Goal: Task Accomplishment & Management: Manage account settings

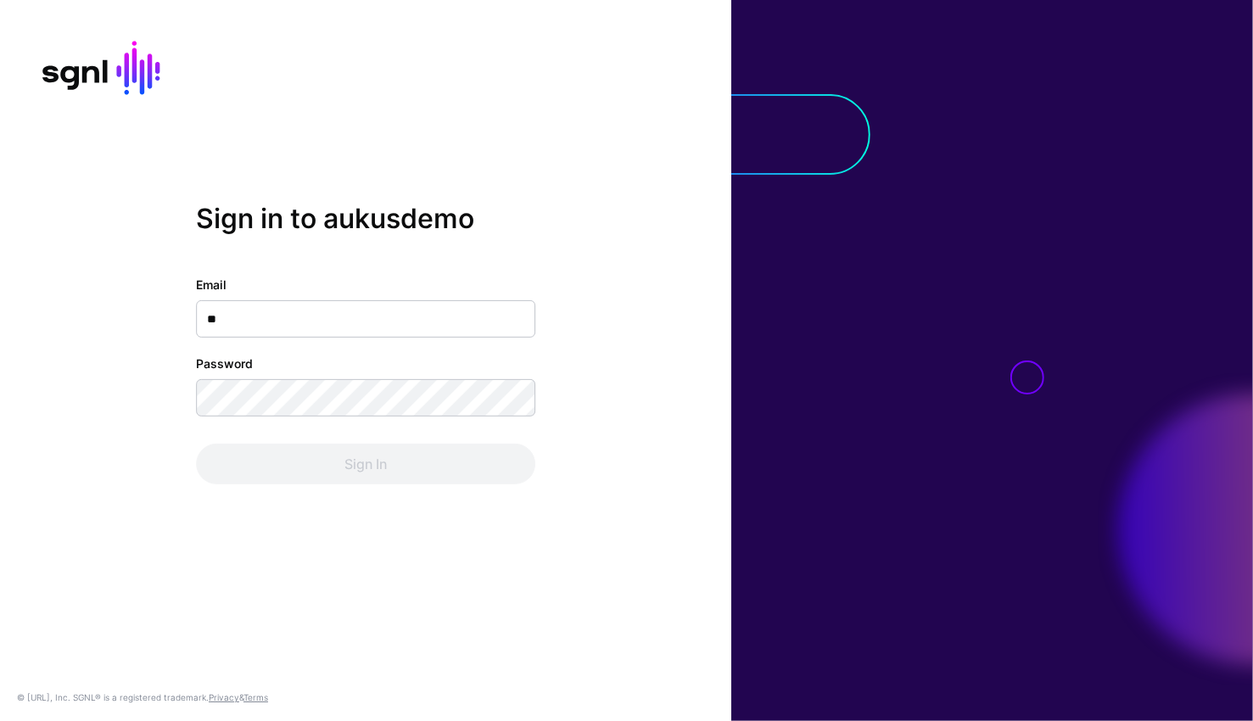
type input "***"
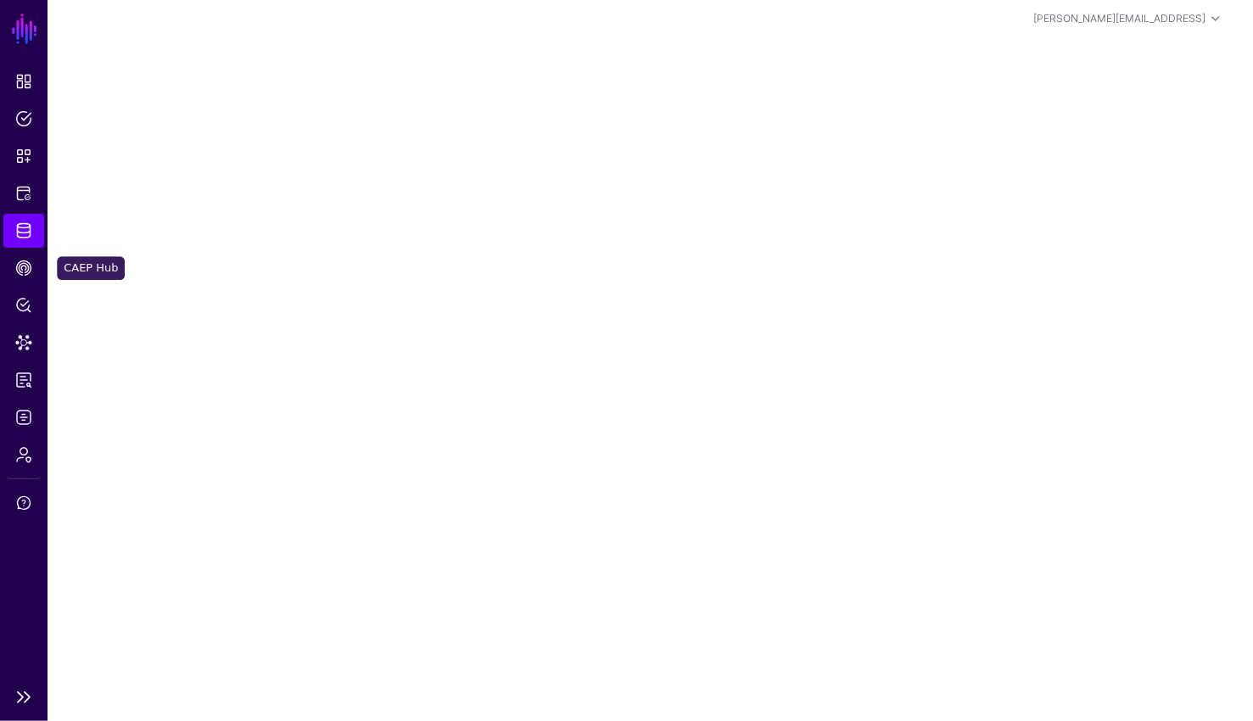
click at [25, 226] on span "Identity Data Fabric" at bounding box center [23, 230] width 17 height 17
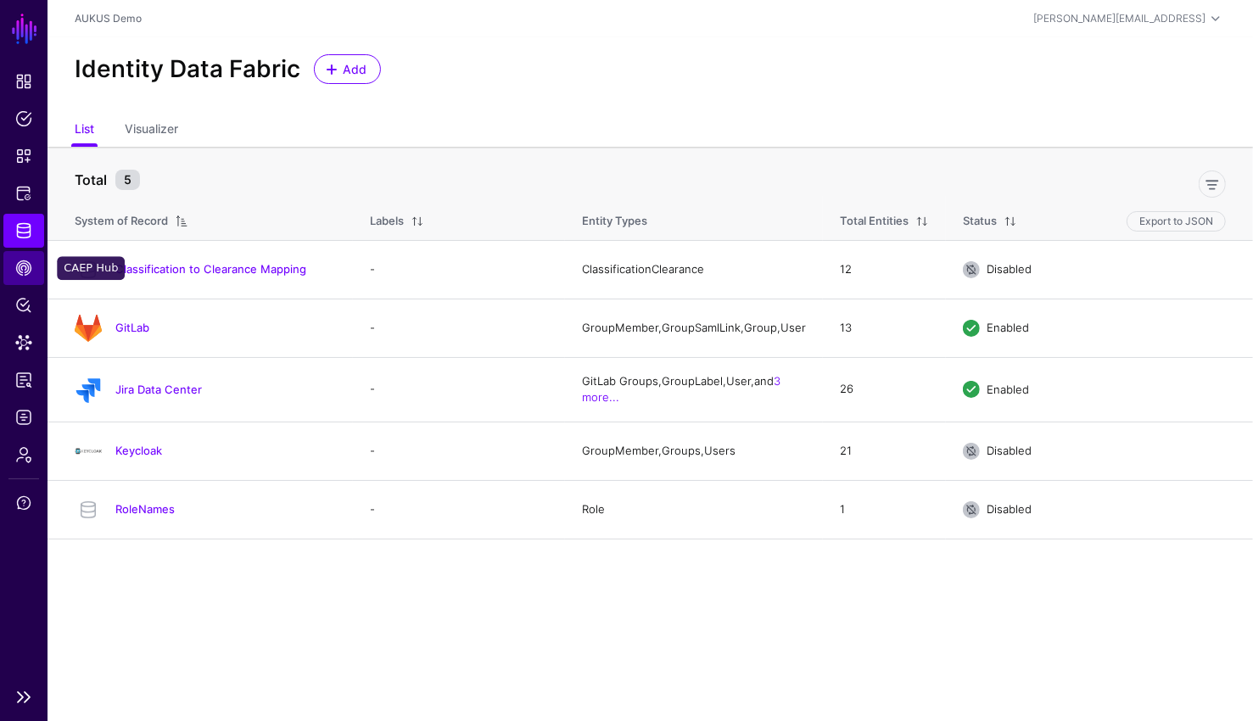
click at [20, 271] on span "CAEP Hub" at bounding box center [23, 268] width 17 height 17
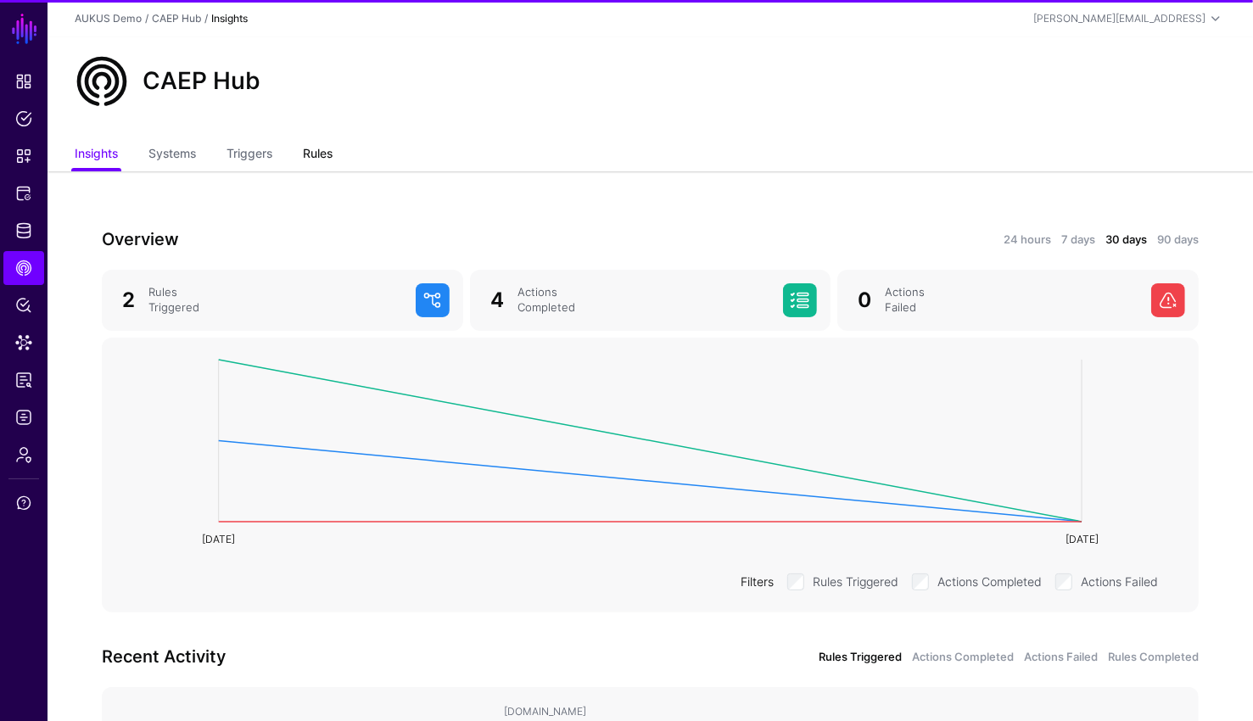
click at [320, 157] on link "Rules" at bounding box center [318, 155] width 30 height 32
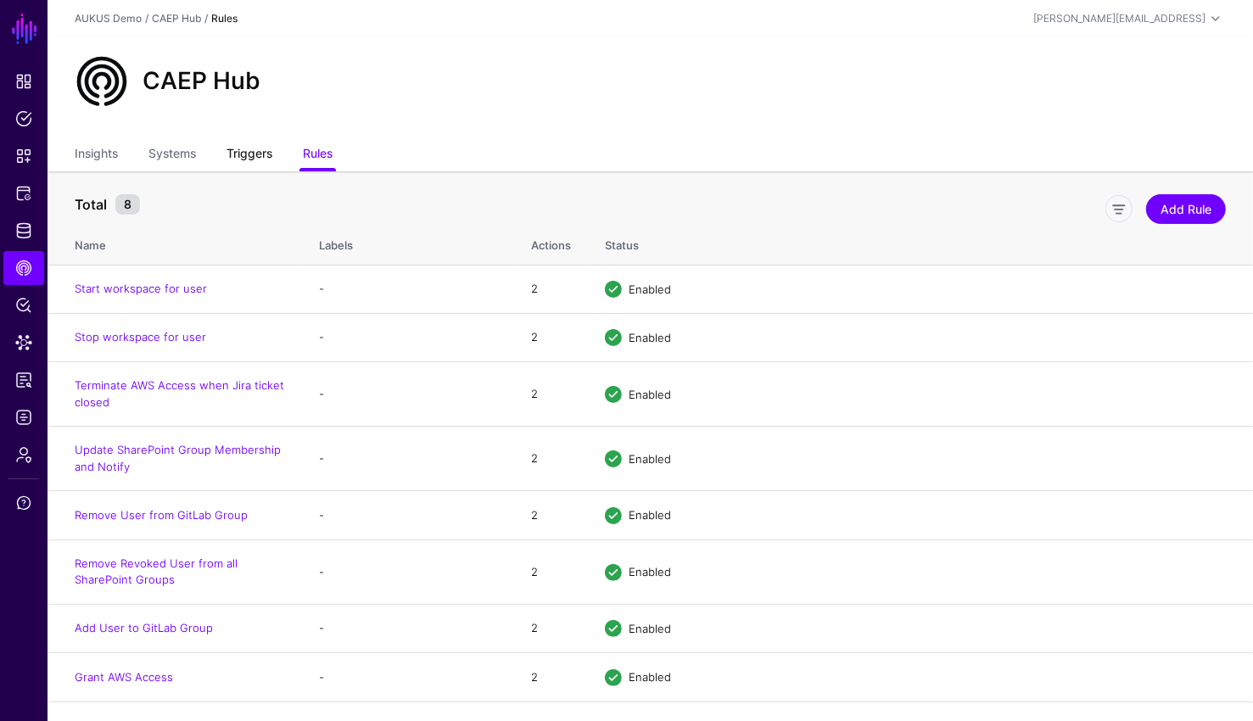
click at [232, 148] on link "Triggers" at bounding box center [249, 155] width 46 height 32
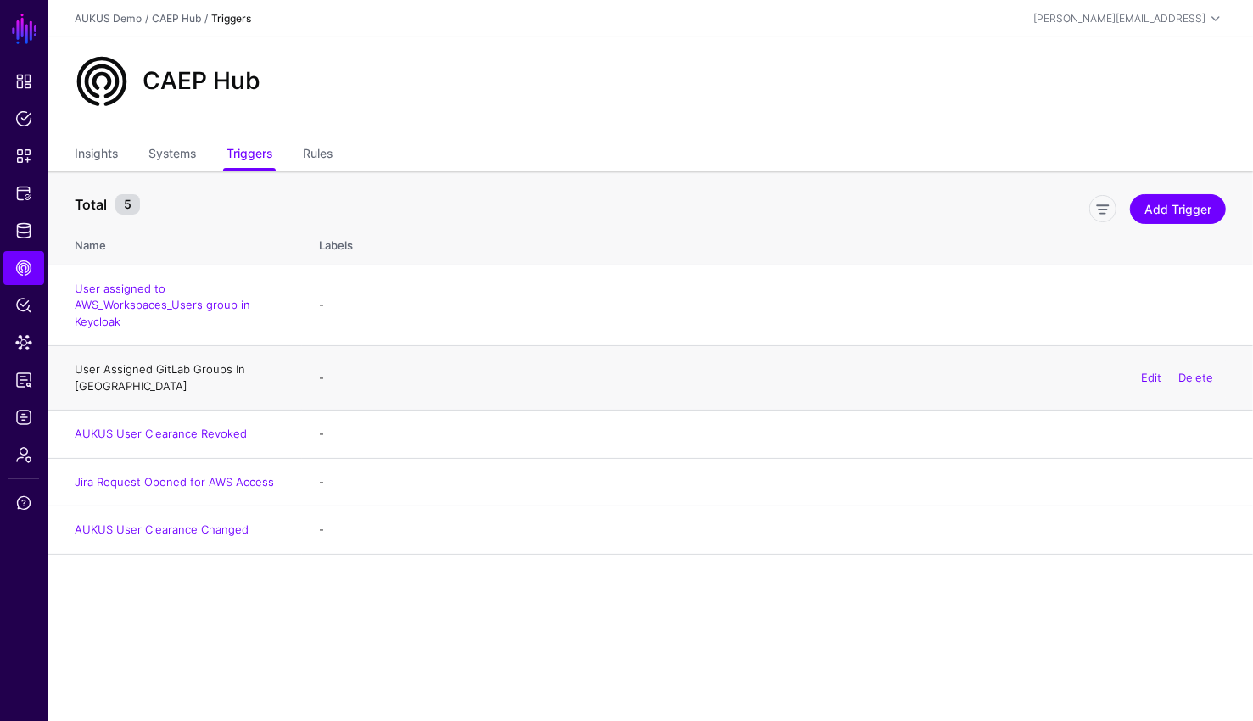
click at [215, 365] on link "User Assigned GitLab Groups In Jira" at bounding box center [160, 377] width 170 height 31
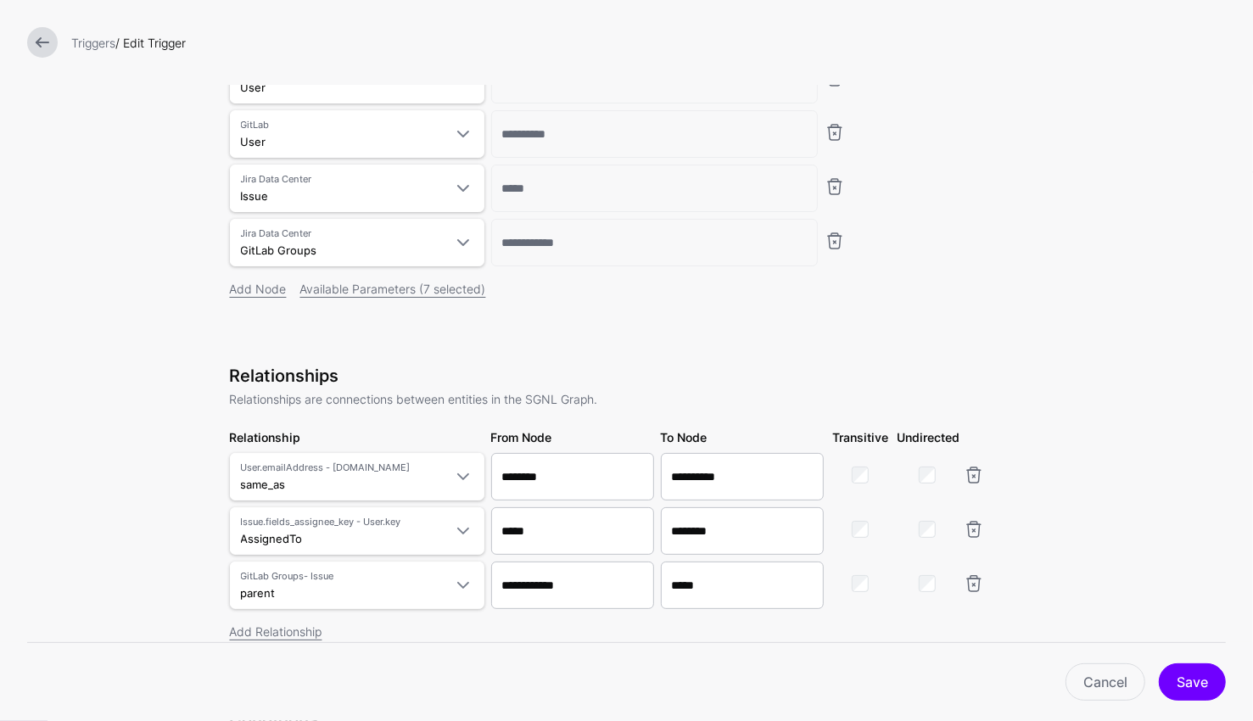
scroll to position [243, 0]
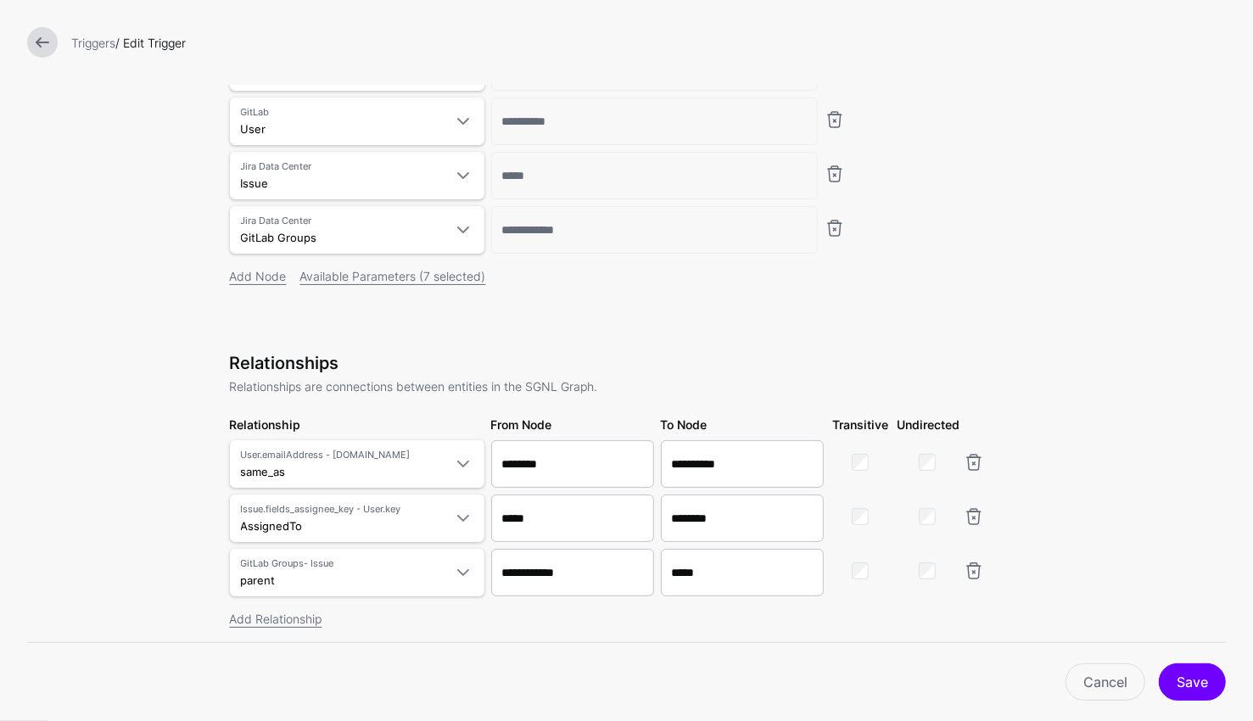
click at [33, 47] on link at bounding box center [42, 42] width 31 height 31
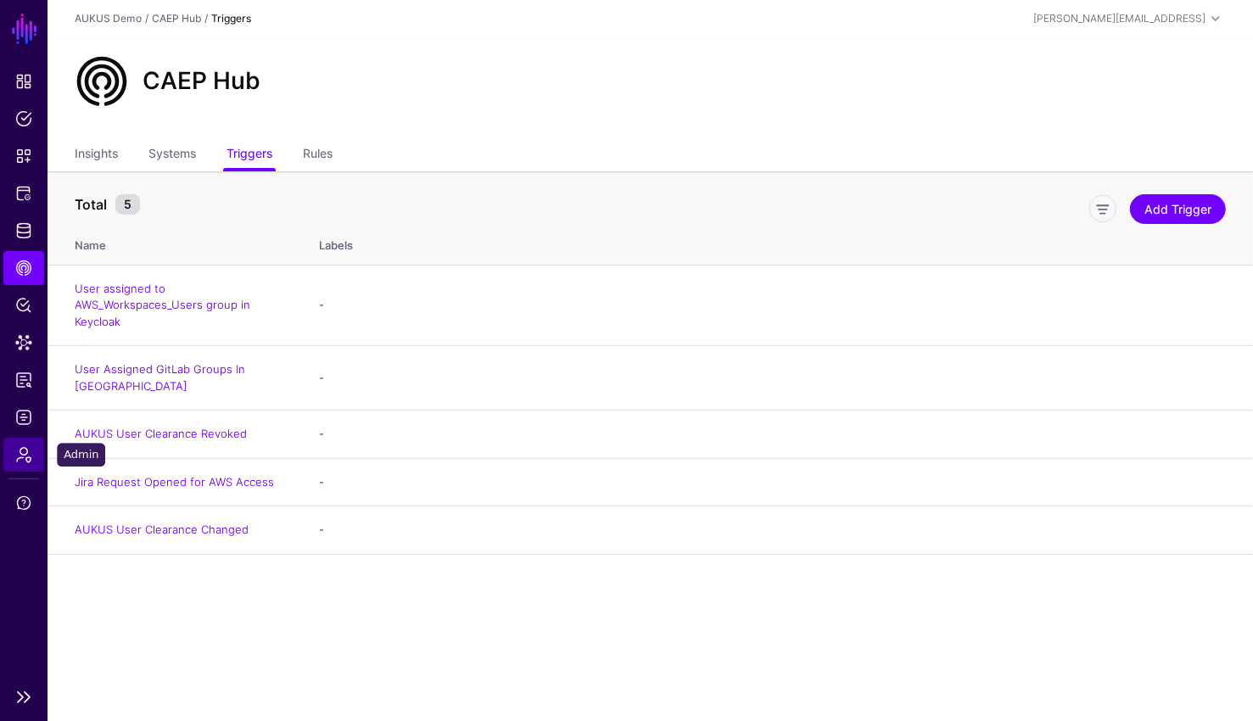
click at [20, 459] on span "Admin" at bounding box center [23, 454] width 17 height 17
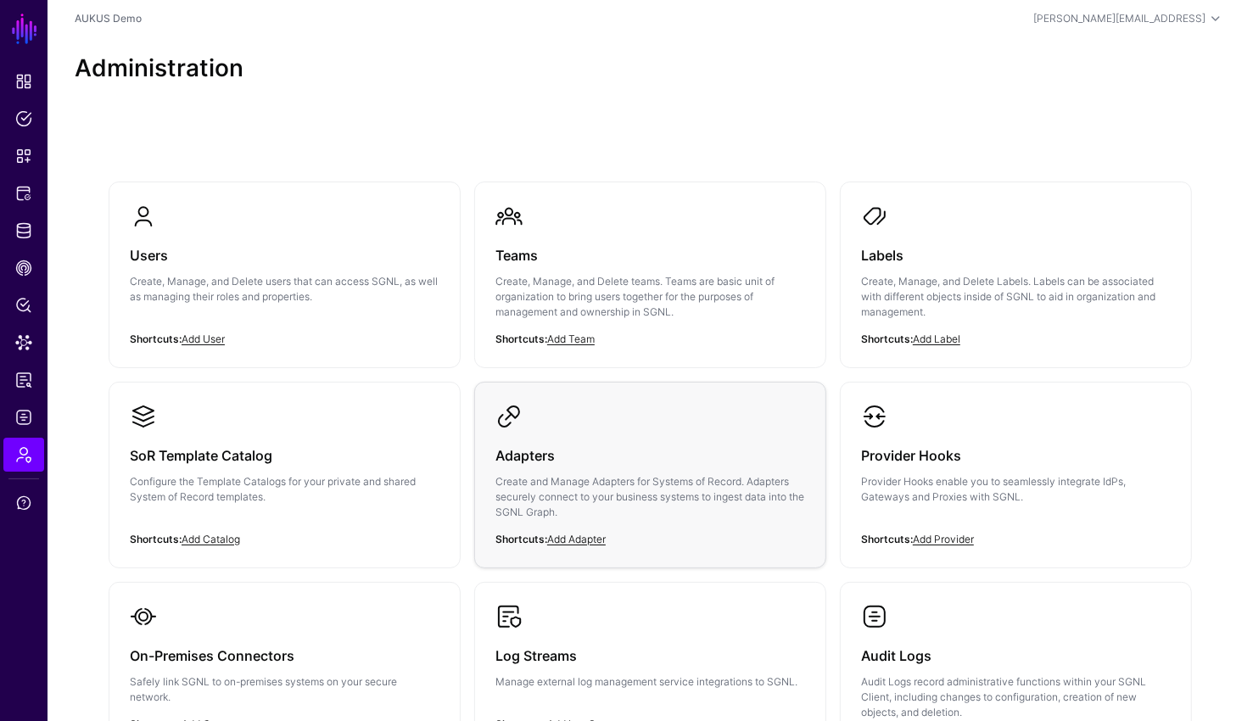
click at [634, 468] on div "Adapters Create and Manage Adapters for Systems of Record. Adapters securely co…" at bounding box center [650, 488] width 310 height 117
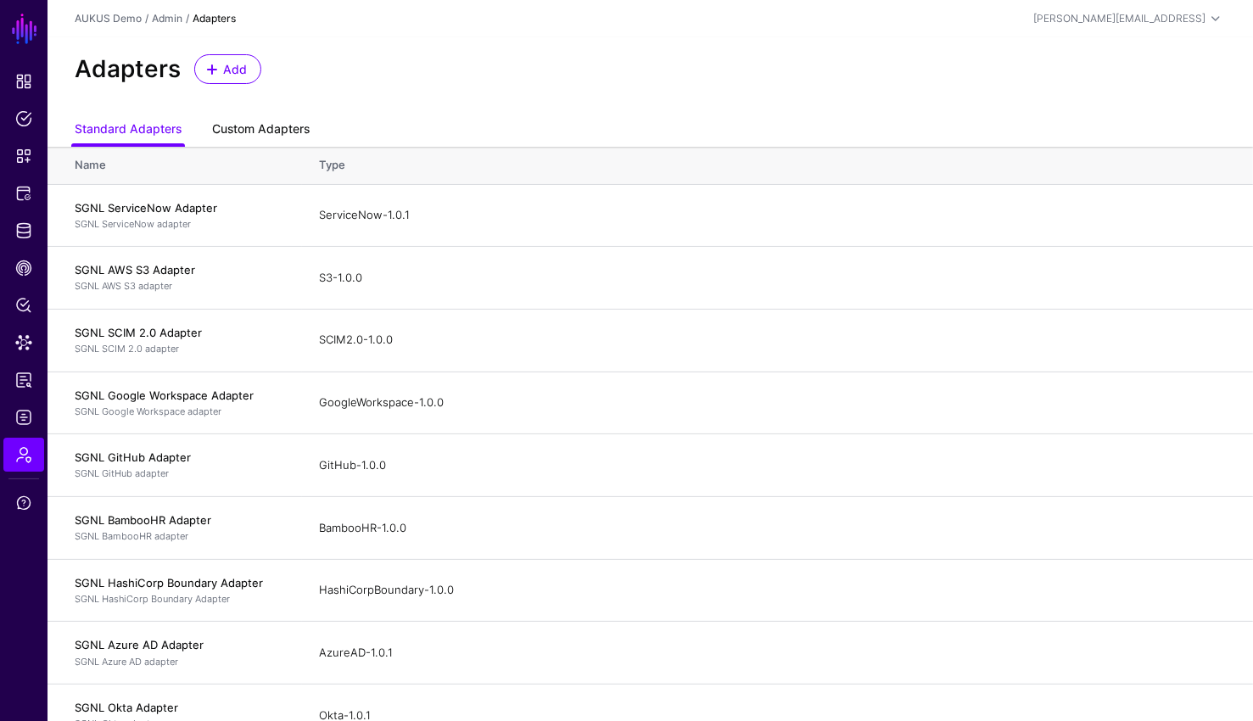
click at [261, 124] on link "Custom Adapters" at bounding box center [261, 130] width 98 height 32
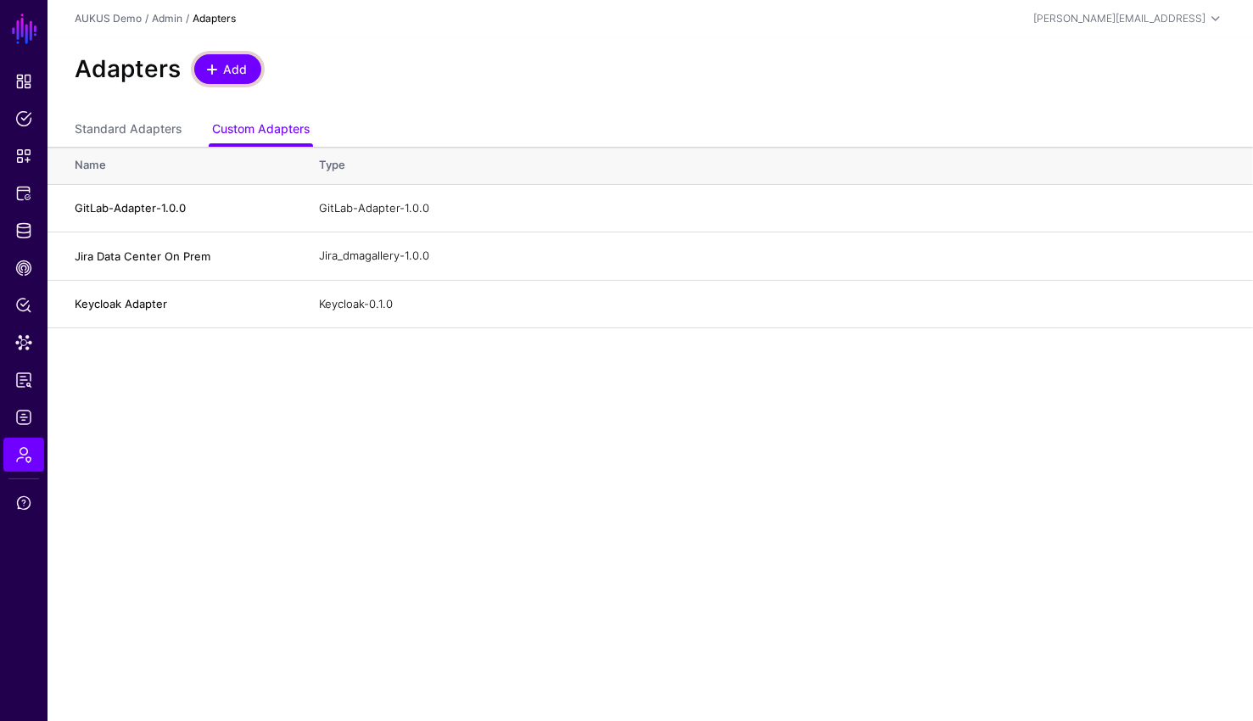
click at [215, 64] on span at bounding box center [212, 70] width 14 height 14
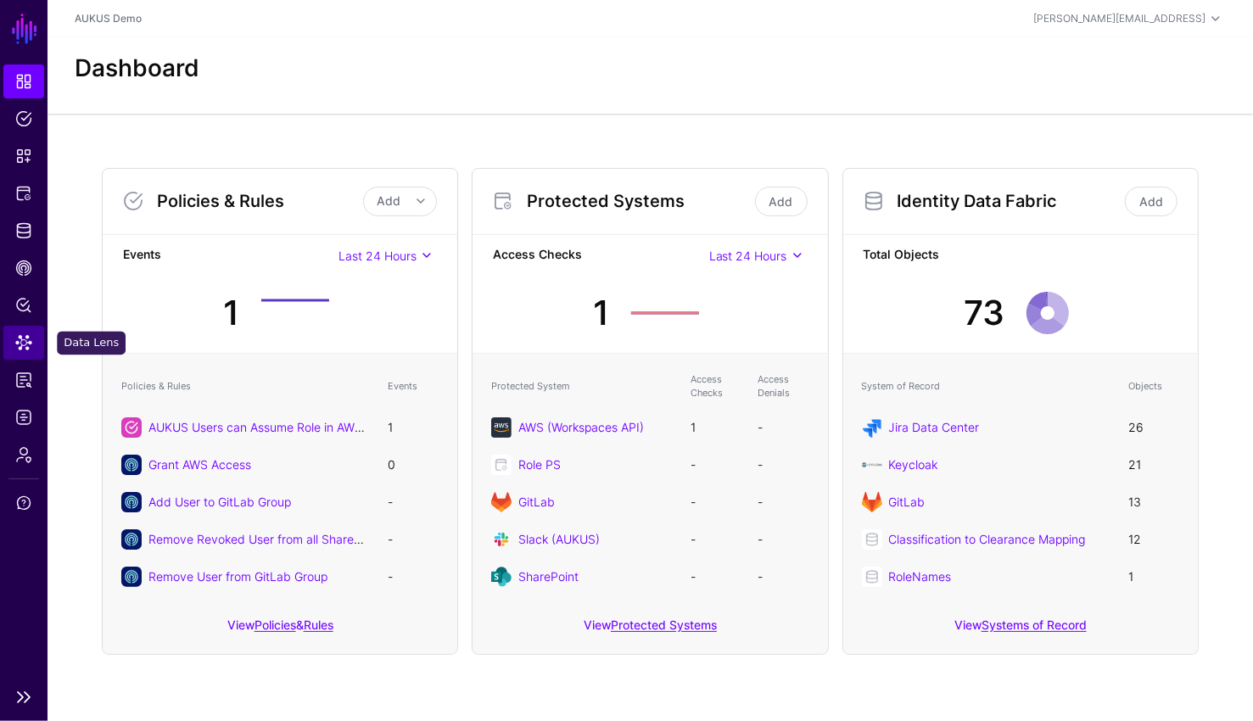
click at [28, 346] on span "Data Lens" at bounding box center [23, 342] width 17 height 17
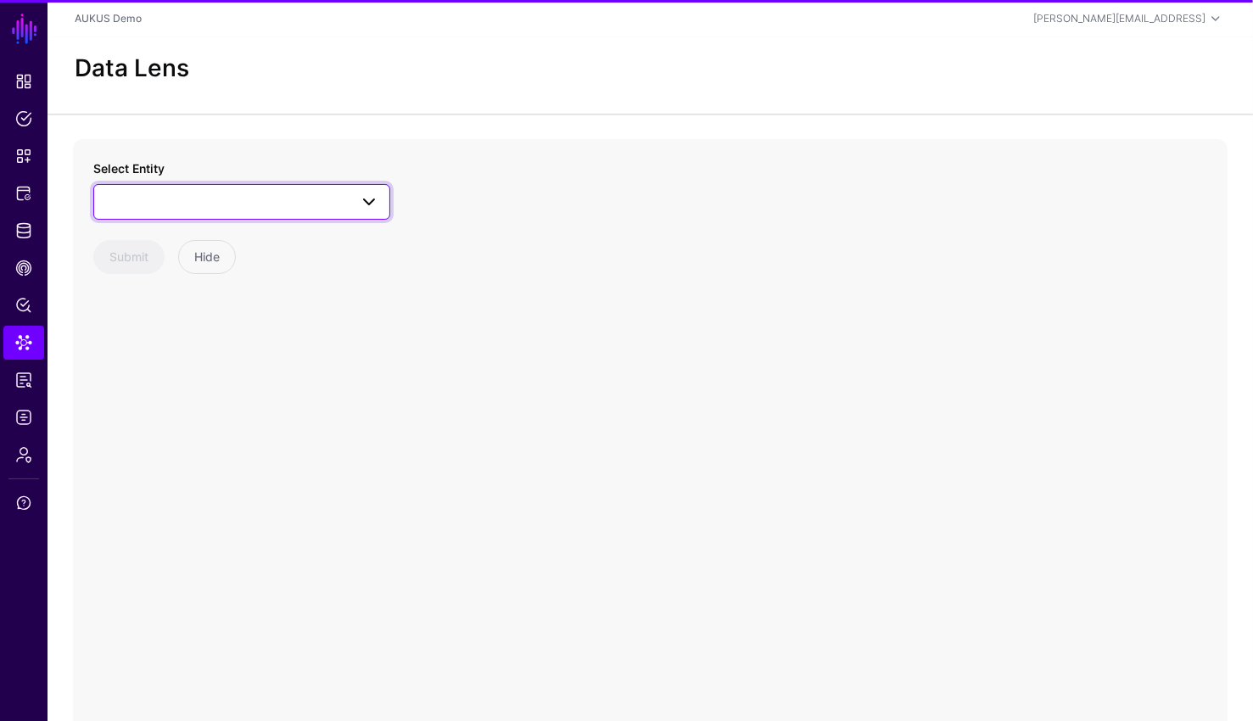
click at [251, 215] on link at bounding box center [241, 202] width 297 height 36
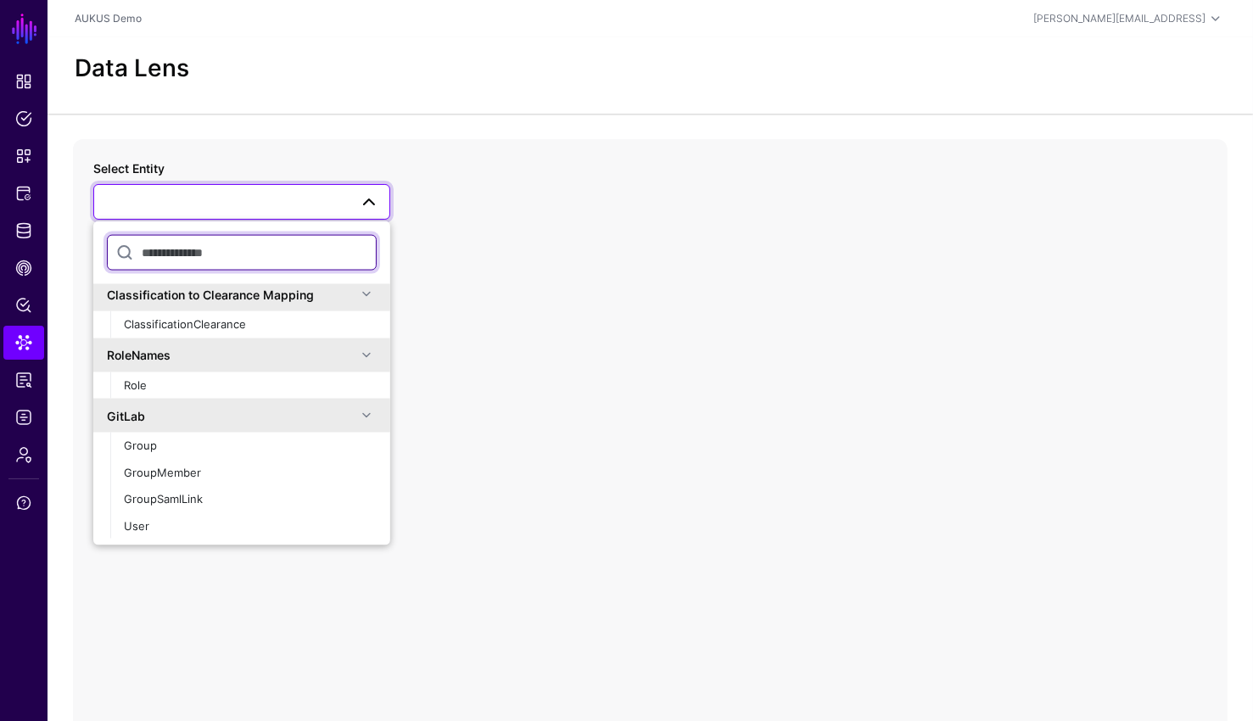
scroll to position [315, 0]
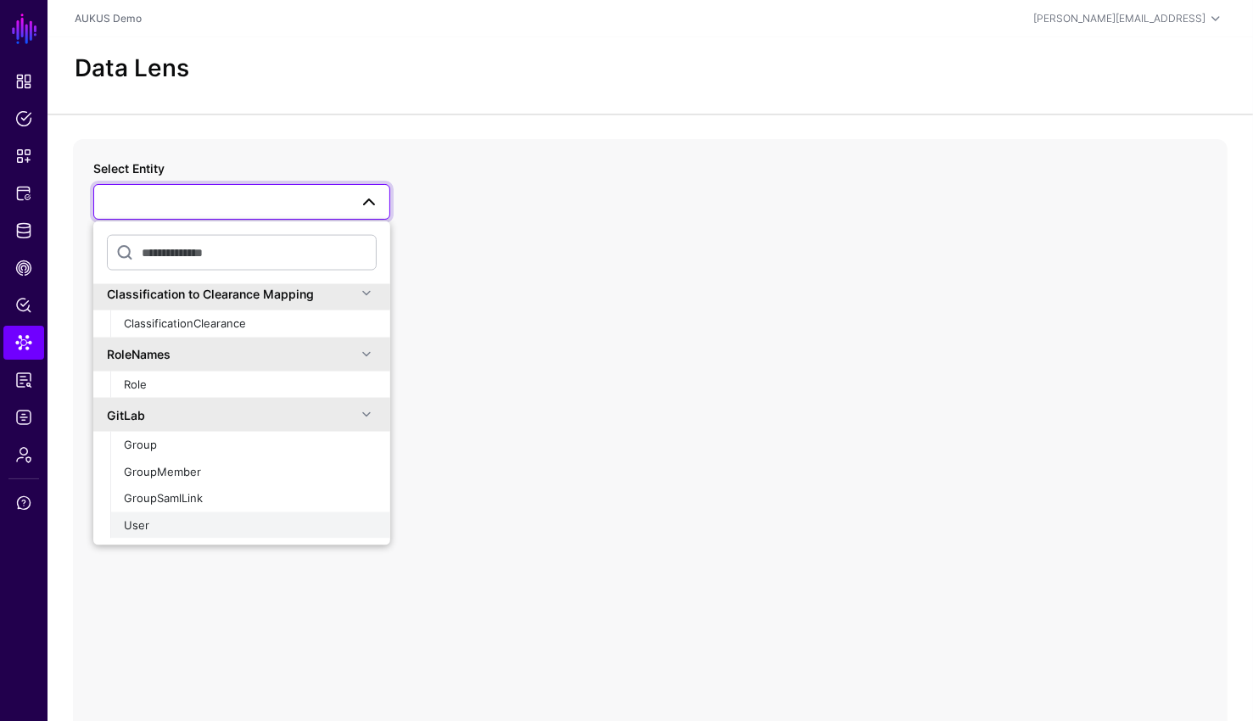
click at [184, 533] on button "User" at bounding box center [250, 524] width 280 height 27
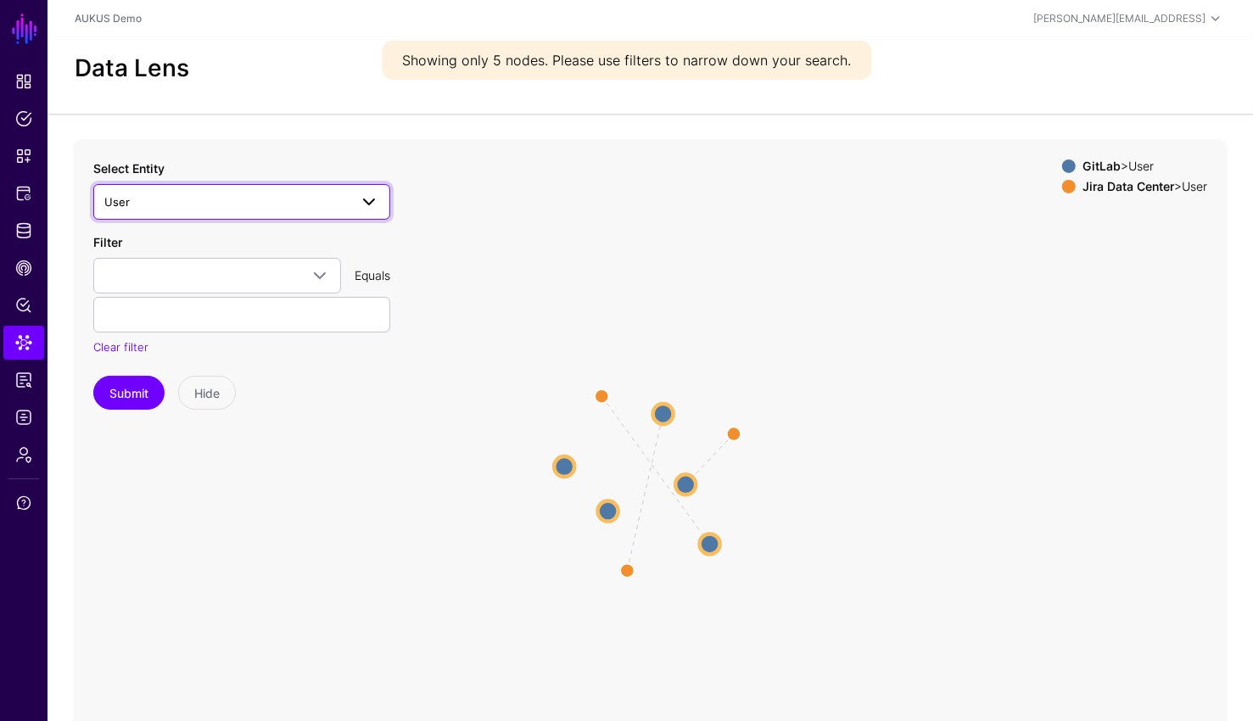
click at [340, 209] on span "User" at bounding box center [226, 202] width 244 height 19
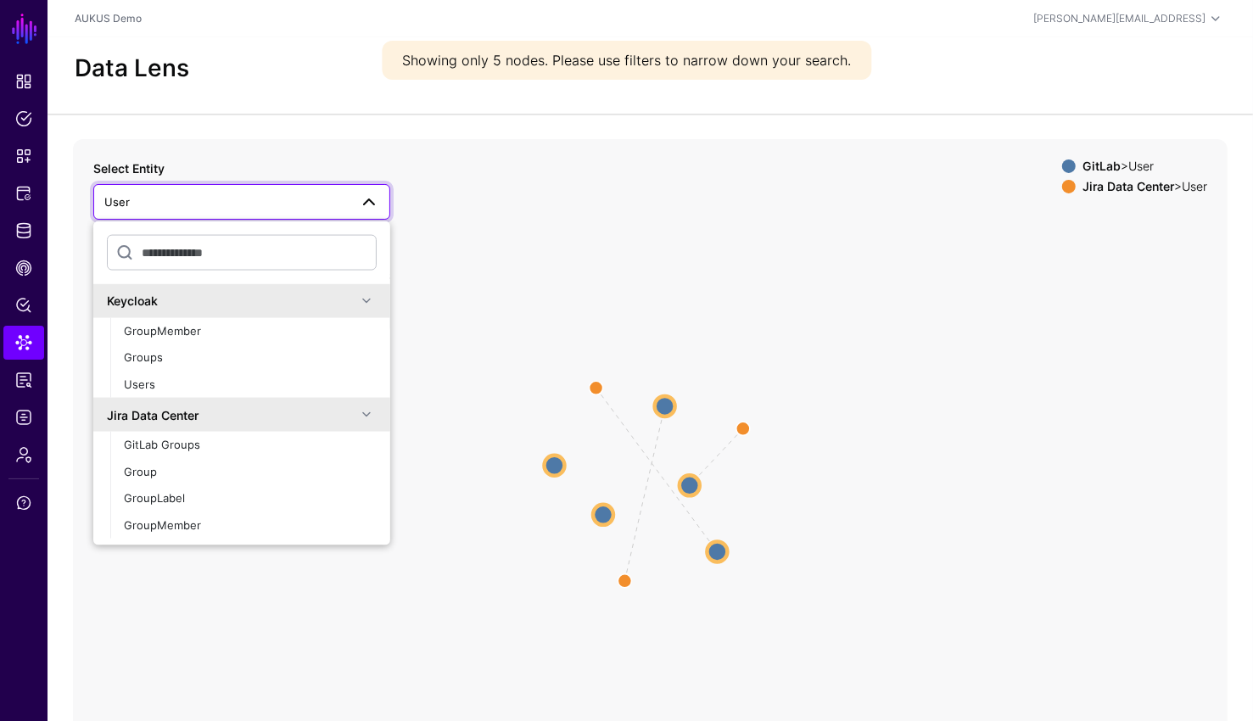
click at [505, 182] on icon "same_as same_as same_as User User User User User User User User User User User …" at bounding box center [650, 478] width 1154 height 678
click at [521, 198] on icon "same_as same_as same_as User User User User User User User User User User User …" at bounding box center [650, 478] width 1154 height 678
click at [483, 284] on icon "same_as same_as same_as User User User User User User User User User User User …" at bounding box center [650, 478] width 1154 height 678
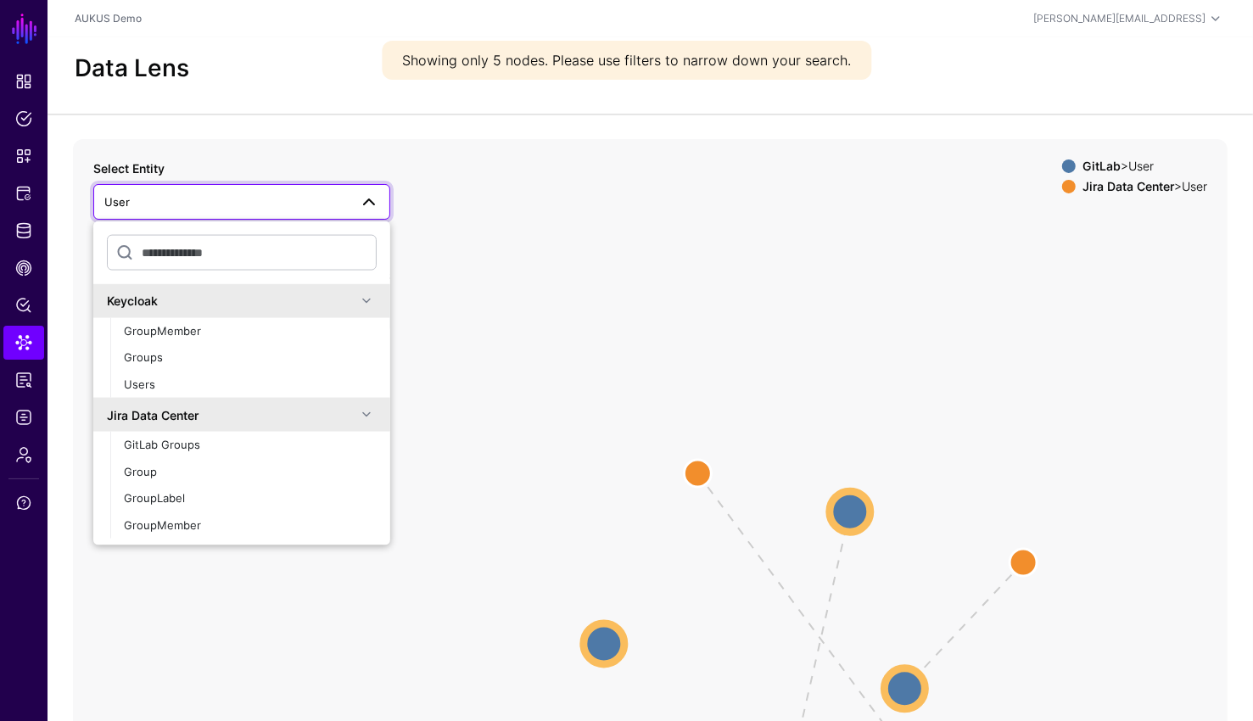
click at [353, 198] on span at bounding box center [364, 202] width 31 height 20
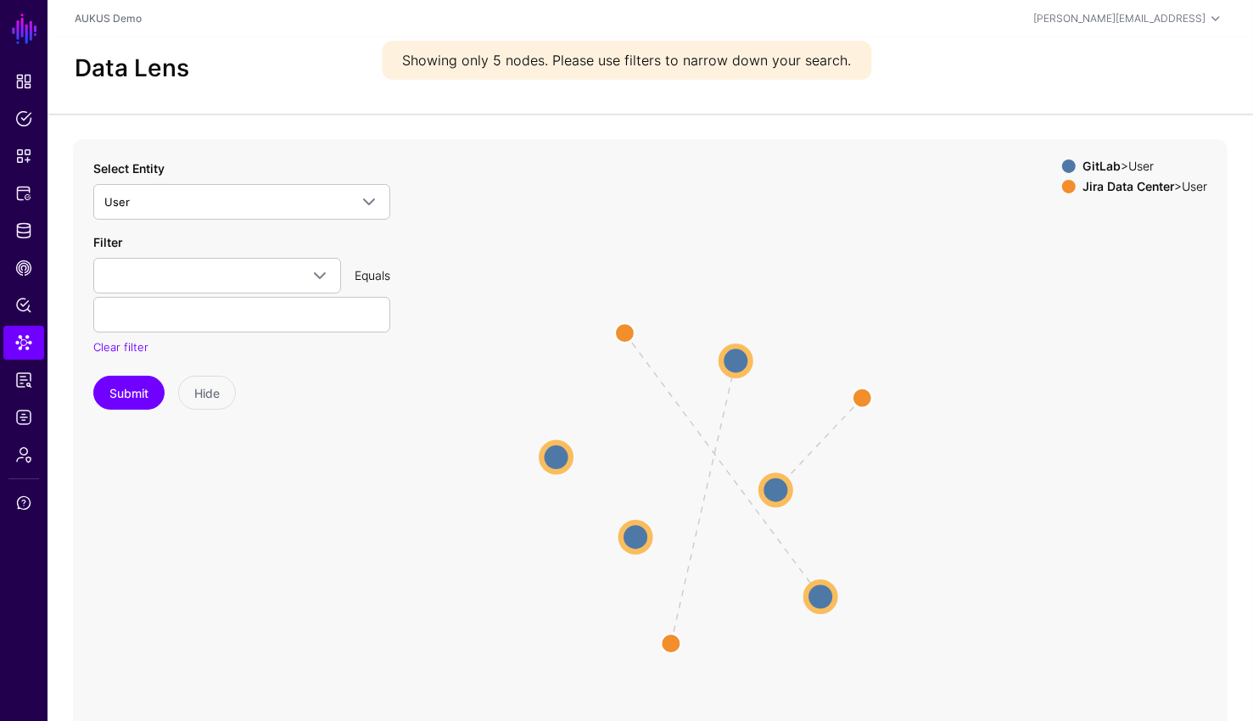
drag, startPoint x: 539, startPoint y: 374, endPoint x: 527, endPoint y: 355, distance: 22.1
click at [527, 355] on icon "same_as same_as same_as User User User User User User User User User User User …" at bounding box center [650, 478] width 1154 height 678
click at [271, 265] on span at bounding box center [217, 275] width 226 height 20
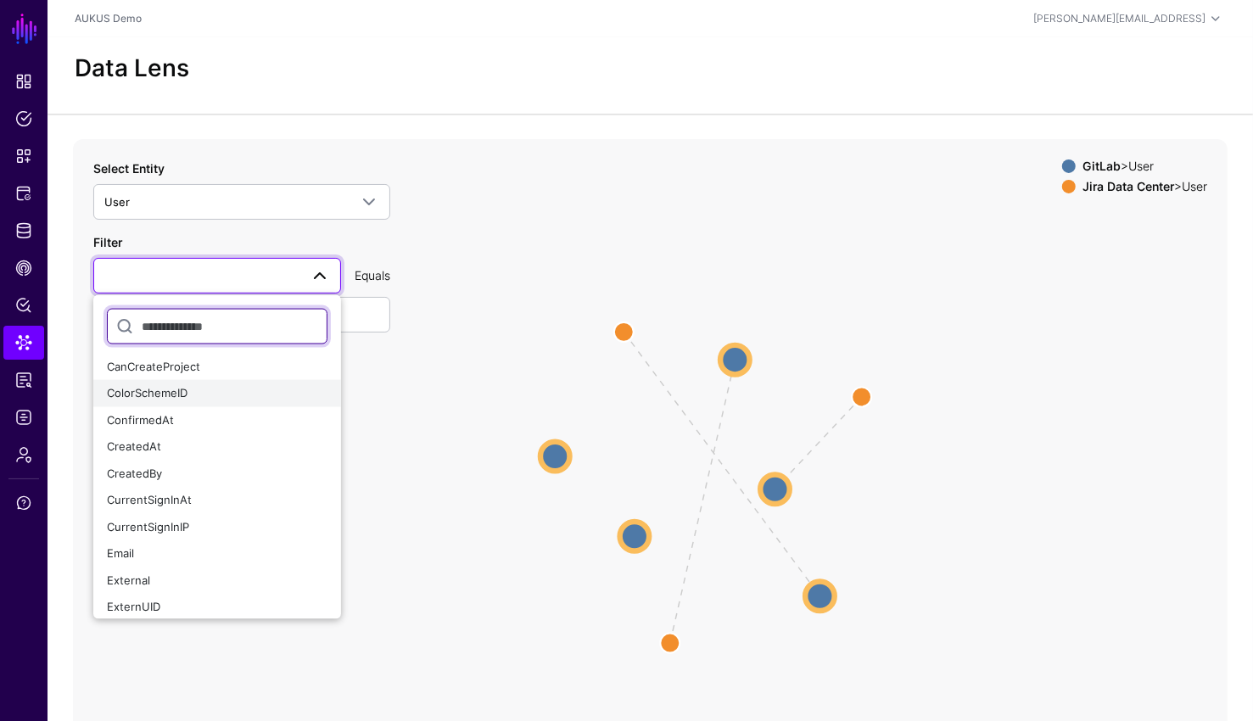
scroll to position [114, 0]
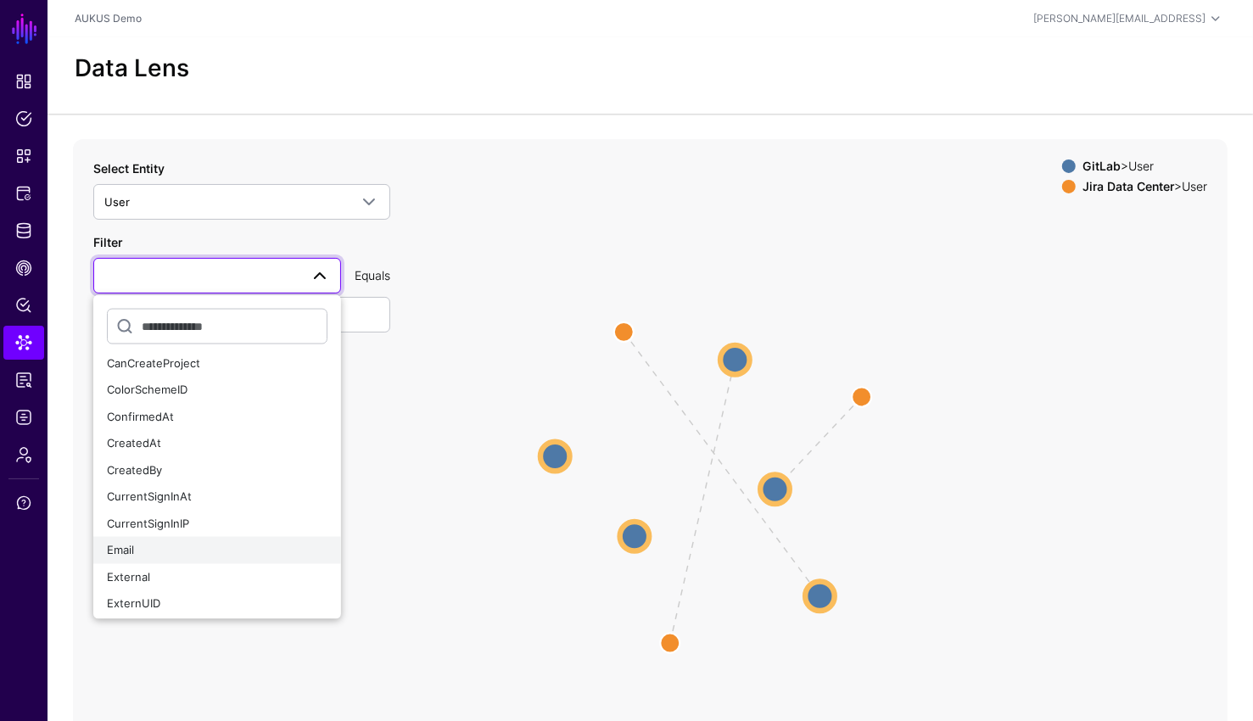
click at [223, 552] on div "Email" at bounding box center [217, 550] width 220 height 17
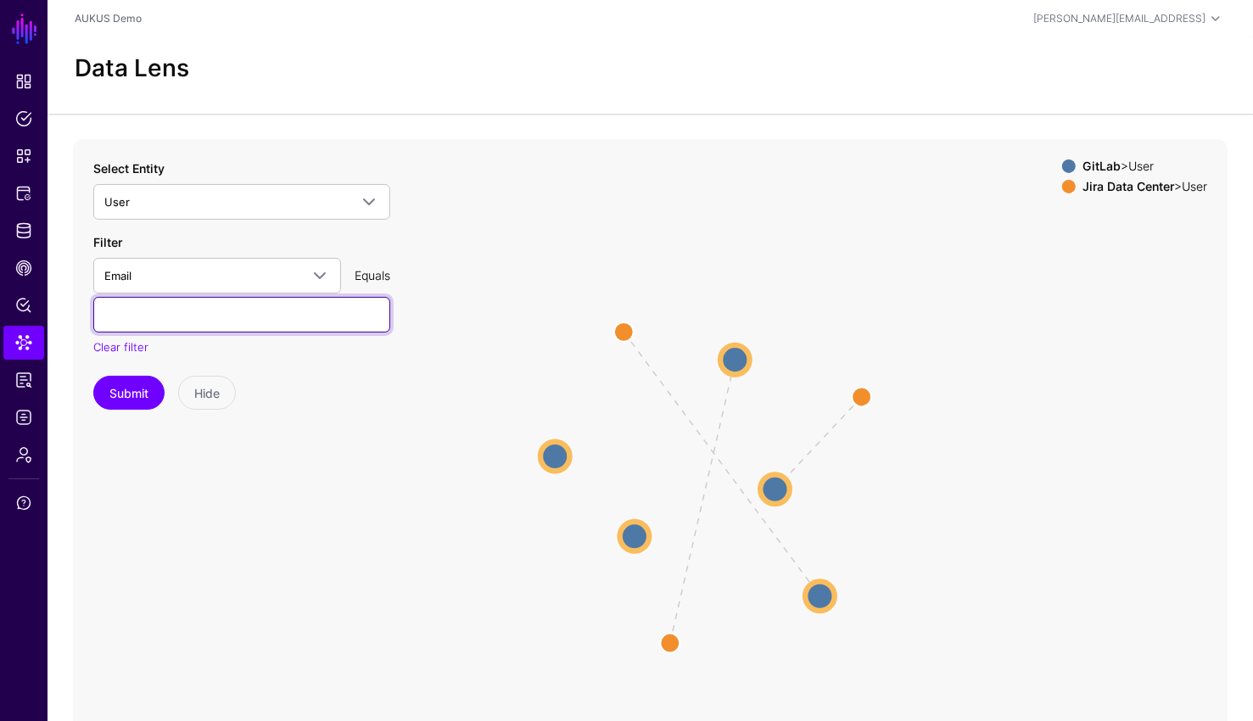
click at [276, 318] on input "text" at bounding box center [241, 315] width 297 height 36
paste input "**********"
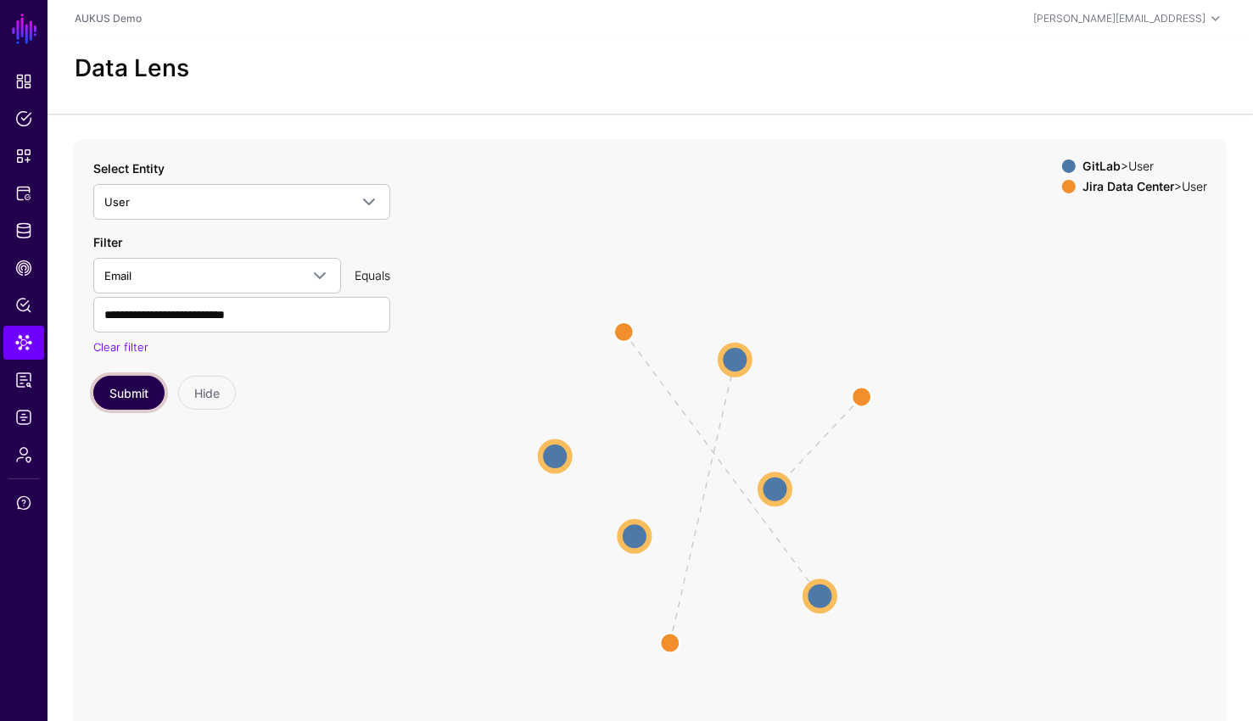
click at [126, 387] on button "Submit" at bounding box center [128, 393] width 71 height 34
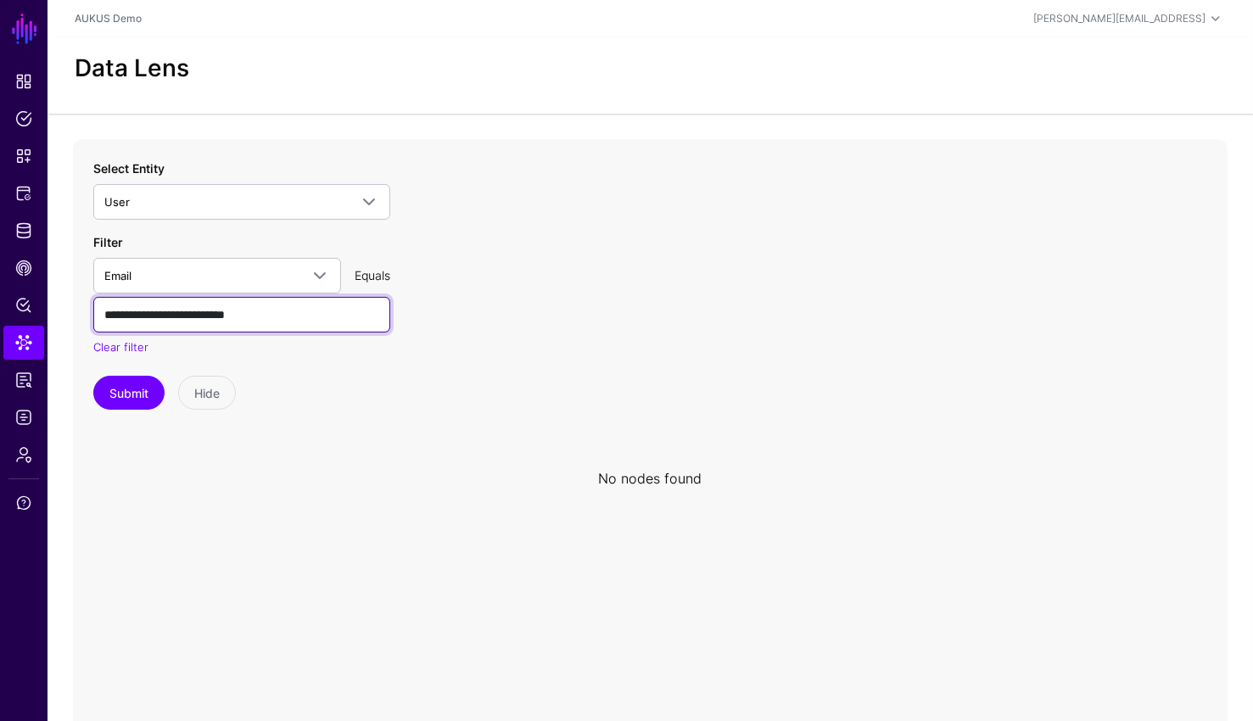
click at [351, 325] on input "**********" at bounding box center [241, 315] width 297 height 36
type input "**********"
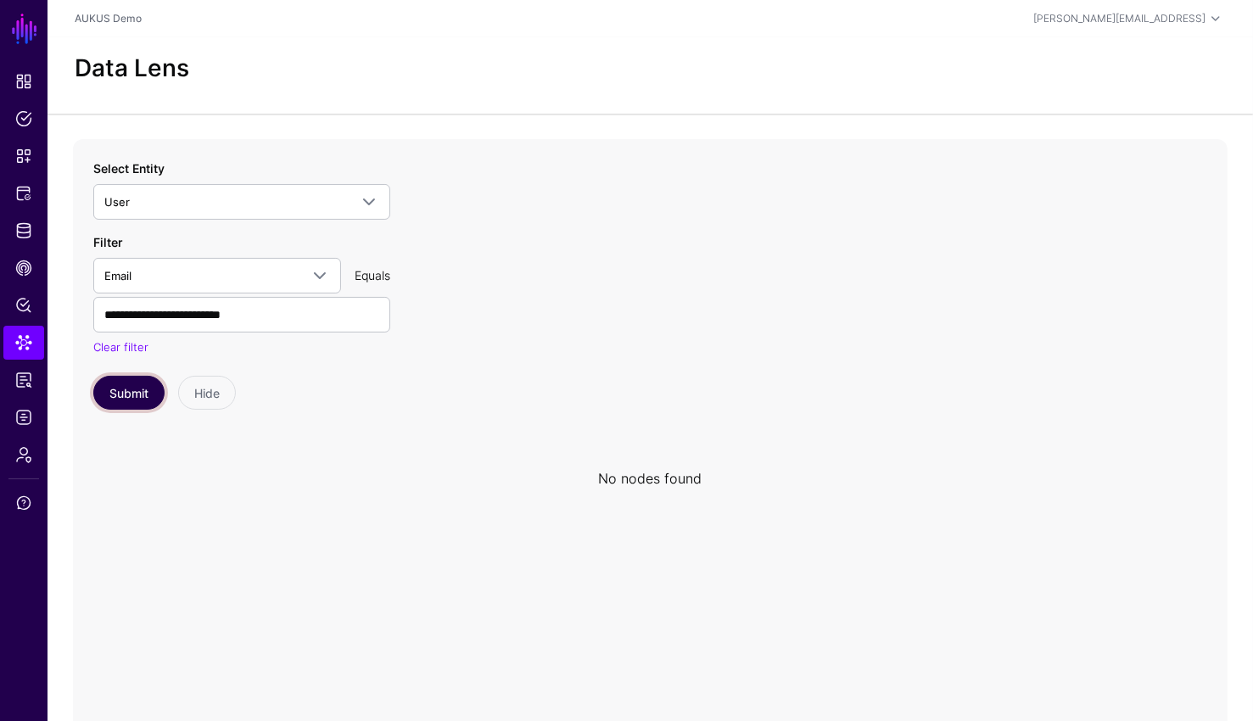
click at [120, 380] on button "Submit" at bounding box center [128, 393] width 71 height 34
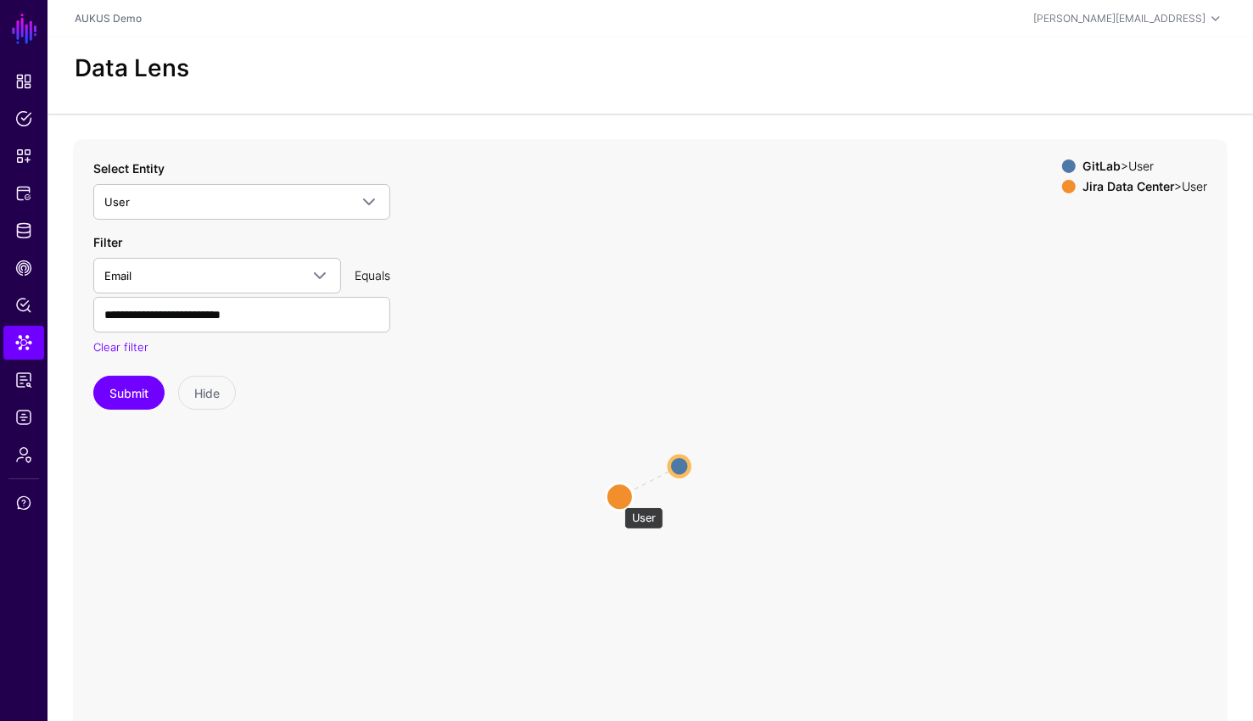
click at [616, 499] on circle at bounding box center [619, 496] width 27 height 27
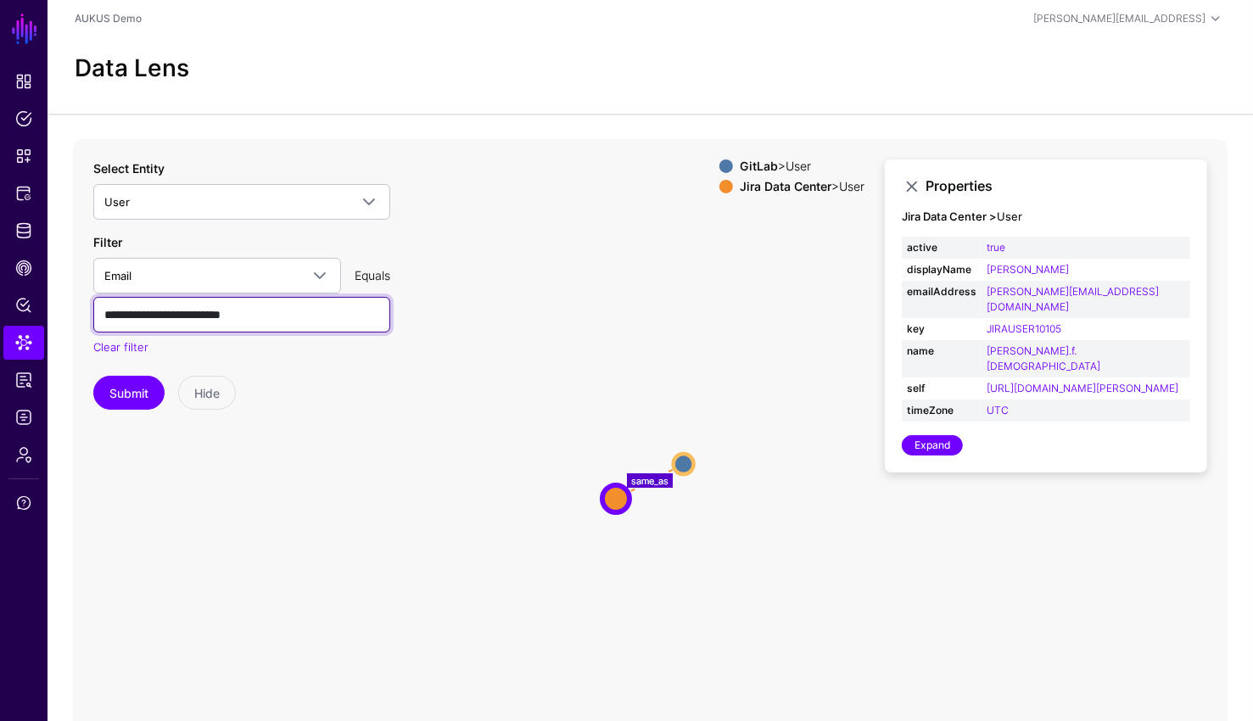
click at [276, 306] on input "**********" at bounding box center [241, 315] width 297 height 36
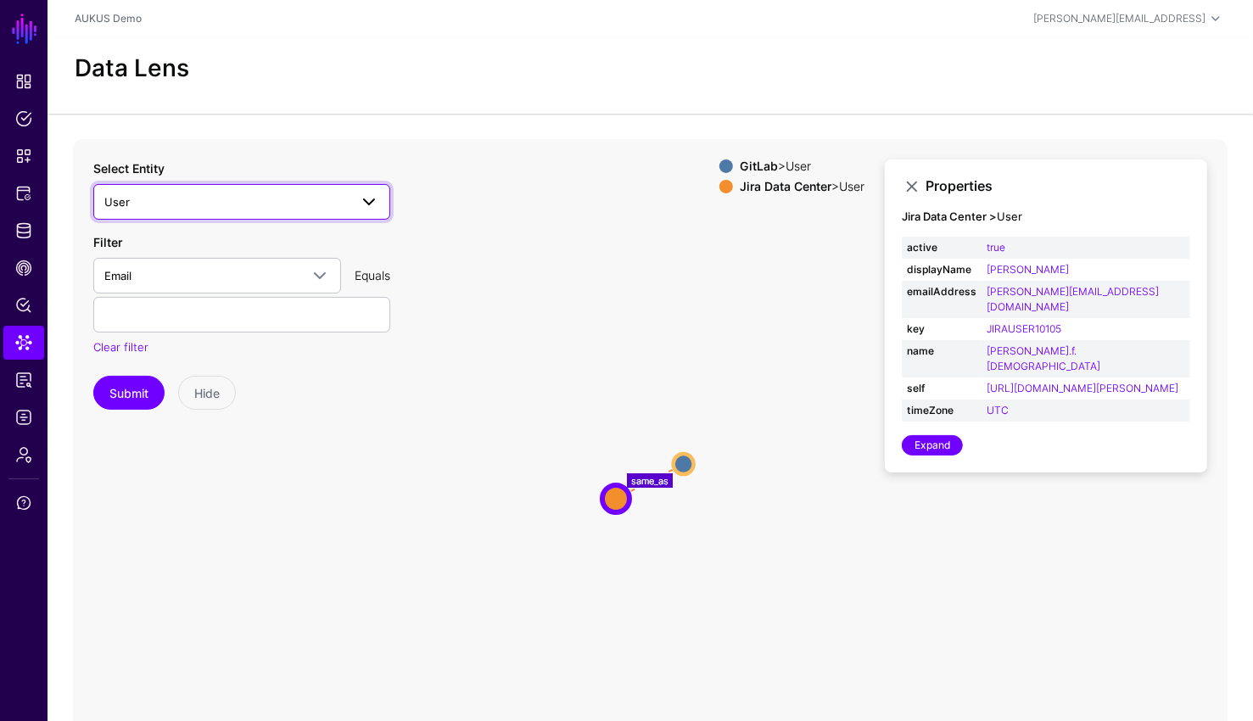
click at [251, 197] on span "User" at bounding box center [226, 202] width 244 height 19
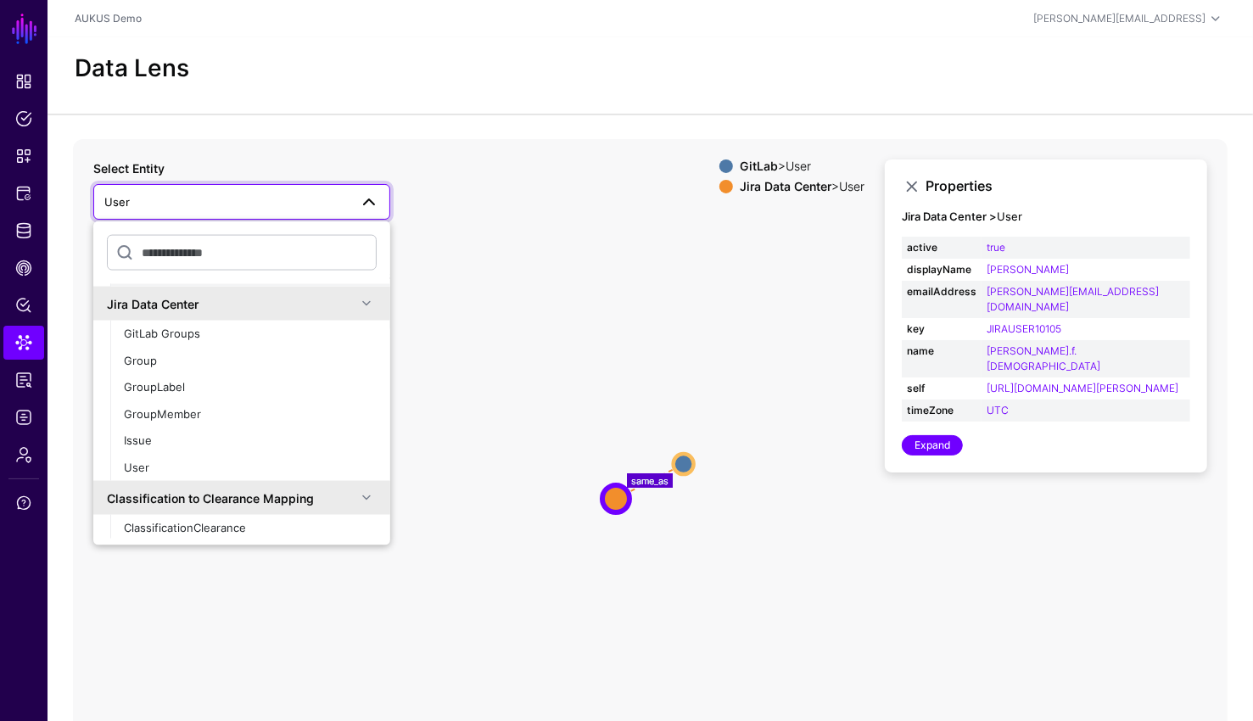
scroll to position [132, 0]
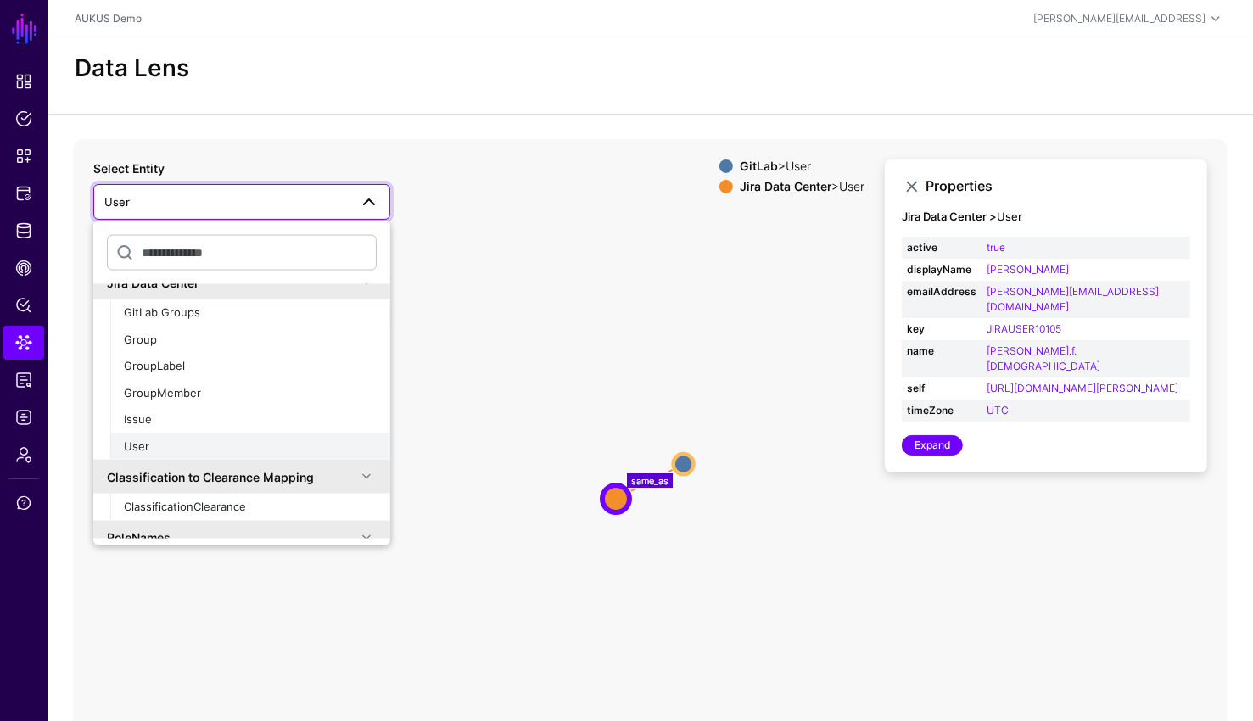
click at [184, 444] on div "User" at bounding box center [250, 446] width 253 height 17
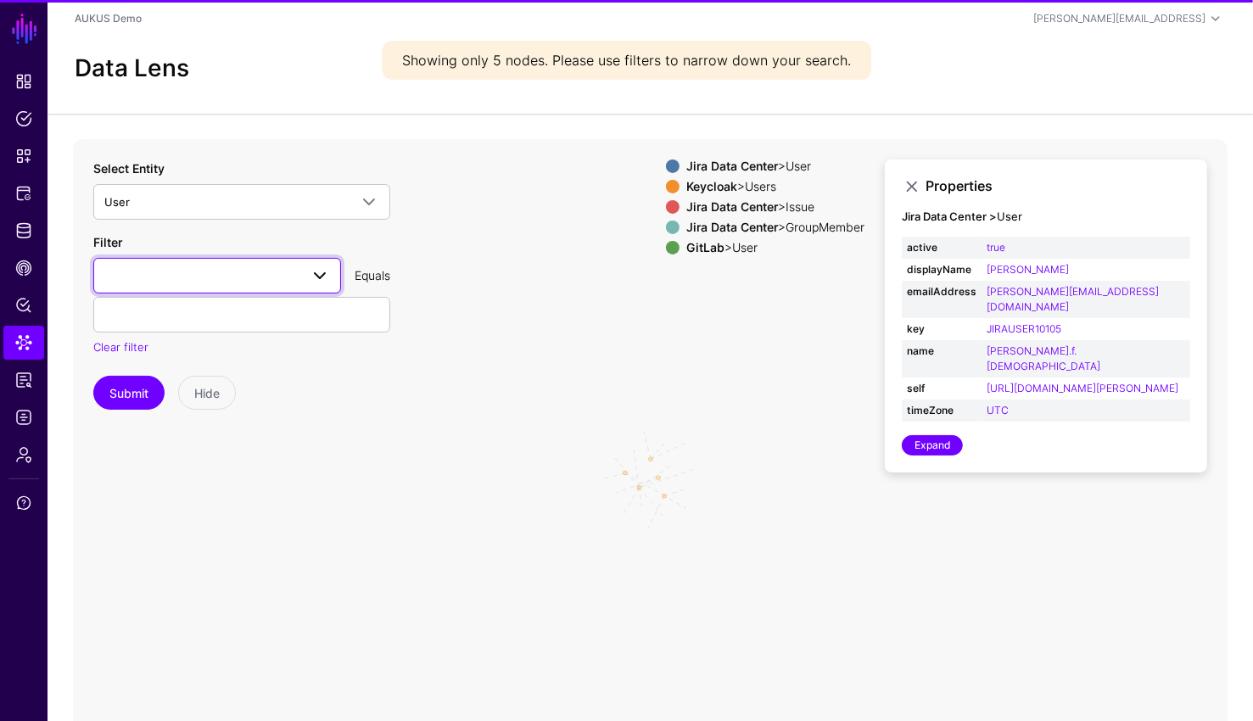
click at [206, 279] on span at bounding box center [217, 275] width 226 height 20
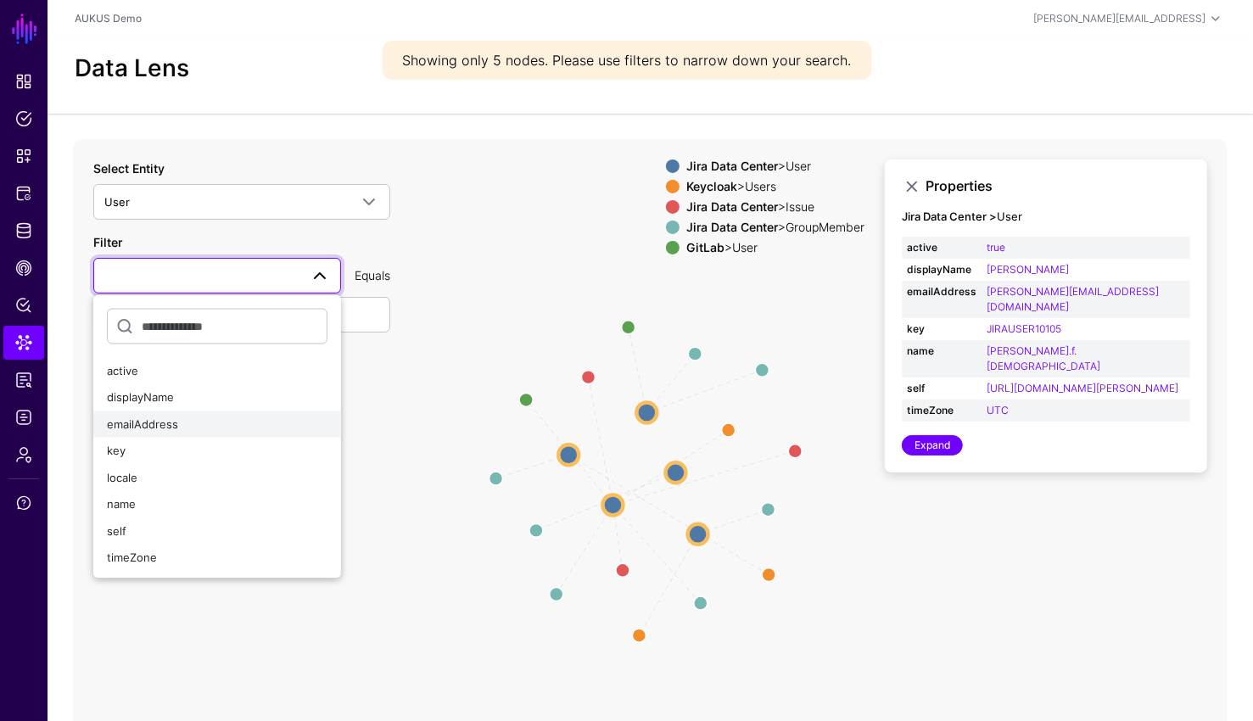
click at [181, 422] on div "emailAddress" at bounding box center [217, 424] width 220 height 17
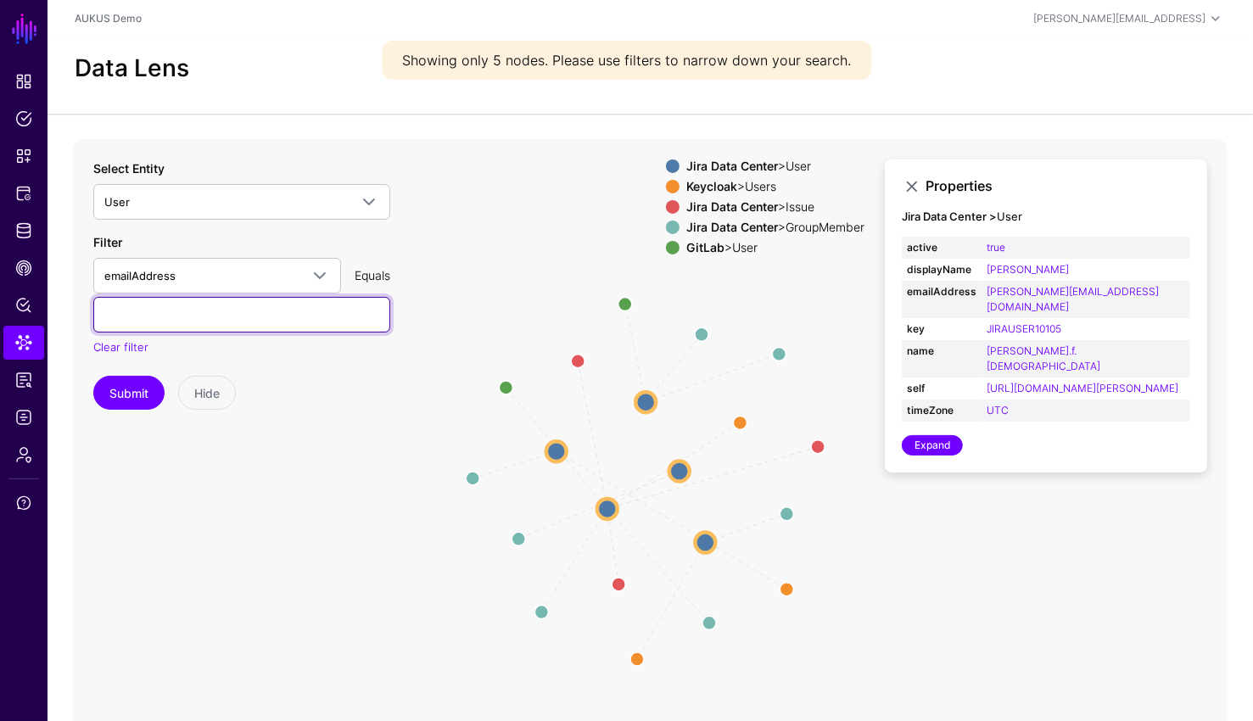
click at [195, 326] on input "text" at bounding box center [241, 315] width 297 height 36
paste input "**********"
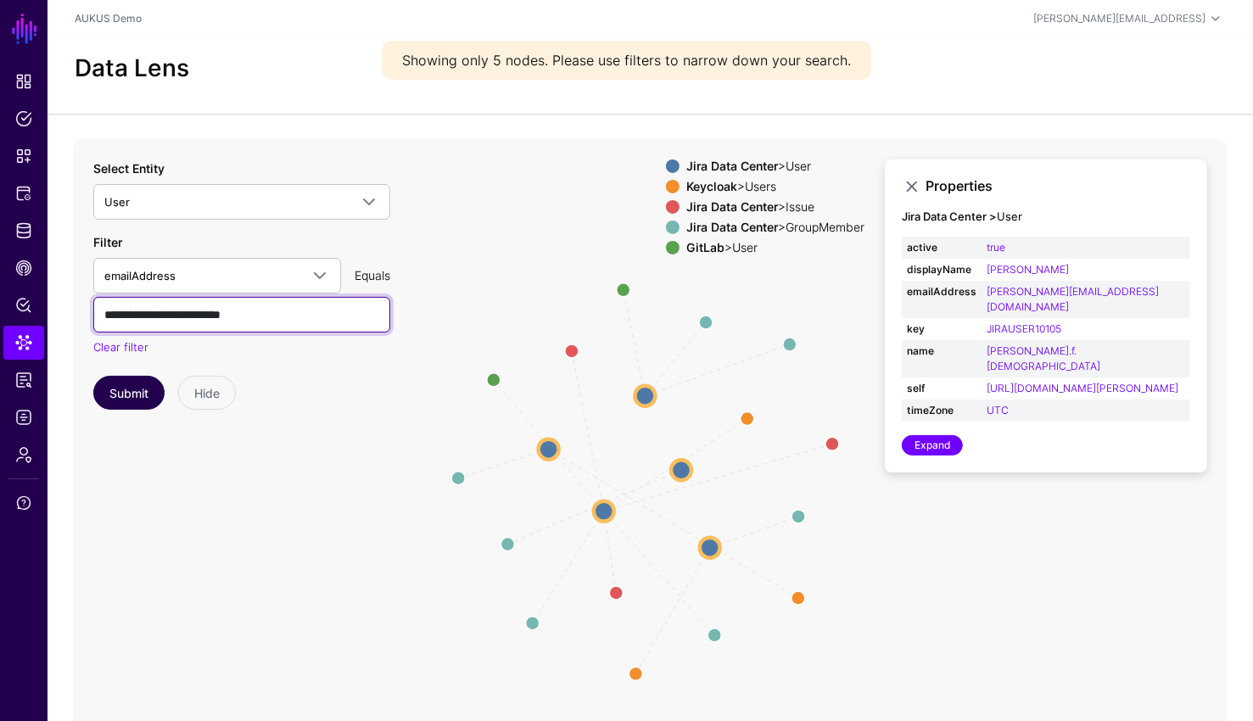
type input "**********"
click at [130, 392] on button "Submit" at bounding box center [128, 393] width 71 height 34
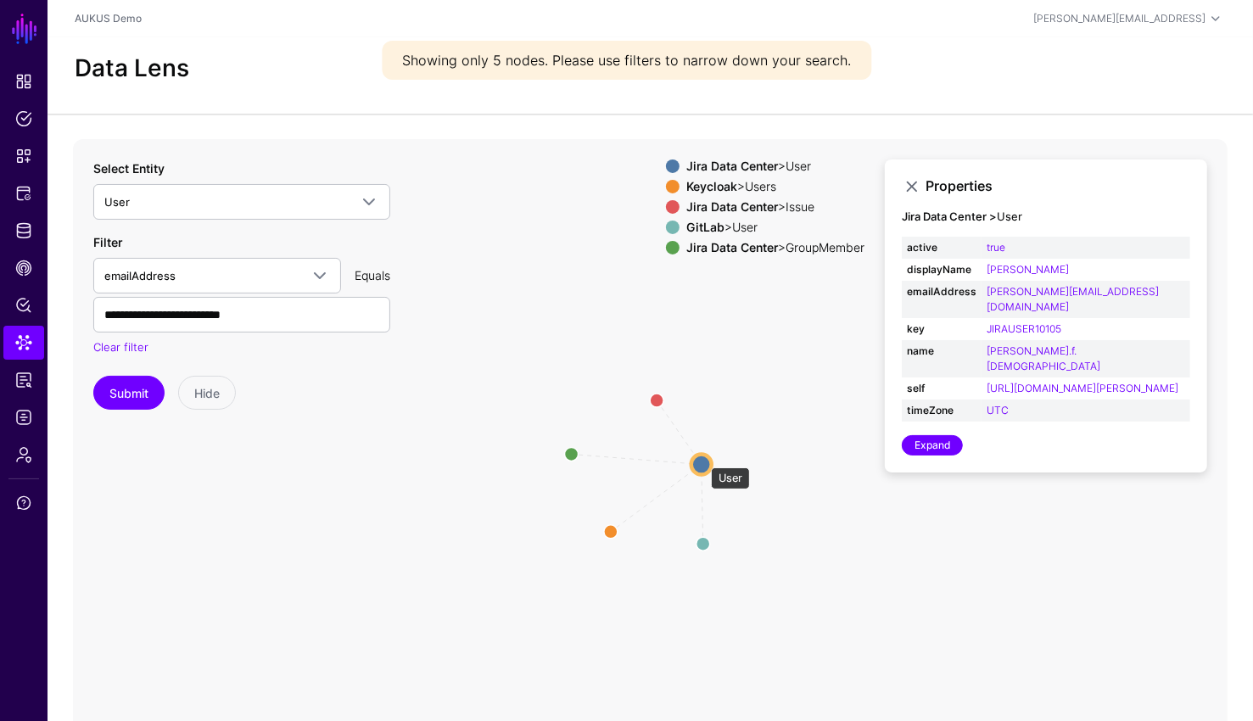
click at [702, 459] on circle at bounding box center [701, 464] width 20 height 20
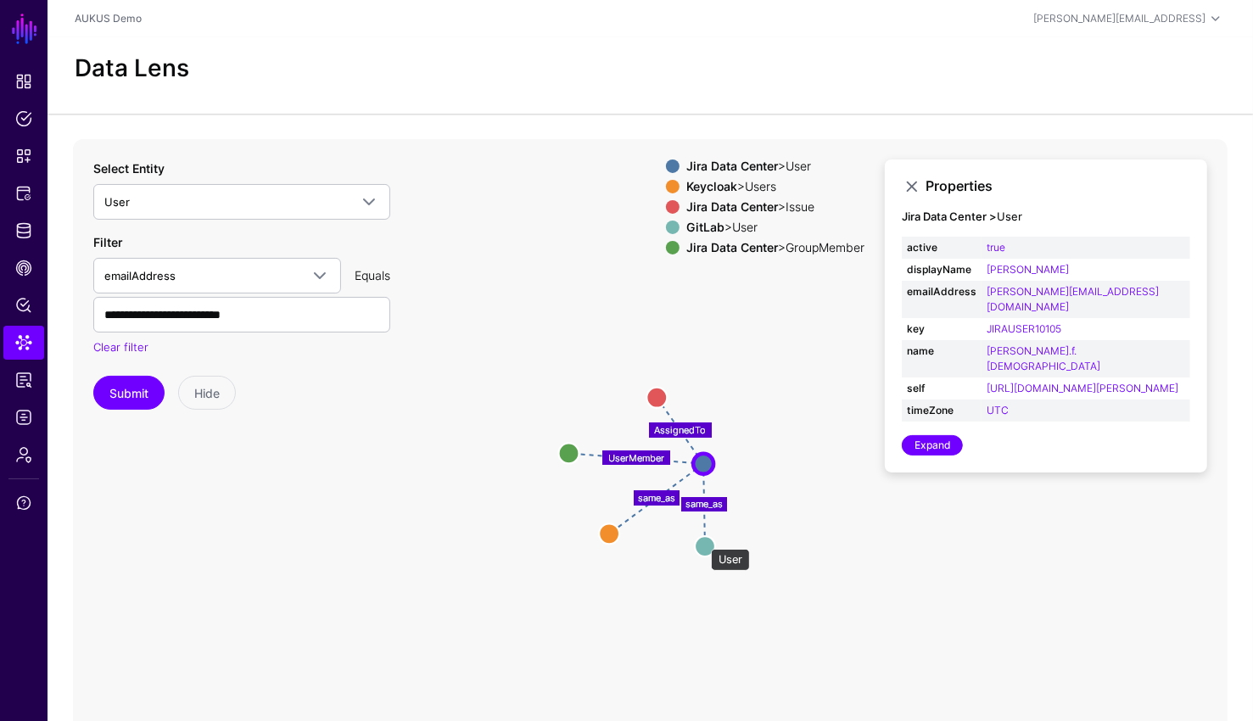
click at [702, 540] on circle at bounding box center [705, 546] width 20 height 20
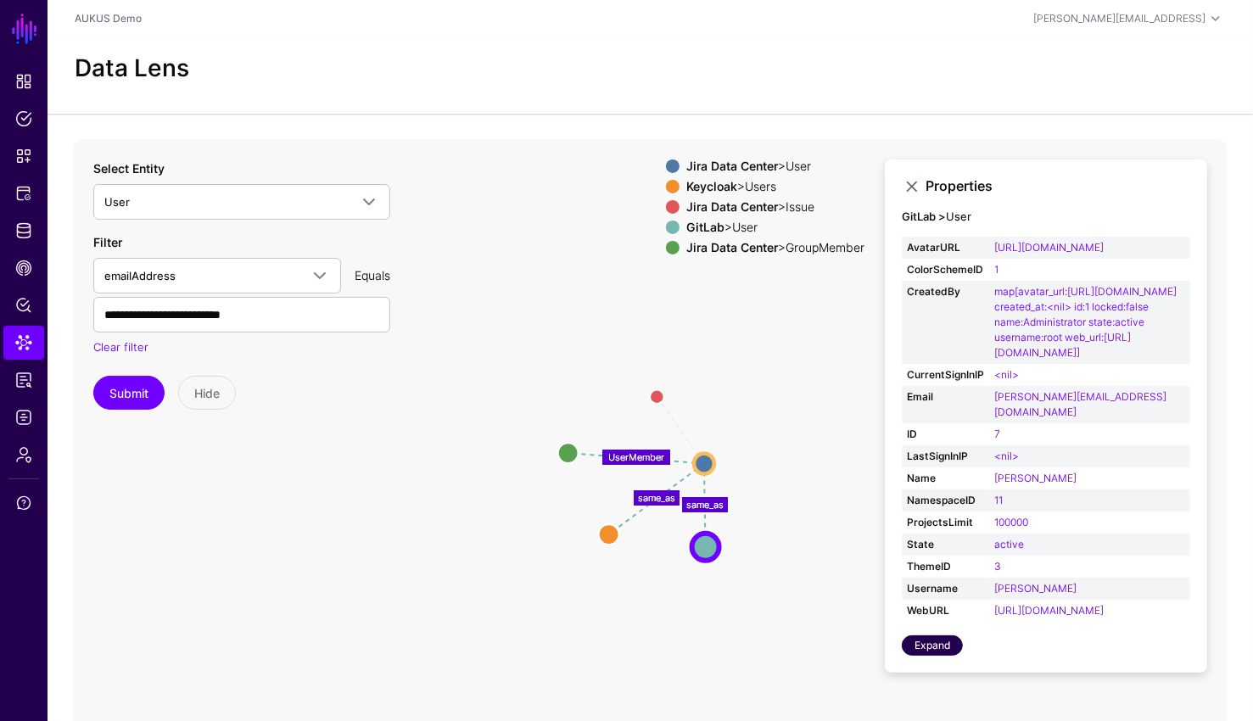
click at [938, 656] on link "Expand" at bounding box center [932, 645] width 61 height 20
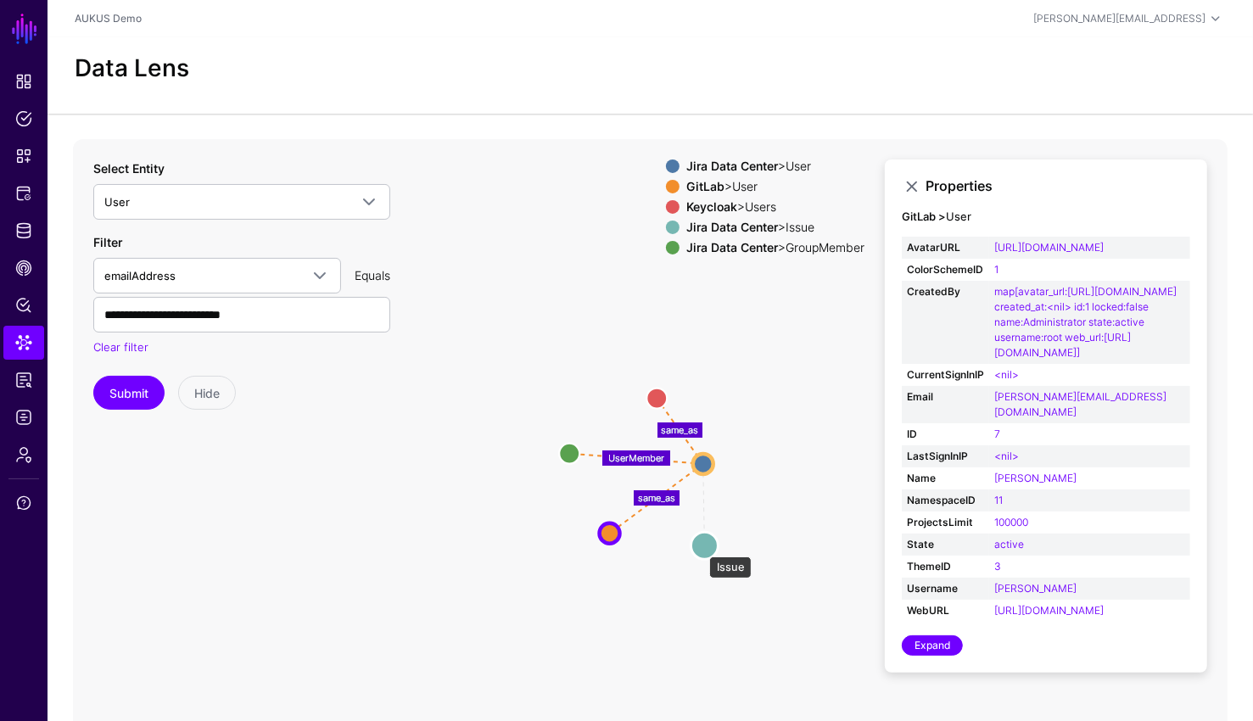
click at [701, 548] on circle at bounding box center [704, 545] width 27 height 27
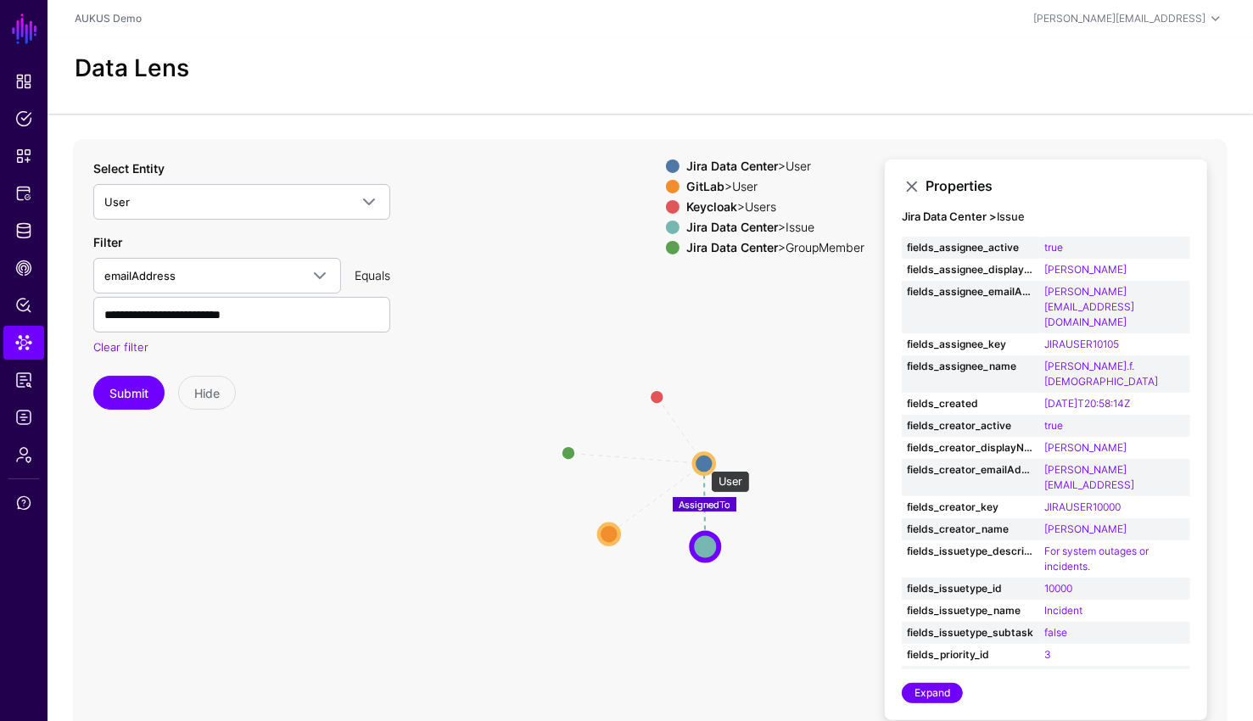
click at [702, 462] on circle at bounding box center [704, 463] width 20 height 20
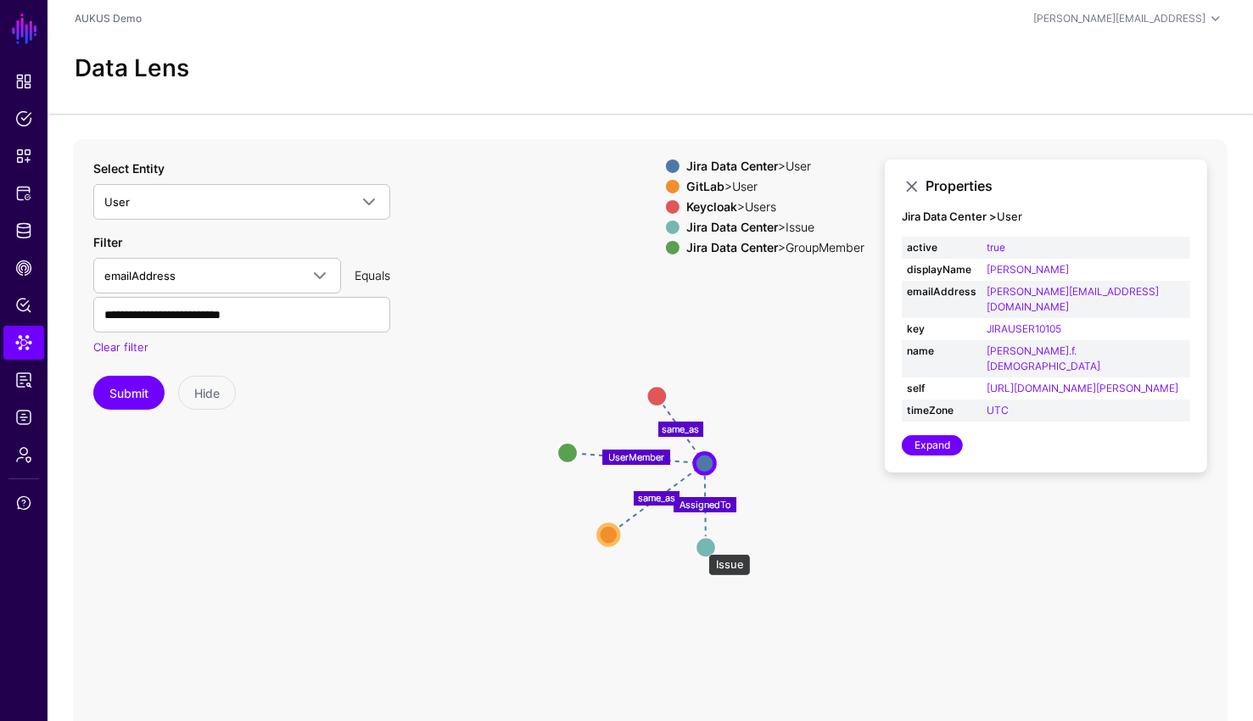
click at [700, 545] on circle at bounding box center [705, 547] width 20 height 20
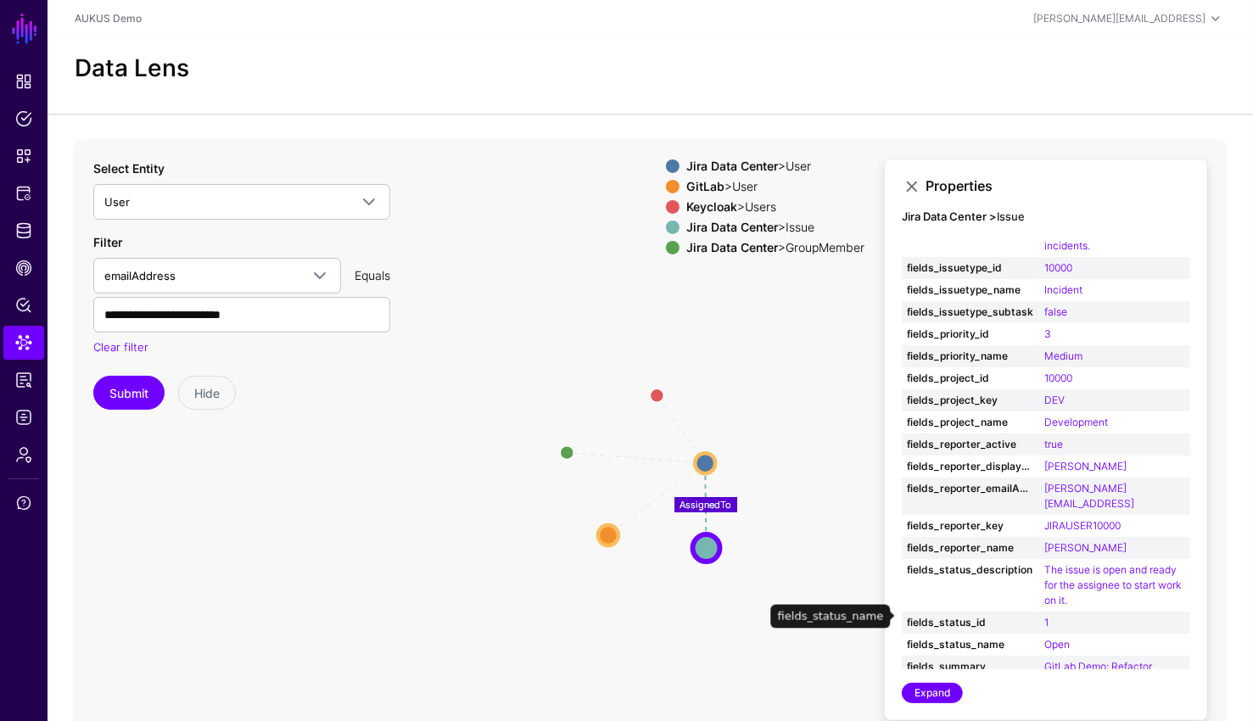
scroll to position [270, 0]
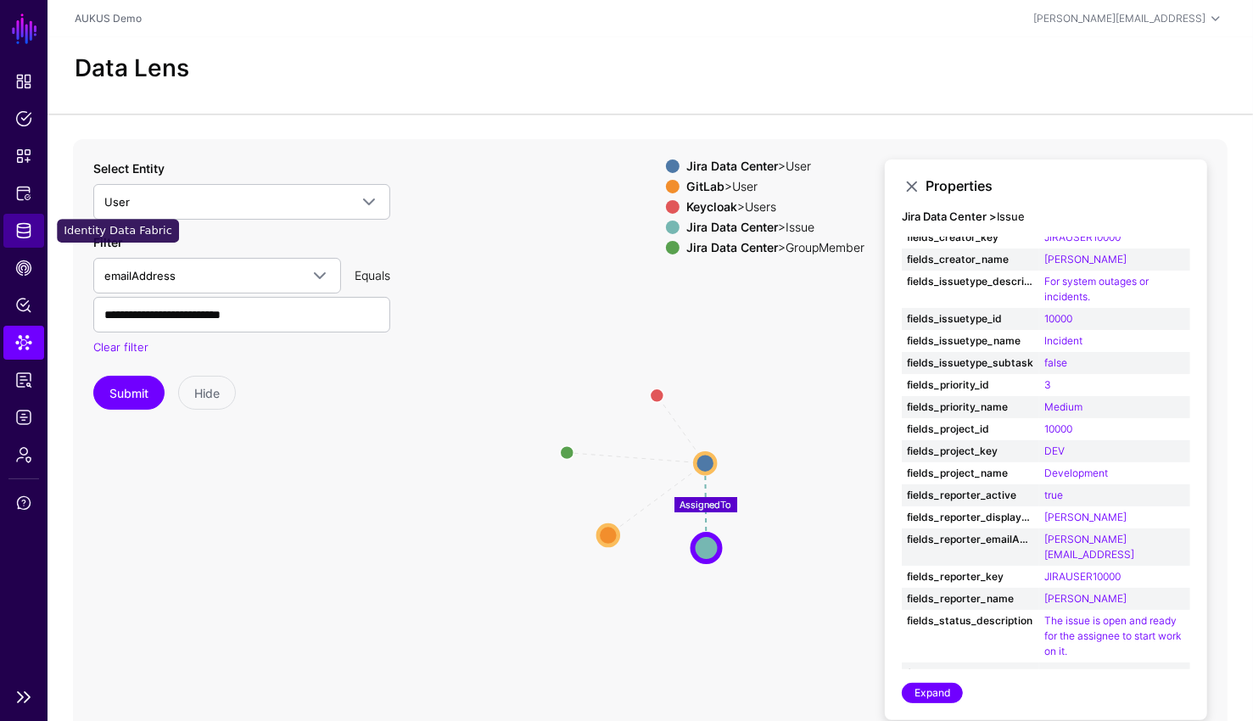
click at [26, 239] on link "Identity Data Fabric" at bounding box center [23, 231] width 41 height 34
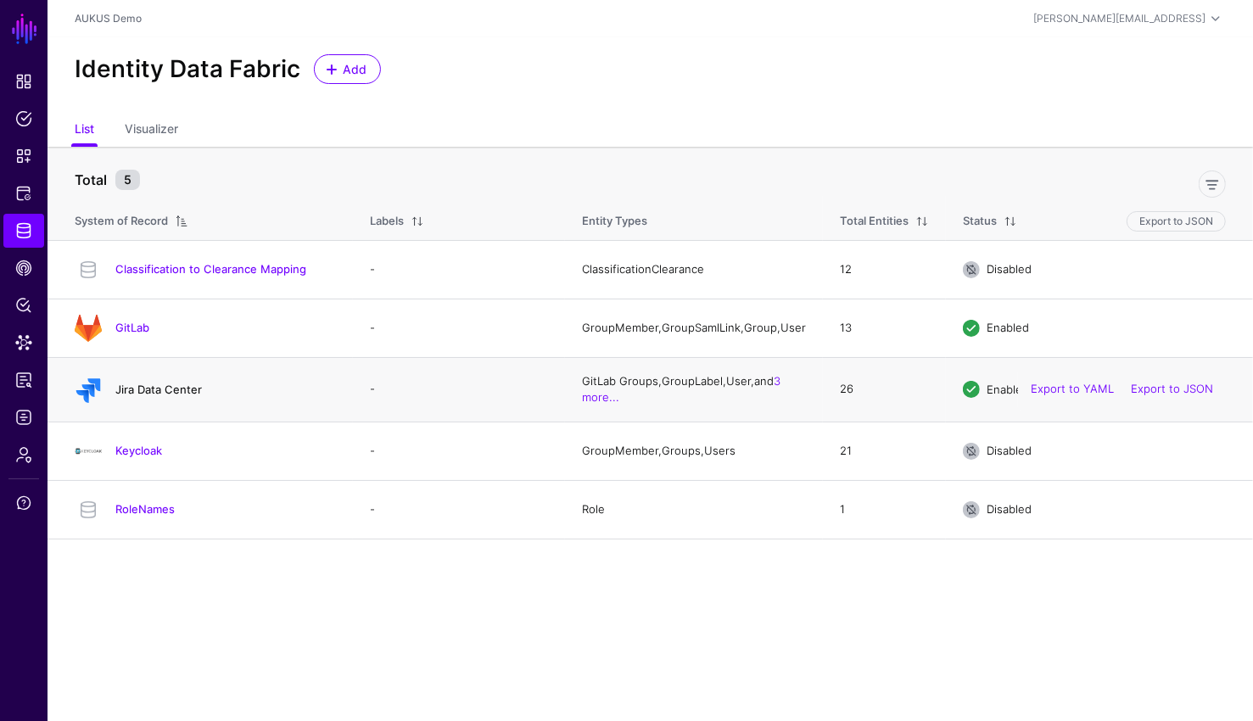
click at [194, 390] on link "Jira Data Center" at bounding box center [158, 389] width 87 height 14
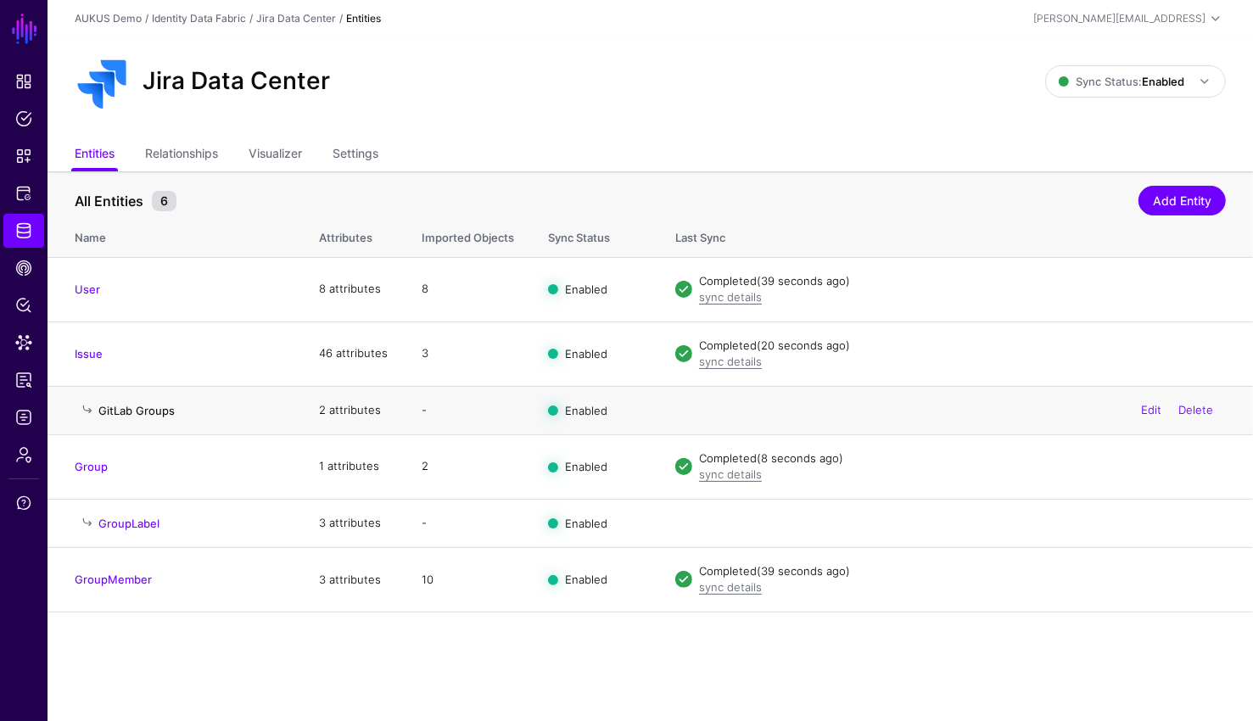
click at [154, 408] on link "GitLab Groups" at bounding box center [136, 411] width 76 height 14
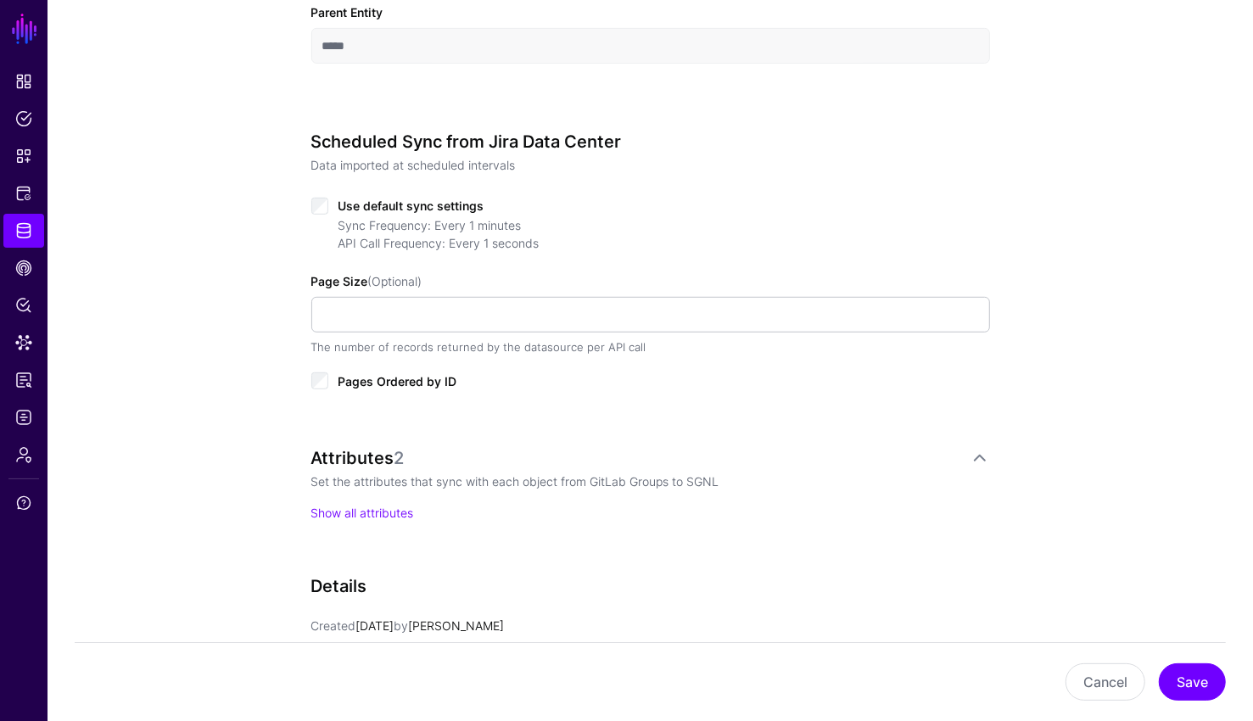
scroll to position [877, 0]
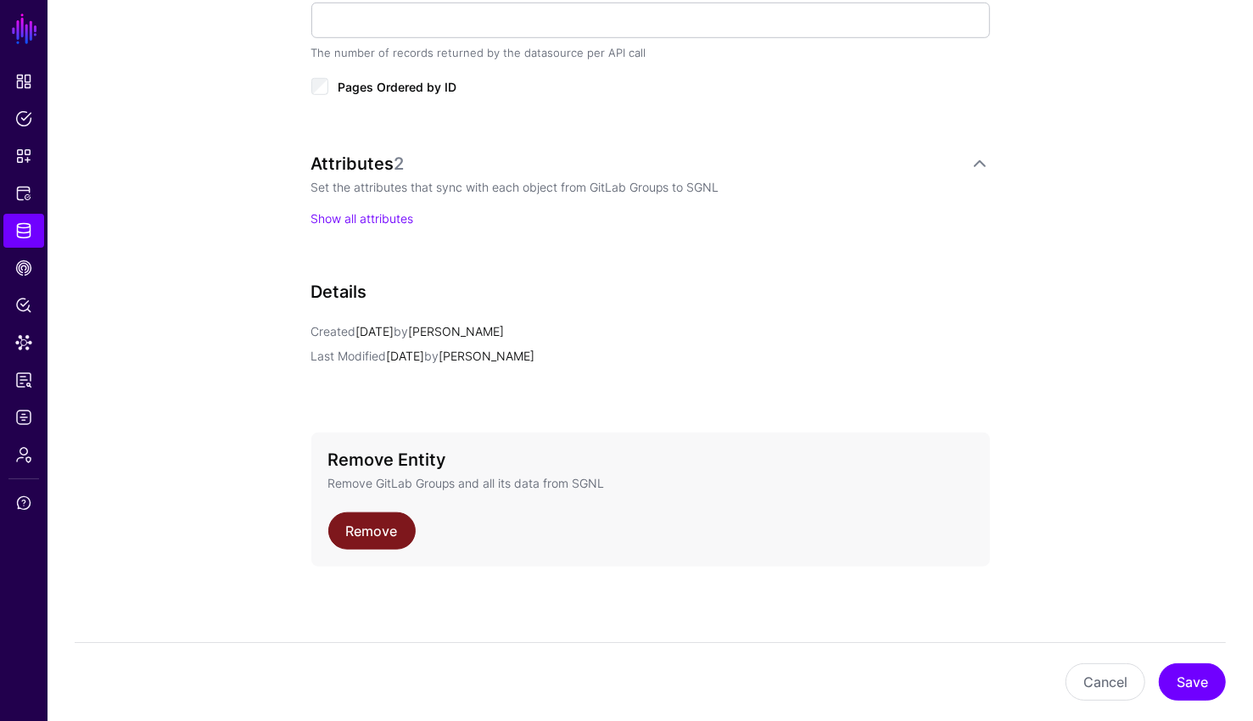
click at [371, 535] on link "Remove" at bounding box center [371, 530] width 87 height 37
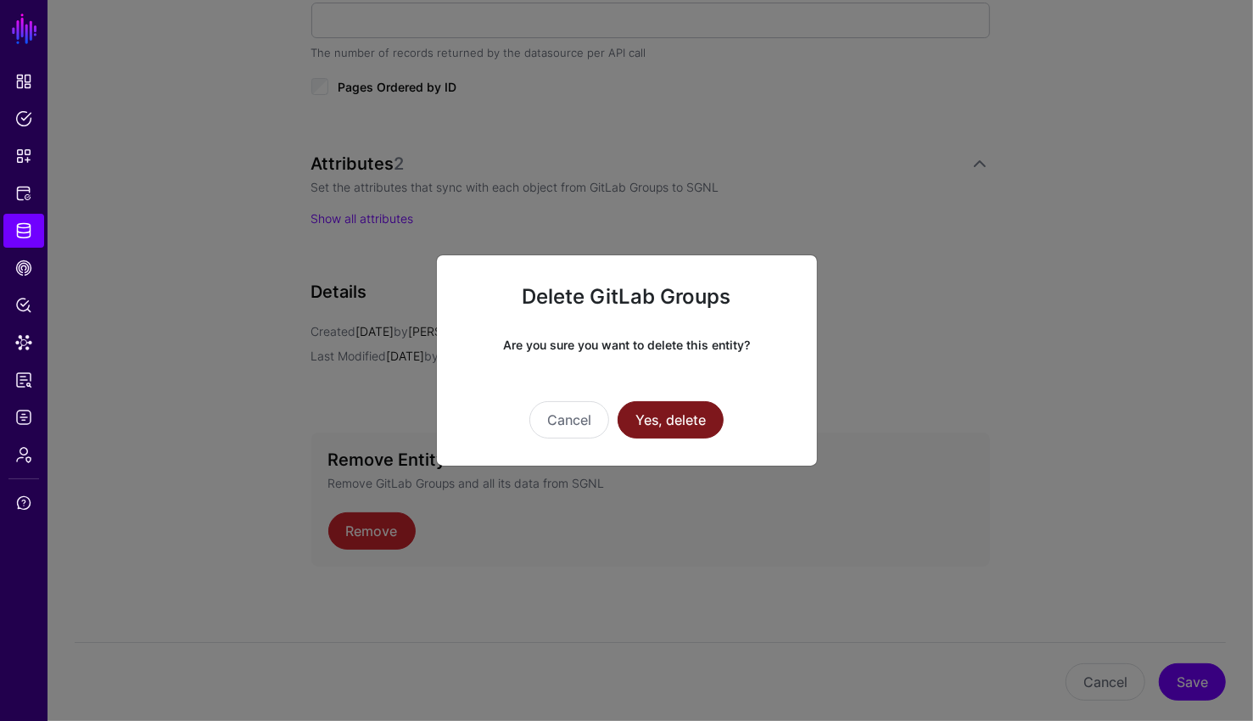
click at [675, 408] on button "Yes, delete" at bounding box center [670, 419] width 106 height 37
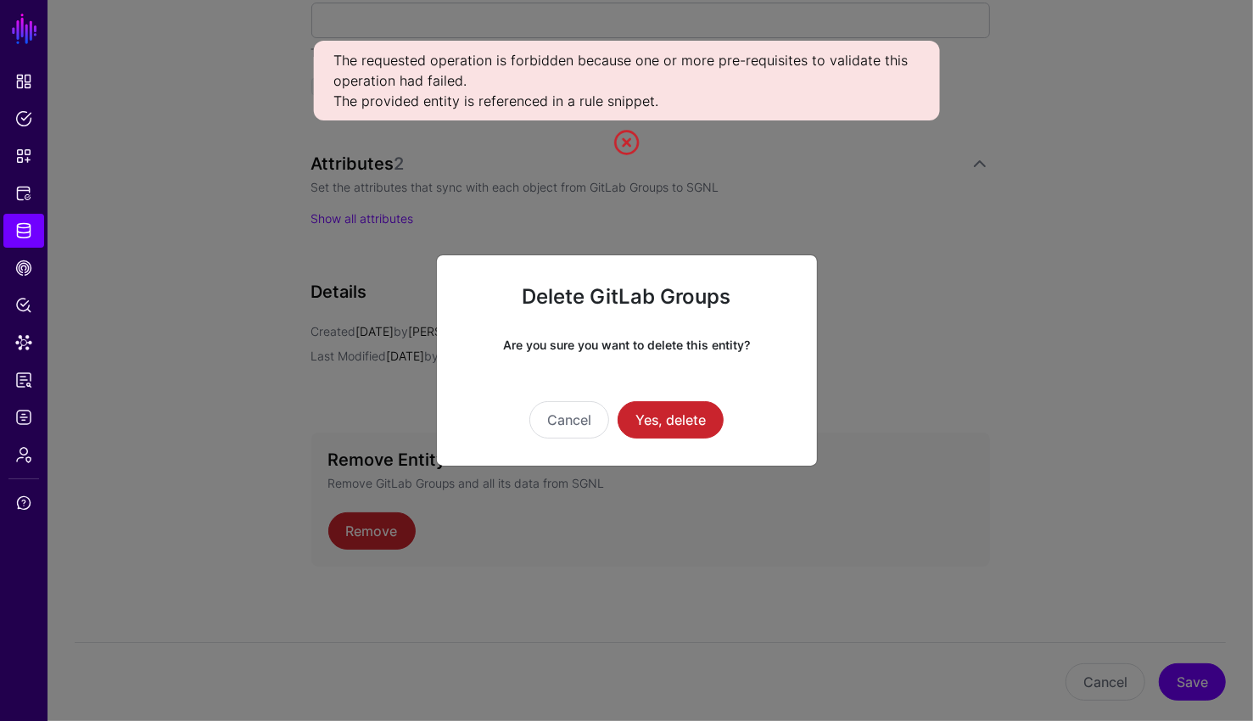
click at [627, 137] on link at bounding box center [626, 142] width 27 height 27
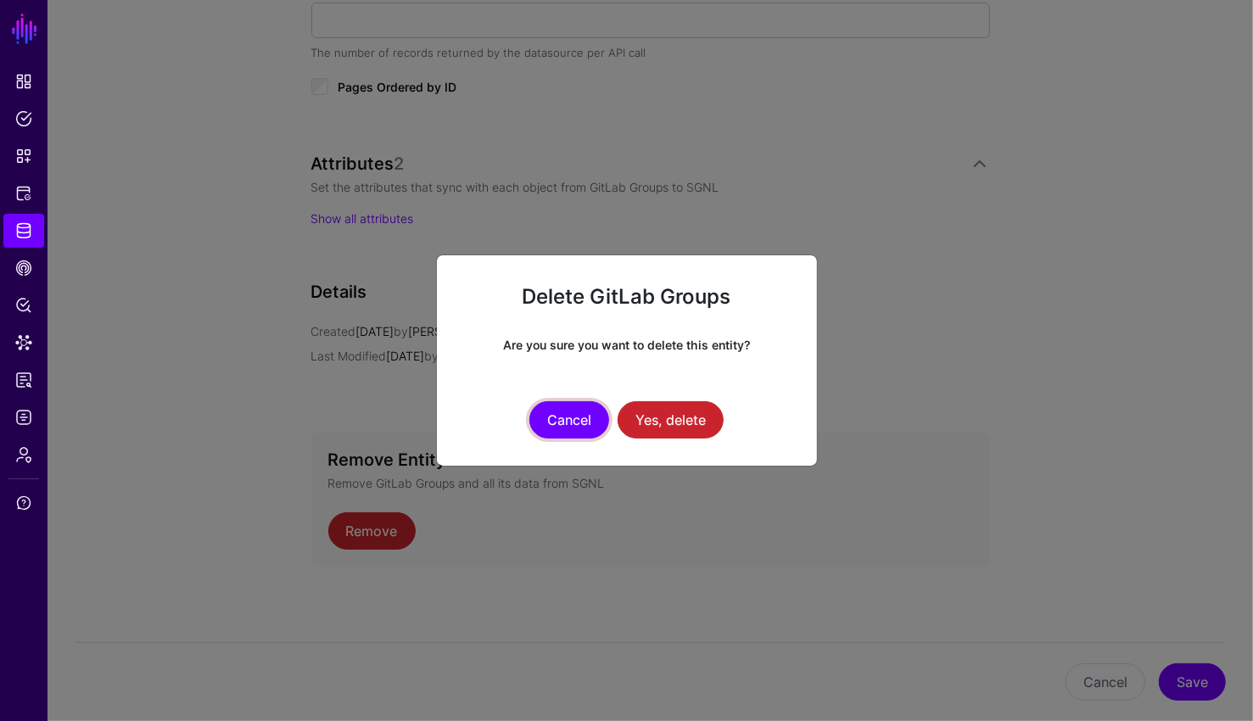
click at [565, 419] on button "Cancel" at bounding box center [569, 419] width 80 height 37
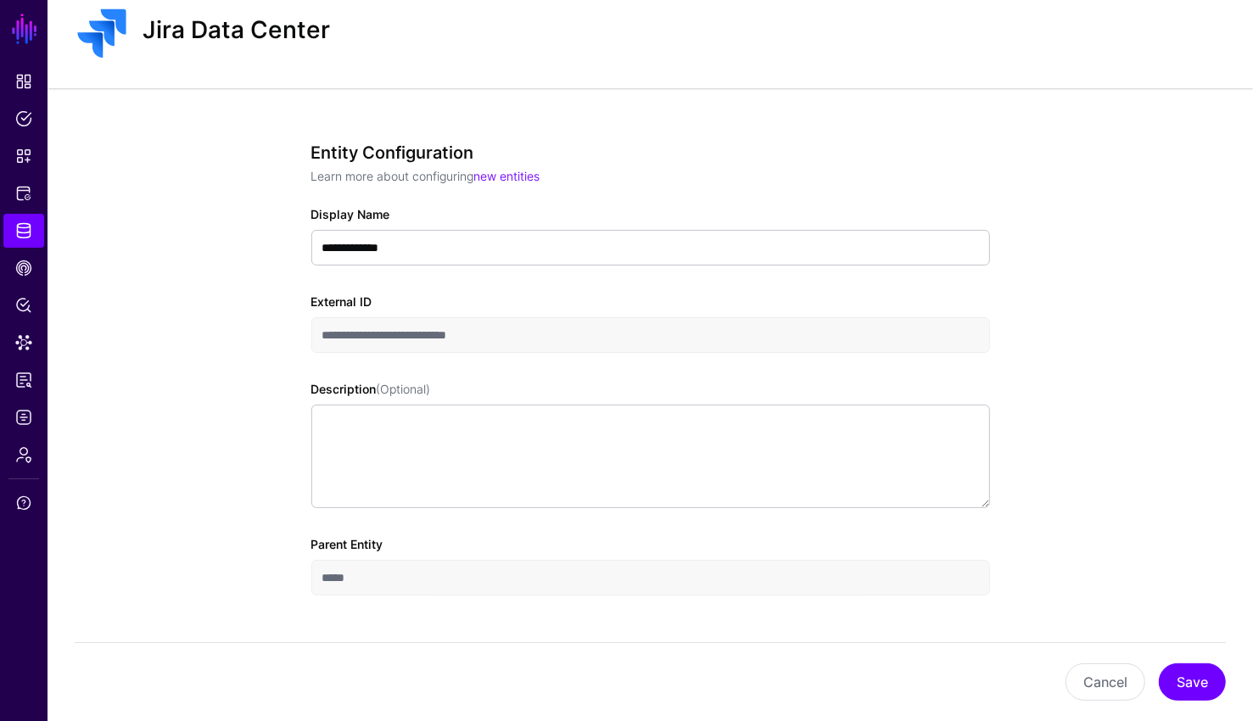
scroll to position [0, 0]
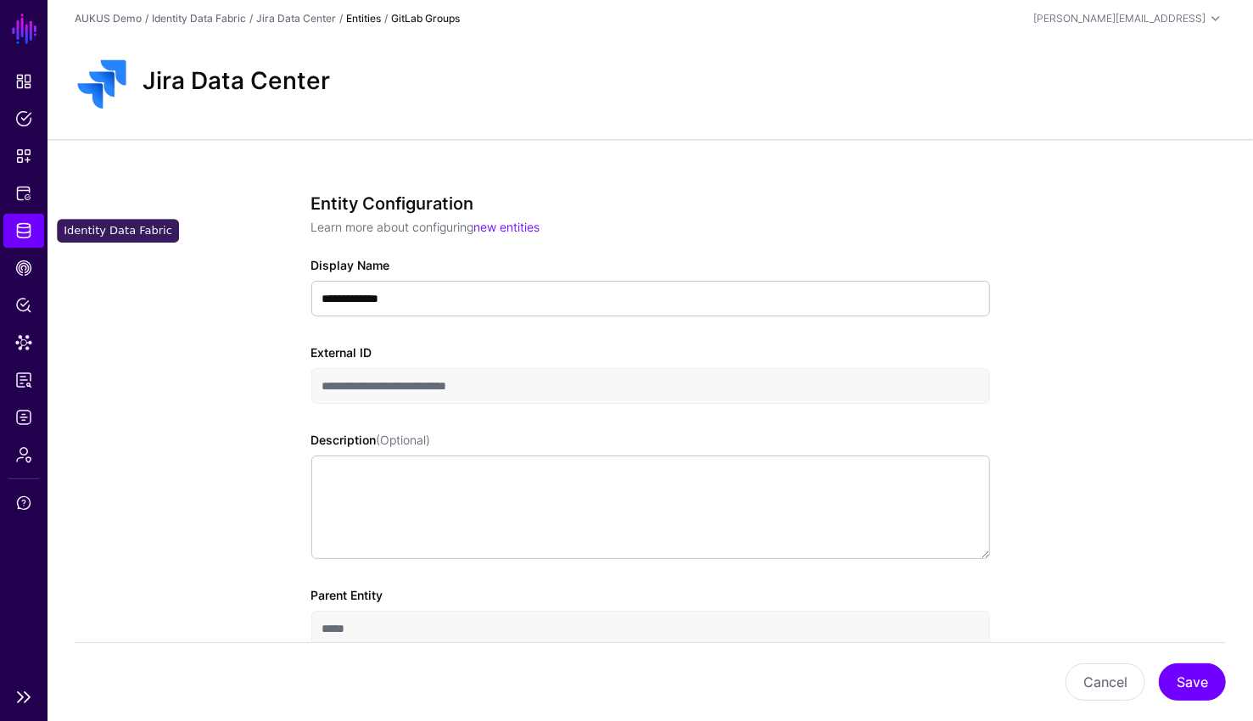
click at [23, 240] on link "Identity Data Fabric" at bounding box center [23, 231] width 41 height 34
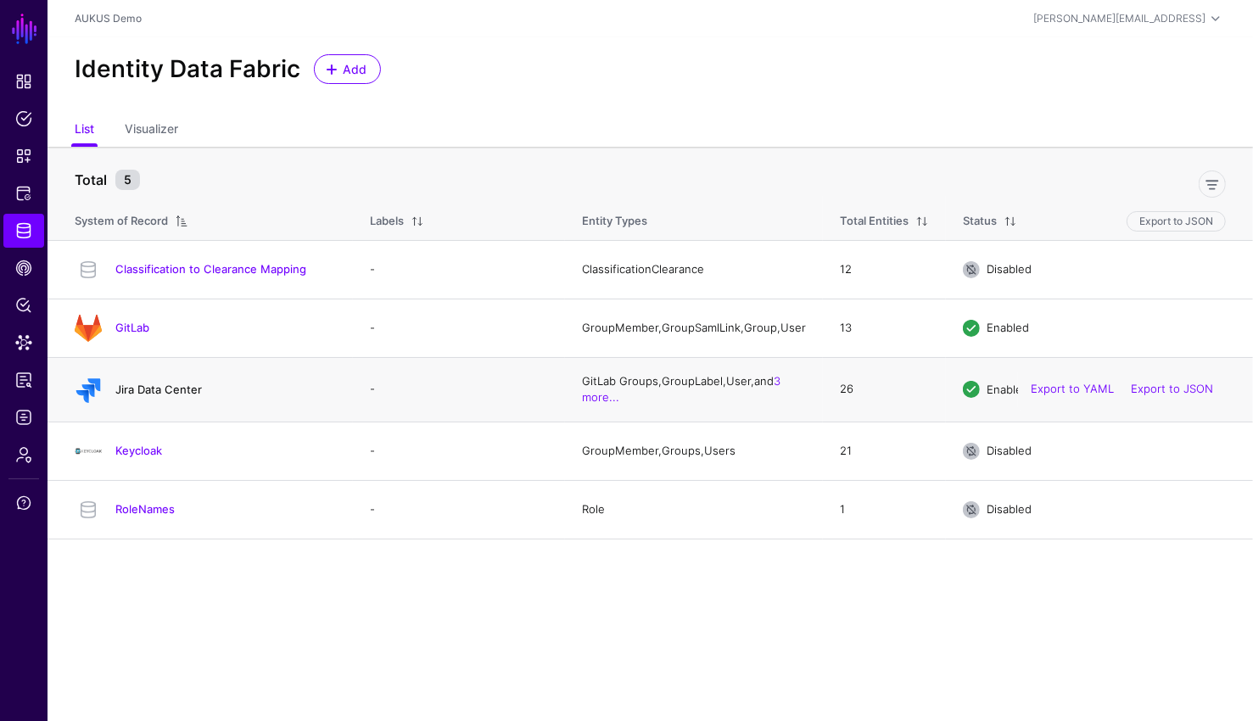
click at [164, 396] on link "Jira Data Center" at bounding box center [158, 389] width 87 height 14
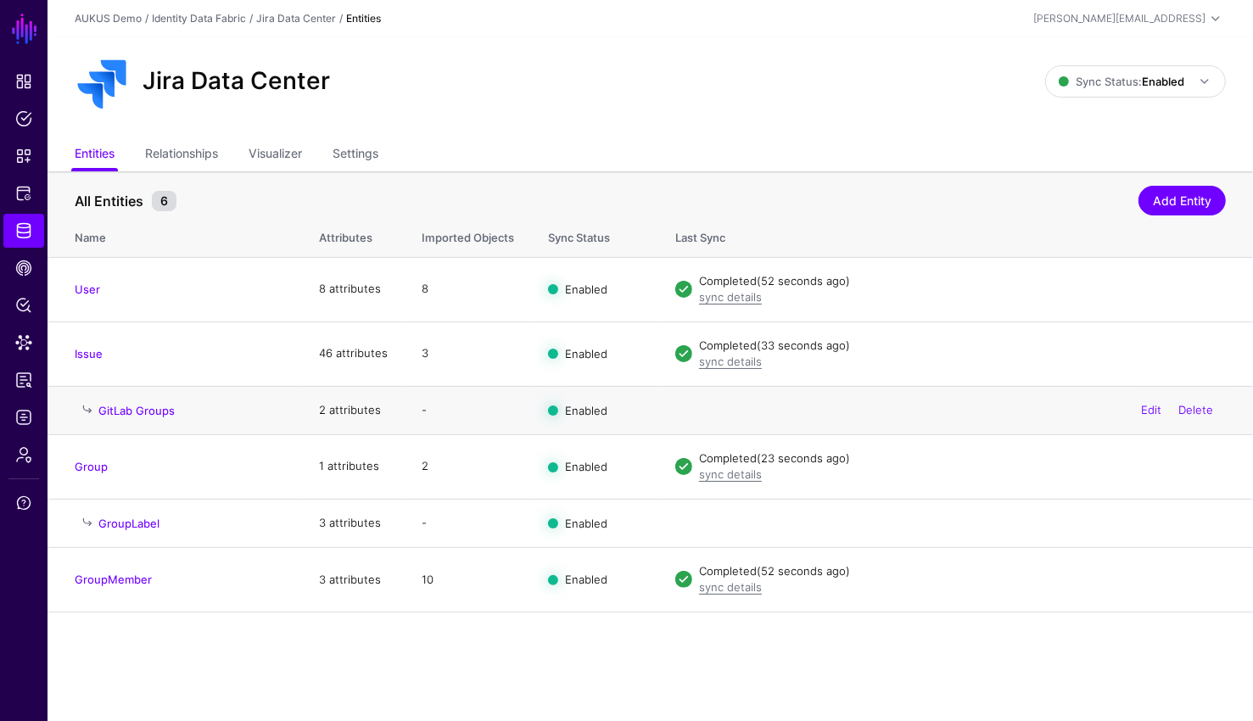
click at [134, 417] on h4 "GitLab Groups" at bounding box center [191, 410] width 187 height 15
click at [140, 407] on link "GitLab Groups" at bounding box center [136, 411] width 76 height 14
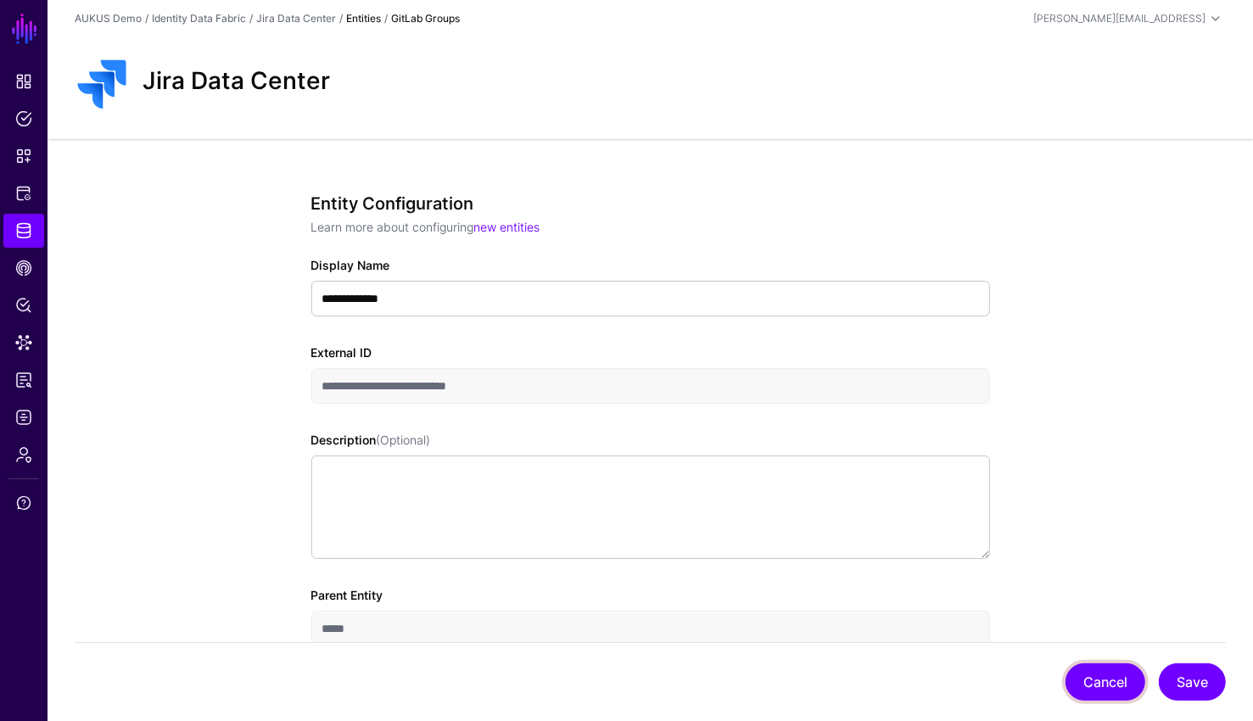
click at [1112, 684] on button "Cancel" at bounding box center [1105, 681] width 80 height 37
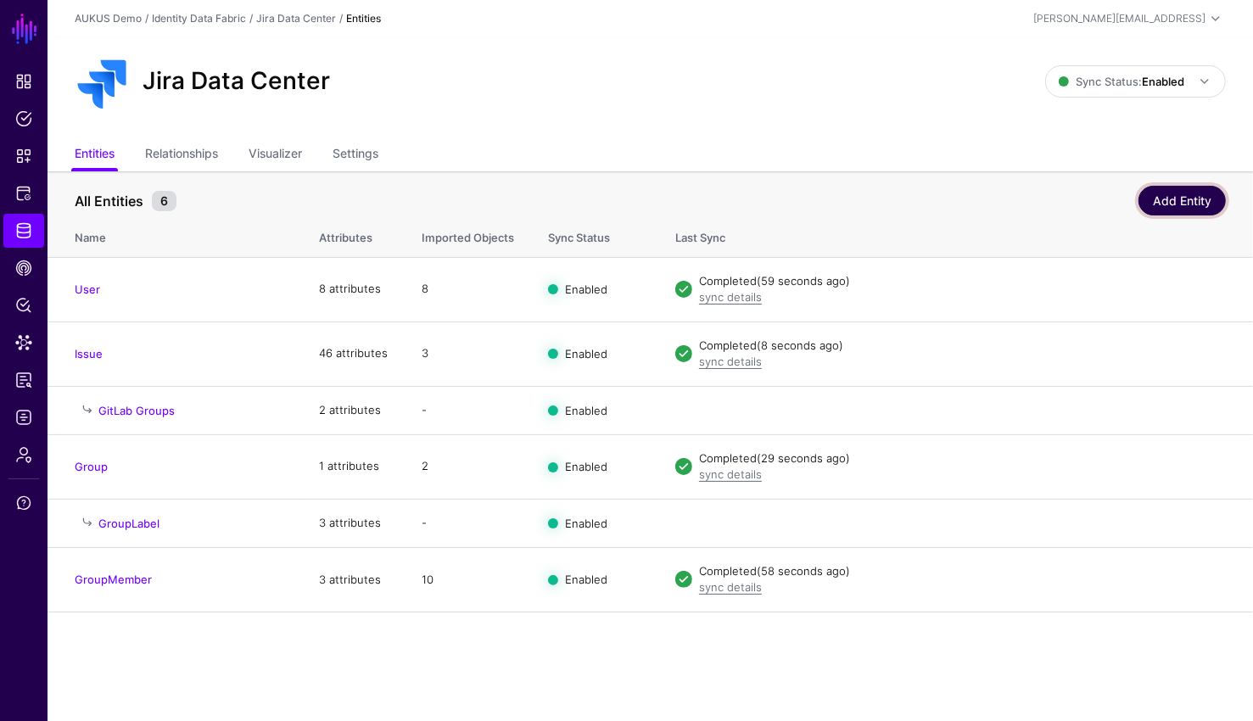
click at [1176, 199] on link "Add Entity" at bounding box center [1181, 201] width 87 height 30
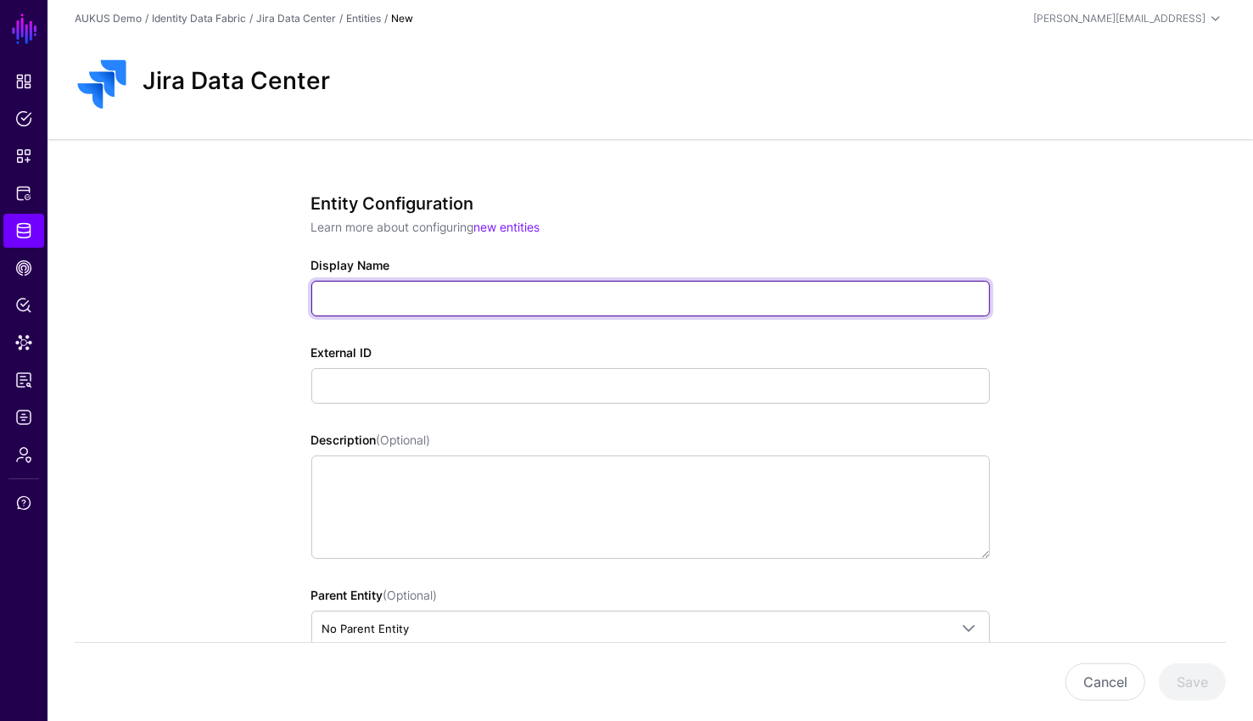
click at [466, 286] on input "Display Name" at bounding box center [650, 299] width 678 height 36
type input "**********"
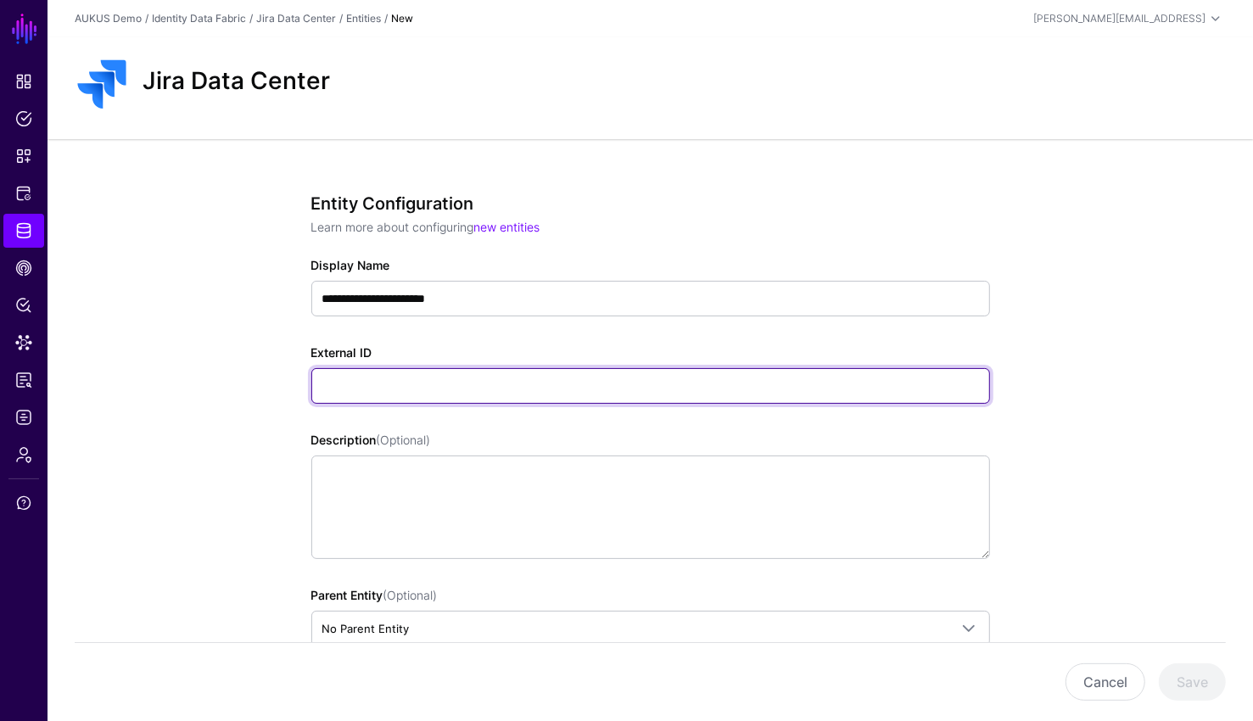
paste input "**********"
click at [371, 392] on input "**********" at bounding box center [650, 386] width 678 height 36
click at [360, 389] on input "**********" at bounding box center [650, 386] width 678 height 36
click at [366, 389] on input "**********" at bounding box center [650, 386] width 678 height 36
paste input "**********"
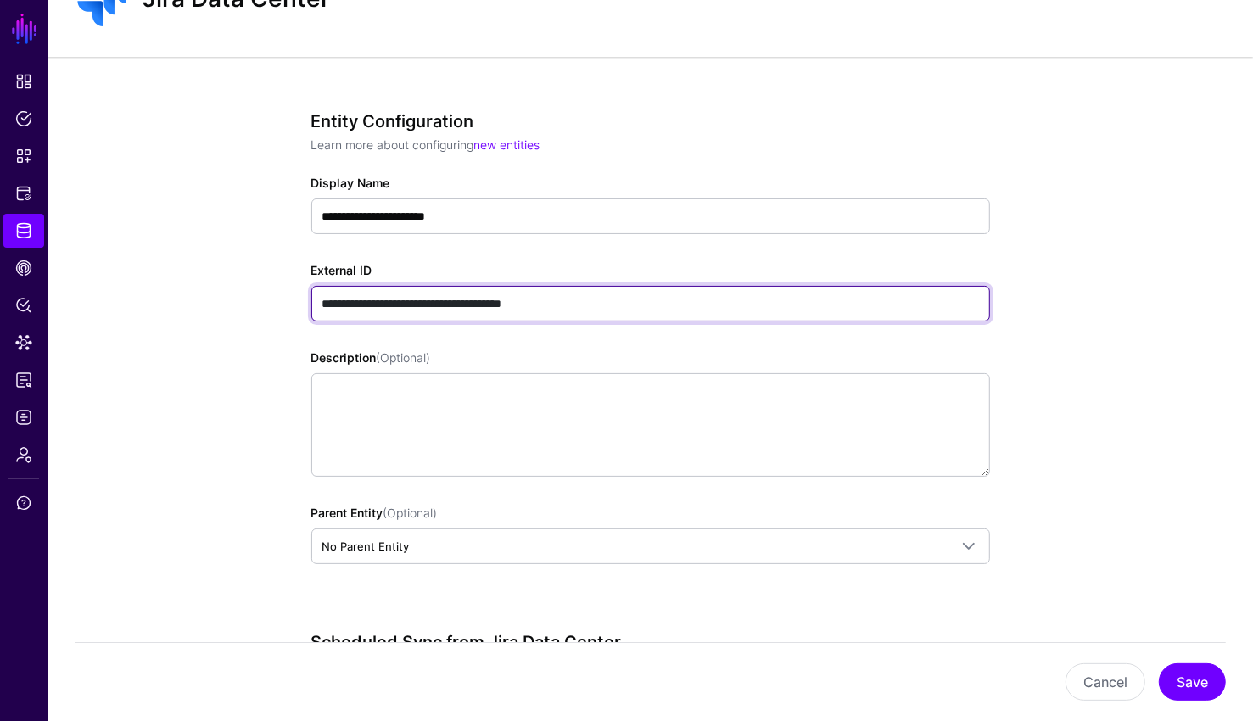
scroll to position [154, 0]
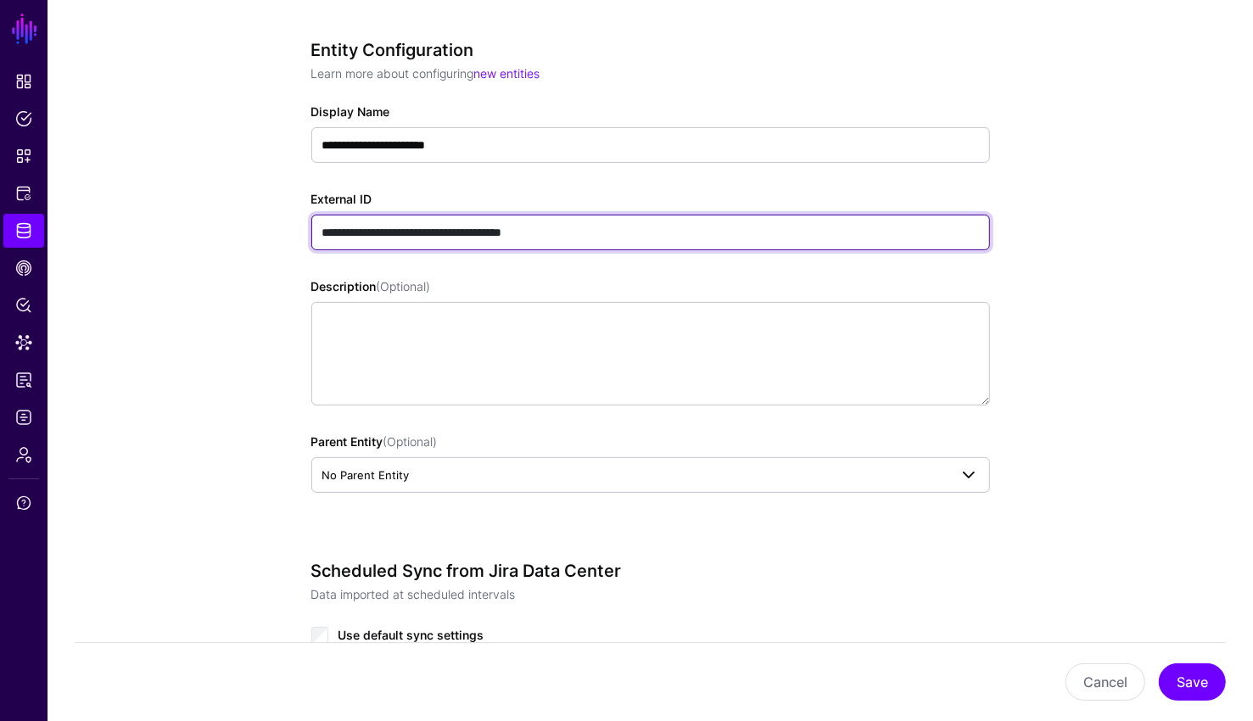
type input "**********"
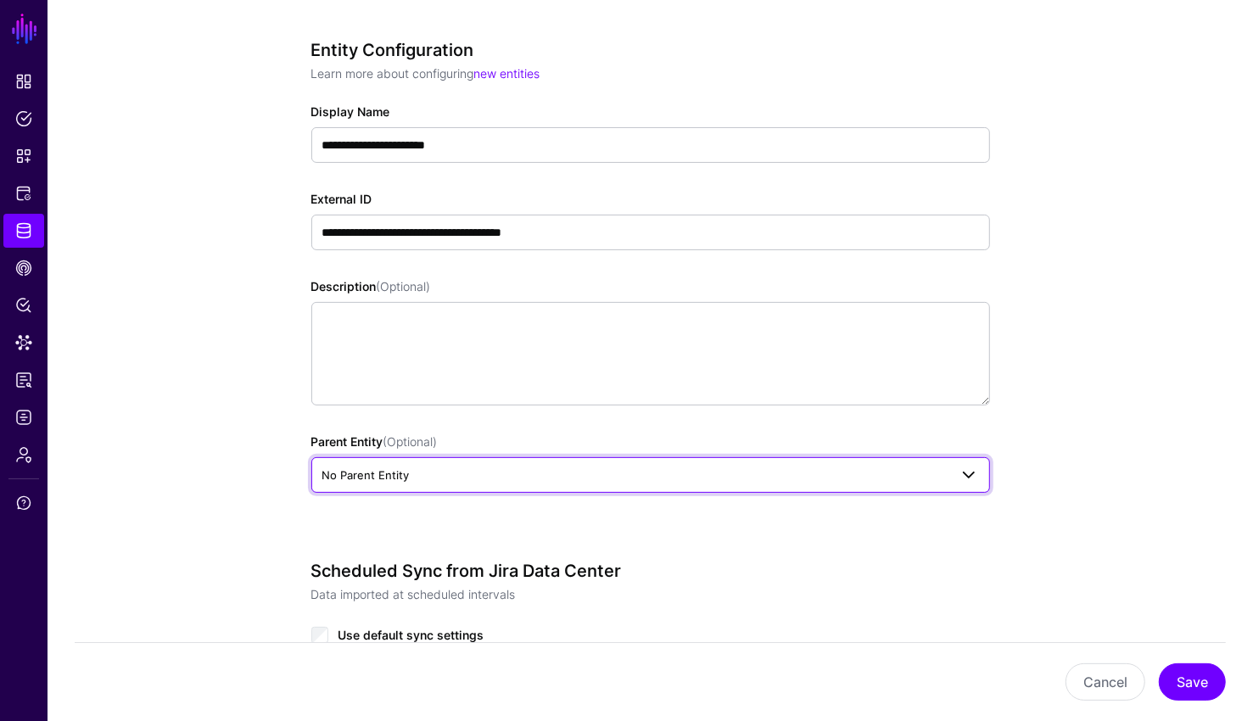
click at [879, 486] on link "No Parent Entity" at bounding box center [650, 475] width 678 height 36
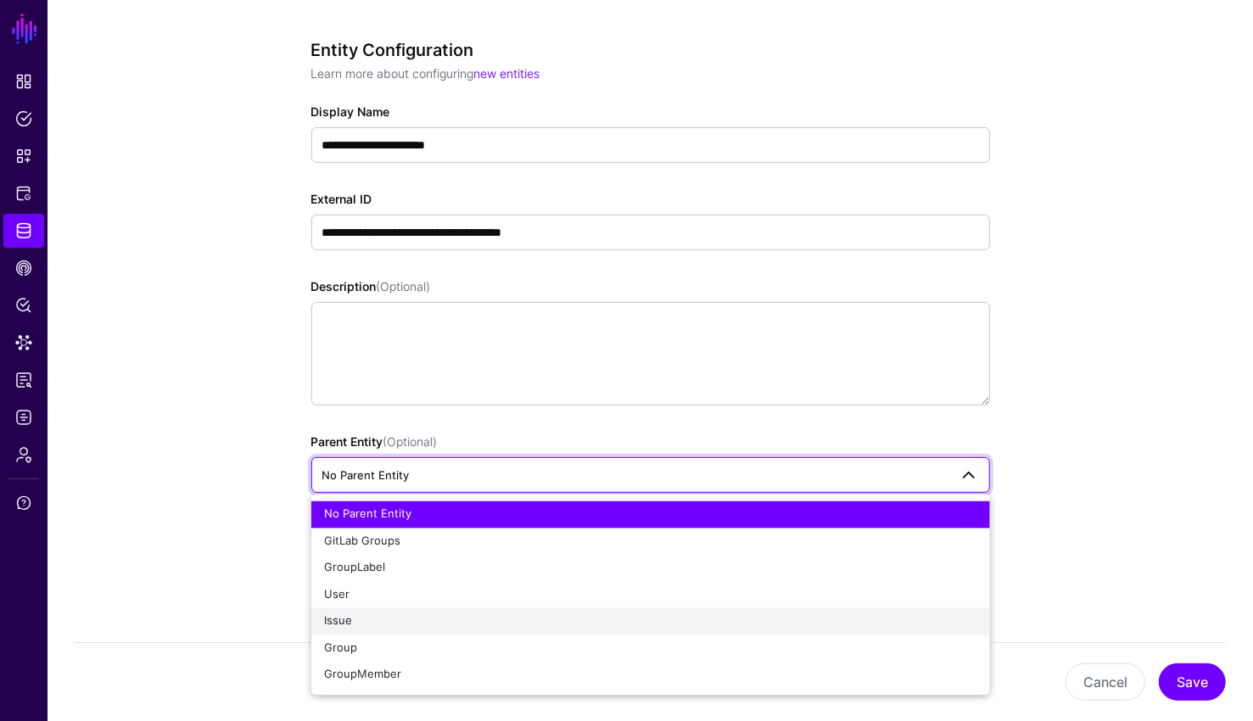
click at [367, 622] on div "Issue" at bounding box center [650, 621] width 651 height 17
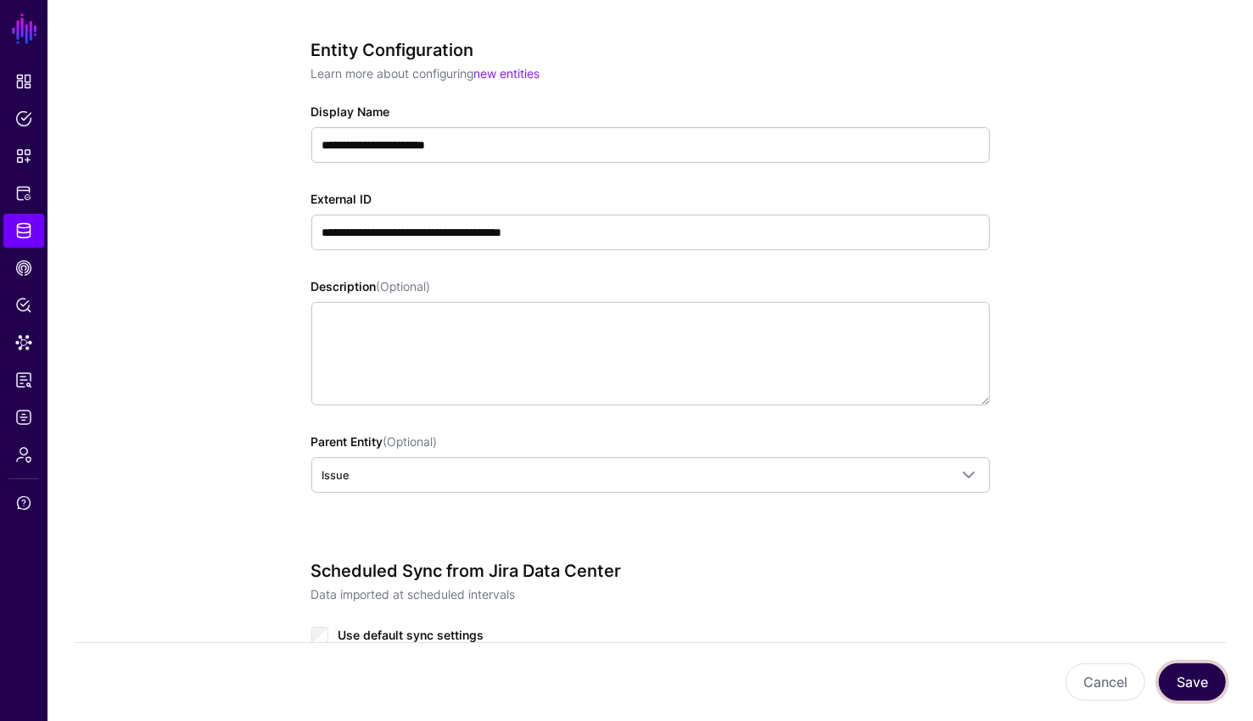
click at [1181, 672] on button "Save" at bounding box center [1191, 681] width 67 height 37
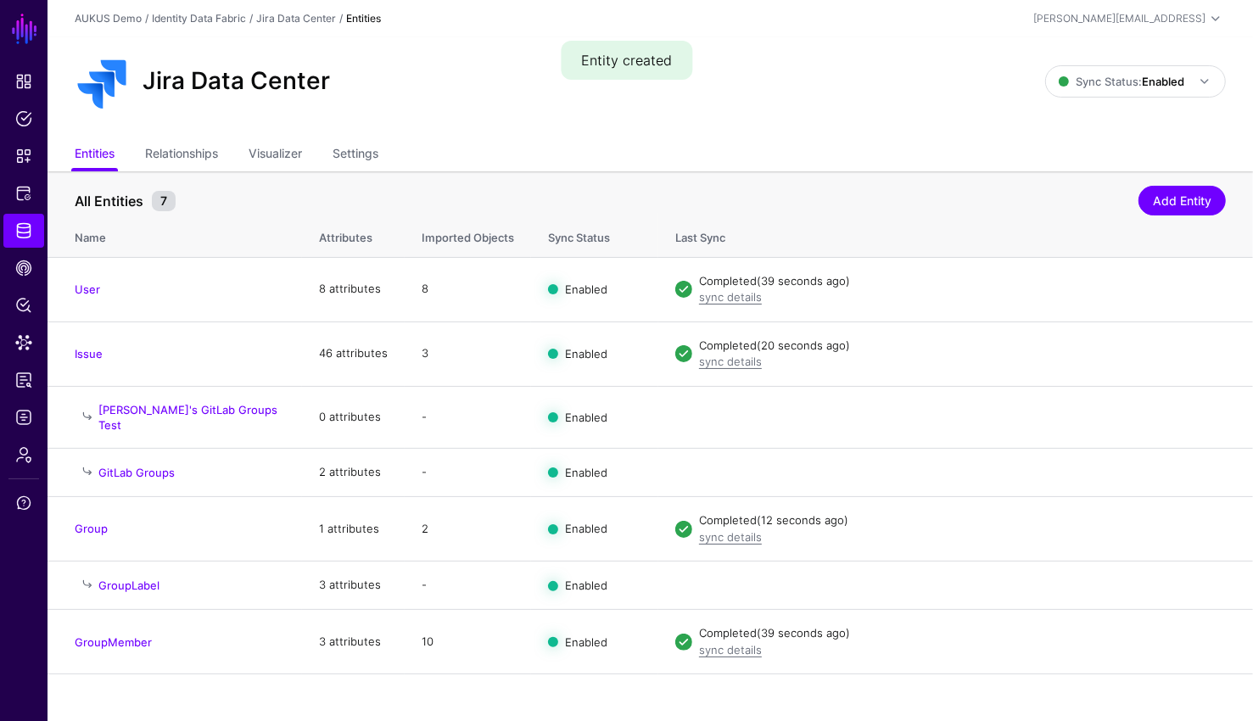
click at [829, 197] on div "All Entities 7" at bounding box center [606, 201] width 1072 height 20
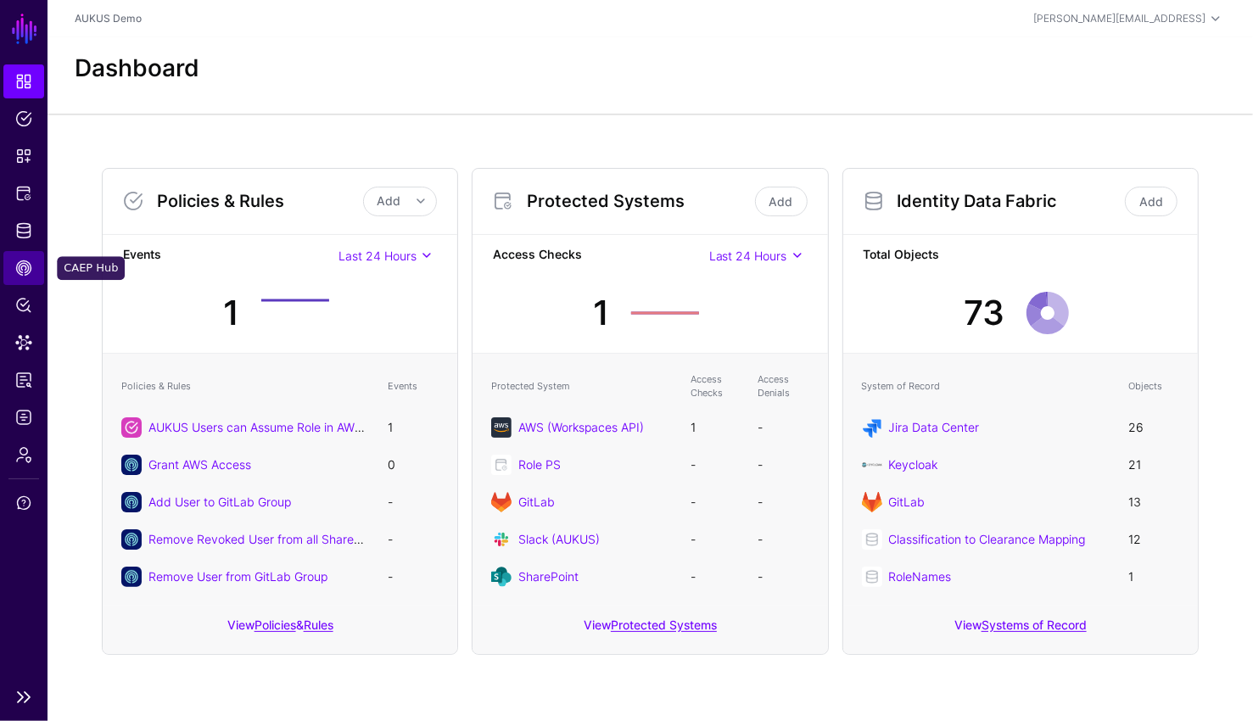
click at [26, 251] on link "CAEP Hub" at bounding box center [23, 268] width 41 height 34
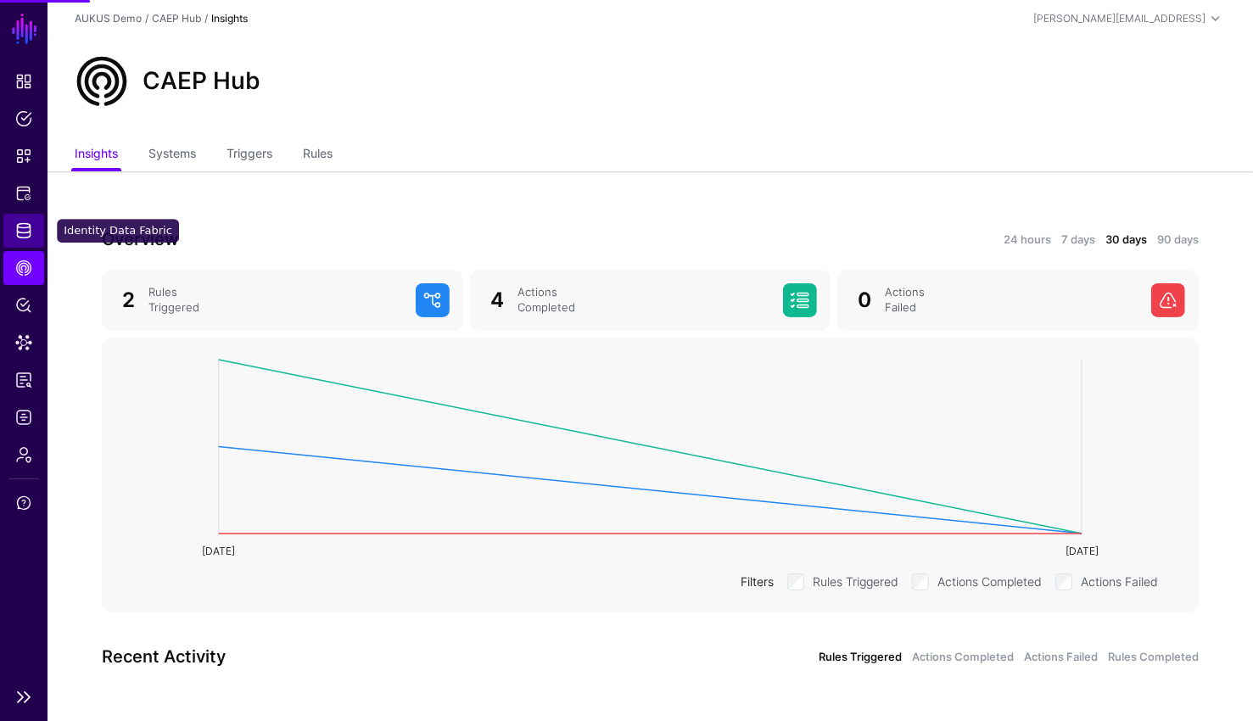
click at [28, 237] on span "Identity Data Fabric" at bounding box center [23, 230] width 17 height 17
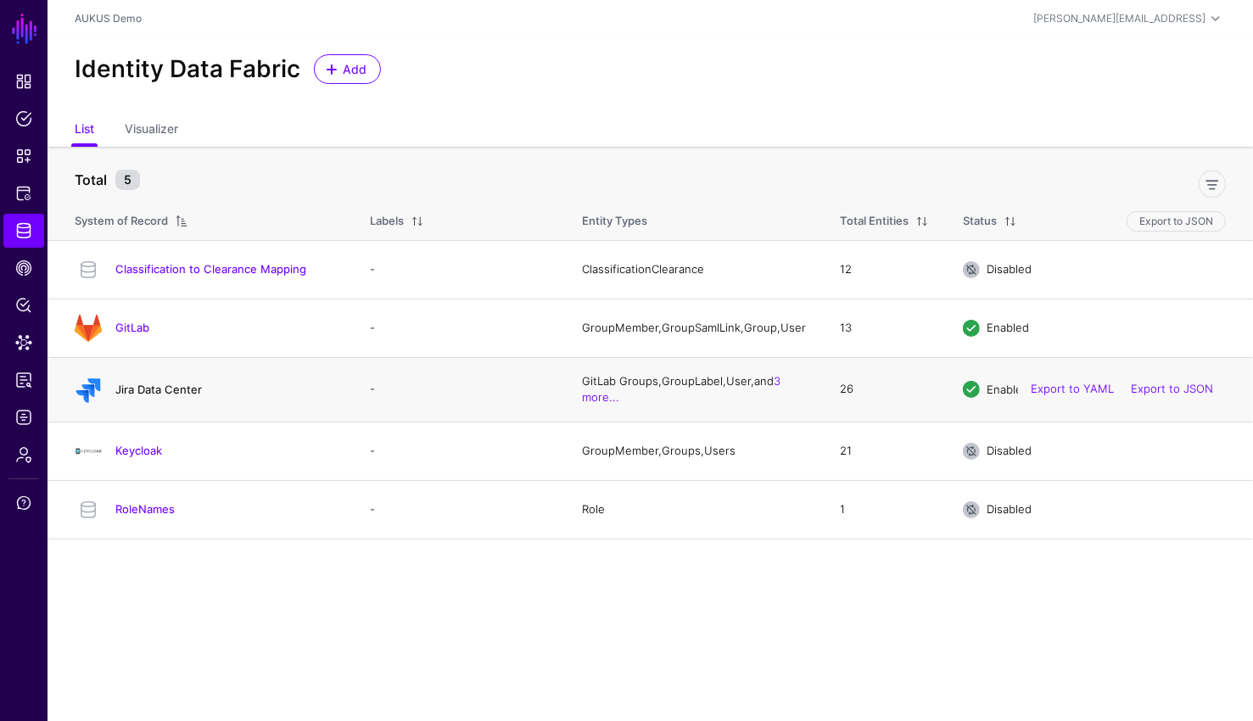
click at [165, 396] on link "Jira Data Center" at bounding box center [158, 389] width 87 height 14
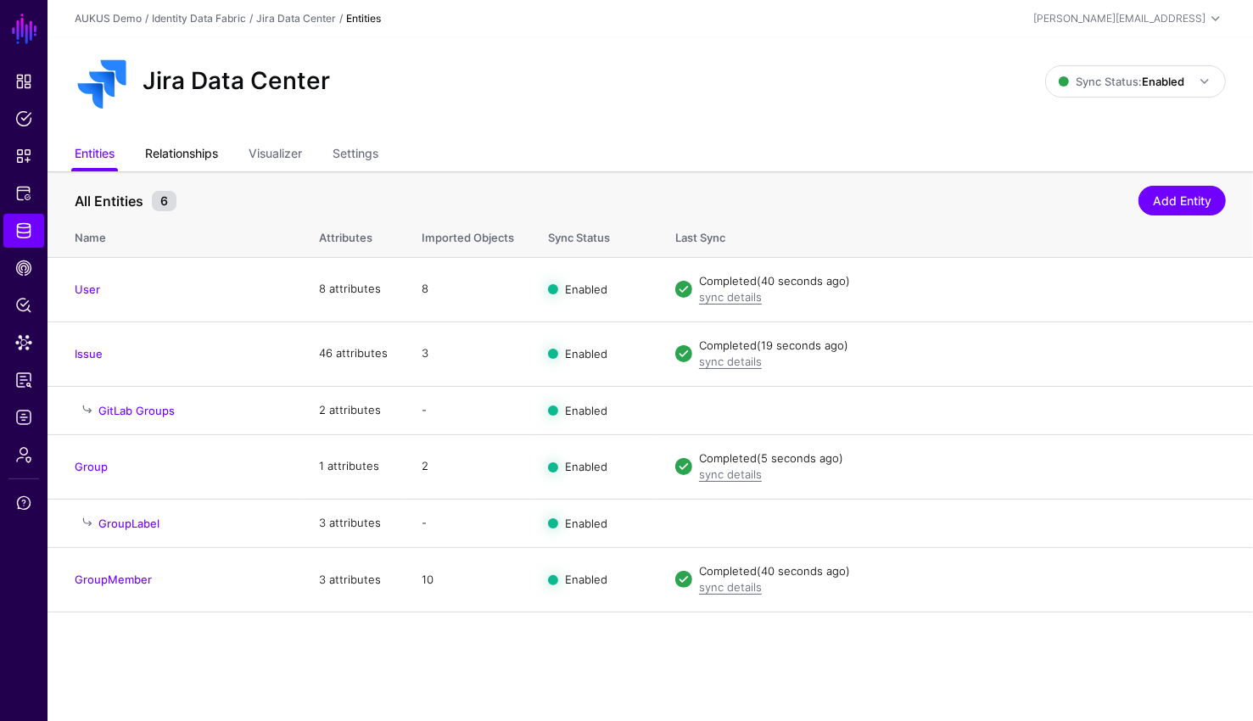
click at [202, 152] on link "Relationships" at bounding box center [181, 155] width 73 height 32
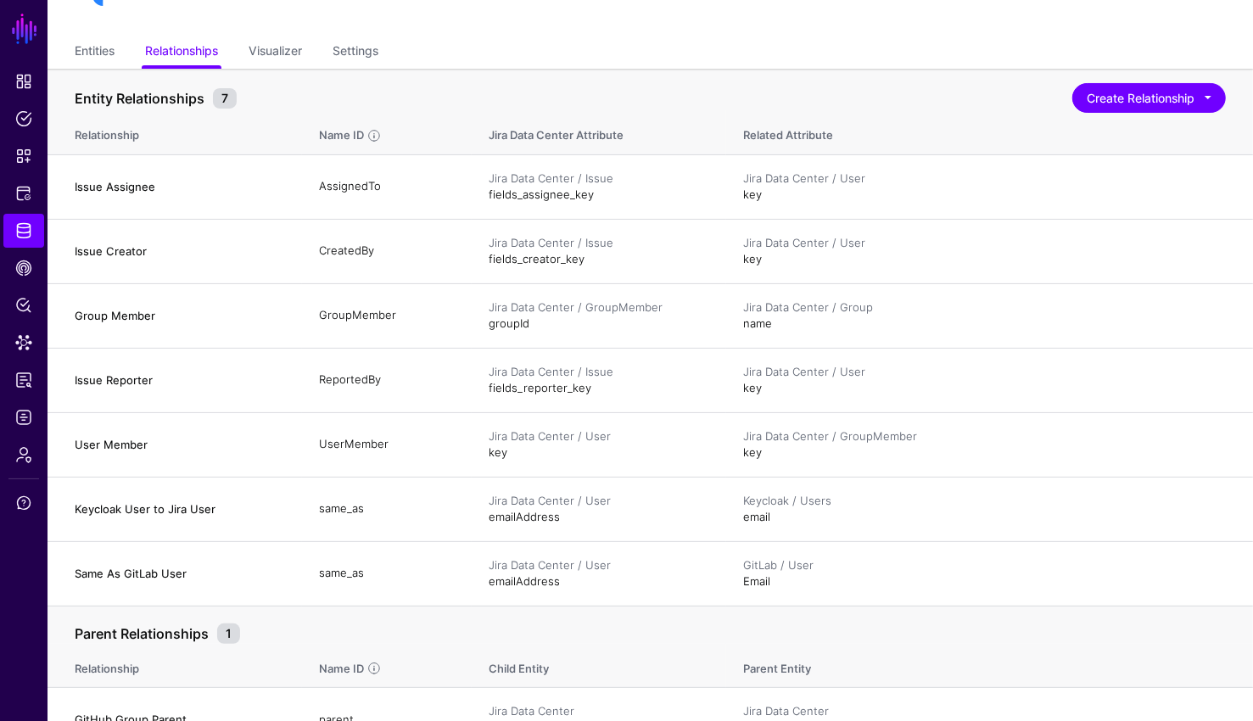
scroll to position [132, 0]
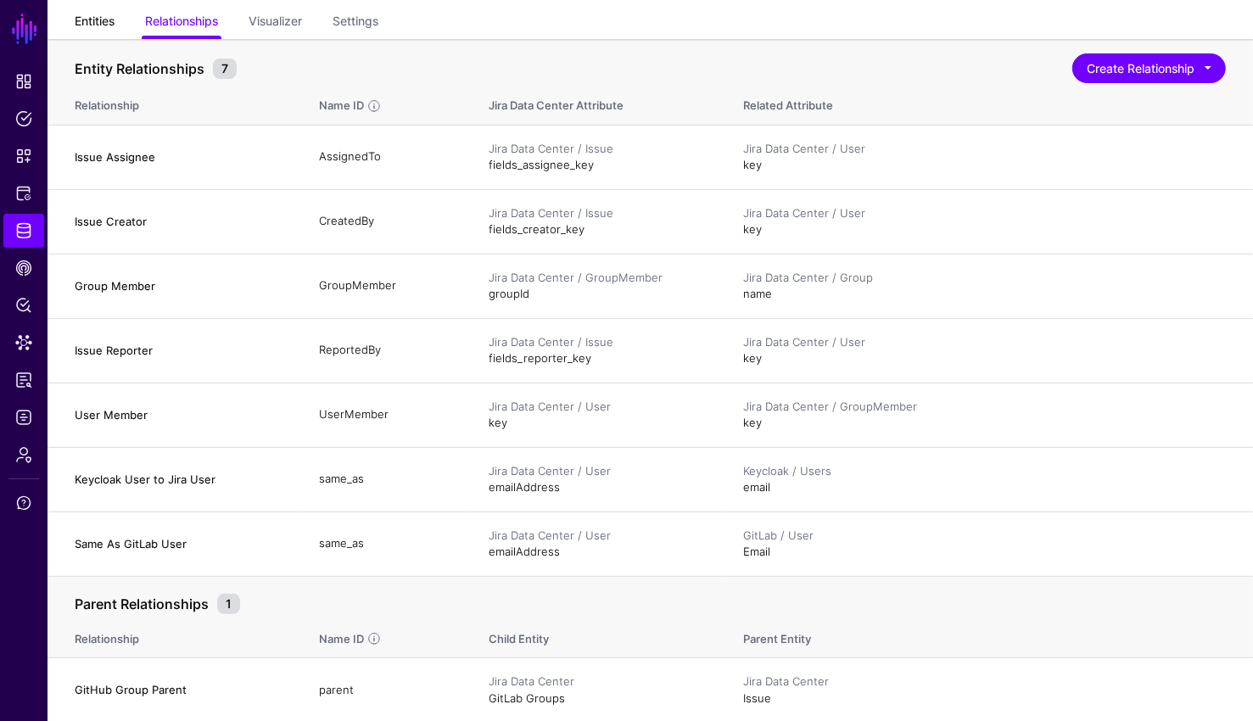
click at [98, 28] on link "Entities" at bounding box center [95, 23] width 40 height 32
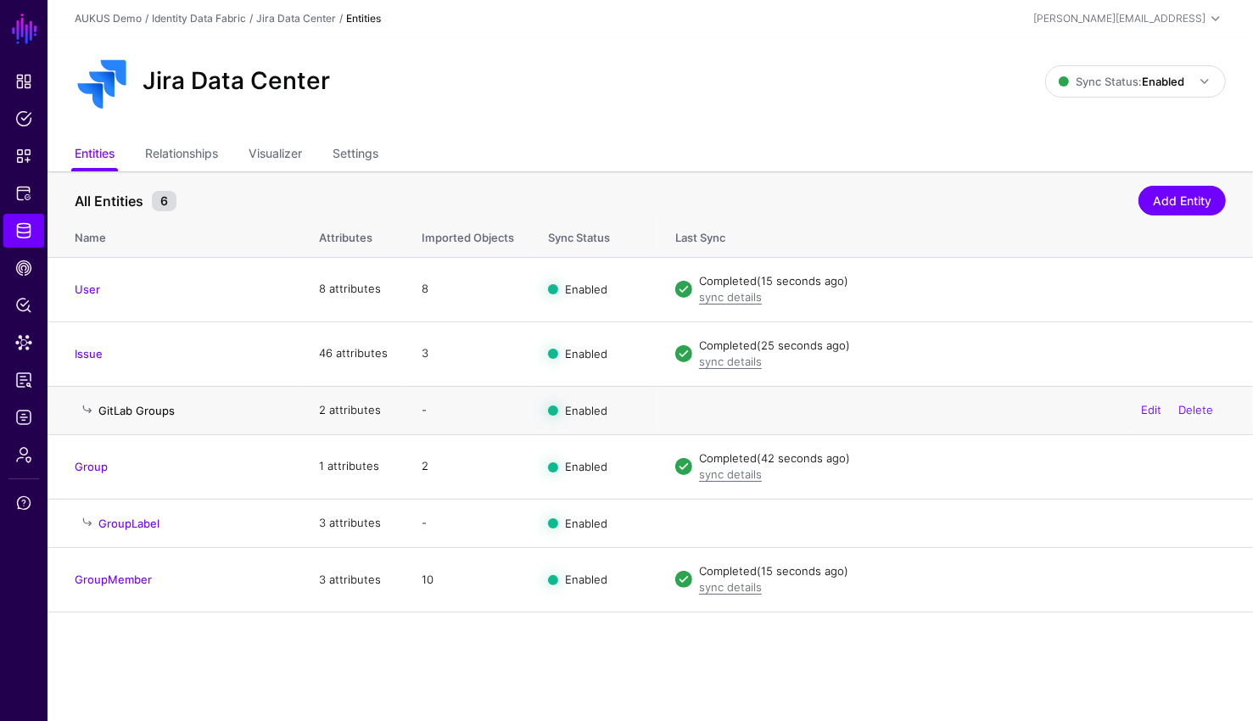
click at [149, 415] on link "GitLab Groups" at bounding box center [136, 411] width 76 height 14
click at [96, 353] on link "Issue" at bounding box center [89, 354] width 28 height 14
click at [31, 348] on span "Data Lens" at bounding box center [23, 342] width 17 height 17
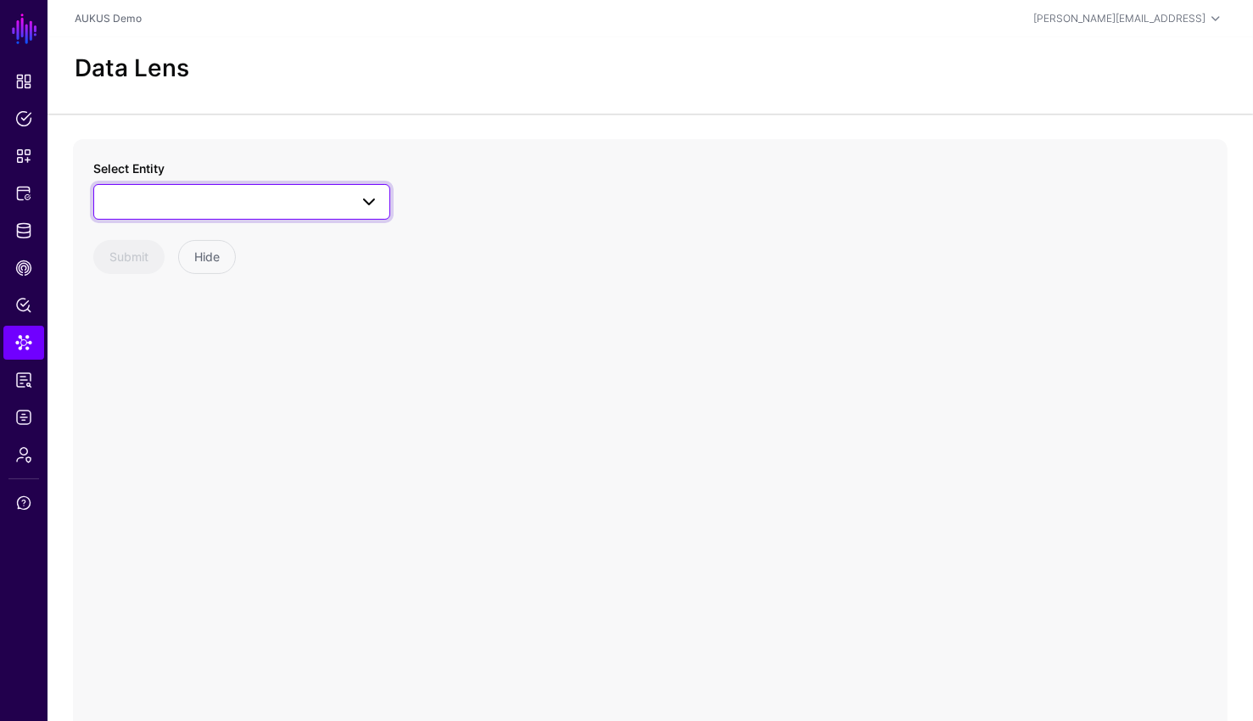
click at [212, 207] on span at bounding box center [241, 202] width 275 height 20
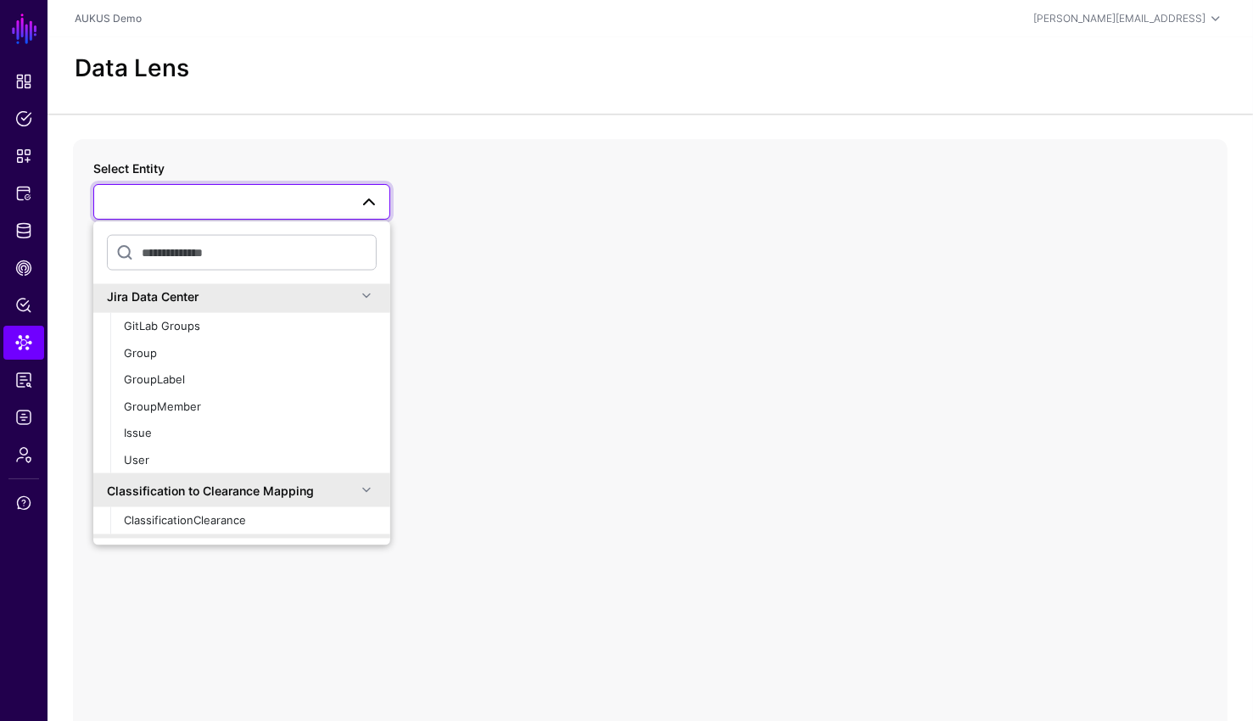
scroll to position [122, 0]
click at [210, 315] on div "GitLab Groups" at bounding box center [250, 323] width 253 height 17
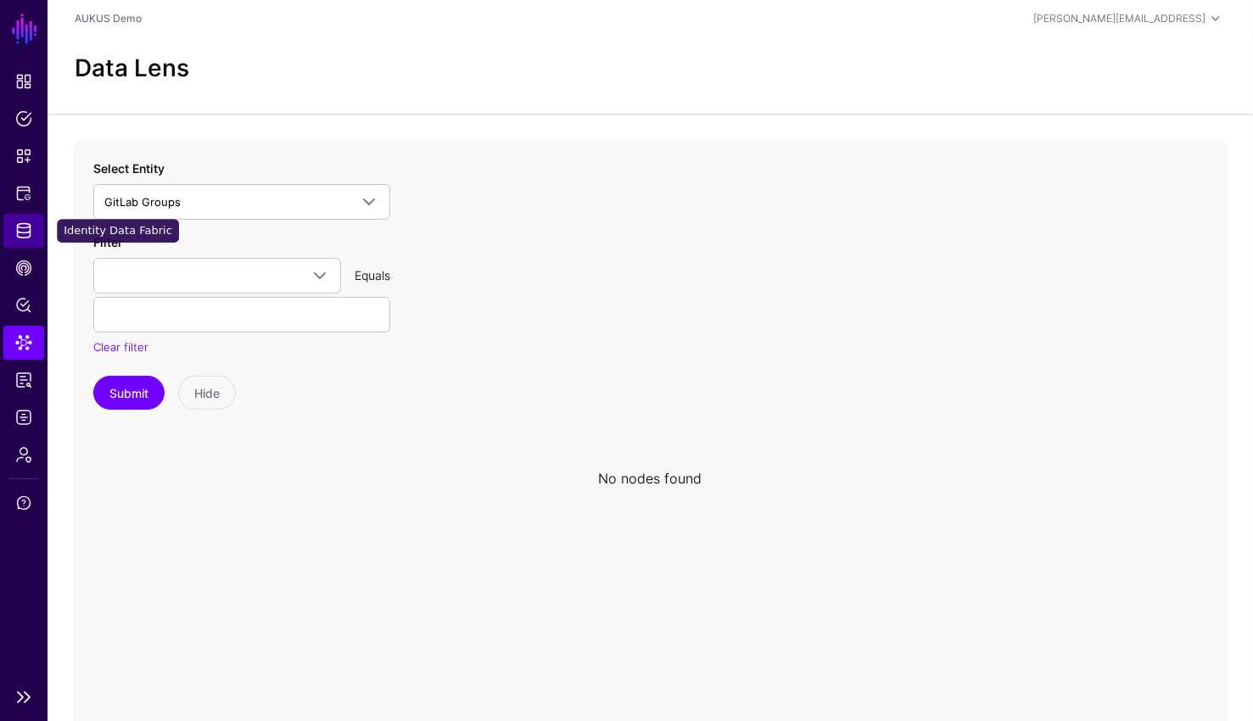
click at [31, 230] on span "Identity Data Fabric" at bounding box center [23, 230] width 17 height 17
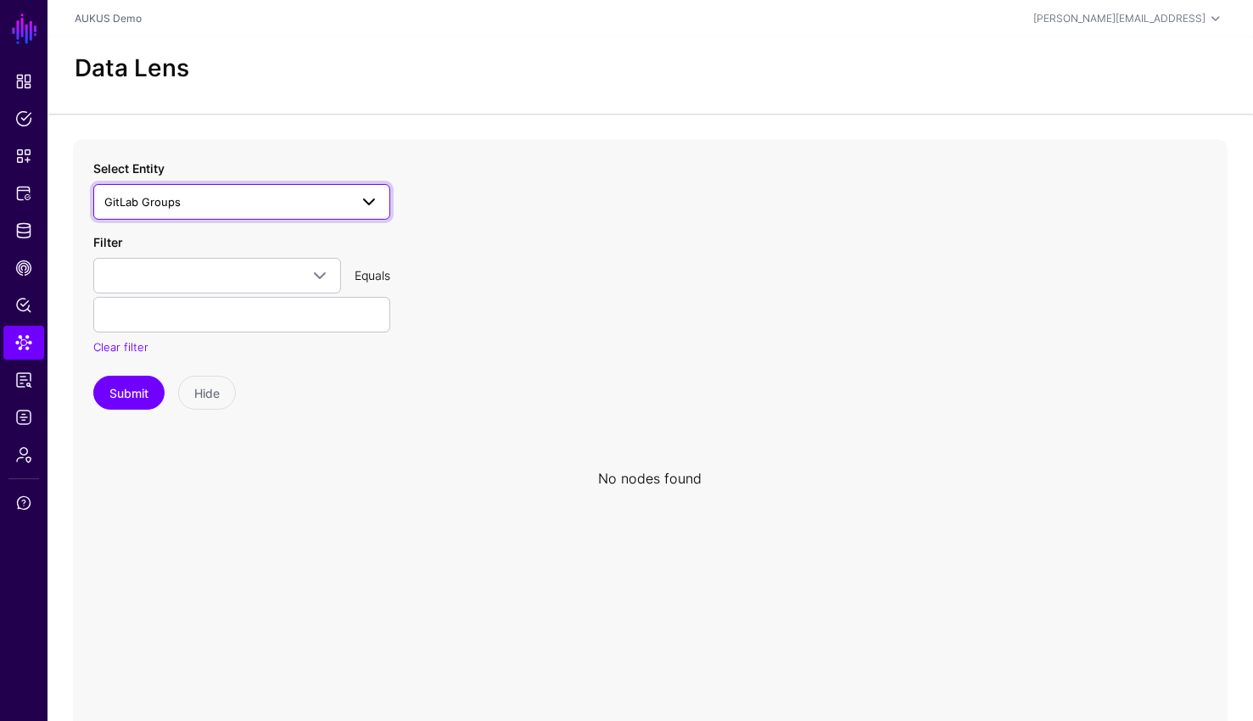
click at [326, 188] on link "GitLab Groups" at bounding box center [241, 202] width 297 height 36
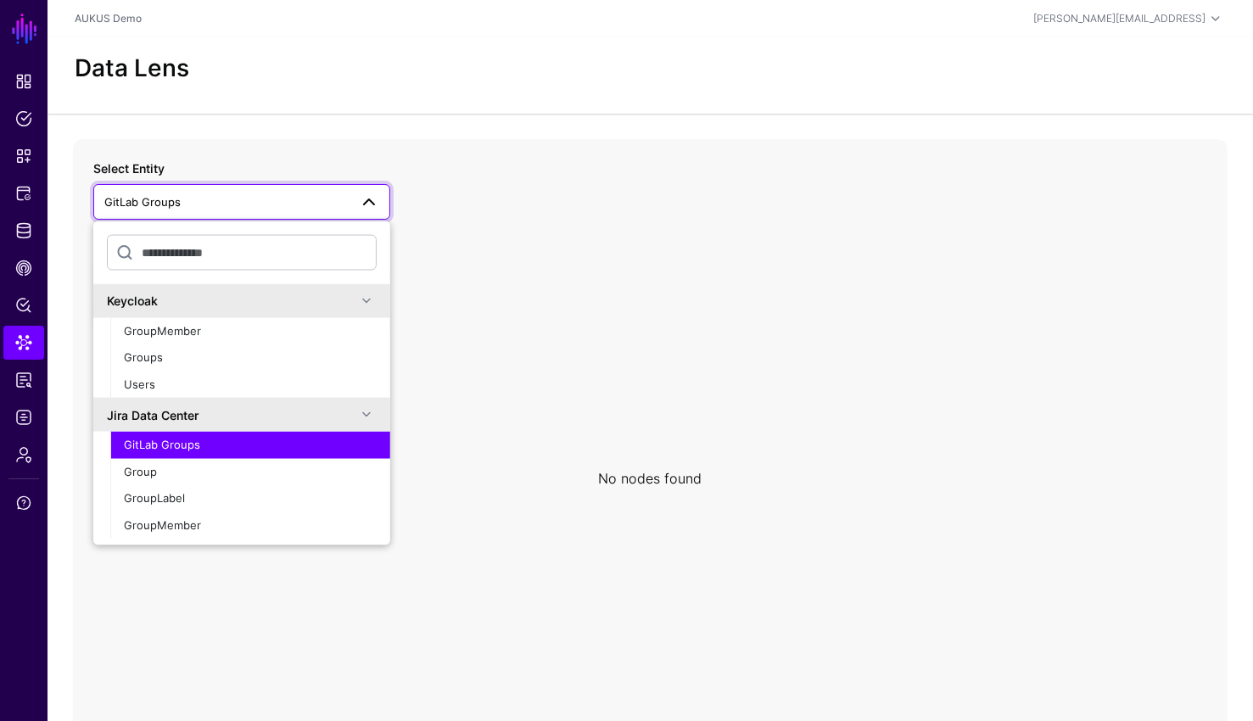
click at [398, 70] on div "Data Lens" at bounding box center [650, 68] width 1164 height 29
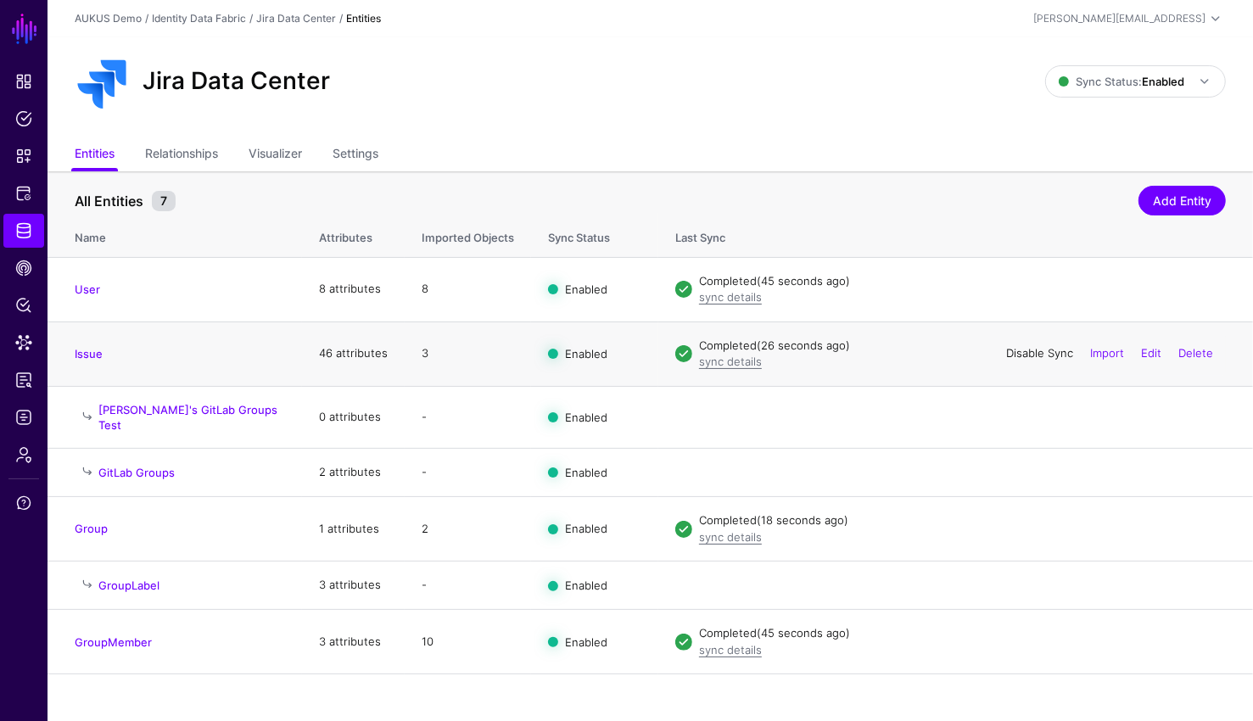
click at [1035, 350] on link "Disable Sync" at bounding box center [1039, 353] width 67 height 14
click at [0, 0] on link "Enable Sync" at bounding box center [0, 0] width 0 height 0
click at [744, 360] on link "sync details" at bounding box center [730, 361] width 63 height 14
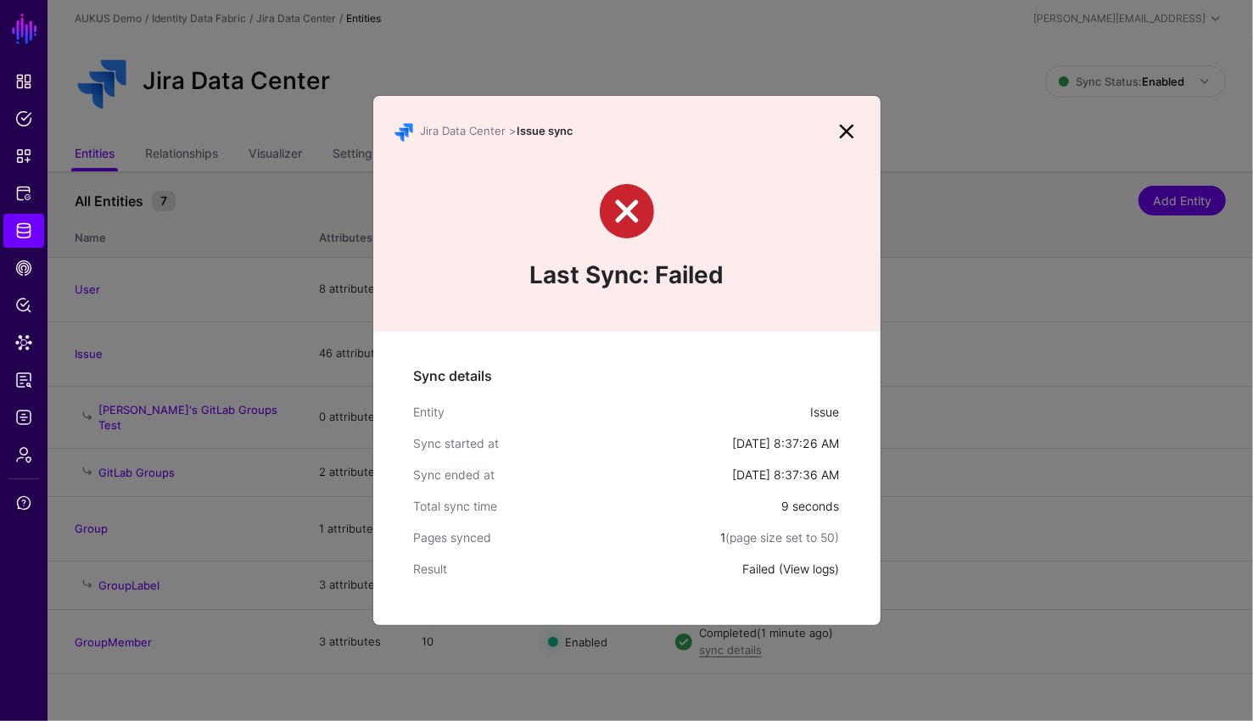
click at [814, 567] on link "View logs" at bounding box center [810, 568] width 52 height 14
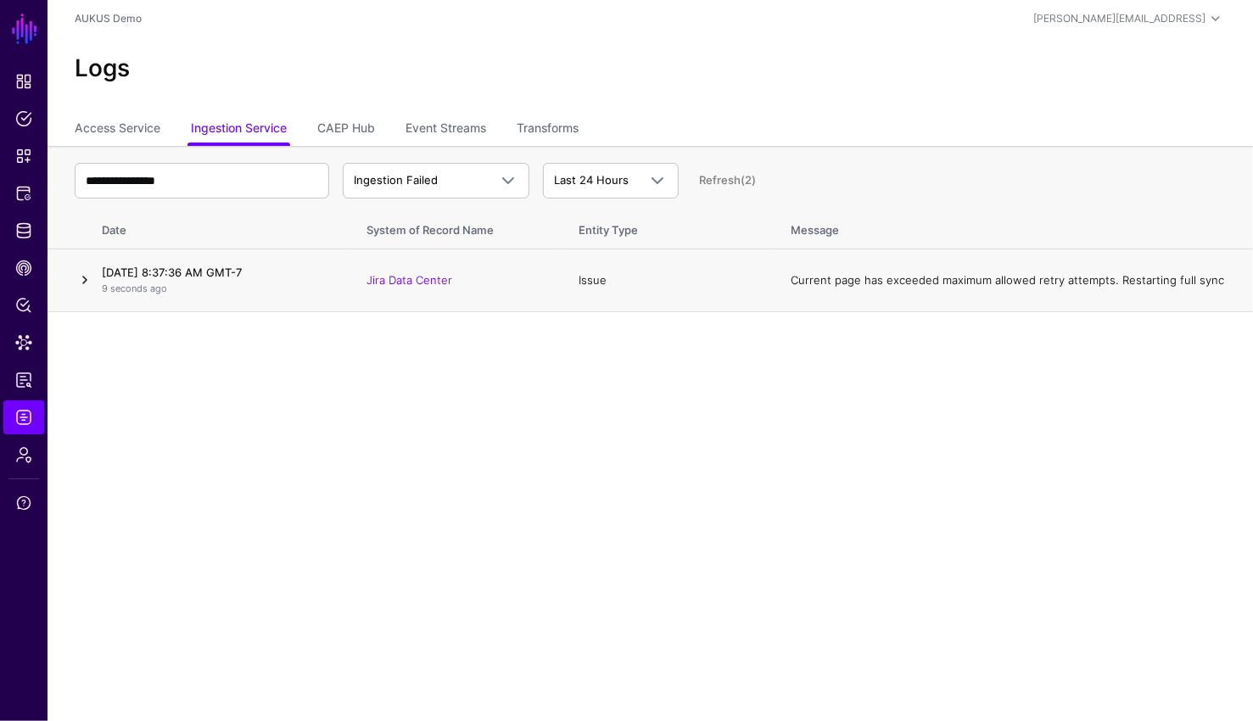
click at [84, 282] on link at bounding box center [85, 280] width 20 height 20
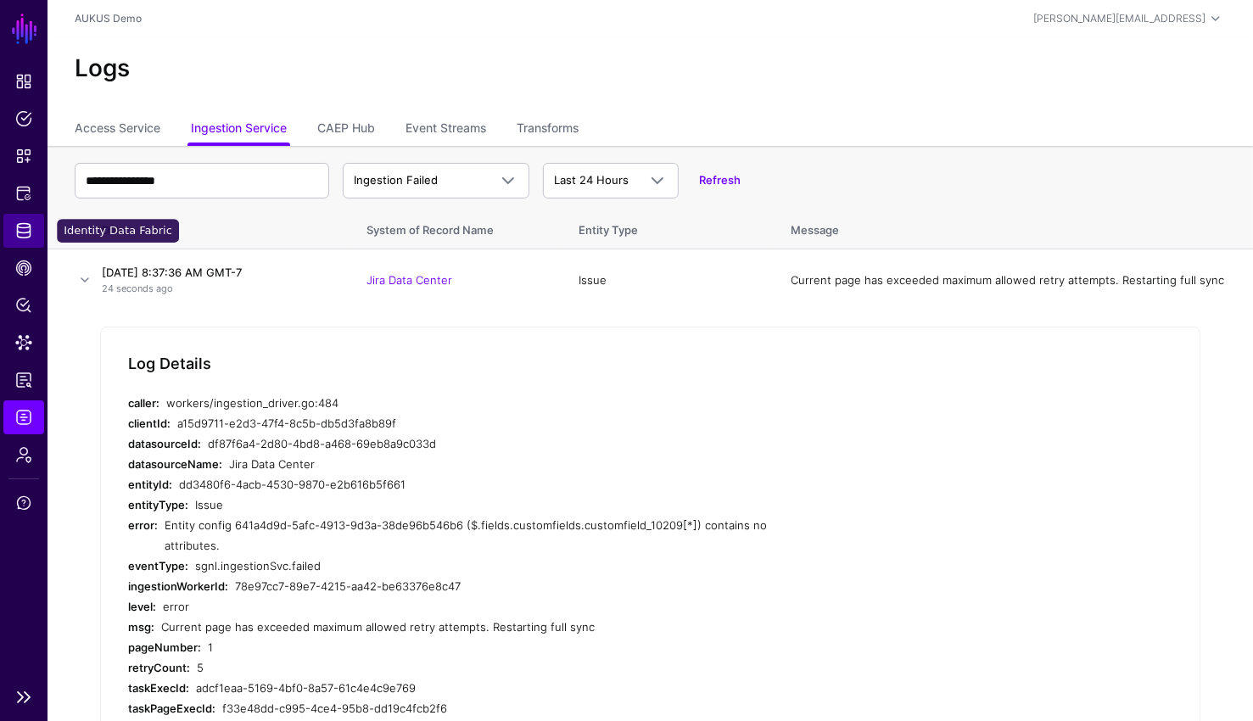
click at [29, 231] on span "Identity Data Fabric" at bounding box center [23, 230] width 17 height 17
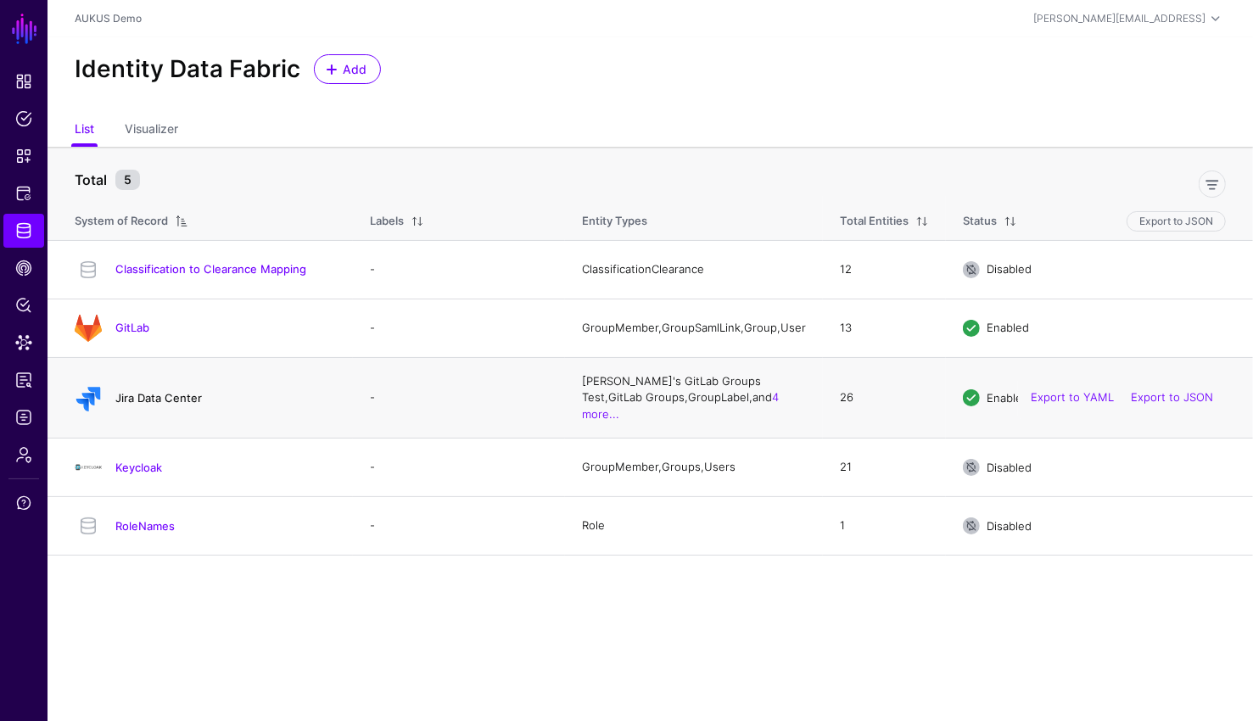
click at [166, 397] on link "Jira Data Center" at bounding box center [158, 398] width 87 height 14
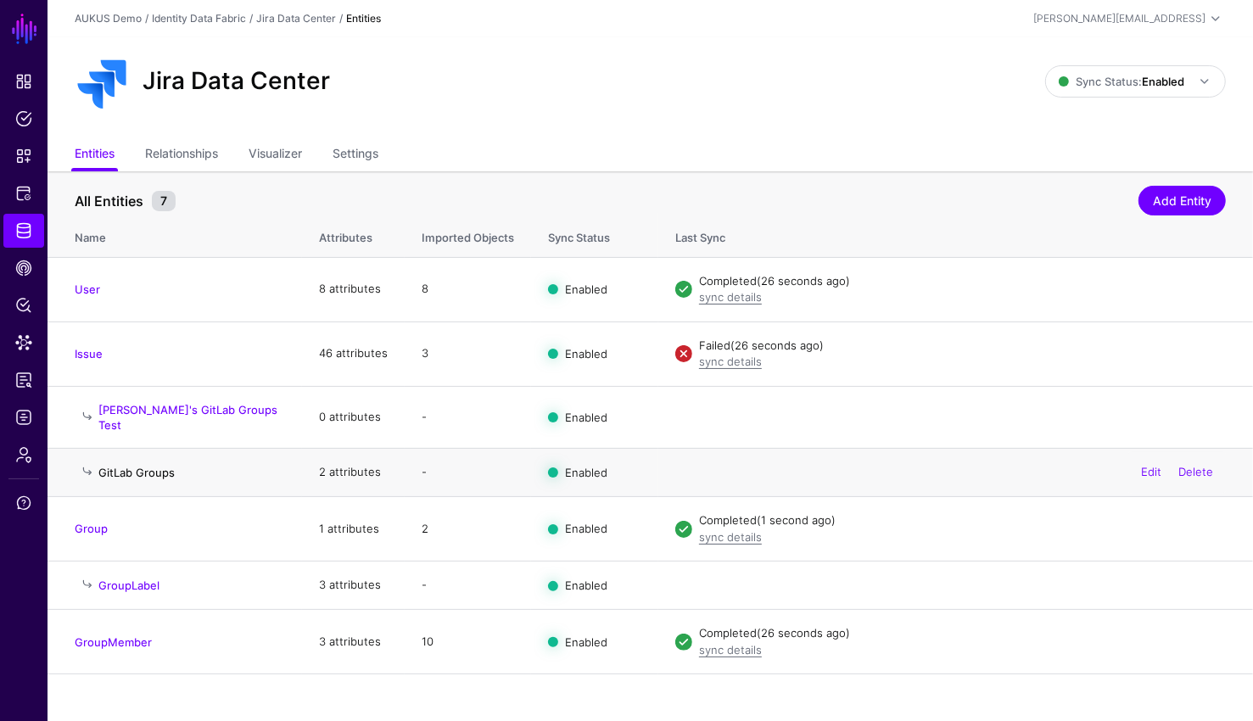
click at [165, 466] on link "GitLab Groups" at bounding box center [136, 473] width 76 height 14
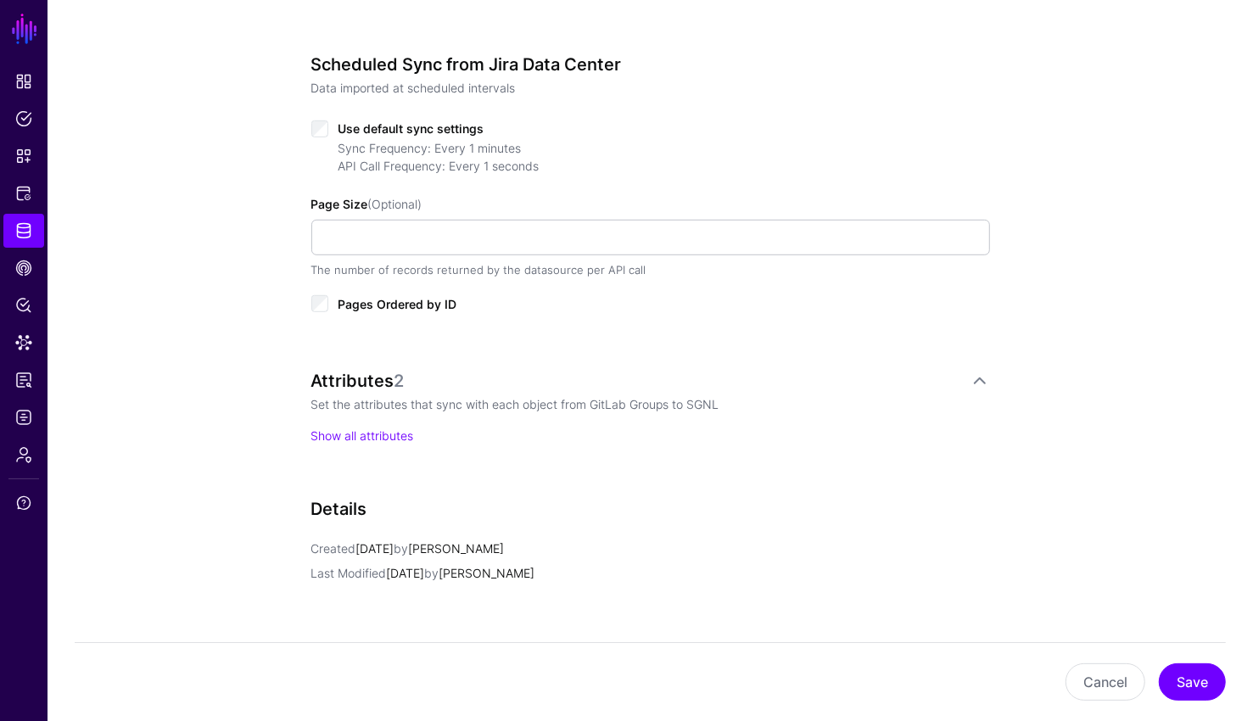
scroll to position [670, 0]
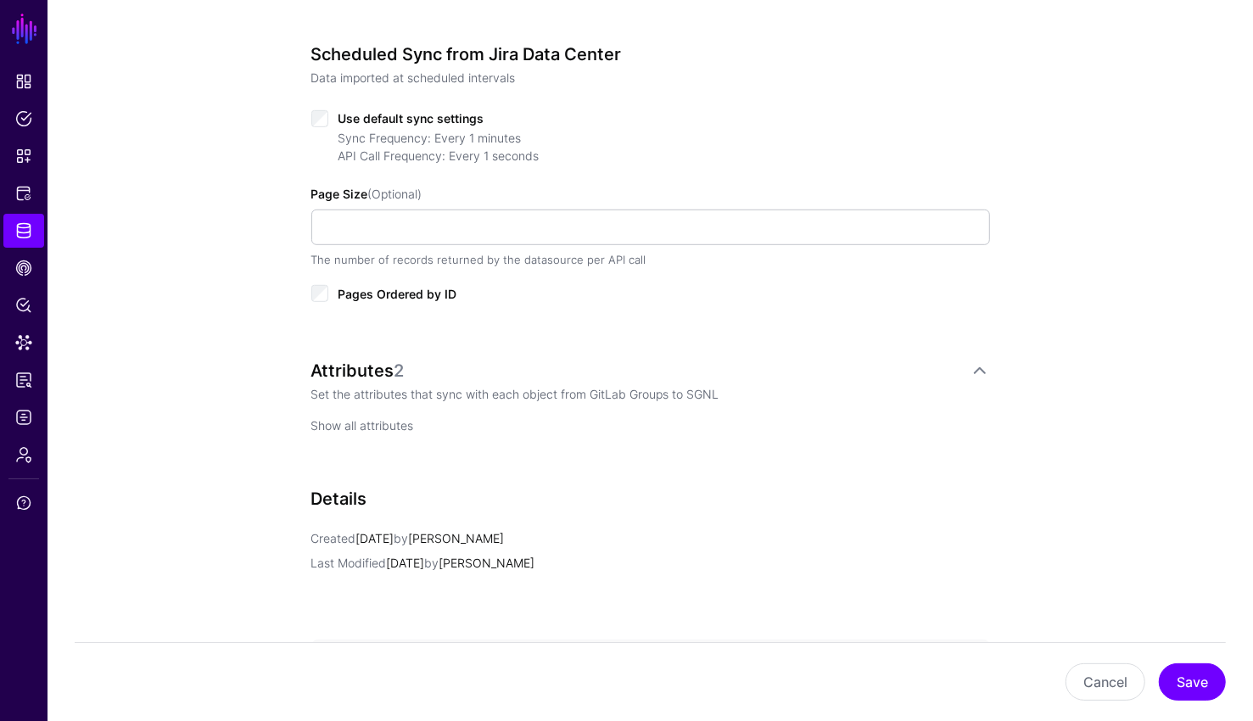
click at [377, 430] on link "Show all attributes" at bounding box center [362, 425] width 103 height 14
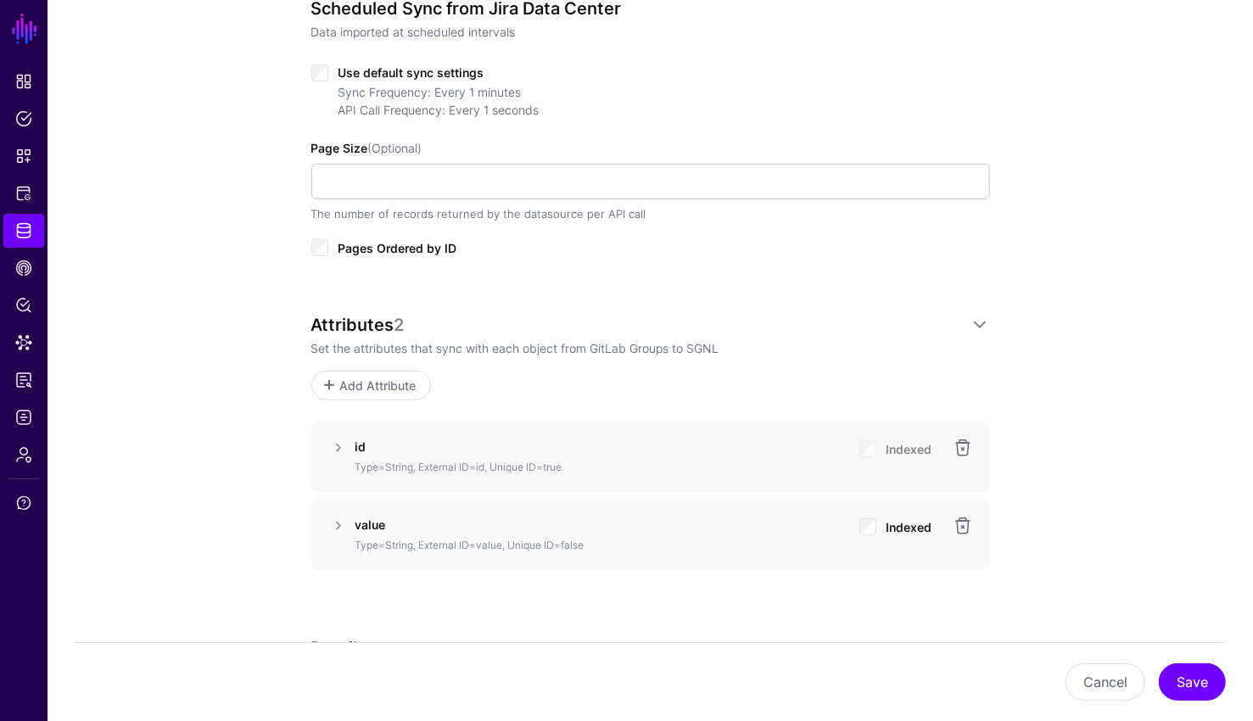
scroll to position [740, 0]
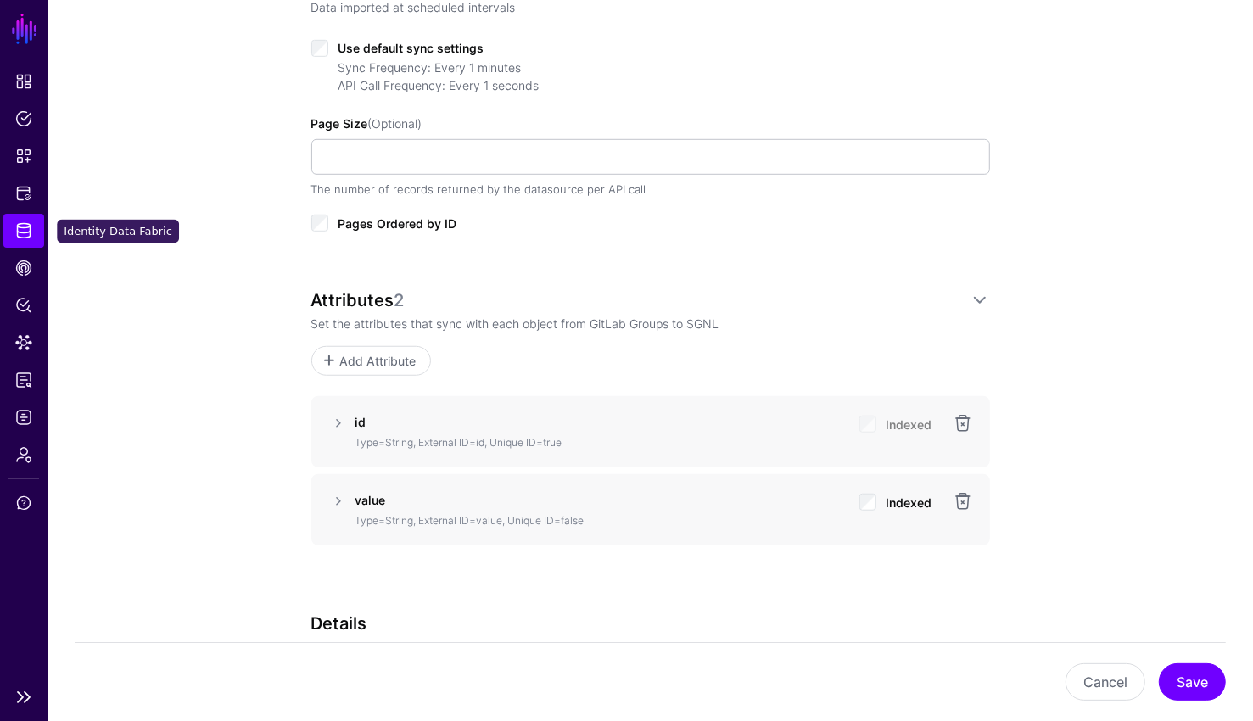
click at [5, 244] on link "Identity Data Fabric" at bounding box center [23, 231] width 41 height 34
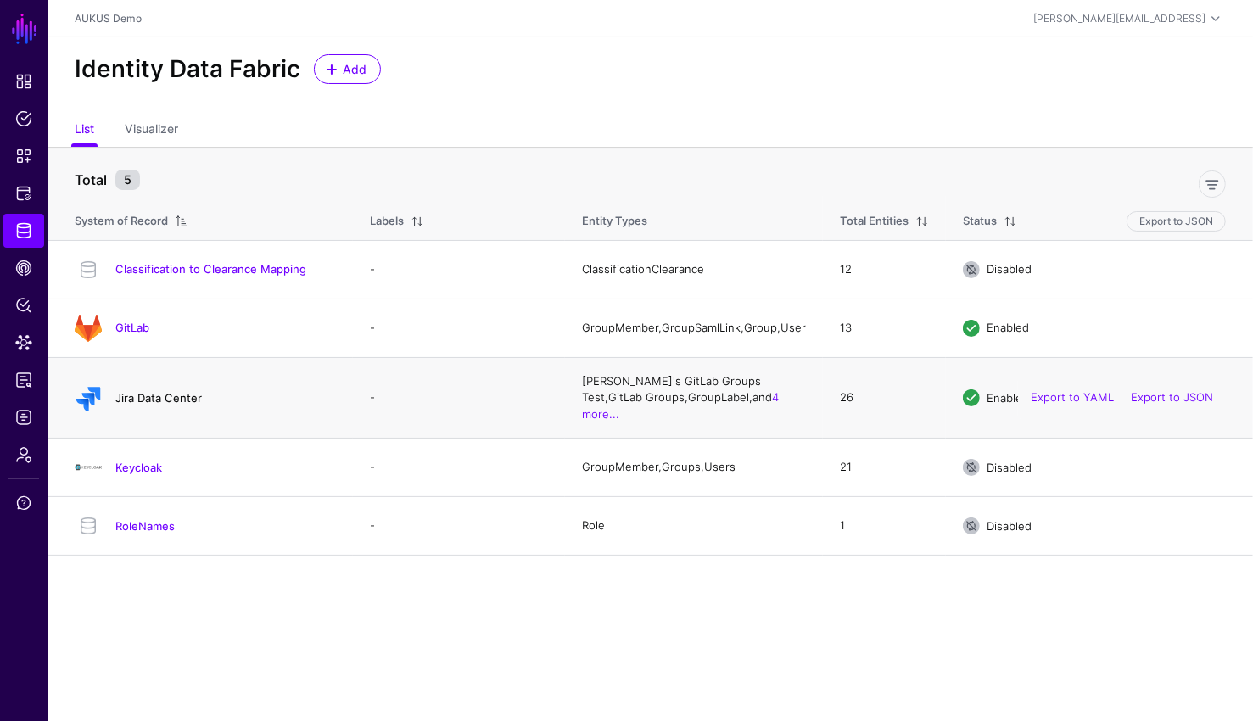
click at [183, 391] on link "Jira Data Center" at bounding box center [158, 398] width 87 height 14
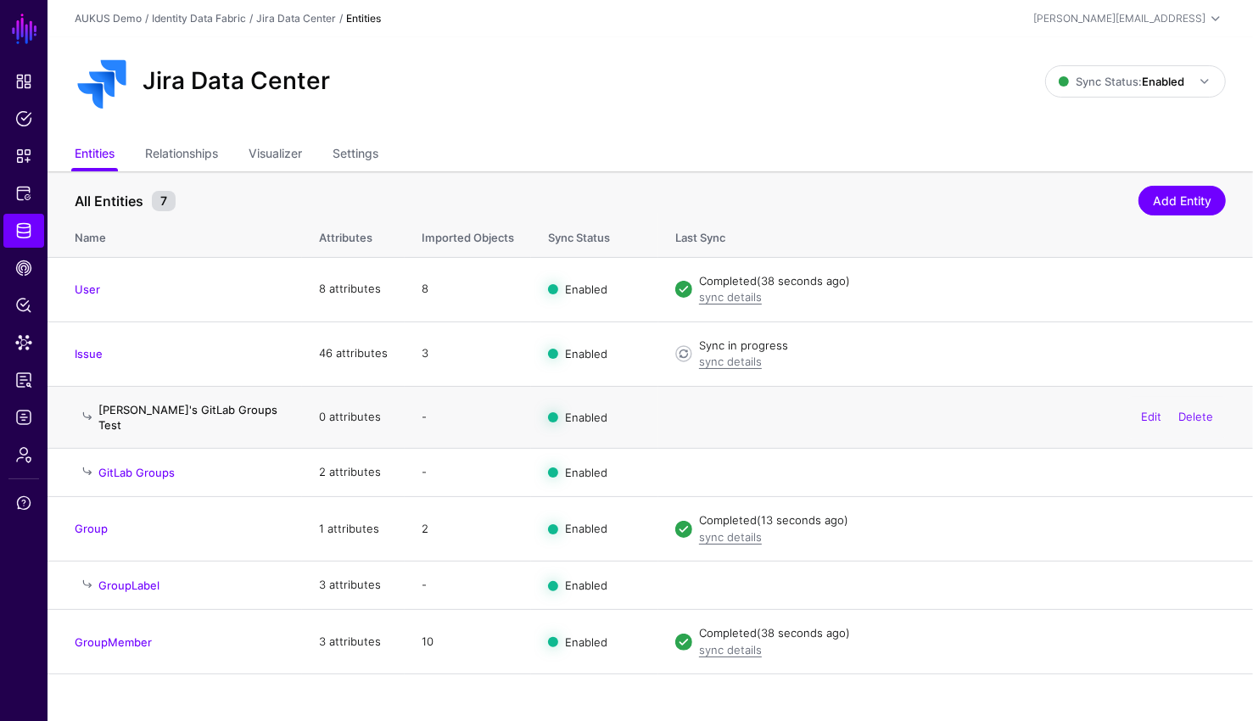
click at [219, 410] on link "[PERSON_NAME]'s GitLab Groups Test" at bounding box center [187, 417] width 179 height 29
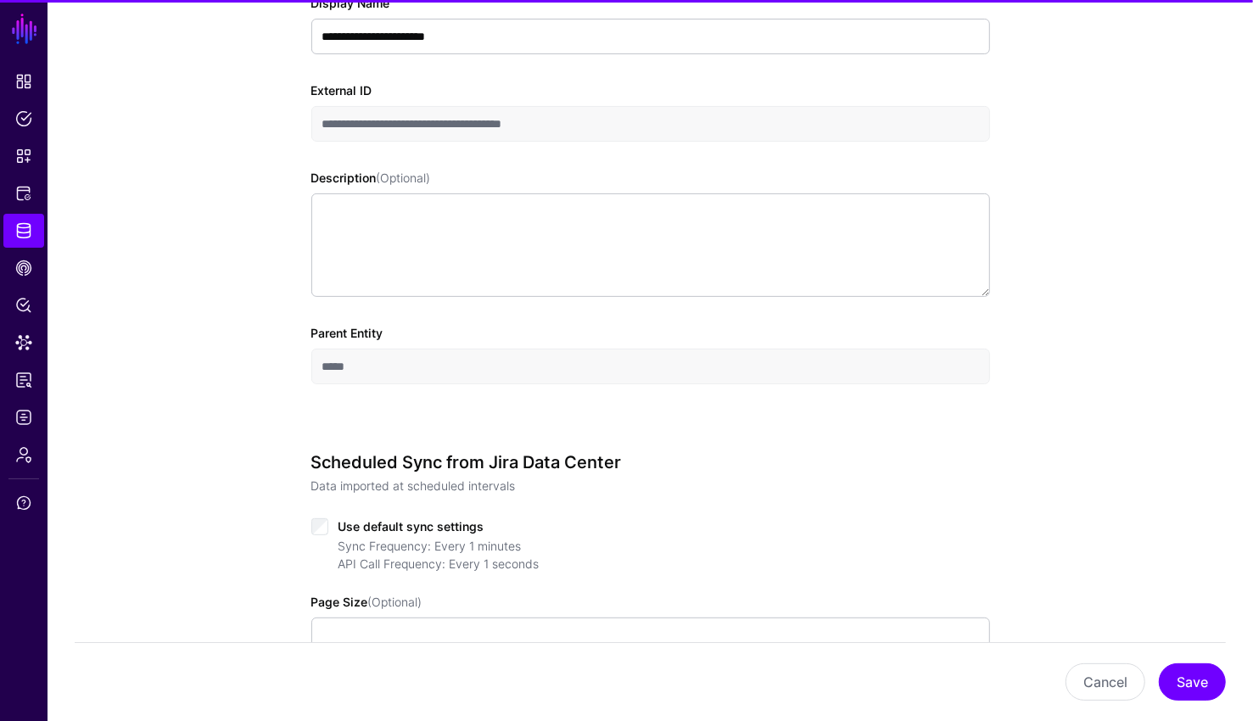
scroll to position [583, 0]
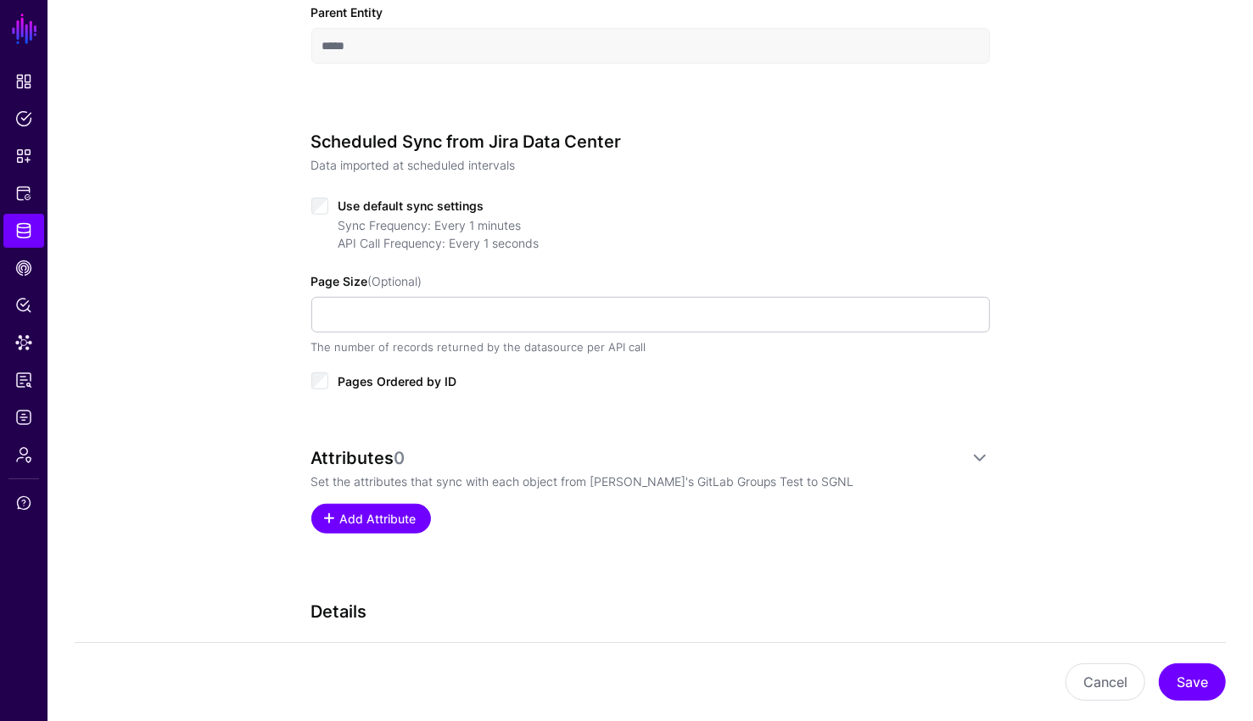
click at [354, 510] on span "Add Attribute" at bounding box center [378, 519] width 81 height 18
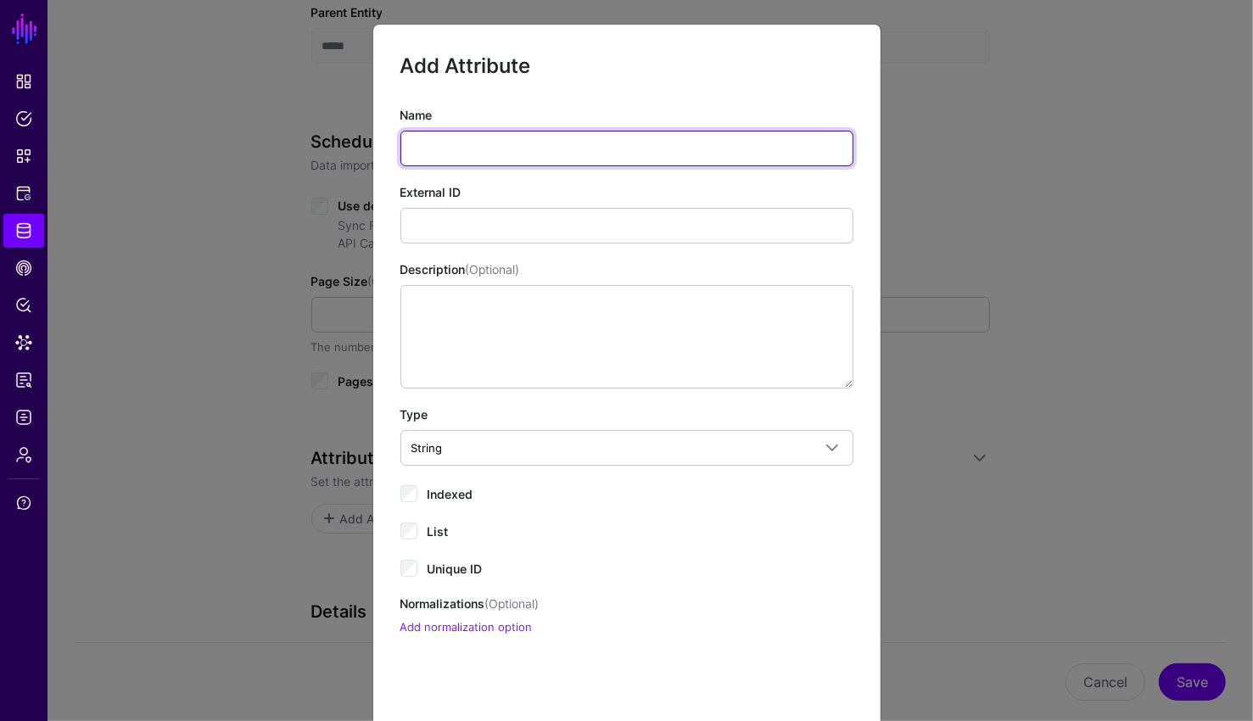
click at [542, 159] on input "Name" at bounding box center [626, 149] width 453 height 36
type input "**"
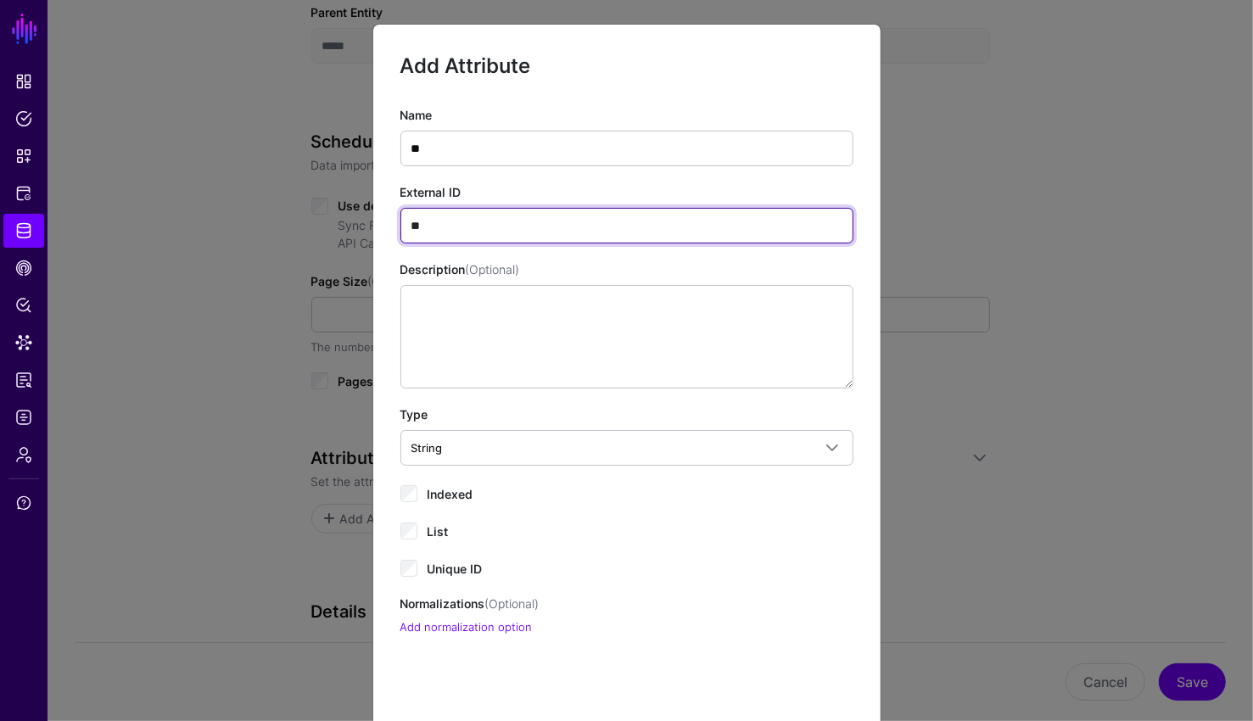
type input "**"
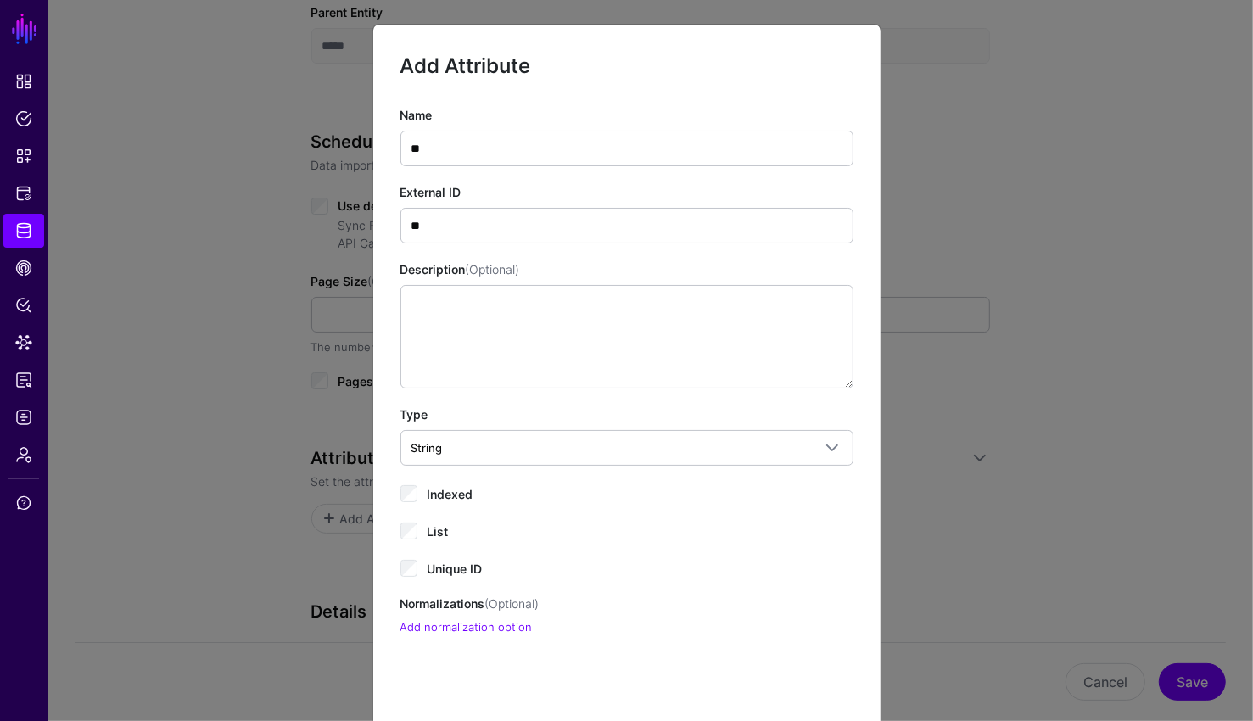
click at [420, 494] on div "Indexed" at bounding box center [626, 493] width 453 height 20
click at [416, 558] on div "Unique ID" at bounding box center [626, 567] width 453 height 20
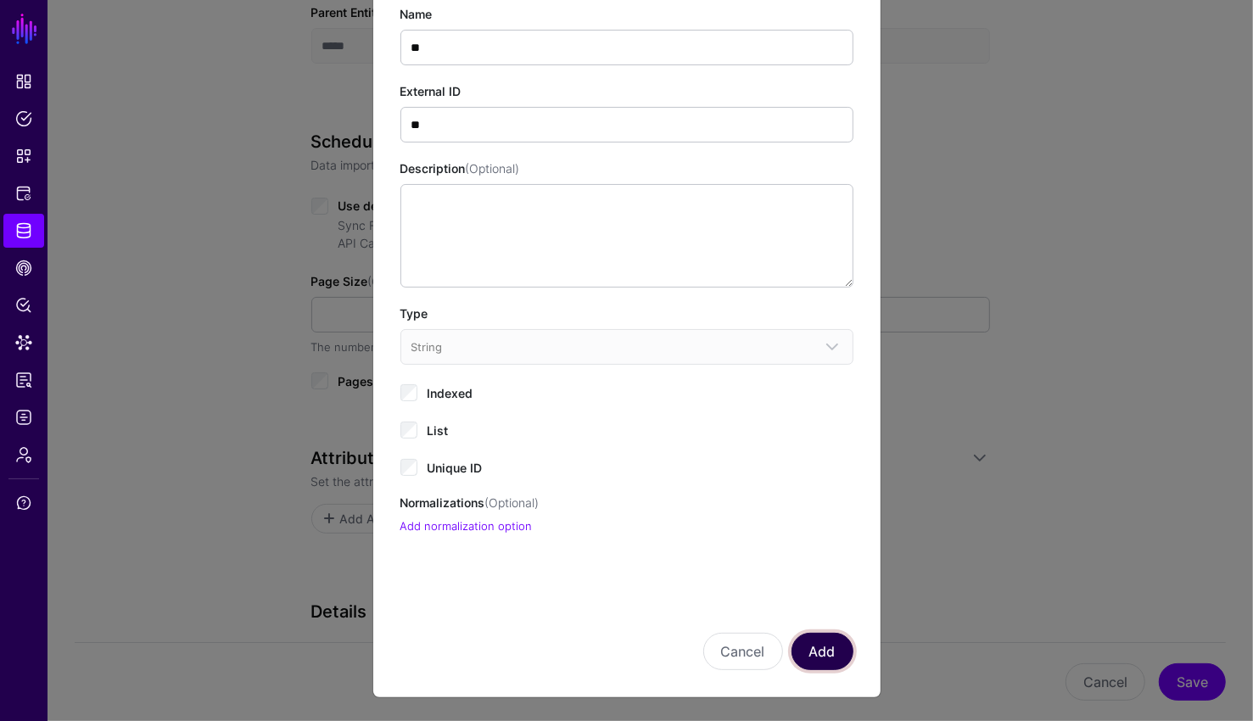
click at [827, 650] on button "Add" at bounding box center [822, 651] width 62 height 37
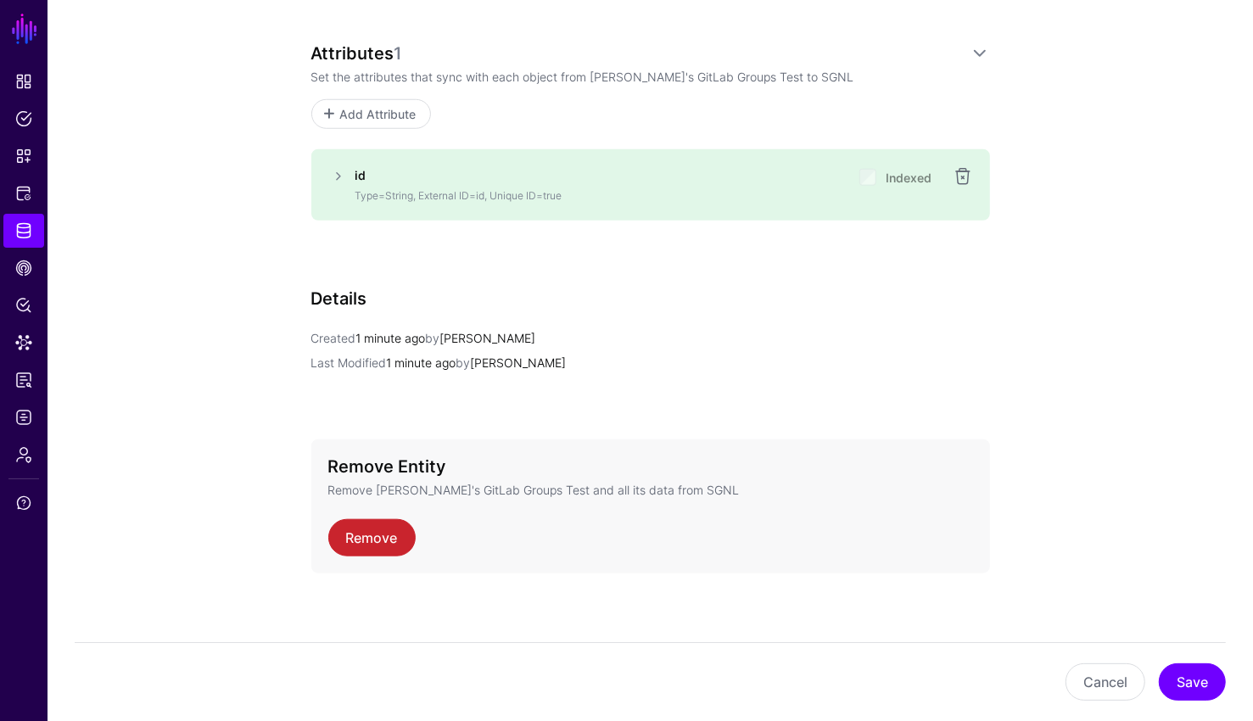
scroll to position [993, 0]
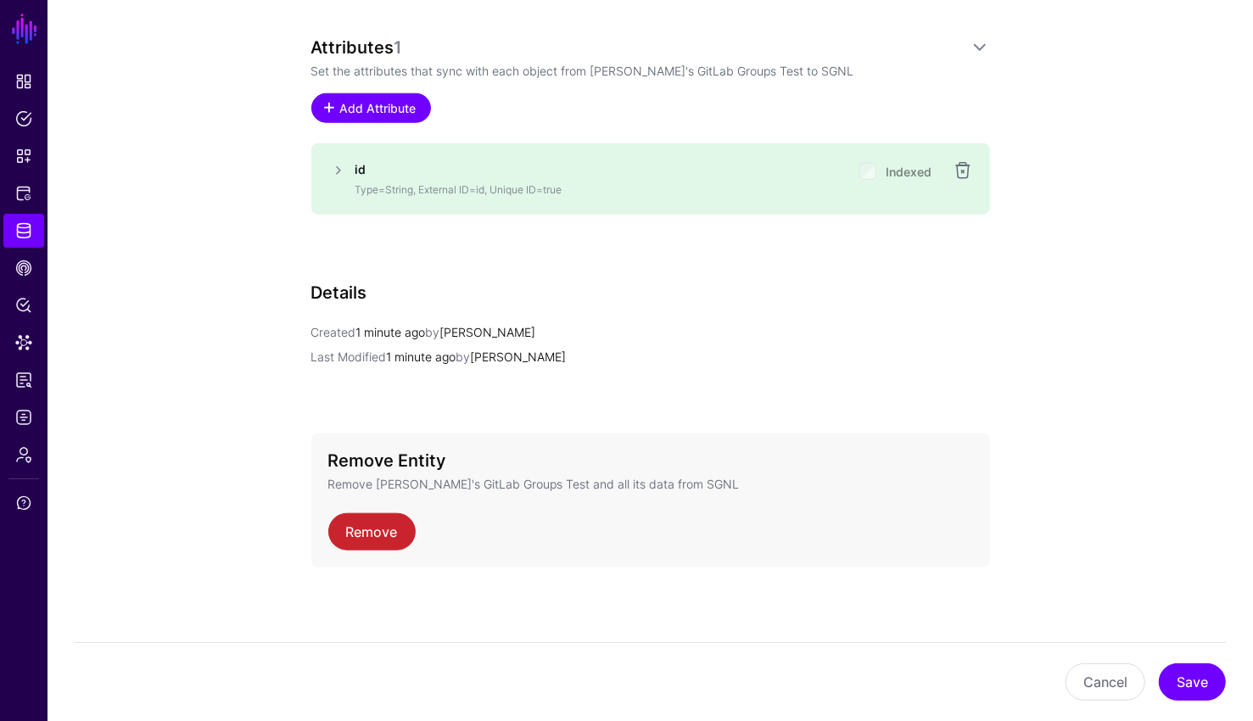
click at [403, 110] on span "Add Attribute" at bounding box center [378, 108] width 81 height 18
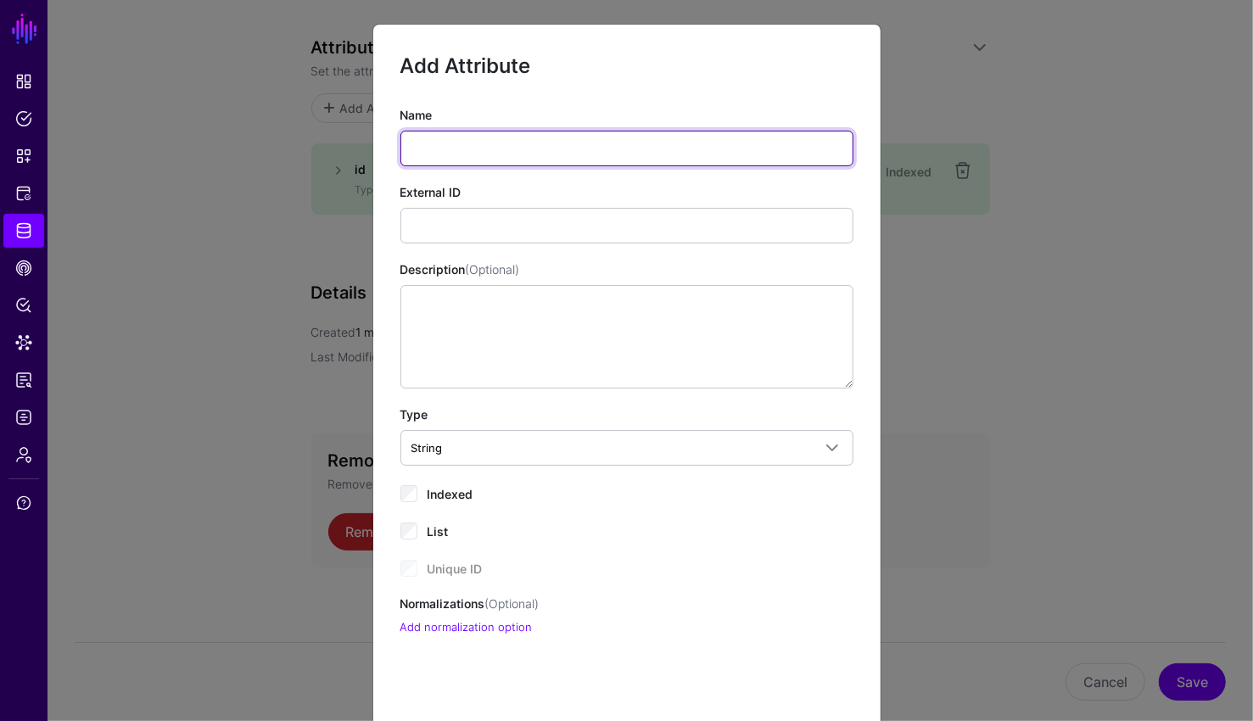
click at [553, 156] on input "Name" at bounding box center [626, 149] width 453 height 36
type input "*"
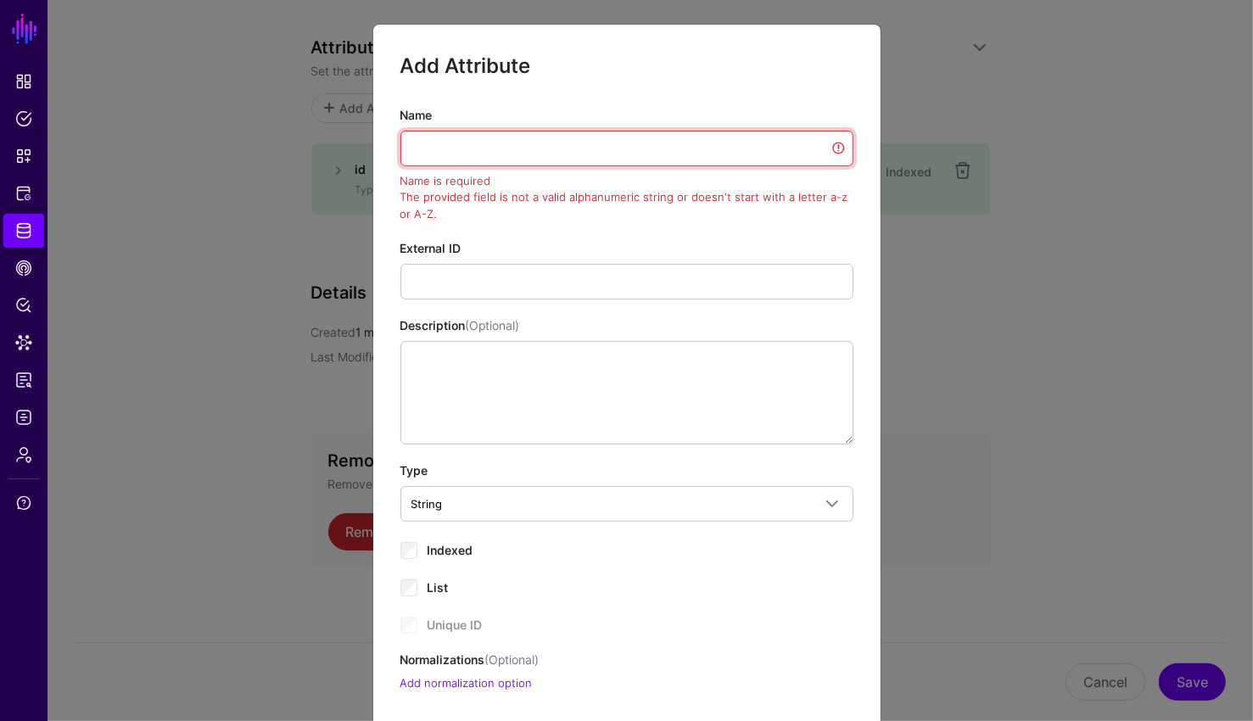
type input "*"
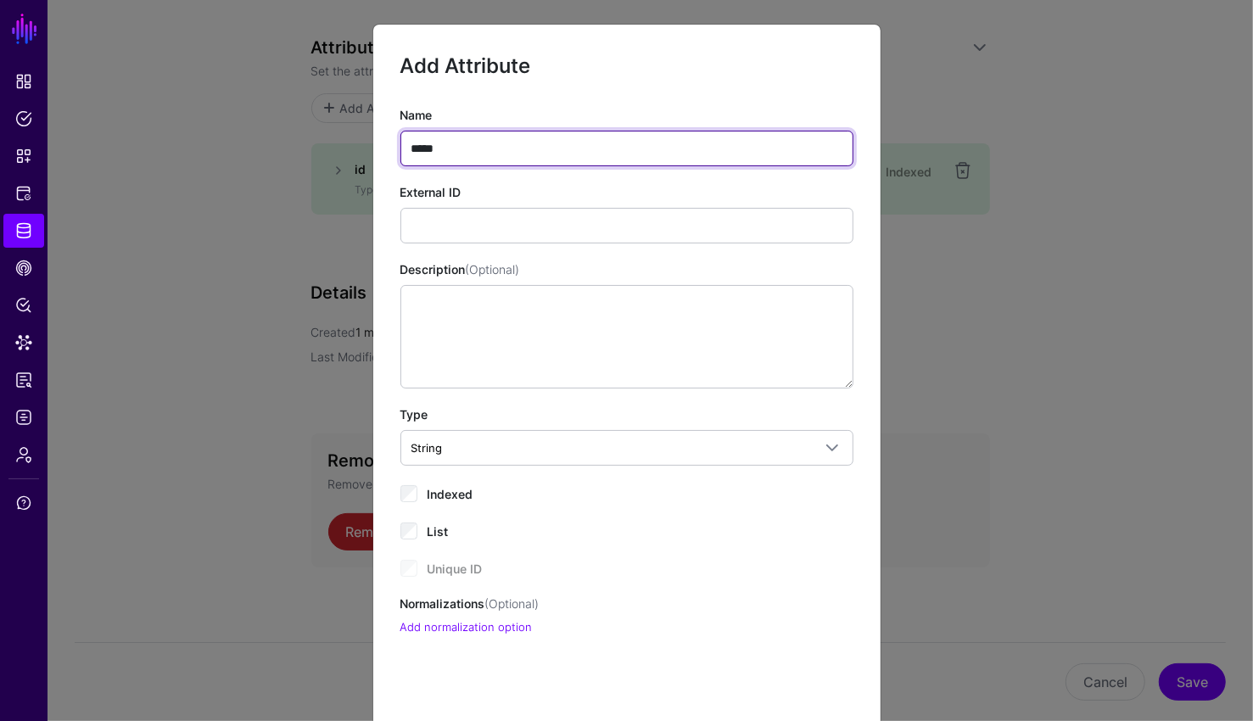
type input "*****"
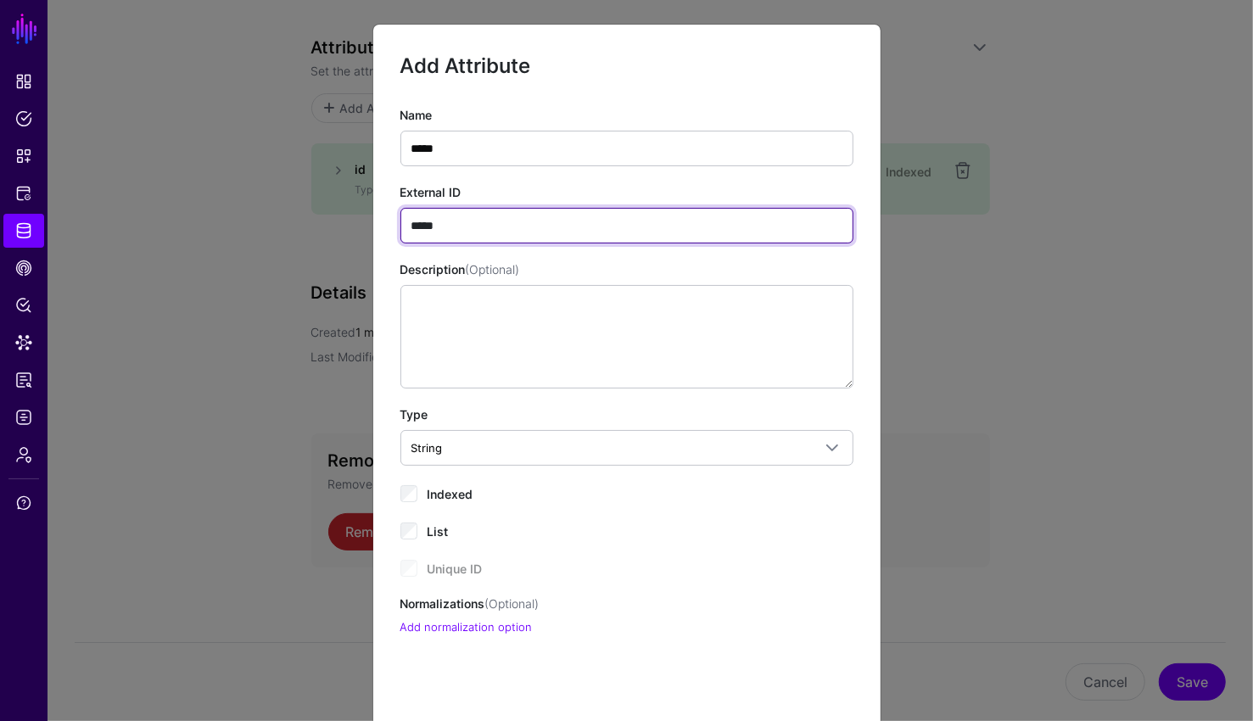
type input "*****"
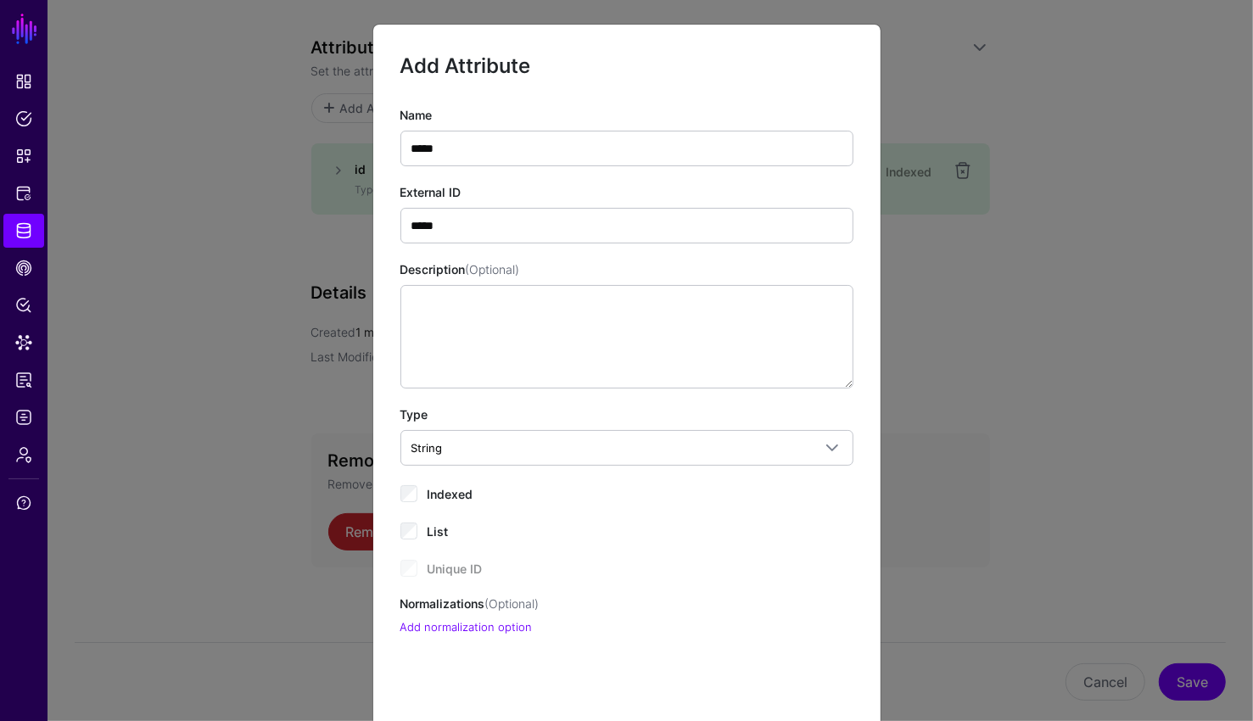
click at [427, 487] on div "Indexed" at bounding box center [626, 493] width 453 height 20
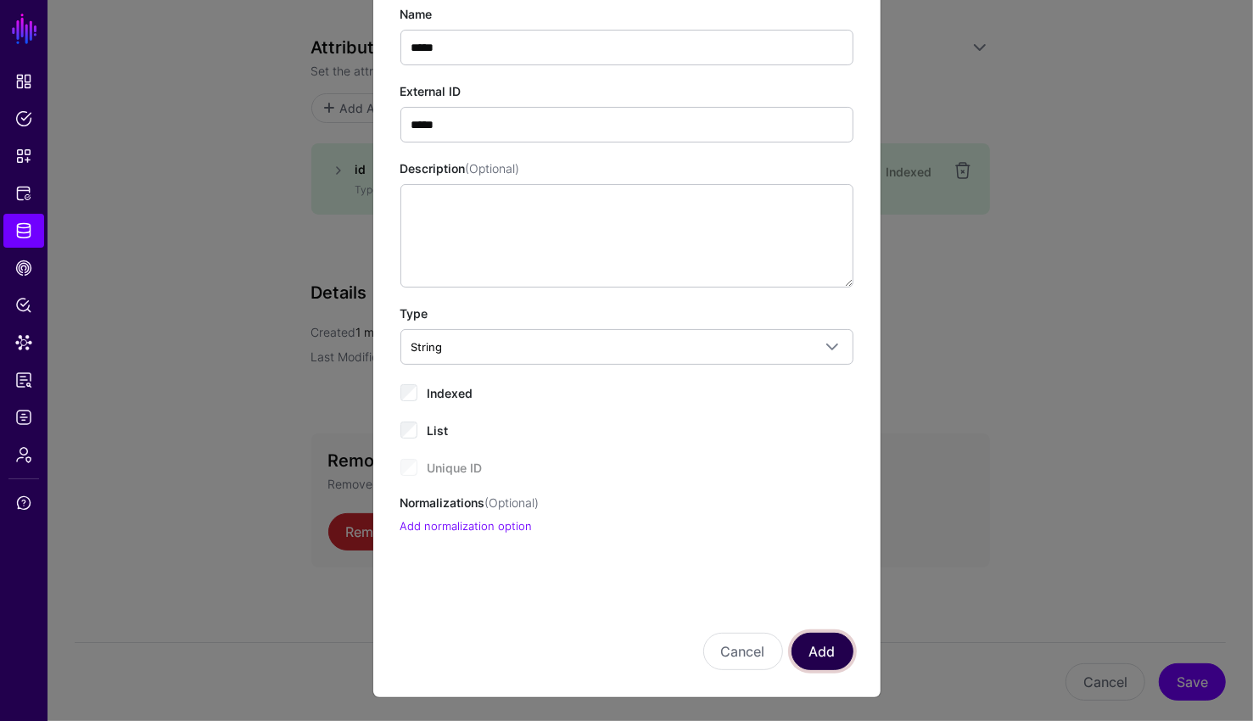
click at [802, 648] on button "Add" at bounding box center [822, 651] width 62 height 37
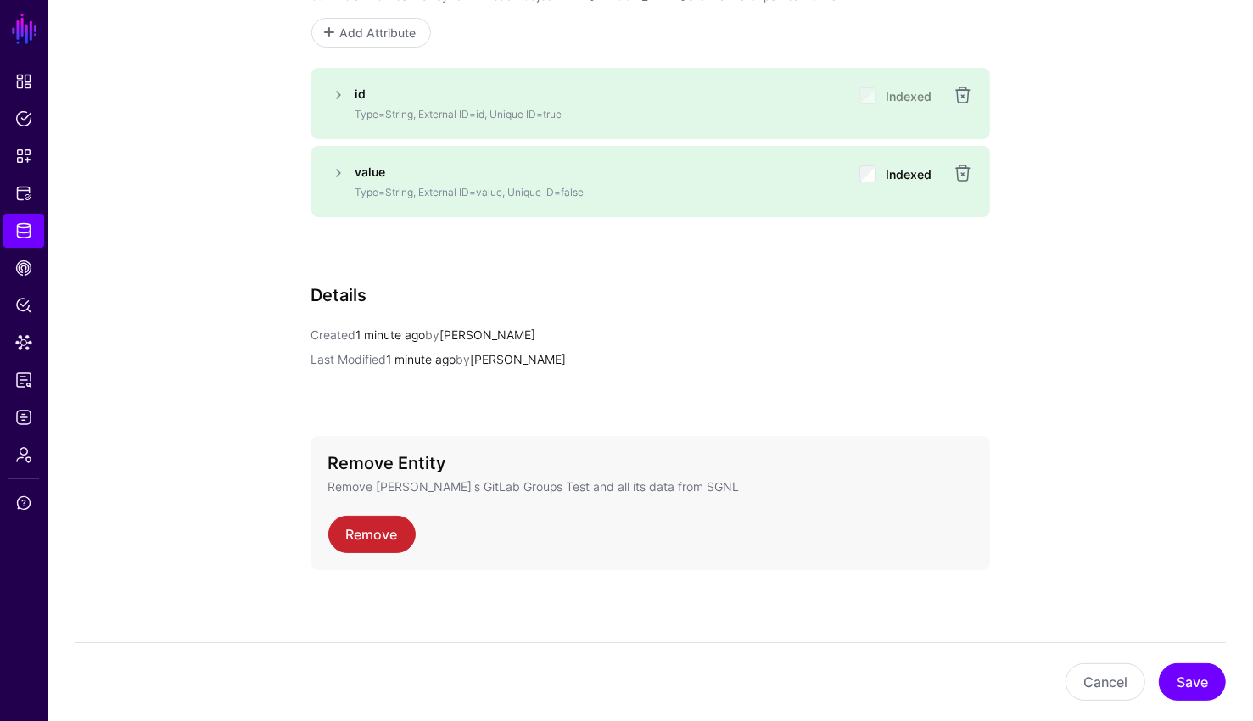
scroll to position [1072, 0]
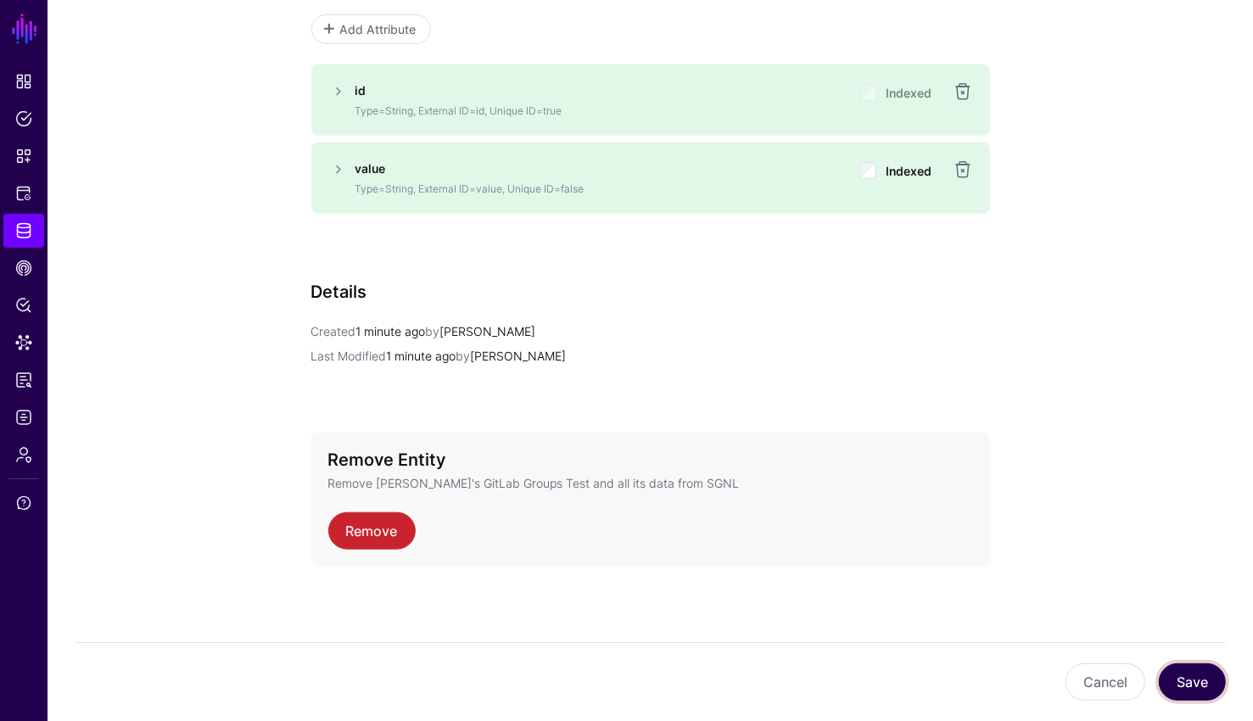
click at [1196, 692] on button "Save" at bounding box center [1191, 681] width 67 height 37
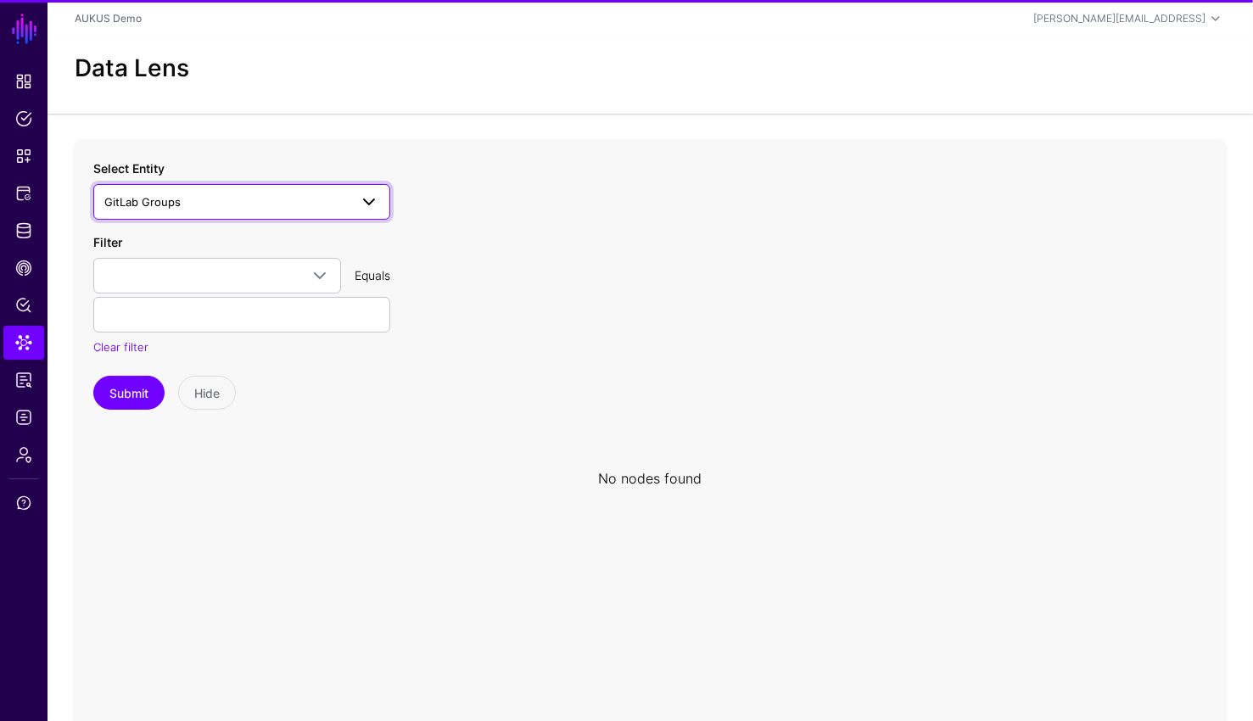
click at [315, 195] on span "GitLab Groups" at bounding box center [226, 202] width 244 height 19
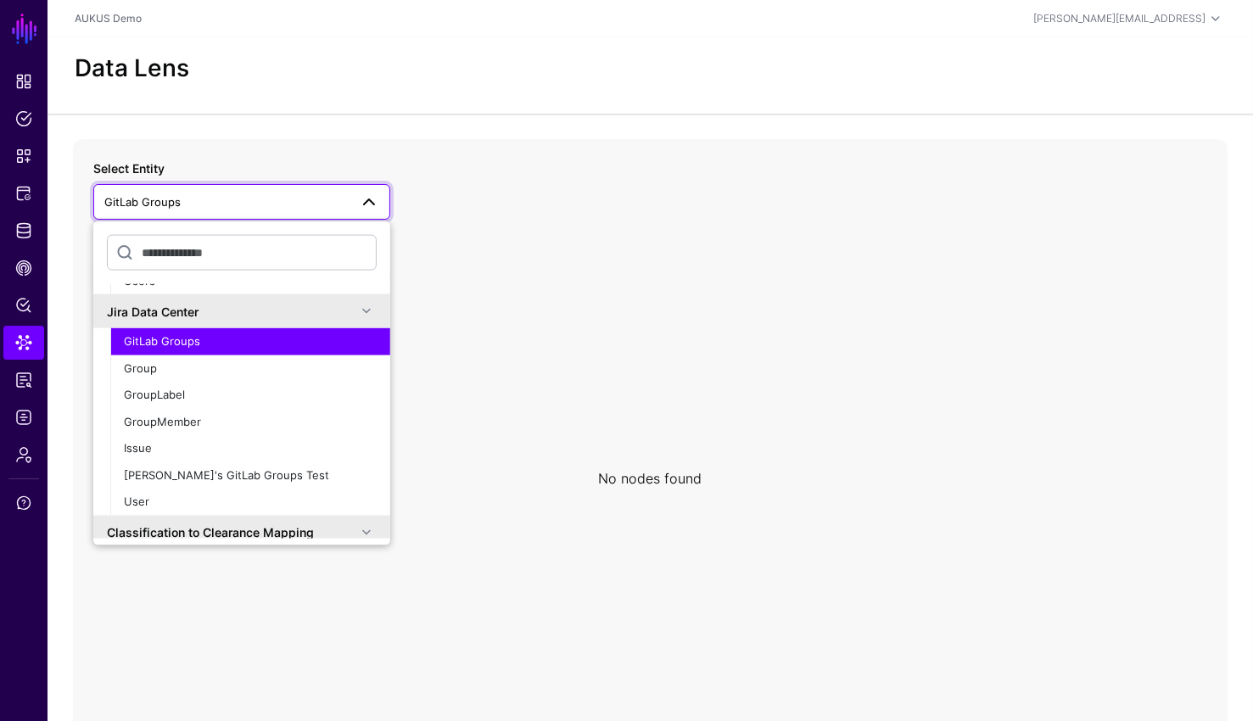
scroll to position [104, 0]
drag, startPoint x: 199, startPoint y: 449, endPoint x: 193, endPoint y: 470, distance: 21.2
click at [193, 470] on ul "GitLab Groups Group GroupLabel GroupMember Issue Joe's GitLab Groups Test User" at bounding box center [250, 420] width 280 height 187
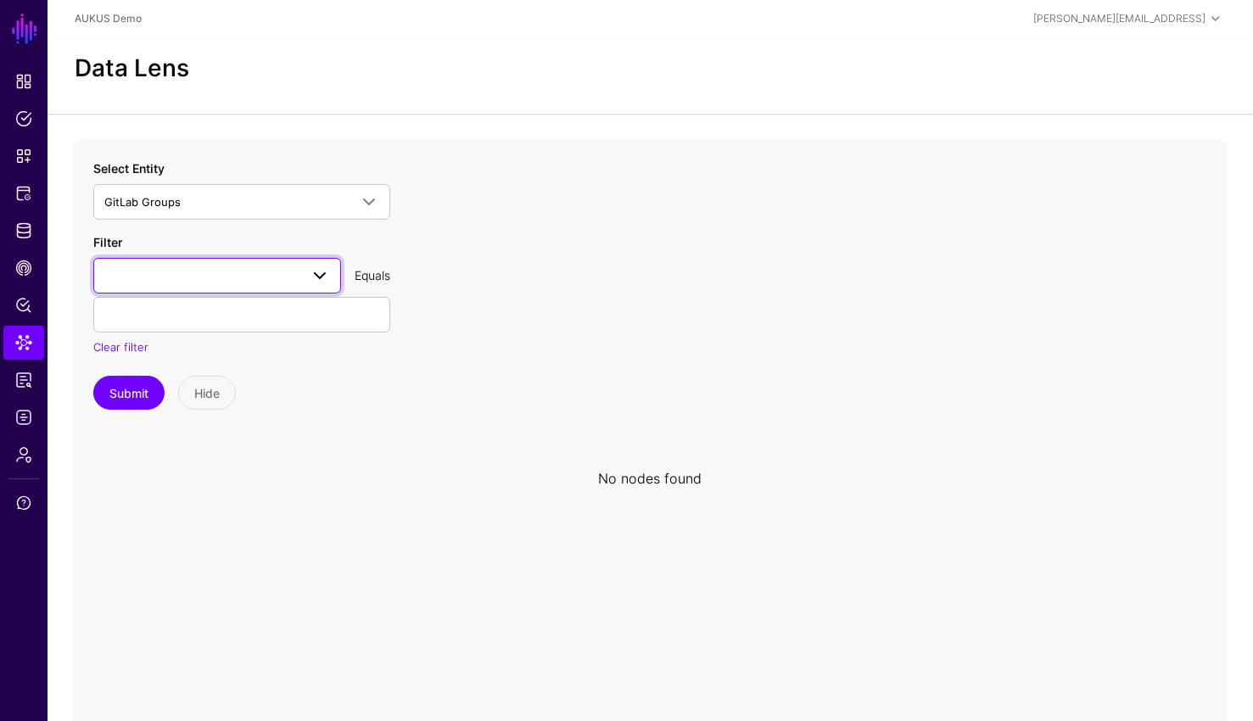
click at [201, 266] on span at bounding box center [217, 275] width 226 height 20
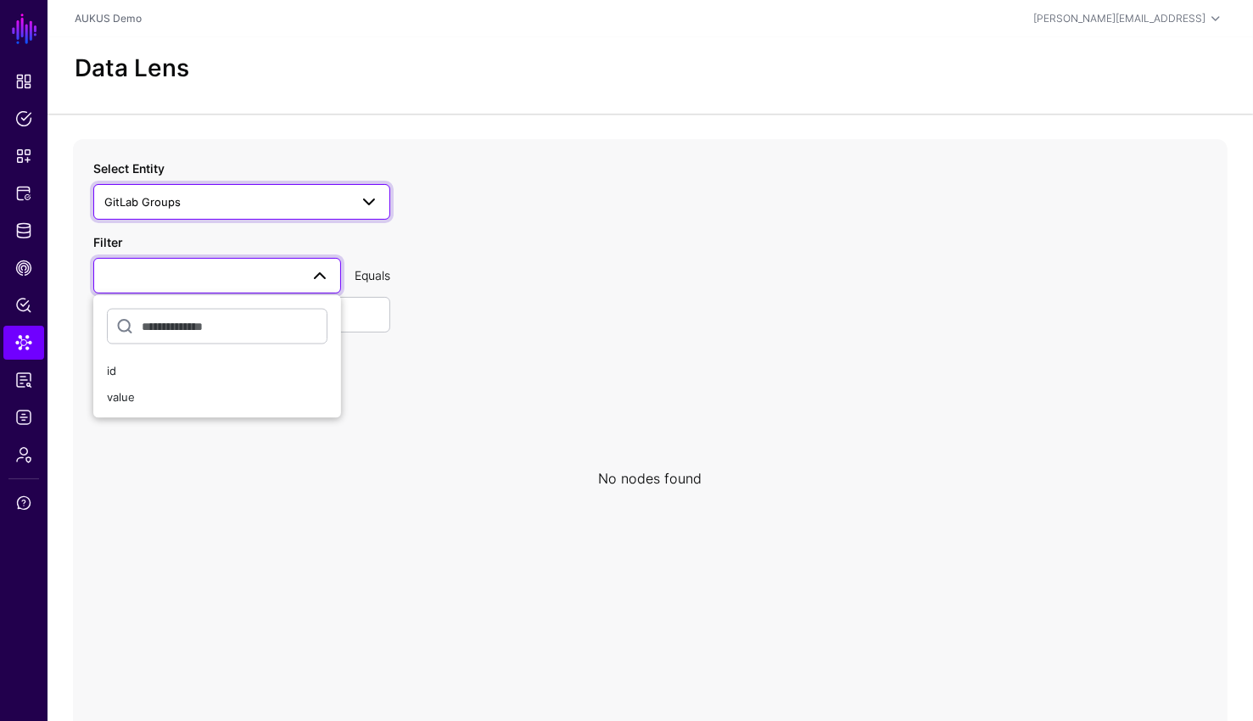
click at [209, 207] on span "GitLab Groups" at bounding box center [226, 202] width 244 height 19
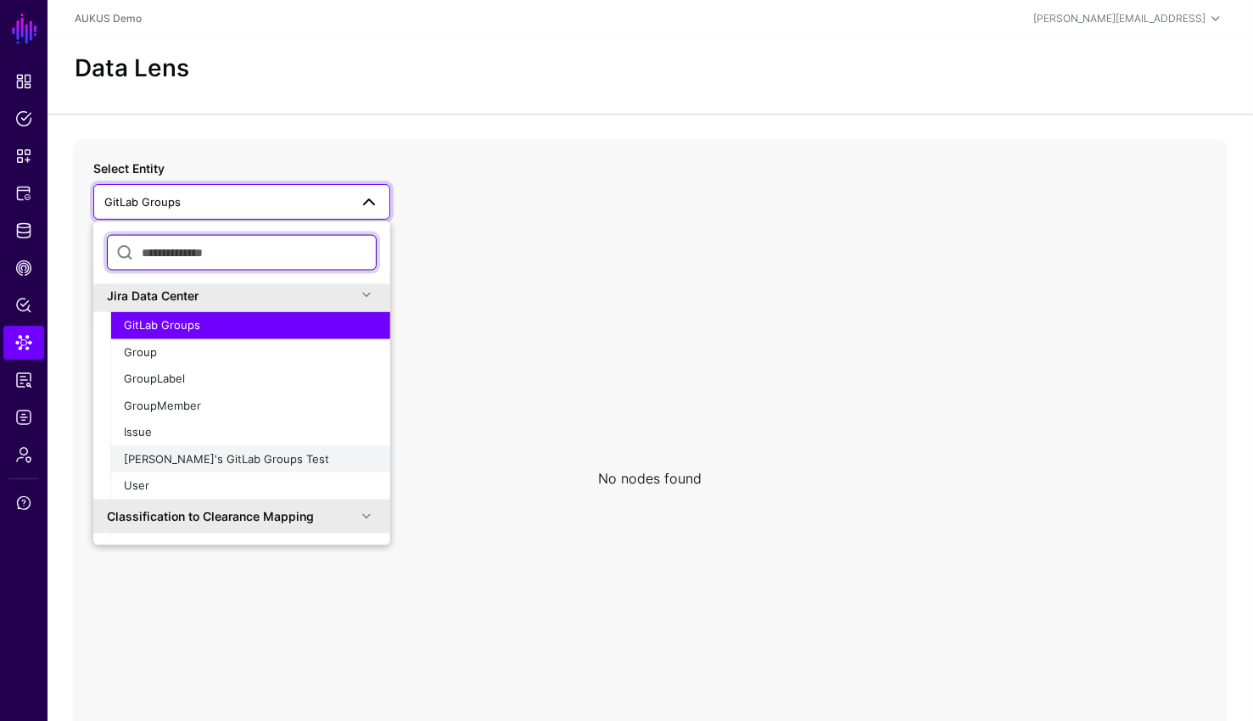
scroll to position [132, 0]
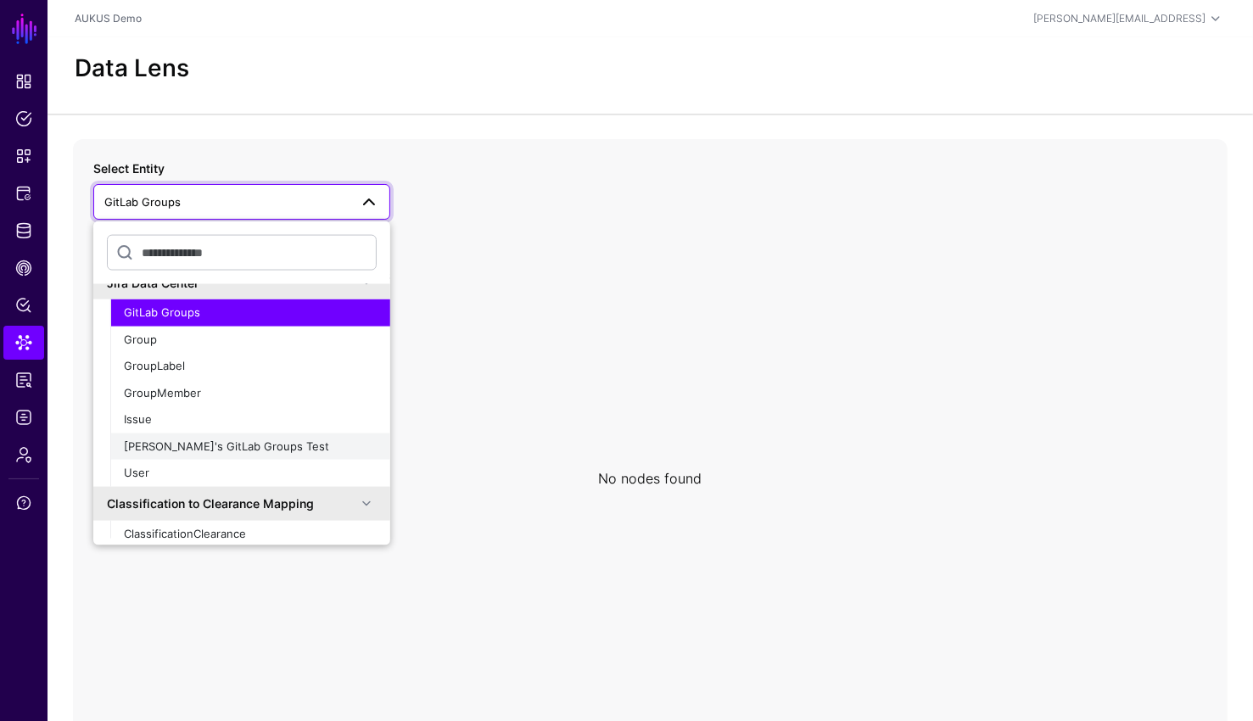
click at [211, 450] on span "Joe's GitLab Groups Test" at bounding box center [226, 445] width 205 height 14
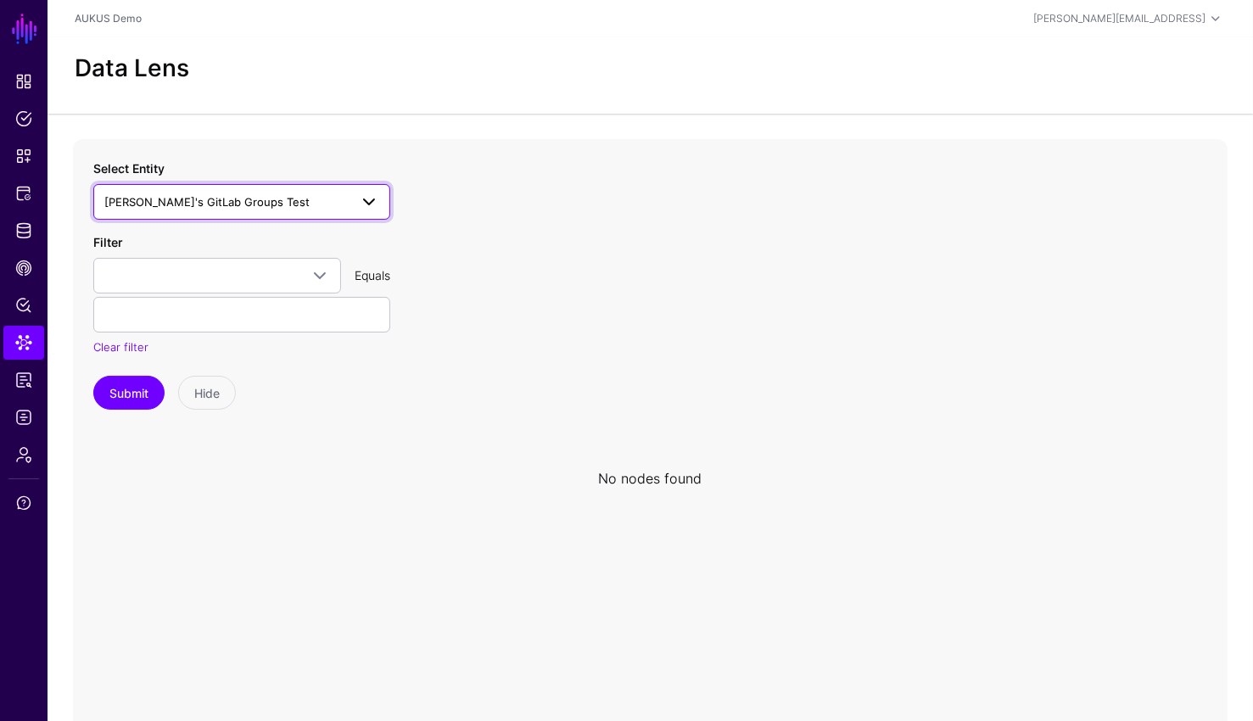
click at [290, 209] on span "Joe's GitLab Groups Test" at bounding box center [226, 202] width 244 height 19
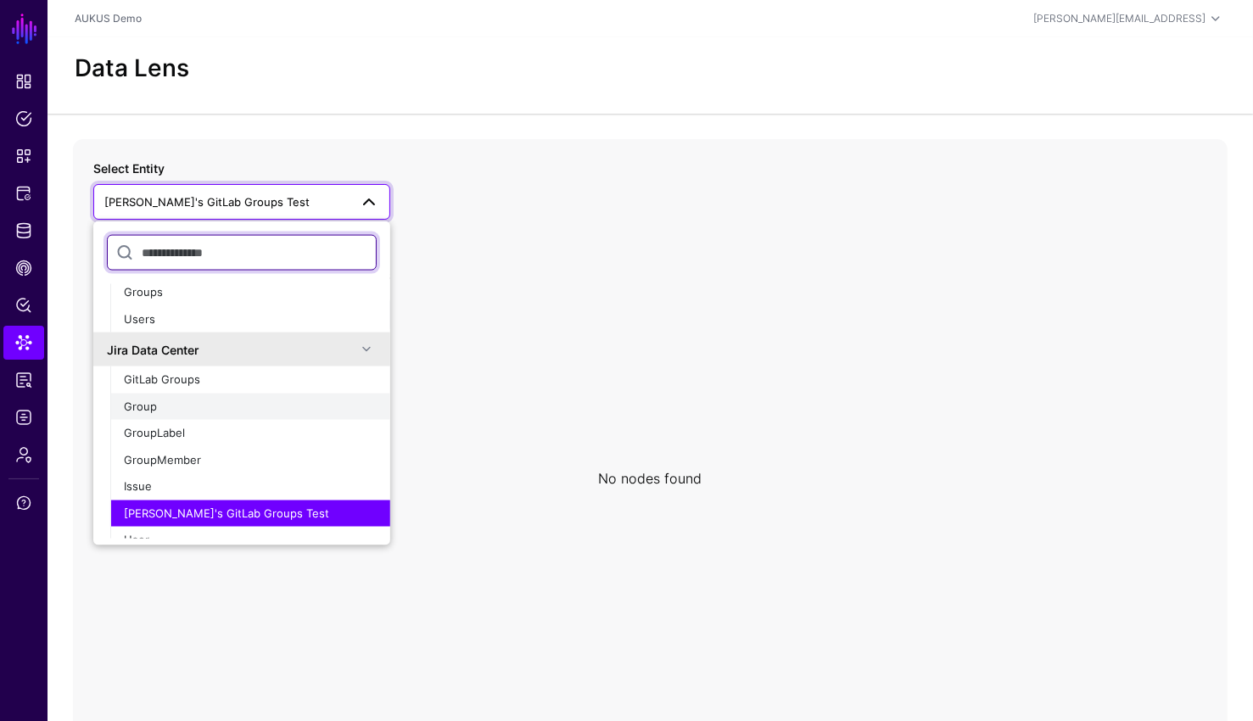
scroll to position [64, 0]
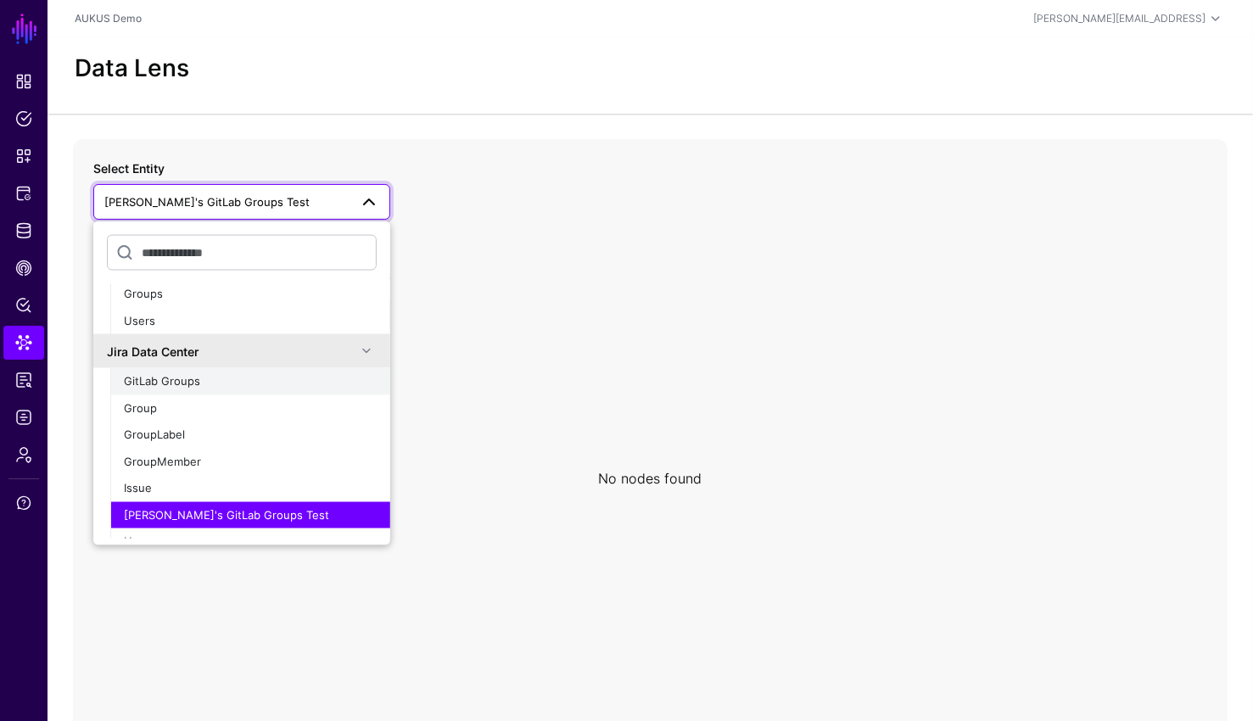
click at [192, 381] on span "GitLab Groups" at bounding box center [162, 381] width 76 height 14
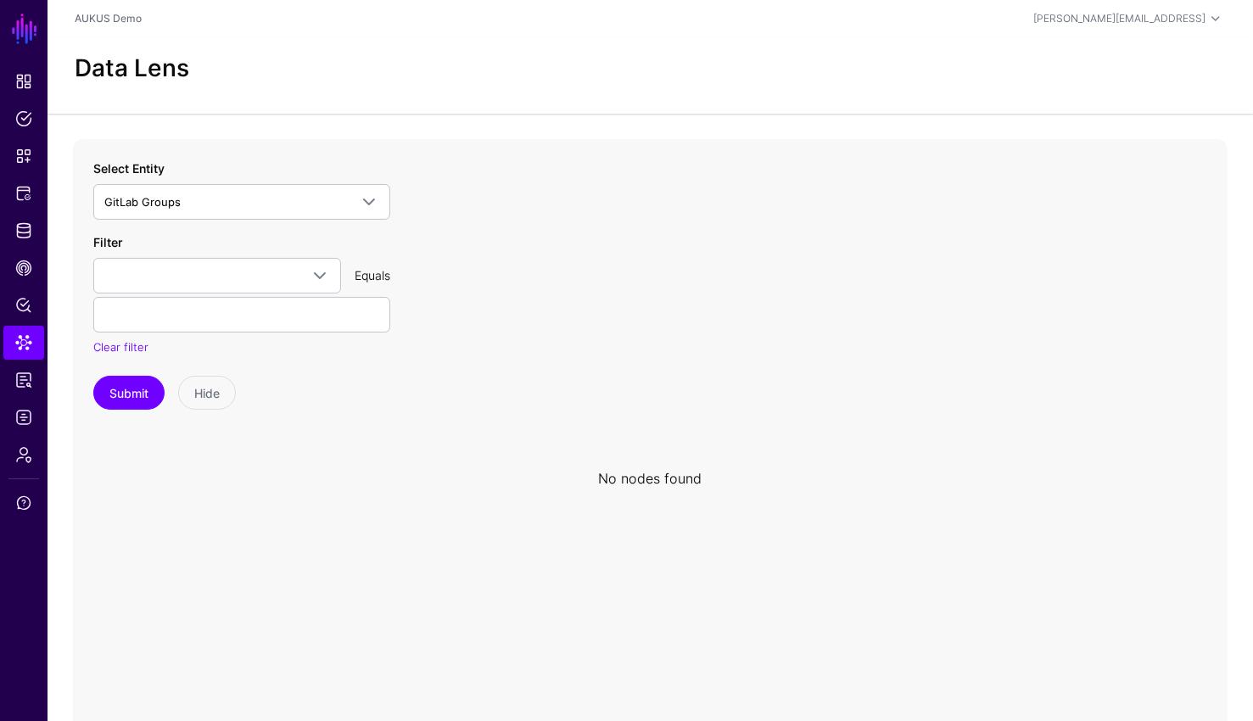
click at [472, 334] on icon at bounding box center [650, 478] width 1154 height 678
click at [5, 220] on link "Identity Data Fabric" at bounding box center [23, 231] width 41 height 34
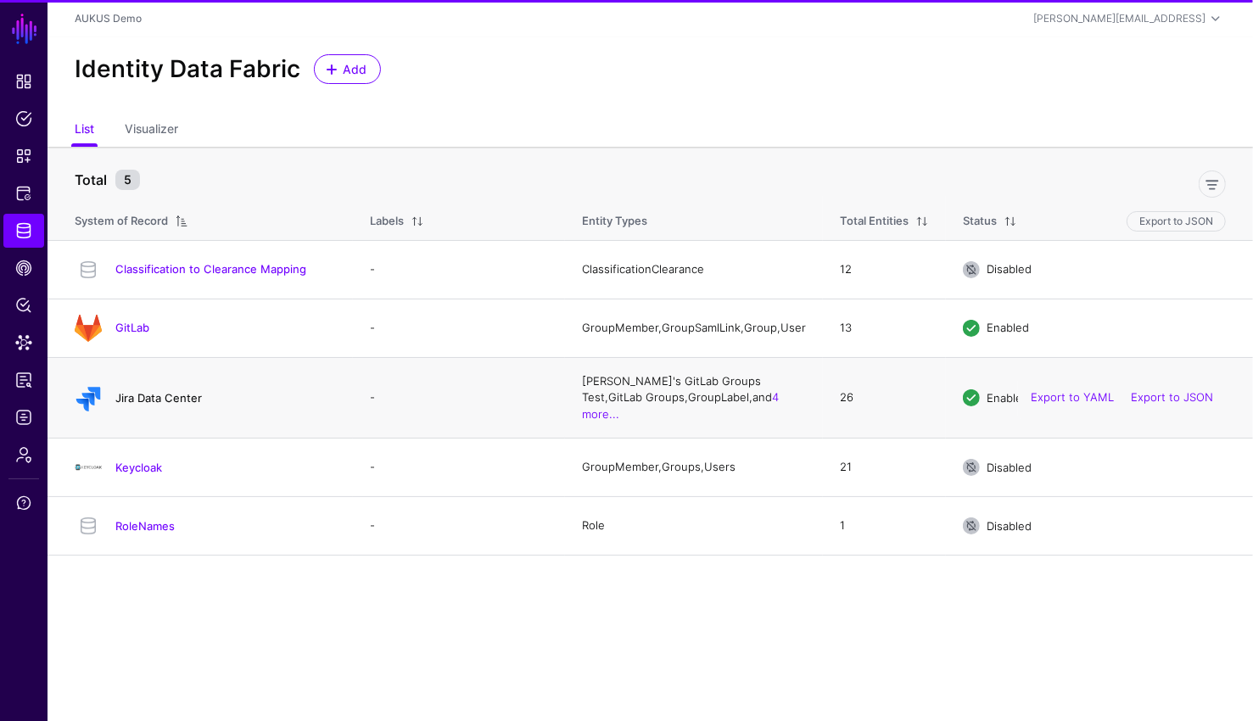
click at [165, 391] on link "Jira Data Center" at bounding box center [158, 398] width 87 height 14
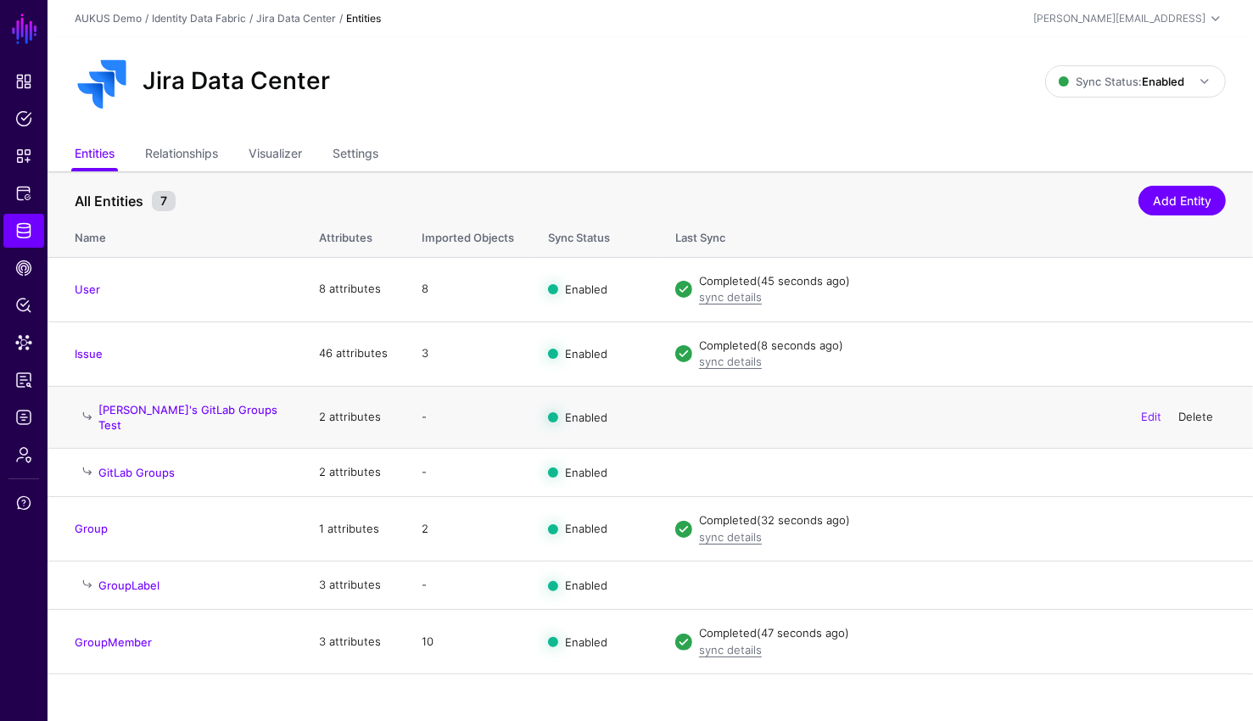
click at [1197, 410] on link "Delete" at bounding box center [1195, 417] width 35 height 14
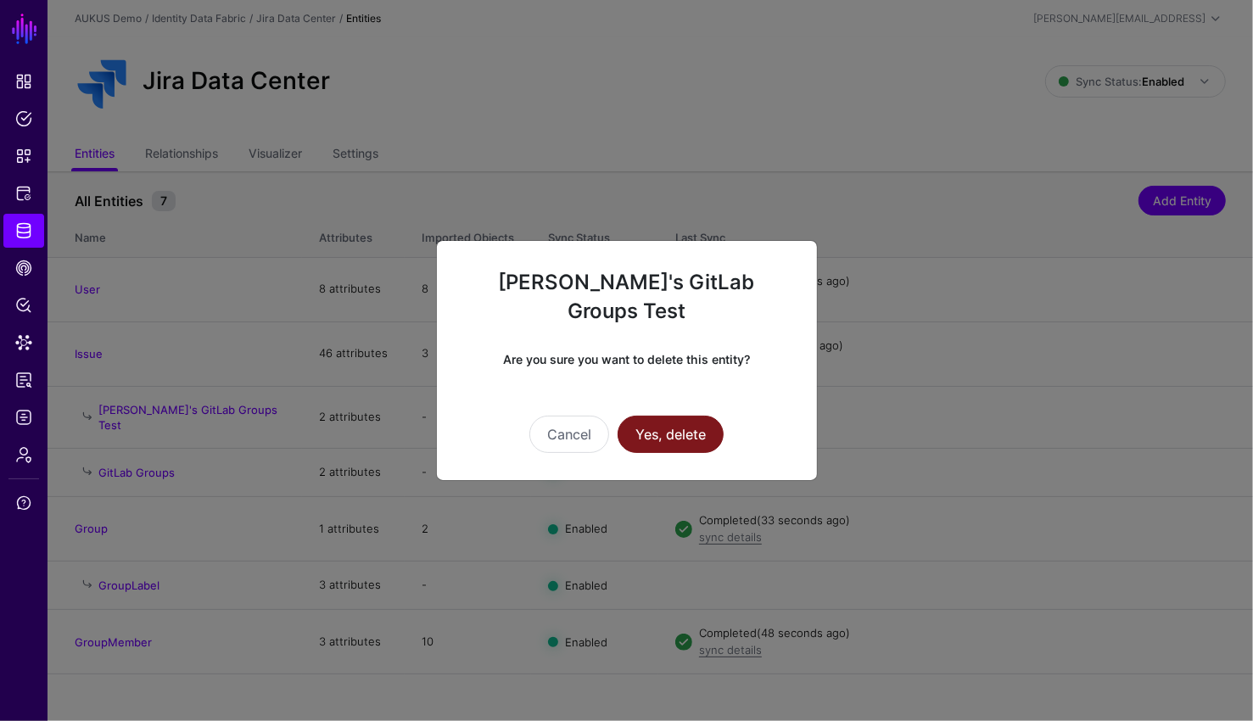
click at [672, 421] on button "Yes, delete" at bounding box center [670, 434] width 106 height 37
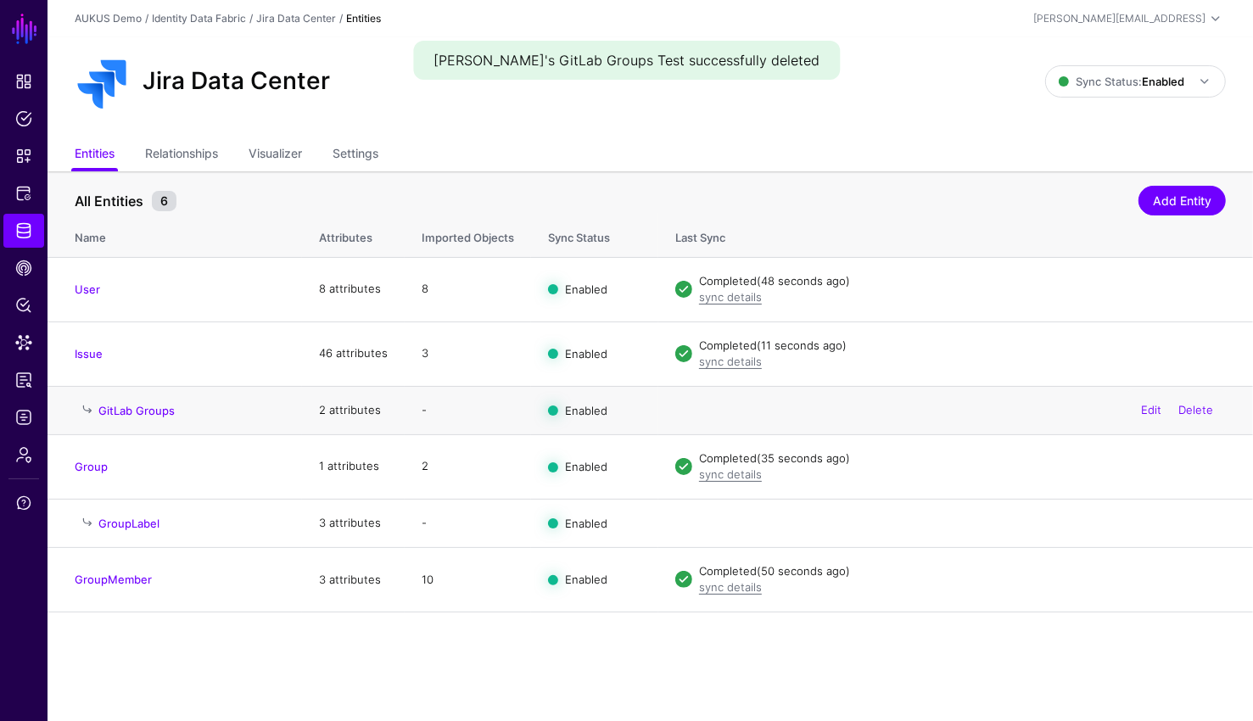
click at [182, 405] on h4 "GitLab Groups" at bounding box center [191, 410] width 187 height 15
click at [142, 411] on link "GitLab Groups" at bounding box center [136, 411] width 76 height 14
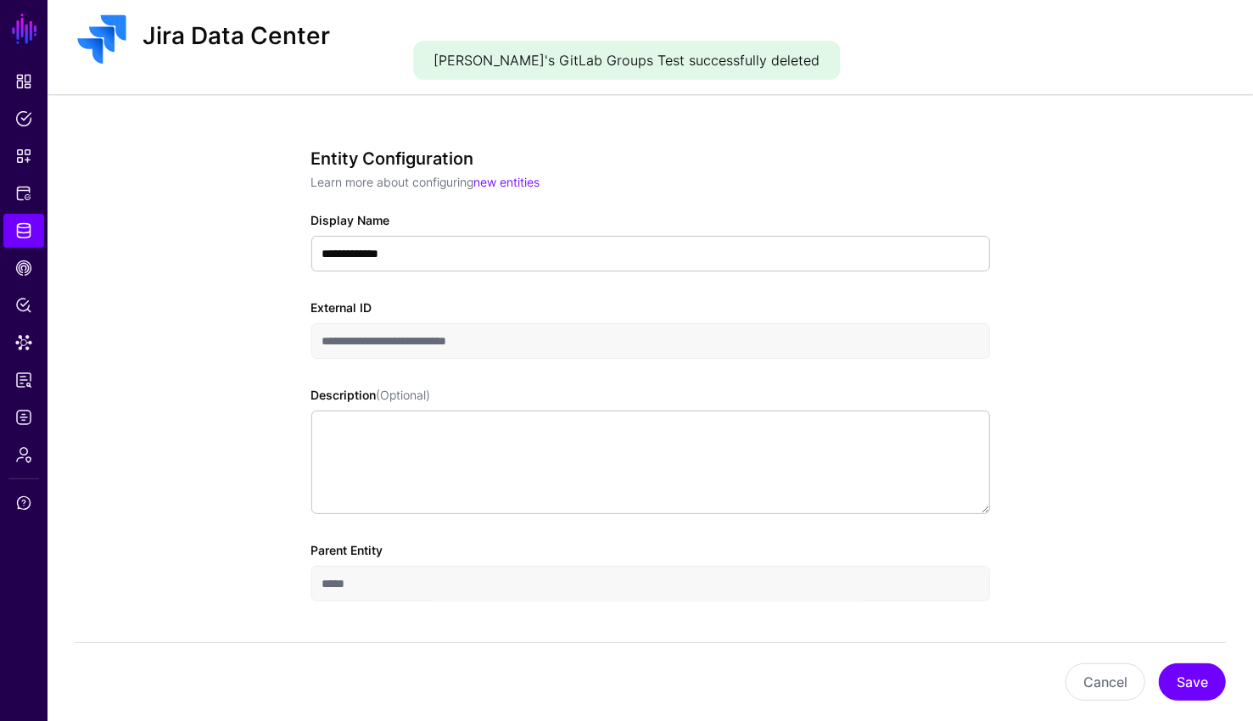
scroll to position [62, 0]
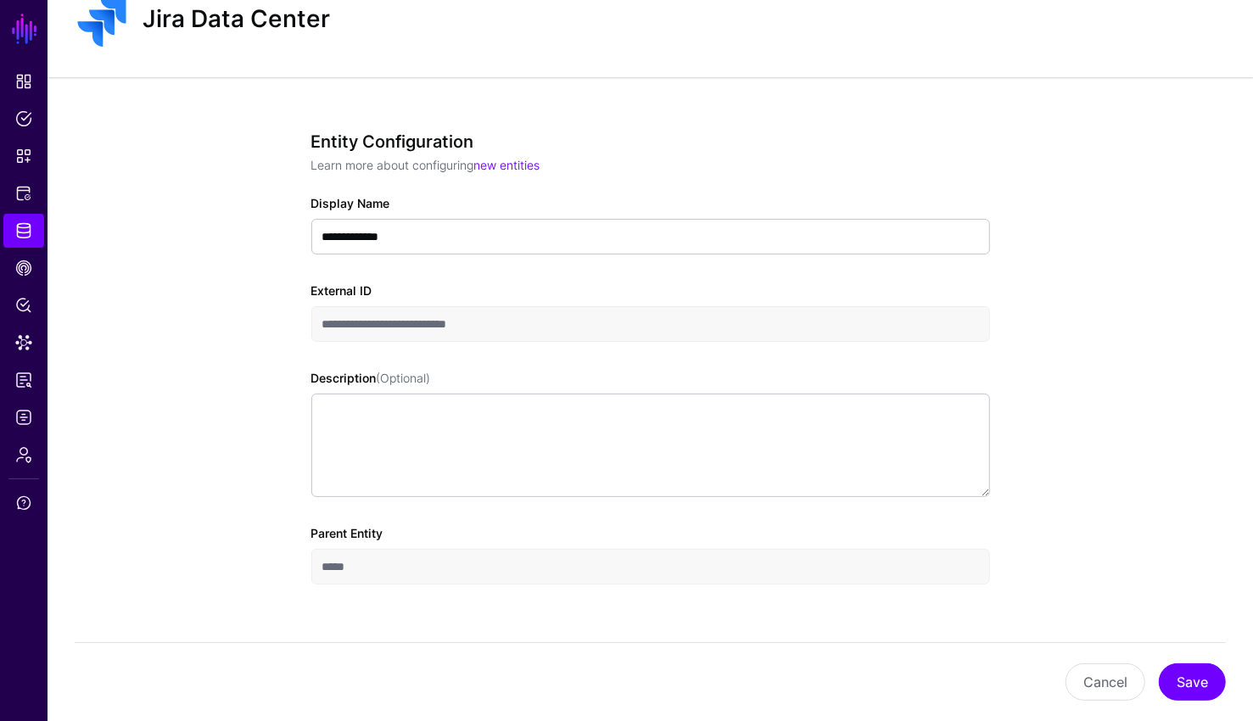
click at [883, 362] on div "**********" at bounding box center [650, 381] width 678 height 500
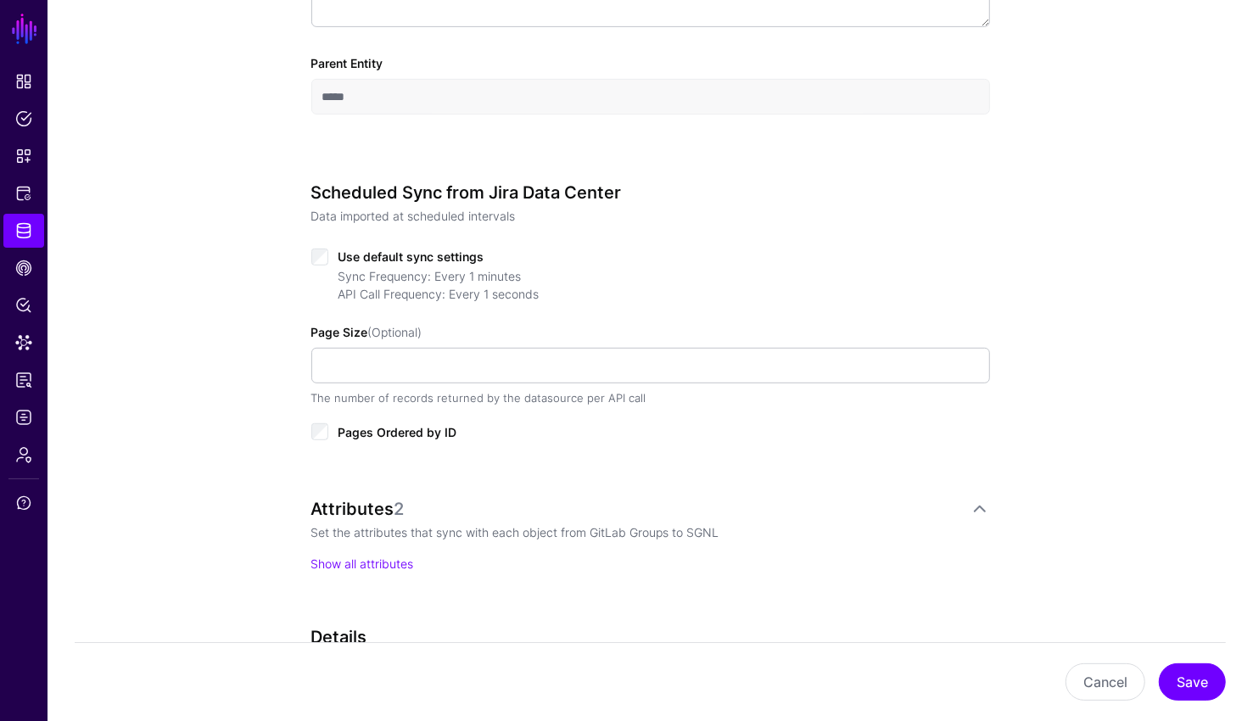
scroll to position [507, 0]
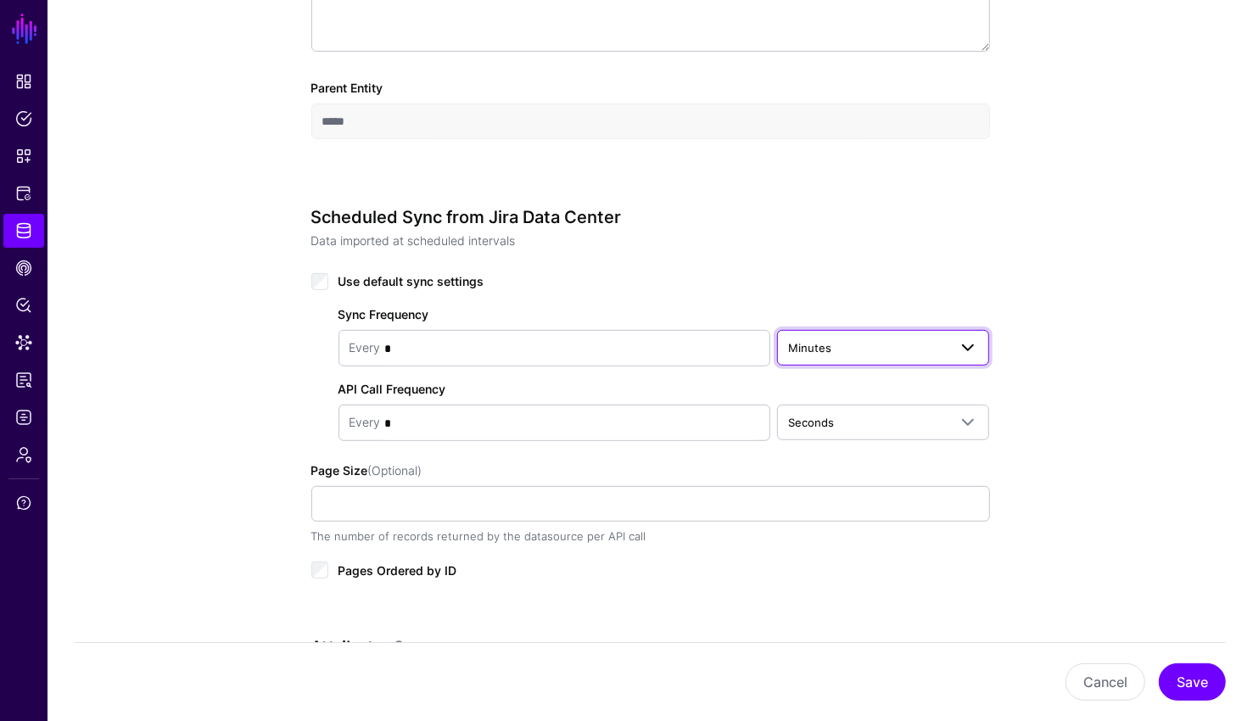
click at [872, 359] on link "Minutes" at bounding box center [883, 348] width 213 height 36
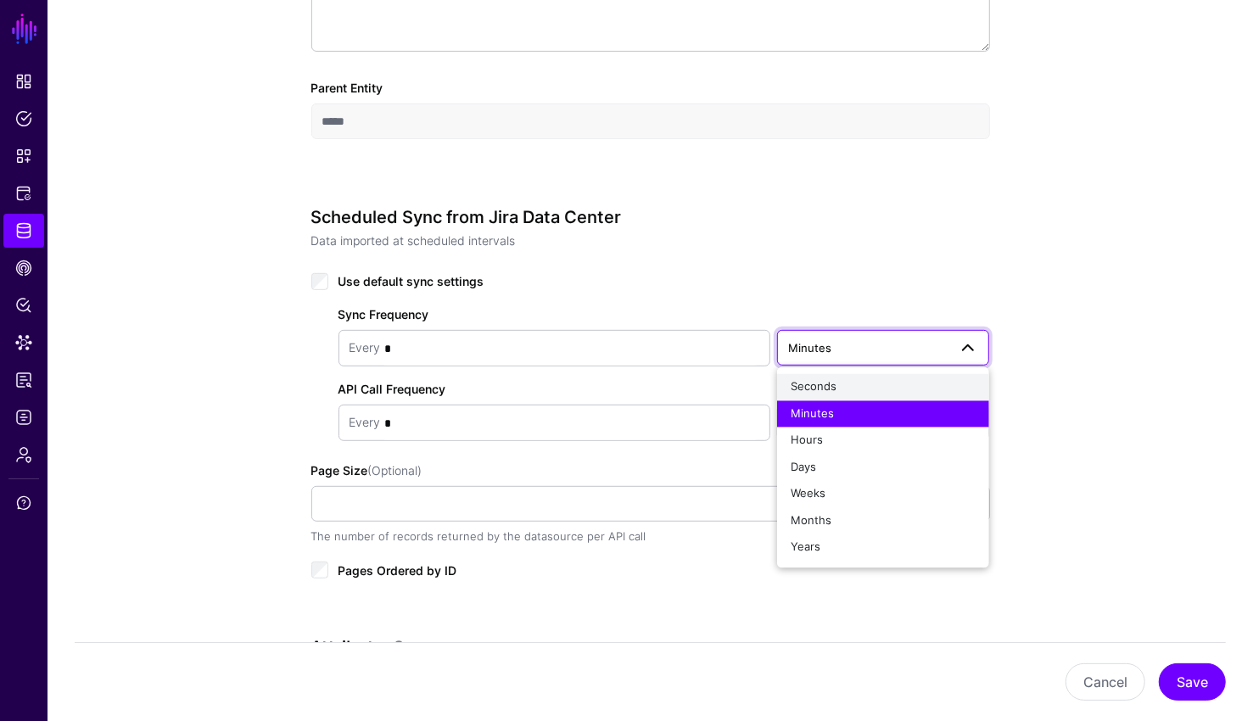
click at [864, 388] on div "Seconds" at bounding box center [883, 387] width 186 height 17
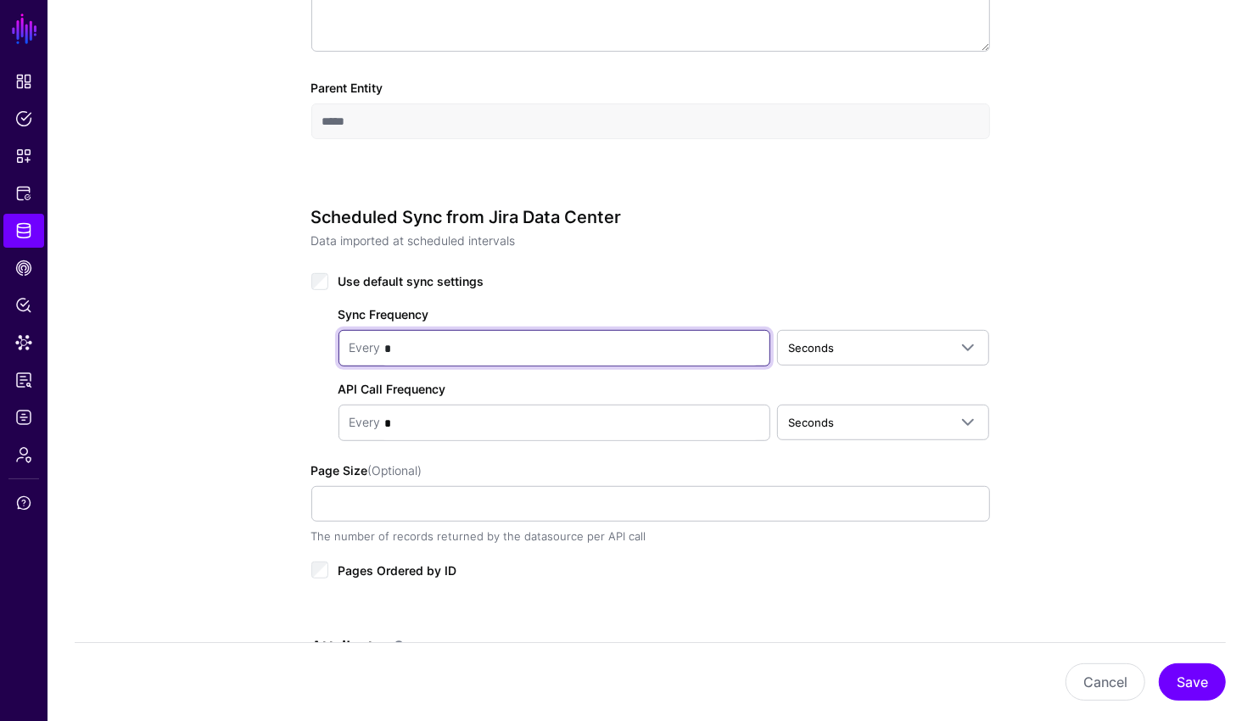
click at [394, 351] on input "*" at bounding box center [570, 349] width 378 height 34
type input "**"
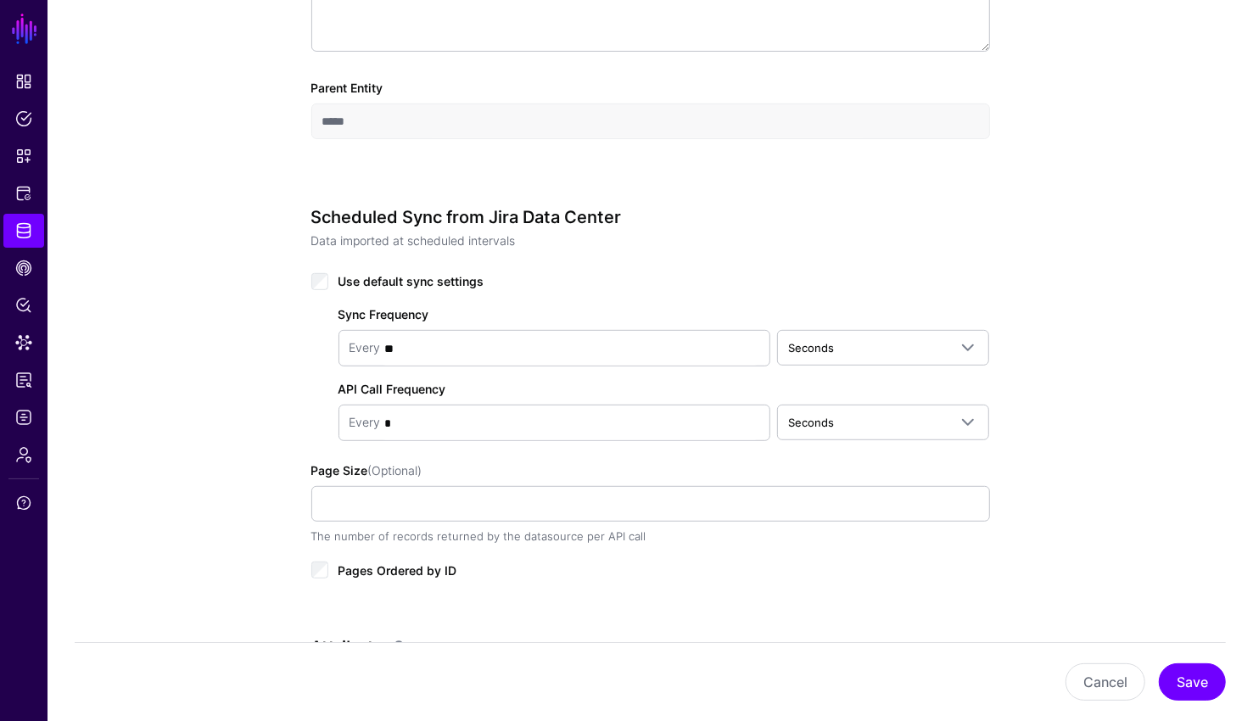
click at [1094, 418] on div "**********" at bounding box center [649, 419] width 1205 height 1574
click at [1195, 689] on button "Save" at bounding box center [1191, 681] width 67 height 37
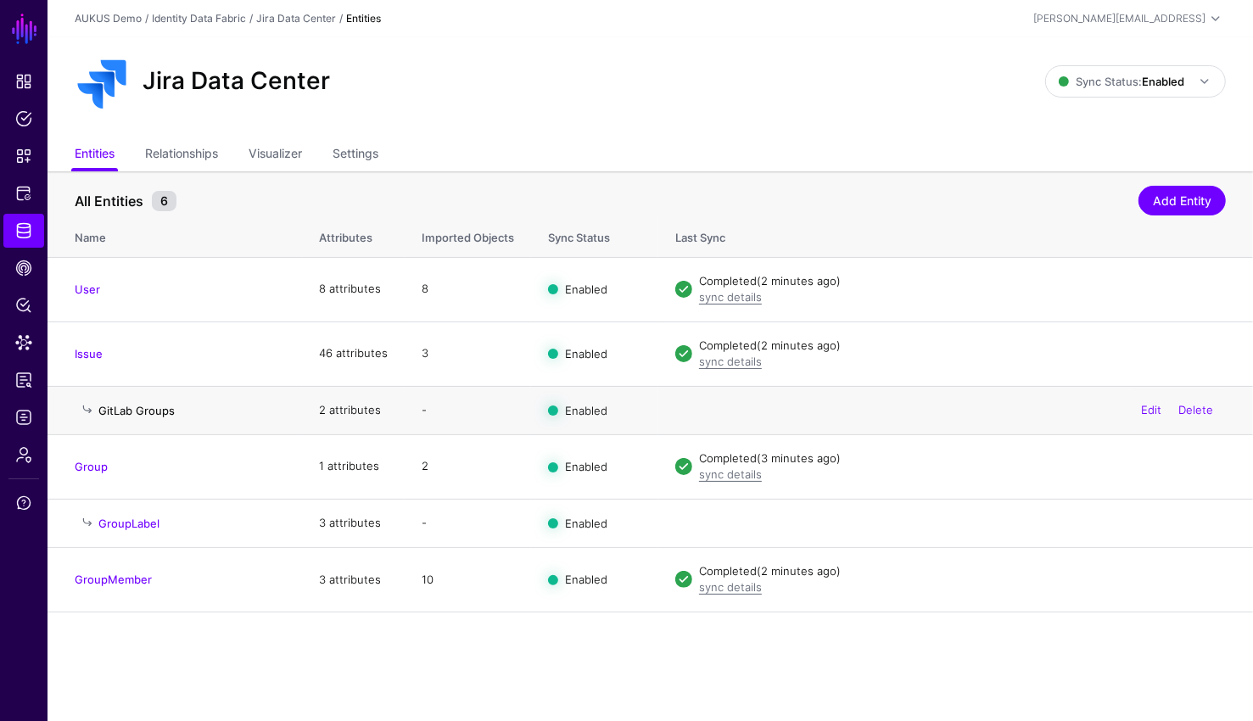
click at [130, 408] on link "GitLab Groups" at bounding box center [136, 411] width 76 height 14
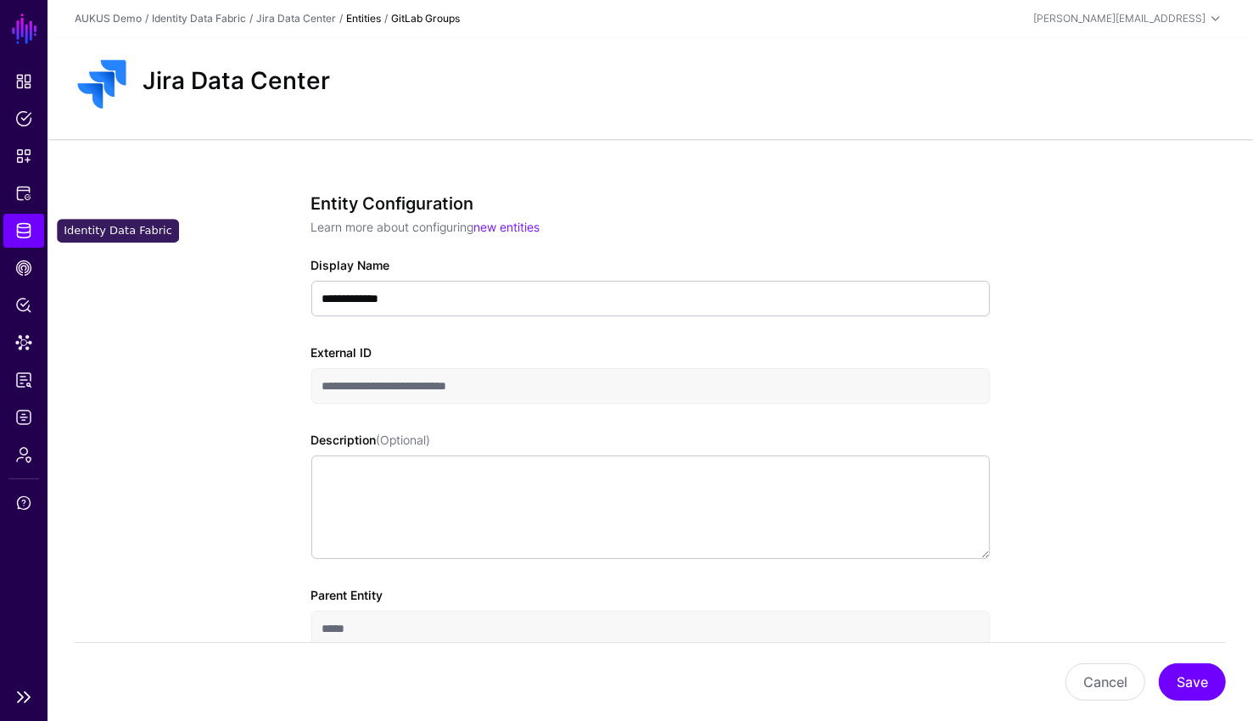
click at [20, 232] on span "Identity Data Fabric" at bounding box center [23, 230] width 17 height 17
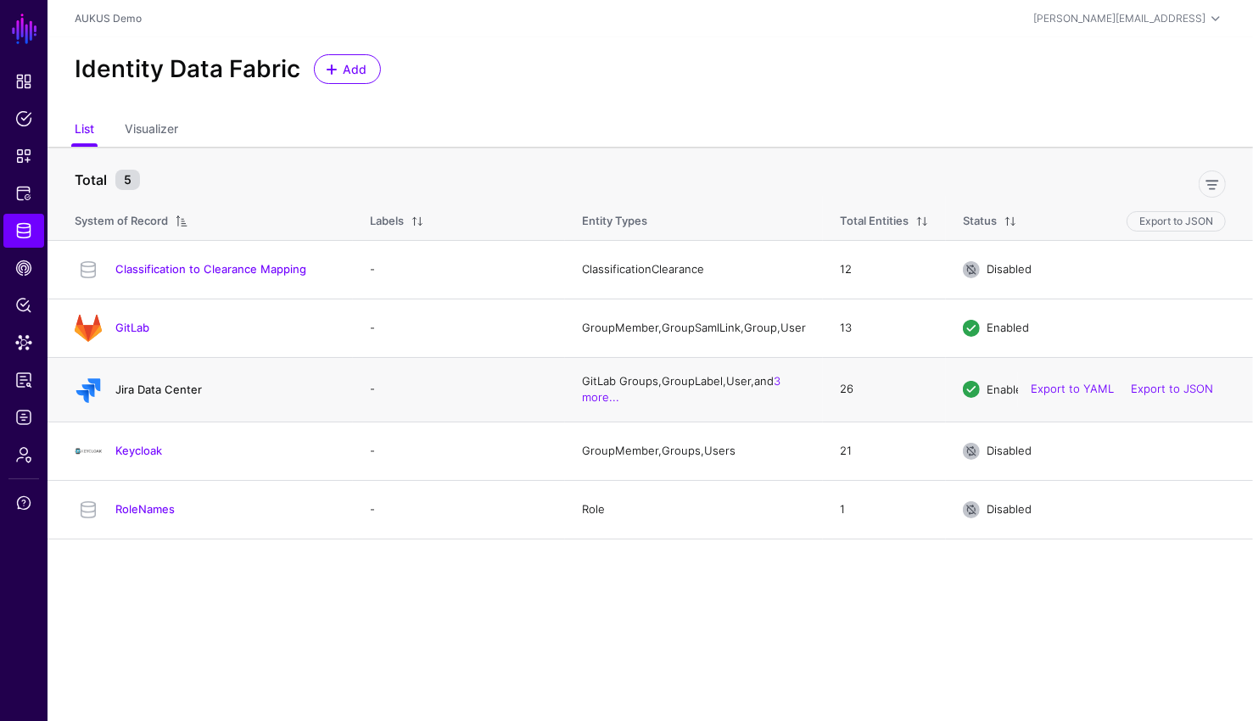
click at [147, 395] on link "Jira Data Center" at bounding box center [158, 389] width 87 height 14
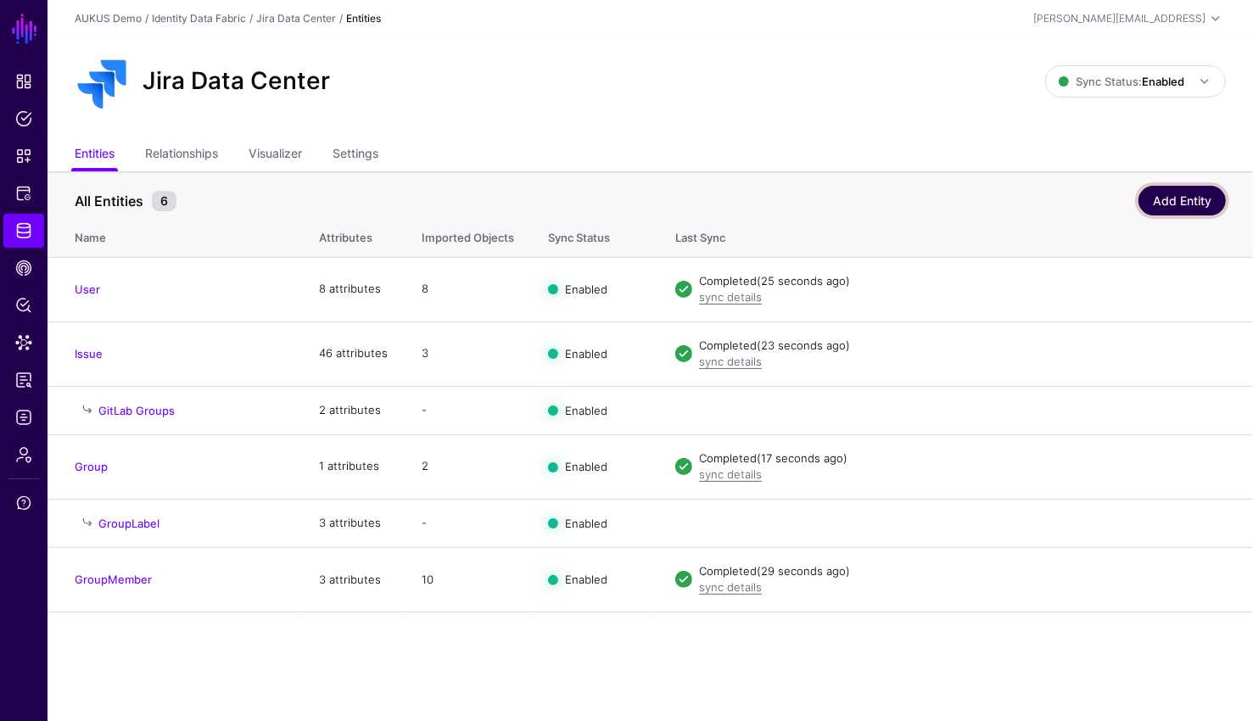
click at [1148, 206] on link "Add Entity" at bounding box center [1181, 201] width 87 height 30
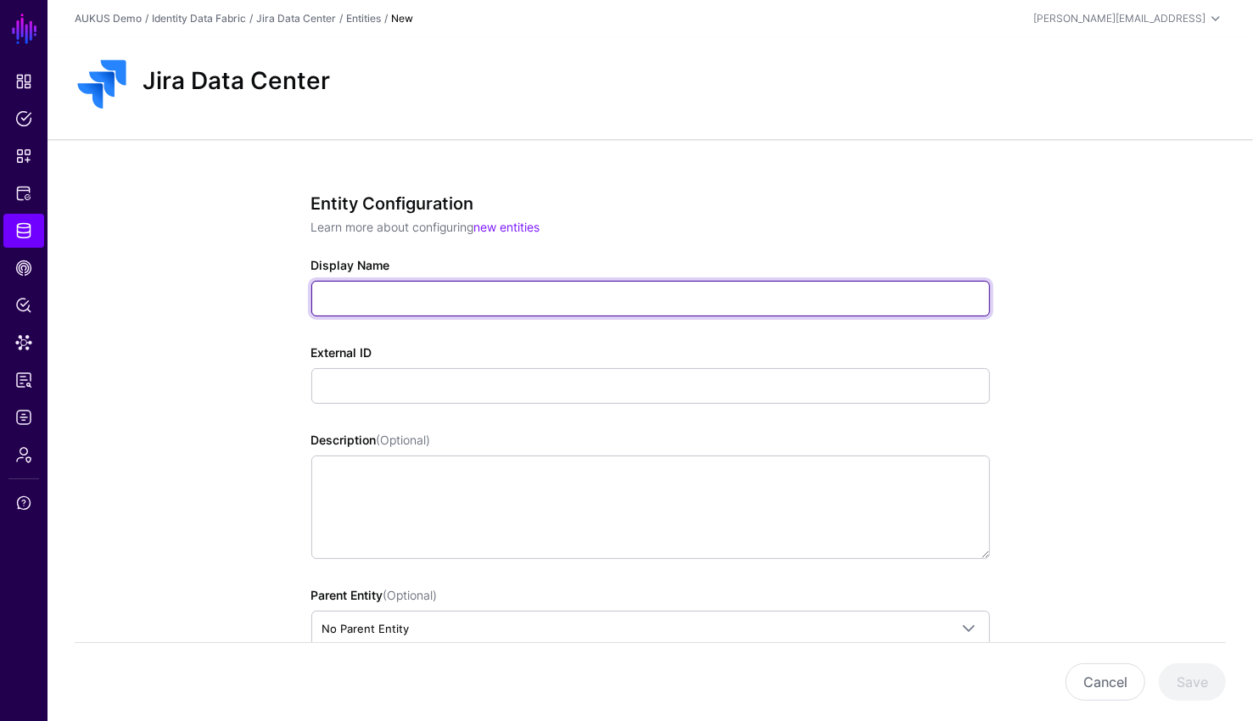
click at [584, 305] on input "Display Name" at bounding box center [650, 299] width 678 height 36
type input "**********"
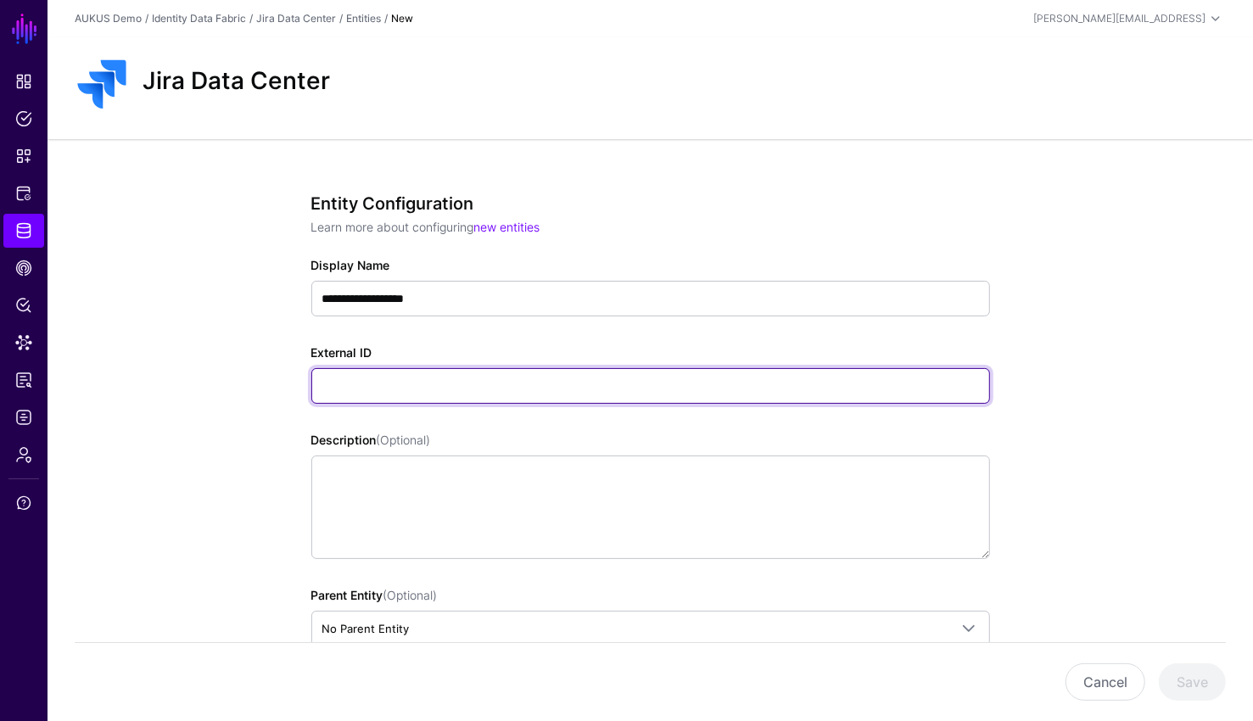
paste input "**********"
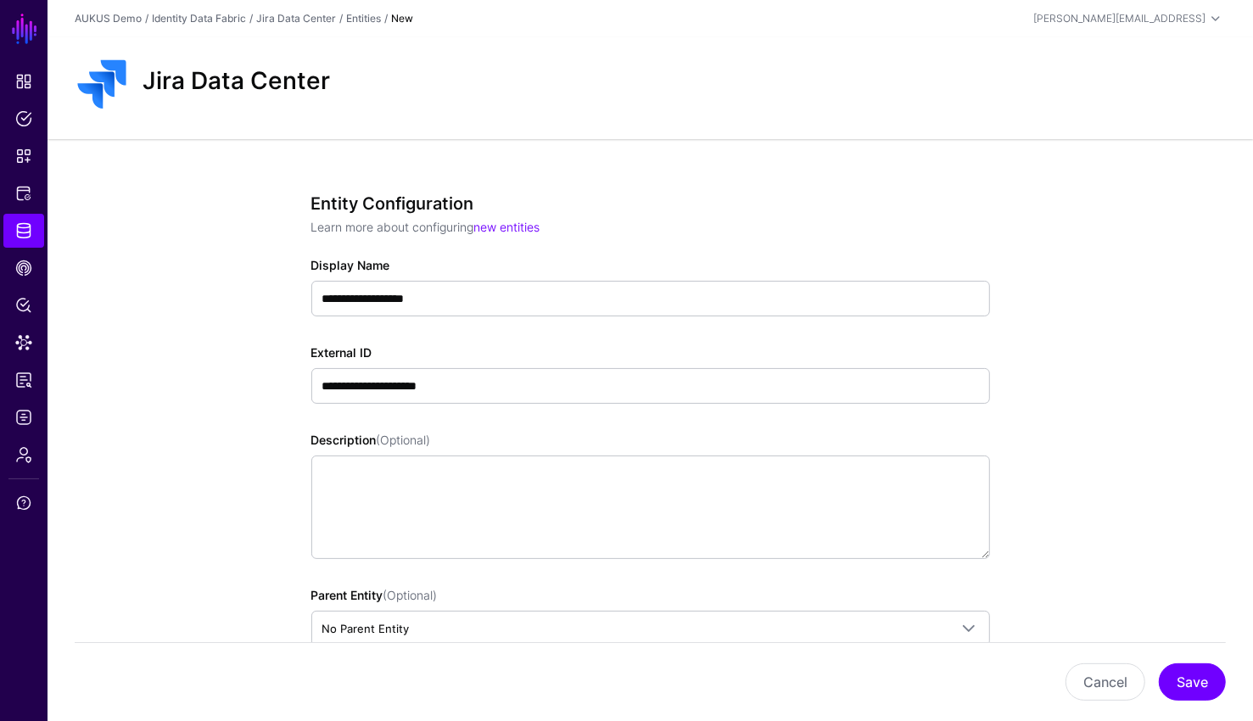
click at [598, 421] on div "**********" at bounding box center [650, 443] width 678 height 500
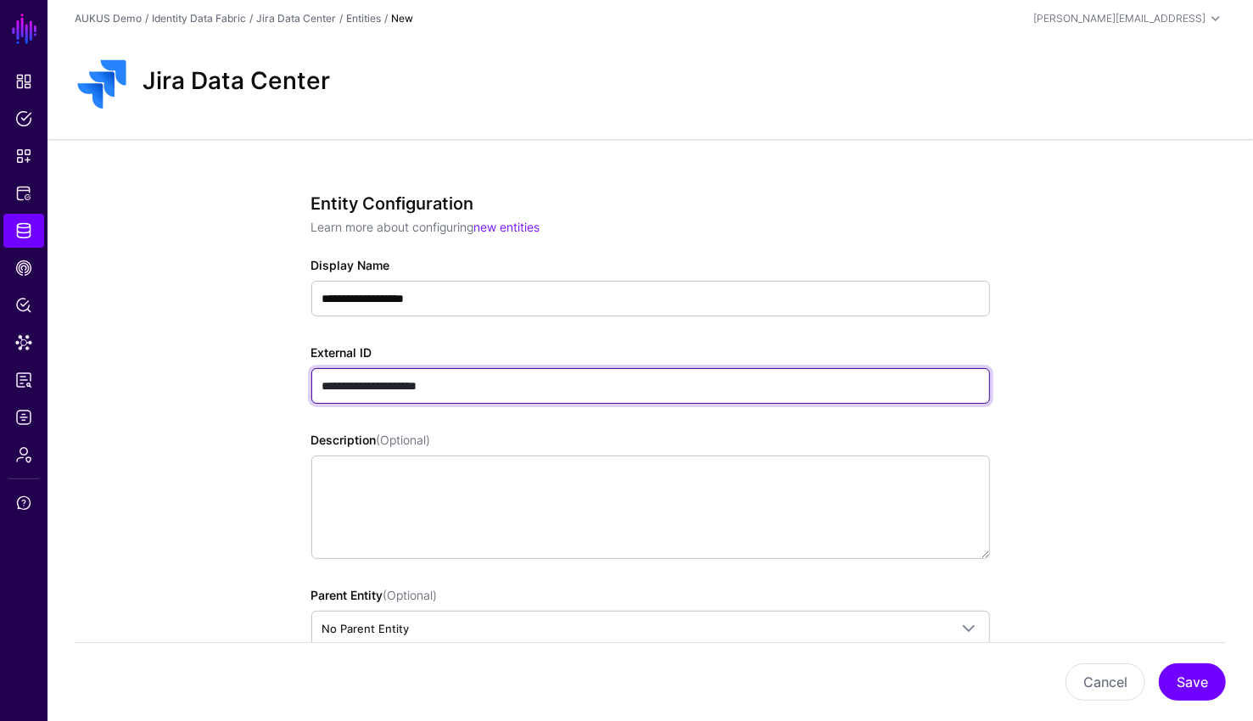
click at [337, 388] on input "**********" at bounding box center [650, 386] width 678 height 36
click at [336, 388] on input "**********" at bounding box center [650, 386] width 678 height 36
drag, startPoint x: 332, startPoint y: 384, endPoint x: 293, endPoint y: 383, distance: 38.2
click at [293, 383] on div "**********" at bounding box center [650, 715] width 787 height 1153
type input "**********"
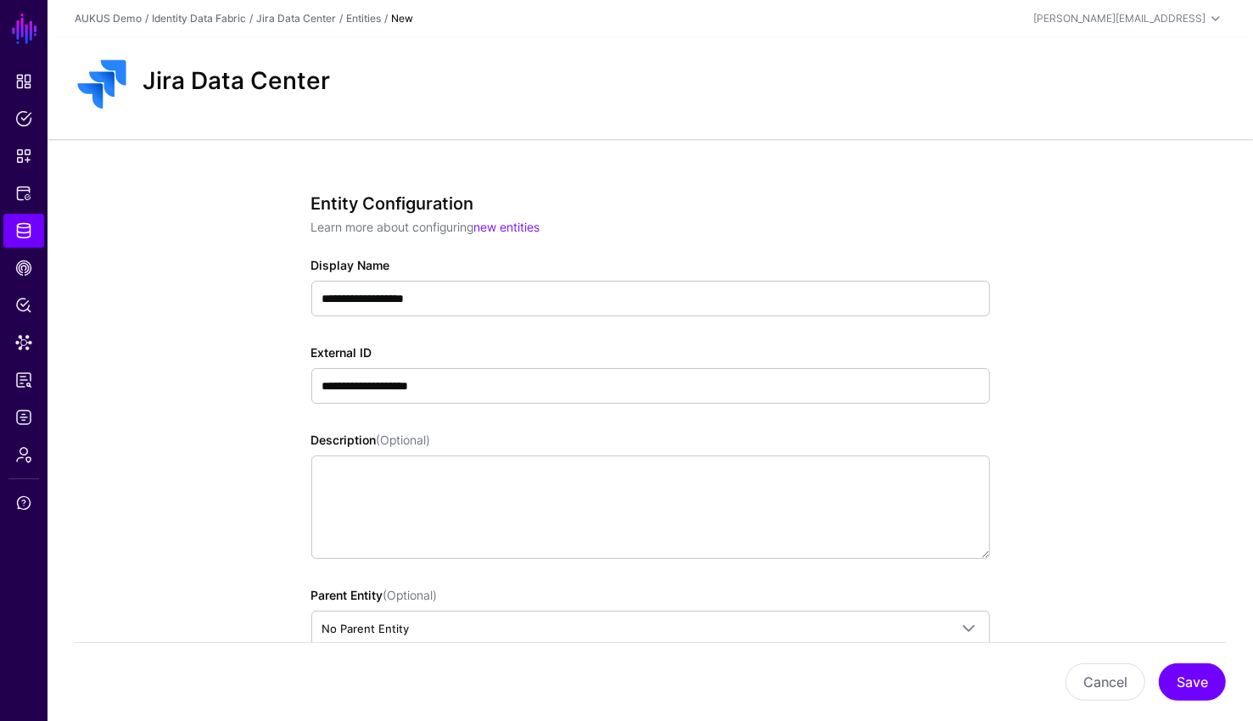
click at [1073, 246] on div "**********" at bounding box center [649, 715] width 1205 height 1153
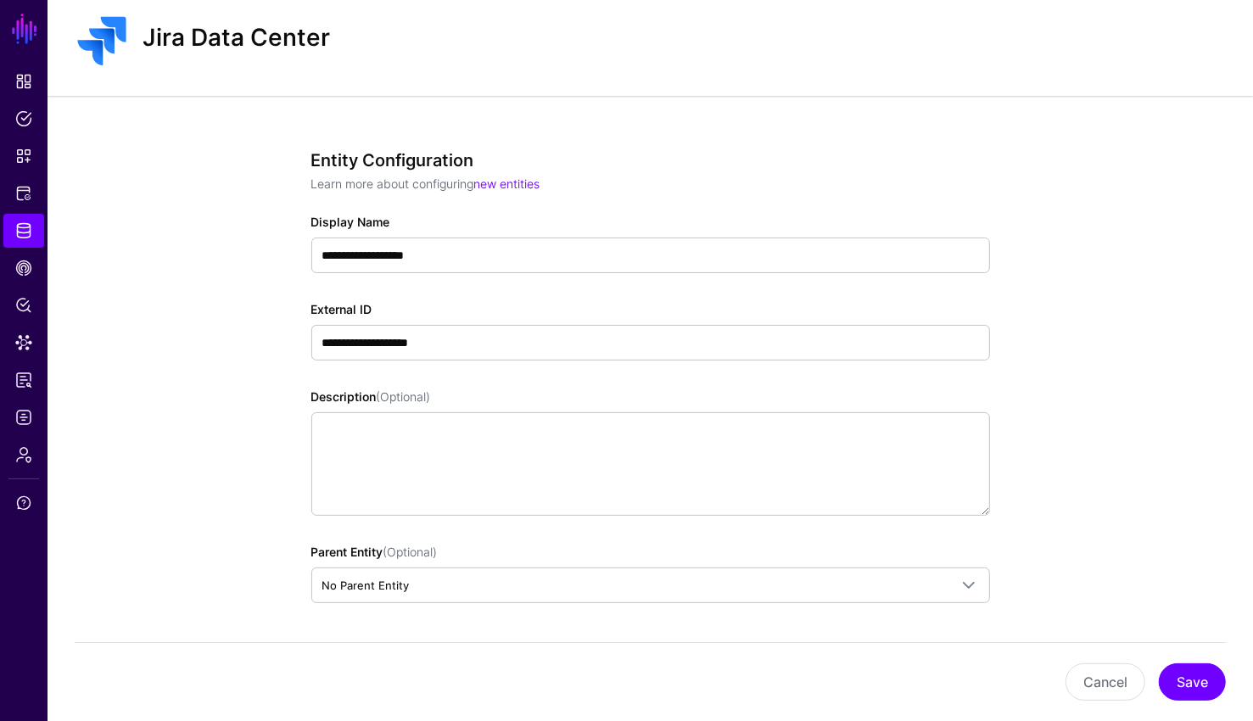
scroll to position [116, 0]
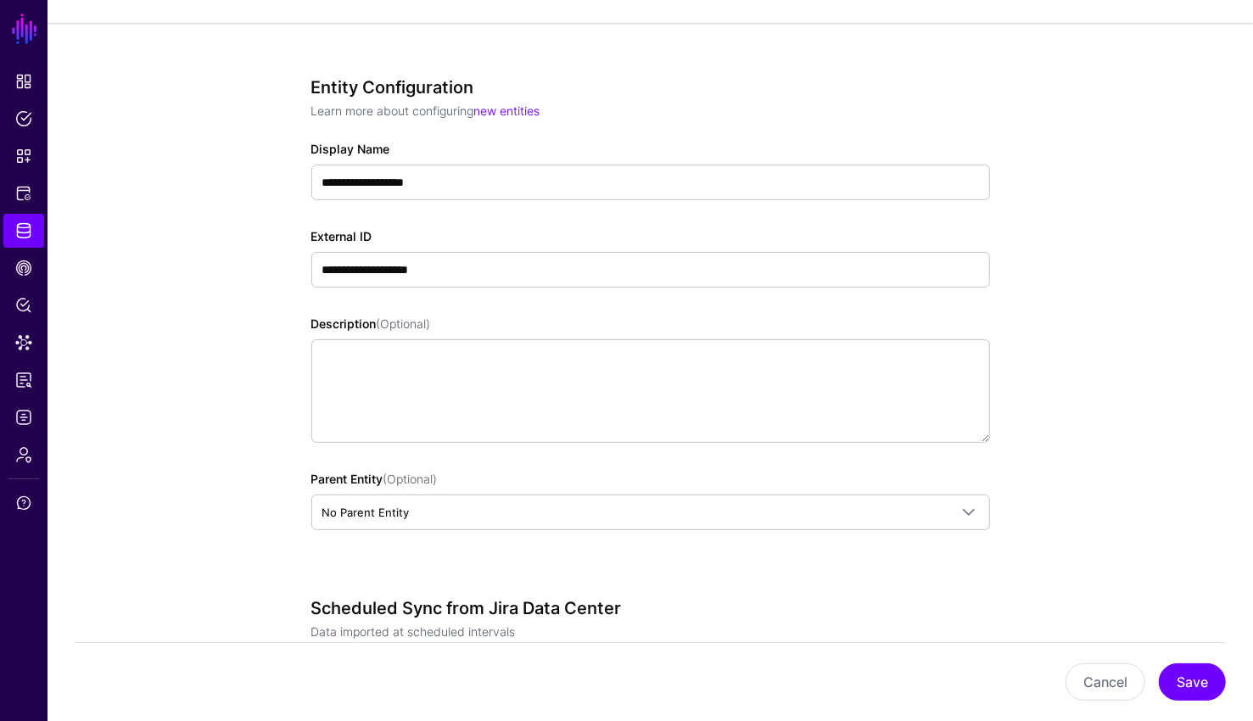
click at [944, 564] on div "**********" at bounding box center [650, 327] width 678 height 500
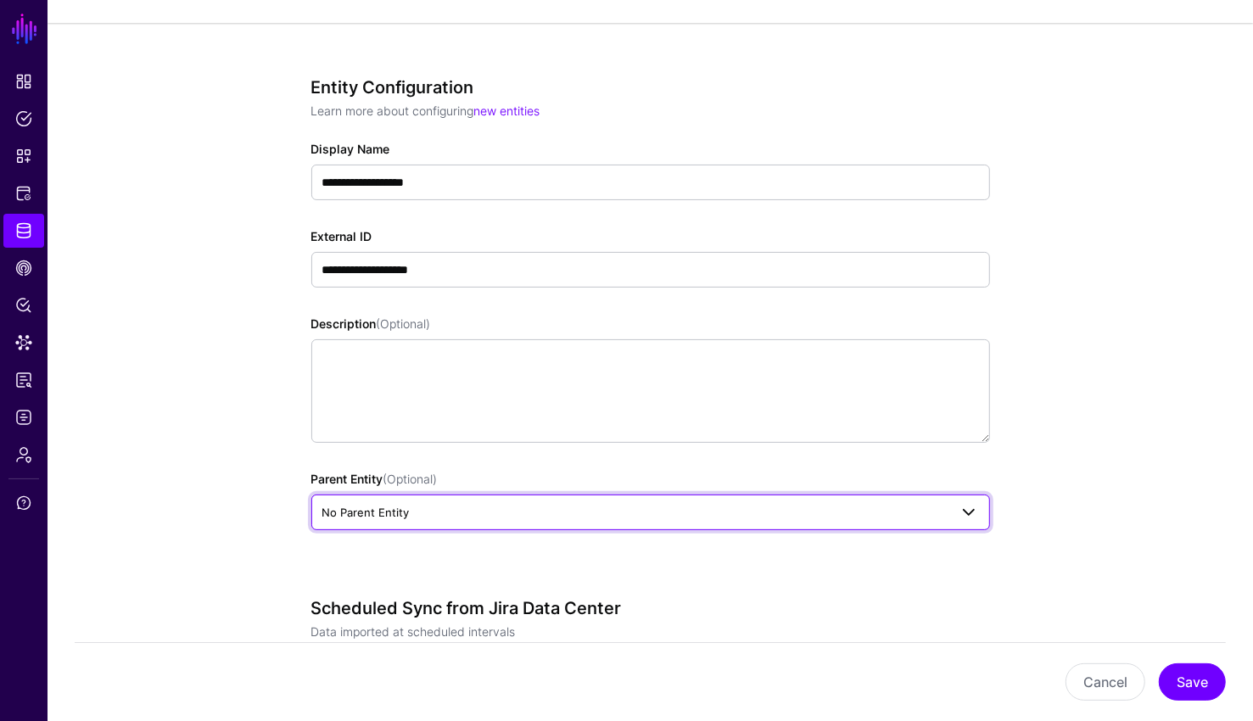
click at [941, 512] on span "No Parent Entity" at bounding box center [635, 512] width 626 height 19
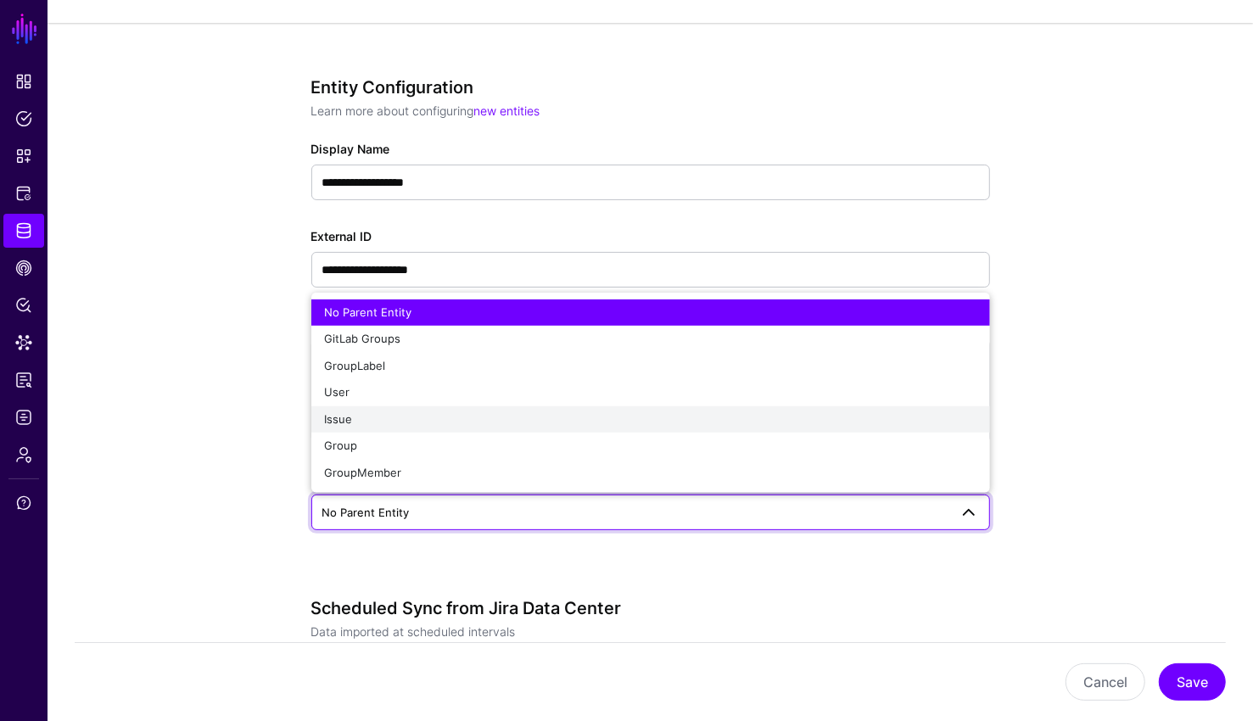
click at [491, 411] on div "Issue" at bounding box center [650, 419] width 651 height 17
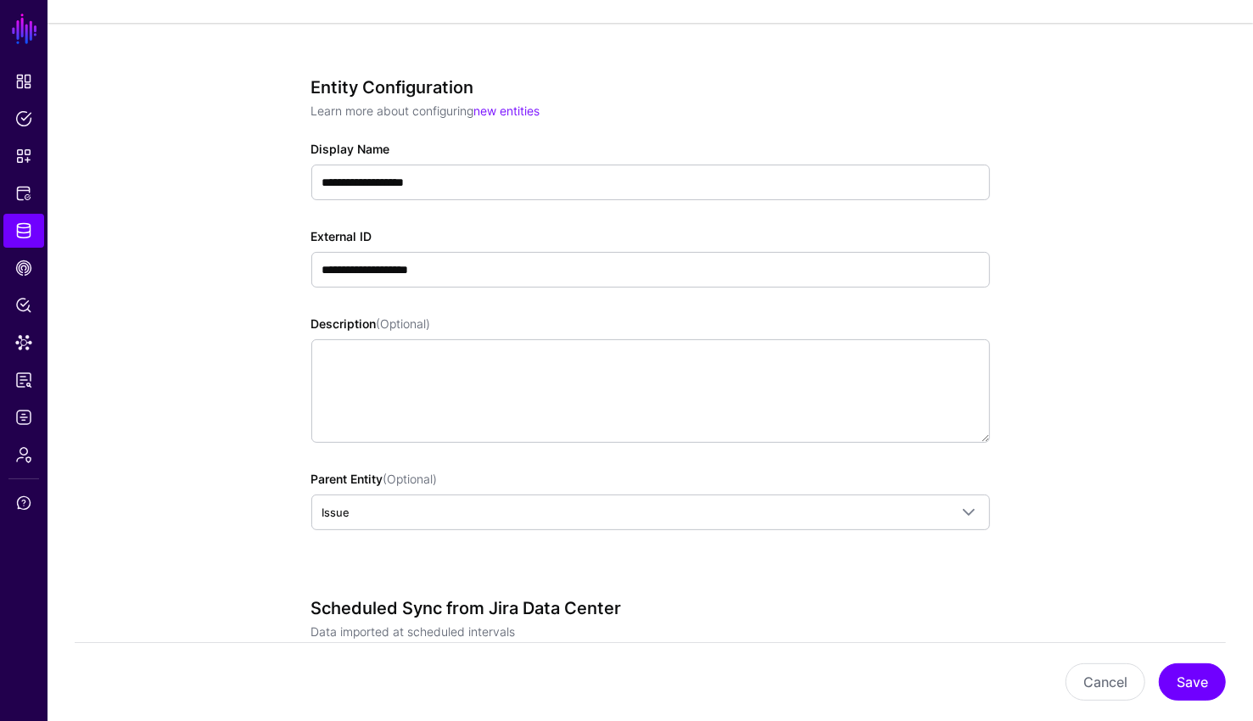
click at [1009, 377] on div "**********" at bounding box center [650, 599] width 787 height 1153
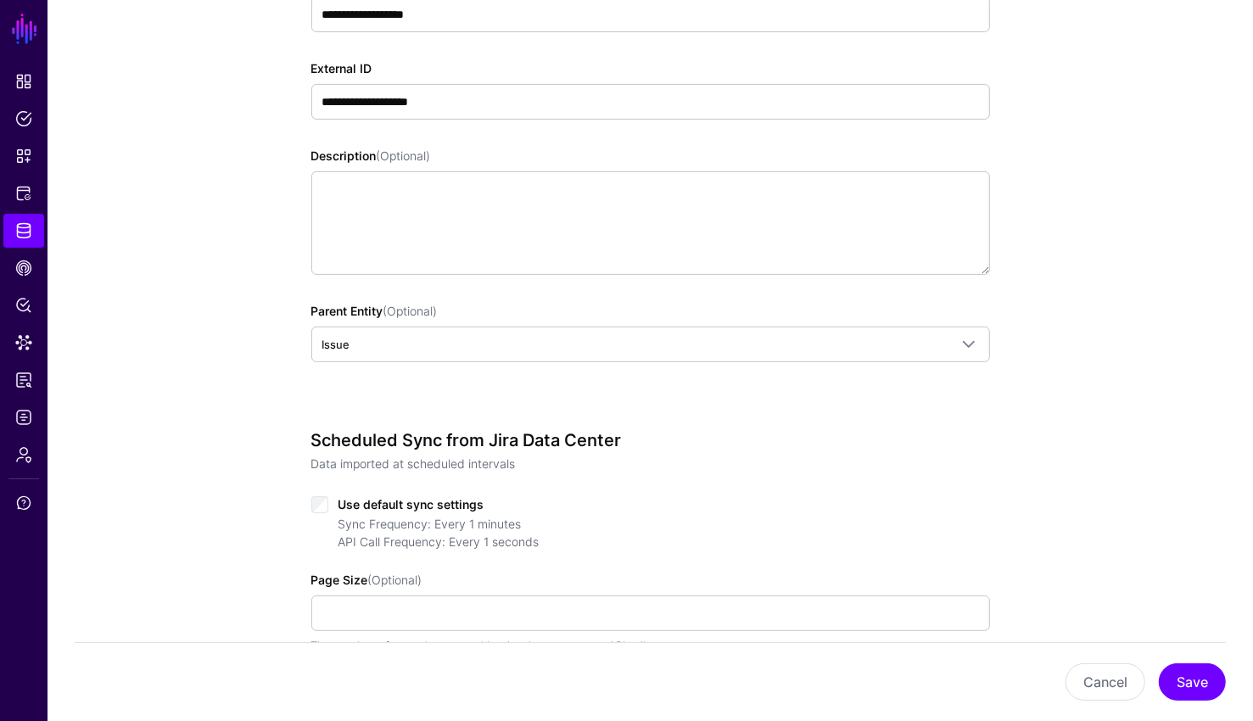
scroll to position [433, 0]
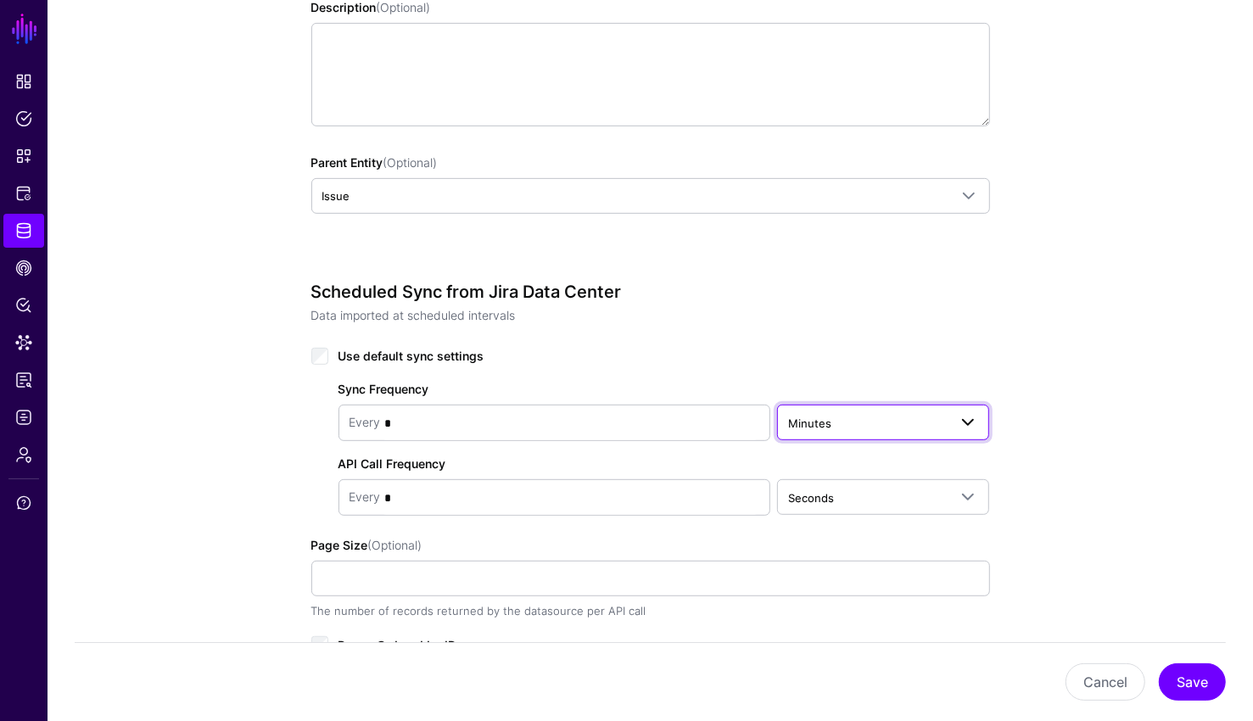
click at [830, 414] on span "Minutes" at bounding box center [868, 423] width 160 height 19
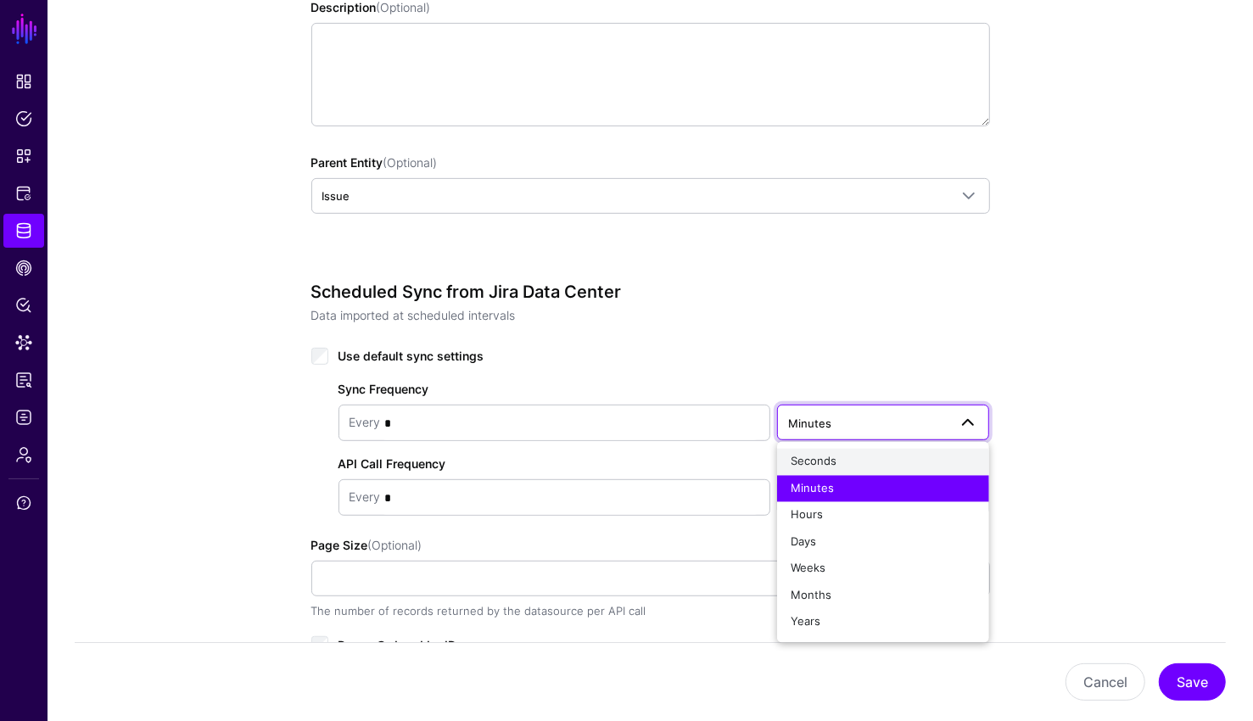
click at [825, 468] on div "Seconds" at bounding box center [883, 462] width 186 height 17
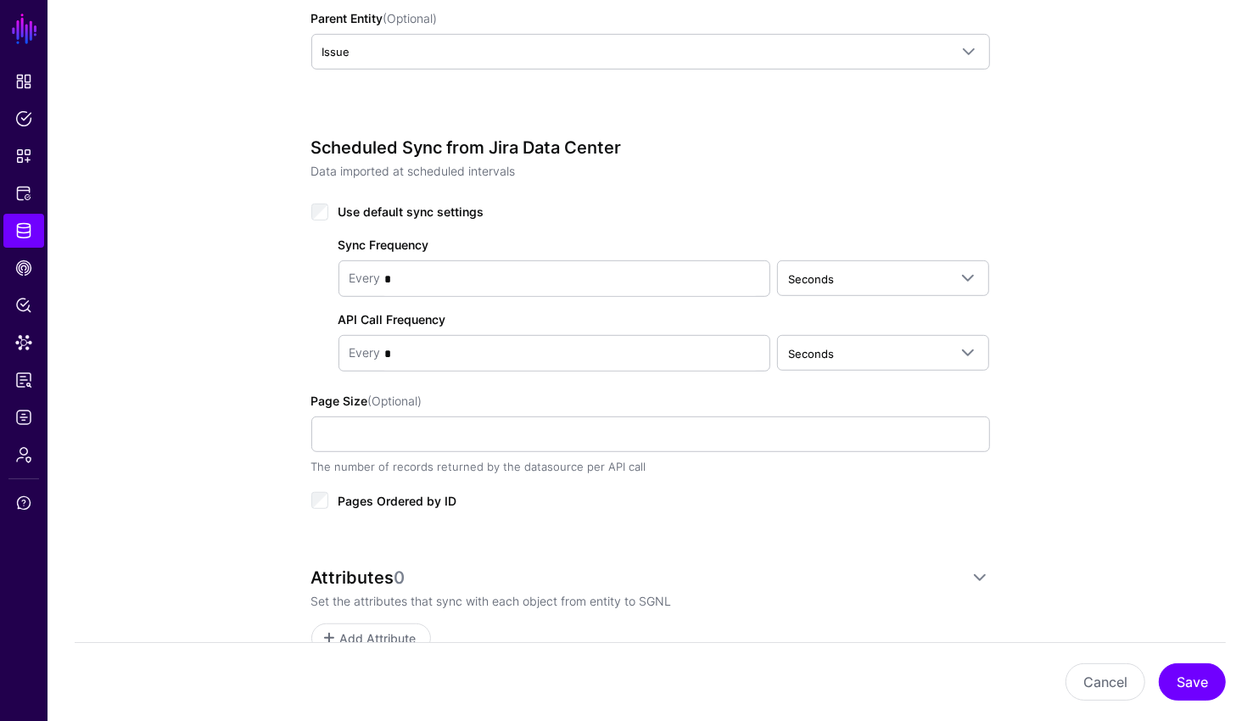
scroll to position [681, 0]
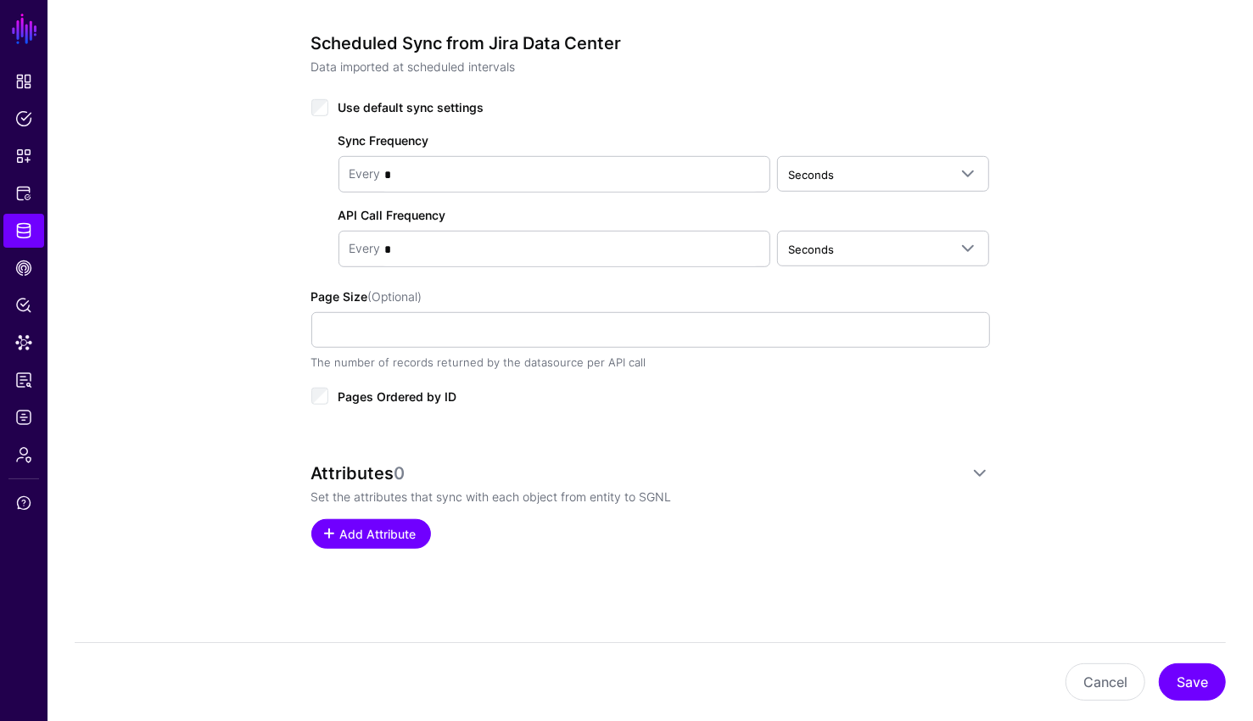
click at [405, 525] on span "Add Attribute" at bounding box center [378, 534] width 81 height 18
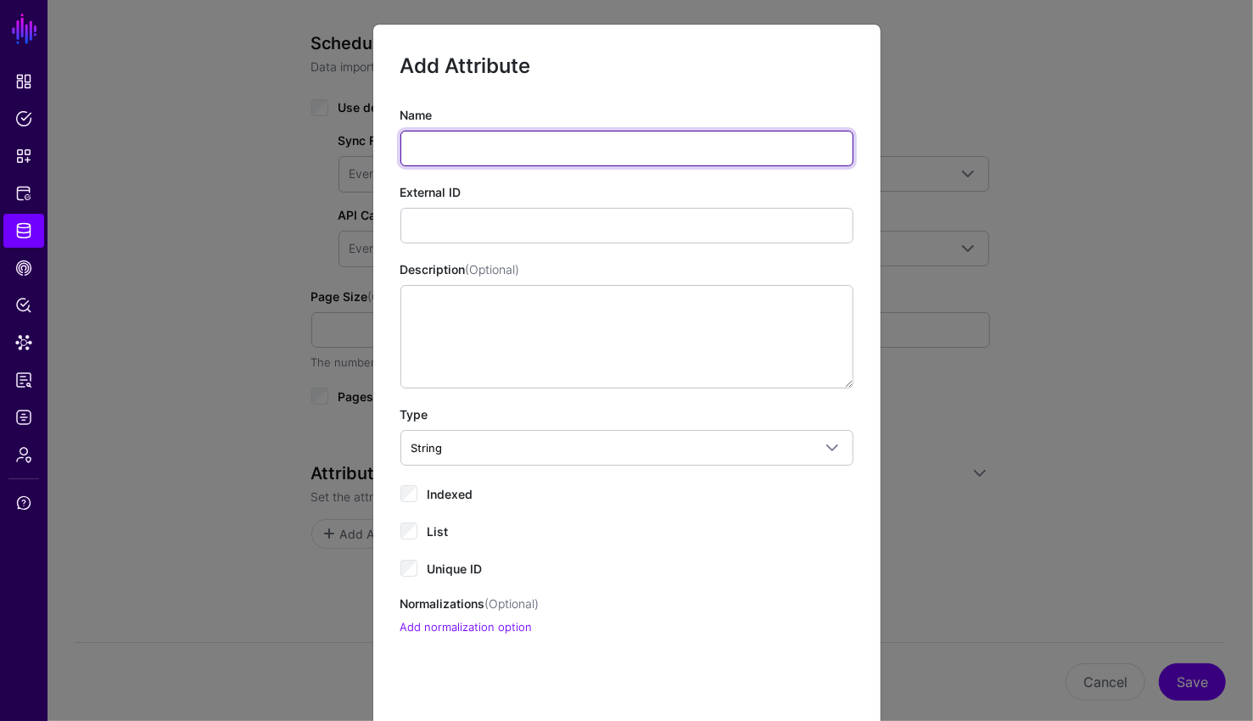
click at [527, 159] on input "Name" at bounding box center [626, 149] width 453 height 36
type input "**"
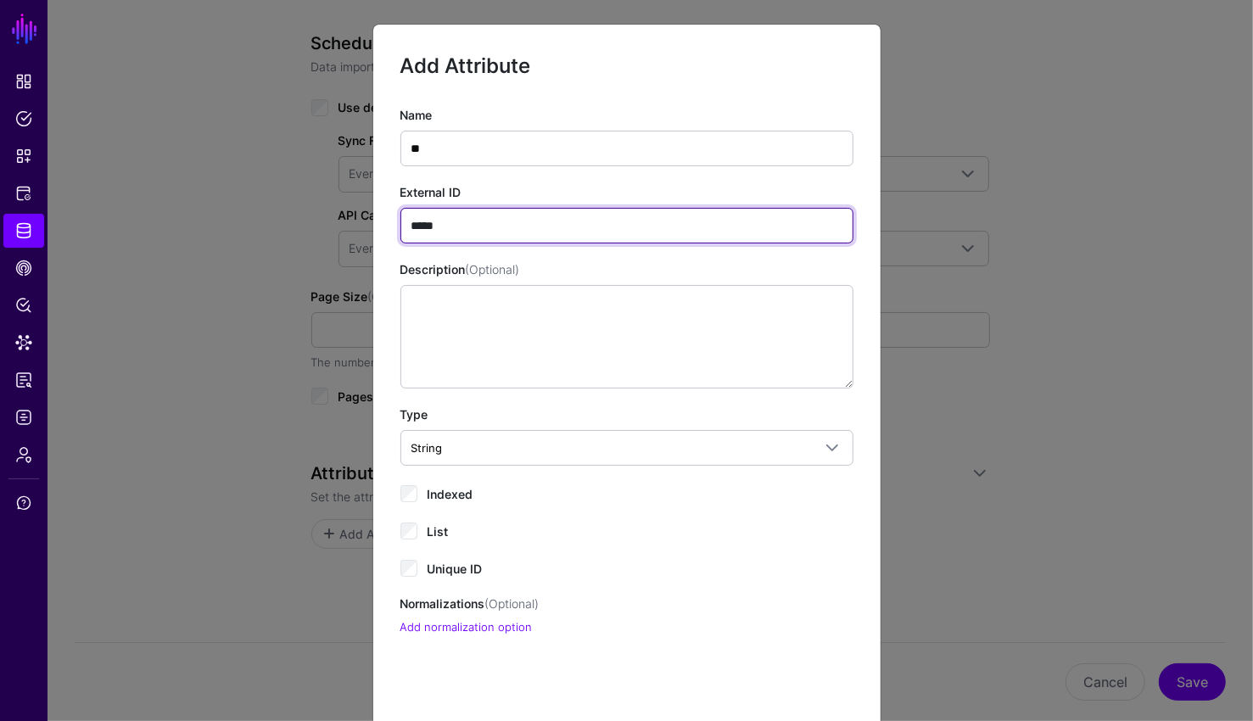
click at [444, 223] on input "*****" at bounding box center [626, 226] width 453 height 36
type input "**"
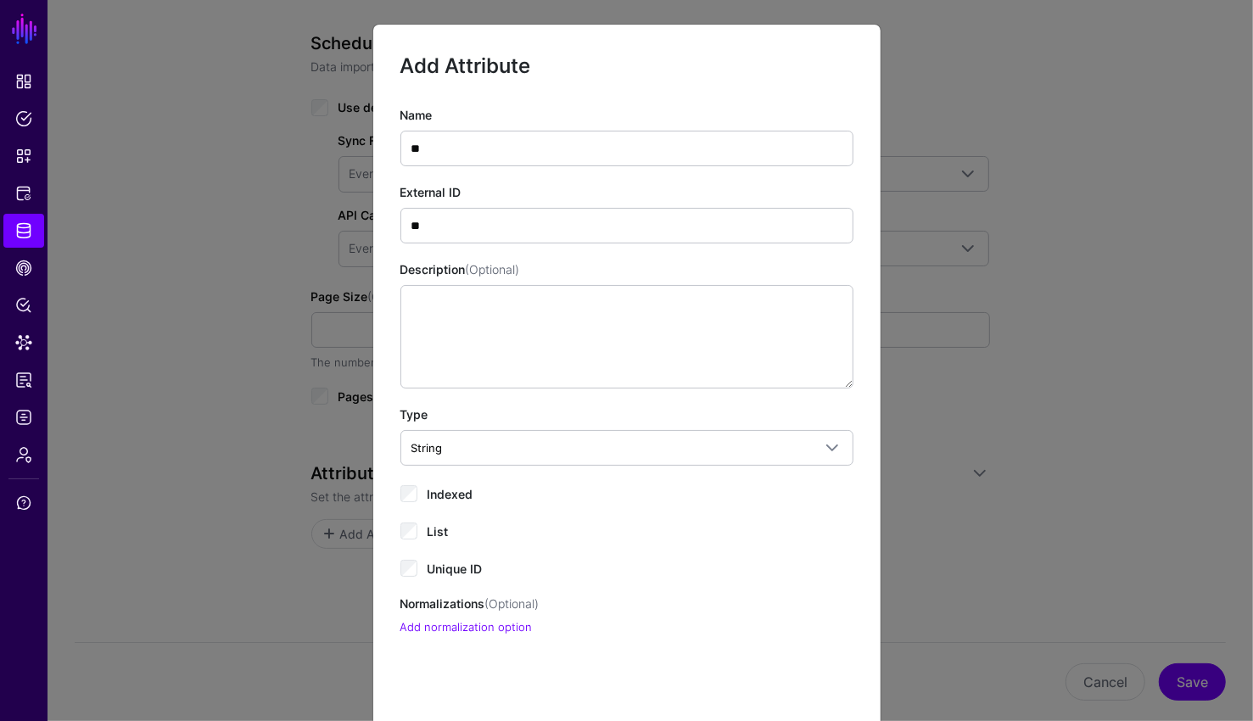
click at [427, 484] on label "Indexed" at bounding box center [450, 493] width 46 height 20
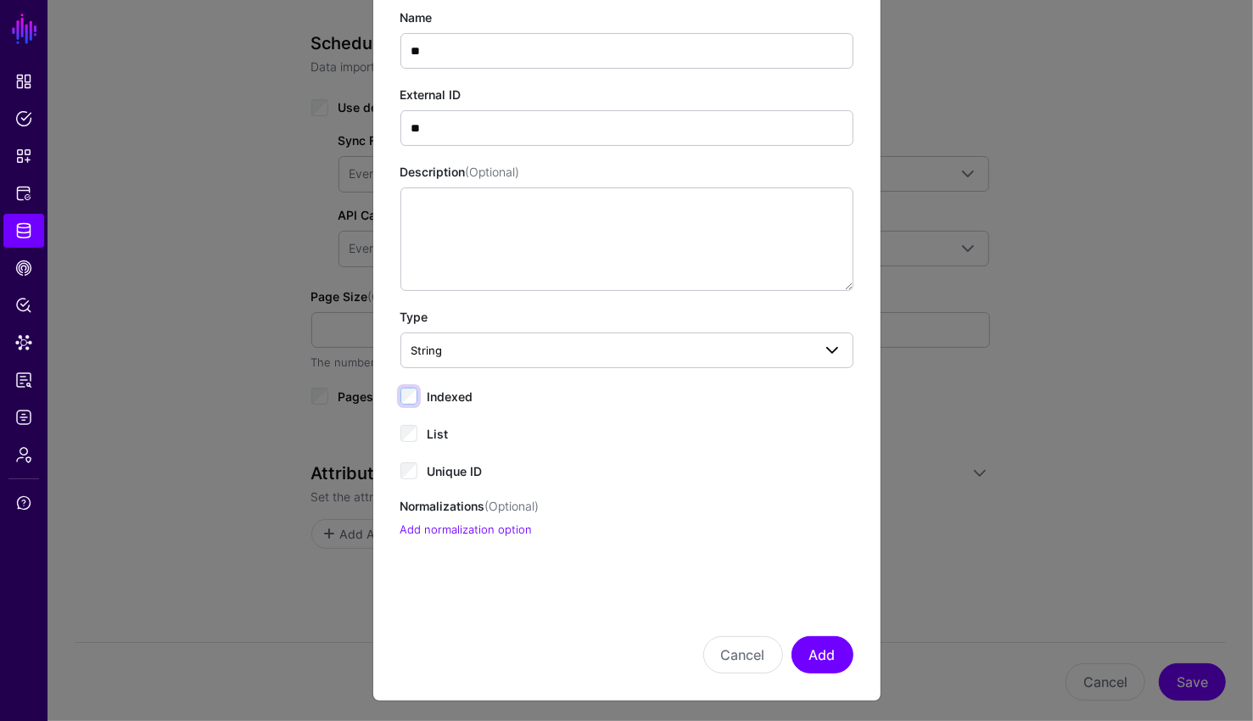
scroll to position [101, 0]
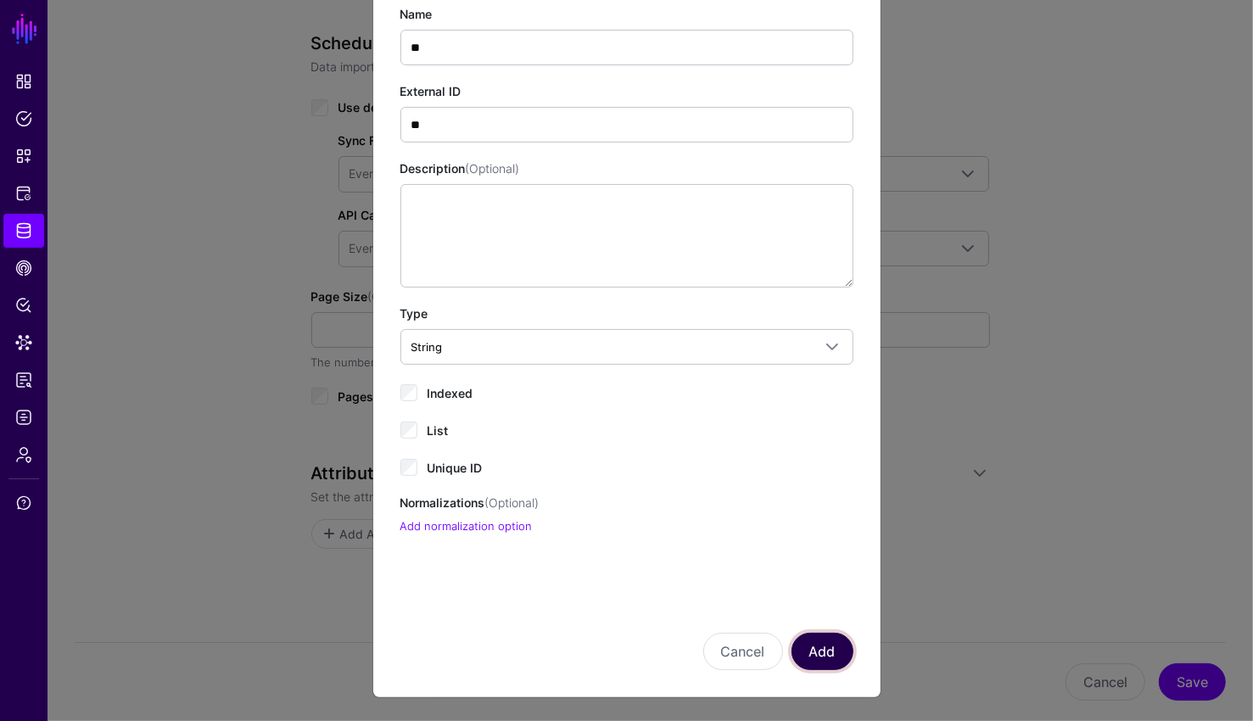
click at [840, 646] on button "Add" at bounding box center [822, 651] width 62 height 37
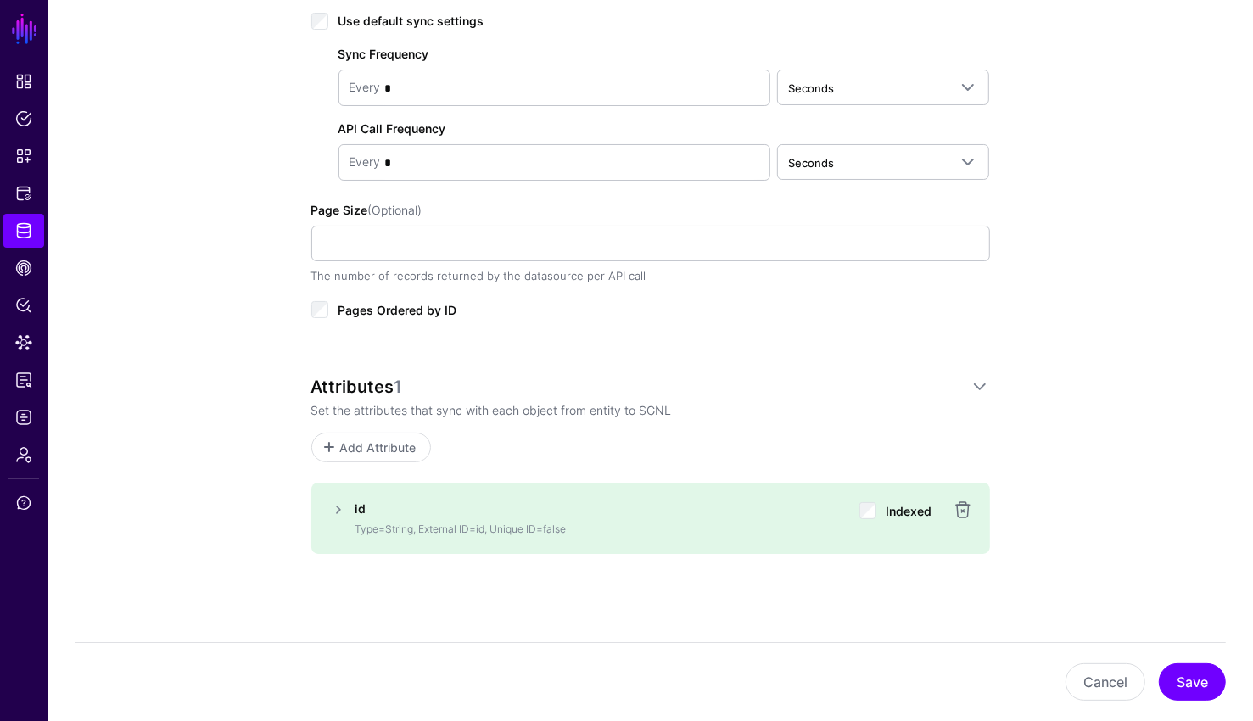
scroll to position [773, 0]
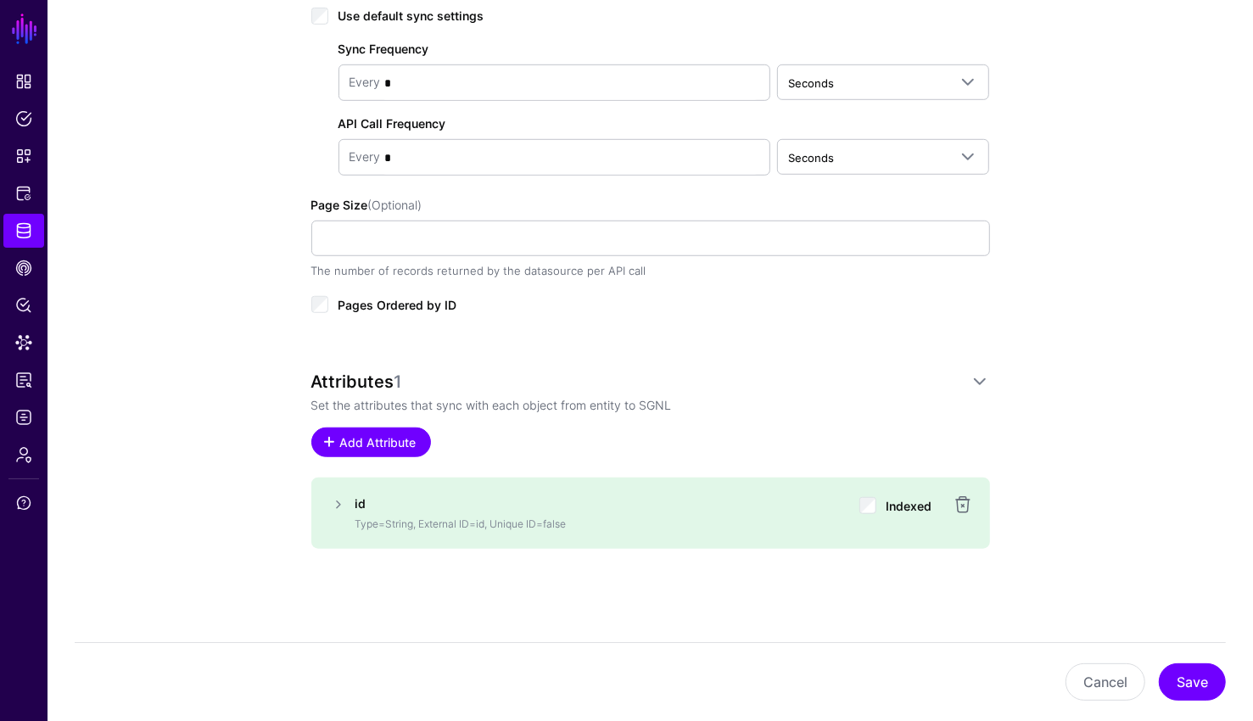
click at [408, 440] on span "Add Attribute" at bounding box center [378, 442] width 81 height 18
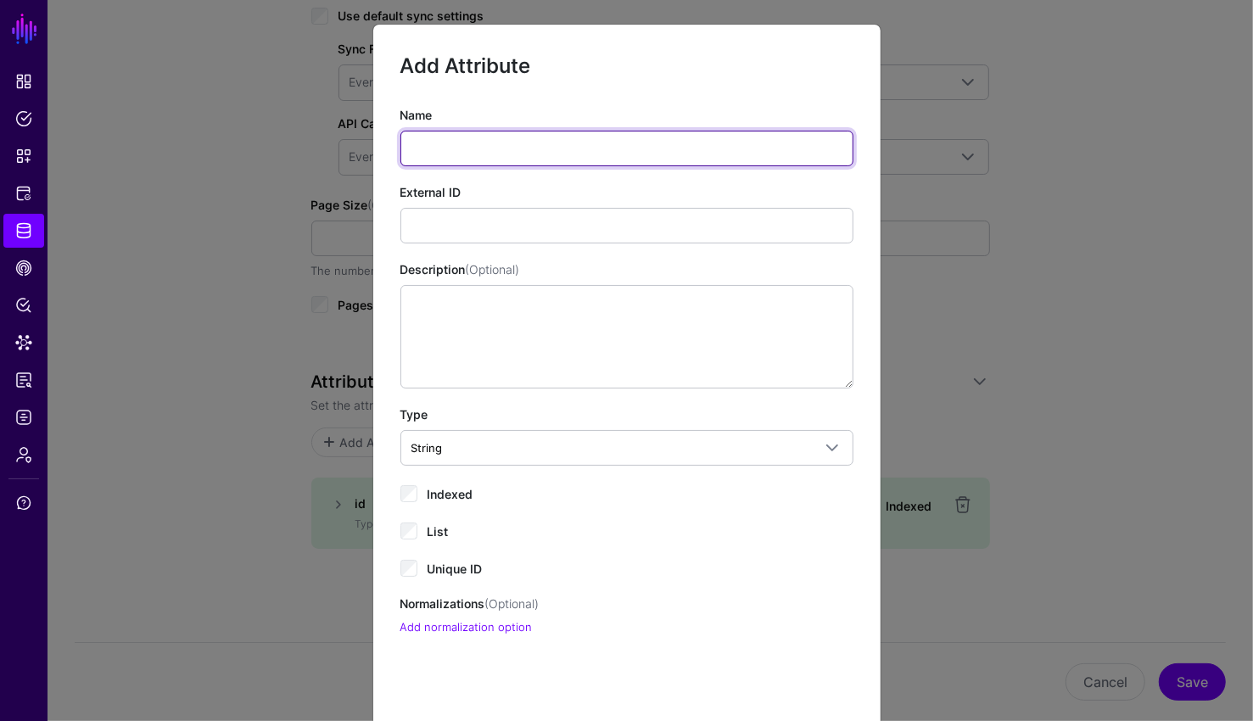
click at [515, 152] on input "Name" at bounding box center [626, 149] width 453 height 36
type input "*****"
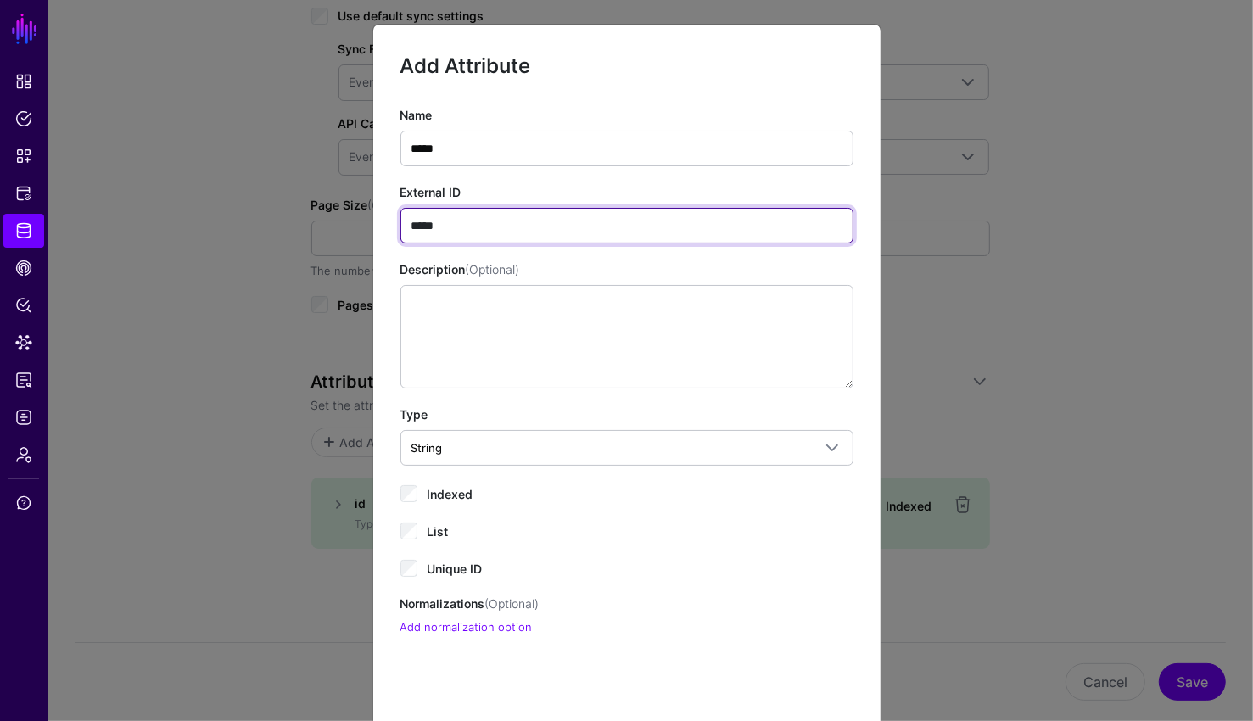
type input "*****"
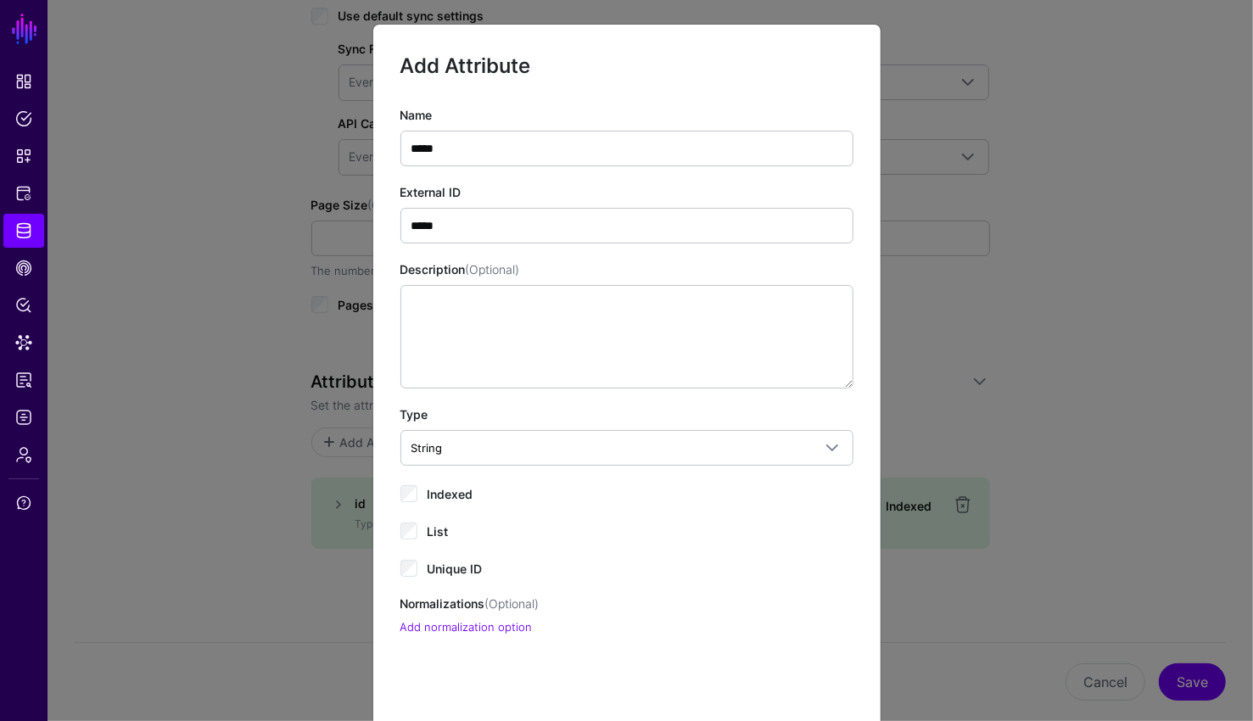
click at [417, 511] on div "Name ***** External ID ***** Description (Optional) Type String String Bool Dat…" at bounding box center [626, 371] width 453 height 530
click at [420, 501] on div "Indexed" at bounding box center [626, 493] width 453 height 20
click at [433, 499] on span "Indexed" at bounding box center [450, 494] width 46 height 14
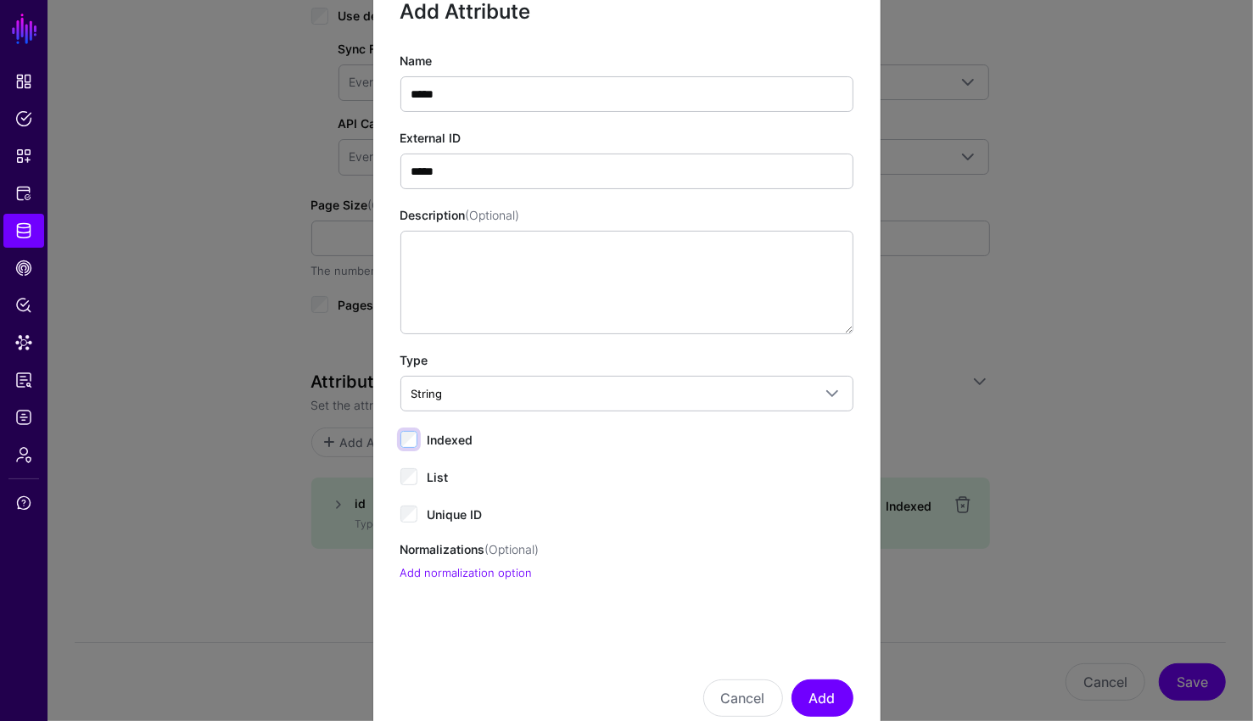
scroll to position [101, 0]
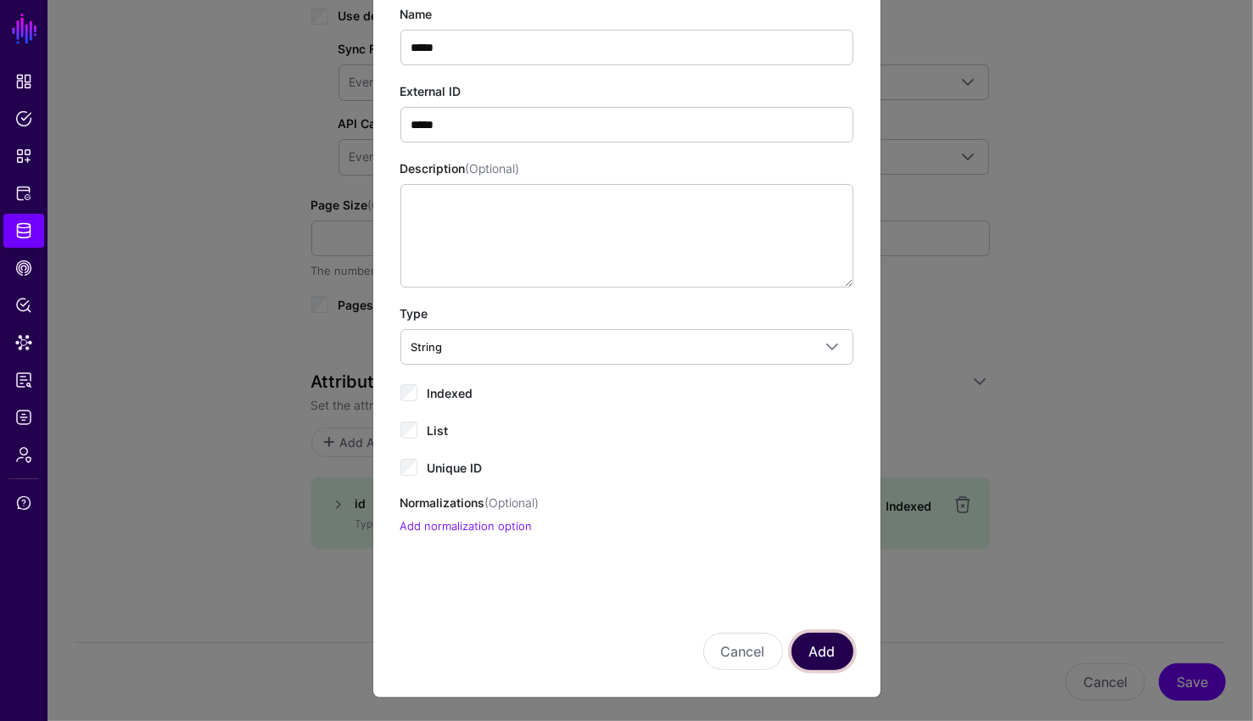
click at [821, 655] on button "Add" at bounding box center [822, 651] width 62 height 37
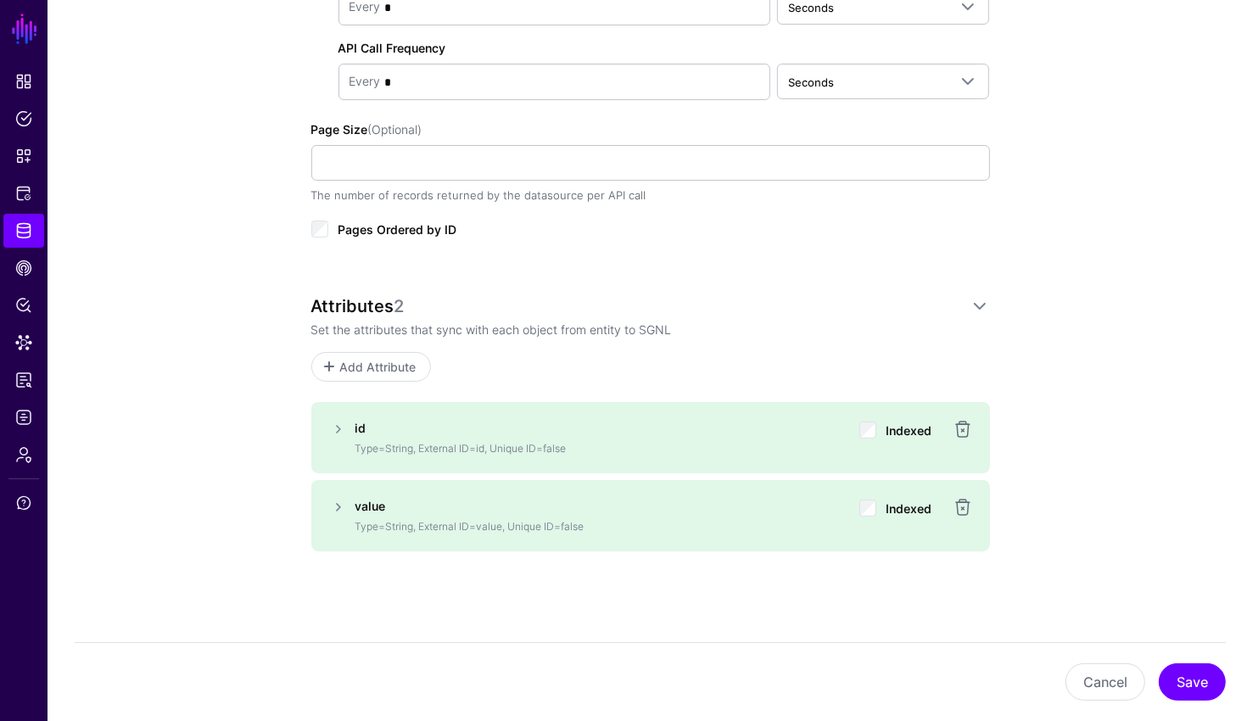
scroll to position [851, 0]
click at [960, 424] on link at bounding box center [962, 426] width 20 height 20
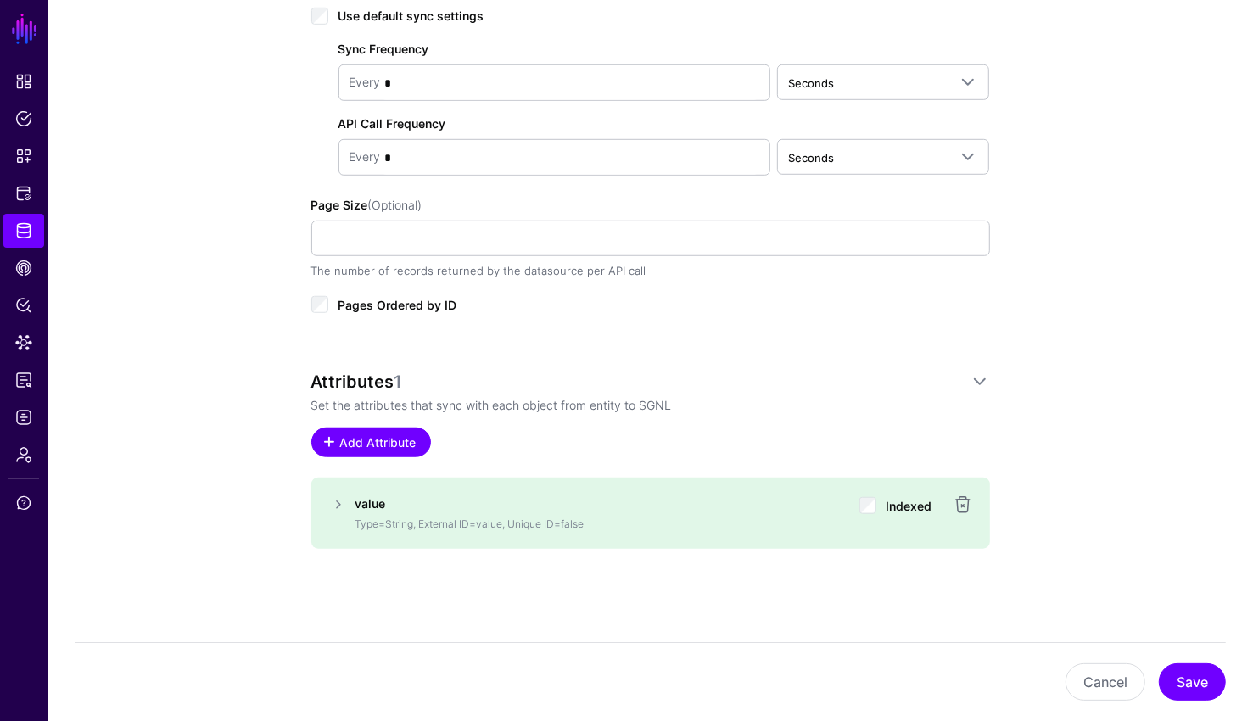
click at [399, 433] on span "Add Attribute" at bounding box center [378, 442] width 81 height 18
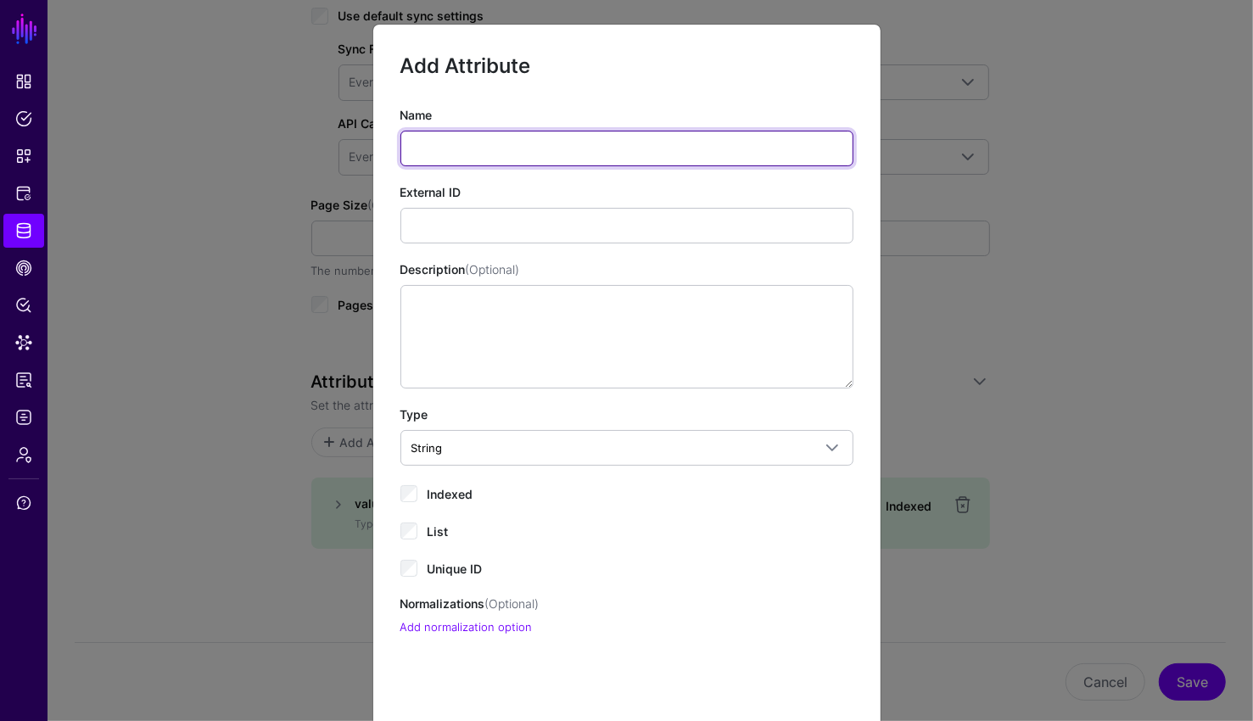
click at [494, 155] on input "Name" at bounding box center [626, 149] width 453 height 36
type input "**"
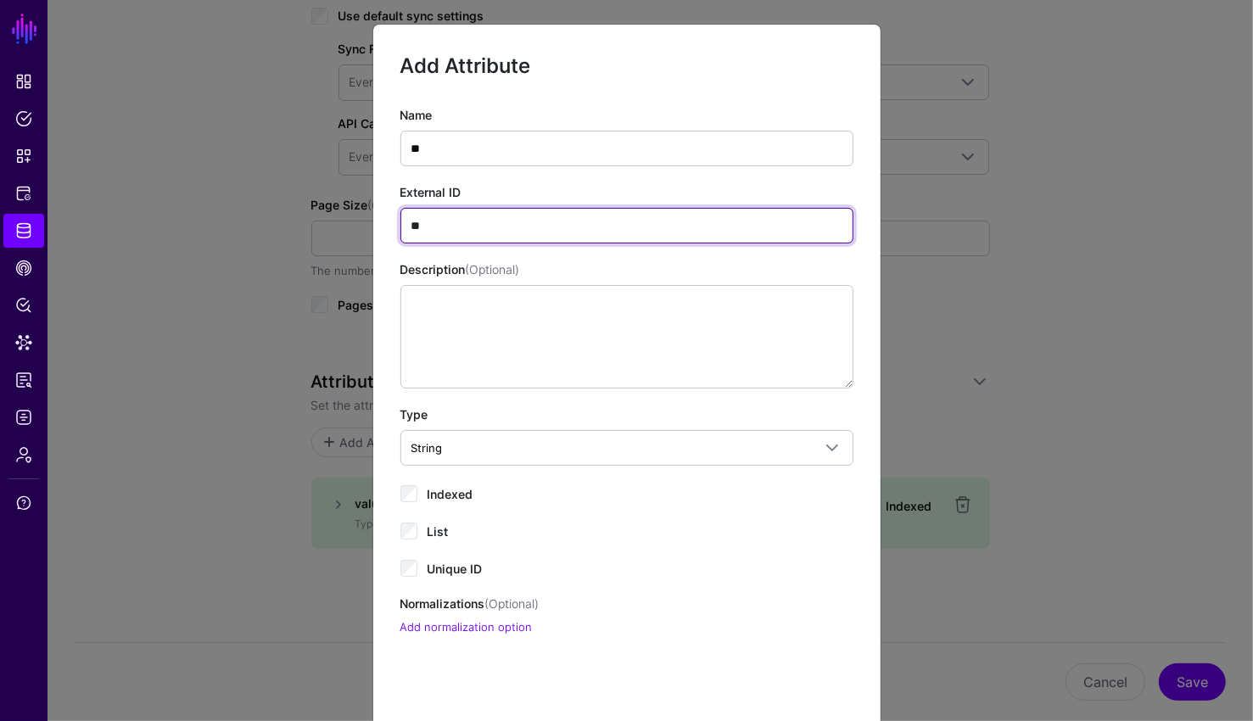
type input "**"
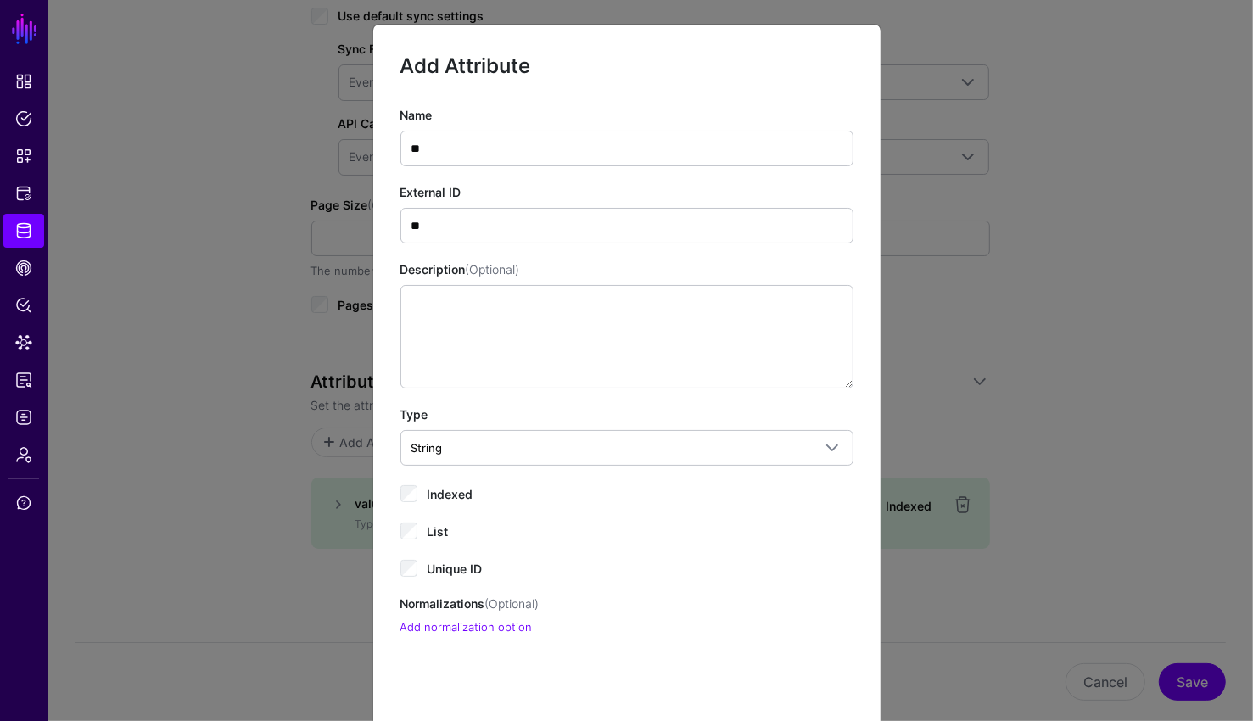
click at [425, 488] on div "Indexed" at bounding box center [626, 493] width 453 height 20
click at [399, 574] on div "Name ** External ID ** Description (Optional) Type String String Bool DateTime …" at bounding box center [626, 371] width 507 height 530
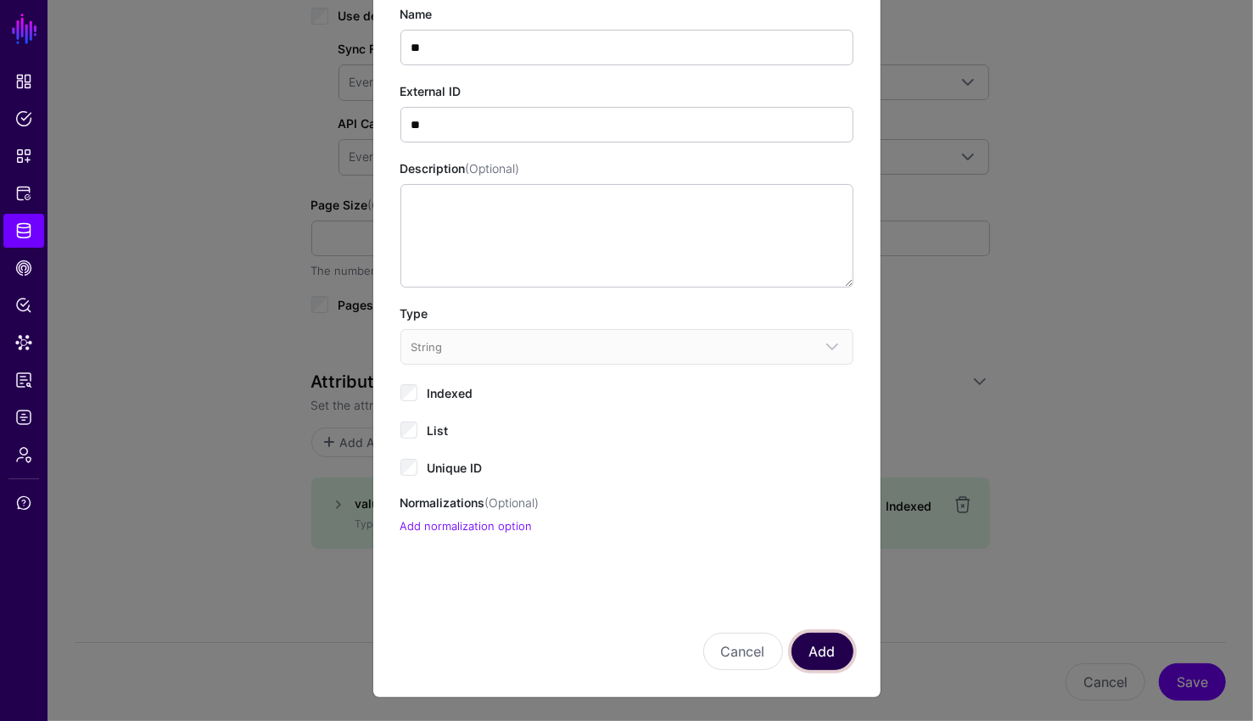
click at [802, 642] on button "Add" at bounding box center [822, 651] width 62 height 37
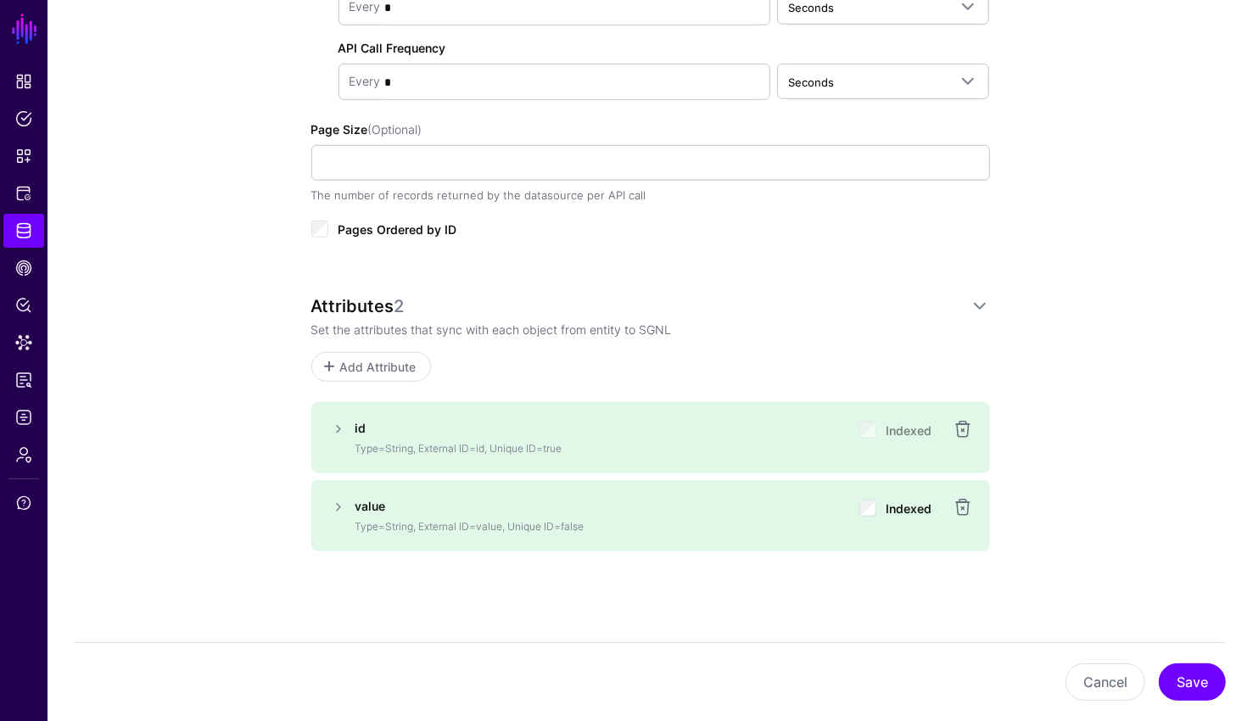
scroll to position [851, 0]
click at [1200, 674] on button "Save" at bounding box center [1191, 681] width 67 height 37
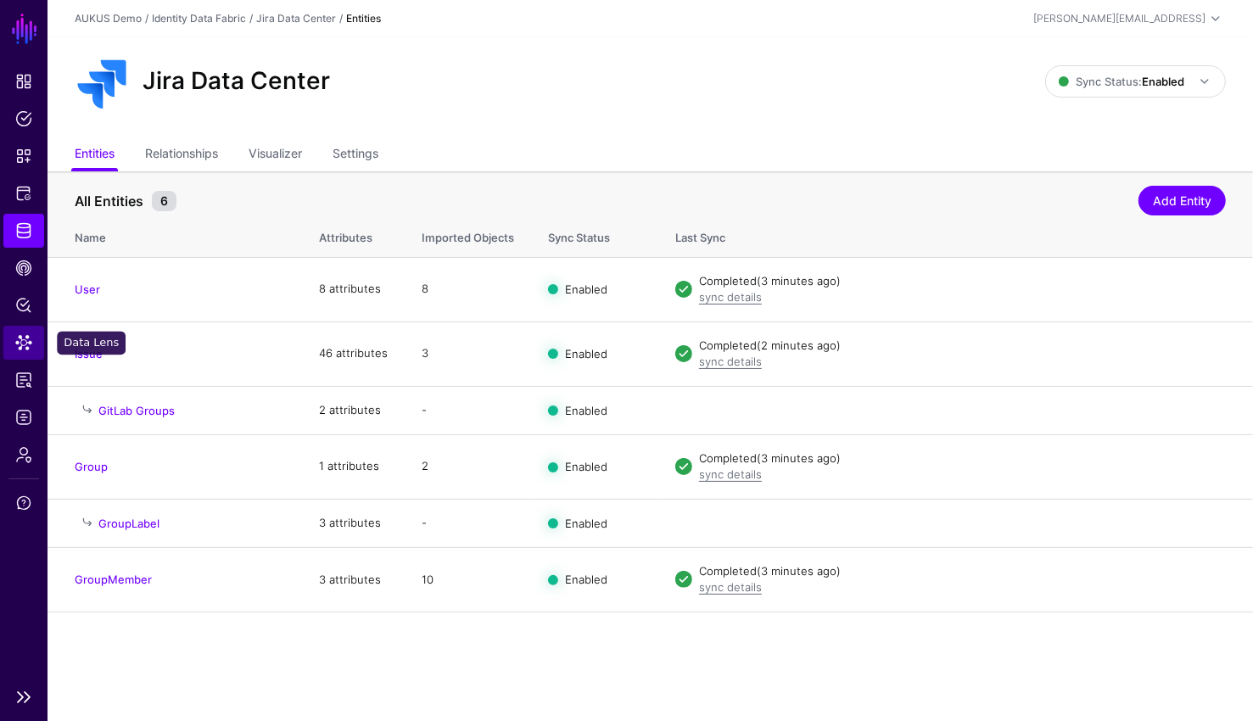
click at [16, 341] on span "Data Lens" at bounding box center [23, 342] width 17 height 17
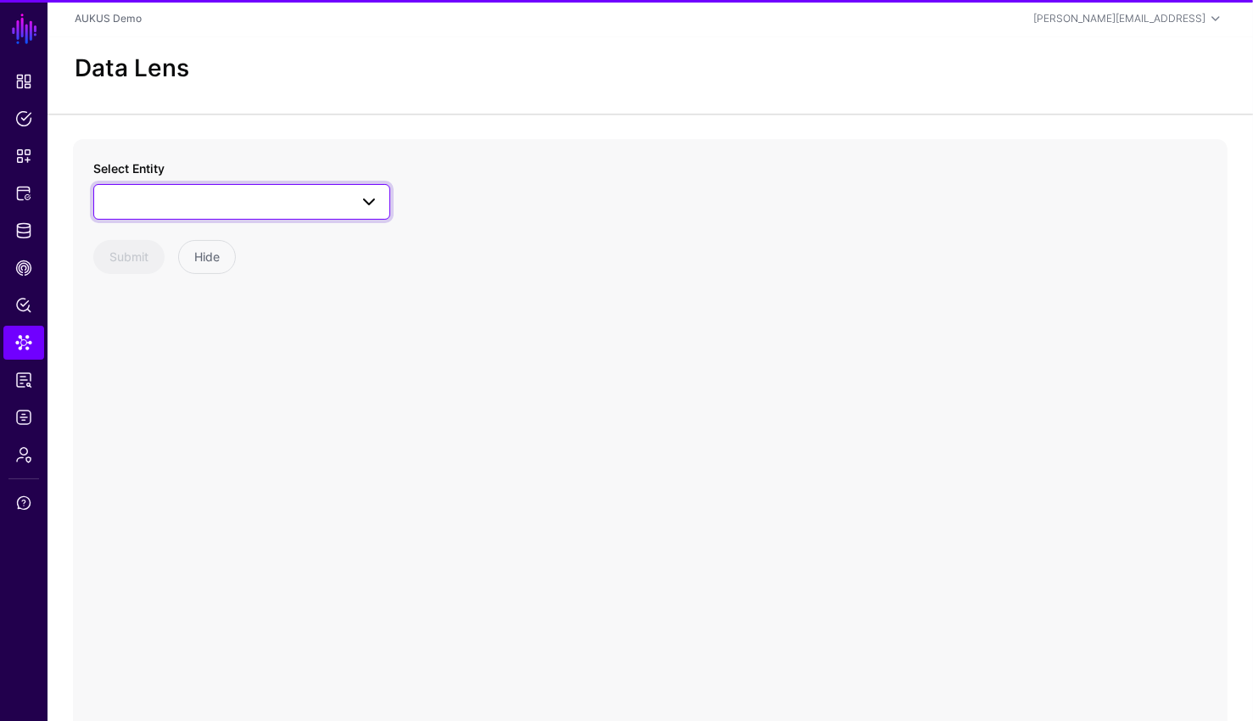
click at [231, 212] on link at bounding box center [241, 202] width 297 height 36
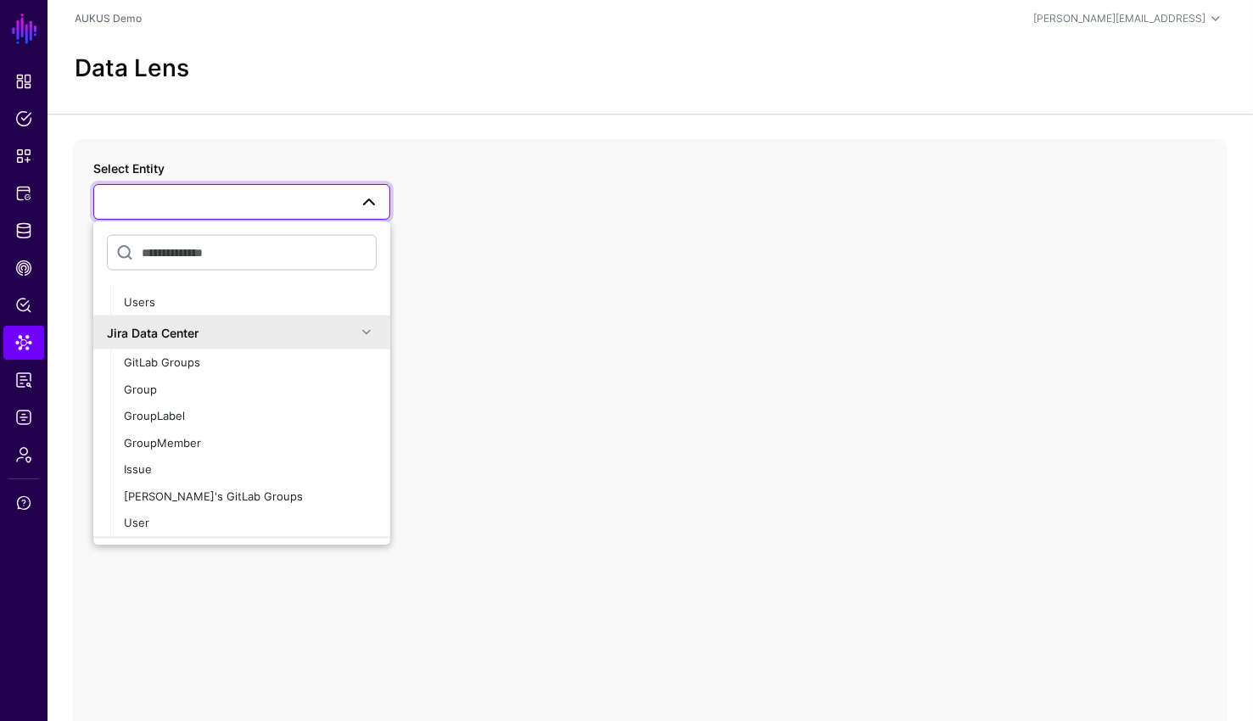
scroll to position [110, 0]
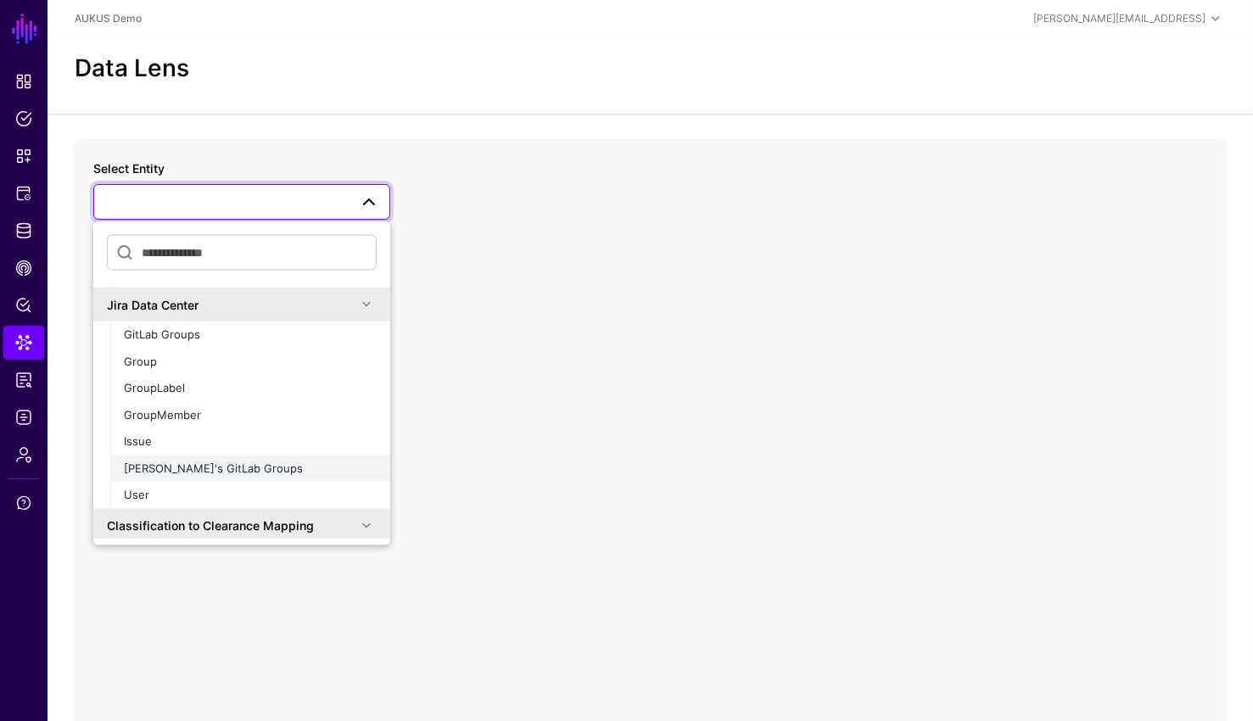
click at [207, 473] on span "[PERSON_NAME]'s GitLab Groups" at bounding box center [213, 468] width 179 height 14
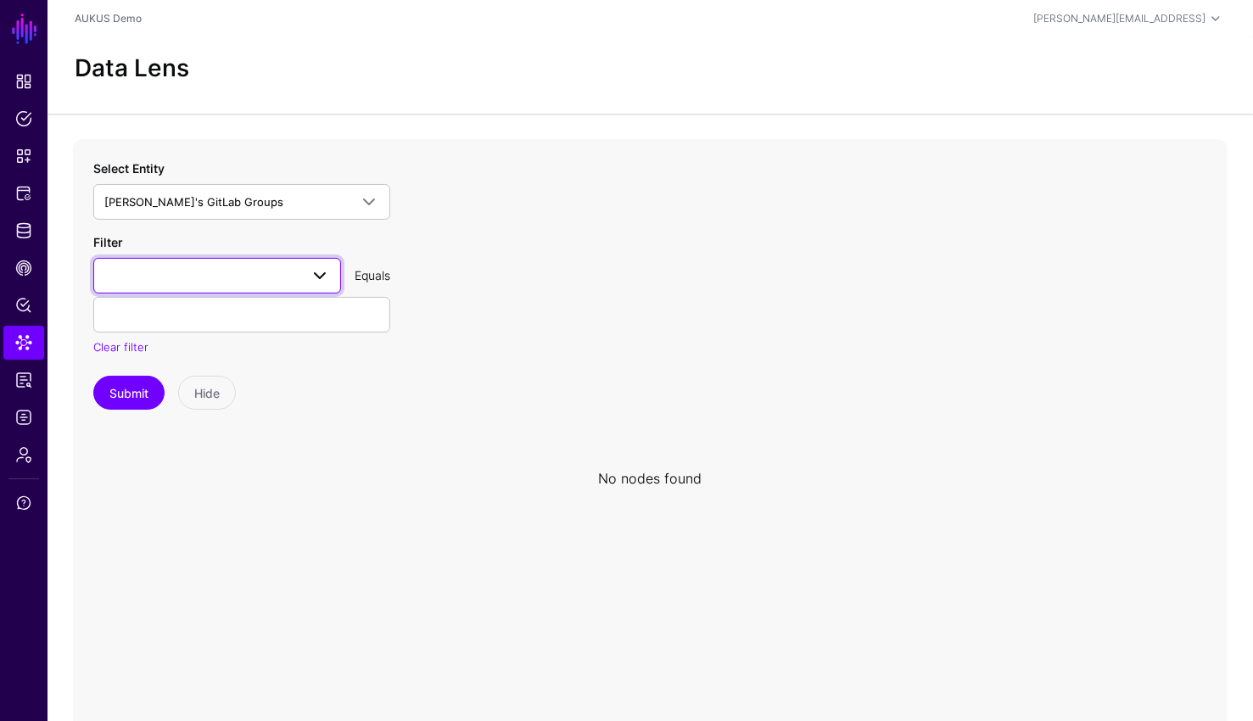
click at [295, 277] on span at bounding box center [217, 275] width 226 height 20
click at [304, 249] on div "Filter id value Equals Clear filter" at bounding box center [241, 294] width 297 height 123
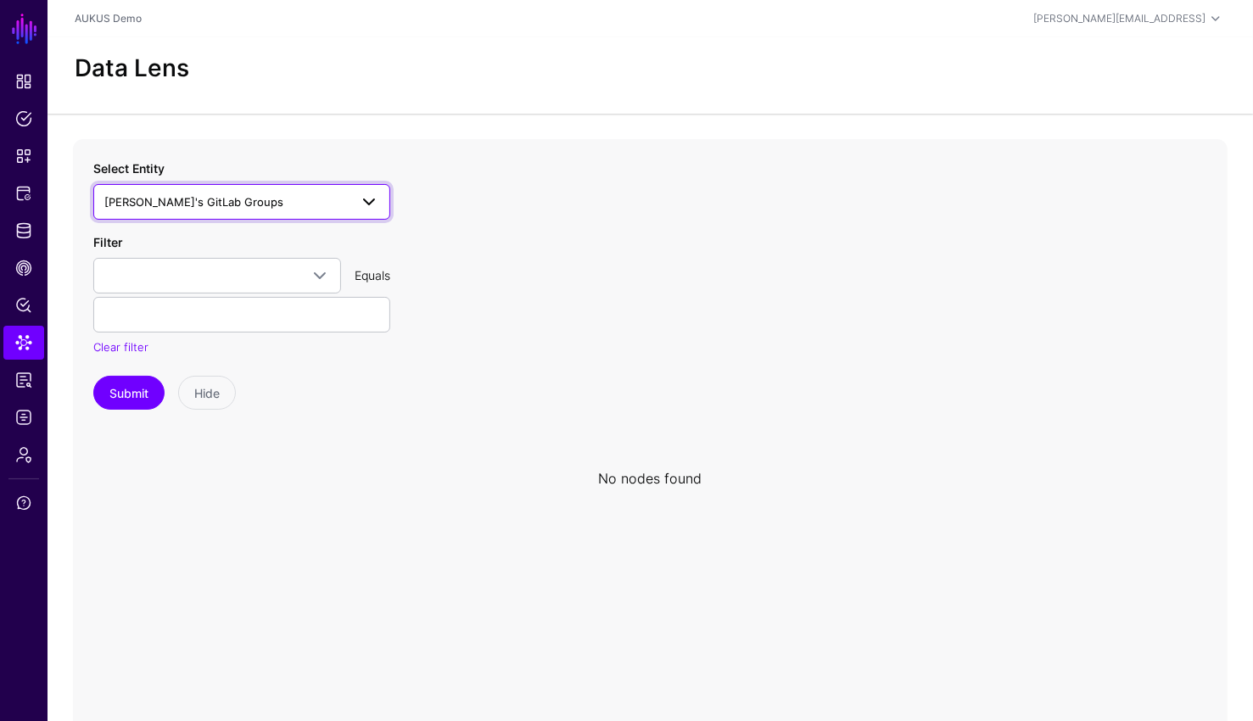
click at [303, 208] on span "[PERSON_NAME]'s GitLab Groups" at bounding box center [226, 202] width 244 height 19
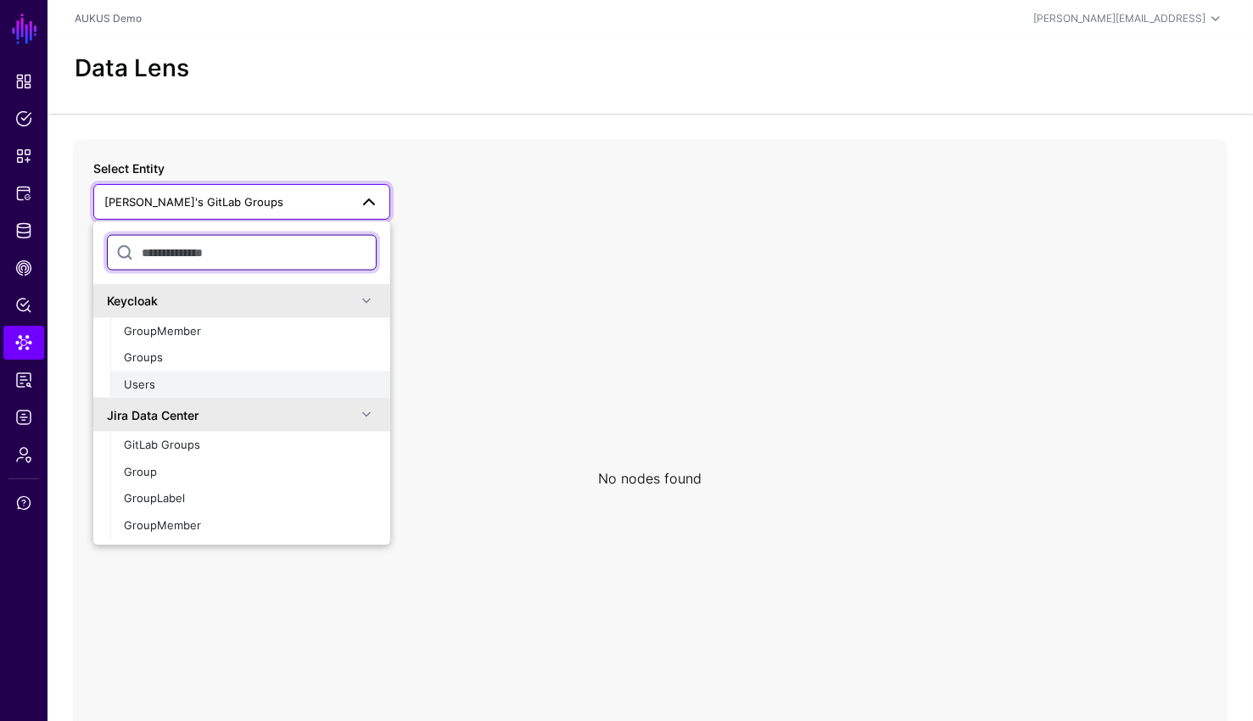
scroll to position [51, 0]
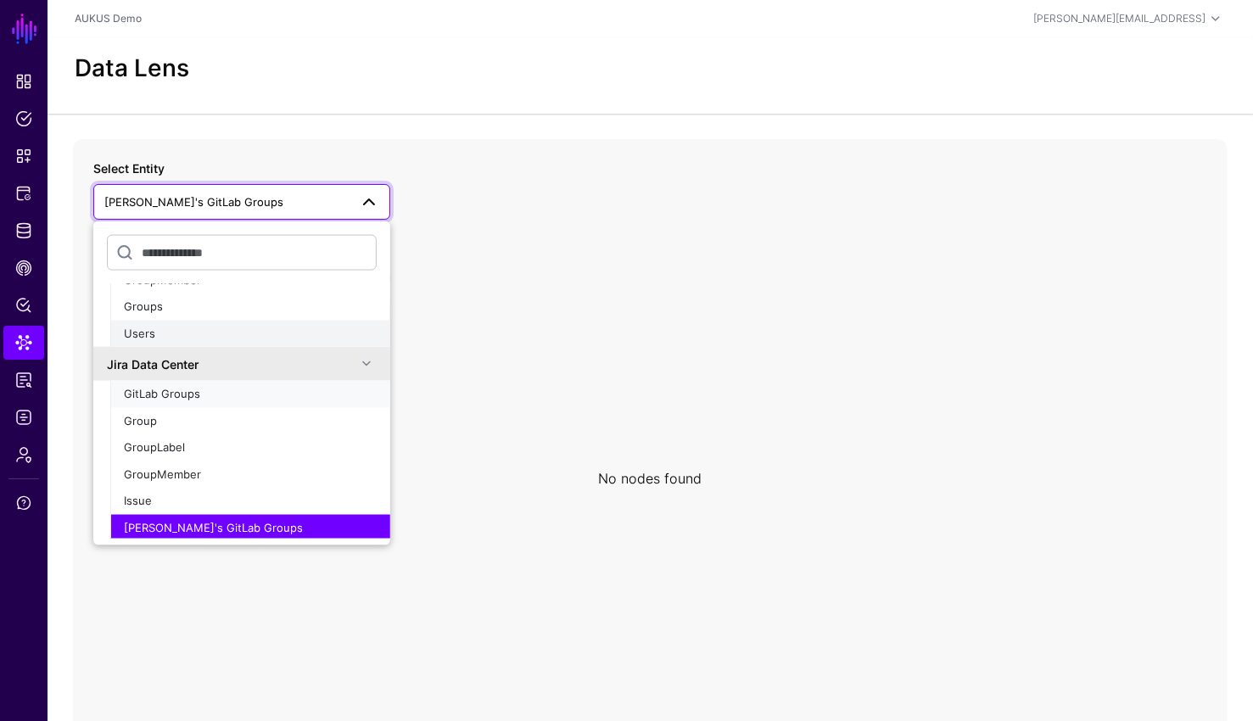
click at [239, 388] on div "GitLab Groups" at bounding box center [250, 394] width 253 height 17
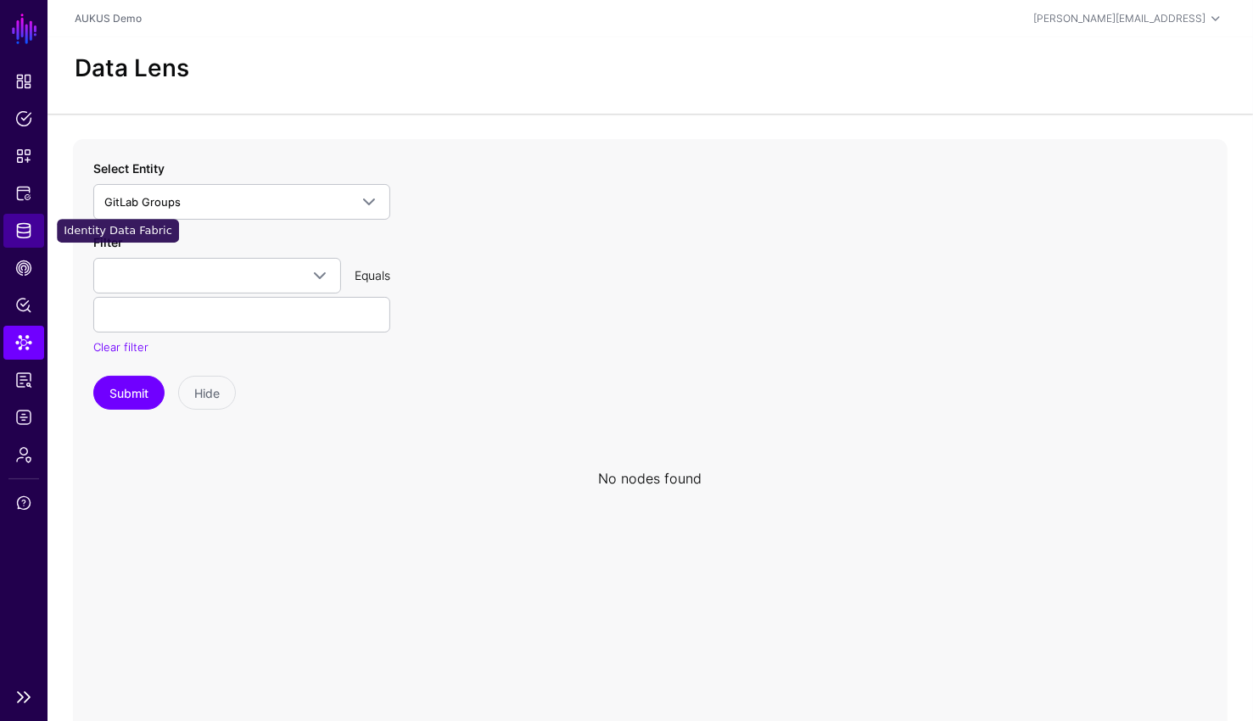
click at [28, 232] on span "Identity Data Fabric" at bounding box center [23, 230] width 17 height 17
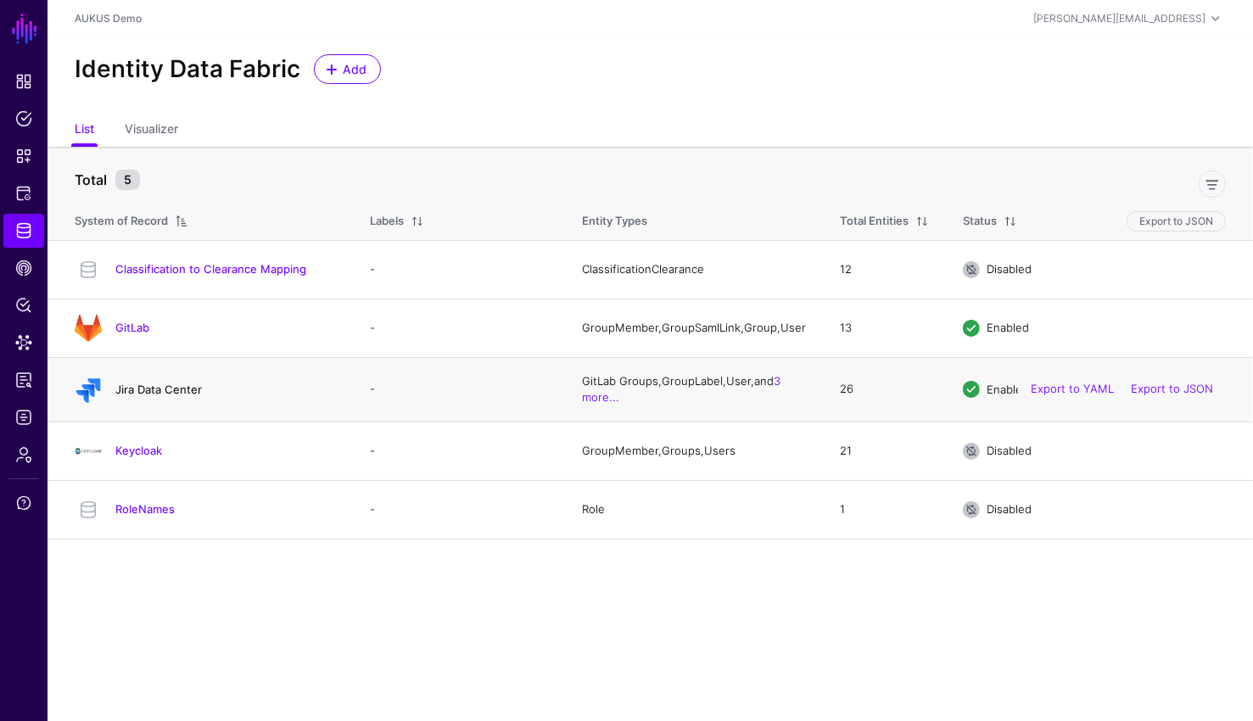
click at [147, 389] on link "Jira Data Center" at bounding box center [158, 389] width 87 height 14
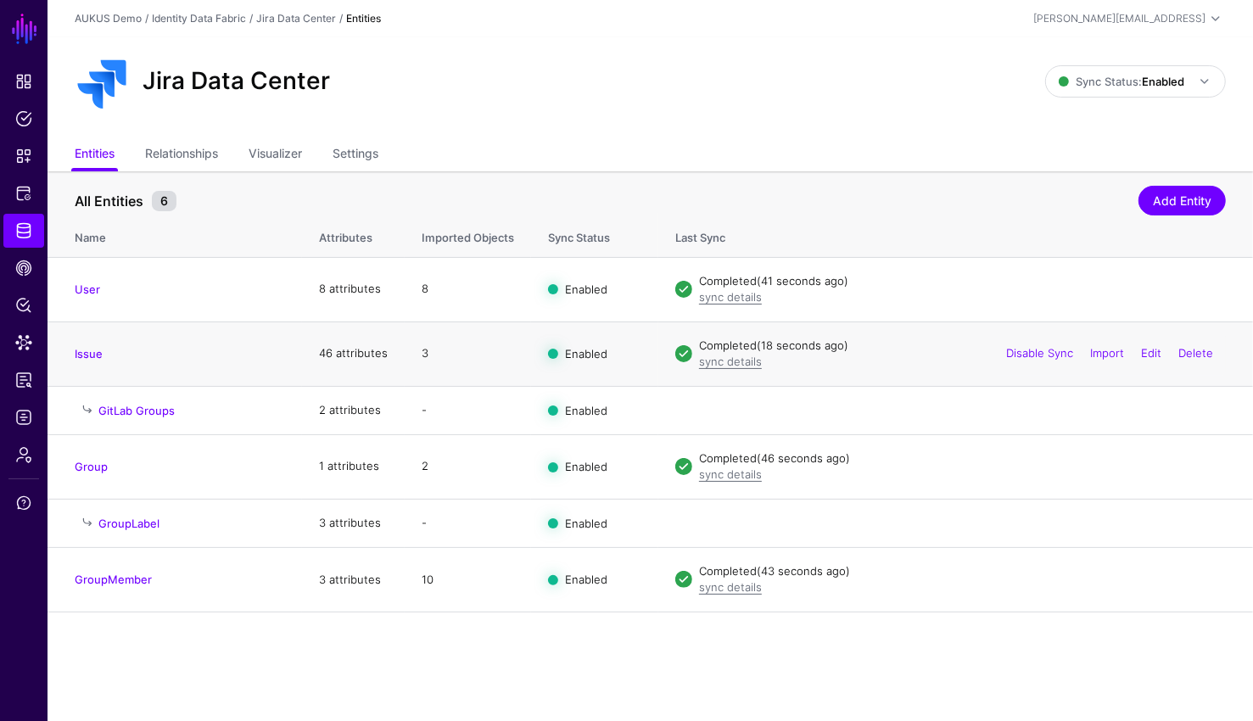
click at [98, 362] on td "Issue" at bounding box center [174, 353] width 254 height 64
click at [95, 354] on link "Issue" at bounding box center [89, 354] width 28 height 14
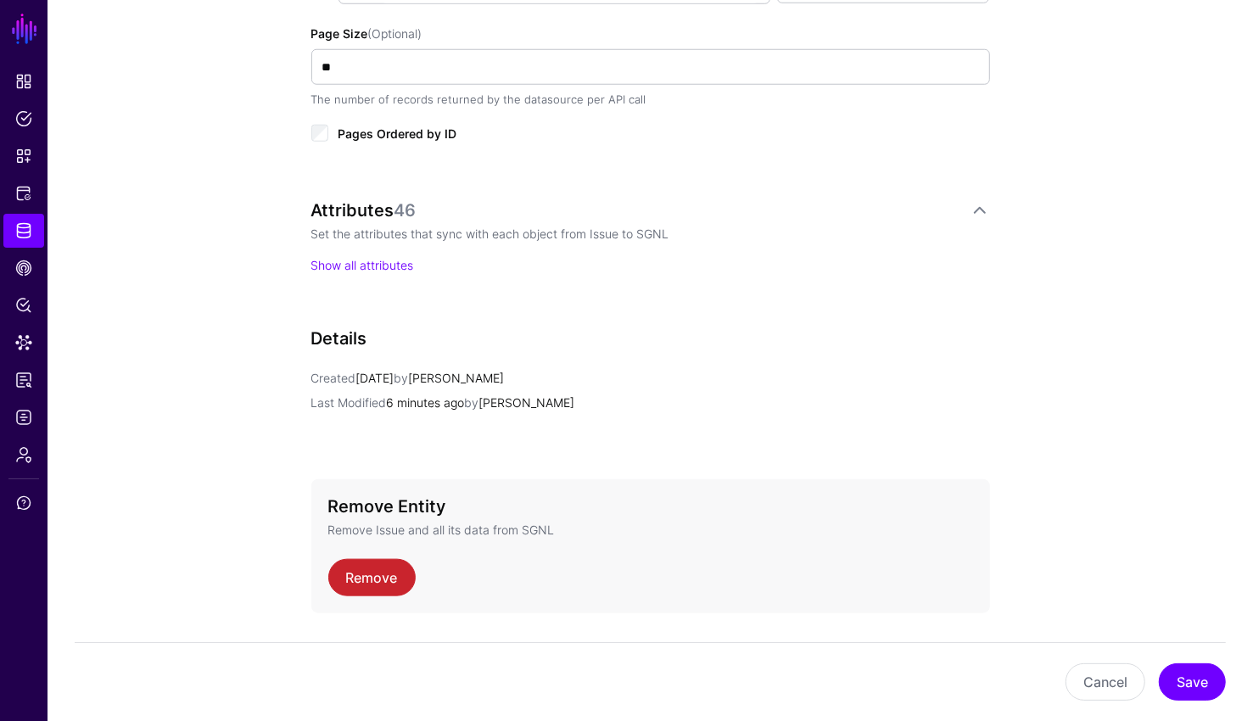
scroll to position [1060, 0]
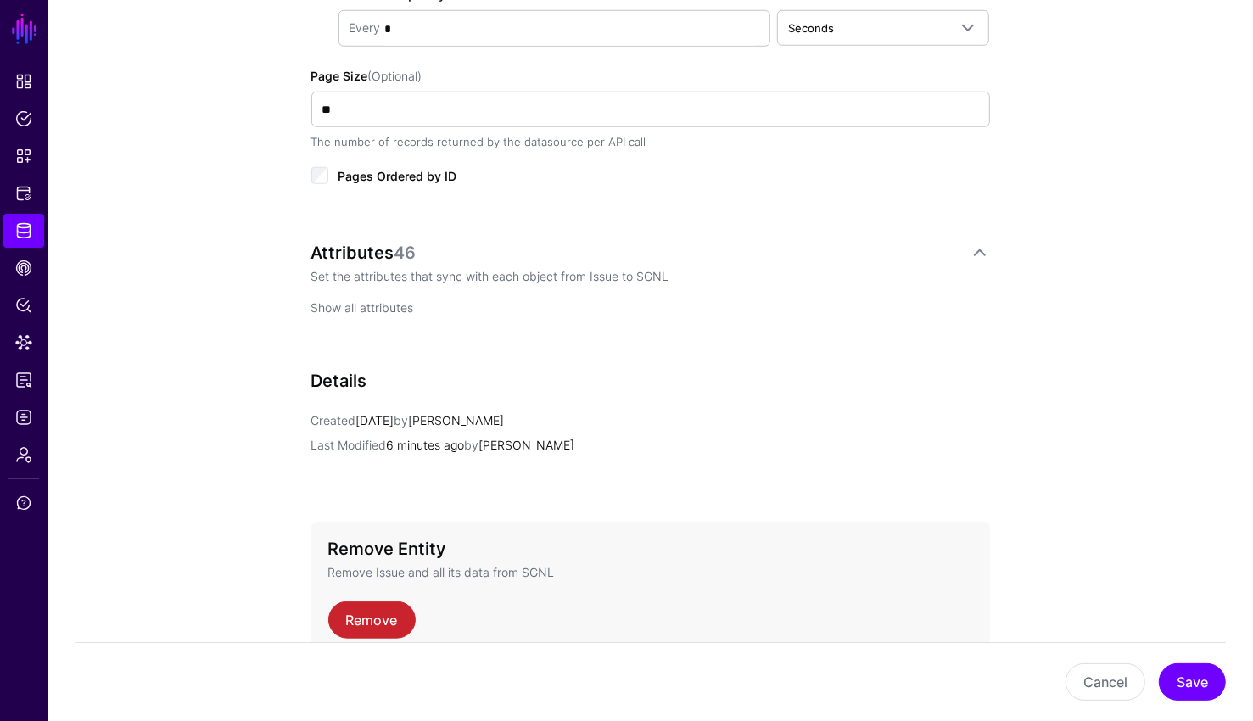
click at [364, 304] on link "Show all attributes" at bounding box center [362, 307] width 103 height 14
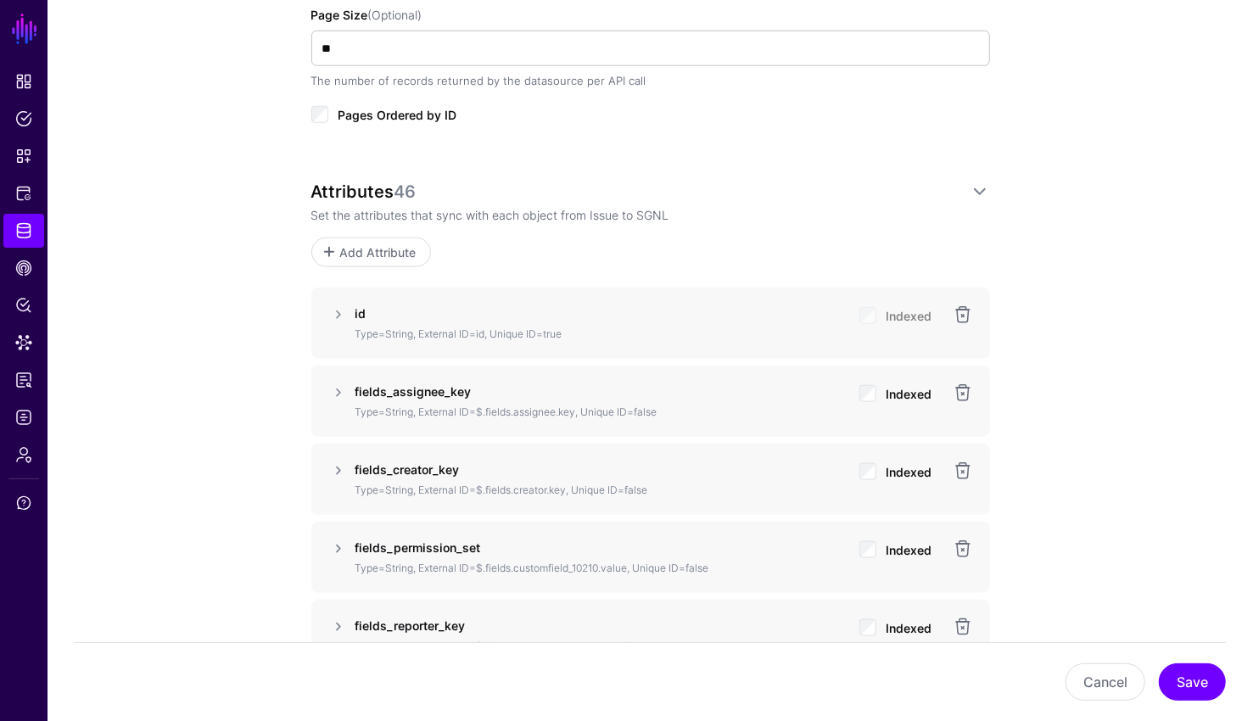
scroll to position [984, 0]
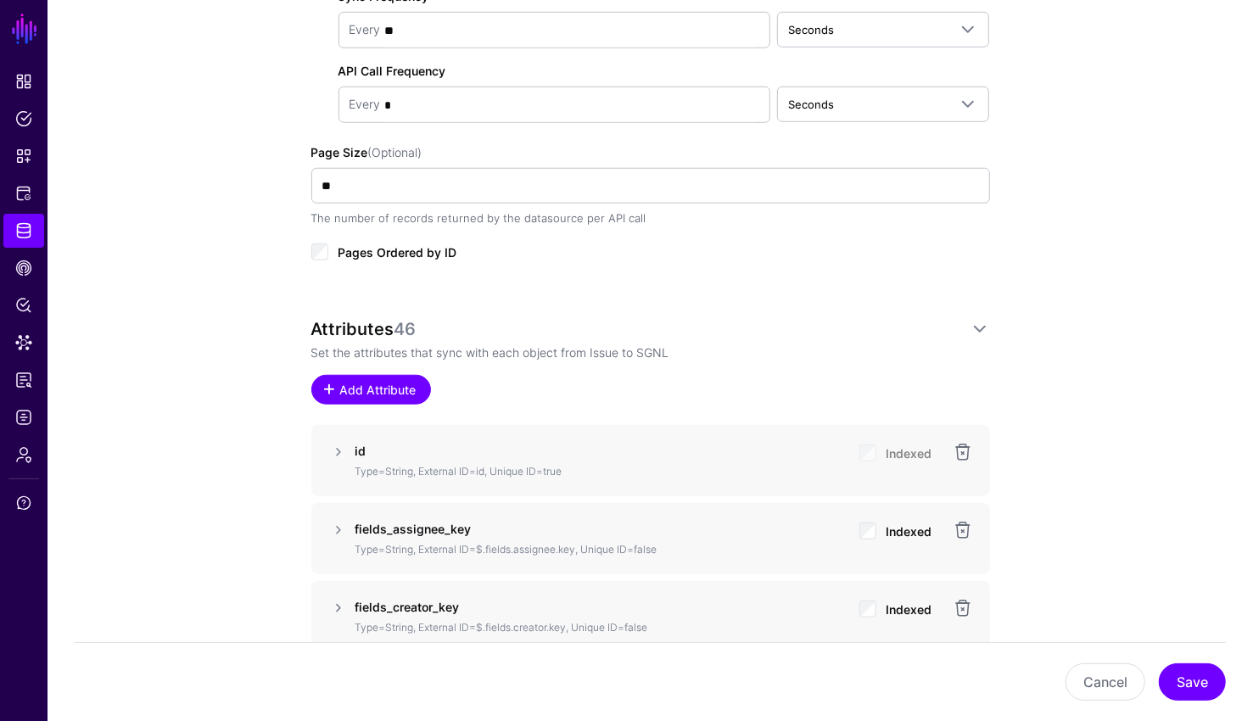
click at [400, 389] on span "Add Attribute" at bounding box center [378, 390] width 81 height 18
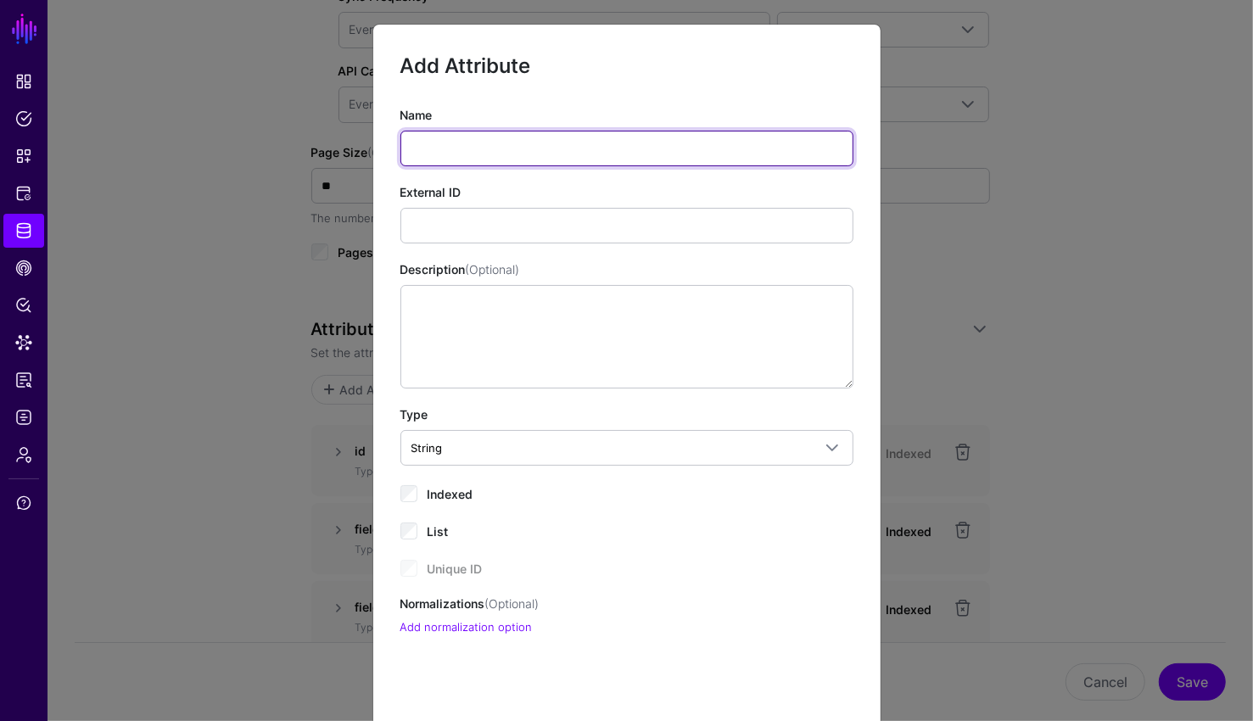
click at [522, 143] on input "Name" at bounding box center [626, 149] width 453 height 36
paste input "**********"
click at [443, 148] on input "**********" at bounding box center [626, 149] width 453 height 36
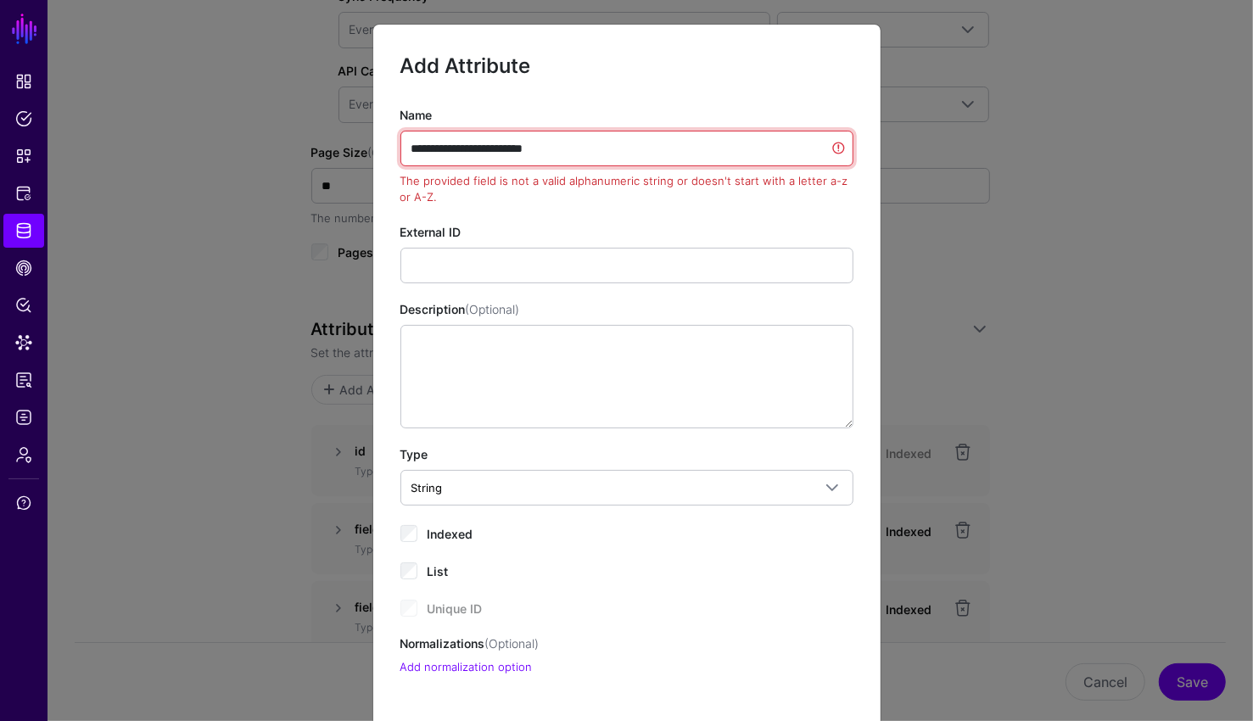
type input "**********"
click at [710, 231] on div "External ID" at bounding box center [626, 253] width 453 height 60
drag, startPoint x: 554, startPoint y: 144, endPoint x: 282, endPoint y: 103, distance: 274.5
click at [282, 103] on ngb-modal-window "**********" at bounding box center [626, 360] width 1253 height 721
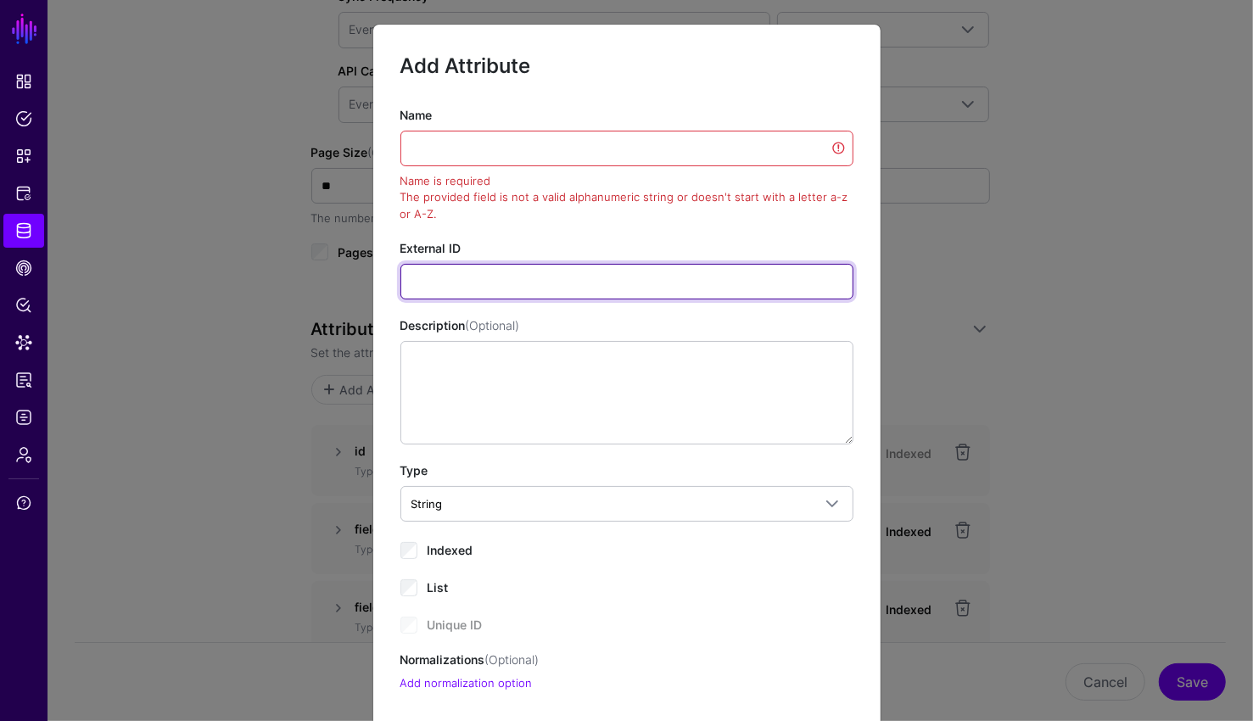
click at [431, 281] on input "External ID" at bounding box center [626, 282] width 453 height 36
paste input "**********"
type input "**********"
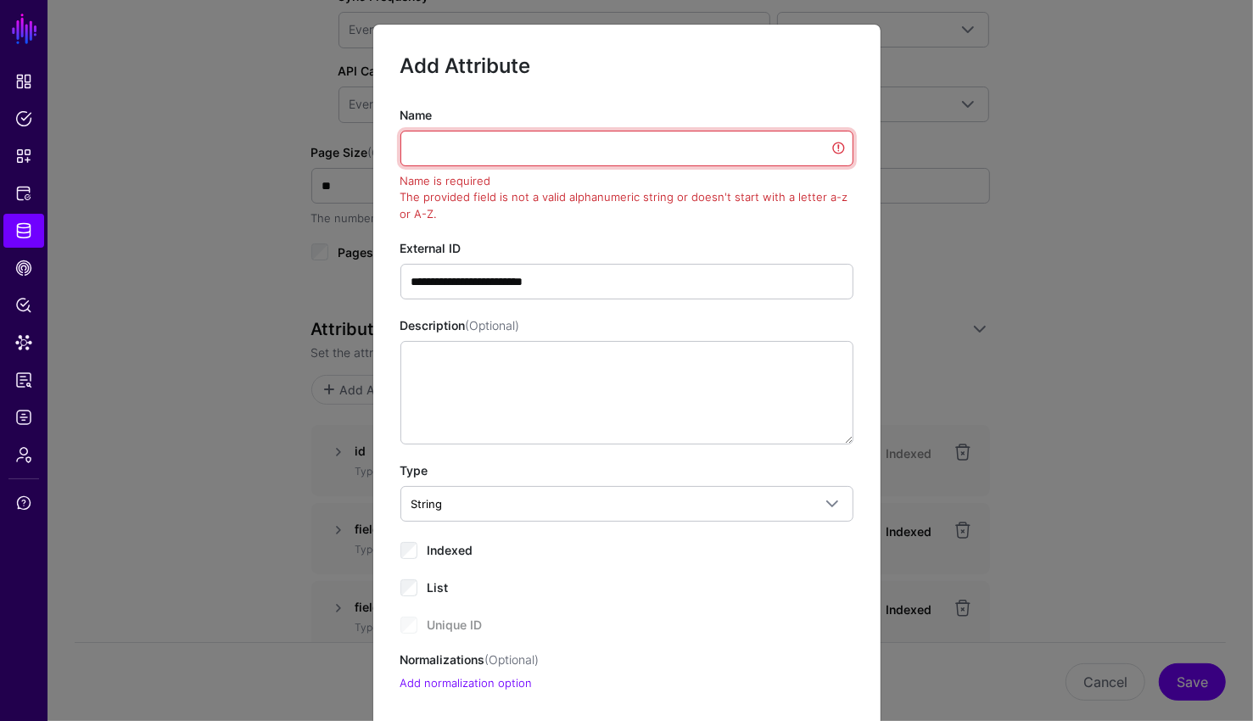
click at [465, 154] on input "Name" at bounding box center [626, 149] width 453 height 36
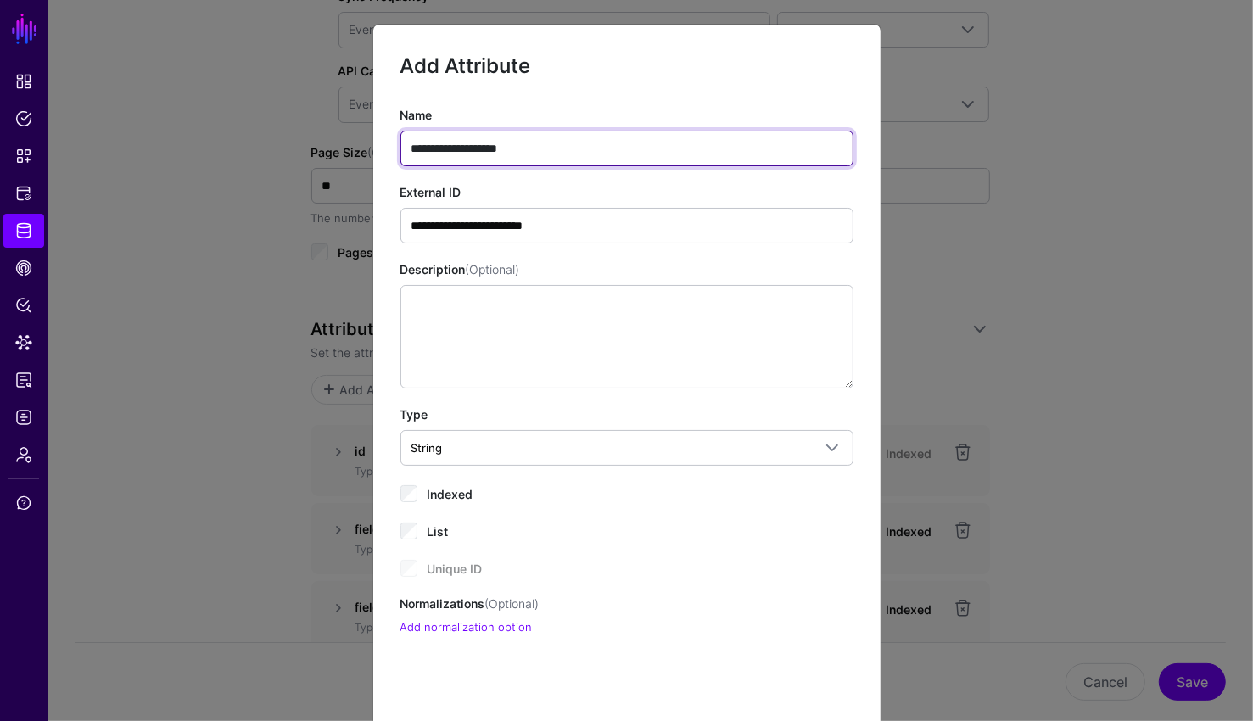
type input "**********"
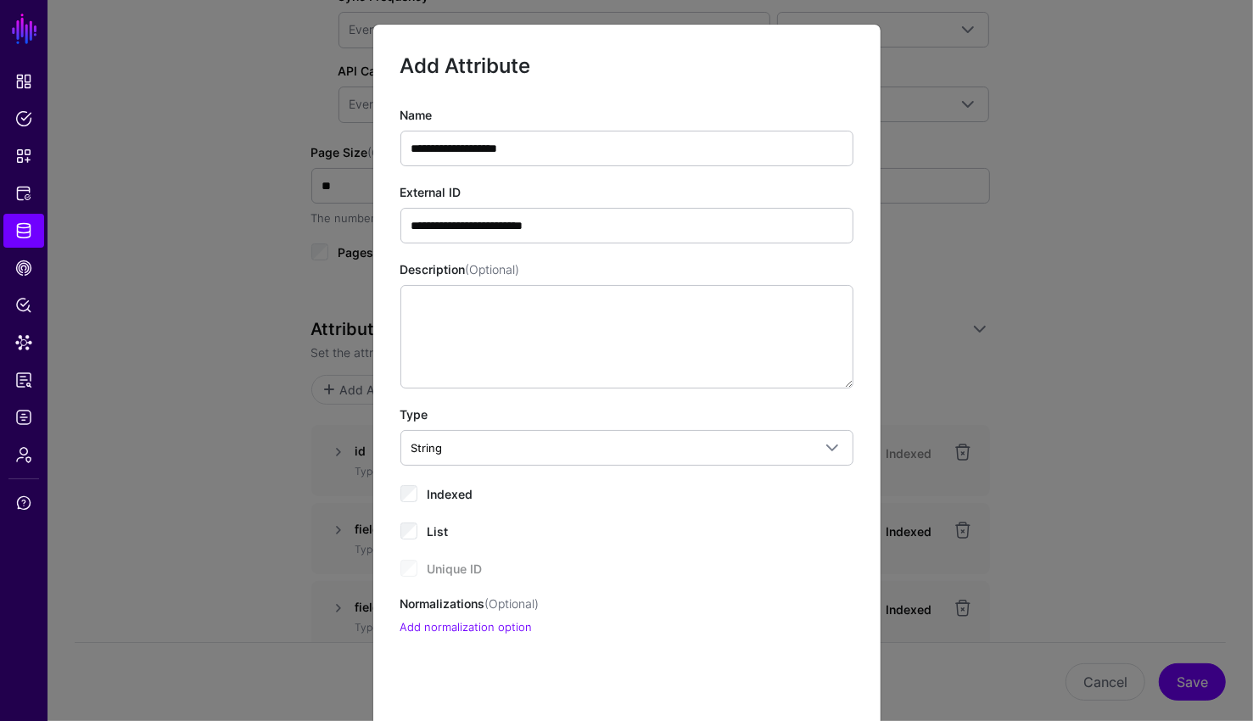
click at [447, 494] on span "Indexed" at bounding box center [450, 494] width 46 height 14
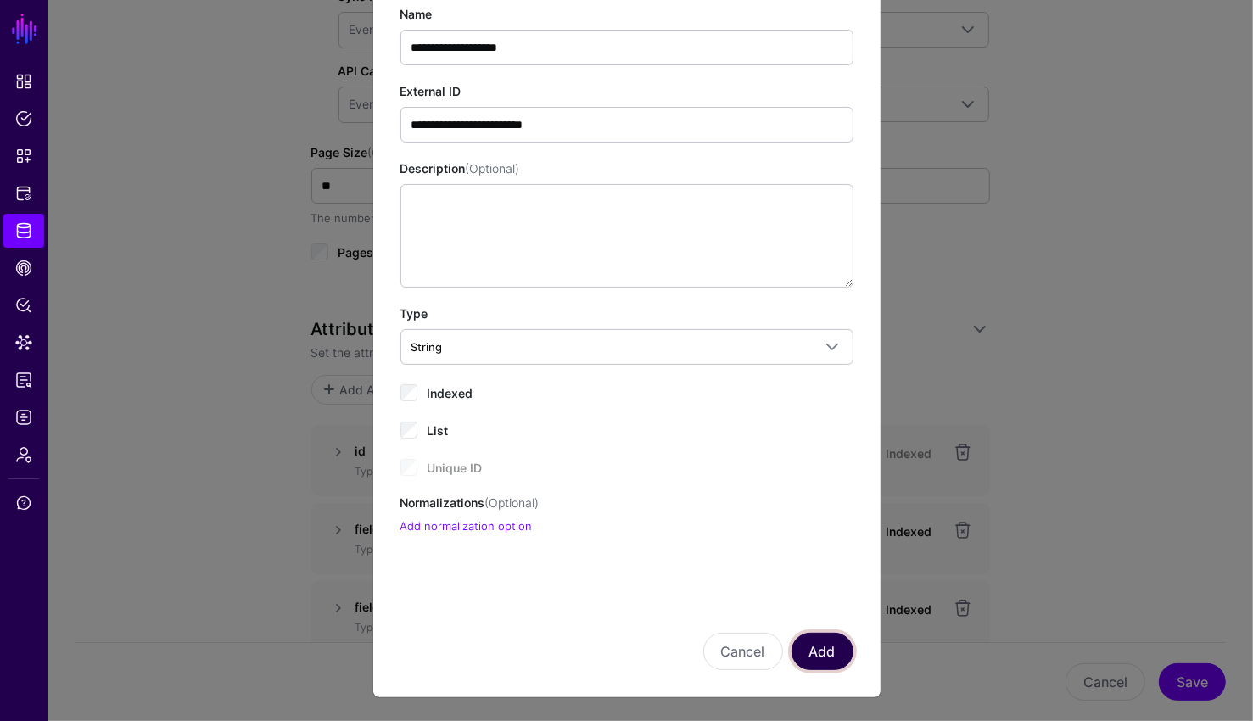
click at [823, 653] on button "Add" at bounding box center [822, 651] width 62 height 37
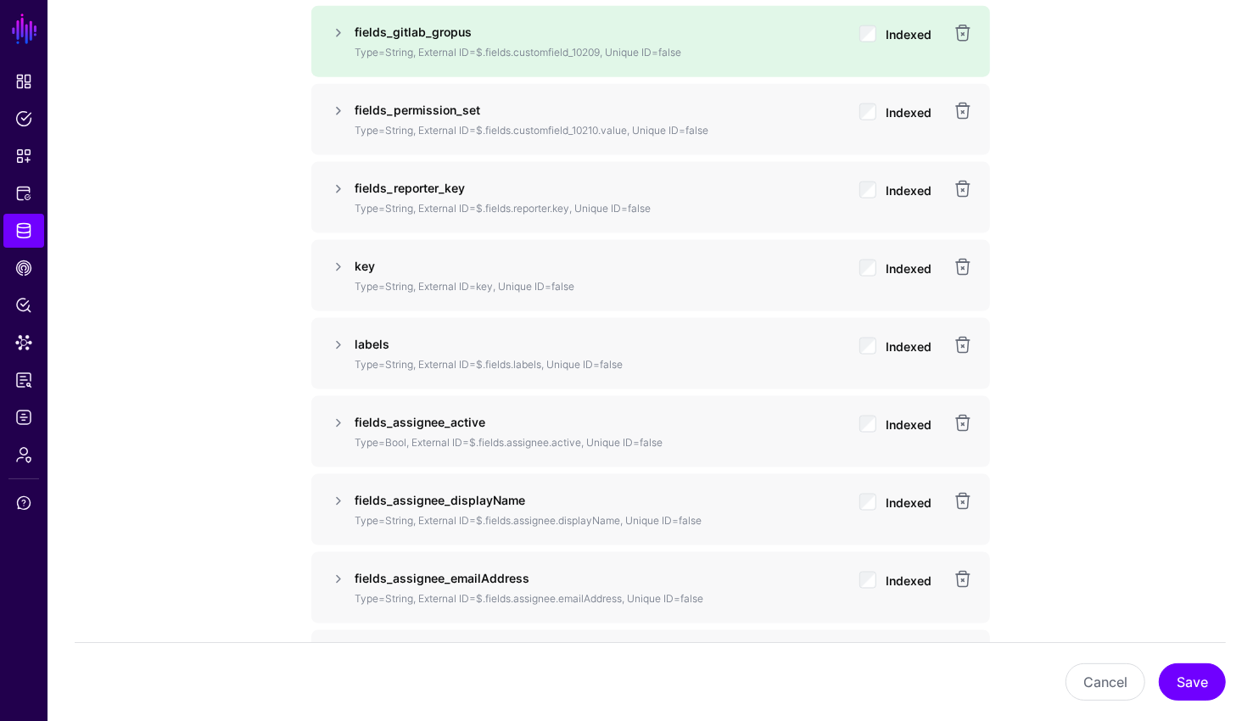
scroll to position [1638, 0]
click at [1197, 679] on button "Save" at bounding box center [1191, 681] width 67 height 37
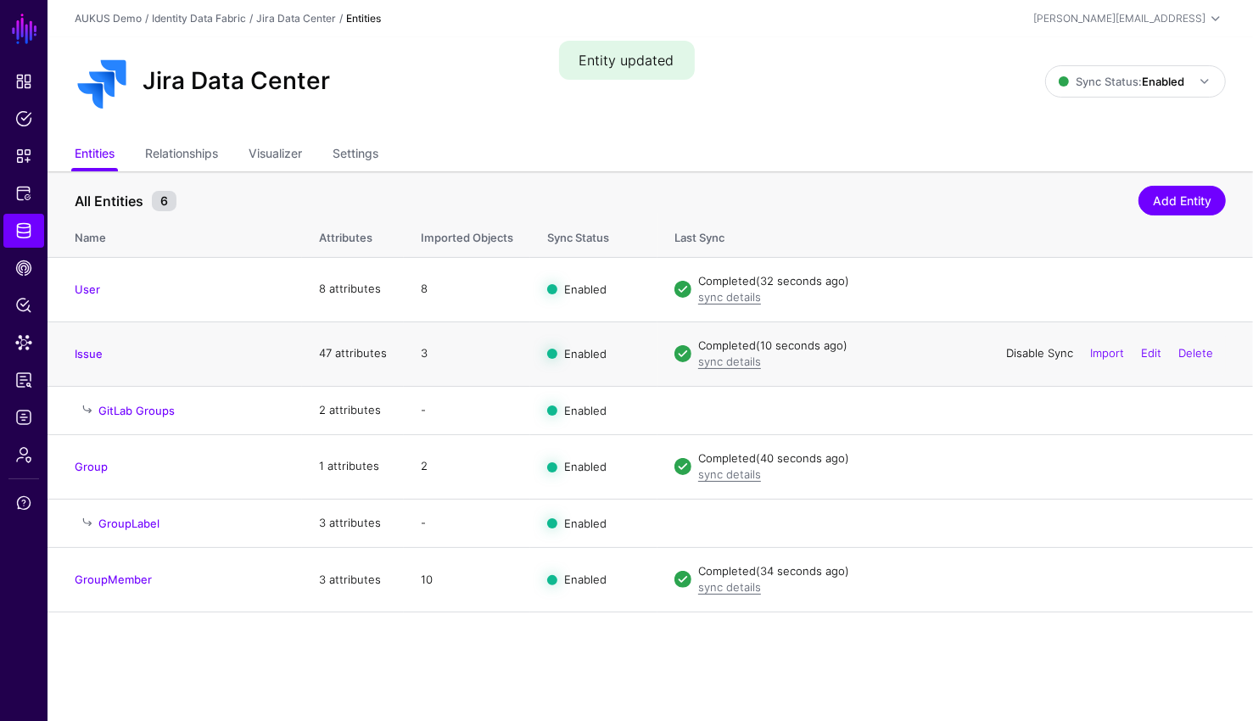
click at [1043, 354] on link "Disable Sync" at bounding box center [1039, 353] width 67 height 14
click at [1043, 354] on link "Enable Sync" at bounding box center [1040, 353] width 64 height 14
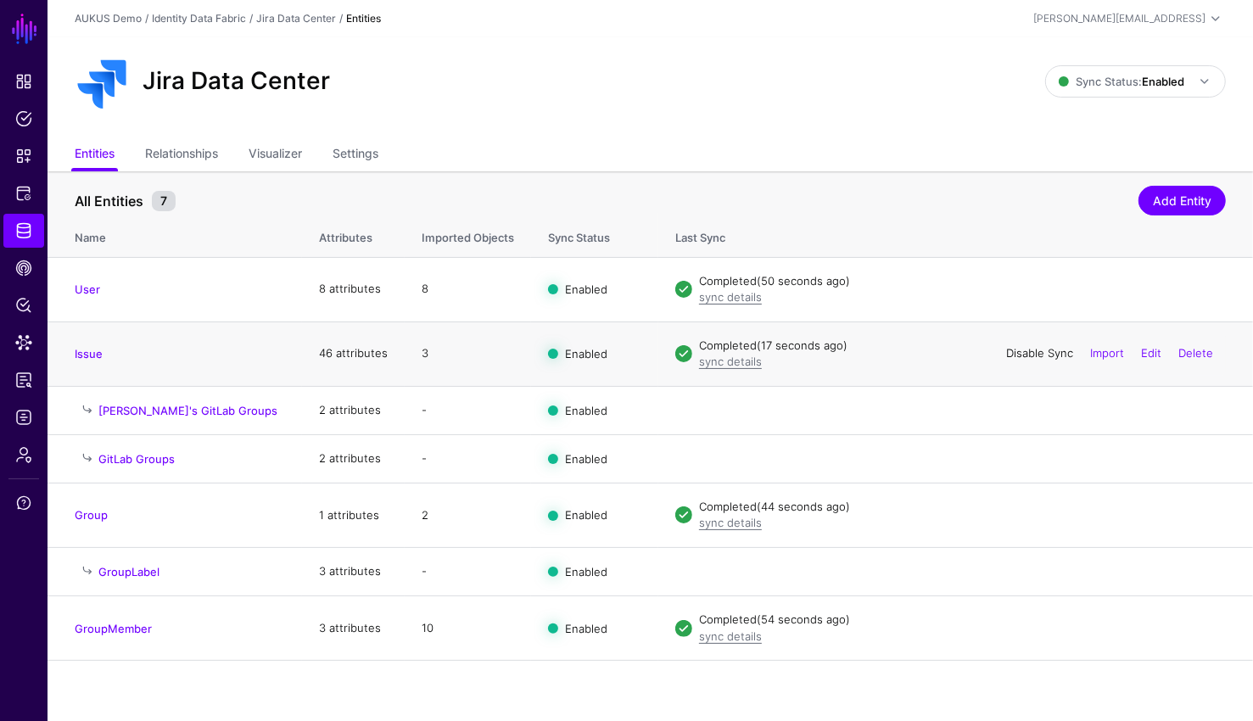
click at [1030, 353] on link "Disable Sync" at bounding box center [1039, 353] width 67 height 14
click at [0, 0] on link "Enable Sync" at bounding box center [0, 0] width 0 height 0
click at [1202, 410] on link "Delete" at bounding box center [1195, 410] width 35 height 14
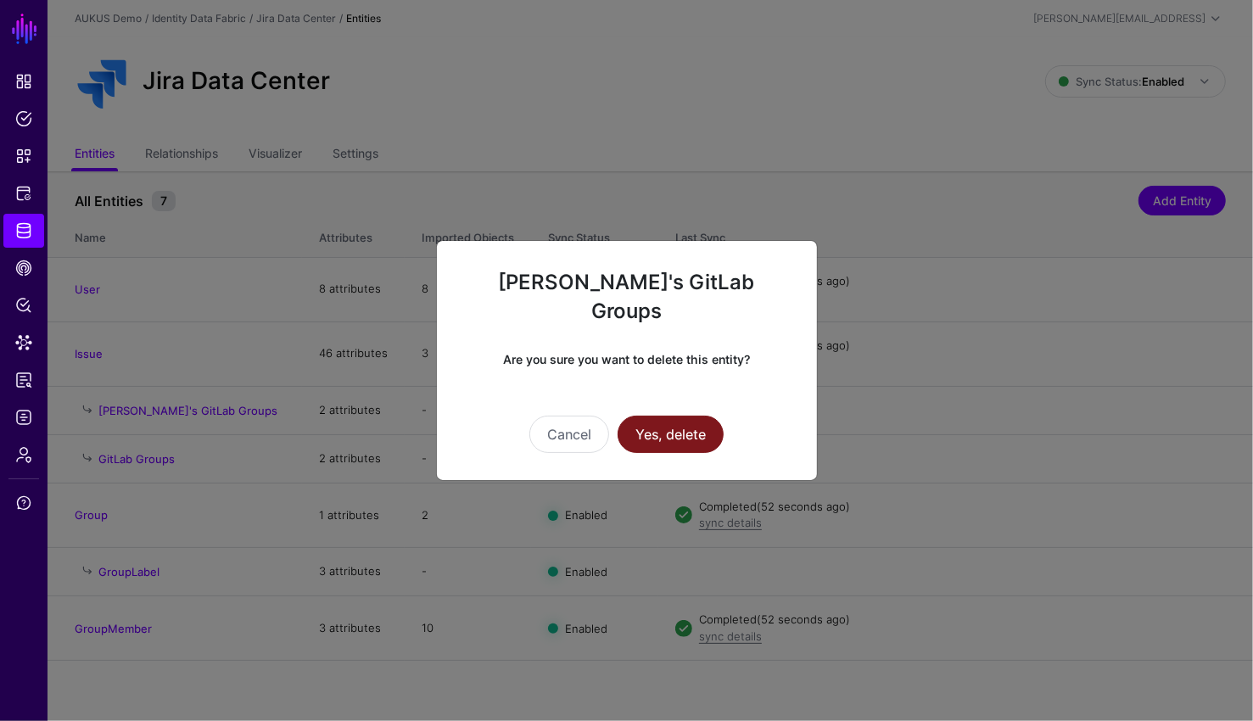
click at [673, 423] on button "Yes, delete" at bounding box center [670, 434] width 106 height 37
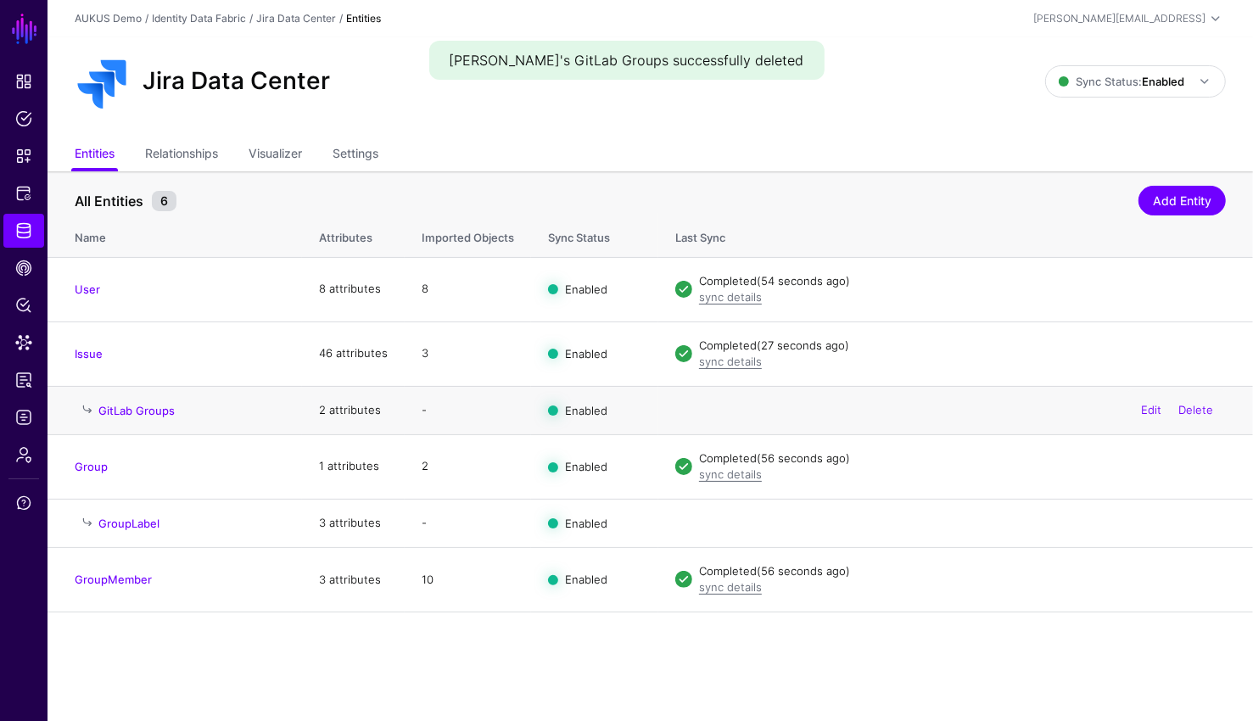
click at [157, 416] on h4 "GitLab Groups" at bounding box center [191, 410] width 187 height 15
click at [155, 410] on link "GitLab Groups" at bounding box center [136, 411] width 76 height 14
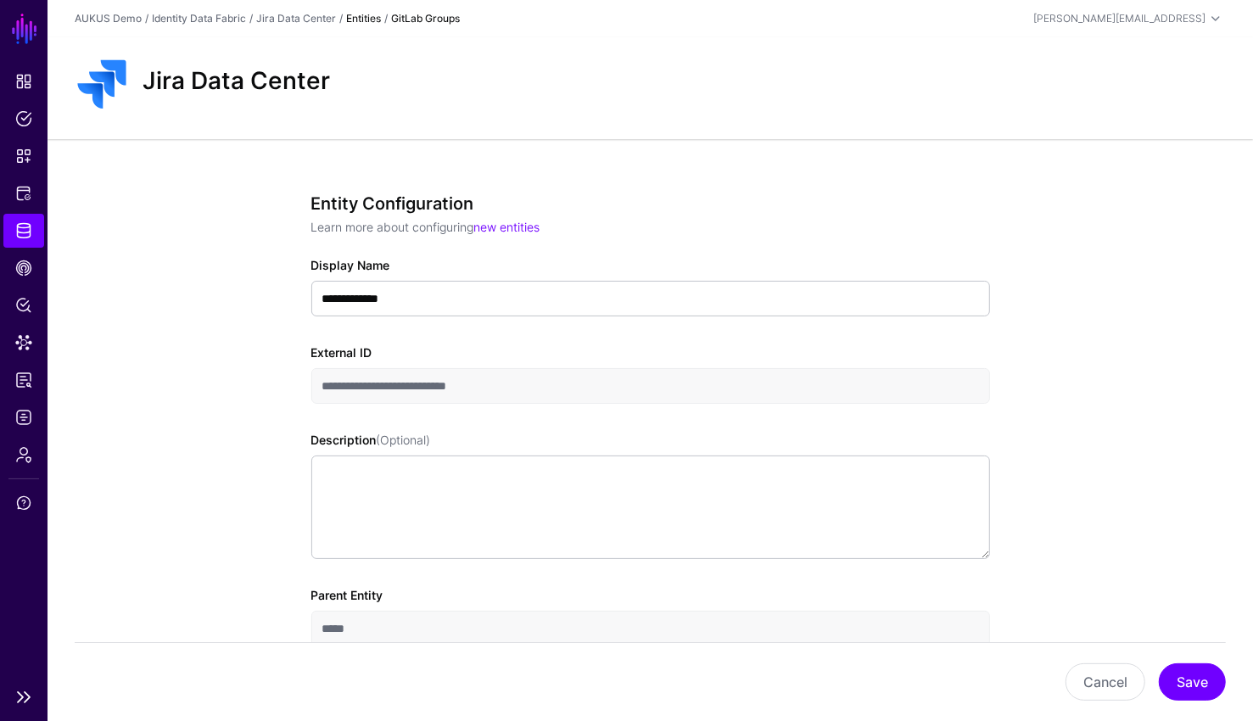
click at [19, 230] on span "Identity Data Fabric" at bounding box center [23, 230] width 17 height 17
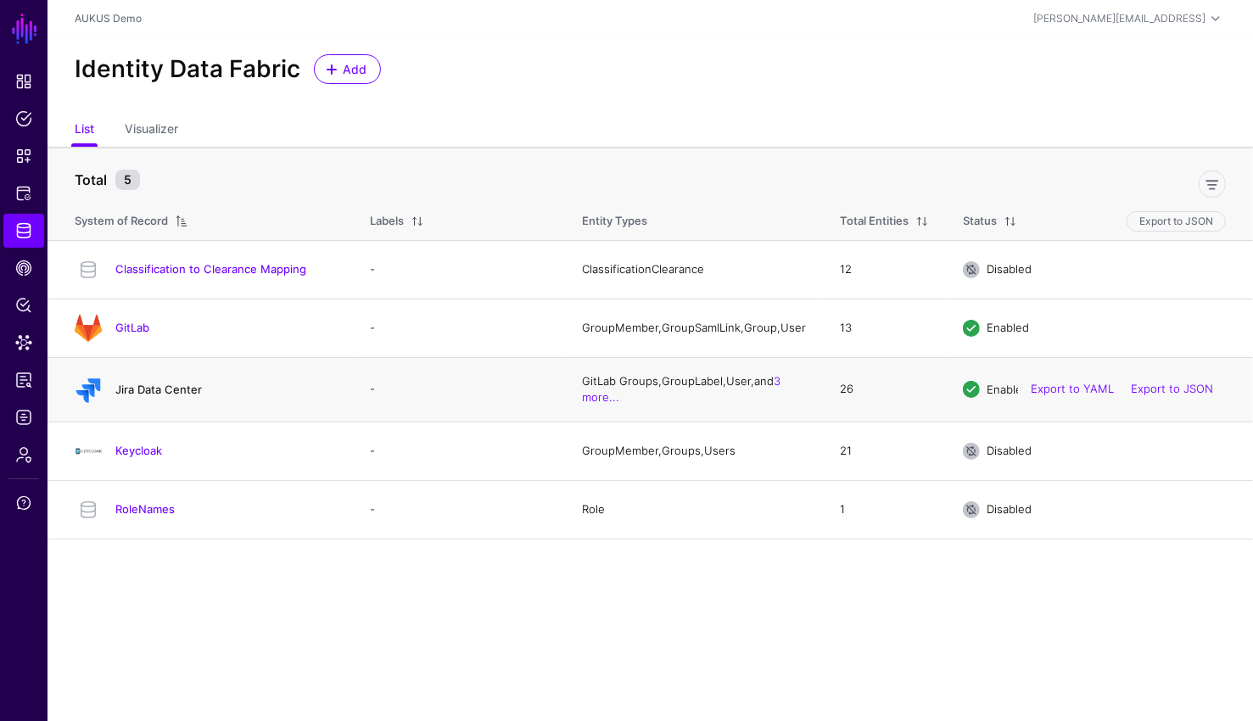
click at [165, 396] on link "Jira Data Center" at bounding box center [158, 389] width 87 height 14
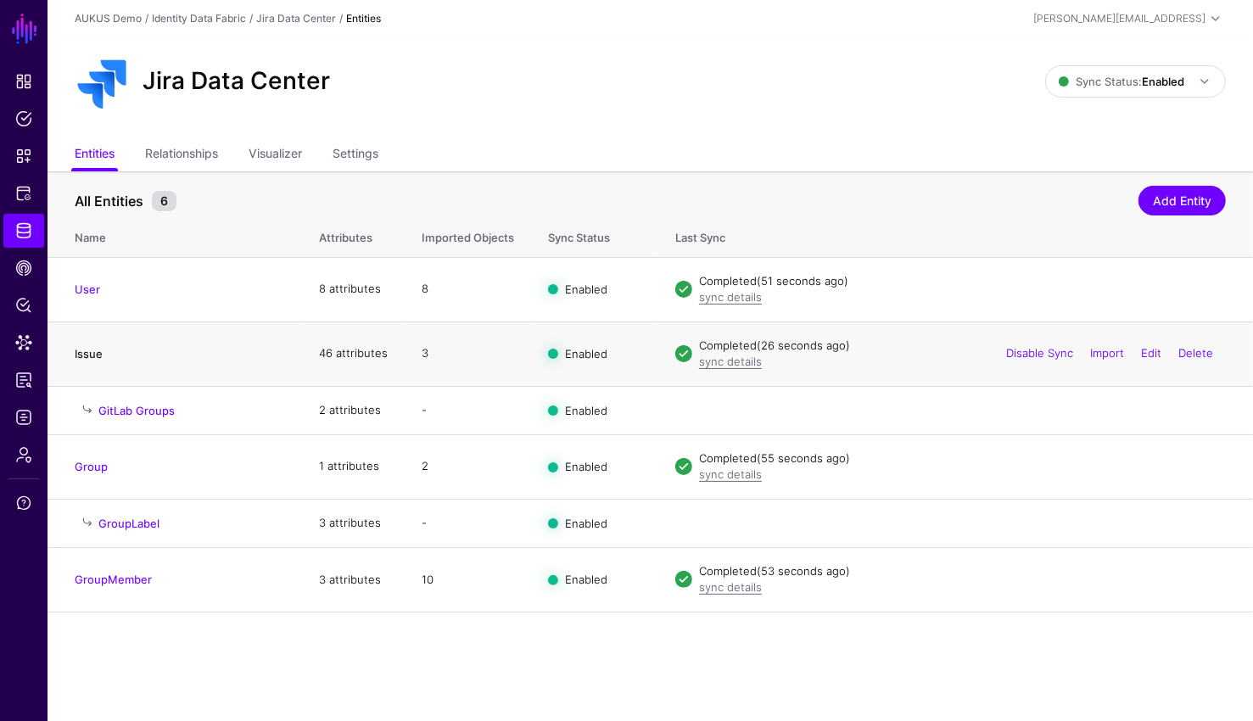
click at [84, 356] on link "Issue" at bounding box center [89, 354] width 28 height 14
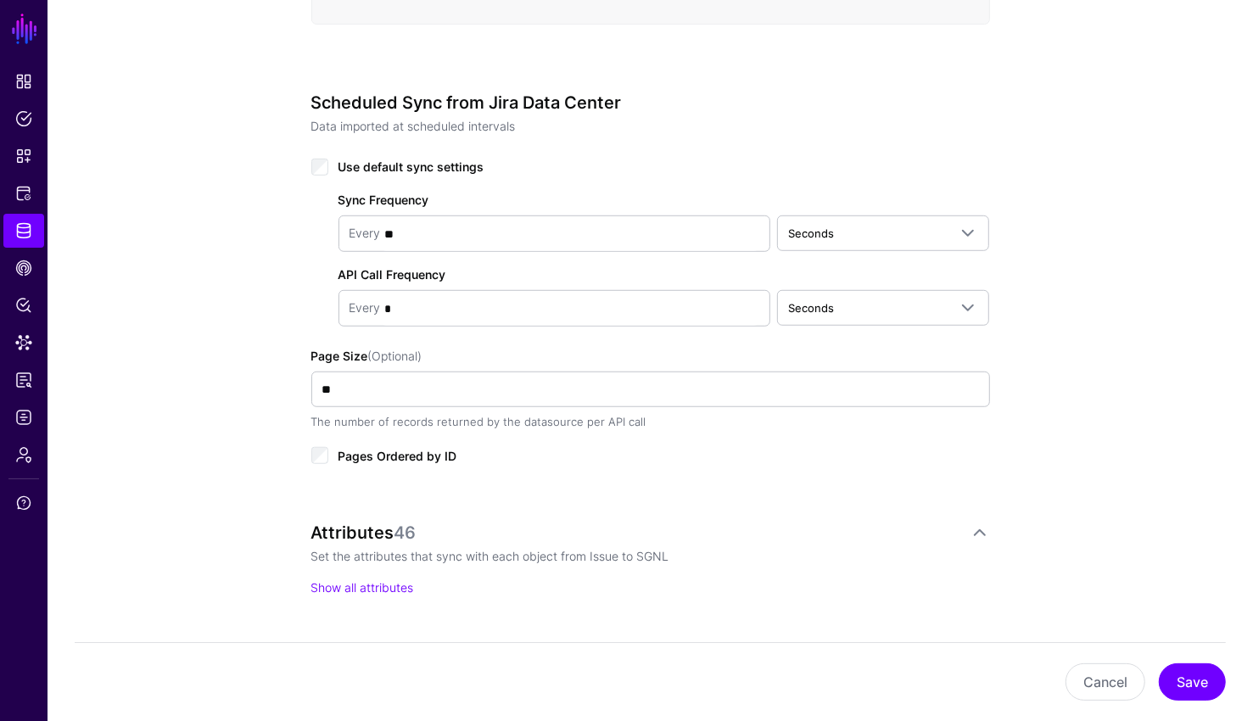
scroll to position [757, 0]
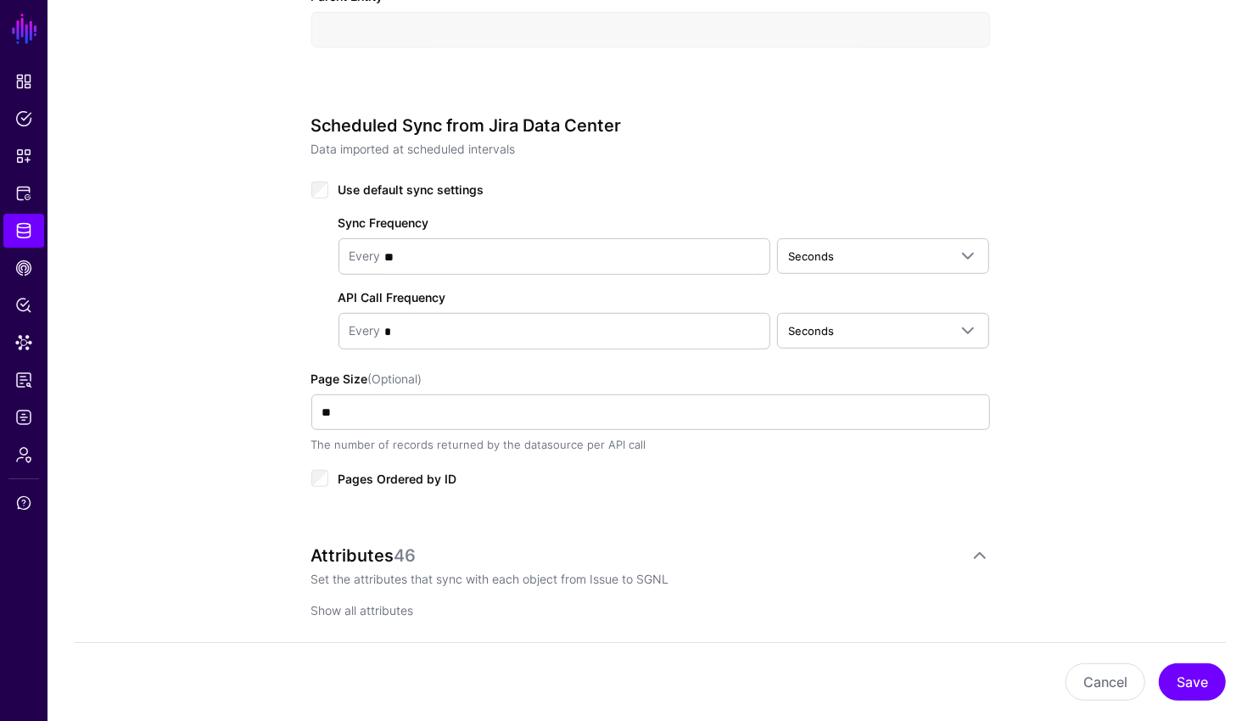
click at [340, 603] on link "Show all attributes" at bounding box center [362, 610] width 103 height 14
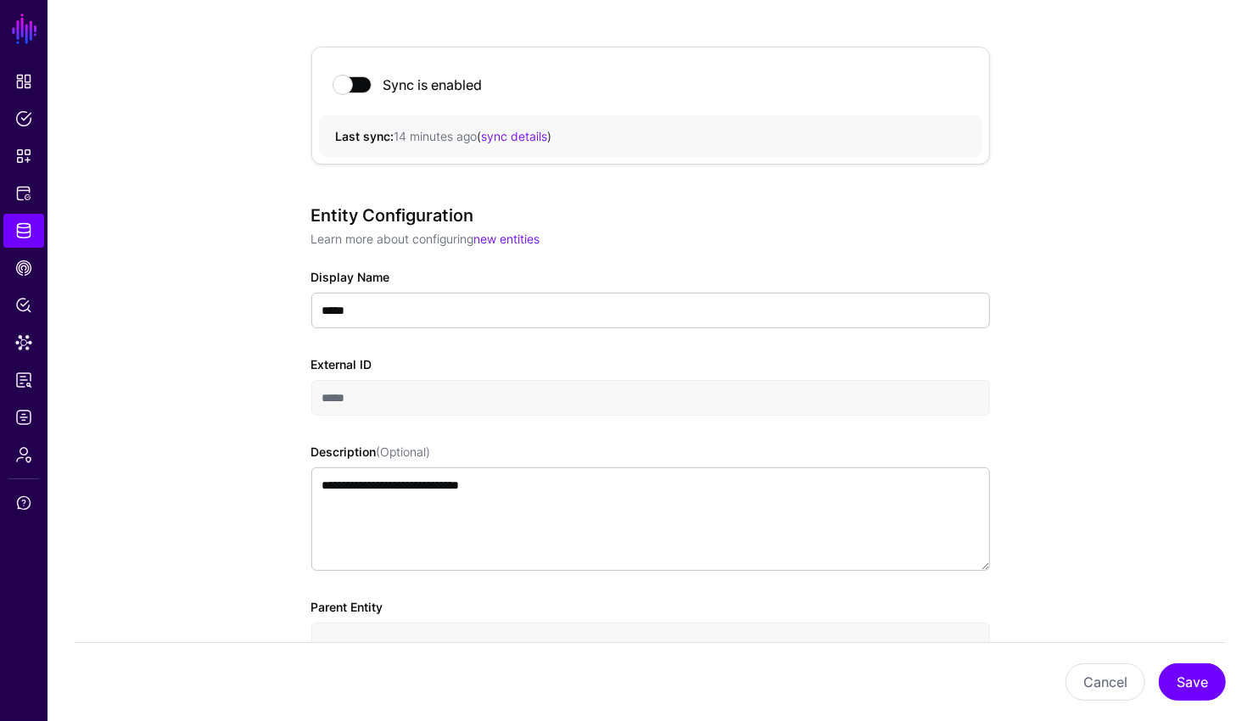
scroll to position [0, 0]
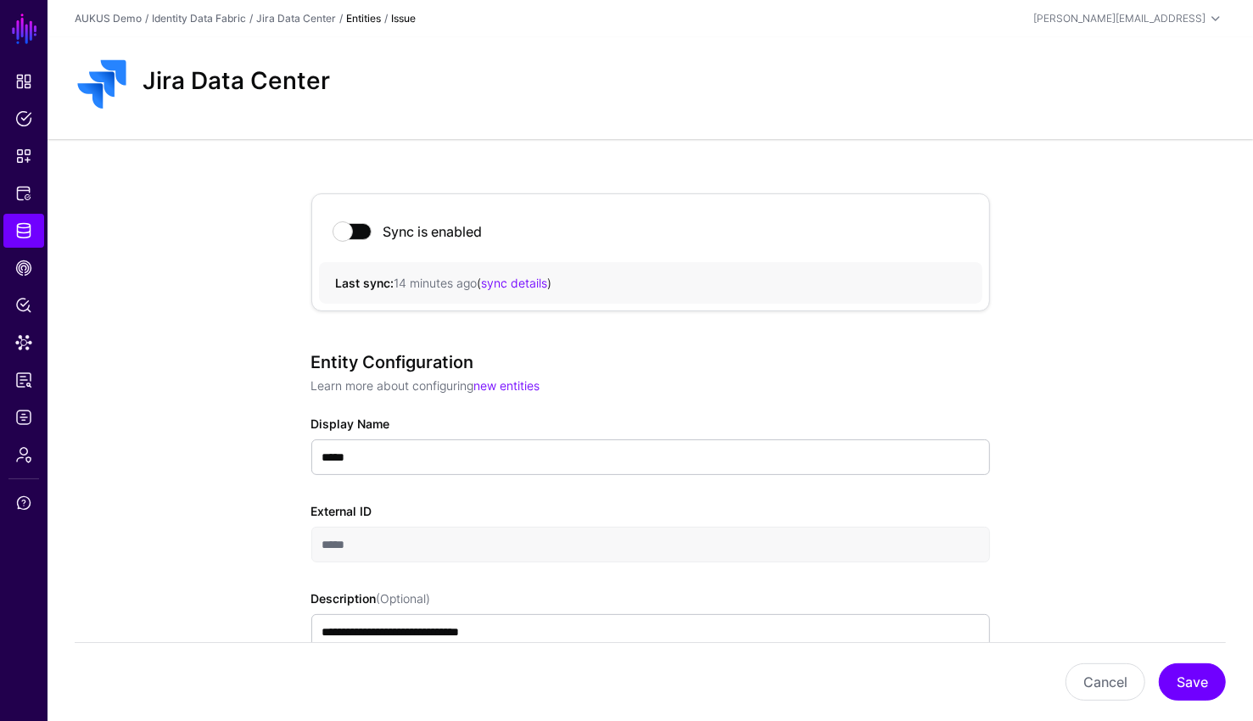
click at [354, 14] on strong "Entities" at bounding box center [363, 18] width 35 height 13
click at [304, 16] on link "Jira Data Center" at bounding box center [296, 18] width 80 height 13
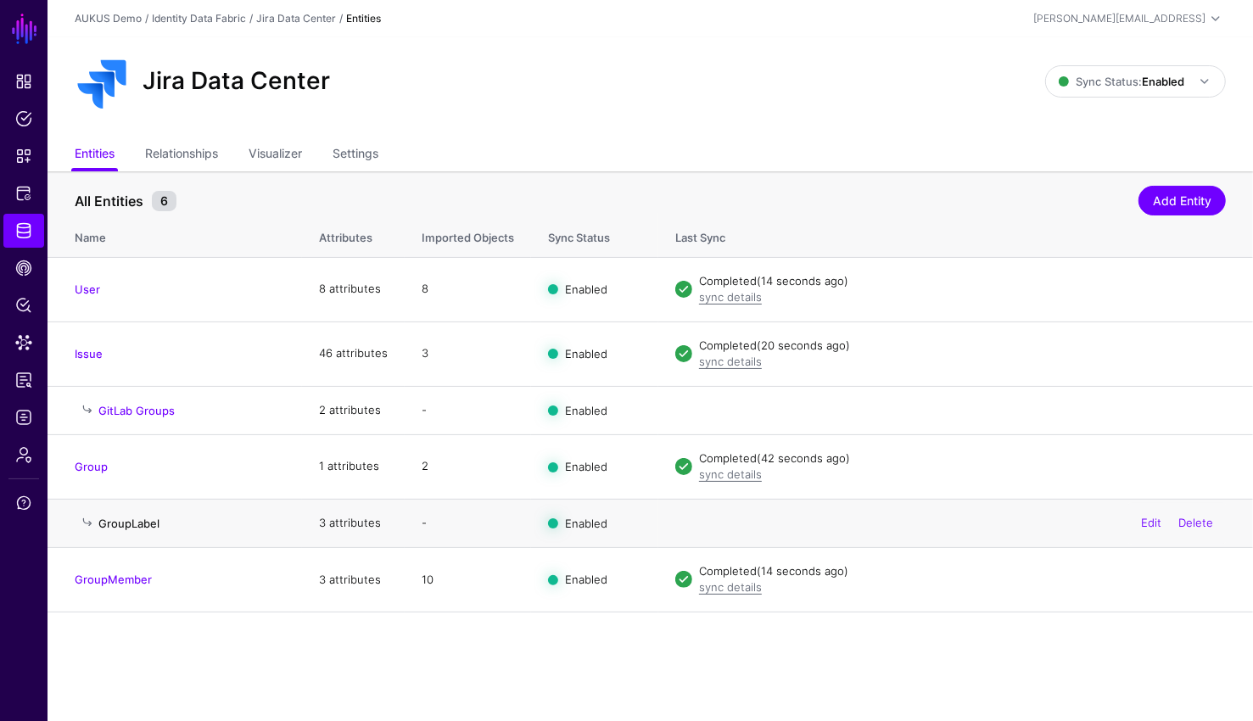
click at [126, 522] on link "GroupLabel" at bounding box center [128, 523] width 61 height 14
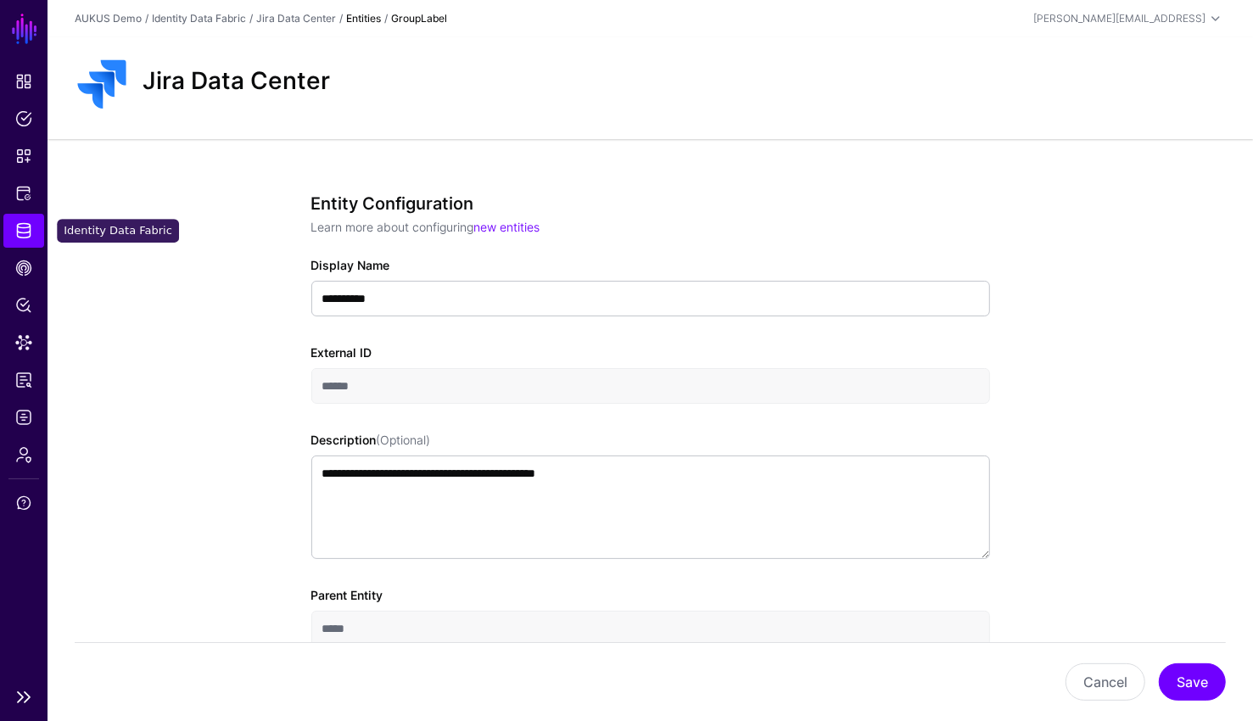
click at [30, 226] on span "Identity Data Fabric" at bounding box center [23, 230] width 17 height 17
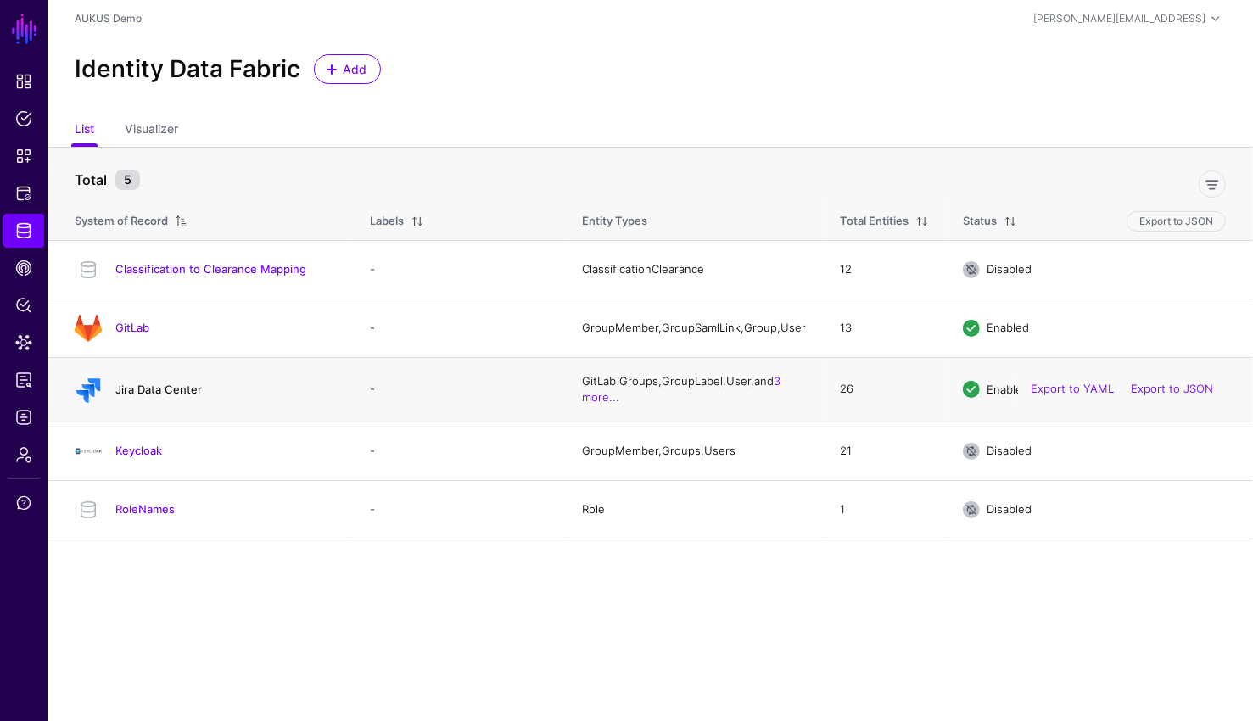
click at [170, 396] on link "Jira Data Center" at bounding box center [158, 389] width 87 height 14
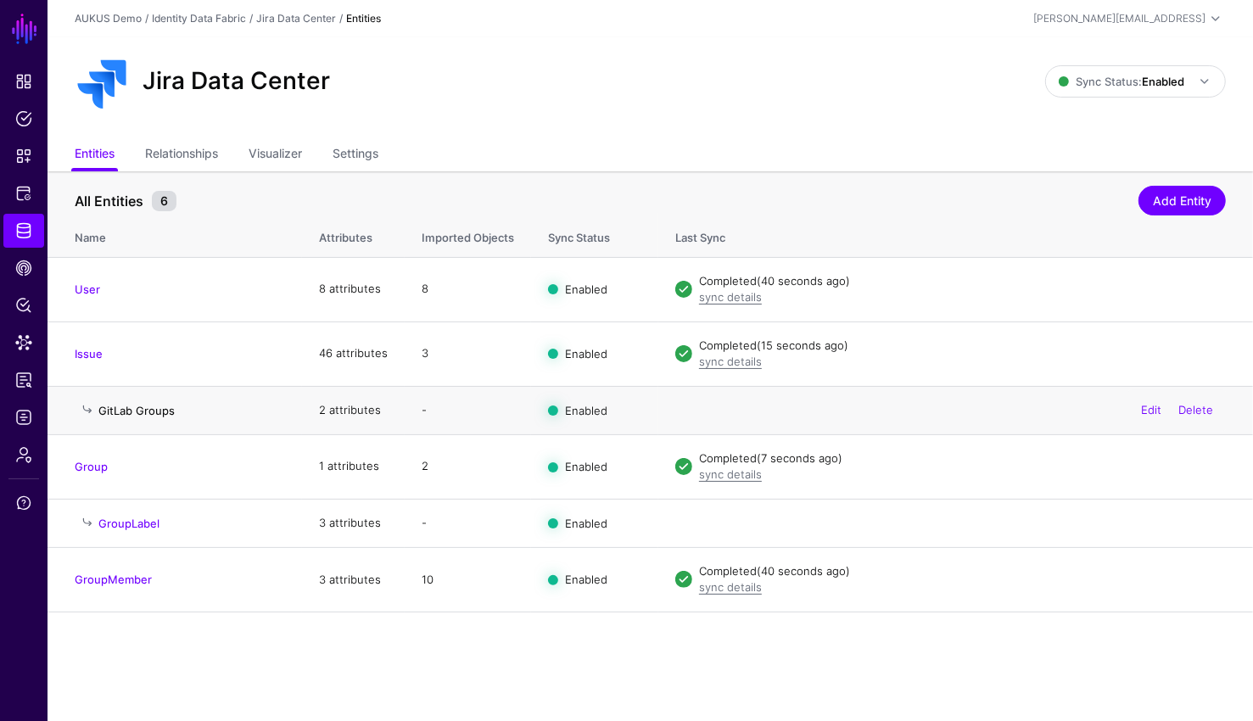
click at [133, 404] on link "GitLab Groups" at bounding box center [136, 411] width 76 height 14
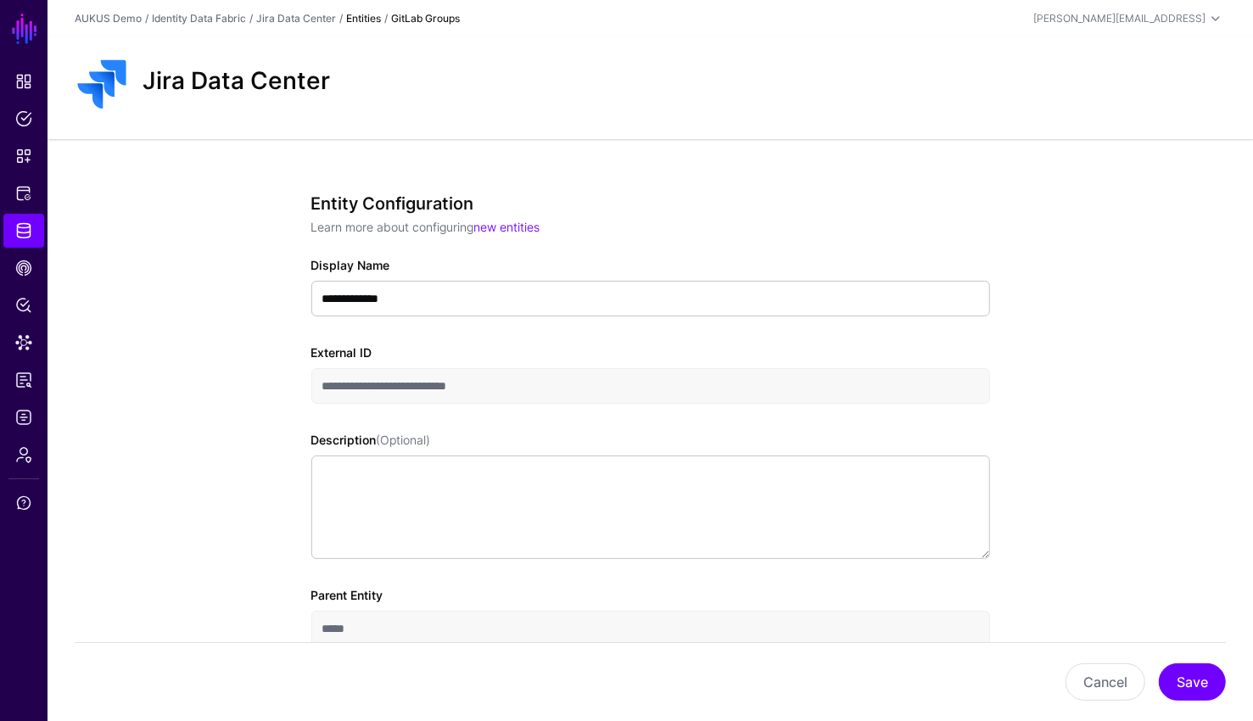
click at [371, 25] on div "Entities" at bounding box center [363, 18] width 35 height 15
click at [365, 16] on strong "Entities" at bounding box center [363, 18] width 35 height 13
click at [312, 25] on div "Jira Data Center" at bounding box center [296, 18] width 80 height 15
click at [311, 25] on div "Jira Data Center" at bounding box center [296, 18] width 80 height 15
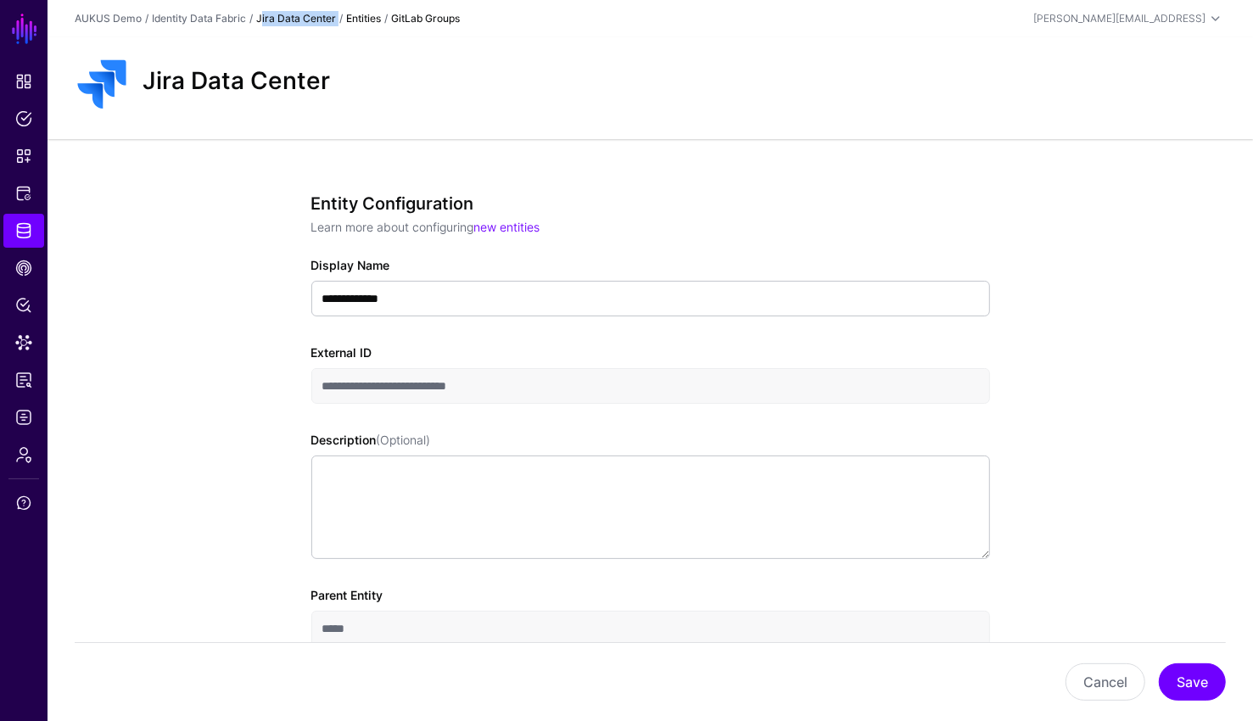
click at [287, 25] on link "Jira Data Center" at bounding box center [296, 18] width 80 height 13
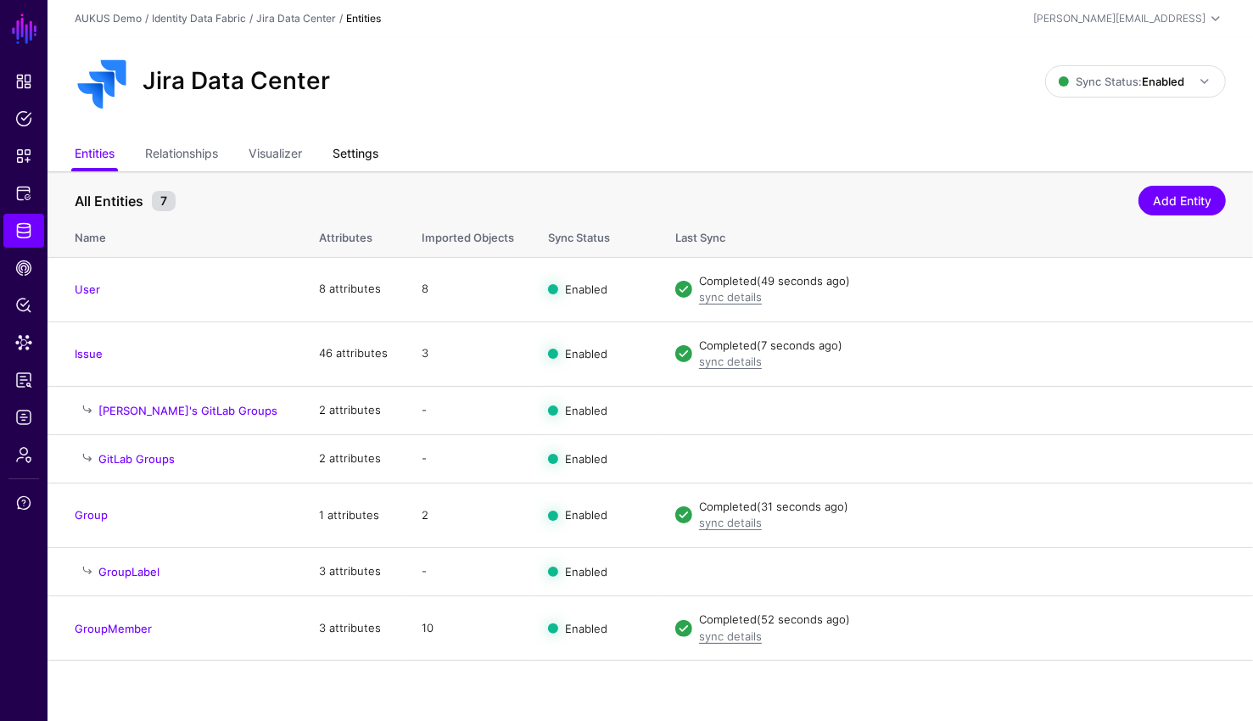
click at [360, 152] on link "Settings" at bounding box center [355, 155] width 46 height 32
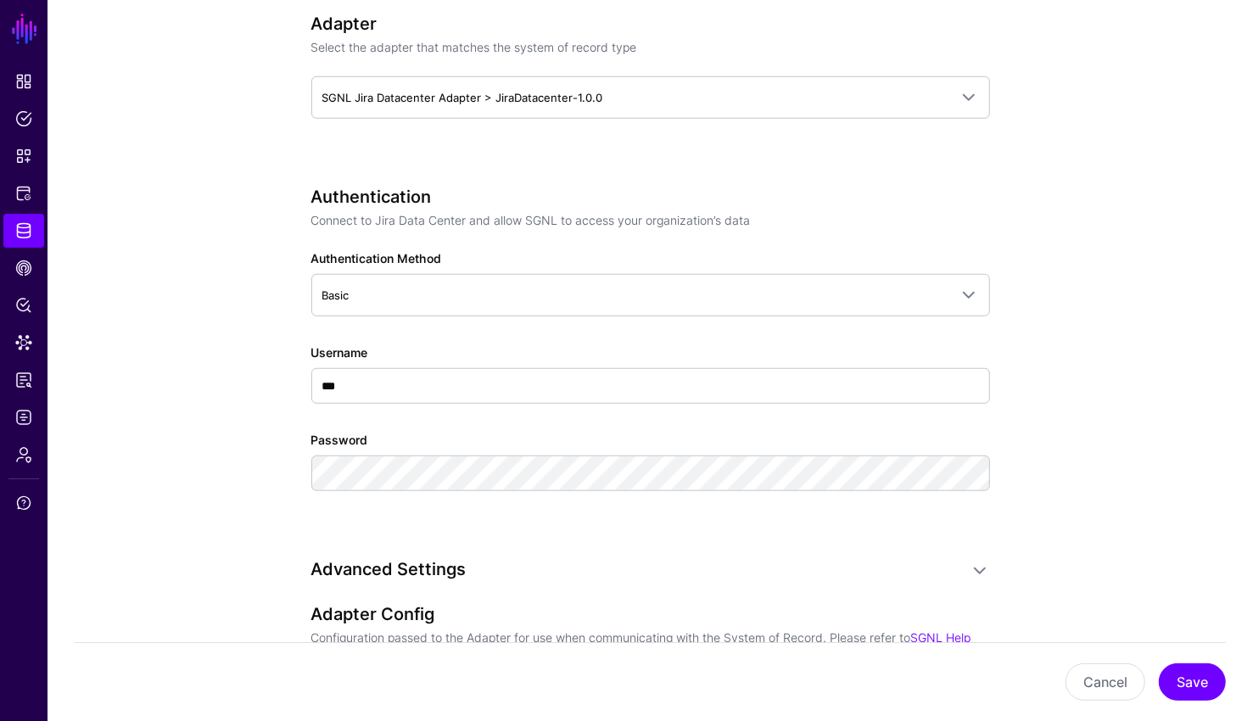
scroll to position [862, 0]
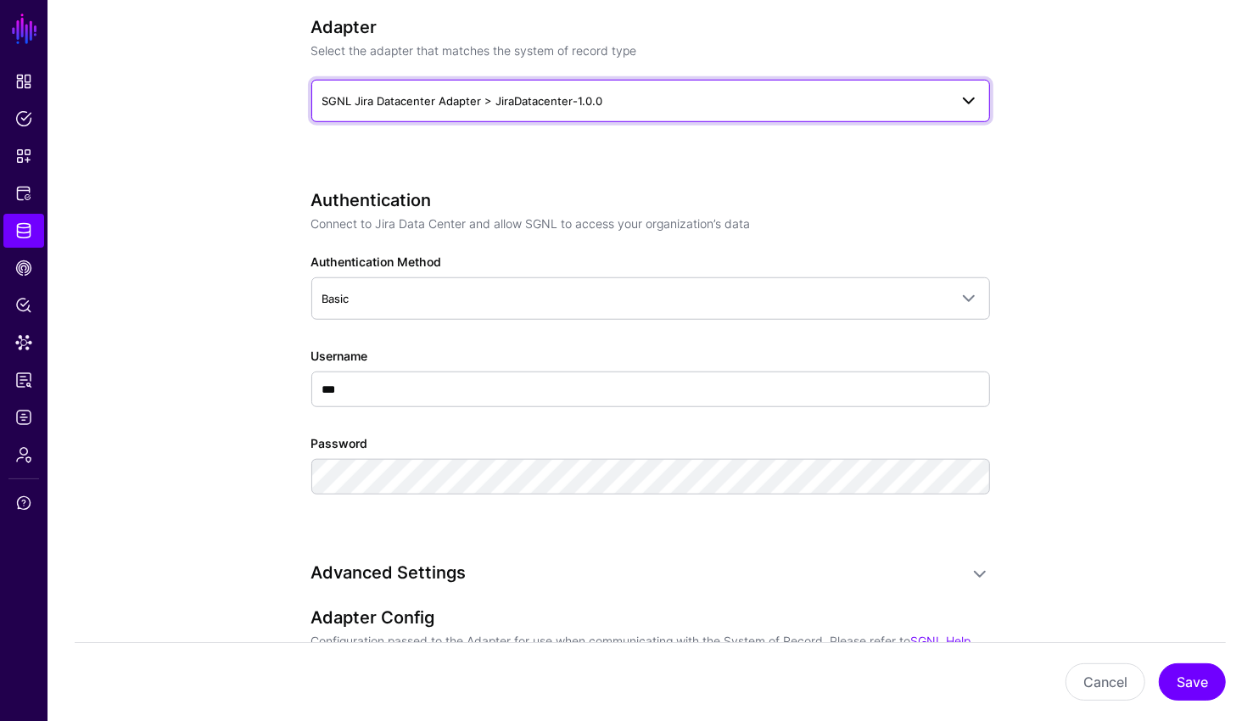
click at [469, 104] on span "SGNL Jira Datacenter Adapter > JiraDatacenter-1.0.0" at bounding box center [462, 101] width 281 height 14
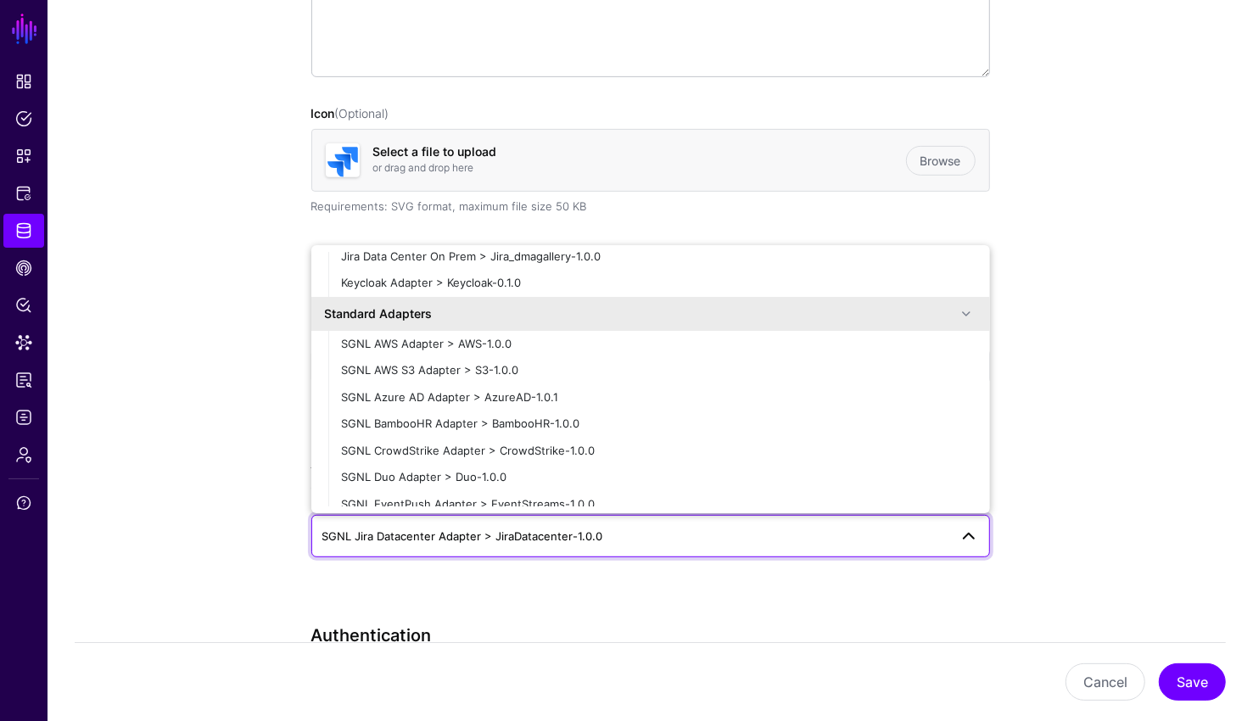
scroll to position [0, 0]
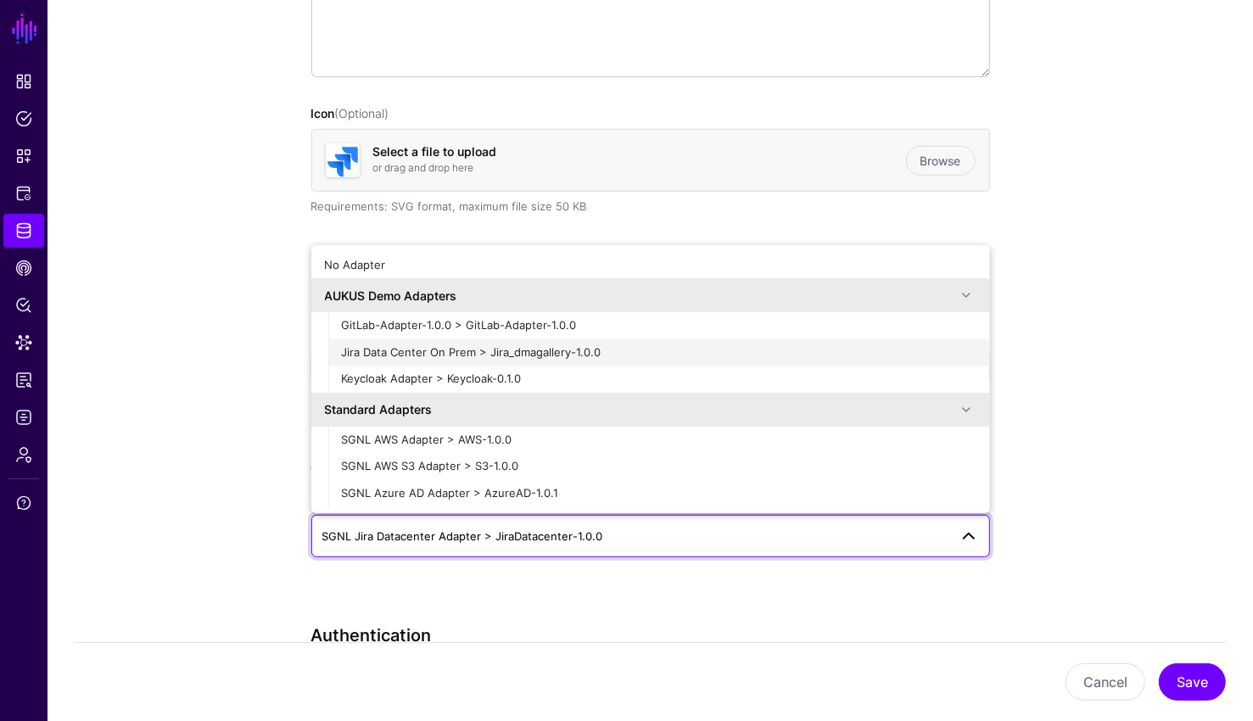
click at [438, 355] on span "Jira Data Center On Prem > Jira_dmagallery-1.0.0" at bounding box center [472, 352] width 260 height 14
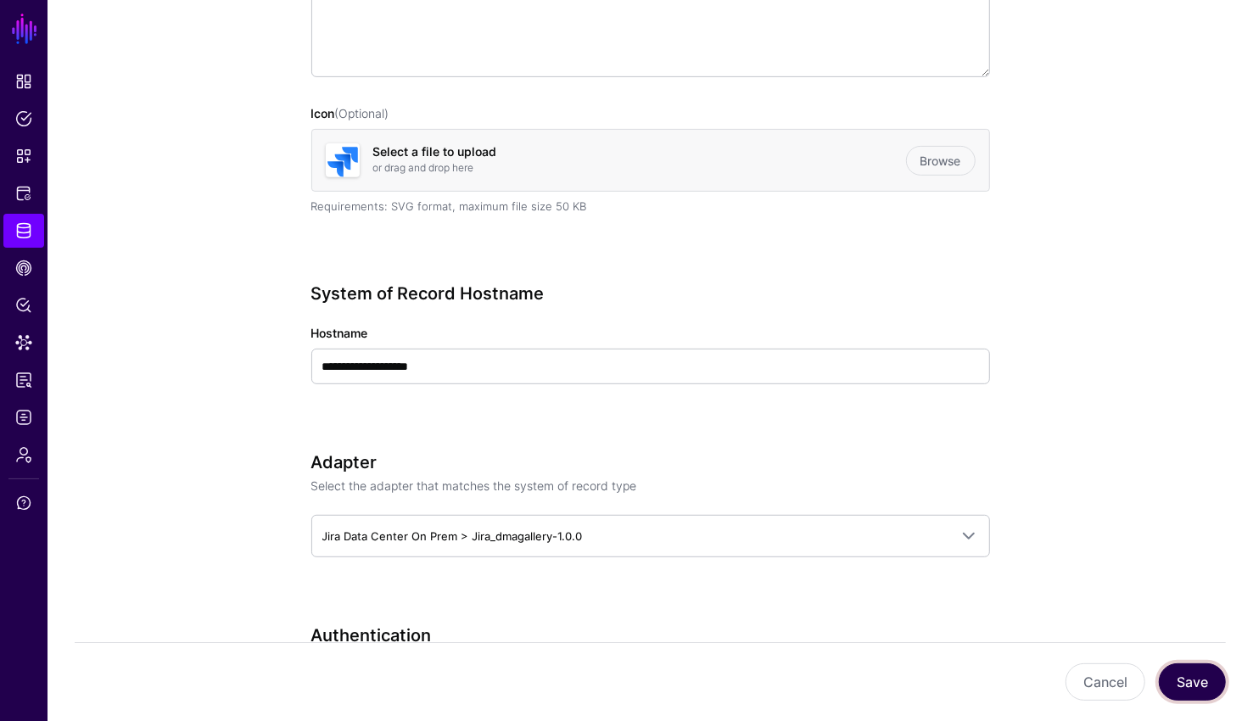
click at [1201, 688] on button "Save" at bounding box center [1191, 681] width 67 height 37
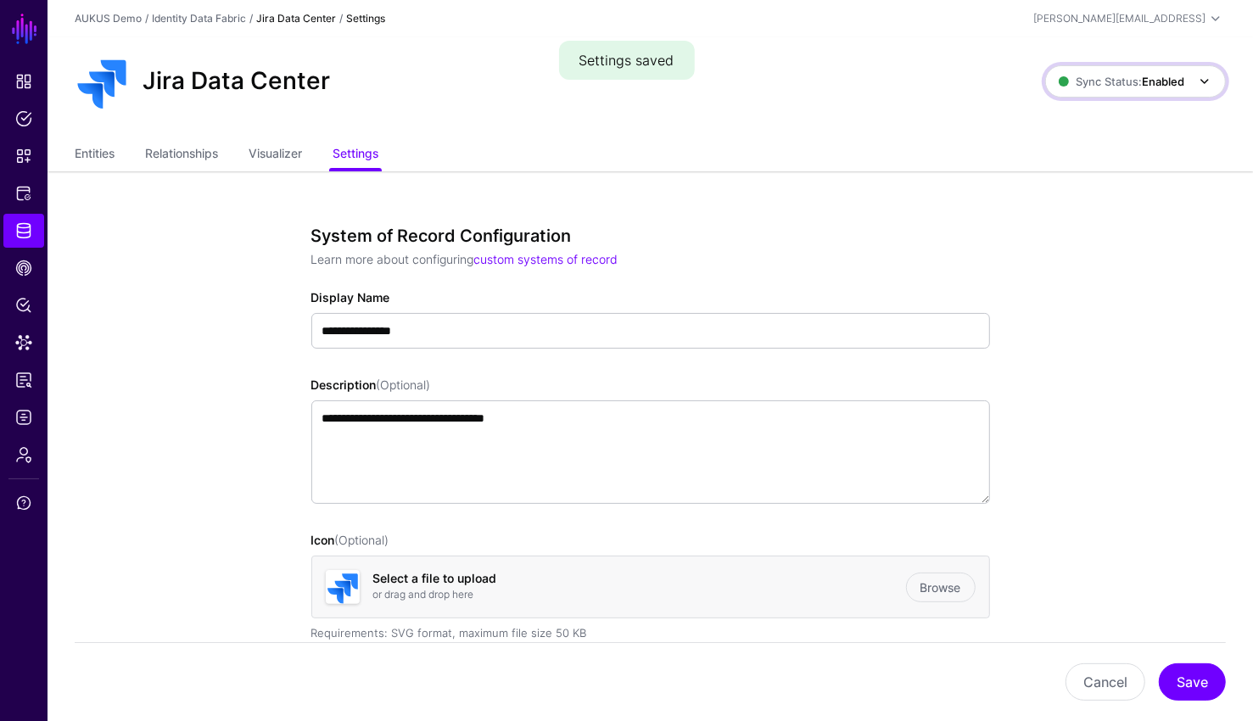
click at [1128, 94] on link "Sync Status: Enabled" at bounding box center [1135, 81] width 181 height 32
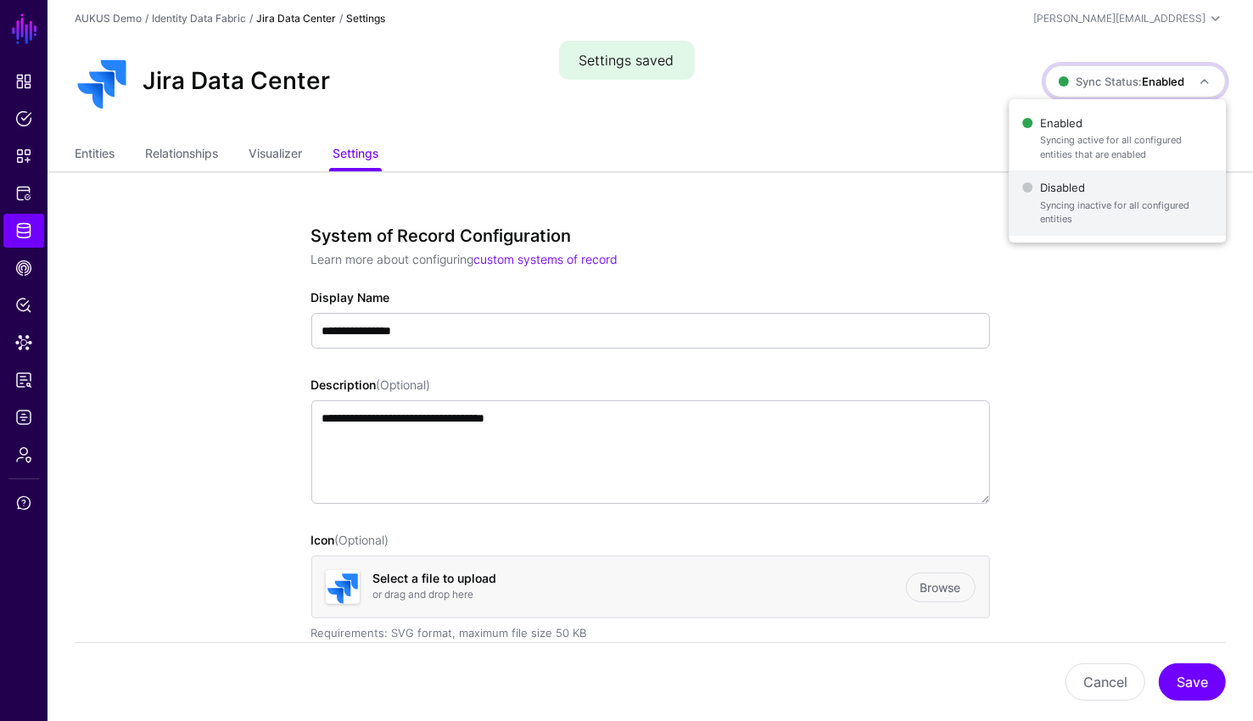
click at [1101, 198] on span "Syncing inactive for all configured entities" at bounding box center [1126, 212] width 173 height 28
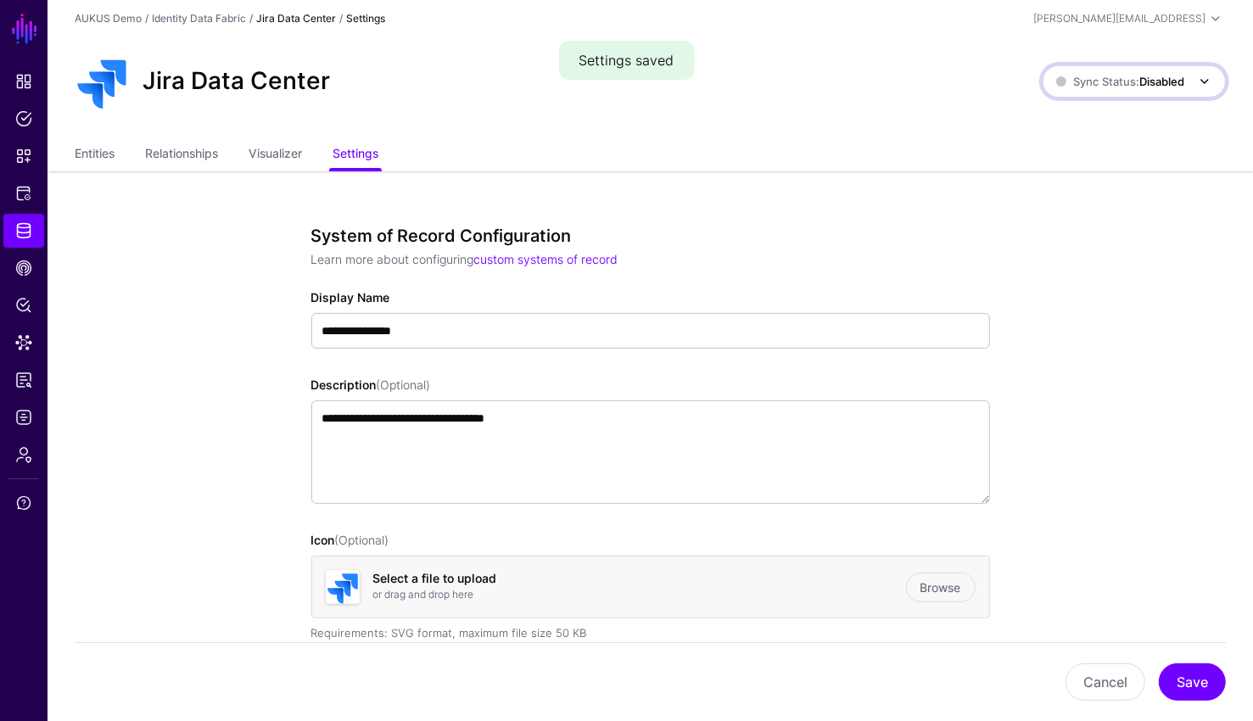
click at [1096, 90] on span "Sync Status: Disabled" at bounding box center [1135, 81] width 159 height 20
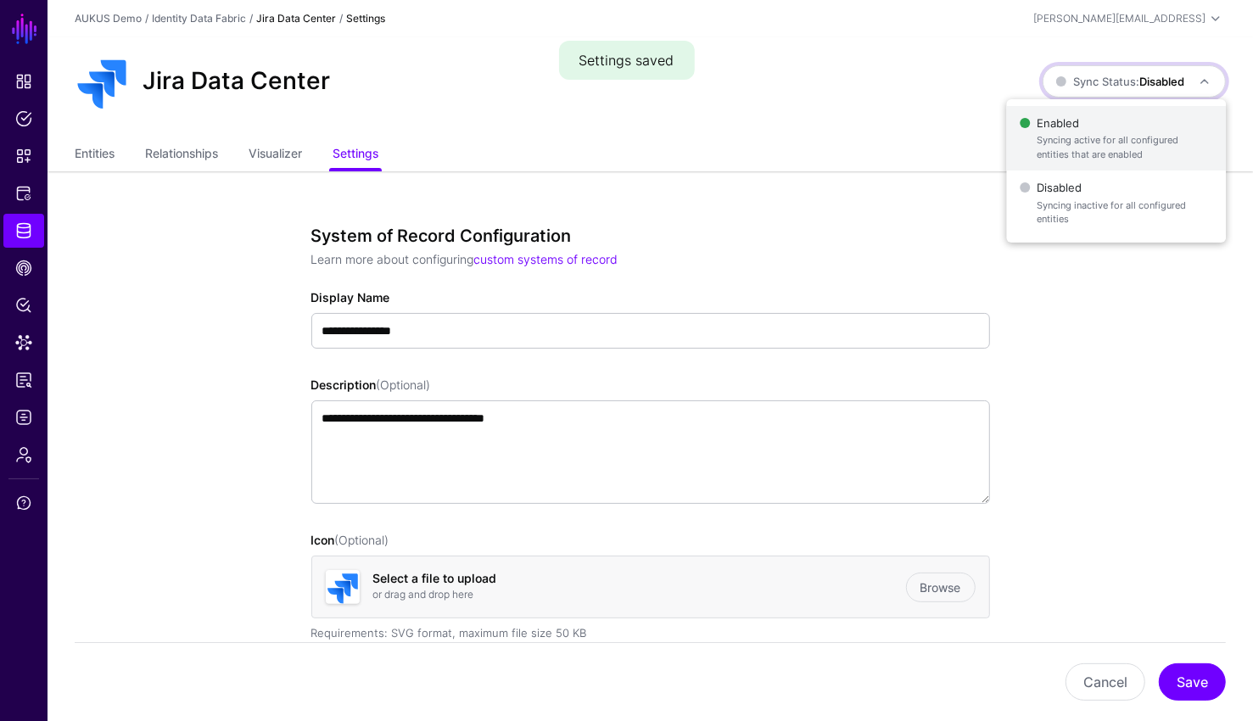
click at [1101, 130] on span "Enabled Syncing active for all configured entities that are enabled" at bounding box center [1115, 138] width 193 height 55
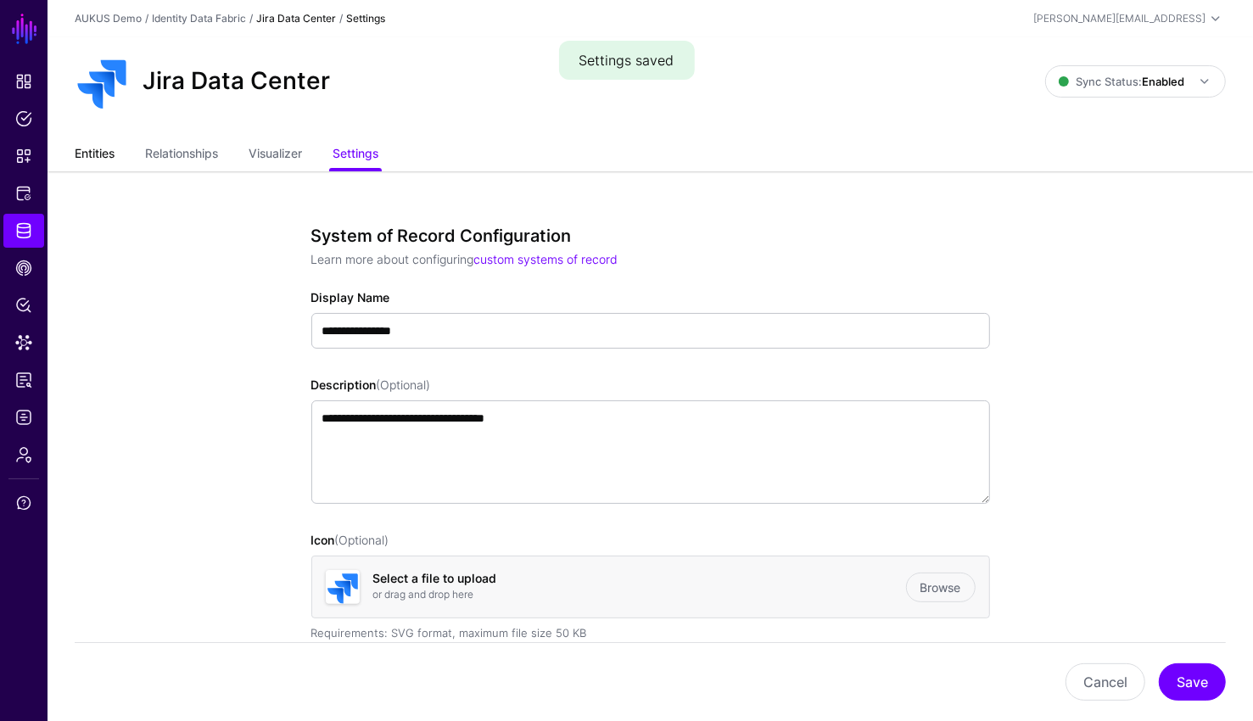
click at [96, 148] on link "Entities" at bounding box center [95, 155] width 40 height 32
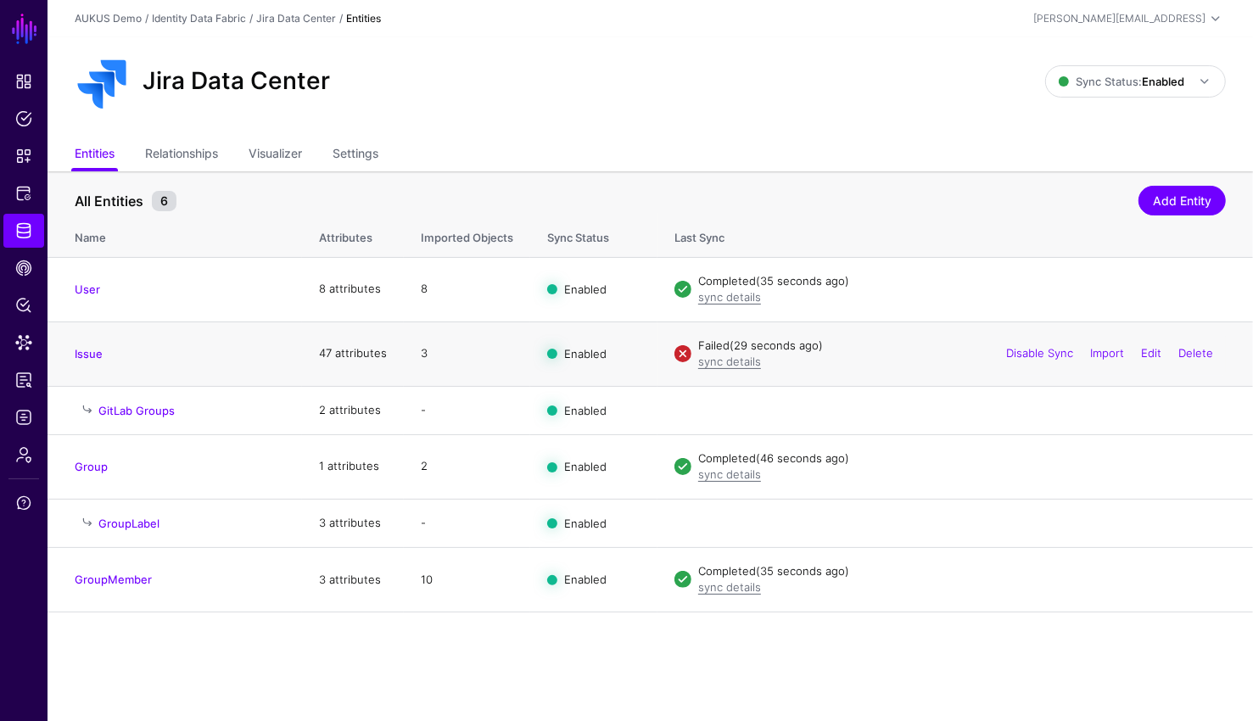
click at [728, 368] on div "sync details" at bounding box center [962, 362] width 528 height 17
click at [729, 364] on link "sync details" at bounding box center [729, 361] width 63 height 14
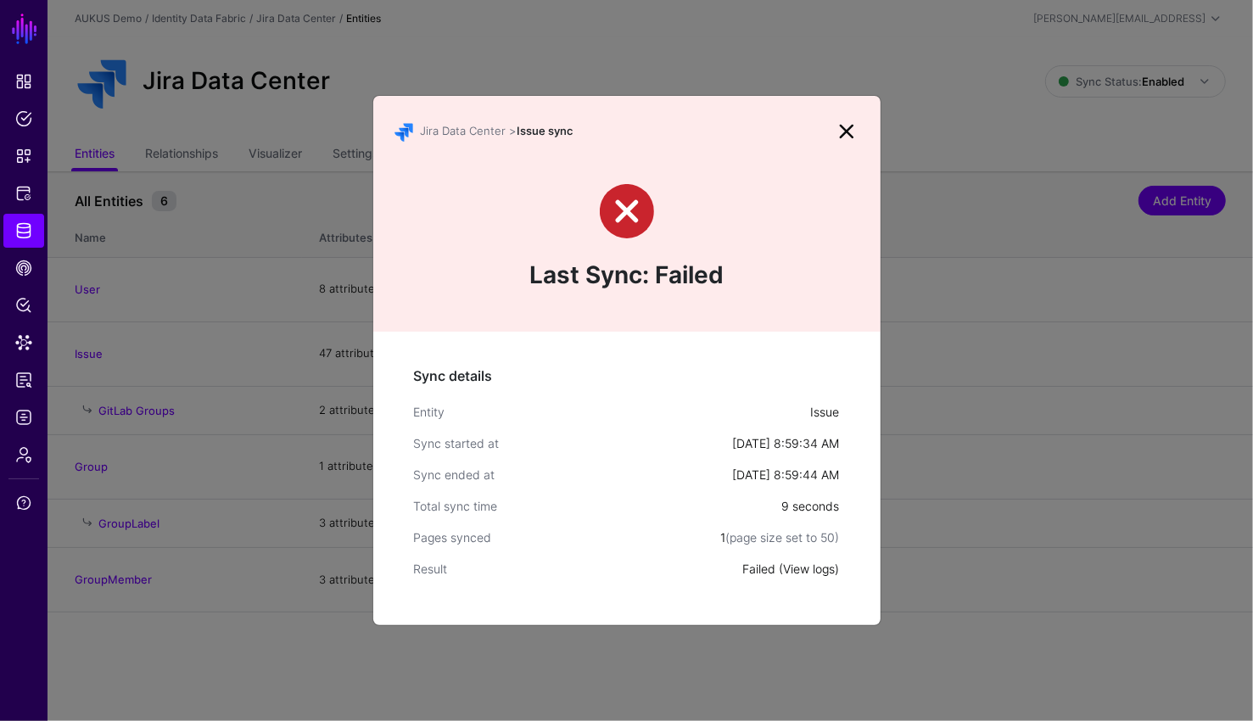
click at [813, 564] on link "View logs" at bounding box center [810, 568] width 52 height 14
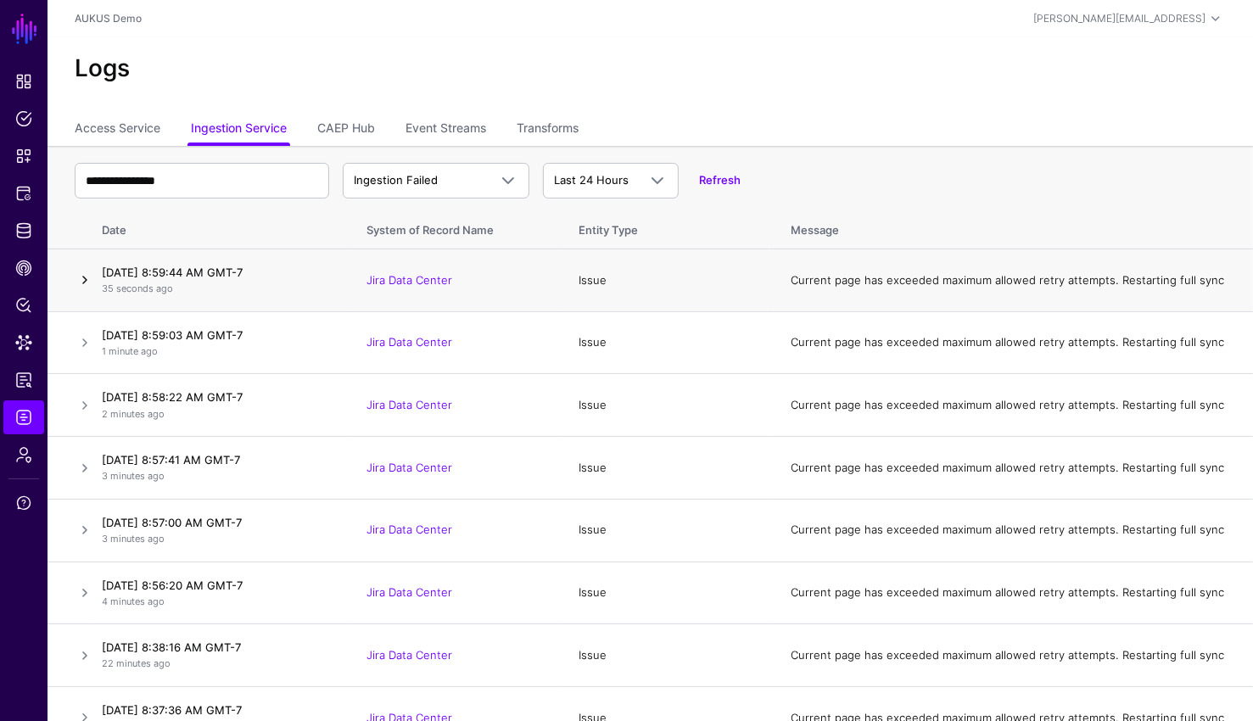
click at [75, 285] on link at bounding box center [85, 280] width 20 height 20
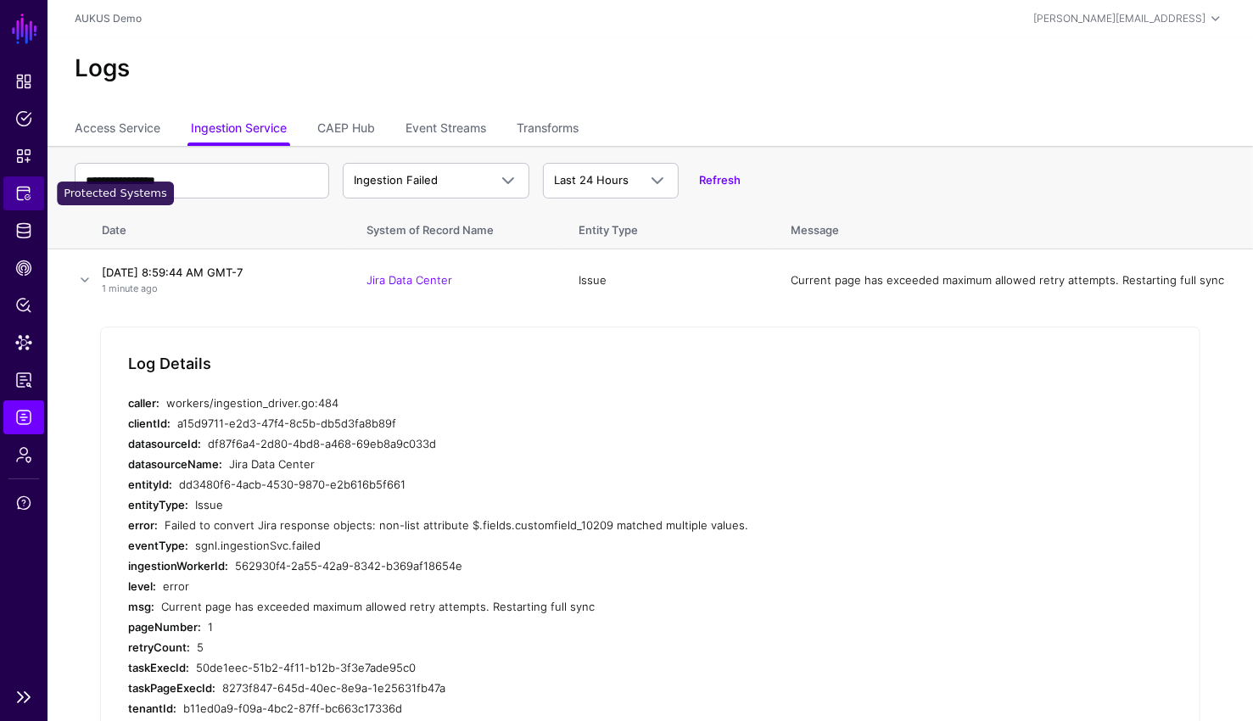
click at [14, 198] on link "Protected Systems" at bounding box center [23, 193] width 41 height 34
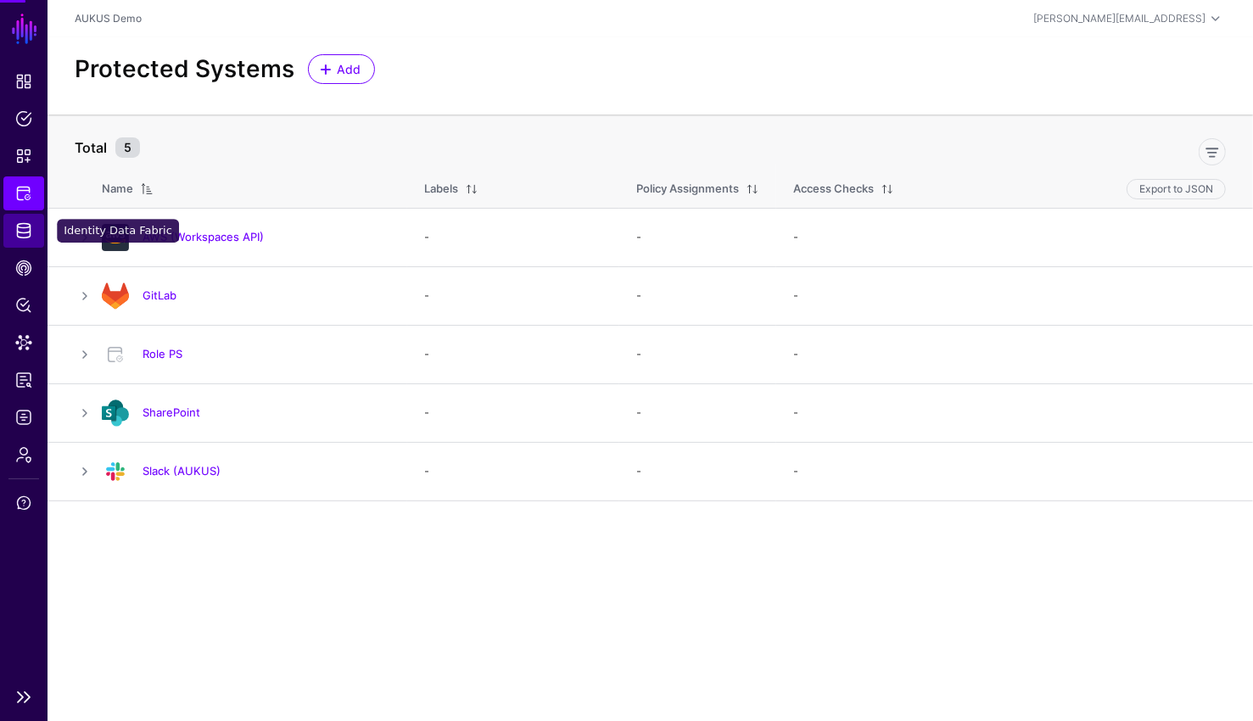
click at [14, 232] on link "Identity Data Fabric" at bounding box center [23, 231] width 41 height 34
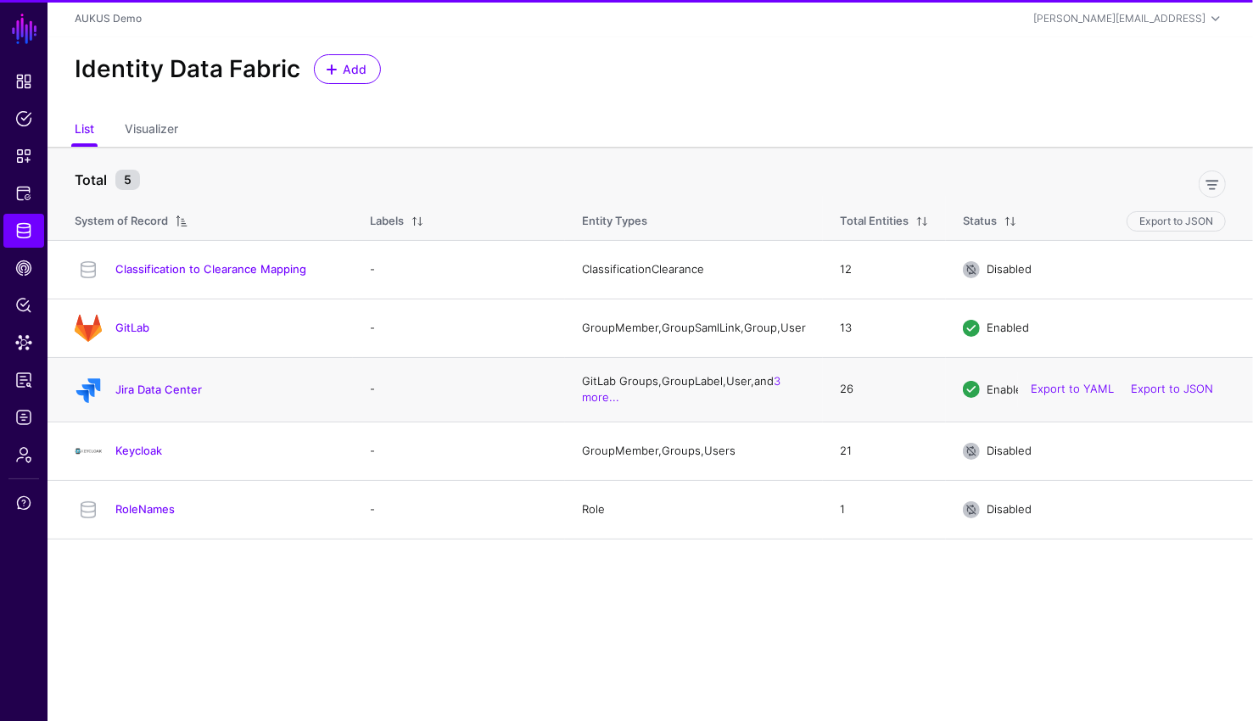
click at [148, 384] on div "Jira Data Center" at bounding box center [205, 389] width 275 height 27
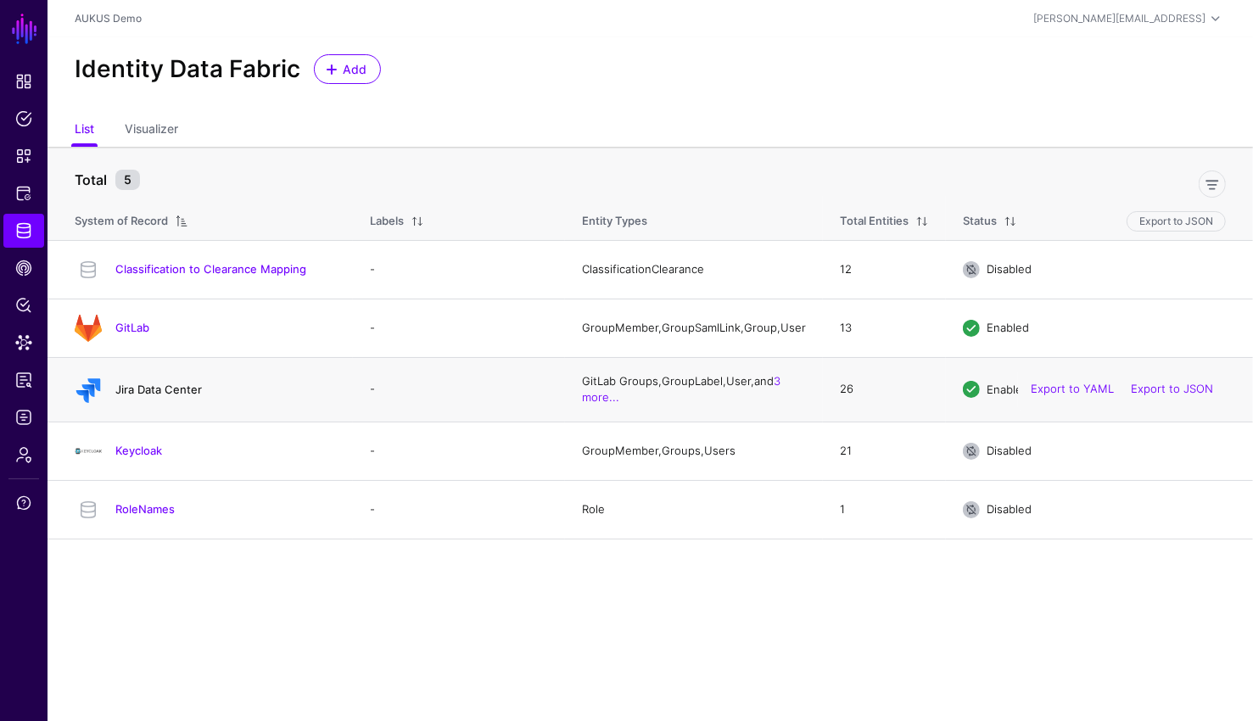
click at [148, 394] on link "Jira Data Center" at bounding box center [158, 389] width 87 height 14
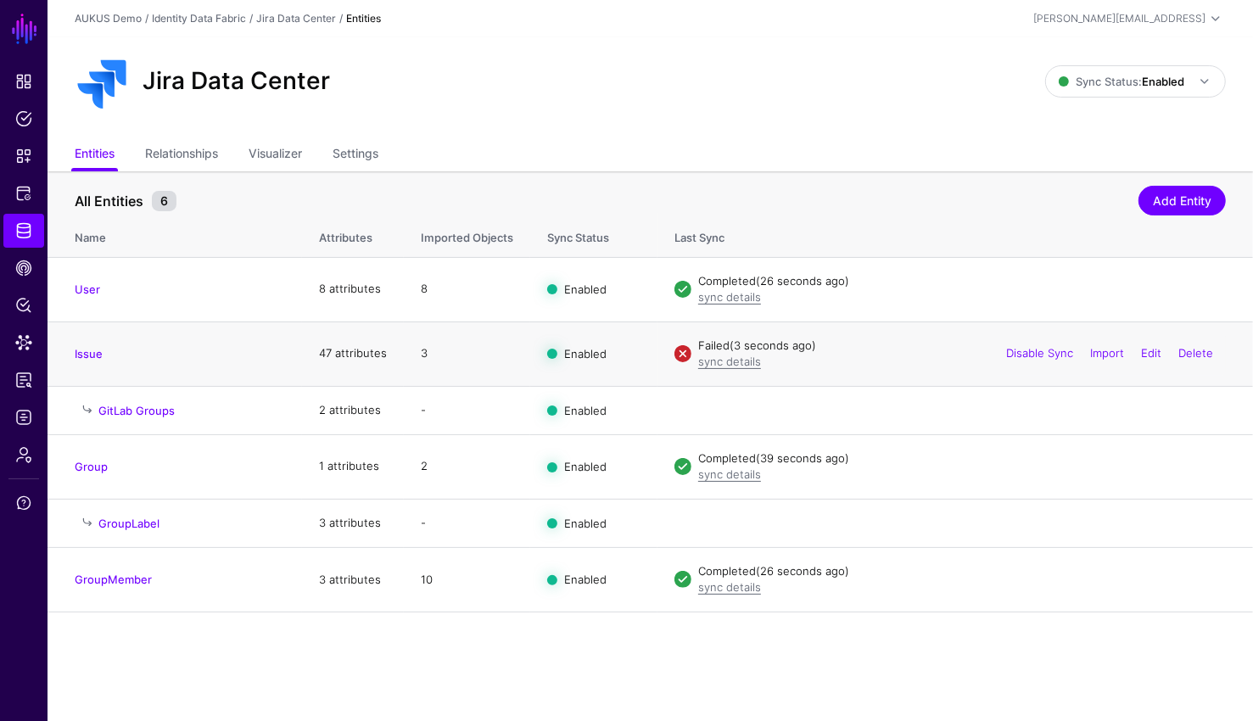
click at [65, 341] on td "Issue" at bounding box center [174, 353] width 254 height 64
click at [82, 352] on link "Issue" at bounding box center [89, 354] width 28 height 14
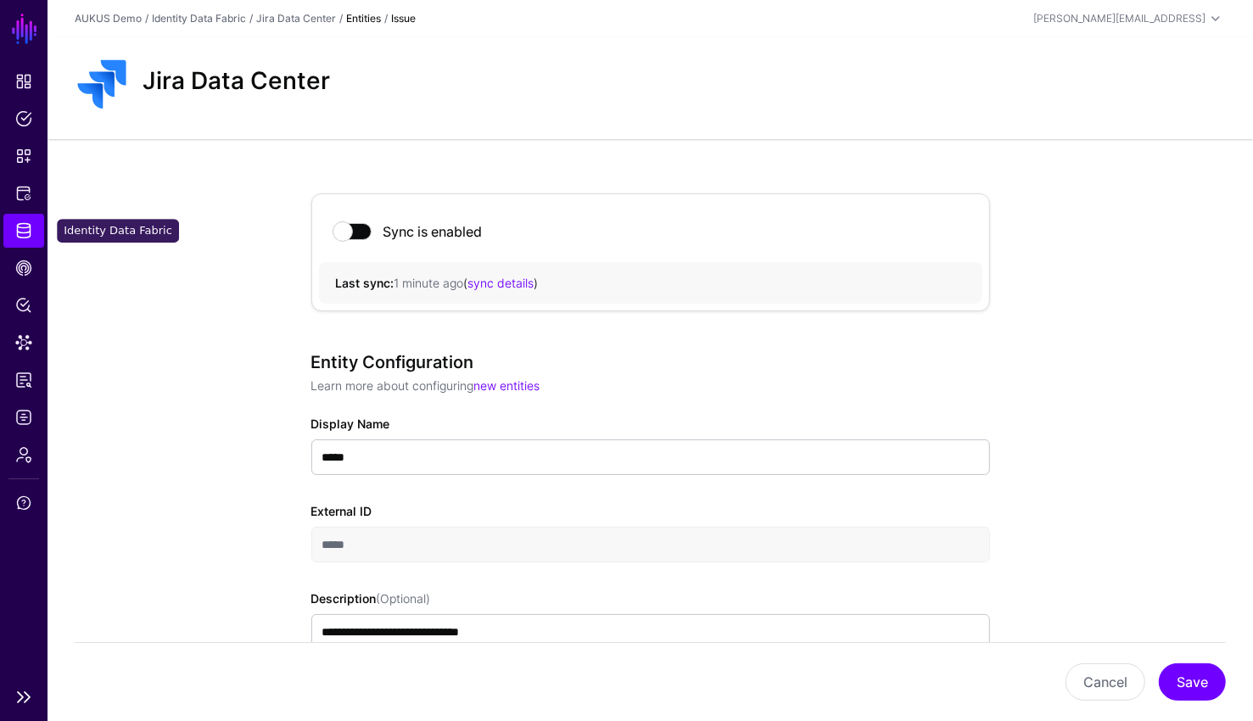
click at [38, 234] on link "Identity Data Fabric" at bounding box center [23, 231] width 41 height 34
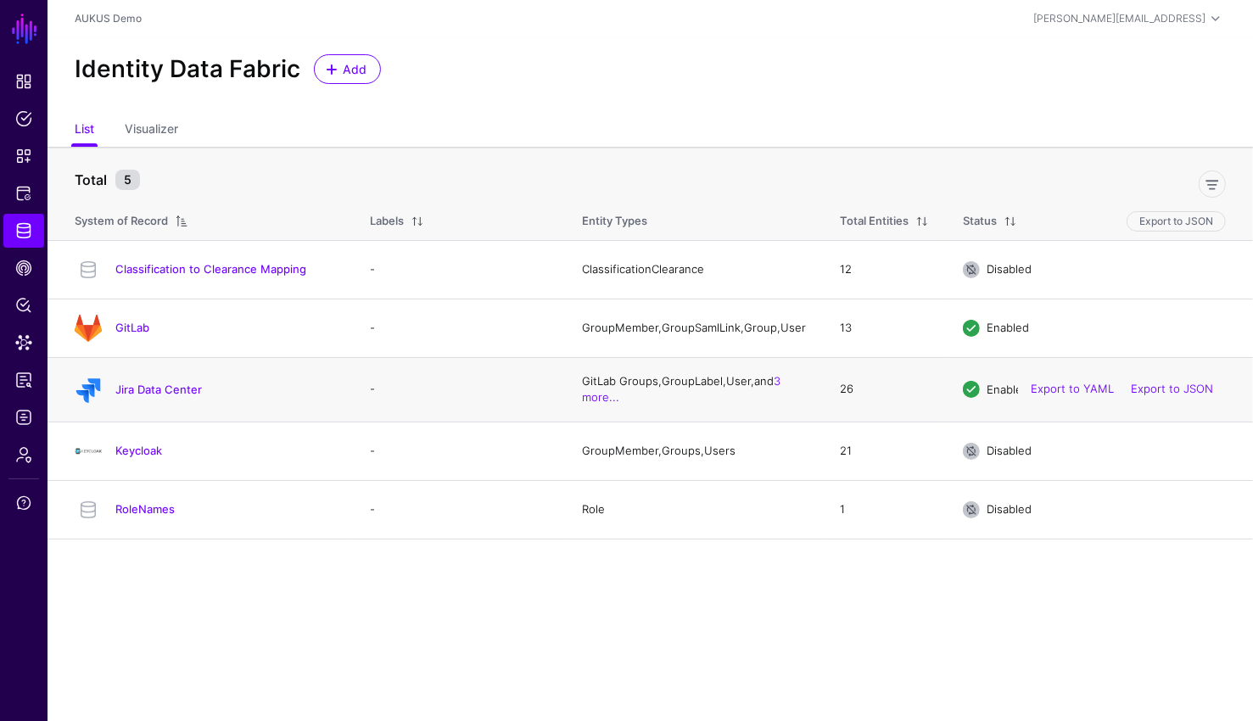
click at [160, 382] on div "Jira Data Center" at bounding box center [205, 389] width 275 height 27
click at [160, 394] on link "Jira Data Center" at bounding box center [158, 389] width 87 height 14
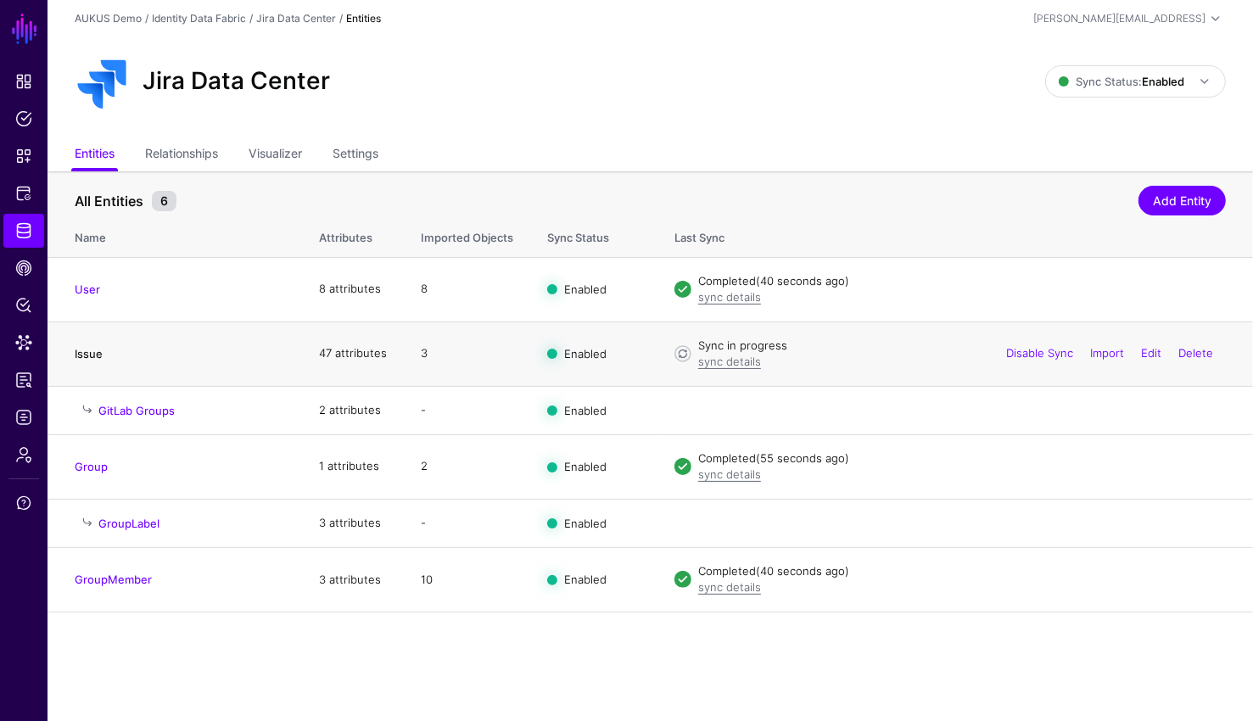
click at [90, 354] on link "Issue" at bounding box center [89, 354] width 28 height 14
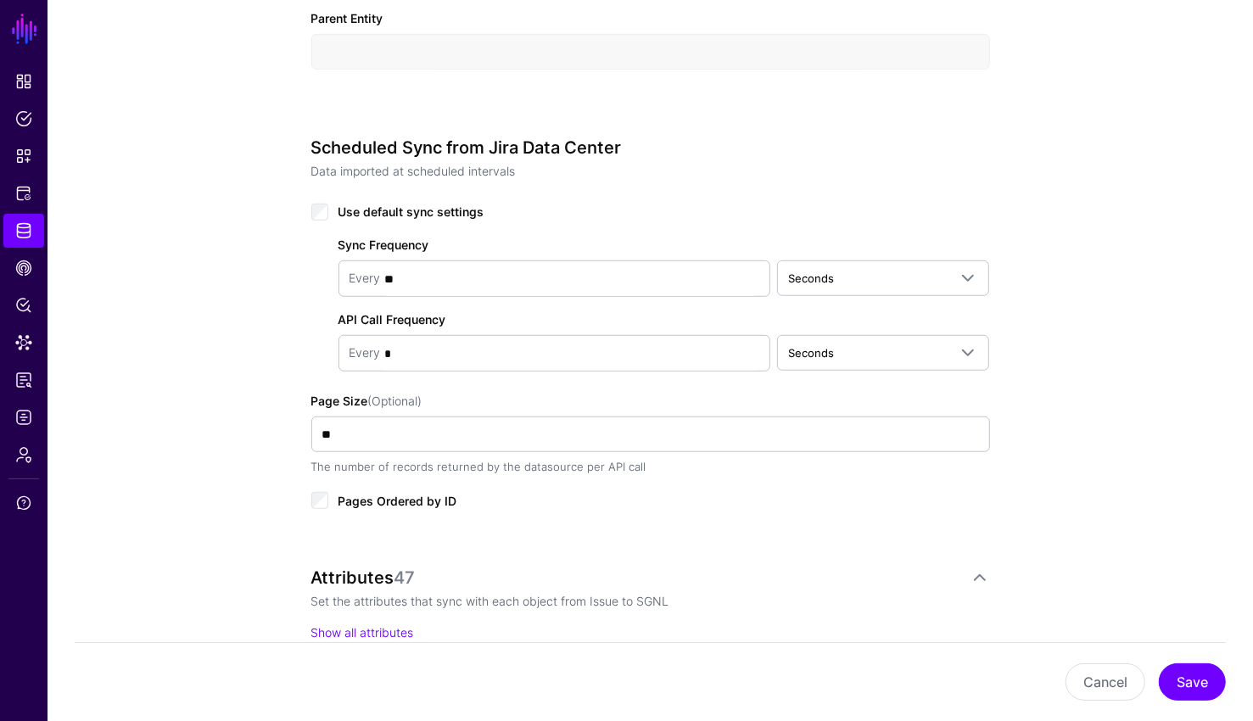
scroll to position [902, 0]
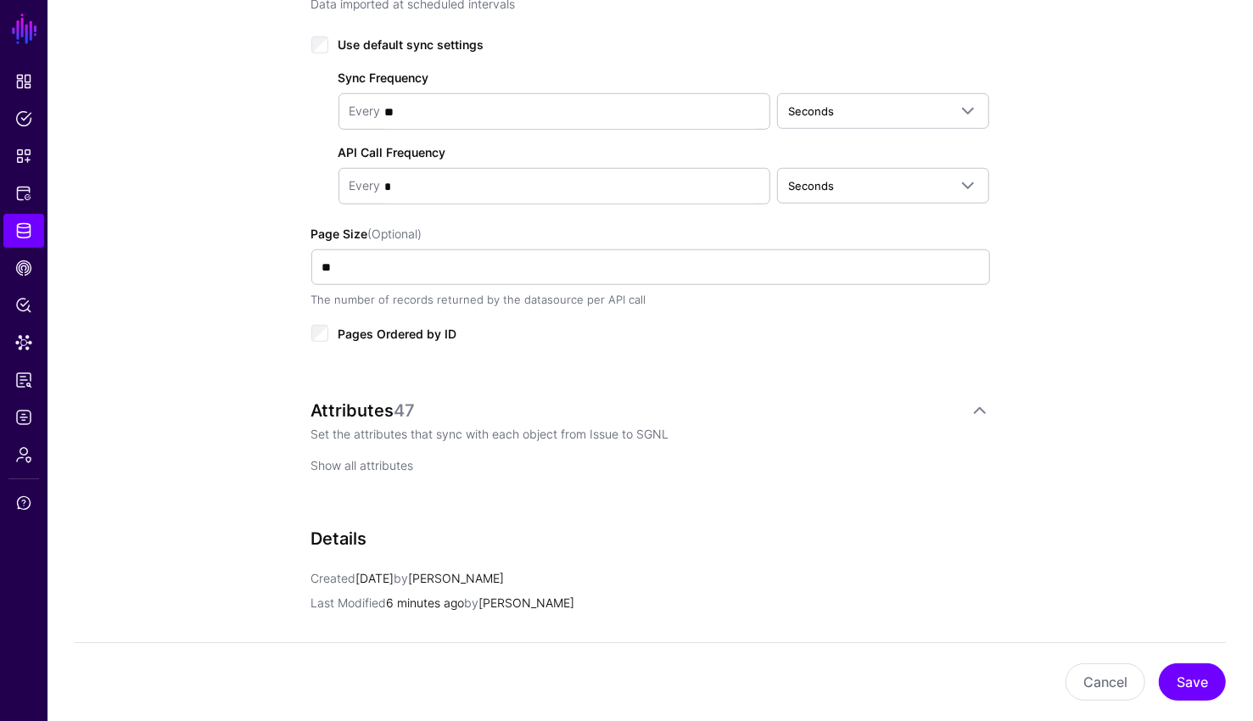
click at [362, 467] on link "Show all attributes" at bounding box center [362, 465] width 103 height 14
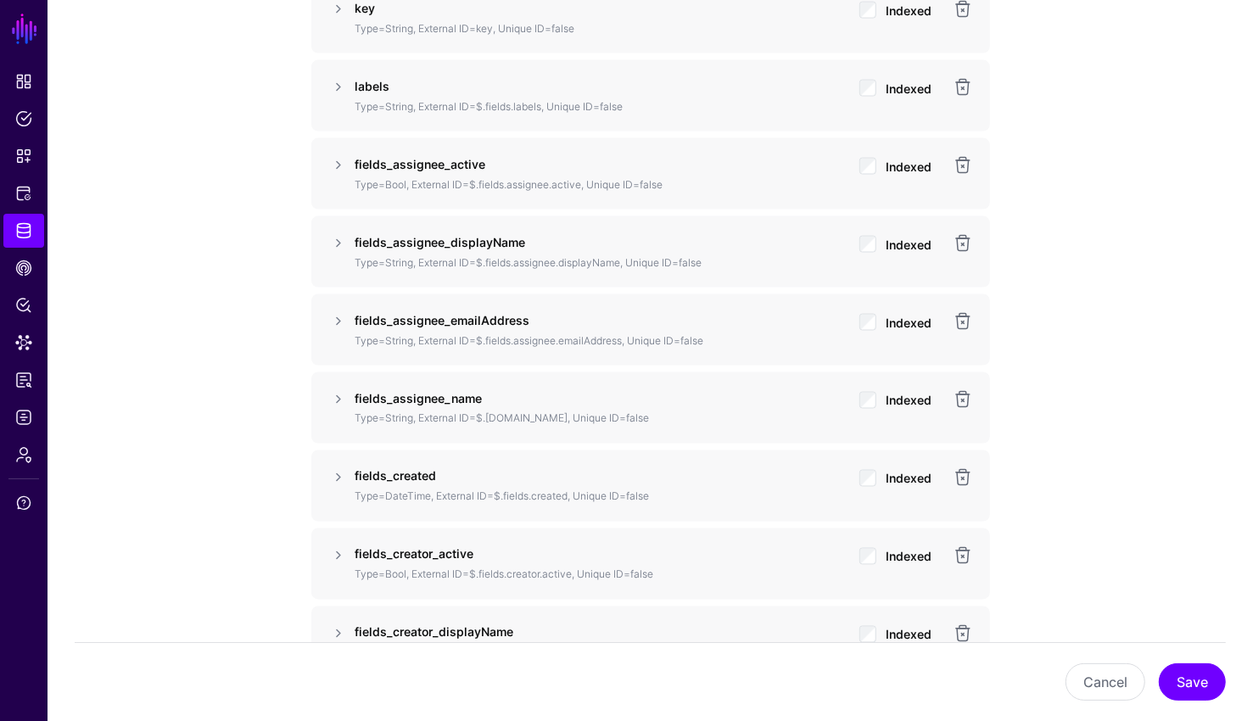
scroll to position [1303, 0]
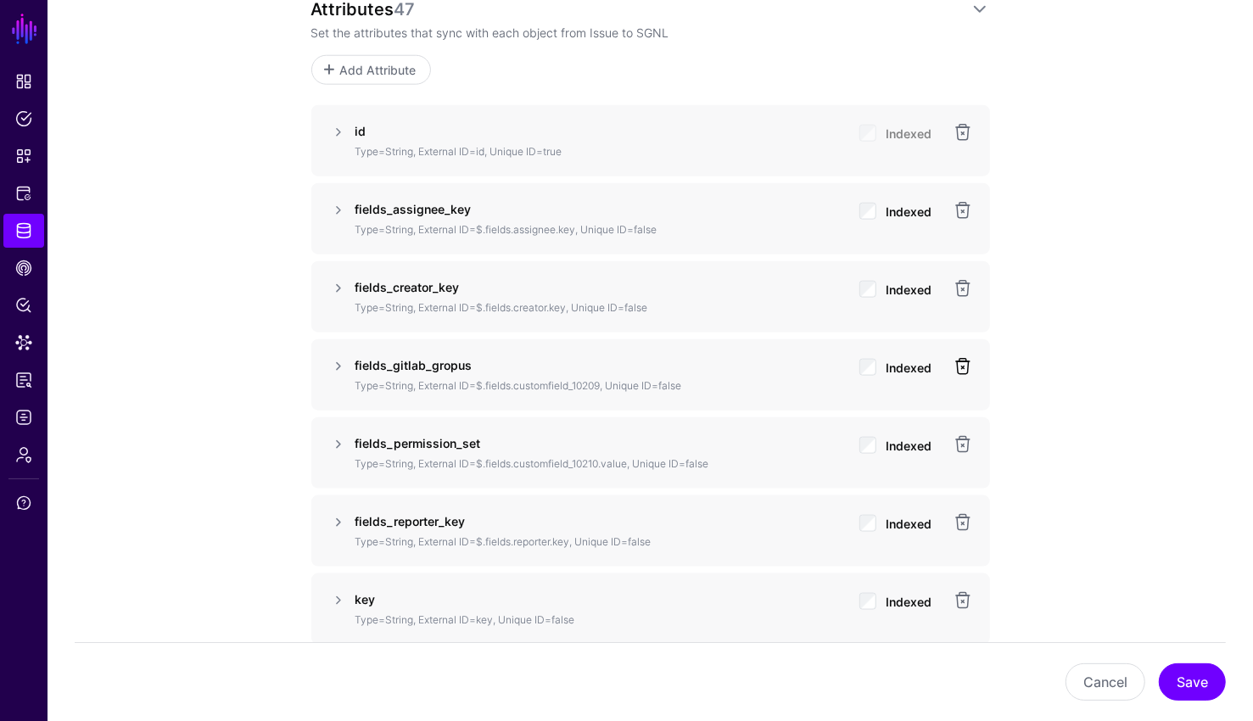
click at [965, 356] on link at bounding box center [962, 366] width 20 height 20
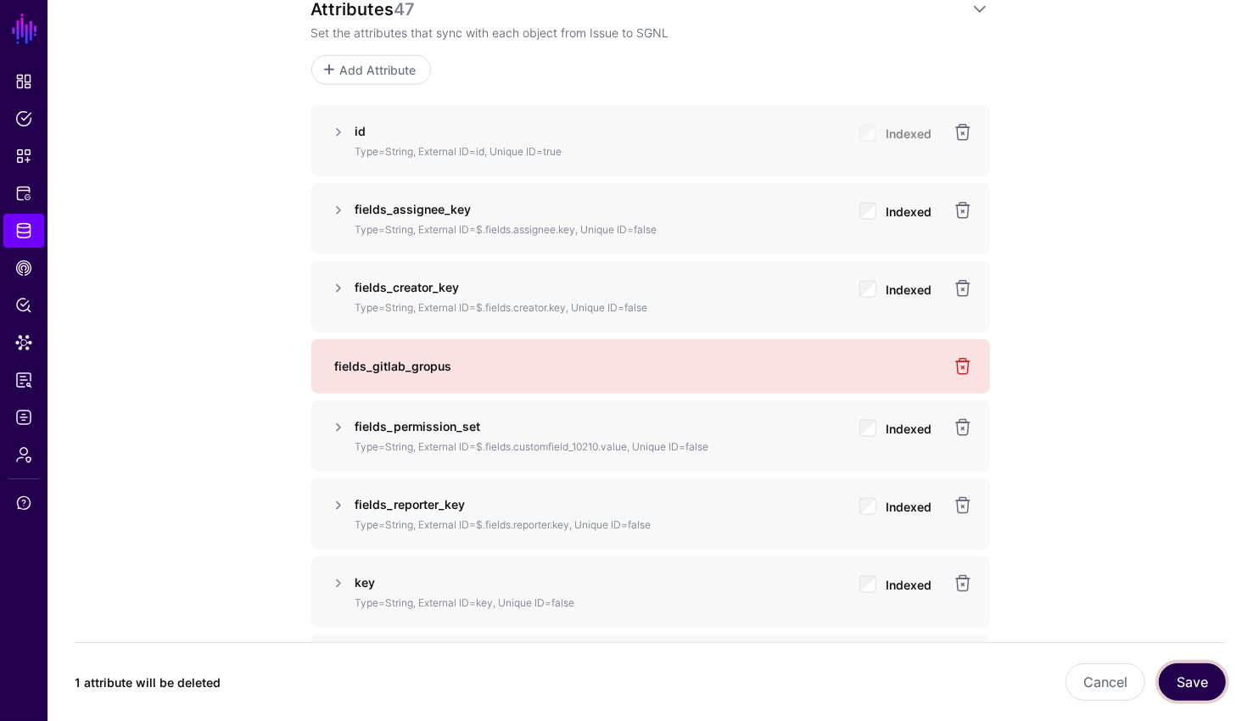
click at [1197, 675] on button "Save" at bounding box center [1191, 681] width 67 height 37
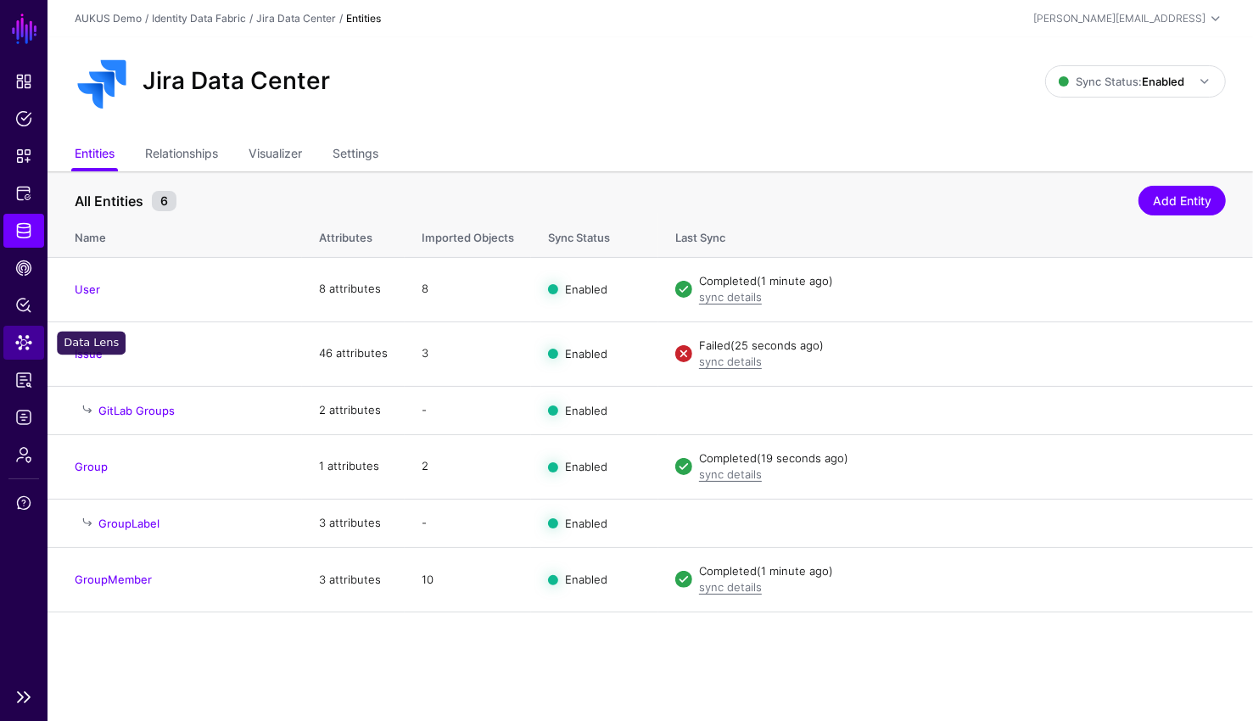
click at [17, 342] on span "Data Lens" at bounding box center [23, 342] width 17 height 17
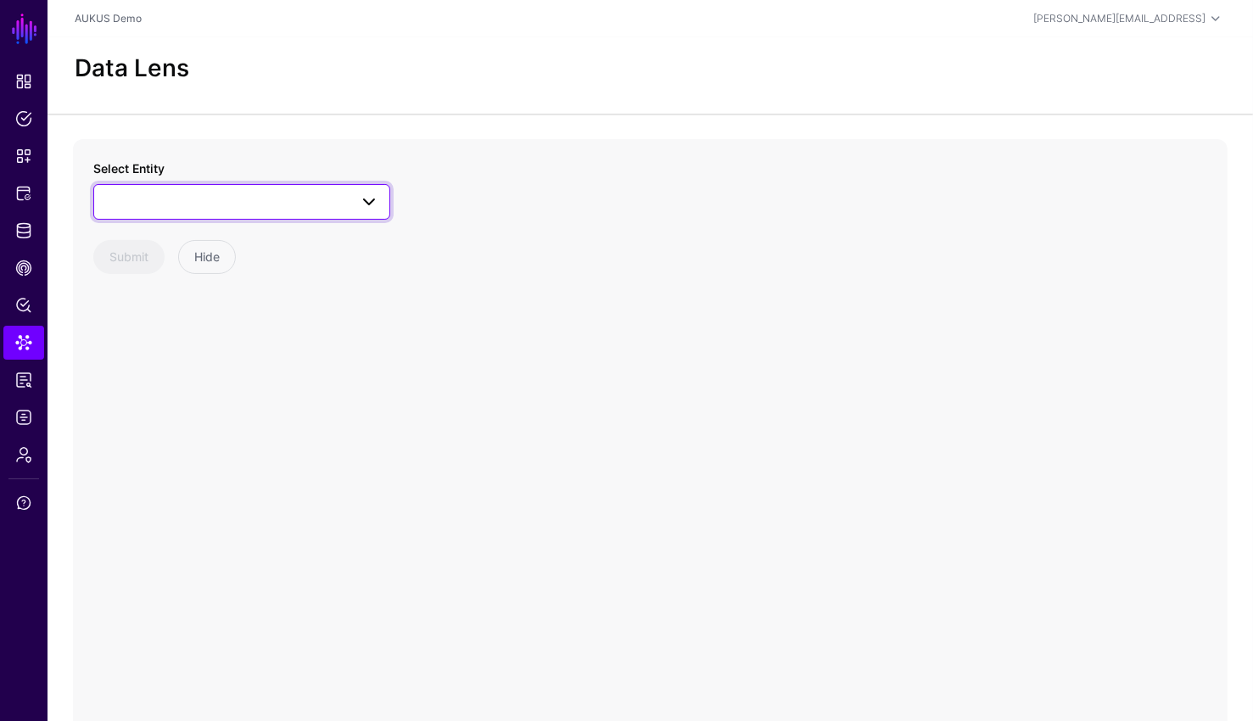
click at [266, 186] on link at bounding box center [241, 202] width 297 height 36
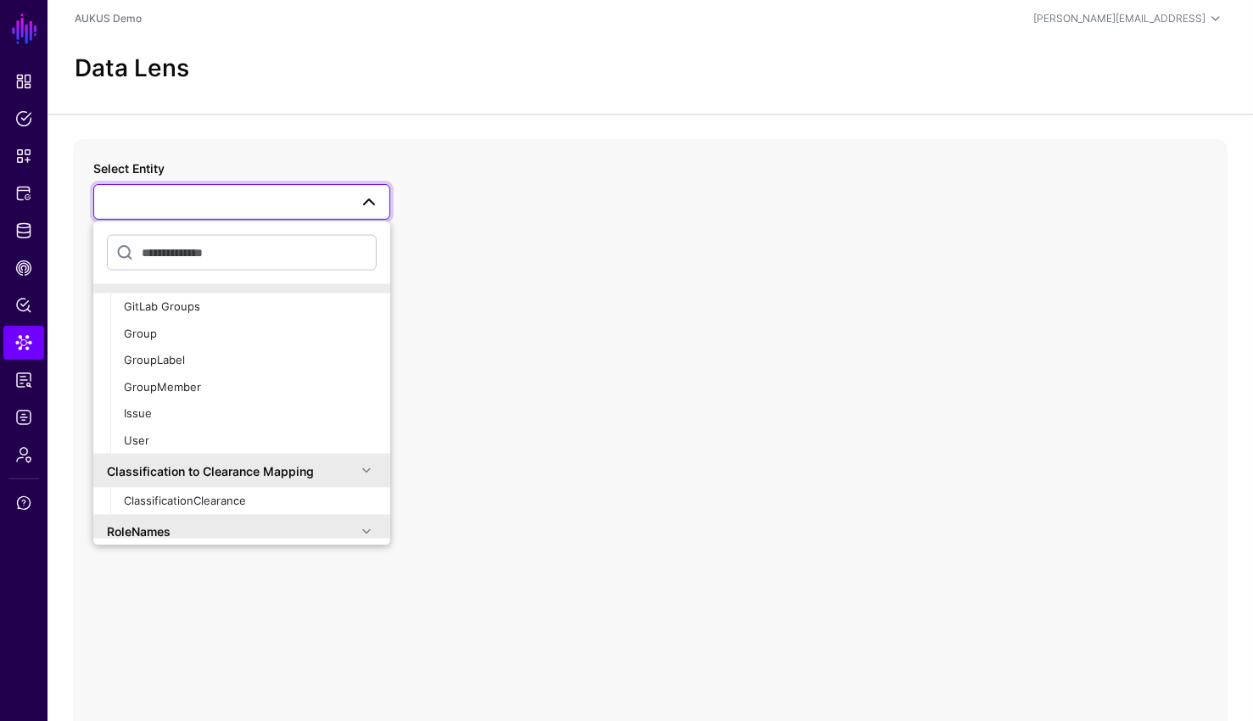
scroll to position [143, 0]
click at [181, 298] on span "GitLab Groups" at bounding box center [162, 301] width 76 height 14
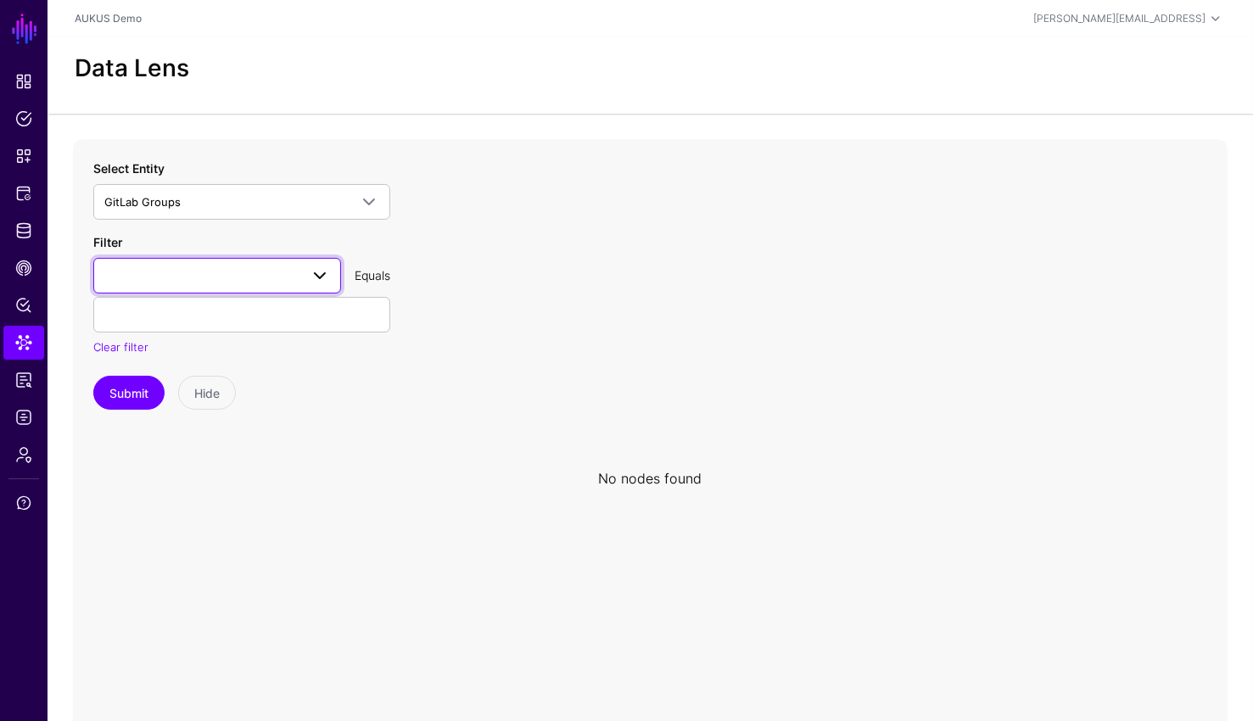
click at [224, 291] on link at bounding box center [217, 276] width 248 height 36
click at [438, 214] on icon at bounding box center [650, 478] width 1154 height 678
click at [418, 219] on icon at bounding box center [650, 478] width 1154 height 678
click at [321, 276] on span at bounding box center [320, 275] width 20 height 20
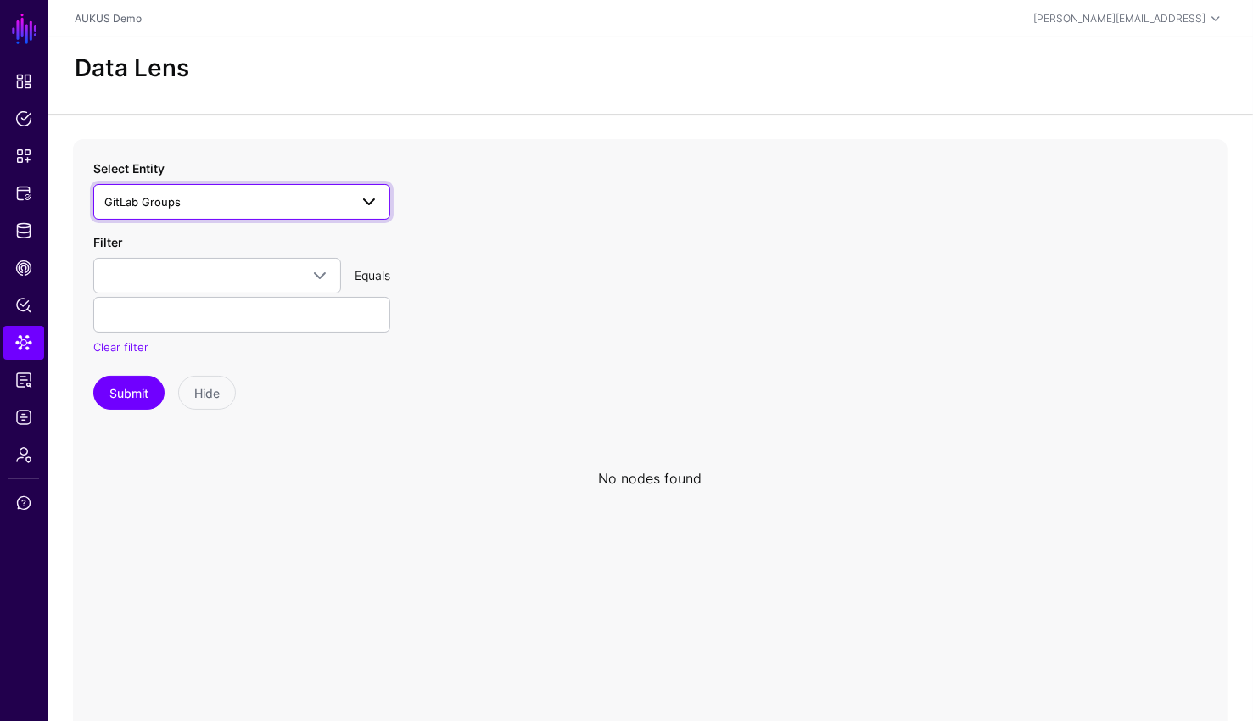
click at [328, 198] on span "GitLab Groups" at bounding box center [226, 202] width 244 height 19
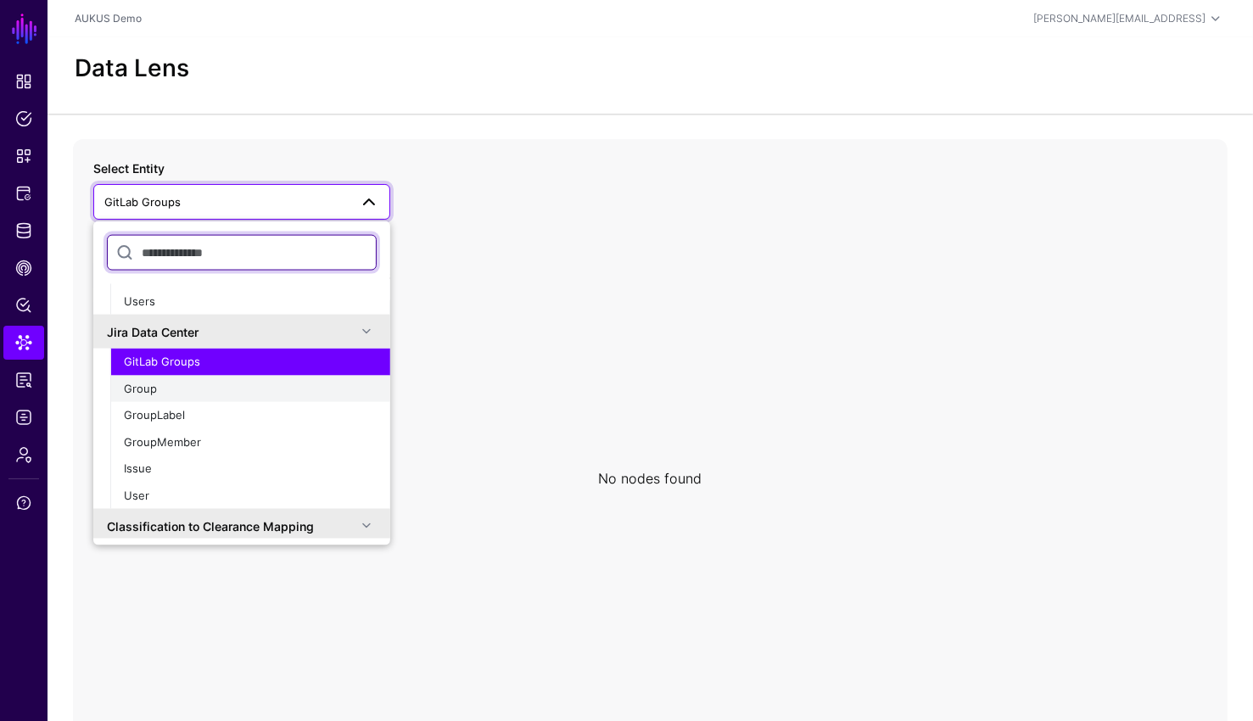
scroll to position [87, 0]
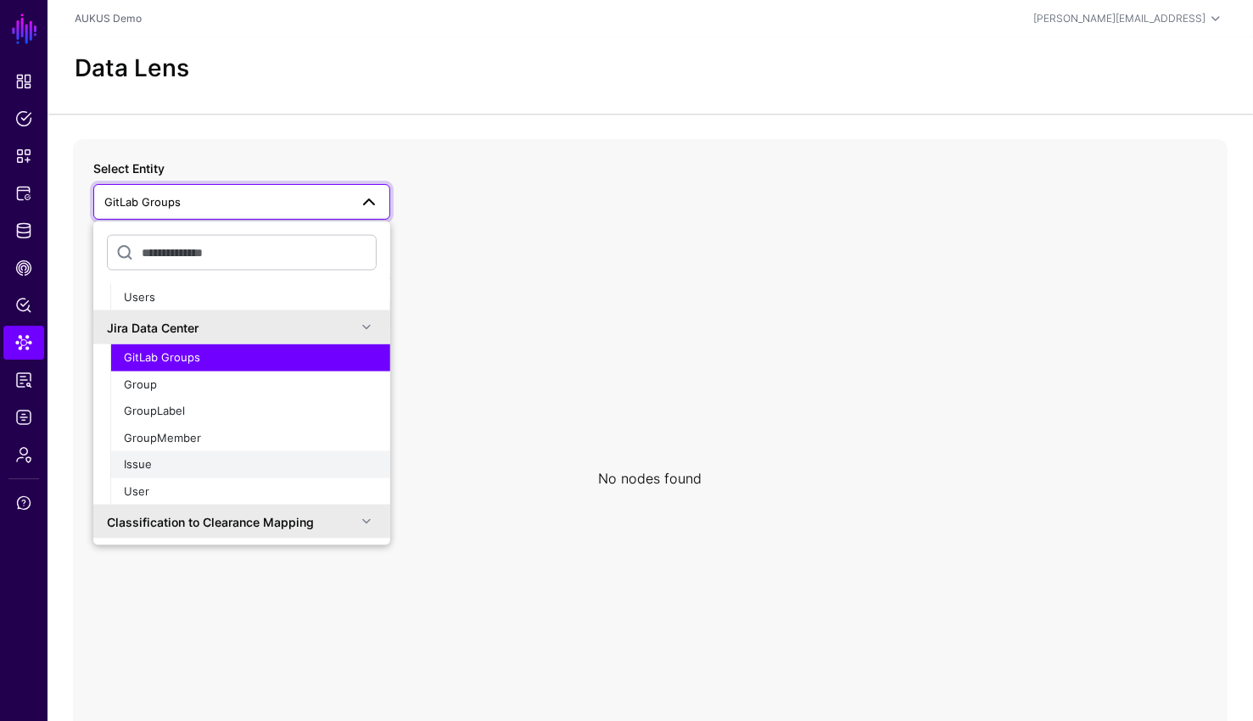
click at [217, 466] on div "Issue" at bounding box center [250, 464] width 253 height 17
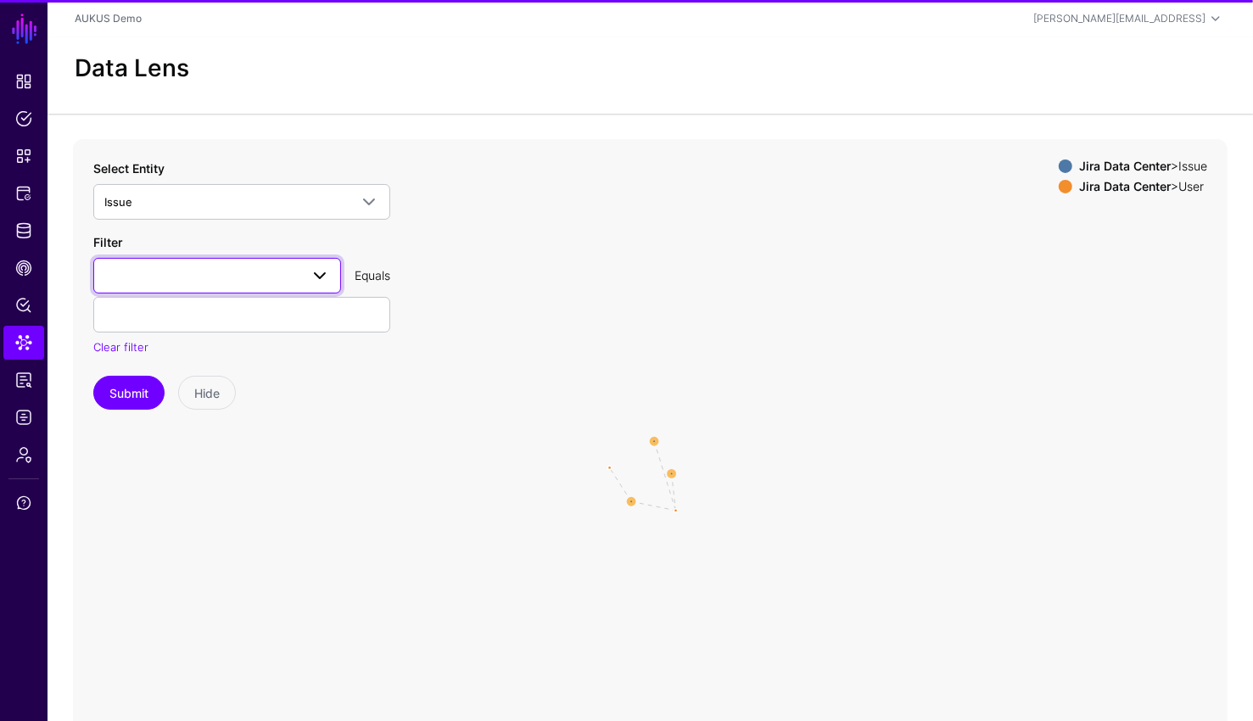
click at [284, 271] on span at bounding box center [217, 275] width 226 height 20
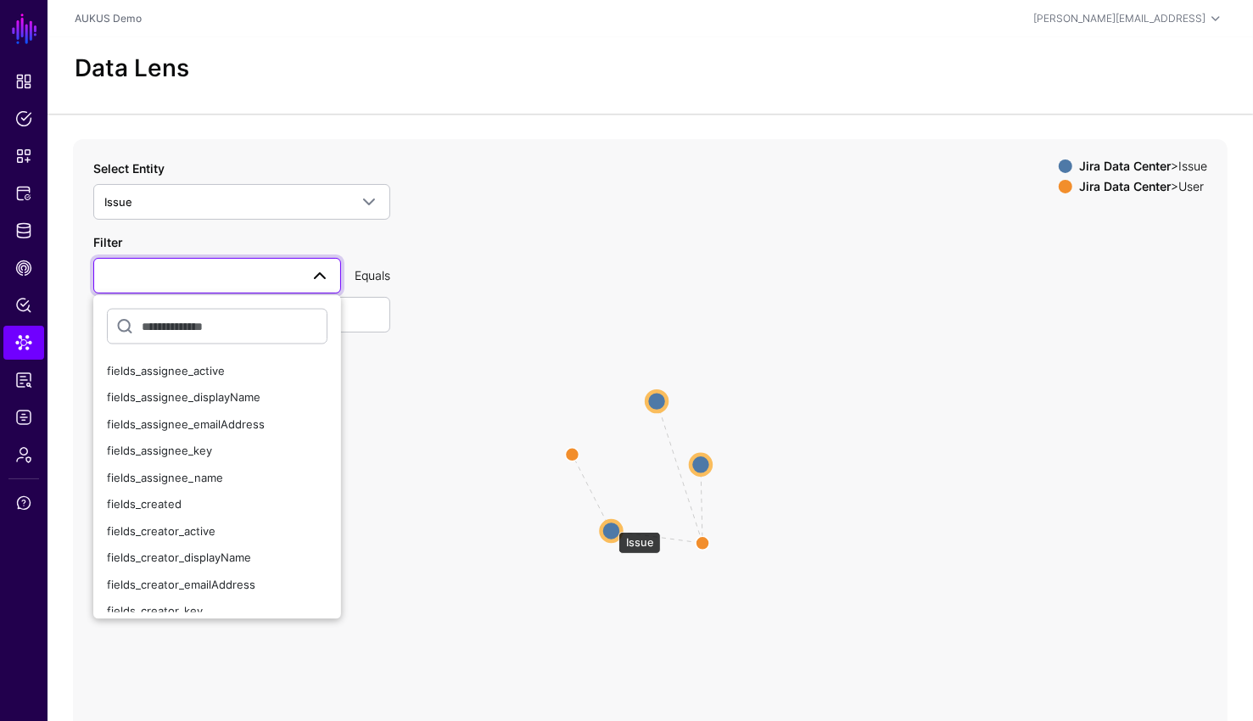
click at [610, 523] on circle at bounding box center [611, 531] width 20 height 20
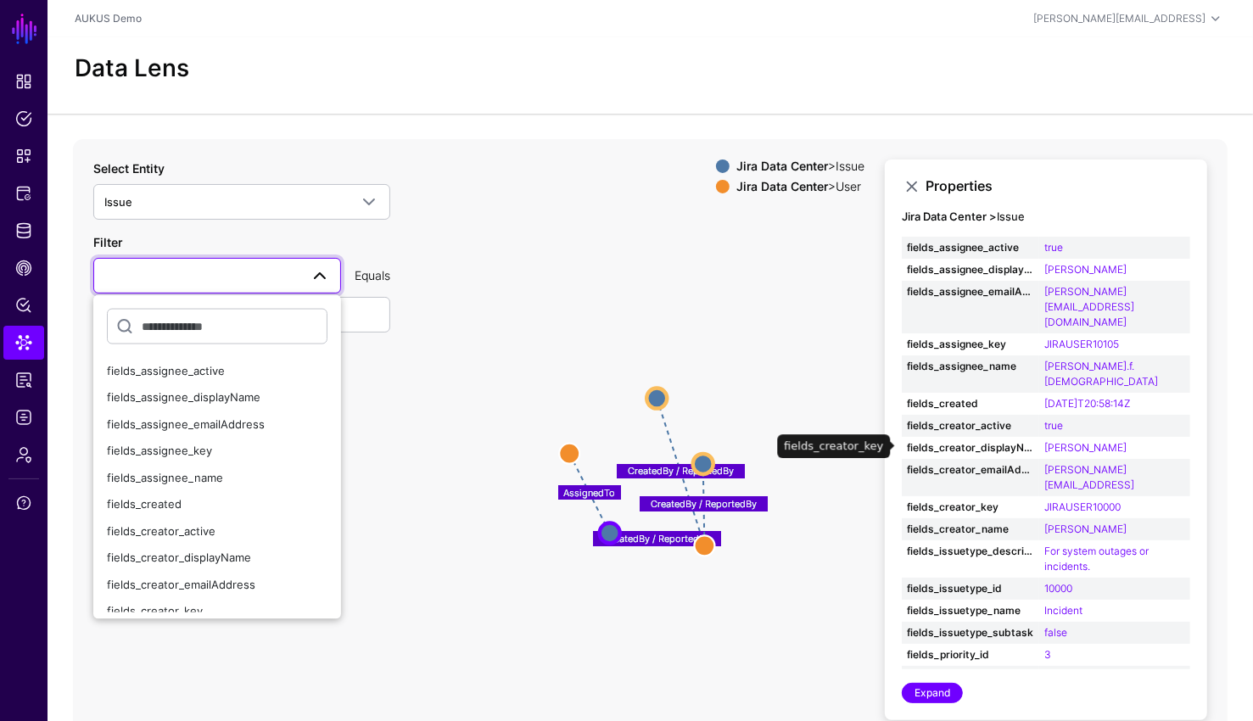
scroll to position [445, 0]
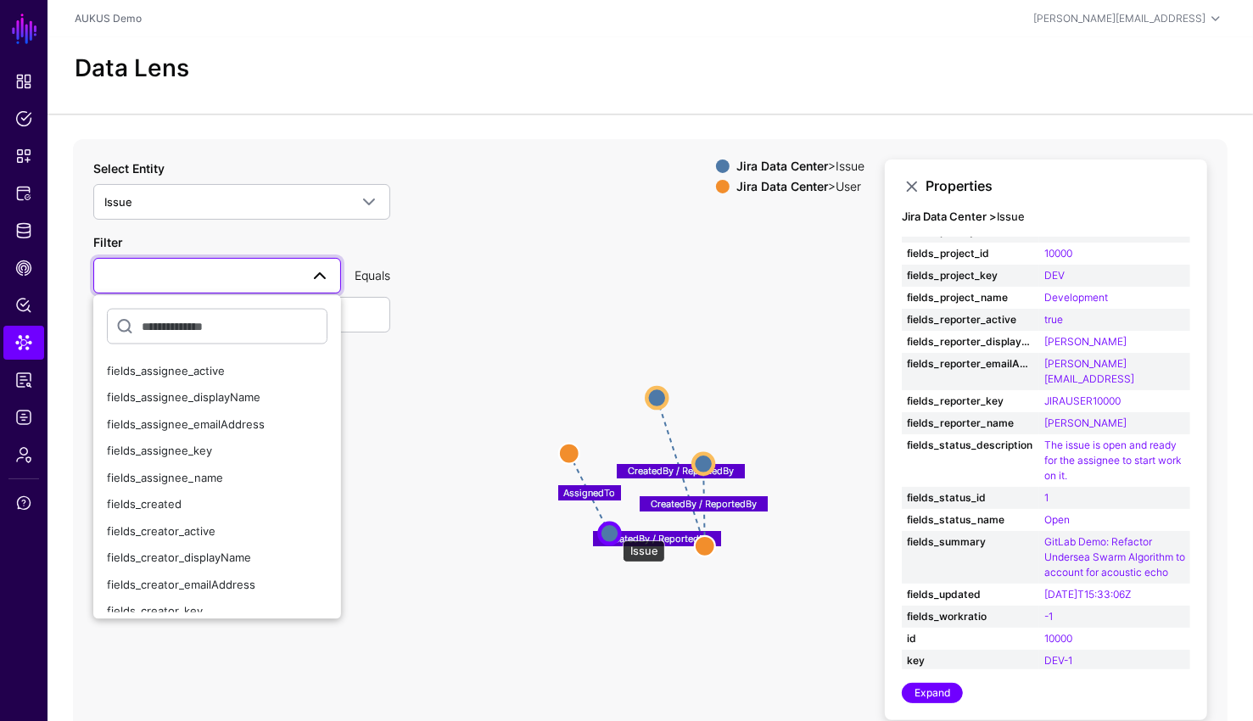
click at [614, 532] on circle at bounding box center [610, 533] width 20 height 20
click at [922, 695] on link "Expand" at bounding box center [932, 693] width 61 height 20
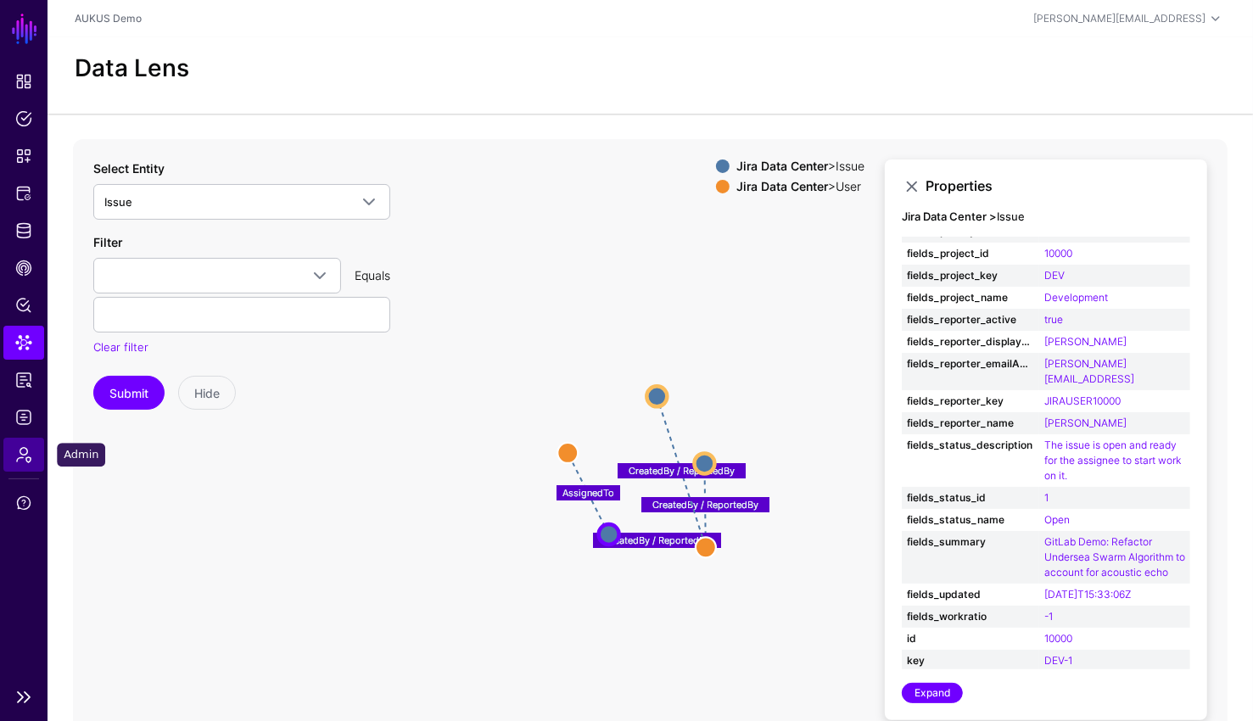
click at [11, 454] on link "Admin" at bounding box center [23, 455] width 41 height 34
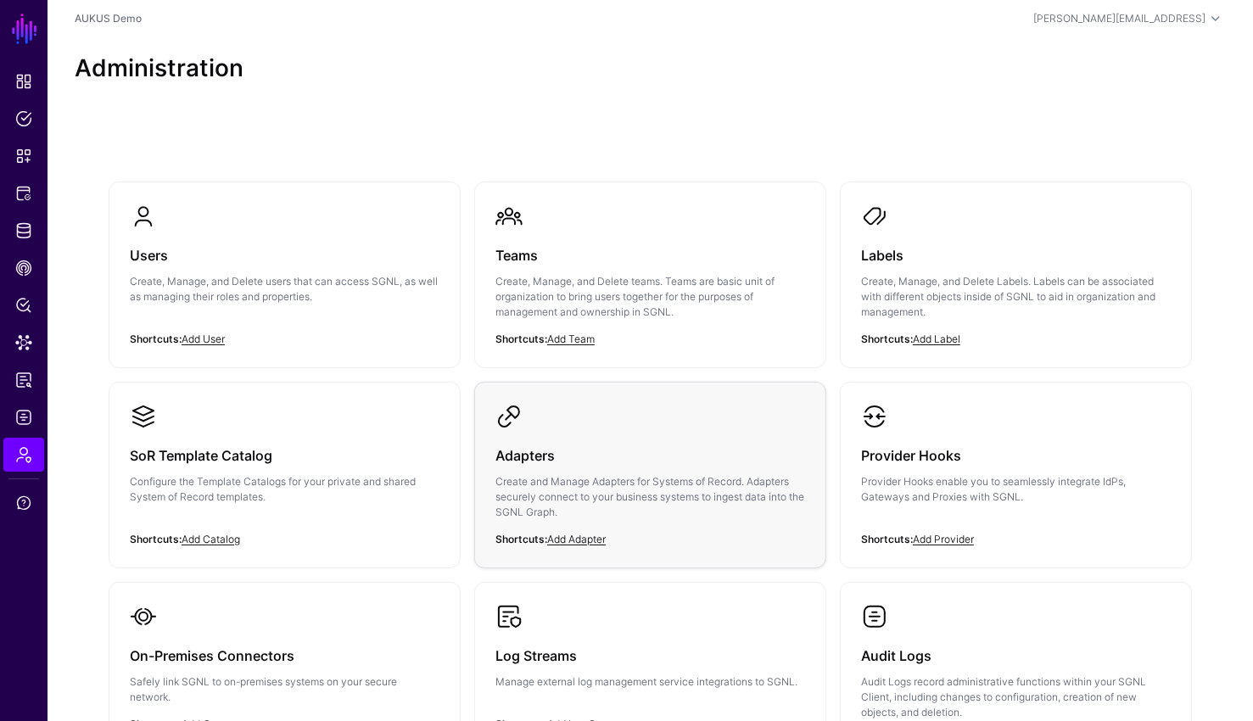
click at [669, 432] on div "Adapters Create and Manage Adapters for Systems of Record. Adapters securely co…" at bounding box center [650, 488] width 310 height 117
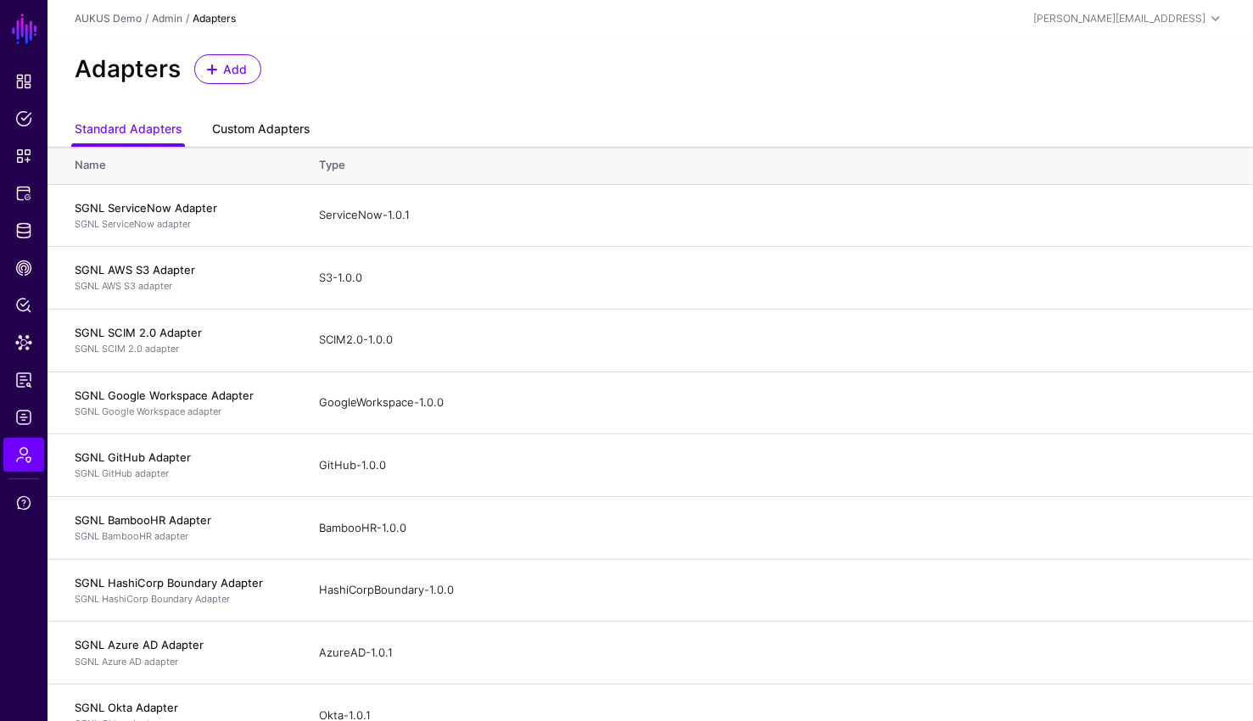
click at [274, 137] on link "Custom Adapters" at bounding box center [261, 130] width 98 height 32
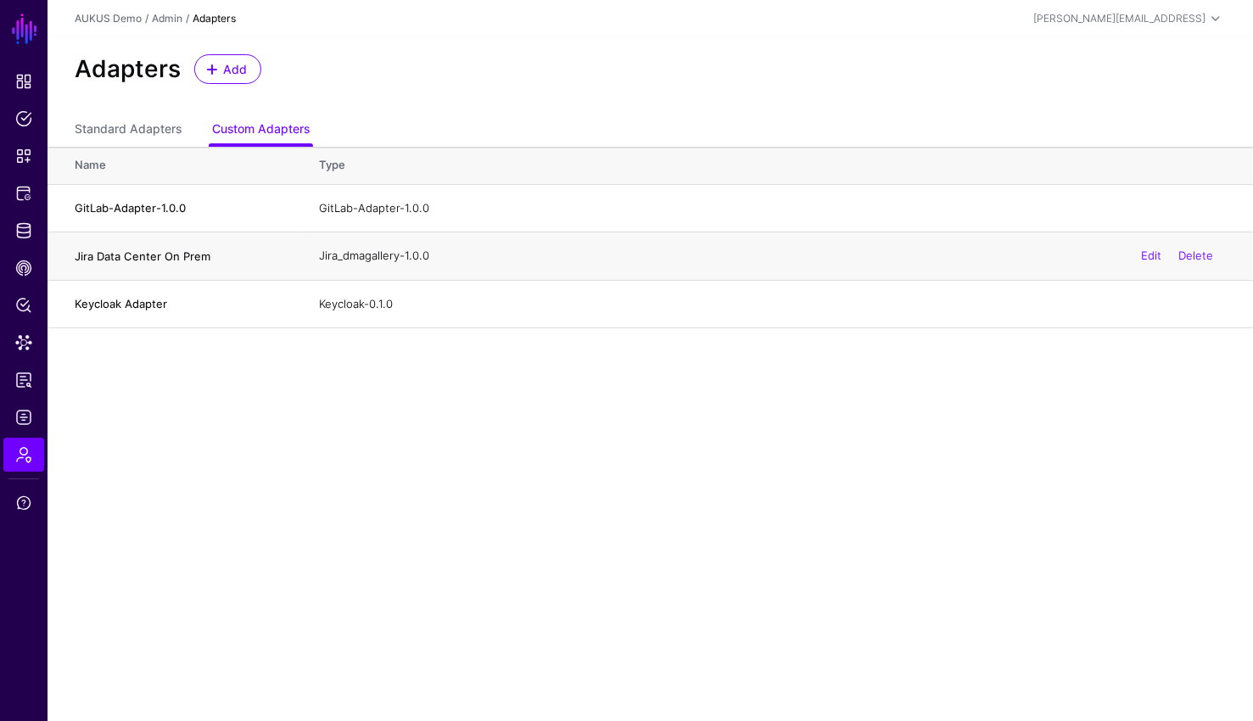
click at [167, 254] on h4 "Jira Data Center On Prem" at bounding box center [180, 255] width 210 height 15
click at [1147, 258] on link "Edit" at bounding box center [1151, 255] width 20 height 14
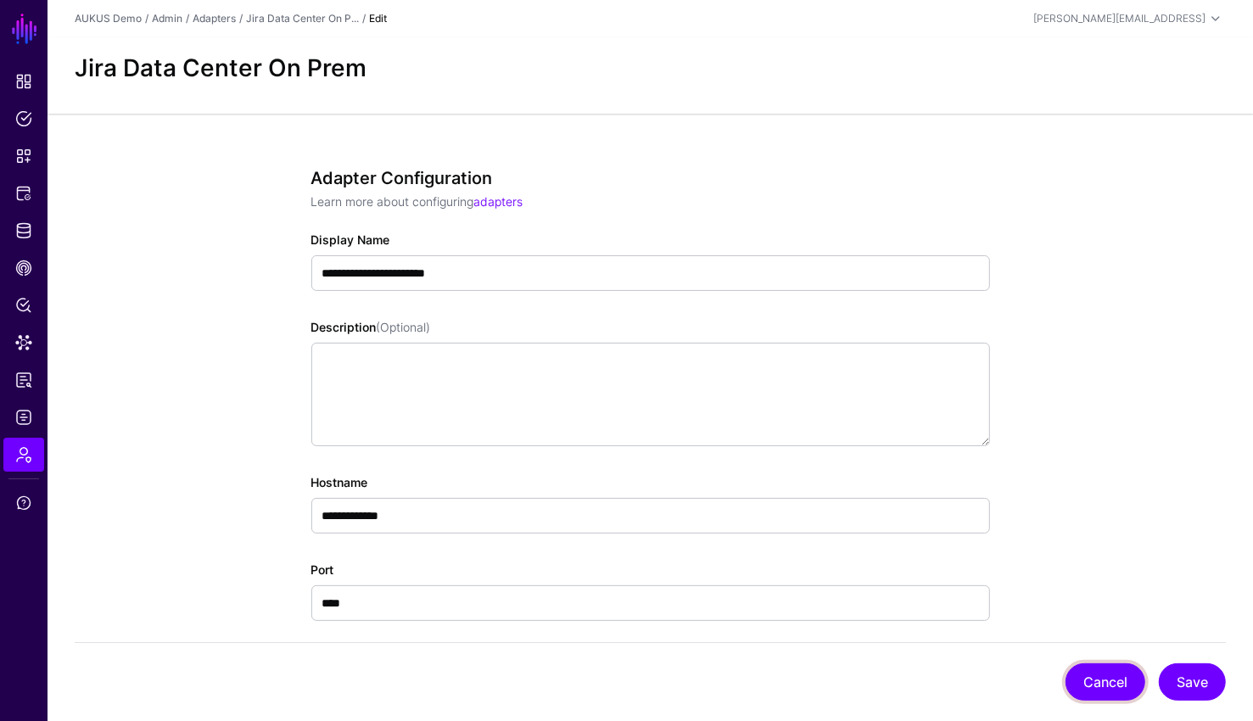
click at [1101, 696] on button "Cancel" at bounding box center [1105, 681] width 80 height 37
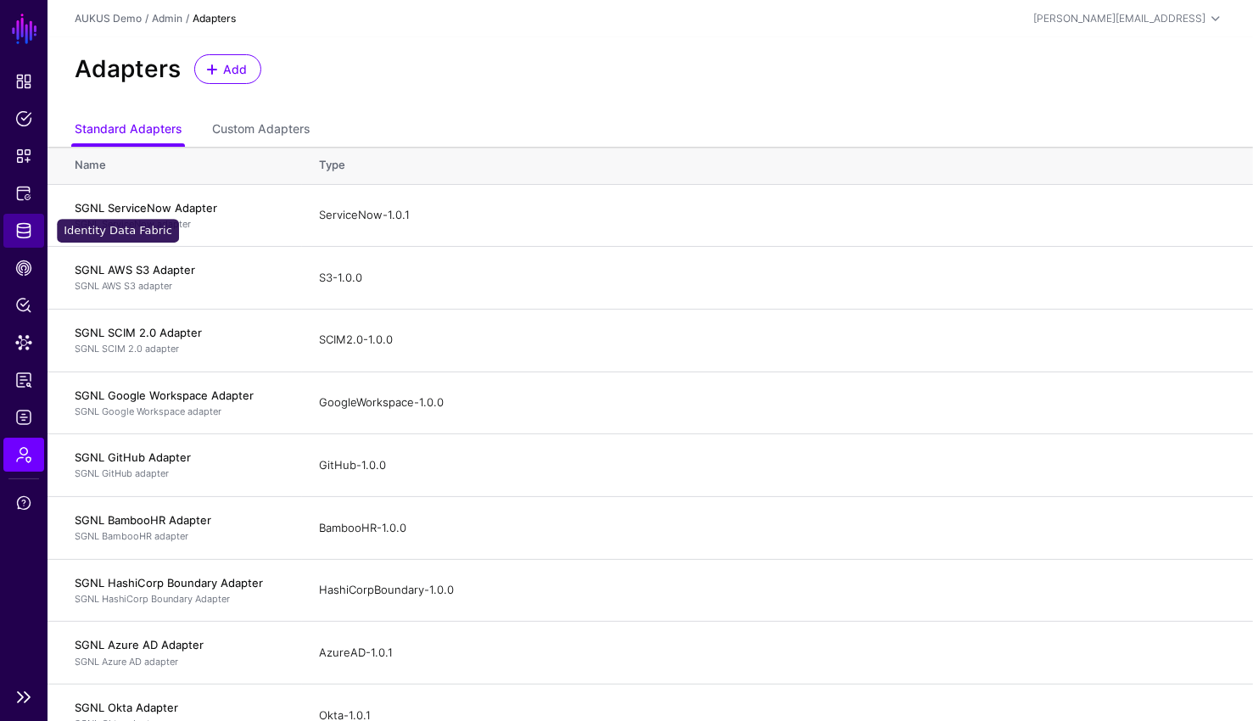
click at [9, 242] on link "Identity Data Fabric" at bounding box center [23, 231] width 41 height 34
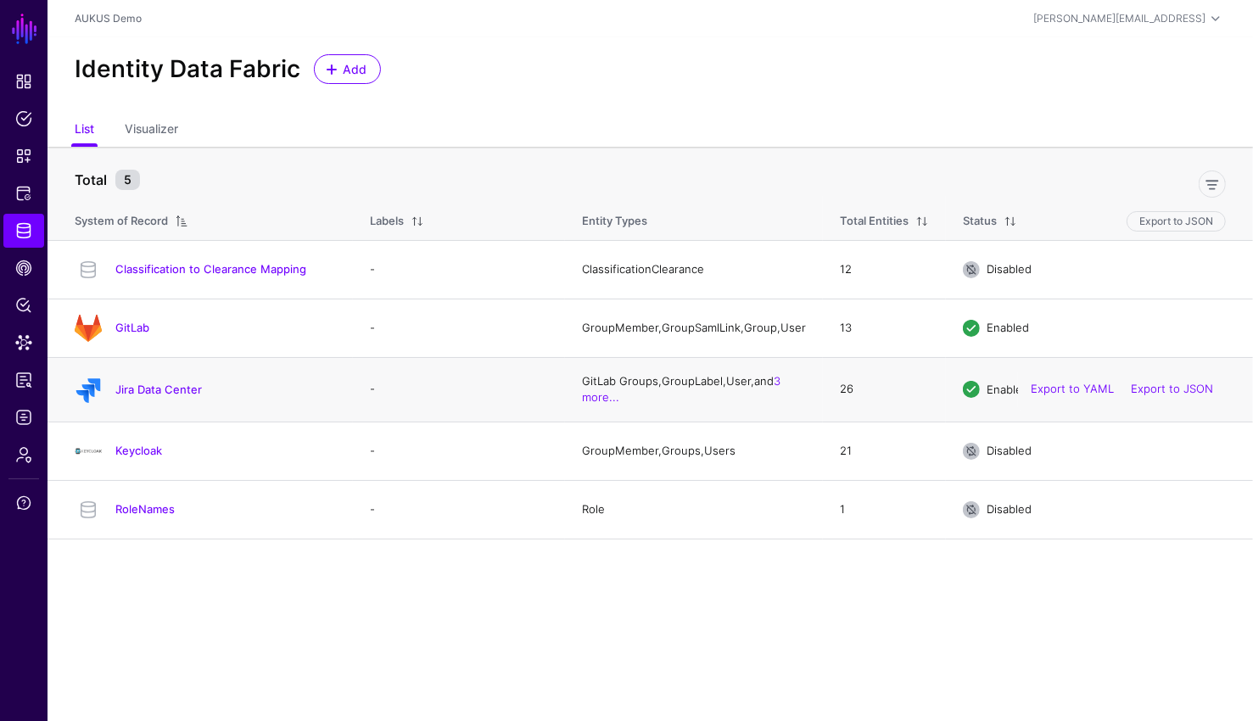
click at [154, 397] on h4 "Jira Data Center" at bounding box center [225, 389] width 220 height 15
click at [159, 390] on link "Jira Data Center" at bounding box center [158, 389] width 87 height 14
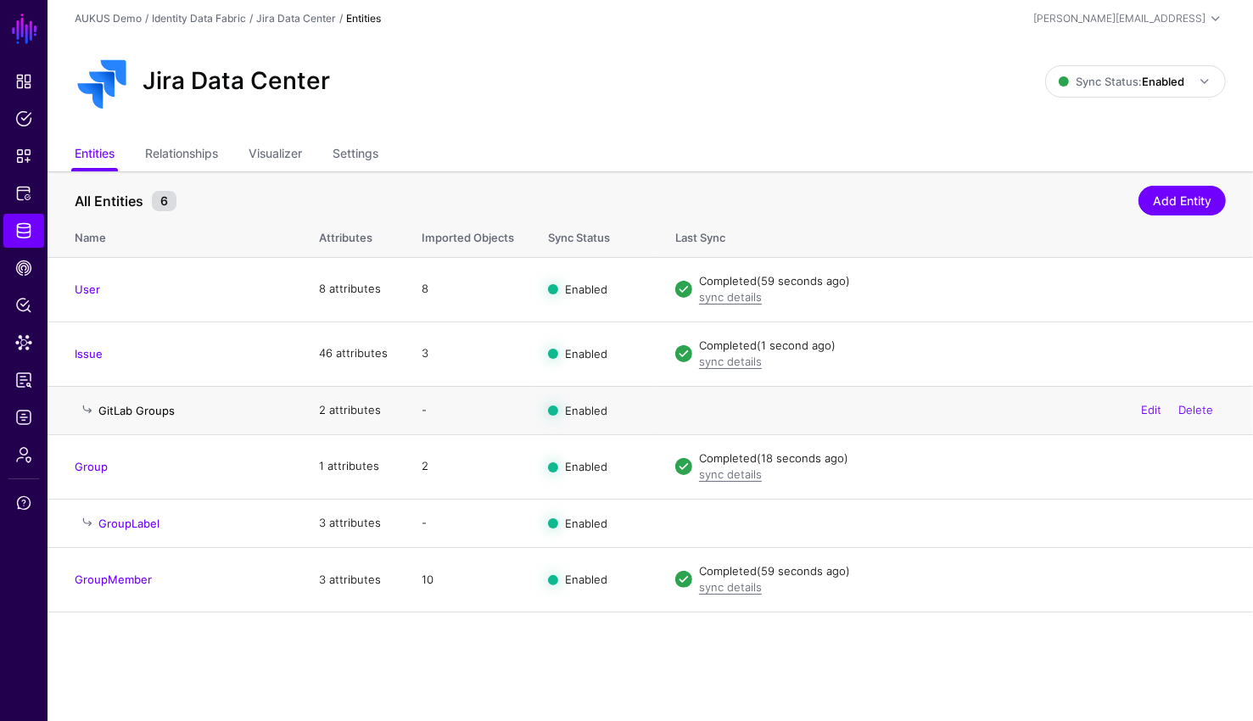
click at [145, 412] on link "GitLab Groups" at bounding box center [136, 411] width 76 height 14
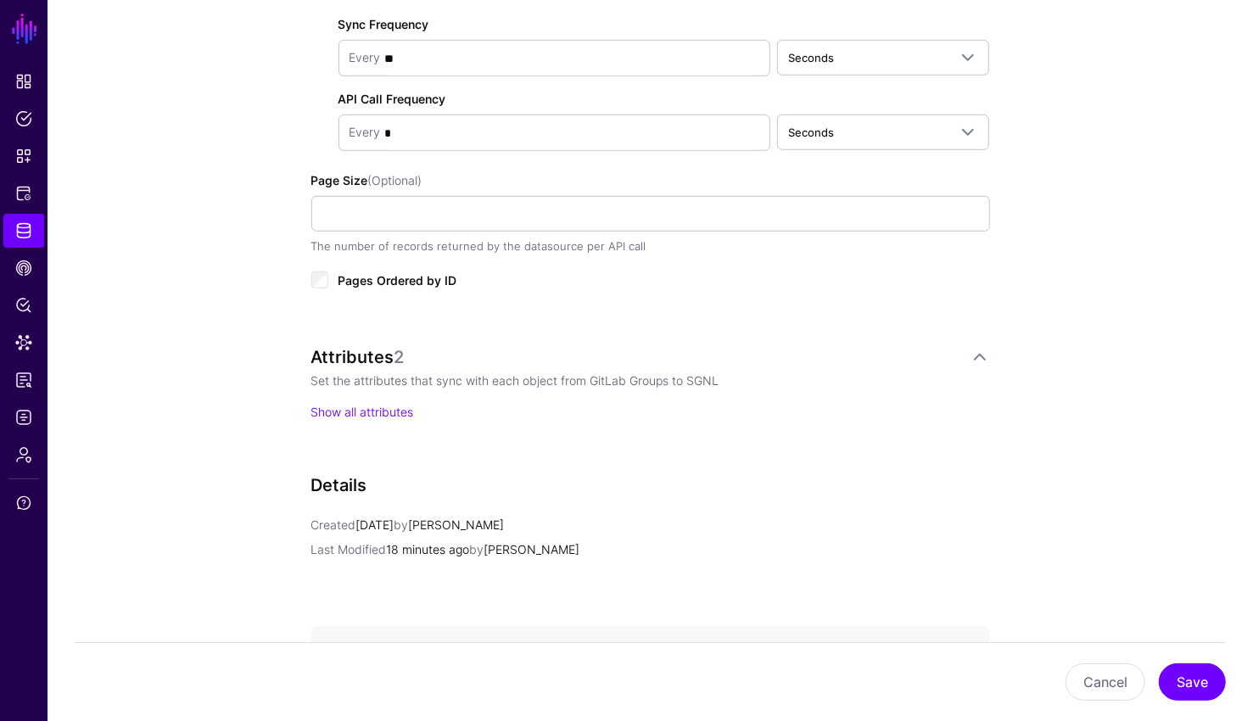
scroll to position [806, 0]
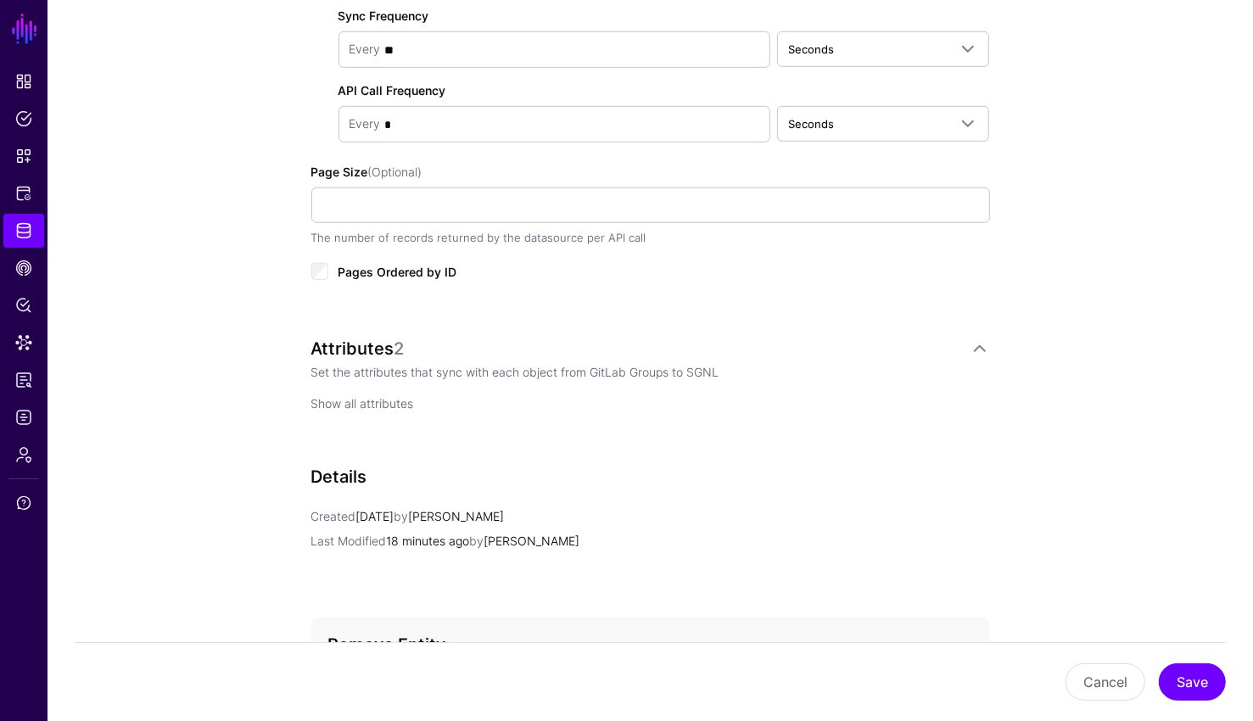
click at [382, 396] on link "Show all attributes" at bounding box center [362, 403] width 103 height 14
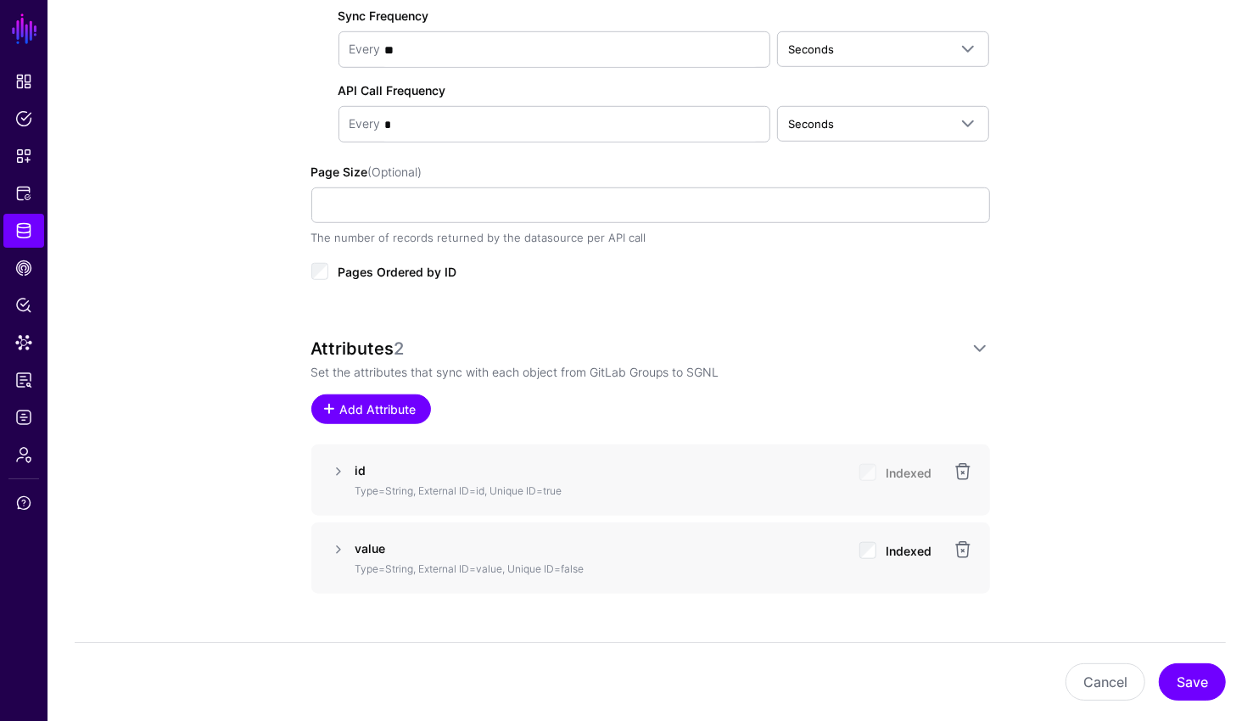
click at [353, 396] on link "Add Attribute" at bounding box center [371, 409] width 120 height 30
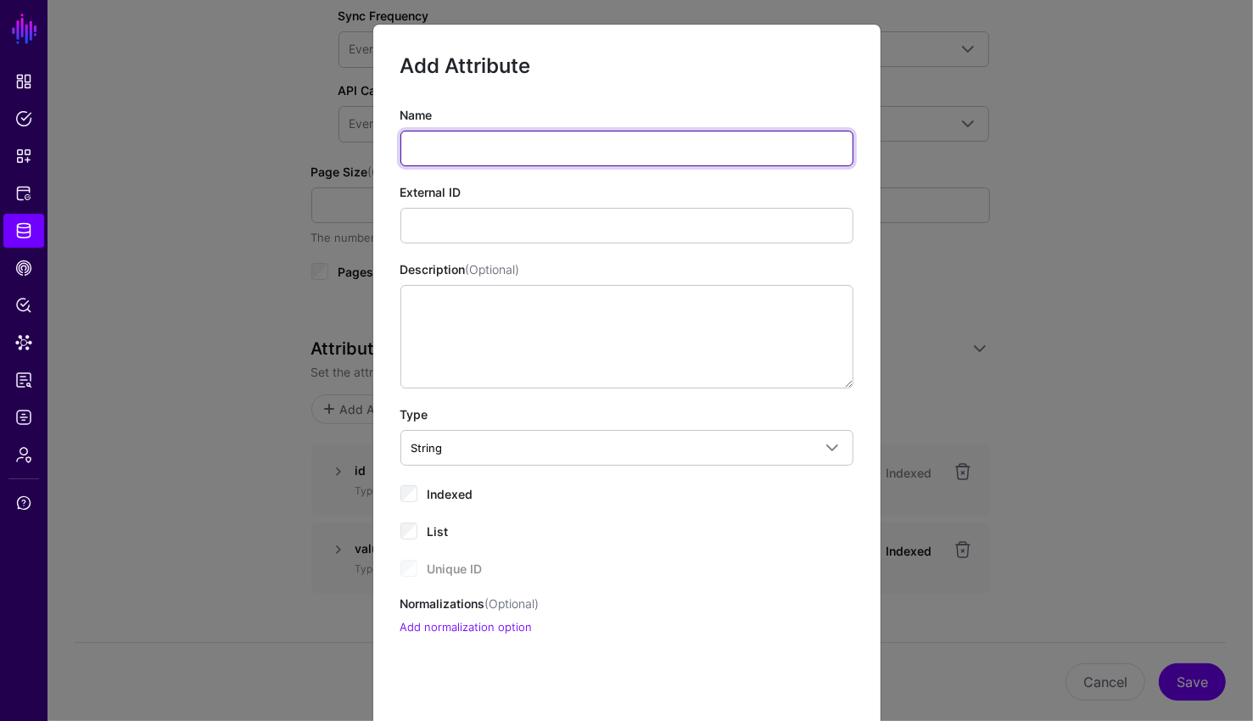
click at [516, 143] on input "Name" at bounding box center [626, 149] width 453 height 36
type input "**********"
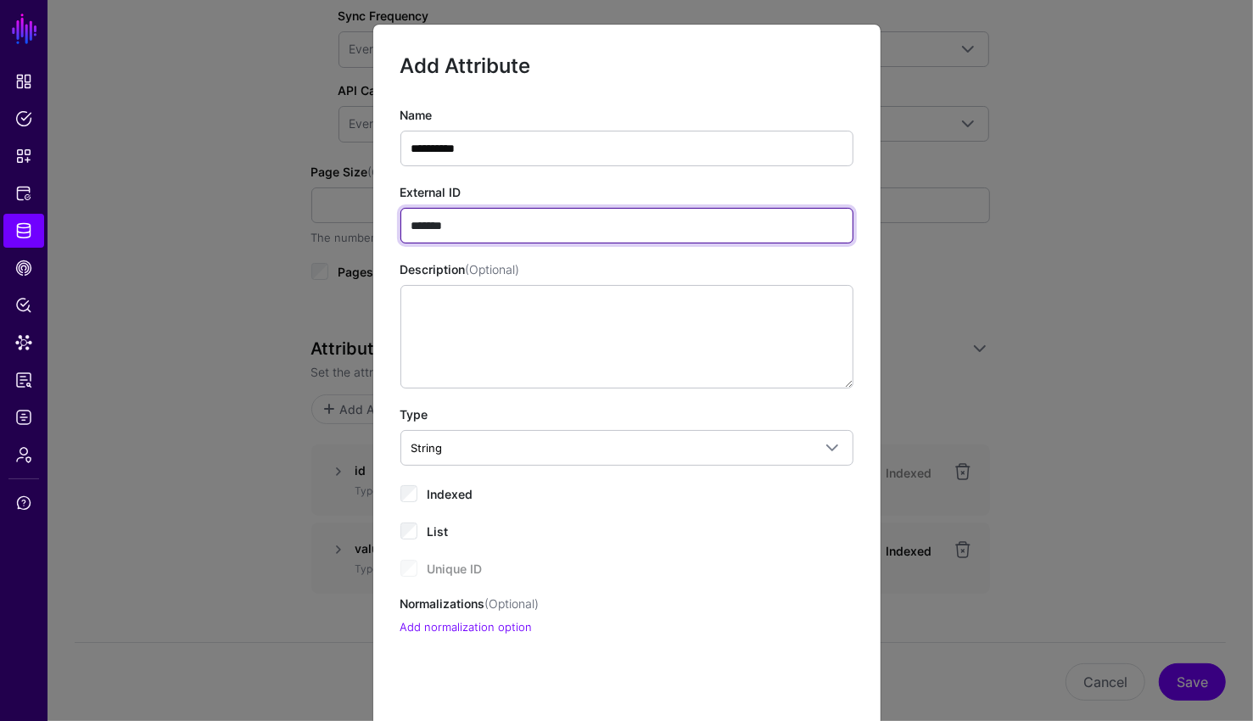
type input "*******"
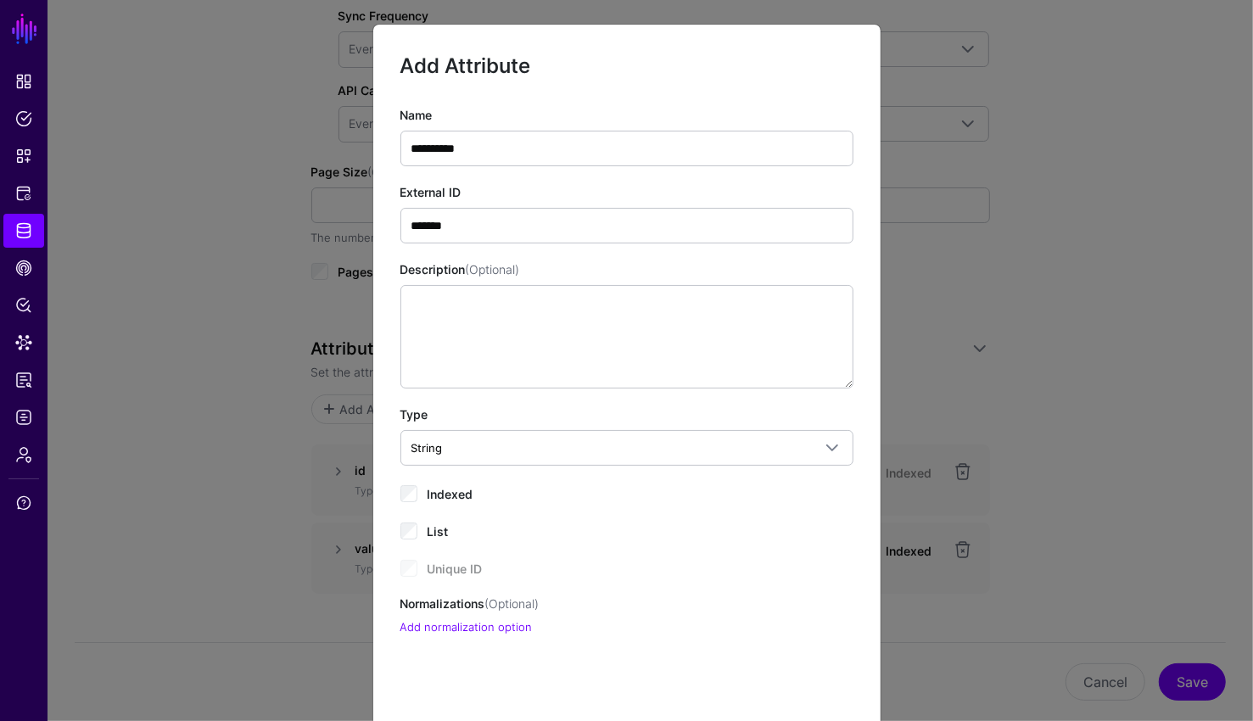
click at [439, 491] on span "Indexed" at bounding box center [450, 494] width 46 height 14
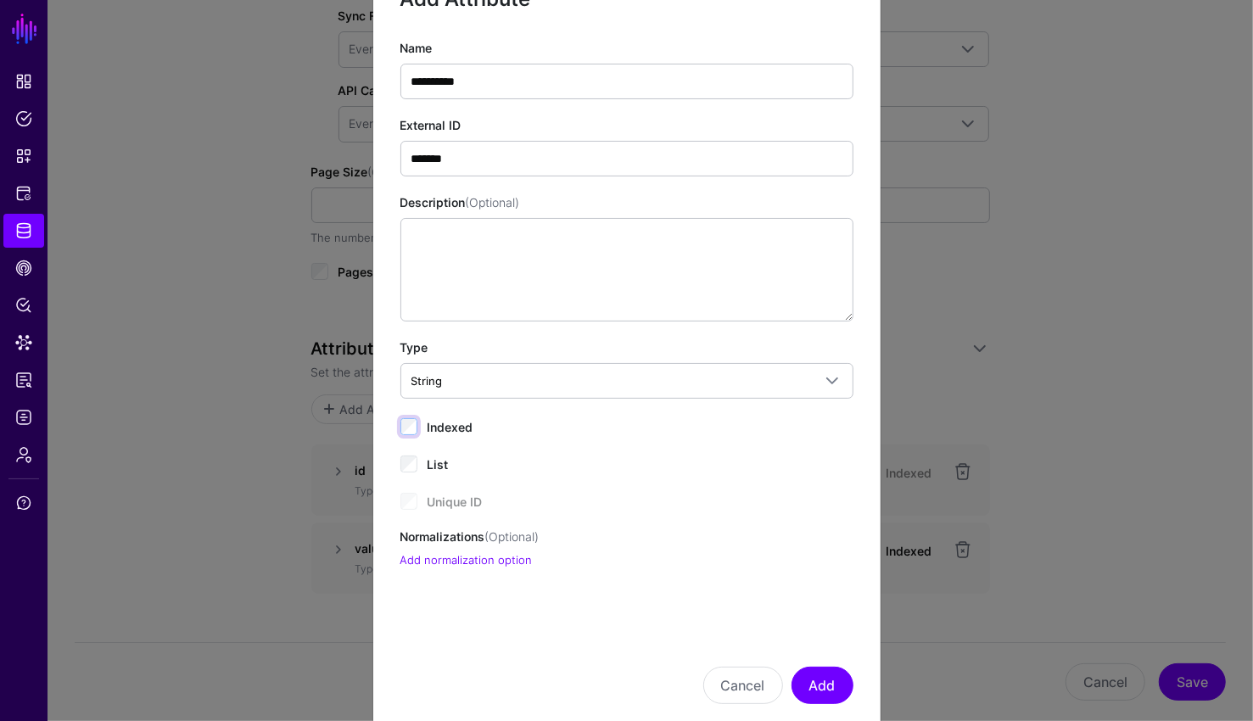
scroll to position [68, 0]
click at [840, 669] on button "Add" at bounding box center [822, 684] width 62 height 37
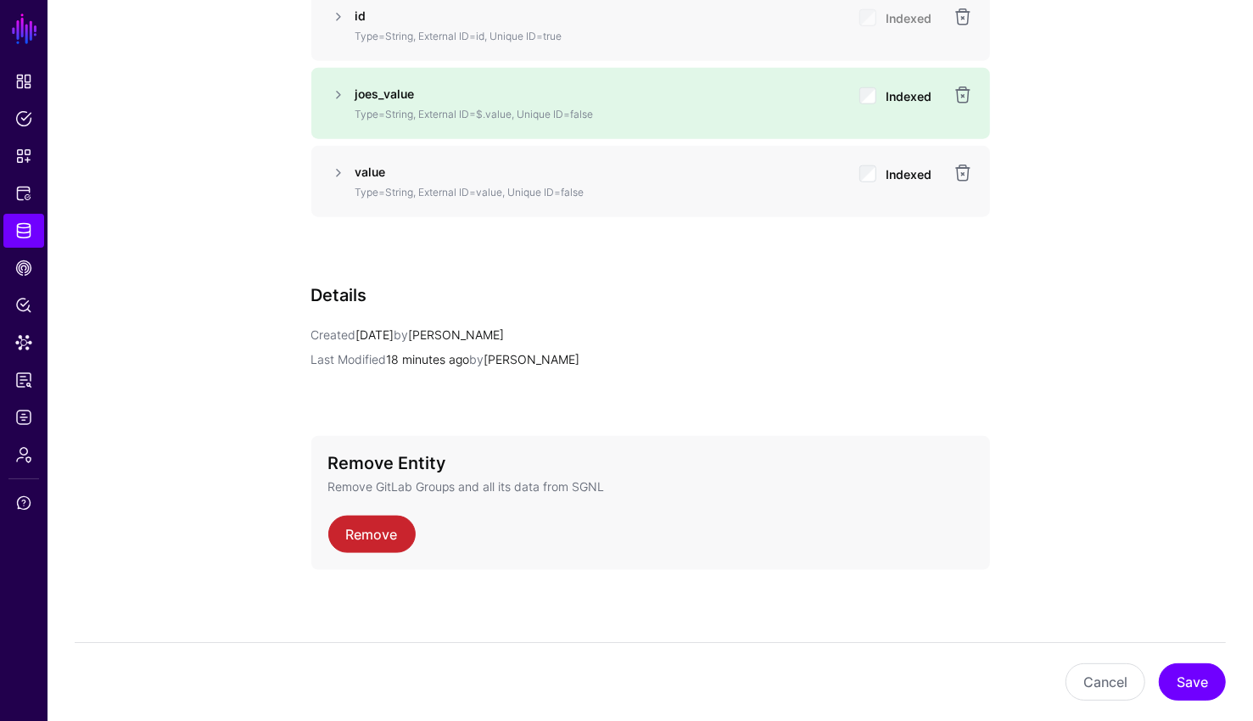
scroll to position [1261, 0]
click at [1189, 683] on button "Save" at bounding box center [1191, 681] width 67 height 37
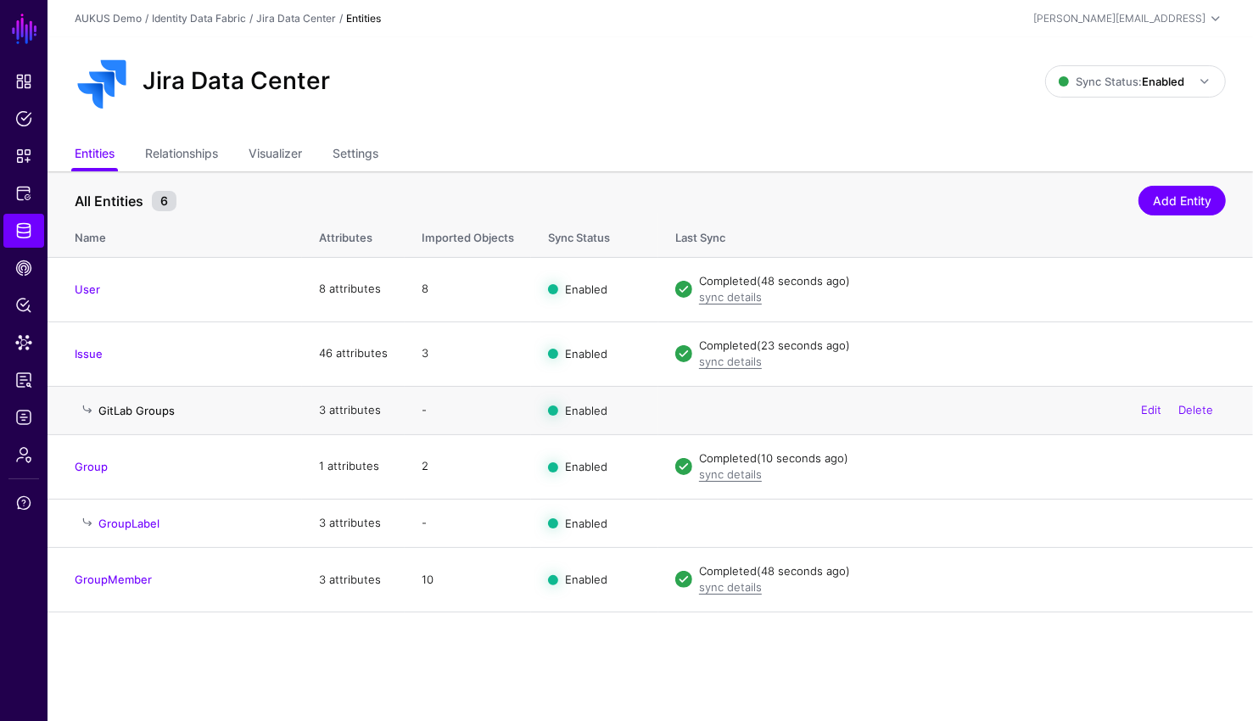
click at [165, 406] on link "GitLab Groups" at bounding box center [136, 411] width 76 height 14
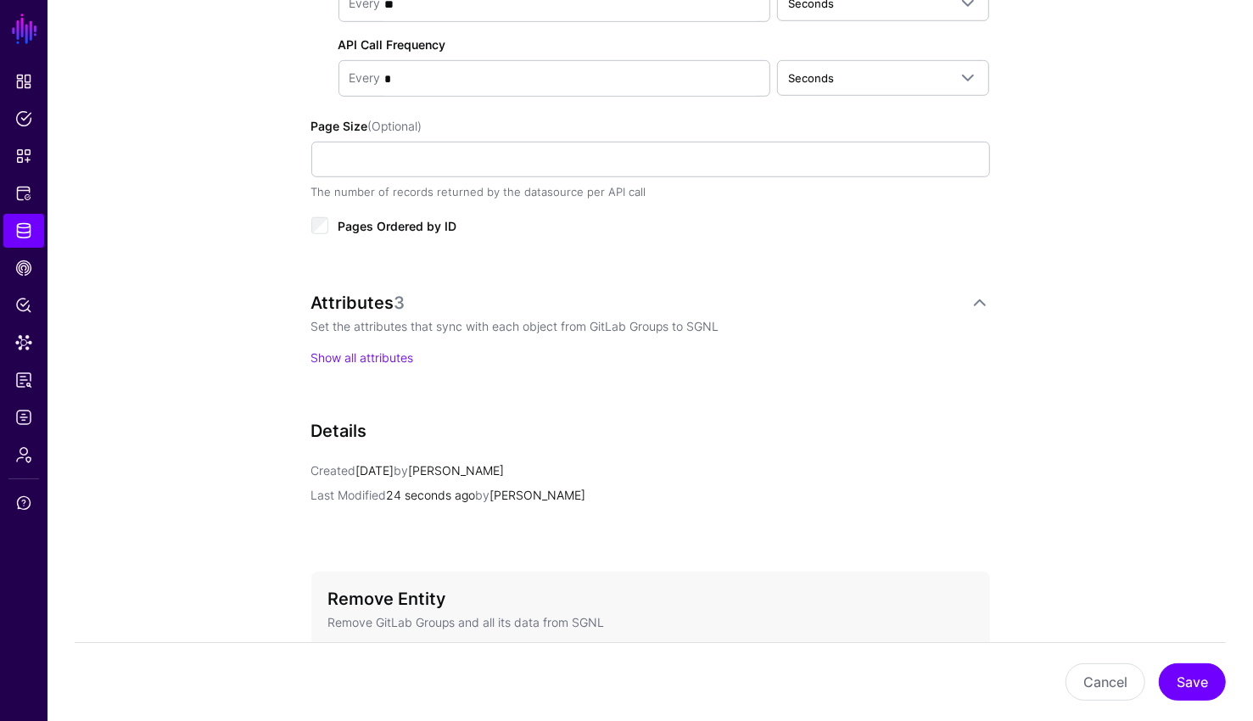
scroll to position [849, 0]
click at [368, 356] on link "Show all attributes" at bounding box center [362, 360] width 103 height 14
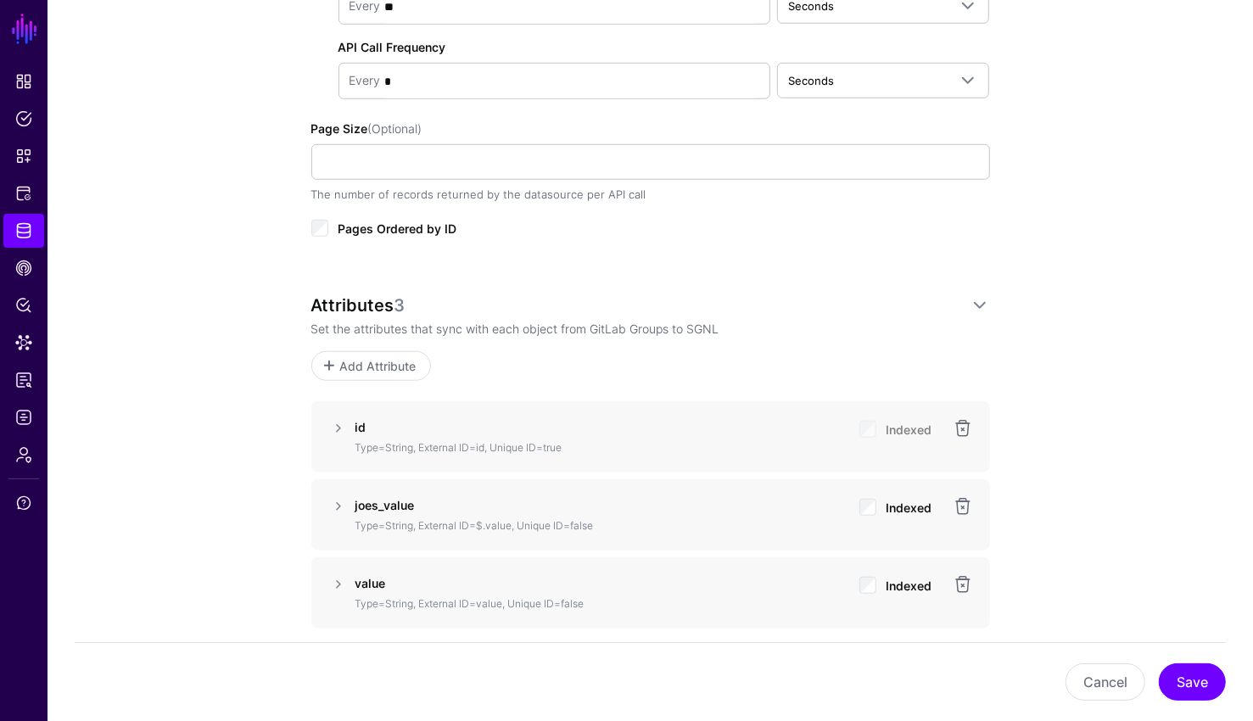
click at [1037, 360] on div "**********" at bounding box center [650, 213] width 787 height 1847
click at [19, 348] on span "Data Lens" at bounding box center [23, 342] width 17 height 17
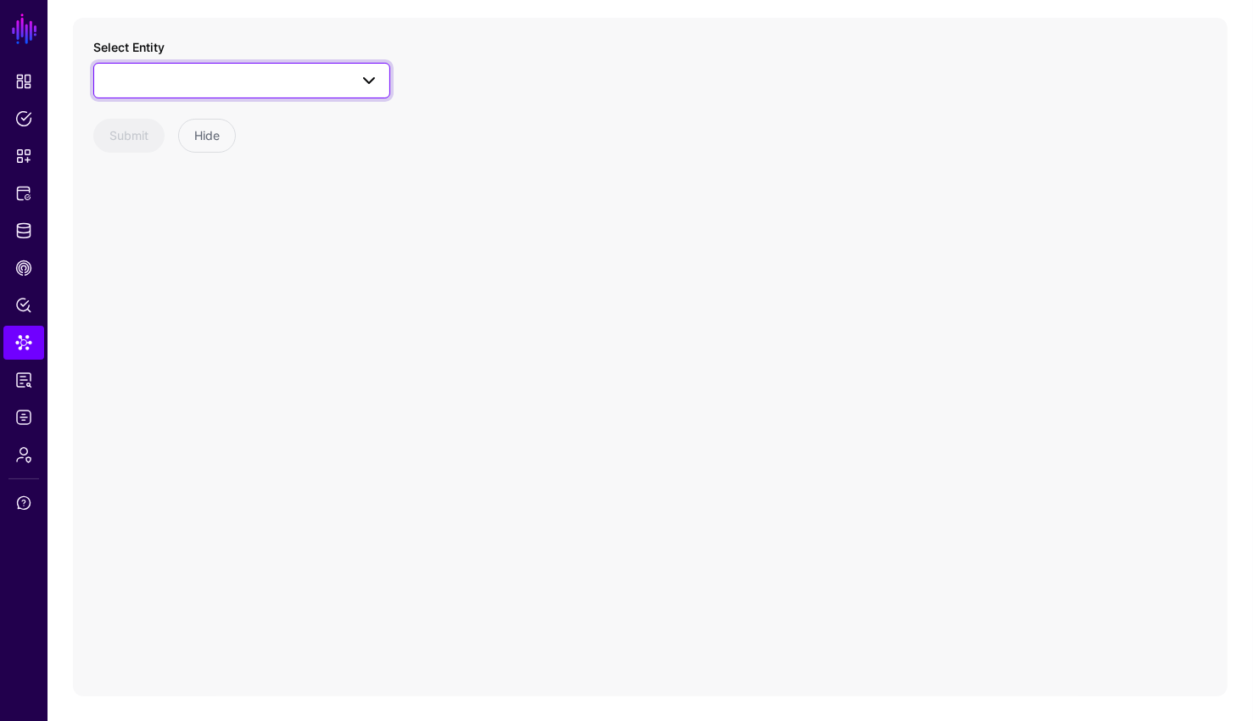
click at [323, 76] on span at bounding box center [241, 80] width 275 height 20
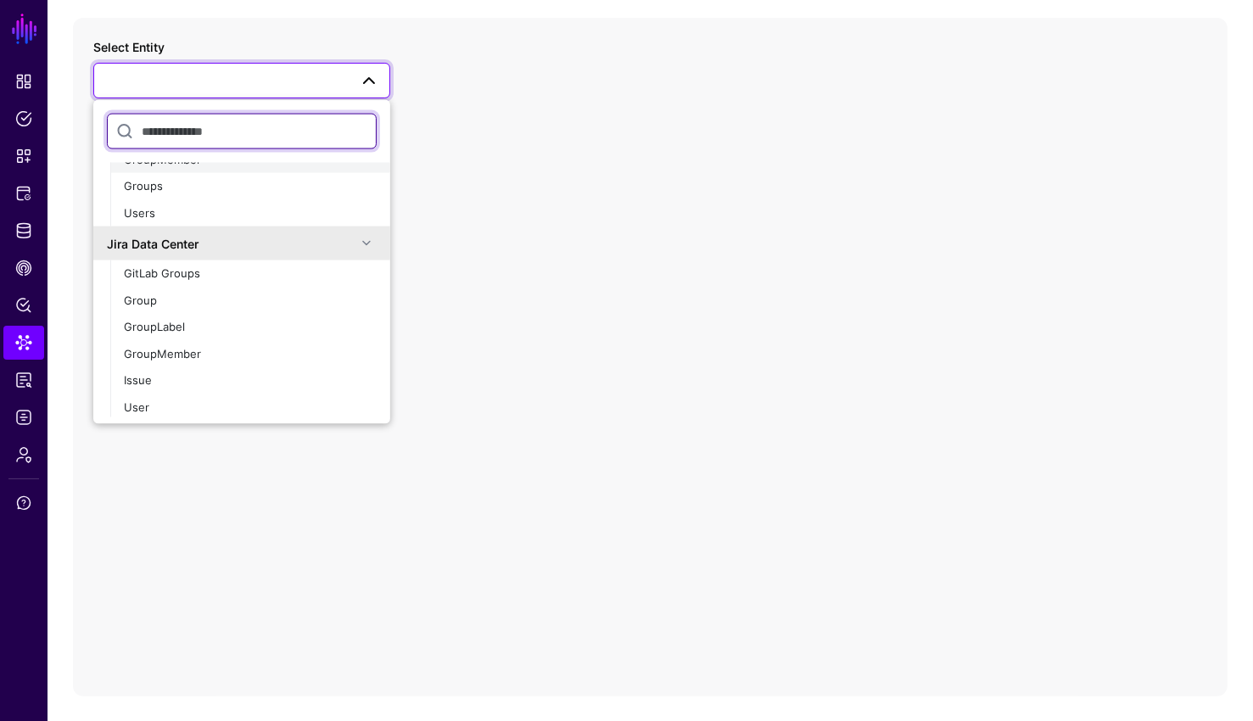
scroll to position [51, 0]
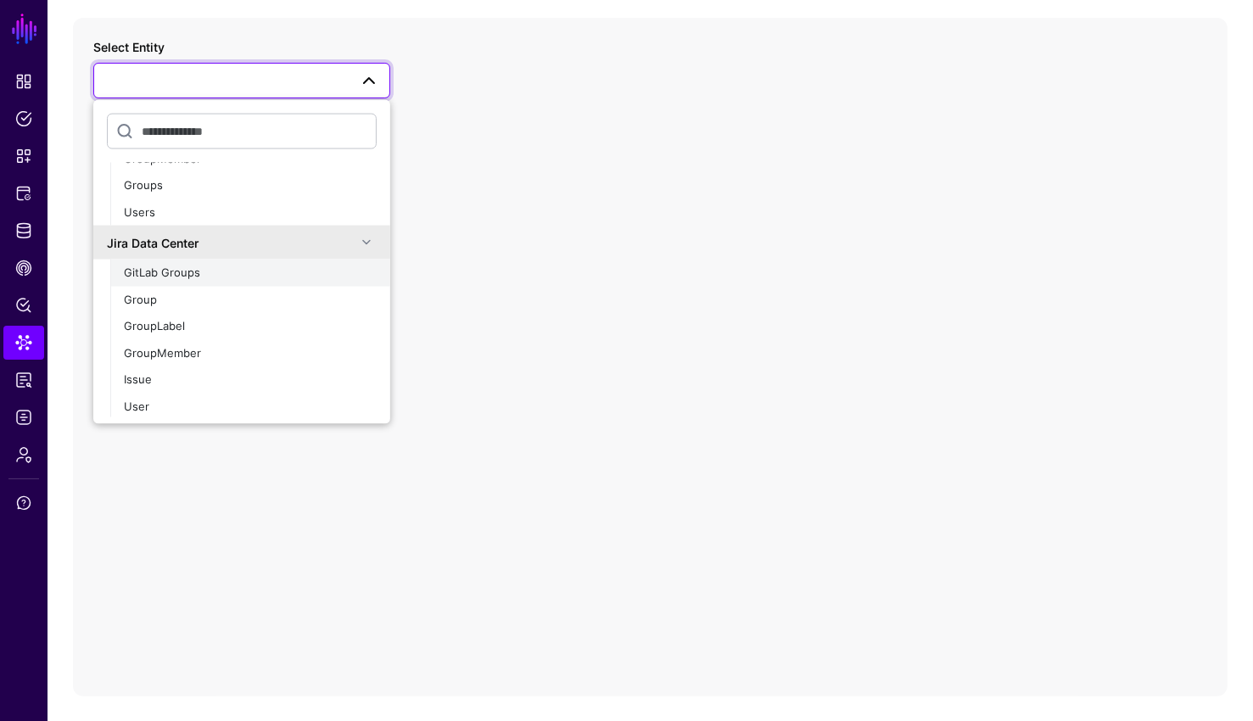
click at [253, 273] on div "GitLab Groups" at bounding box center [250, 273] width 253 height 17
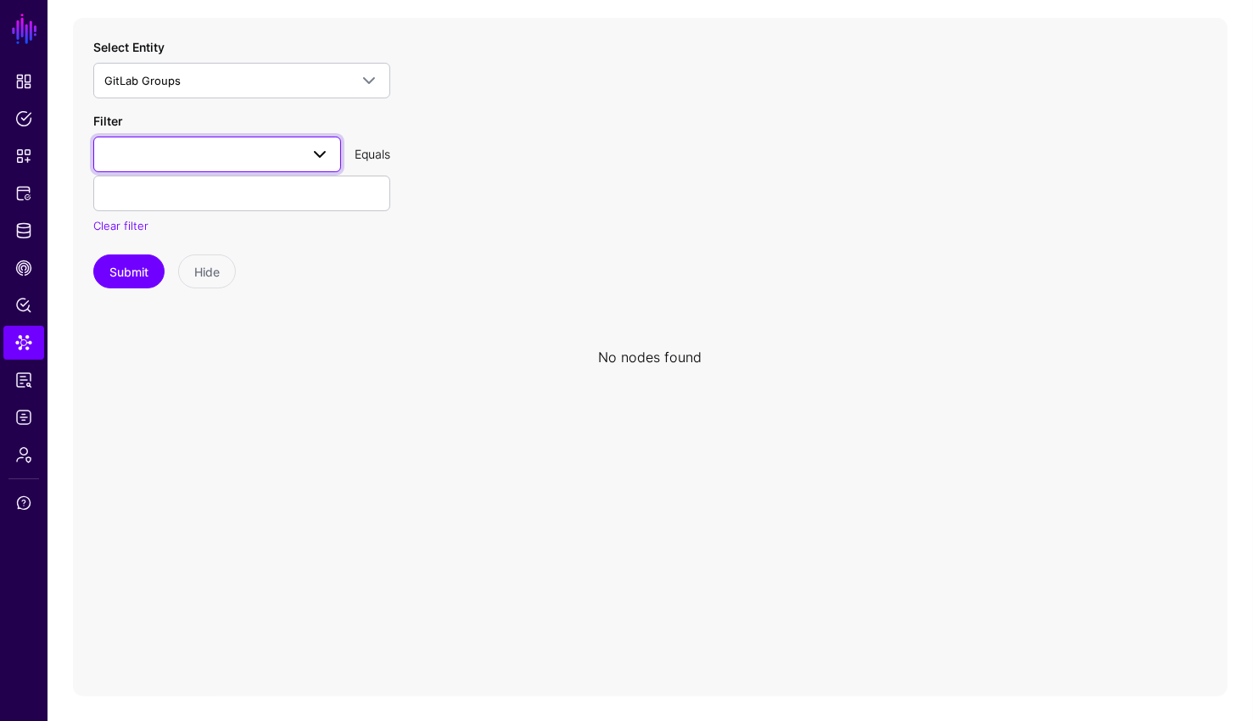
click at [263, 162] on span at bounding box center [217, 154] width 226 height 20
click at [250, 273] on div "joes_value" at bounding box center [217, 276] width 220 height 17
click at [281, 144] on span "joes_value" at bounding box center [217, 154] width 226 height 20
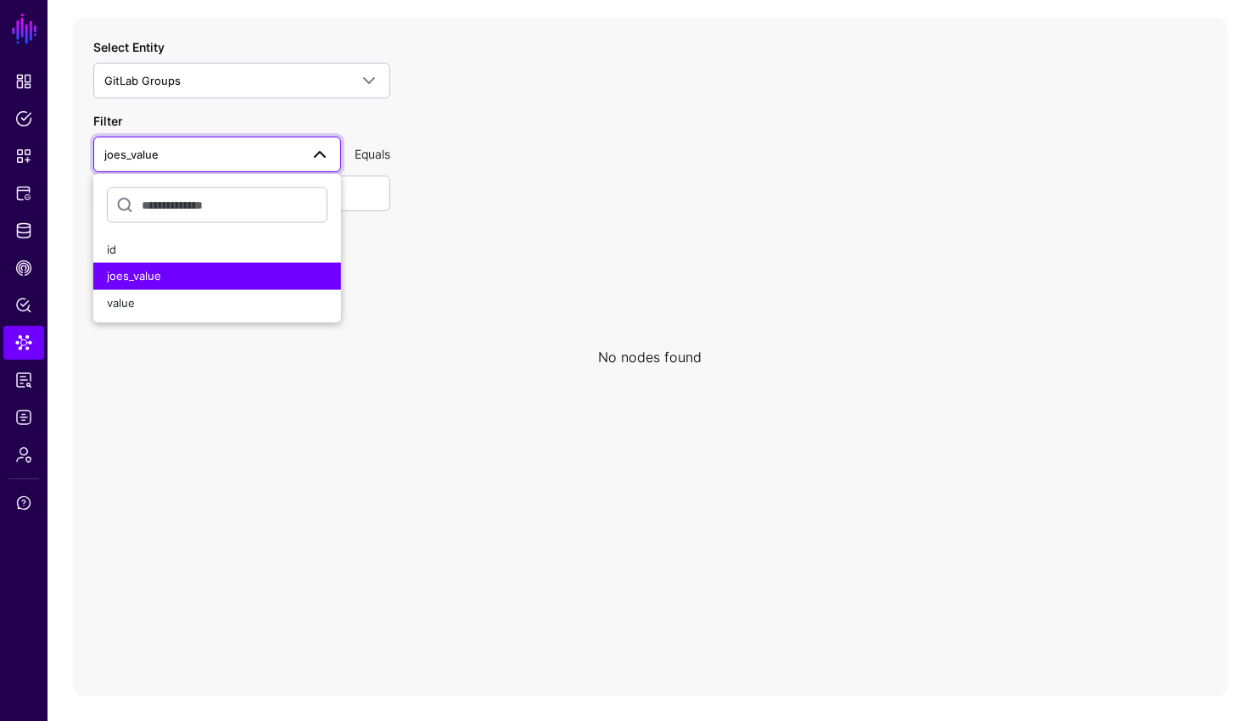
click at [285, 123] on div "Filter joes_value id joes_value value Equals Clear filter" at bounding box center [241, 173] width 297 height 123
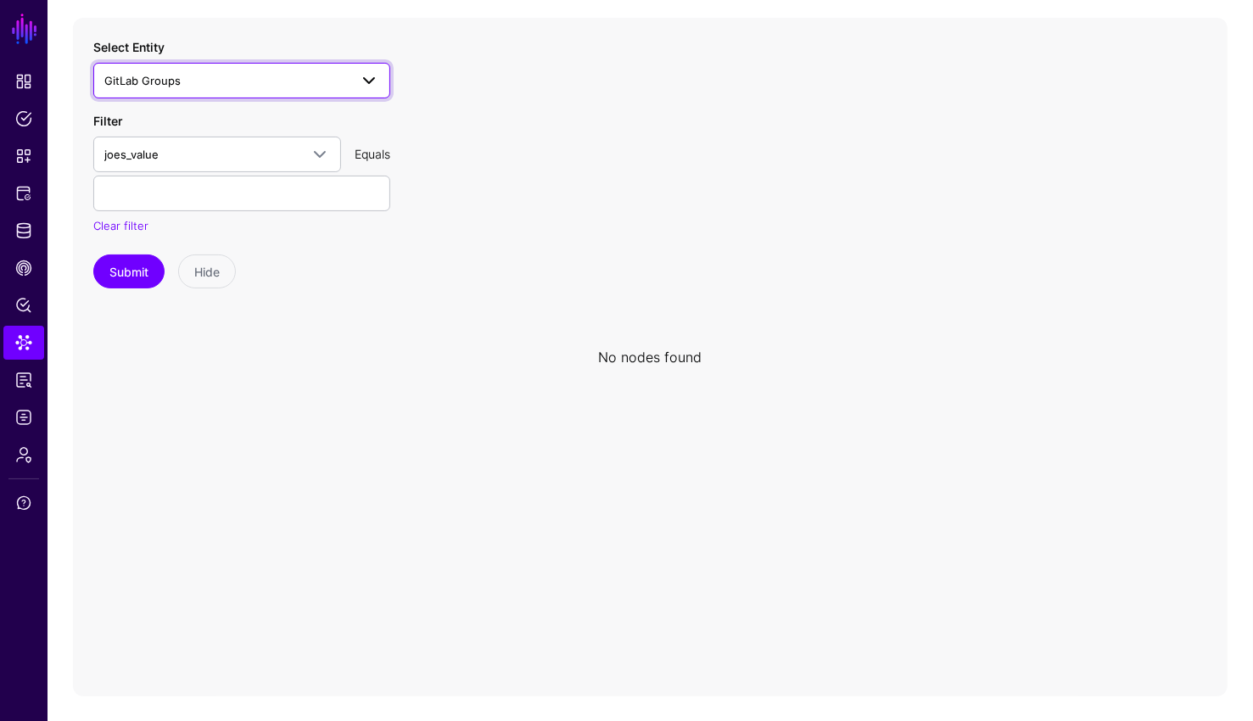
click at [369, 85] on span at bounding box center [369, 80] width 20 height 20
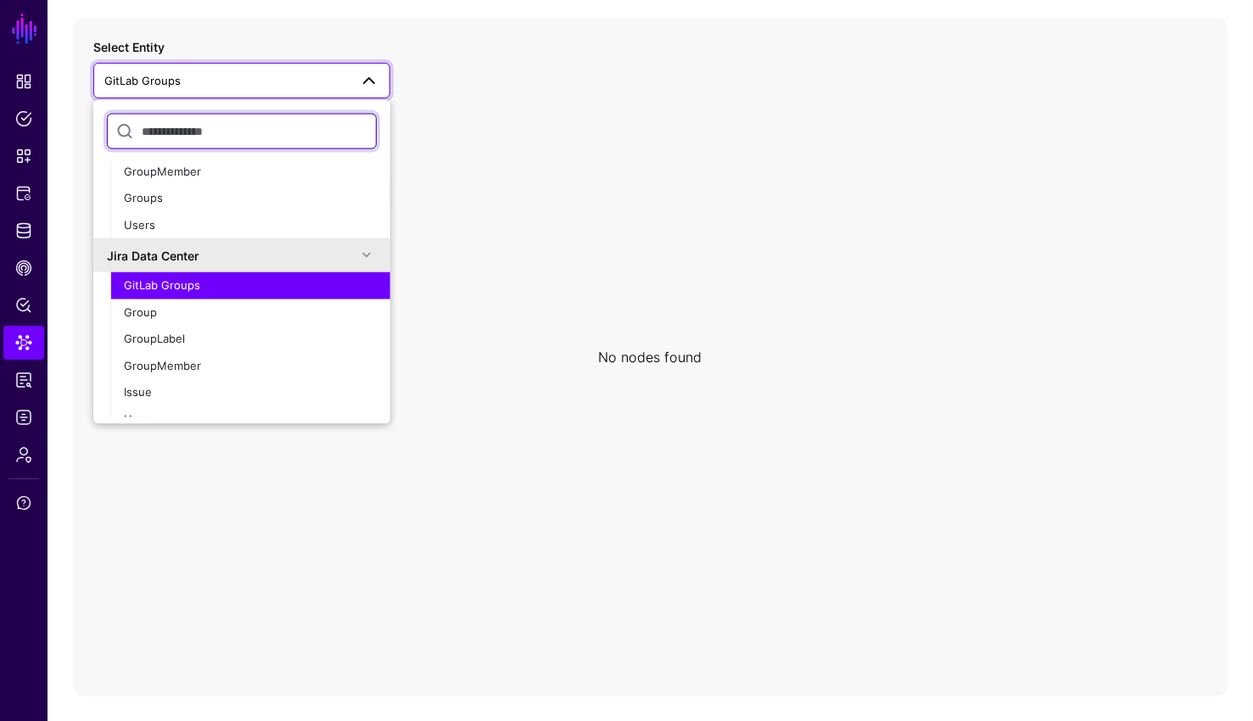
scroll to position [34, 0]
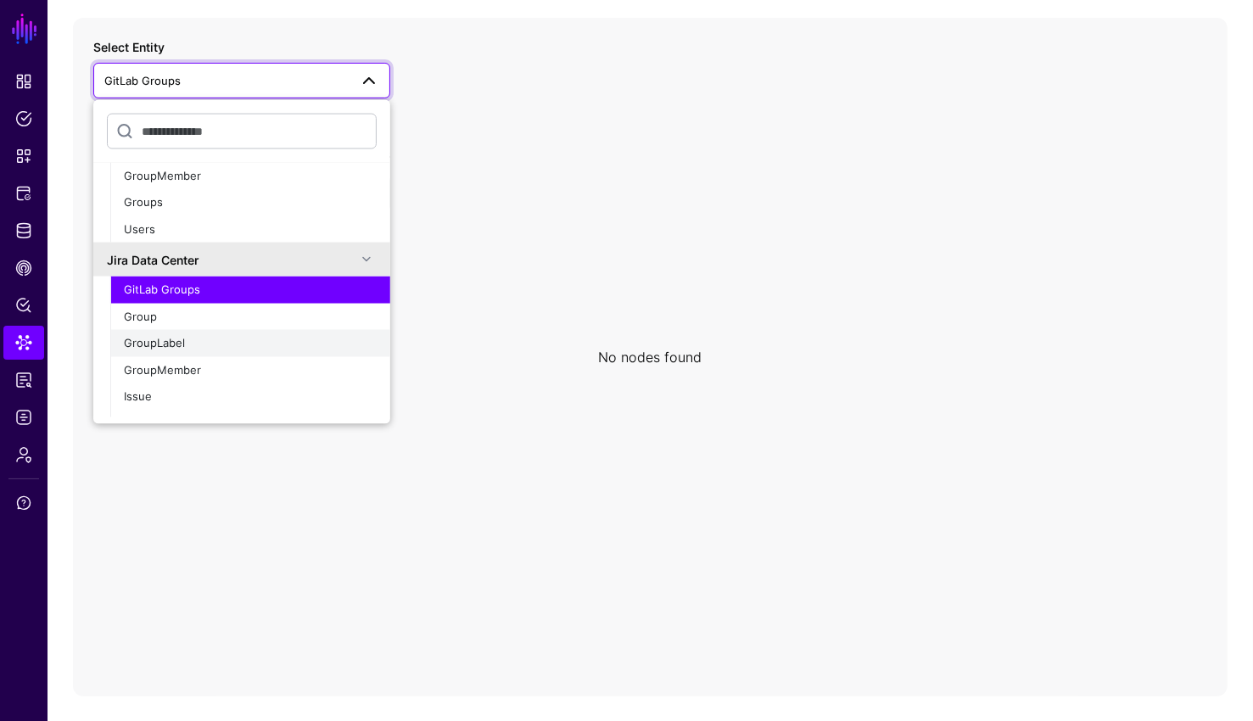
click at [199, 341] on div "GroupLabel" at bounding box center [250, 343] width 253 height 17
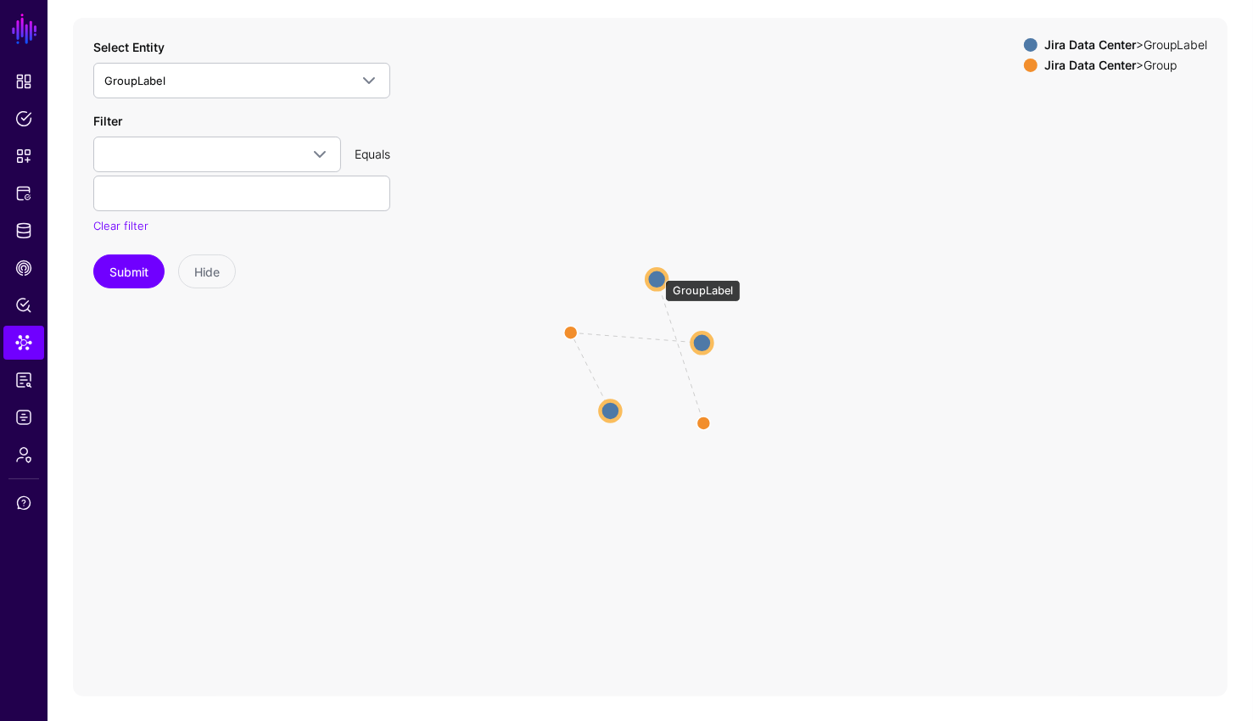
click at [656, 272] on circle at bounding box center [656, 279] width 20 height 20
click at [656, 272] on circle at bounding box center [656, 278] width 20 height 20
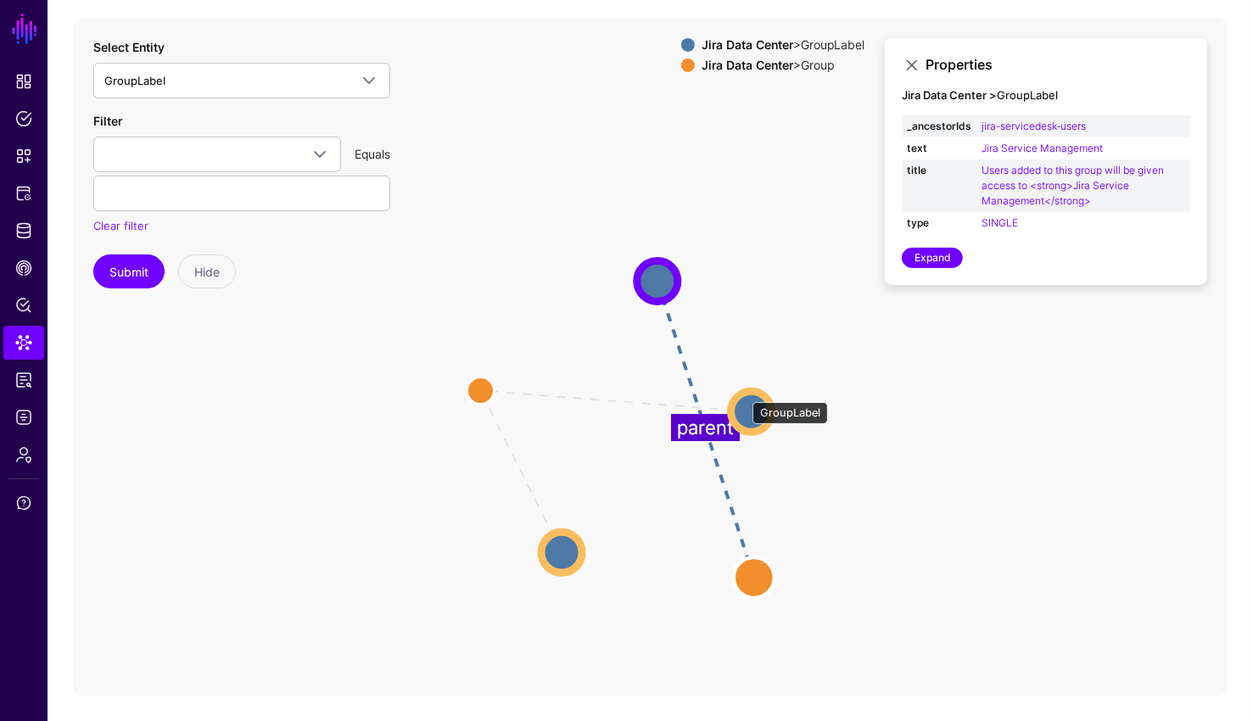
click at [744, 394] on circle at bounding box center [751, 411] width 41 height 41
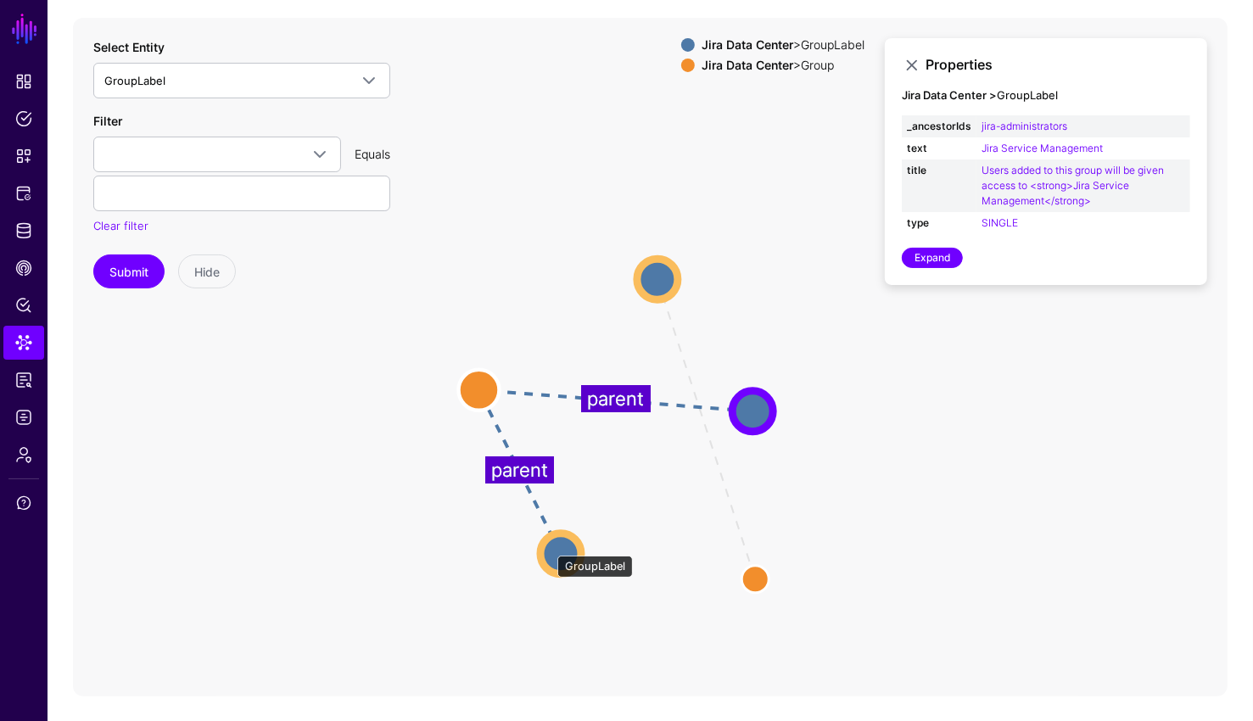
click at [549, 548] on circle at bounding box center [560, 553] width 41 height 41
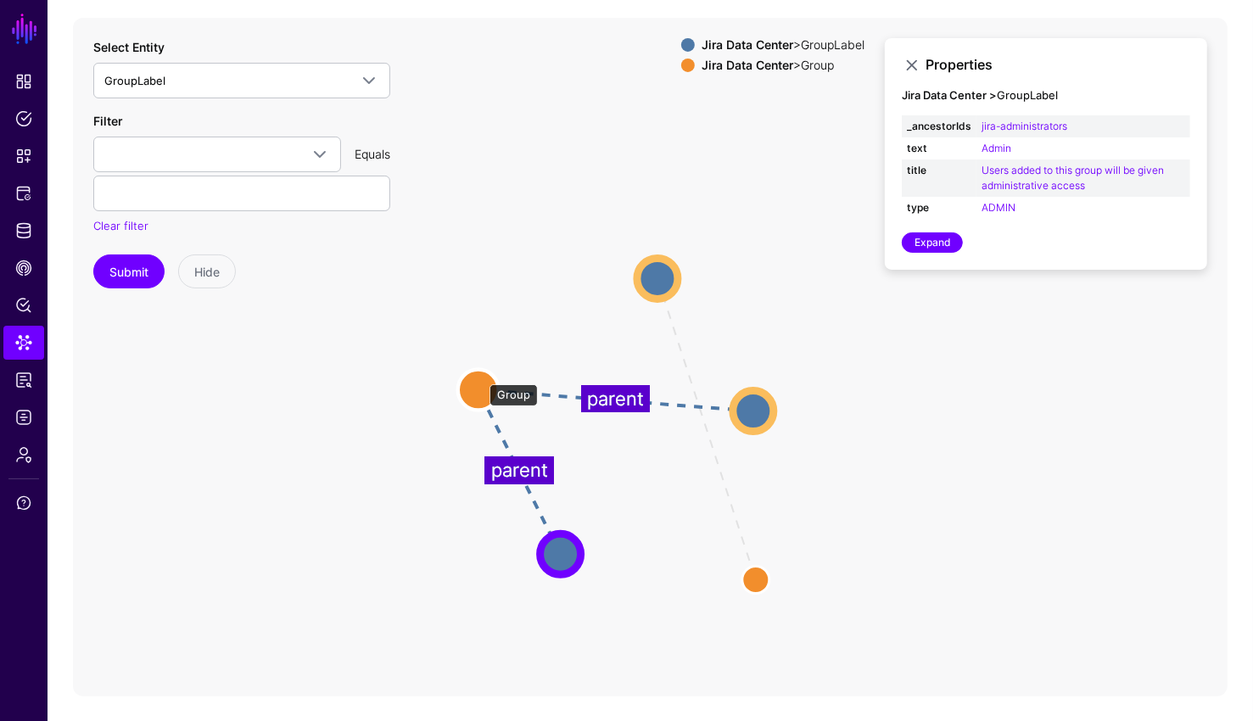
click at [481, 375] on circle at bounding box center [478, 389] width 41 height 41
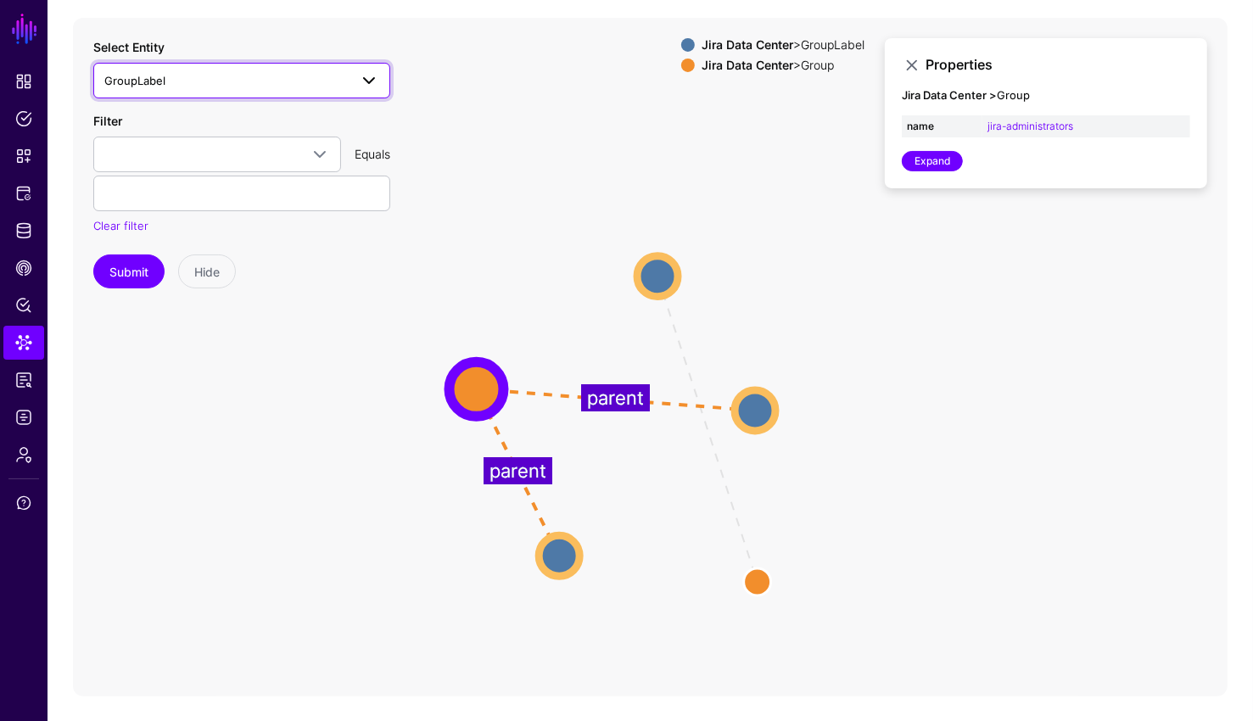
click at [241, 83] on span "GroupLabel" at bounding box center [226, 80] width 244 height 19
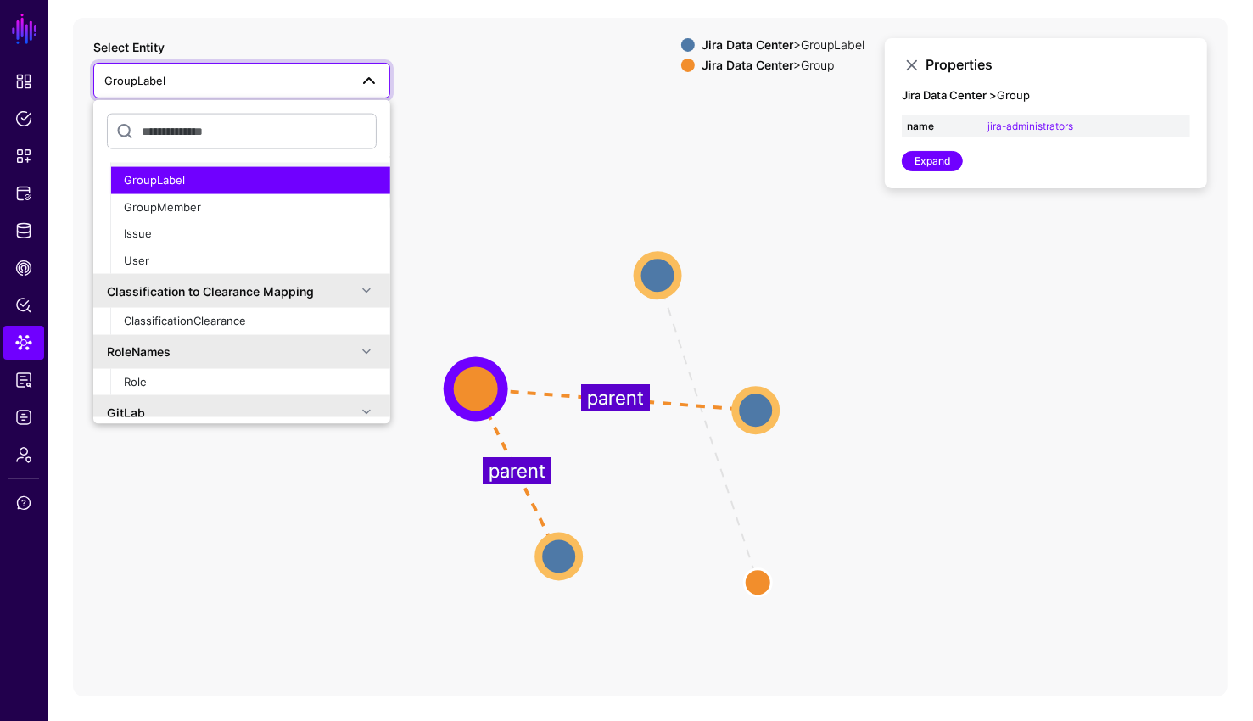
scroll to position [157, 0]
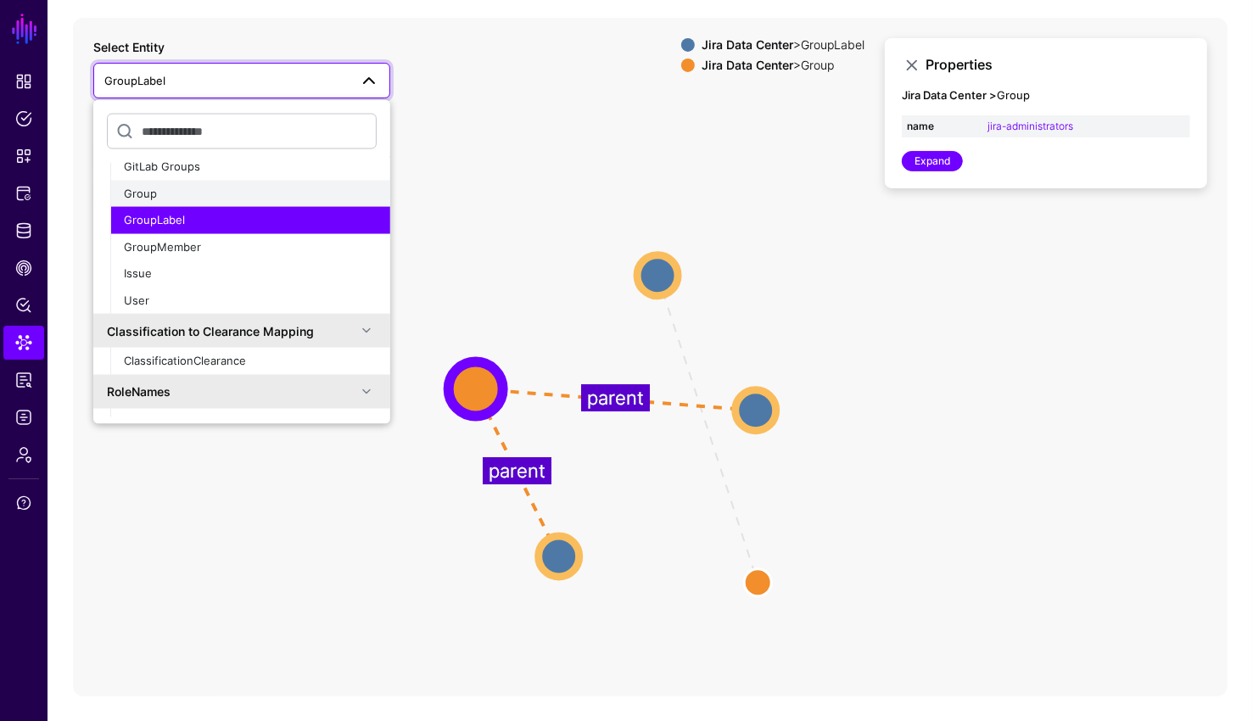
click at [154, 181] on button "Group" at bounding box center [250, 193] width 280 height 27
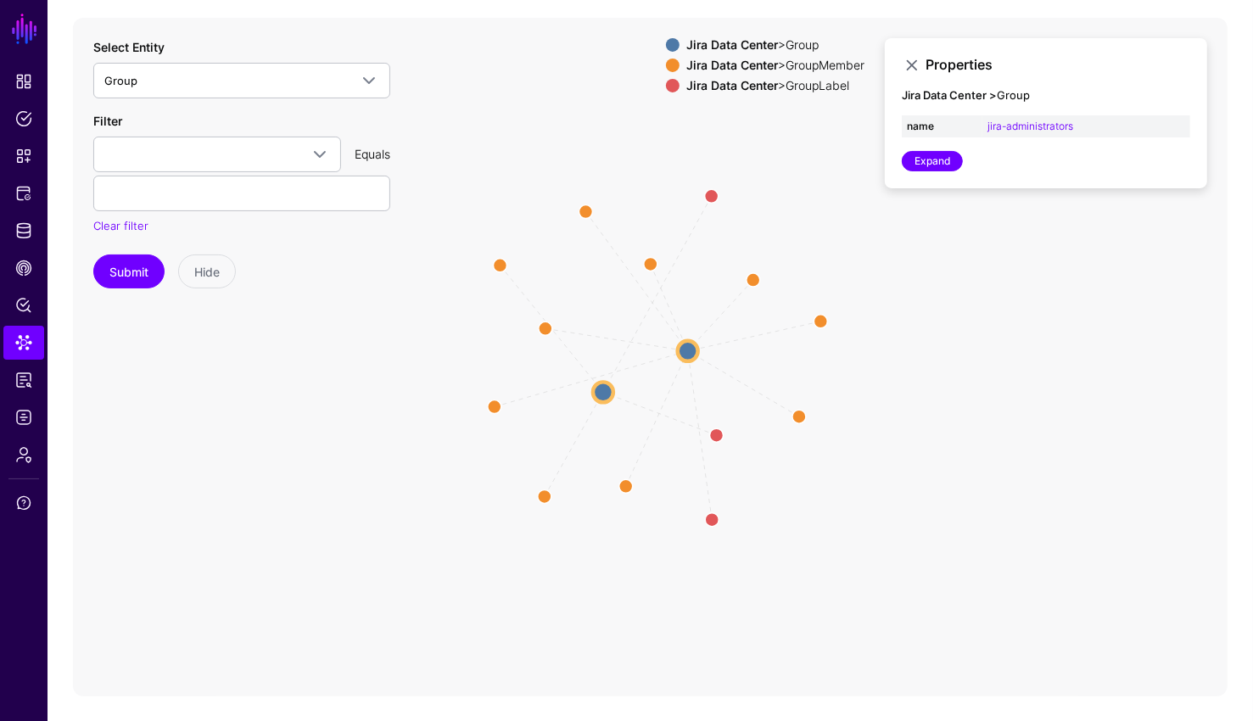
click at [260, 427] on icon "GroupMember GroupMember GroupMember GroupMember GroupMember GroupMember GroupMe…" at bounding box center [650, 357] width 1154 height 678
click at [32, 204] on link "Protected Systems" at bounding box center [23, 193] width 41 height 34
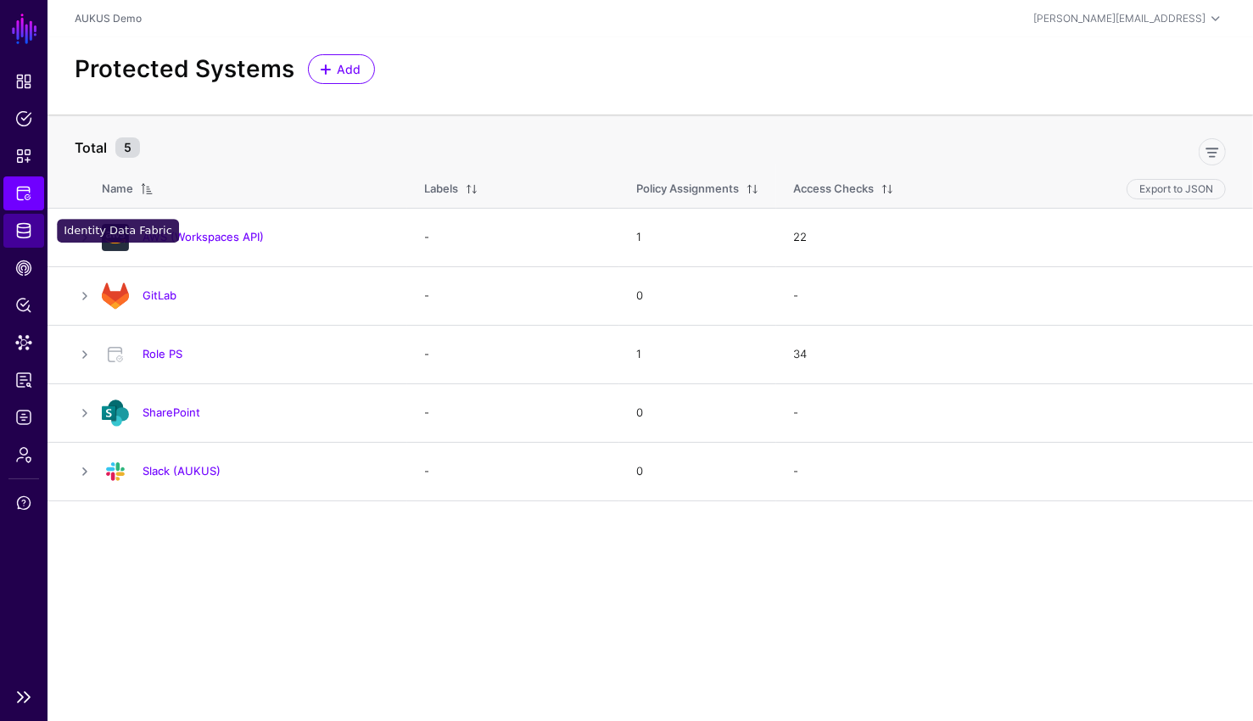
click at [22, 234] on span "Identity Data Fabric" at bounding box center [23, 230] width 17 height 17
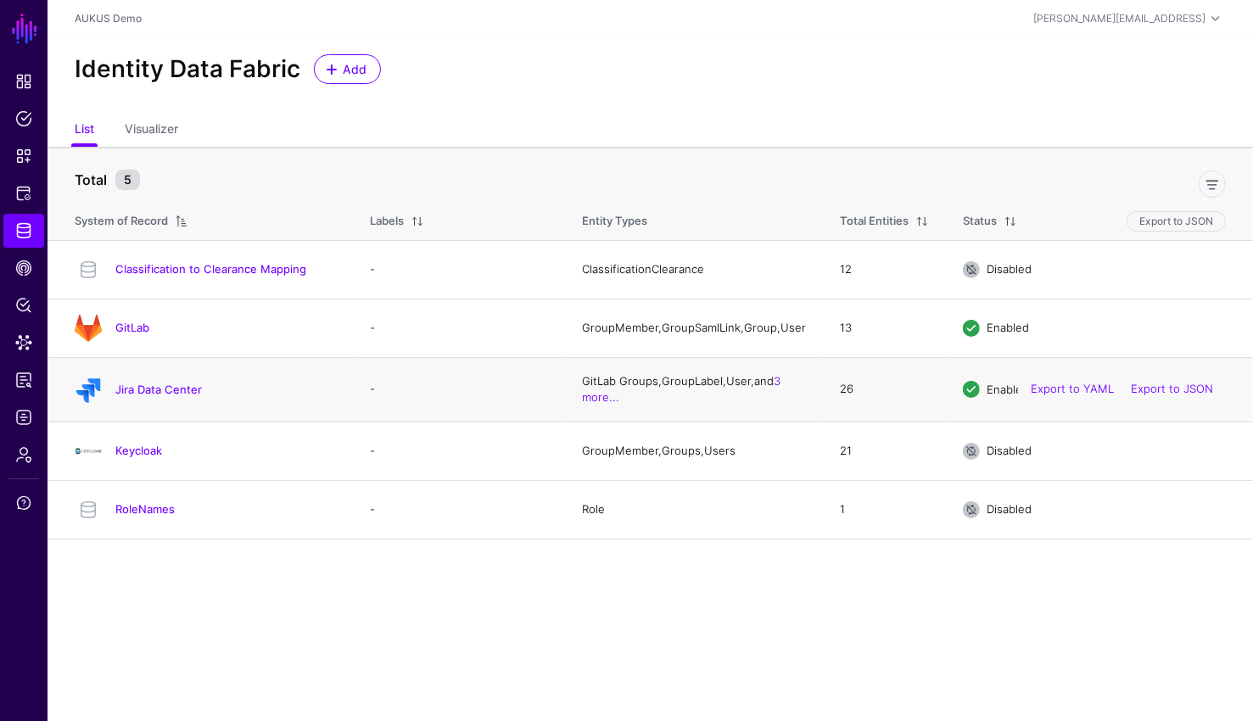
click at [152, 397] on h4 "Jira Data Center" at bounding box center [225, 389] width 220 height 15
click at [155, 394] on link "Jira Data Center" at bounding box center [158, 389] width 87 height 14
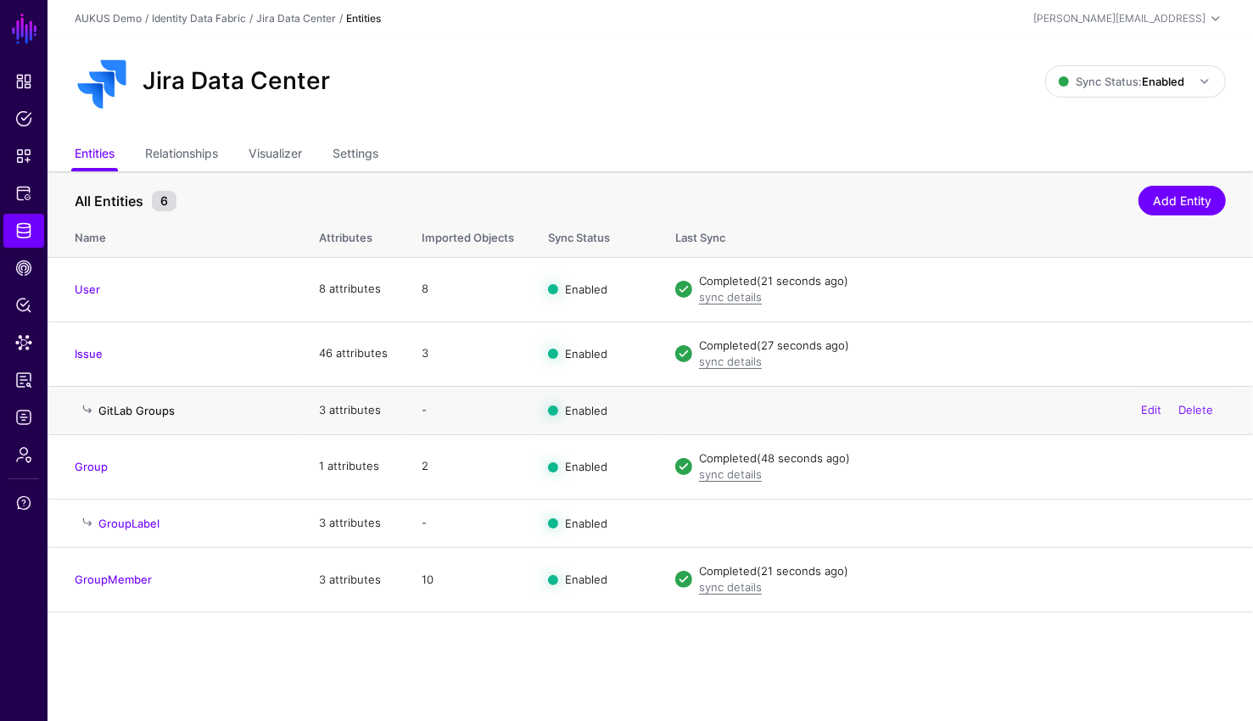
click at [160, 410] on link "GitLab Groups" at bounding box center [136, 411] width 76 height 14
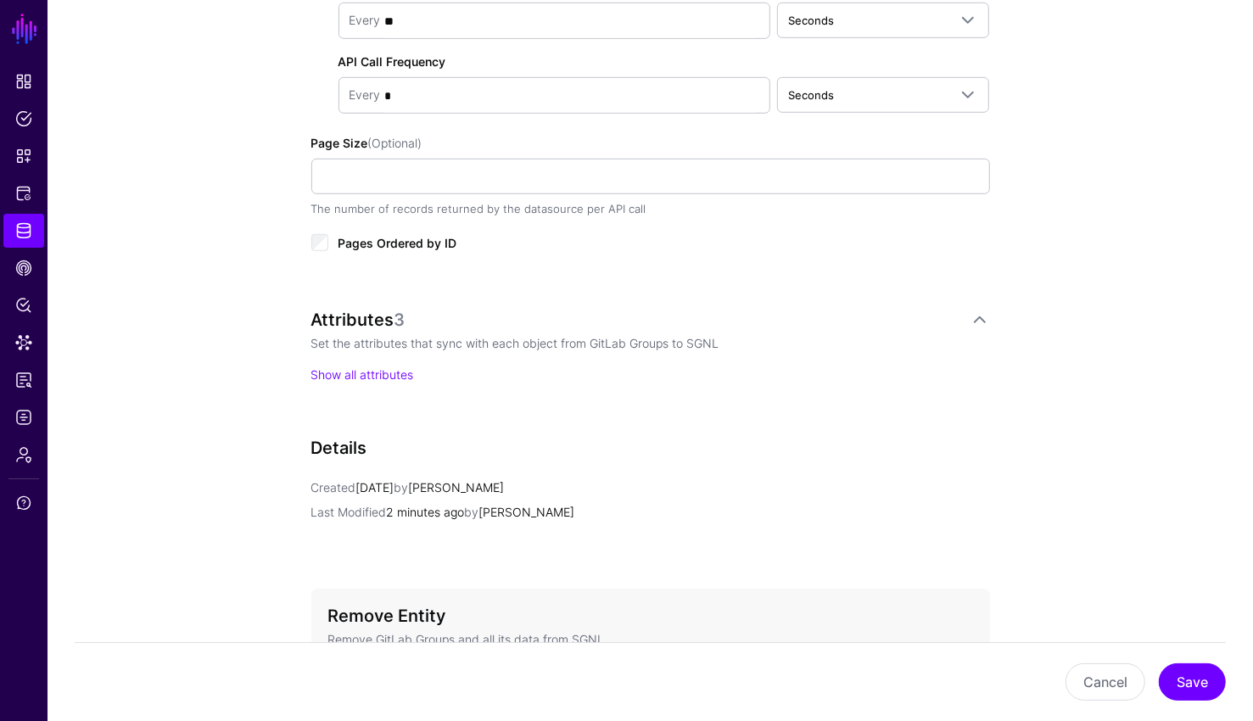
scroll to position [899, 0]
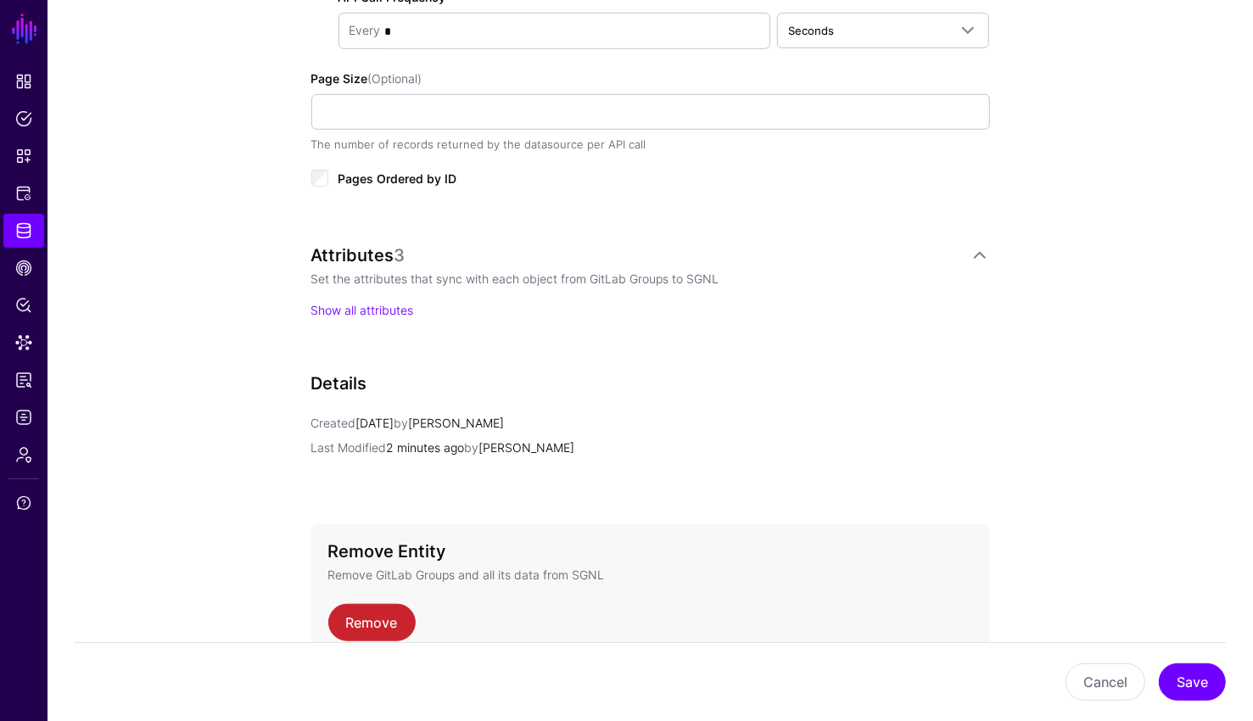
click at [391, 315] on p "Show all attributes" at bounding box center [650, 310] width 678 height 18
click at [391, 310] on link "Show all attributes" at bounding box center [362, 310] width 103 height 14
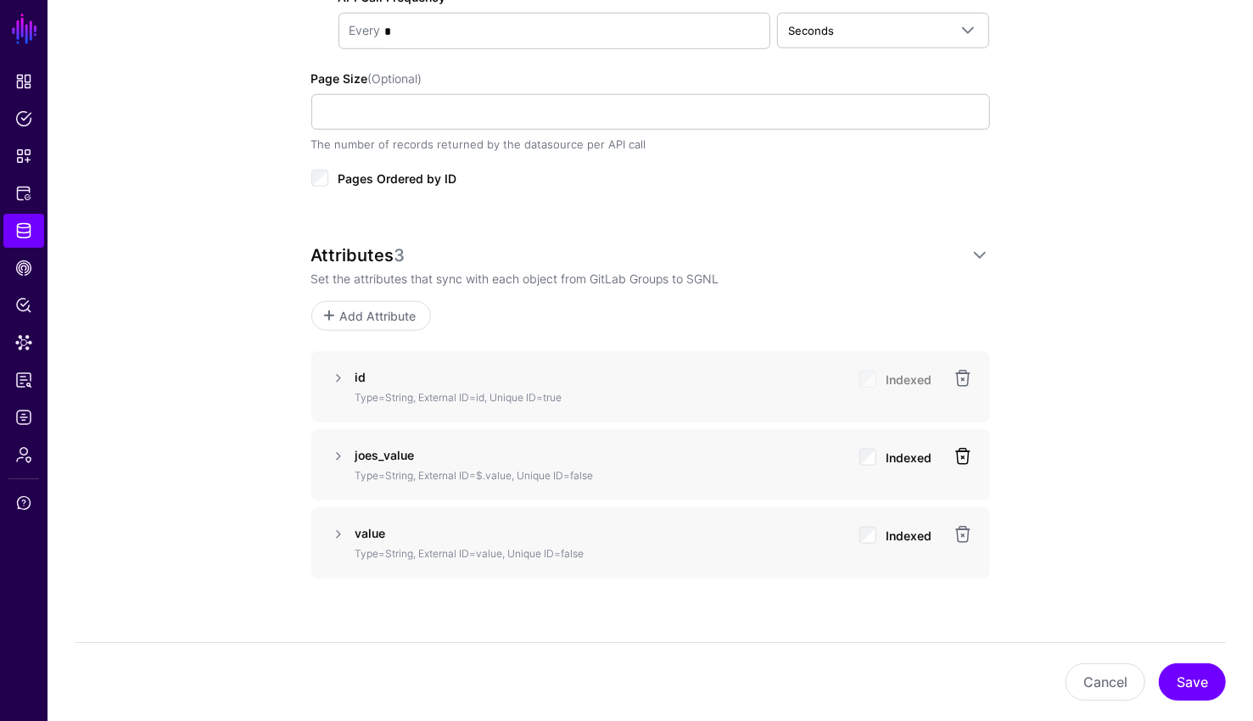
click at [963, 456] on link at bounding box center [962, 456] width 20 height 20
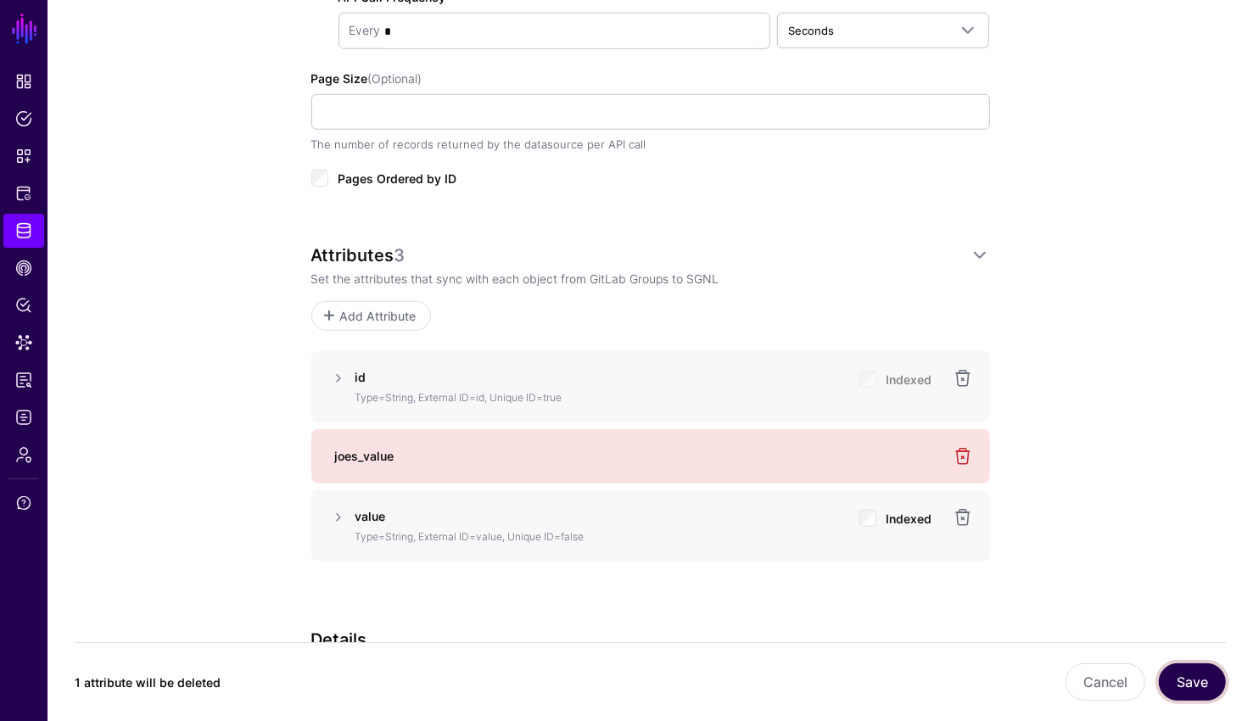
click at [1196, 687] on button "Save" at bounding box center [1191, 681] width 67 height 37
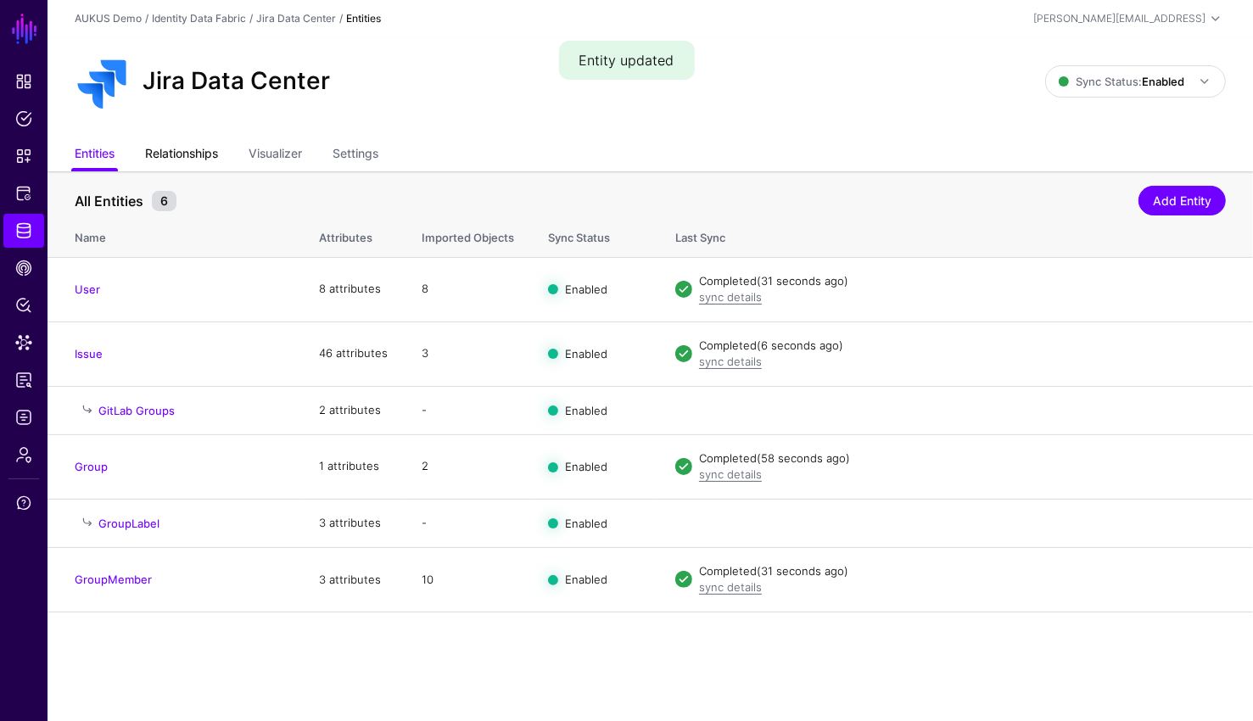
click at [177, 151] on link "Relationships" at bounding box center [181, 155] width 73 height 32
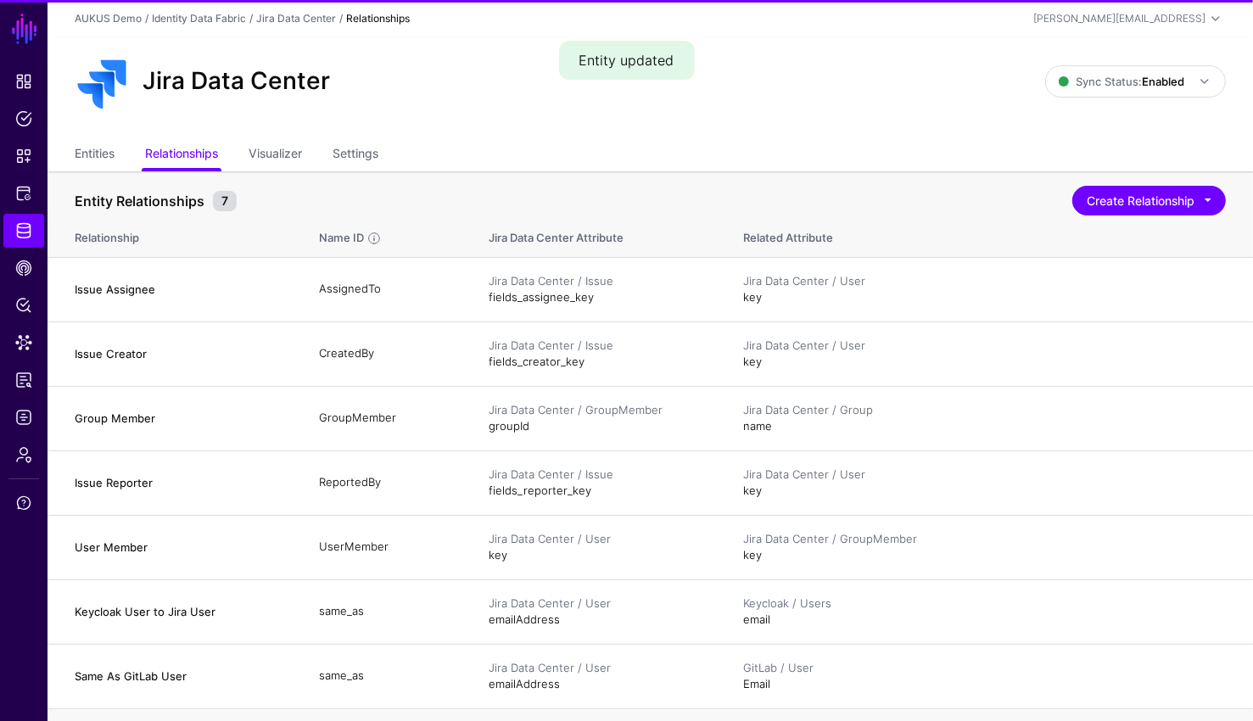
scroll to position [132, 0]
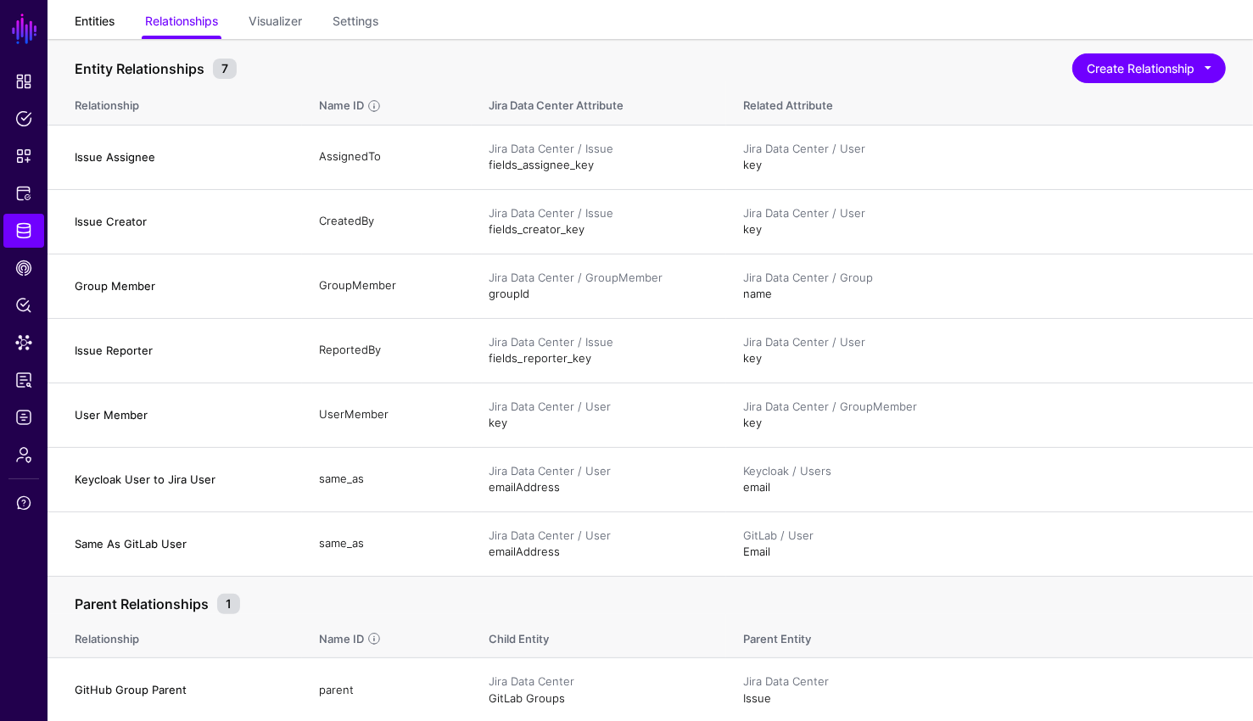
click at [103, 25] on link "Entities" at bounding box center [95, 23] width 40 height 32
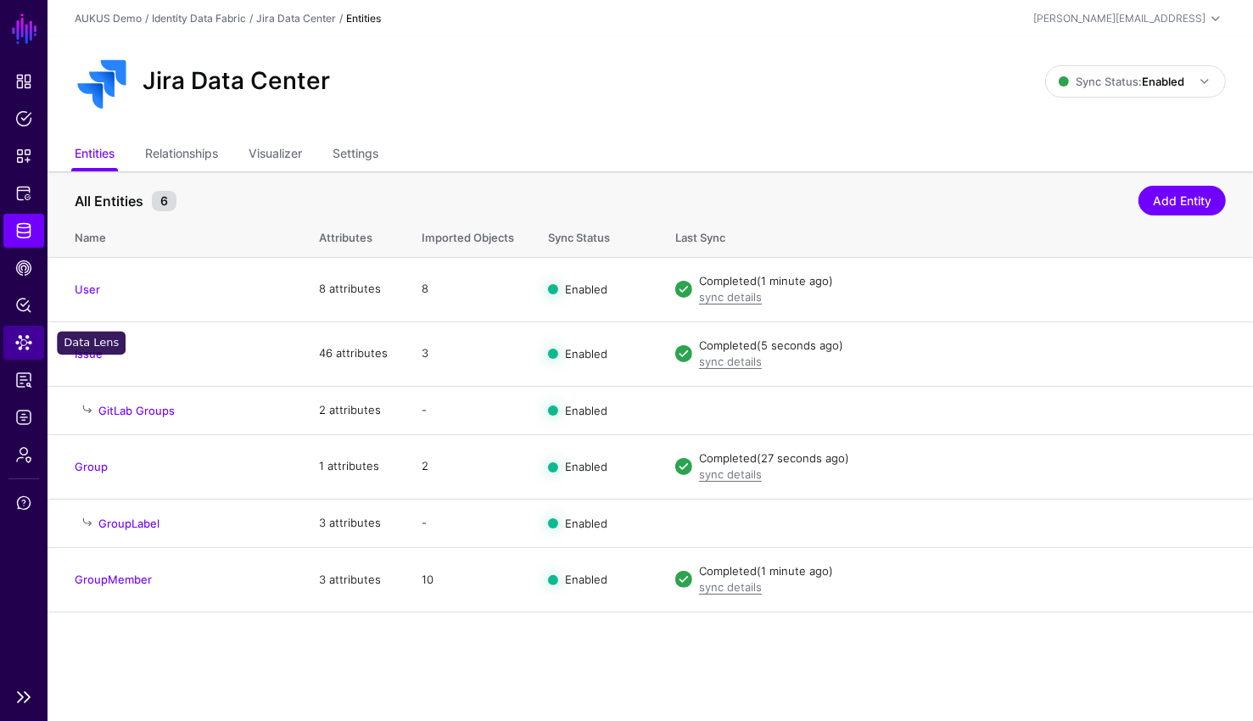
click at [25, 345] on span "Data Lens" at bounding box center [23, 342] width 17 height 17
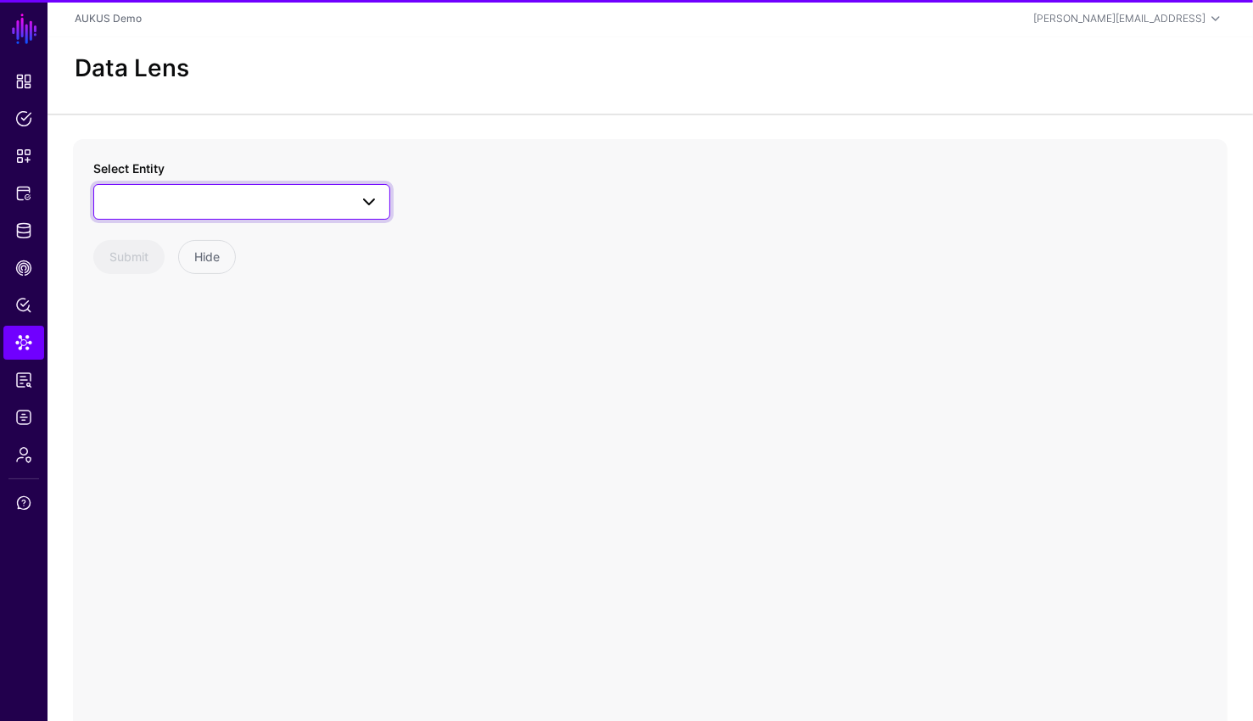
click at [265, 200] on span at bounding box center [241, 202] width 275 height 20
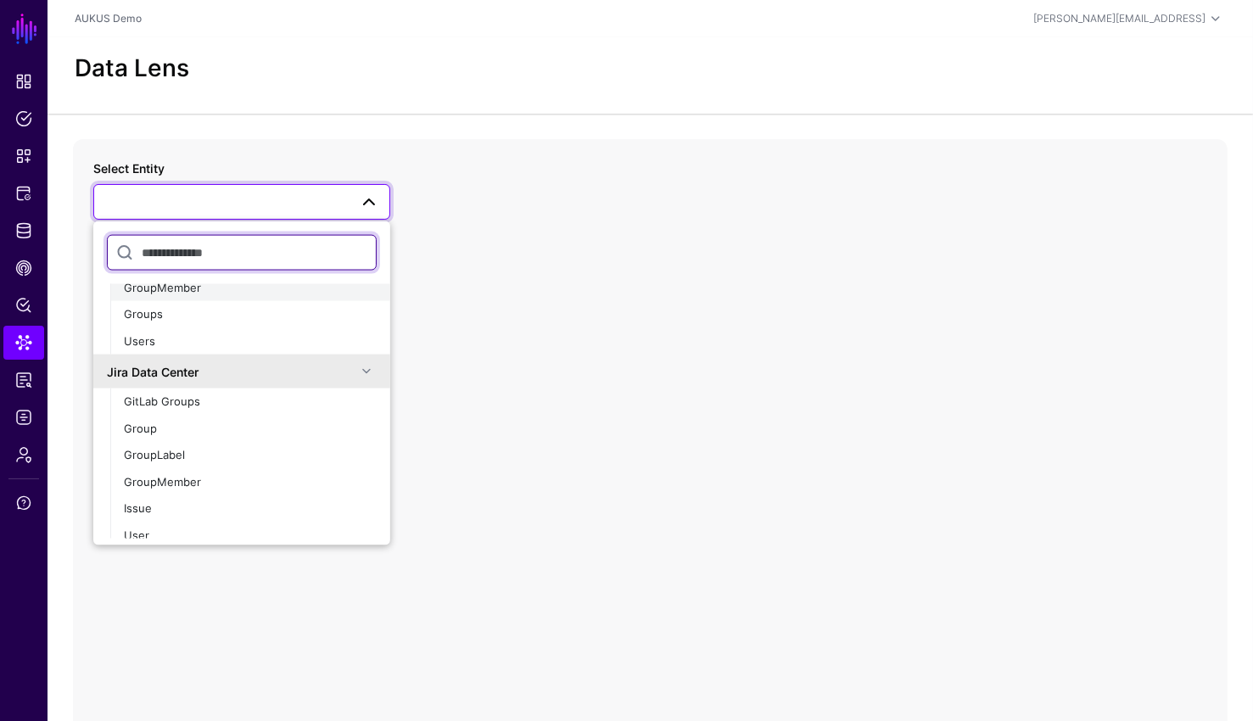
scroll to position [50, 0]
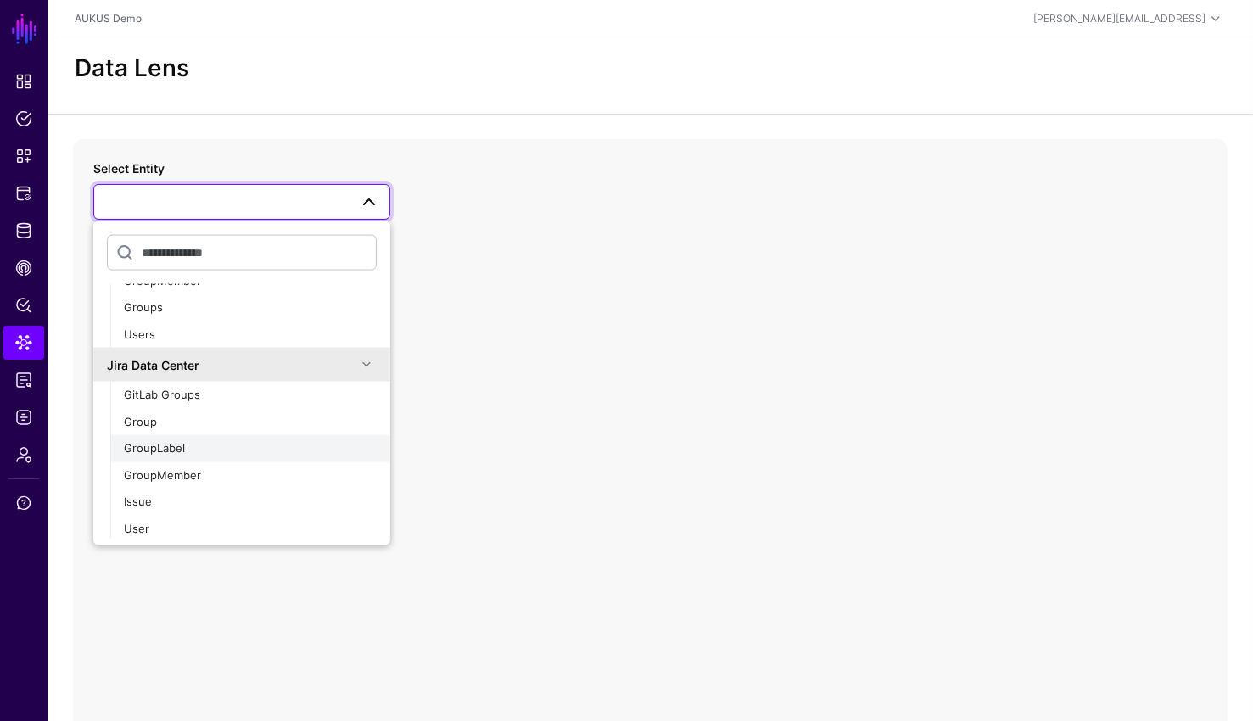
click at [212, 445] on div "GroupLabel" at bounding box center [250, 448] width 253 height 17
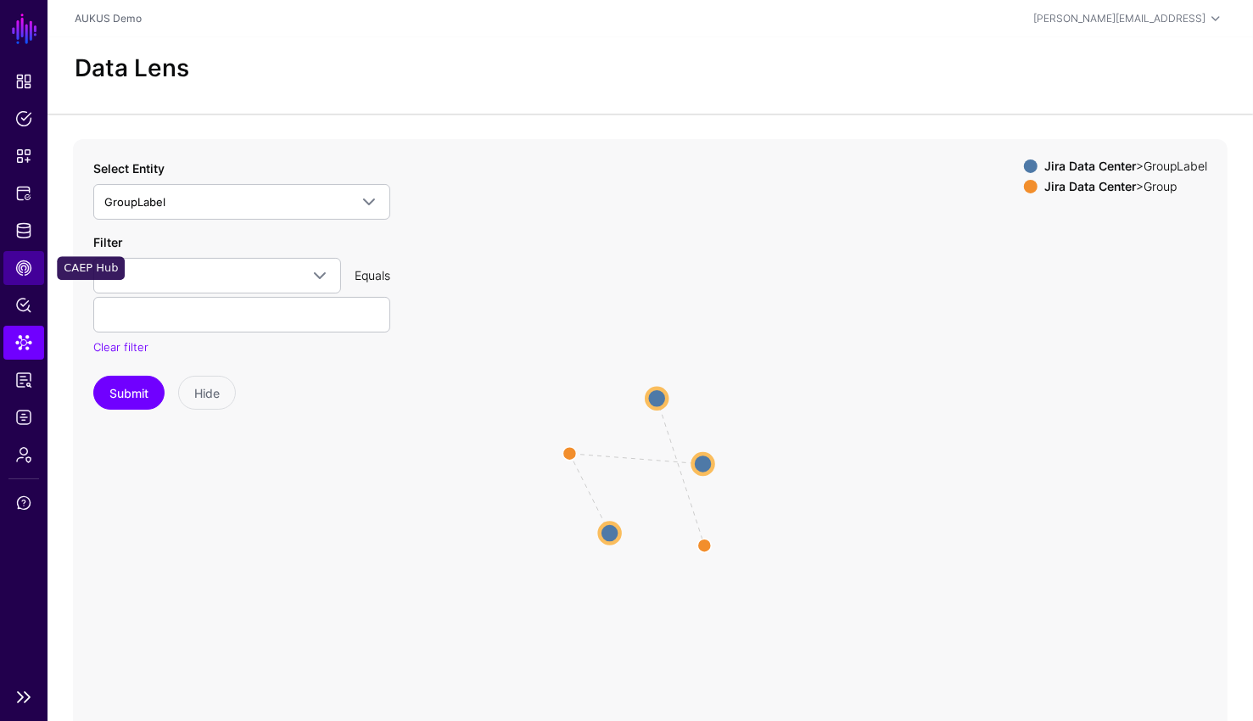
click at [23, 260] on span "CAEP Hub" at bounding box center [23, 268] width 17 height 17
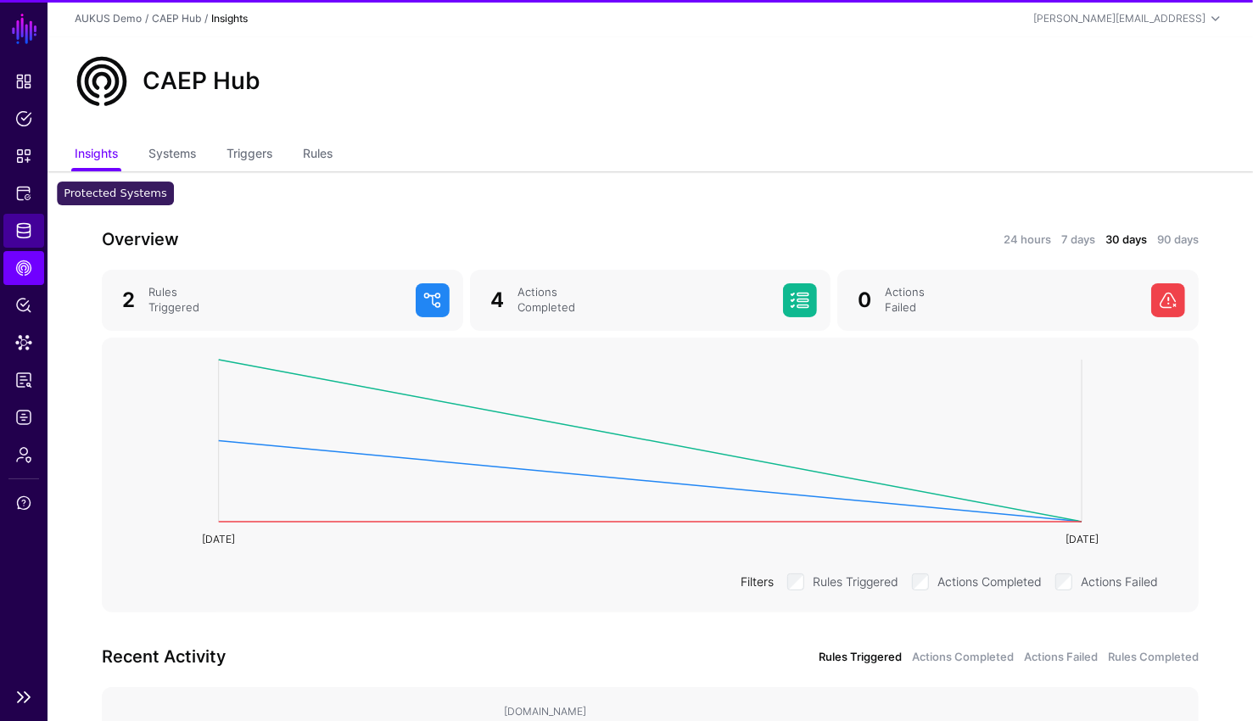
click at [25, 217] on link "Identity Data Fabric" at bounding box center [23, 231] width 41 height 34
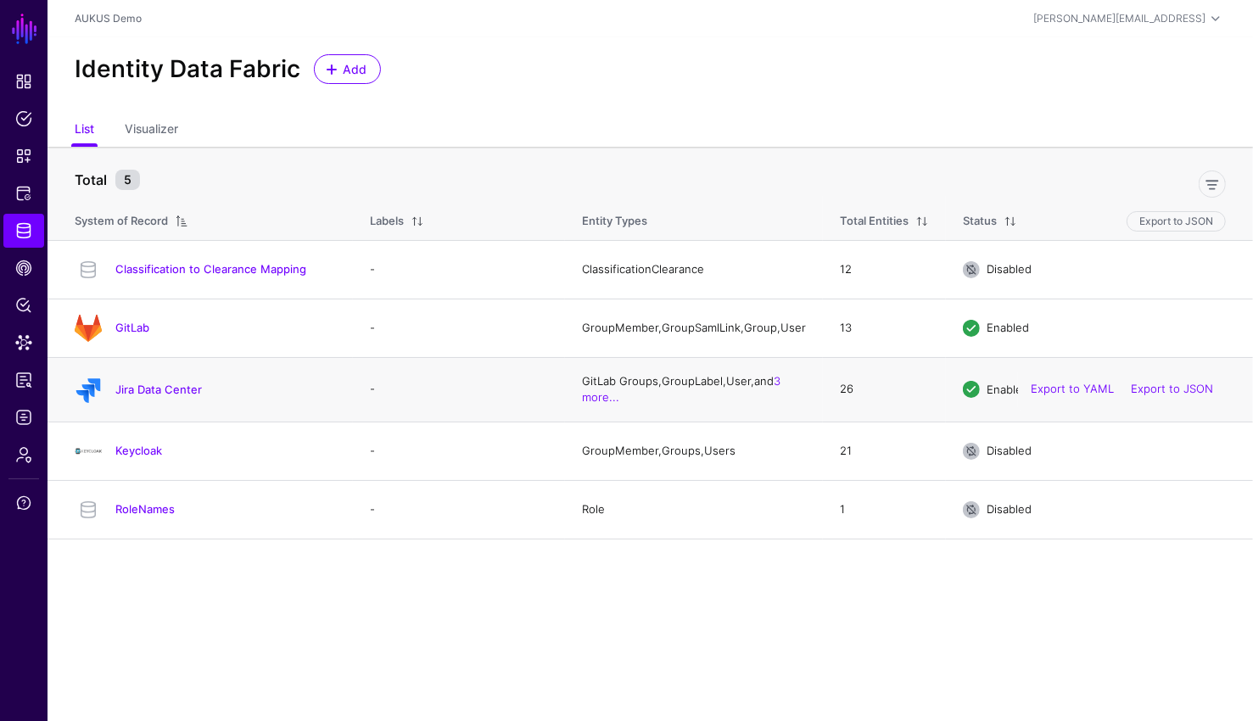
click at [163, 387] on h4 "Jira Data Center" at bounding box center [225, 389] width 220 height 15
click at [194, 386] on div "Jira Data Center" at bounding box center [205, 389] width 275 height 27
click at [185, 396] on link "Jira Data Center" at bounding box center [158, 389] width 87 height 14
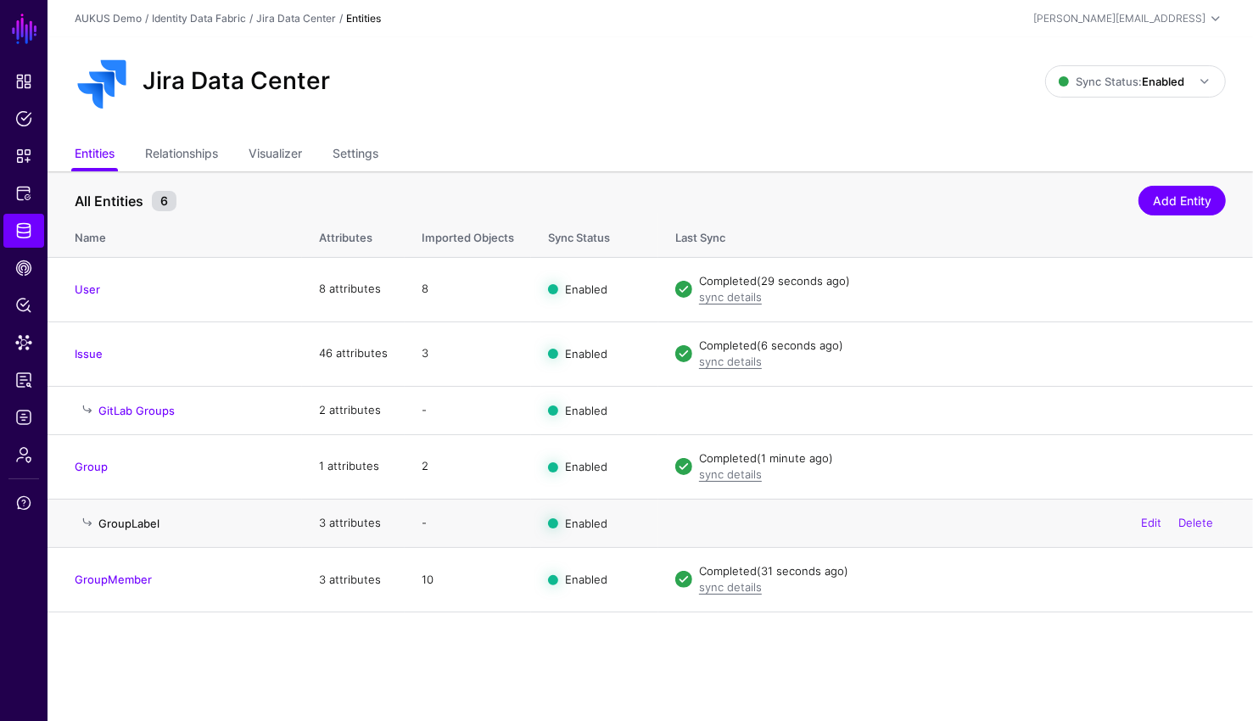
click at [141, 522] on link "GroupLabel" at bounding box center [128, 523] width 61 height 14
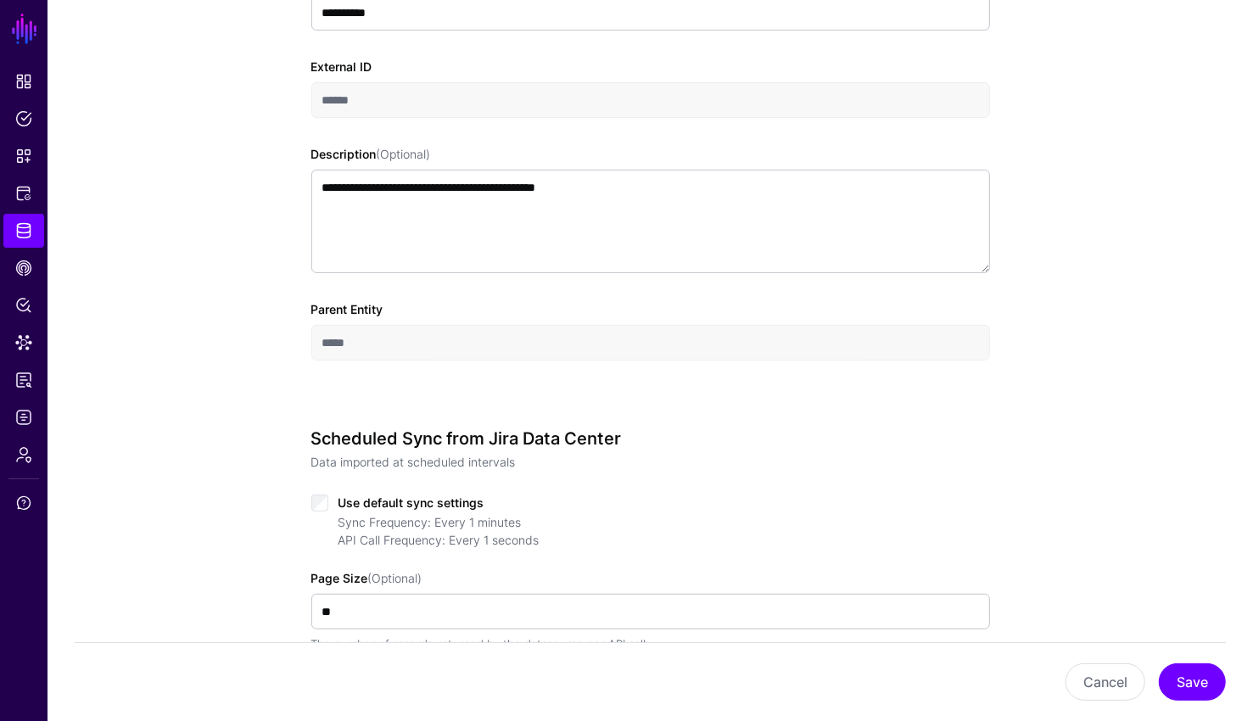
scroll to position [544, 0]
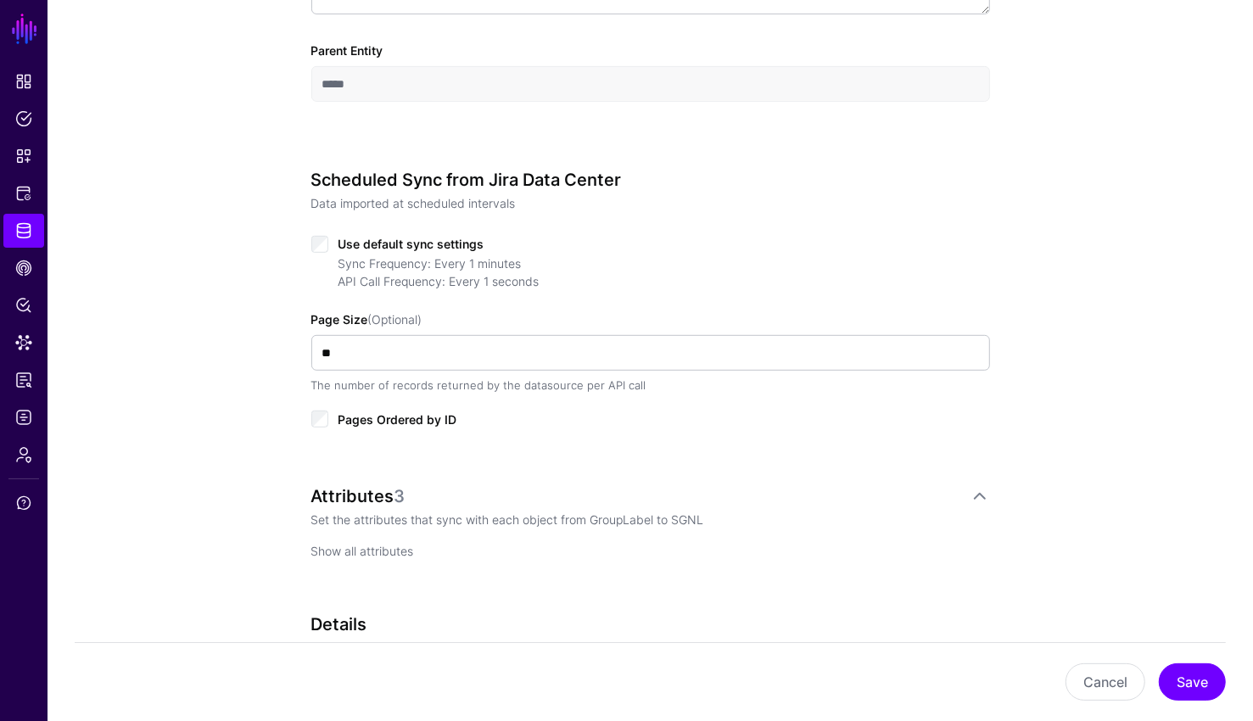
click at [357, 544] on link "Show all attributes" at bounding box center [362, 551] width 103 height 14
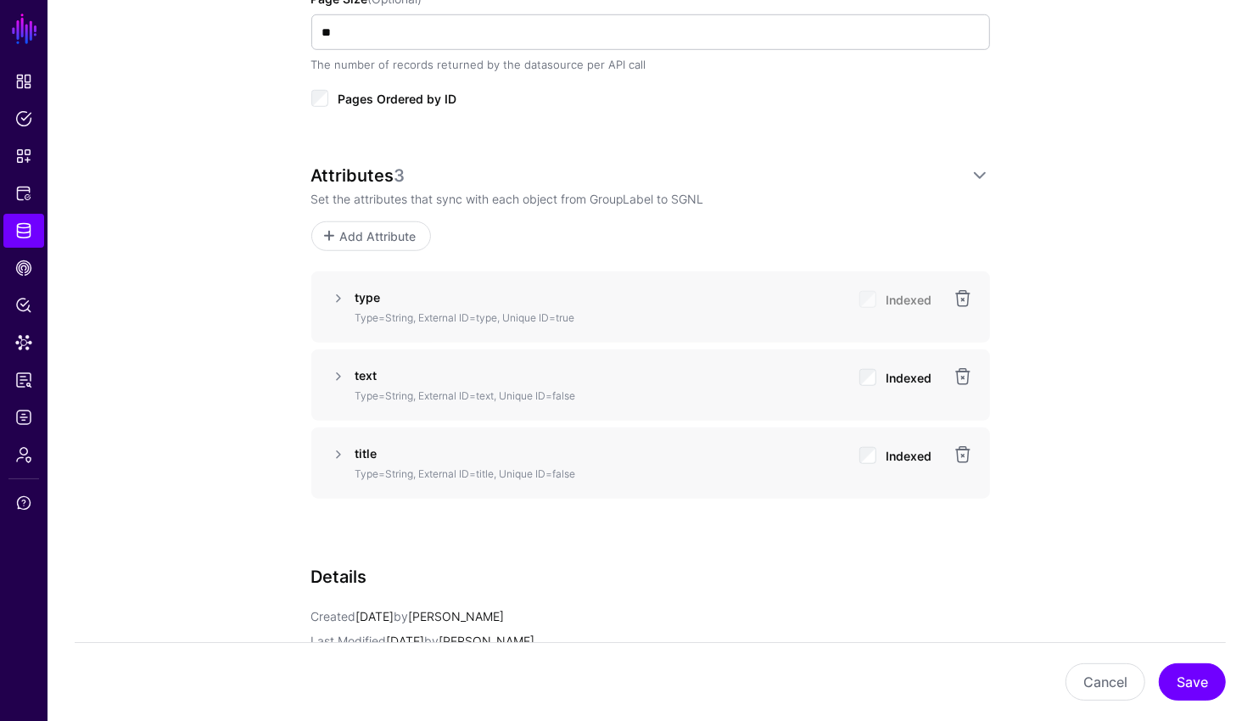
scroll to position [864, 0]
click at [1125, 673] on button "Cancel" at bounding box center [1105, 681] width 80 height 37
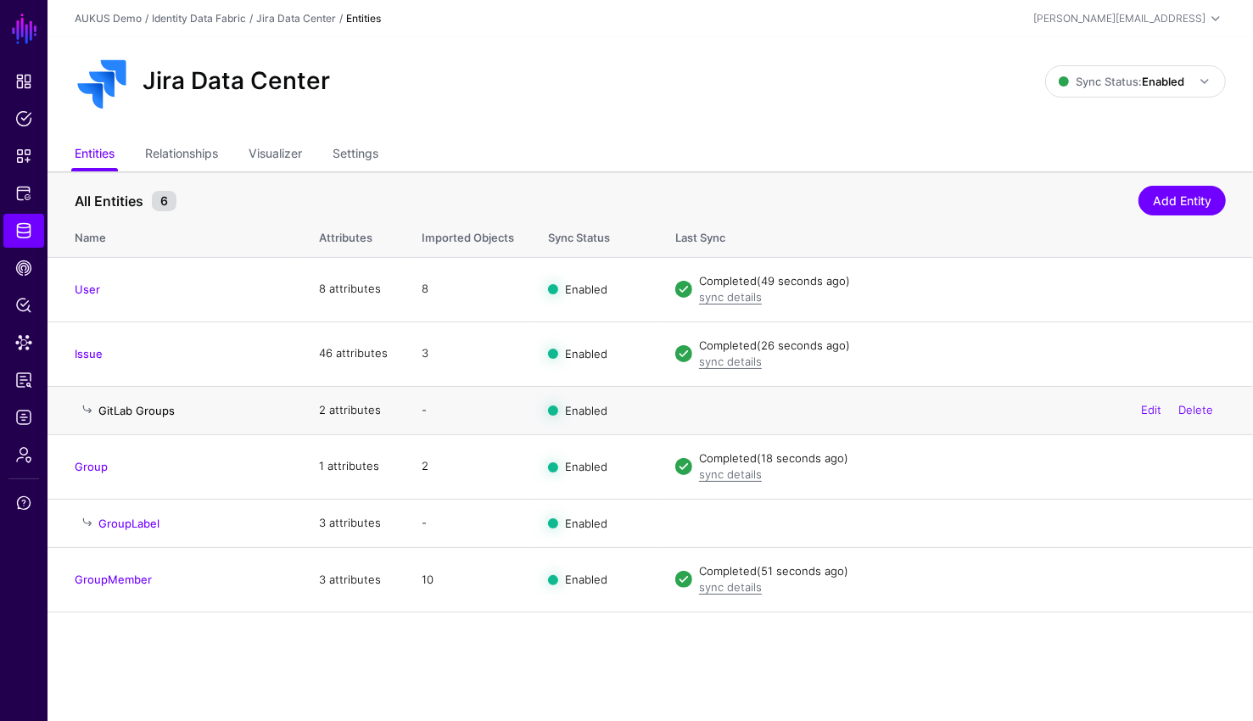
click at [137, 406] on link "GitLab Groups" at bounding box center [136, 411] width 76 height 14
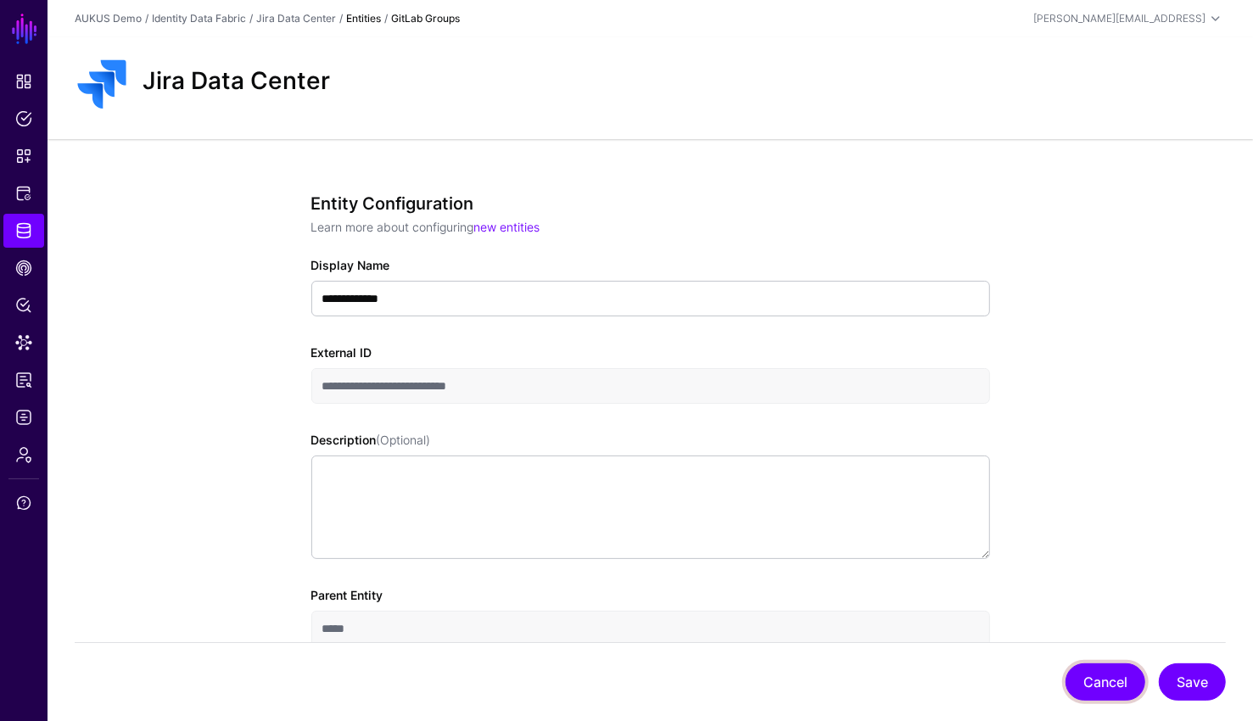
click at [1105, 684] on button "Cancel" at bounding box center [1105, 681] width 80 height 37
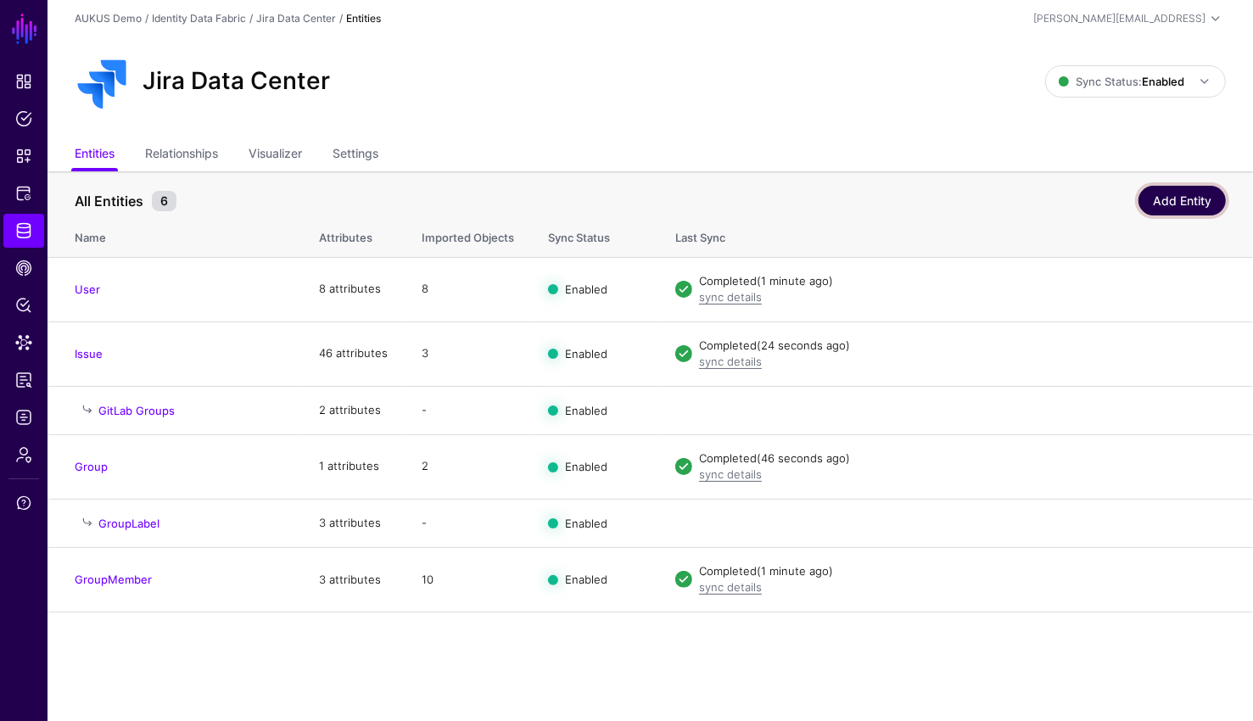
click at [1172, 190] on link "Add Entity" at bounding box center [1181, 201] width 87 height 30
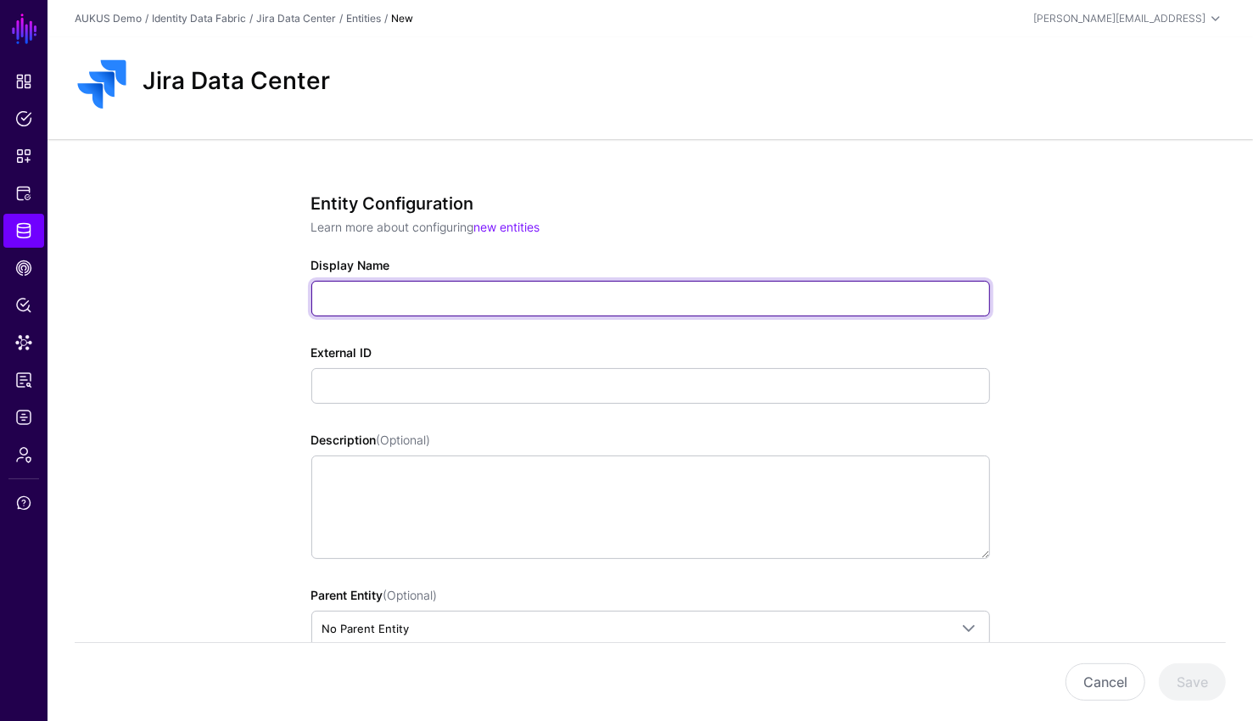
click at [497, 294] on input "Display Name" at bounding box center [650, 299] width 678 height 36
type input "**********"
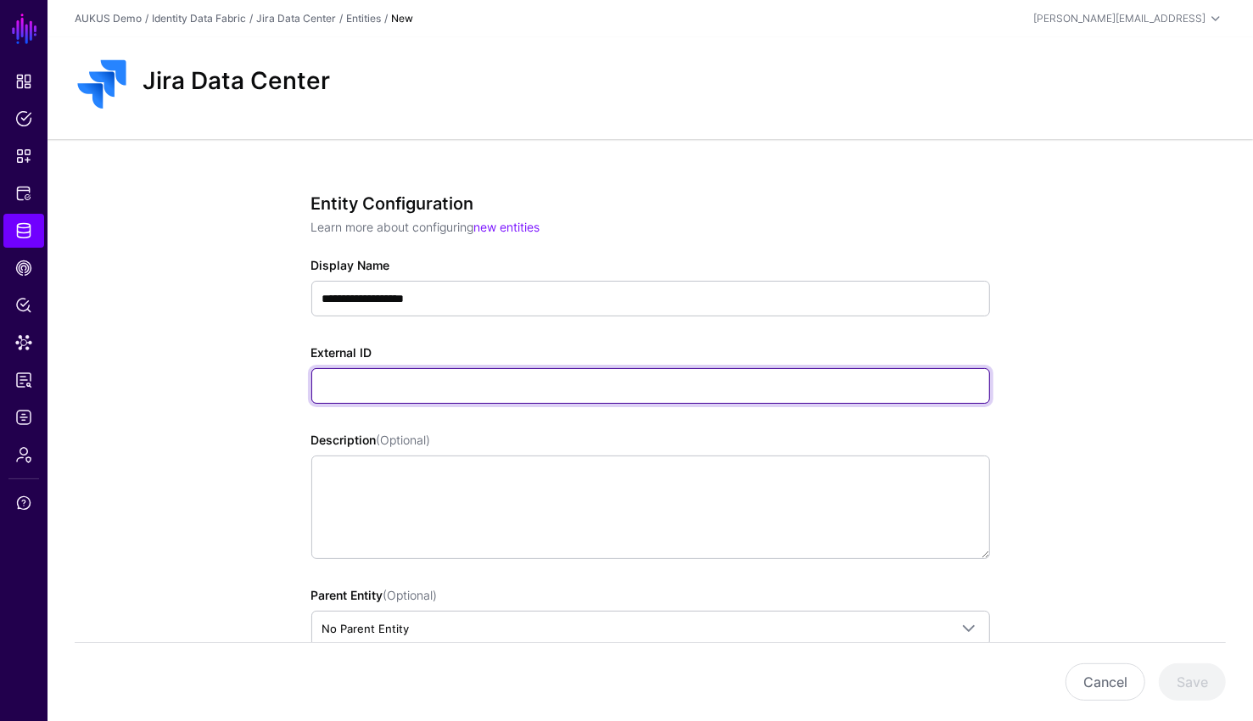
click at [518, 372] on input "External ID" at bounding box center [650, 386] width 678 height 36
paste input "**********"
click at [479, 381] on input "**********" at bounding box center [650, 386] width 678 height 36
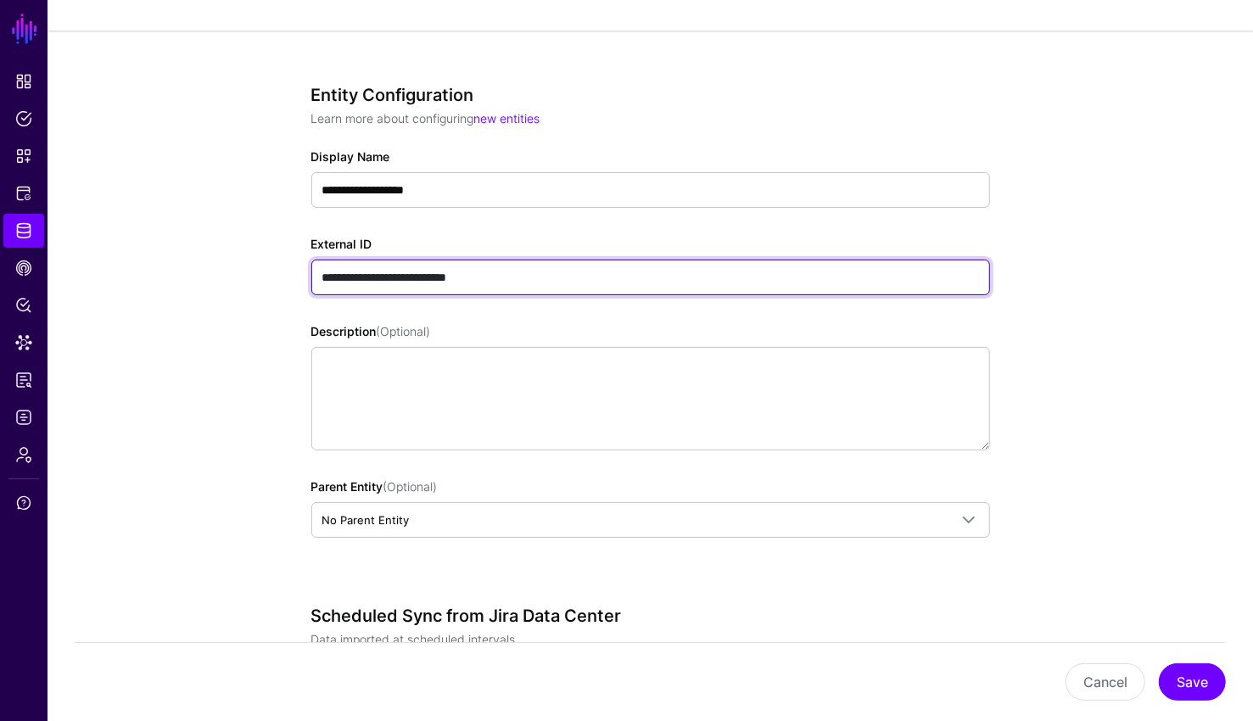
scroll to position [103, 0]
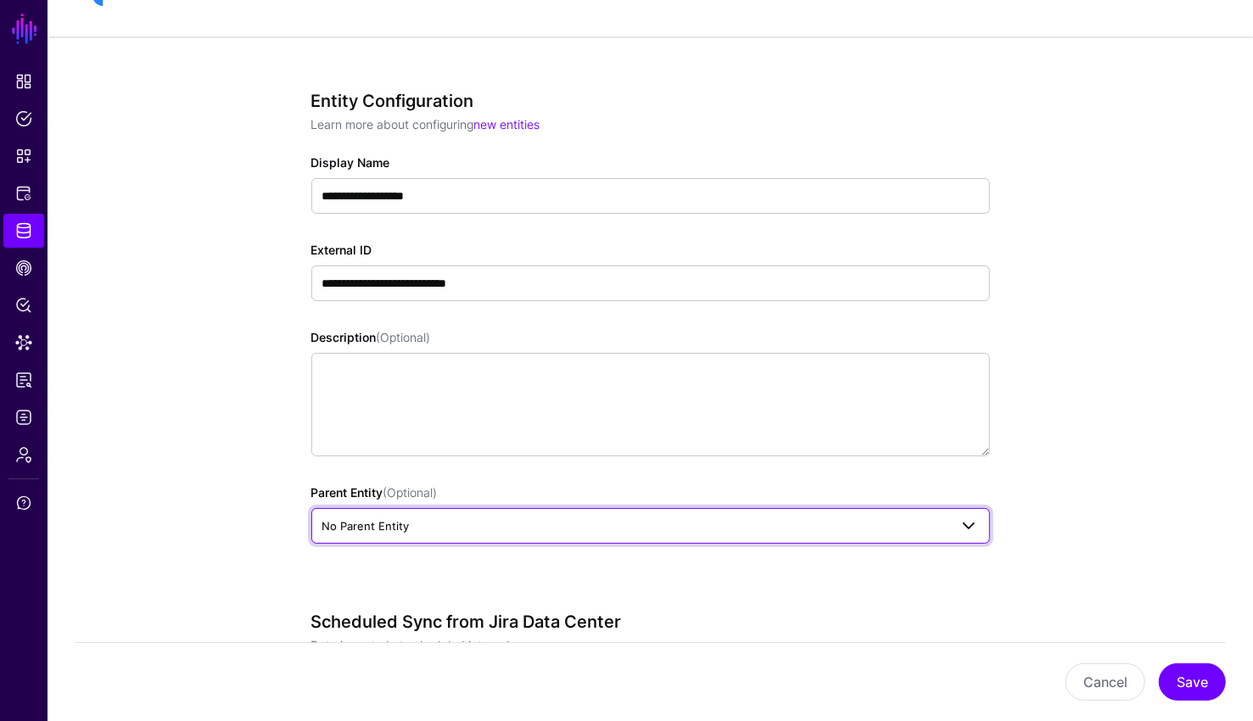
click at [476, 530] on span "No Parent Entity" at bounding box center [635, 525] width 626 height 19
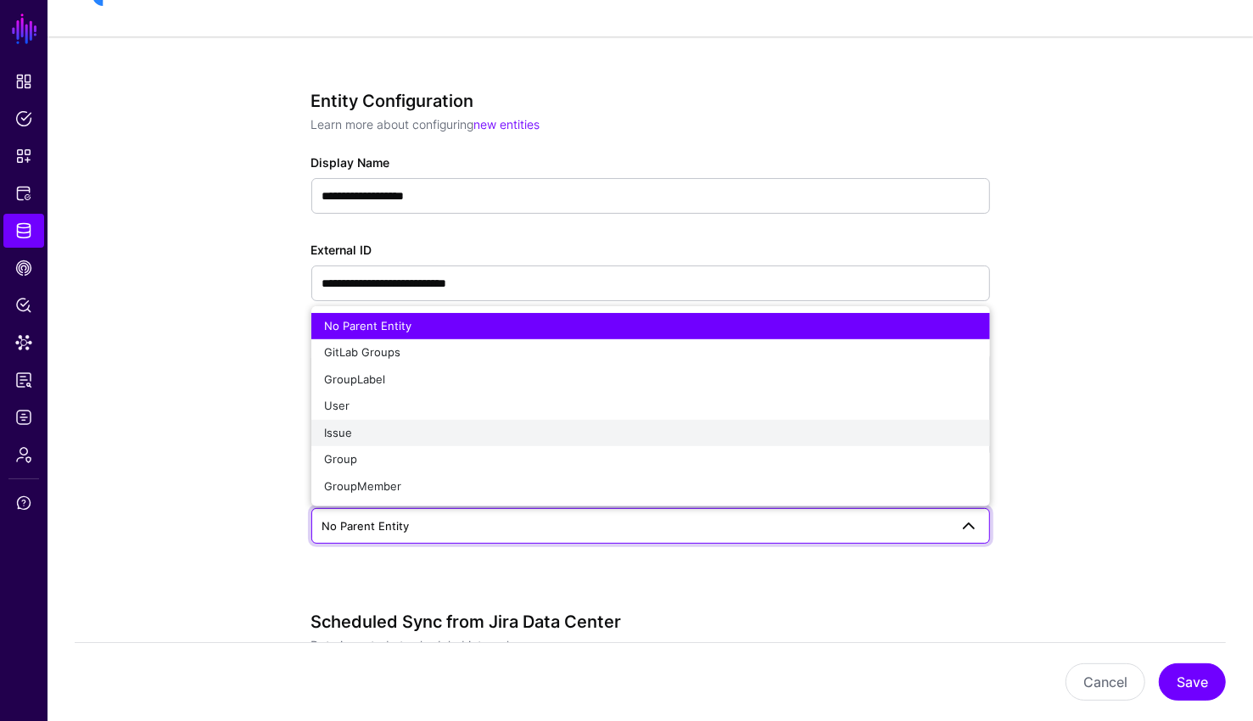
click at [352, 438] on div "Issue" at bounding box center [650, 433] width 651 height 17
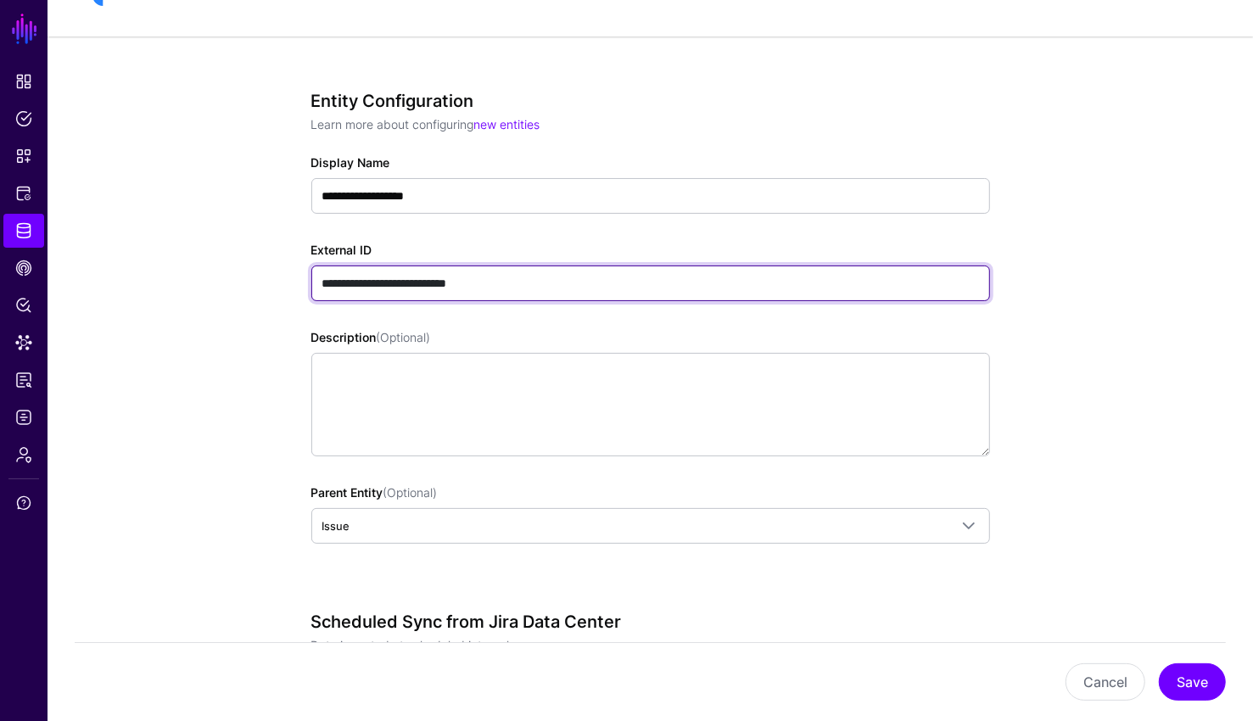
click at [477, 281] on input "**********" at bounding box center [650, 283] width 678 height 36
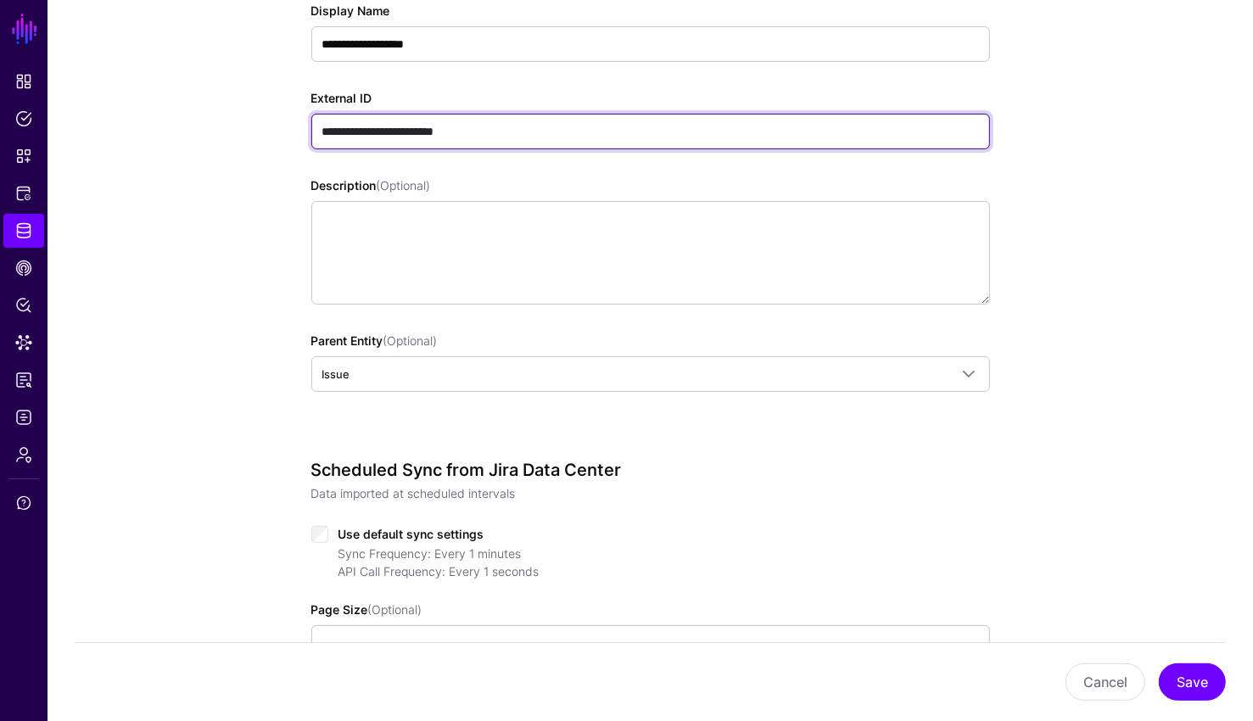
scroll to position [253, 0]
type input "**********"
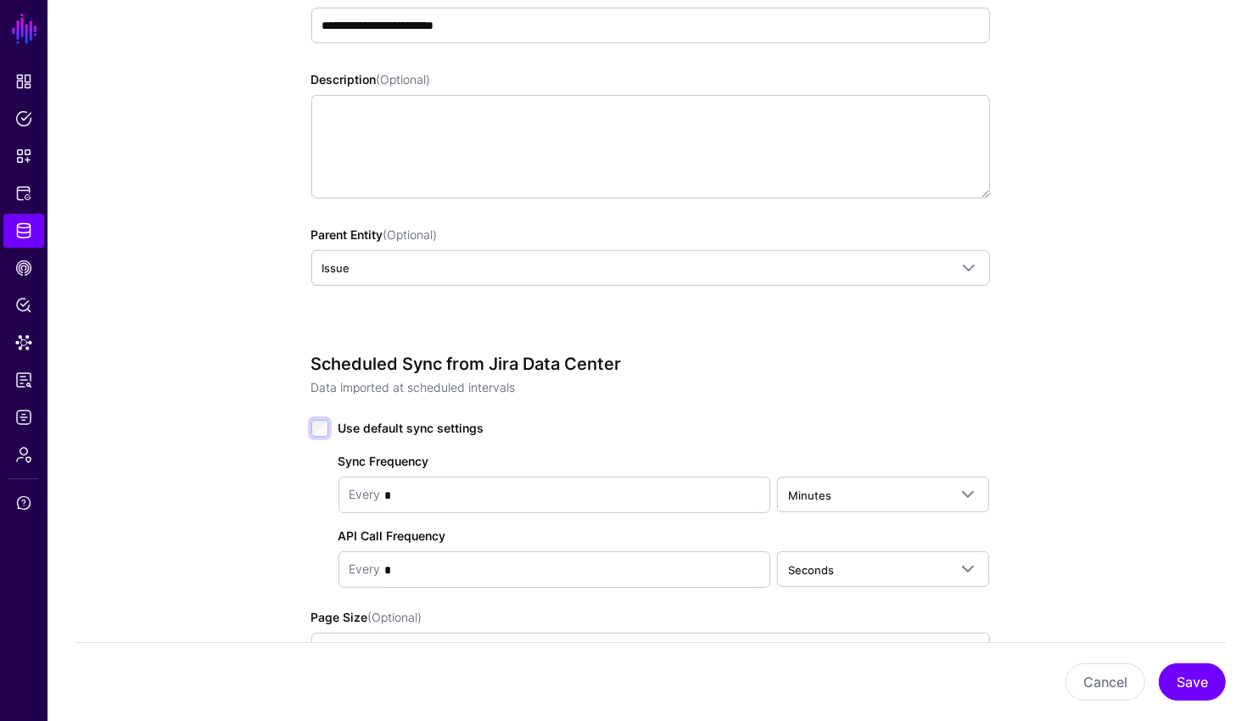
scroll to position [383, 0]
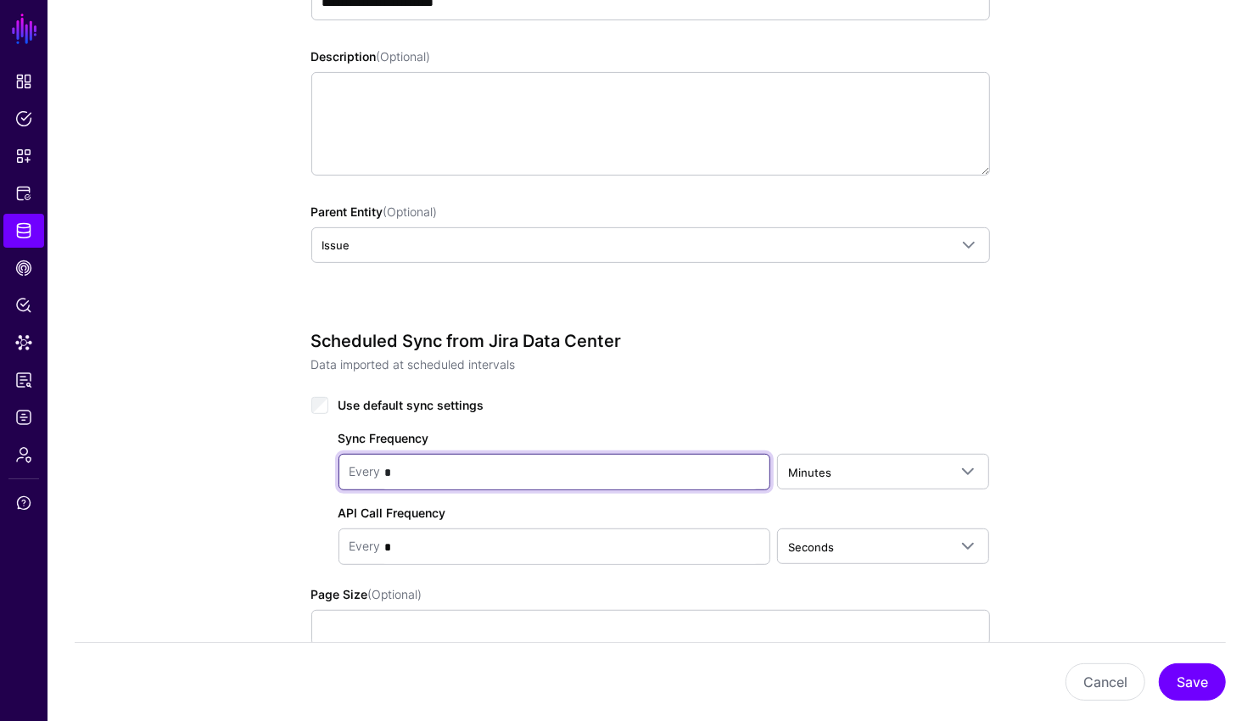
click at [650, 480] on input "*" at bounding box center [570, 472] width 378 height 34
type input "**"
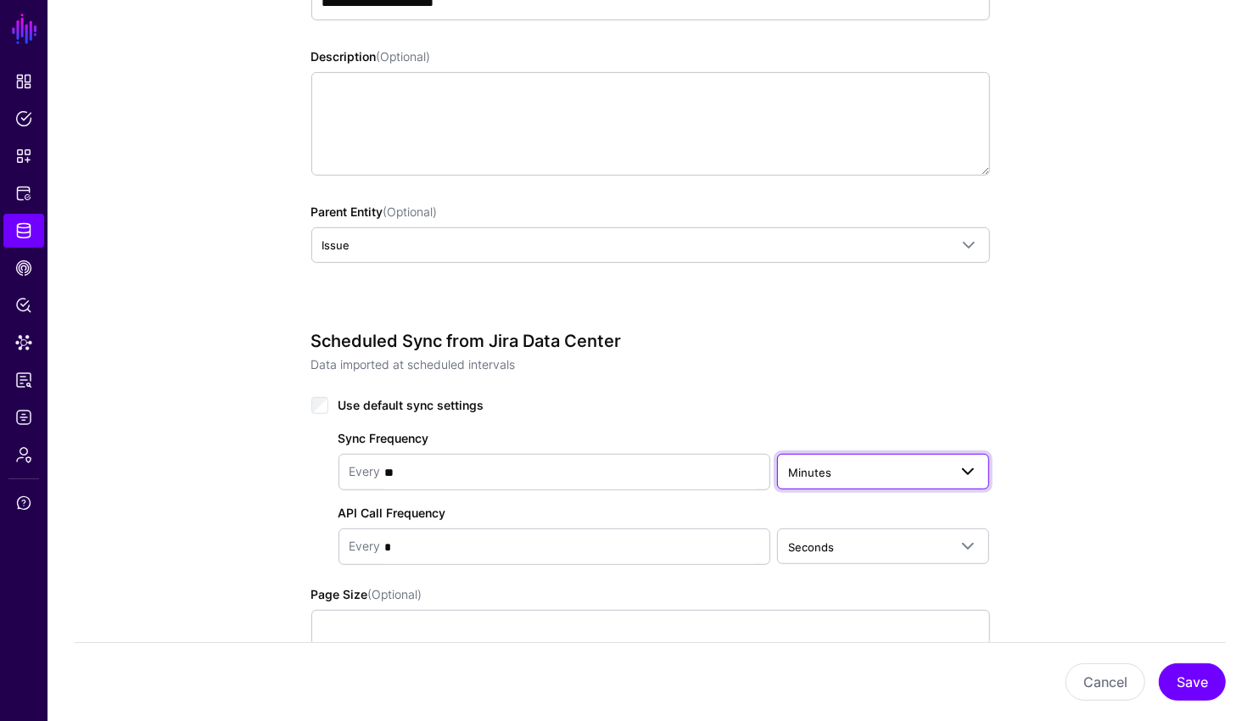
click at [955, 474] on span at bounding box center [962, 471] width 31 height 20
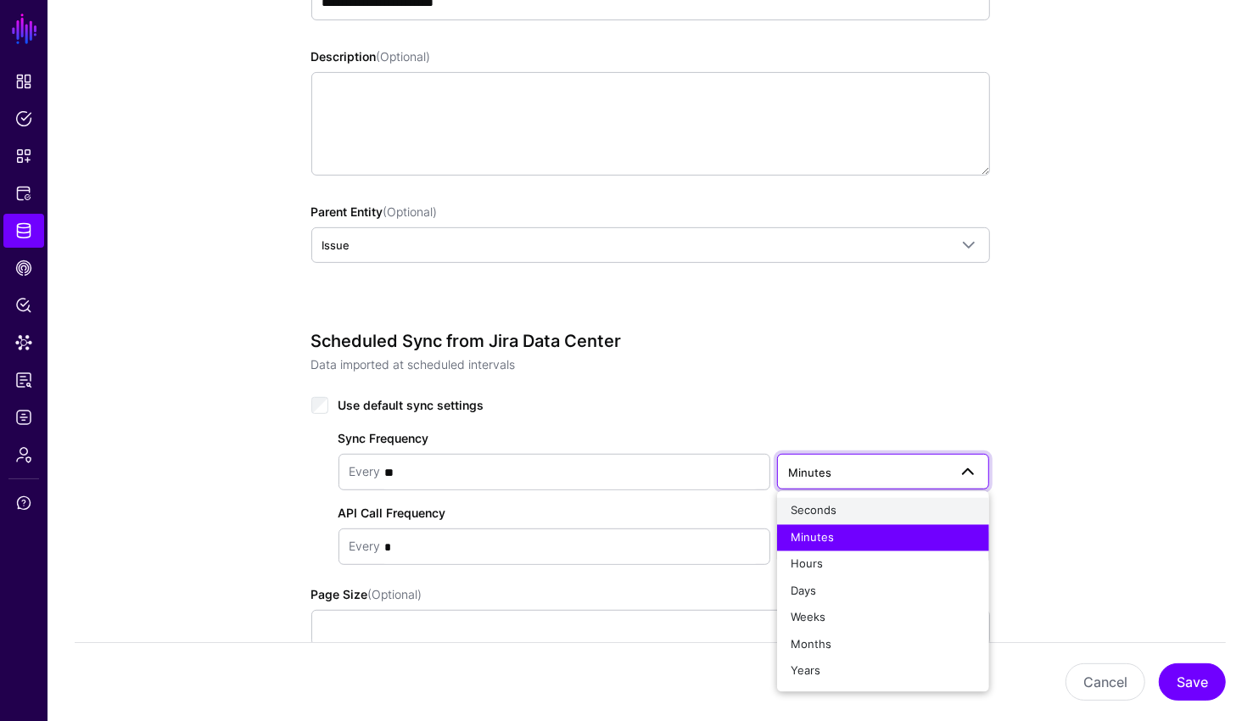
click at [875, 508] on div "Seconds" at bounding box center [883, 511] width 186 height 17
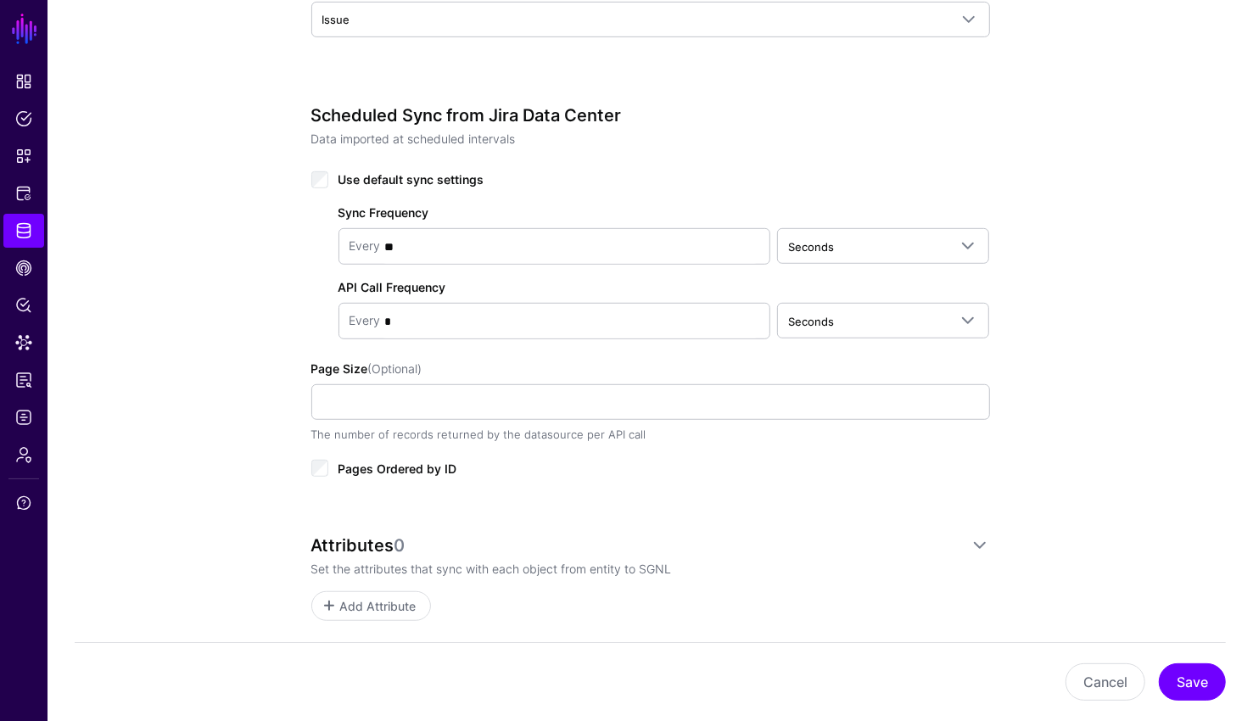
scroll to position [681, 0]
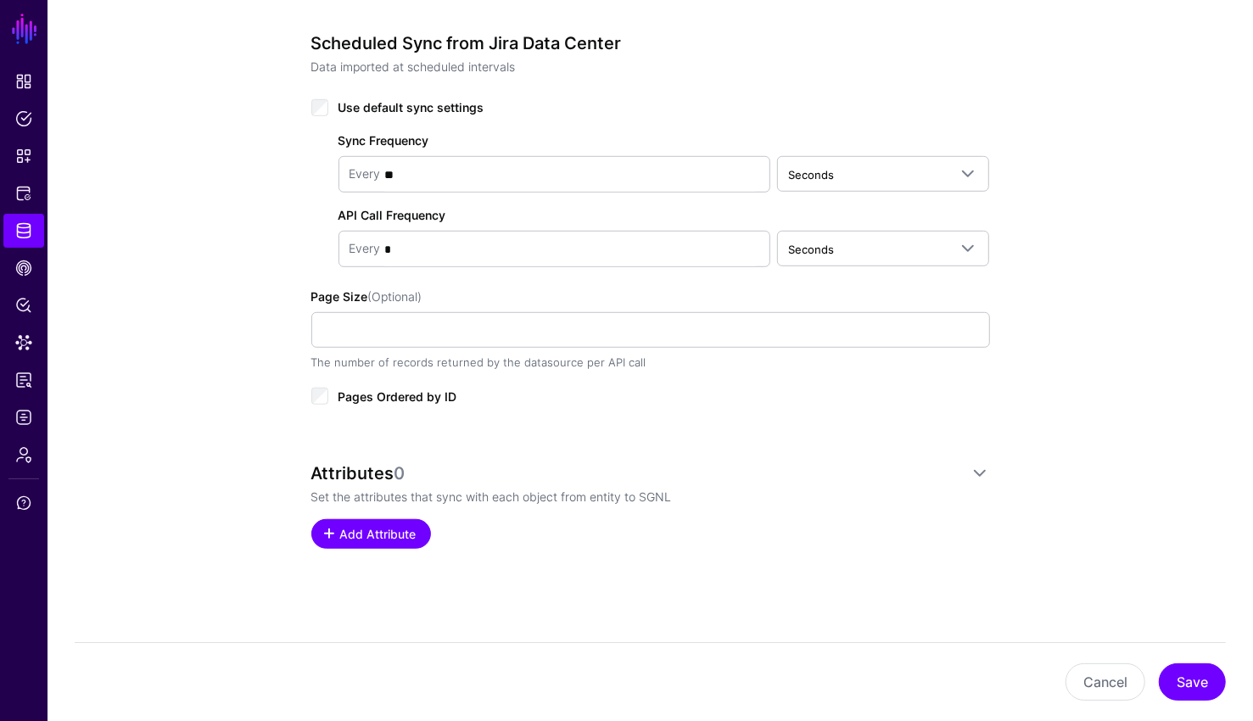
click at [388, 525] on span "Add Attribute" at bounding box center [378, 534] width 81 height 18
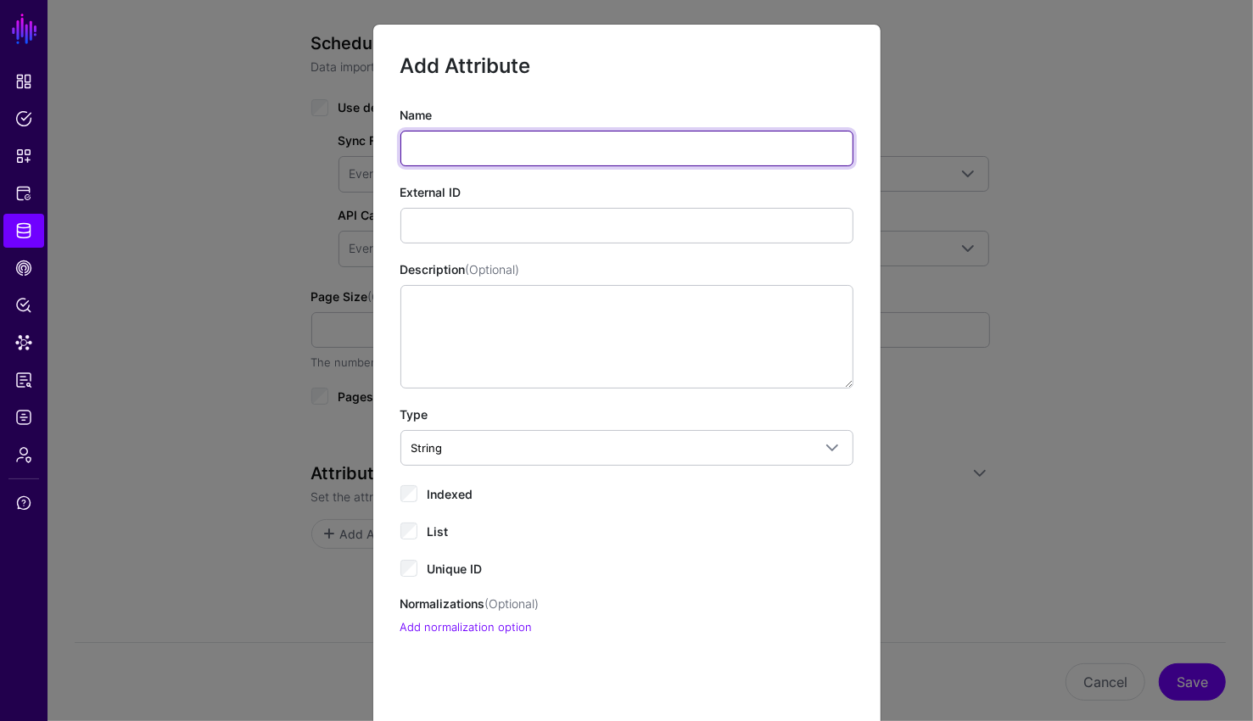
click at [482, 146] on input "Name" at bounding box center [626, 149] width 453 height 36
type input "**"
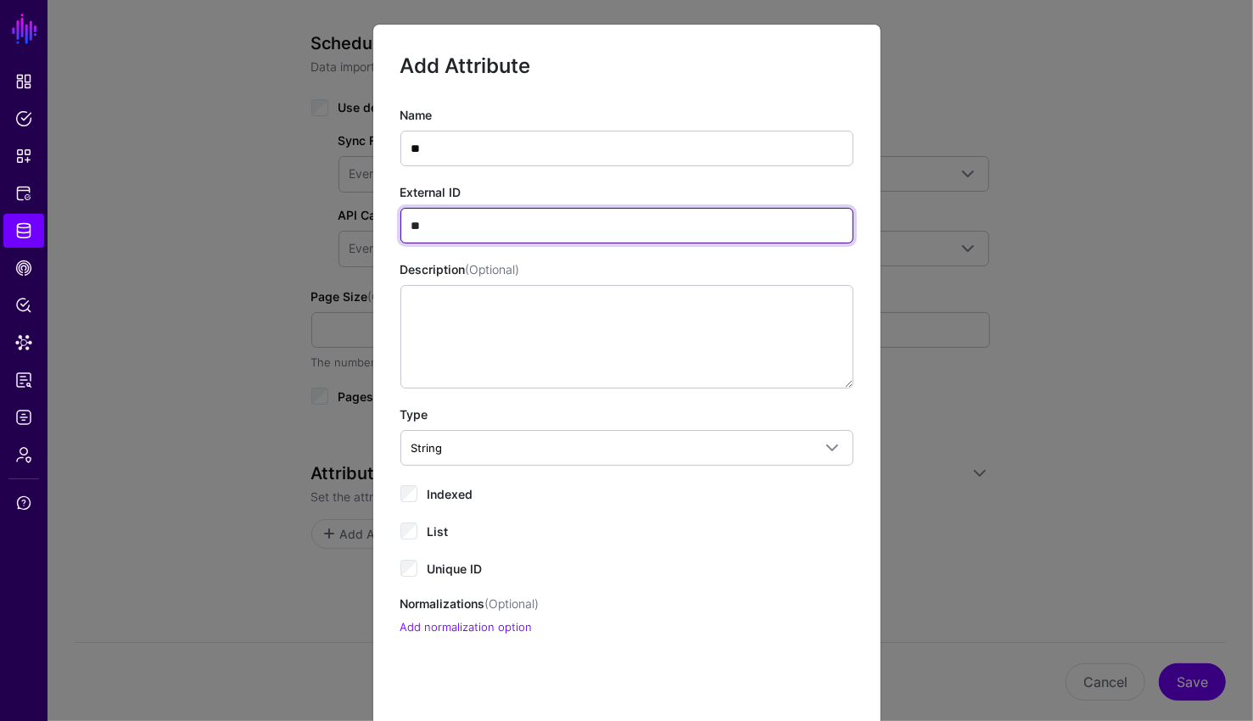
type input "**"
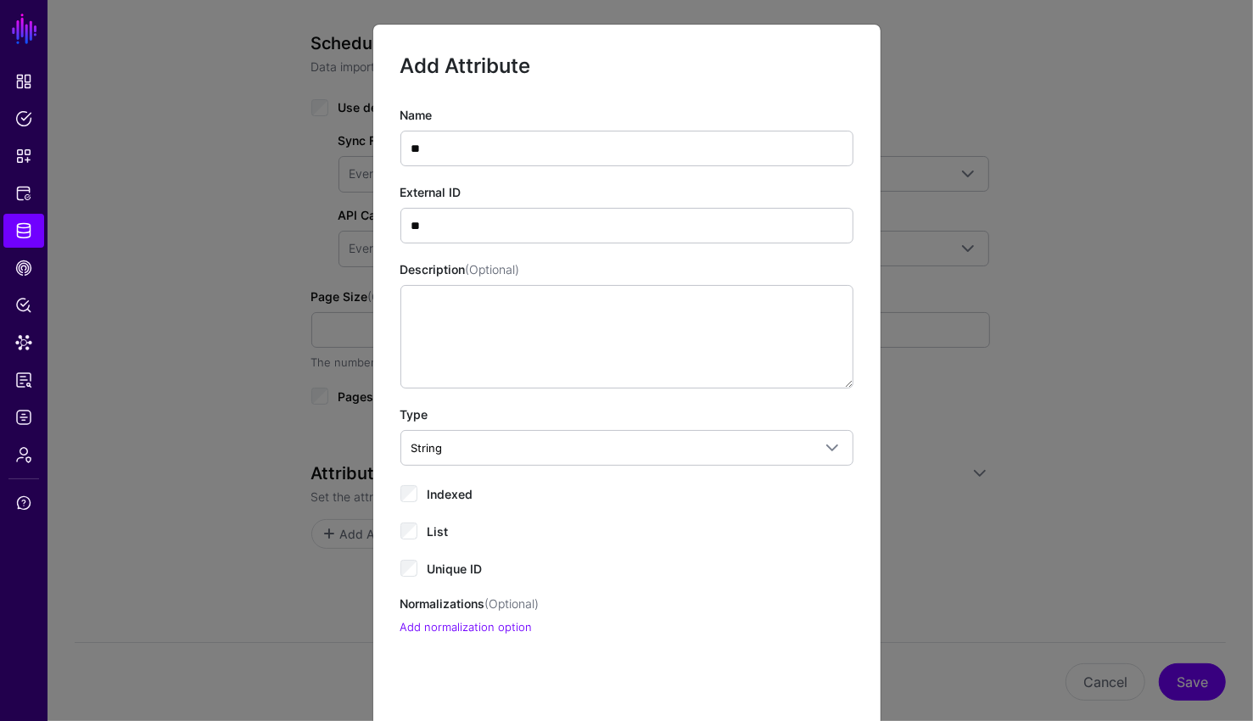
click at [416, 585] on div "Name ** External ID ** Description (Optional) Type String String Bool DateTime …" at bounding box center [626, 371] width 453 height 530
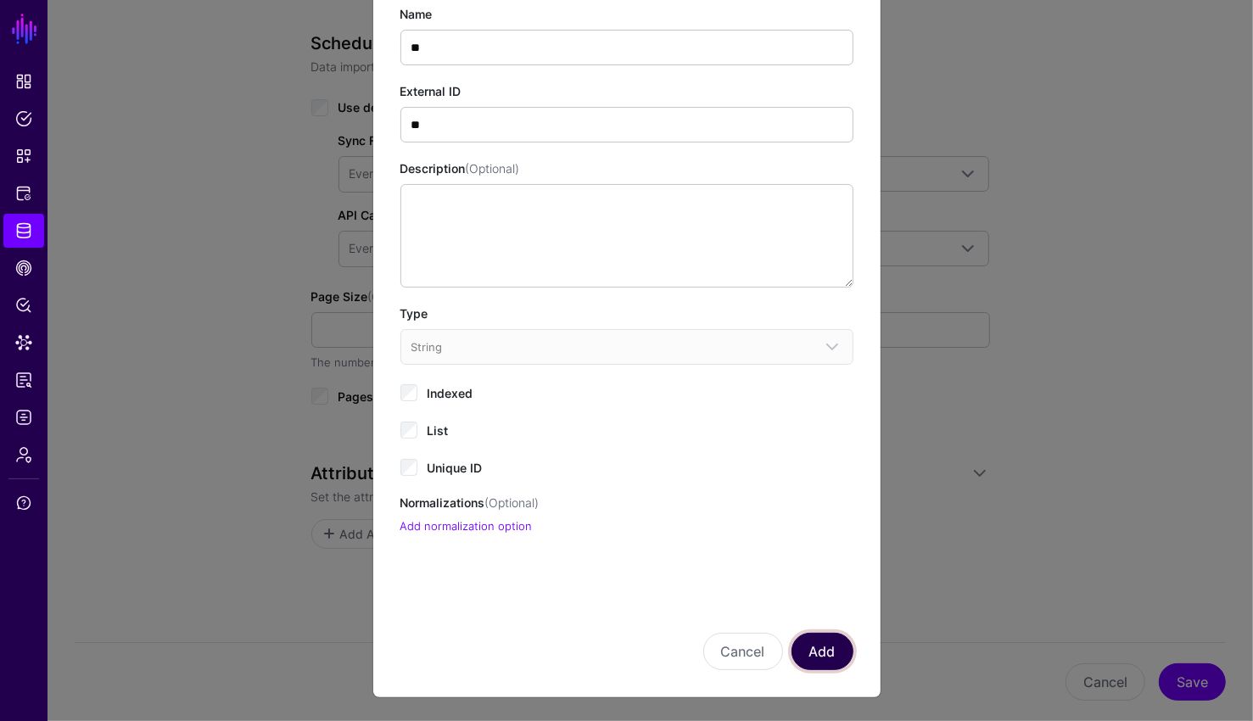
click at [827, 667] on button "Add" at bounding box center [822, 651] width 62 height 37
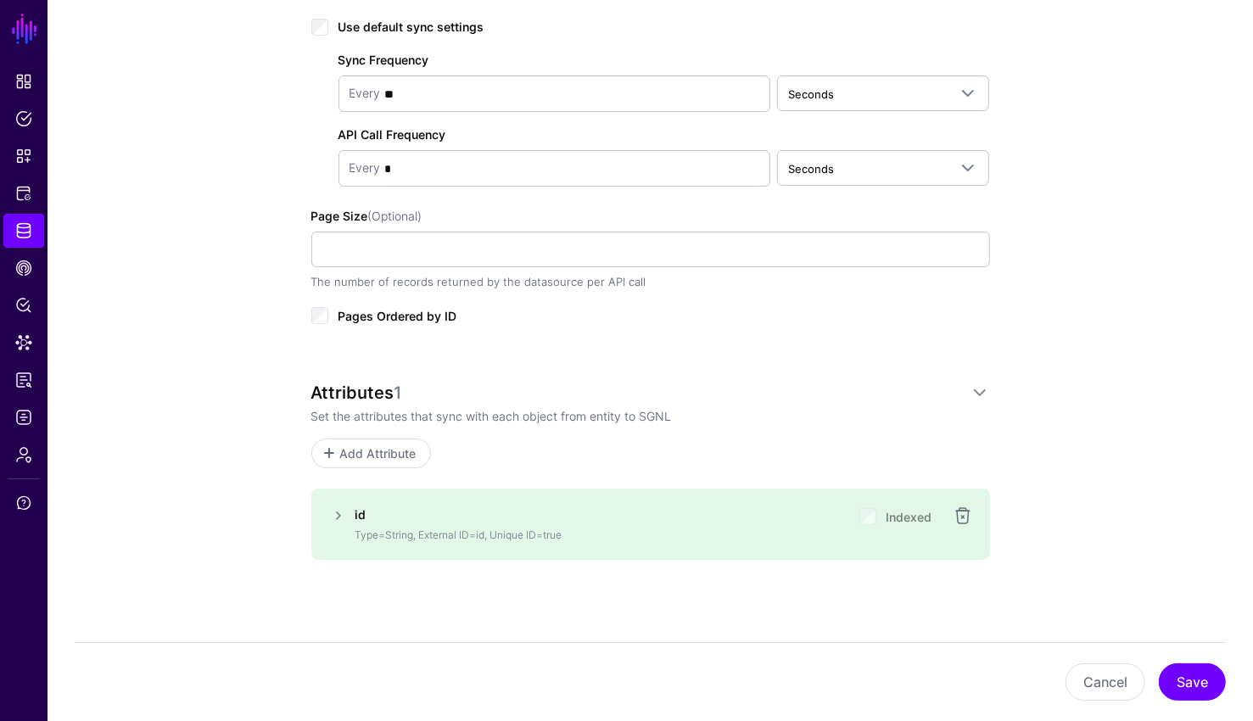
scroll to position [773, 0]
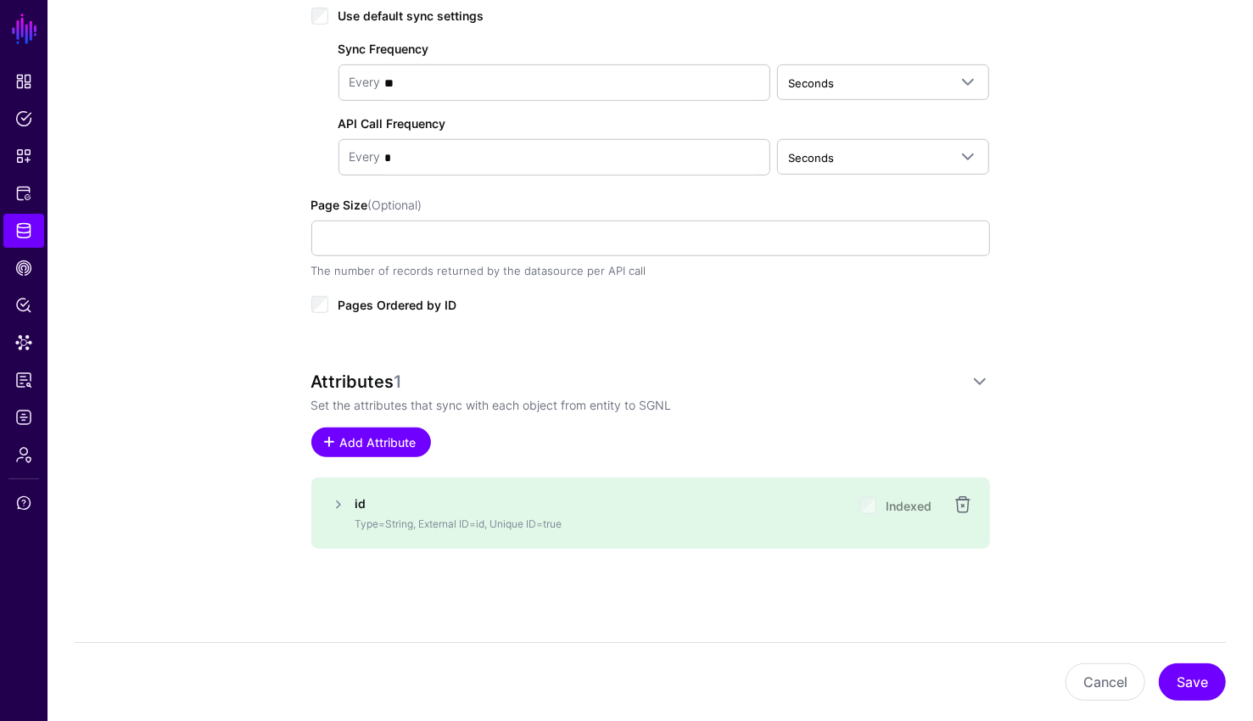
click at [347, 451] on link "Add Attribute" at bounding box center [371, 442] width 120 height 30
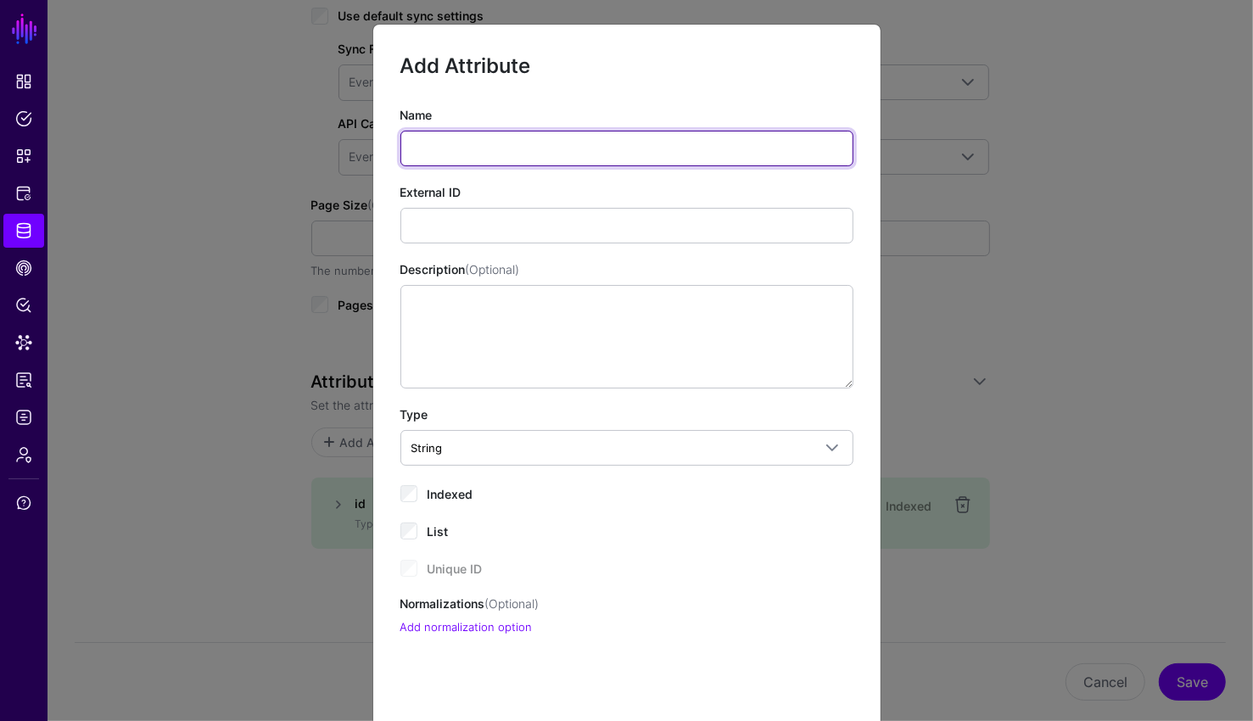
click at [472, 144] on input "Name" at bounding box center [626, 149] width 453 height 36
type input "*"
type input "*****"
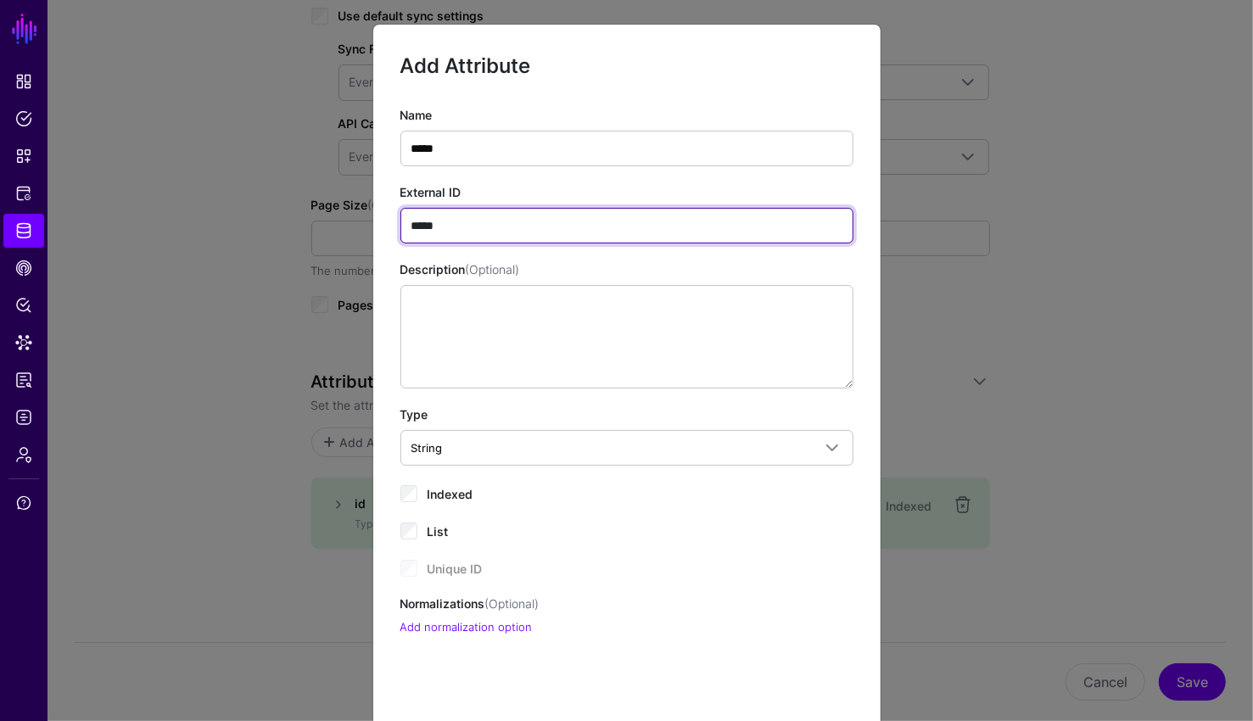
type input "*****"
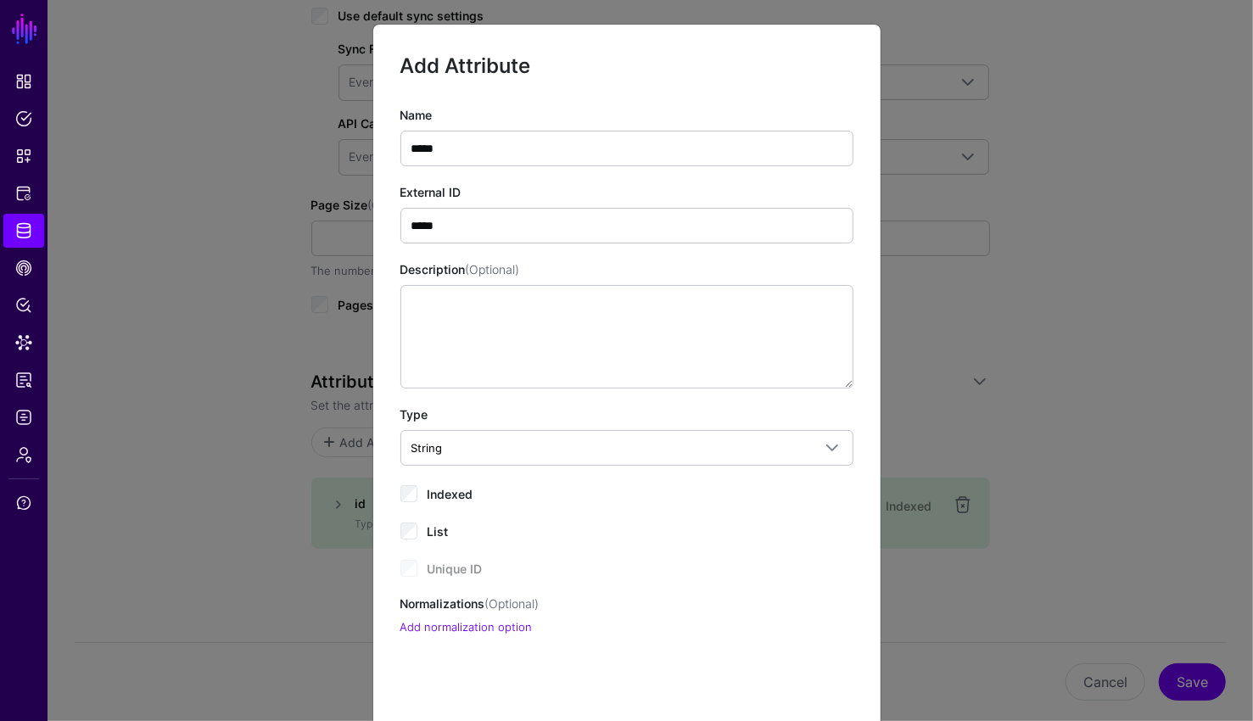
click at [417, 496] on div "Indexed" at bounding box center [626, 493] width 453 height 20
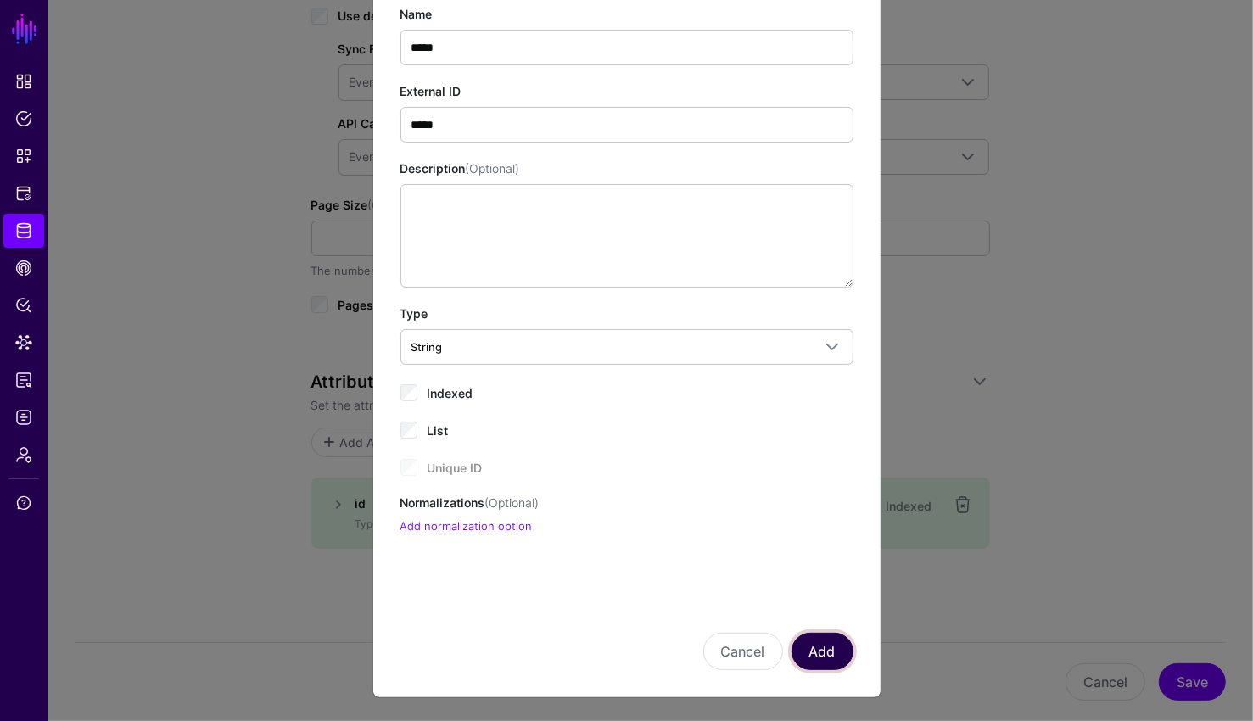
click at [820, 664] on button "Add" at bounding box center [822, 651] width 62 height 37
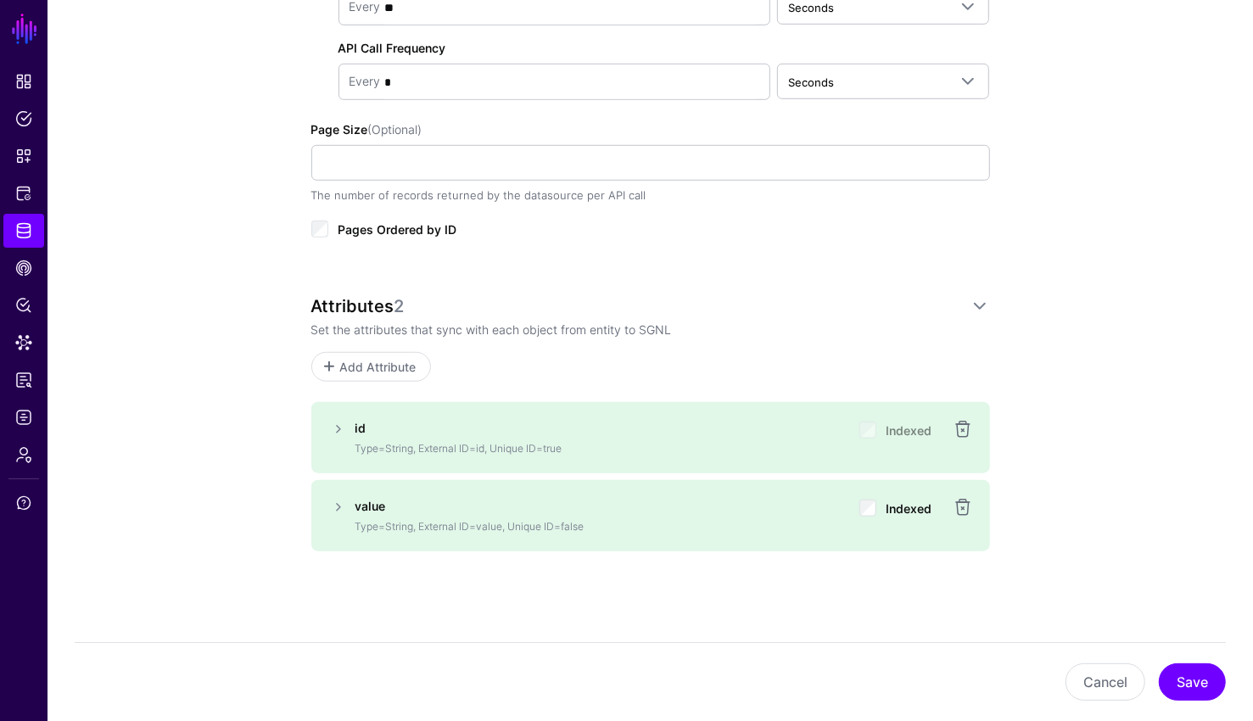
scroll to position [851, 0]
click at [1186, 686] on button "Save" at bounding box center [1191, 681] width 67 height 37
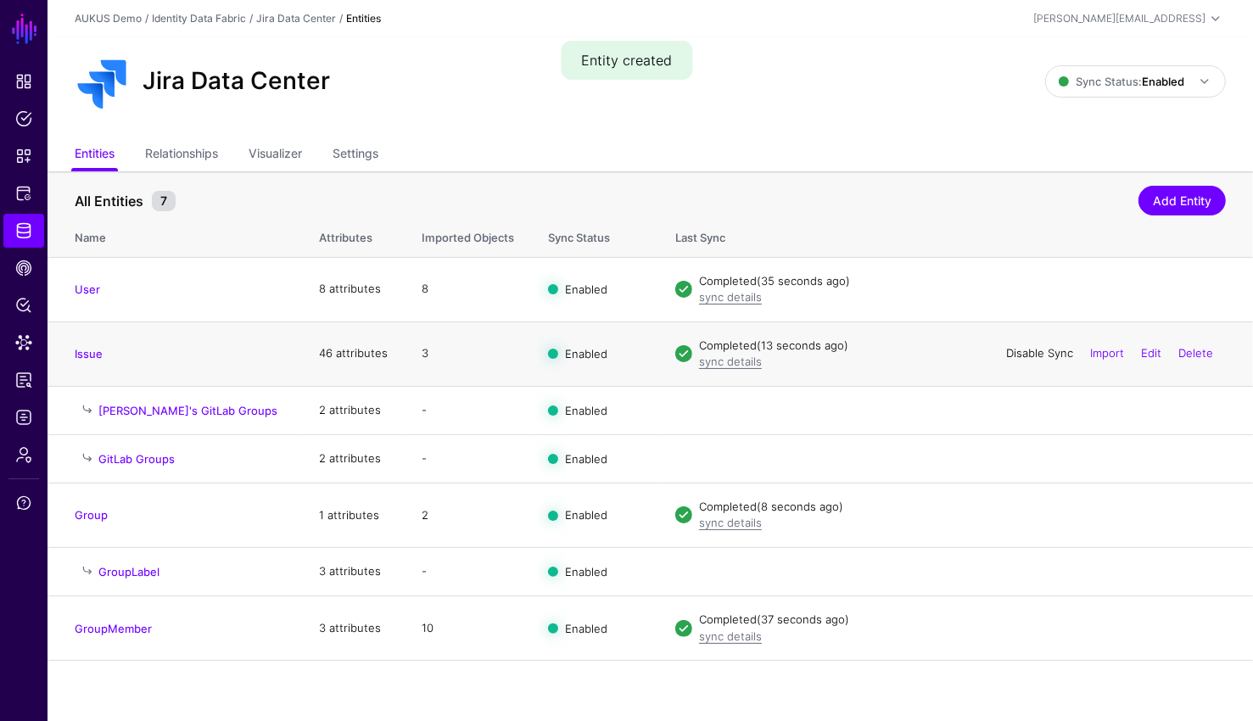
click at [1038, 353] on link "Disable Sync" at bounding box center [1039, 353] width 67 height 14
click at [0, 0] on link "Enable Sync" at bounding box center [0, 0] width 0 height 0
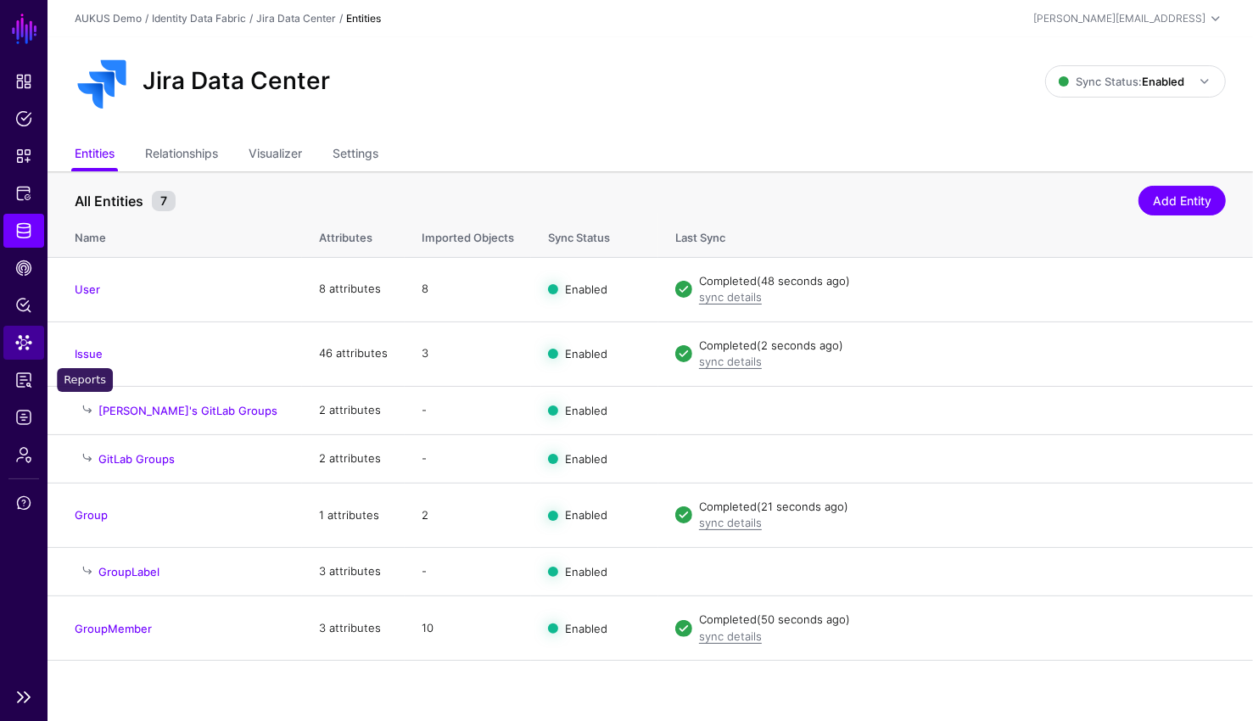
click at [30, 359] on link "Data Lens" at bounding box center [23, 343] width 41 height 34
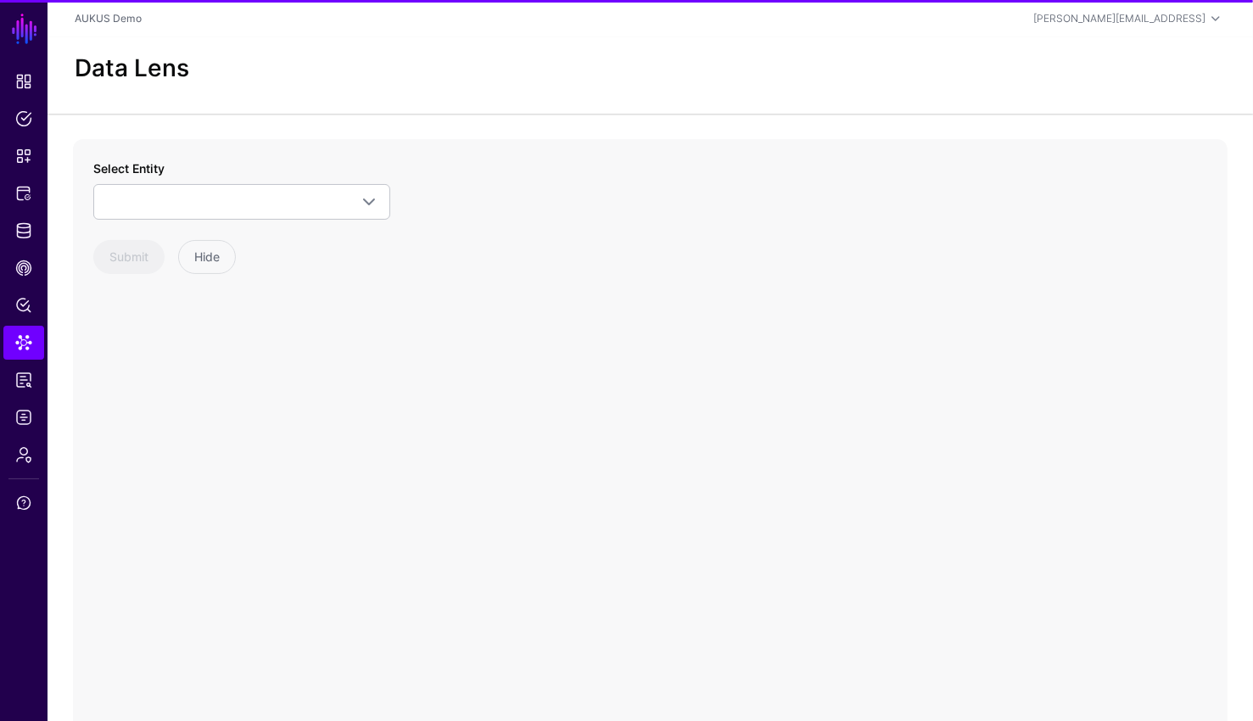
click at [244, 228] on div "Select Entity Keycloak GroupMember Groups Users Jira Data Center GitLab Groups …" at bounding box center [241, 216] width 297 height 114
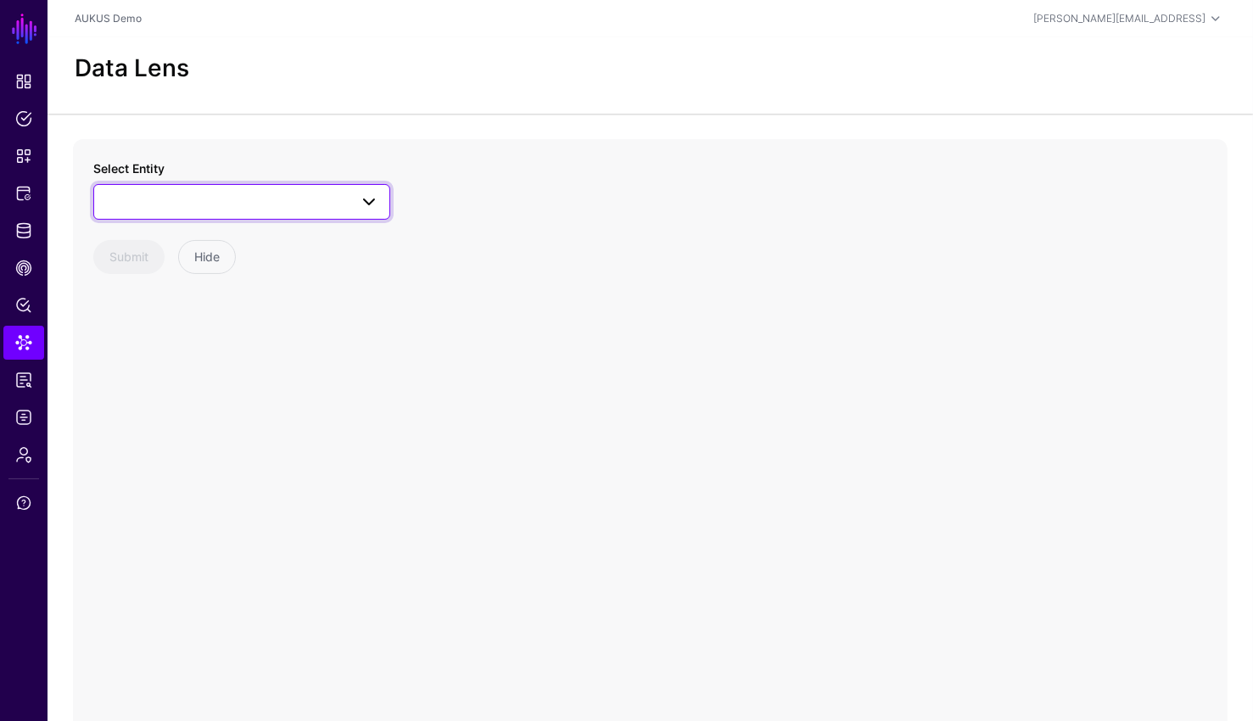
click at [255, 215] on link at bounding box center [241, 202] width 297 height 36
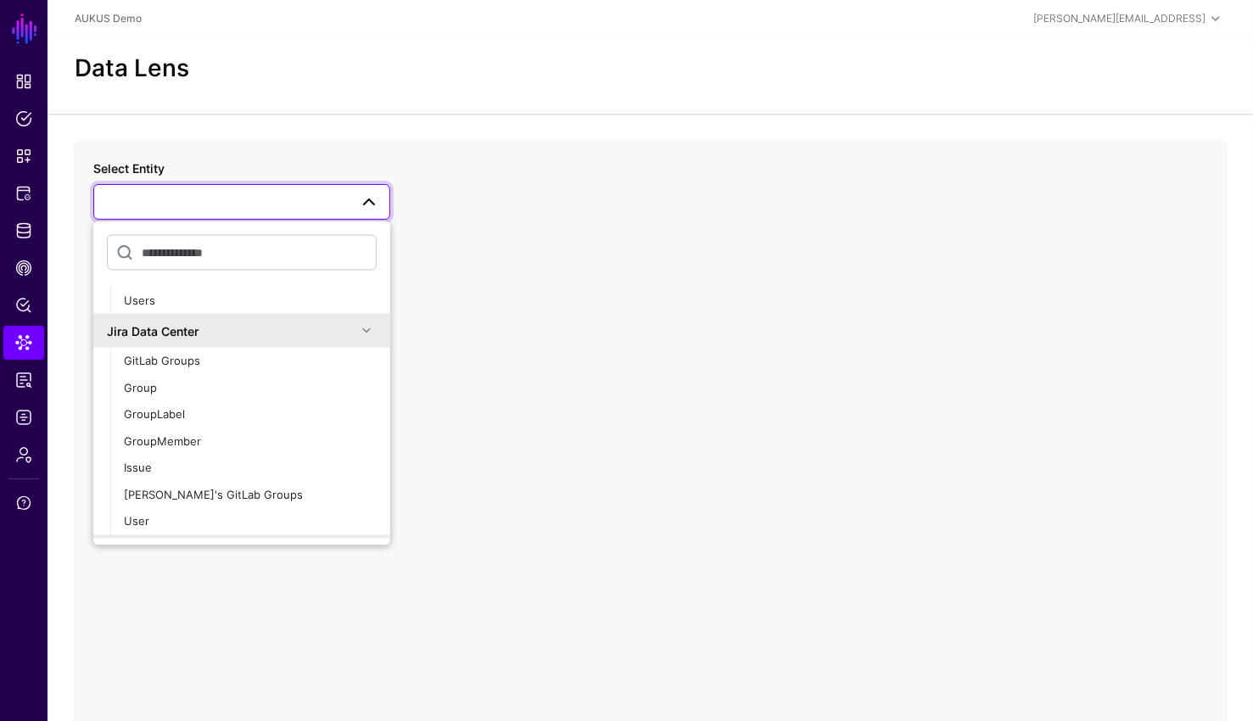
scroll to position [103, 0]
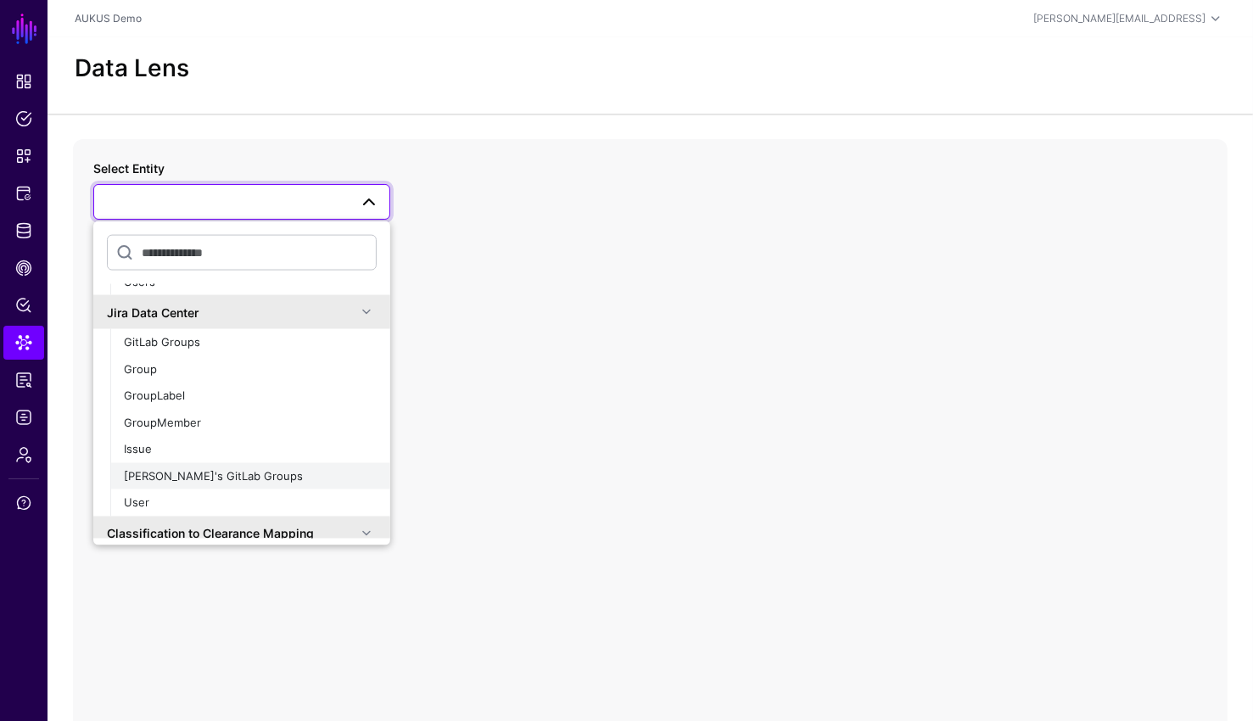
click at [243, 472] on div "[PERSON_NAME]'s GitLab Groups" at bounding box center [250, 475] width 253 height 17
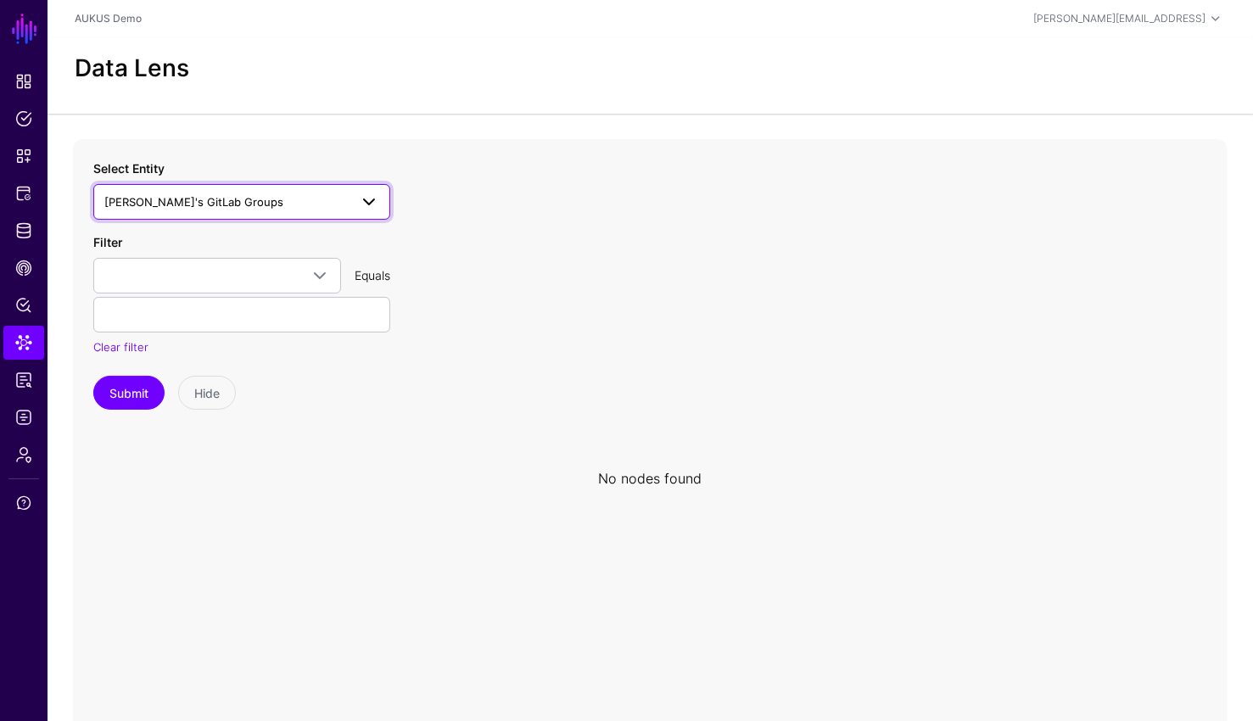
click at [299, 193] on span "[PERSON_NAME]'s GitLab Groups" at bounding box center [226, 202] width 244 height 19
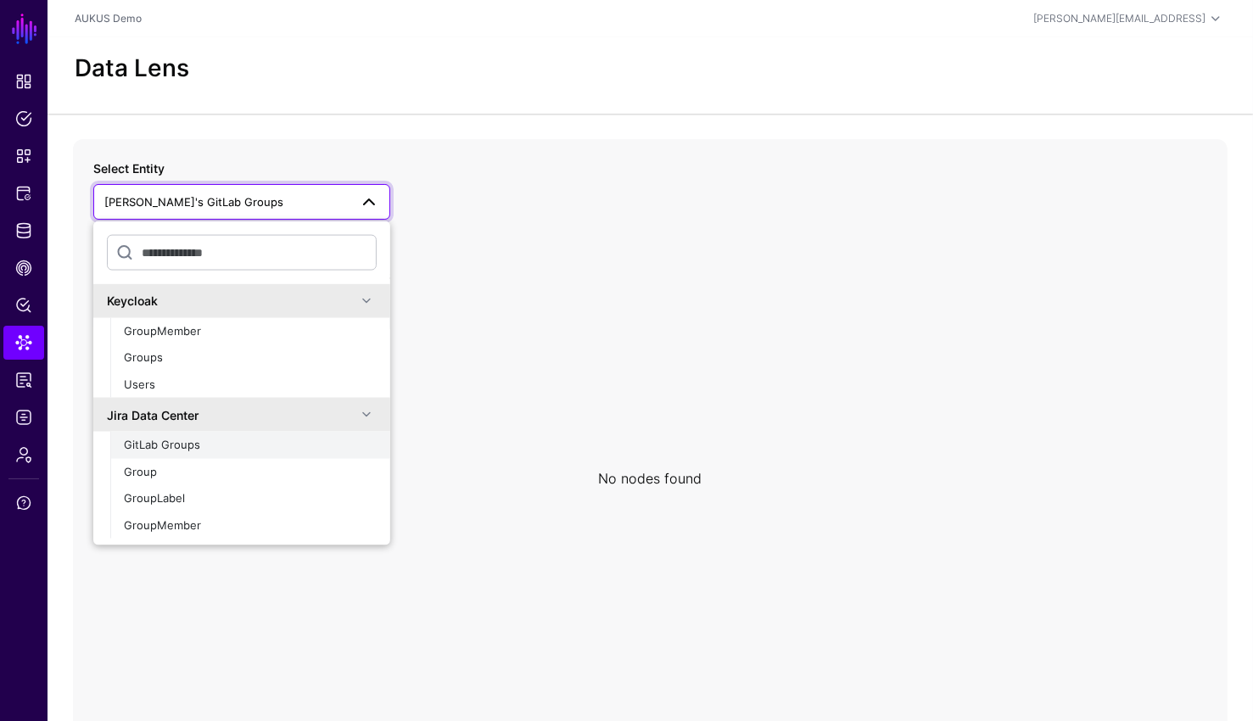
click at [233, 456] on button "GitLab Groups" at bounding box center [250, 445] width 280 height 27
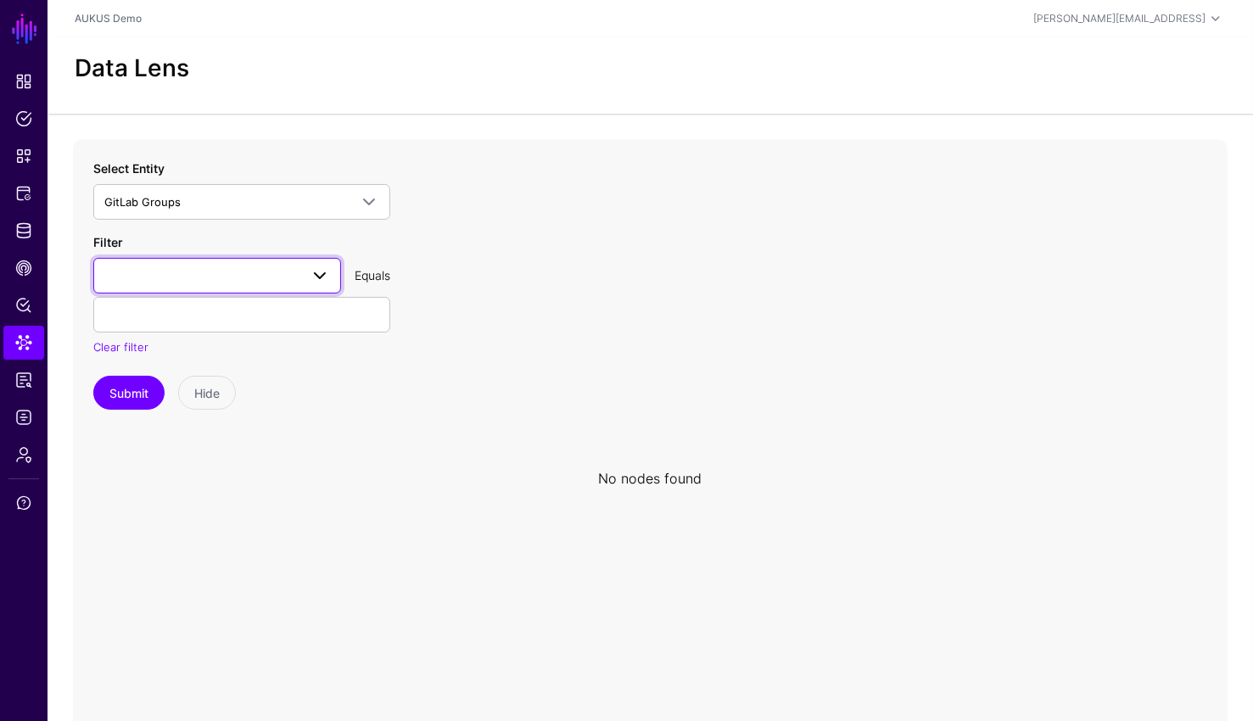
click at [188, 276] on span at bounding box center [217, 275] width 226 height 20
click at [533, 257] on icon at bounding box center [650, 478] width 1154 height 678
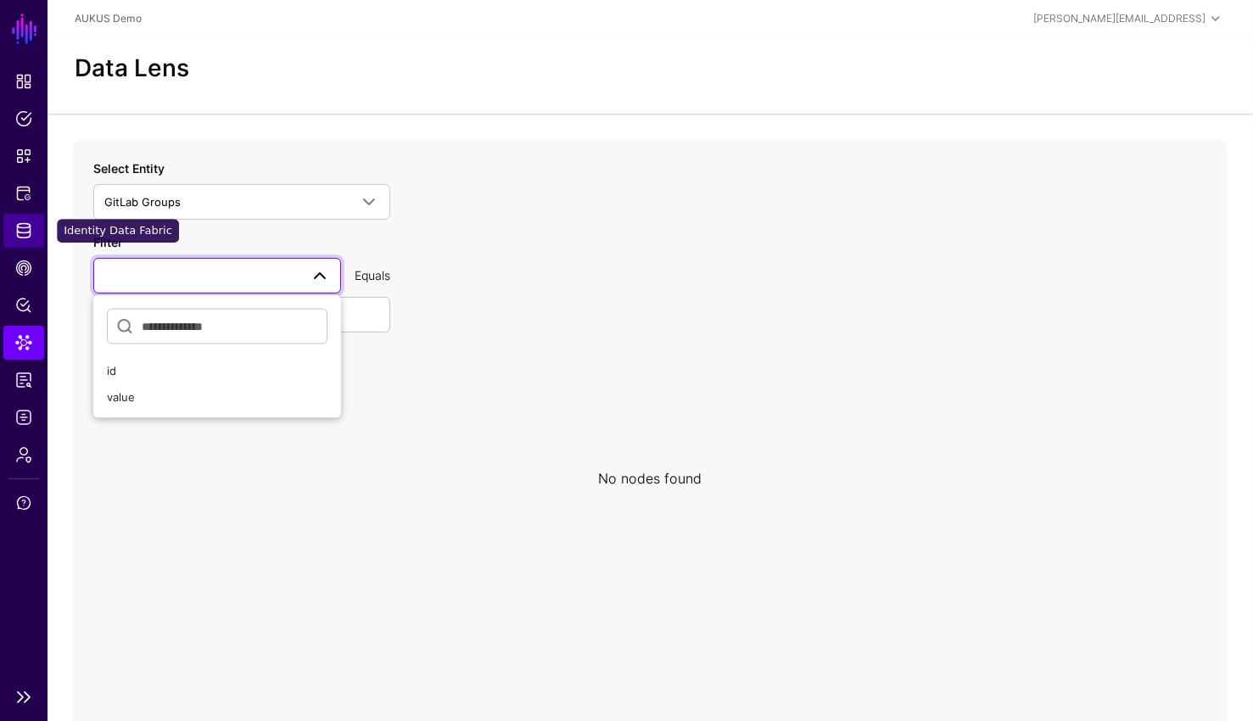
click at [35, 221] on link "Identity Data Fabric" at bounding box center [23, 231] width 41 height 34
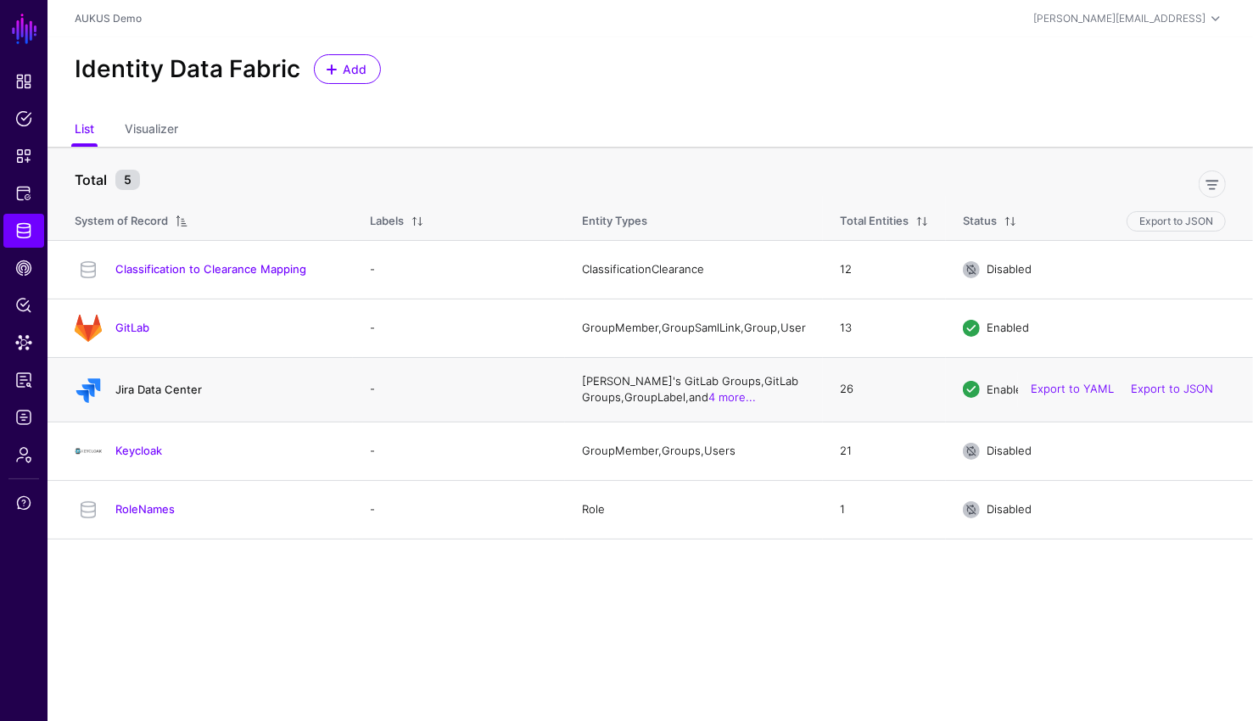
click at [161, 394] on link "Jira Data Center" at bounding box center [158, 389] width 87 height 14
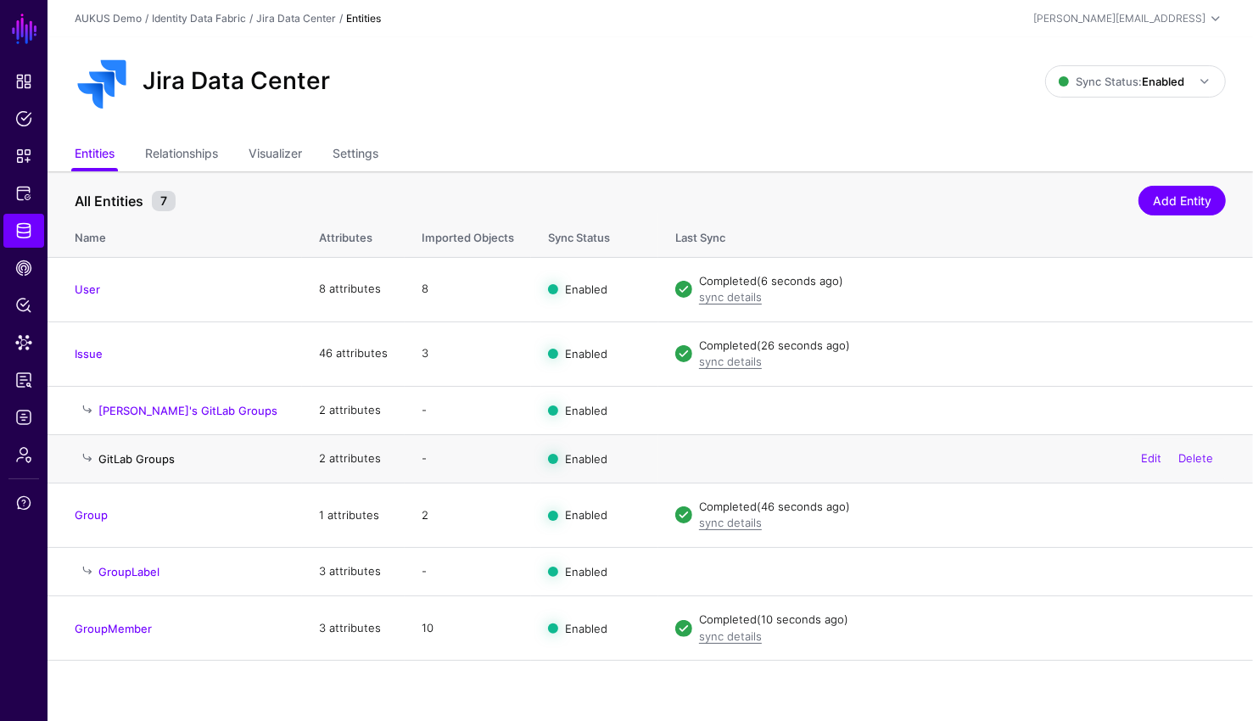
click at [156, 461] on link "GitLab Groups" at bounding box center [136, 459] width 76 height 14
click at [176, 412] on link "[PERSON_NAME]'s GitLab Groups" at bounding box center [187, 411] width 179 height 14
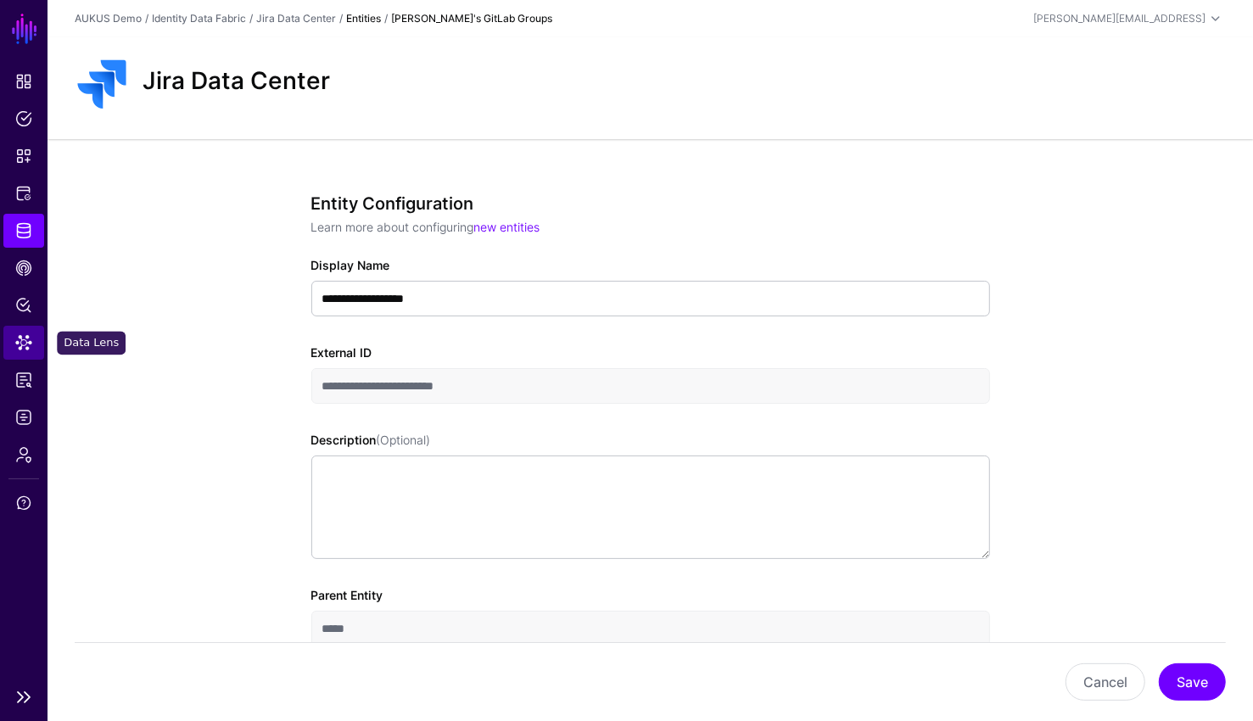
click at [28, 348] on span "Data Lens" at bounding box center [23, 342] width 17 height 17
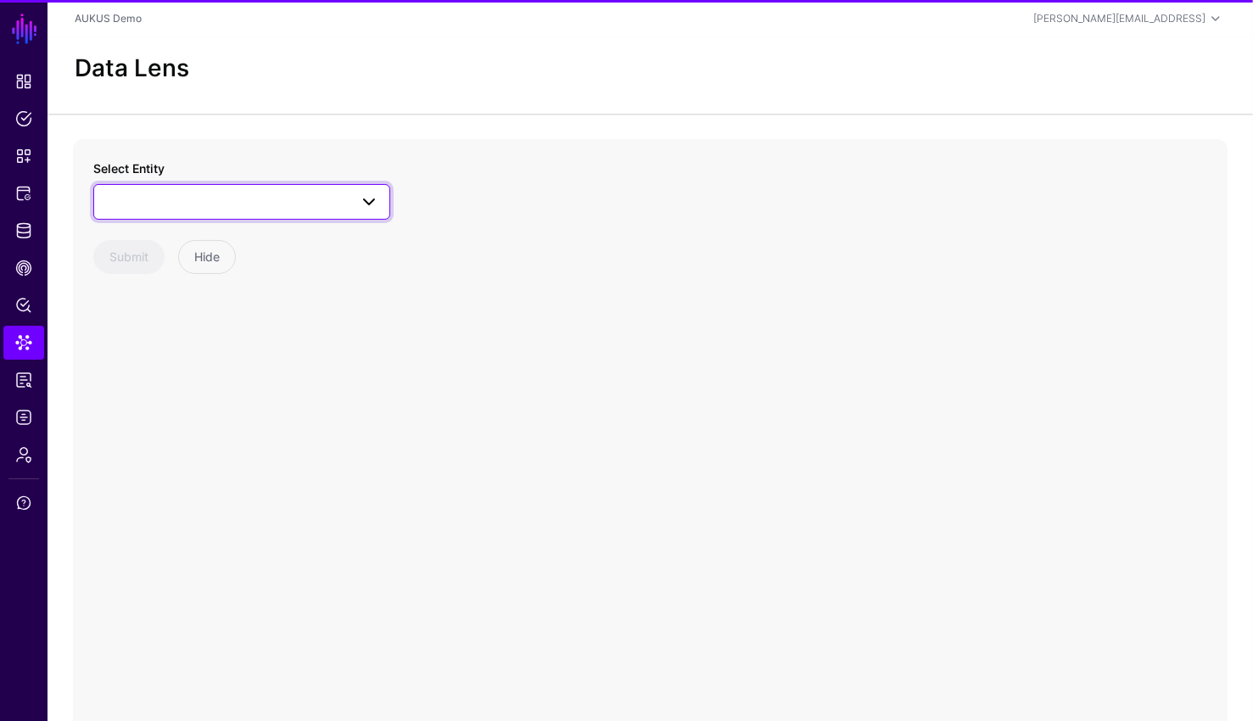
click at [198, 188] on link at bounding box center [241, 202] width 297 height 36
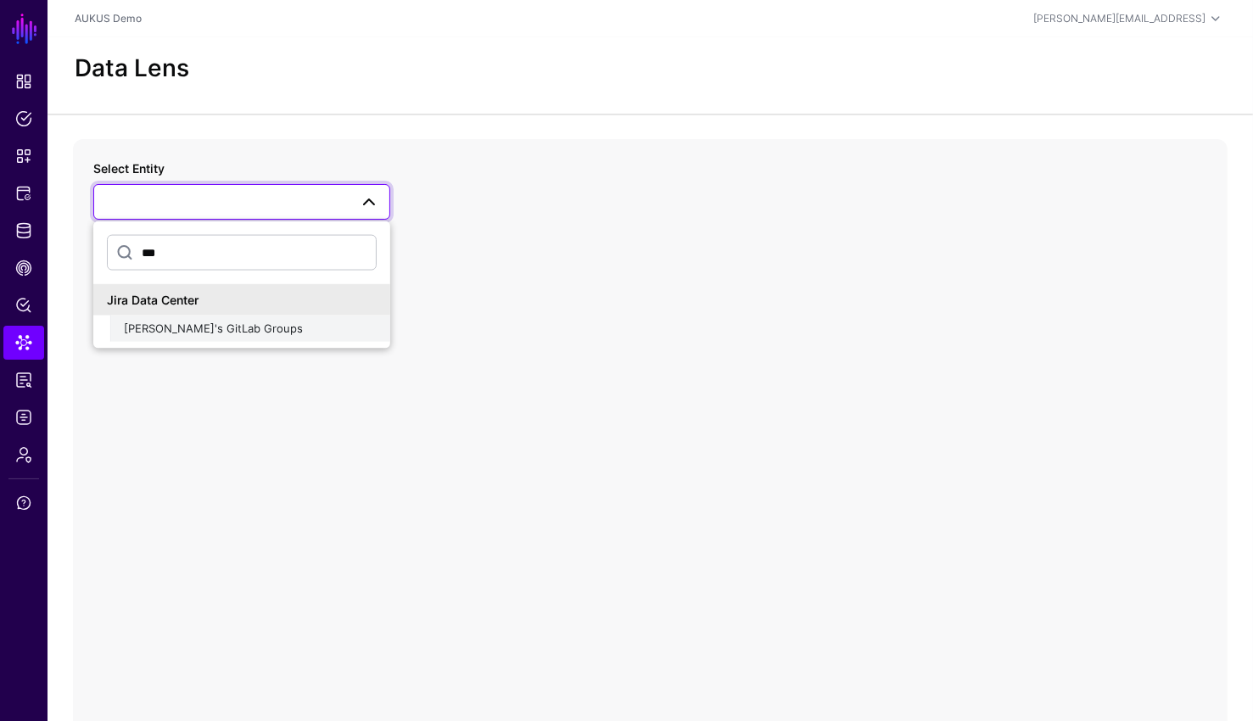
type input "***"
click at [236, 331] on div "[PERSON_NAME]'s GitLab Groups" at bounding box center [250, 328] width 253 height 17
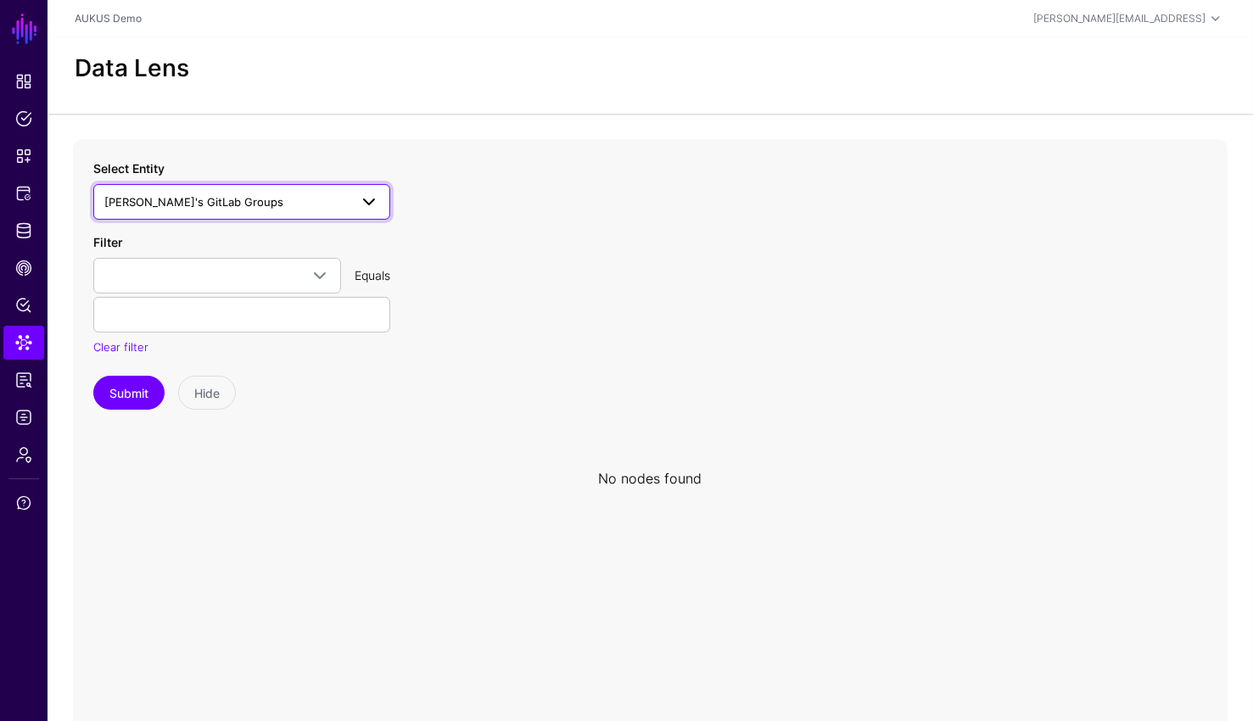
click at [193, 196] on span "[PERSON_NAME]'s GitLab Groups" at bounding box center [193, 202] width 179 height 14
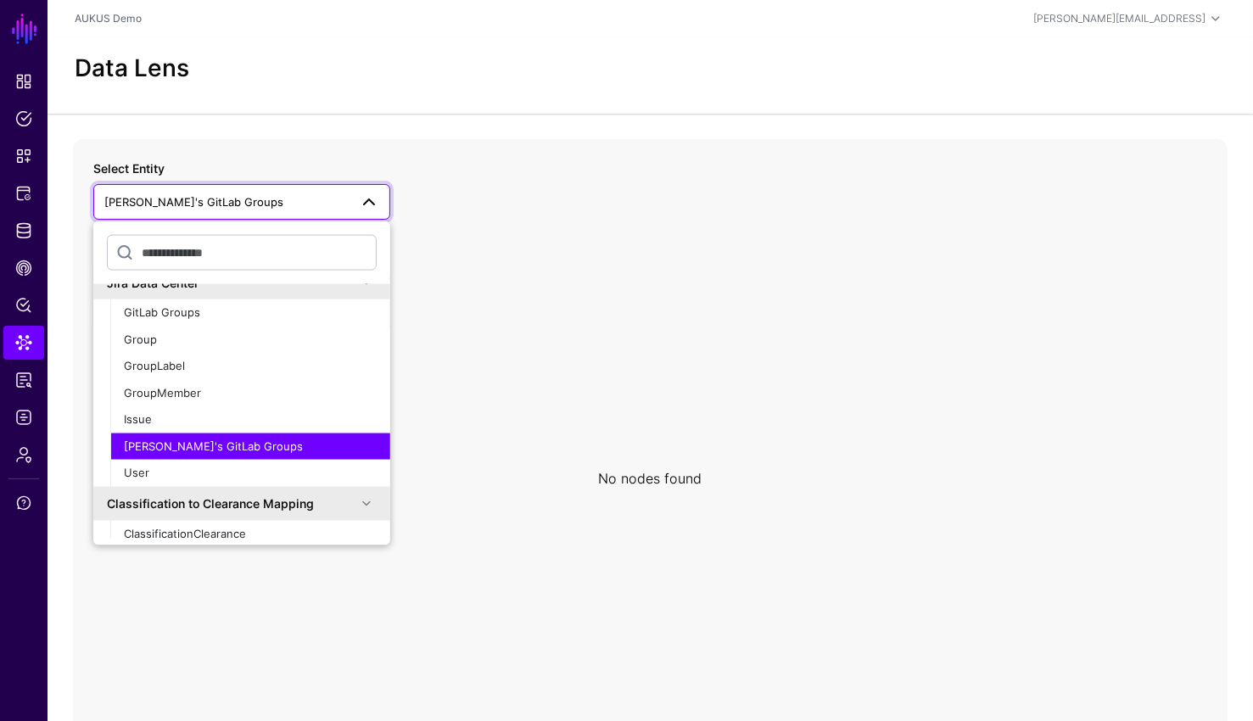
scroll to position [133, 0]
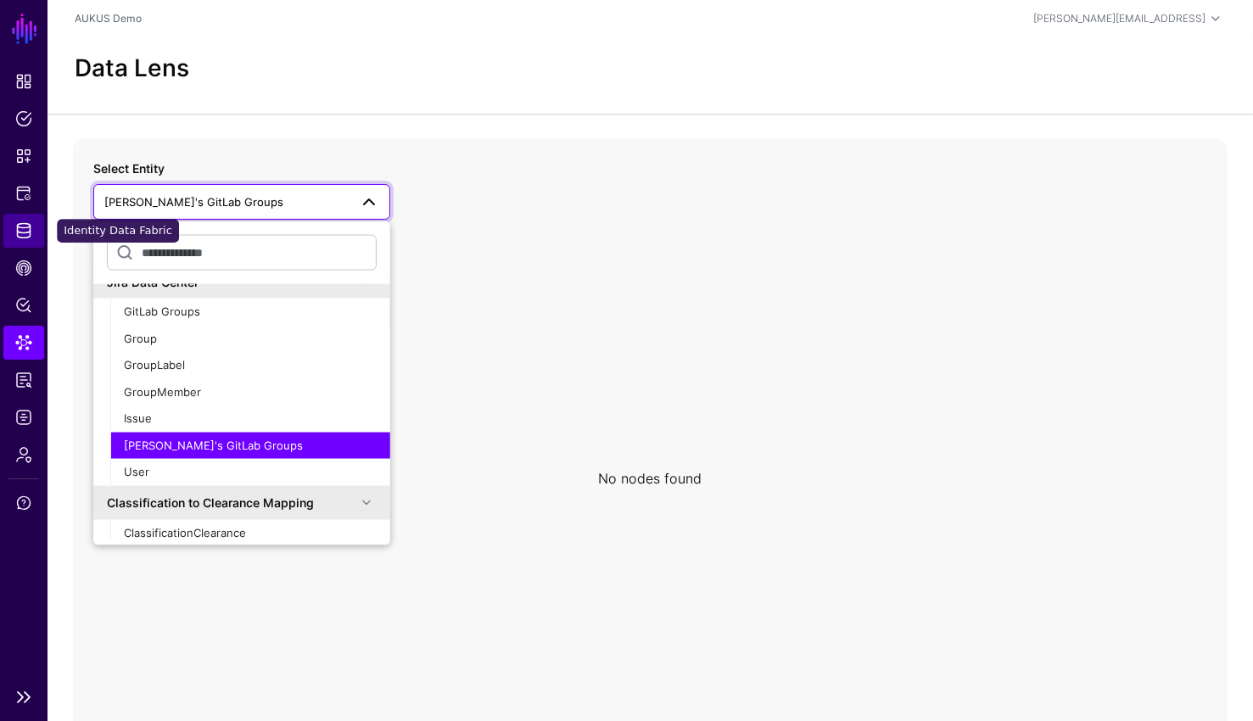
click at [21, 240] on link "Identity Data Fabric" at bounding box center [23, 231] width 41 height 34
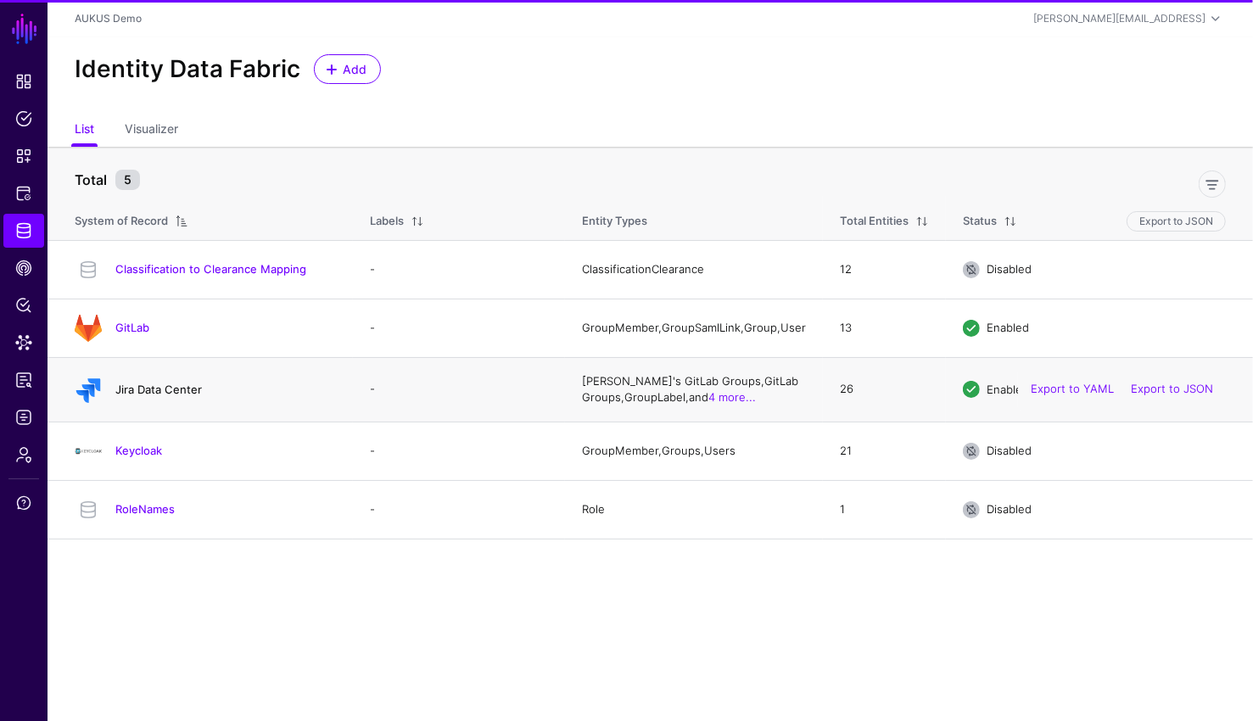
click at [185, 394] on link "Jira Data Center" at bounding box center [158, 389] width 87 height 14
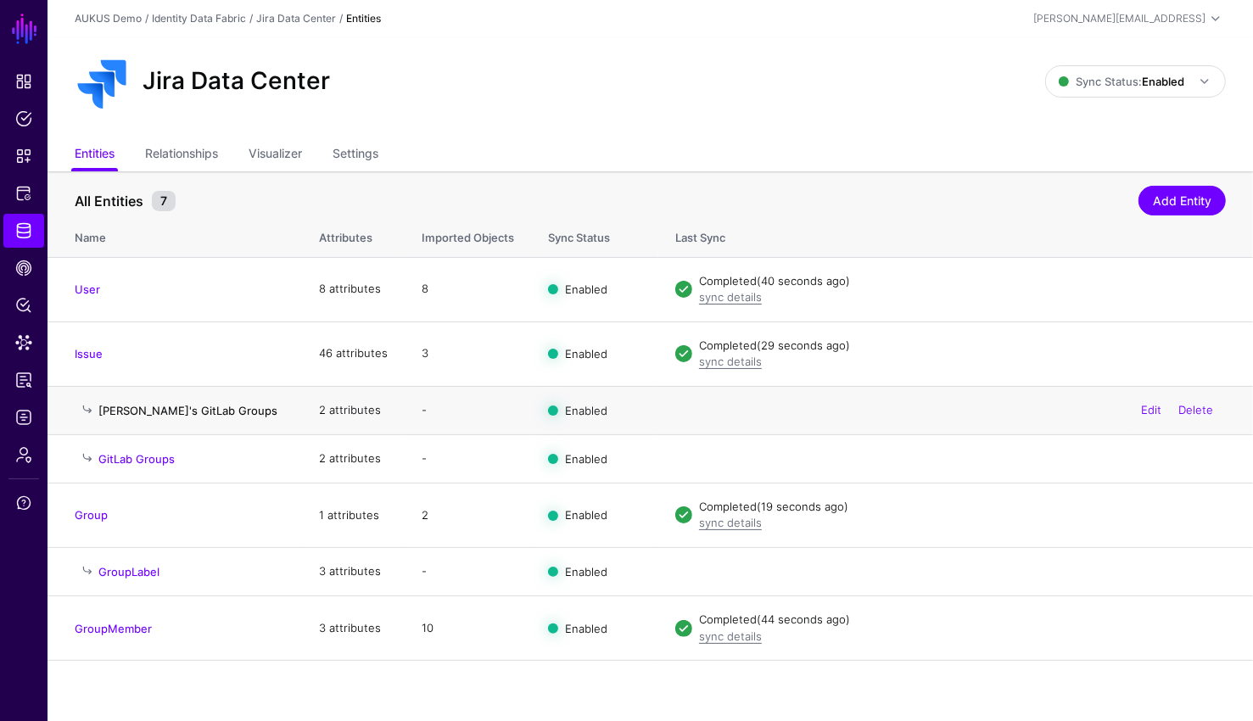
click at [185, 406] on link "[PERSON_NAME]'s GitLab Groups" at bounding box center [187, 411] width 179 height 14
click at [276, 19] on link "Jira Data Center" at bounding box center [296, 18] width 80 height 13
click at [200, 25] on div "Identity Data Fabric" at bounding box center [199, 18] width 94 height 15
click at [179, 12] on link "Identity Data Fabric" at bounding box center [199, 18] width 94 height 13
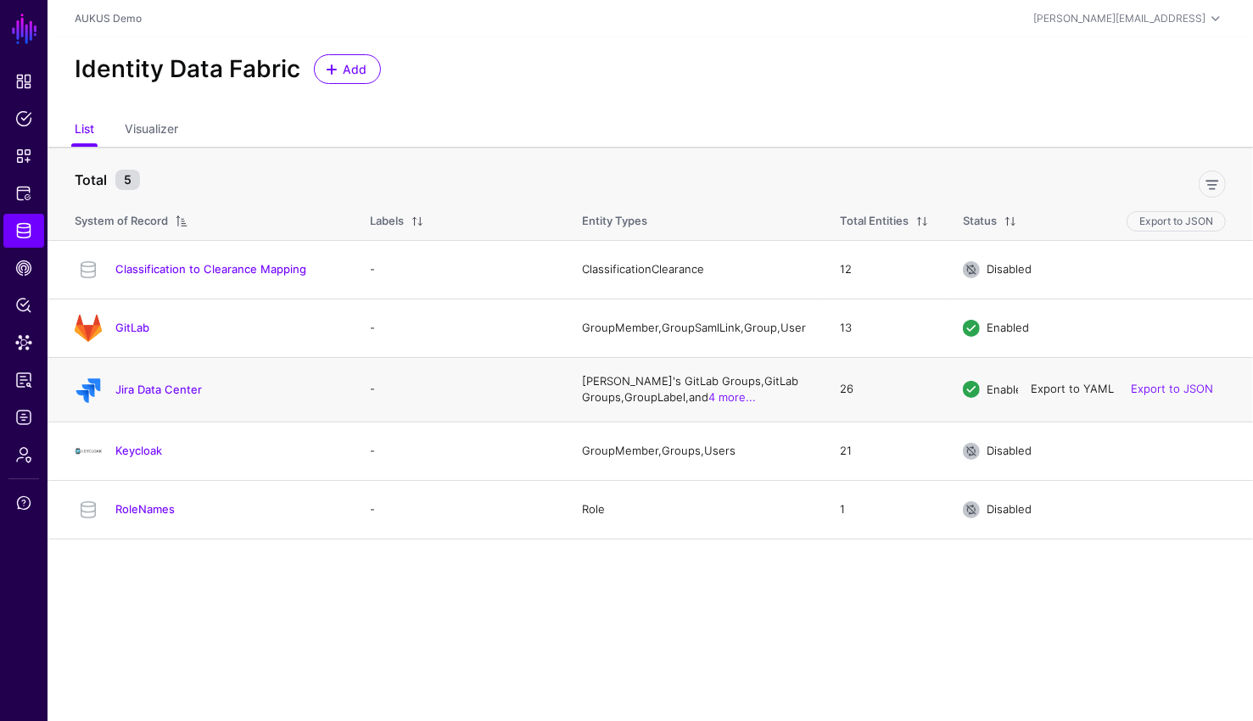
click at [1083, 392] on link "Export to YAML" at bounding box center [1071, 389] width 83 height 14
click at [350, 76] on span "Add" at bounding box center [355, 69] width 28 height 18
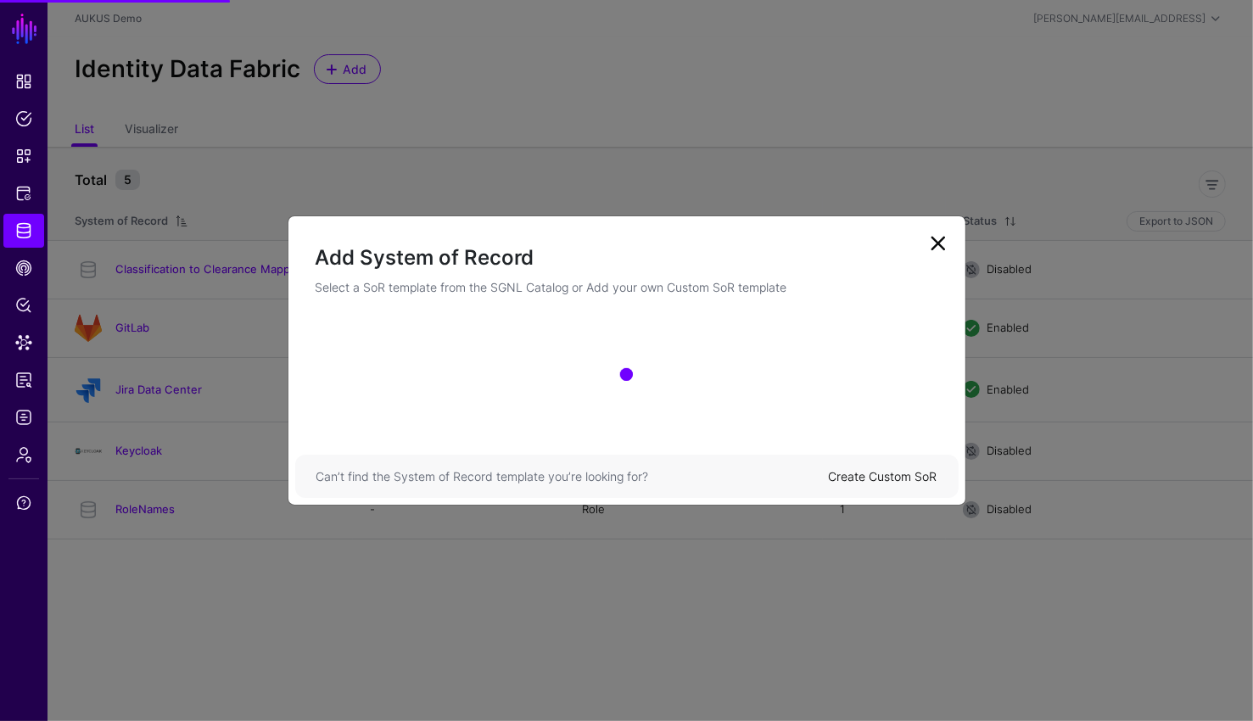
click at [891, 479] on link "Create Custom SoR" at bounding box center [883, 476] width 109 height 14
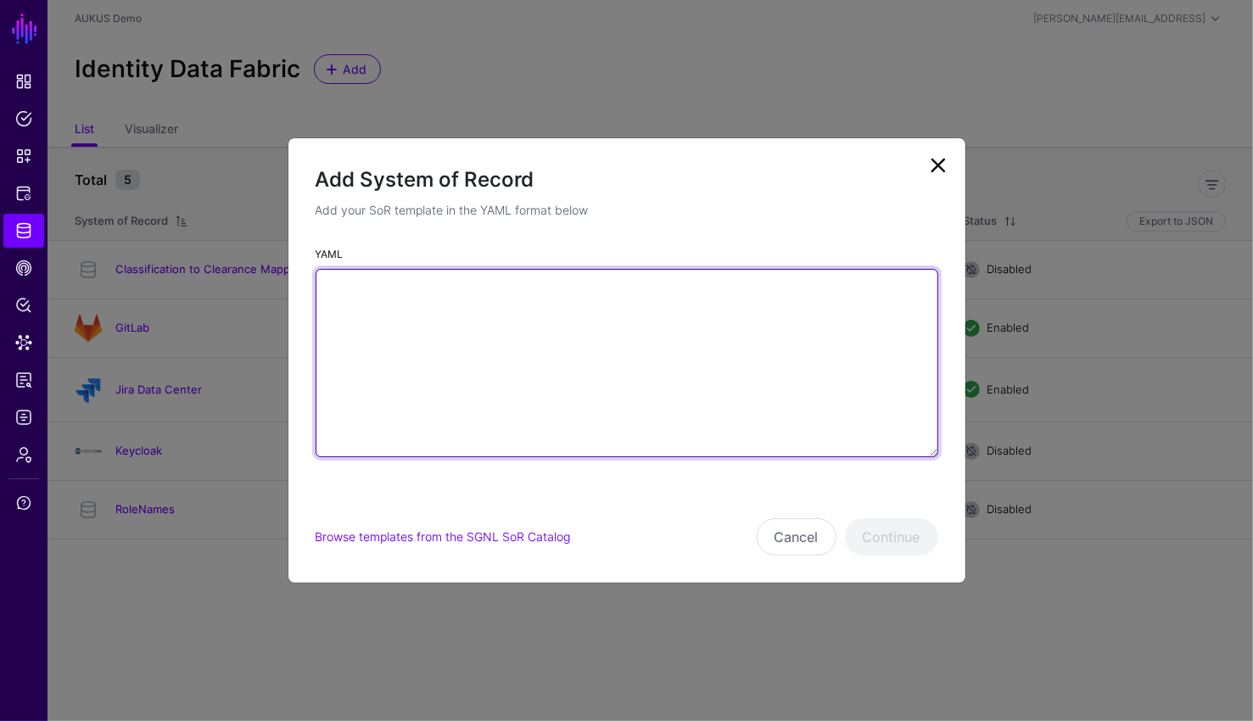
click at [466, 385] on textarea "YAML" at bounding box center [626, 363] width 622 height 188
paste textarea "**********"
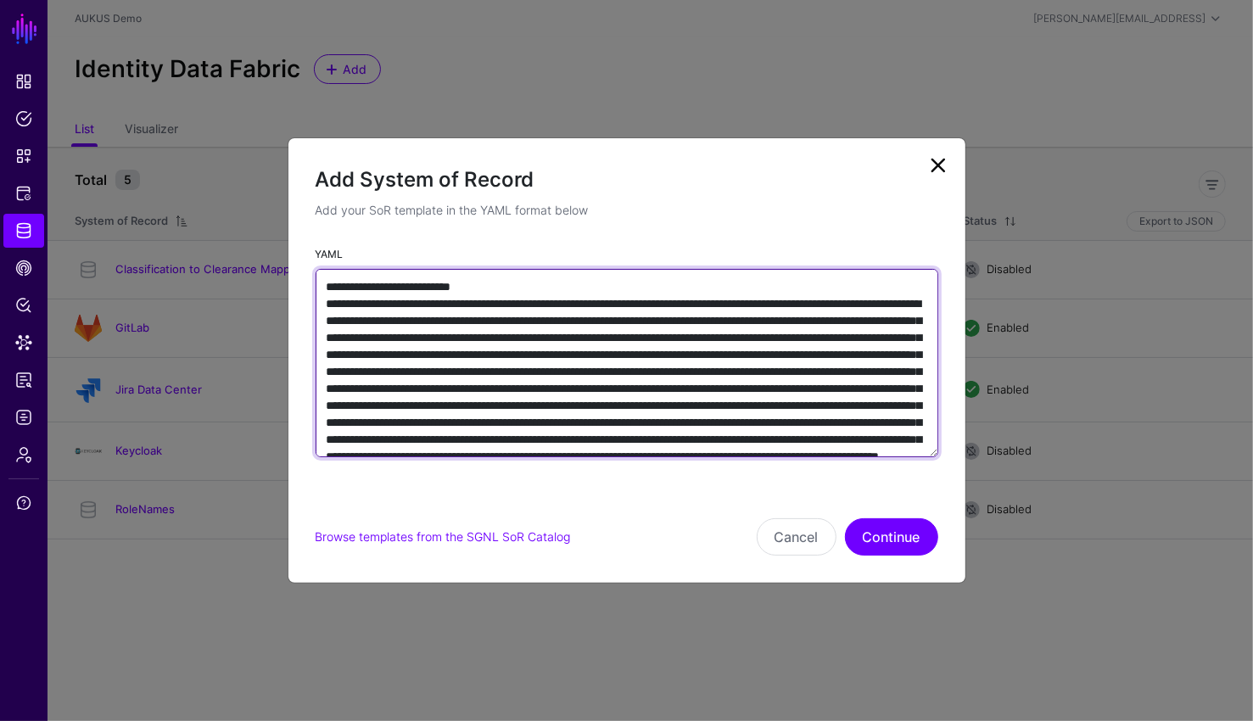
scroll to position [7181, 0]
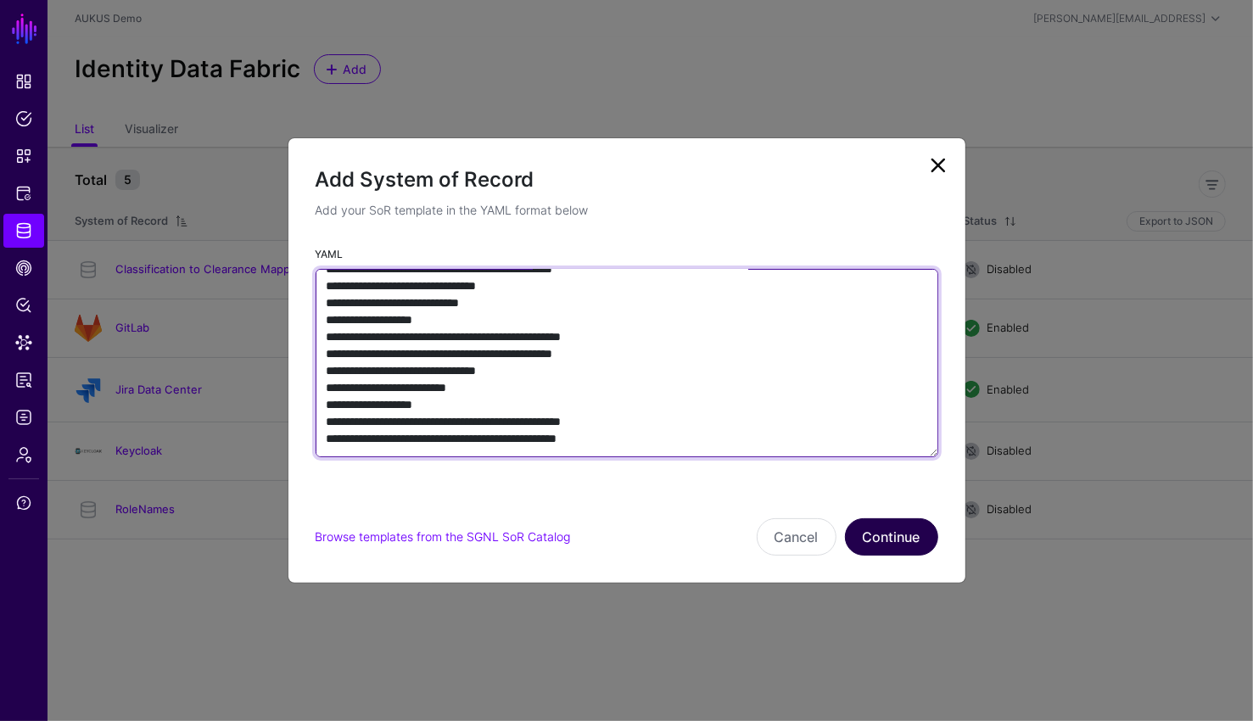
type textarea "**********"
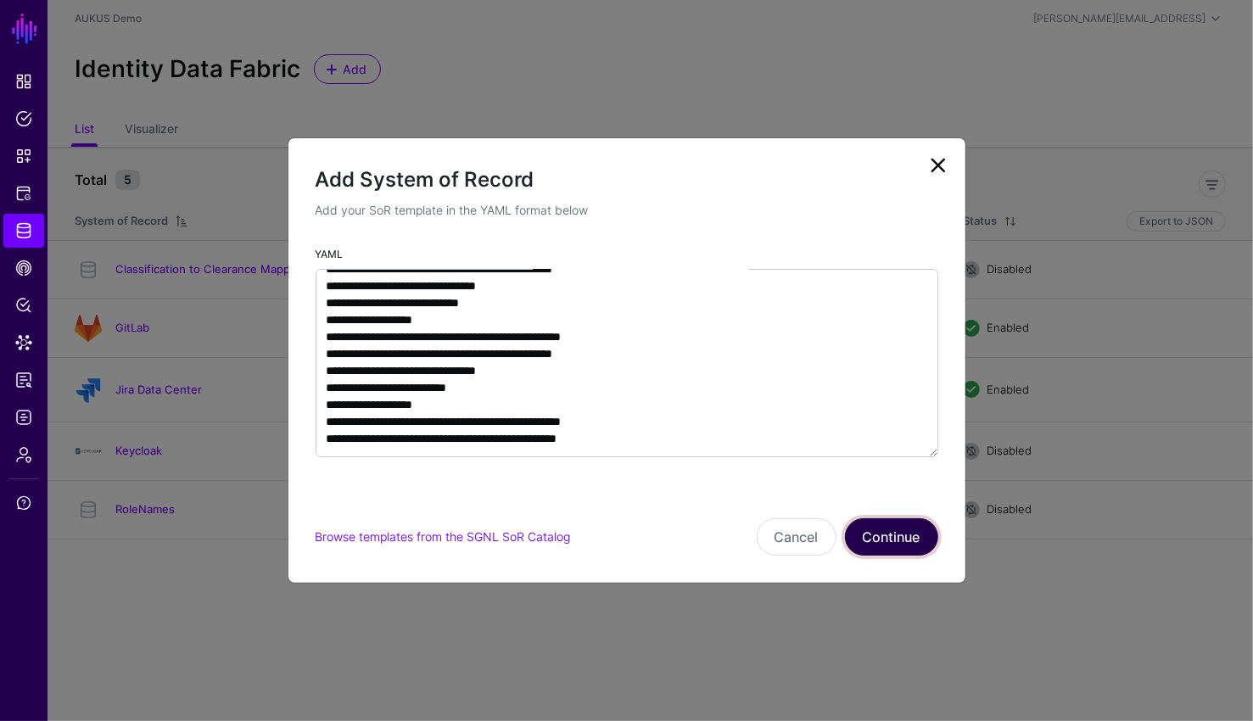
click at [885, 539] on button "Continue" at bounding box center [891, 536] width 93 height 37
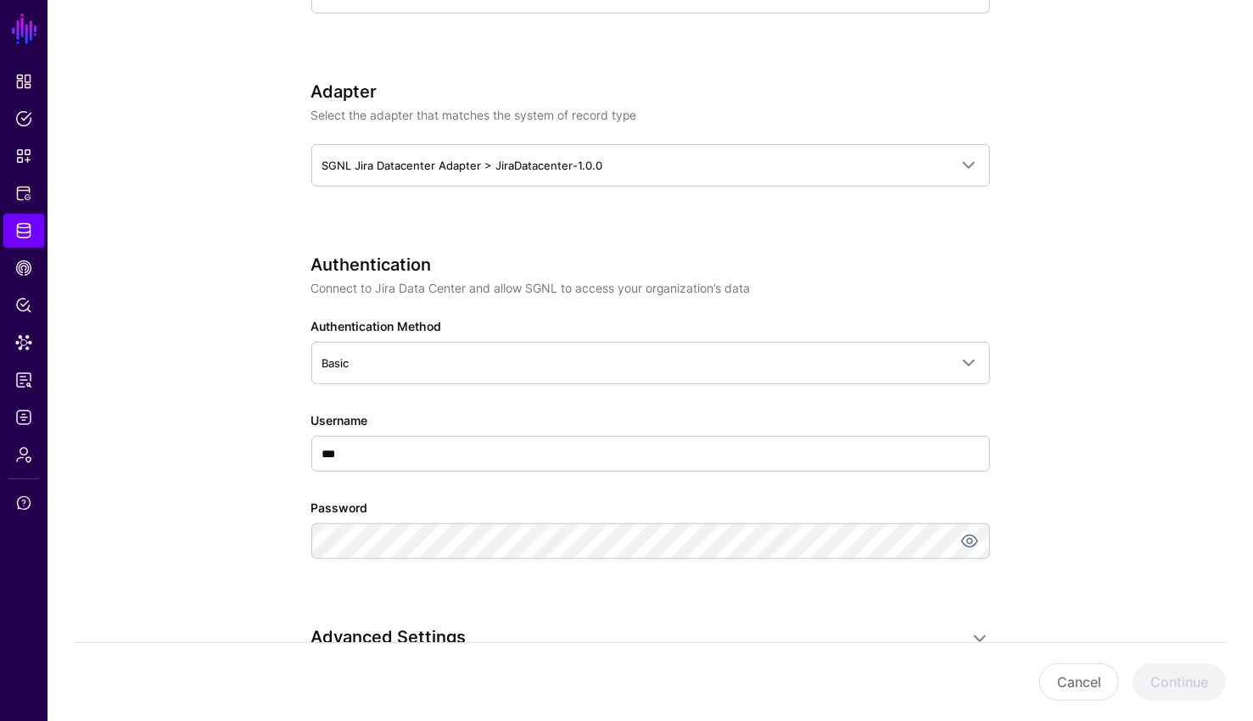
scroll to position [772, 0]
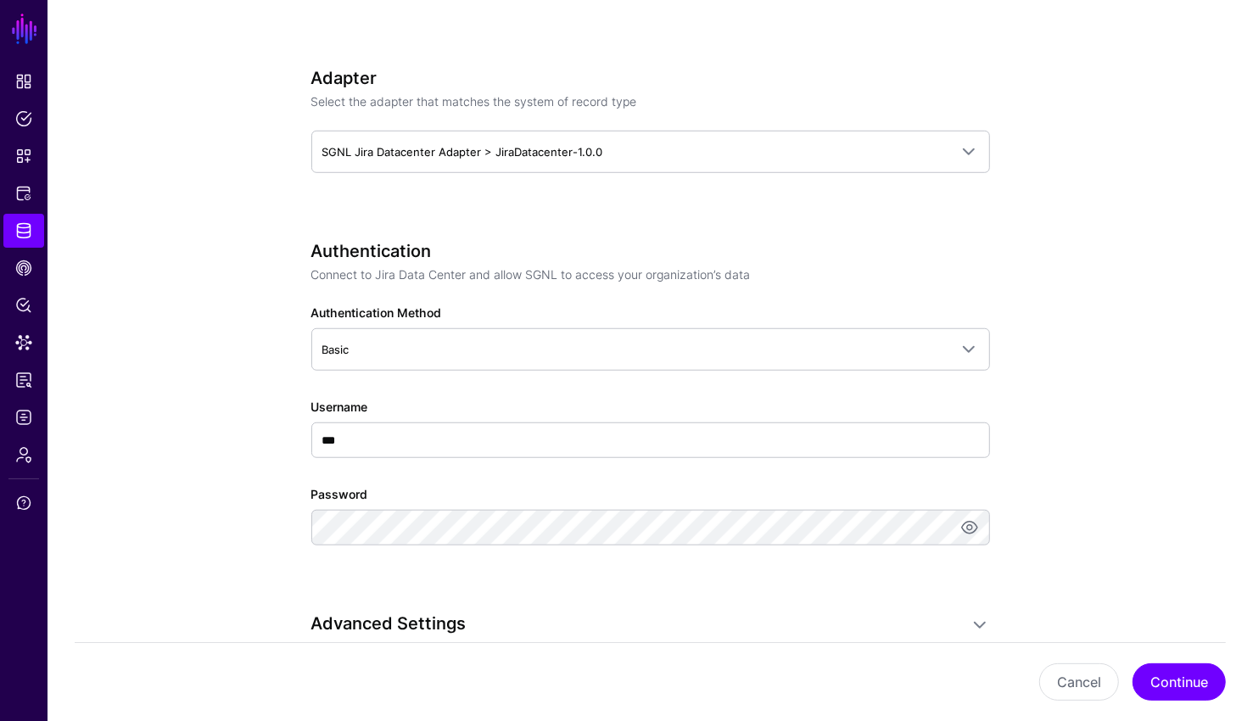
click at [1118, 467] on app-datasources-details-form "**********" at bounding box center [649, 351] width 1205 height 1981
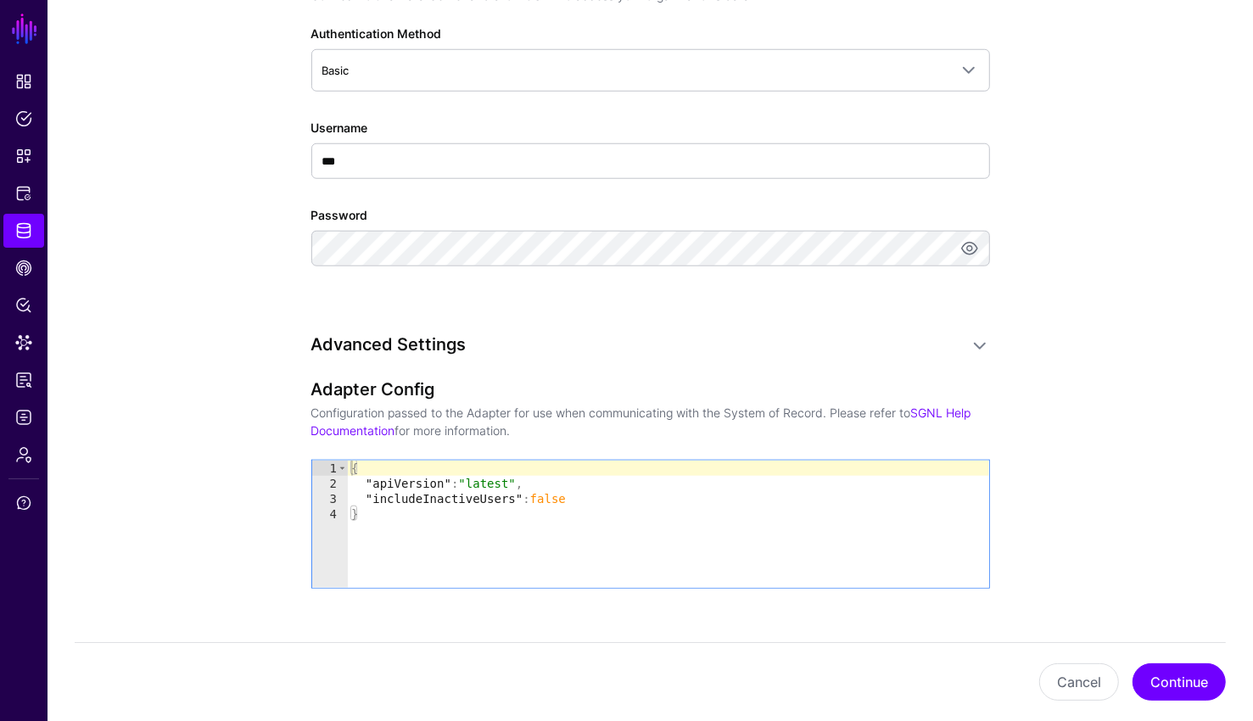
scroll to position [1053, 0]
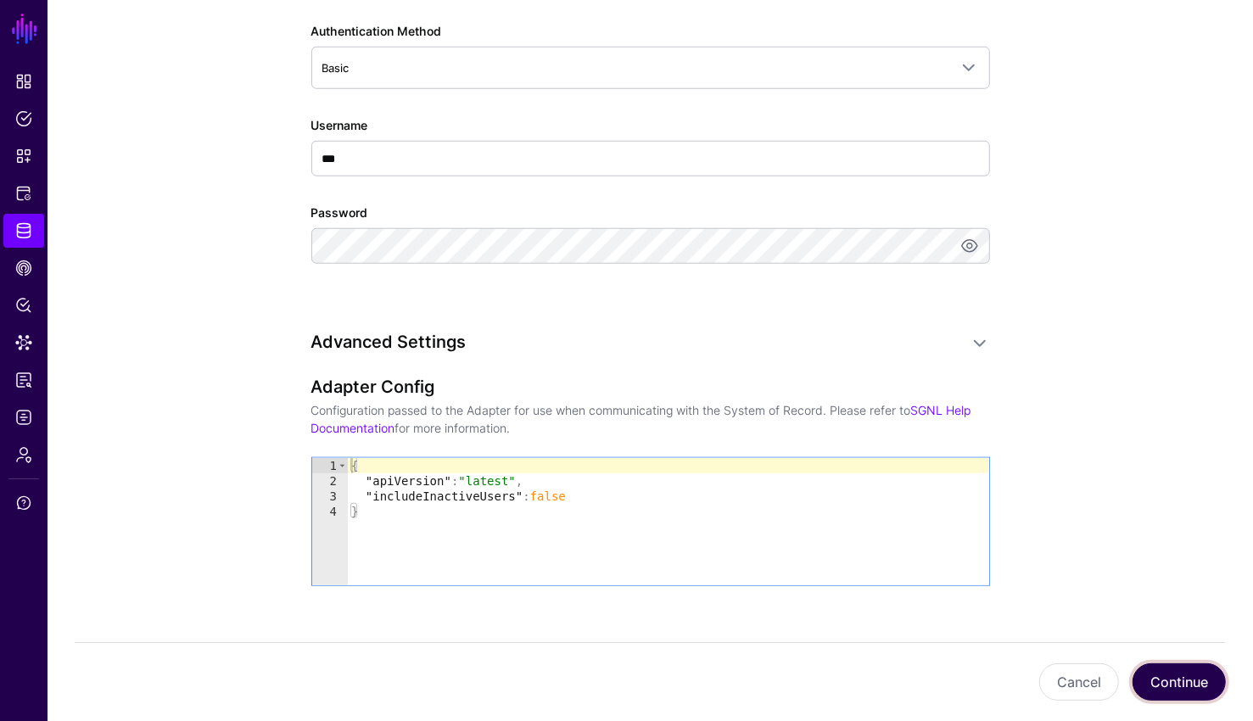
click at [1195, 673] on button "Continue" at bounding box center [1178, 681] width 93 height 37
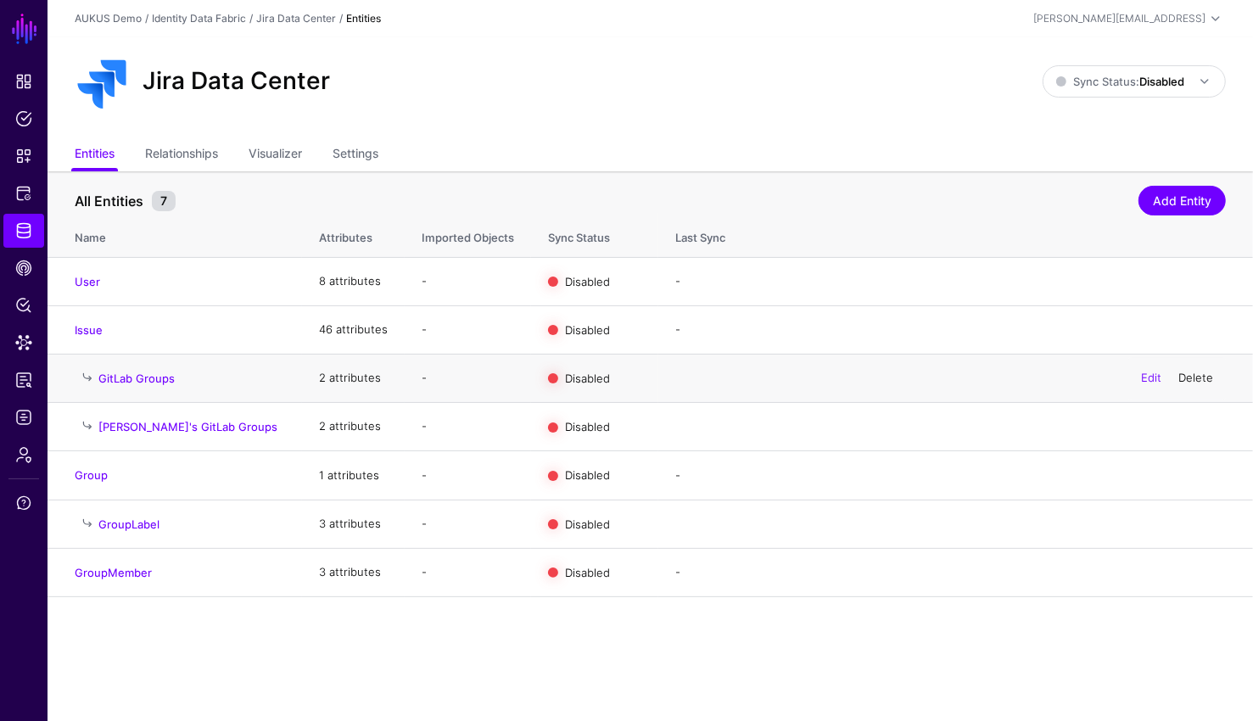
click at [1192, 382] on link "Delete" at bounding box center [1195, 378] width 35 height 14
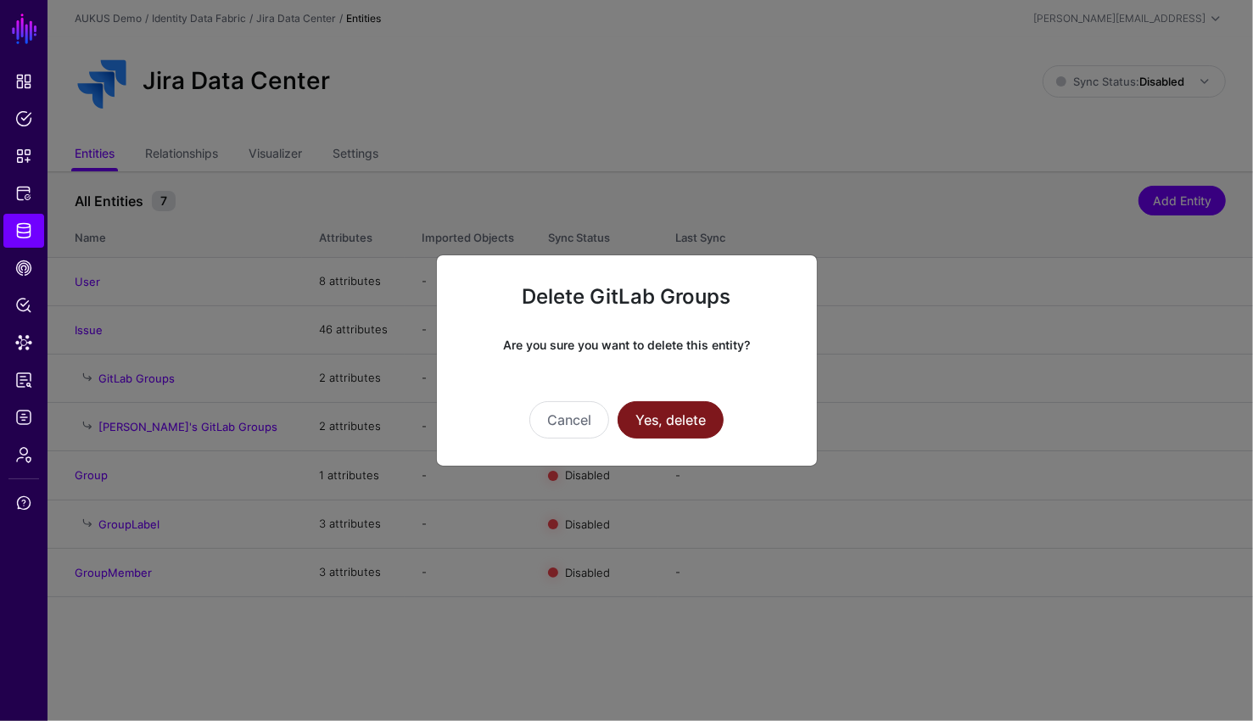
click at [691, 434] on button "Yes, delete" at bounding box center [670, 419] width 106 height 37
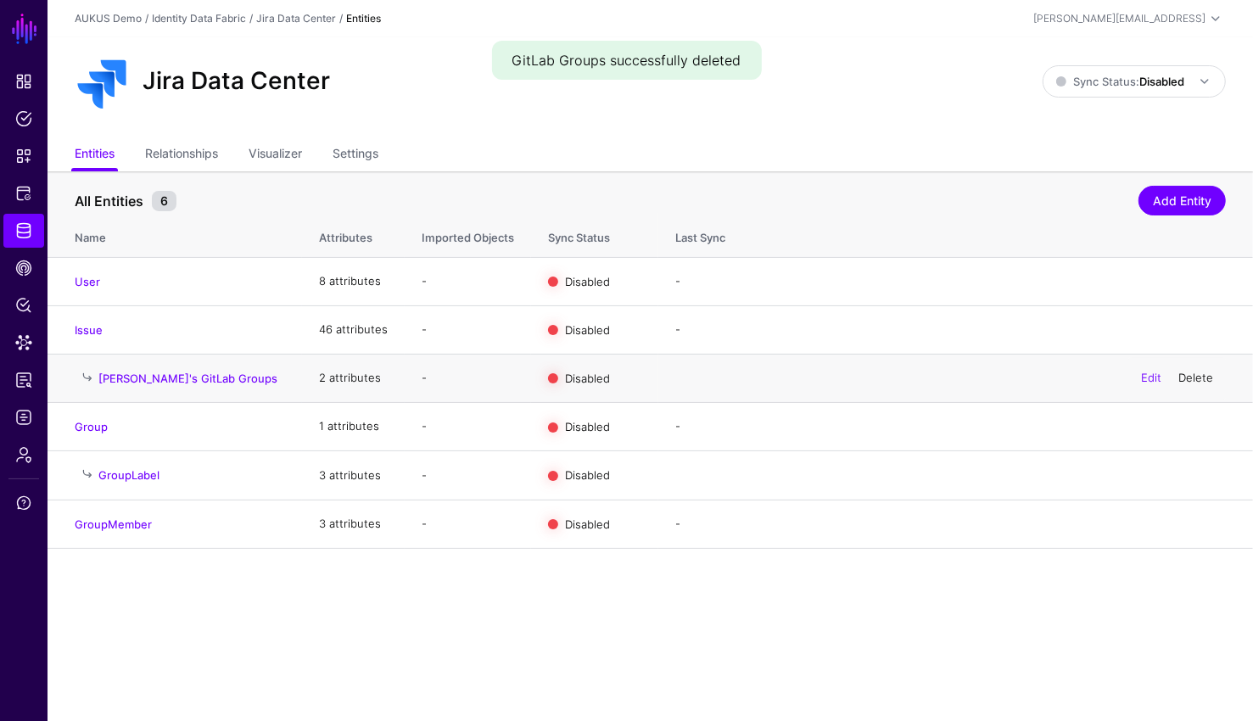
click at [1206, 373] on link "Delete" at bounding box center [1195, 378] width 35 height 14
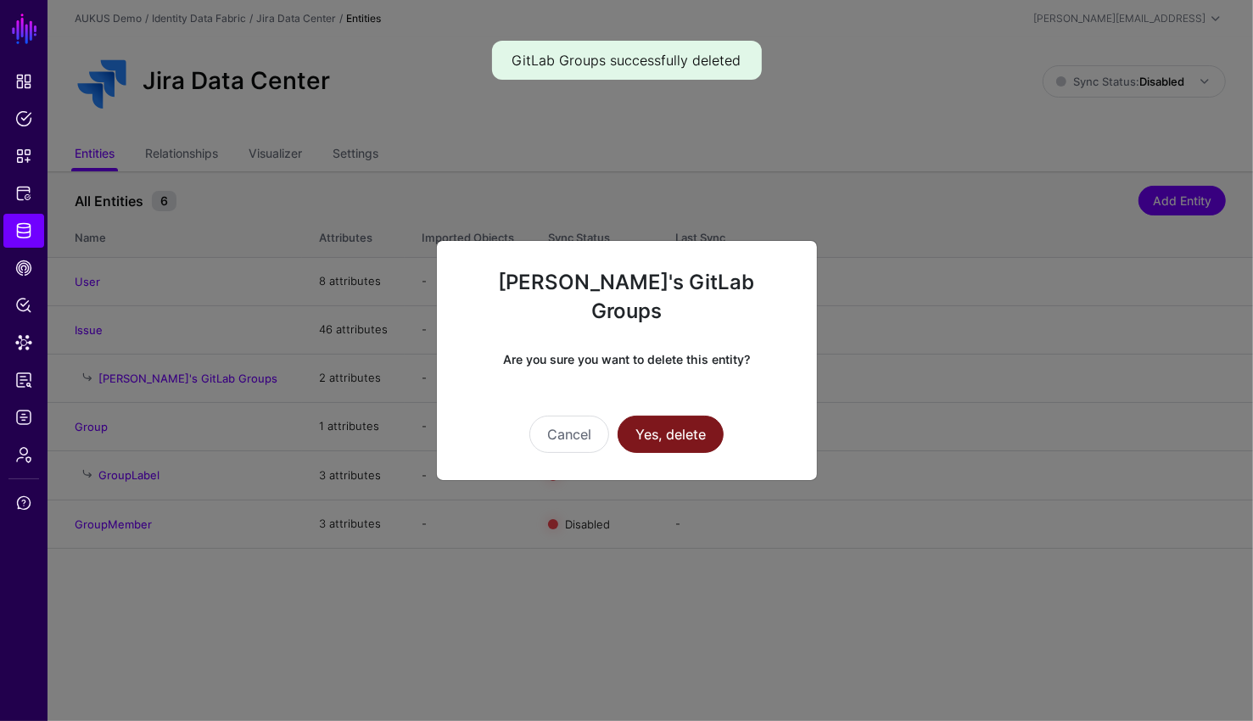
click at [677, 425] on button "Yes, delete" at bounding box center [670, 434] width 106 height 37
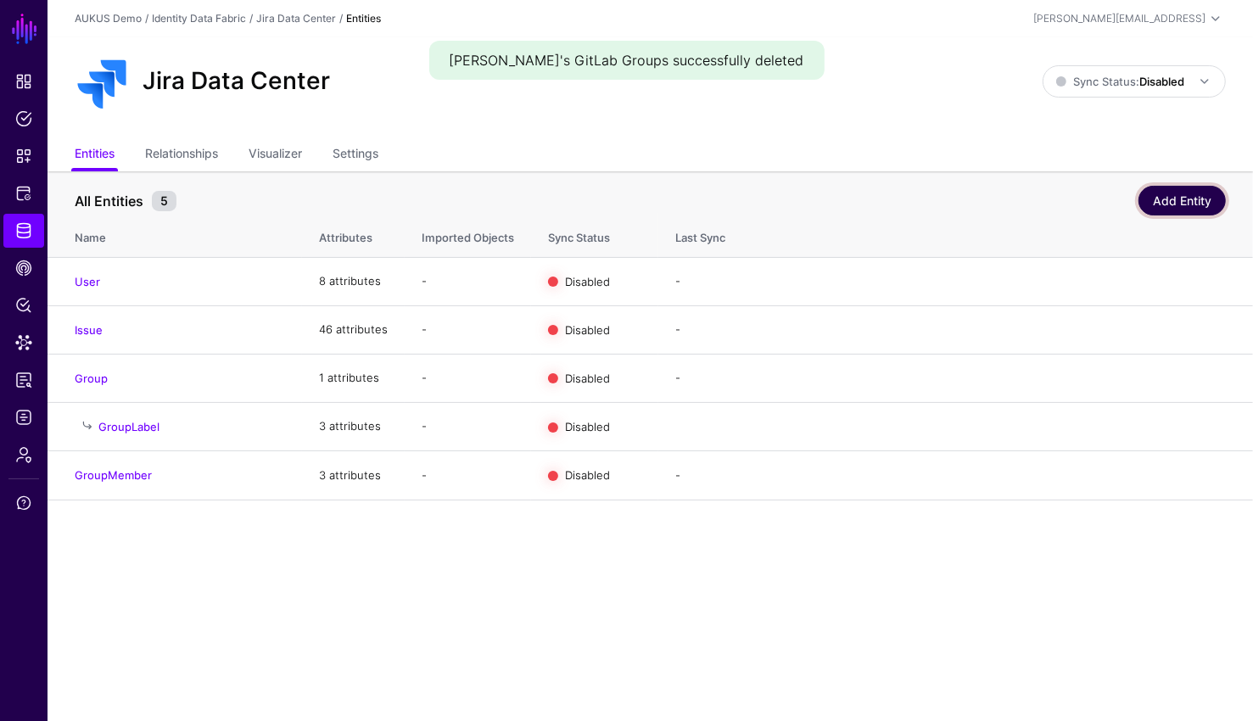
click at [1182, 193] on link "Add Entity" at bounding box center [1181, 201] width 87 height 30
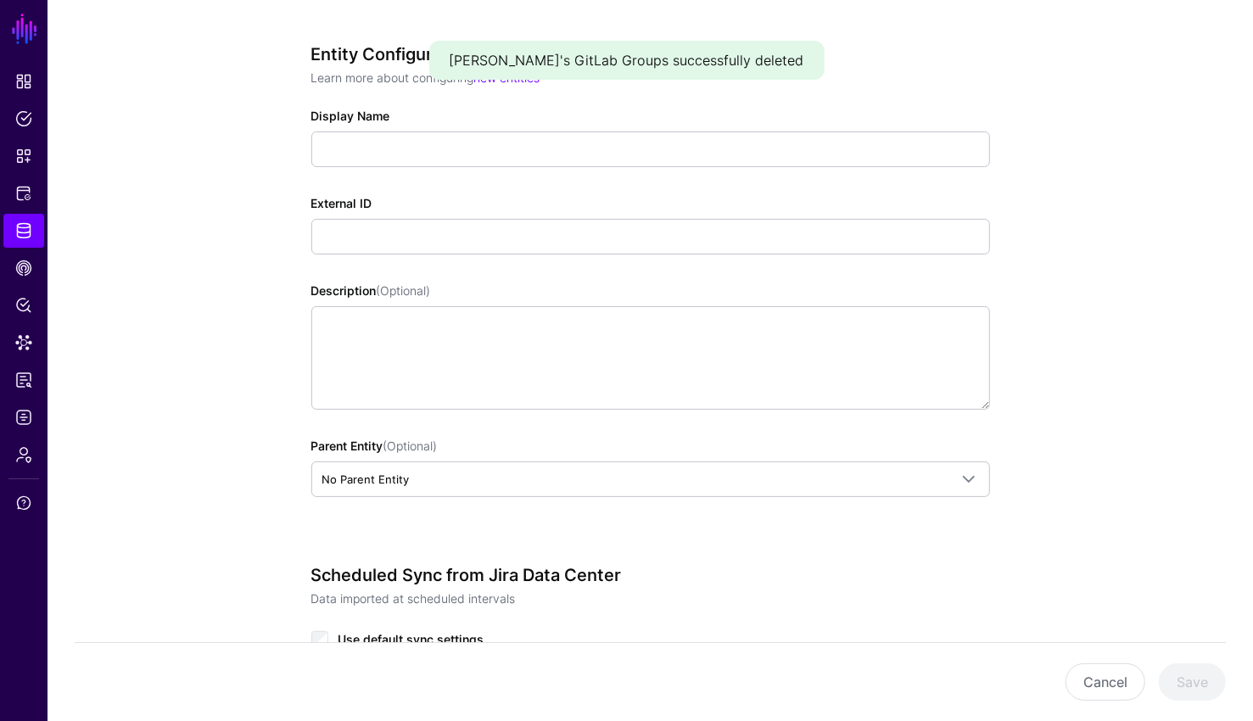
scroll to position [240, 0]
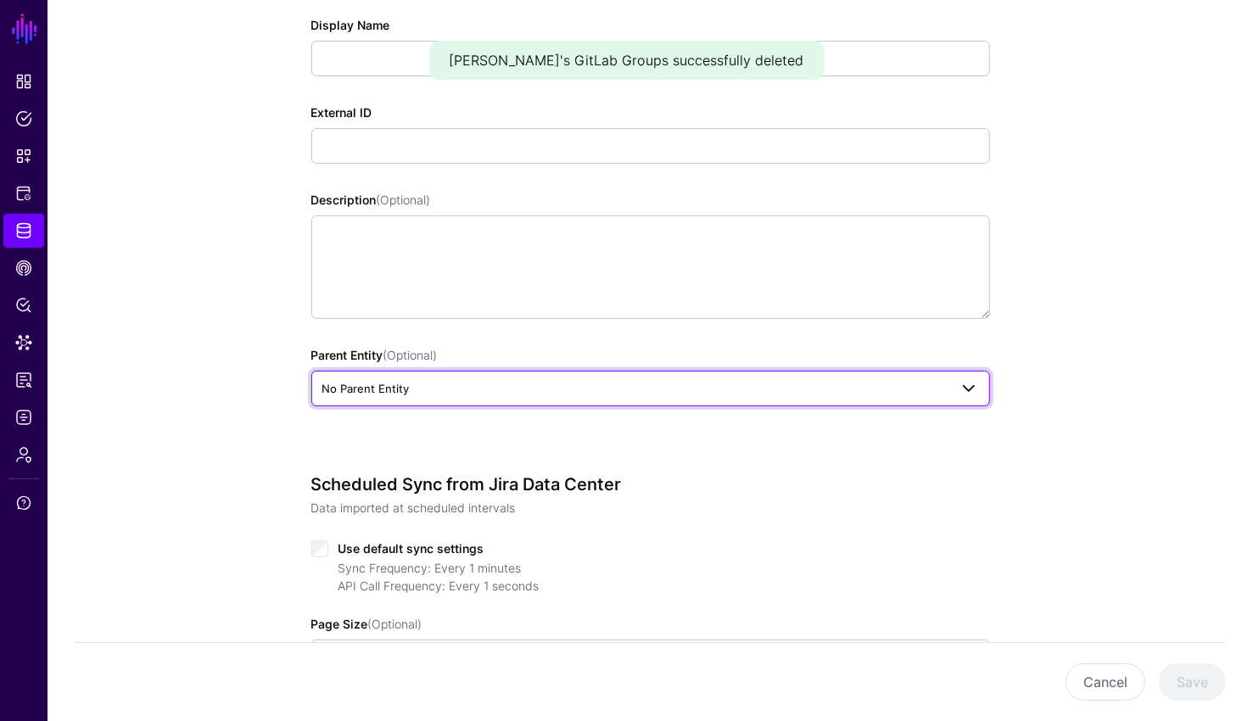
click at [392, 387] on span "No Parent Entity" at bounding box center [365, 389] width 87 height 14
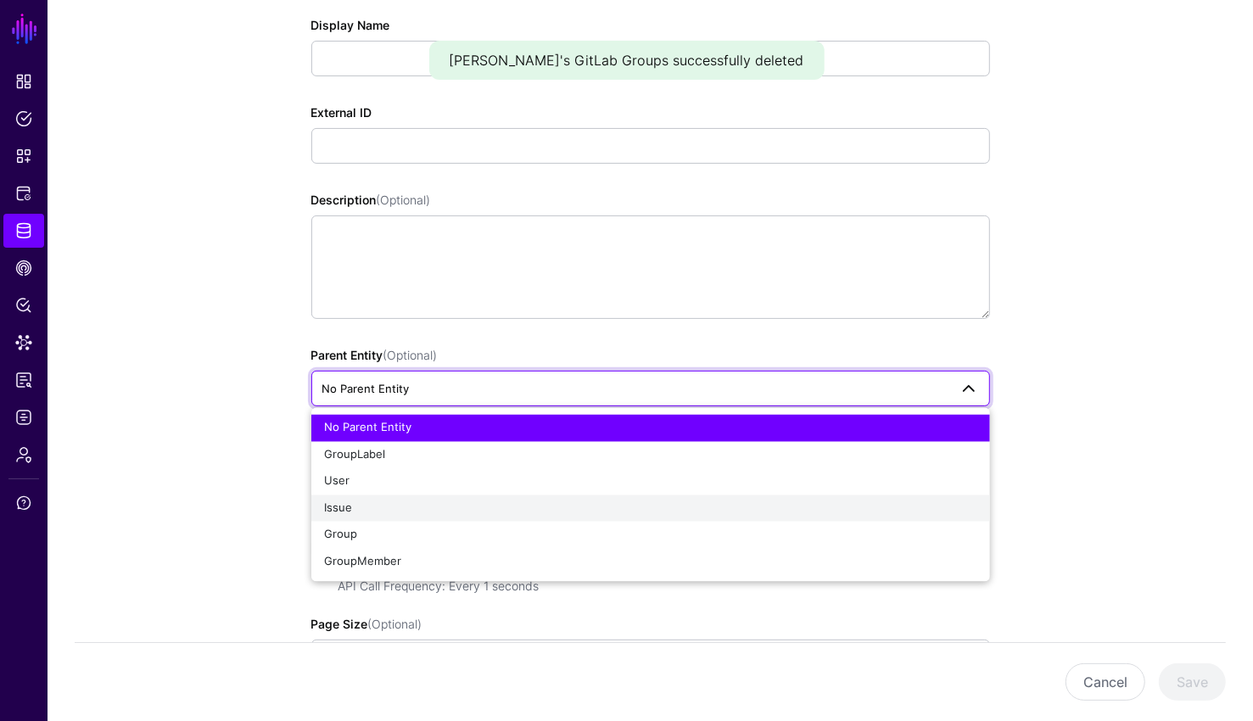
click at [380, 502] on div "Issue" at bounding box center [650, 508] width 651 height 17
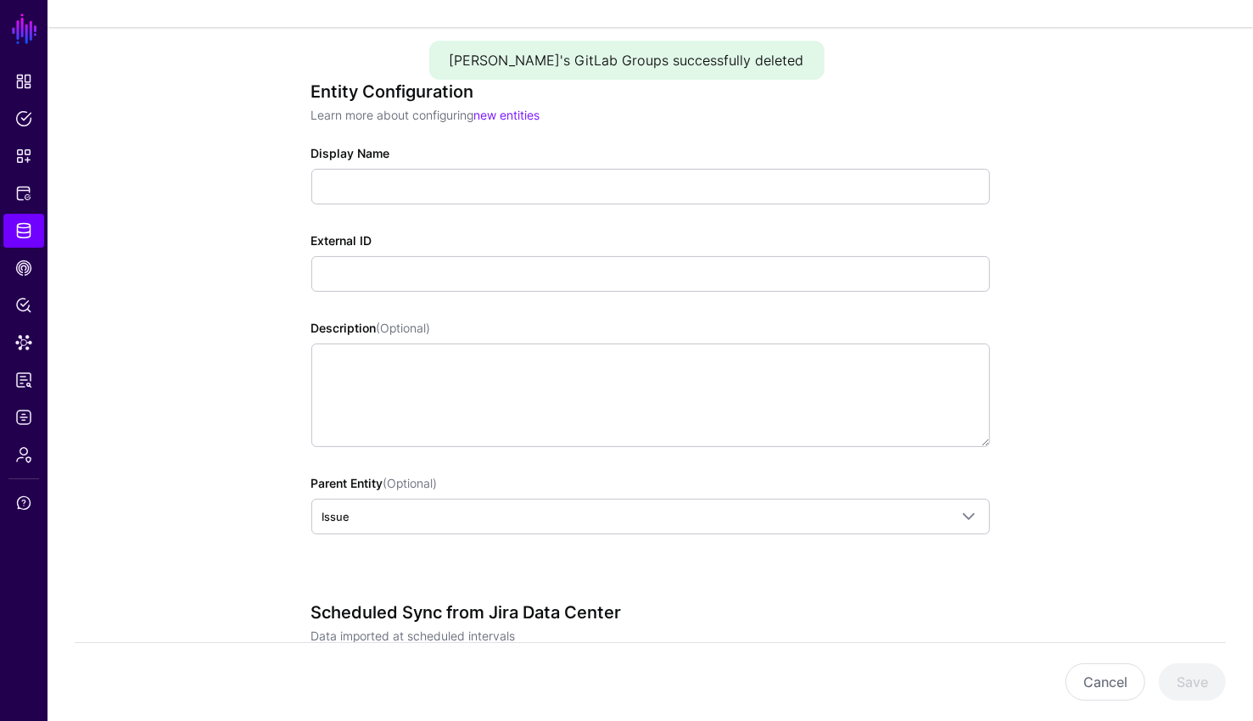
scroll to position [93, 0]
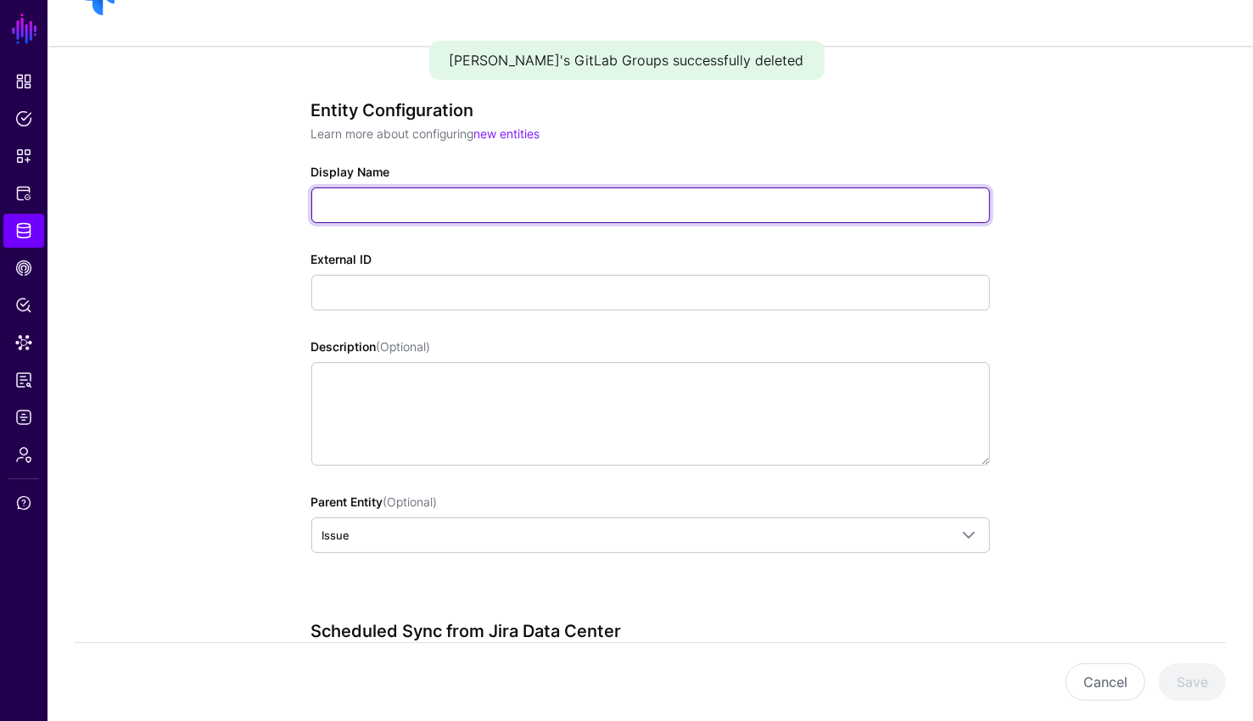
click at [377, 217] on input "Display Name" at bounding box center [650, 205] width 678 height 36
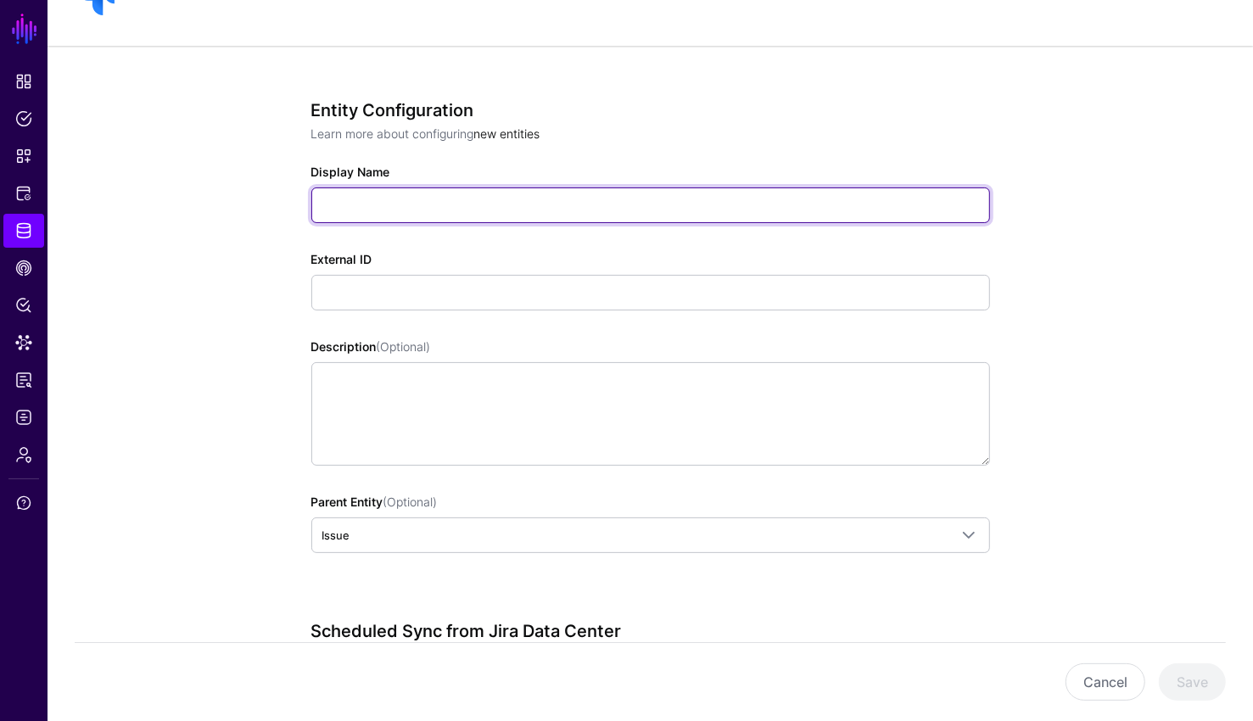
type input "*"
type input "**********"
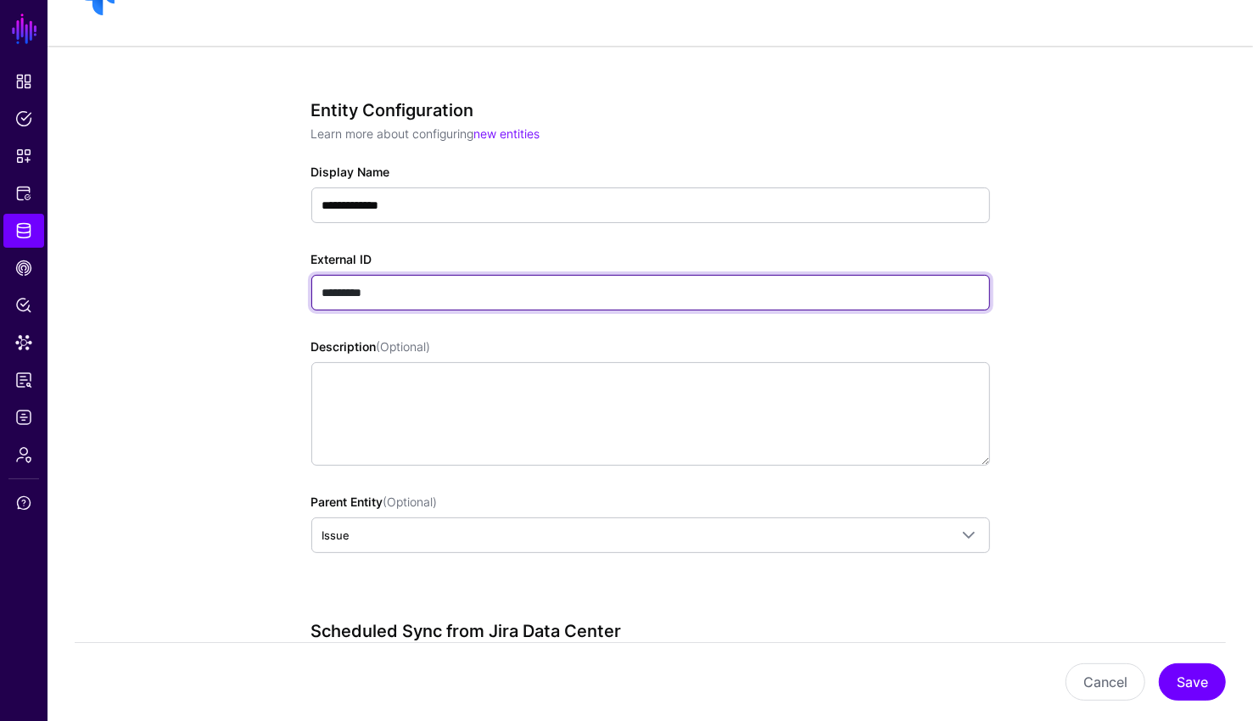
paste input "**********"
type input "**********"
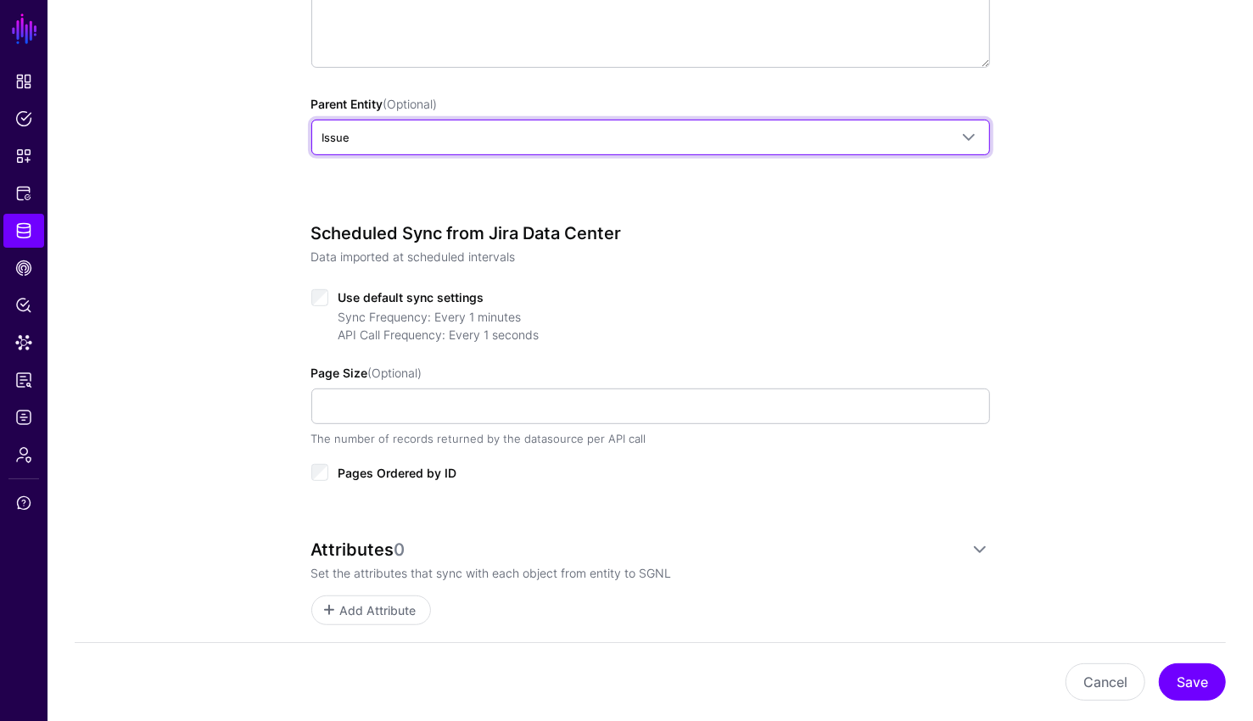
scroll to position [511, 0]
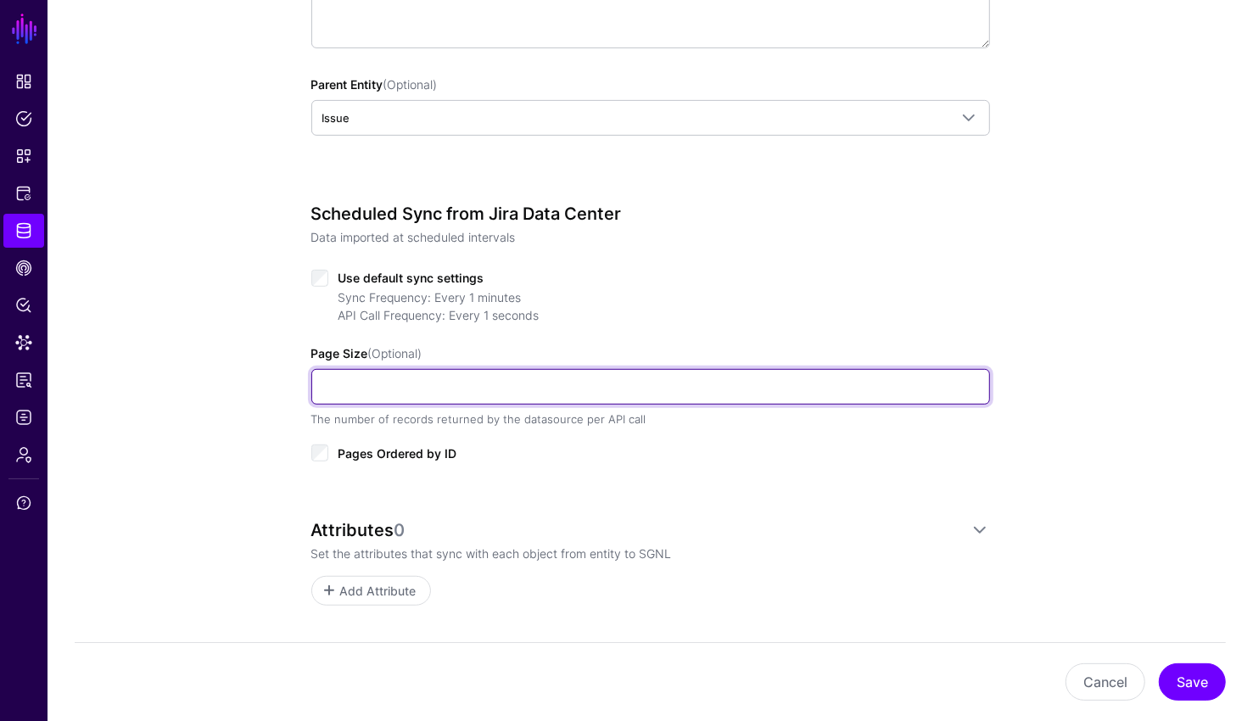
click at [382, 377] on input "Page Size (Optional)" at bounding box center [650, 387] width 678 height 36
type input "***"
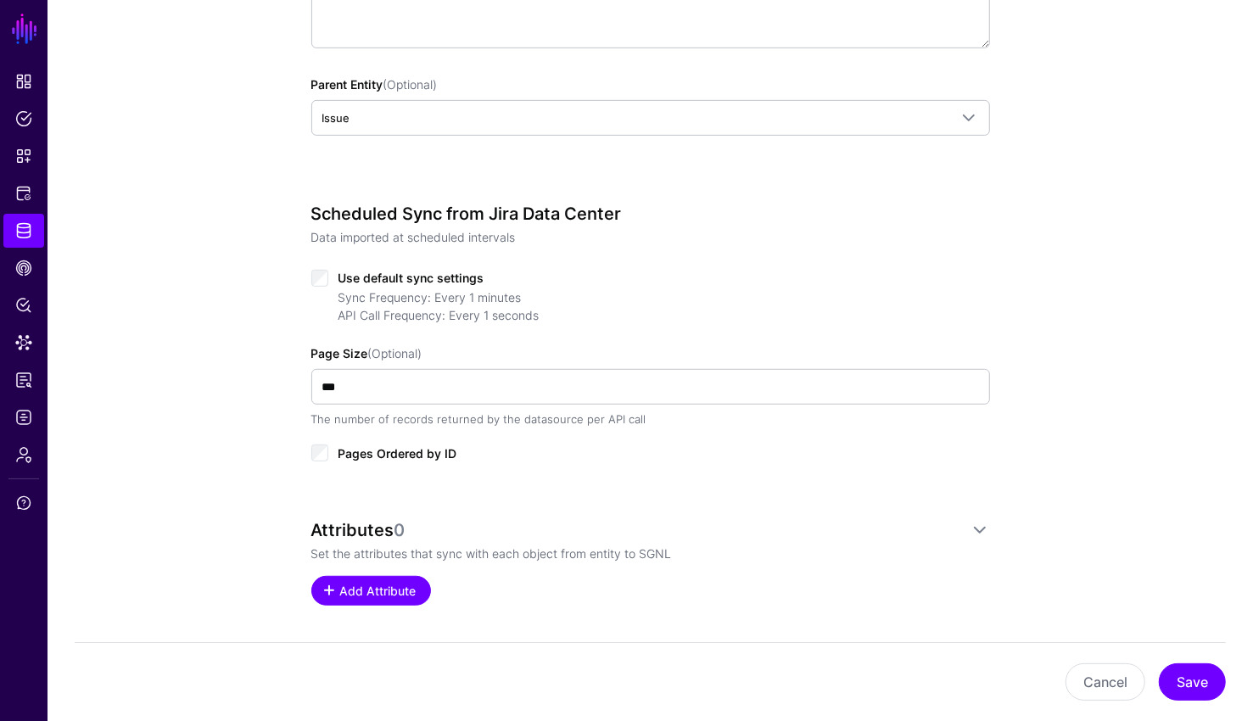
click at [369, 588] on span "Add Attribute" at bounding box center [378, 591] width 81 height 18
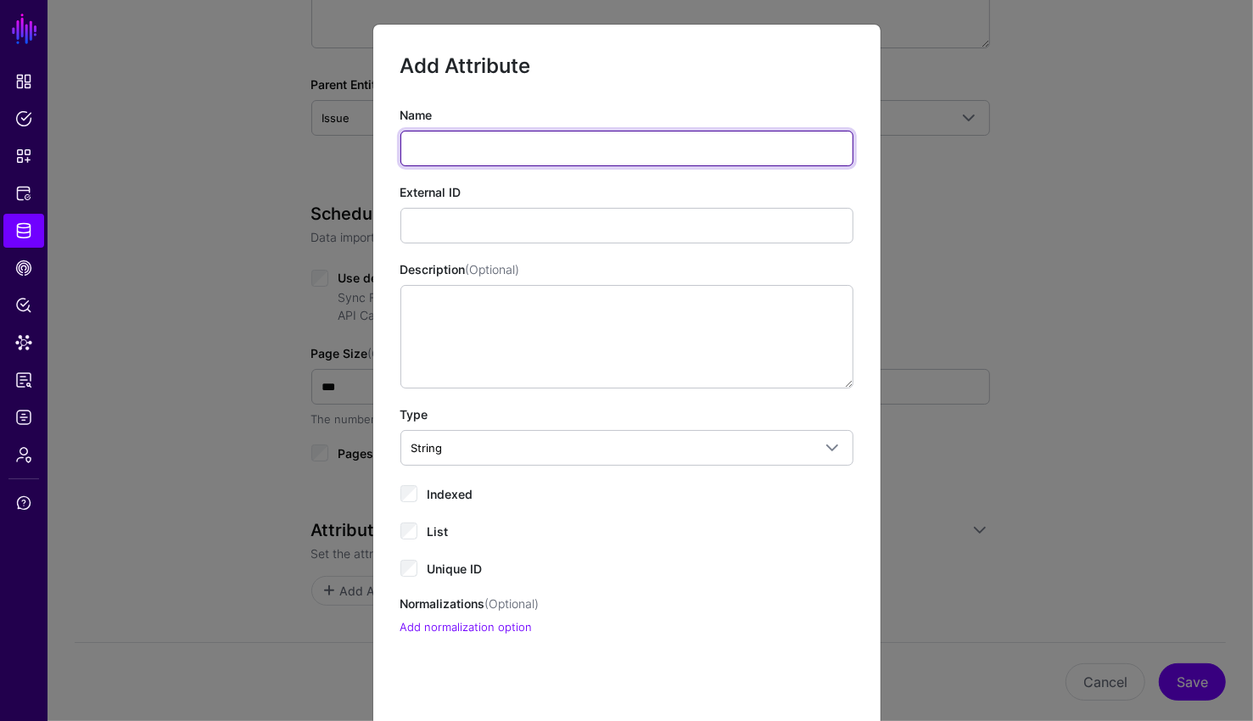
click at [438, 139] on input "Name" at bounding box center [626, 149] width 453 height 36
type input "**"
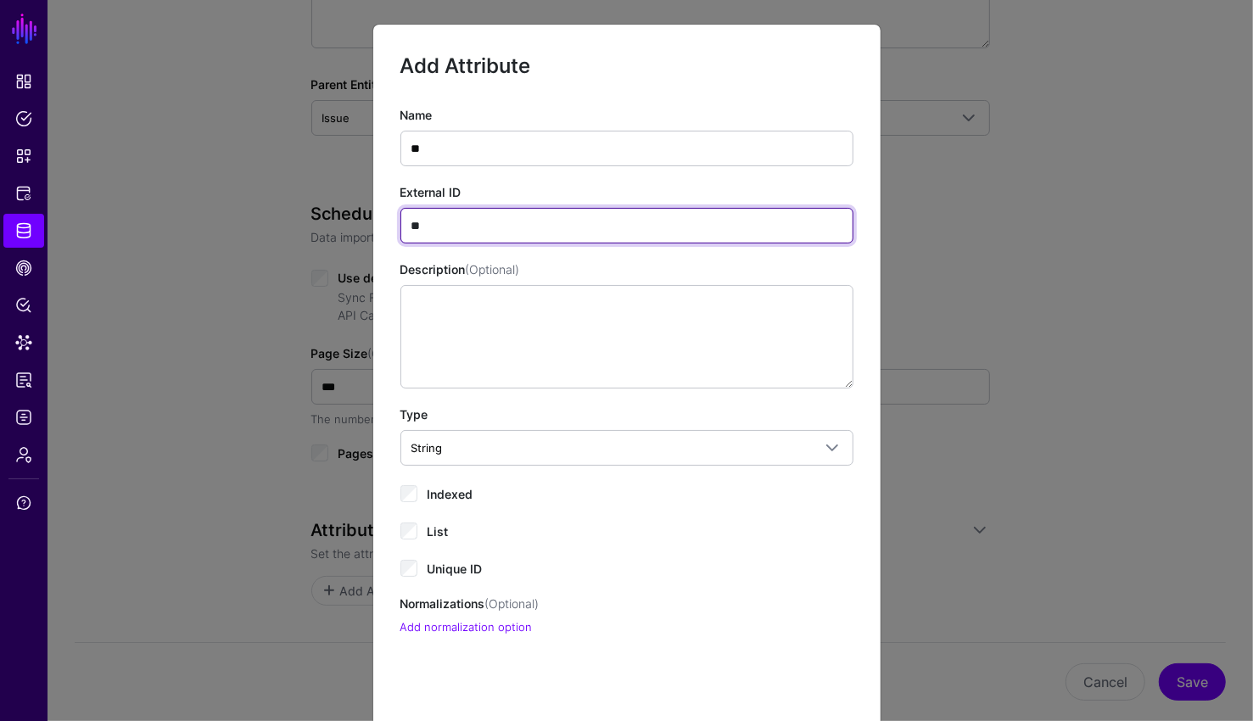
type input "**"
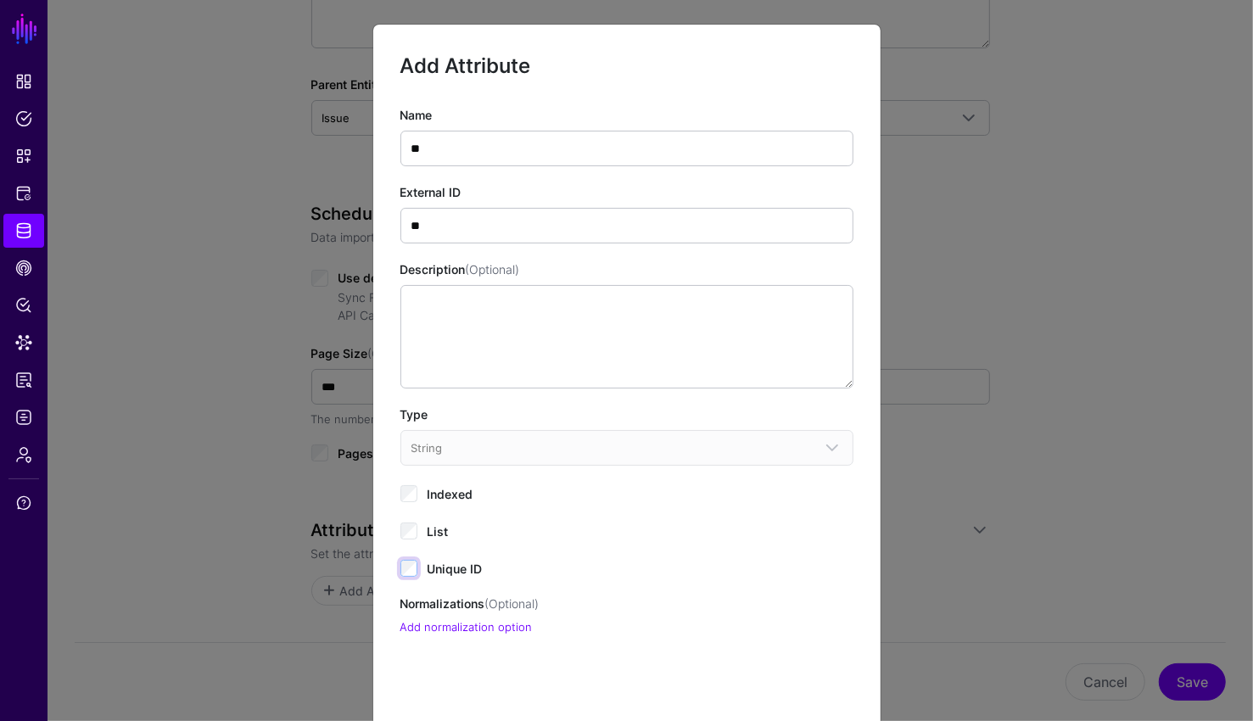
scroll to position [101, 0]
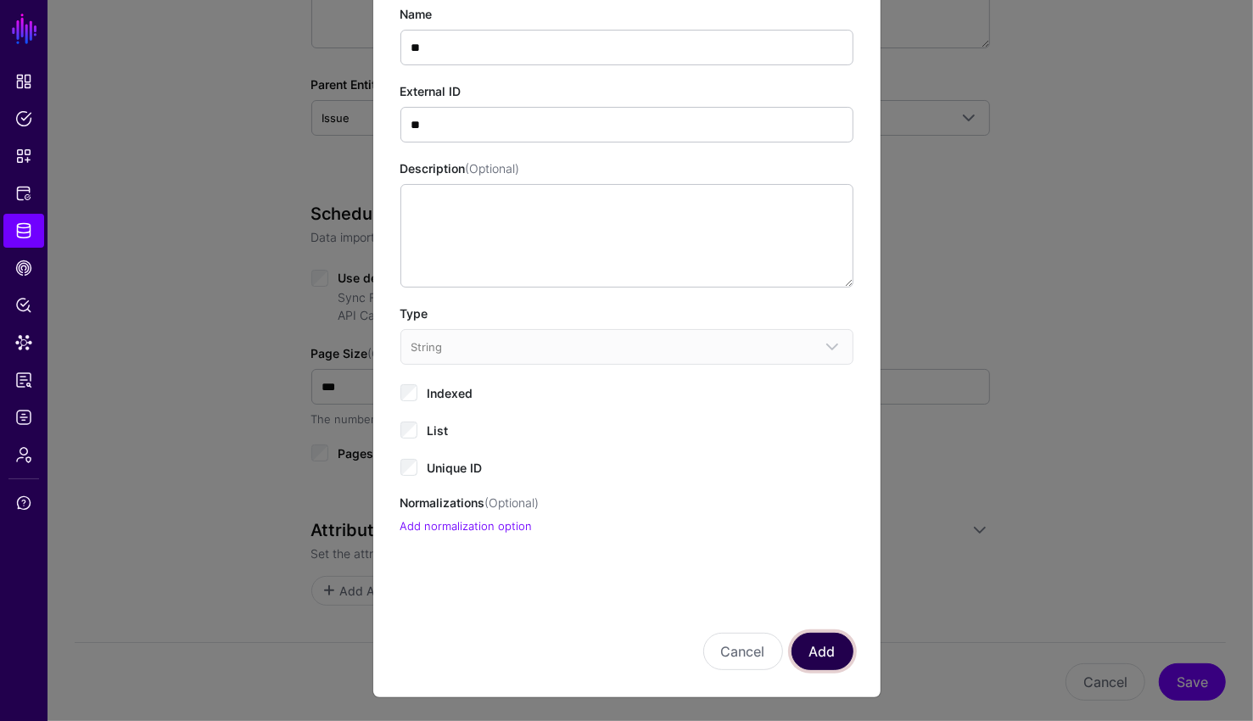
click at [804, 633] on button "Add" at bounding box center [822, 651] width 62 height 37
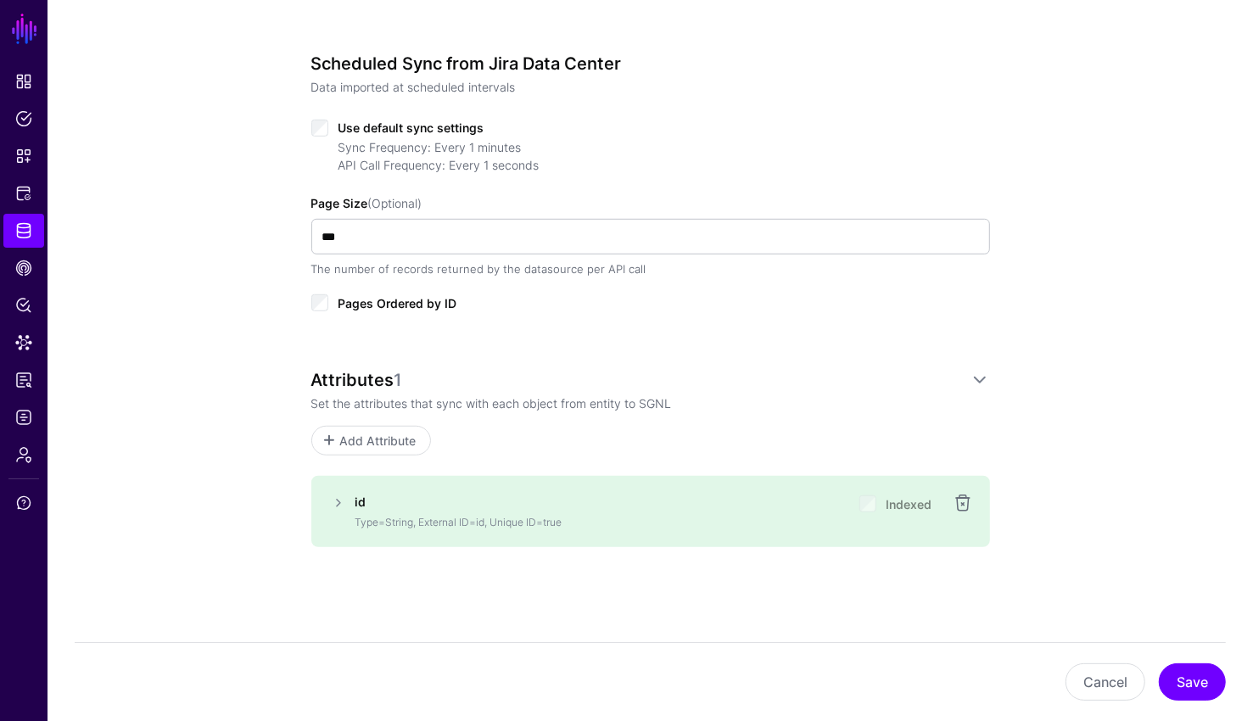
scroll to position [661, 0]
click at [349, 441] on span "Add Attribute" at bounding box center [378, 440] width 81 height 18
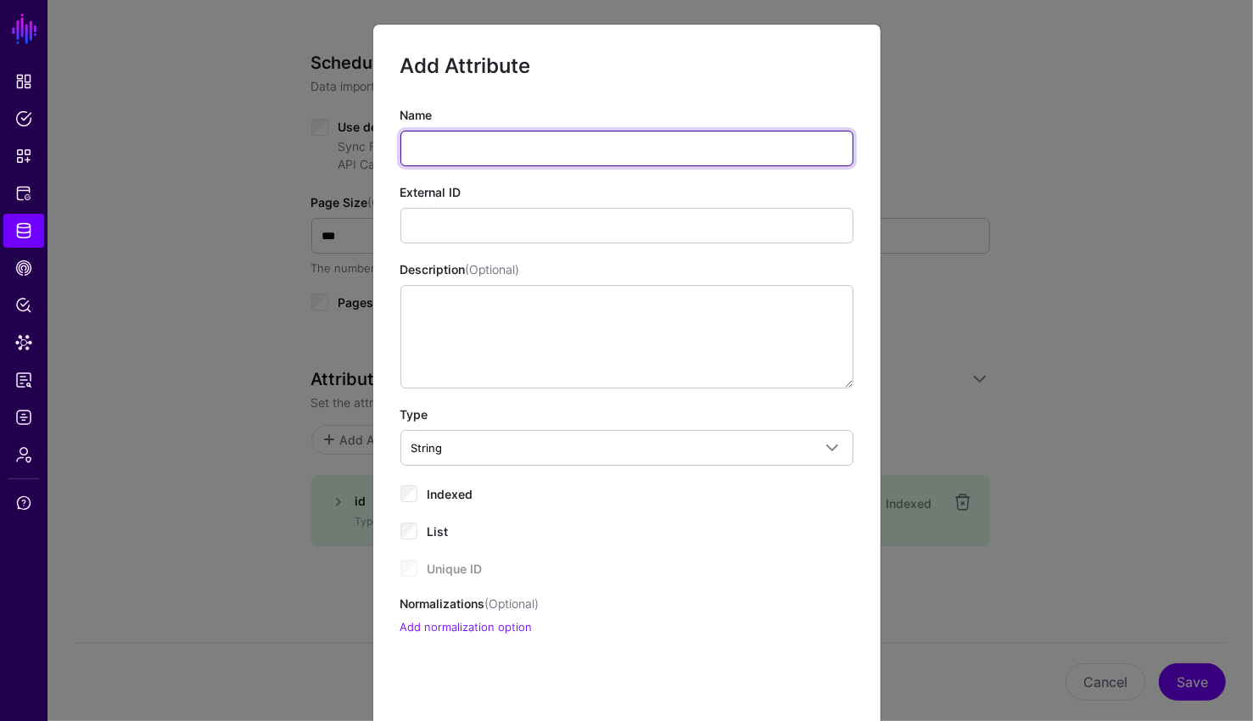
click at [439, 156] on input "Name" at bounding box center [626, 149] width 453 height 36
type input "*****"
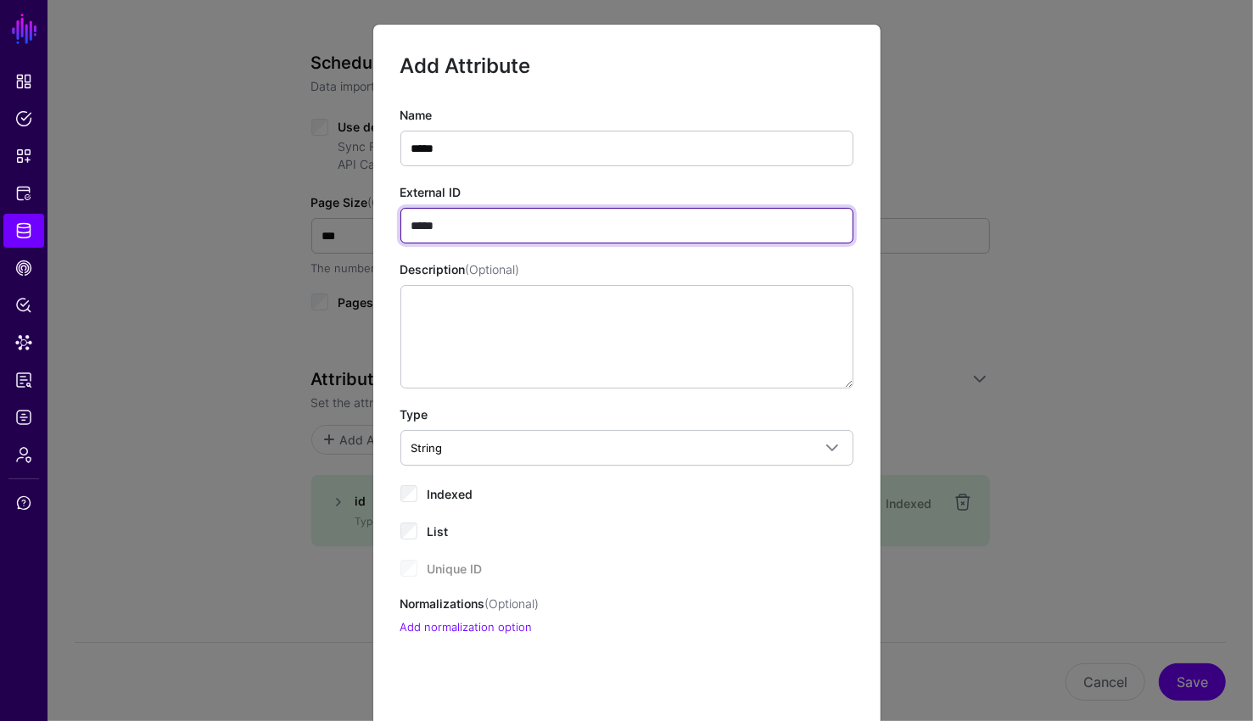
type input "*****"
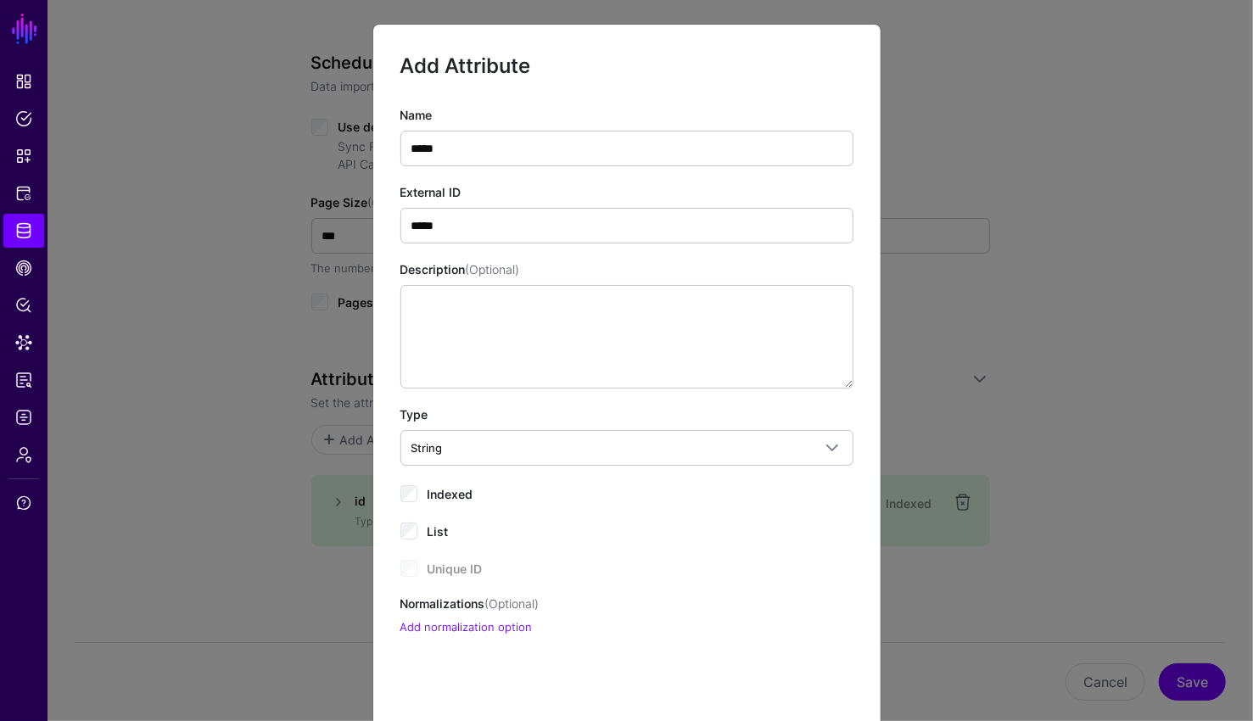
click at [449, 491] on span "Indexed" at bounding box center [450, 494] width 46 height 14
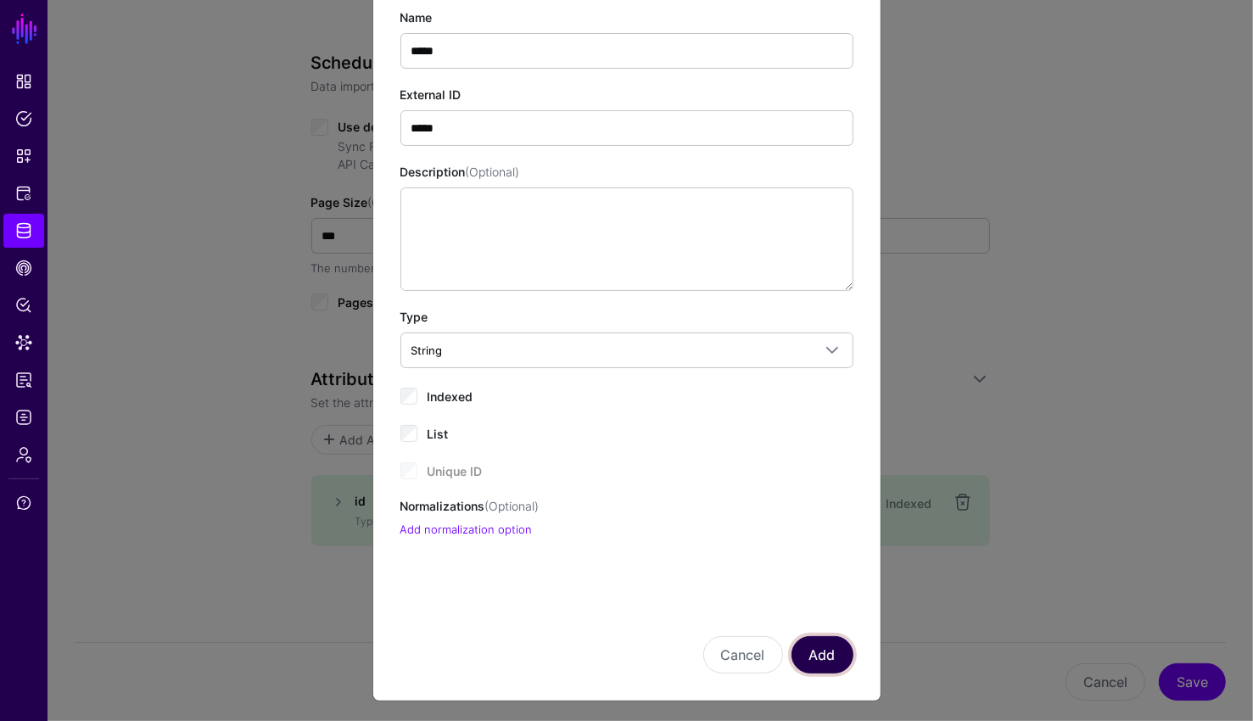
click at [824, 645] on button "Add" at bounding box center [822, 654] width 62 height 37
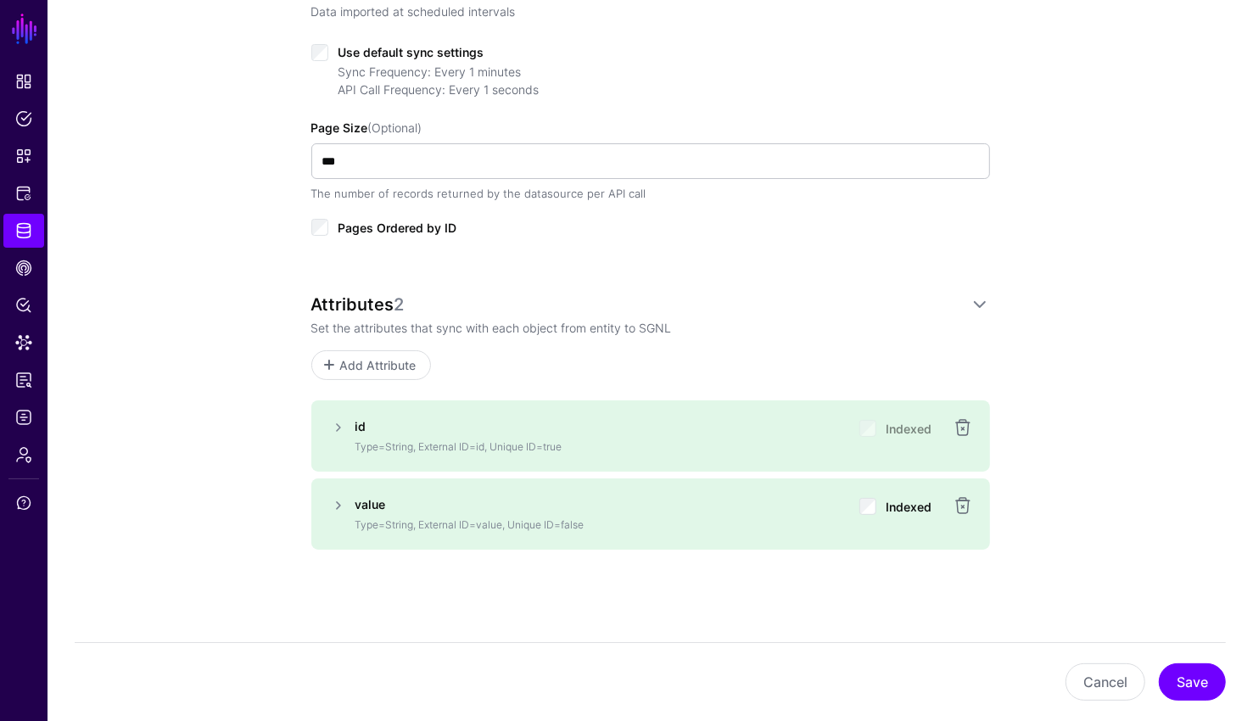
scroll to position [740, 0]
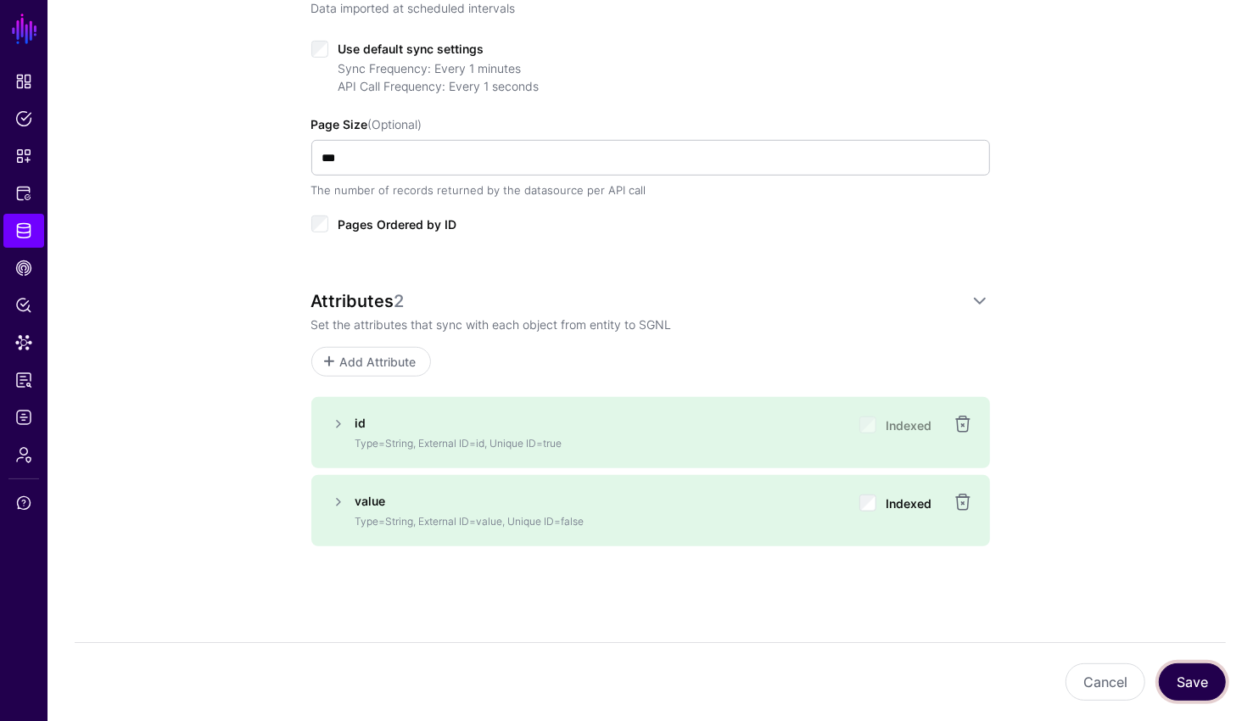
click at [1184, 680] on button "Save" at bounding box center [1191, 681] width 67 height 37
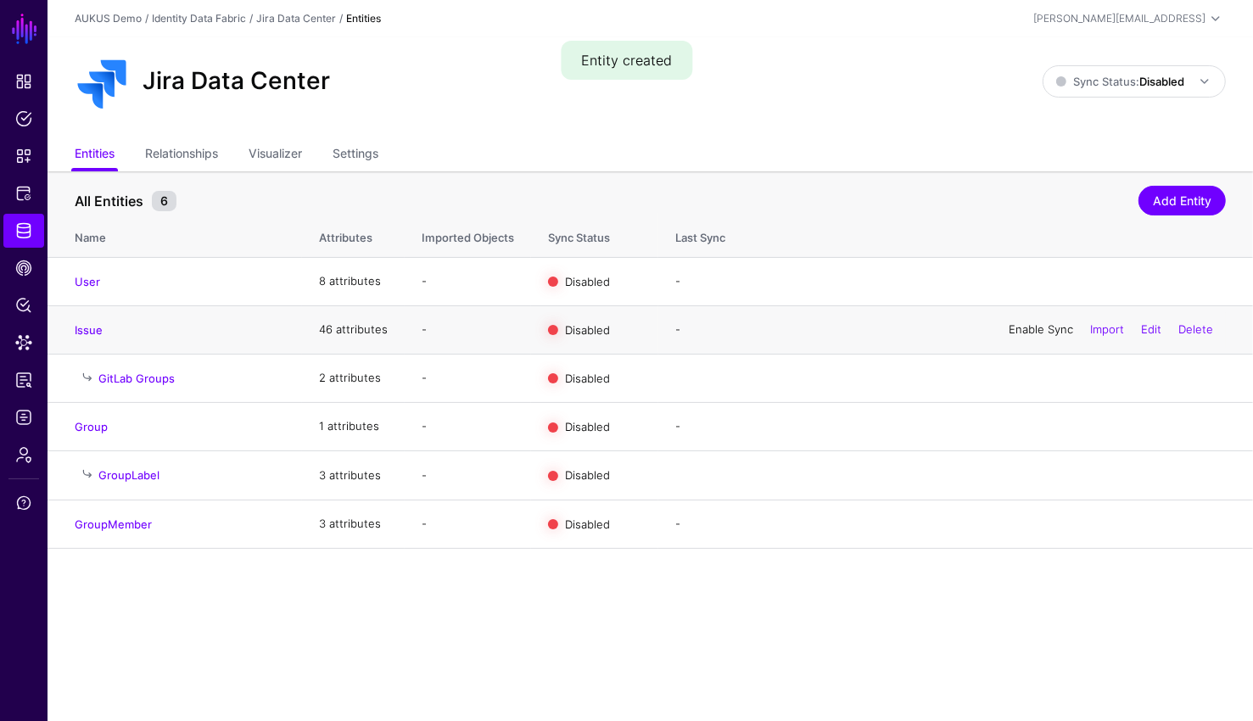
click at [1041, 327] on link "Enable Sync" at bounding box center [1040, 329] width 64 height 14
click at [1197, 81] on span at bounding box center [1204, 81] width 20 height 20
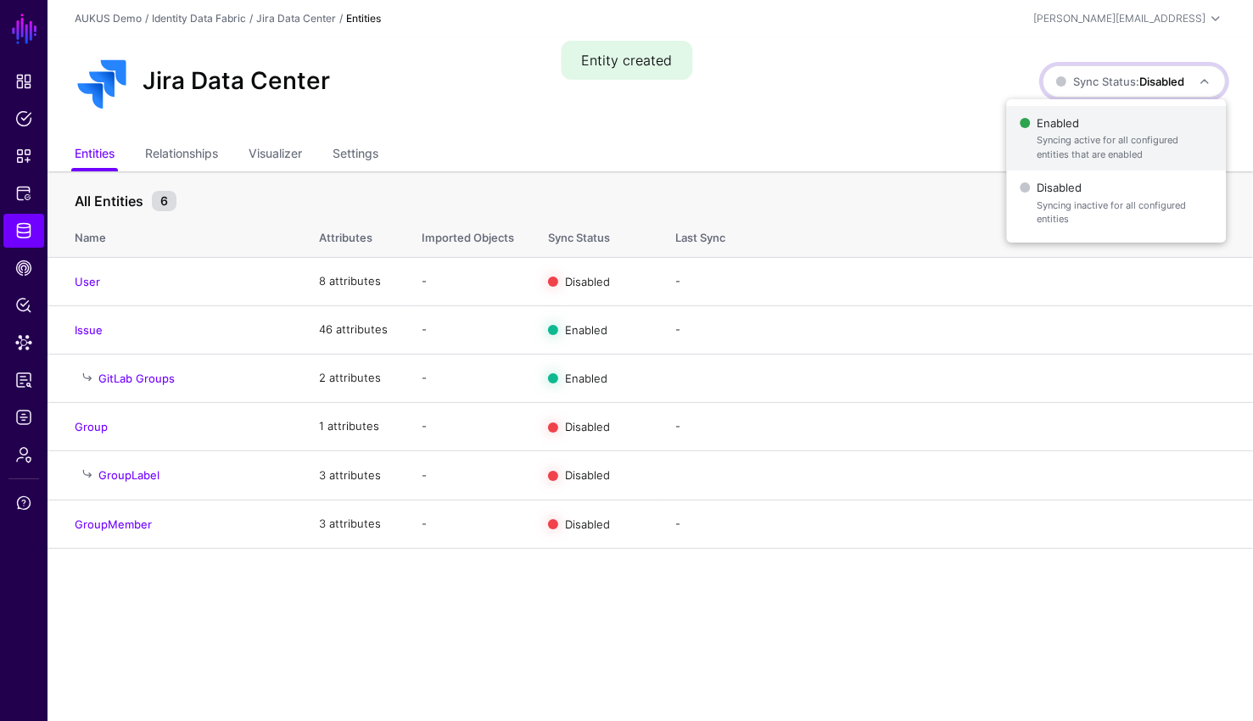
click at [1109, 137] on span "Syncing active for all configured entities that are enabled" at bounding box center [1124, 147] width 176 height 28
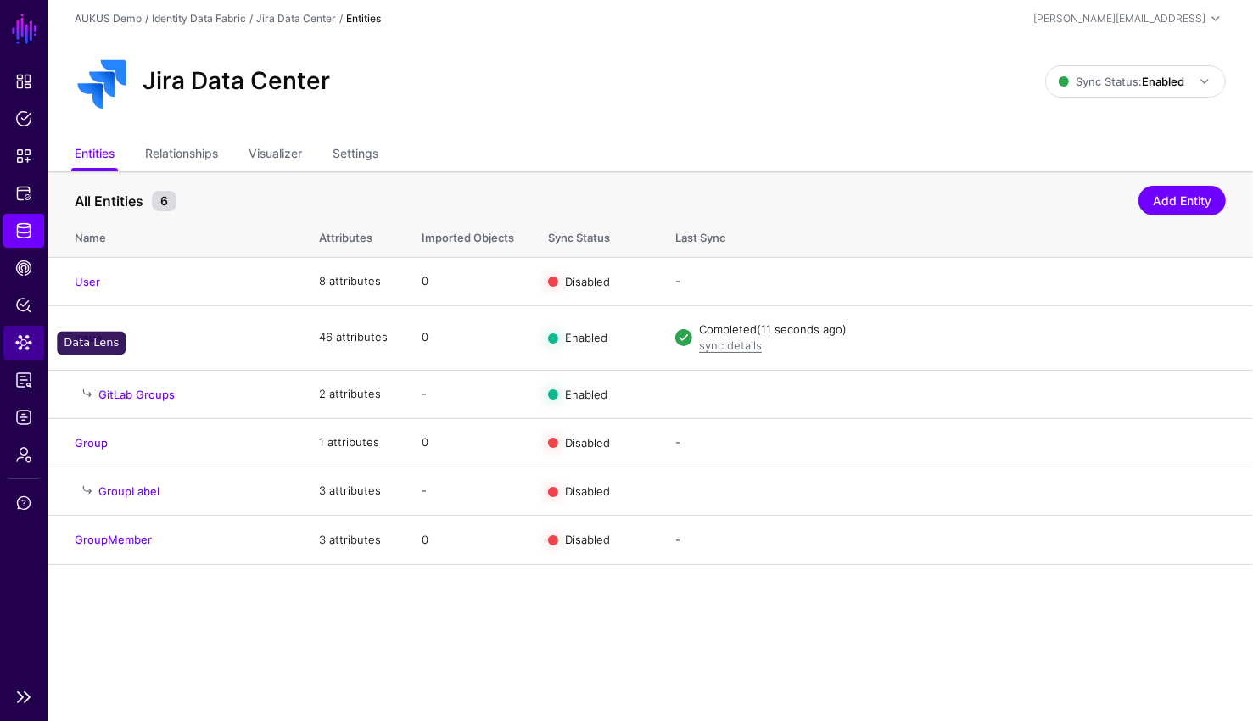
click at [27, 347] on span "Data Lens" at bounding box center [23, 342] width 17 height 17
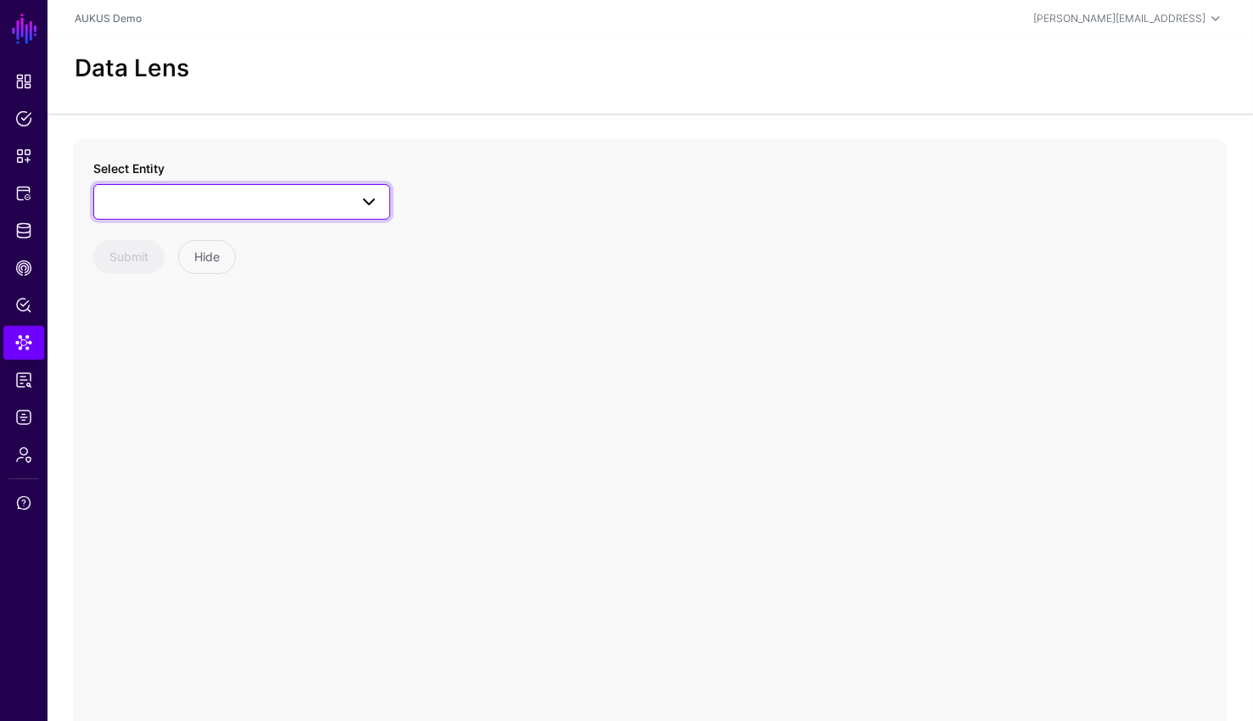
click at [150, 185] on link at bounding box center [241, 202] width 297 height 36
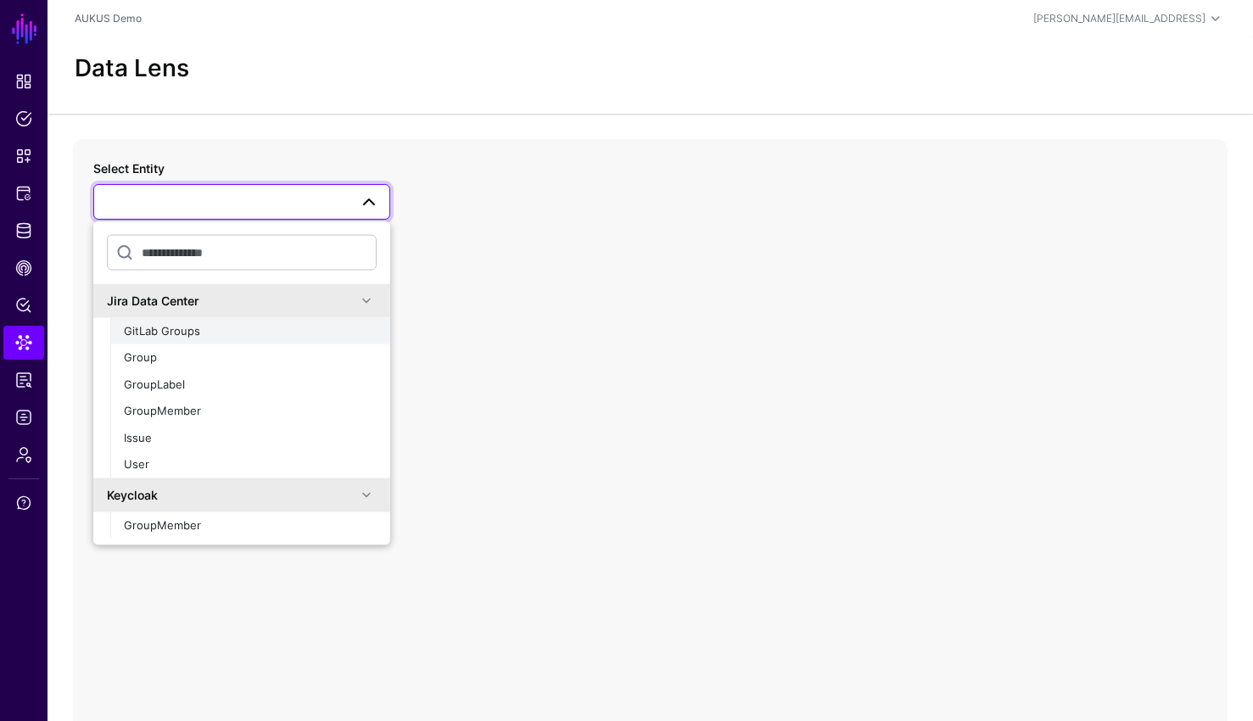
click at [209, 332] on div "GitLab Groups" at bounding box center [250, 330] width 253 height 17
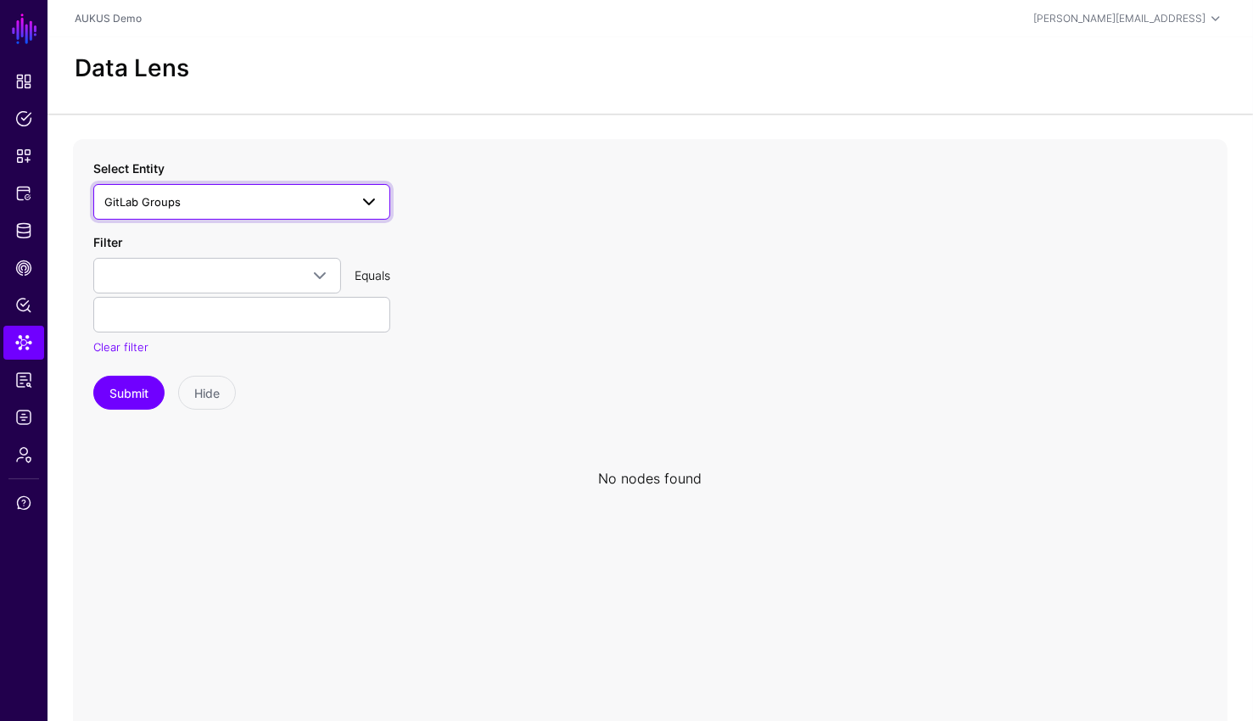
click at [236, 213] on link "GitLab Groups" at bounding box center [241, 202] width 297 height 36
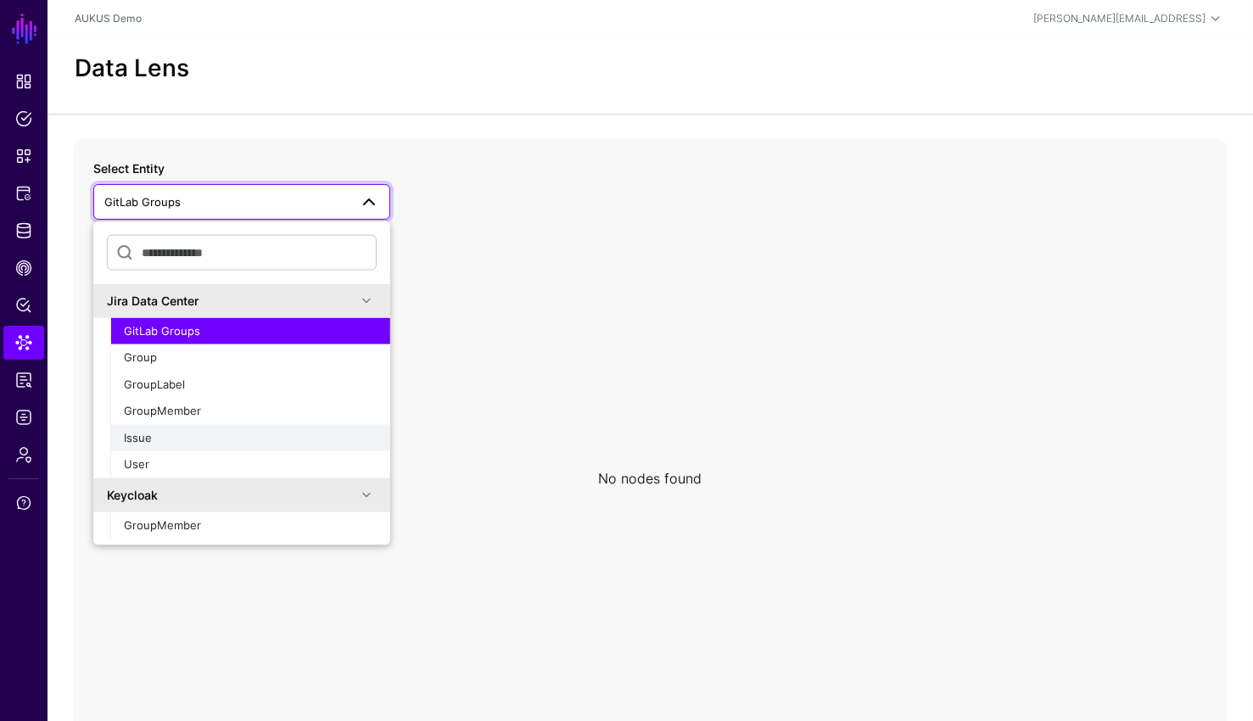
click at [148, 439] on span "Issue" at bounding box center [138, 437] width 28 height 14
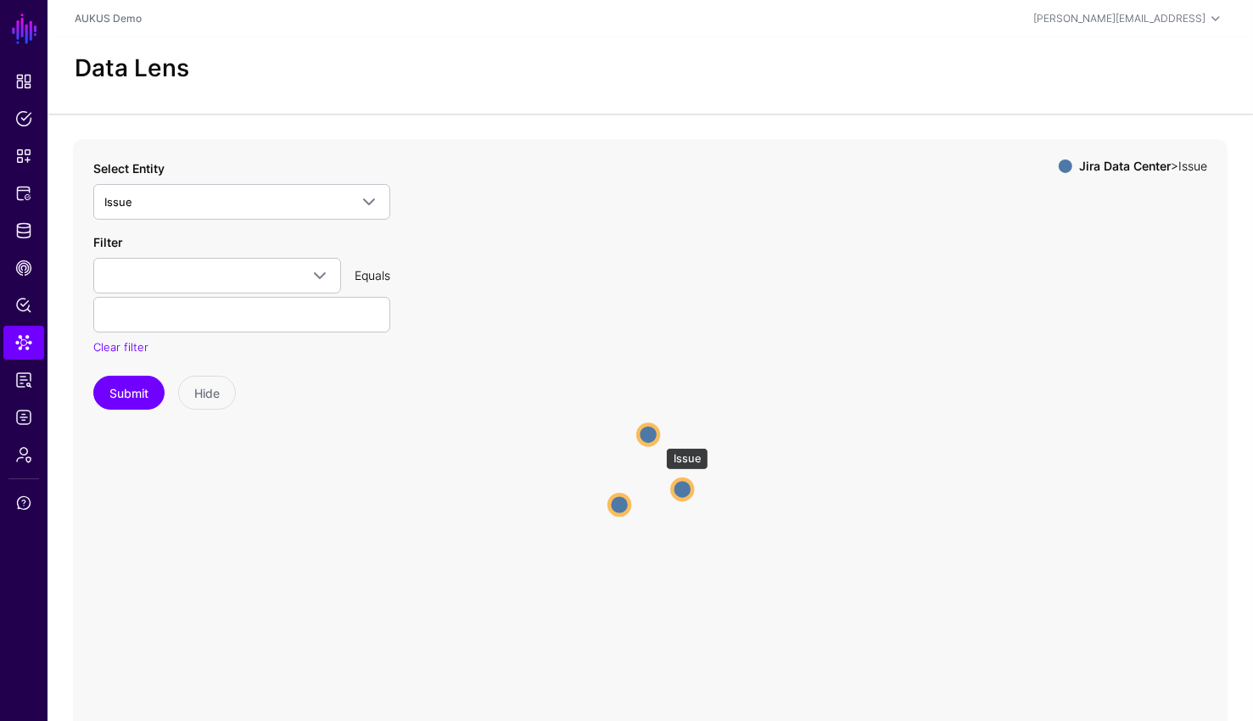
click at [647, 434] on circle at bounding box center [648, 434] width 20 height 20
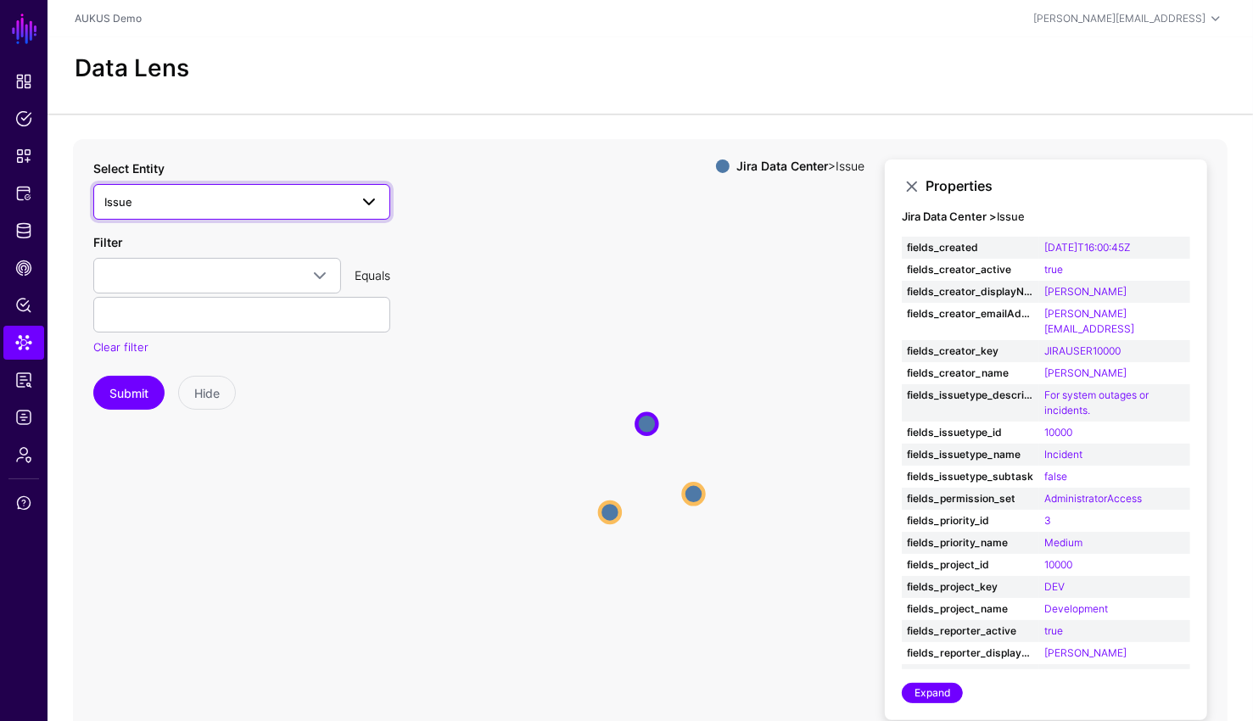
click at [150, 204] on span "Issue" at bounding box center [226, 202] width 244 height 19
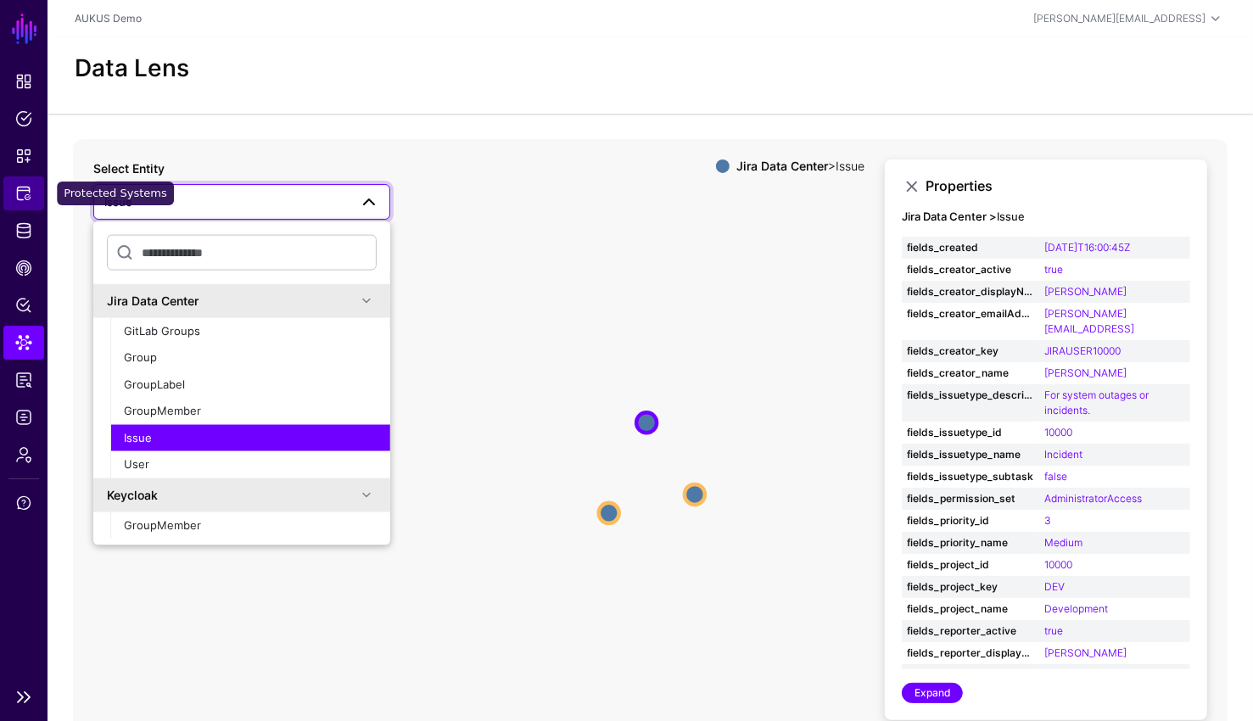
click at [25, 189] on span "Protected Systems" at bounding box center [23, 193] width 17 height 17
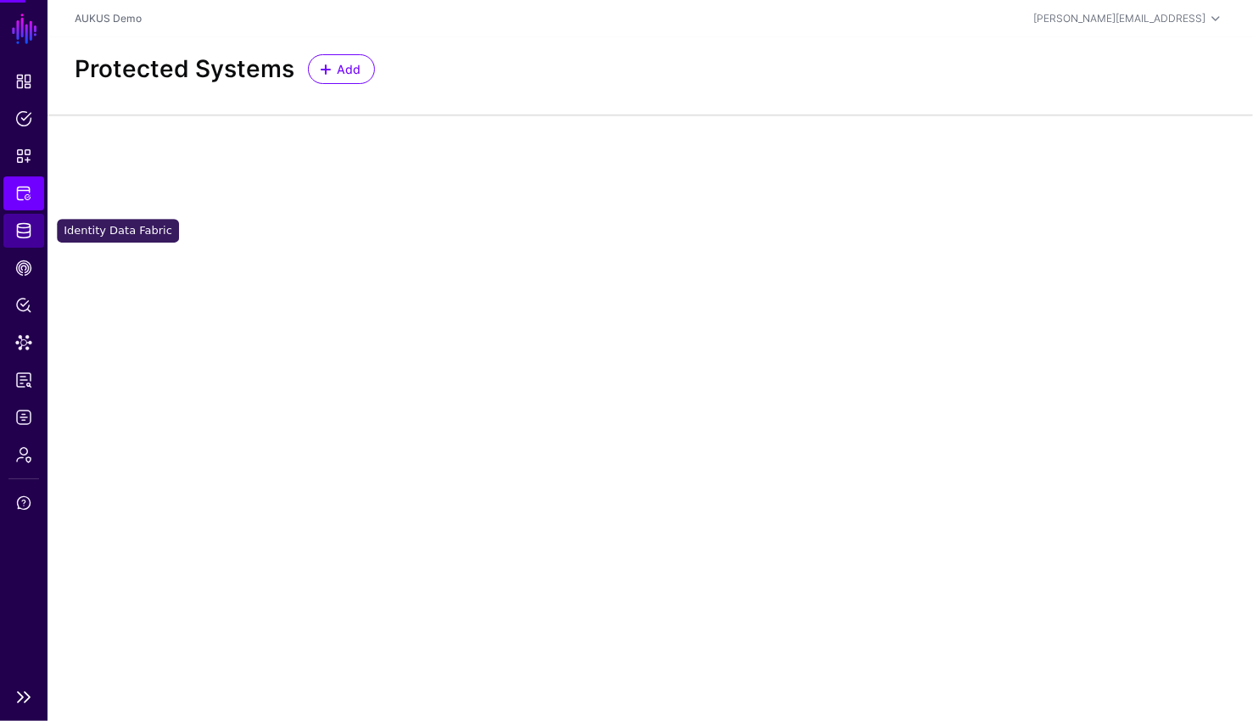
click at [24, 230] on span "Identity Data Fabric" at bounding box center [23, 230] width 17 height 17
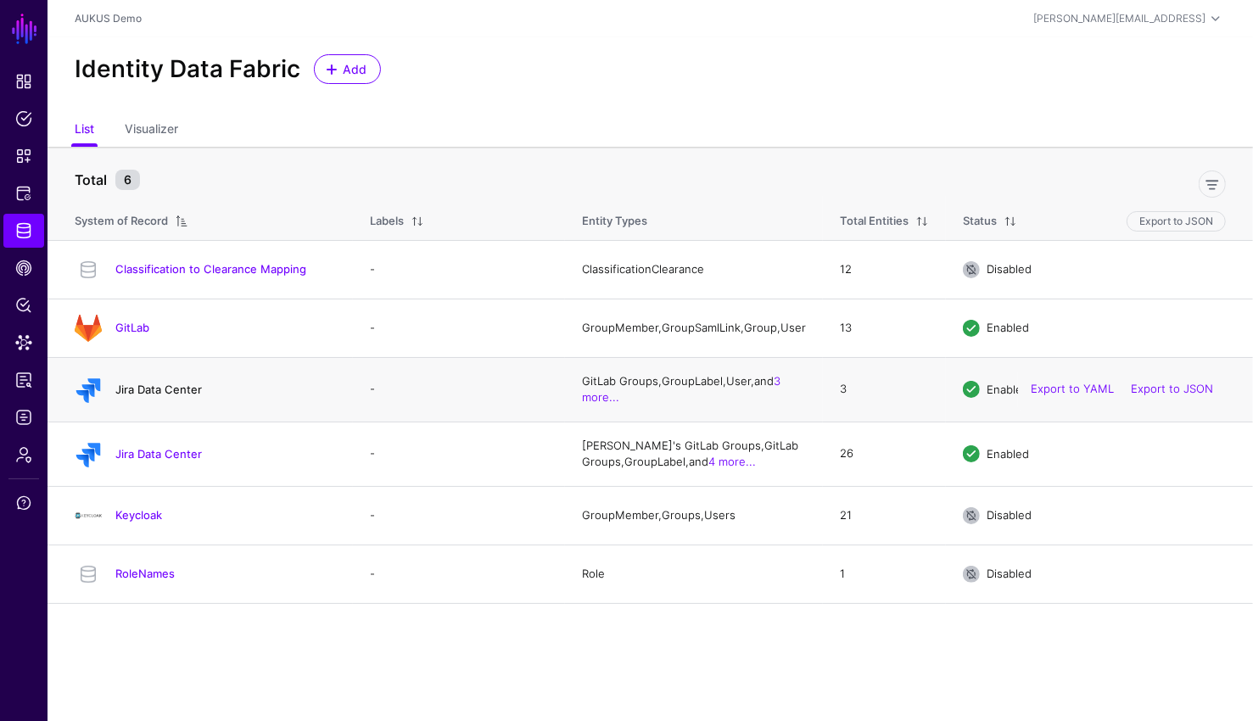
click at [172, 396] on link "Jira Data Center" at bounding box center [158, 389] width 87 height 14
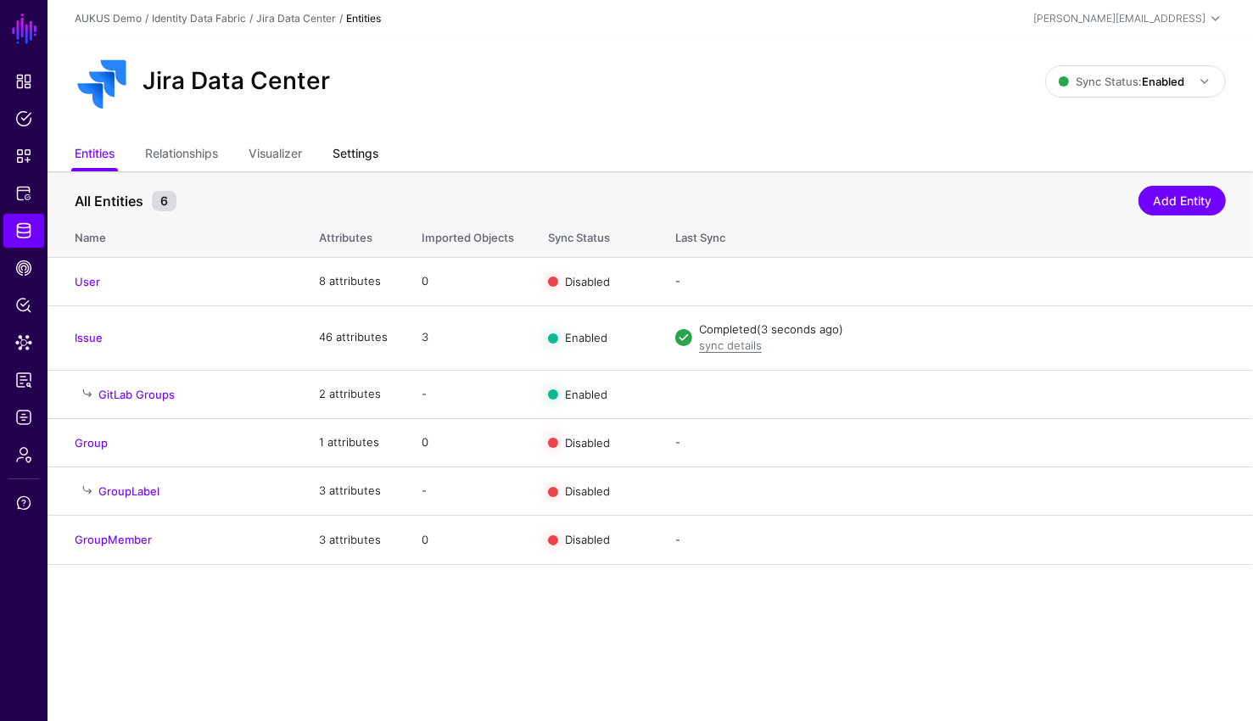
click at [364, 159] on link "Settings" at bounding box center [355, 155] width 46 height 32
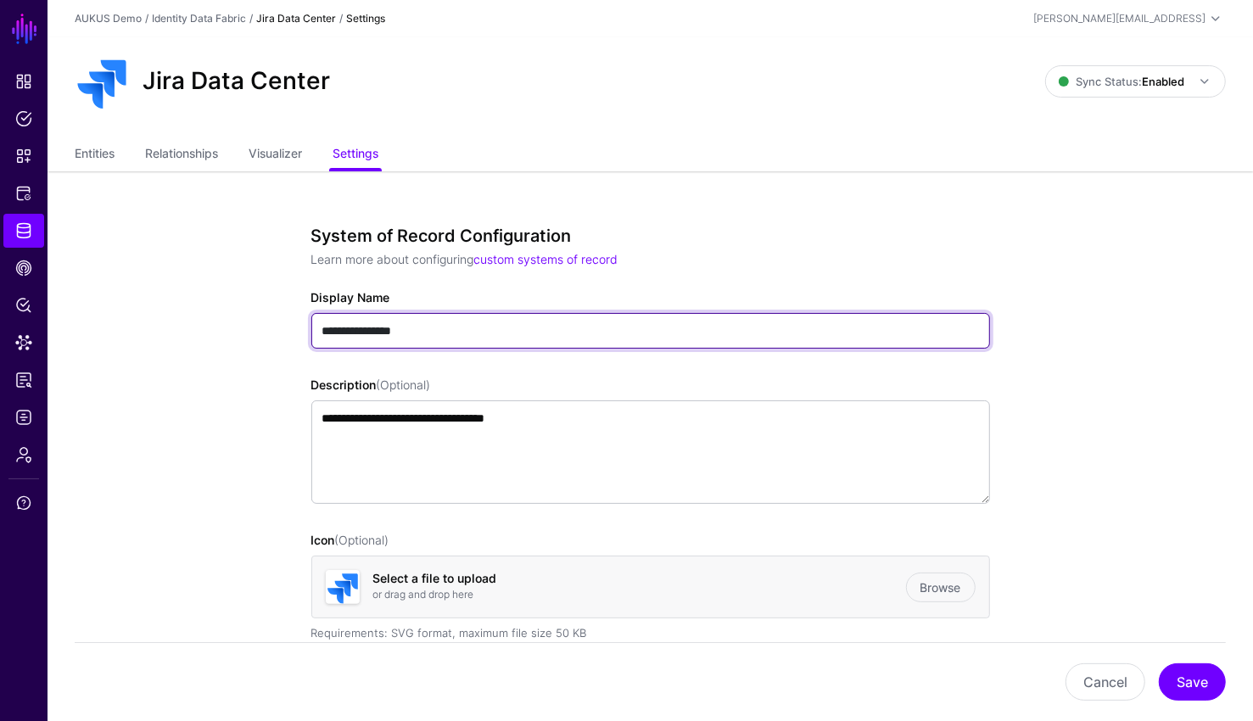
click at [431, 332] on input "**********" at bounding box center [650, 331] width 678 height 36
type input "**********"
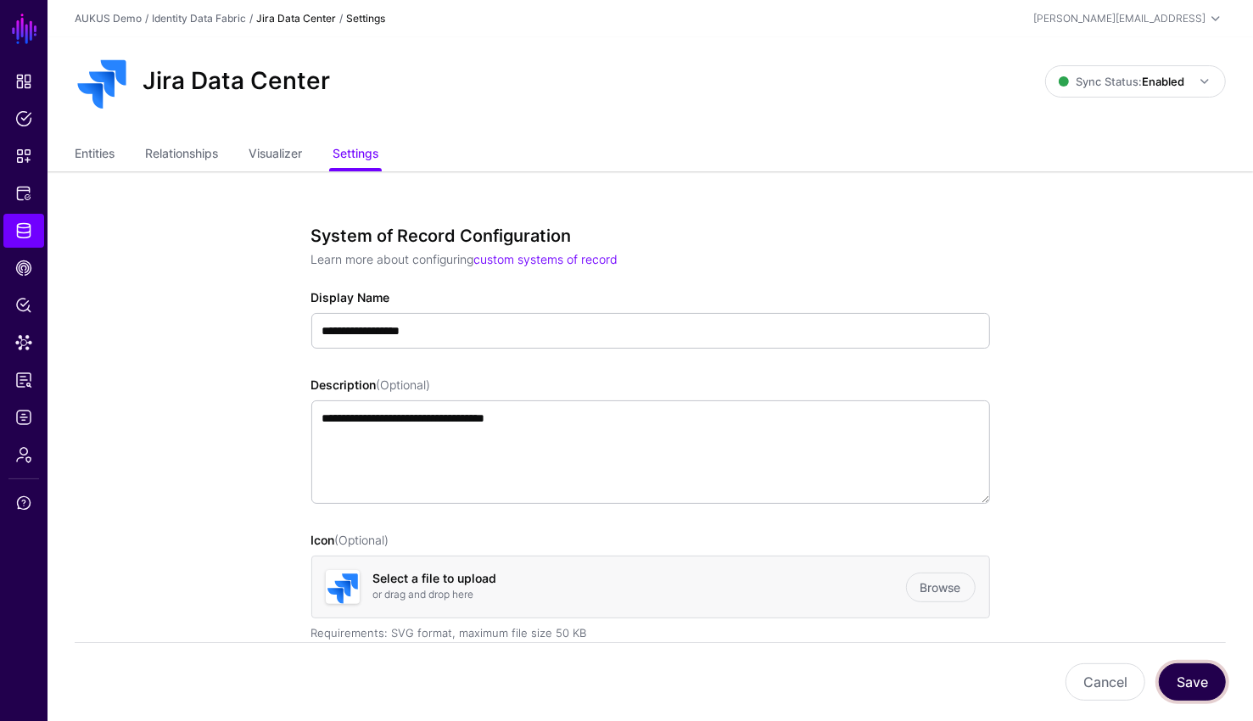
click at [1197, 679] on button "Save" at bounding box center [1191, 681] width 67 height 37
click at [78, 154] on link "Entities" at bounding box center [95, 155] width 40 height 32
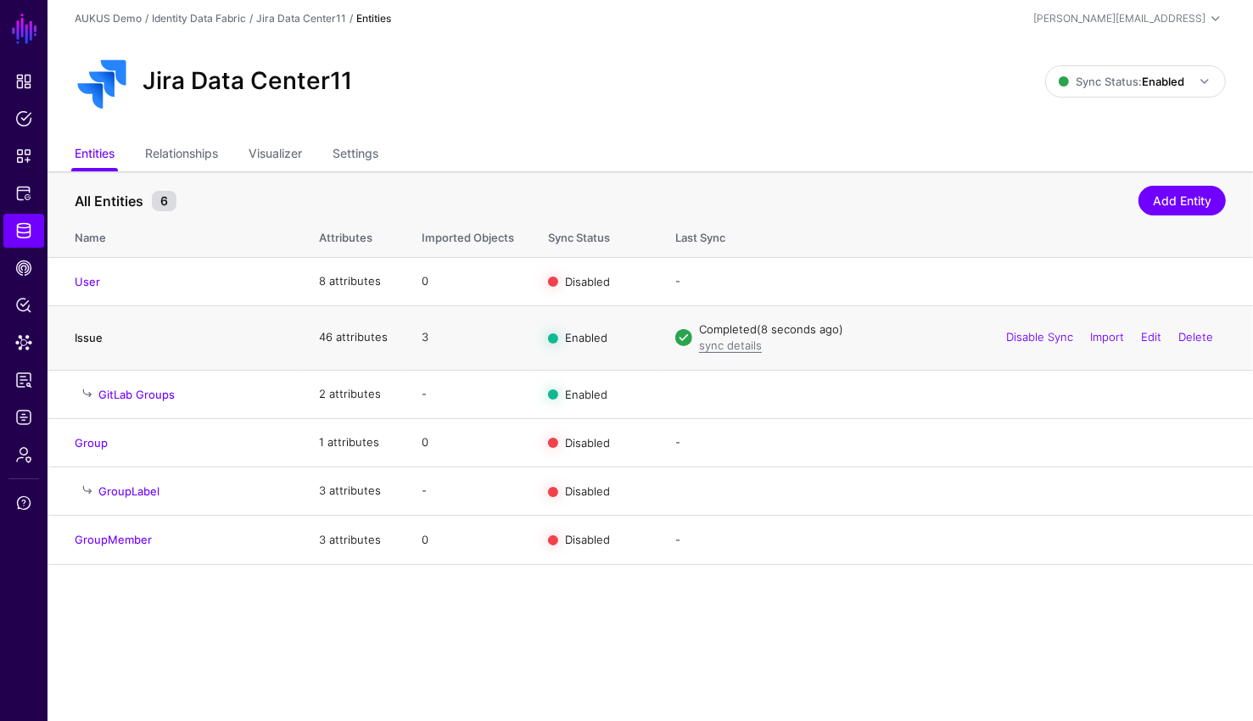
click at [91, 331] on link "Issue" at bounding box center [89, 338] width 28 height 14
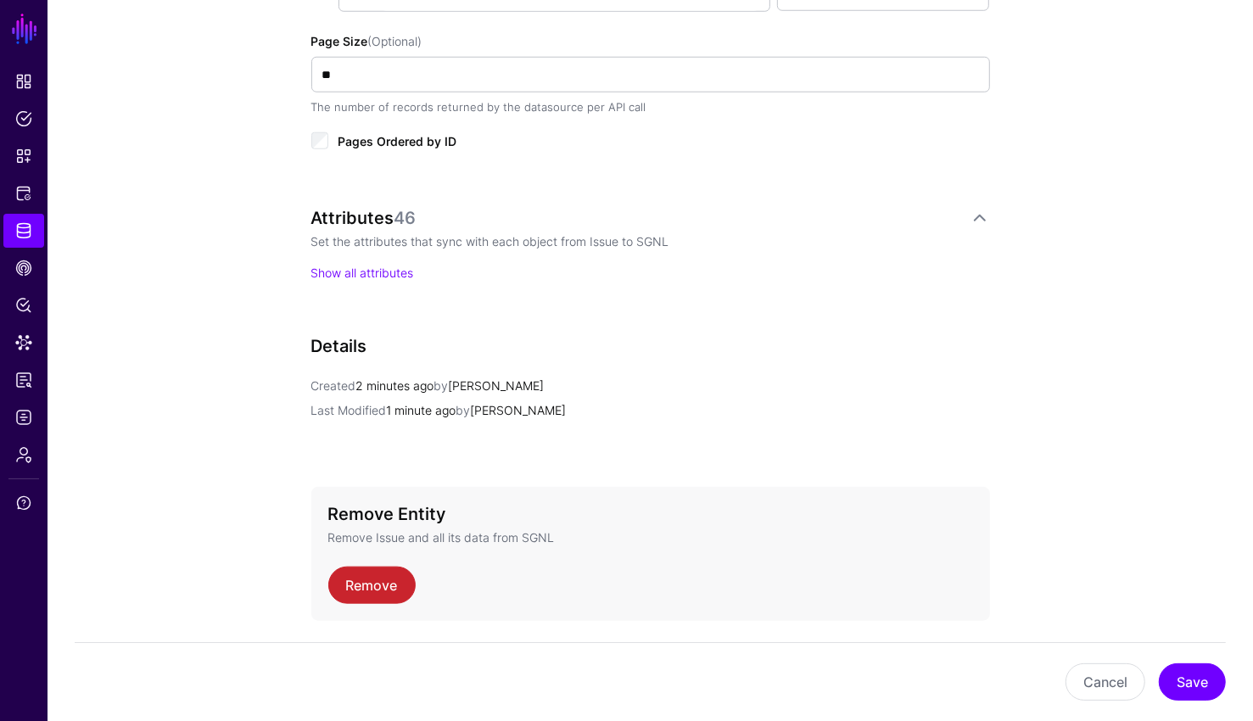
scroll to position [1145, 0]
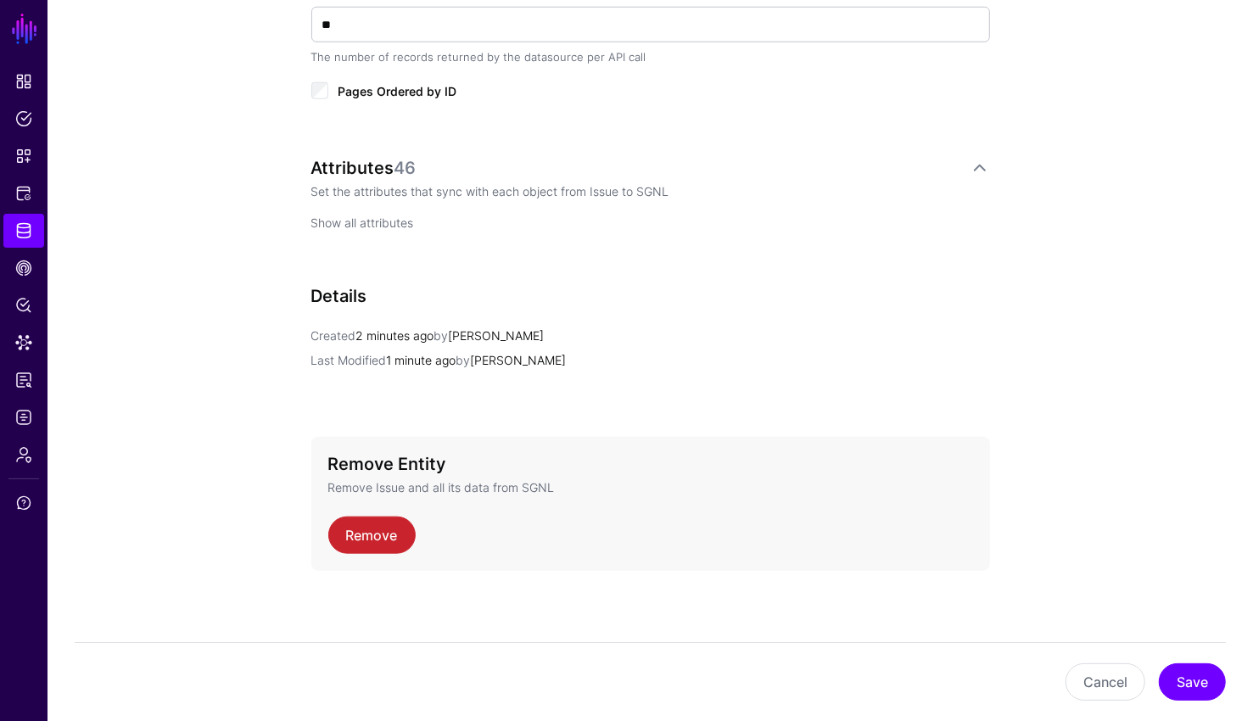
click at [376, 224] on link "Show all attributes" at bounding box center [362, 222] width 103 height 14
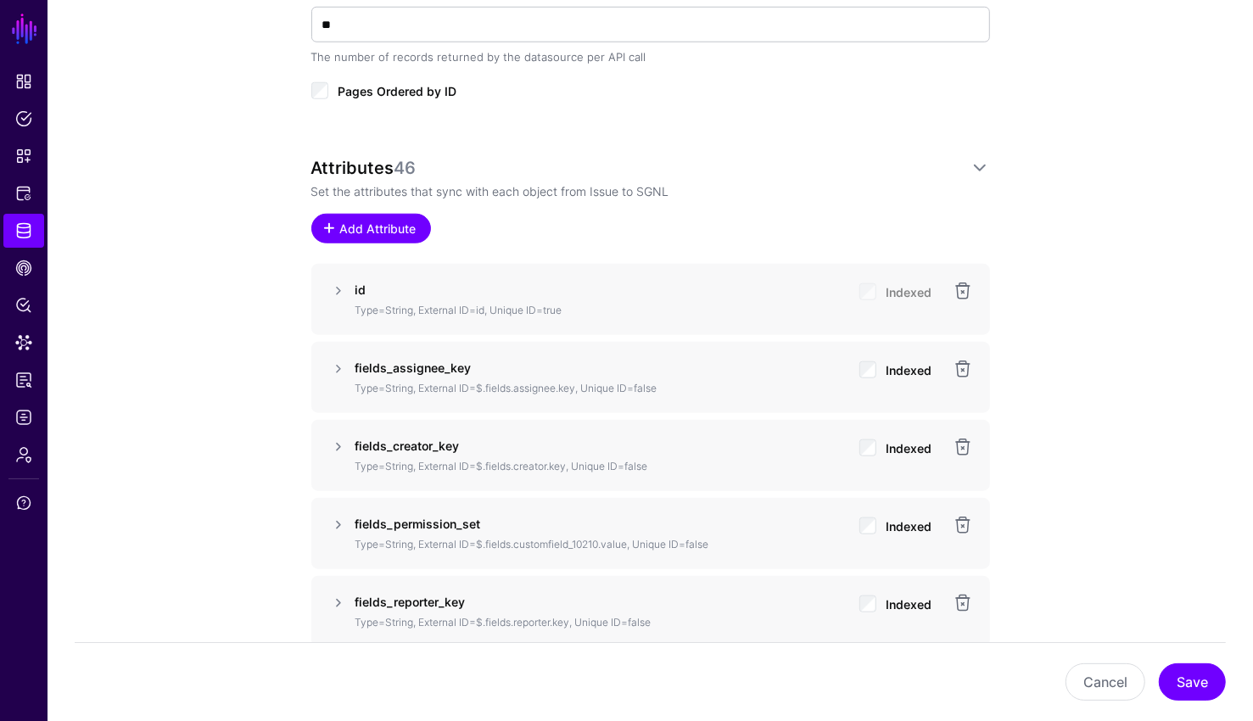
click at [377, 214] on link "Add Attribute" at bounding box center [371, 229] width 120 height 30
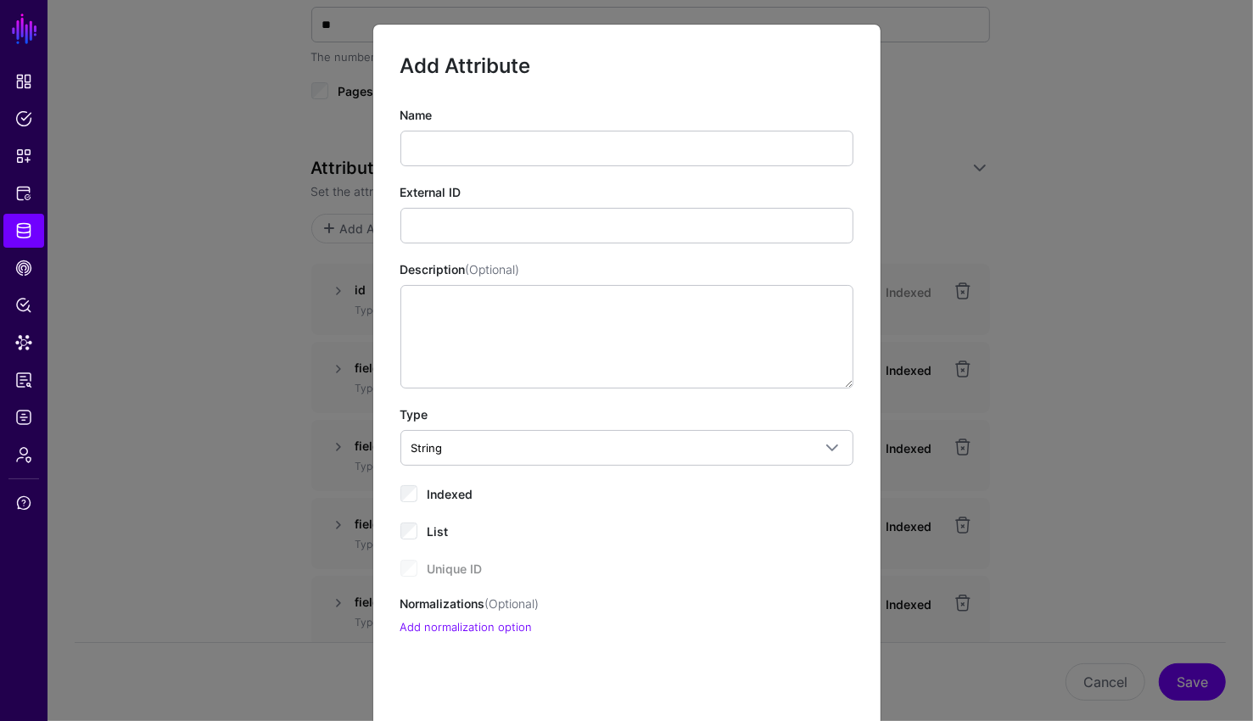
click at [1089, 265] on ngb-modal-window "Add Attribute Name External ID Description (Optional) Type String String Bool D…" at bounding box center [626, 360] width 1253 height 721
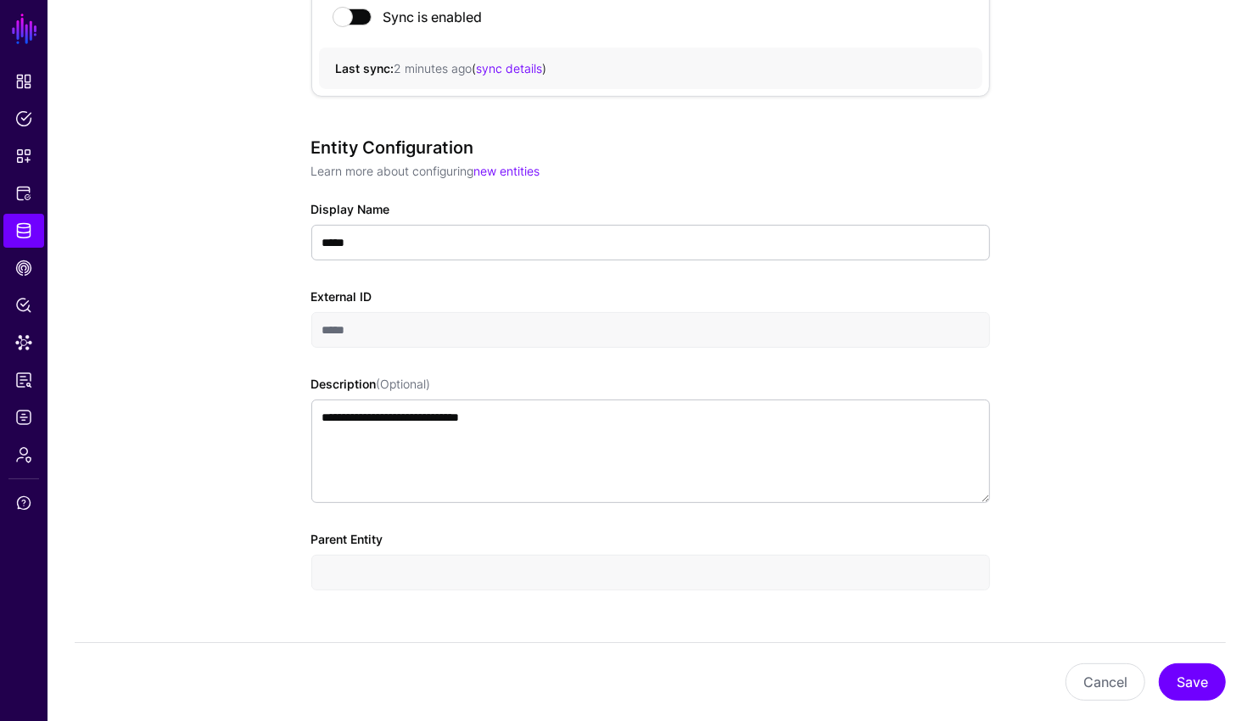
scroll to position [25, 0]
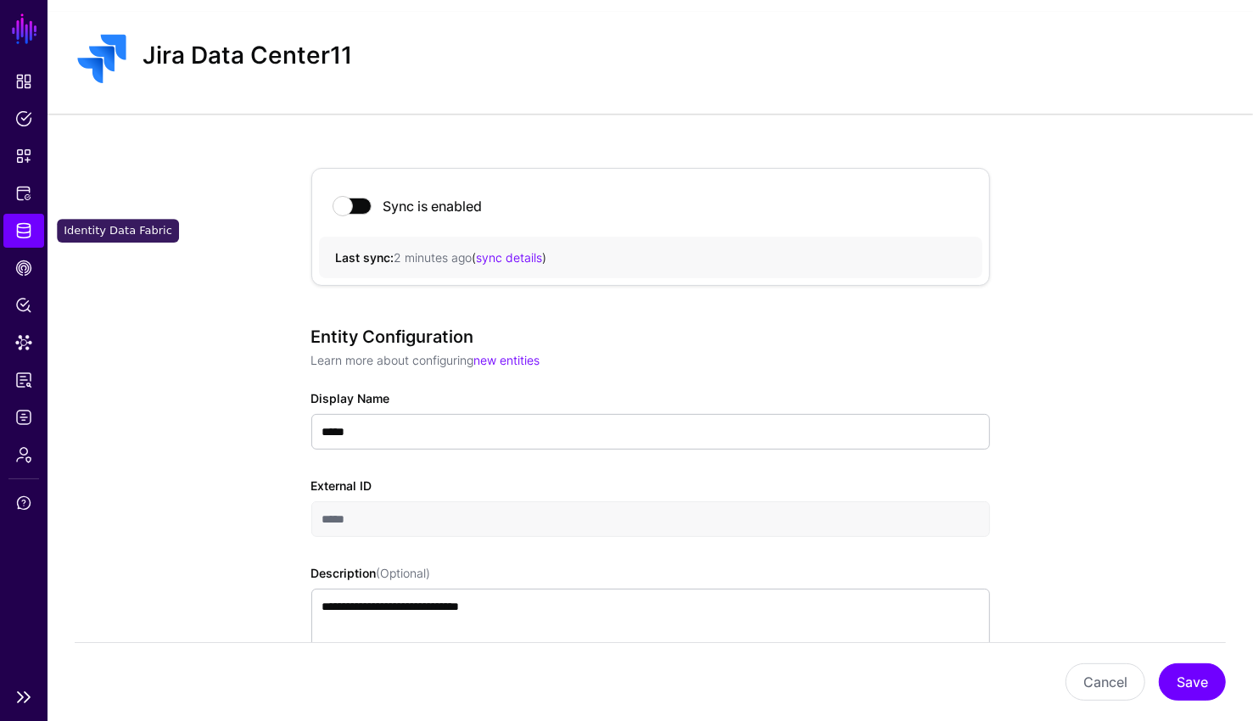
click at [40, 221] on link "Identity Data Fabric" at bounding box center [23, 231] width 41 height 34
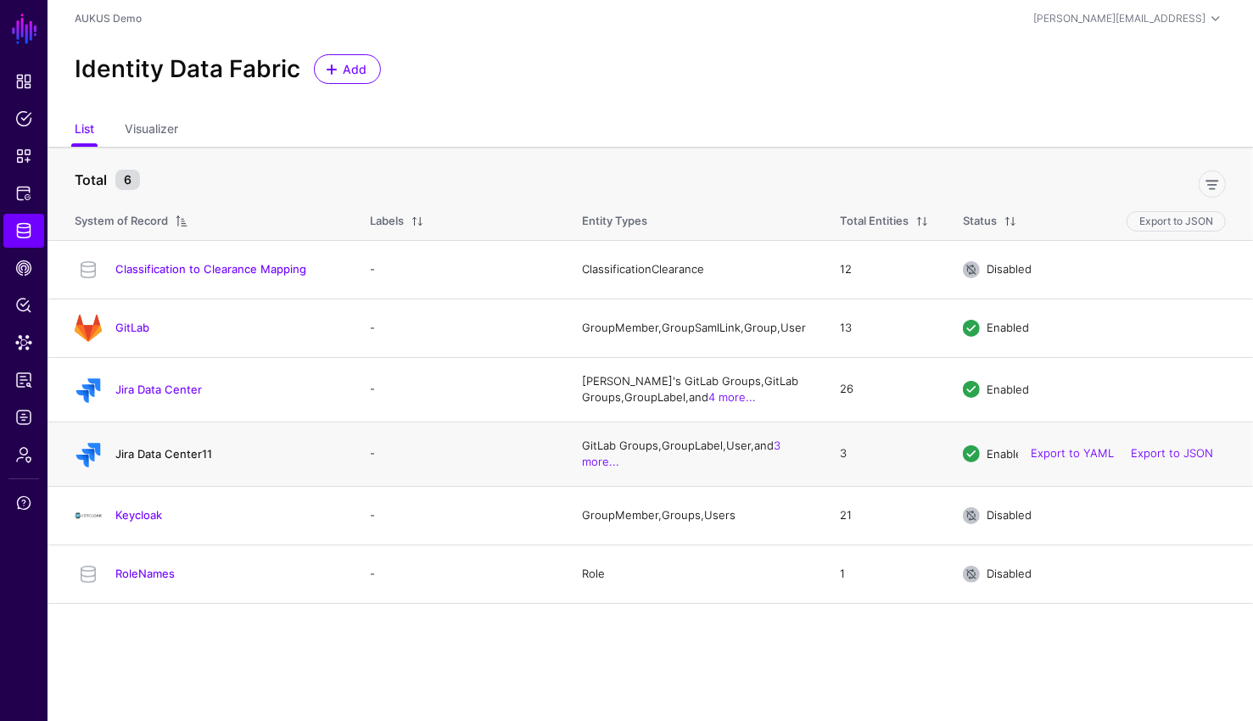
click at [148, 458] on link "Jira Data Center11" at bounding box center [163, 454] width 97 height 14
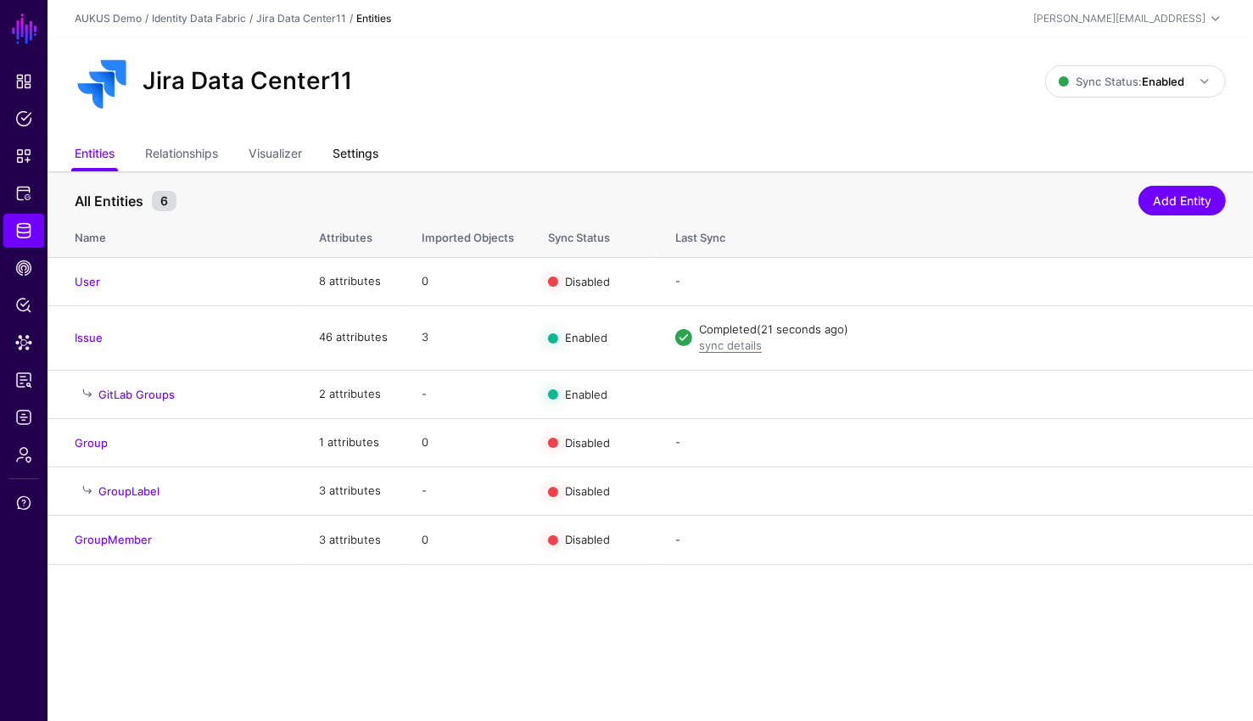
click at [363, 152] on link "Settings" at bounding box center [355, 155] width 46 height 32
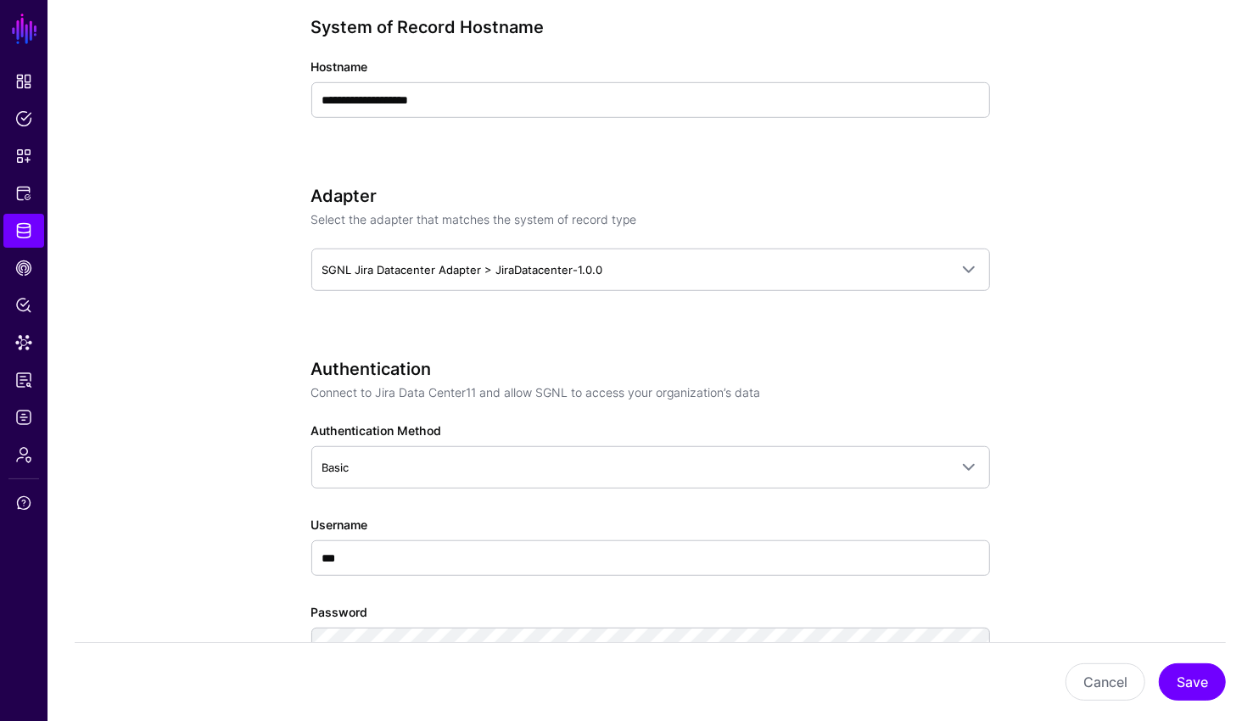
scroll to position [695, 0]
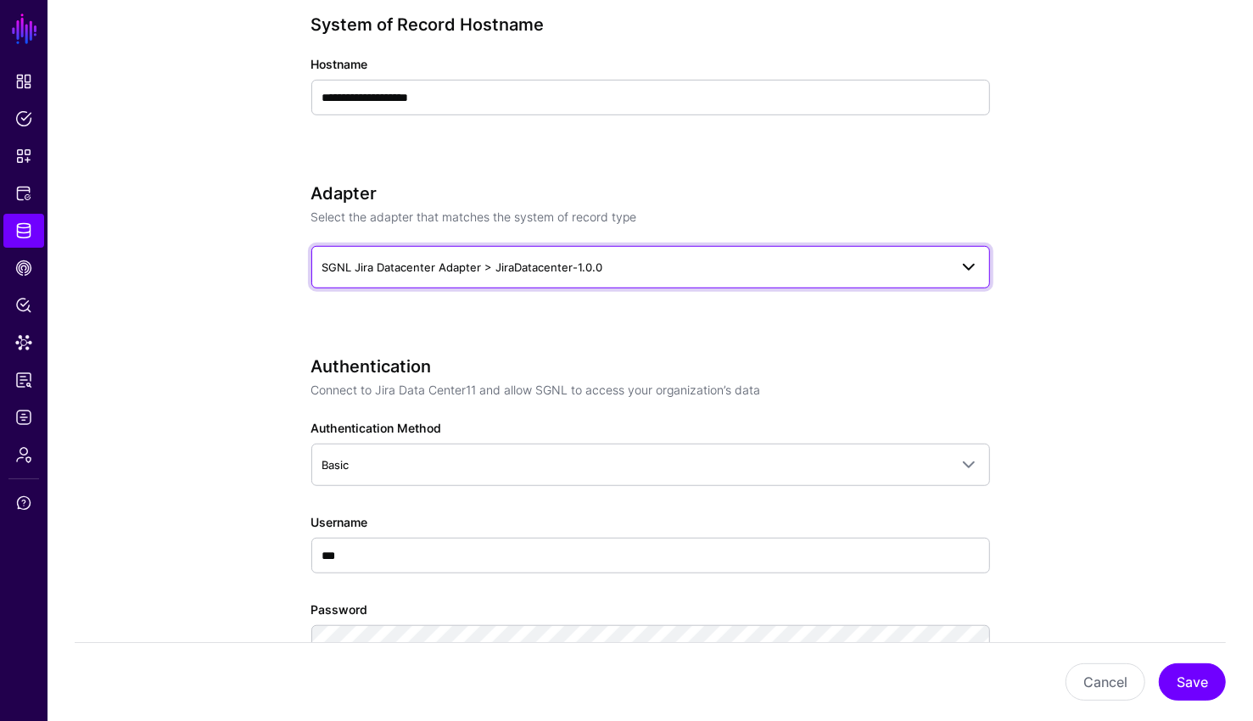
click at [492, 262] on span "SGNL Jira Datacenter Adapter > JiraDatacenter-1.0.0" at bounding box center [462, 267] width 281 height 14
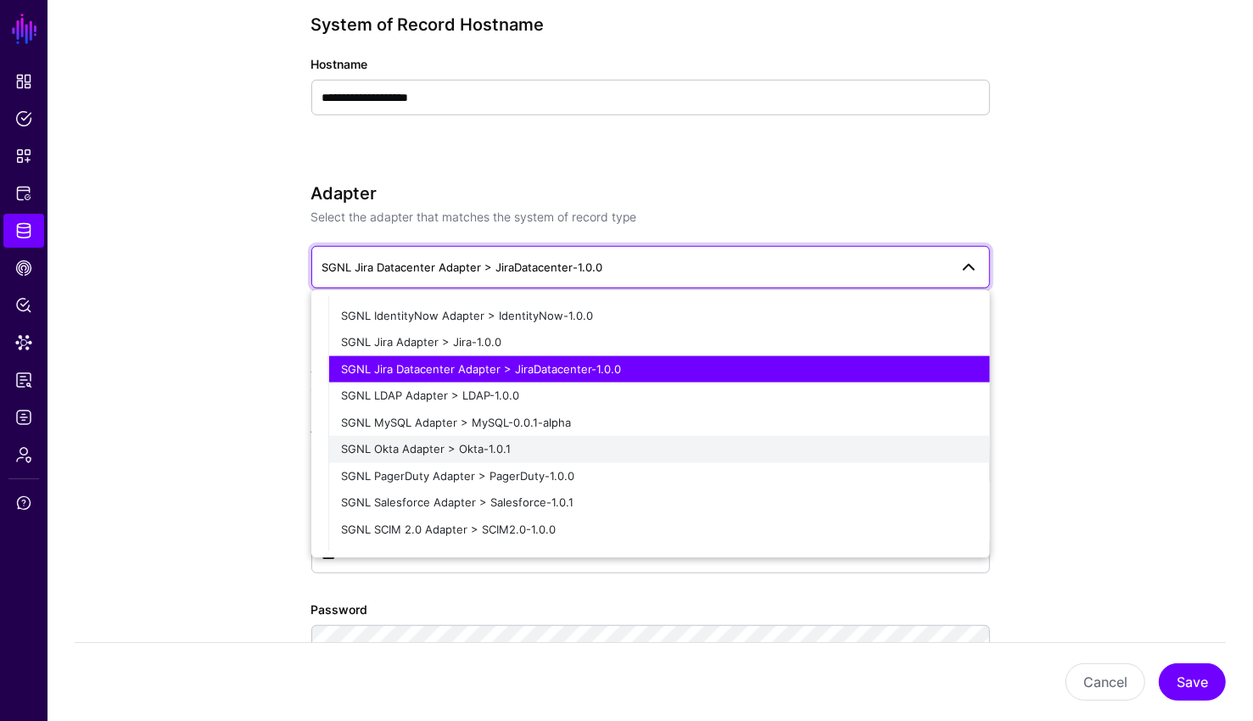
scroll to position [435, 0]
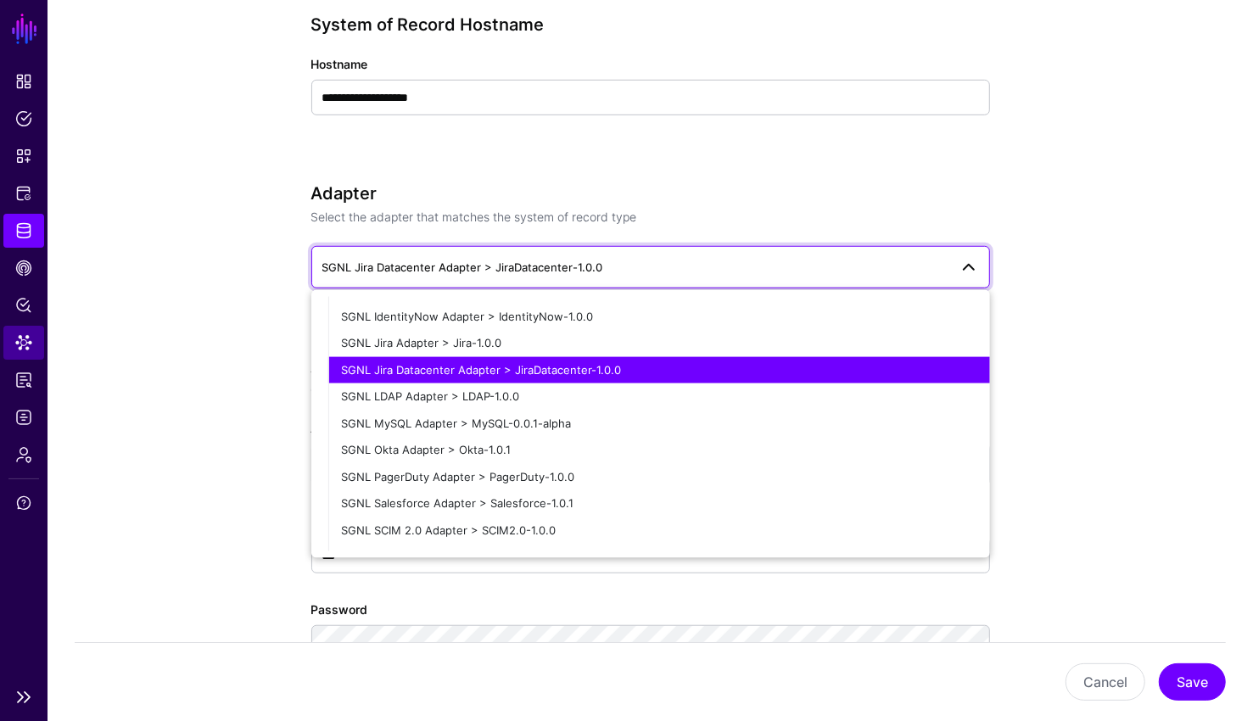
click at [12, 348] on link "Data Lens" at bounding box center [23, 343] width 41 height 34
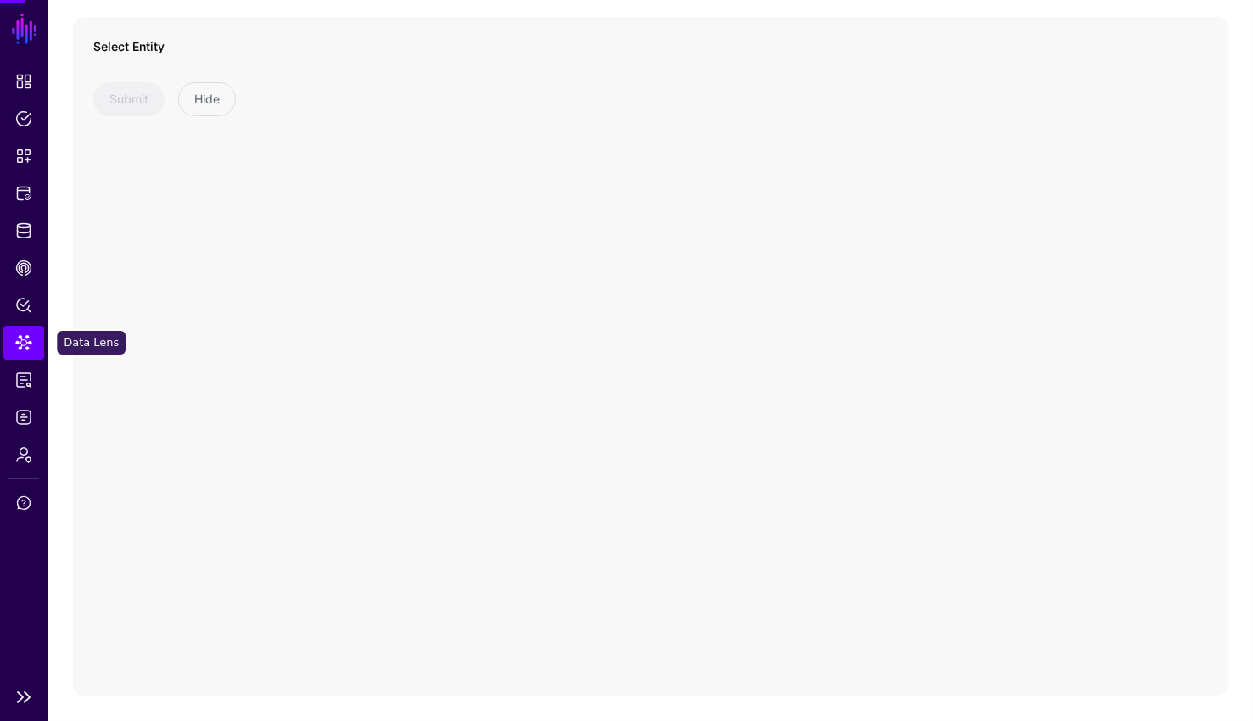
scroll to position [121, 0]
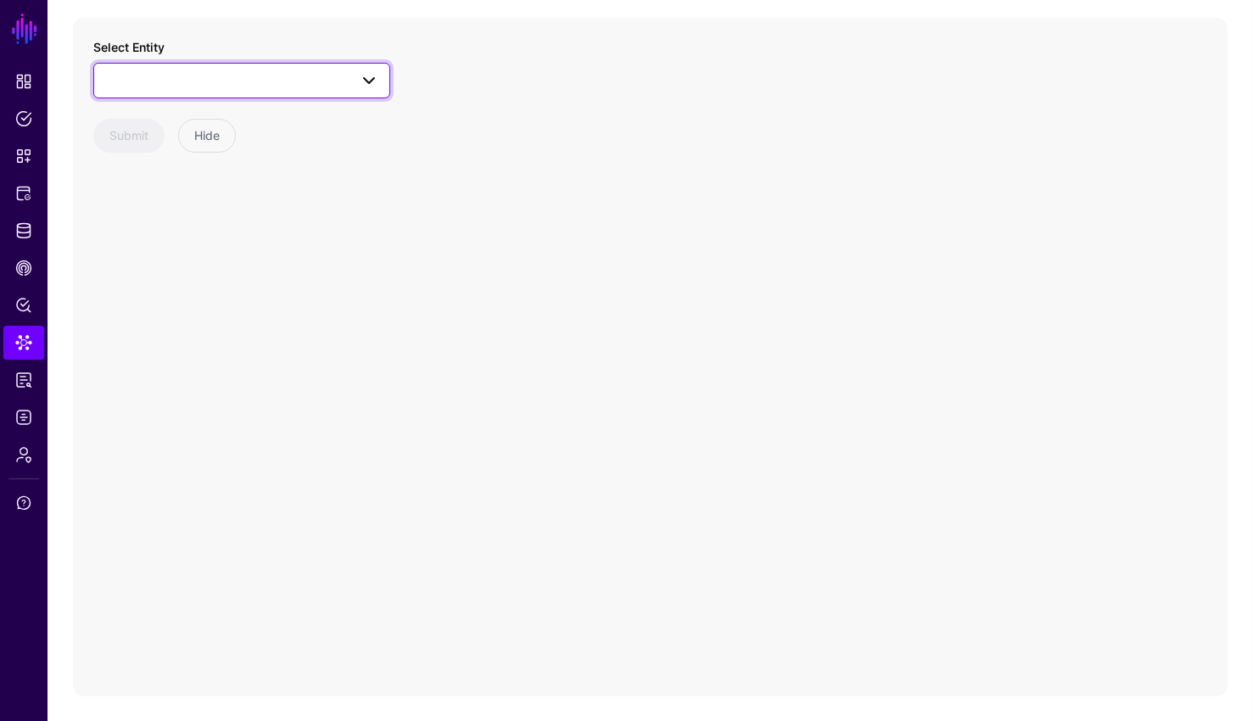
click at [308, 65] on link at bounding box center [241, 81] width 297 height 36
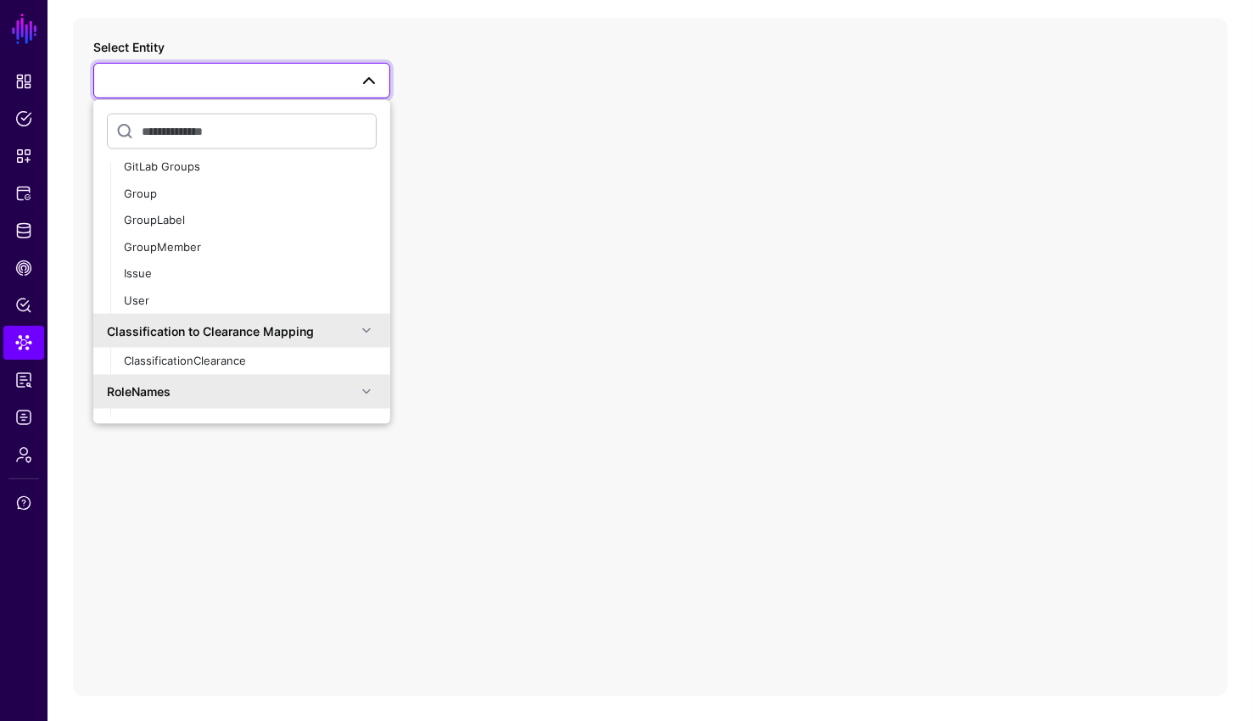
scroll to position [347, 0]
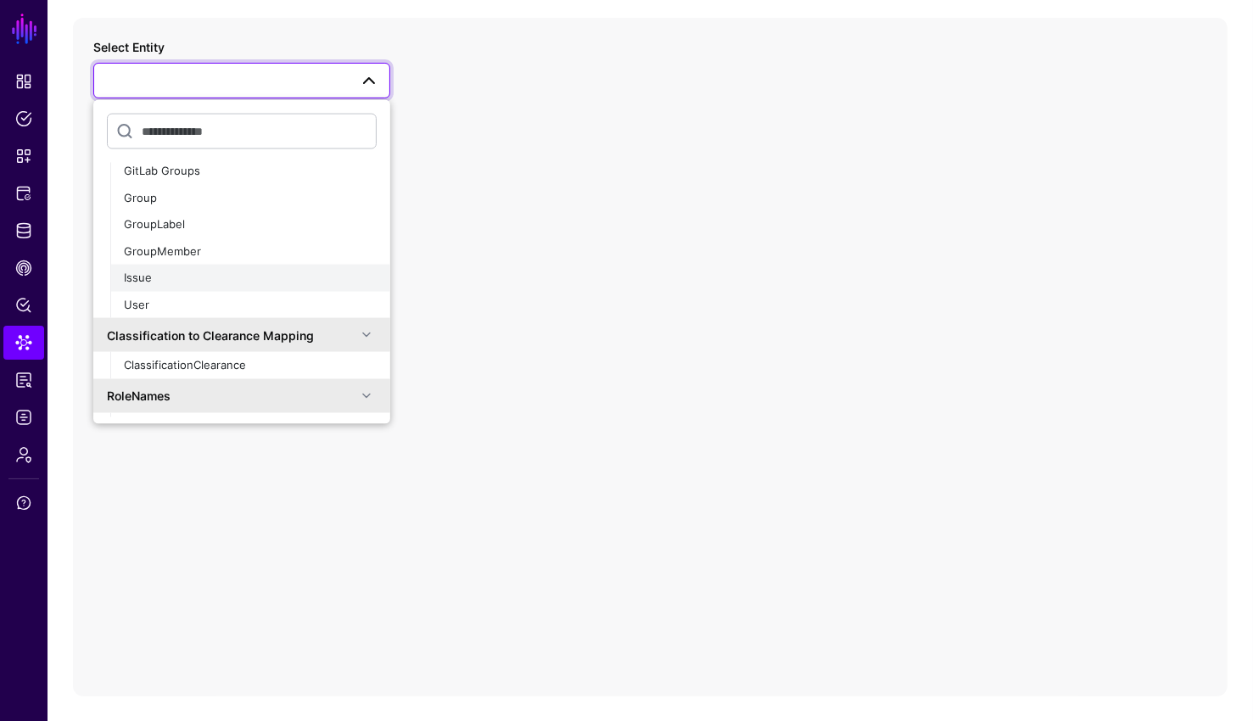
click at [226, 282] on div "Issue" at bounding box center [250, 278] width 253 height 17
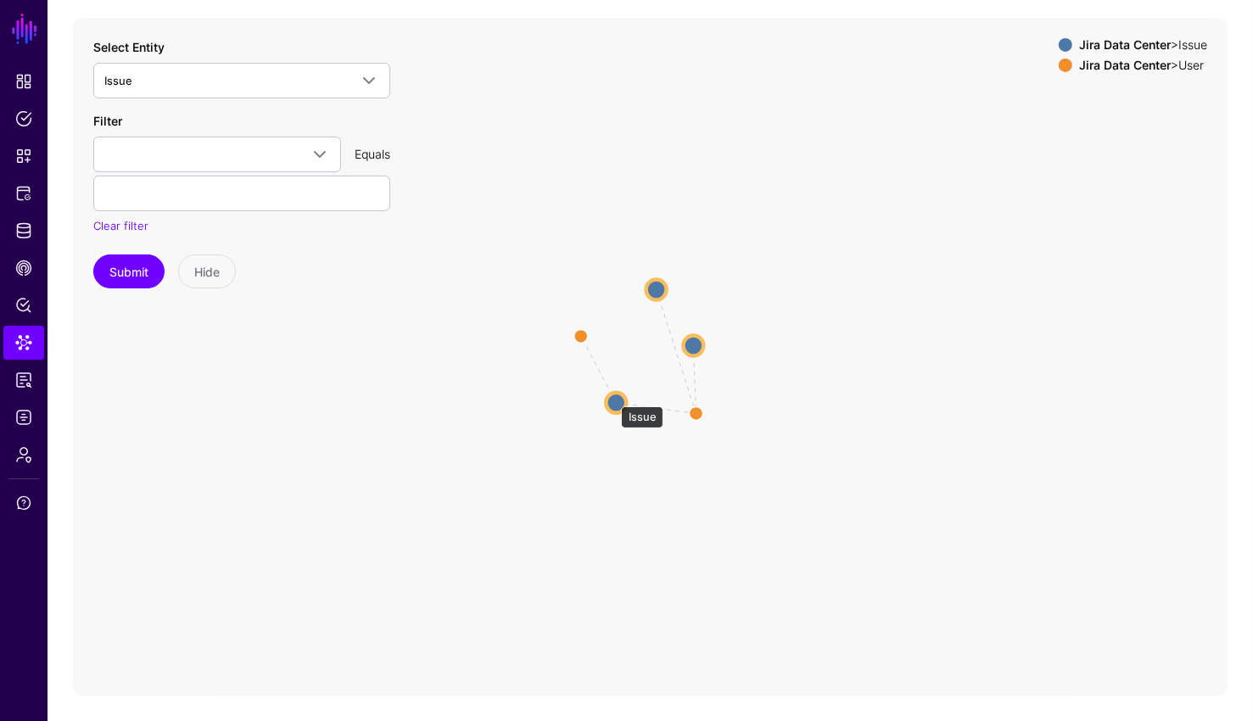
click at [612, 399] on circle at bounding box center [616, 403] width 20 height 20
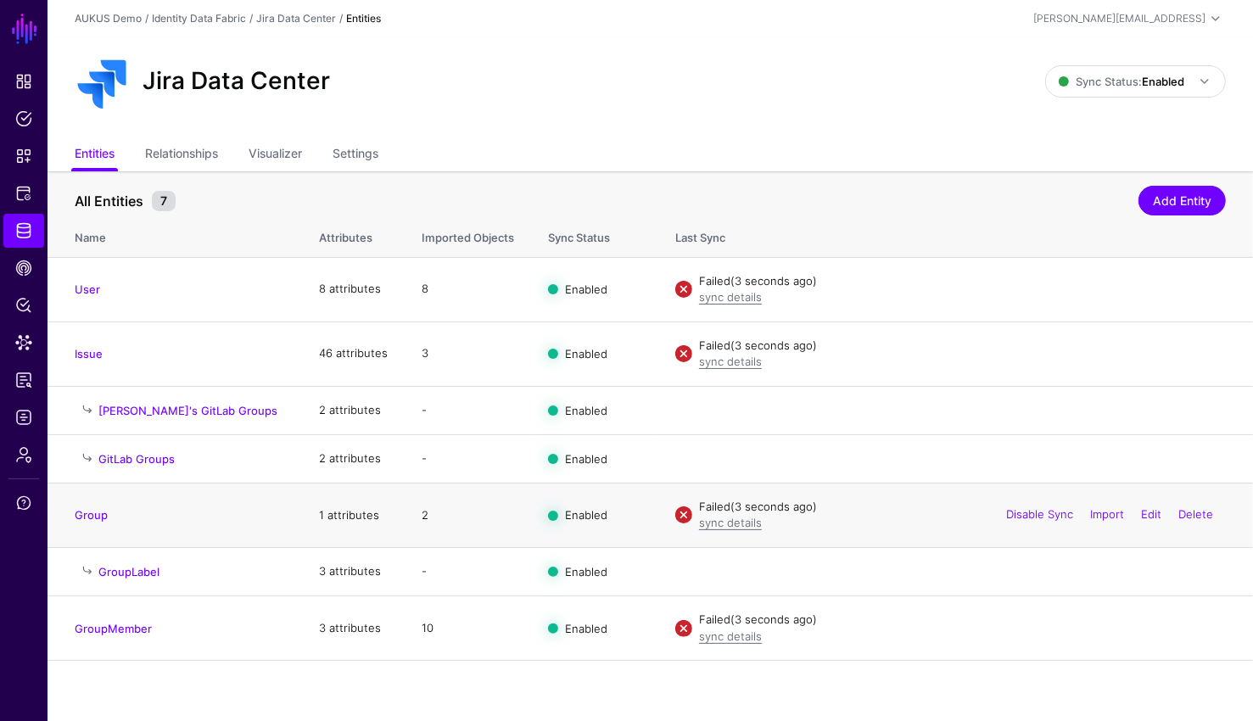
click at [735, 512] on div "Failed (3 seconds ago)" at bounding box center [962, 507] width 527 height 17
click at [735, 518] on link "sync details" at bounding box center [730, 523] width 63 height 14
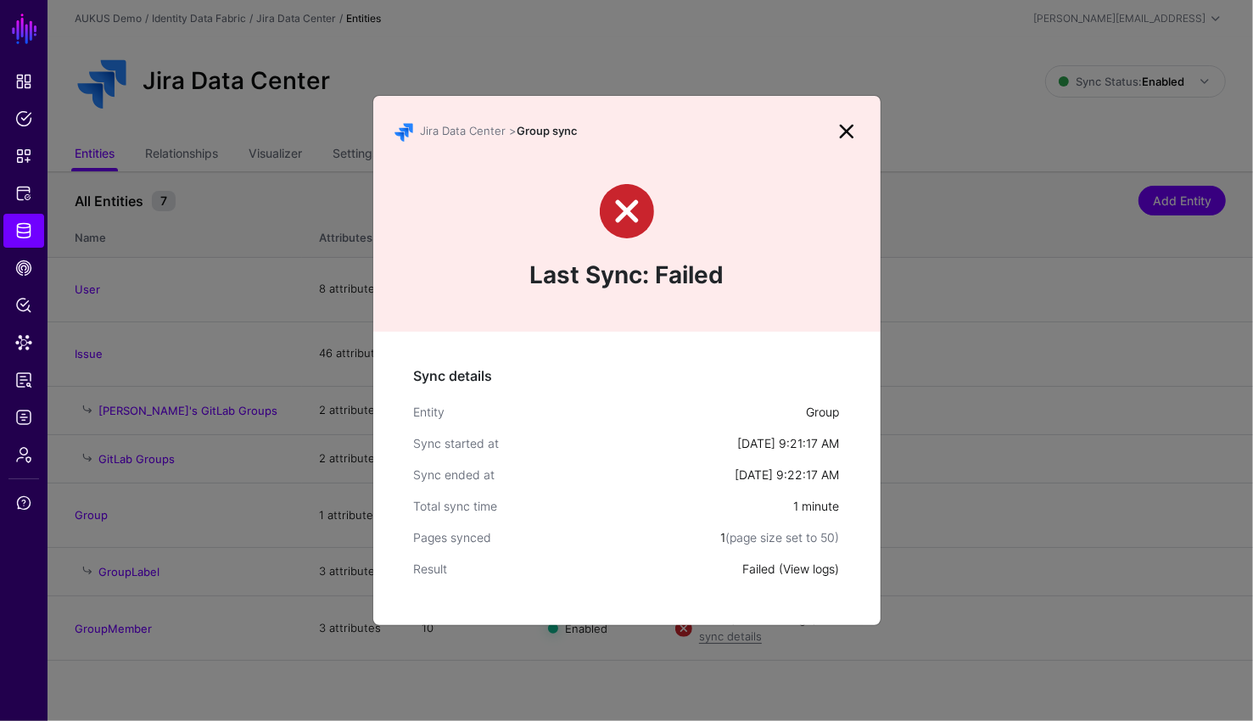
click at [816, 562] on link "View logs" at bounding box center [810, 568] width 52 height 14
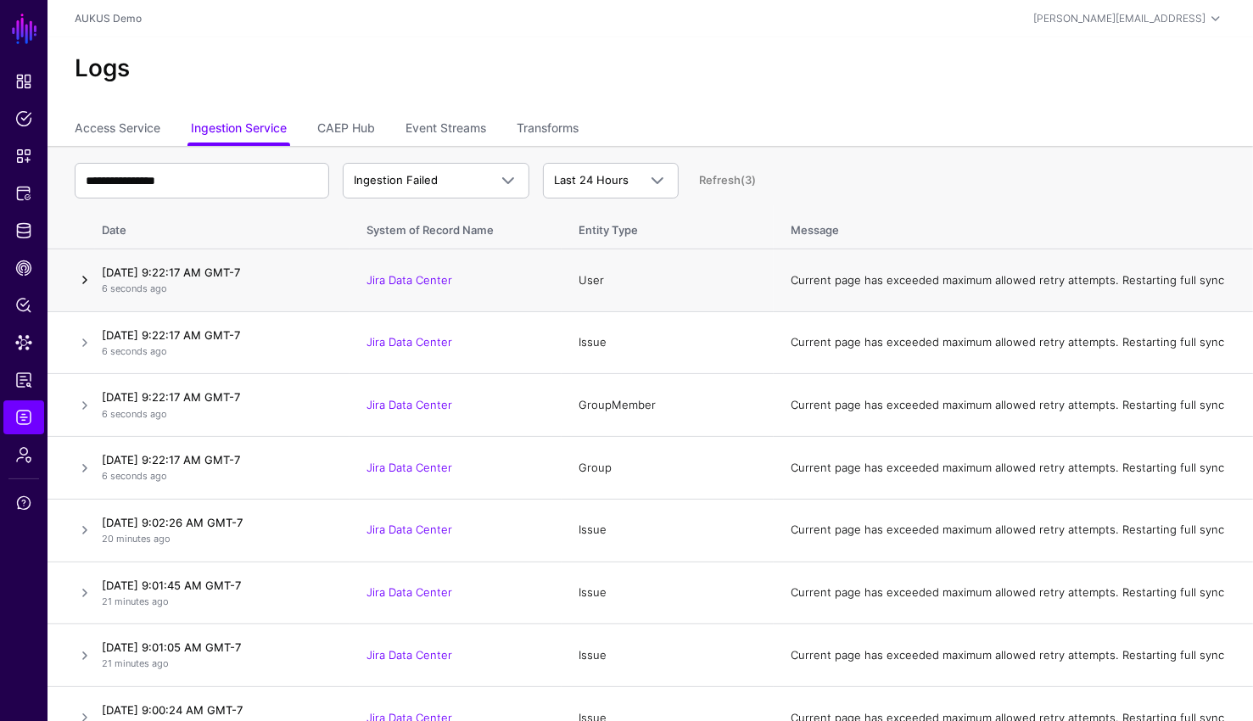
click at [80, 277] on link at bounding box center [85, 280] width 20 height 20
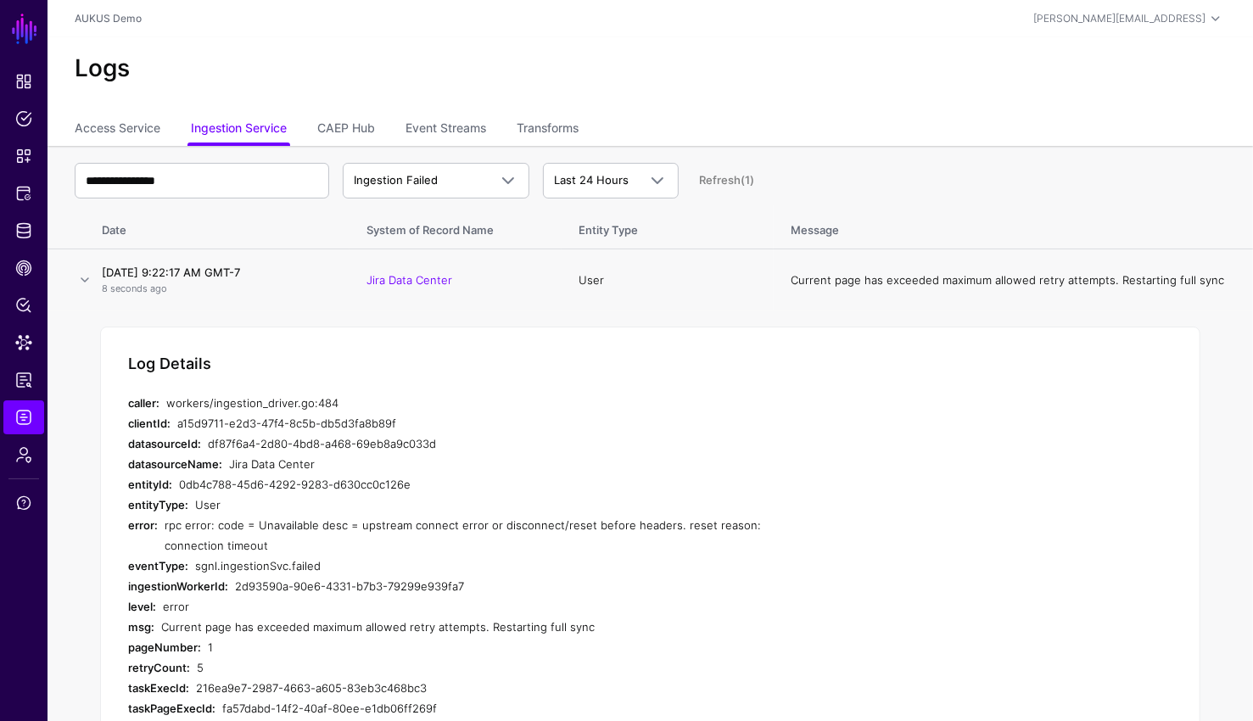
drag, startPoint x: 424, startPoint y: 513, endPoint x: 476, endPoint y: 513, distance: 51.7
click at [476, 513] on div "User" at bounding box center [500, 504] width 611 height 20
click at [24, 234] on span "Identity Data Fabric" at bounding box center [23, 230] width 17 height 17
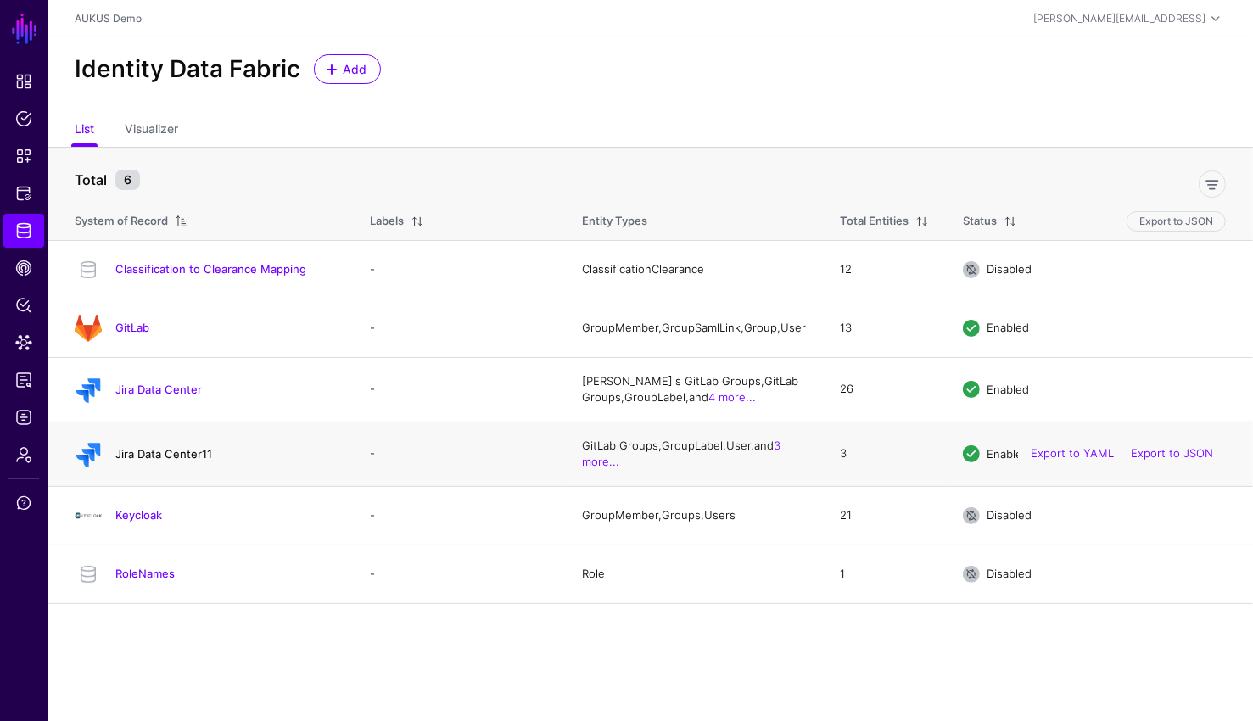
click at [179, 456] on link "Jira Data Center11" at bounding box center [163, 454] width 97 height 14
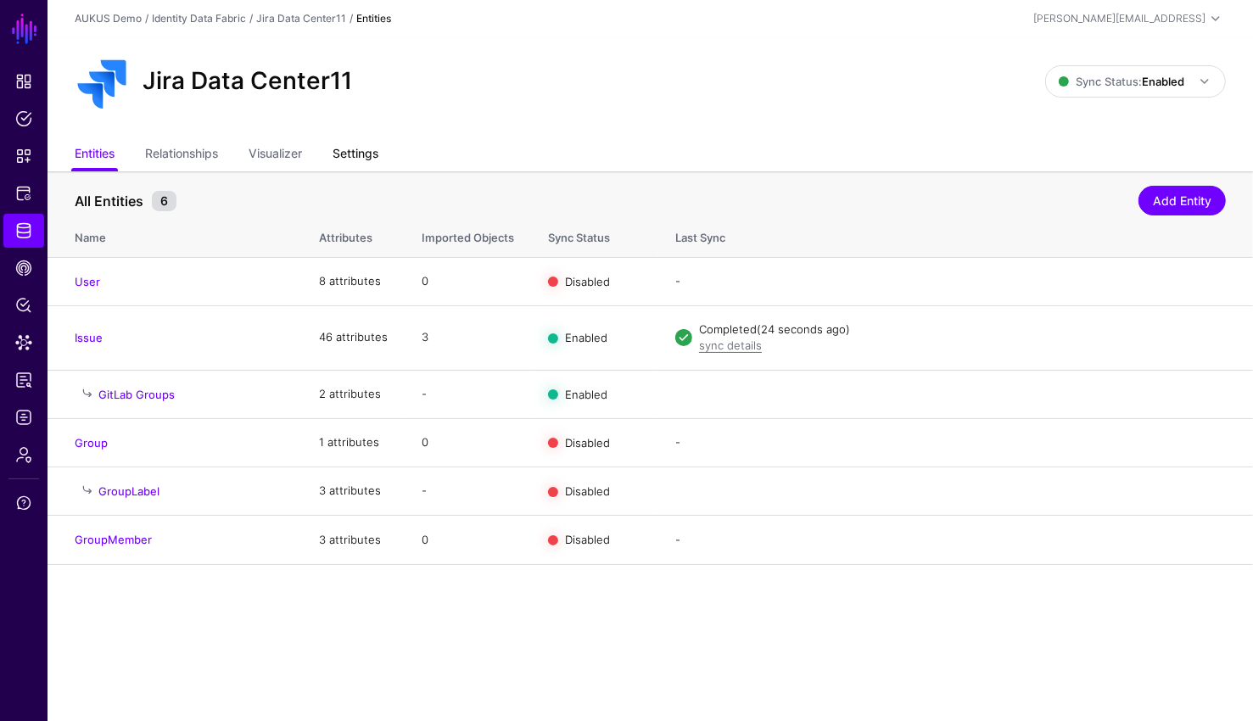
click at [375, 159] on link "Settings" at bounding box center [355, 155] width 46 height 32
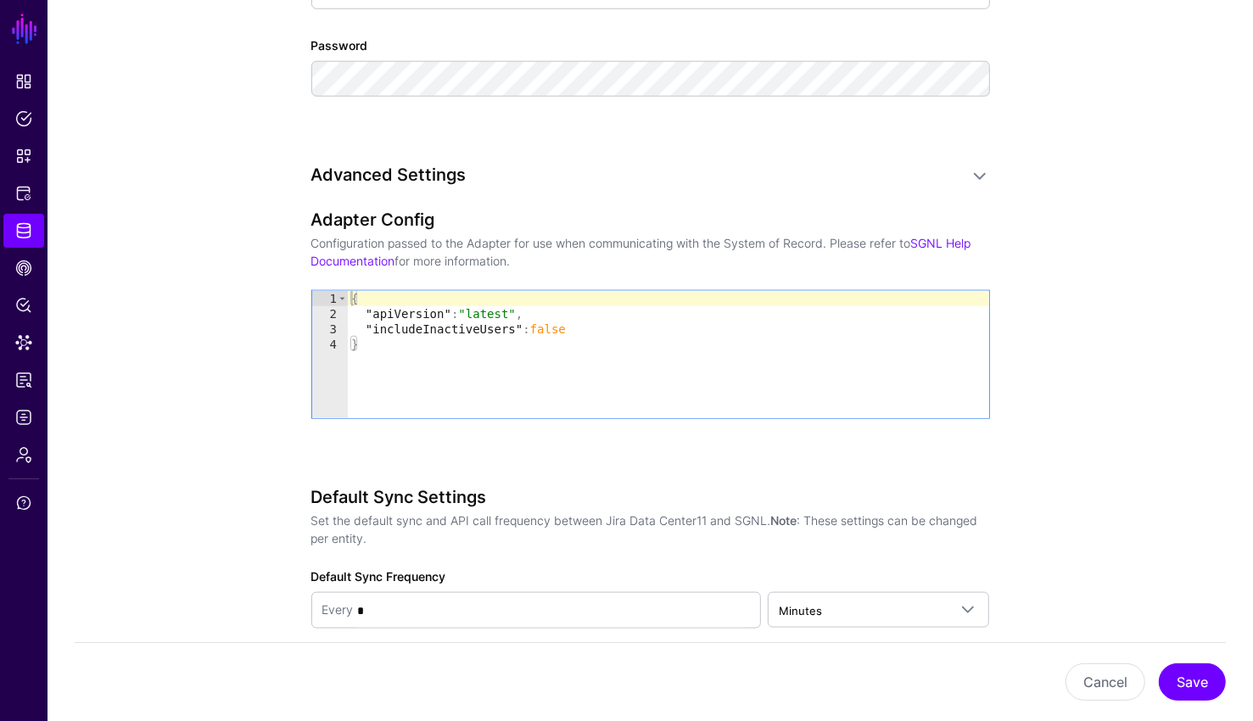
scroll to position [1253, 0]
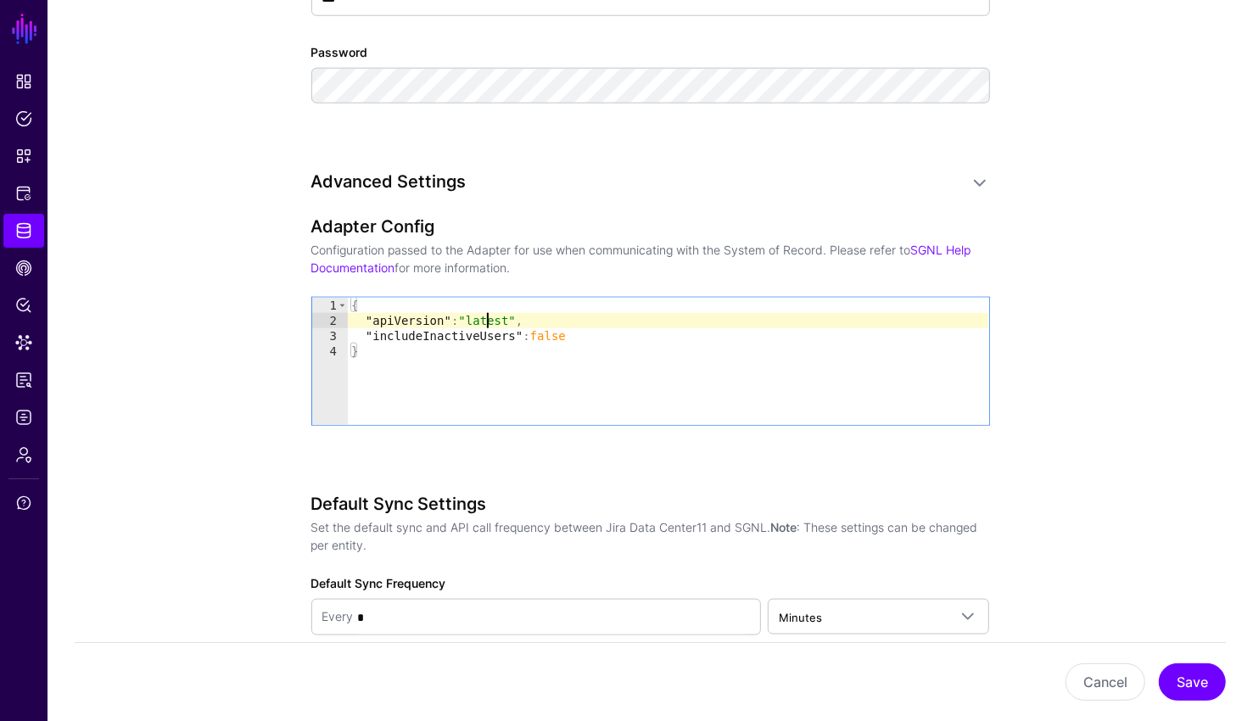
click at [489, 318] on div "{ "apiVersion" : "latest" , "includeInactiveUsers" : false }" at bounding box center [668, 377] width 641 height 158
type textarea "**********"
click at [1192, 679] on button "Save" at bounding box center [1191, 681] width 67 height 37
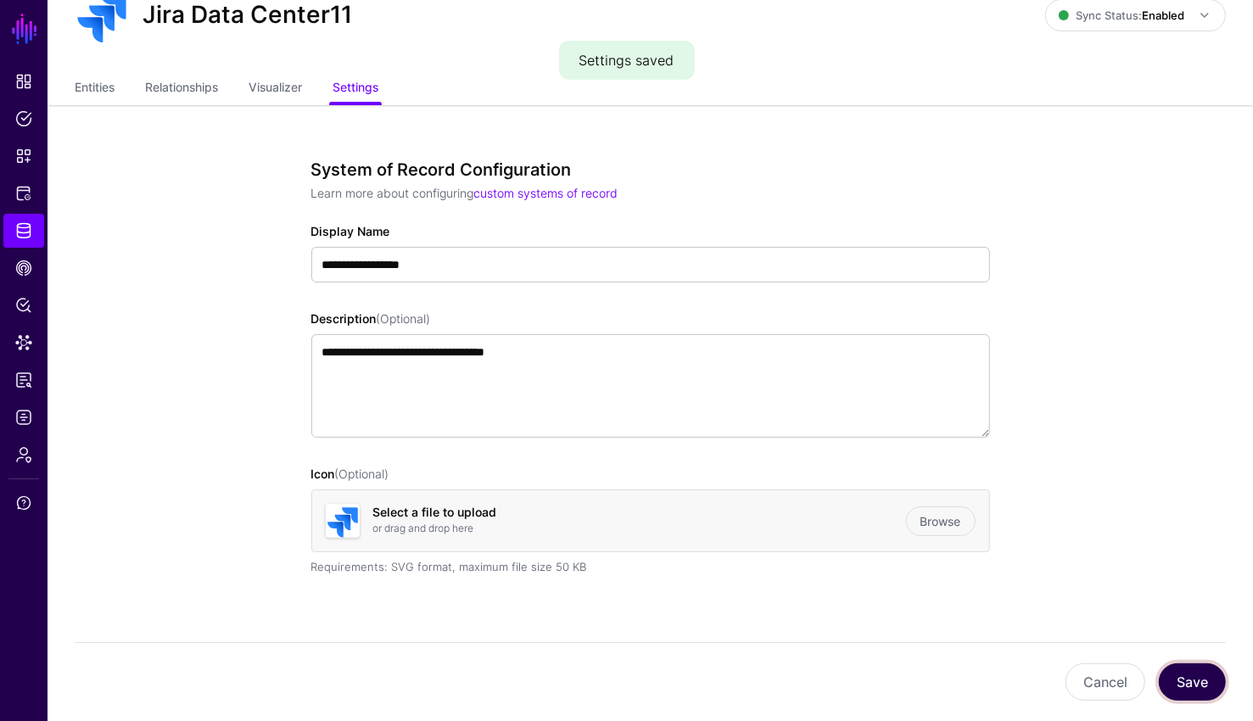
scroll to position [0, 0]
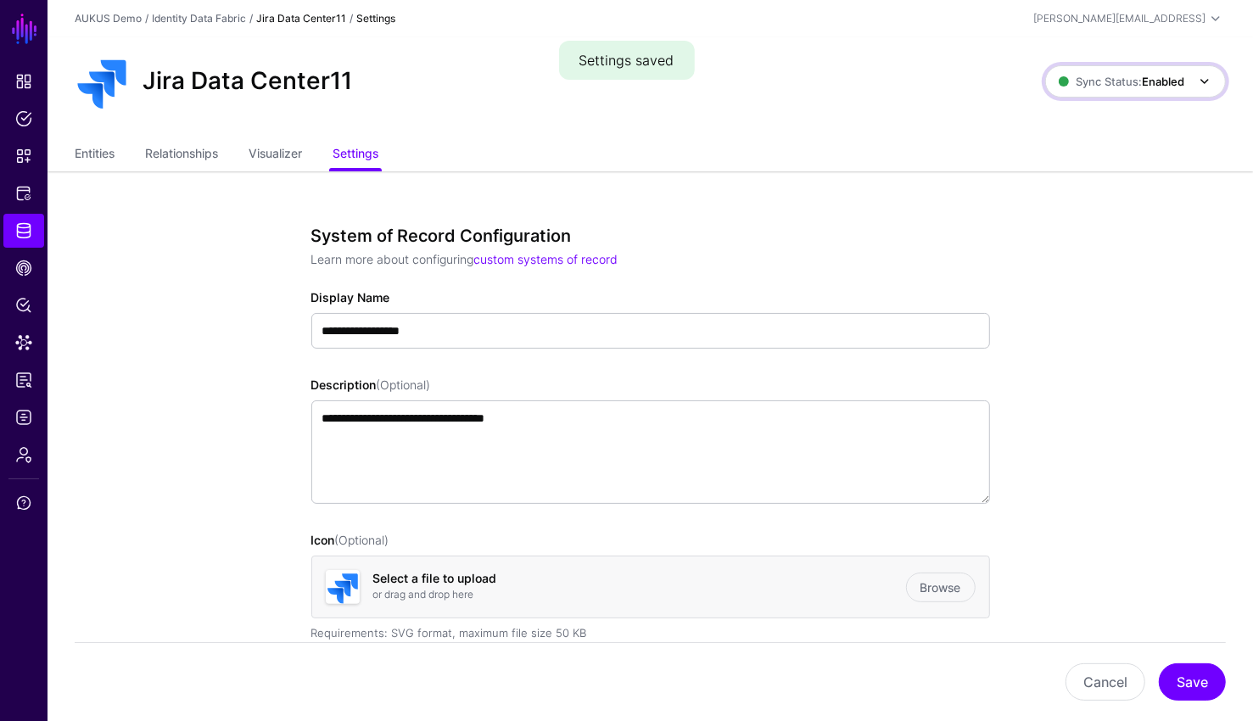
click at [1152, 75] on strong "Enabled" at bounding box center [1163, 82] width 42 height 14
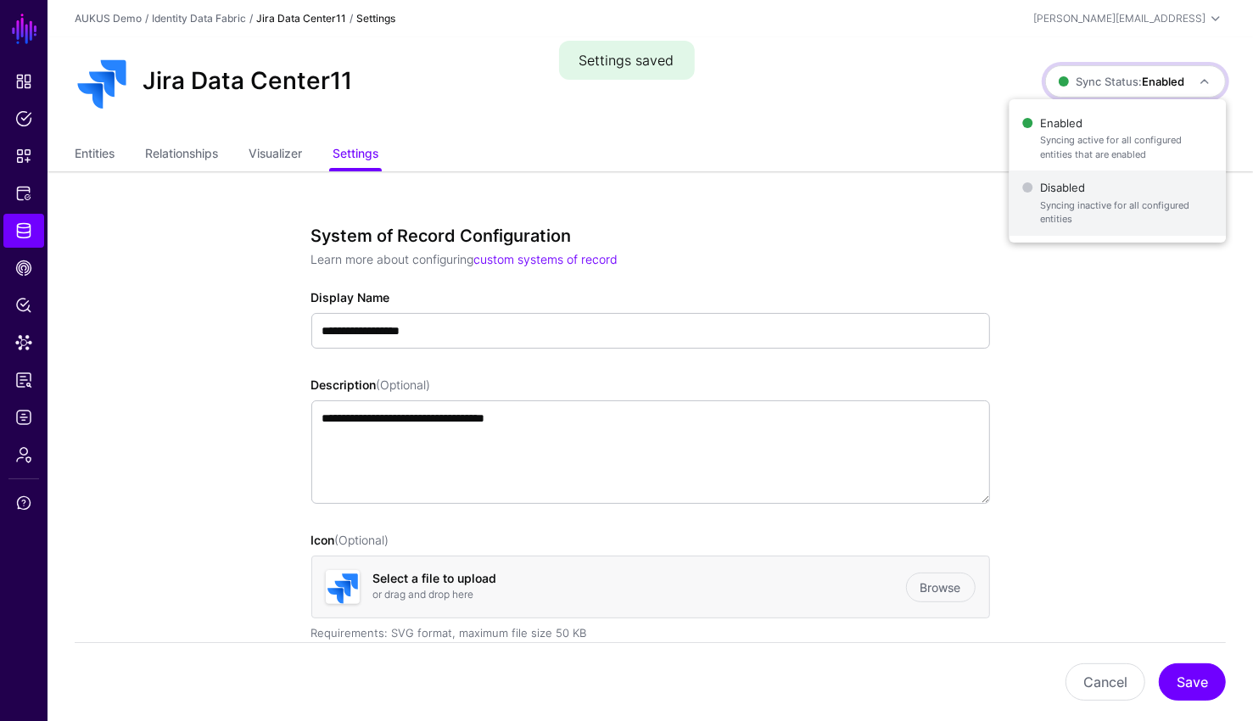
click at [1123, 184] on span "Disabled Syncing inactive for all configured entities" at bounding box center [1118, 203] width 190 height 55
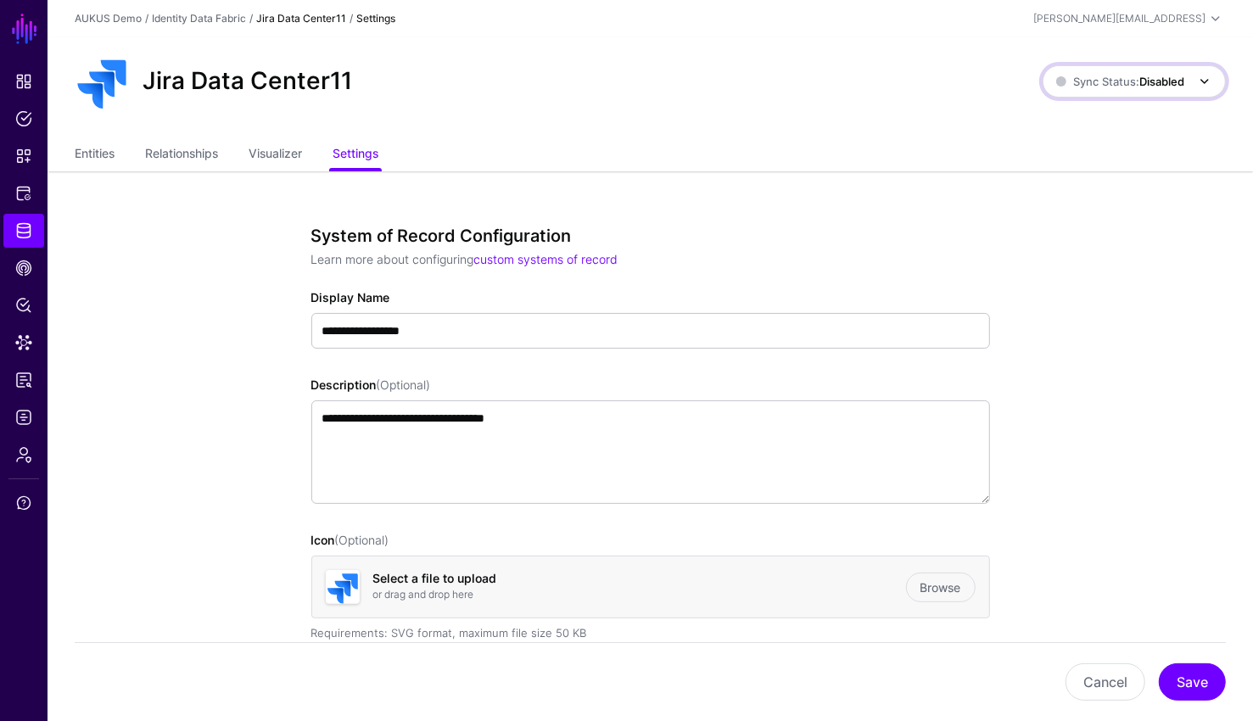
click at [1128, 80] on span "Sync Status: Disabled" at bounding box center [1120, 82] width 128 height 14
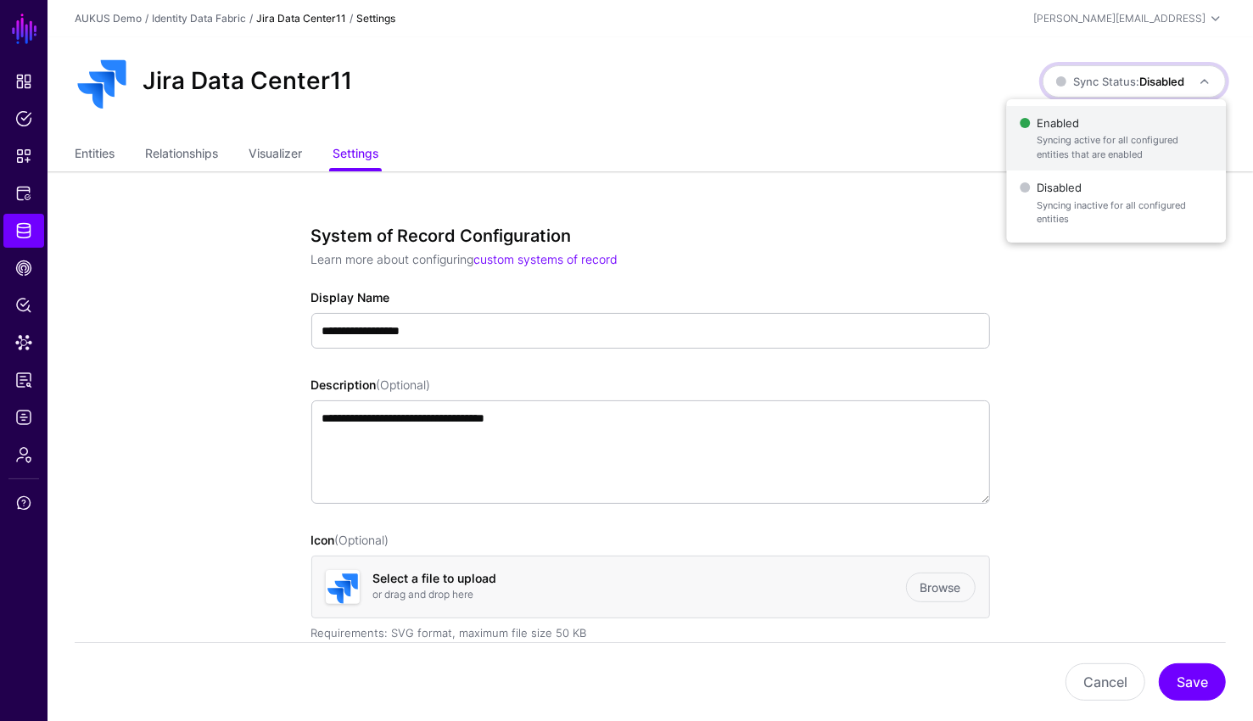
click at [1127, 122] on span "Enabled Syncing active for all configured entities that are enabled" at bounding box center [1115, 138] width 193 height 55
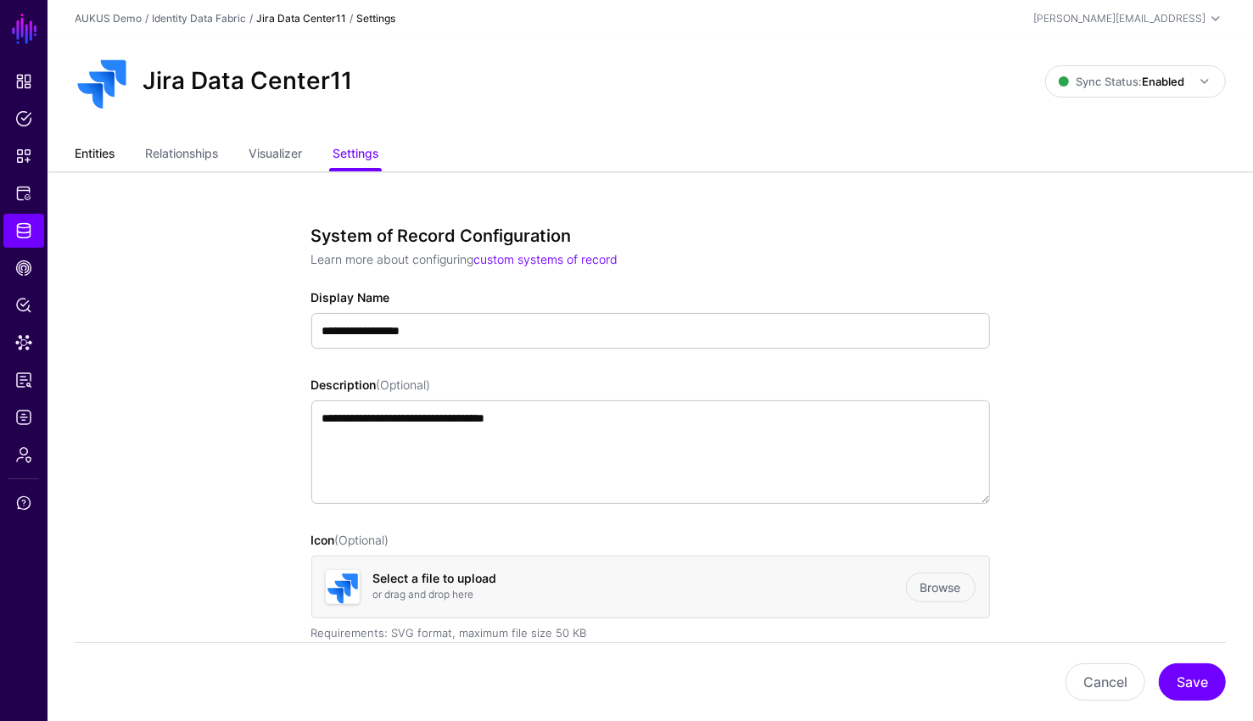
click at [100, 161] on link "Entities" at bounding box center [95, 155] width 40 height 32
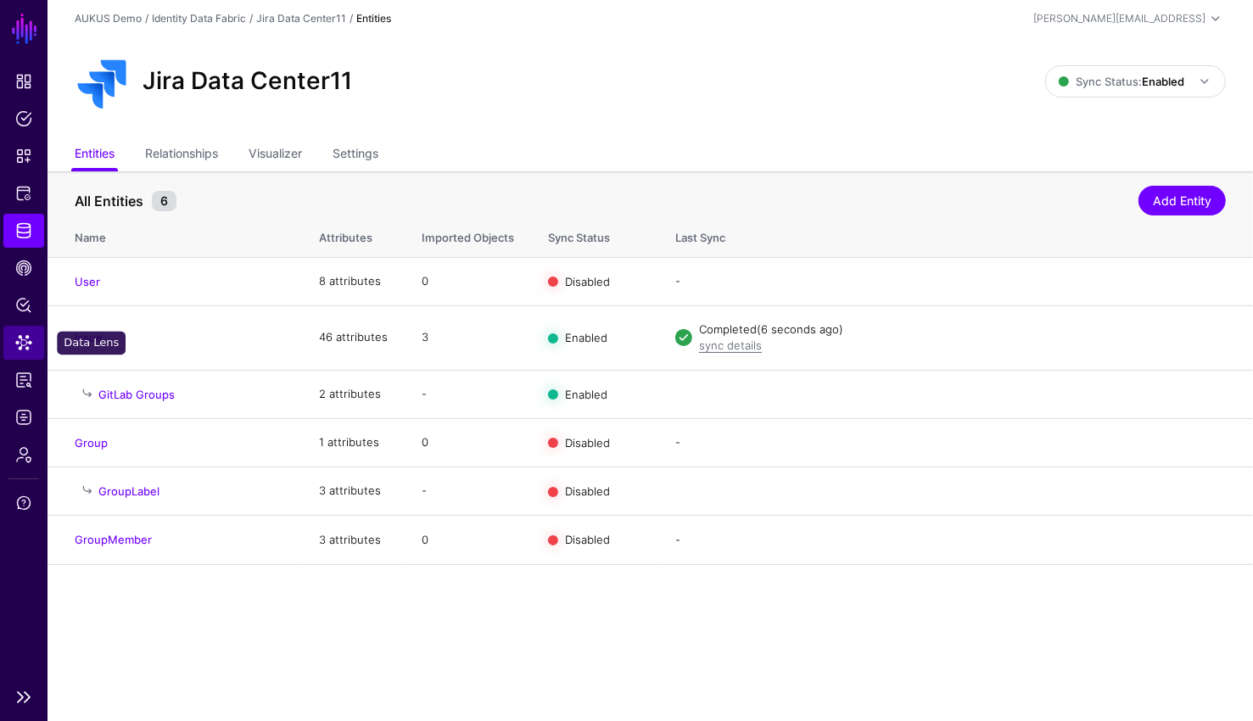
click at [29, 349] on span "Data Lens" at bounding box center [23, 342] width 17 height 17
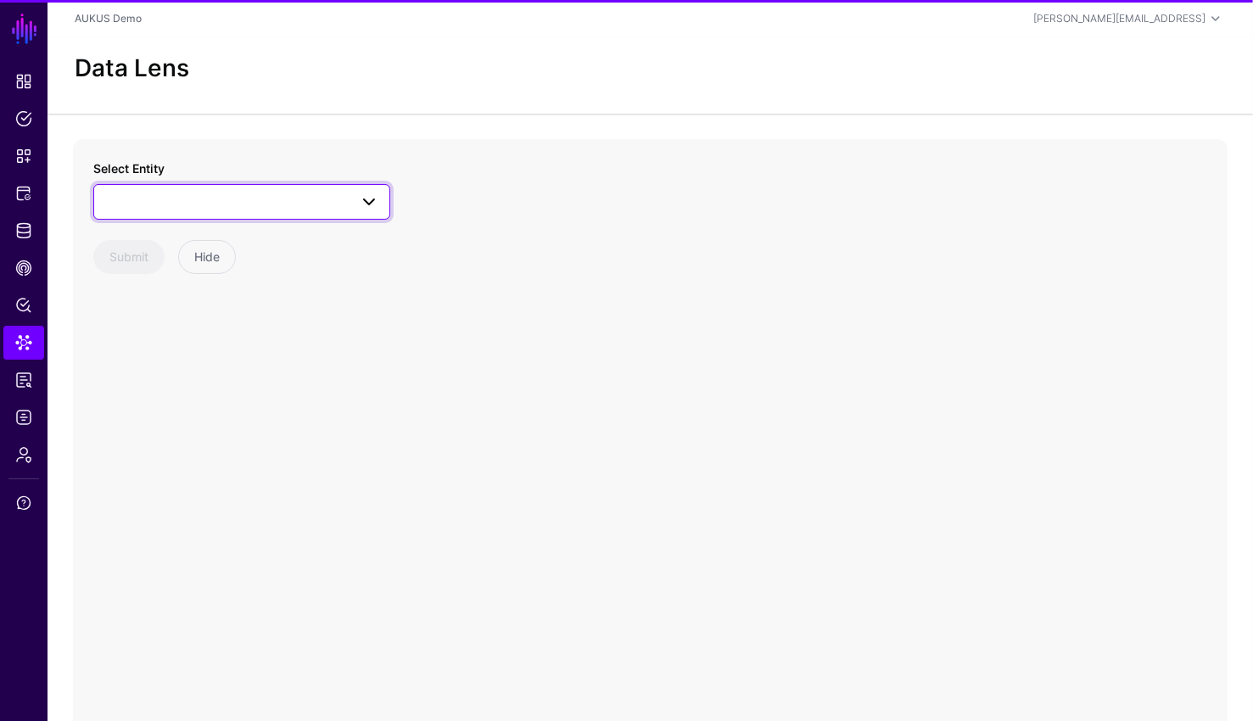
click at [184, 213] on link at bounding box center [241, 202] width 297 height 36
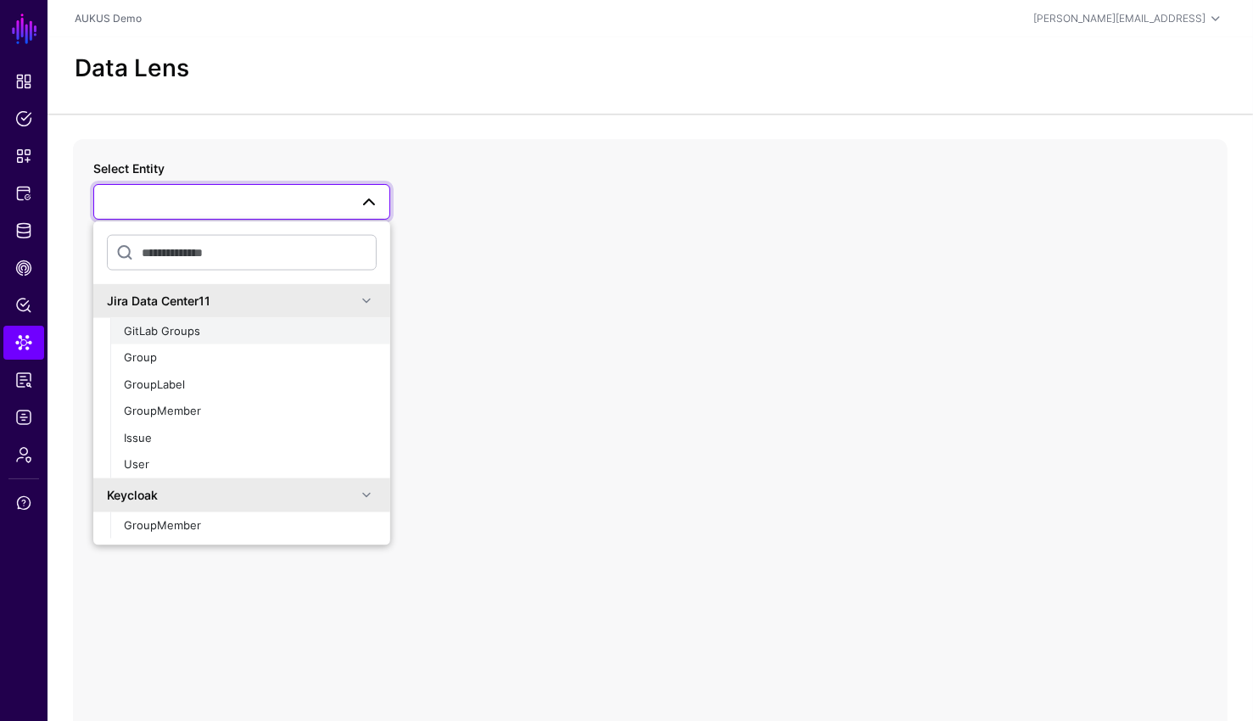
click at [182, 323] on span "GitLab Groups" at bounding box center [162, 330] width 76 height 14
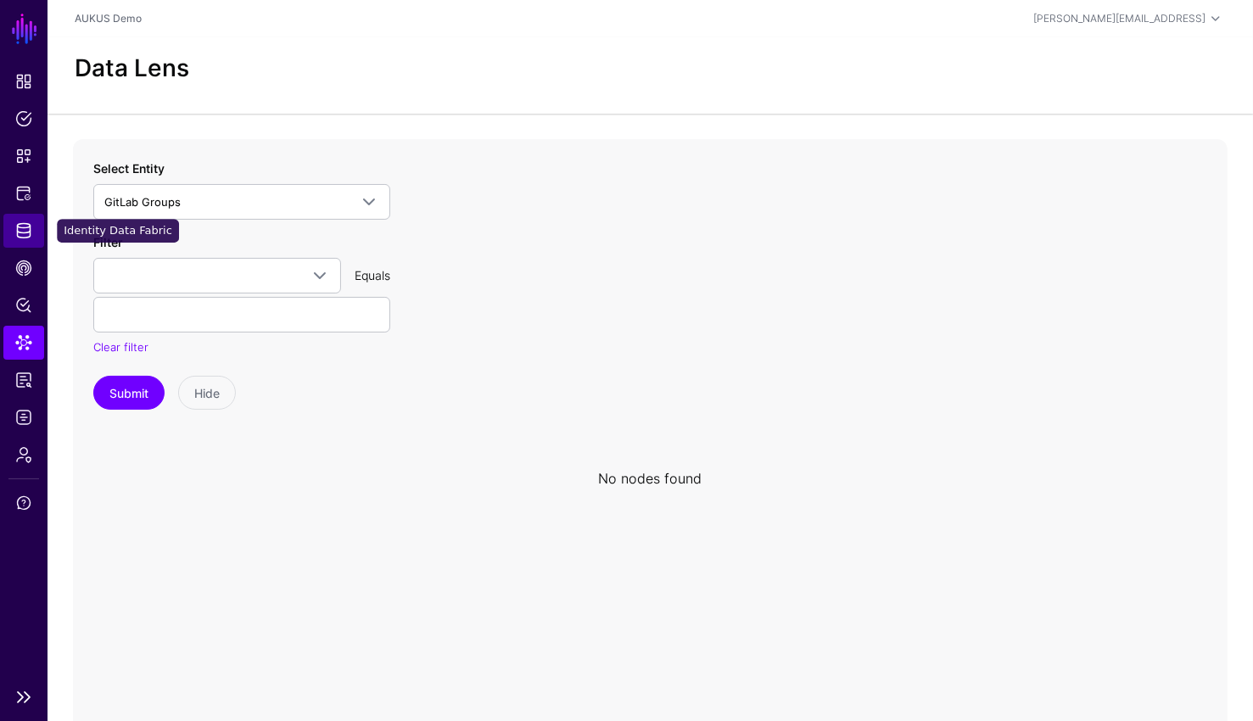
click at [25, 235] on span "Identity Data Fabric" at bounding box center [23, 230] width 17 height 17
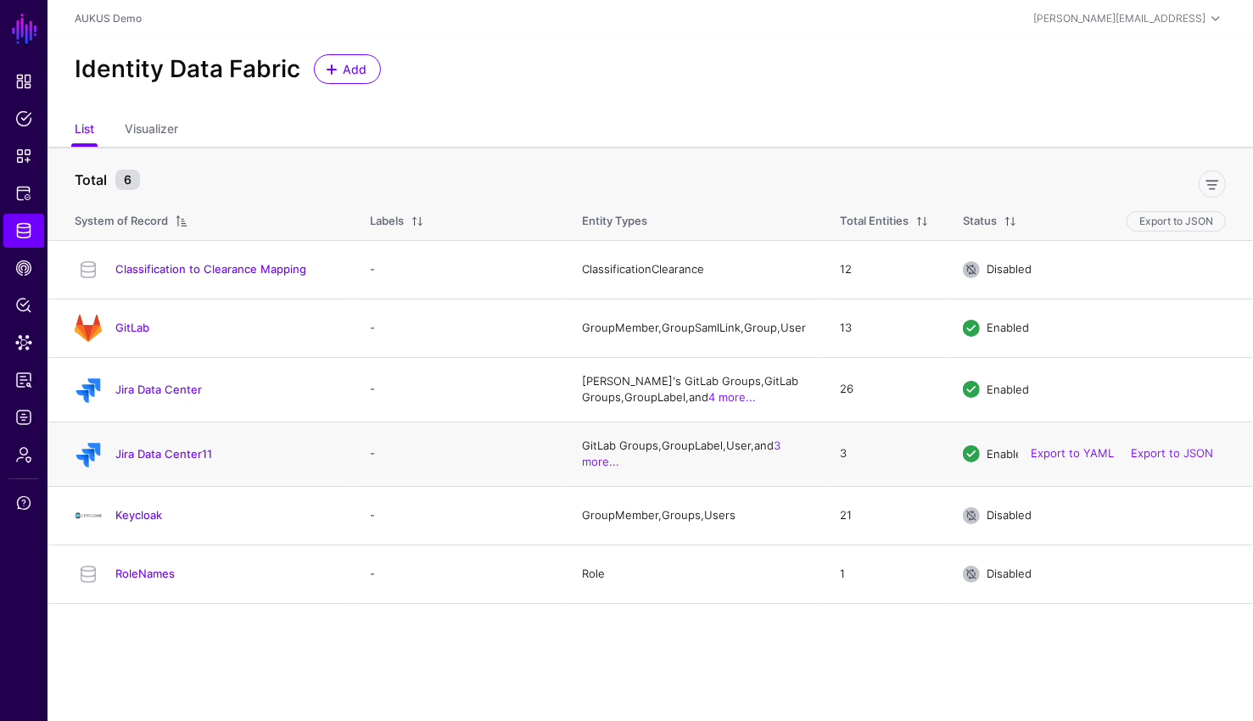
click at [196, 467] on div "Jira Data Center11" at bounding box center [205, 453] width 275 height 27
click at [196, 454] on link "Jira Data Center11" at bounding box center [163, 454] width 97 height 14
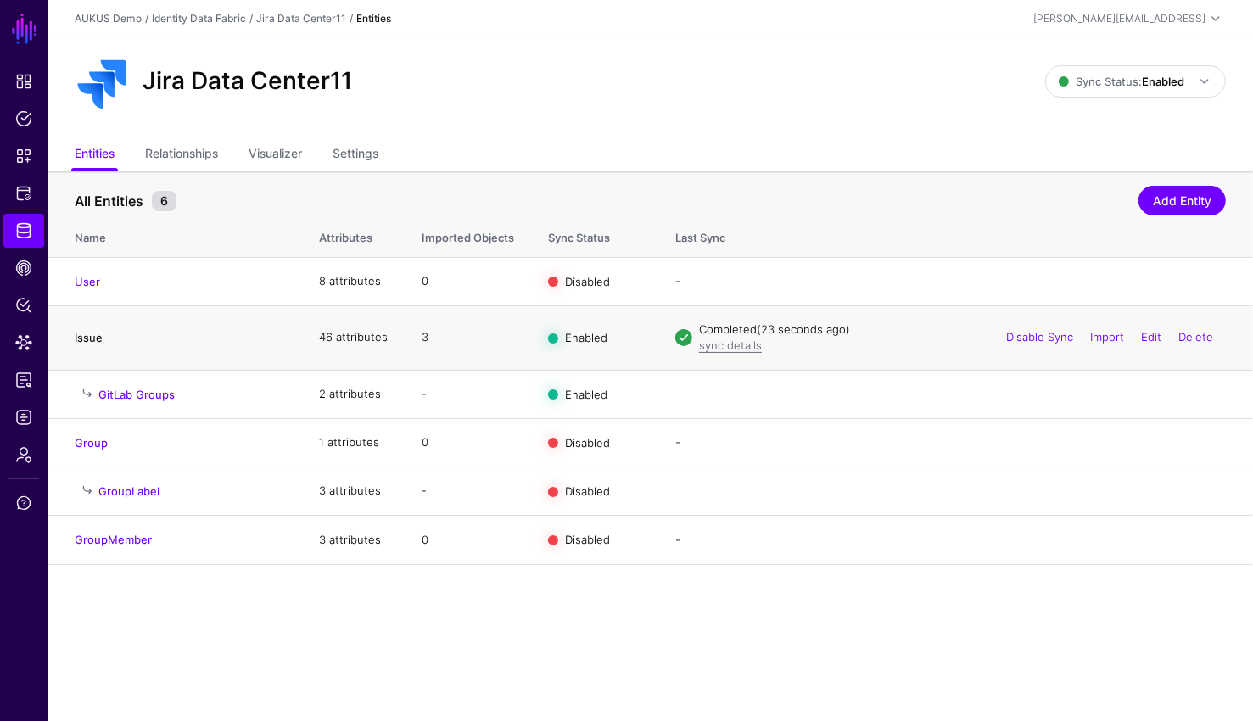
click at [80, 333] on link "Issue" at bounding box center [89, 338] width 28 height 14
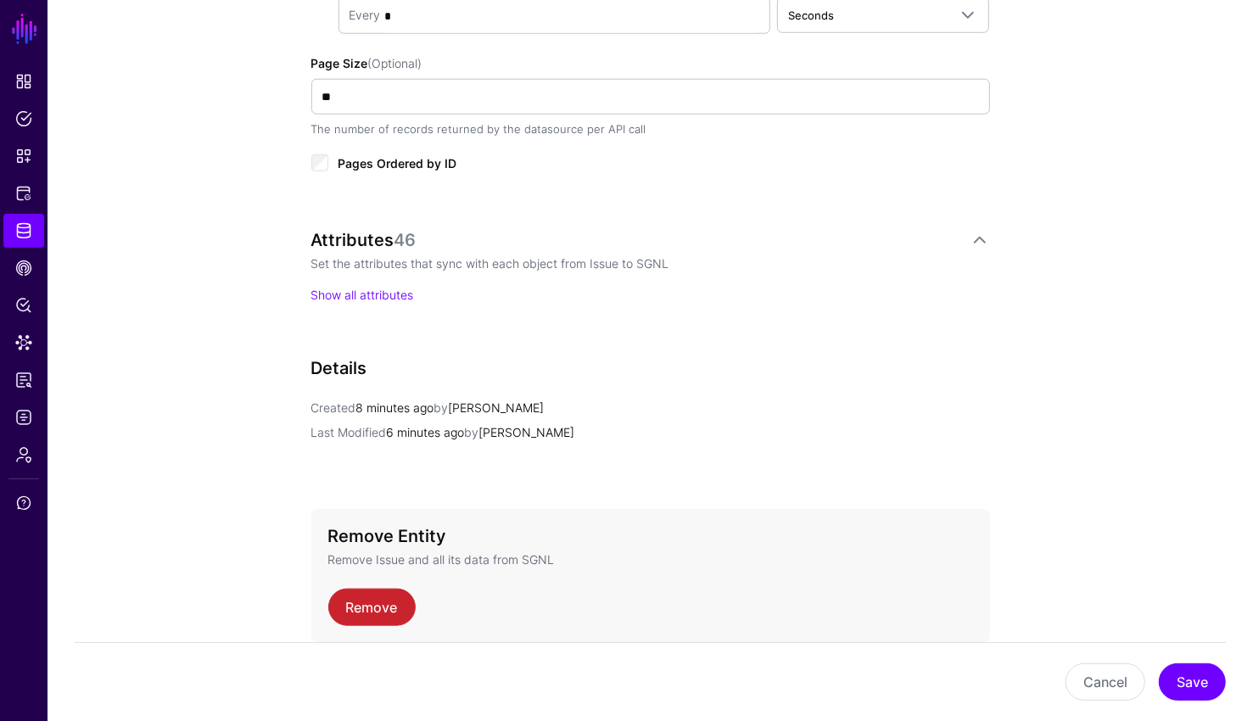
scroll to position [1105, 0]
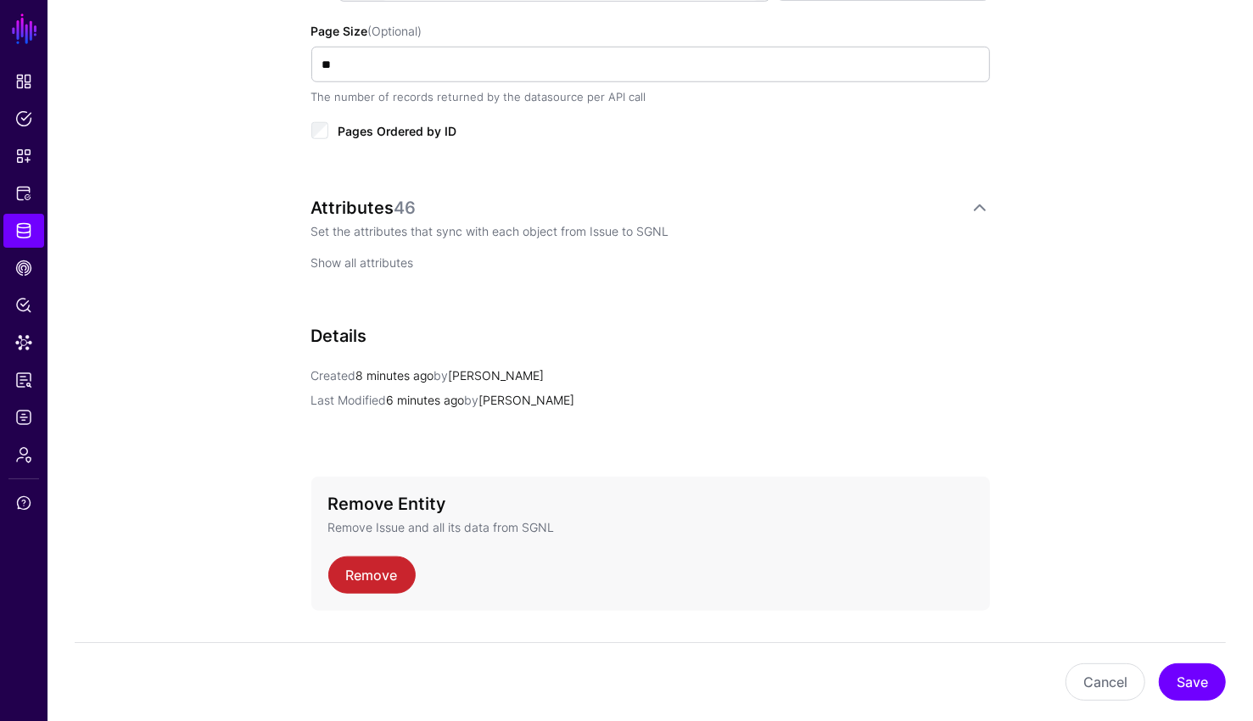
click at [354, 255] on link "Show all attributes" at bounding box center [362, 262] width 103 height 14
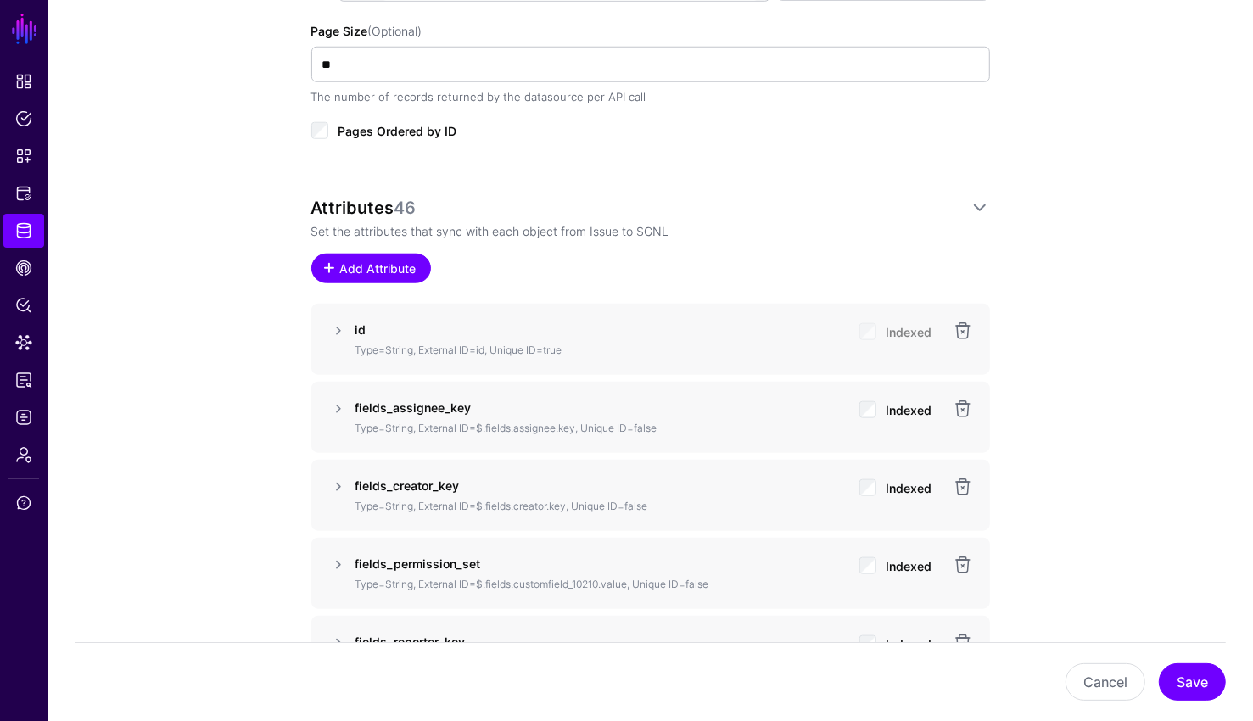
click at [416, 266] on span "Add Attribute" at bounding box center [378, 269] width 81 height 18
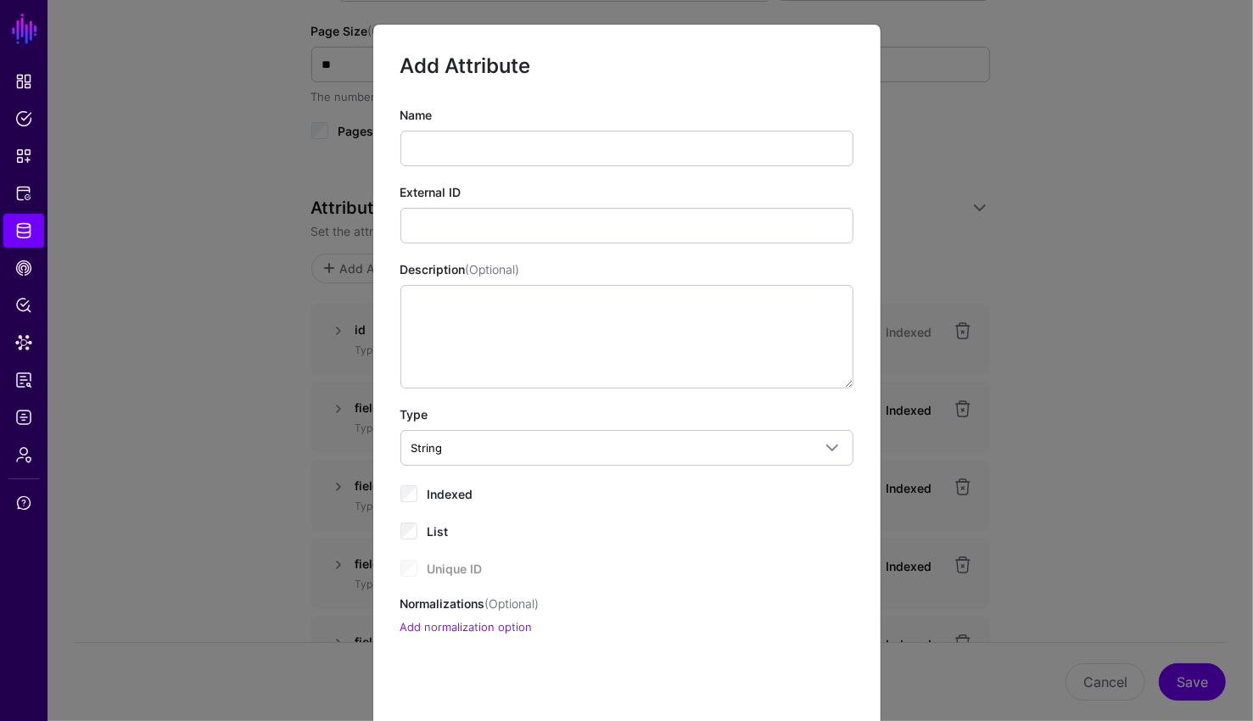
click at [452, 187] on label "External ID" at bounding box center [430, 192] width 61 height 18
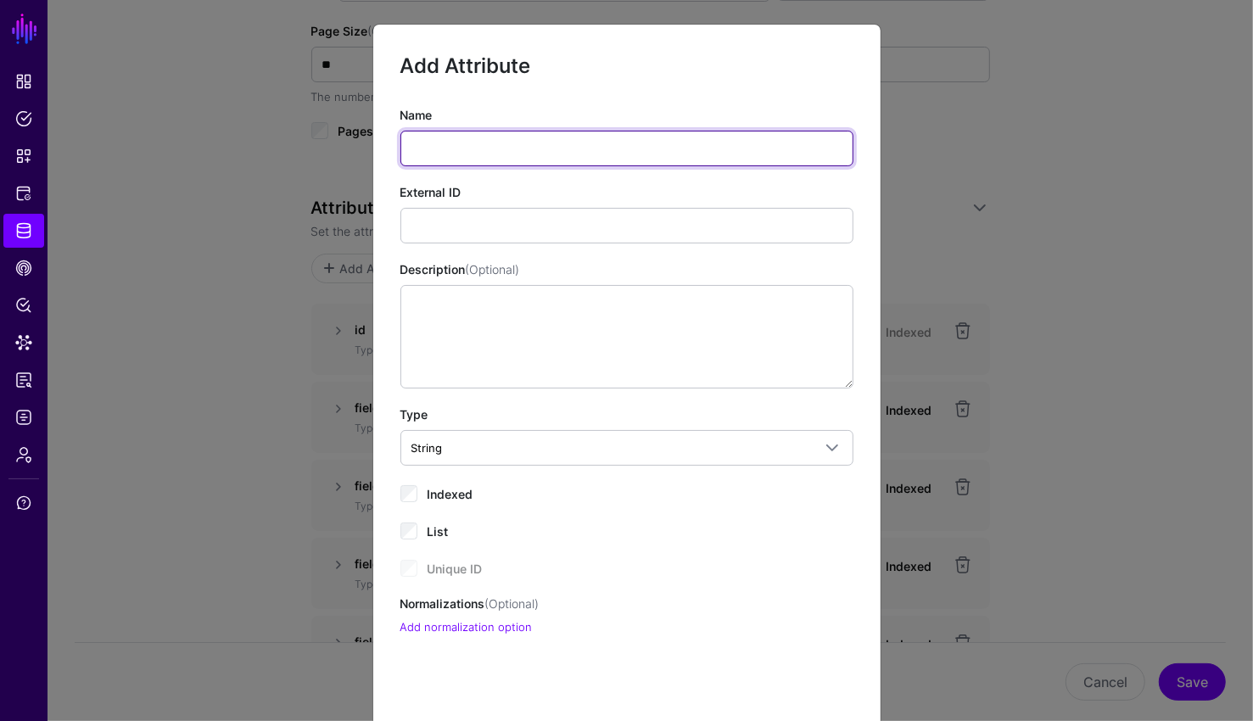
click at [427, 154] on input "Name" at bounding box center [626, 149] width 453 height 36
type input "**********"
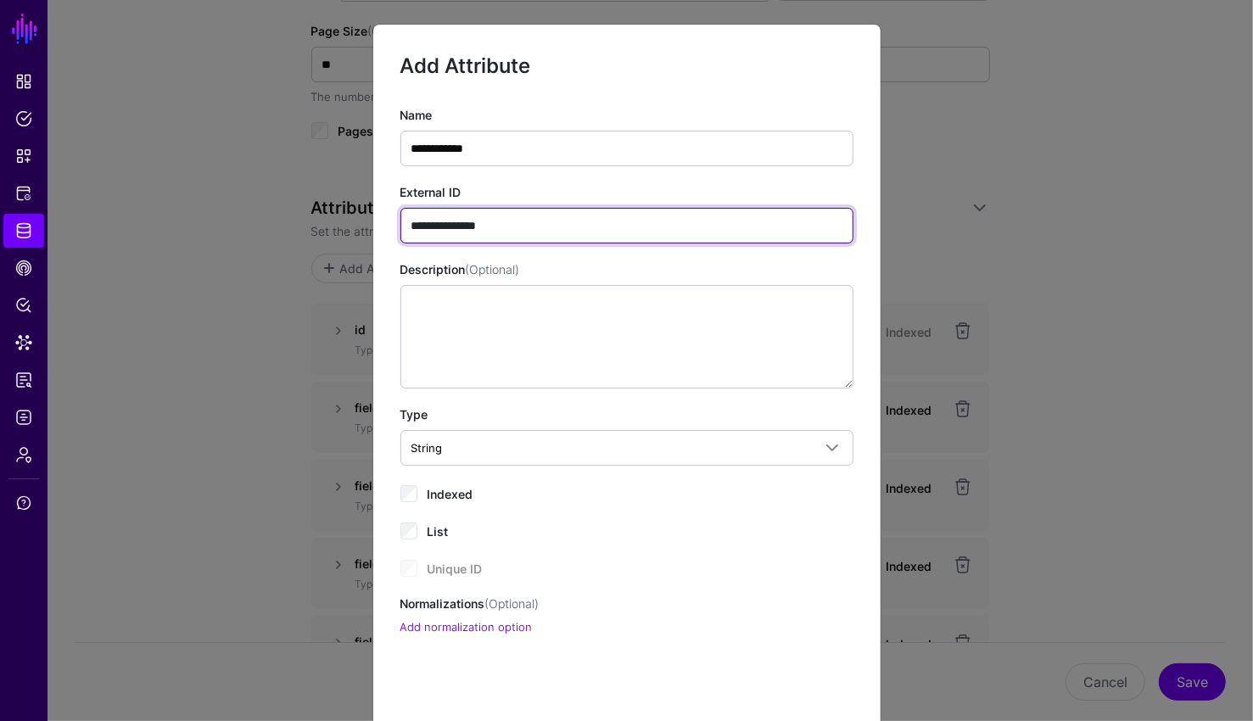
click at [479, 219] on input "**********" at bounding box center [626, 226] width 453 height 36
paste input "**********"
type input "**********"
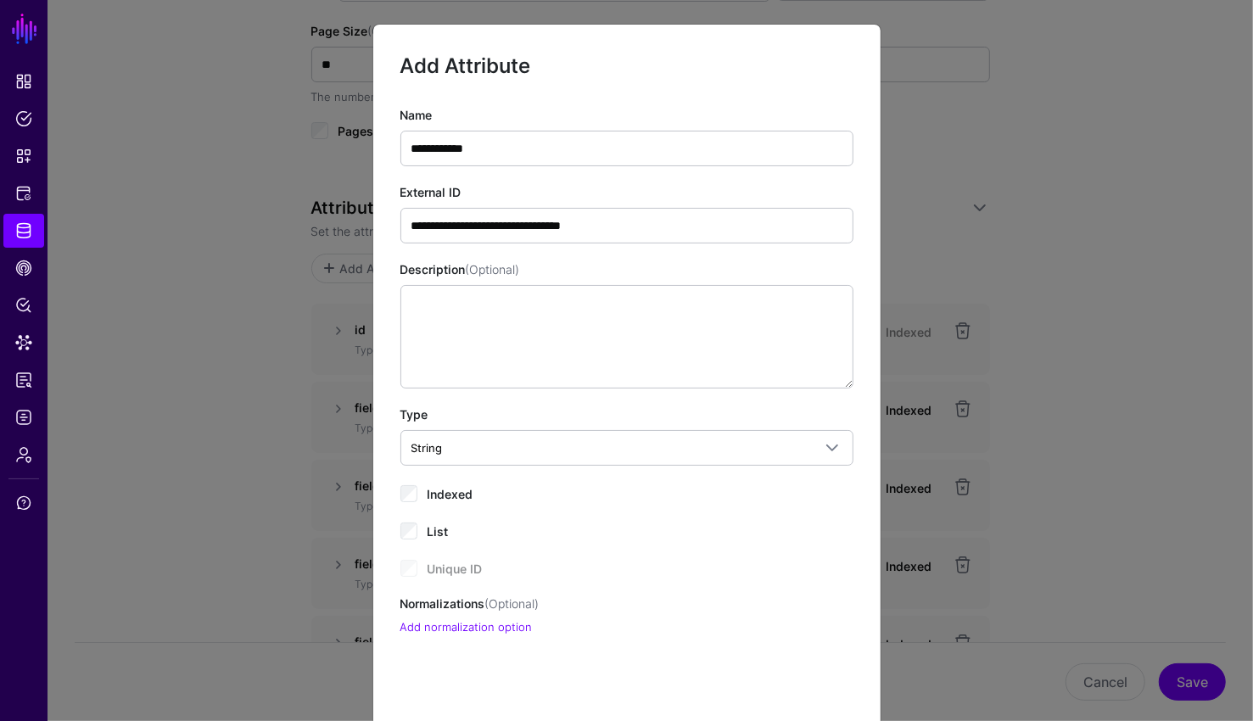
click at [459, 483] on label "Indexed" at bounding box center [450, 493] width 46 height 20
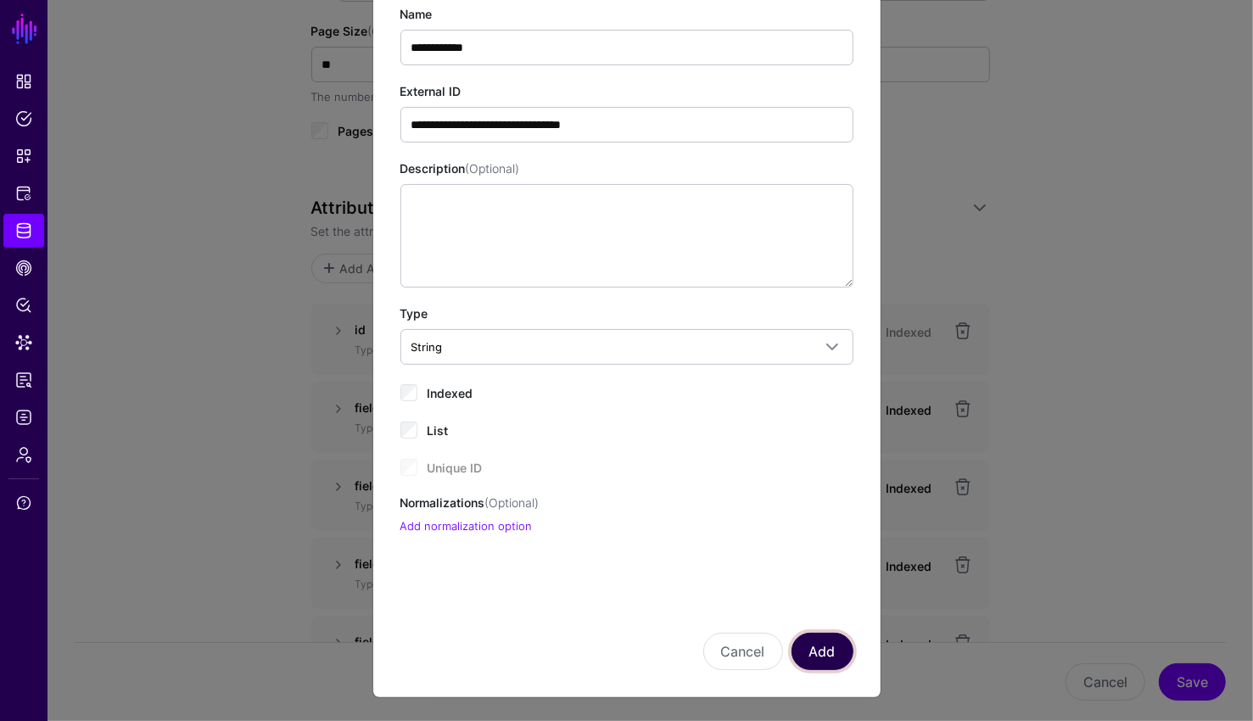
click at [808, 640] on button "Add" at bounding box center [822, 651] width 62 height 37
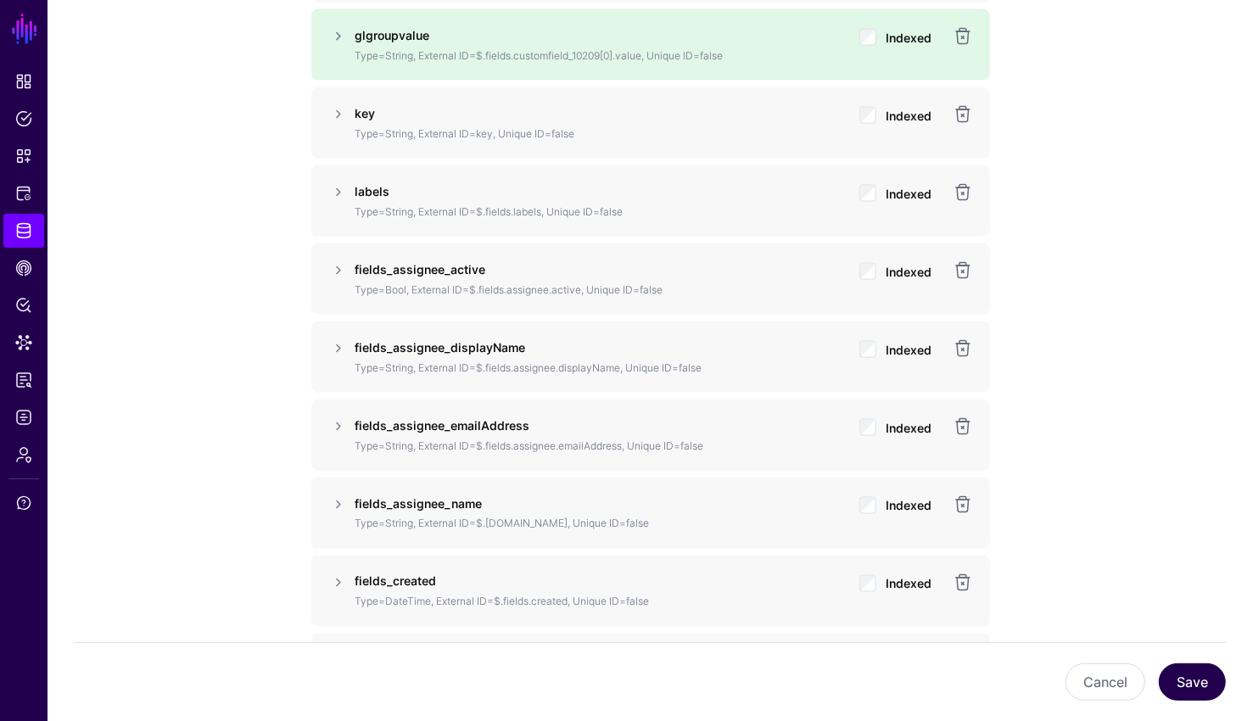
scroll to position [1795, 0]
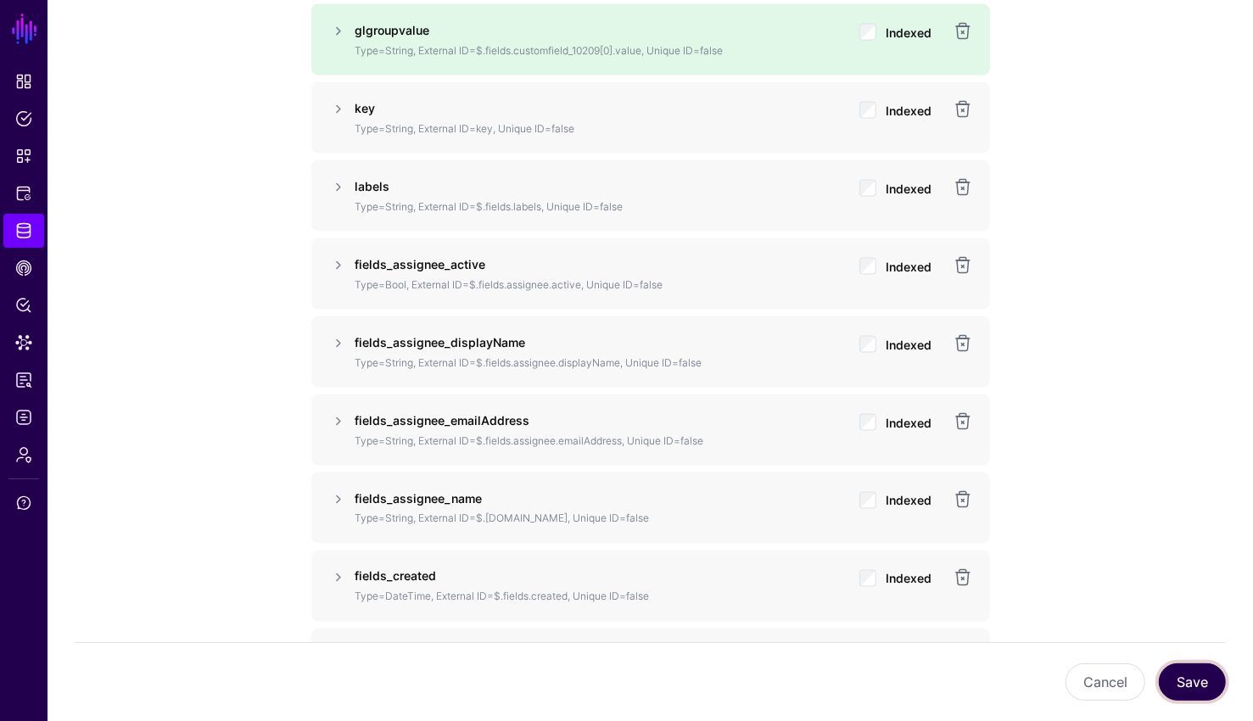
click at [1184, 687] on button "Save" at bounding box center [1191, 681] width 67 height 37
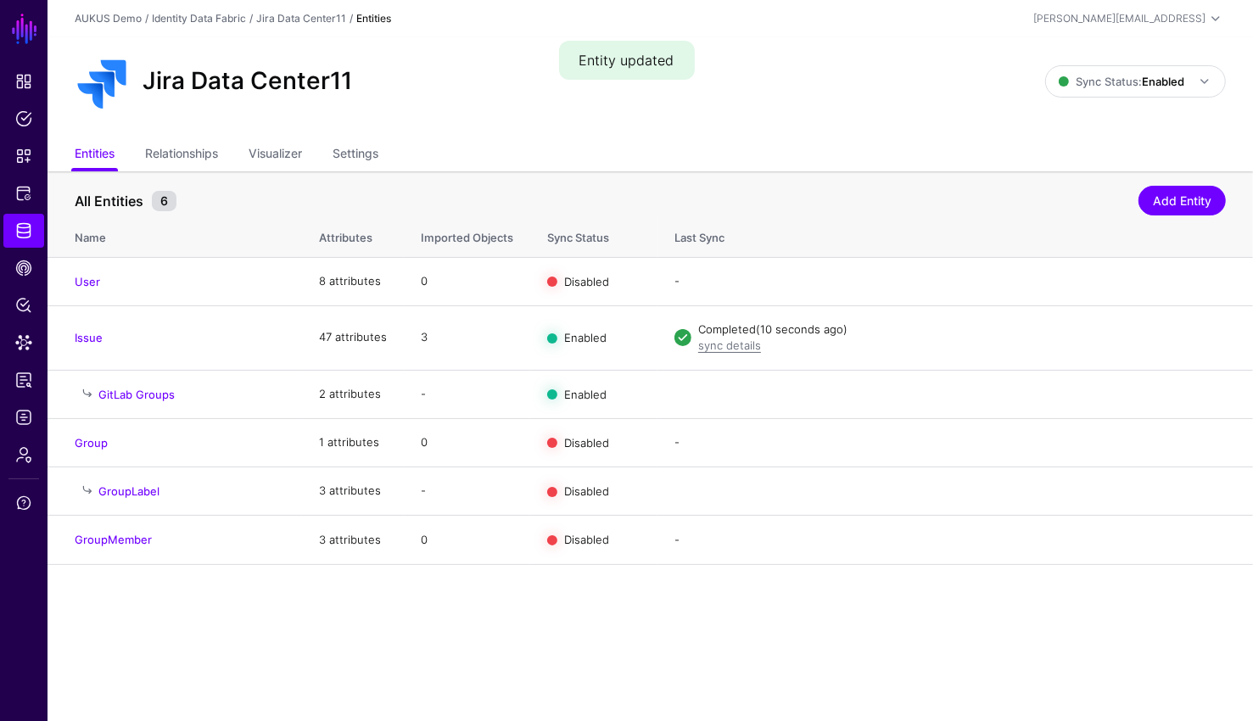
click at [1128, 61] on div "Jira Data Center11 Sync Status: Enabled Enabled Syncing active for all configur…" at bounding box center [650, 81] width 1151 height 54
click at [1128, 89] on span "Sync Status: Enabled" at bounding box center [1121, 81] width 126 height 19
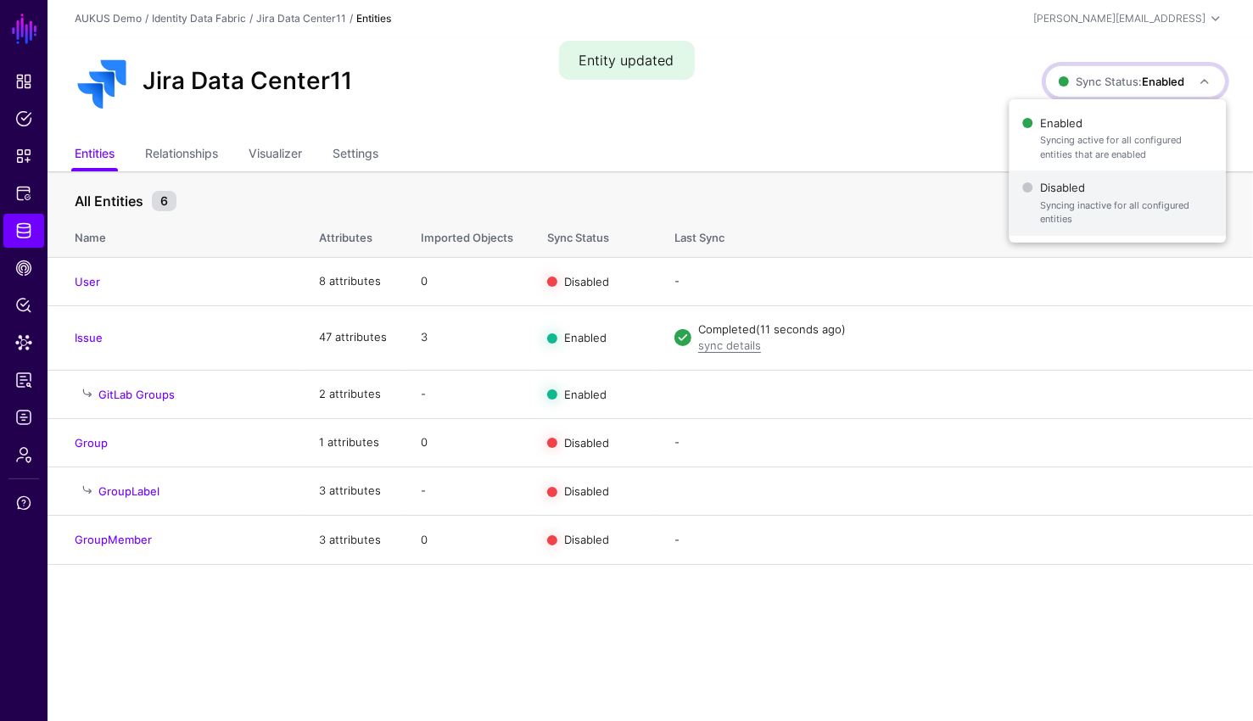
click at [1106, 180] on span "Disabled Syncing inactive for all configured entities" at bounding box center [1118, 203] width 190 height 55
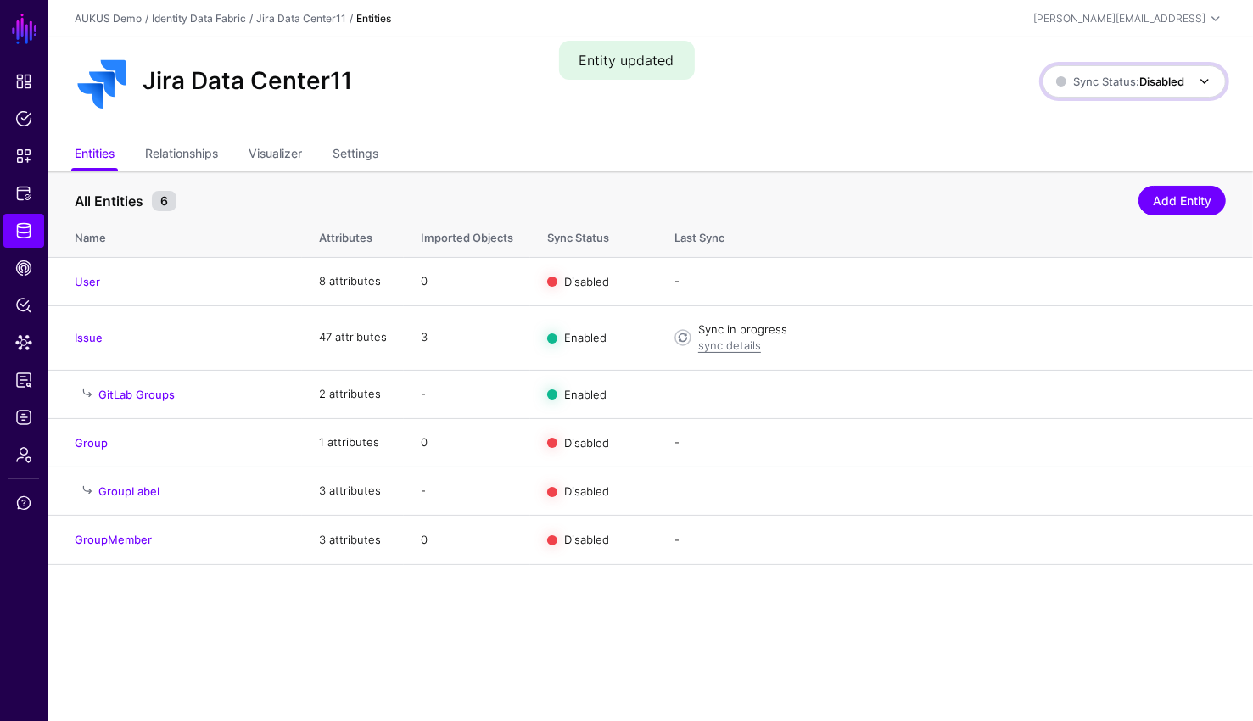
click at [1149, 84] on strong "Disabled" at bounding box center [1161, 82] width 45 height 14
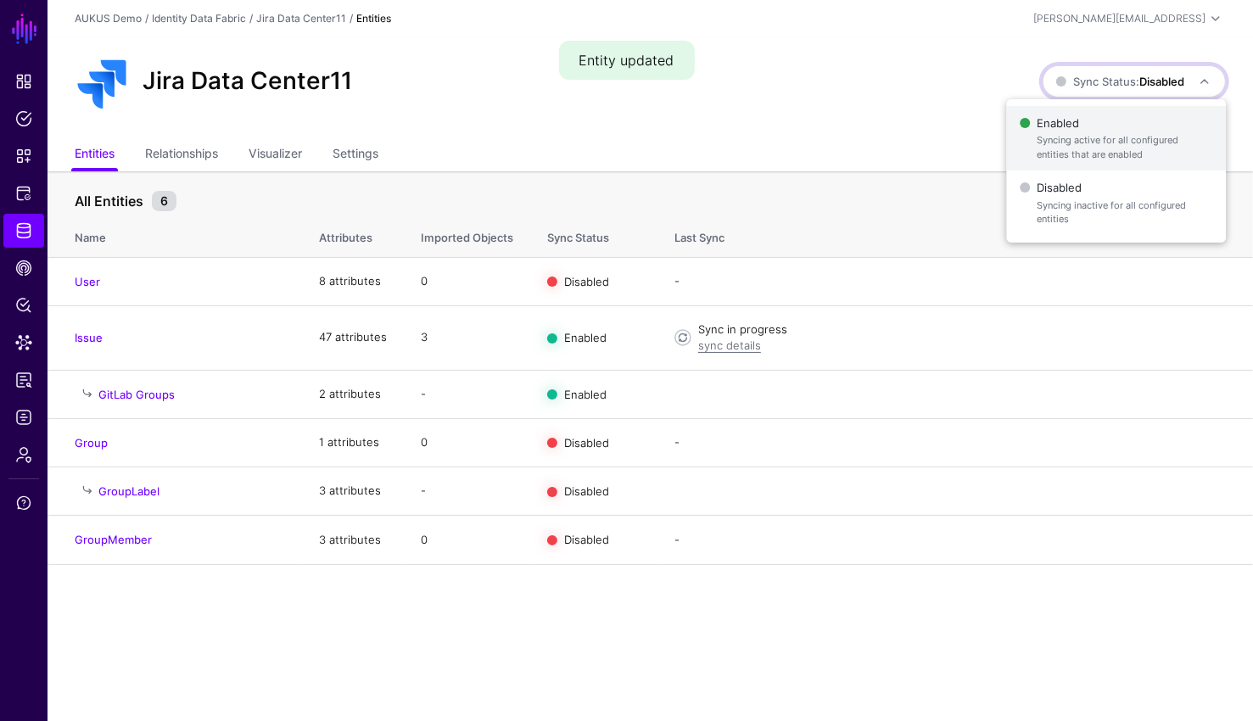
click at [1123, 128] on span "Enabled Syncing active for all configured entities that are enabled" at bounding box center [1115, 138] width 193 height 55
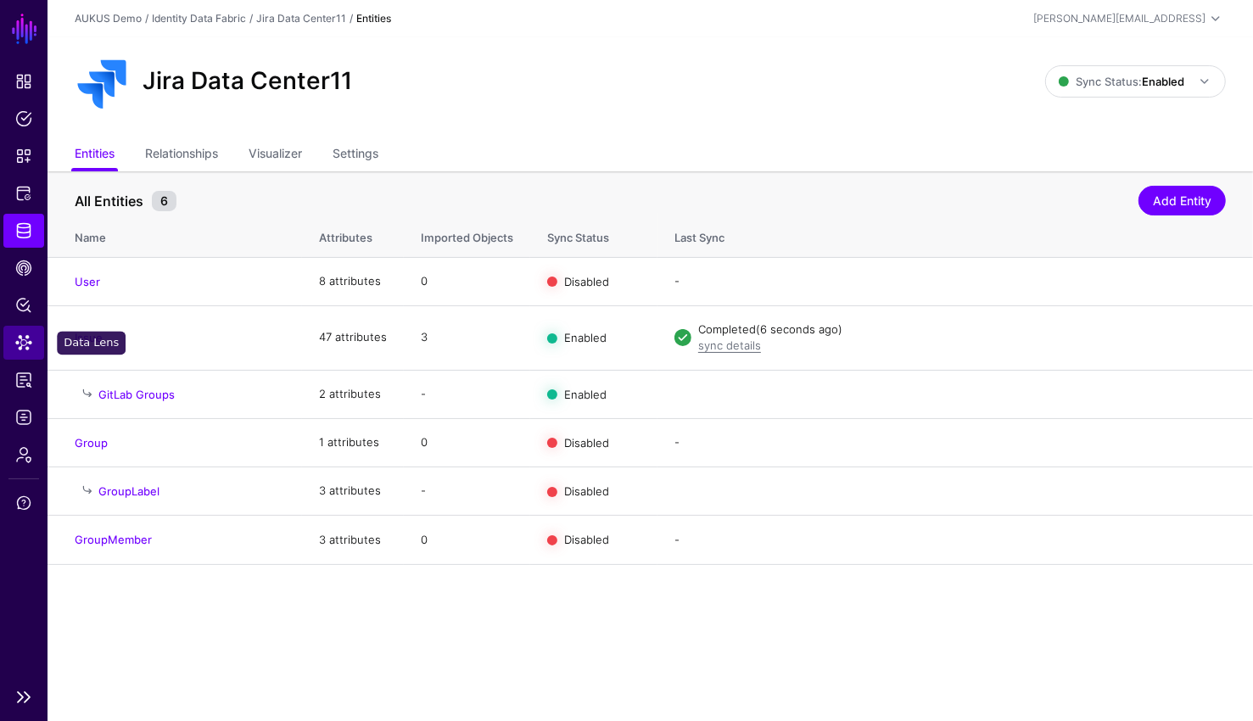
click at [31, 338] on span "Data Lens" at bounding box center [23, 342] width 17 height 17
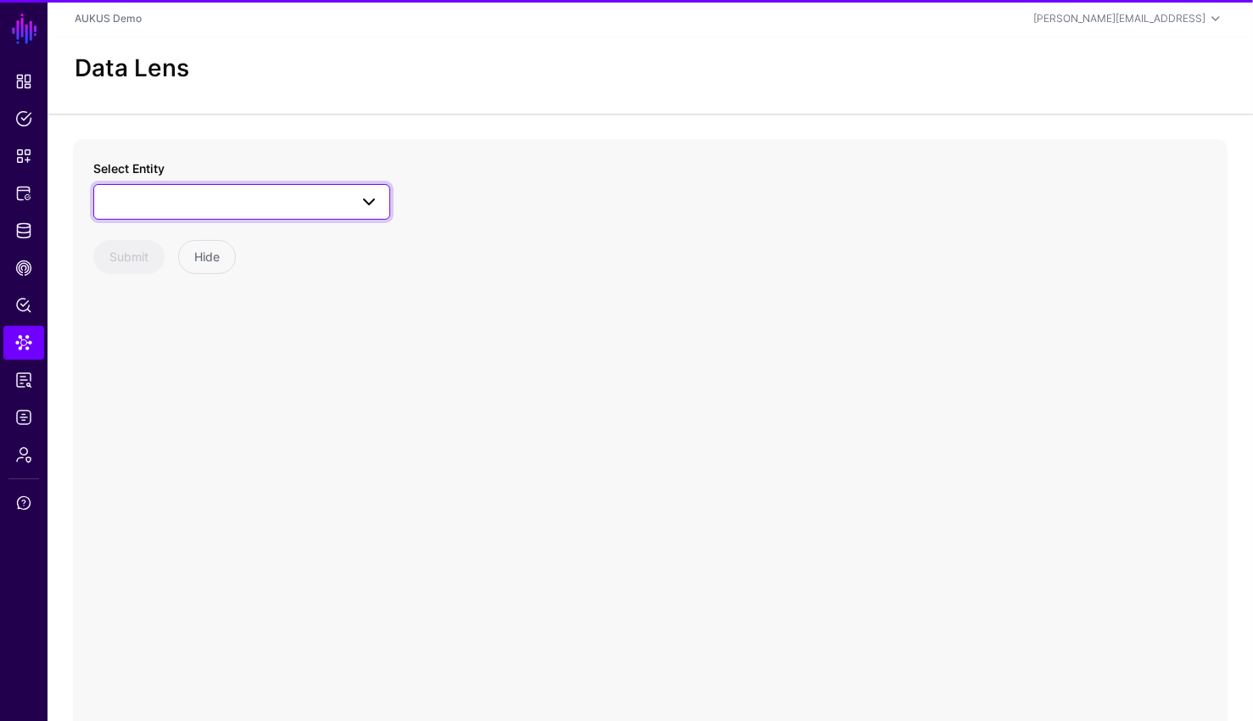
click at [158, 200] on span at bounding box center [241, 202] width 275 height 20
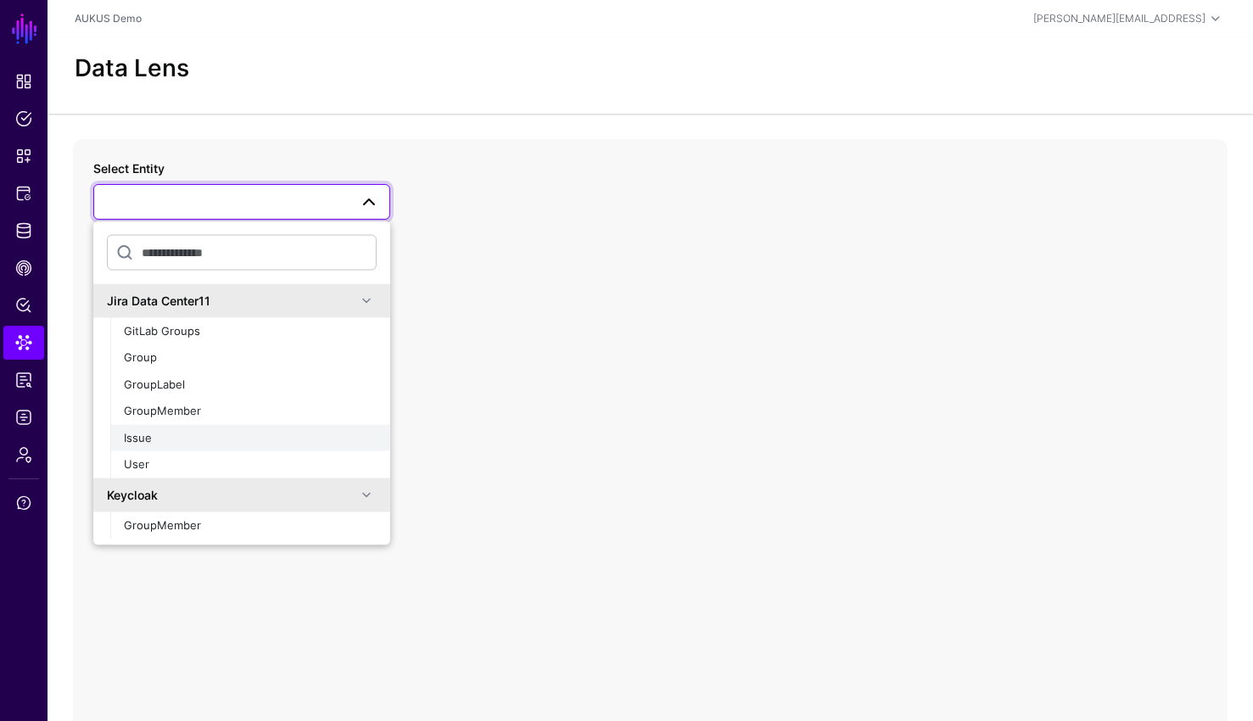
click at [163, 429] on div "Issue" at bounding box center [250, 437] width 253 height 17
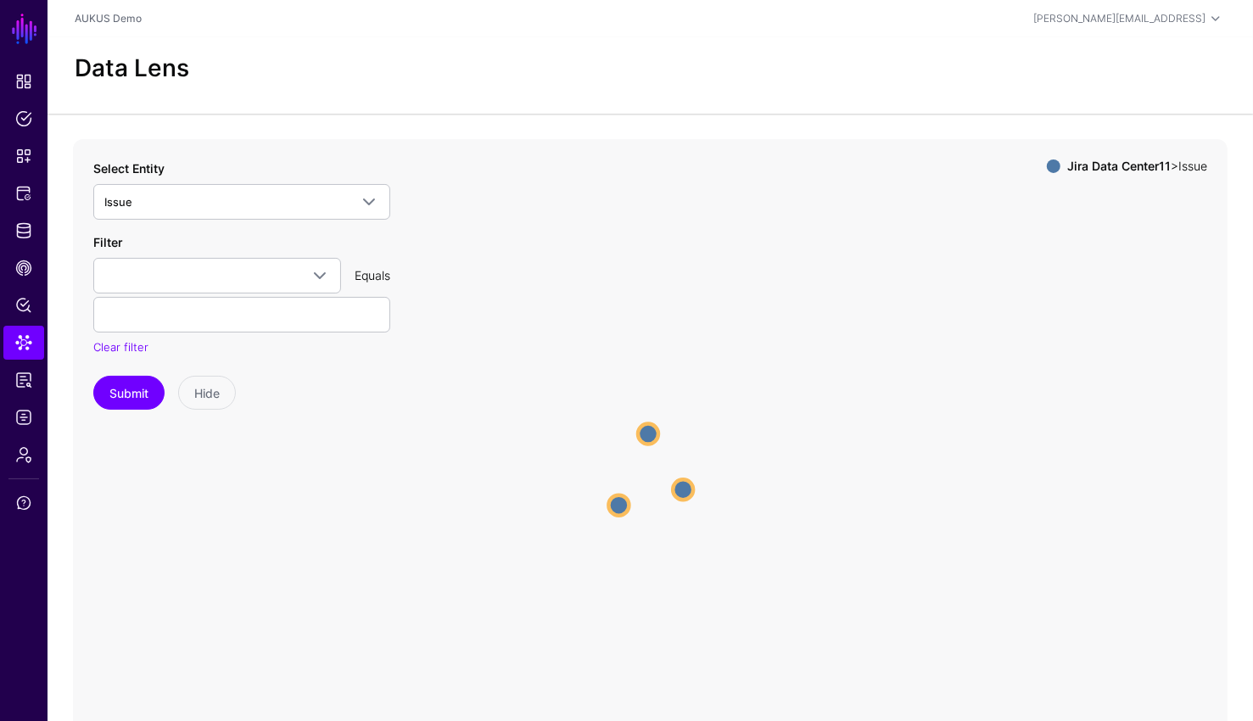
click at [654, 441] on circle at bounding box center [648, 433] width 20 height 20
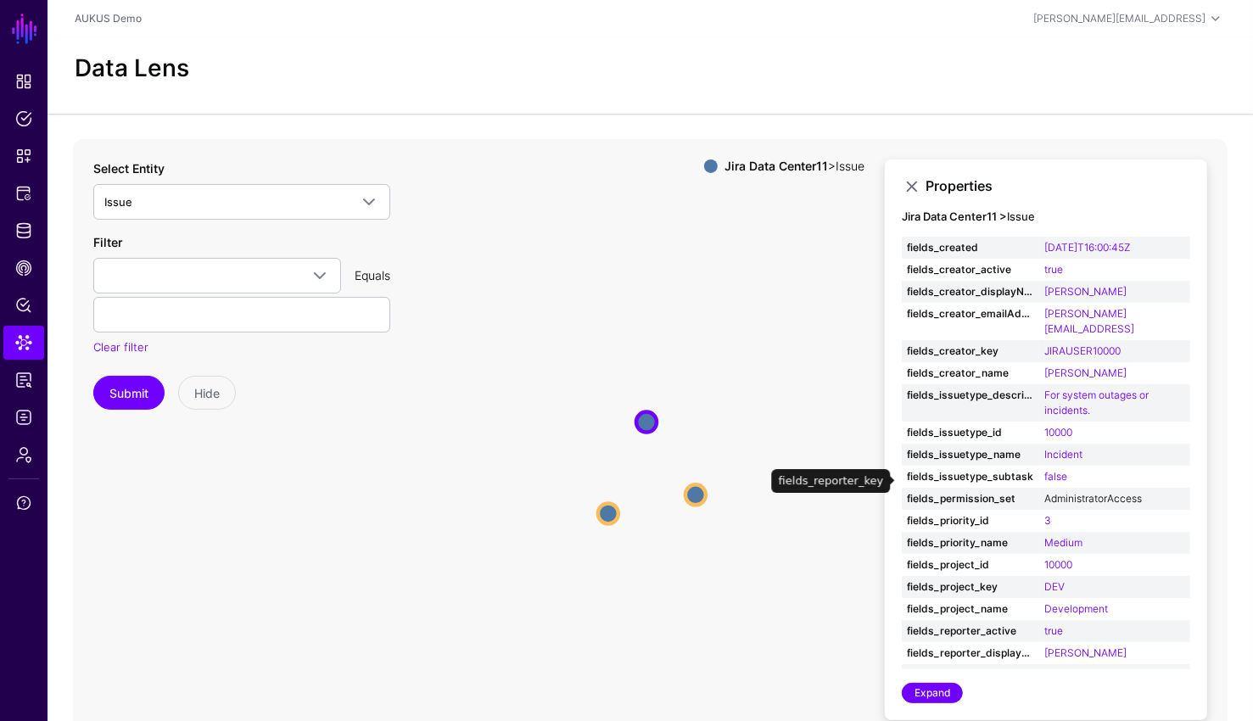
scroll to position [358, 0]
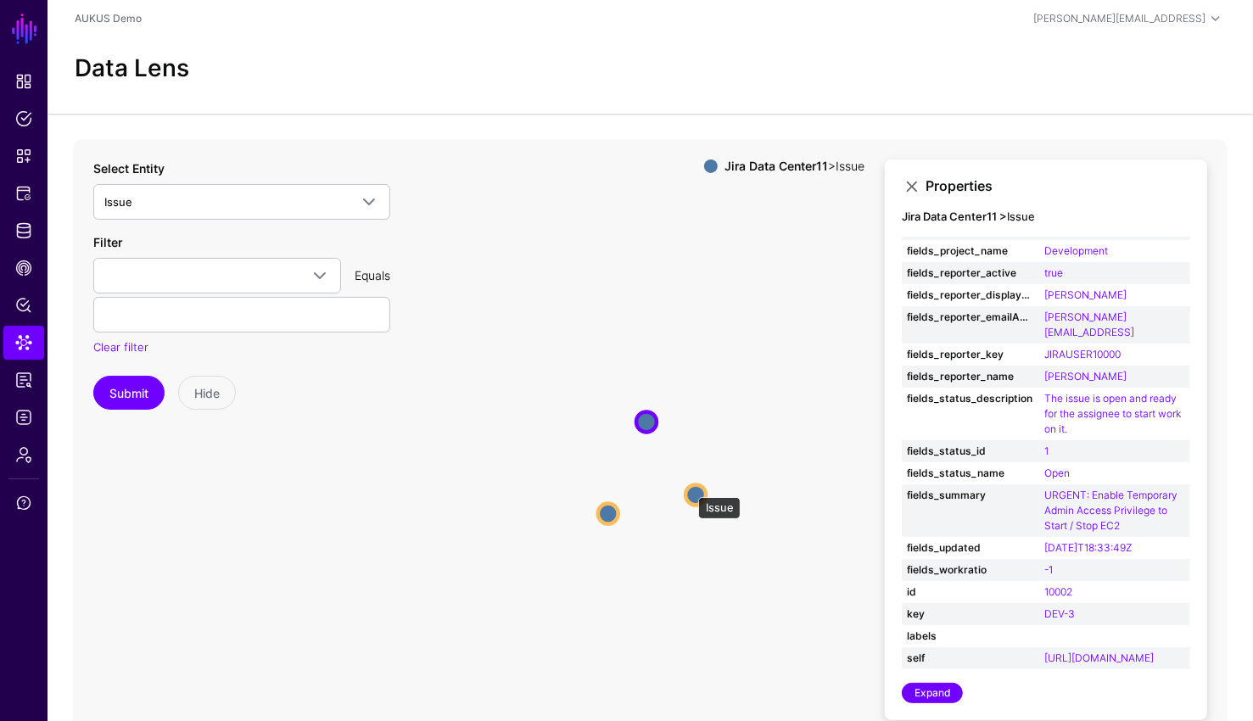
click at [689, 488] on circle at bounding box center [695, 494] width 20 height 20
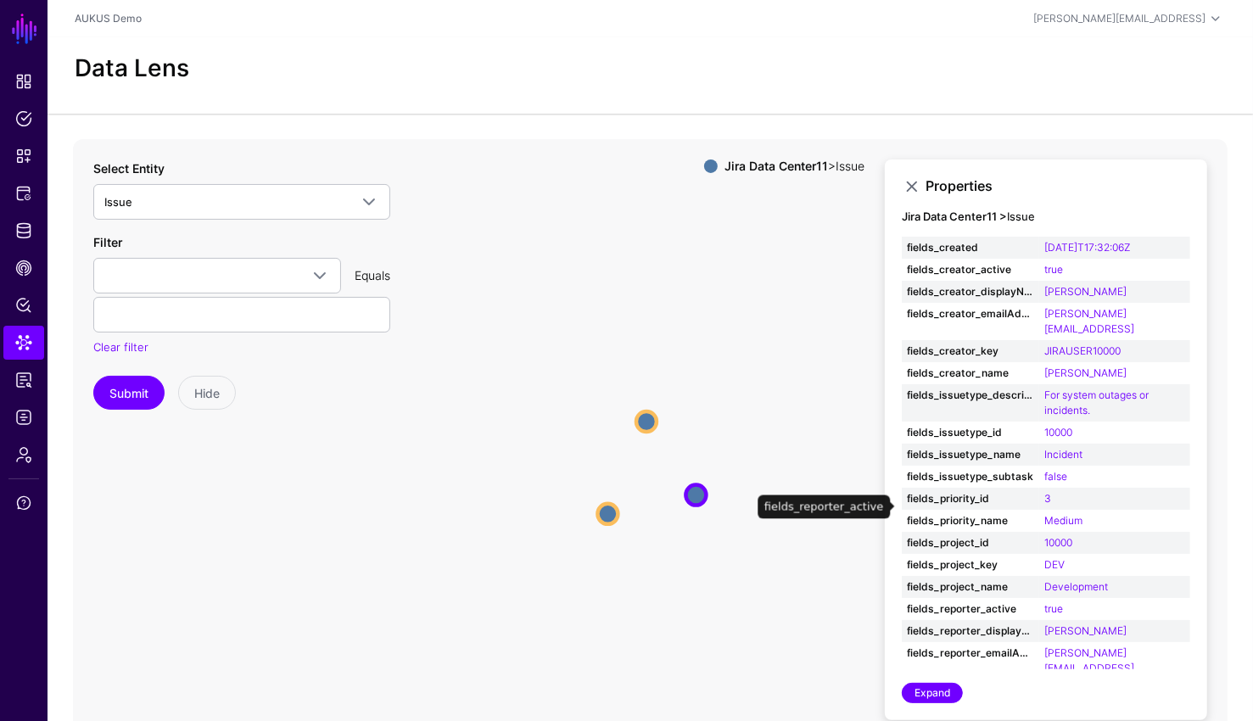
scroll to position [253, 0]
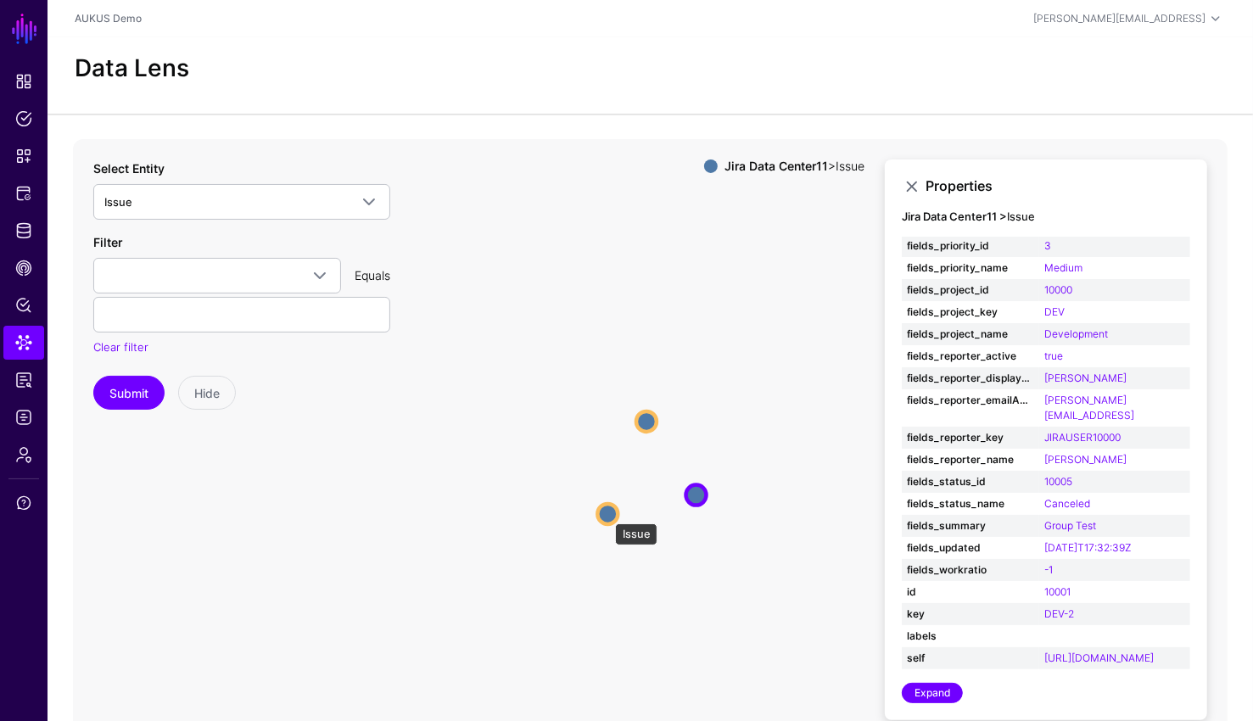
click at [606, 515] on circle at bounding box center [607, 514] width 20 height 20
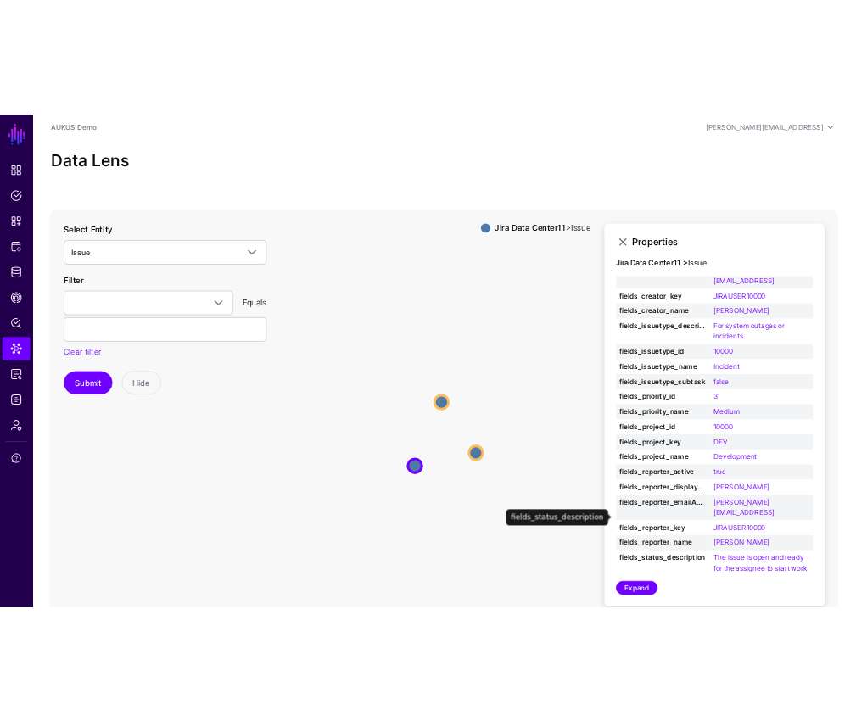
scroll to position [240, 0]
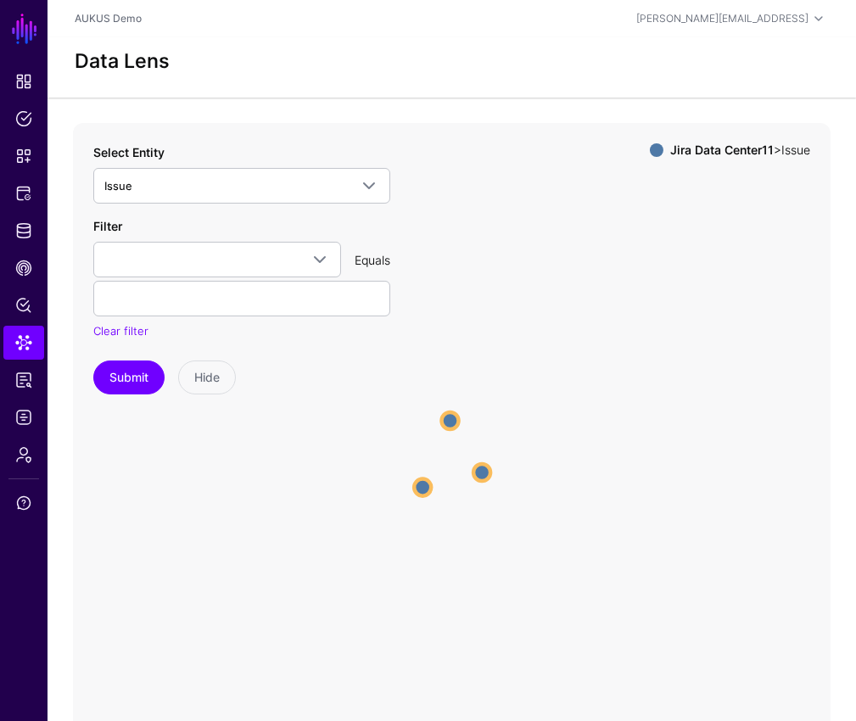
click at [428, 495] on circle at bounding box center [422, 487] width 17 height 17
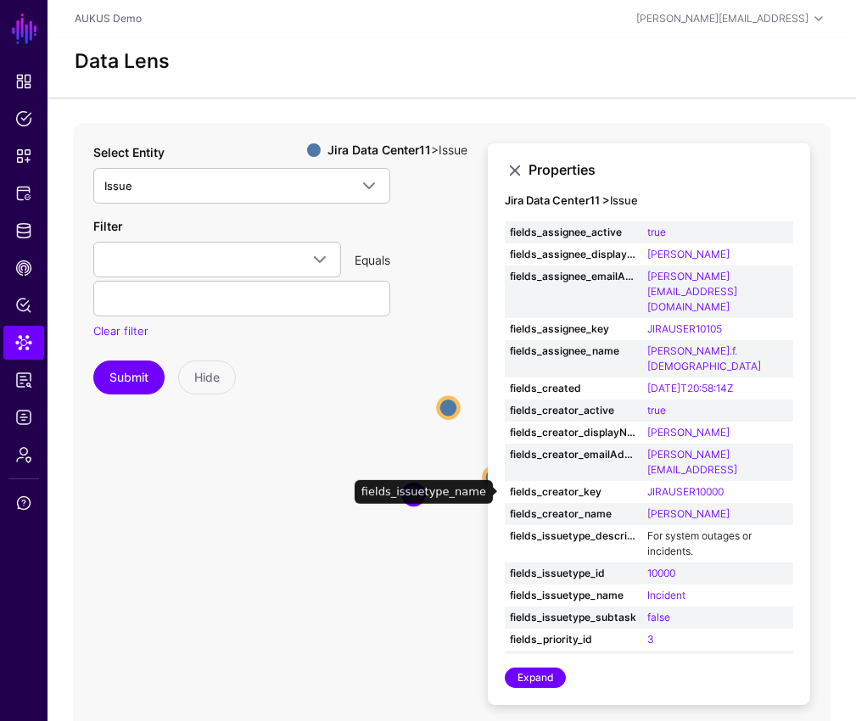
scroll to position [445, 0]
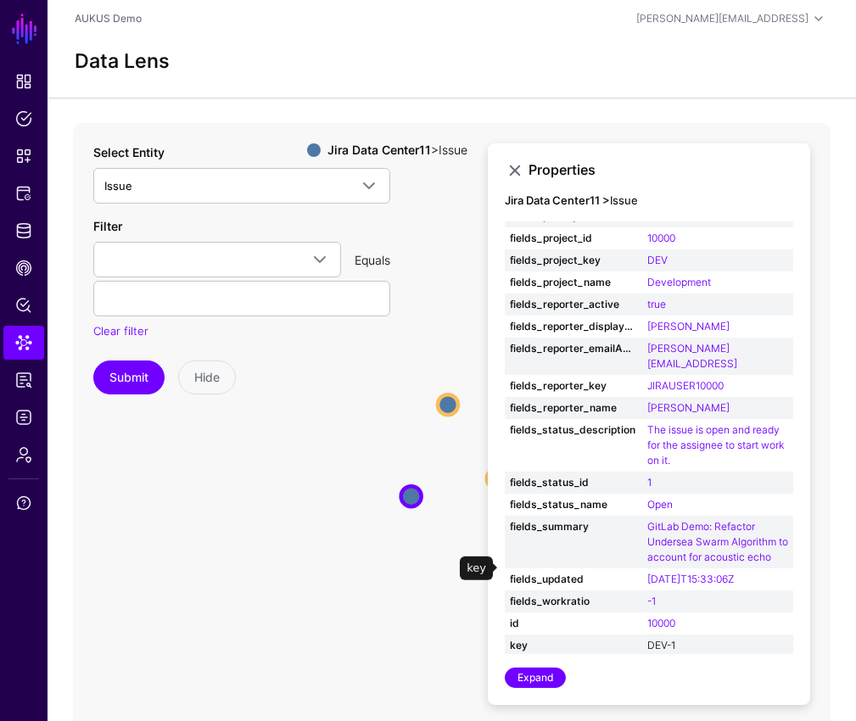
click at [656, 639] on link "DEV-1" at bounding box center [661, 645] width 28 height 13
type input "*****"
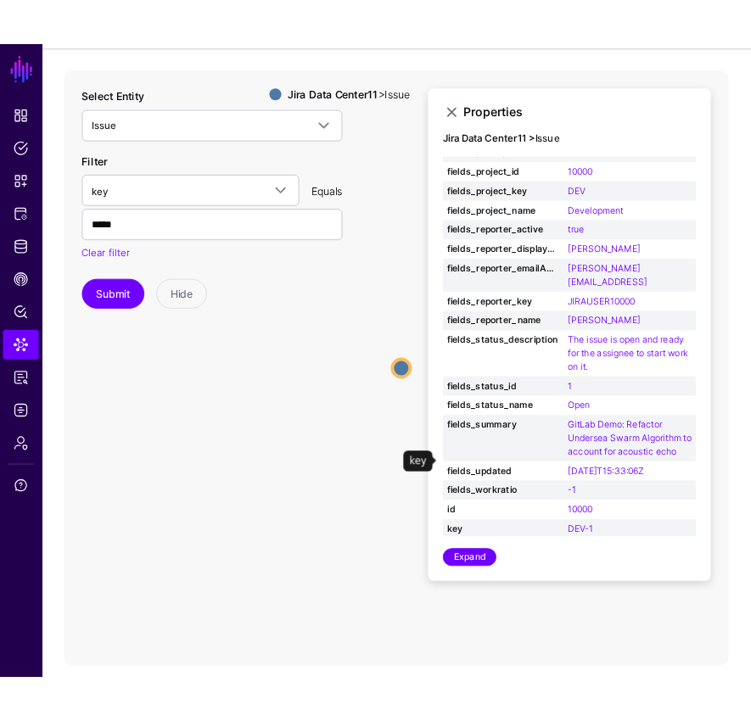
scroll to position [94, 0]
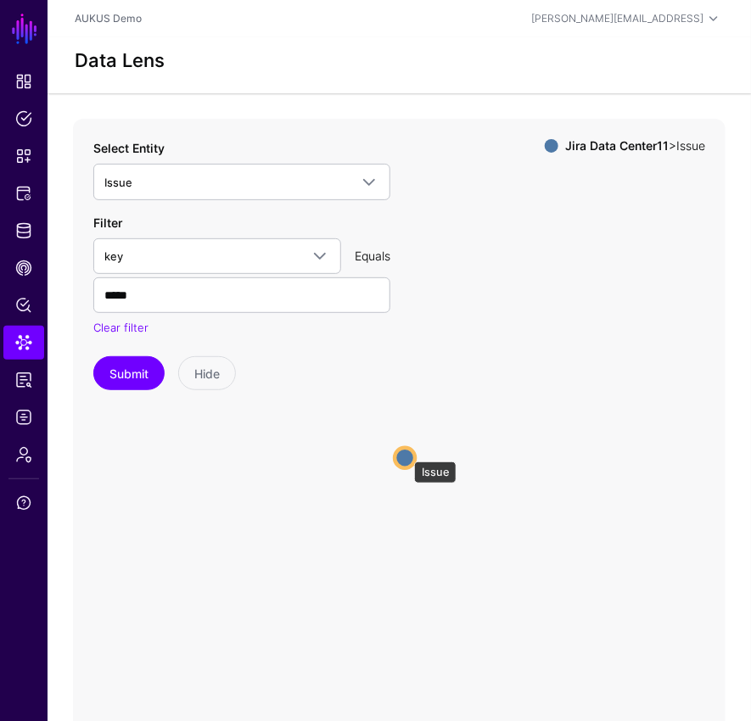
click at [405, 453] on circle at bounding box center [404, 458] width 20 height 20
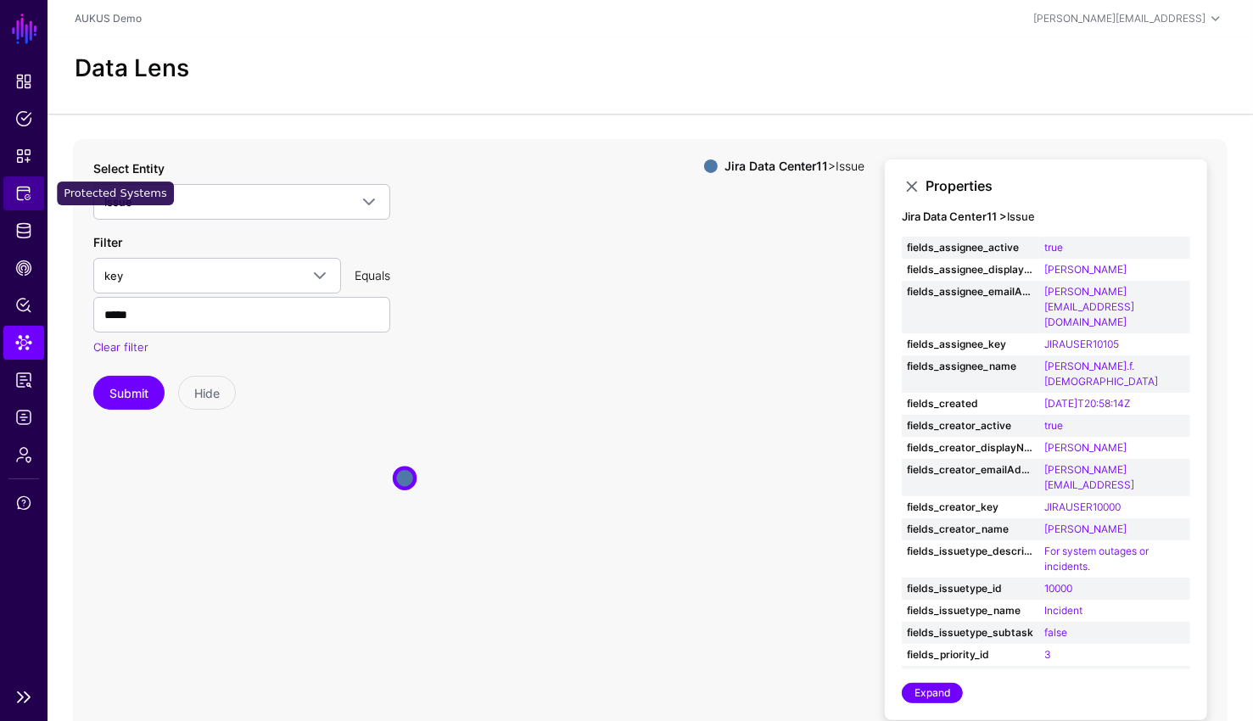
click at [20, 193] on span "Protected Systems" at bounding box center [23, 193] width 17 height 17
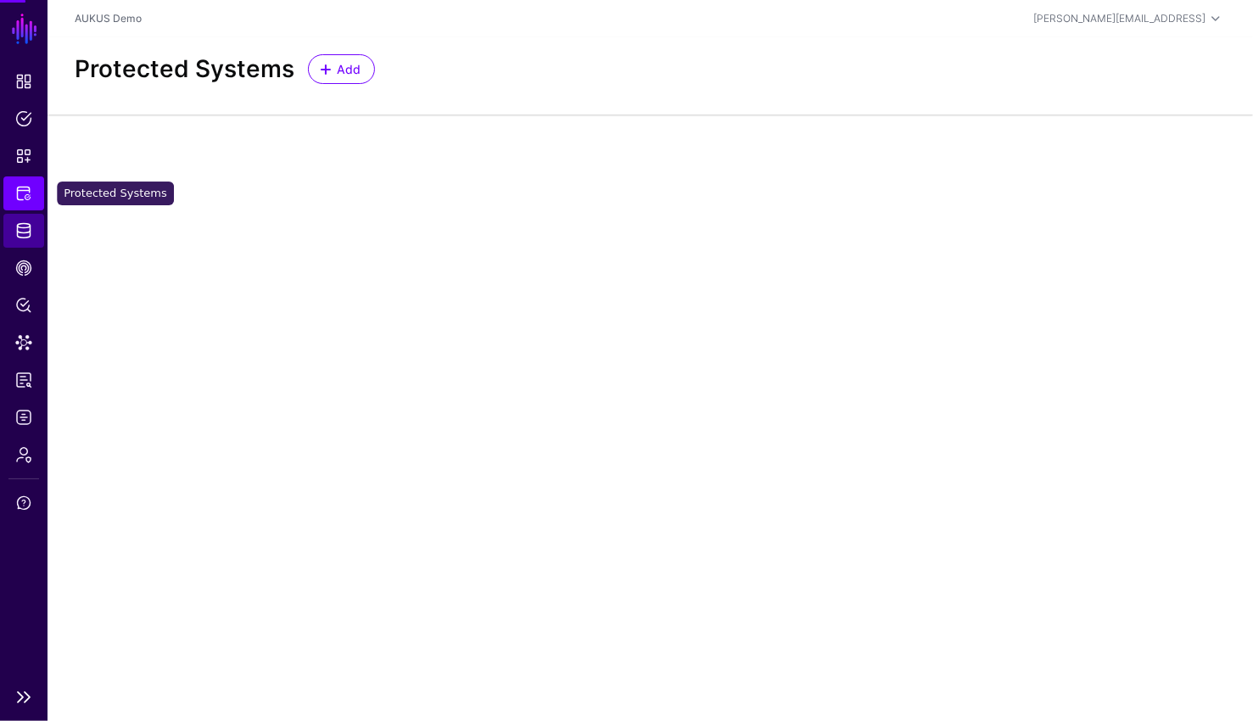
click at [20, 226] on span "Identity Data Fabric" at bounding box center [23, 230] width 17 height 17
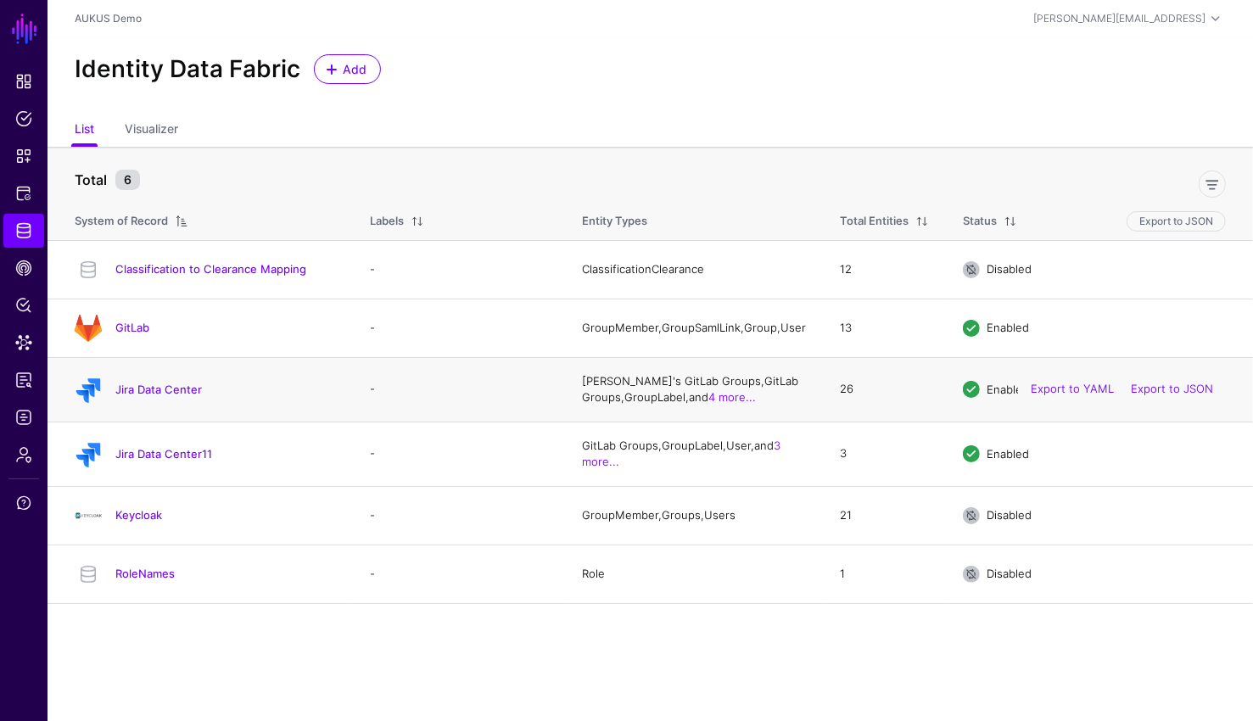
click at [150, 414] on td "Jira Data Center" at bounding box center [199, 389] width 305 height 64
click at [154, 409] on td "Jira Data Center" at bounding box center [199, 389] width 305 height 64
click at [159, 396] on link "Jira Data Center" at bounding box center [158, 389] width 87 height 14
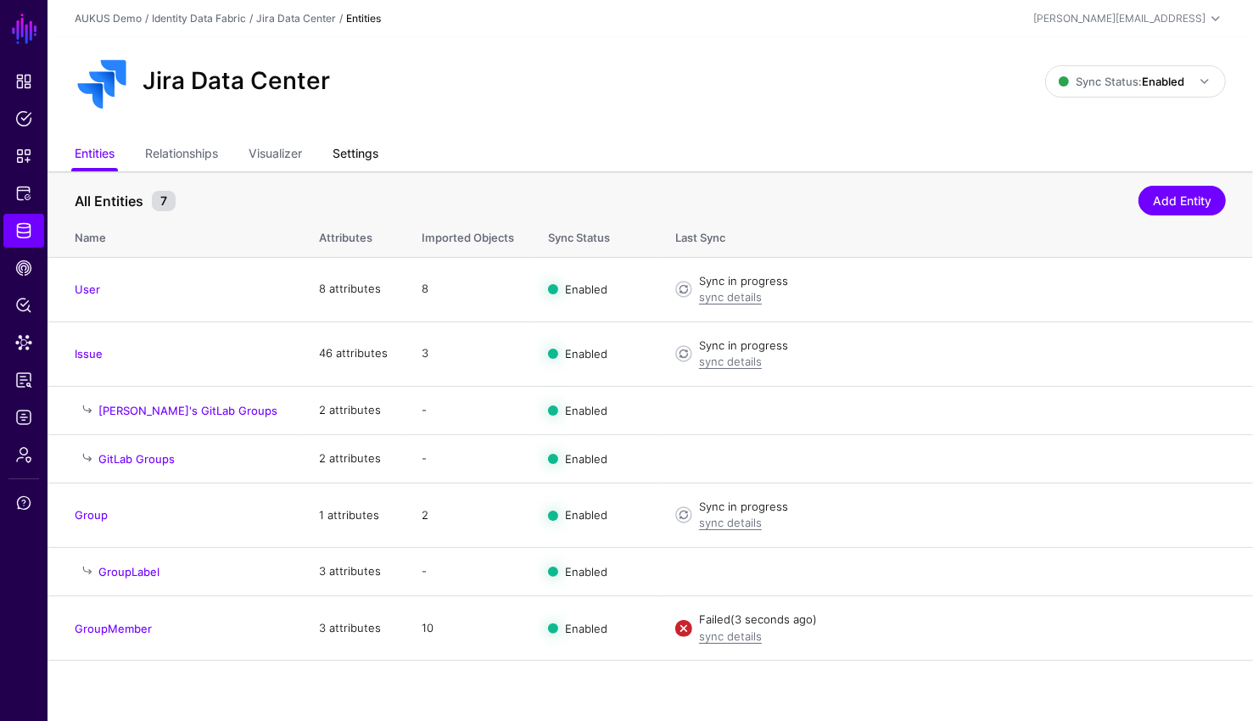
click at [363, 157] on link "Settings" at bounding box center [355, 155] width 46 height 32
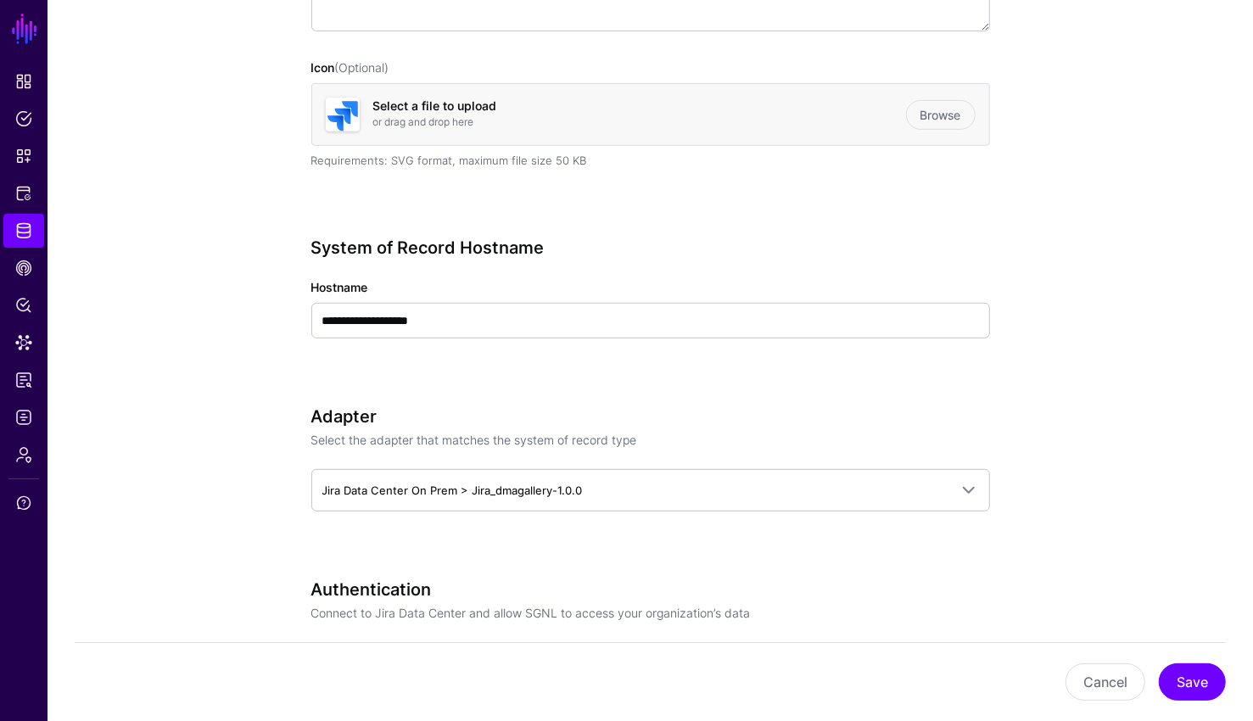
scroll to position [641, 0]
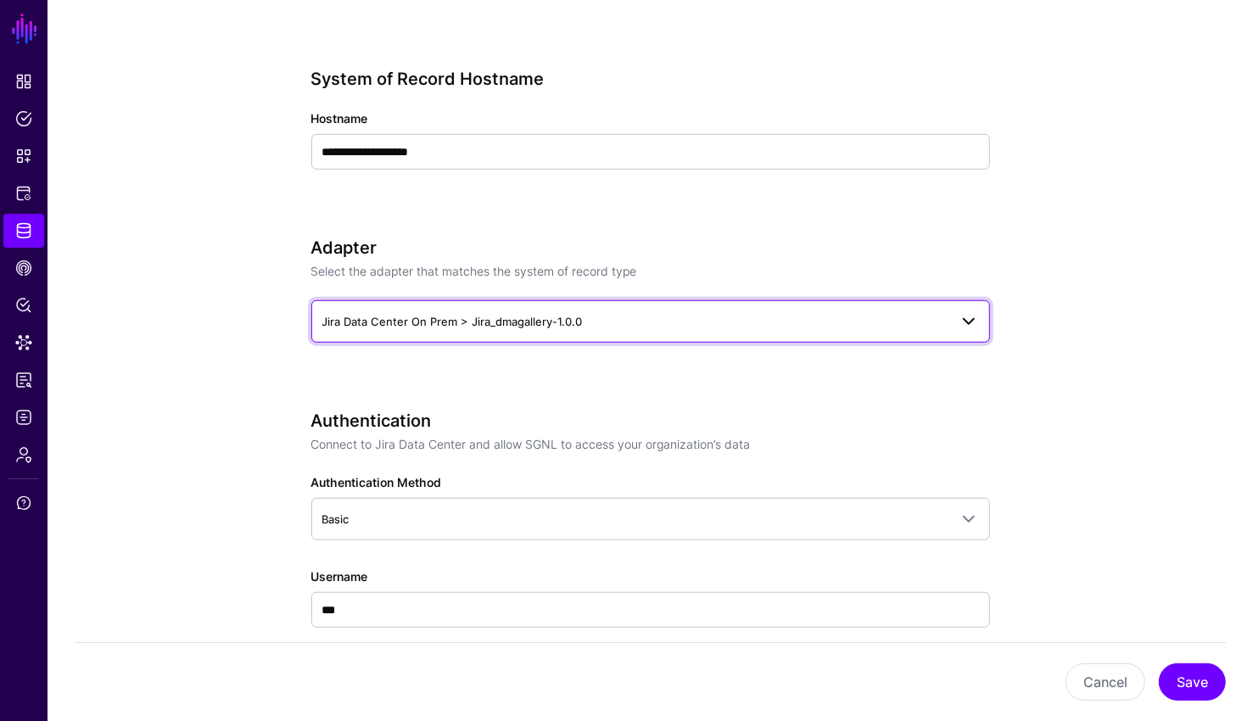
click at [553, 315] on span "Jira Data Center On Prem > Jira_dmagallery-1.0.0" at bounding box center [452, 322] width 260 height 14
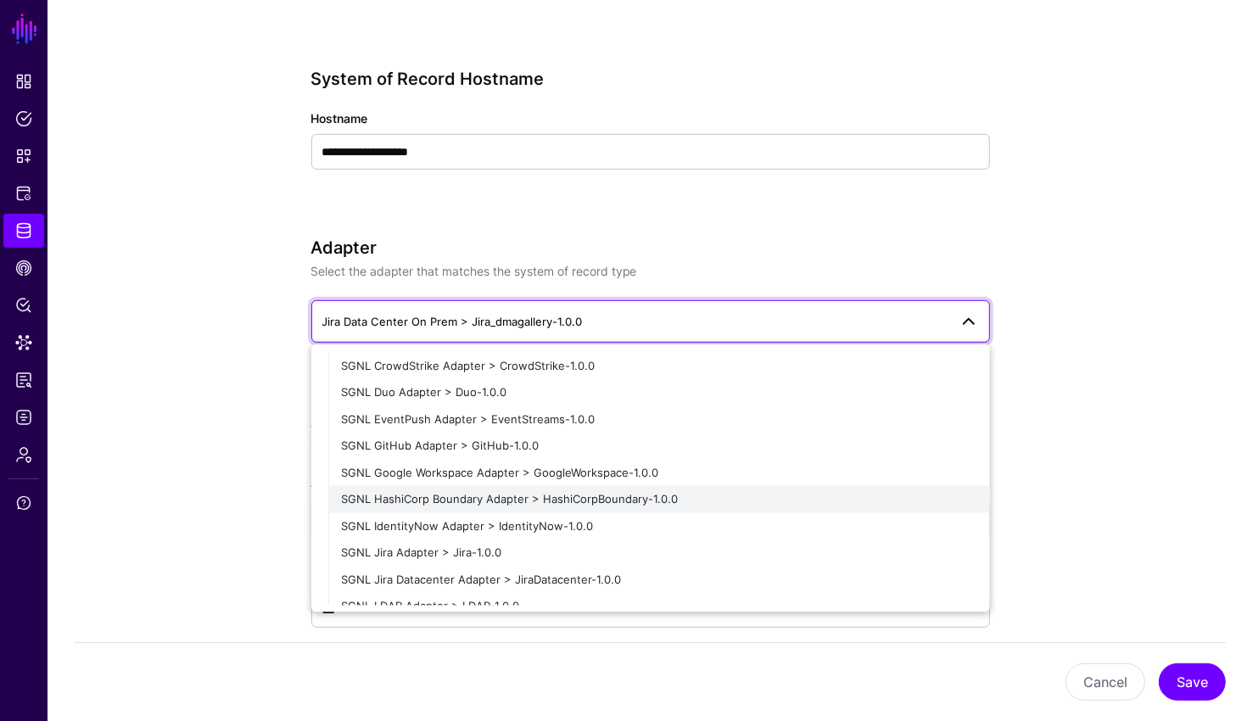
scroll to position [283, 0]
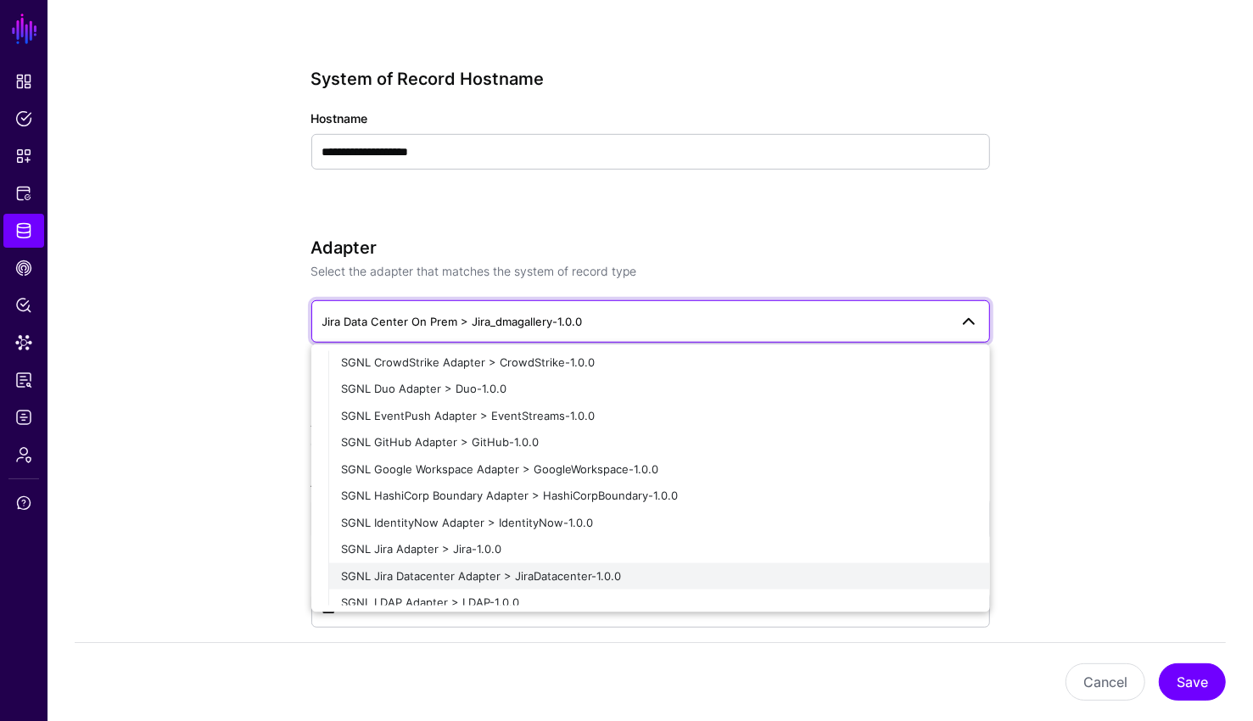
click at [515, 577] on span "SGNL Jira Datacenter Adapter > JiraDatacenter-1.0.0" at bounding box center [482, 575] width 280 height 14
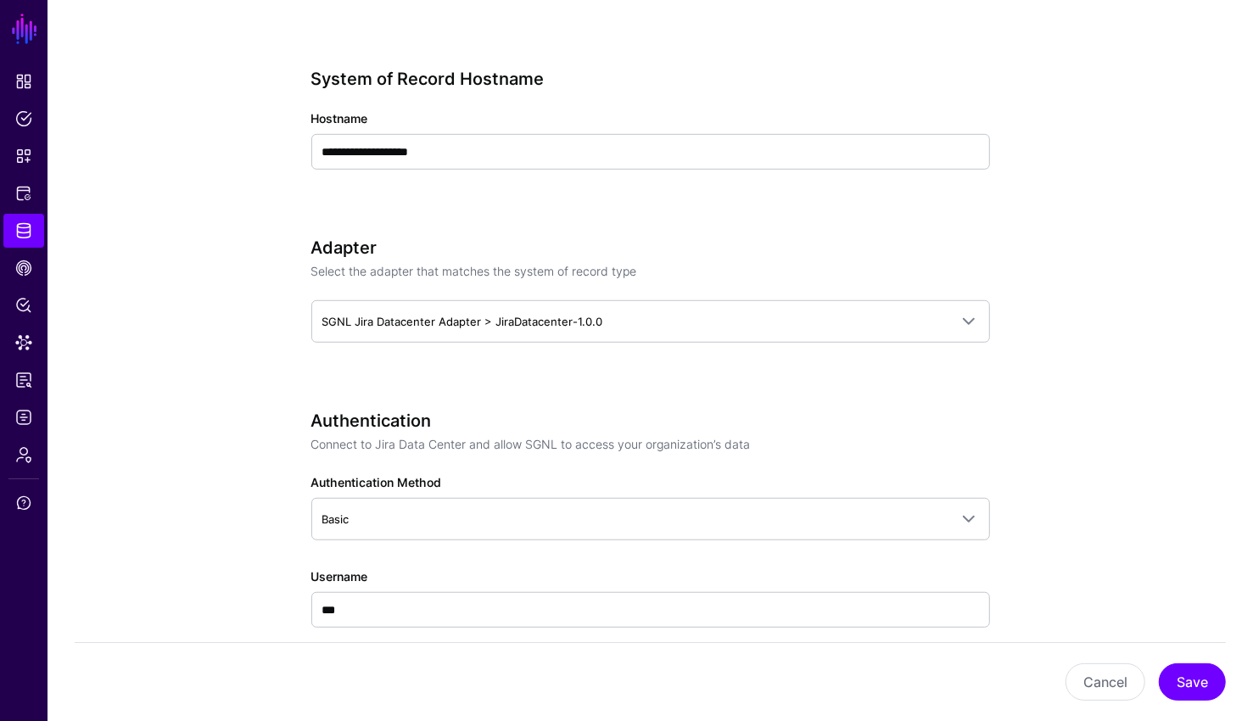
click at [750, 702] on div "Cancel Save" at bounding box center [650, 681] width 1151 height 79
click at [750, 680] on button "Save" at bounding box center [1191, 681] width 67 height 37
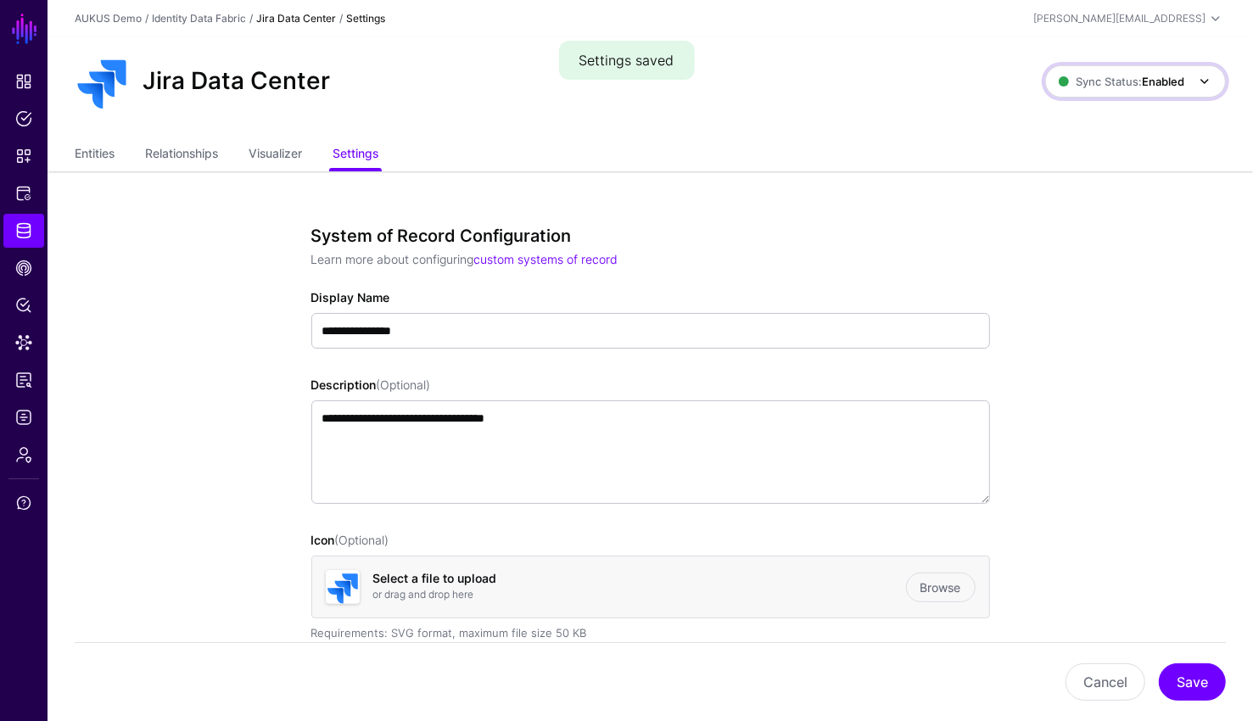
click at [750, 72] on span "Sync Status: Enabled" at bounding box center [1121, 81] width 126 height 19
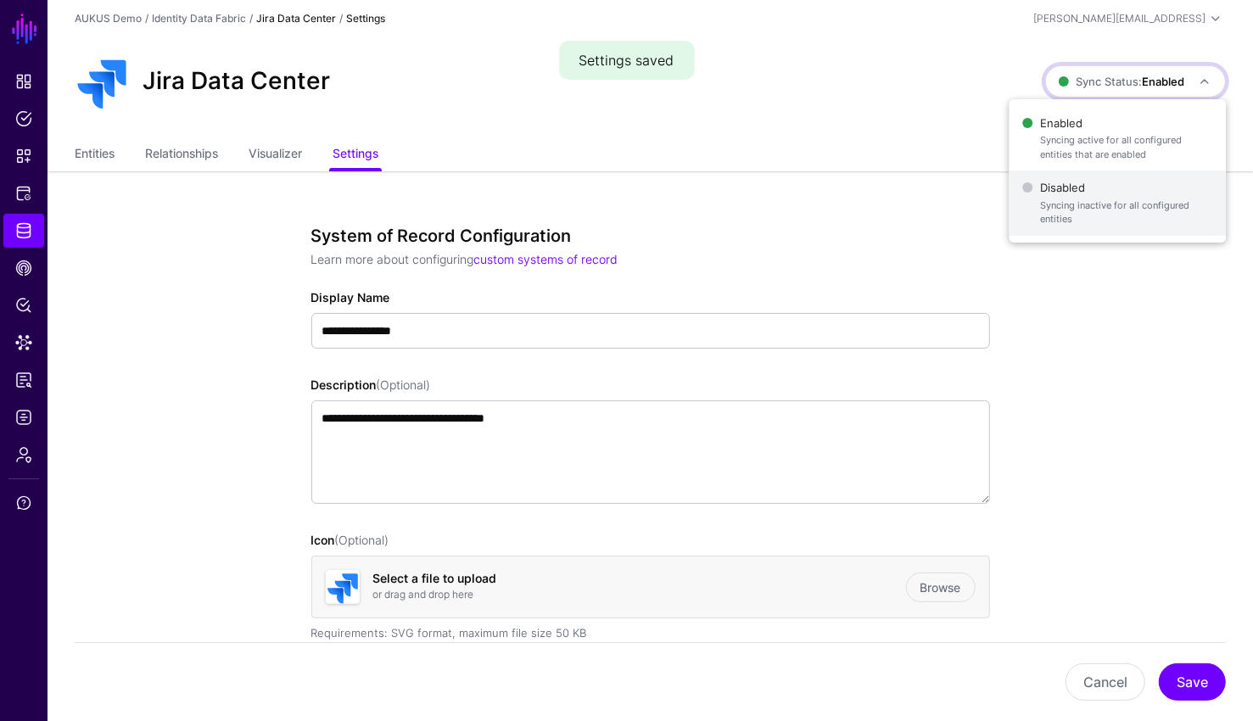
click at [750, 204] on span "Syncing inactive for all configured entities" at bounding box center [1126, 212] width 173 height 28
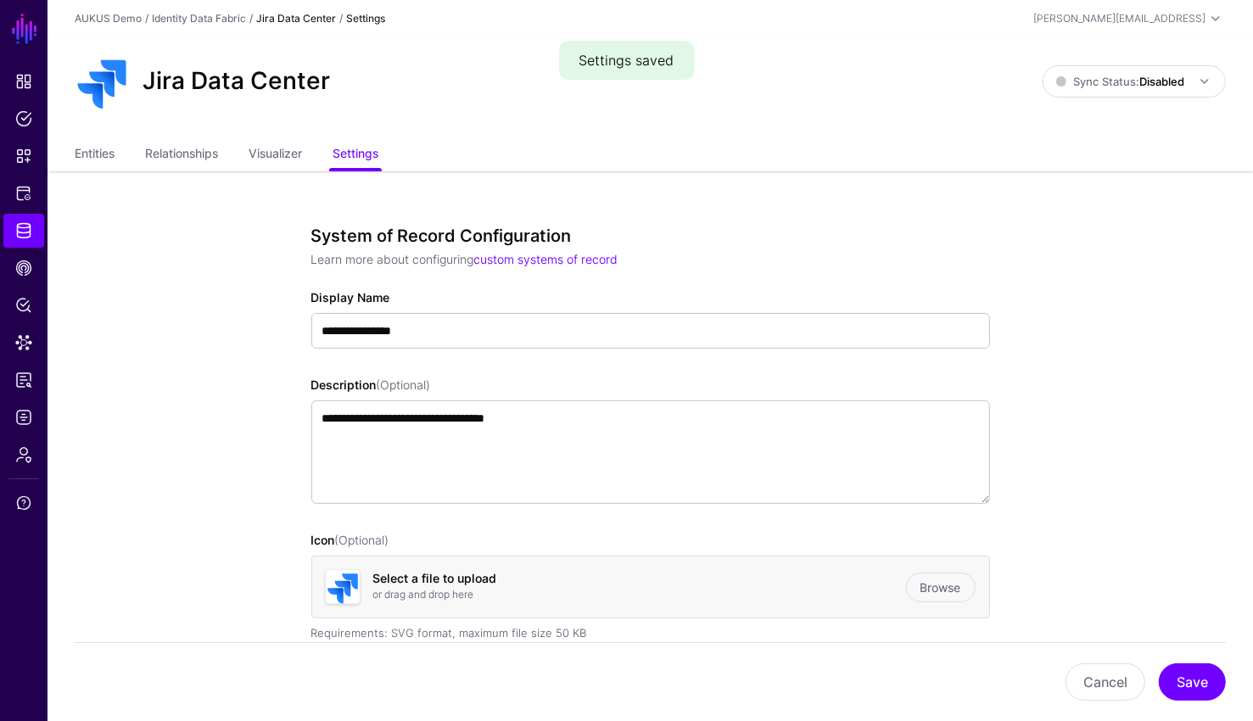
click at [750, 100] on div "Jira Data Center Sync Status: Disabled Enabled Syncing active for all configure…" at bounding box center [650, 81] width 1151 height 54
click at [750, 85] on span "Sync Status: Disabled" at bounding box center [1120, 82] width 128 height 14
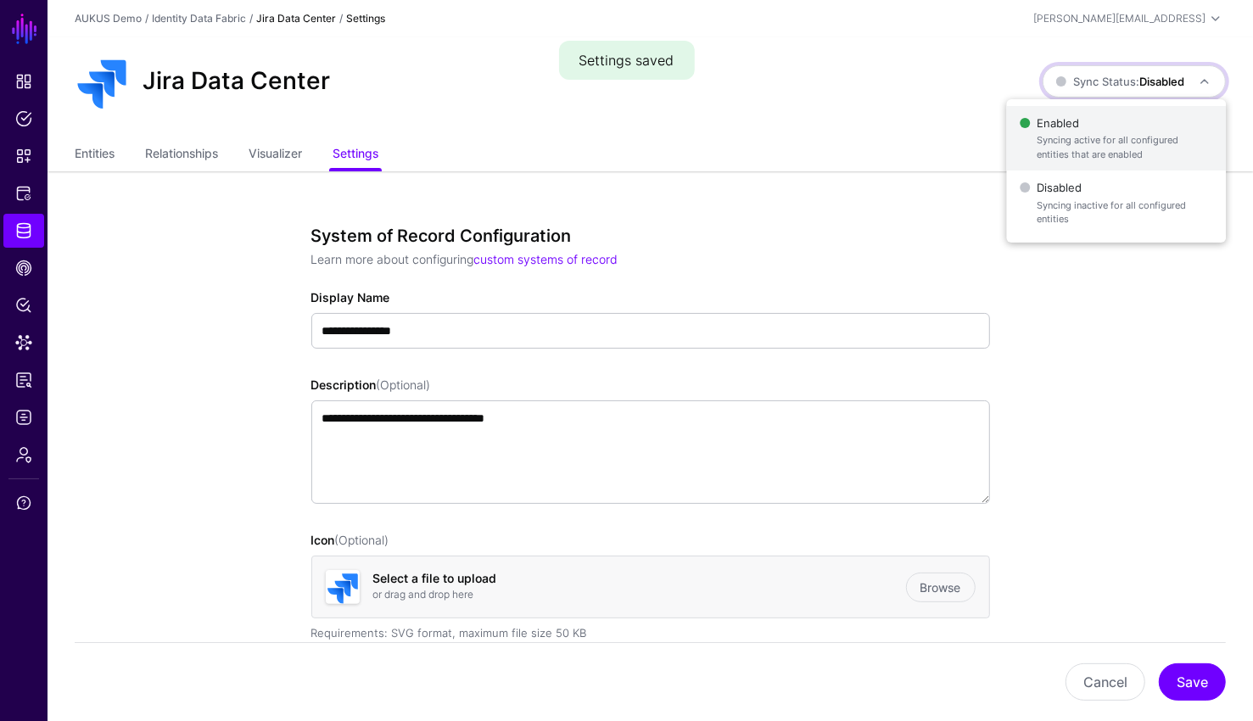
click at [750, 122] on span "Enabled Syncing active for all configured entities that are enabled" at bounding box center [1115, 138] width 193 height 55
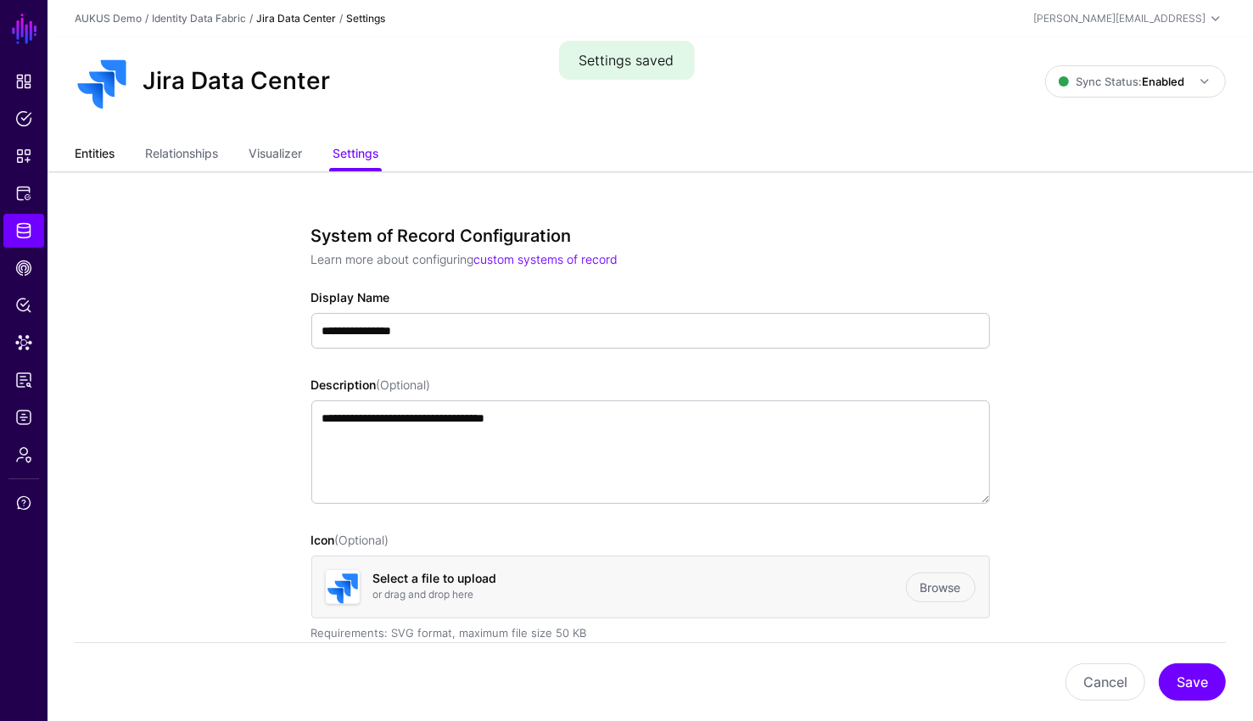
click at [82, 147] on link "Entities" at bounding box center [95, 155] width 40 height 32
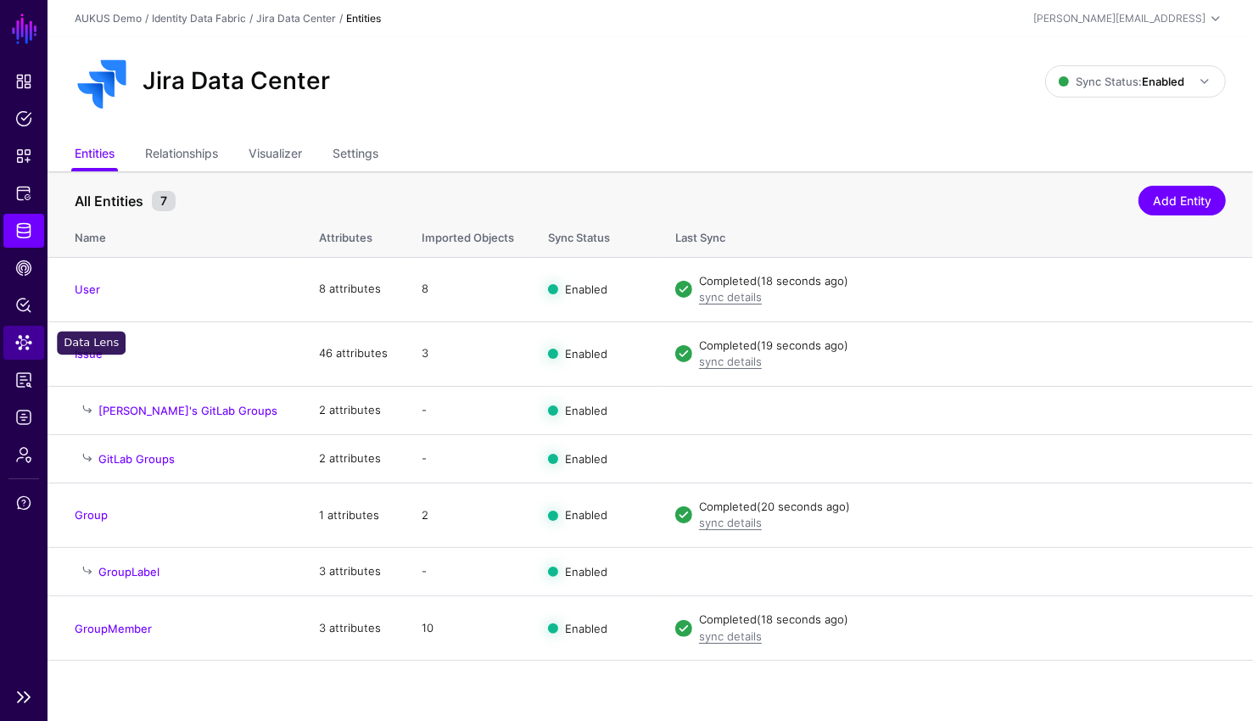
click at [26, 345] on span "Data Lens" at bounding box center [23, 342] width 17 height 17
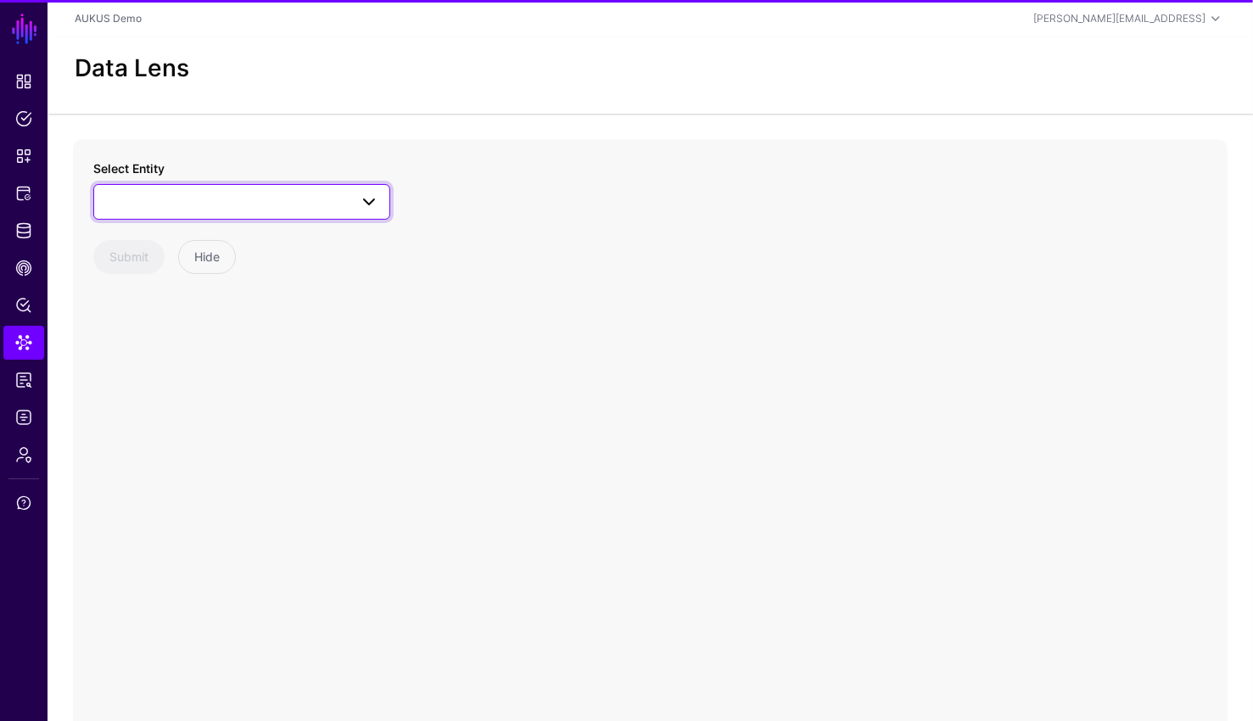
click at [184, 210] on span at bounding box center [241, 202] width 275 height 20
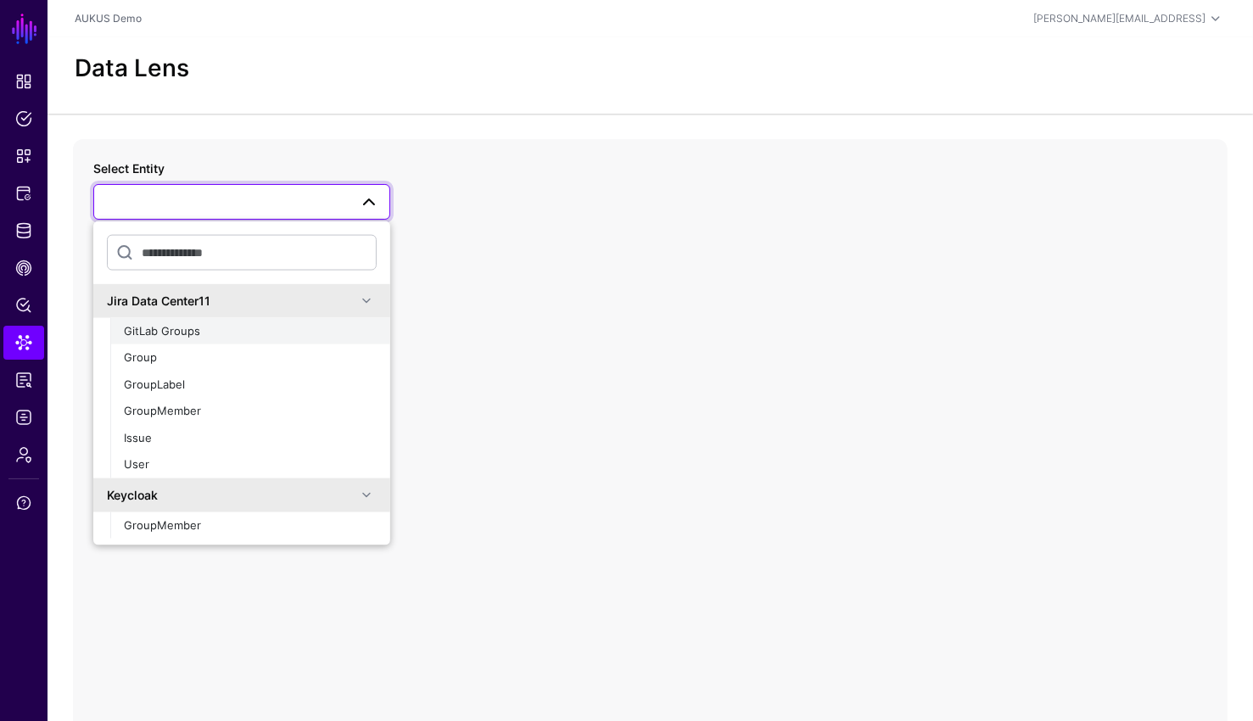
click at [243, 332] on div "GitLab Groups" at bounding box center [250, 330] width 253 height 17
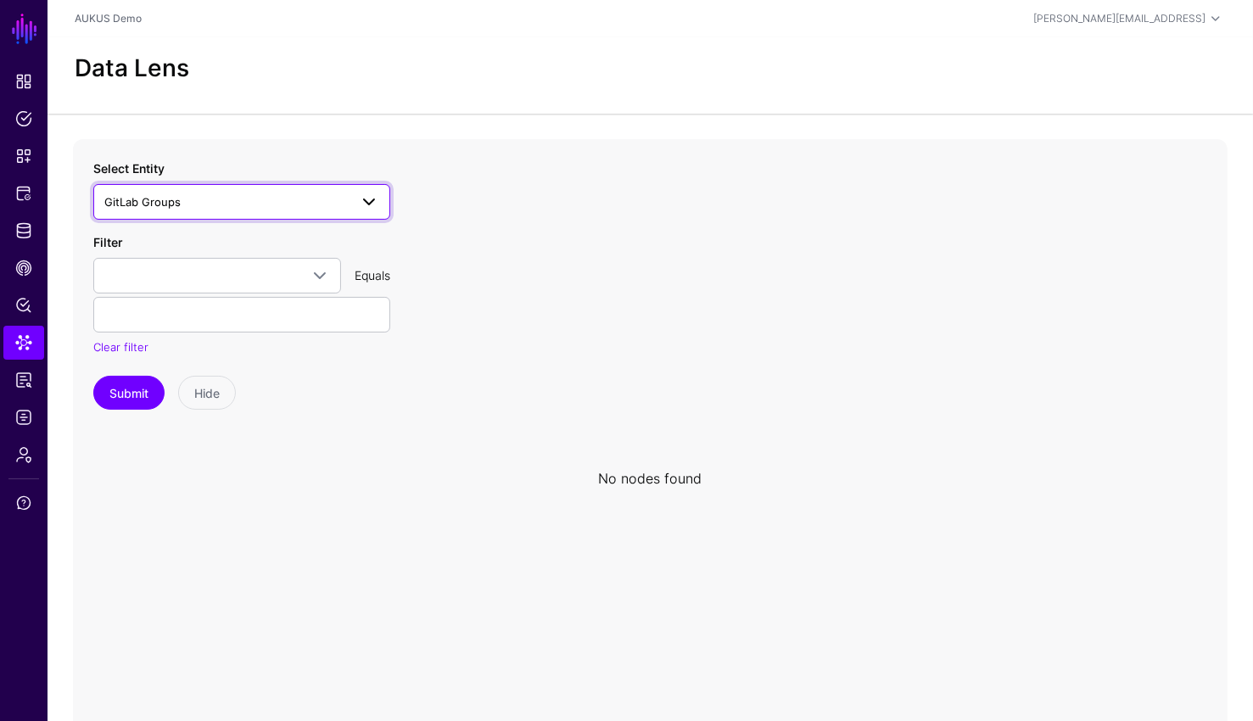
click at [205, 209] on span "GitLab Groups" at bounding box center [226, 202] width 244 height 19
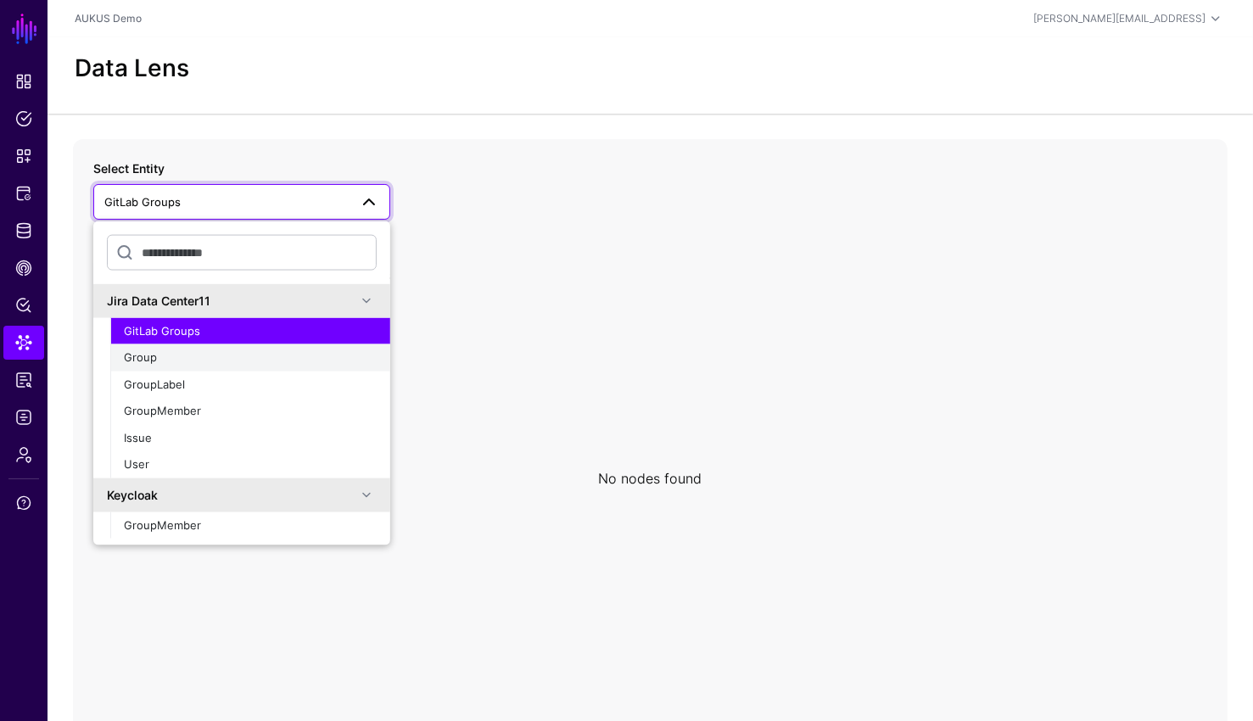
click at [155, 356] on span "Group" at bounding box center [140, 357] width 33 height 14
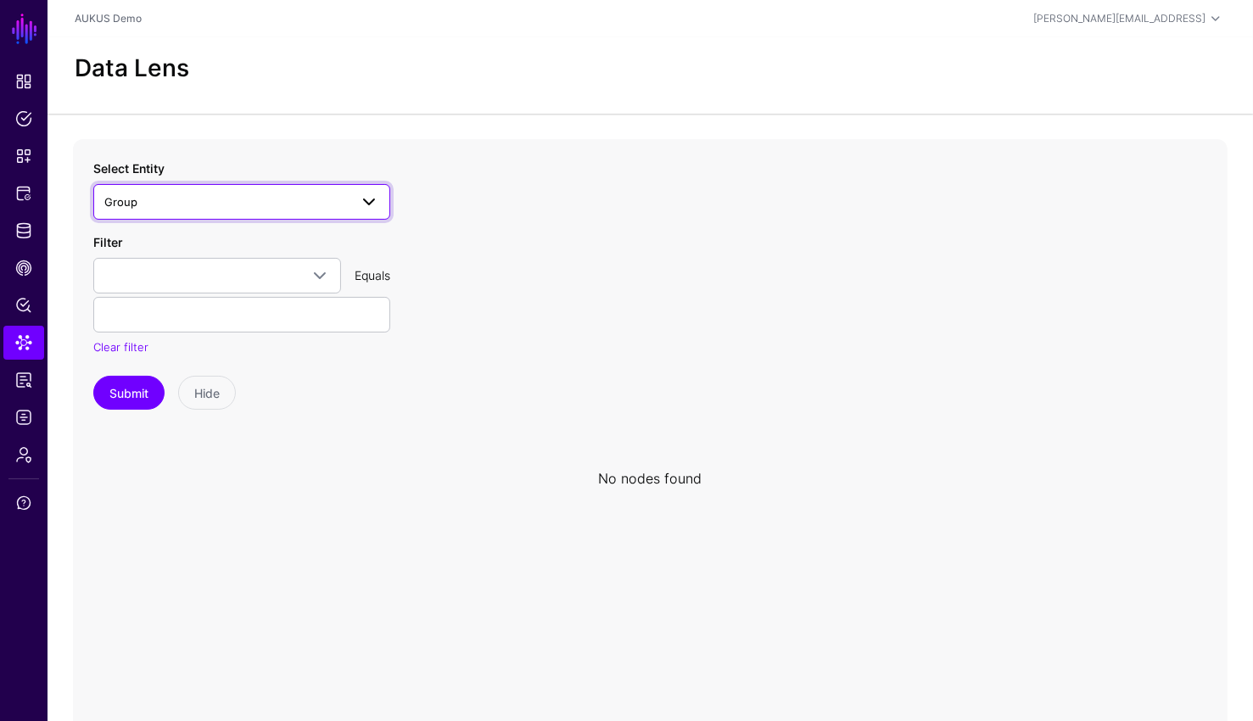
click at [233, 201] on span "Group" at bounding box center [226, 202] width 244 height 19
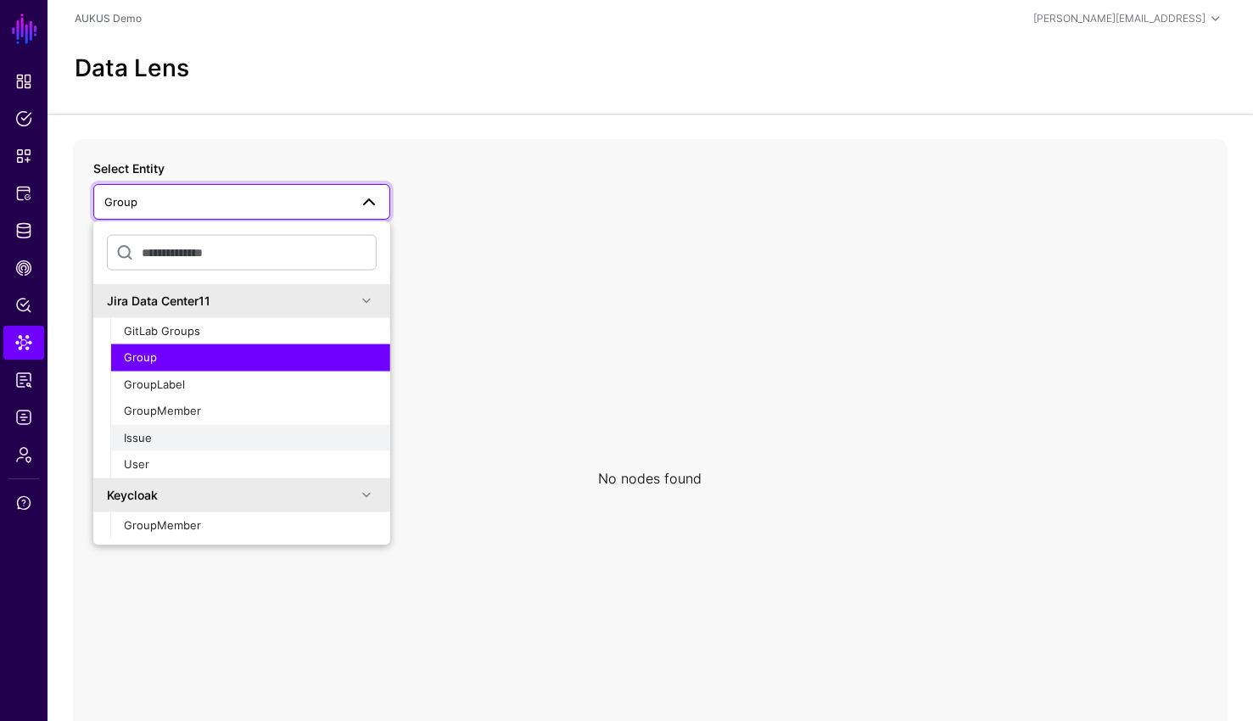
click at [173, 428] on button "Issue" at bounding box center [250, 437] width 280 height 27
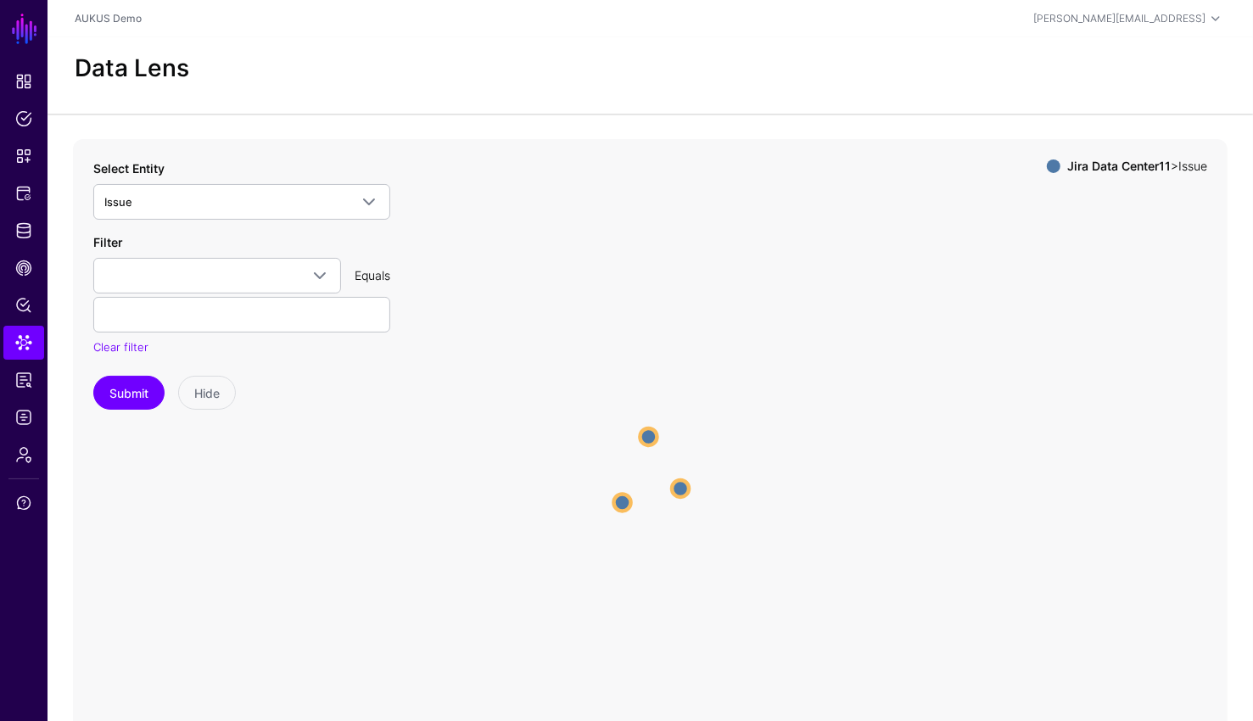
click at [626, 496] on circle at bounding box center [622, 502] width 17 height 17
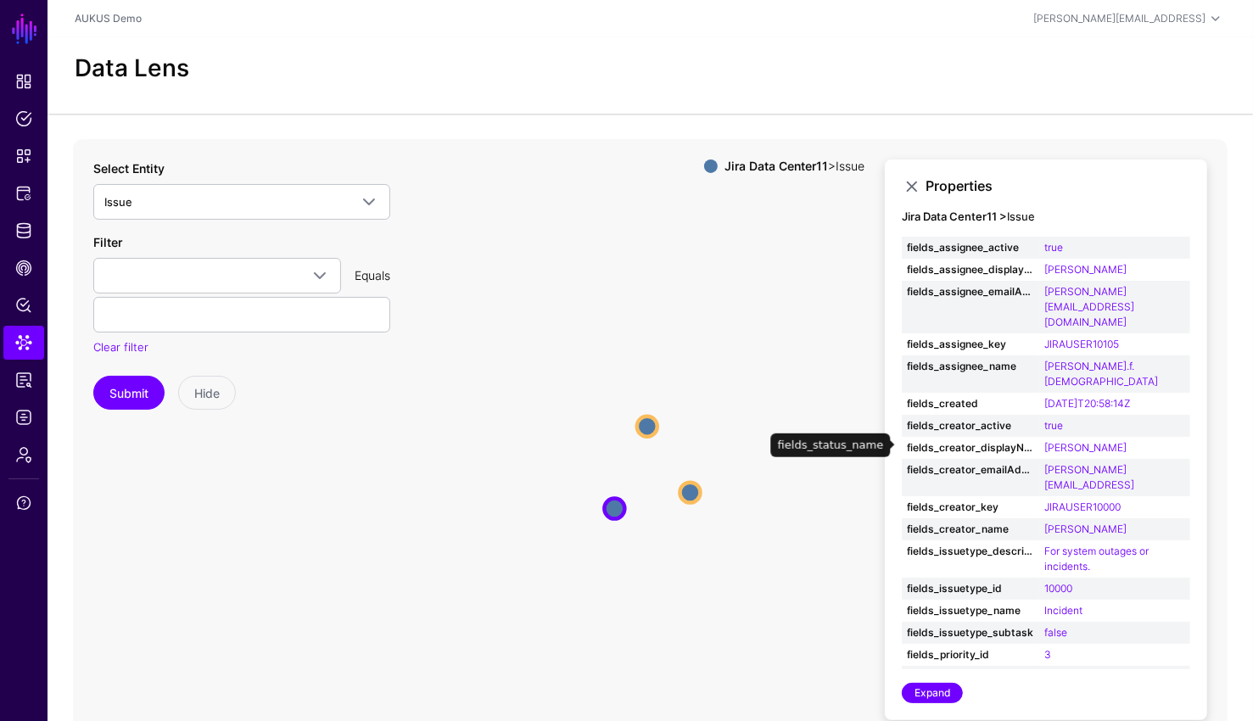
scroll to position [445, 0]
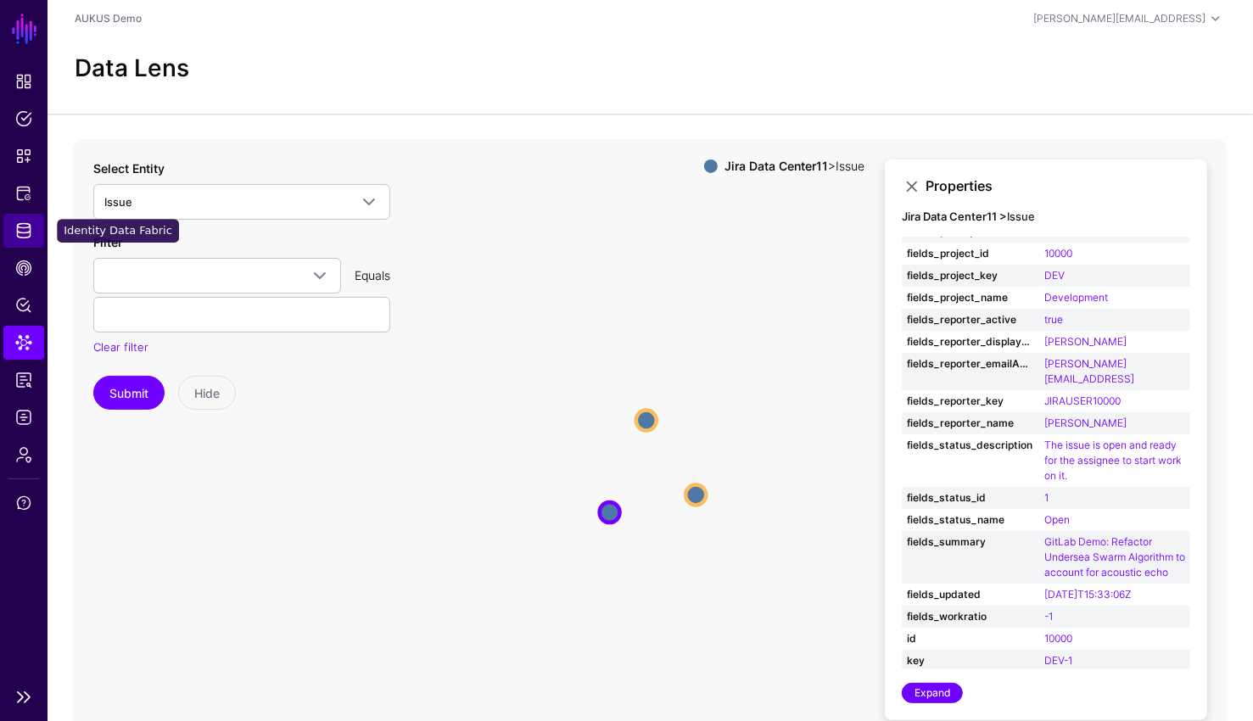
click at [18, 232] on span "Identity Data Fabric" at bounding box center [23, 230] width 17 height 17
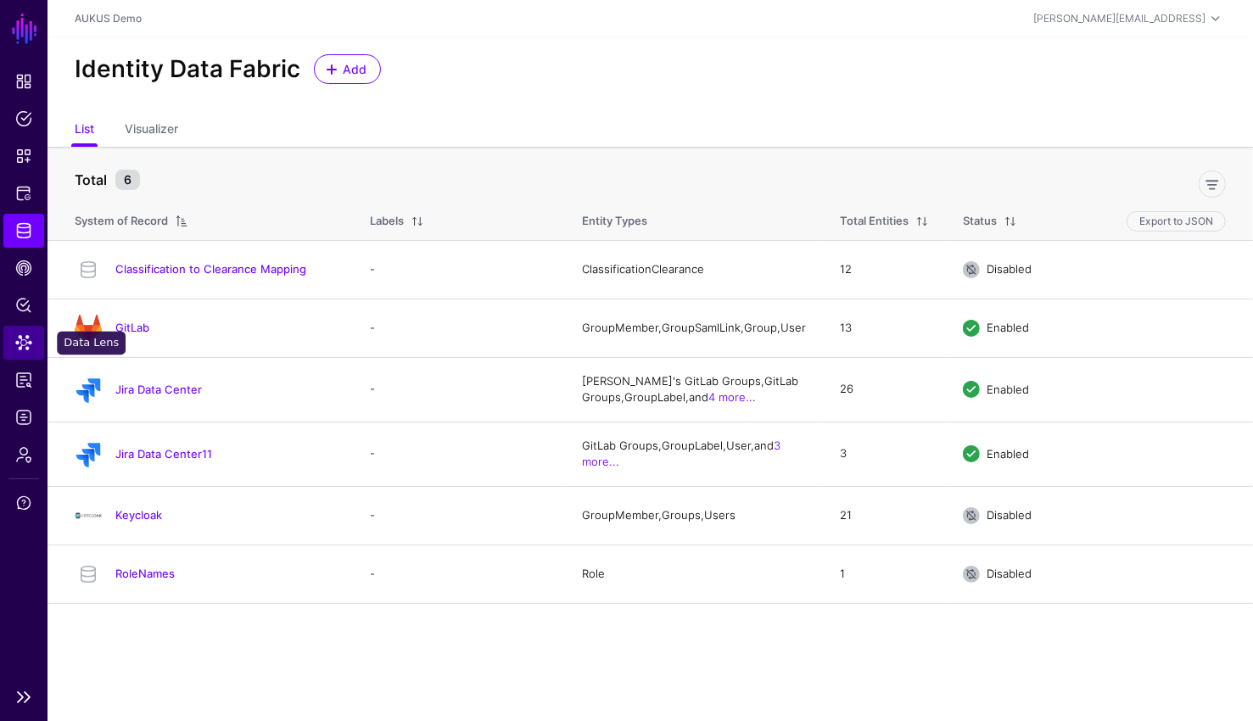
click at [21, 329] on link "Data Lens" at bounding box center [23, 343] width 41 height 34
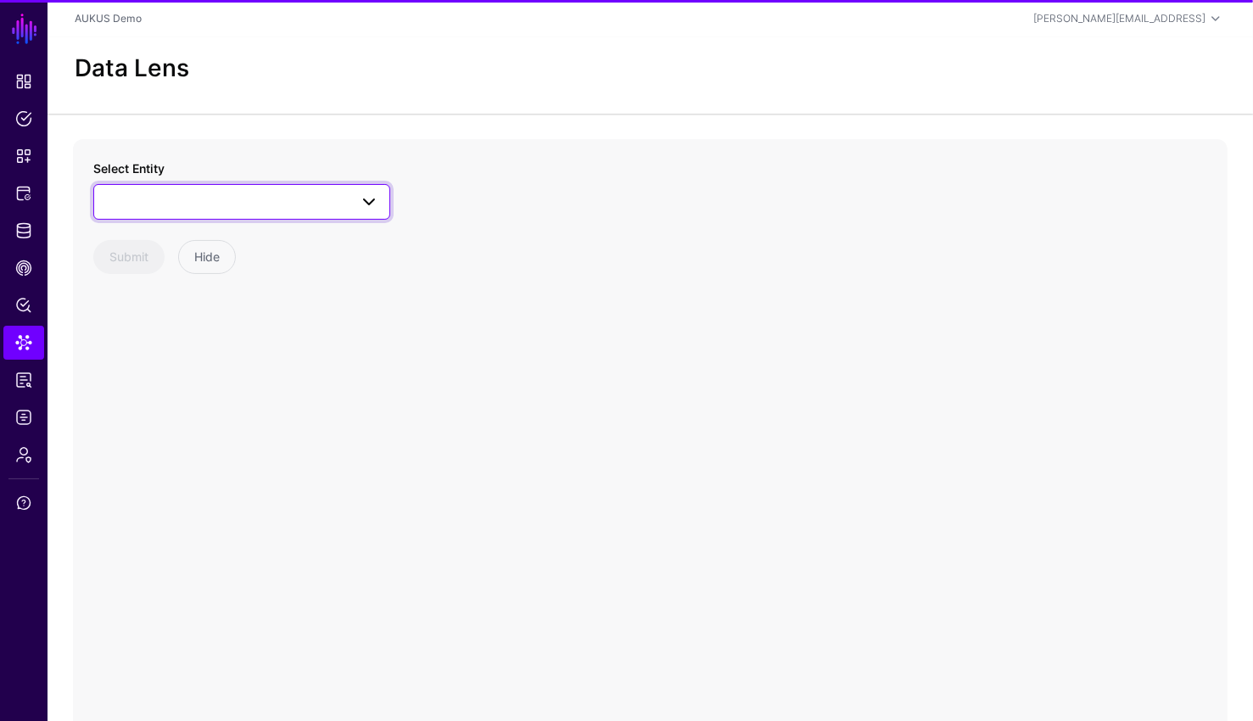
click at [237, 192] on span at bounding box center [241, 202] width 275 height 20
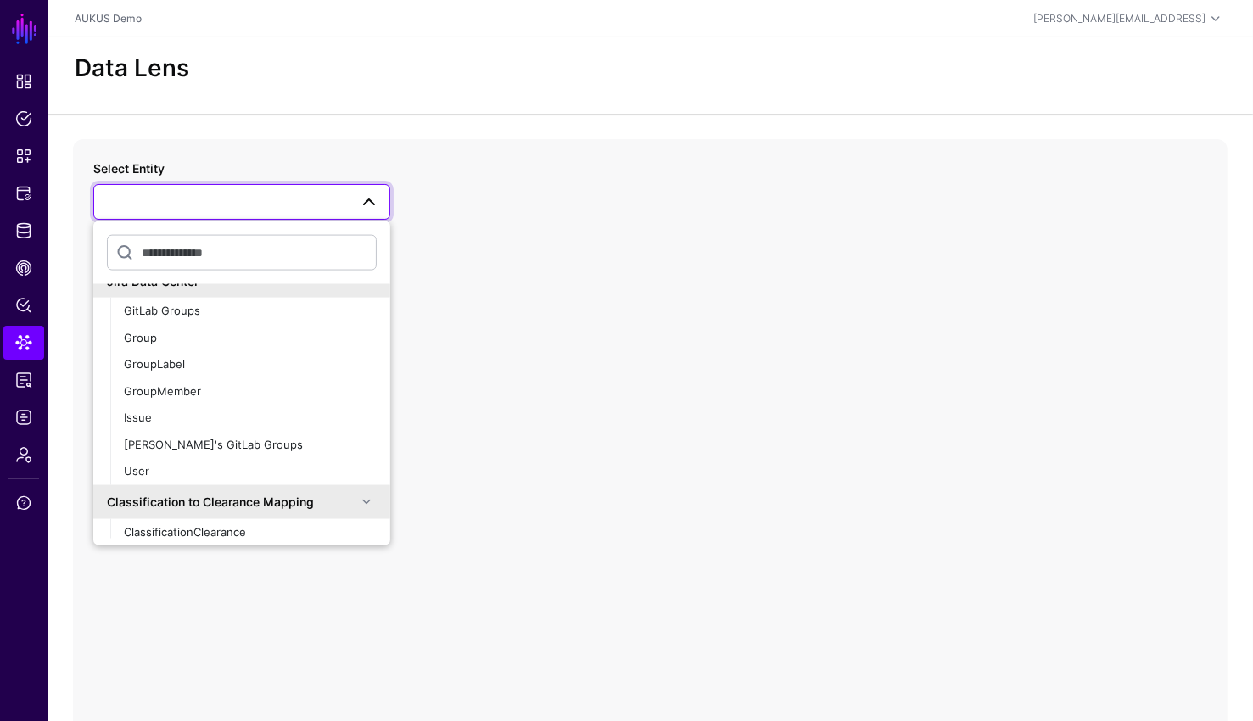
scroll to position [313, 0]
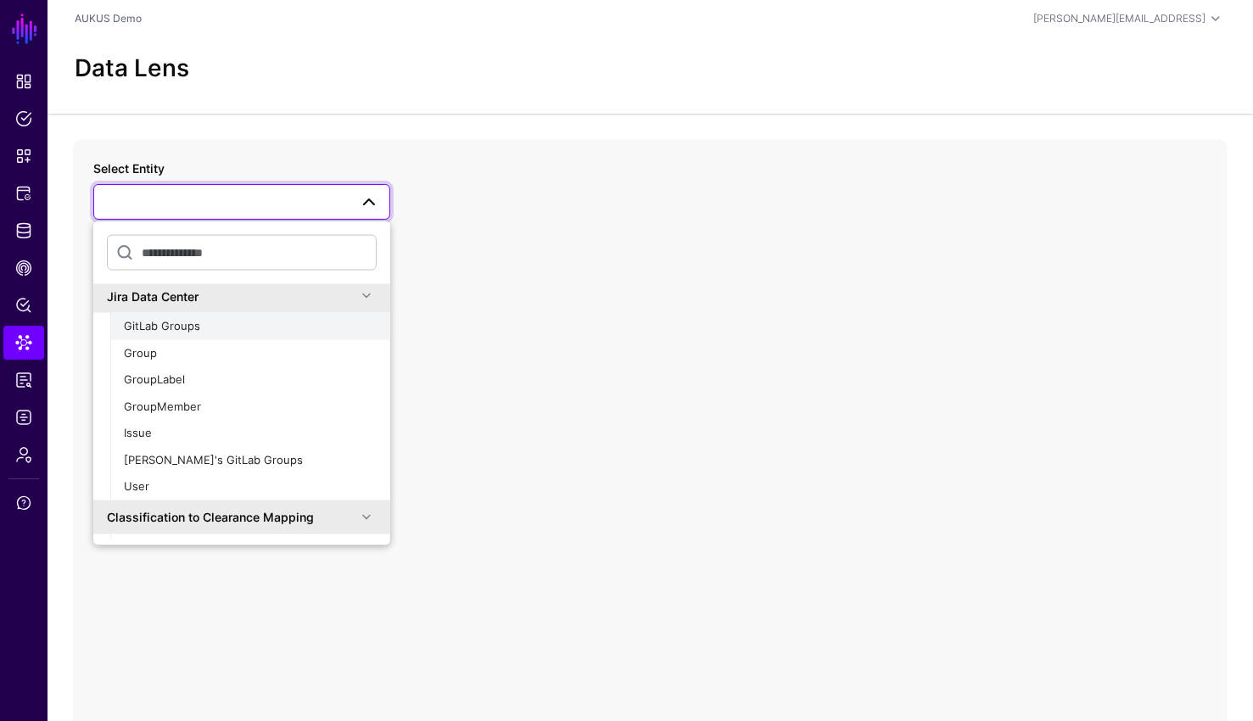
click at [200, 325] on div "GitLab Groups" at bounding box center [250, 326] width 253 height 17
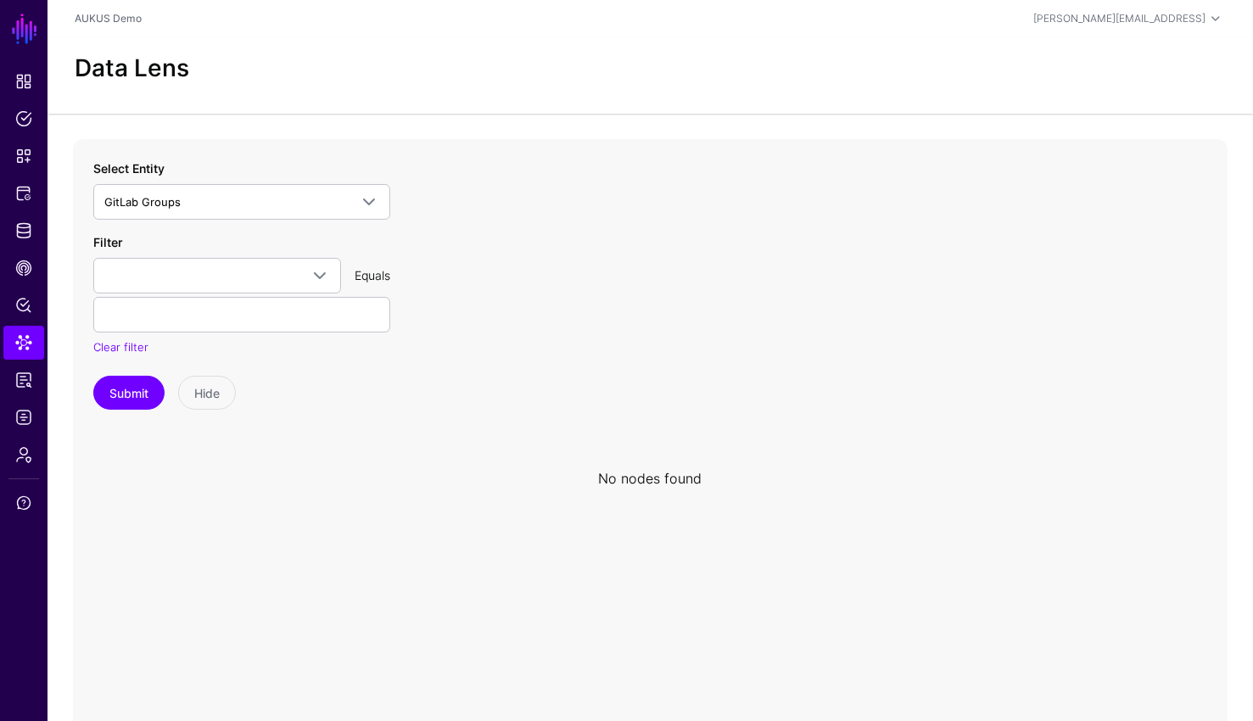
click at [197, 176] on div "Select Entity GitLab Groups Jira Data Center11 GitLab Groups Group GroupLabel G…" at bounding box center [241, 189] width 297 height 60
click at [196, 197] on span "GitLab Groups" at bounding box center [226, 202] width 244 height 19
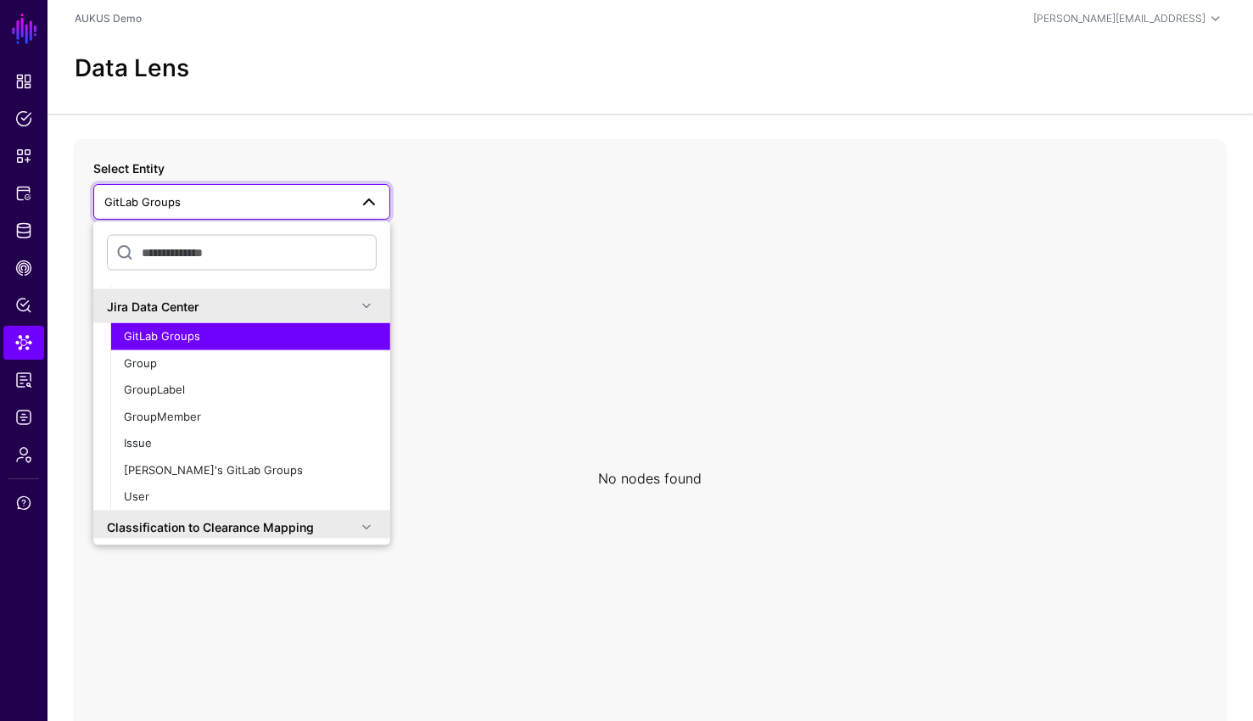
scroll to position [318, 0]
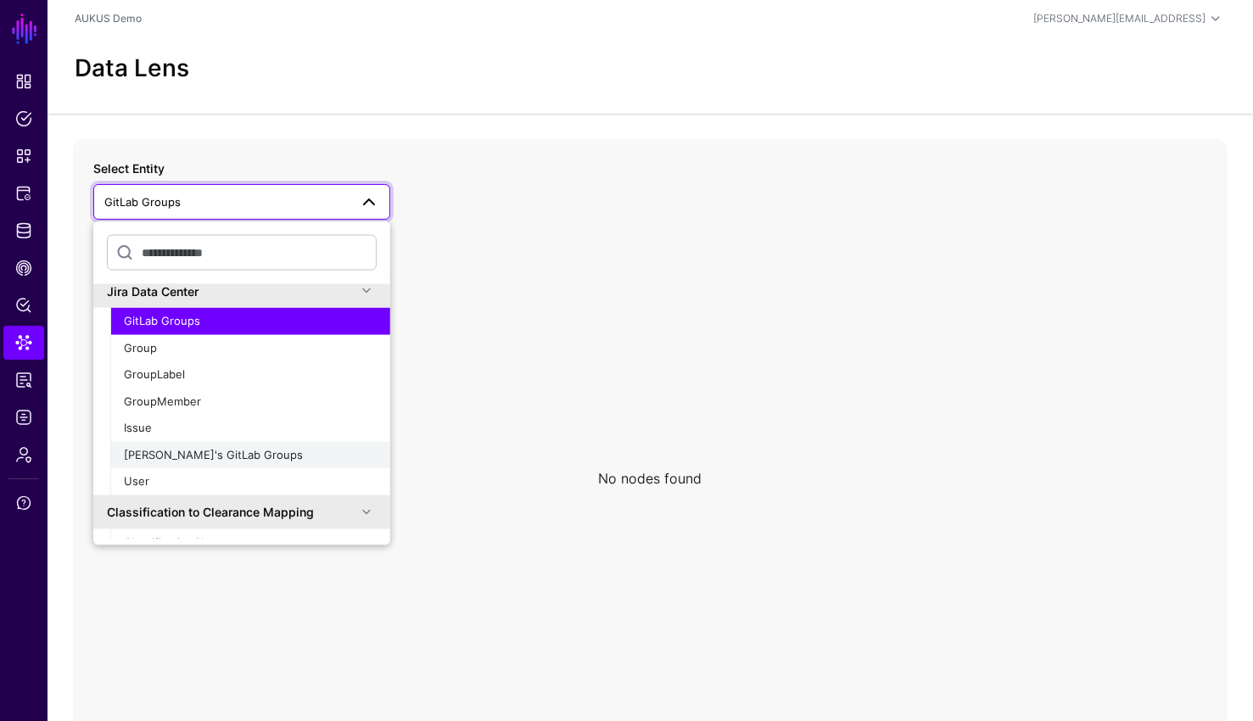
click at [179, 462] on button "Joe's GitLab Groups" at bounding box center [250, 454] width 280 height 27
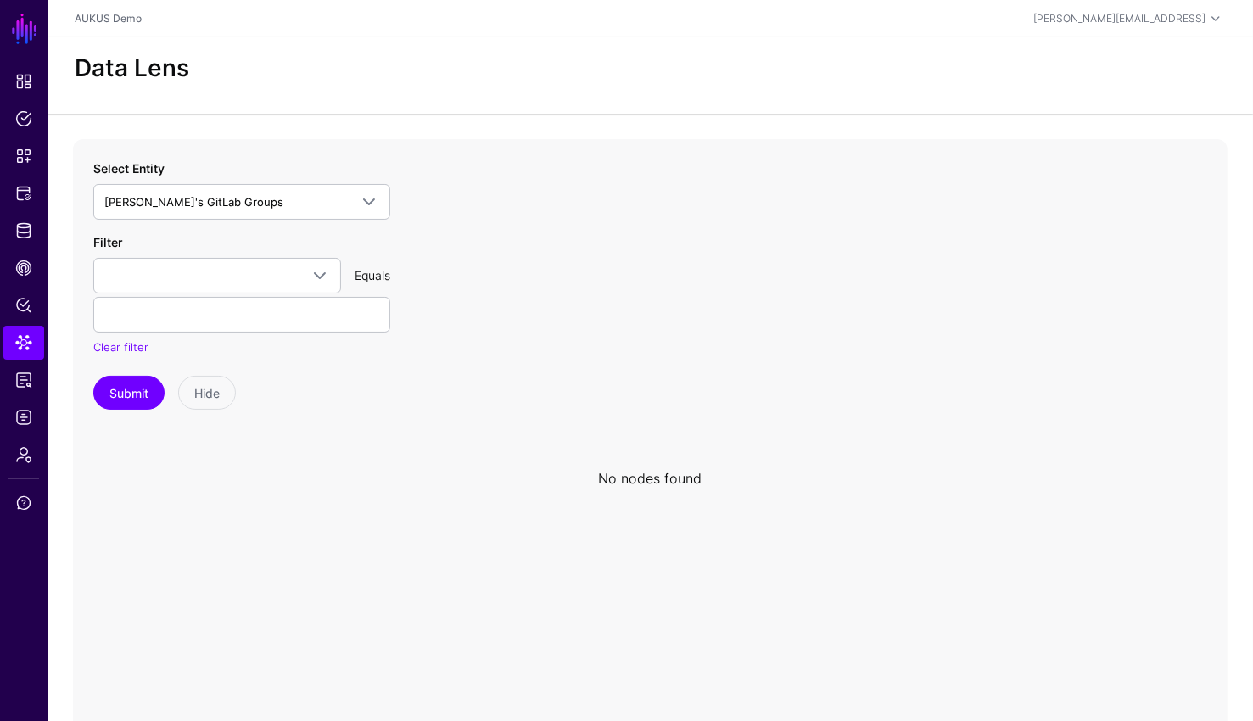
click at [329, 233] on div "Filter id value Equals Clear filter" at bounding box center [241, 294] width 297 height 123
click at [17, 231] on span "Identity Data Fabric" at bounding box center [23, 230] width 17 height 17
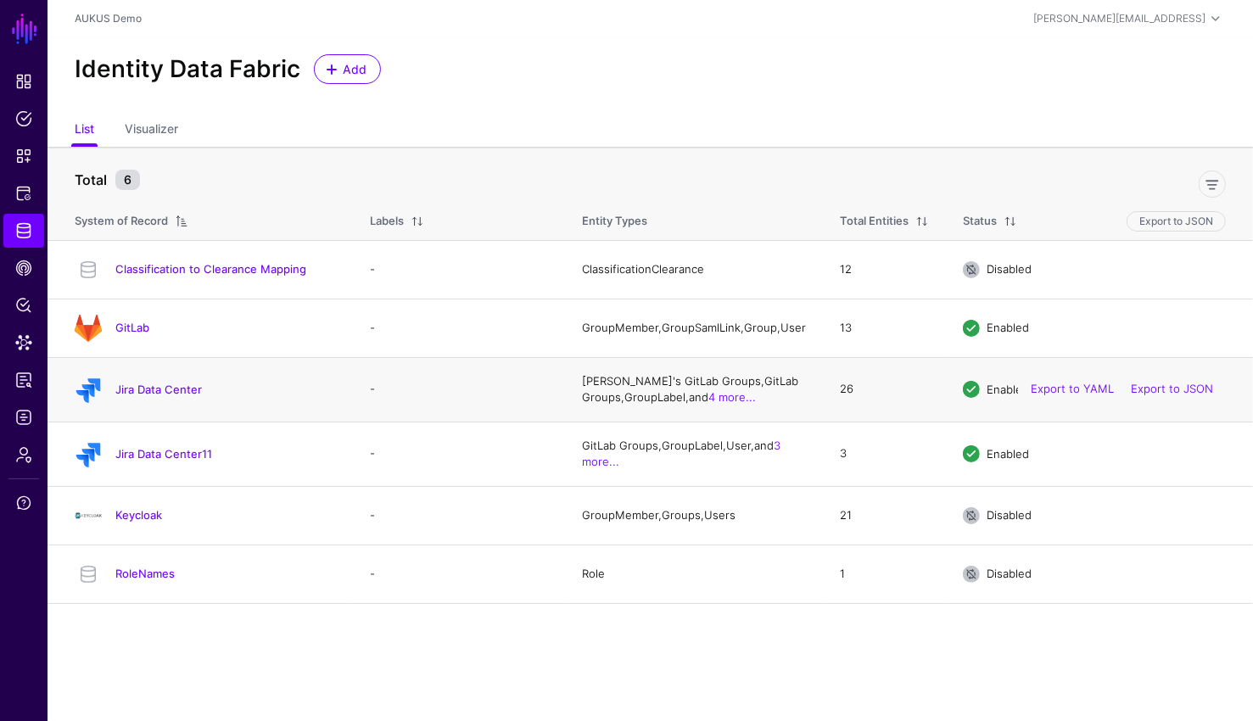
click at [159, 410] on td "Jira Data Center" at bounding box center [199, 389] width 305 height 64
click at [163, 395] on link "Jira Data Center" at bounding box center [158, 389] width 87 height 14
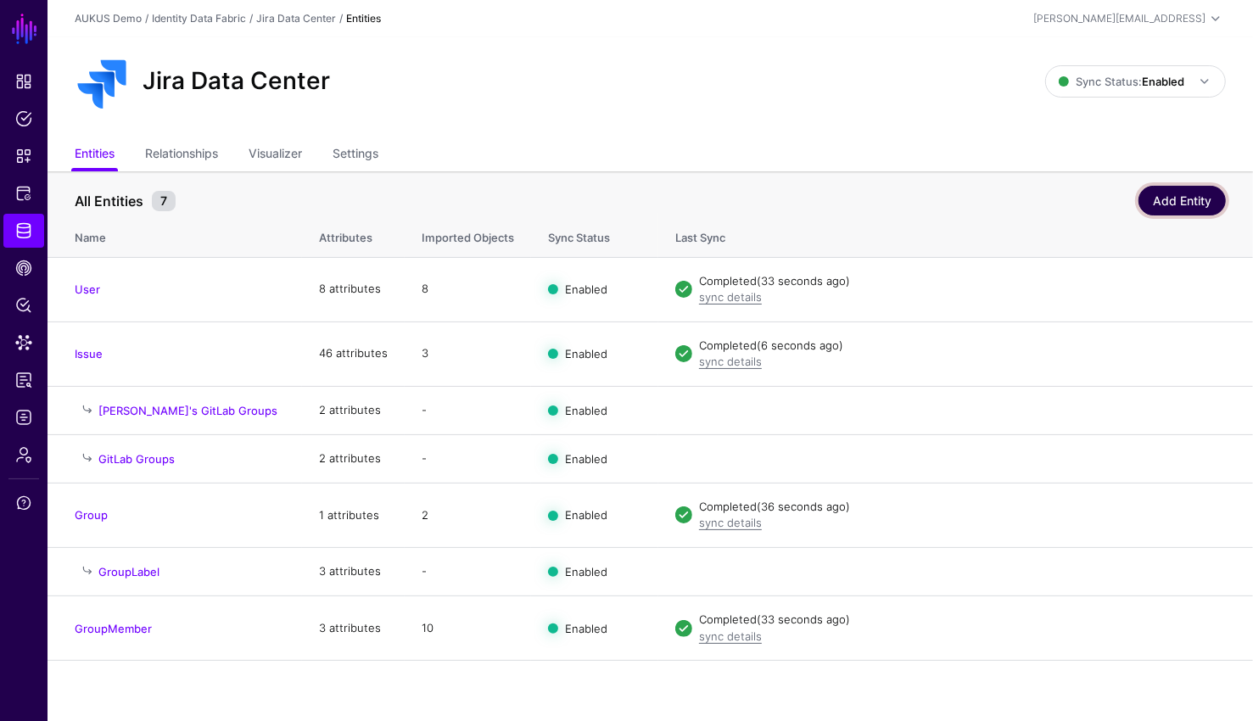
click at [750, 199] on link "Add Entity" at bounding box center [1181, 201] width 87 height 30
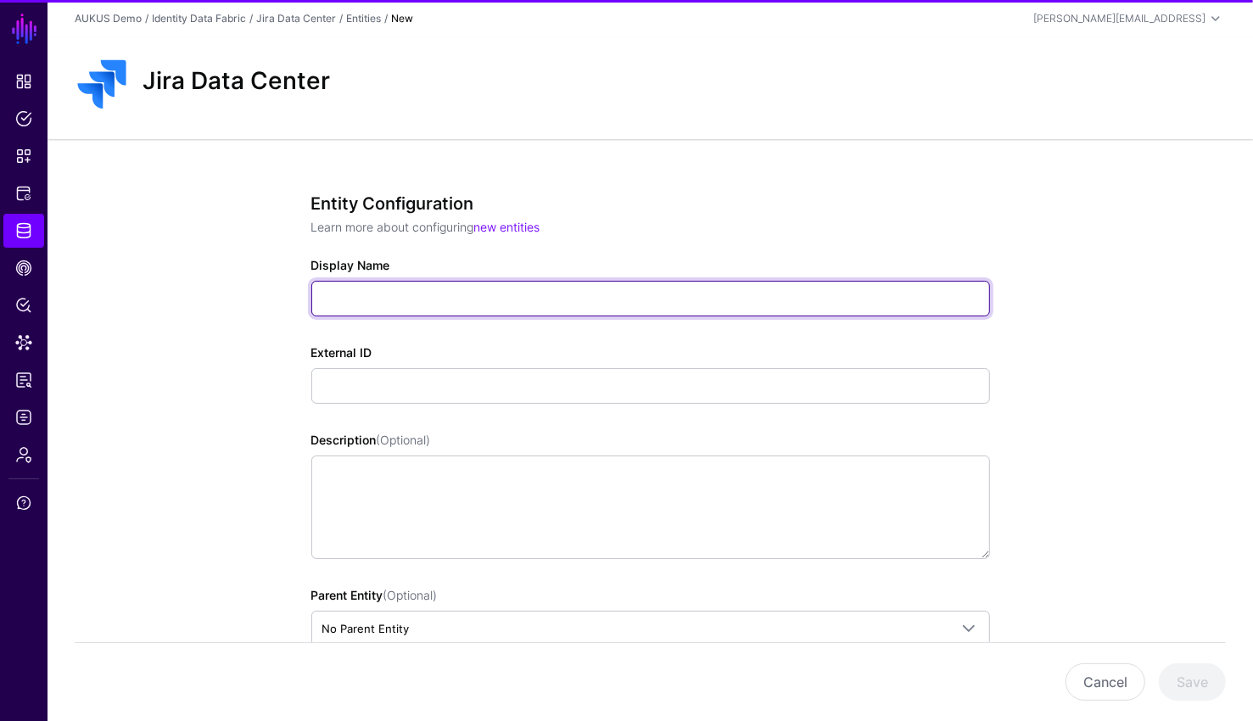
click at [533, 302] on input "Display Name" at bounding box center [650, 299] width 678 height 36
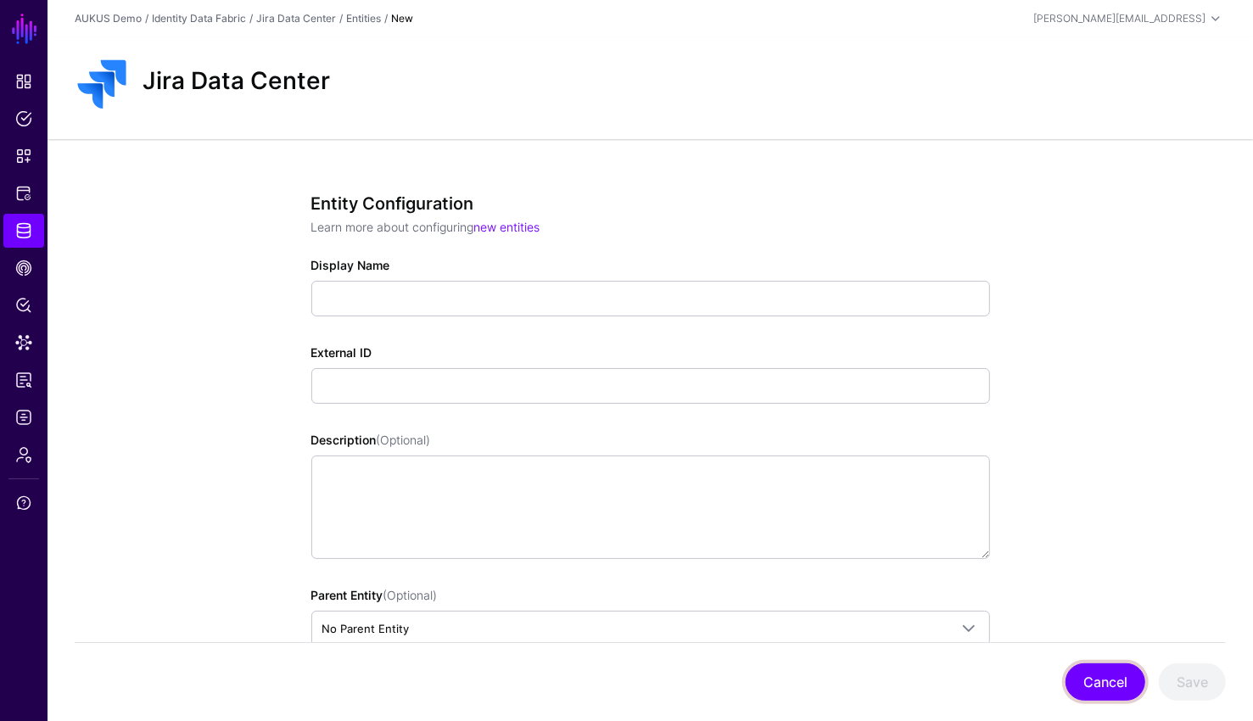
click at [750, 675] on button "Cancel" at bounding box center [1105, 681] width 80 height 37
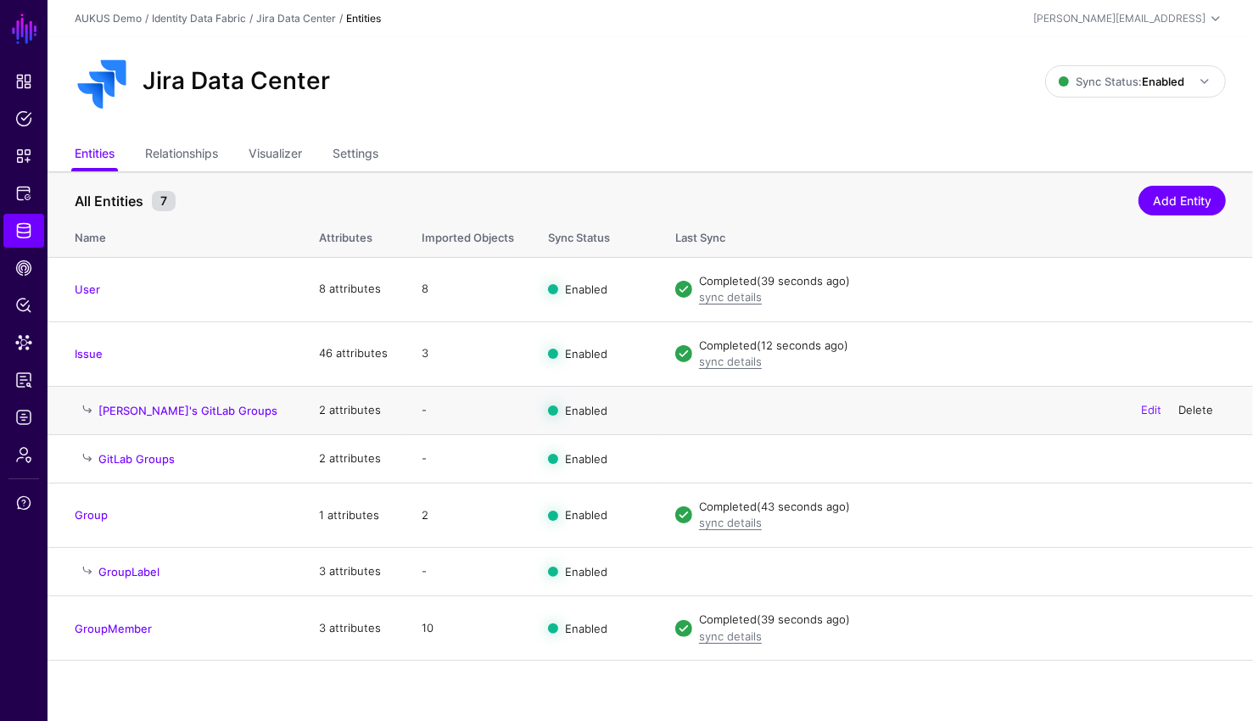
click at [750, 409] on link "Delete" at bounding box center [1195, 410] width 35 height 14
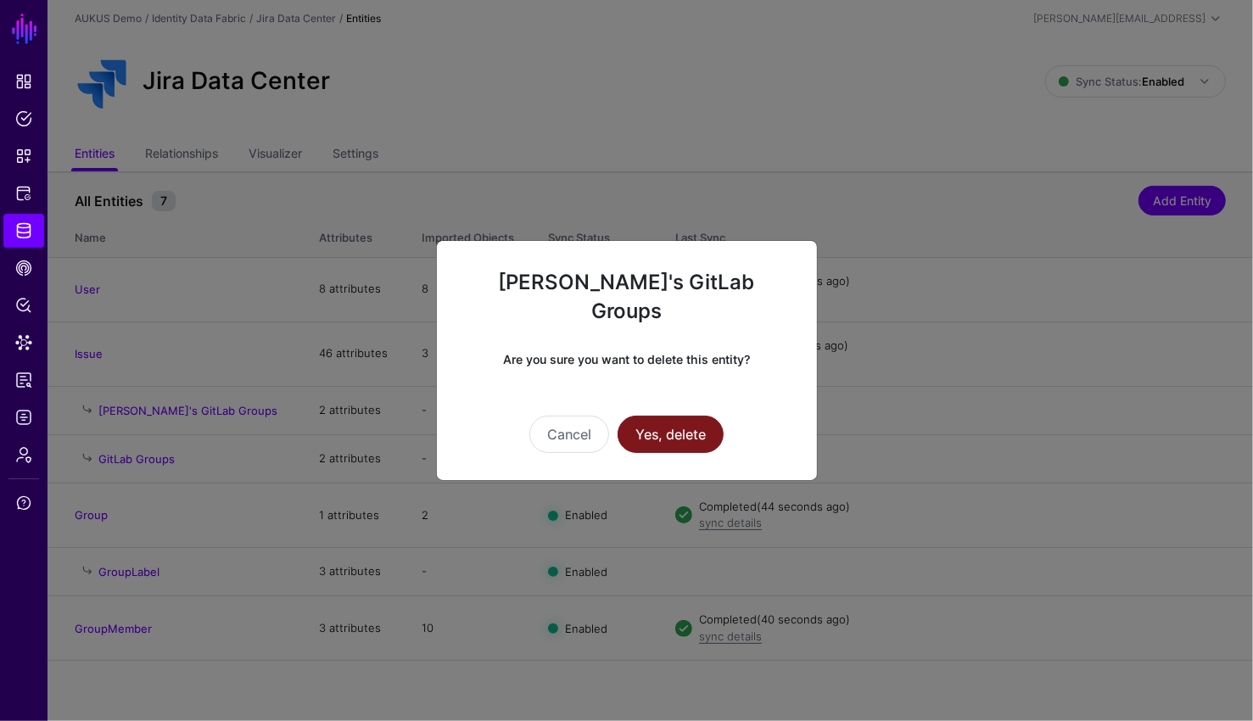
click at [657, 416] on button "Yes, delete" at bounding box center [670, 434] width 106 height 37
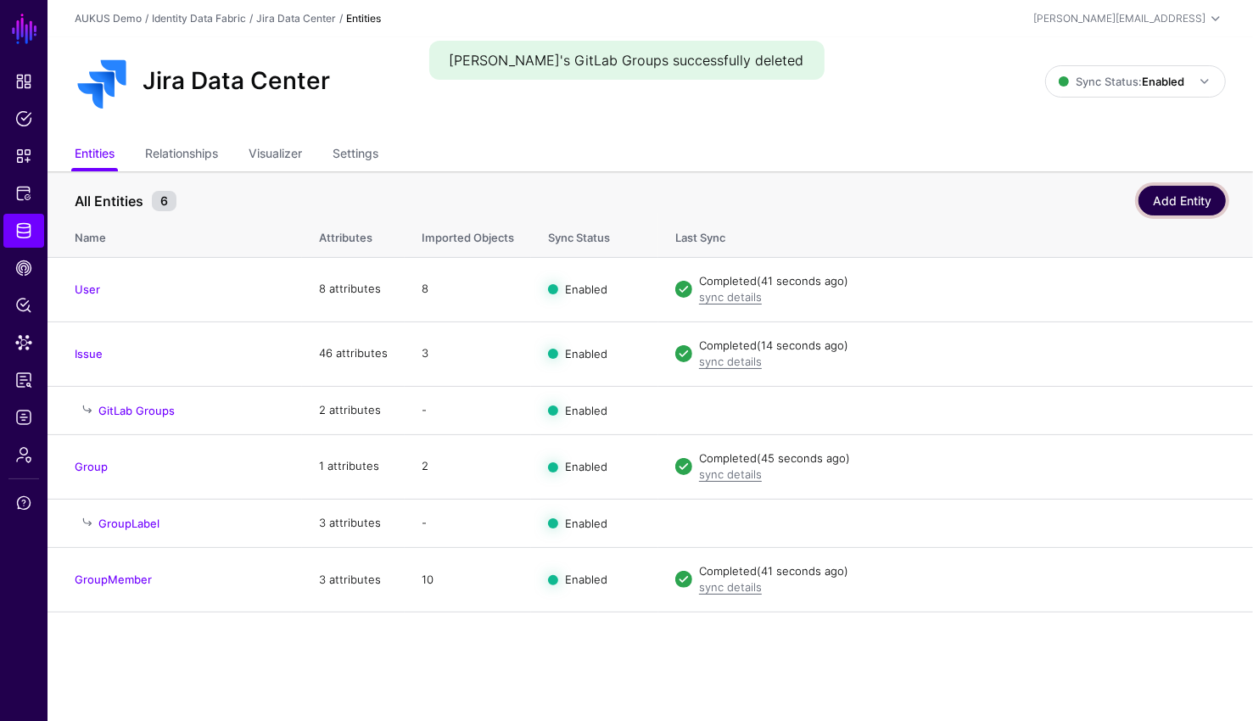
click at [750, 201] on link "Add Entity" at bounding box center [1181, 201] width 87 height 30
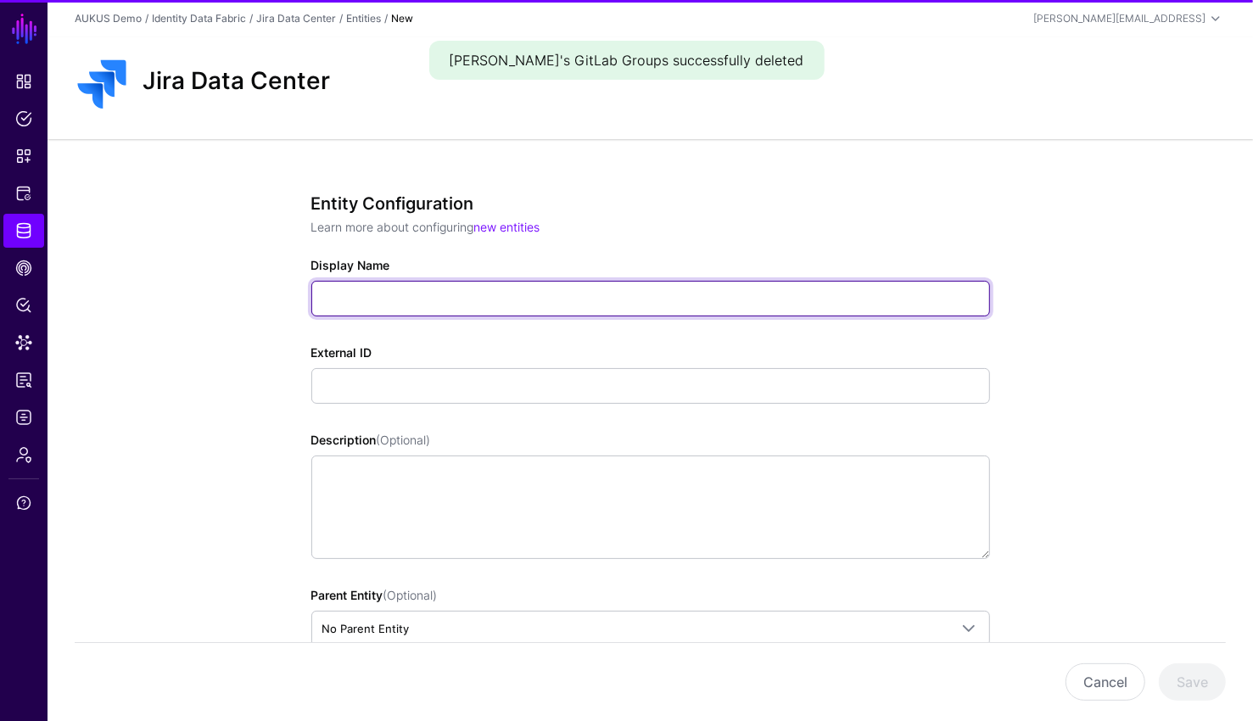
click at [582, 308] on input "Display Name" at bounding box center [650, 299] width 678 height 36
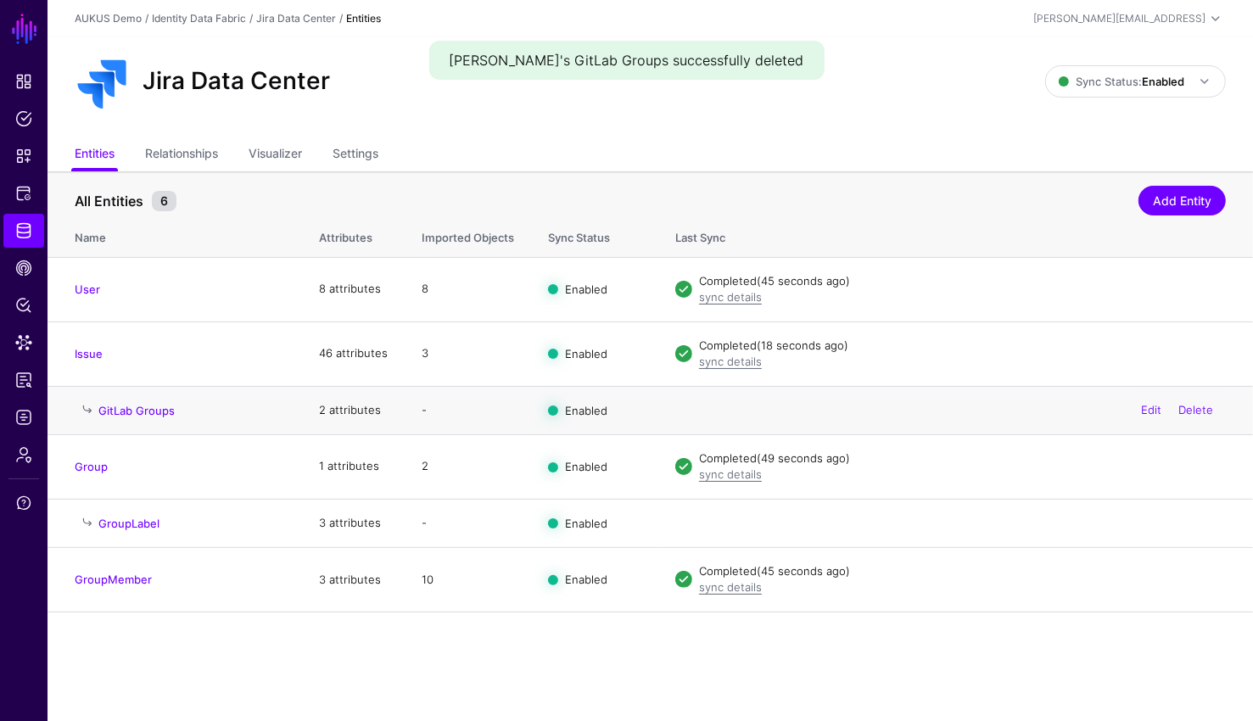
click at [157, 420] on td "GitLab Groups" at bounding box center [174, 410] width 254 height 48
click at [157, 413] on link "GitLab Groups" at bounding box center [136, 411] width 76 height 14
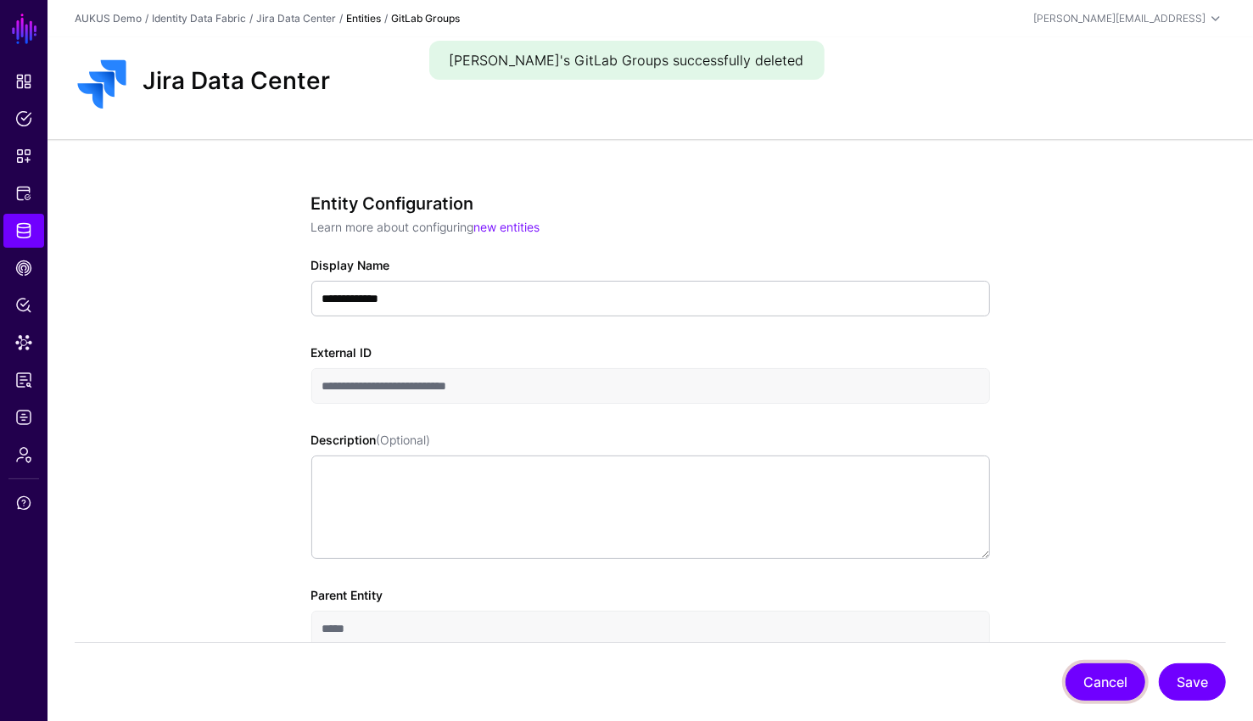
click at [750, 680] on button "Cancel" at bounding box center [1105, 681] width 80 height 37
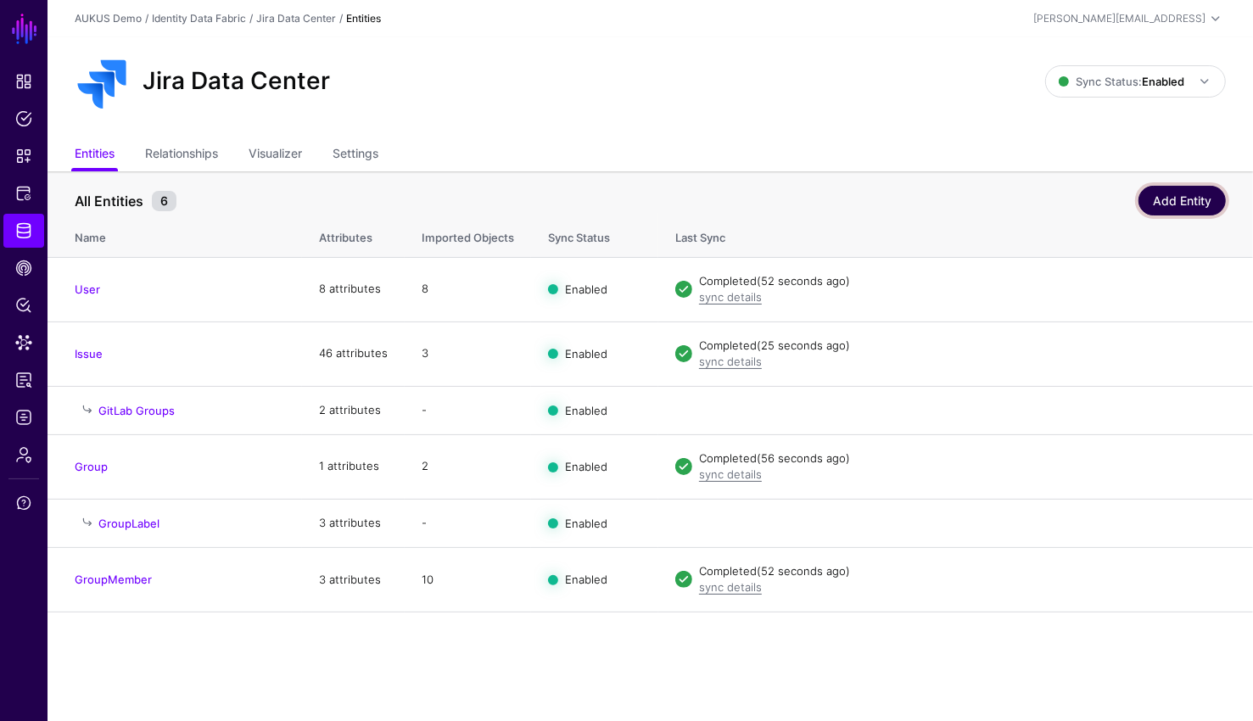
click at [750, 192] on link "Add Entity" at bounding box center [1181, 201] width 87 height 30
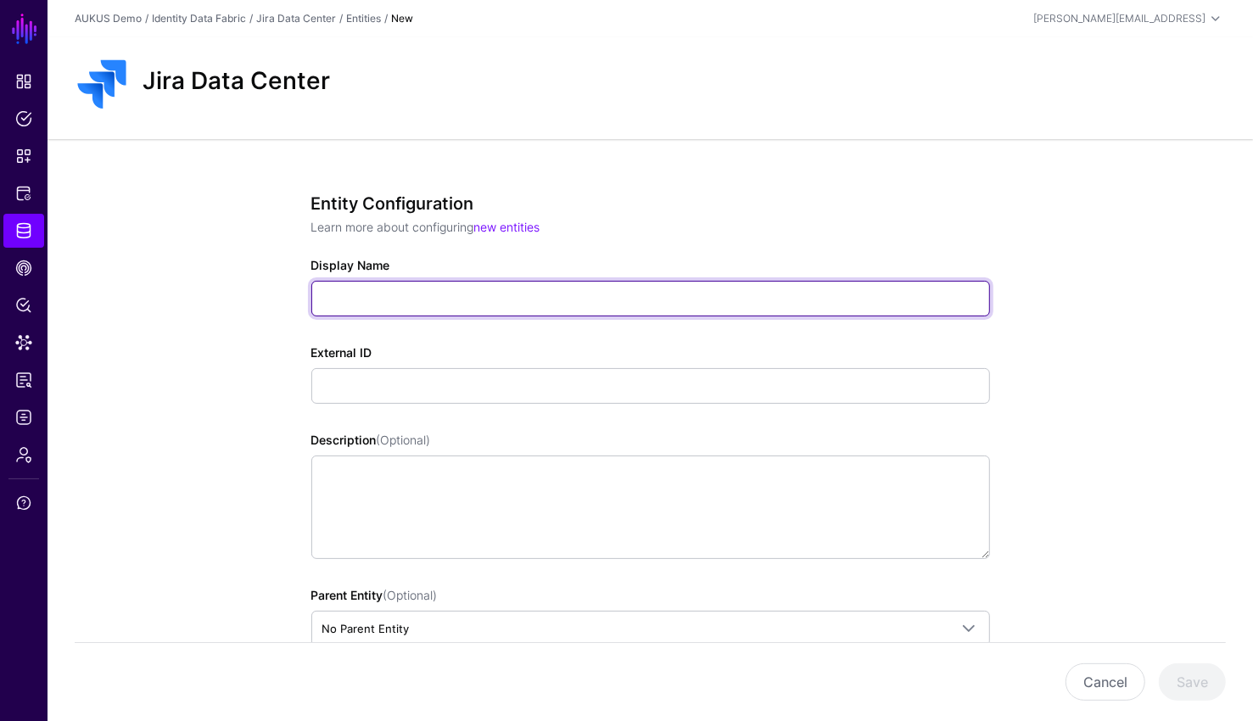
click at [673, 299] on input "Display Name" at bounding box center [650, 299] width 678 height 36
type input "**********"
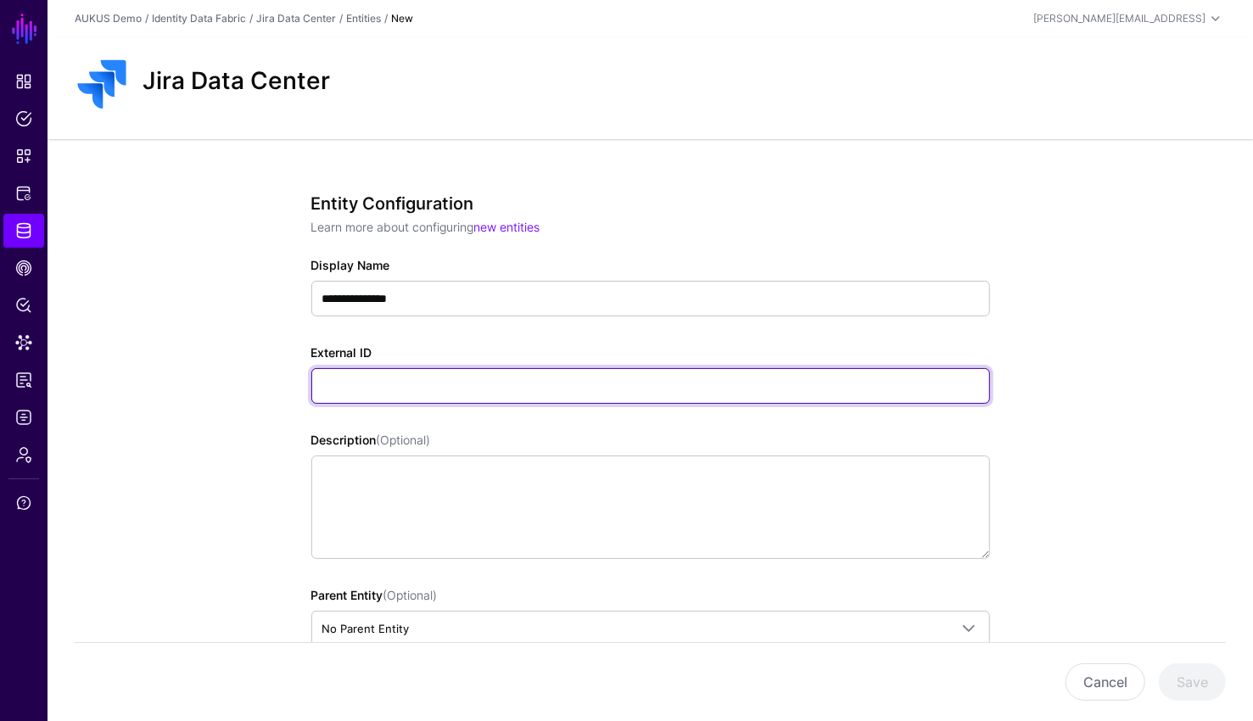
paste input "**********"
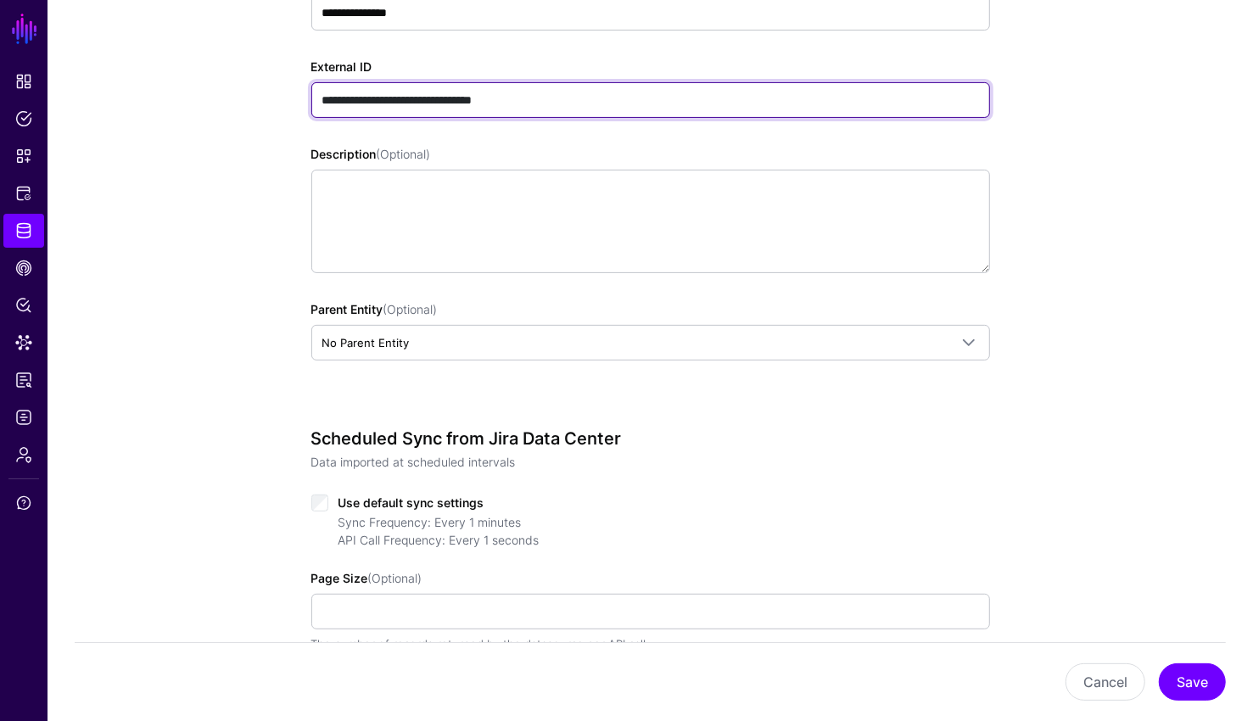
scroll to position [293, 0]
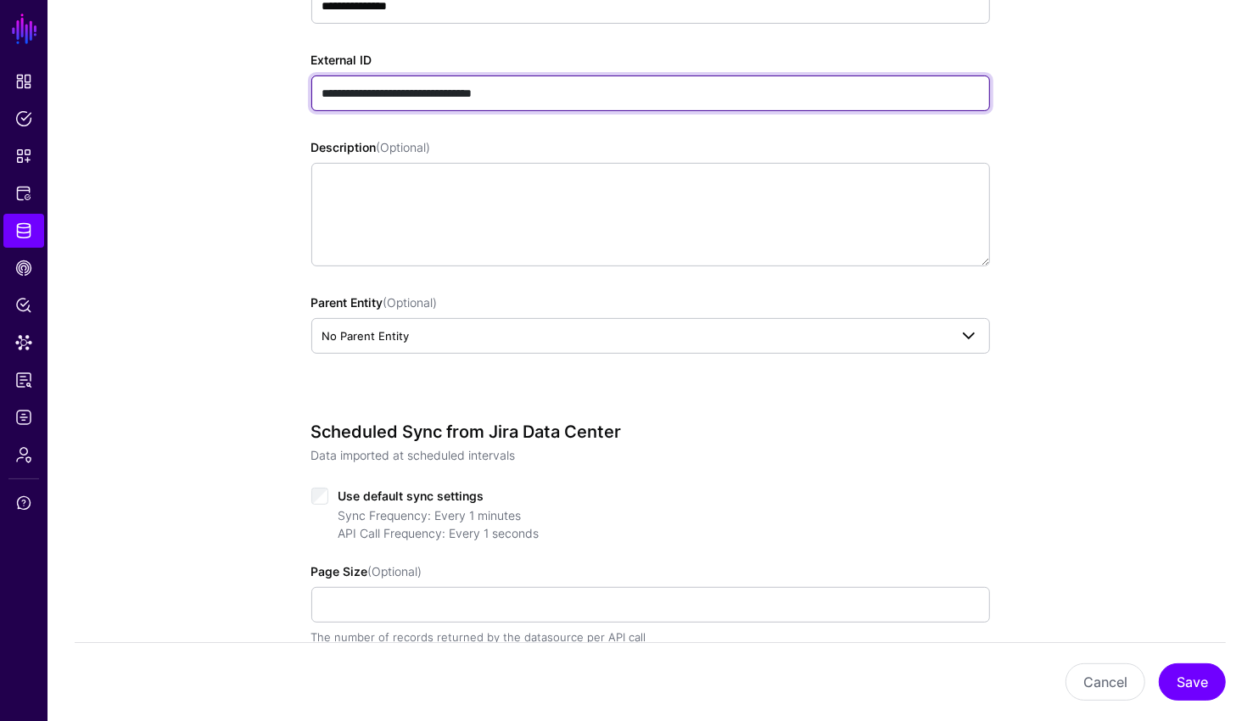
type input "**********"
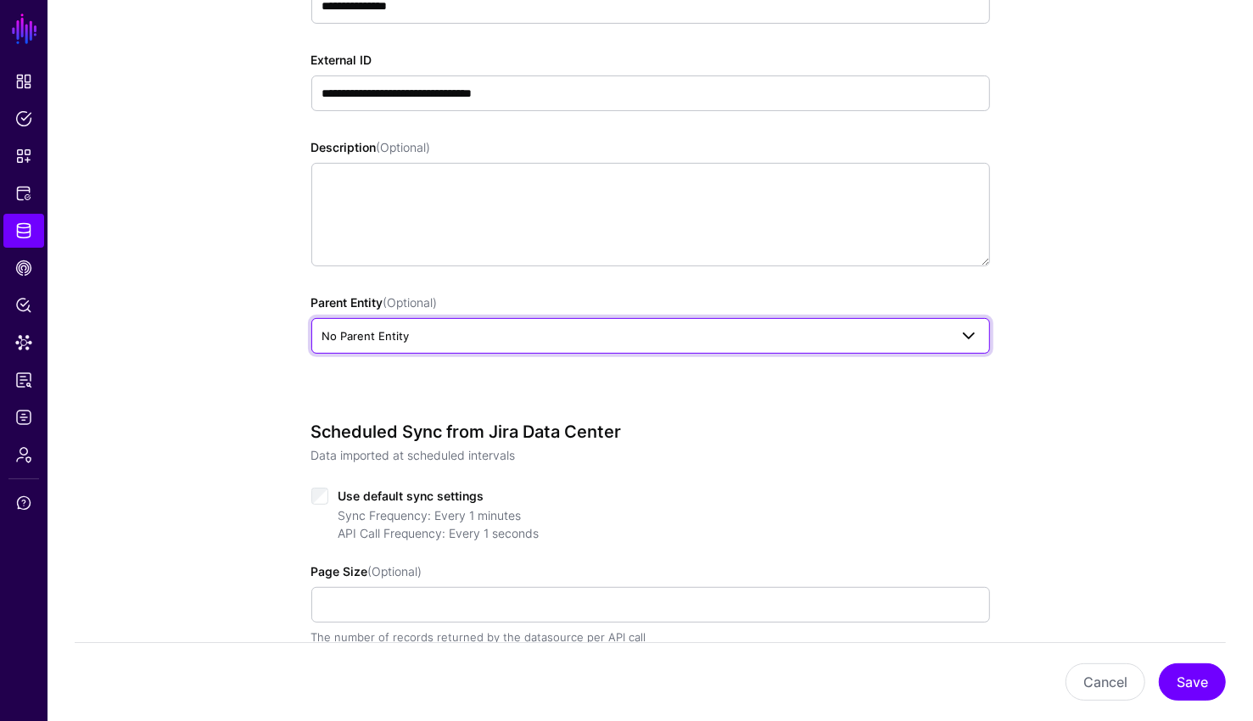
click at [698, 350] on link "No Parent Entity" at bounding box center [650, 336] width 678 height 36
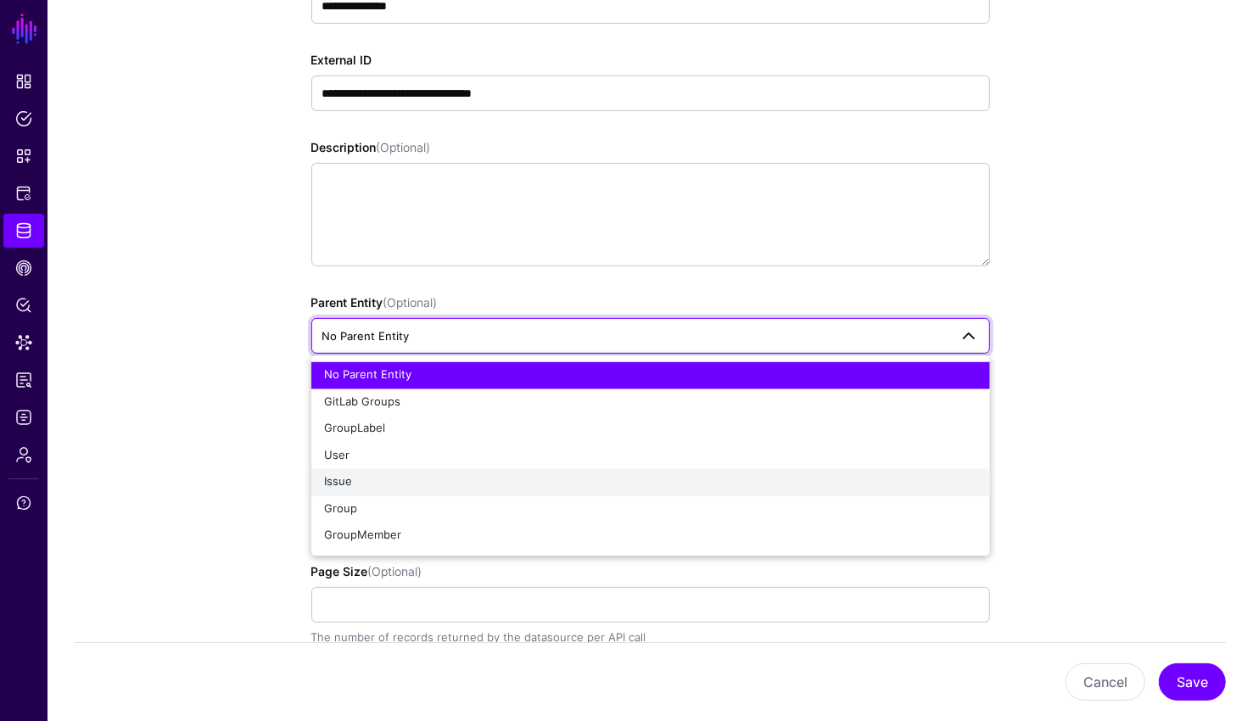
click at [359, 480] on div "Issue" at bounding box center [650, 482] width 651 height 17
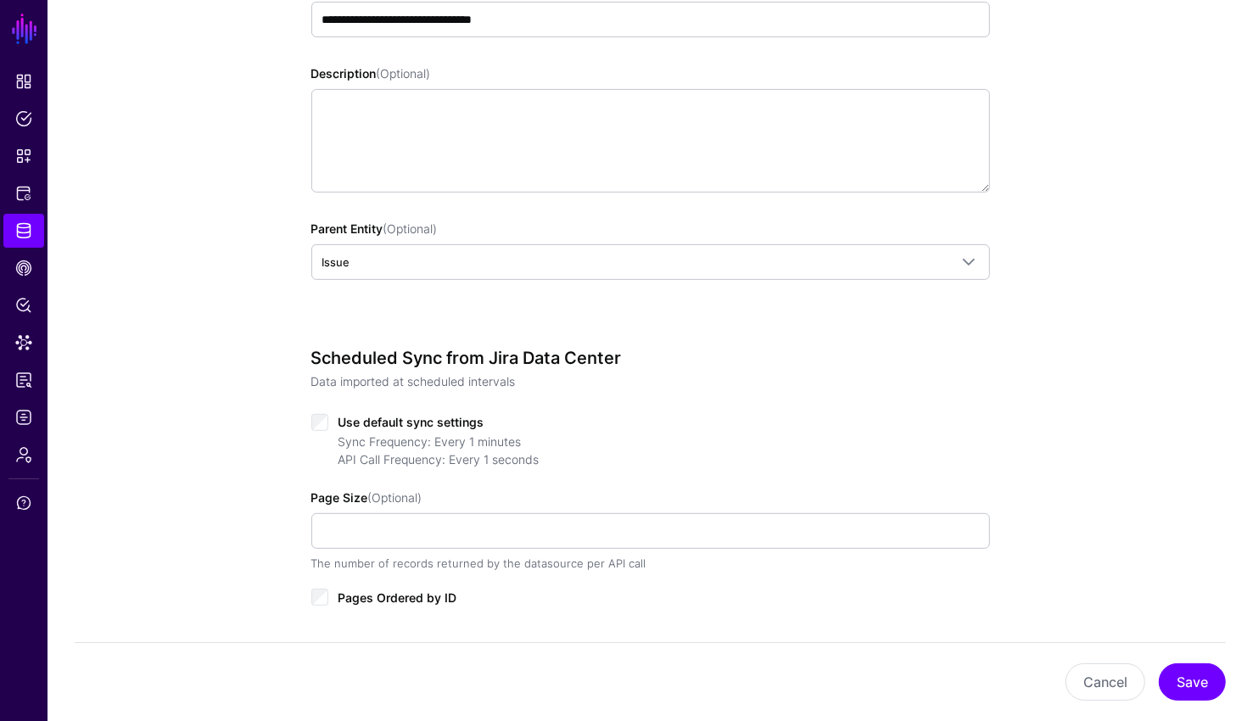
scroll to position [429, 0]
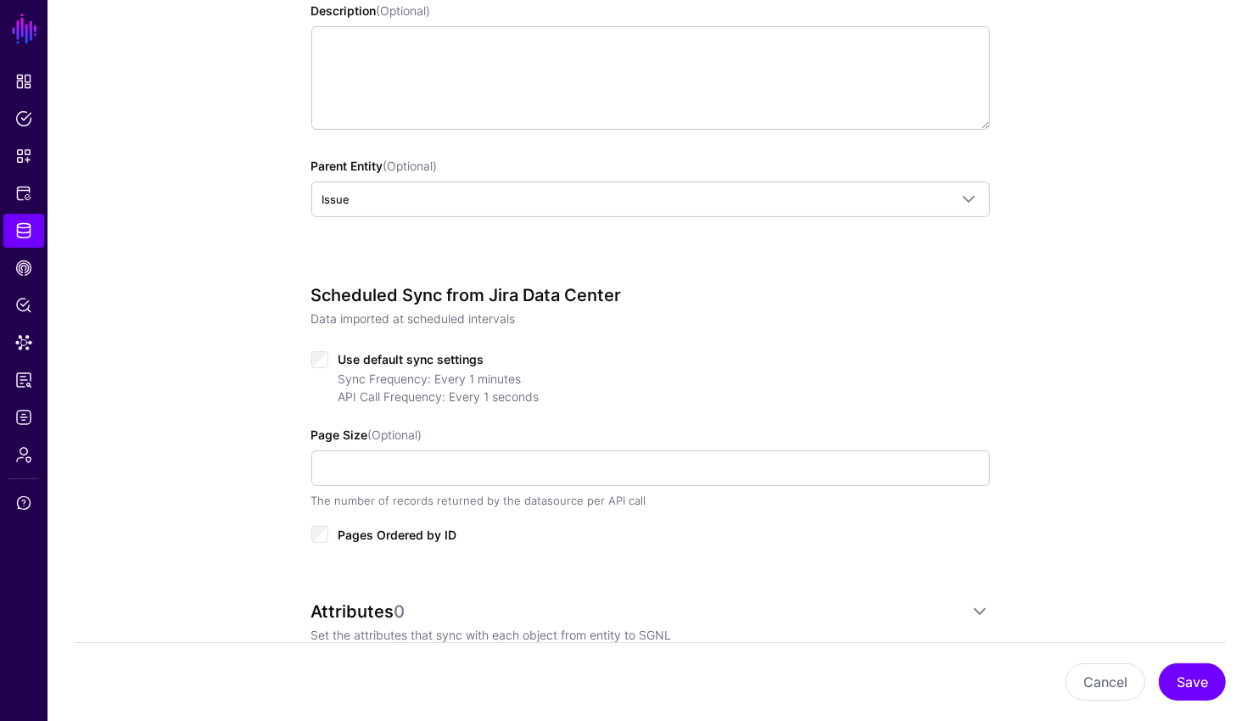
click at [309, 366] on div "**********" at bounding box center [650, 286] width 787 height 1153
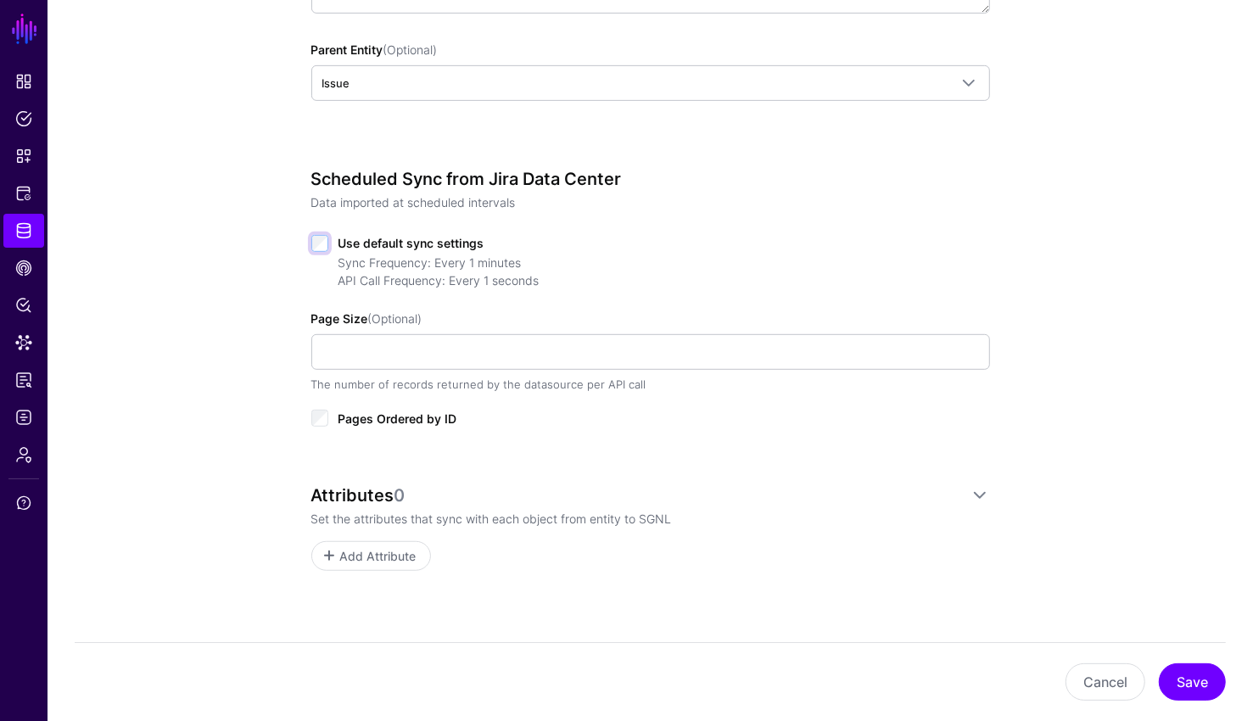
scroll to position [570, 0]
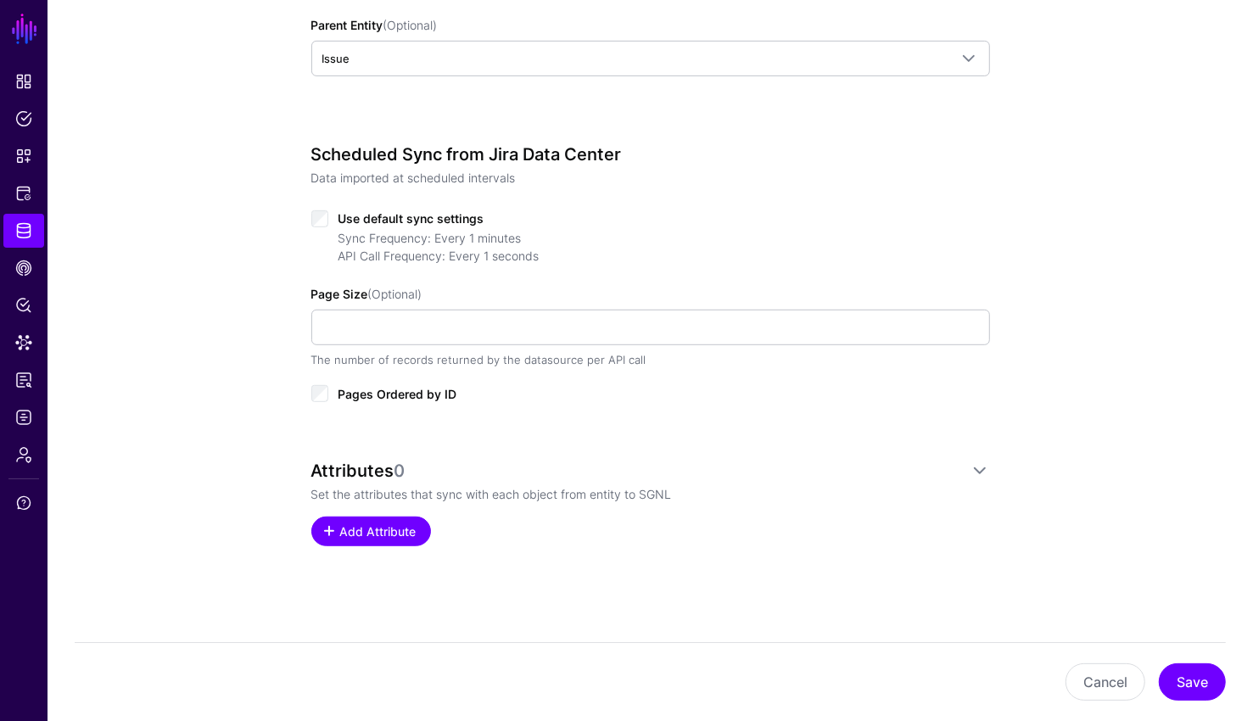
click at [375, 534] on span "Add Attribute" at bounding box center [378, 531] width 81 height 18
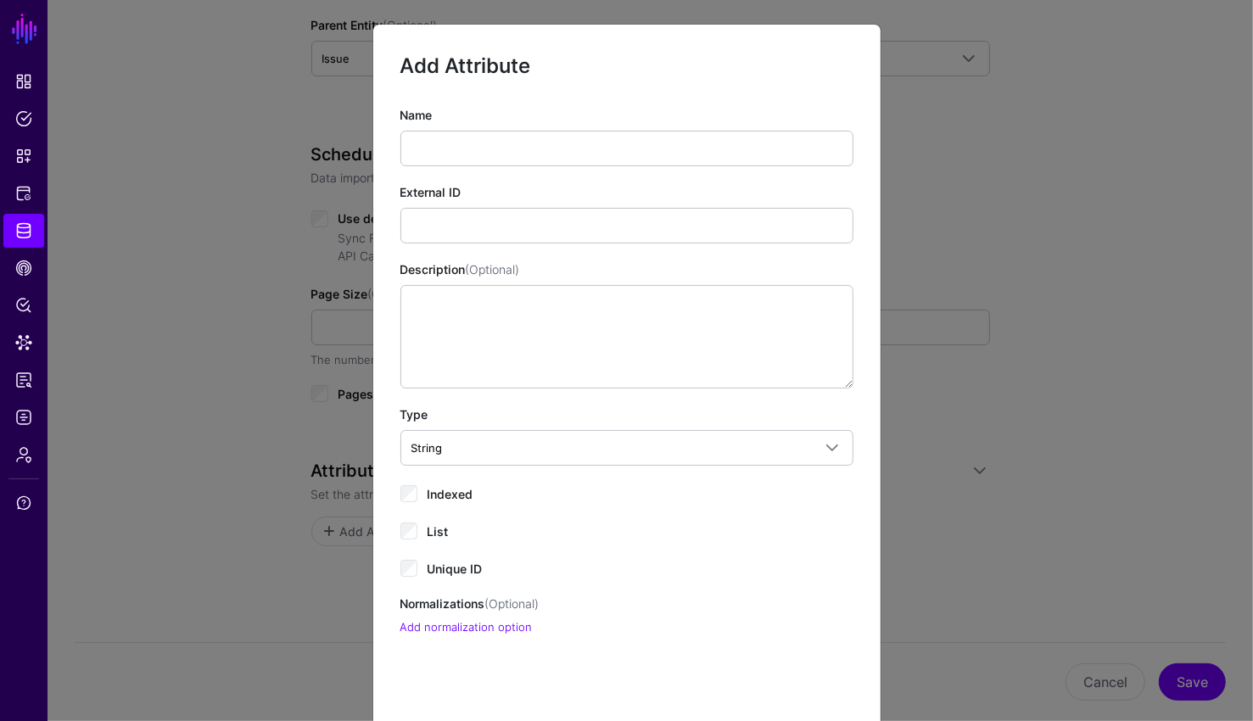
click at [475, 169] on div "Name External ID Description (Optional) Type String String Bool DateTime Double…" at bounding box center [626, 371] width 453 height 530
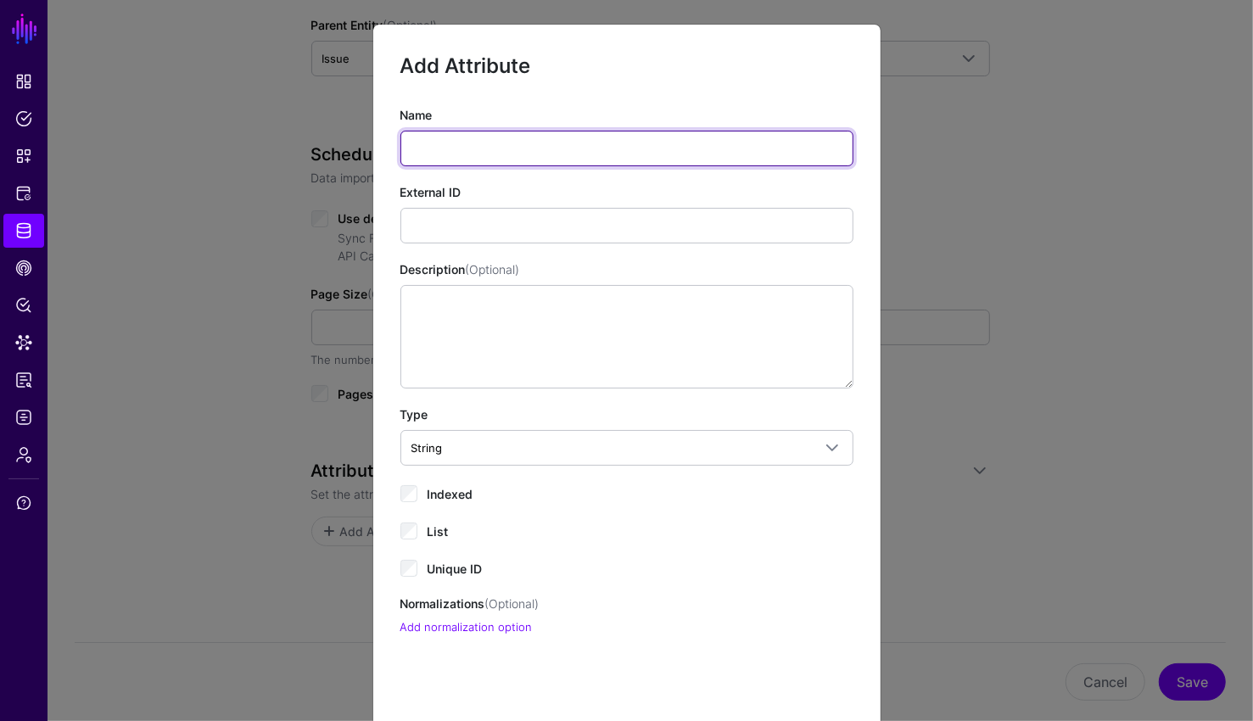
click at [476, 158] on input "Name" at bounding box center [626, 149] width 453 height 36
type input "**"
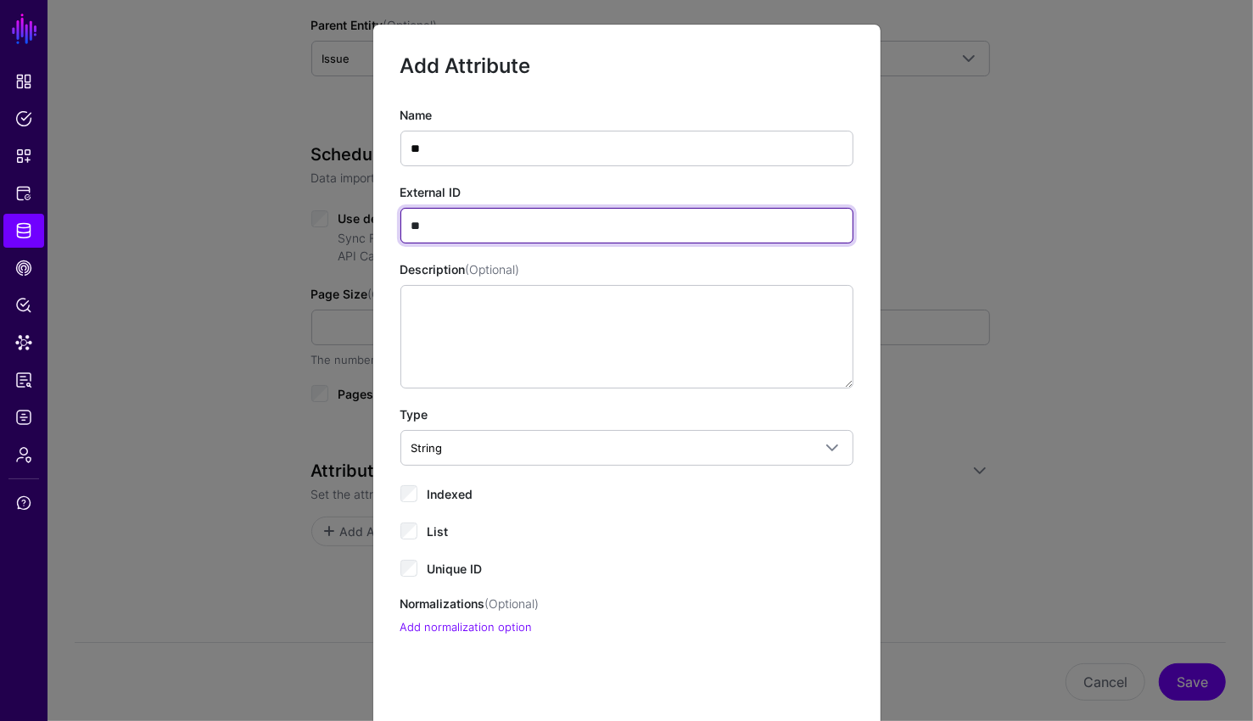
type input "**"
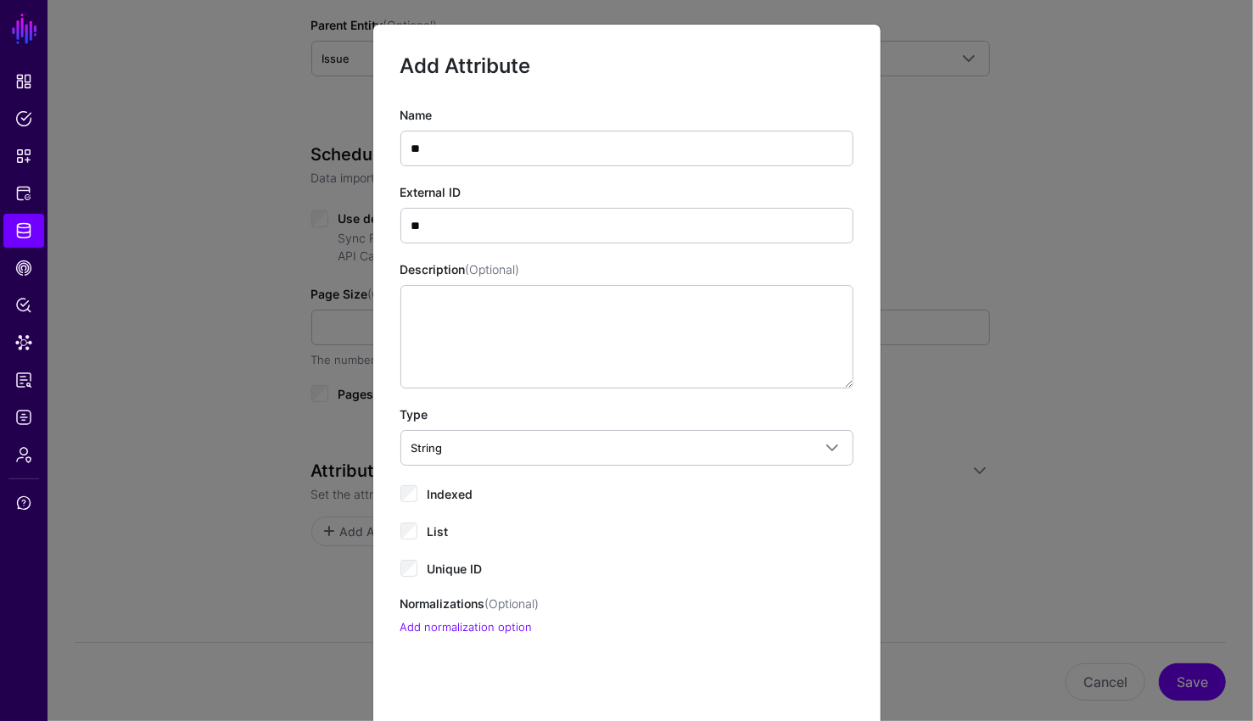
click at [434, 503] on div "Name ** External ID ** Description (Optional) Type String String Bool DateTime …" at bounding box center [626, 371] width 453 height 530
click at [433, 494] on span "Indexed" at bounding box center [450, 494] width 46 height 14
click at [443, 578] on div "Name ** External ID ** Description (Optional) Type String String Bool DateTime …" at bounding box center [626, 371] width 453 height 530
click at [446, 575] on label "Unique ID" at bounding box center [454, 567] width 55 height 20
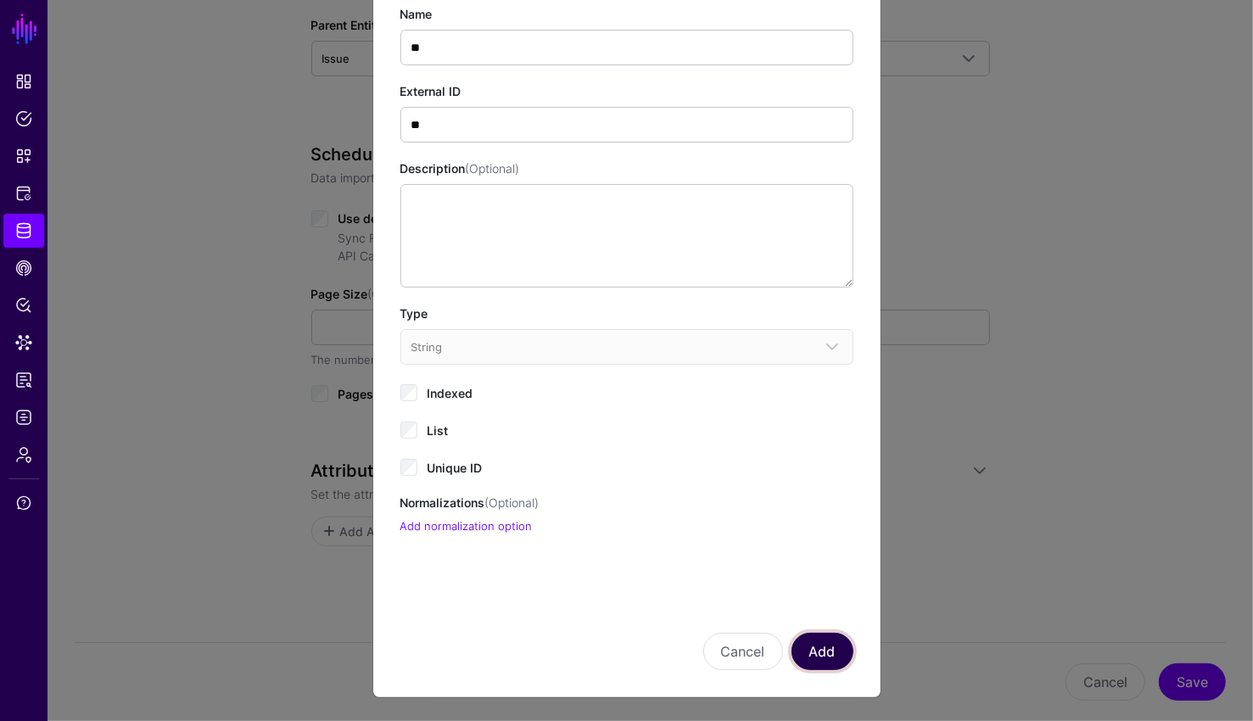
click at [750, 656] on button "Add" at bounding box center [822, 651] width 62 height 37
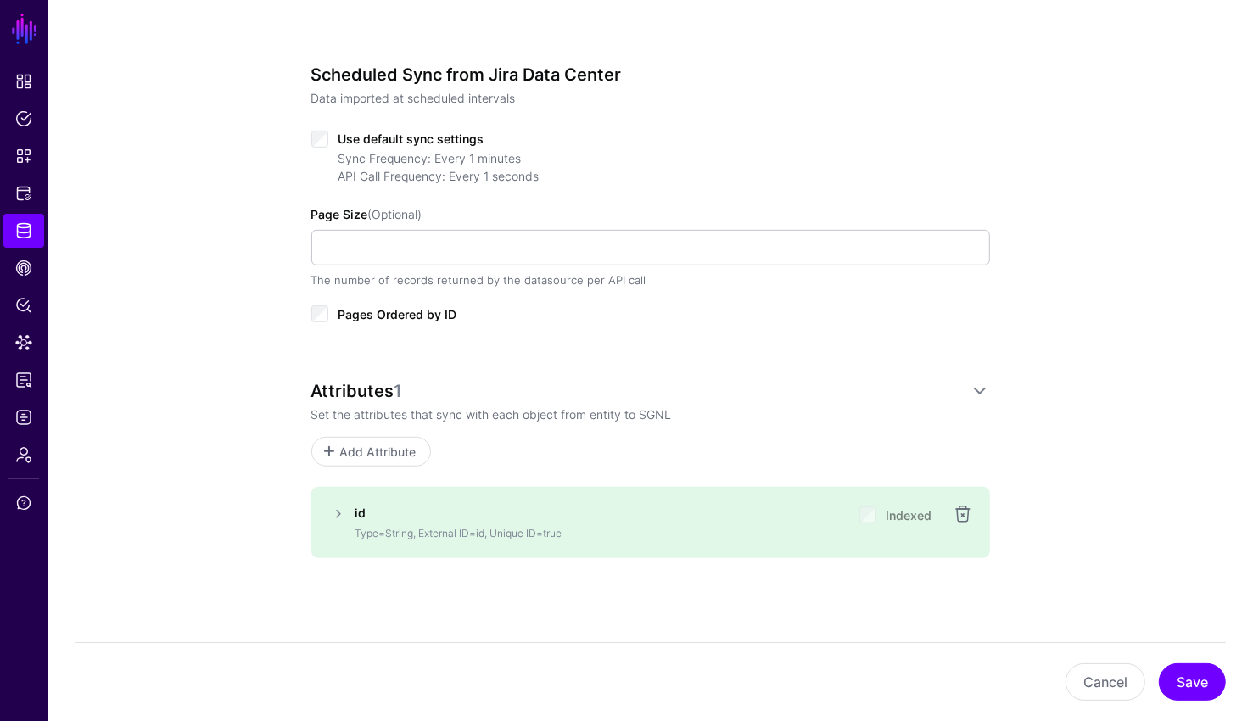
scroll to position [661, 0]
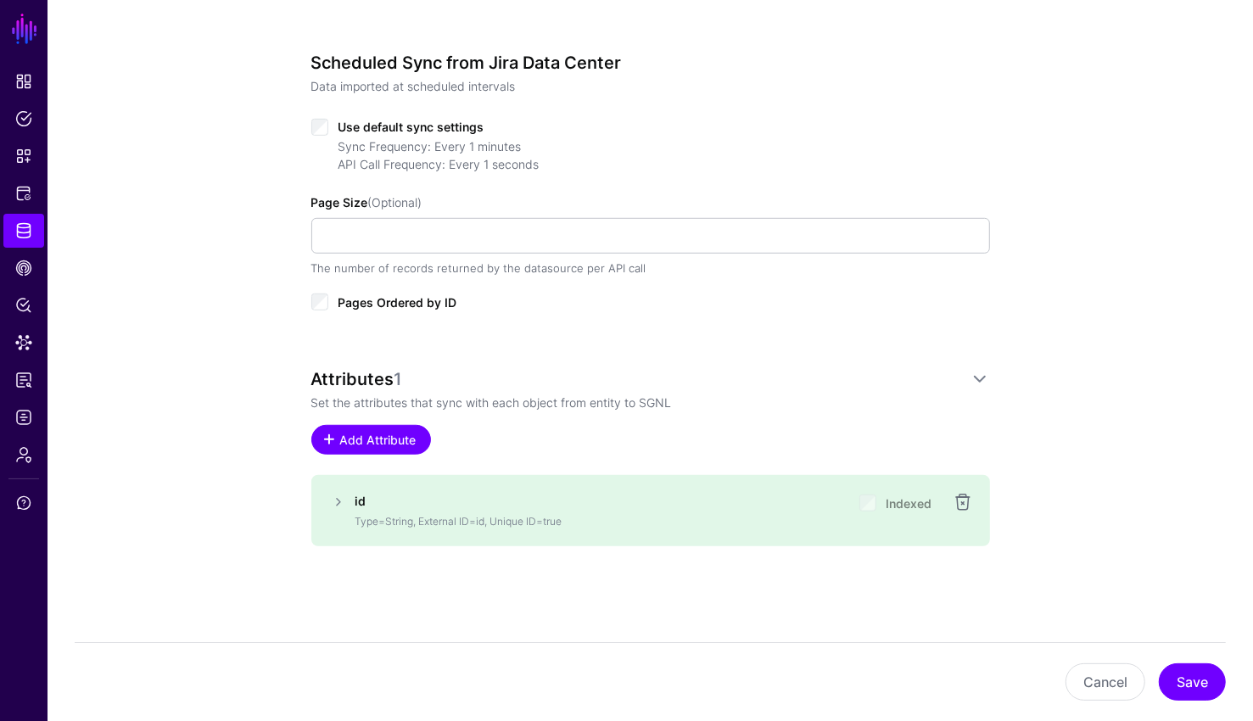
click at [377, 436] on span "Add Attribute" at bounding box center [378, 440] width 81 height 18
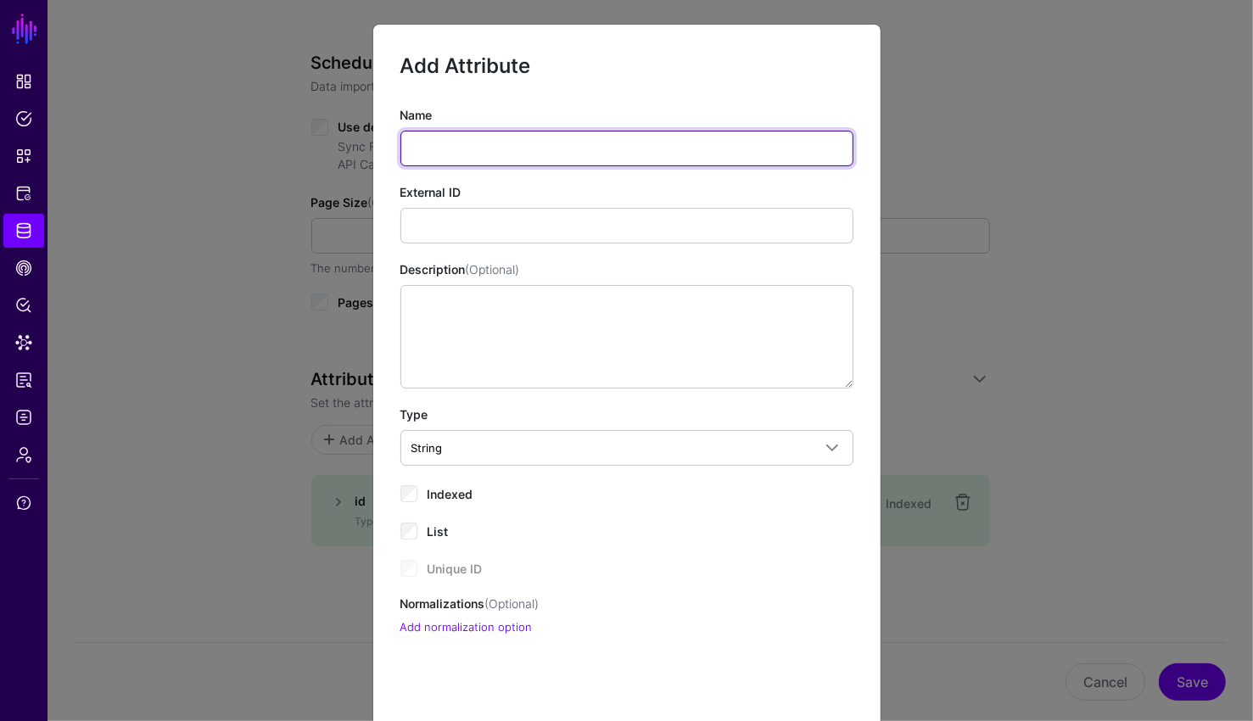
click at [559, 135] on input "Name" at bounding box center [626, 149] width 453 height 36
type input "*****"
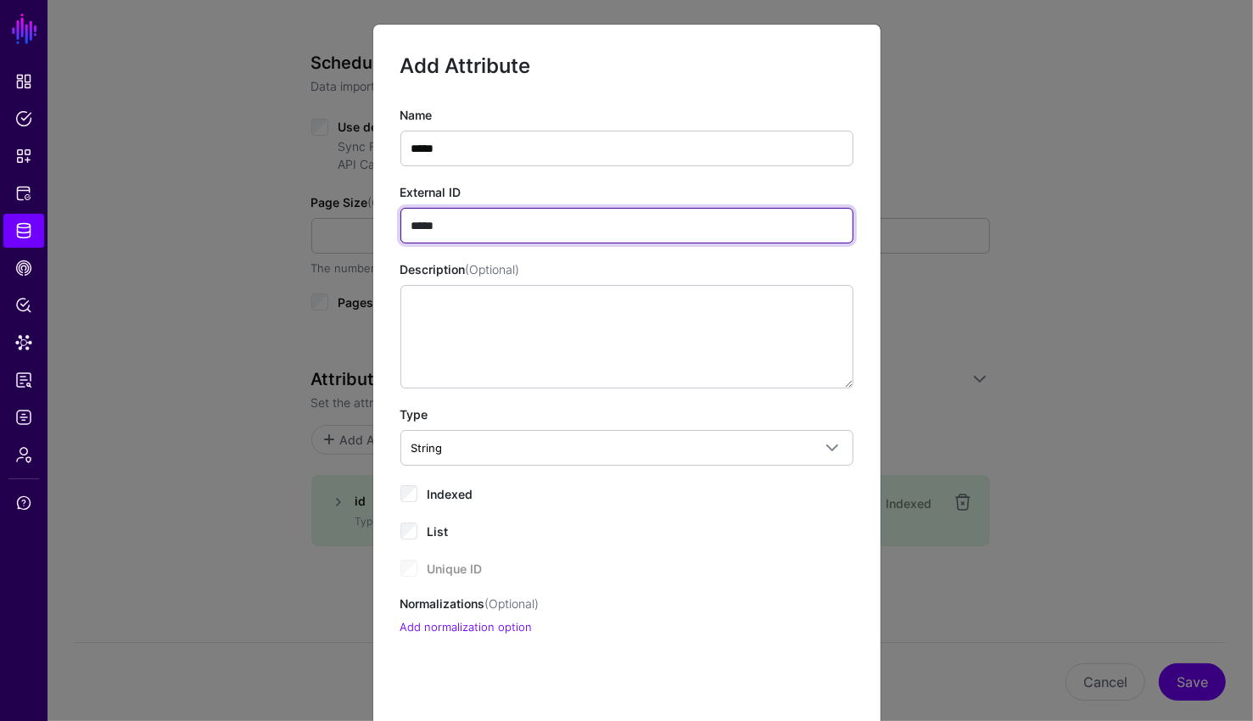
type input "*****"
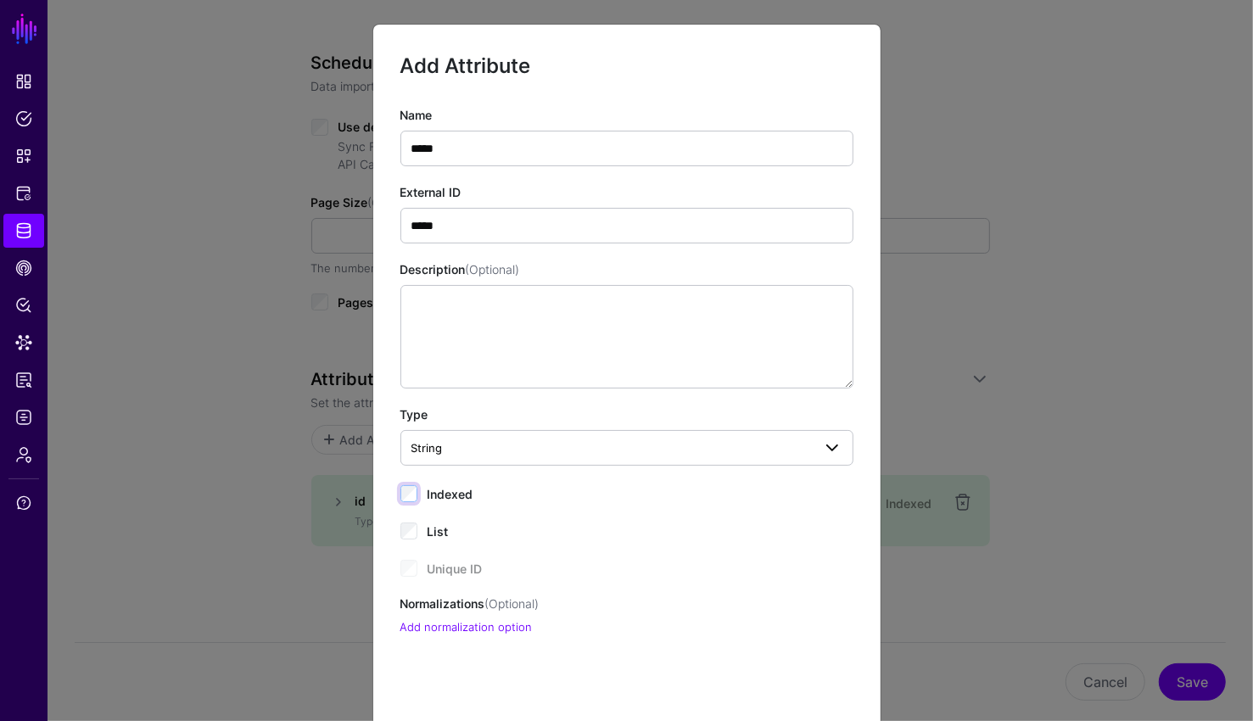
scroll to position [101, 0]
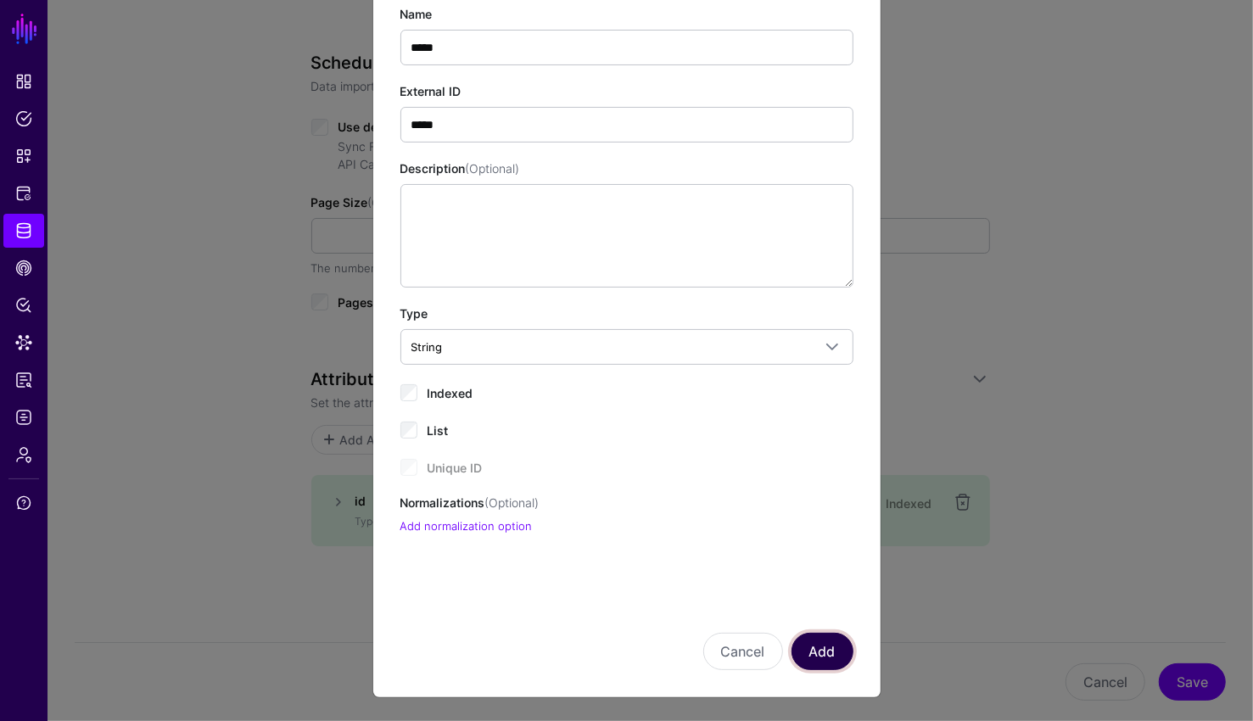
click at [750, 661] on button "Add" at bounding box center [822, 651] width 62 height 37
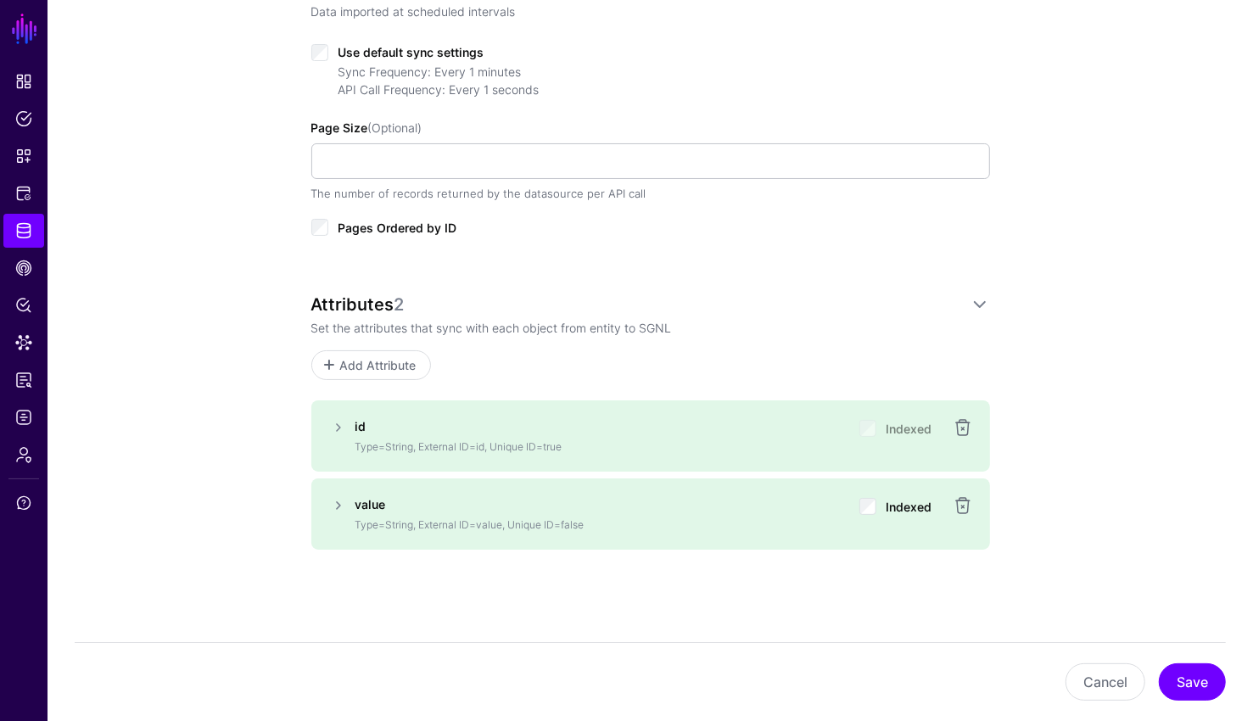
scroll to position [740, 0]
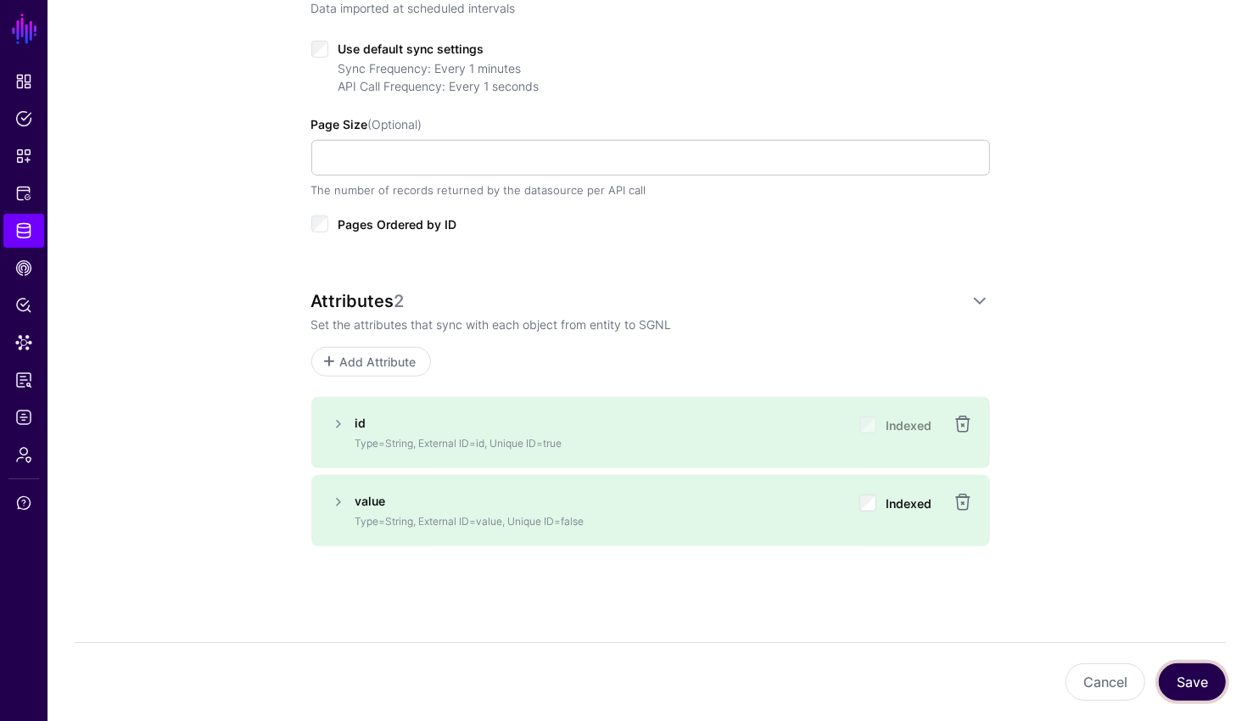
click at [750, 672] on button "Save" at bounding box center [1191, 681] width 67 height 37
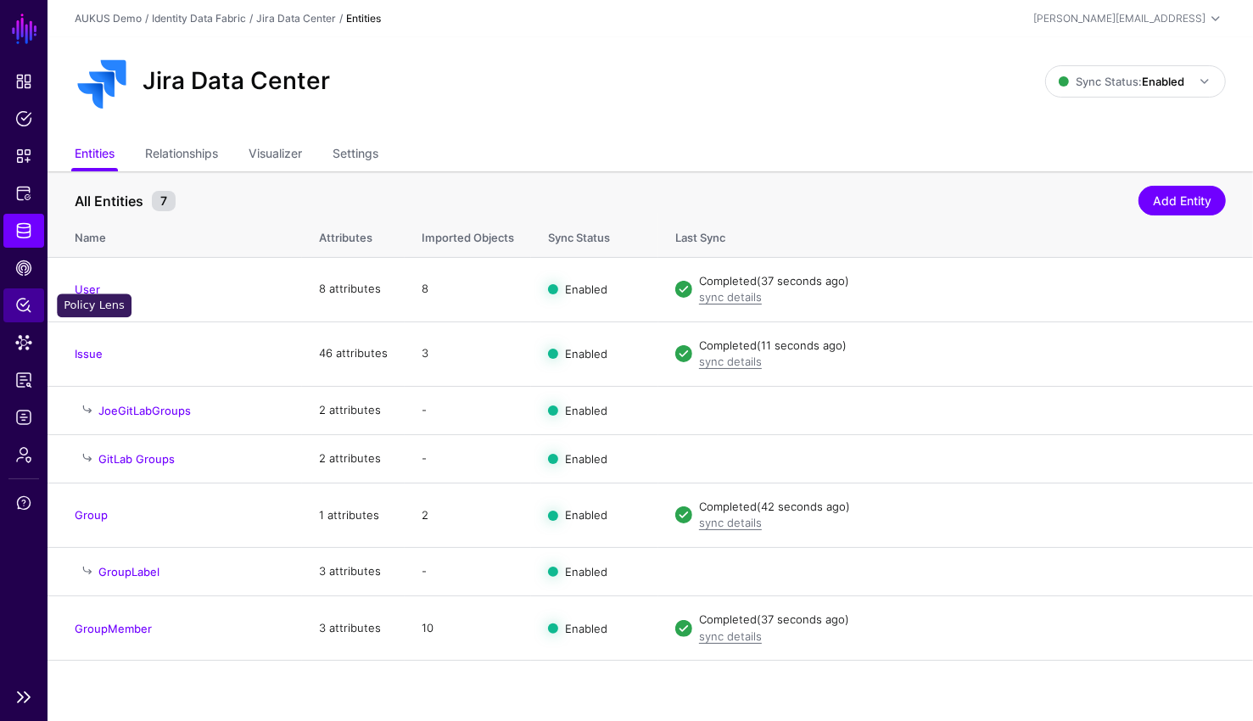
click at [7, 321] on link "Policy Lens" at bounding box center [23, 305] width 41 height 34
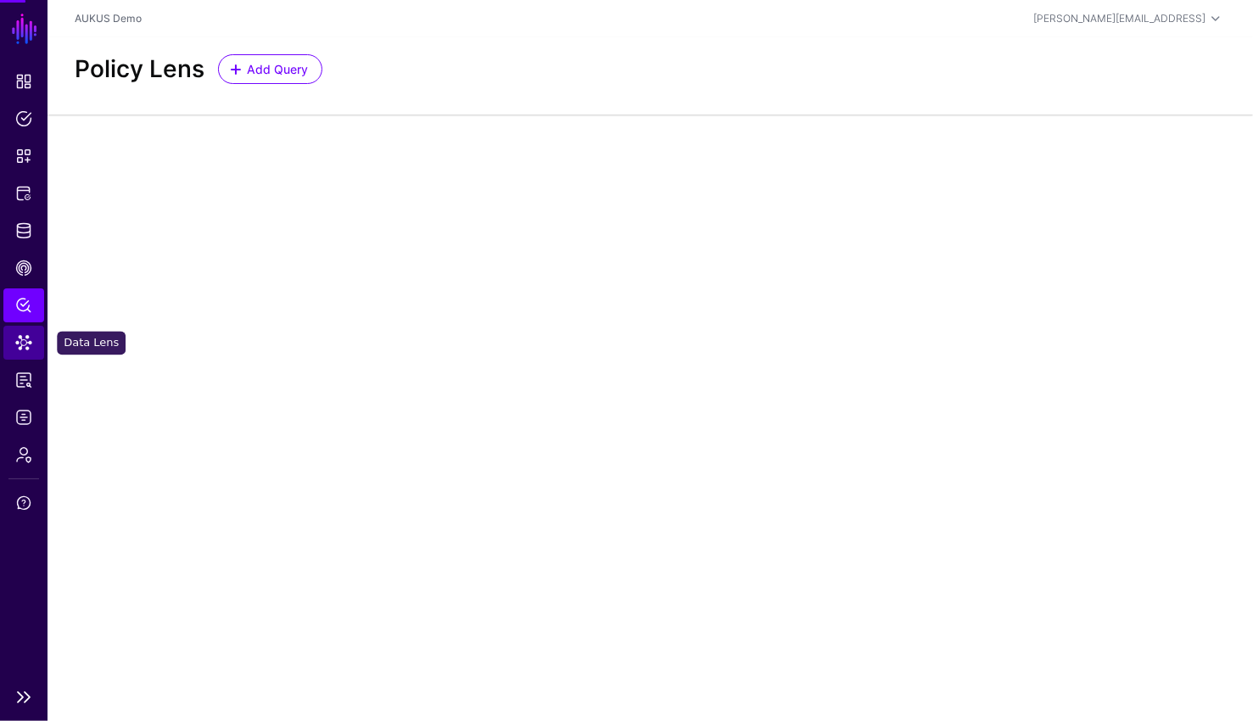
click at [11, 335] on link "Data Lens" at bounding box center [23, 343] width 41 height 34
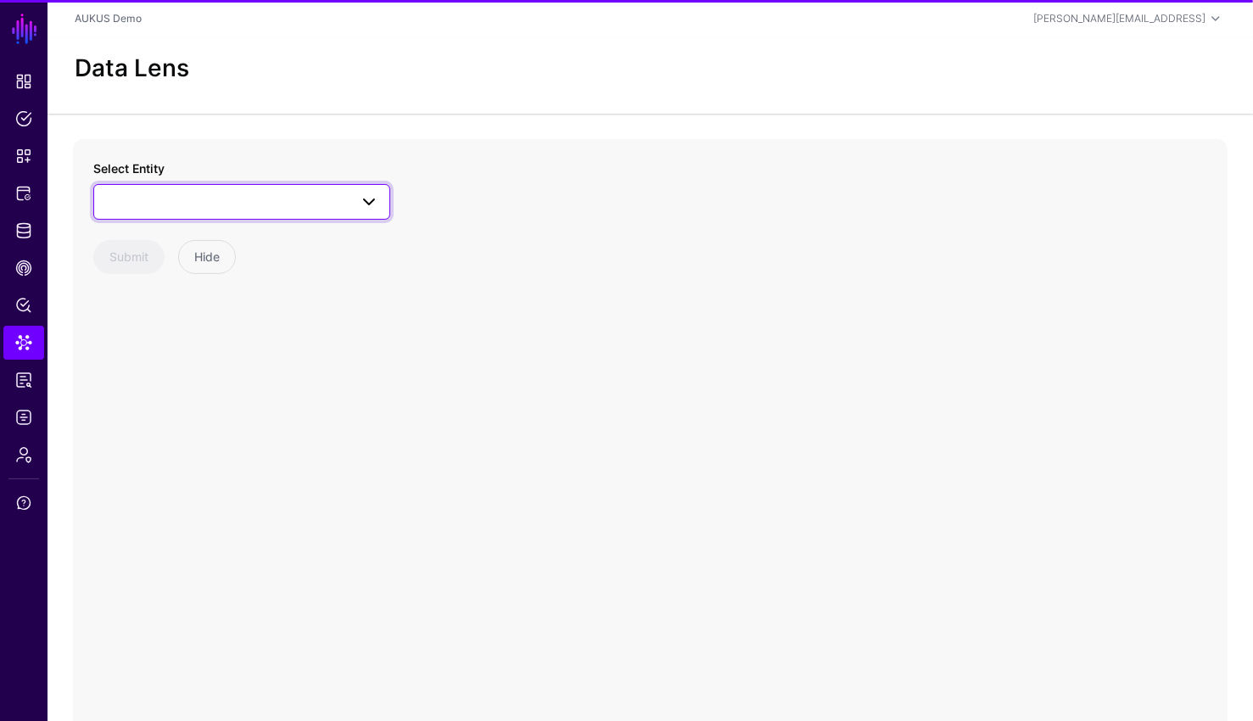
click at [239, 206] on span at bounding box center [241, 202] width 275 height 20
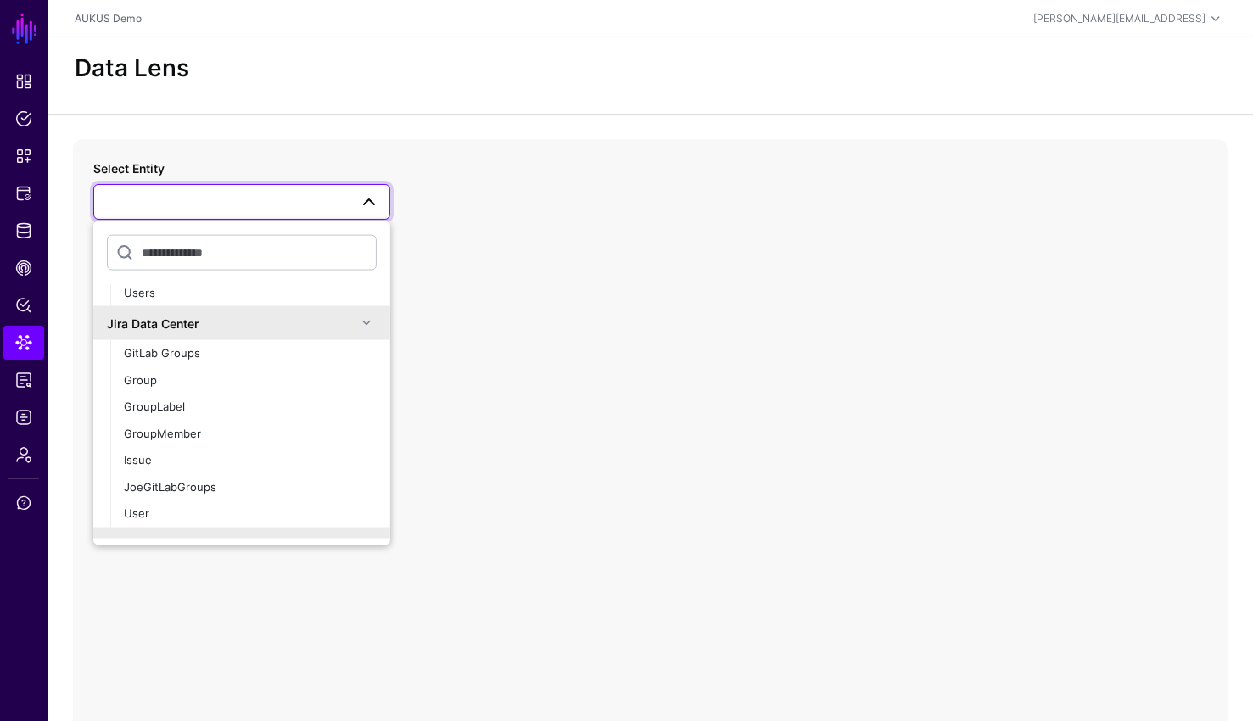
scroll to position [310, 0]
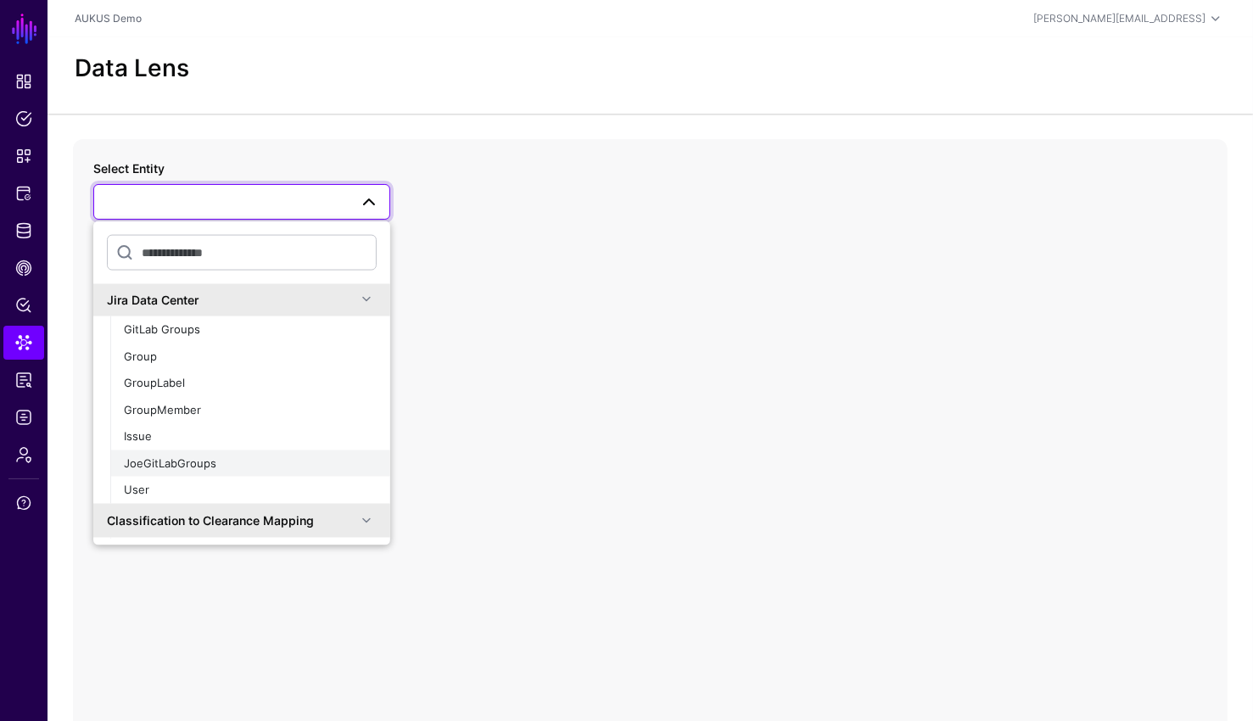
click at [222, 455] on div "JoeGitLabGroups" at bounding box center [250, 463] width 253 height 17
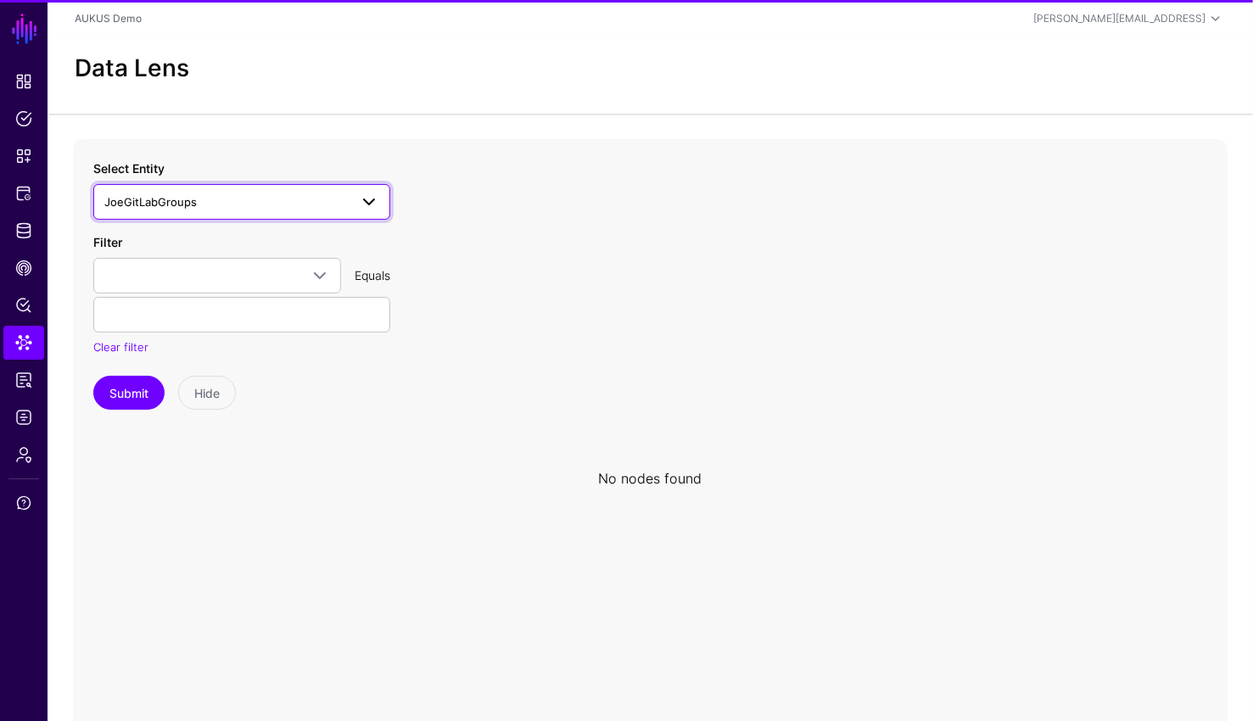
click at [248, 206] on span "JoeGitLabGroups" at bounding box center [226, 202] width 244 height 19
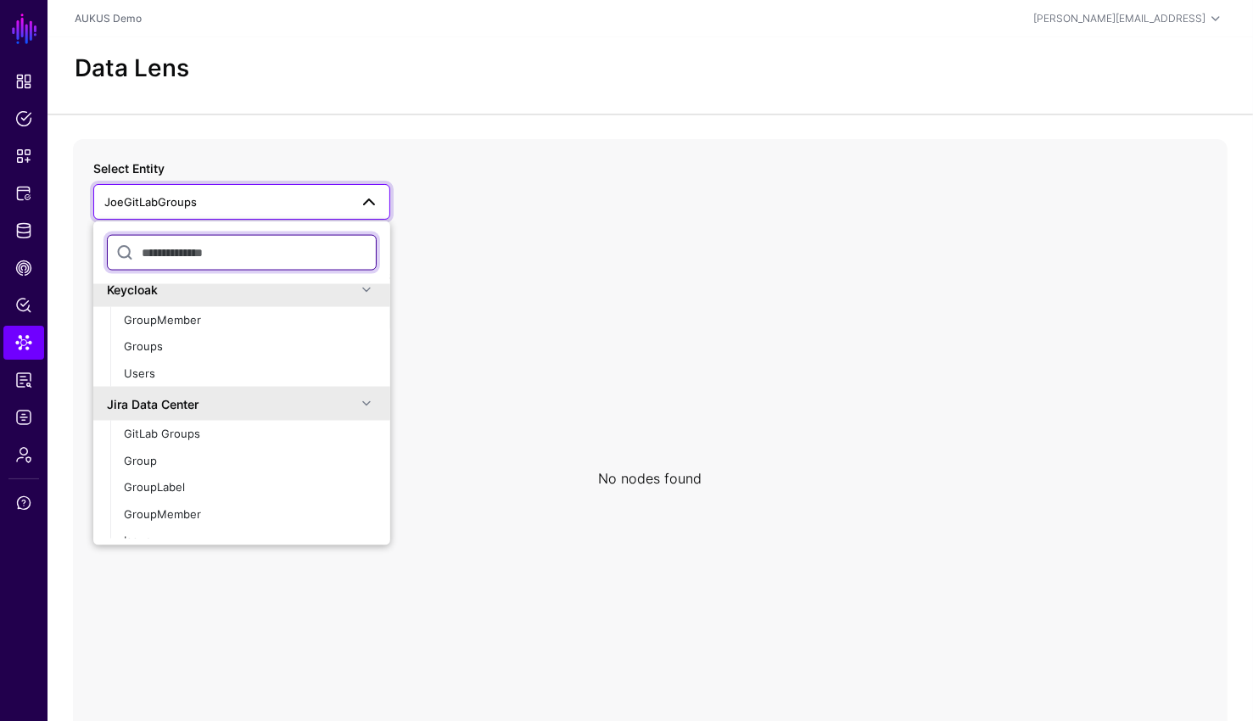
scroll to position [296, 0]
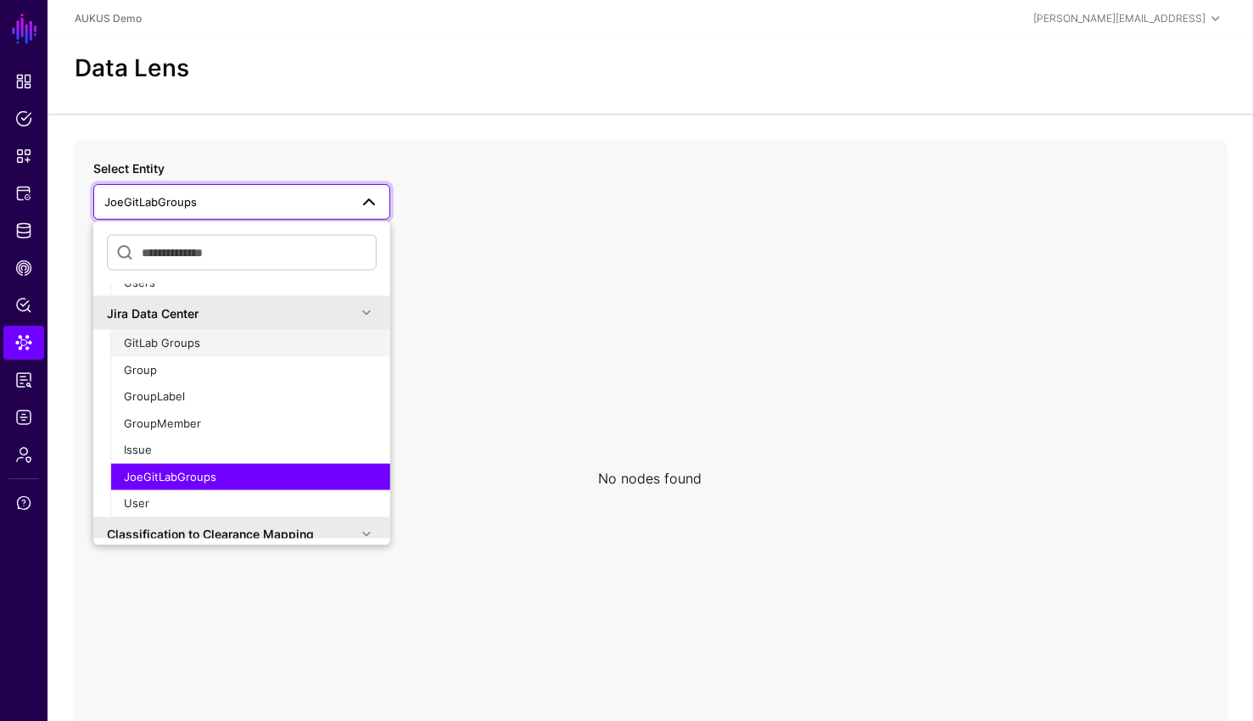
click at [195, 338] on span "GitLab Groups" at bounding box center [162, 343] width 76 height 14
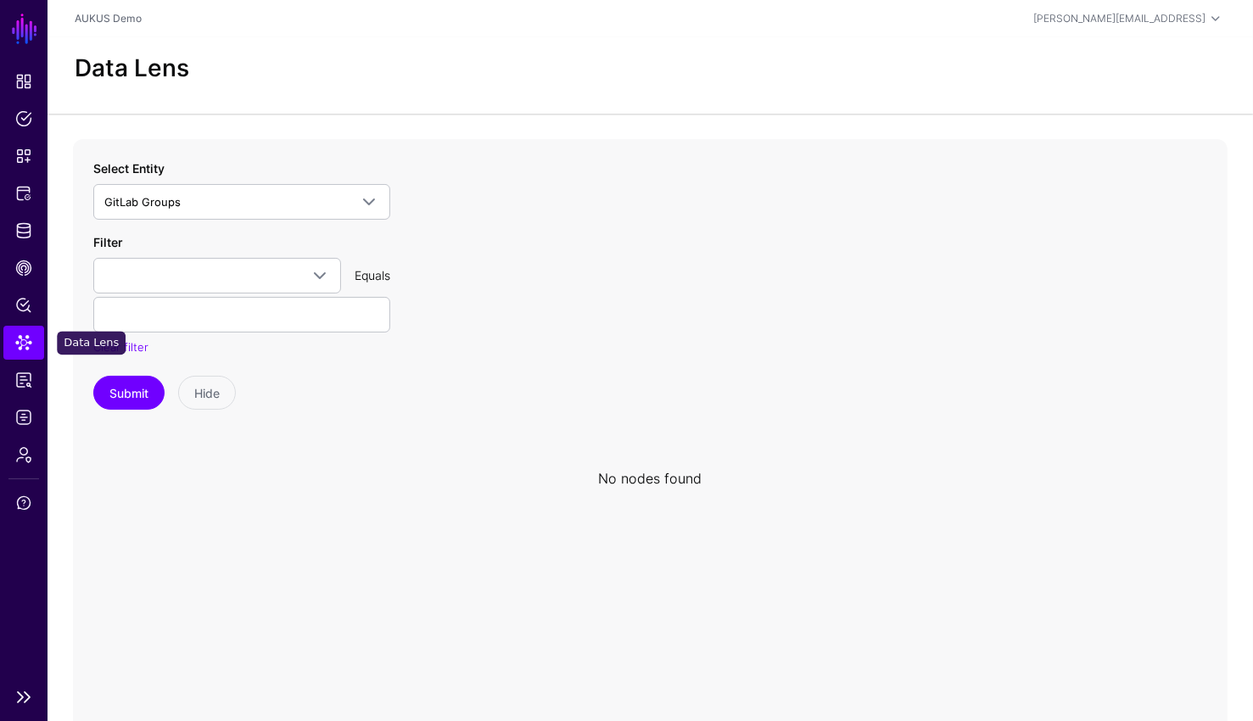
click at [20, 344] on span "Data Lens" at bounding box center [23, 342] width 17 height 17
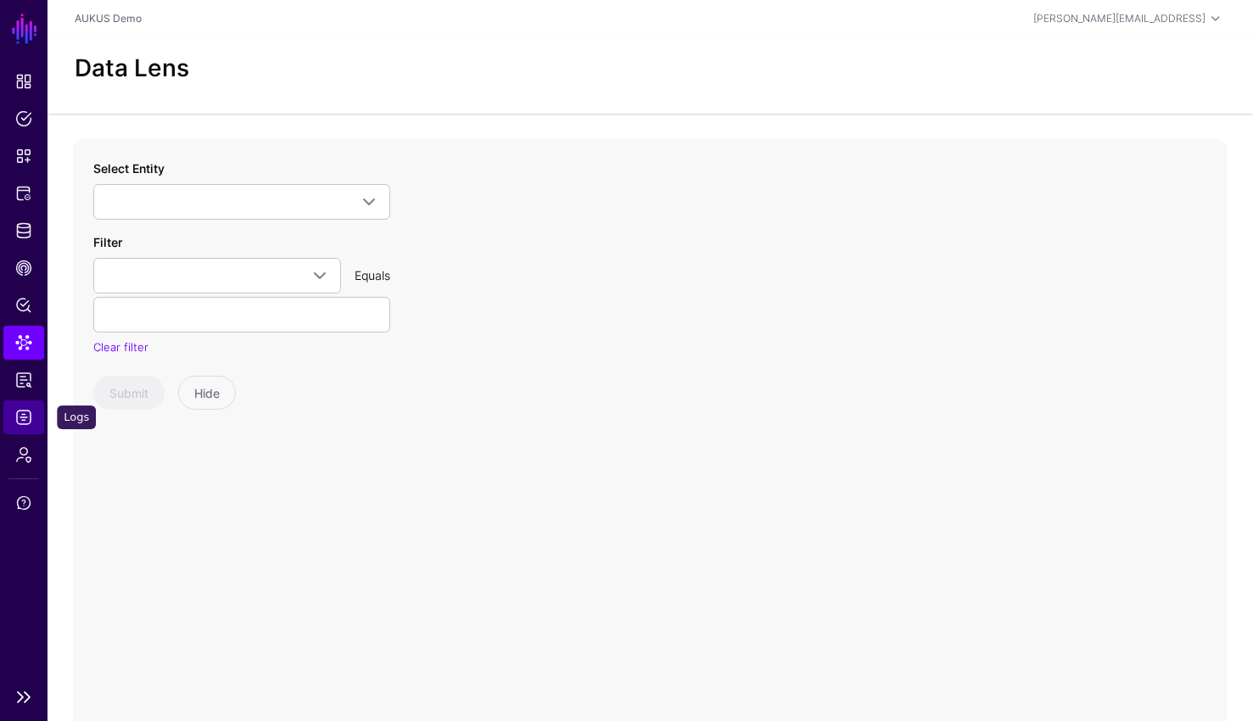
click at [23, 426] on link "Logs" at bounding box center [23, 417] width 41 height 34
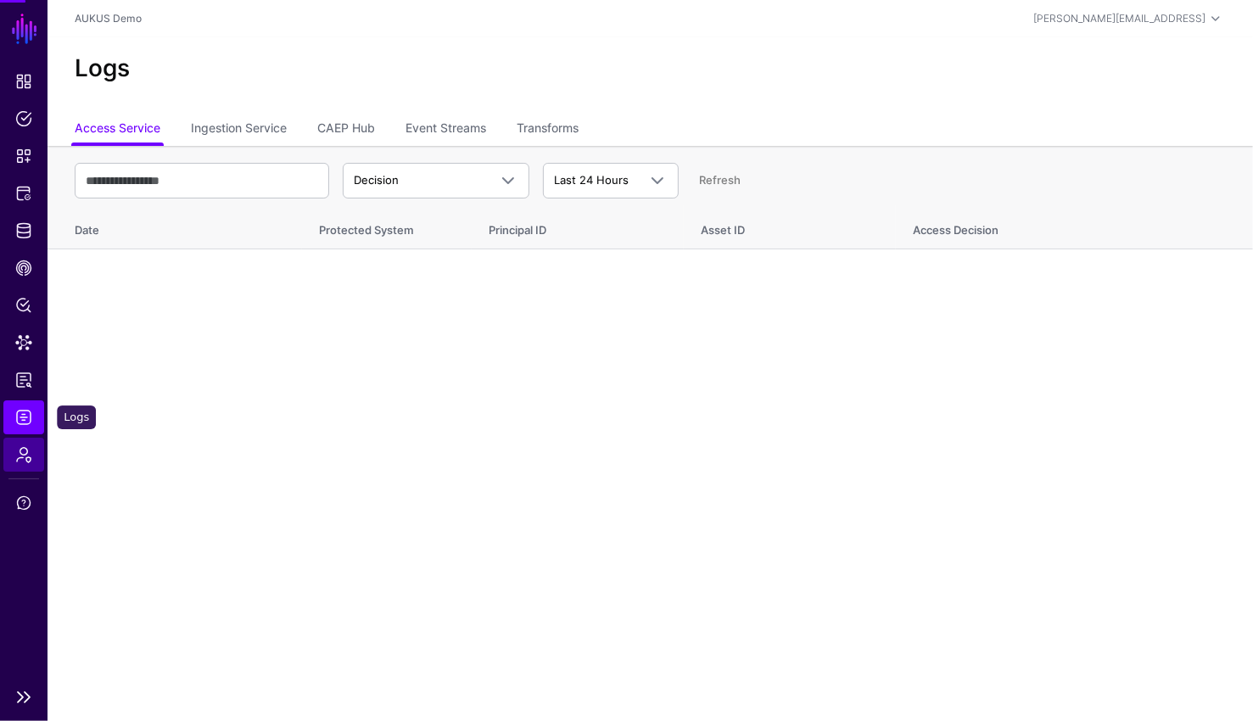
click at [23, 465] on link "Admin" at bounding box center [23, 455] width 41 height 34
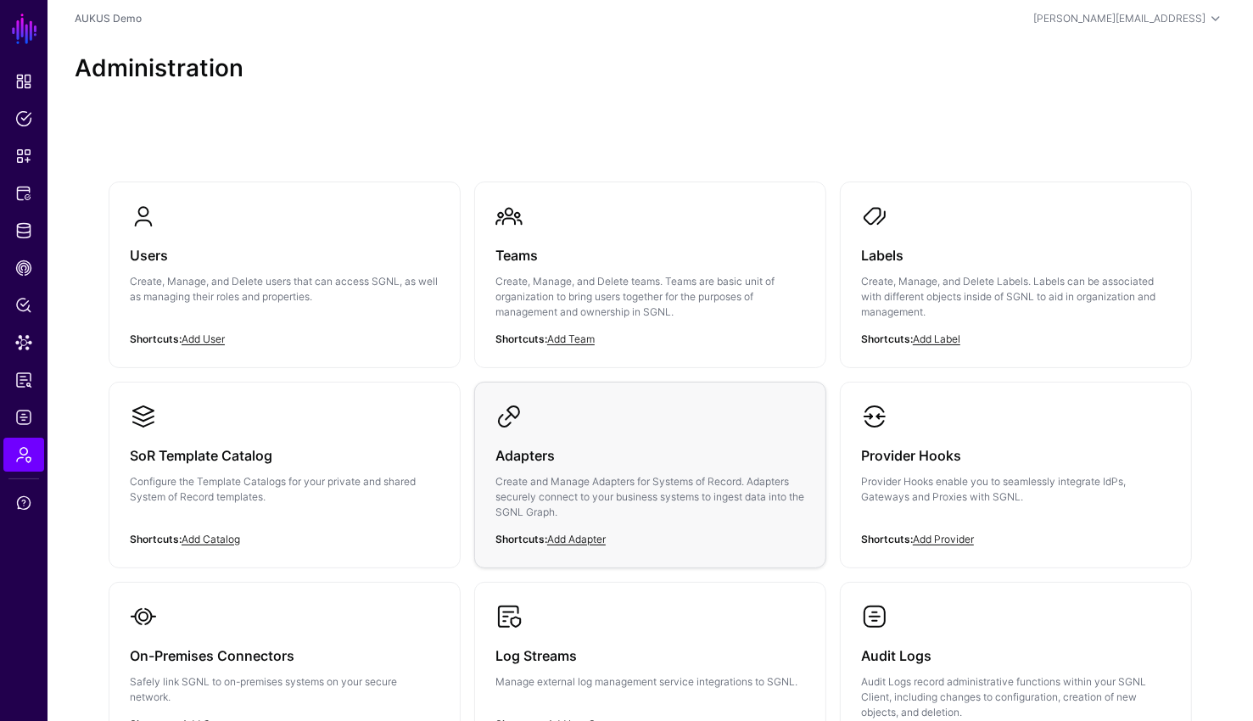
click at [732, 479] on p "Create and Manage Adapters for Systems of Record. Adapters securely connect to …" at bounding box center [650, 497] width 310 height 46
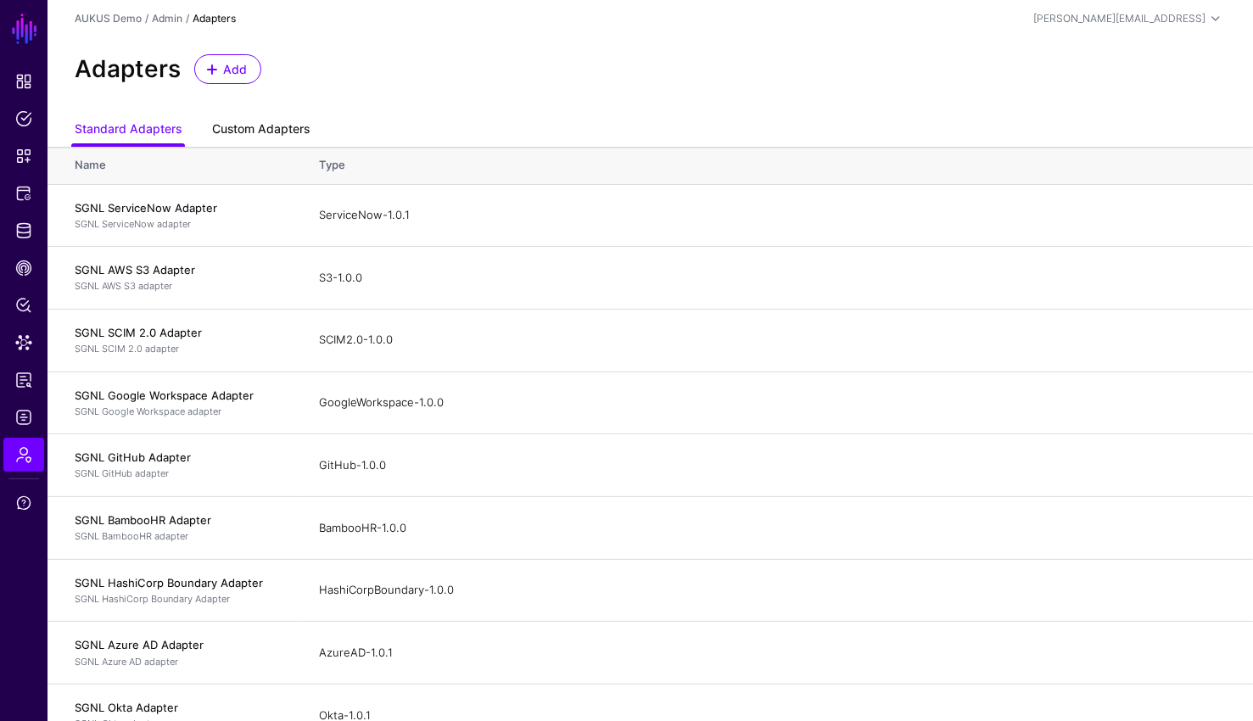
click at [252, 131] on link "Custom Adapters" at bounding box center [261, 130] width 98 height 32
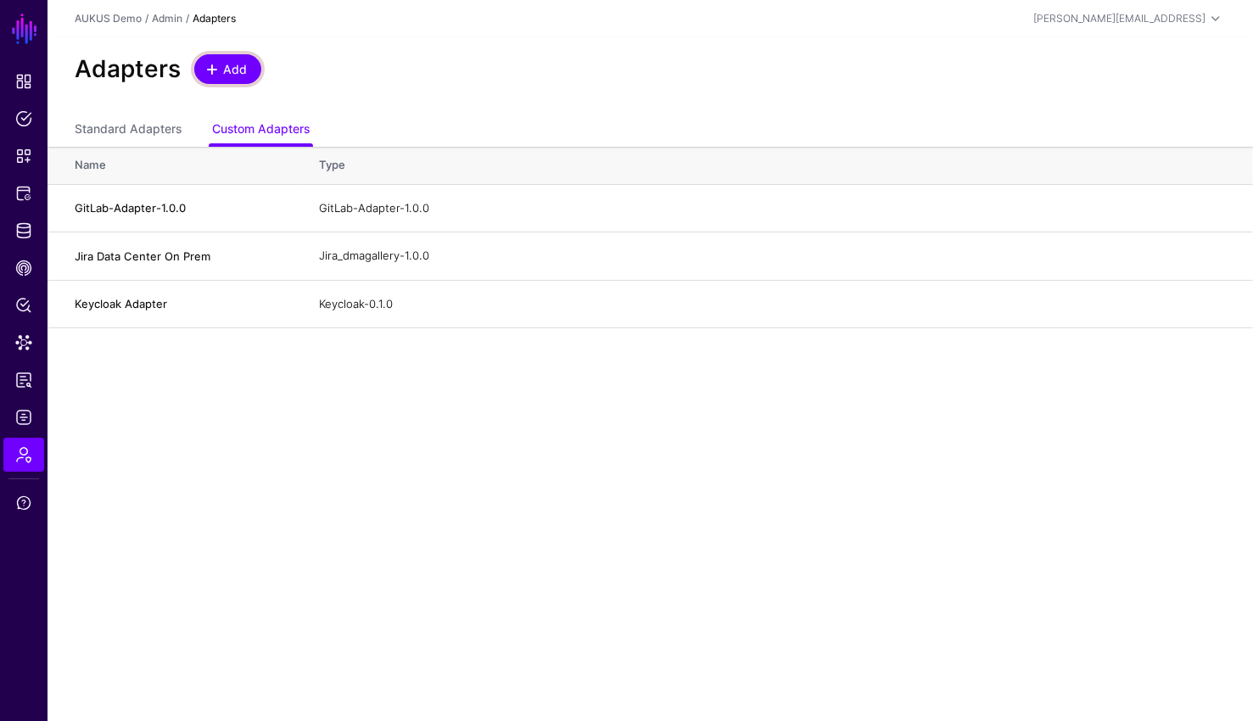
click at [241, 69] on span "Add" at bounding box center [235, 69] width 28 height 18
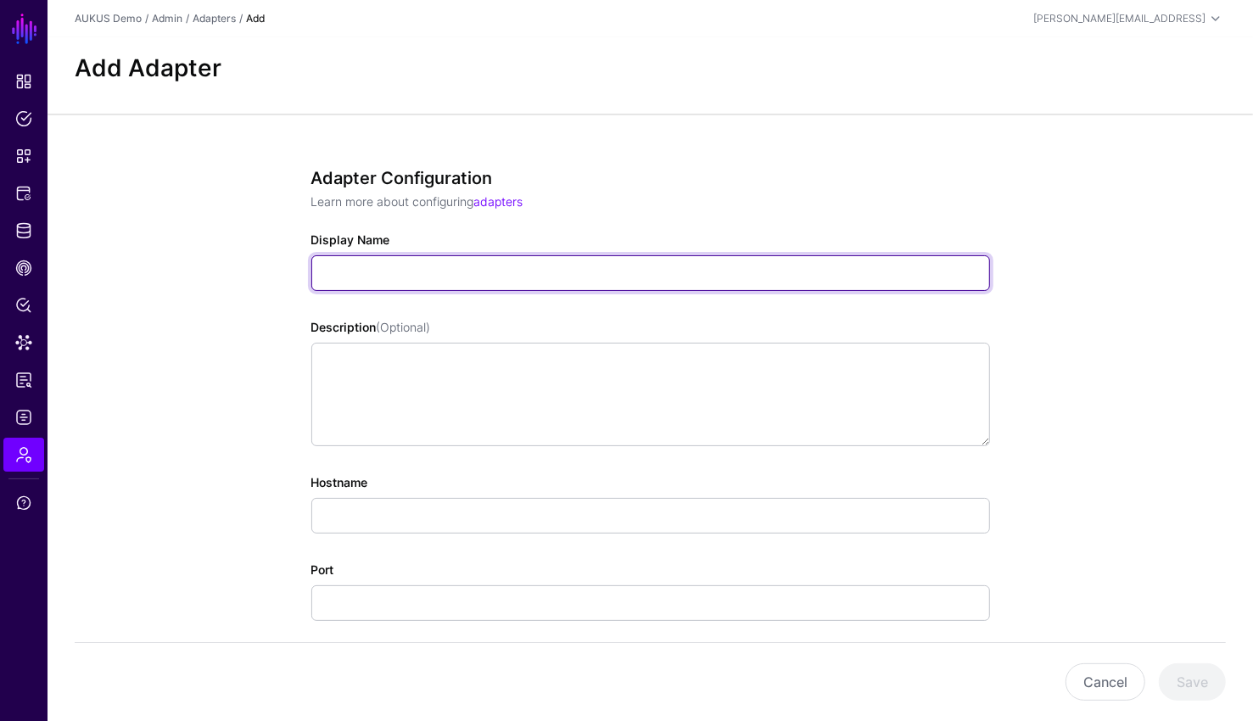
click at [518, 260] on input "Display Name" at bounding box center [650, 273] width 678 height 36
type input "**********"
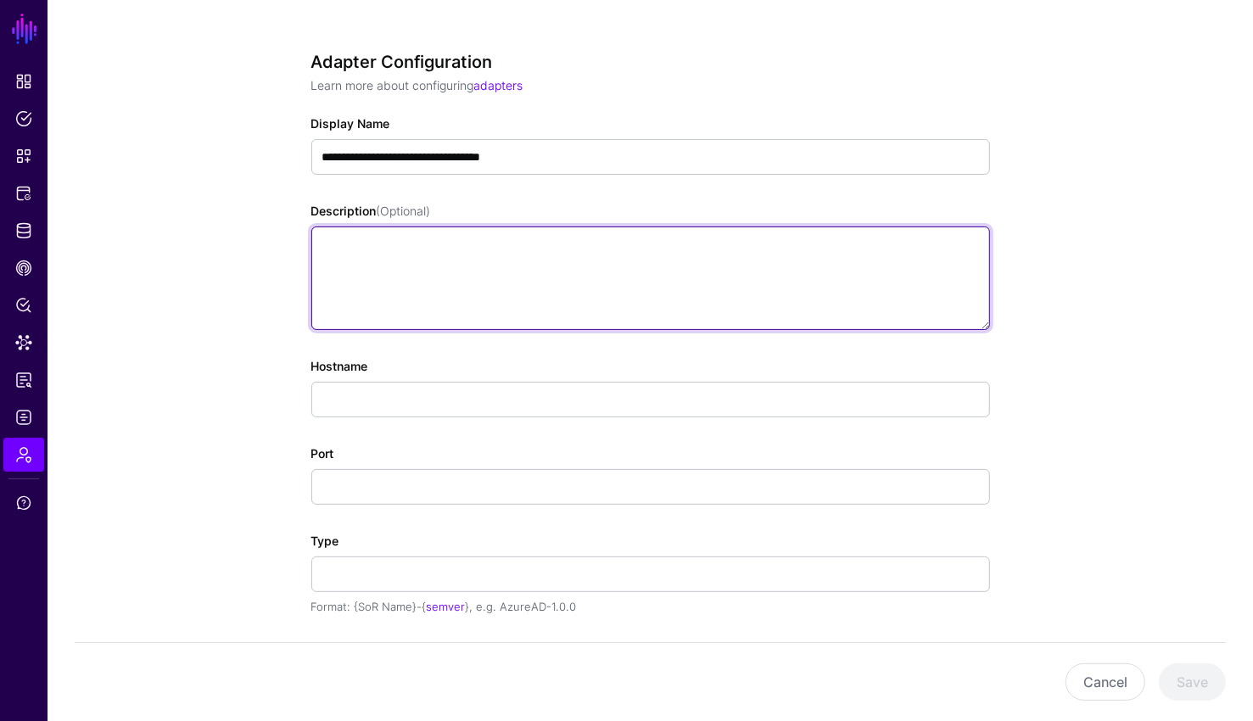
scroll to position [202, 0]
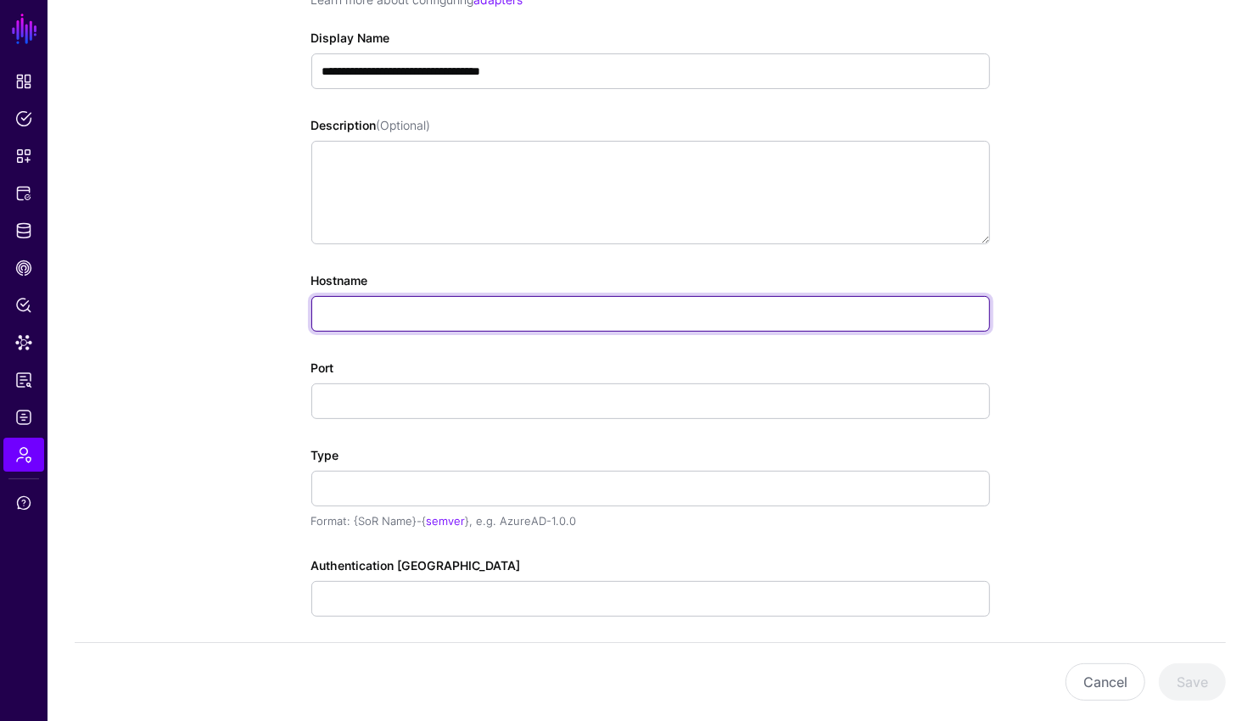
click at [437, 321] on input "Hostname" at bounding box center [650, 314] width 678 height 36
paste input "**********"
click at [529, 323] on input "**********" at bounding box center [650, 314] width 678 height 36
drag, startPoint x: 488, startPoint y: 310, endPoint x: 446, endPoint y: 310, distance: 41.6
click at [446, 310] on input "**********" at bounding box center [650, 314] width 678 height 36
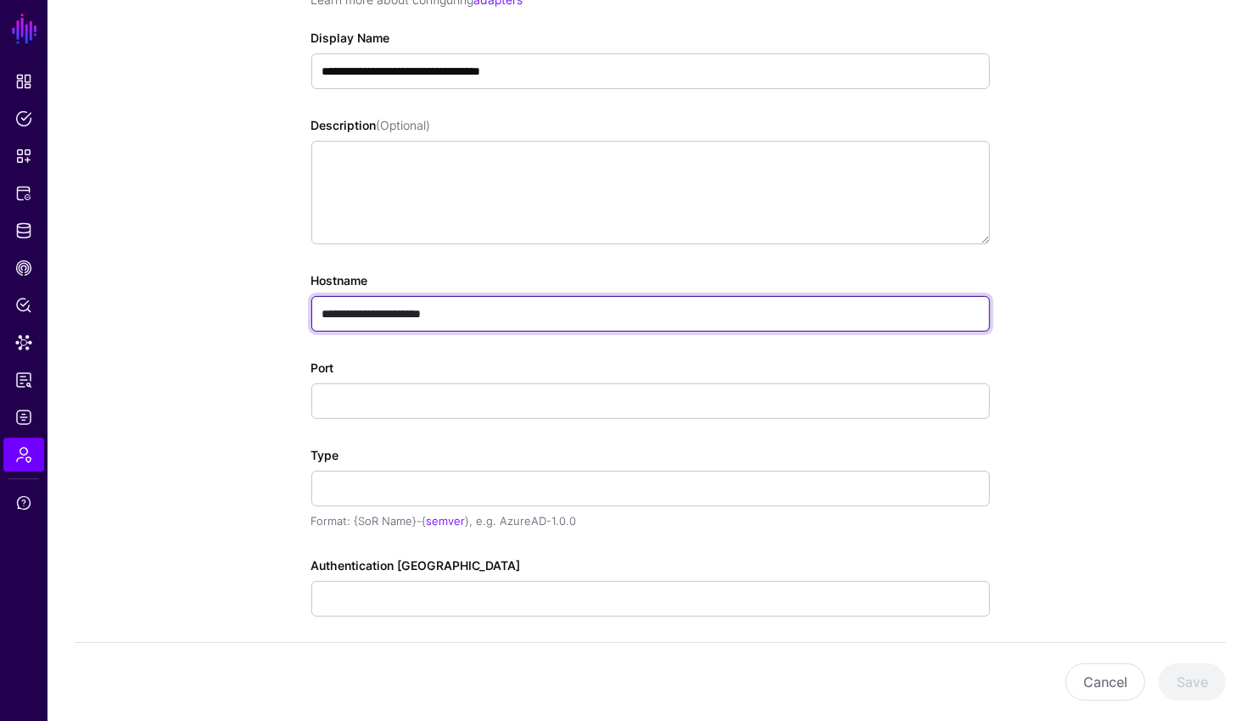
type input "**********"
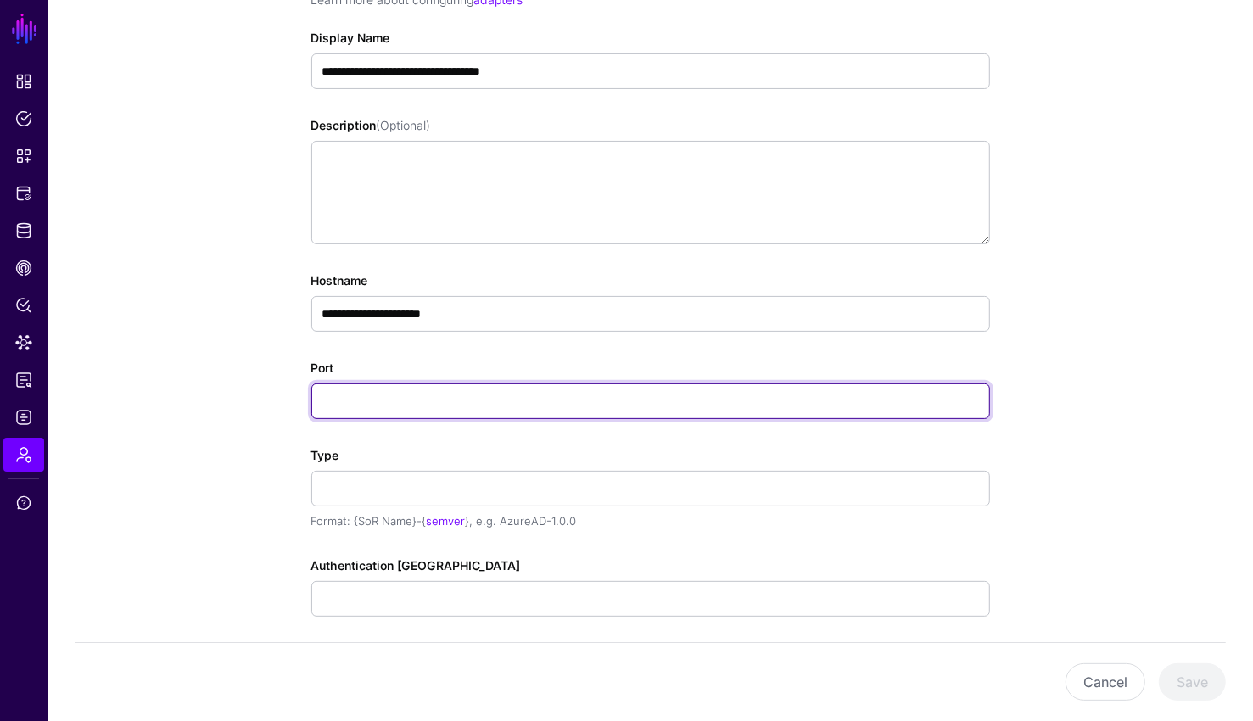
drag, startPoint x: 434, startPoint y: 394, endPoint x: 438, endPoint y: 377, distance: 17.3
click at [437, 380] on div "Port" at bounding box center [650, 389] width 678 height 60
paste input "******"
drag, startPoint x: 329, startPoint y: 398, endPoint x: 311, endPoint y: 399, distance: 17.8
click at [311, 399] on input "******" at bounding box center [650, 401] width 678 height 36
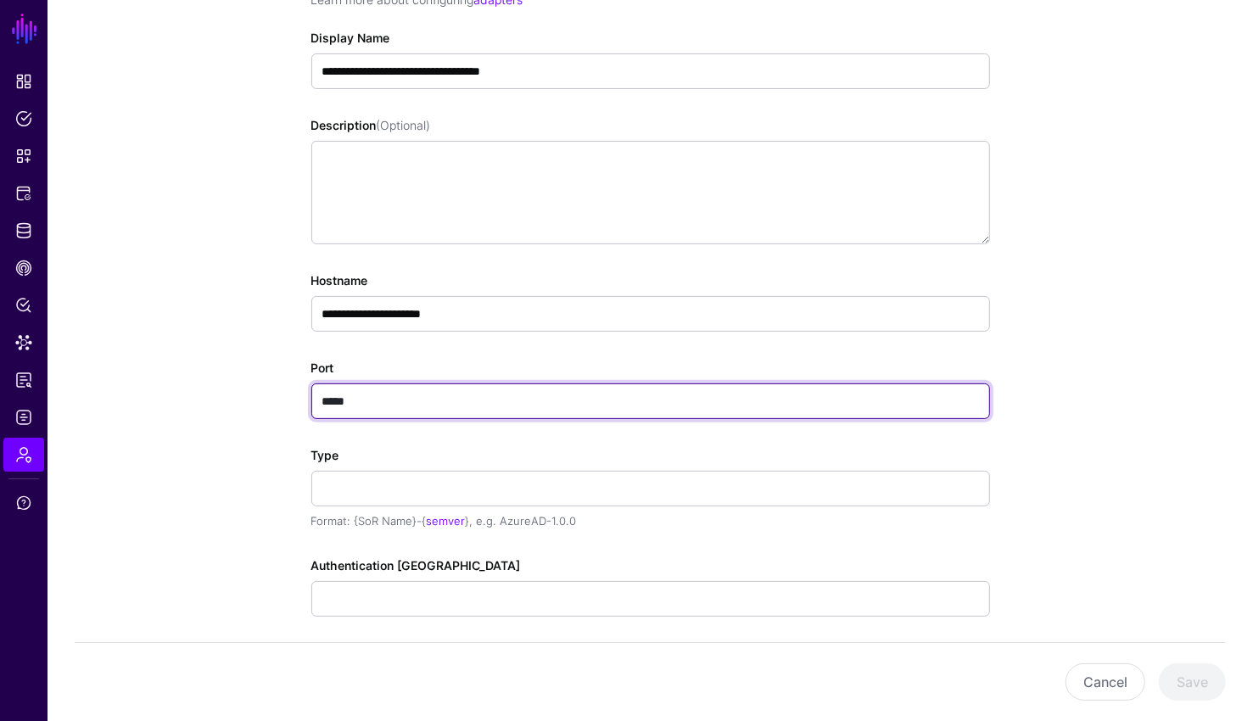
type input "*****"
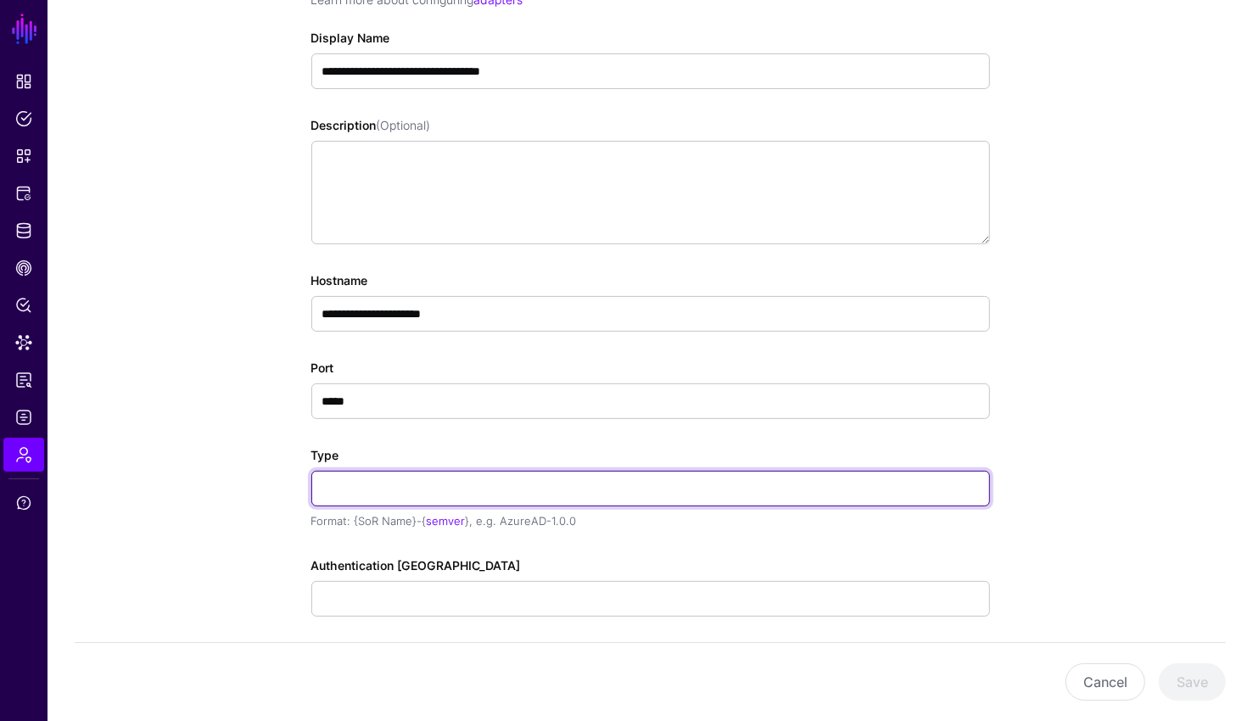
click at [339, 486] on input "Type" at bounding box center [650, 489] width 678 height 36
type input "*"
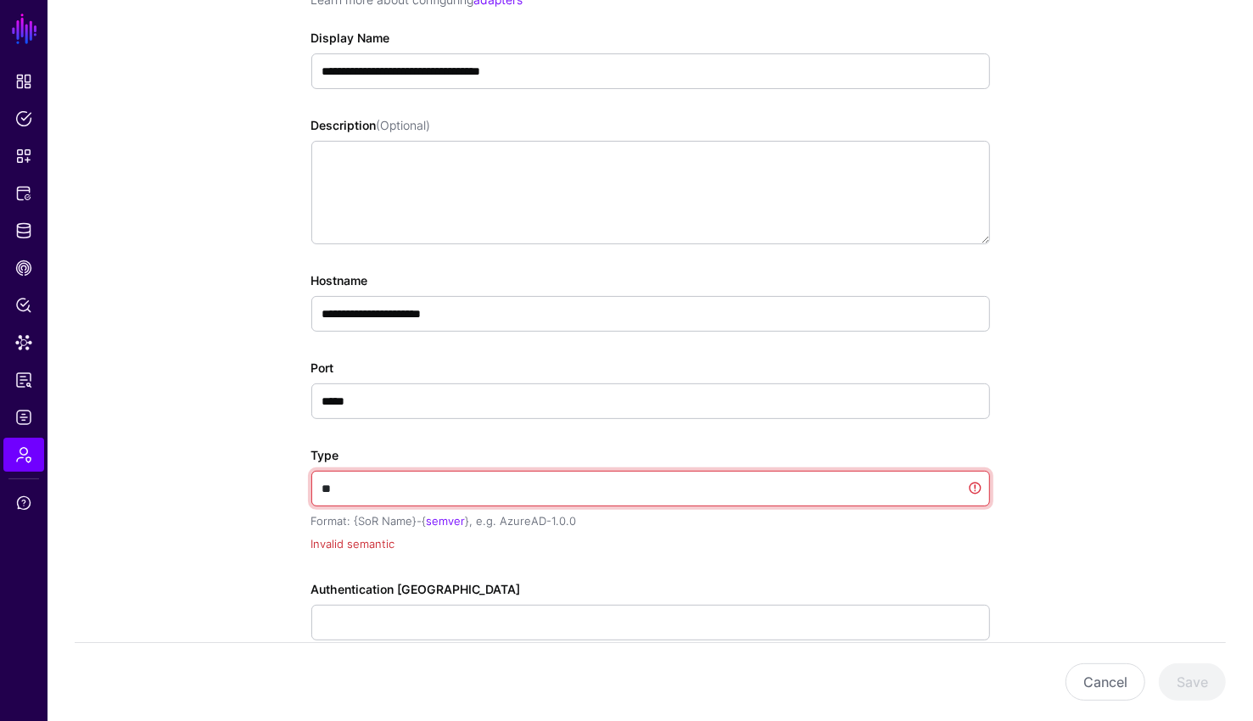
type input "*"
paste input "**********"
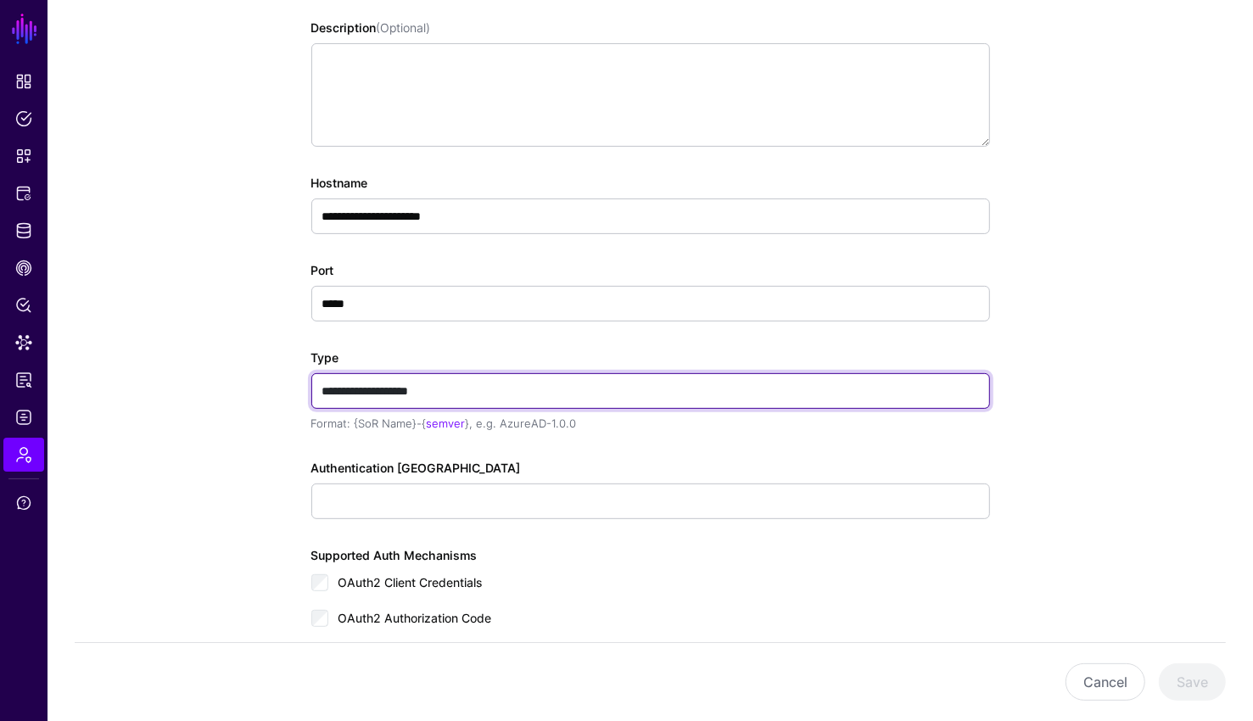
scroll to position [352, 0]
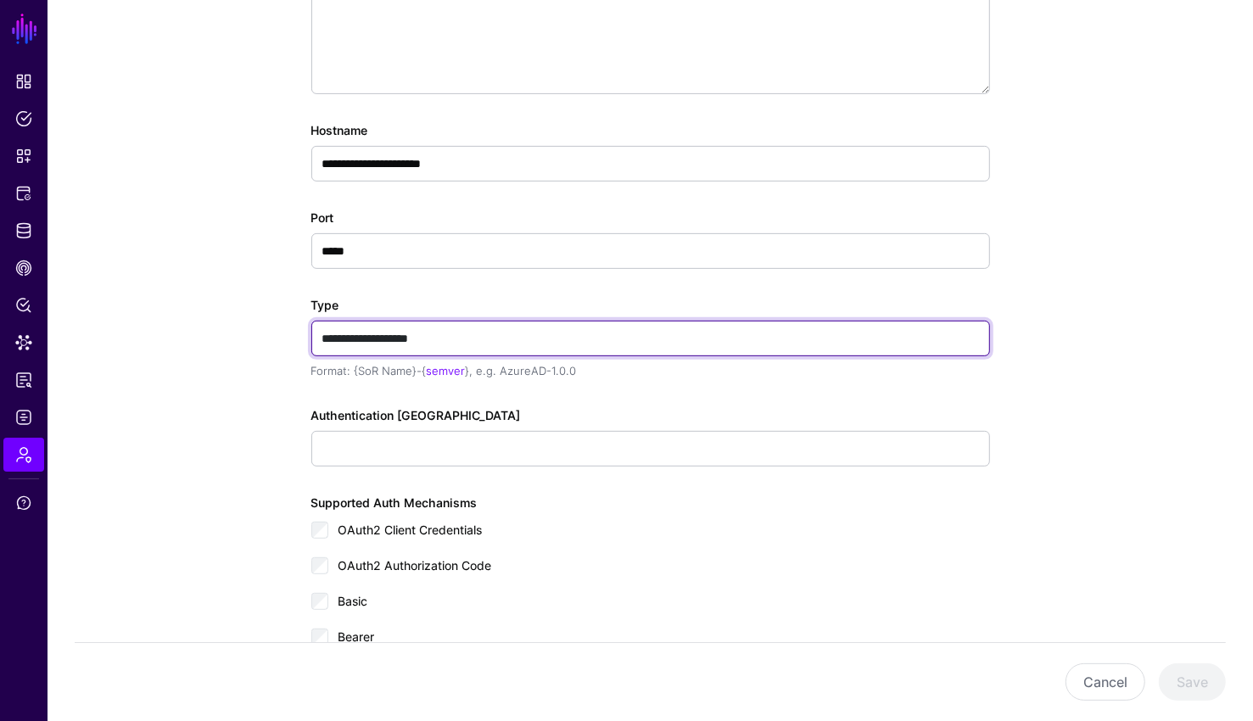
type input "**********"
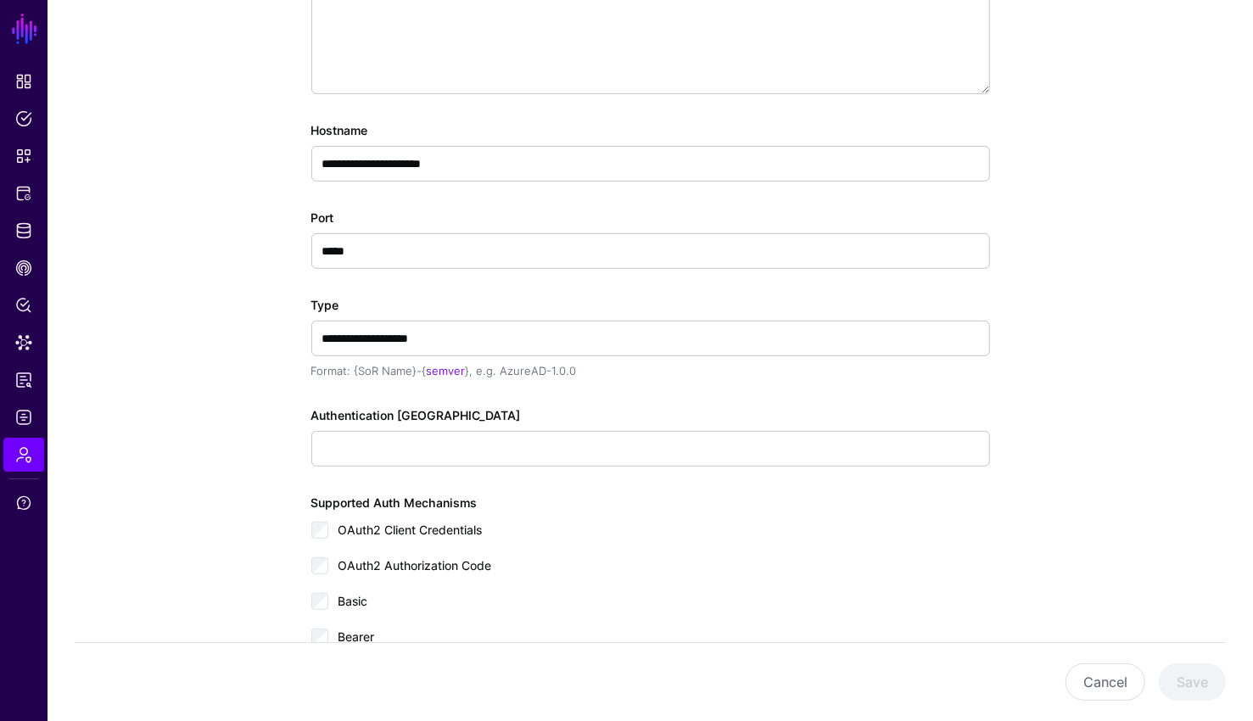
click at [641, 421] on div "Authentication [GEOGRAPHIC_DATA]" at bounding box center [650, 436] width 678 height 60
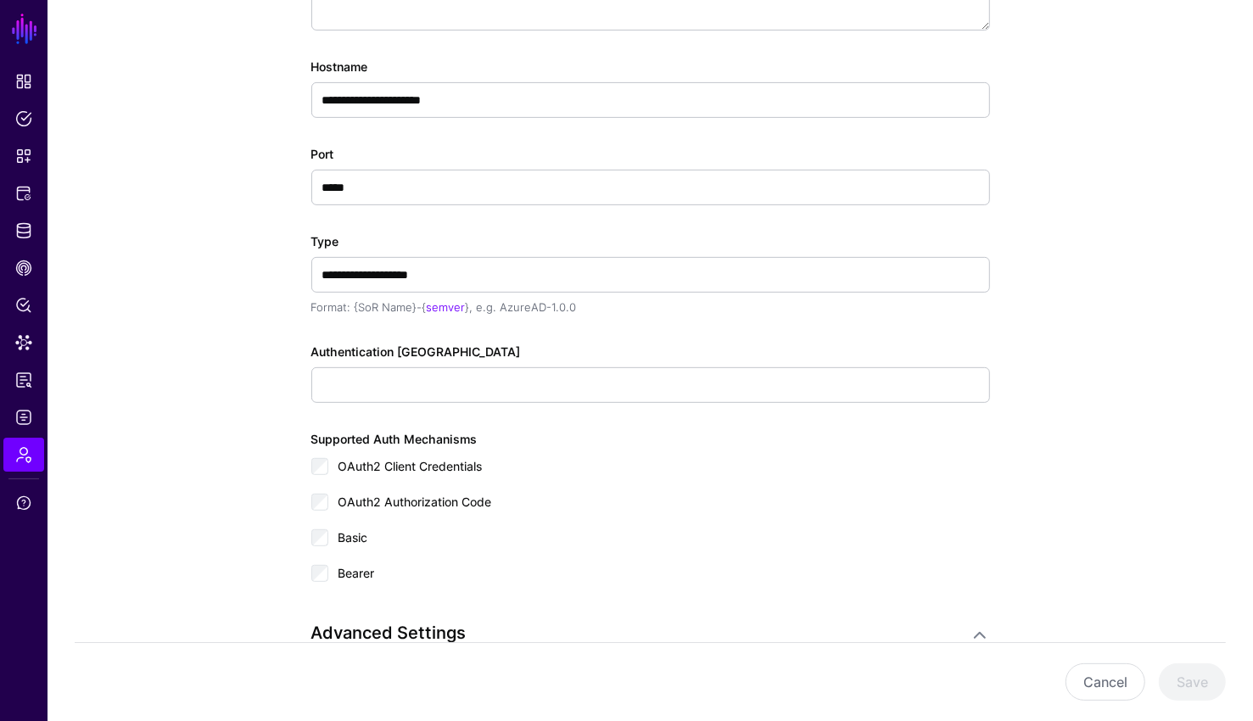
scroll to position [443, 0]
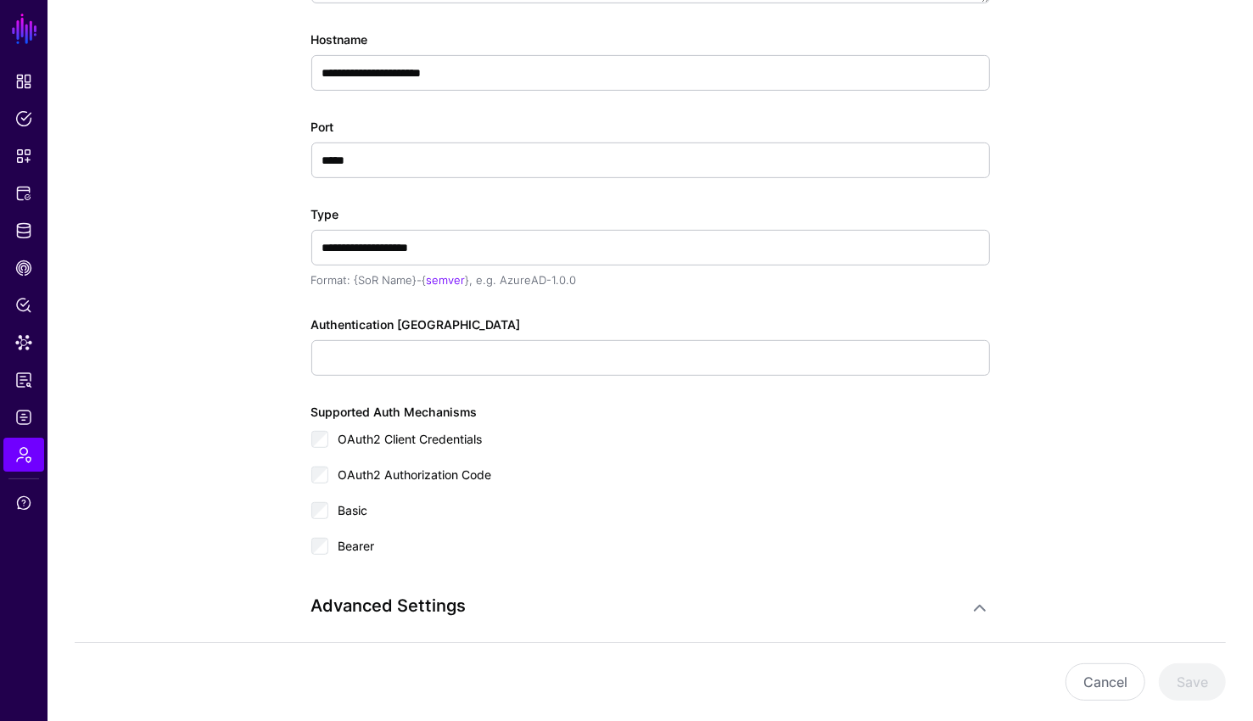
click at [335, 544] on div "Bearer" at bounding box center [650, 551] width 678 height 34
click at [322, 427] on div "OAuth2 Client Credentials" at bounding box center [650, 444] width 678 height 34
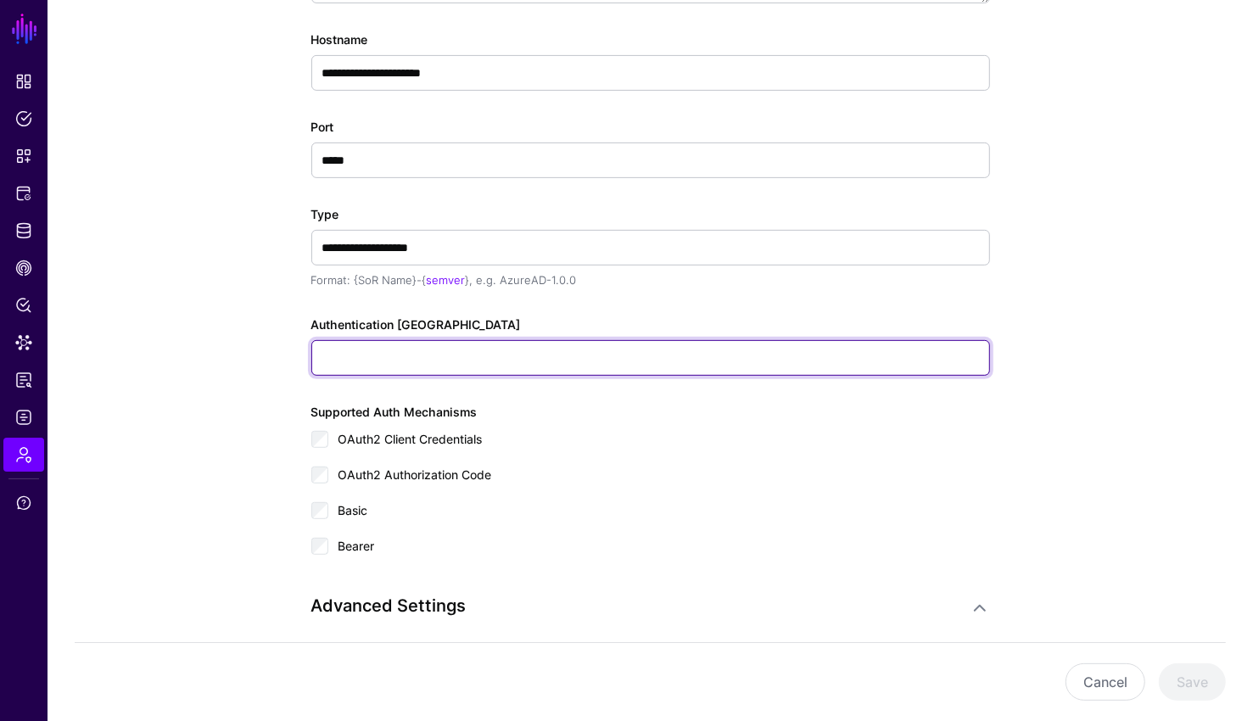
click at [415, 356] on input "Authentication [GEOGRAPHIC_DATA]" at bounding box center [650, 358] width 678 height 36
type input "*********"
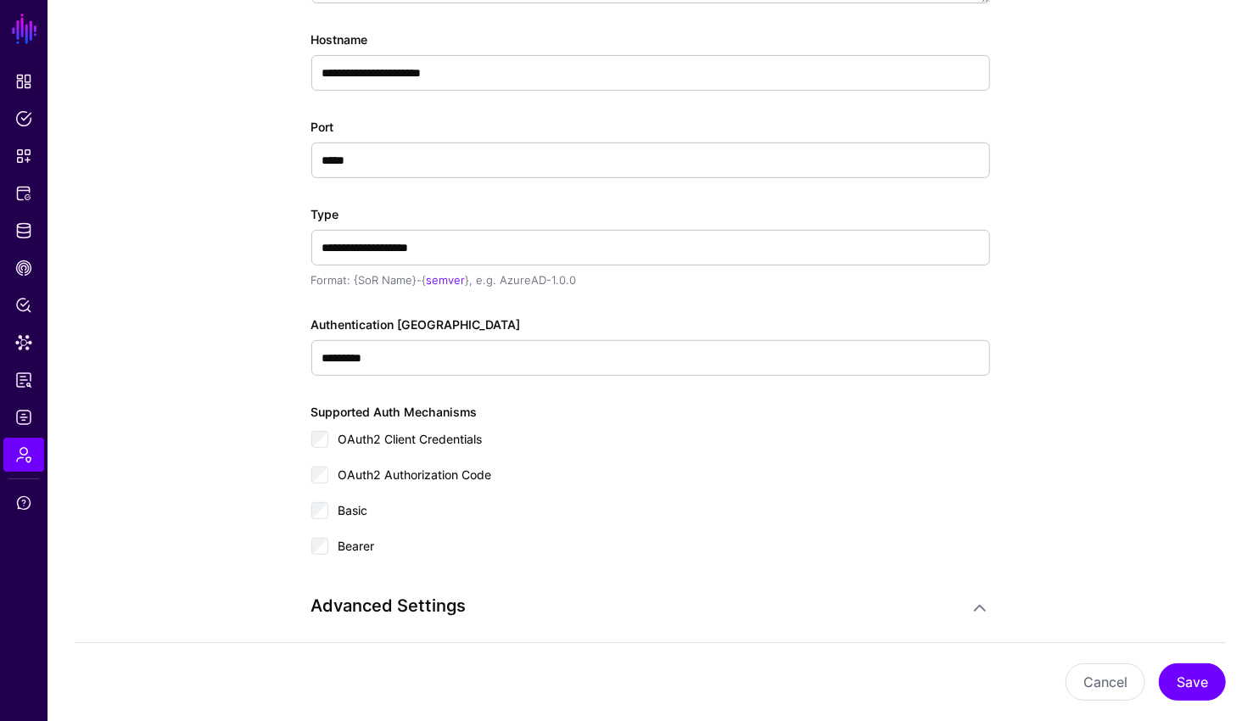
click at [763, 386] on div "**********" at bounding box center [650, 193] width 678 height 936
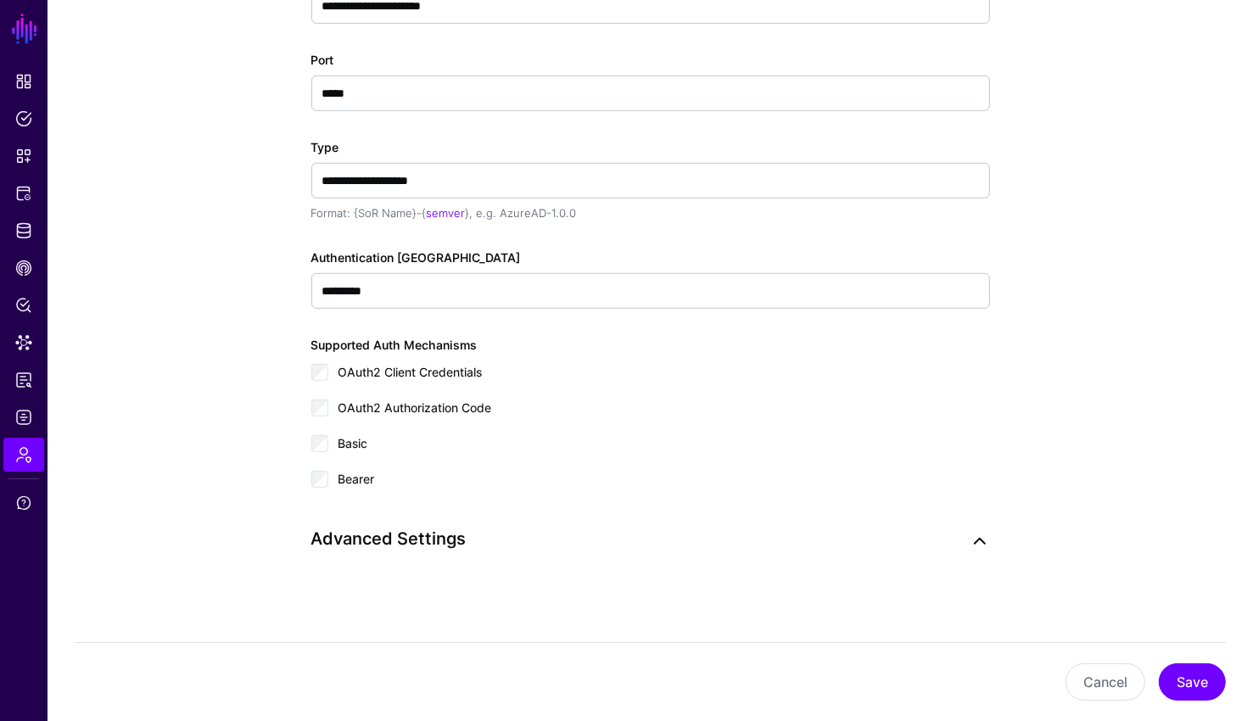
click at [981, 533] on link at bounding box center [979, 541] width 20 height 20
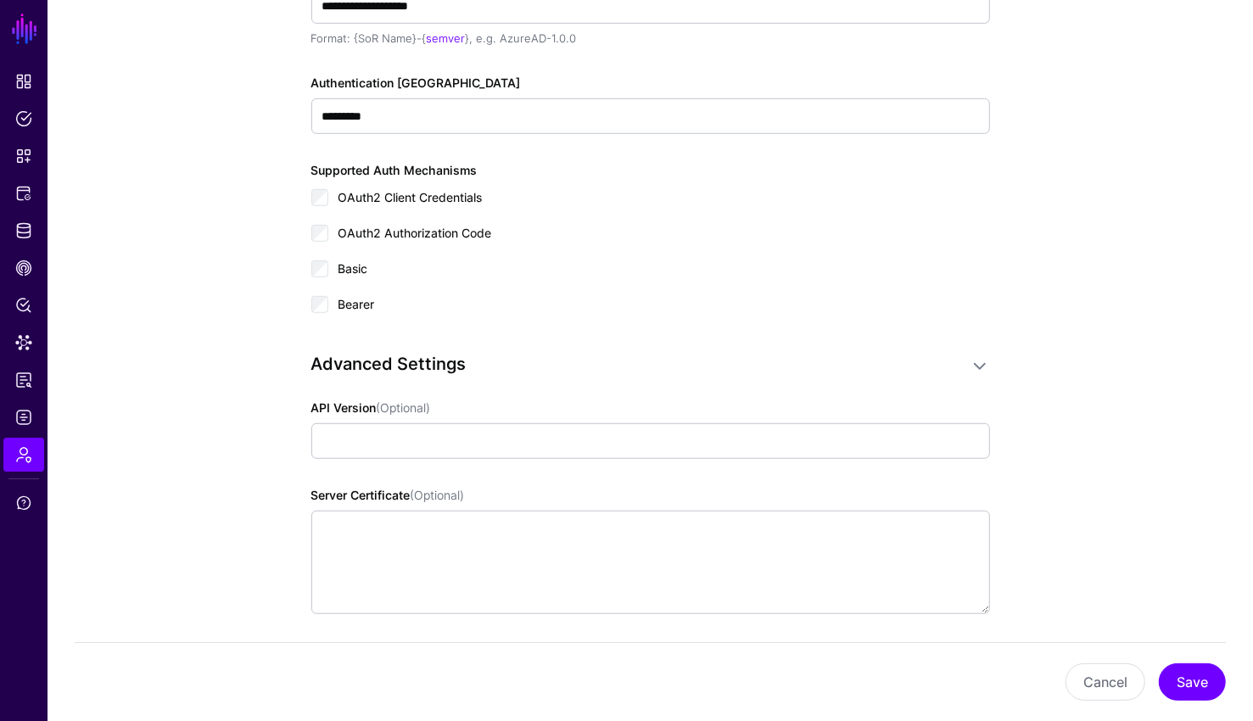
scroll to position [810, 0]
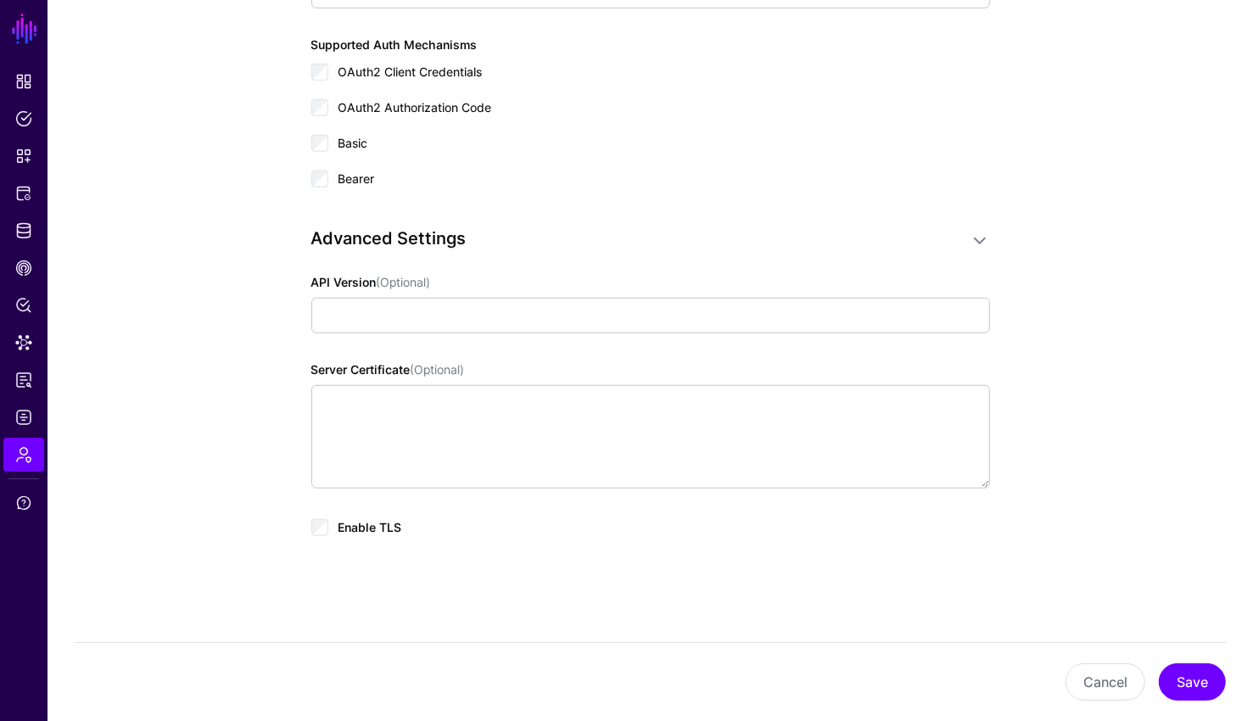
click at [334, 527] on div "Enable TLS" at bounding box center [650, 533] width 678 height 34
click at [1181, 702] on div "Cancel Save" at bounding box center [650, 681] width 1151 height 79
click at [1182, 692] on button "Save" at bounding box center [1191, 681] width 67 height 37
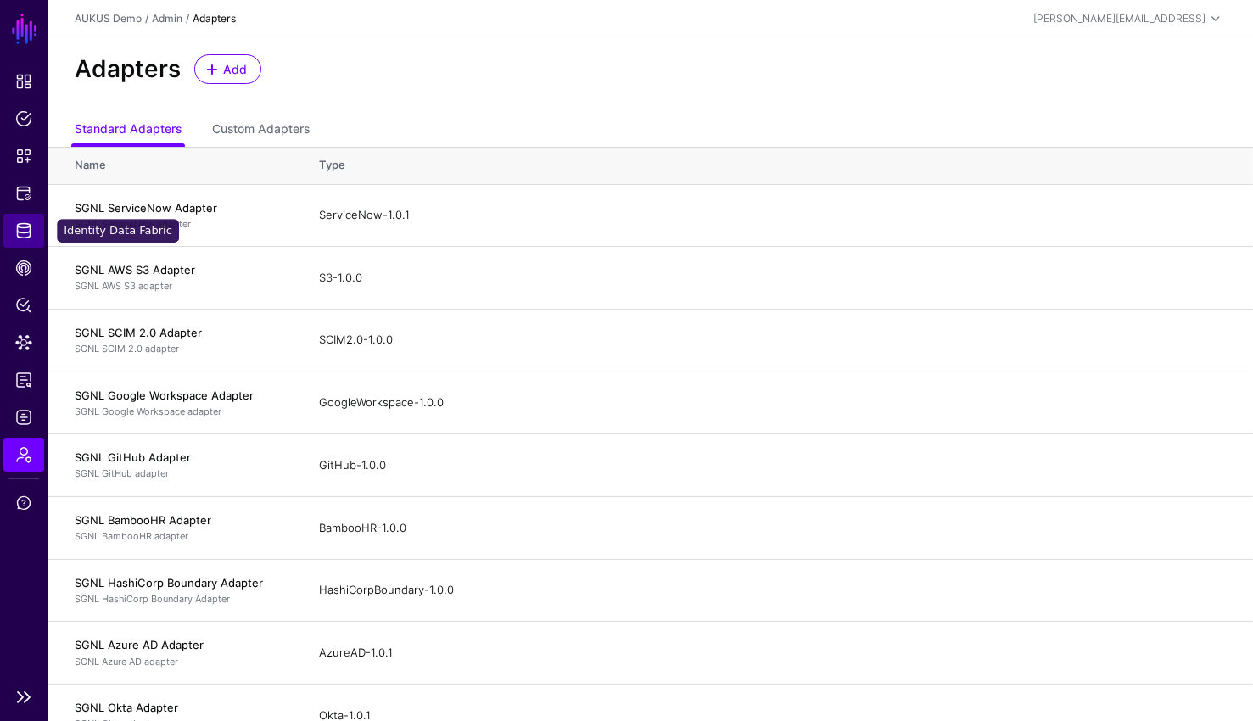
click at [19, 227] on span "Identity Data Fabric" at bounding box center [23, 230] width 17 height 17
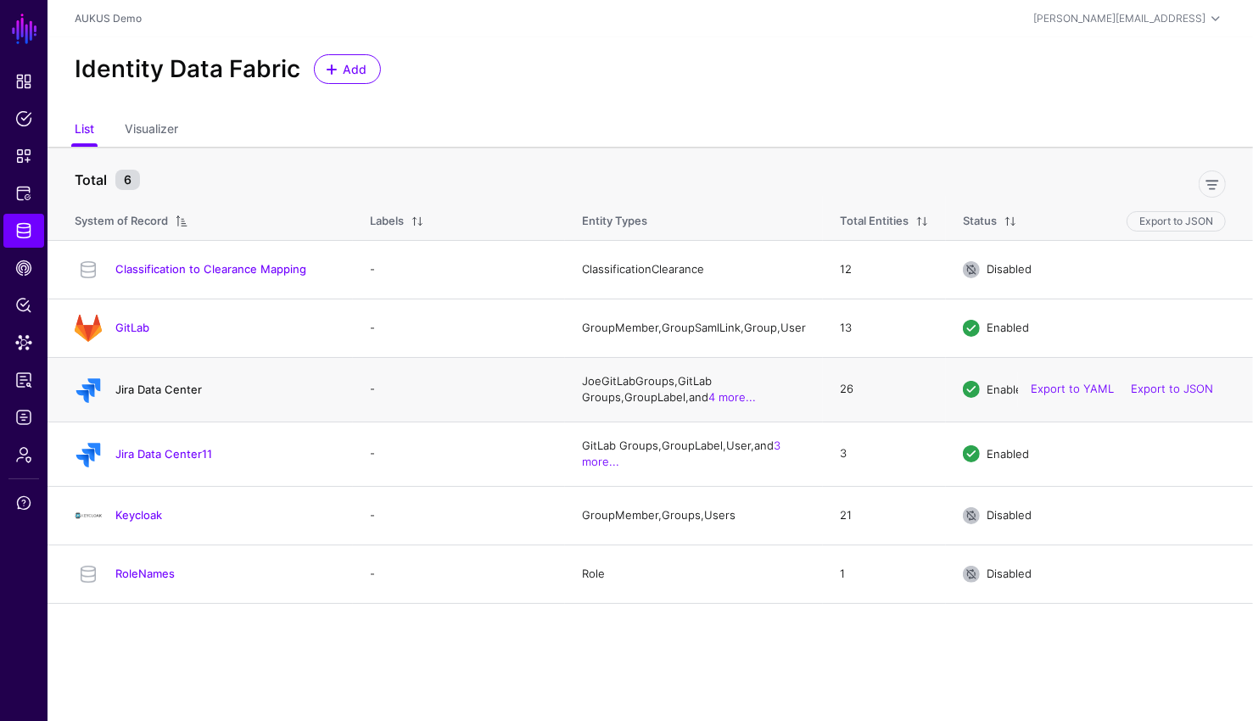
click at [179, 394] on link "Jira Data Center" at bounding box center [158, 389] width 87 height 14
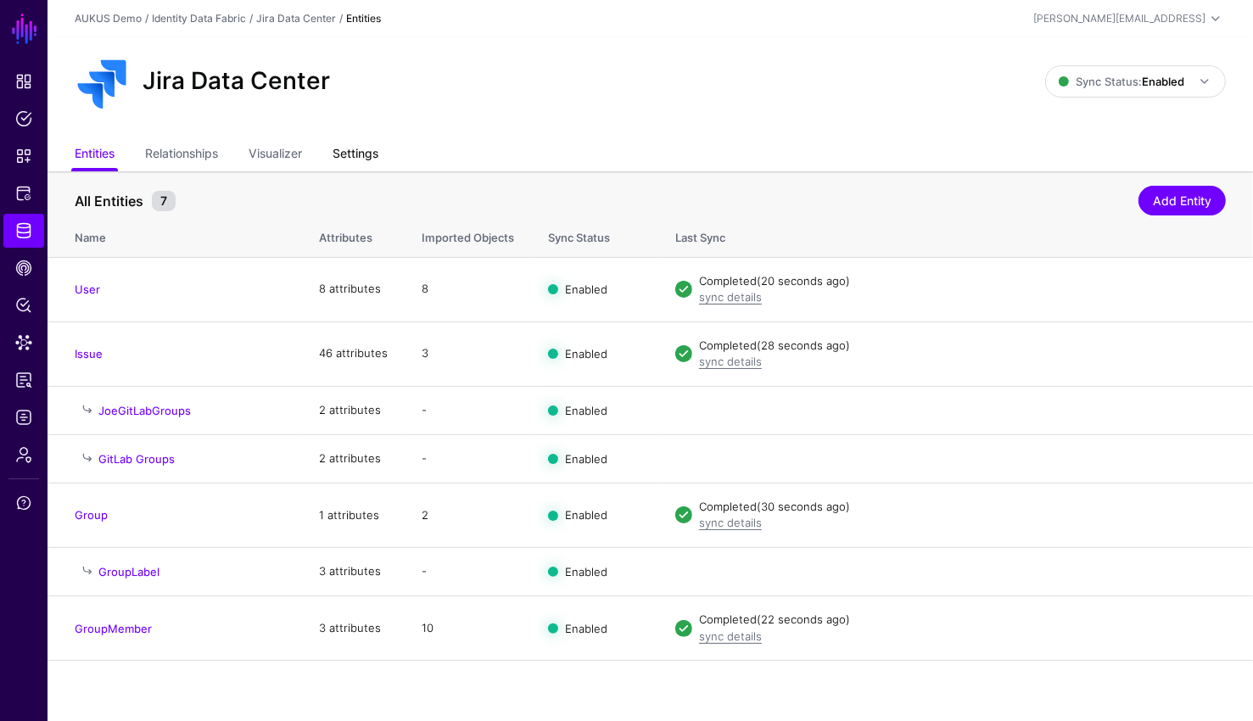
click at [353, 153] on link "Settings" at bounding box center [355, 155] width 46 height 32
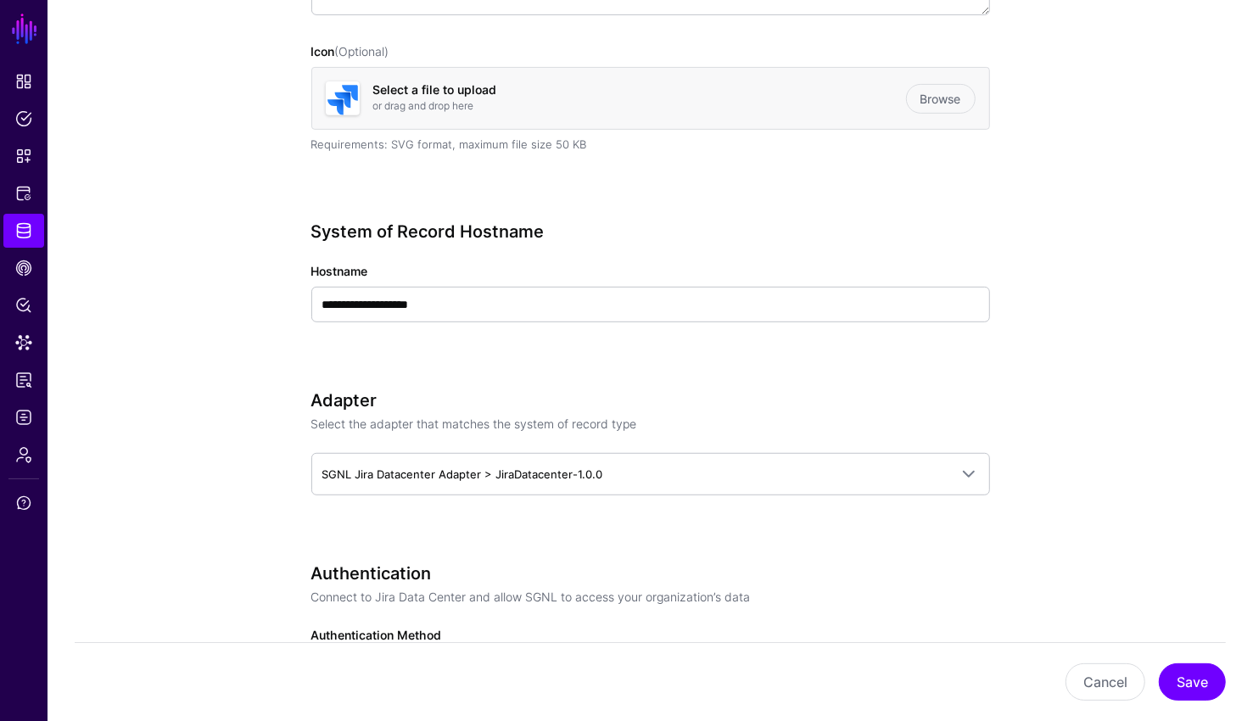
scroll to position [546, 0]
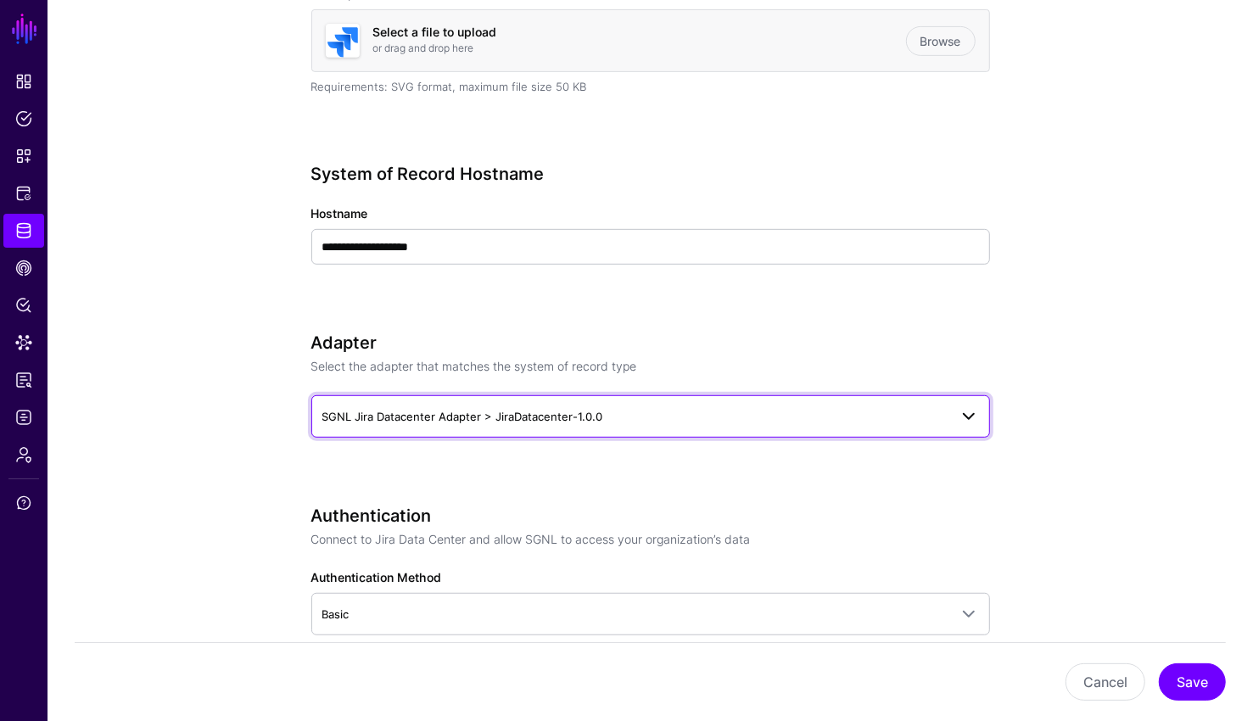
click at [550, 422] on span "SGNL Jira Datacenter Adapter > JiraDatacenter-1.0.0" at bounding box center [635, 416] width 626 height 19
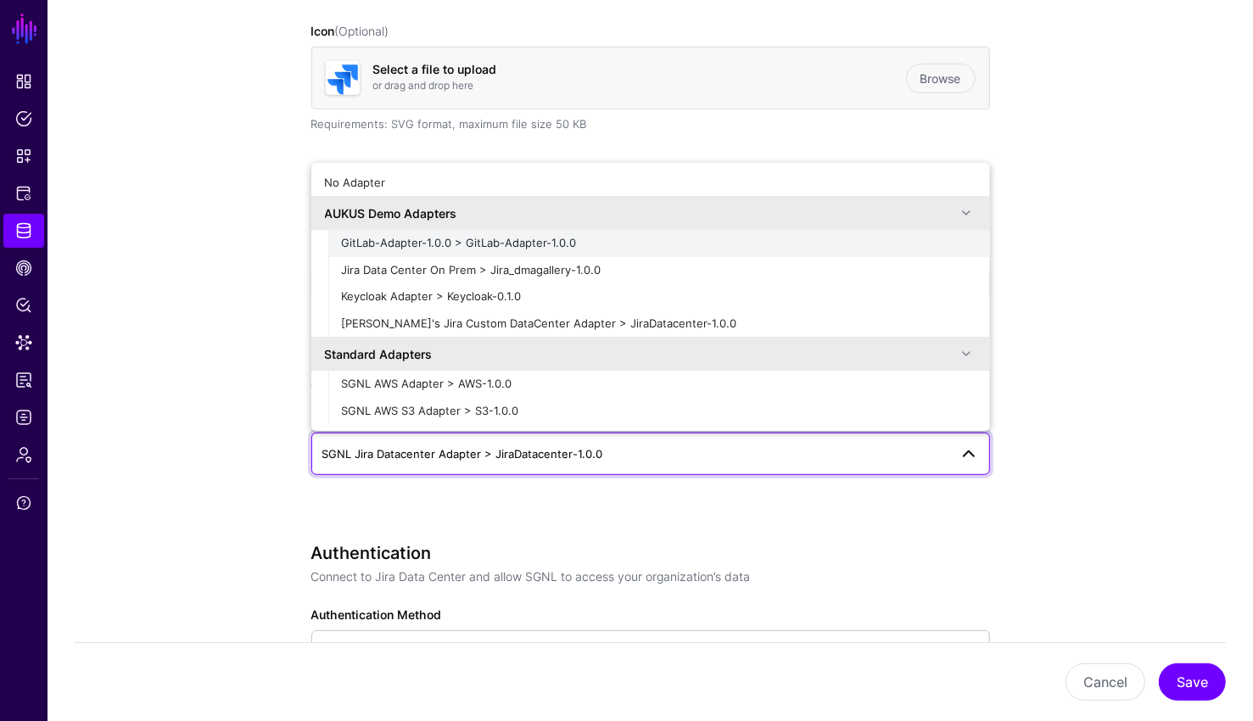
scroll to position [509, 0]
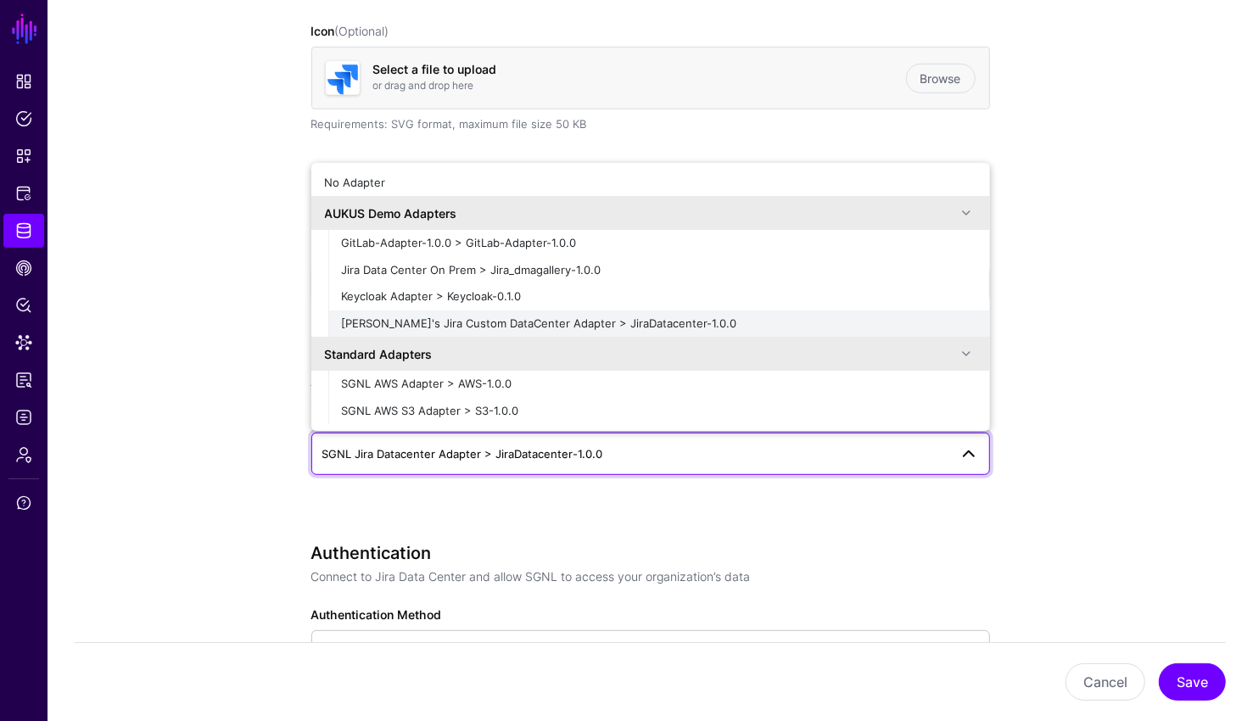
click at [504, 321] on span "[PERSON_NAME]'s Jira Custom DataCenter Adapter > JiraDatacenter-1.0.0" at bounding box center [539, 323] width 395 height 14
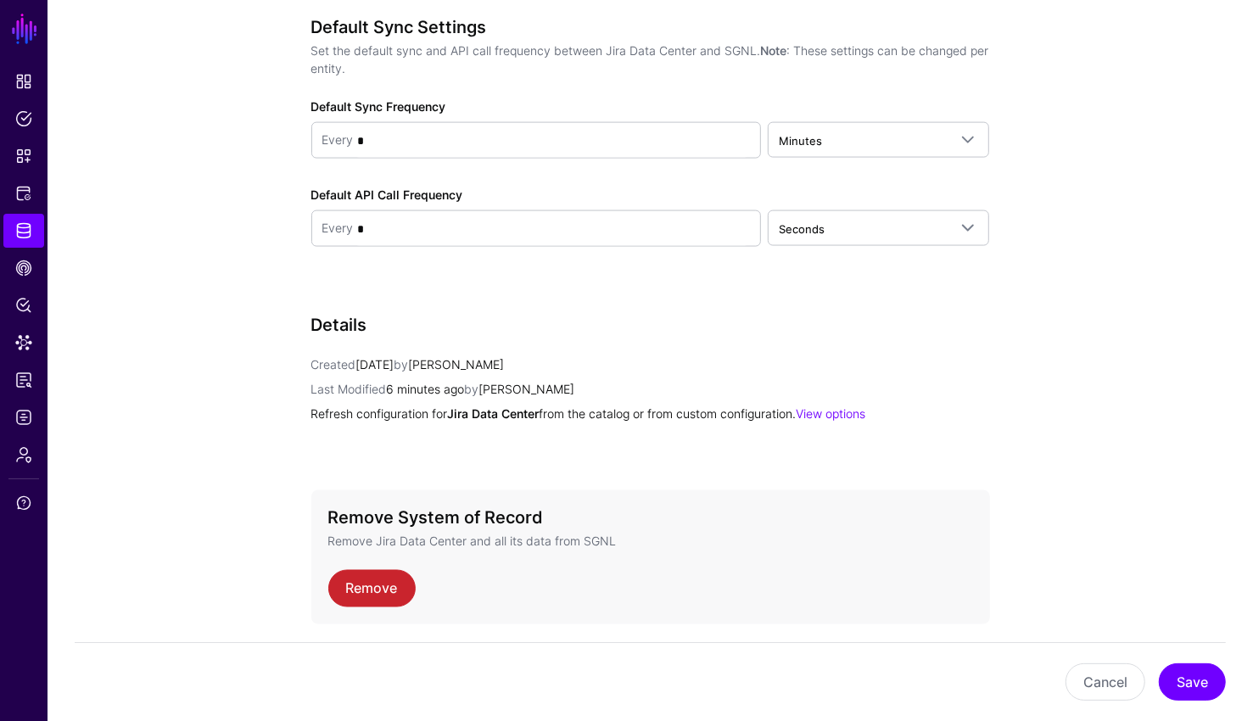
scroll to position [1730, 0]
click at [1192, 676] on button "Save" at bounding box center [1191, 681] width 67 height 37
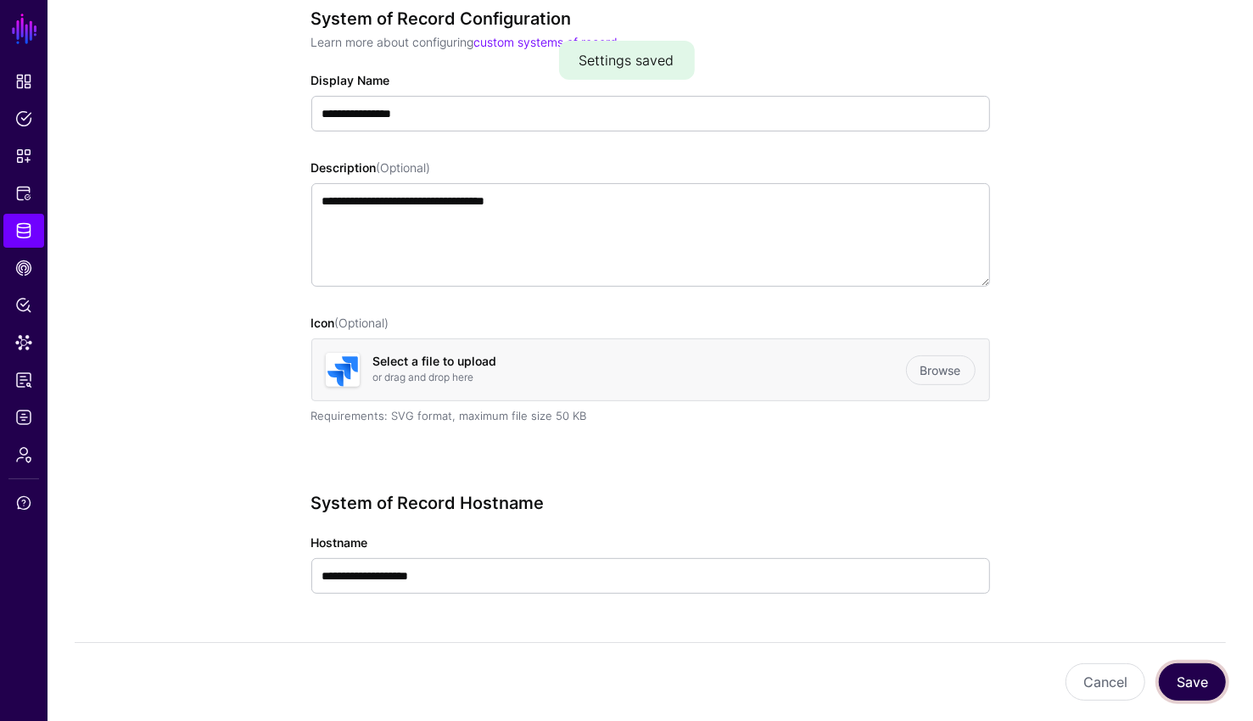
scroll to position [0, 0]
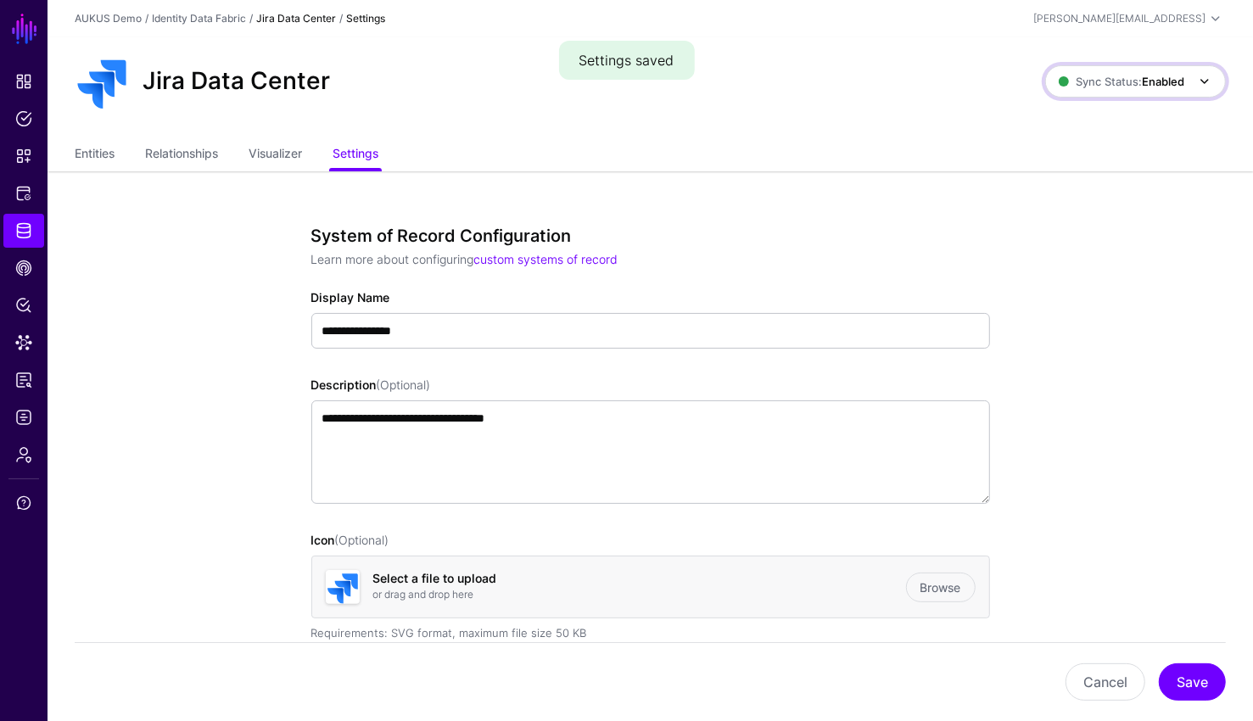
click at [1155, 93] on link "Sync Status: Enabled" at bounding box center [1135, 81] width 181 height 32
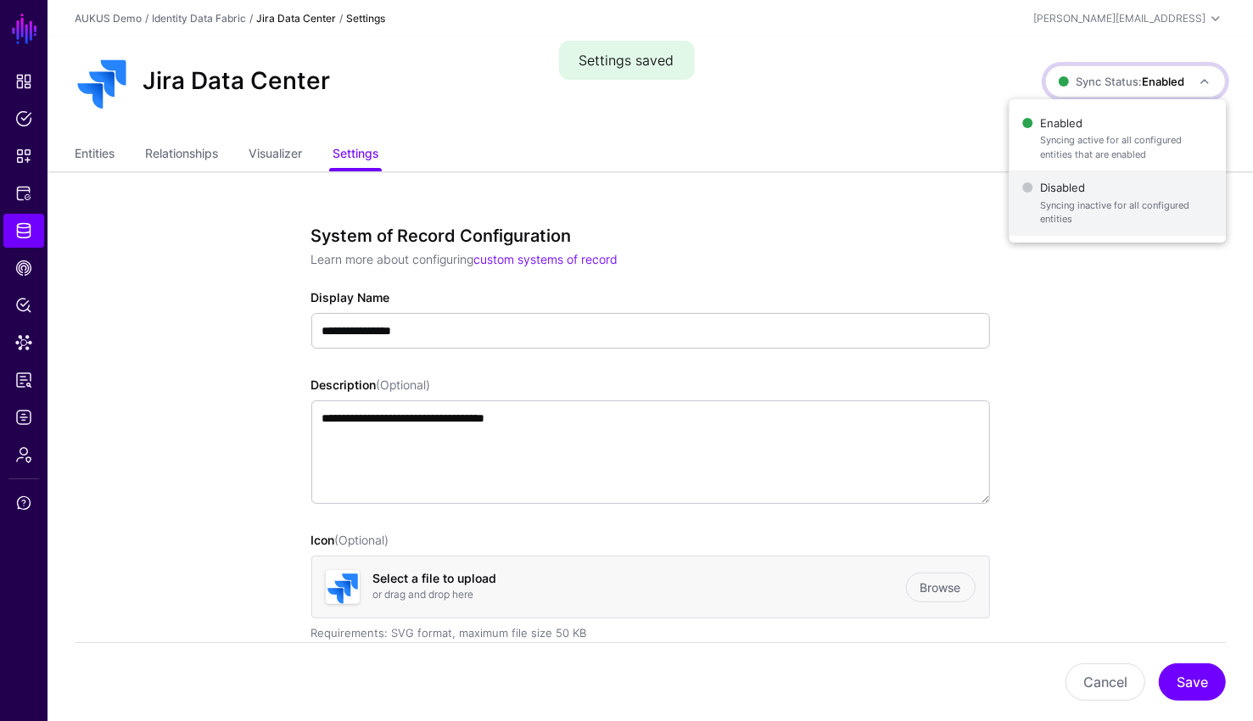
click at [1099, 205] on span "Syncing inactive for all configured entities" at bounding box center [1126, 212] width 173 height 28
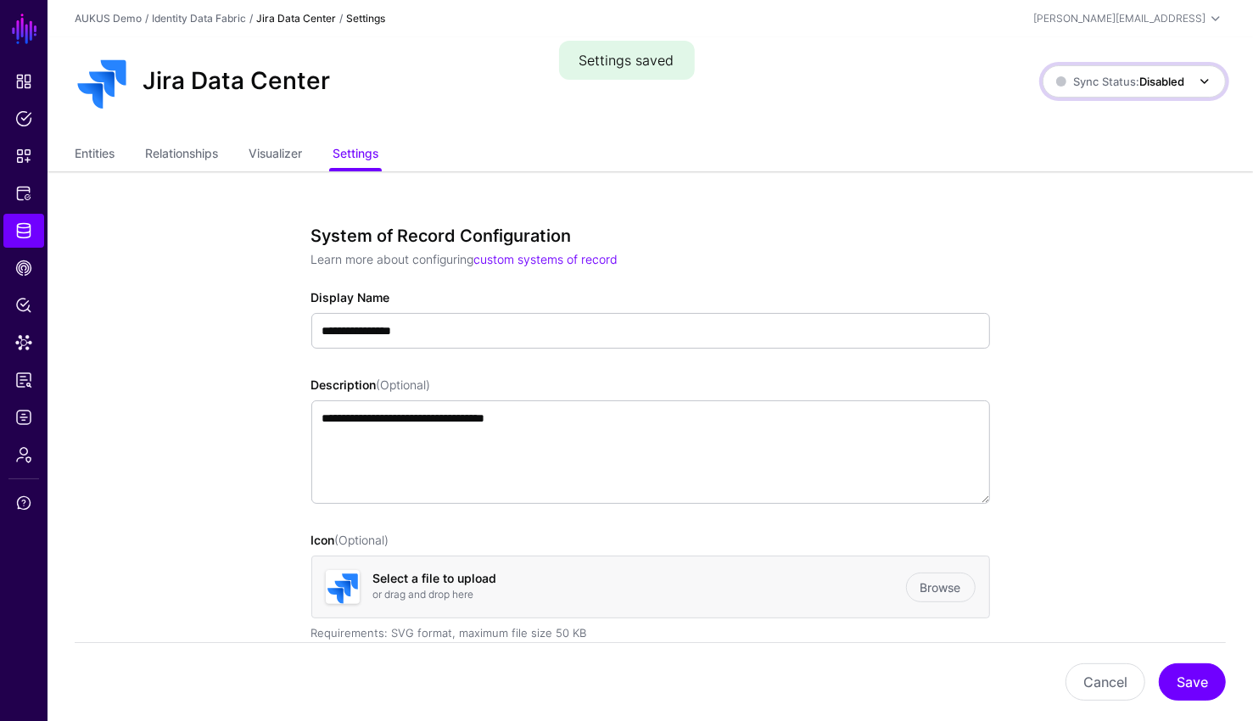
click at [1139, 85] on strong "Disabled" at bounding box center [1161, 82] width 45 height 14
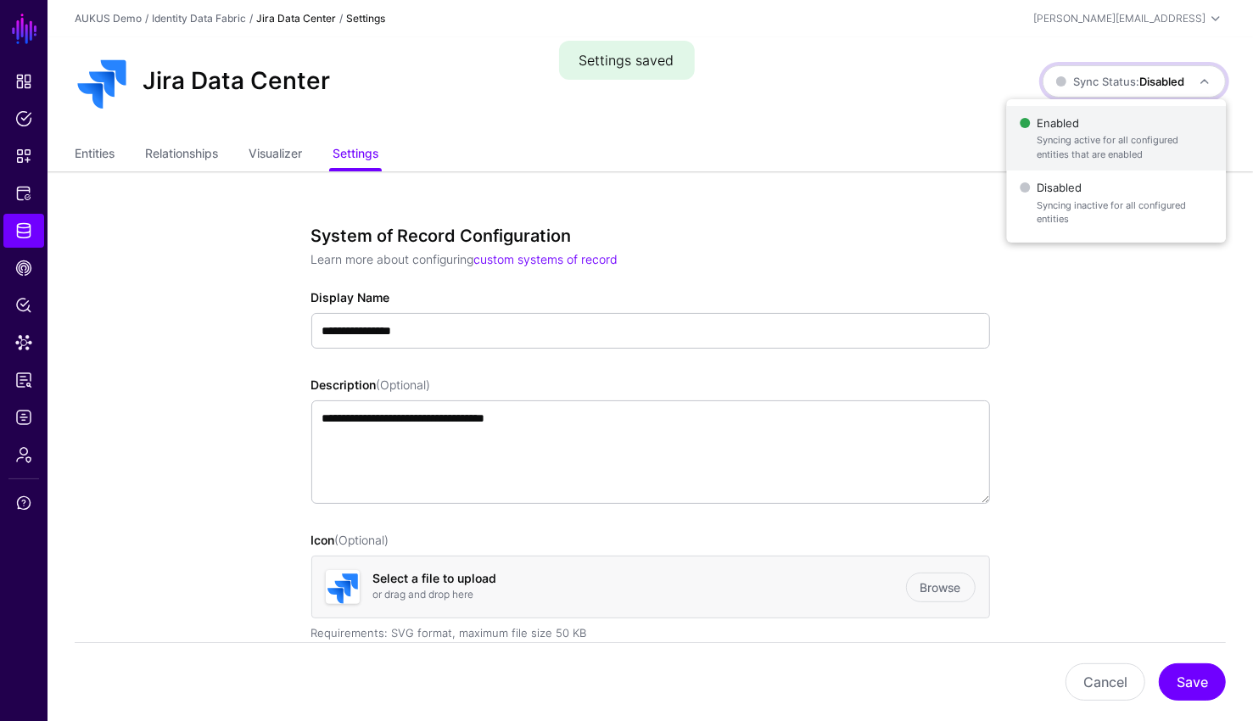
click at [1091, 147] on span "Syncing active for all configured entities that are enabled" at bounding box center [1124, 147] width 176 height 28
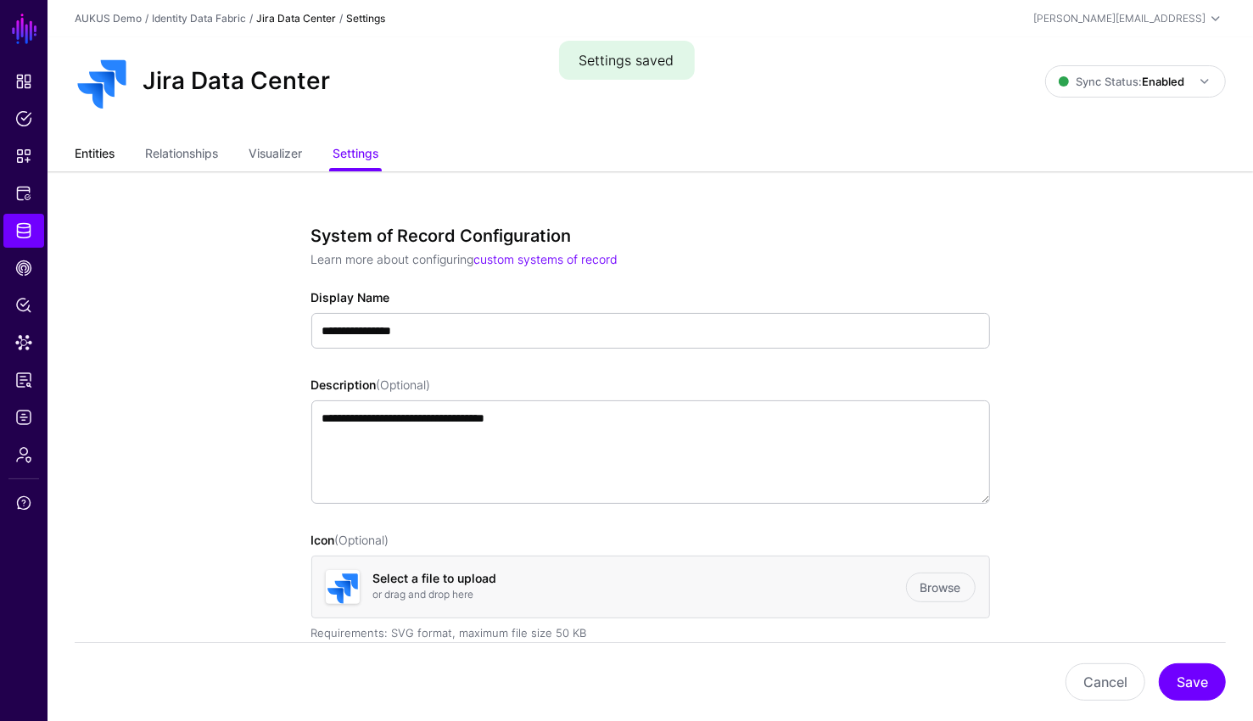
click at [99, 148] on link "Entities" at bounding box center [95, 155] width 40 height 32
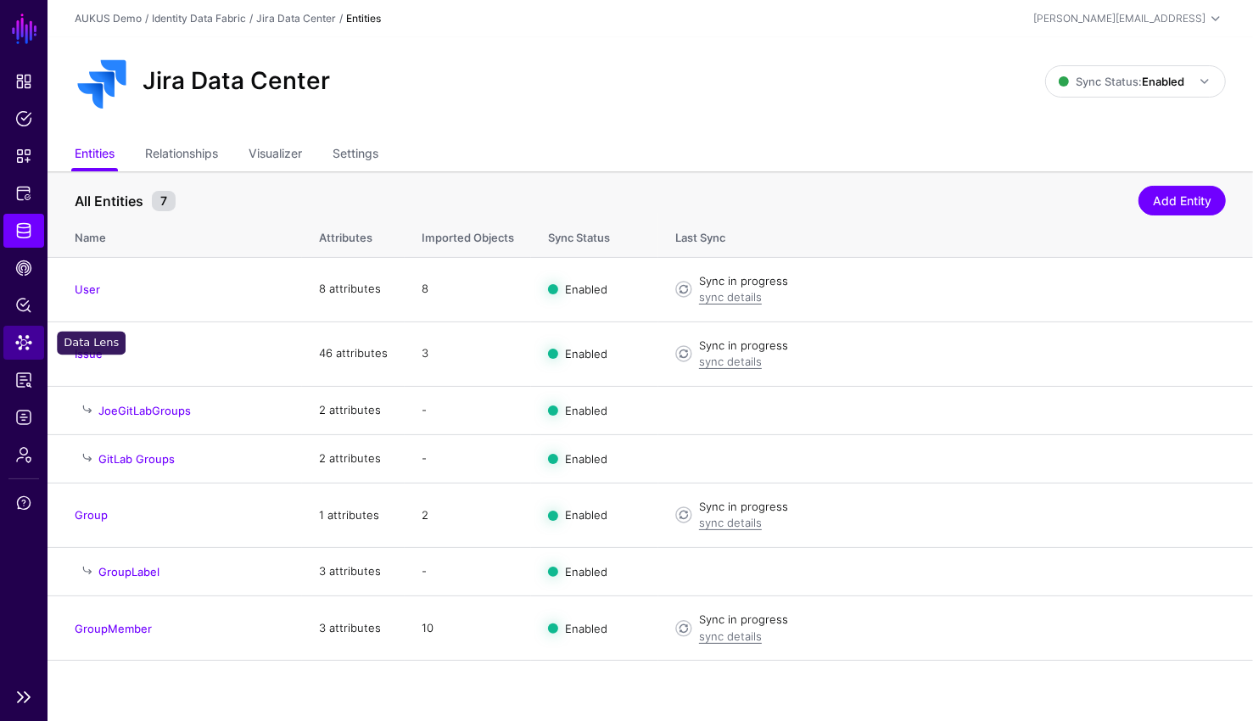
click at [39, 344] on link "Data Lens" at bounding box center [23, 343] width 41 height 34
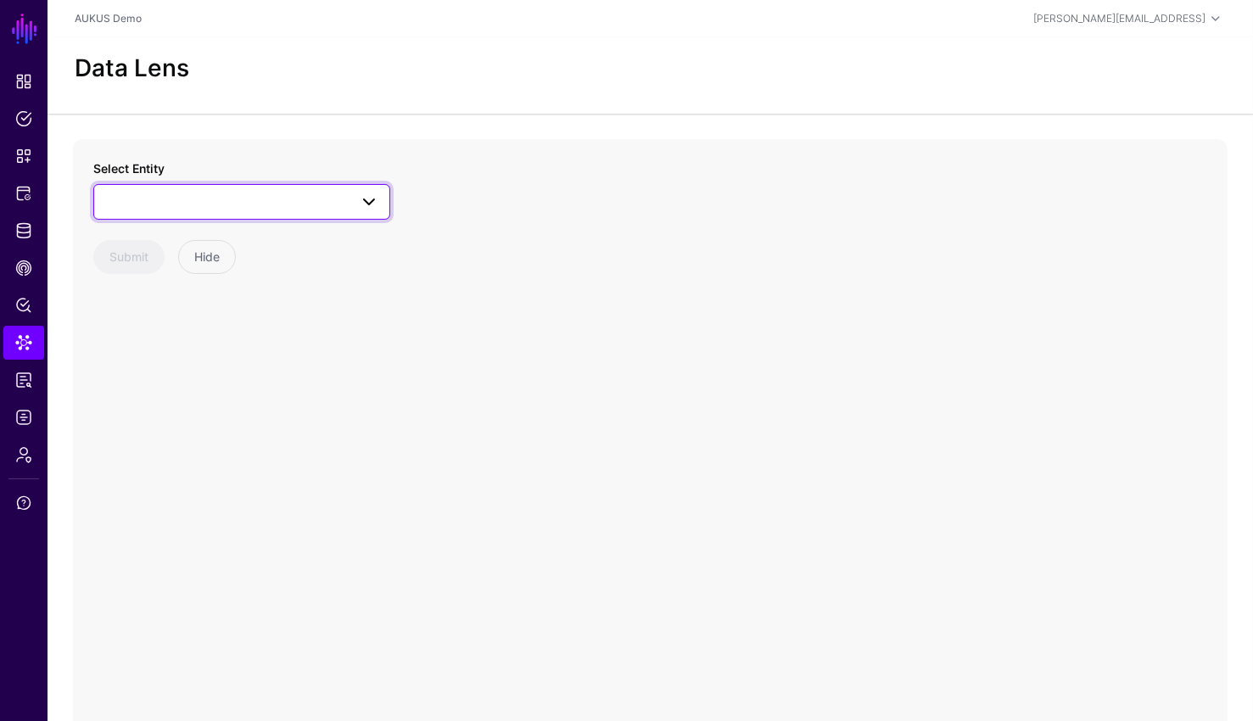
click at [233, 187] on link at bounding box center [241, 202] width 297 height 36
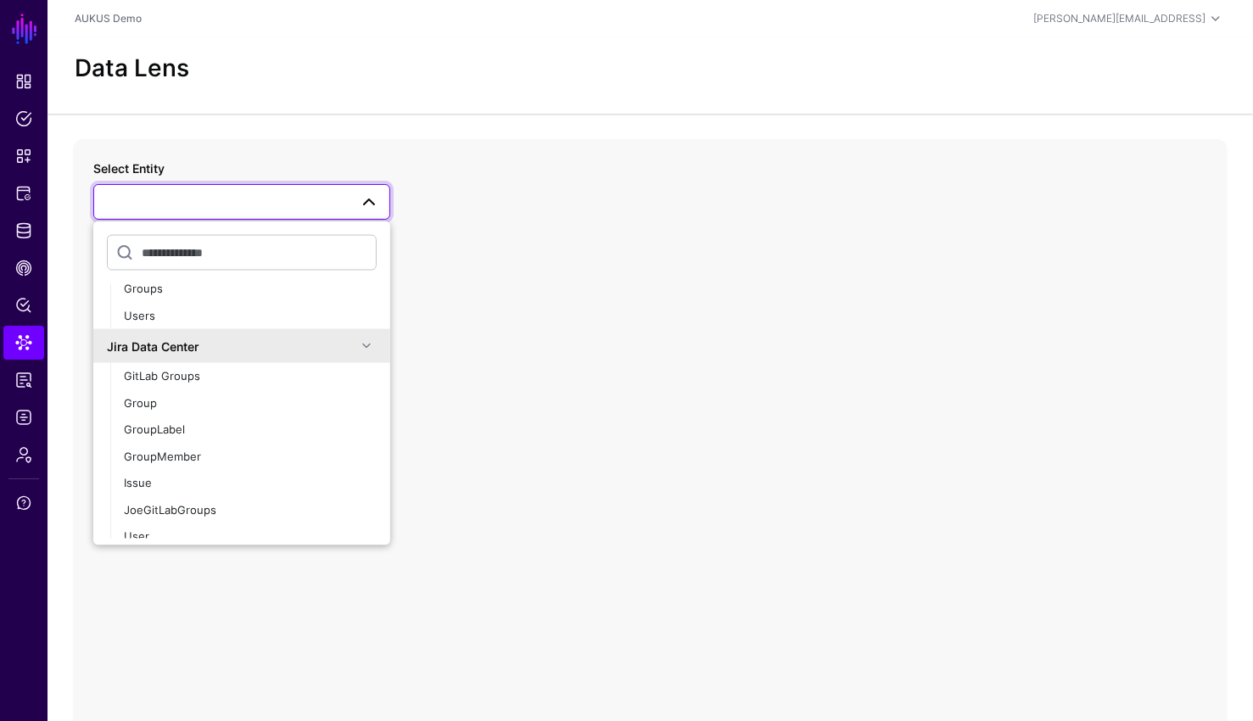
scroll to position [299, 0]
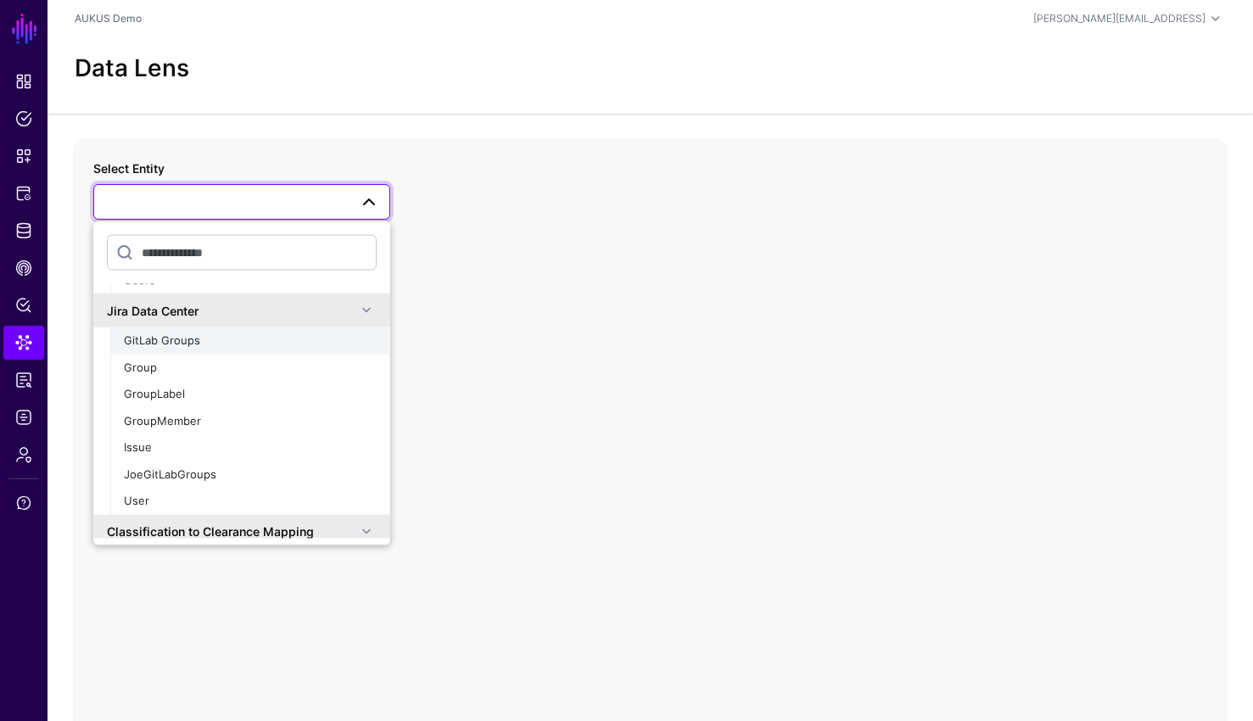
click at [206, 332] on div "GitLab Groups" at bounding box center [250, 340] width 253 height 17
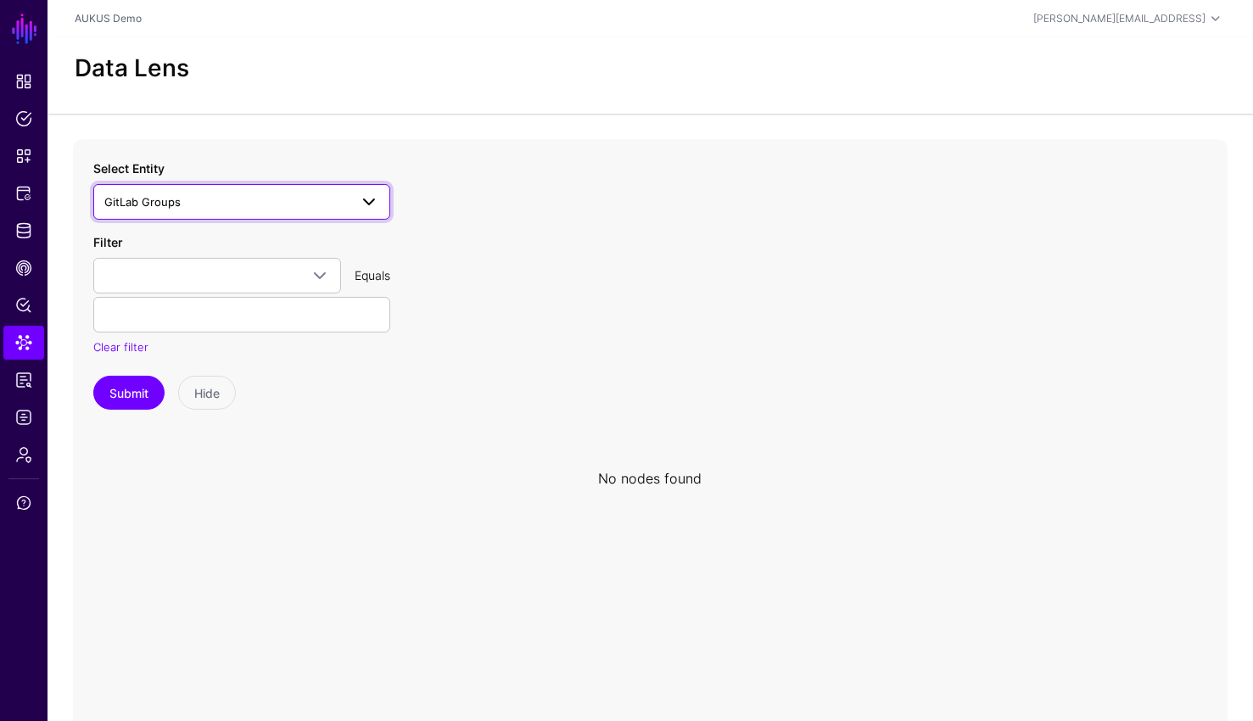
click at [226, 214] on link "GitLab Groups" at bounding box center [241, 202] width 297 height 36
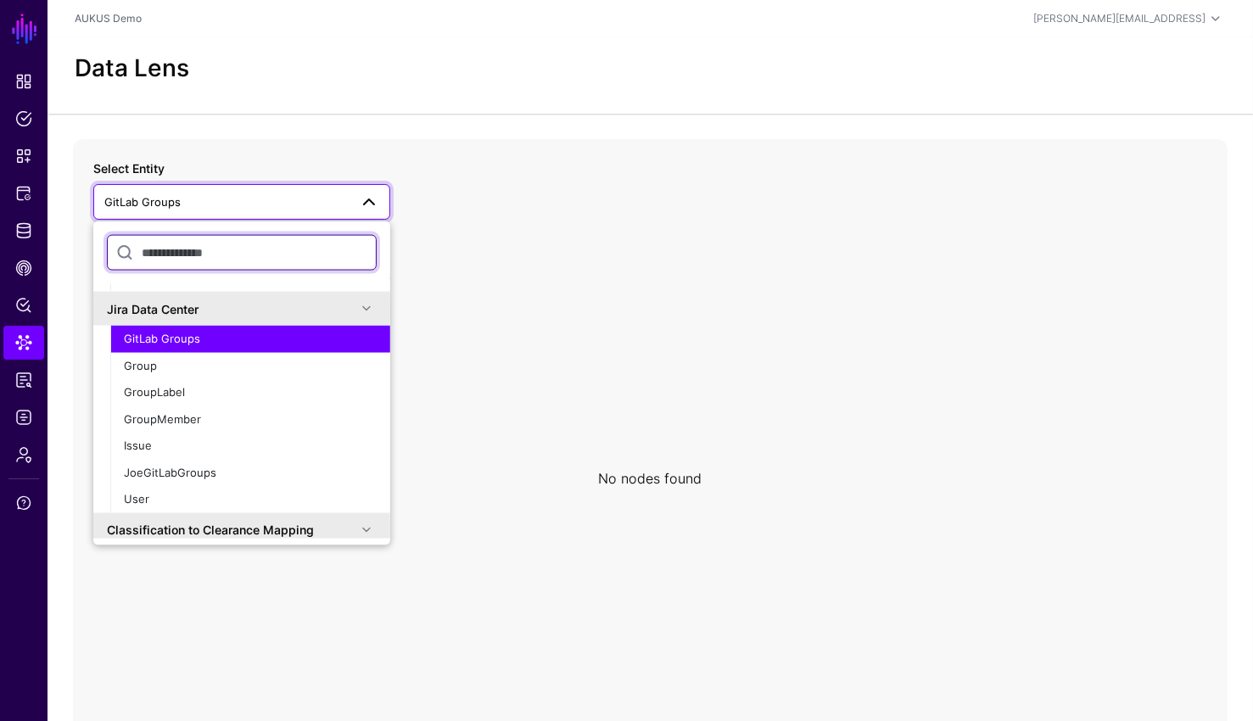
scroll to position [304, 0]
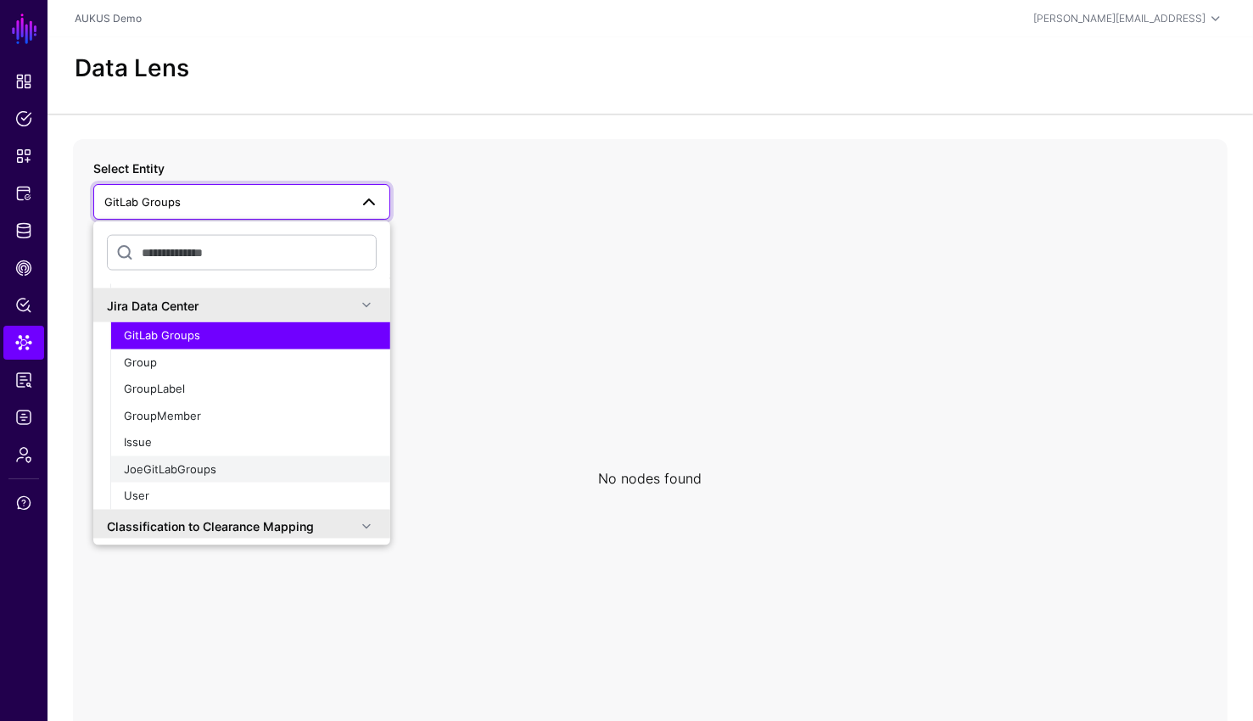
click at [173, 467] on span "JoeGitLabGroups" at bounding box center [170, 468] width 92 height 14
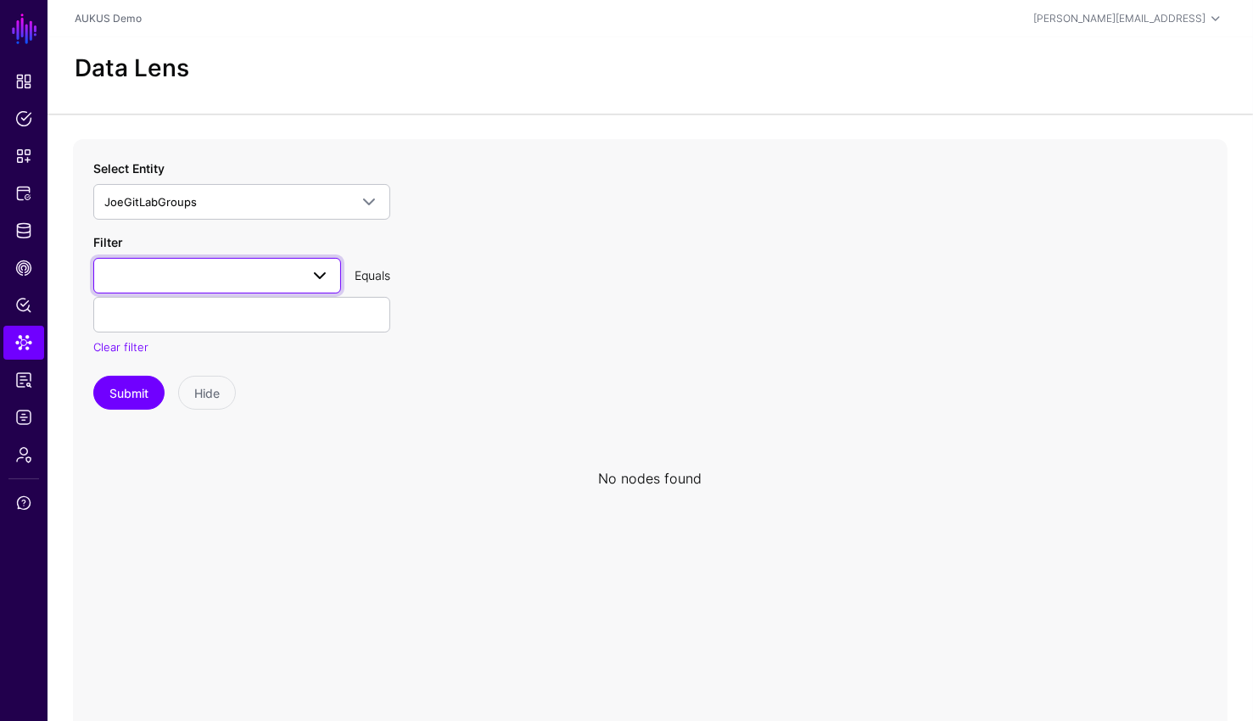
click at [300, 265] on span at bounding box center [314, 275] width 31 height 20
click at [456, 274] on icon at bounding box center [650, 478] width 1154 height 678
click at [248, 241] on div "Filter id value Equals Clear filter" at bounding box center [241, 294] width 297 height 123
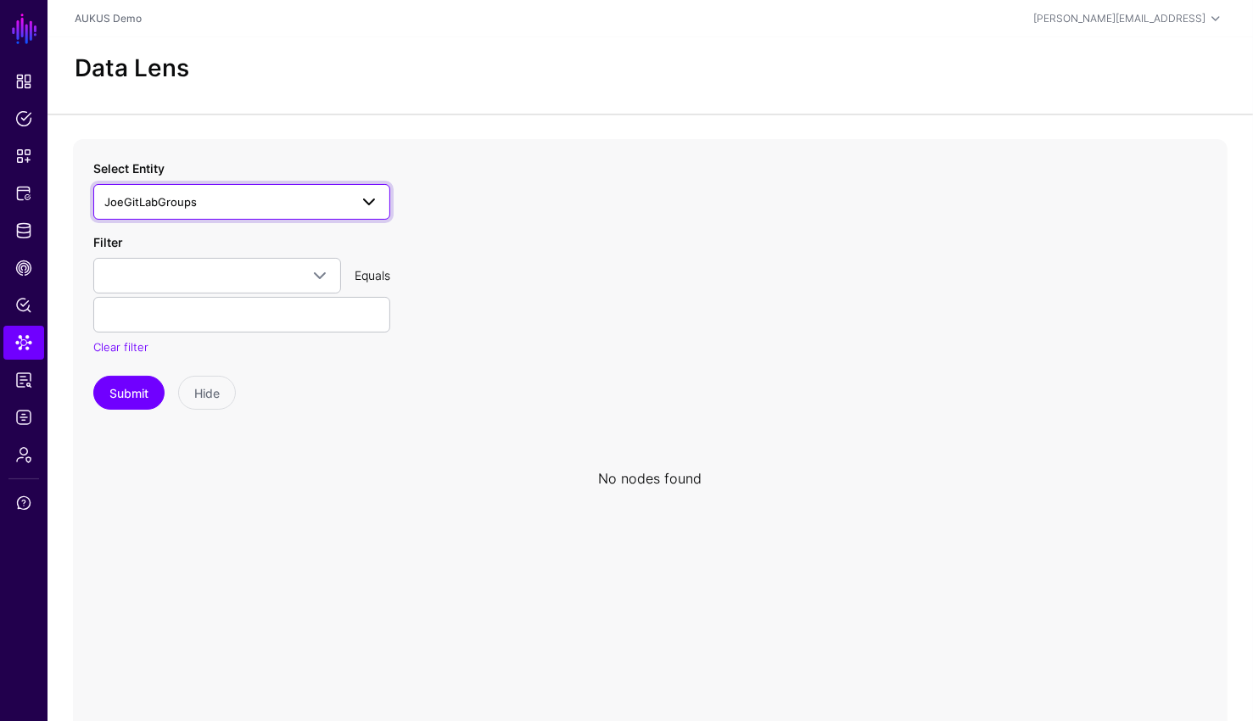
click at [344, 209] on span "JoeGitLabGroups" at bounding box center [226, 202] width 244 height 19
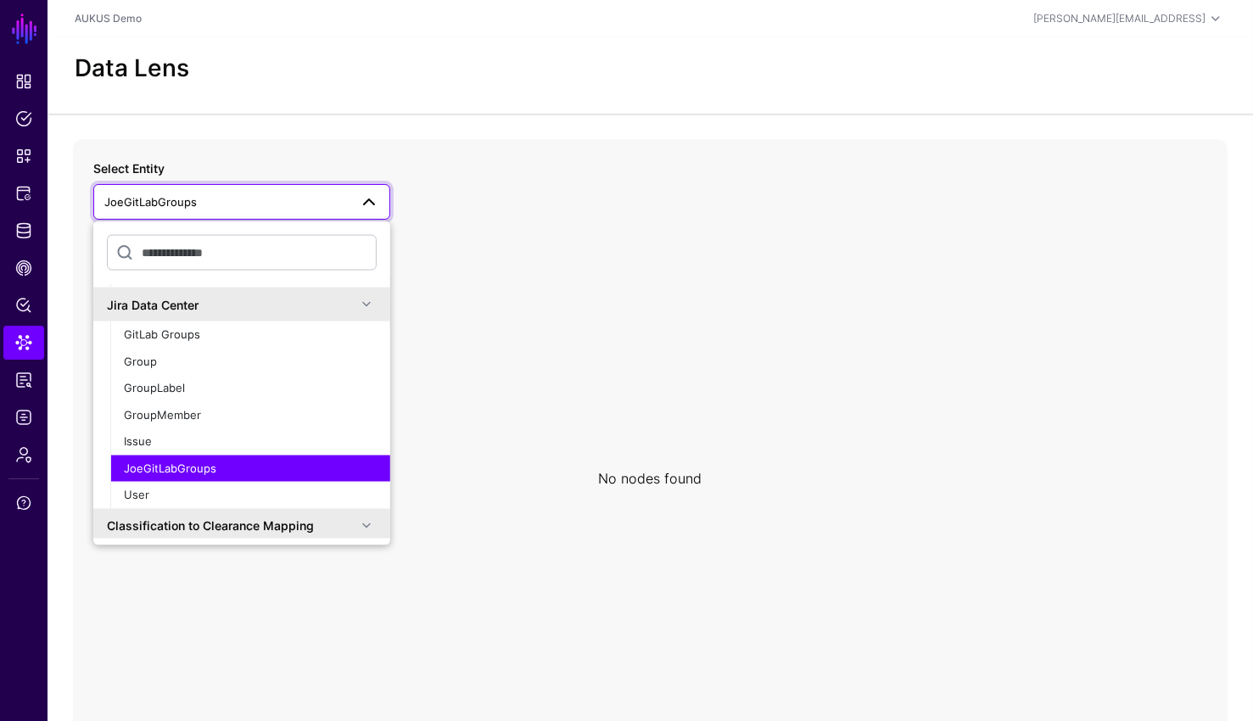
scroll to position [290, 0]
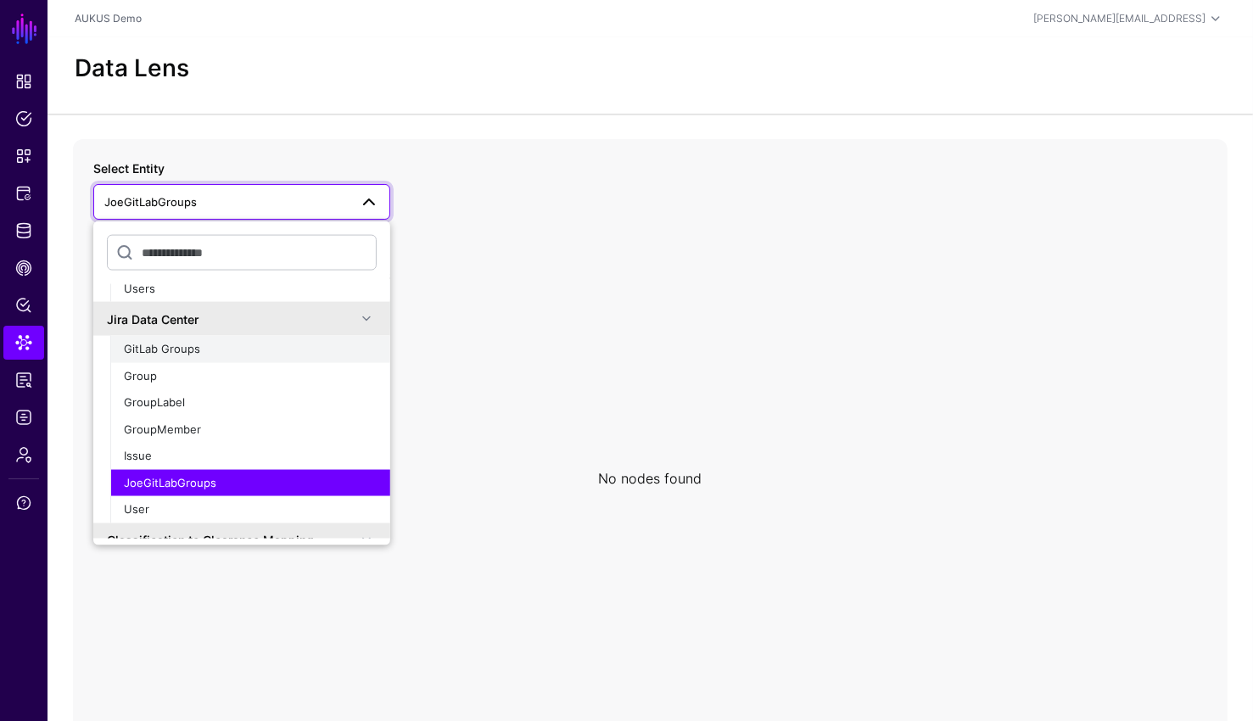
click at [177, 349] on span "GitLab Groups" at bounding box center [162, 349] width 76 height 14
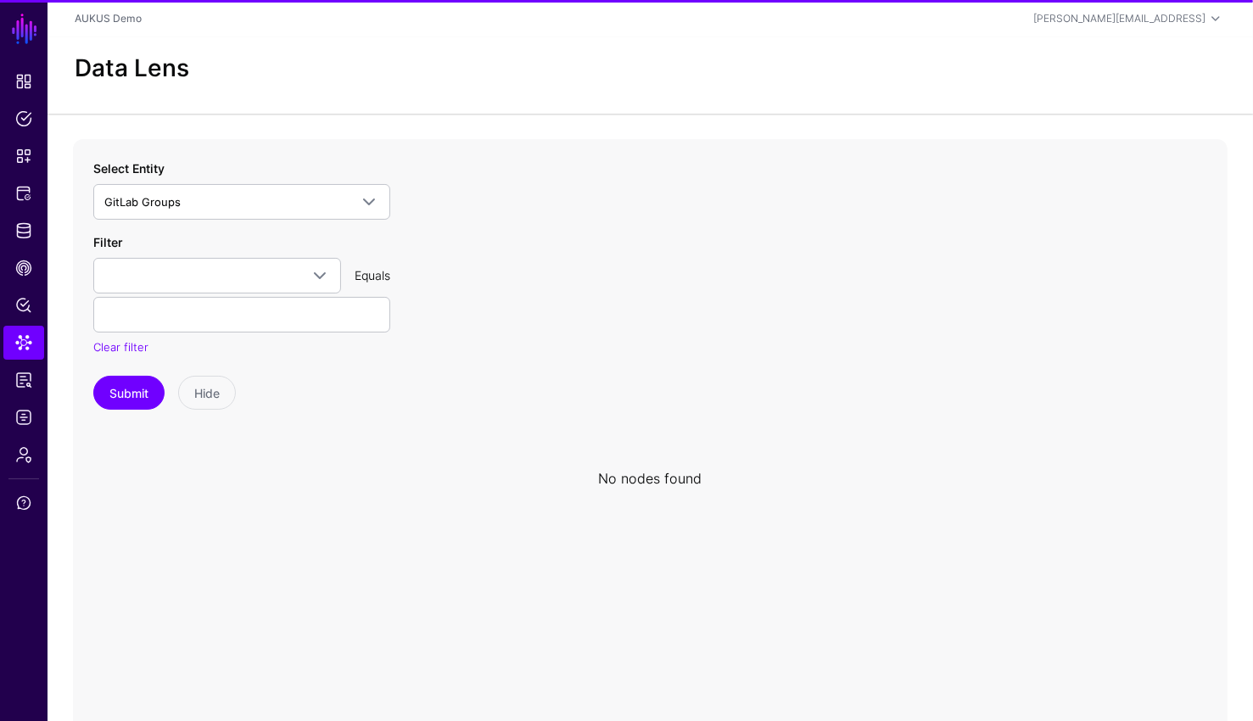
click at [667, 335] on icon at bounding box center [650, 478] width 1154 height 678
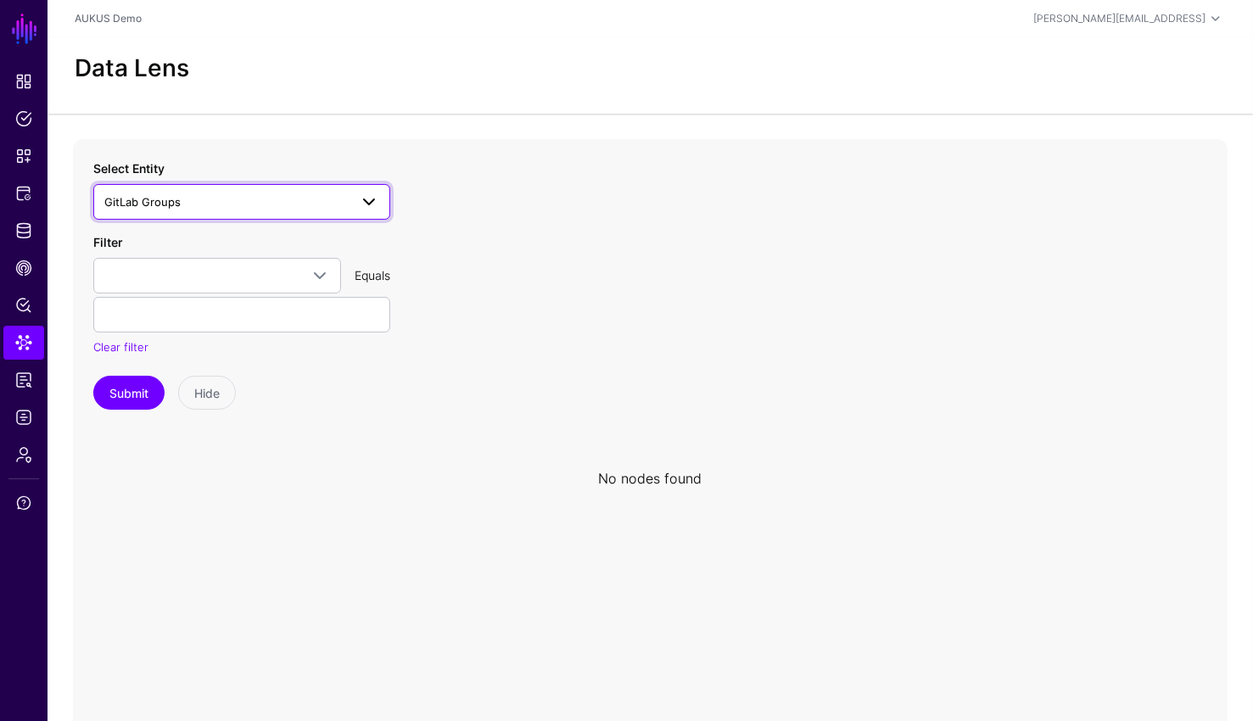
click at [298, 199] on span "GitLab Groups" at bounding box center [226, 202] width 244 height 19
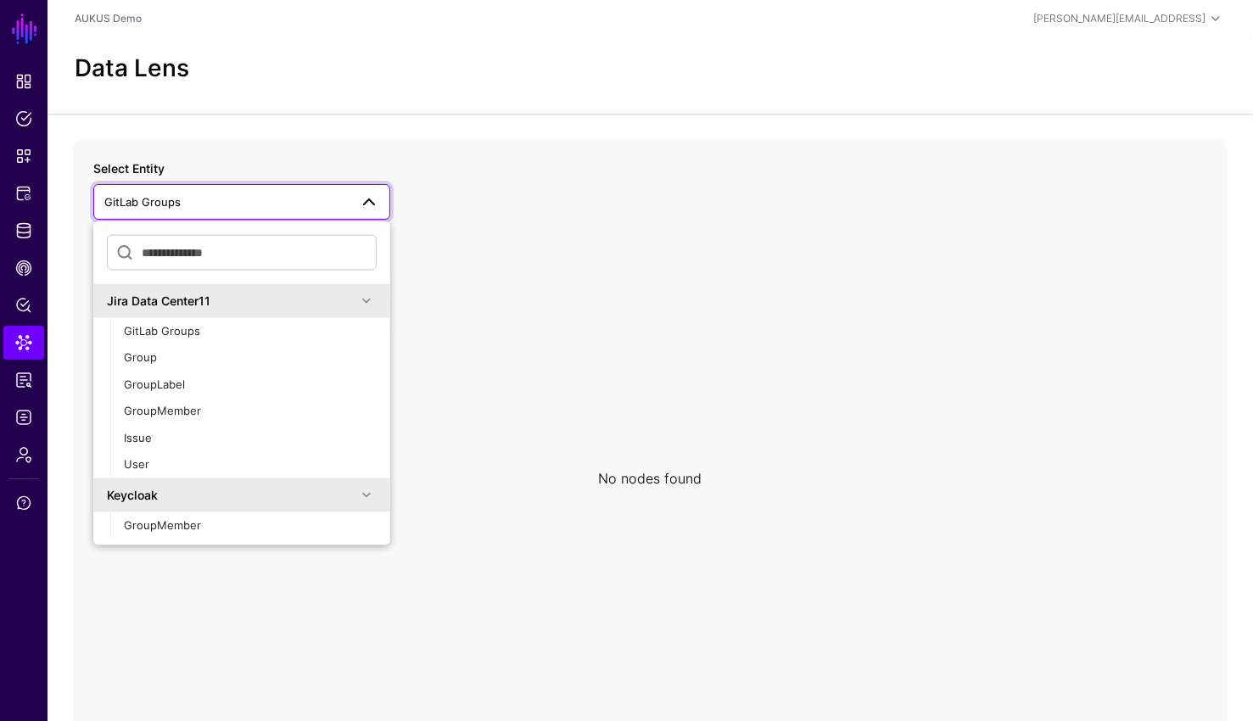
click at [326, 147] on icon at bounding box center [650, 478] width 1154 height 678
click at [20, 154] on span "Snippets" at bounding box center [23, 156] width 17 height 17
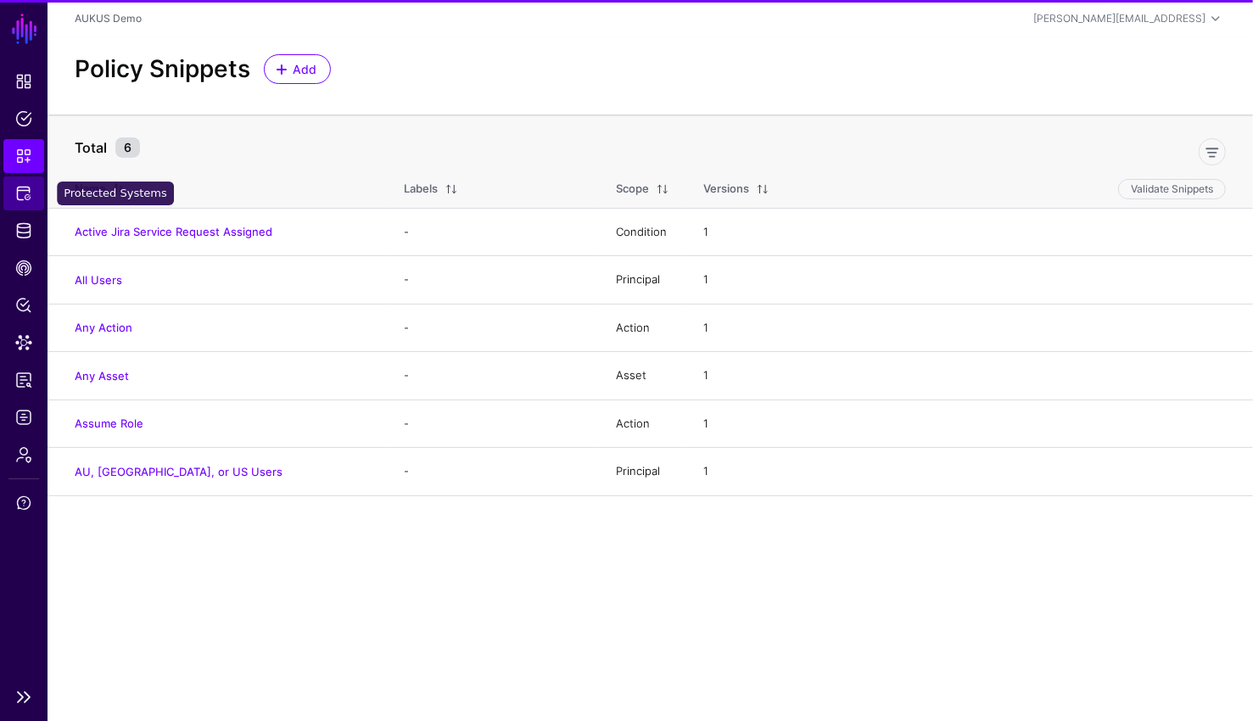
click at [23, 207] on link "Protected Systems" at bounding box center [23, 193] width 41 height 34
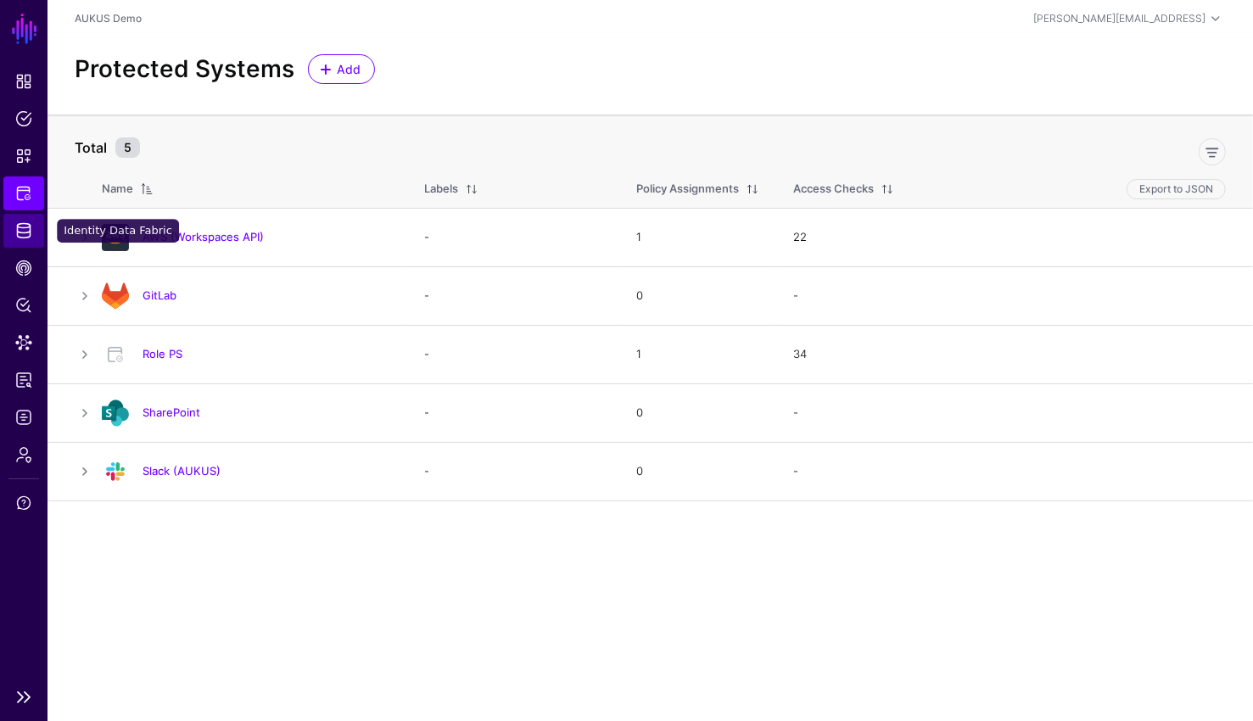
click at [31, 226] on span "Identity Data Fabric" at bounding box center [23, 230] width 17 height 17
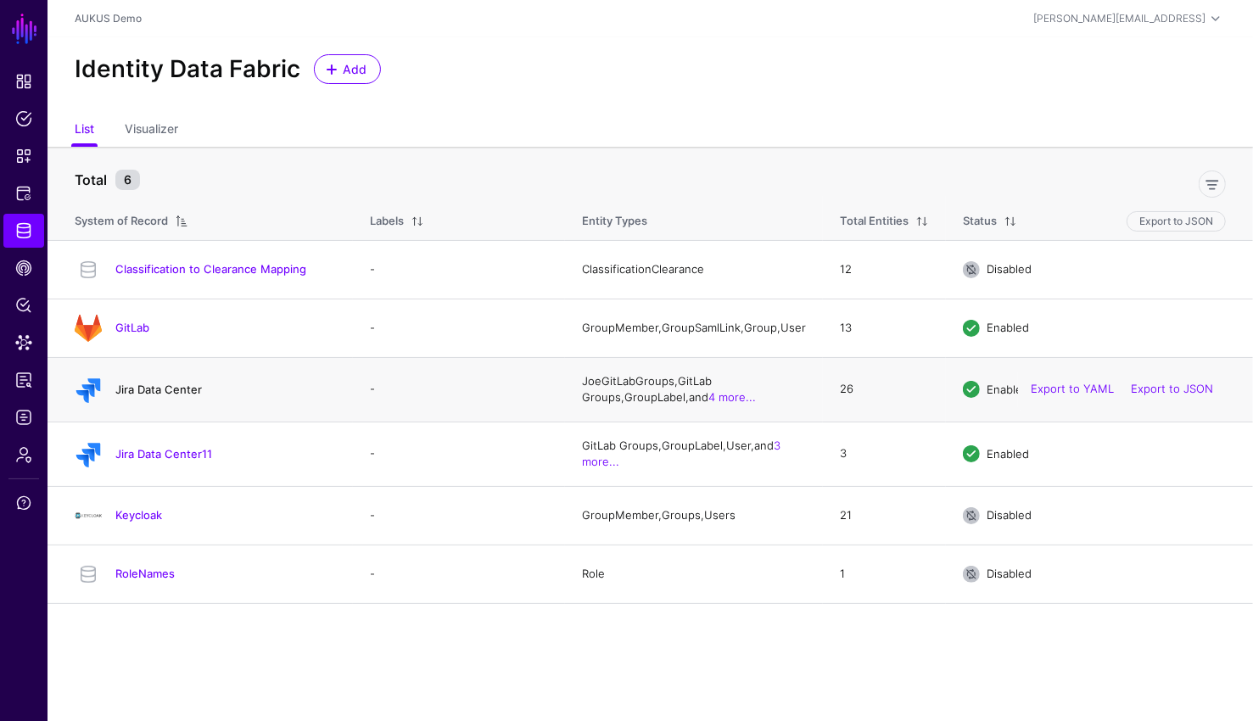
click at [170, 393] on link "Jira Data Center" at bounding box center [158, 389] width 87 height 14
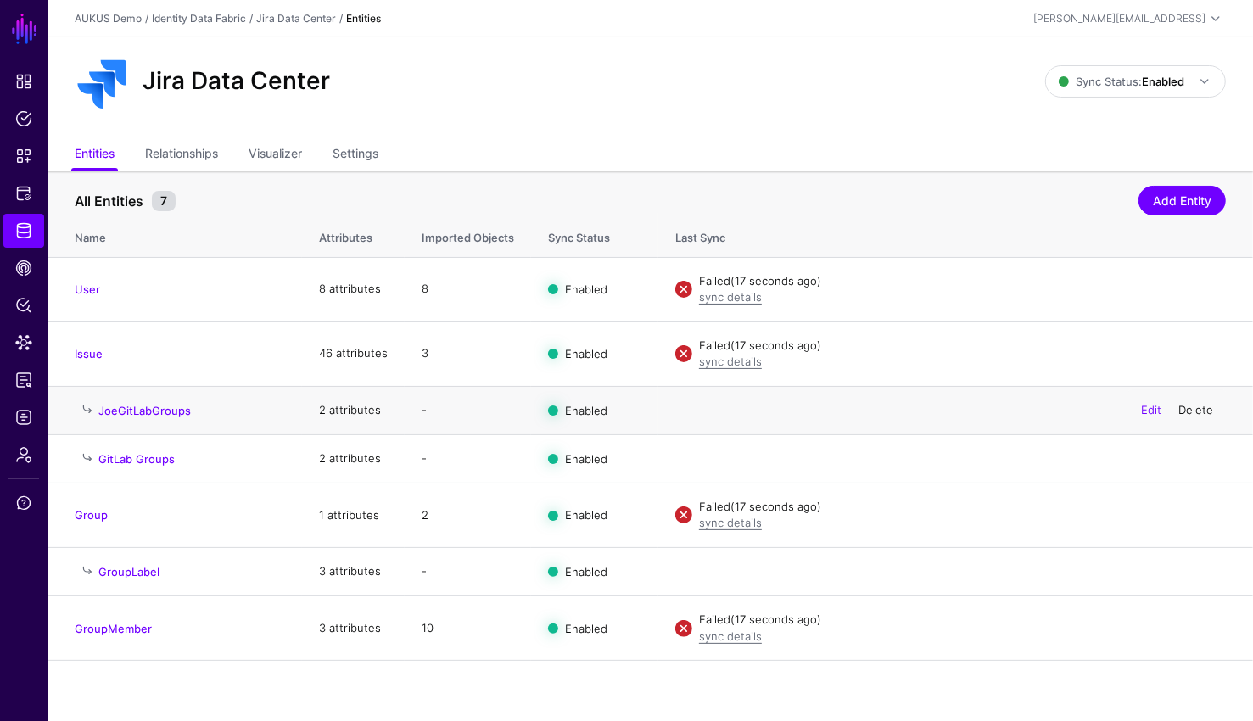
click at [1201, 411] on link "Delete" at bounding box center [1195, 410] width 35 height 14
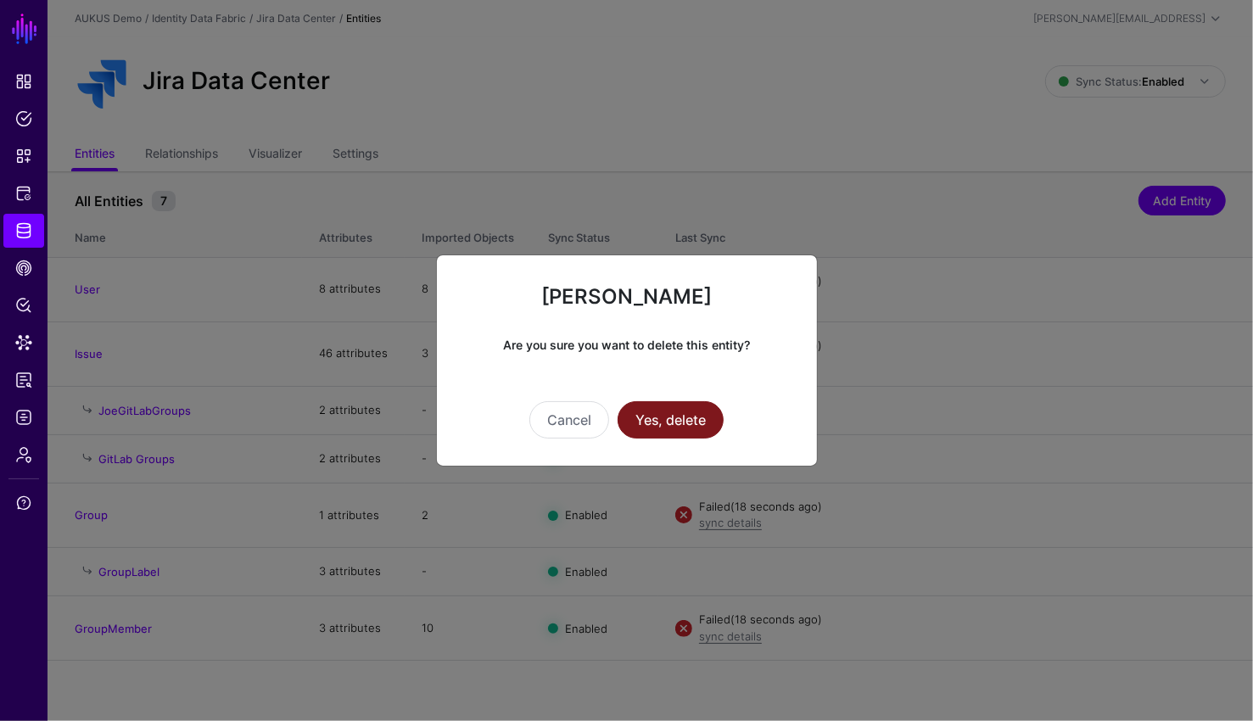
click at [706, 413] on button "Yes, delete" at bounding box center [670, 419] width 106 height 37
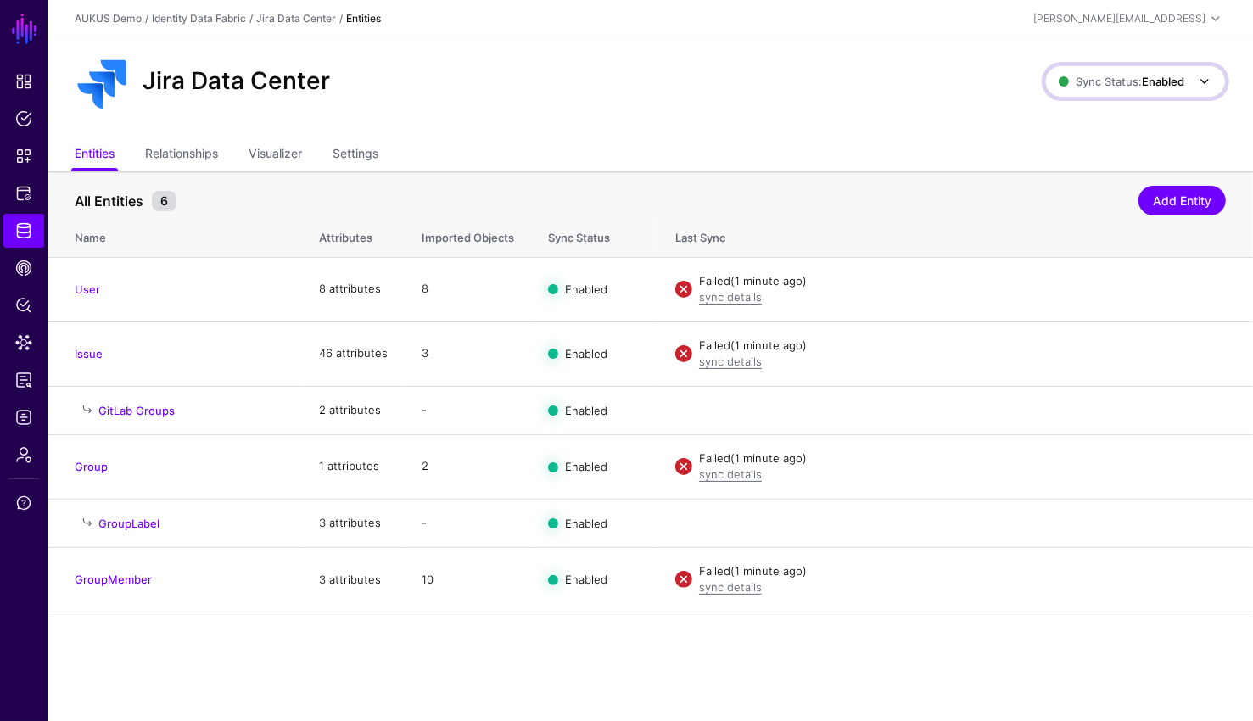
click at [1159, 75] on strong "Enabled" at bounding box center [1163, 82] width 42 height 14
click at [1075, 196] on span "Disabled Syncing inactive for all configured entities" at bounding box center [1118, 203] width 190 height 55
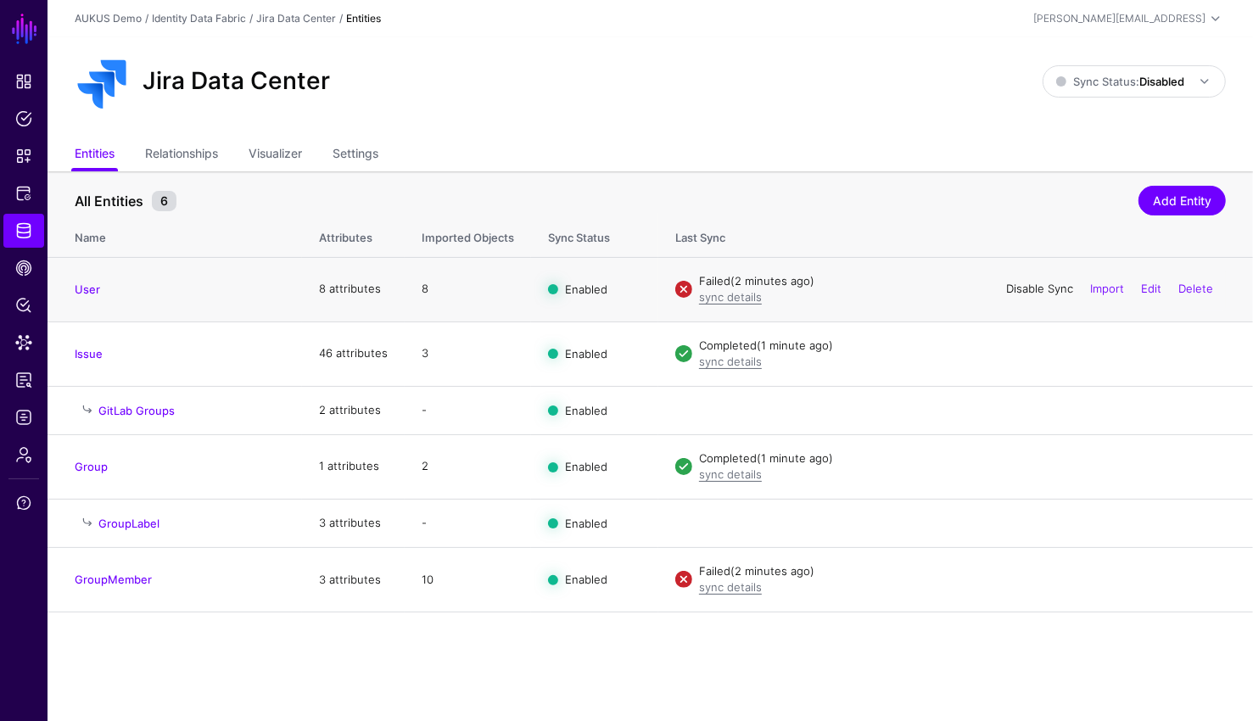
click at [1022, 288] on link "Disable Sync" at bounding box center [1039, 289] width 67 height 14
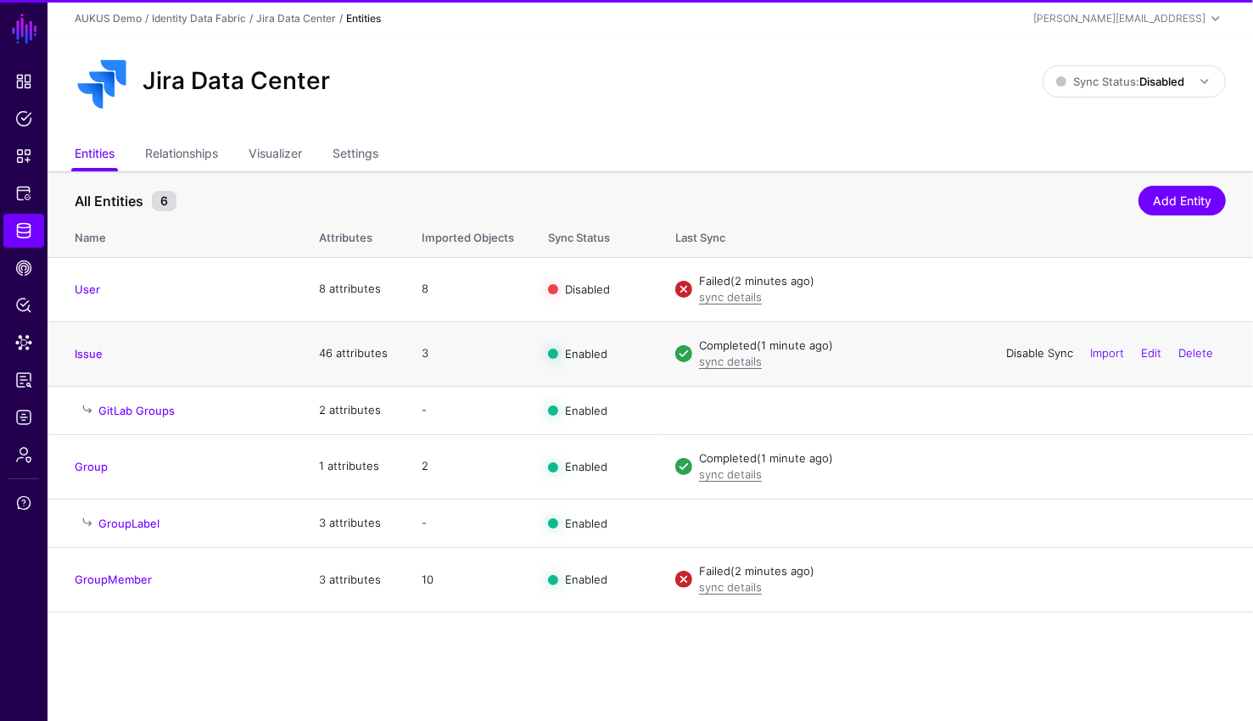
click at [1010, 355] on link "Disable Sync" at bounding box center [1039, 353] width 67 height 14
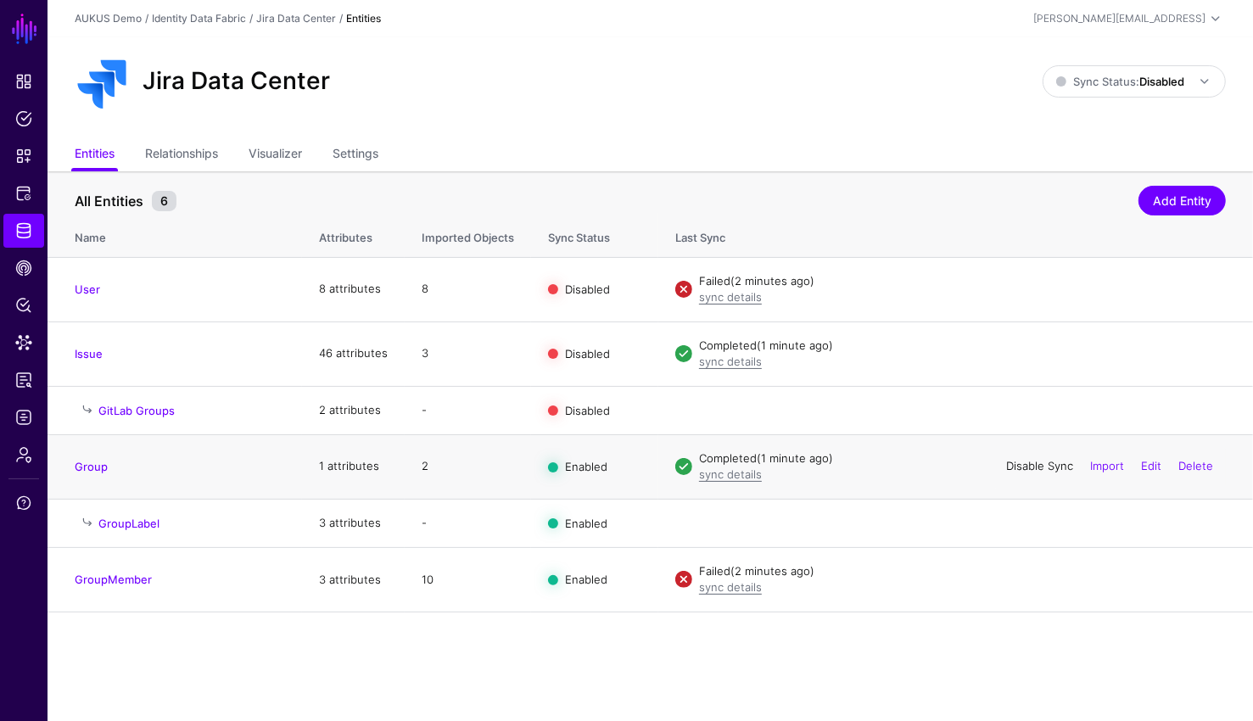
click at [1013, 469] on link "Disable Sync" at bounding box center [1039, 466] width 67 height 14
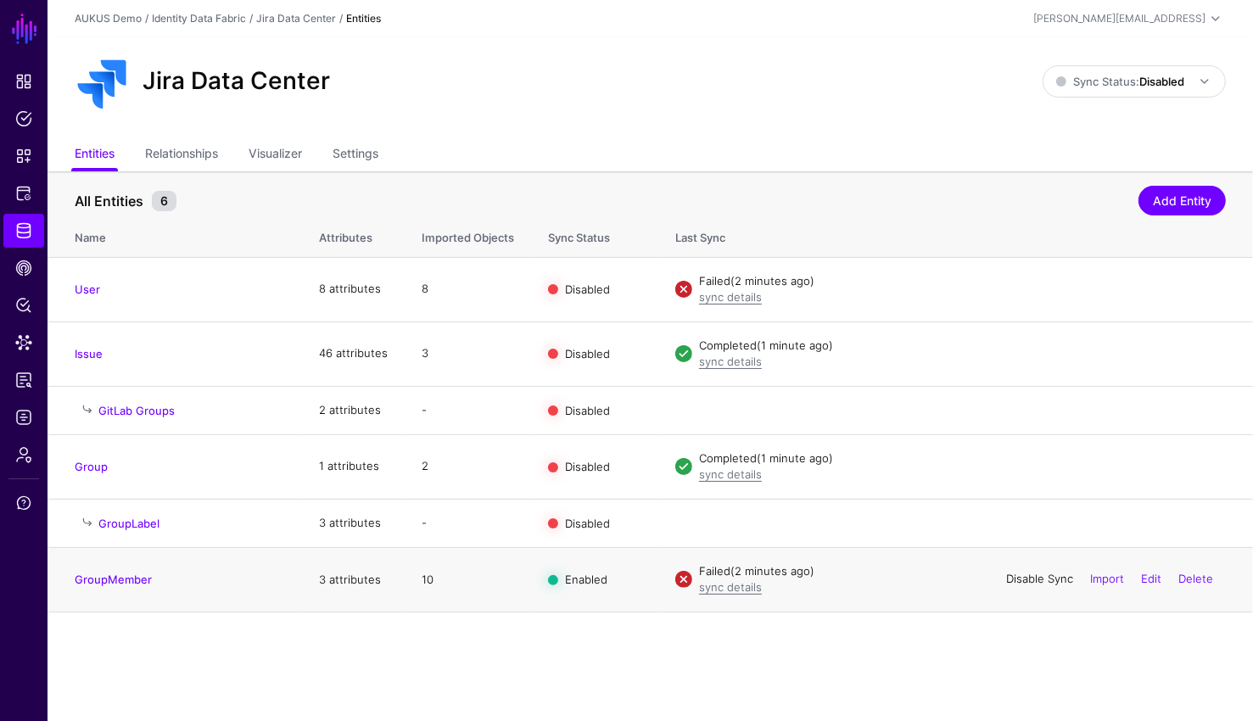
click at [1013, 573] on link "Disable Sync" at bounding box center [1039, 579] width 67 height 14
click at [1020, 354] on link "Enable Sync" at bounding box center [1040, 353] width 64 height 14
click at [1136, 86] on span "Sync Status: Disabled" at bounding box center [1120, 82] width 128 height 14
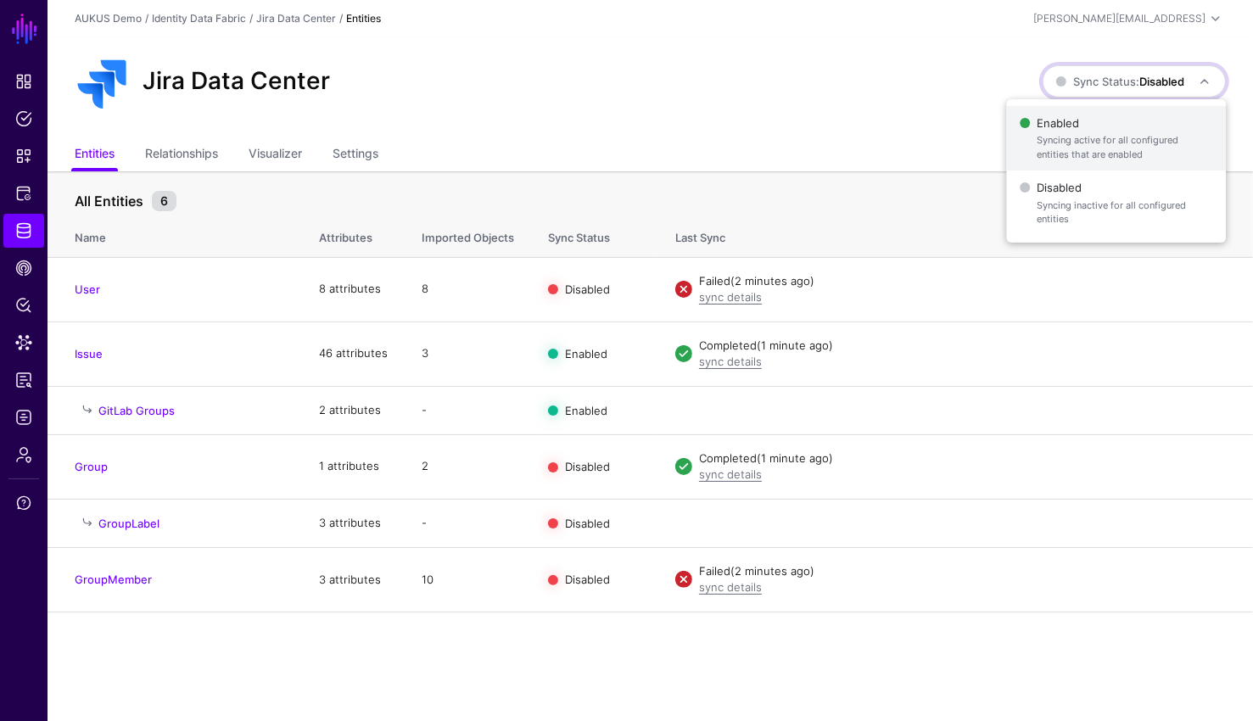
click at [1095, 157] on span "Syncing active for all configured entities that are enabled" at bounding box center [1124, 147] width 176 height 28
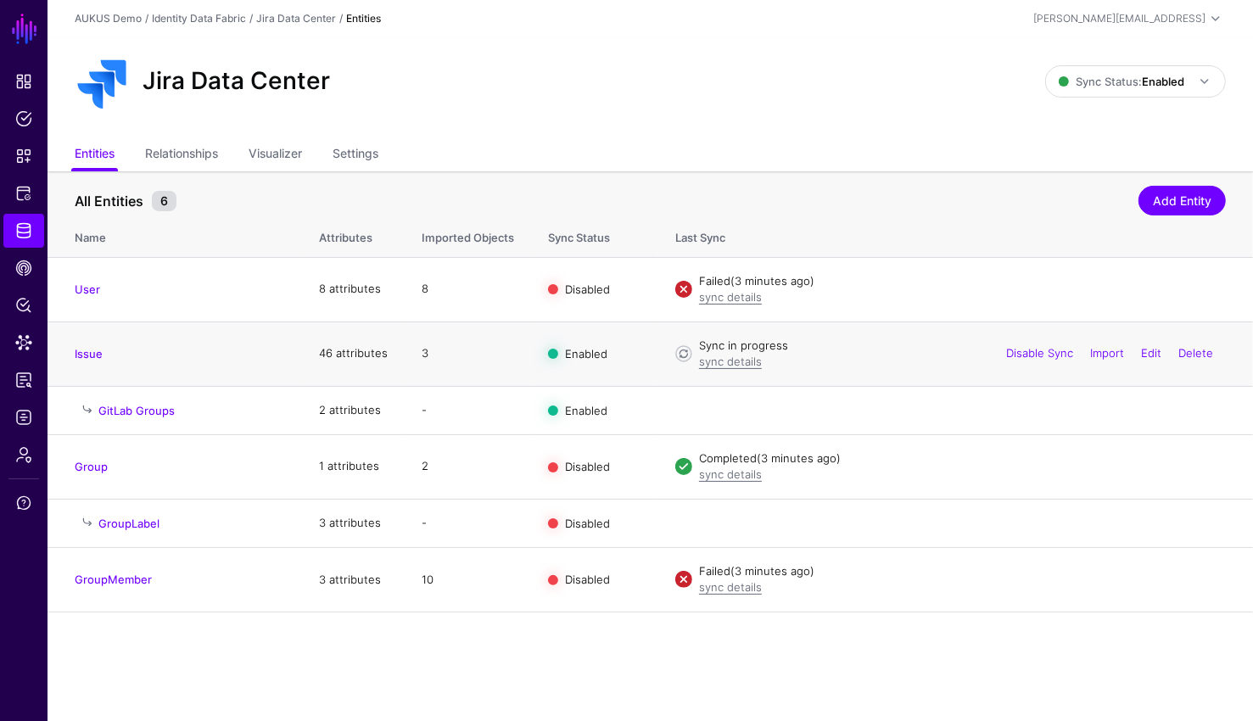
click at [102, 361] on td "Issue" at bounding box center [174, 353] width 254 height 64
click at [94, 358] on link "Issue" at bounding box center [89, 354] width 28 height 14
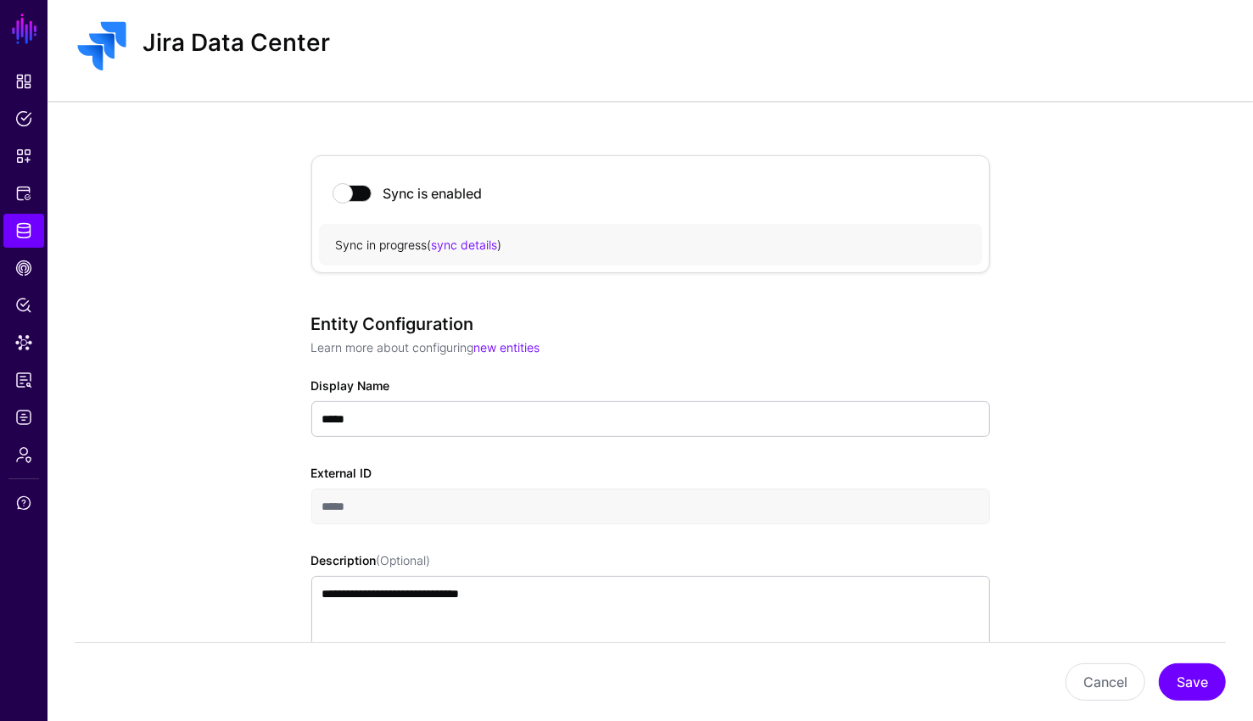
scroll to position [12, 0]
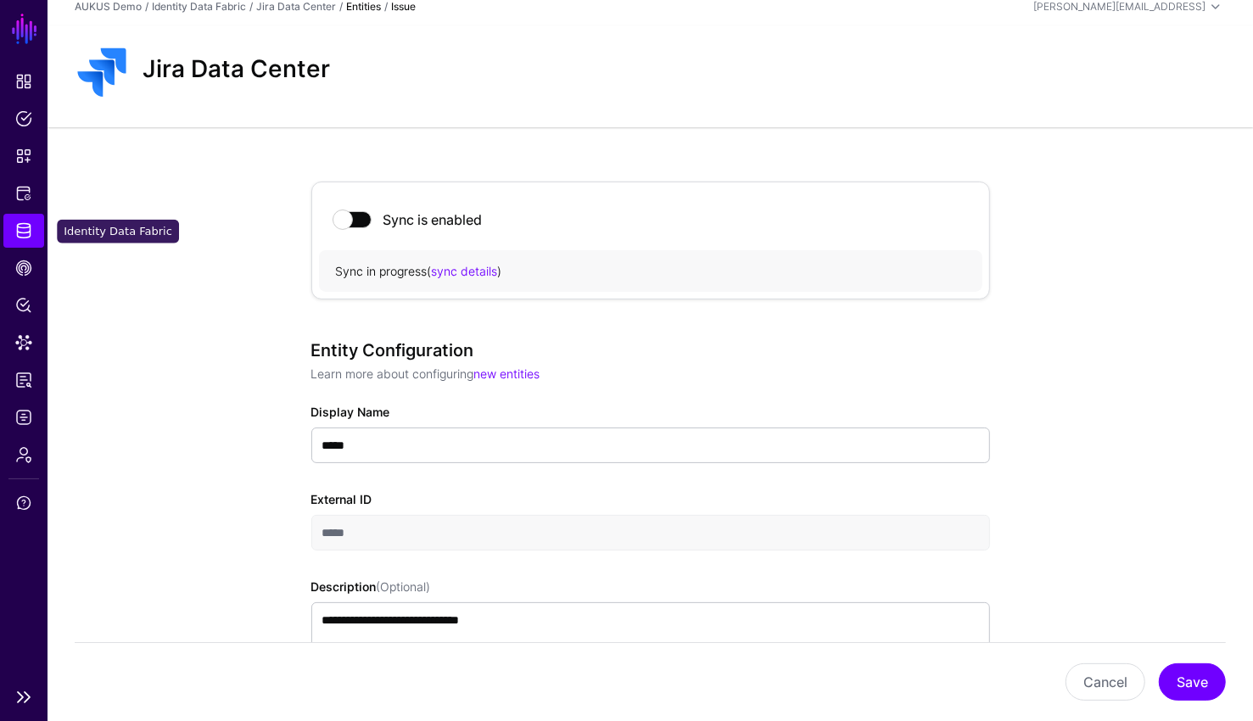
click at [19, 237] on span "Identity Data Fabric" at bounding box center [23, 230] width 17 height 17
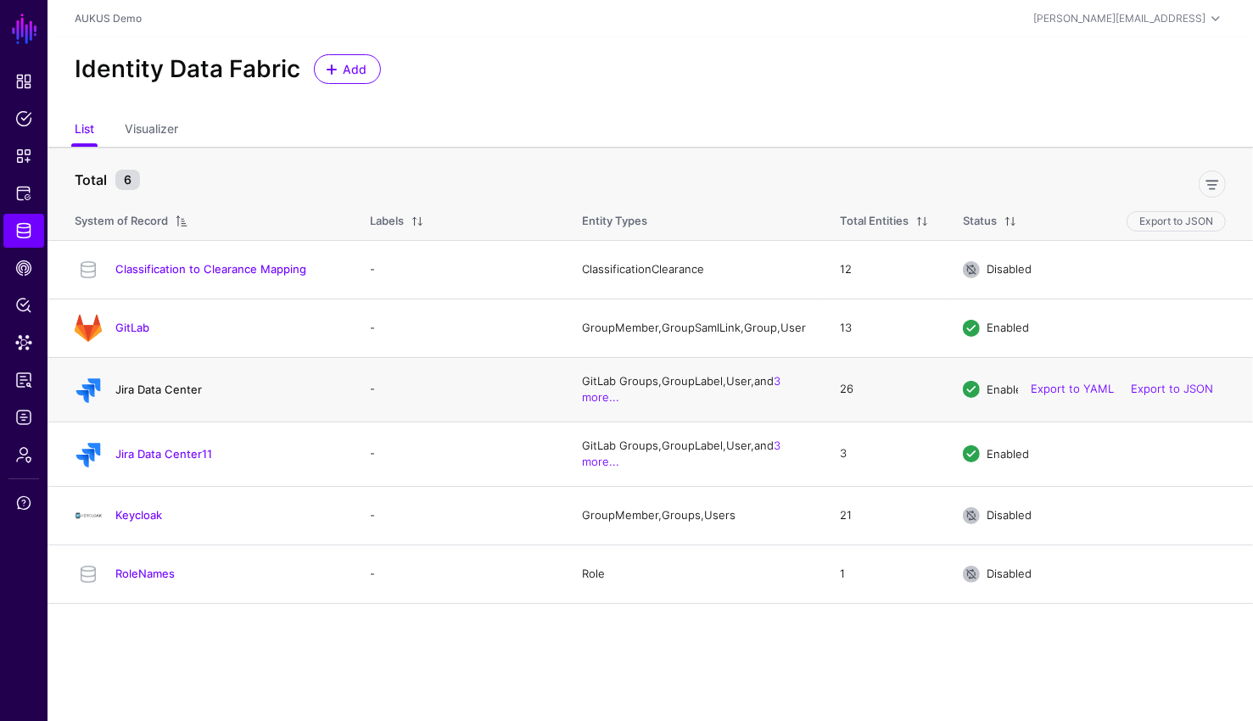
click at [158, 396] on link "Jira Data Center" at bounding box center [158, 389] width 87 height 14
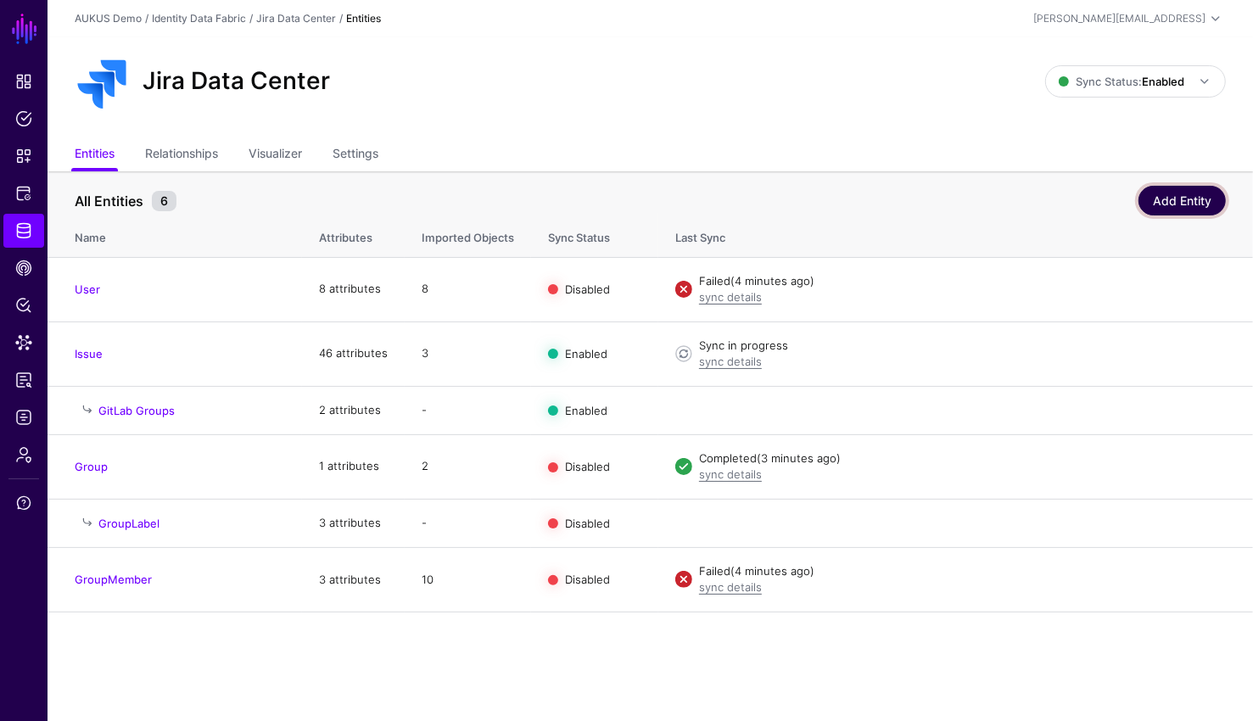
click at [1164, 204] on link "Add Entity" at bounding box center [1181, 201] width 87 height 30
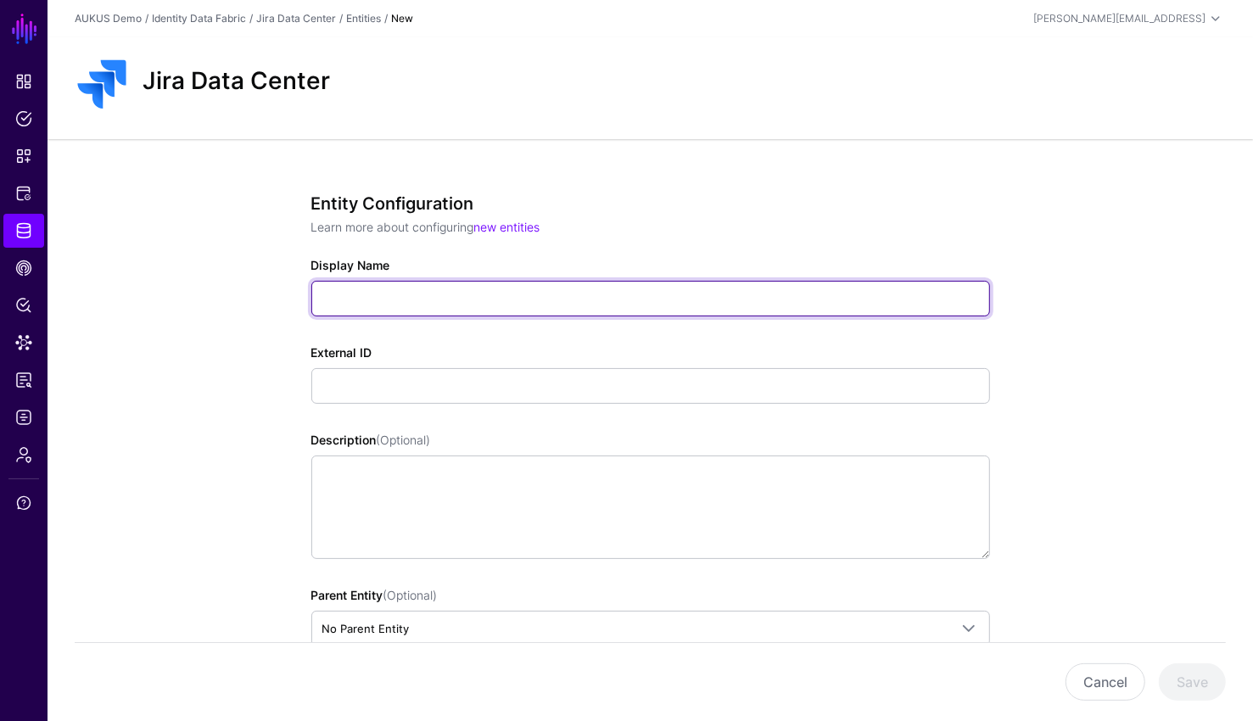
click at [541, 315] on input "Display Name" at bounding box center [650, 299] width 678 height 36
type input "*"
type input "**********"
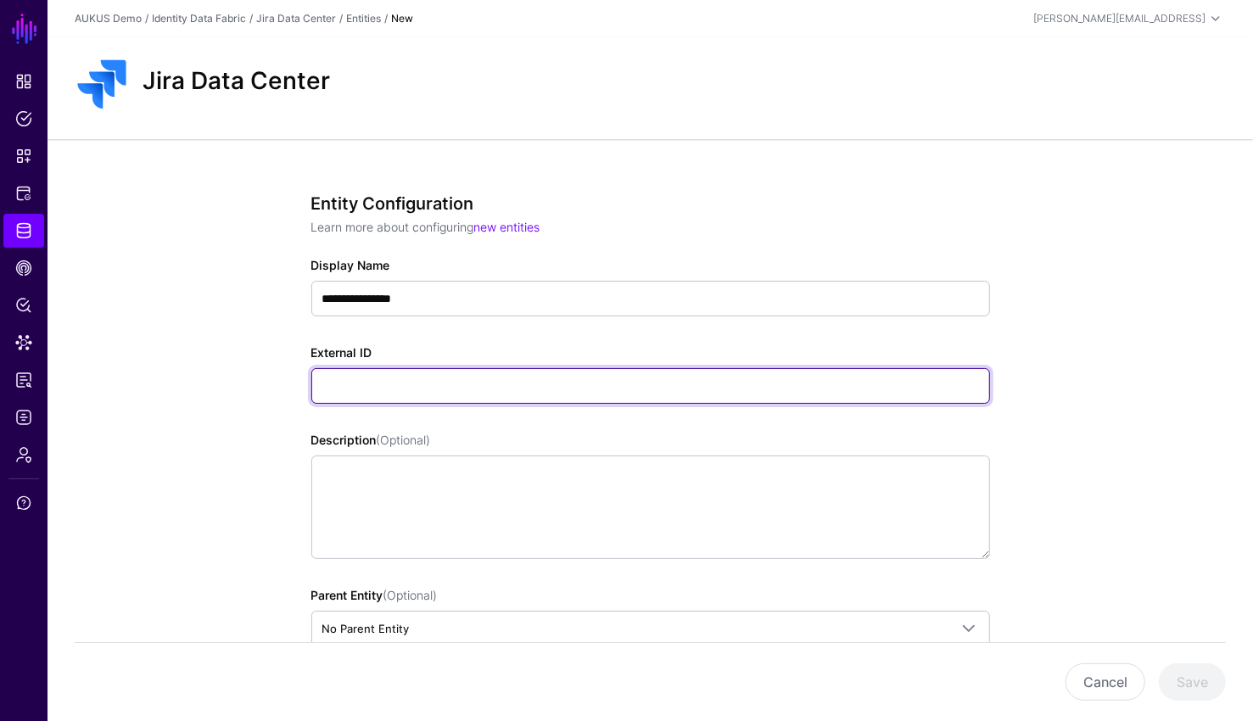
click at [556, 394] on input "External ID" at bounding box center [650, 386] width 678 height 36
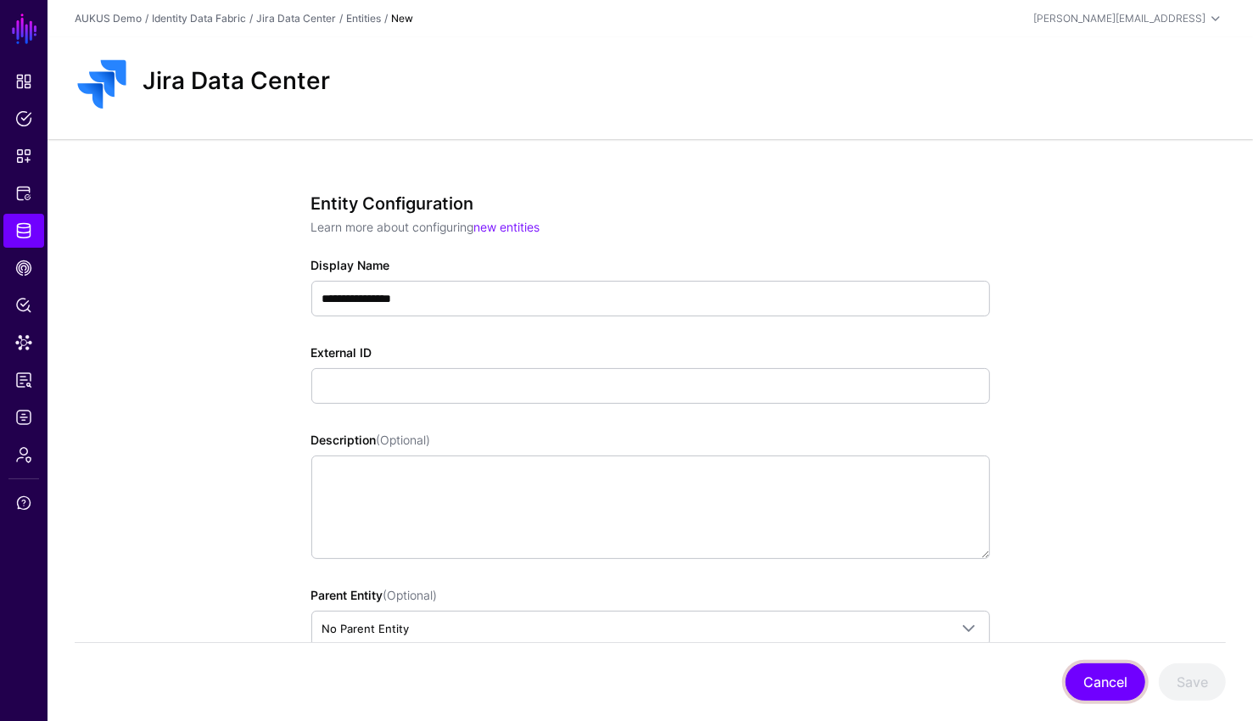
click at [1085, 667] on button "Cancel" at bounding box center [1105, 681] width 80 height 37
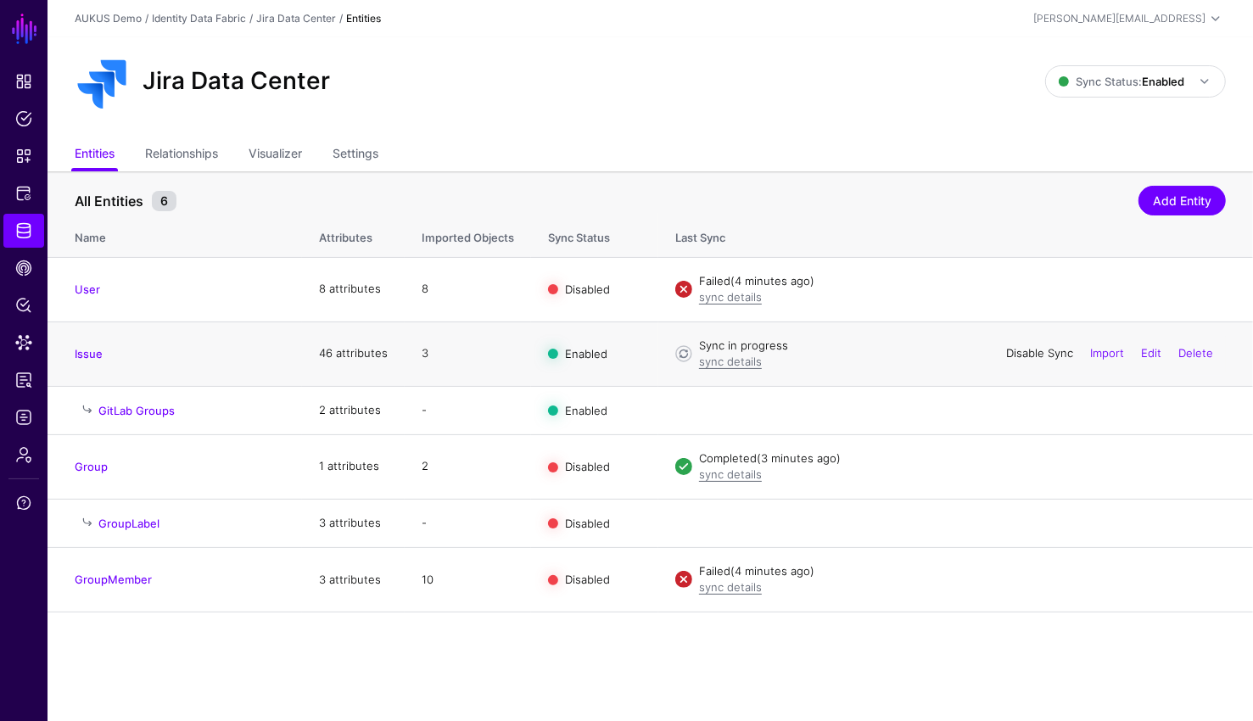
click at [1045, 354] on link "Disable Sync" at bounding box center [1039, 353] width 67 height 14
click at [91, 349] on link "Issue" at bounding box center [89, 354] width 28 height 14
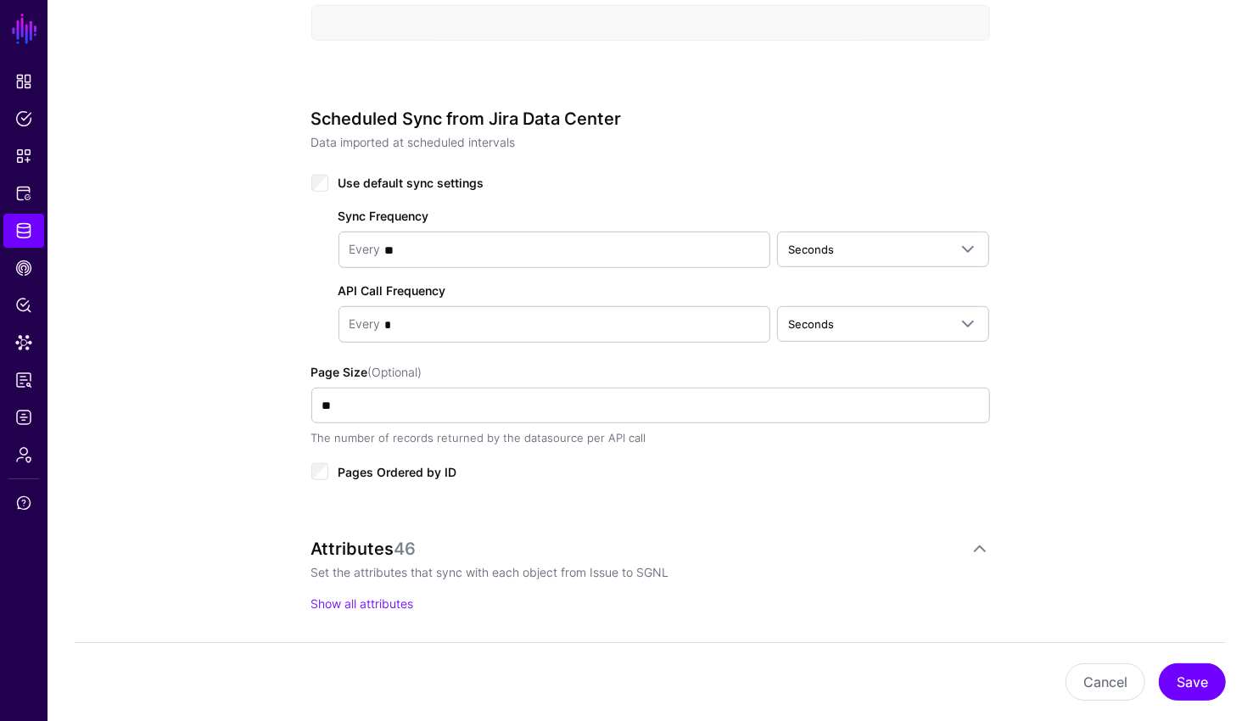
scroll to position [913, 0]
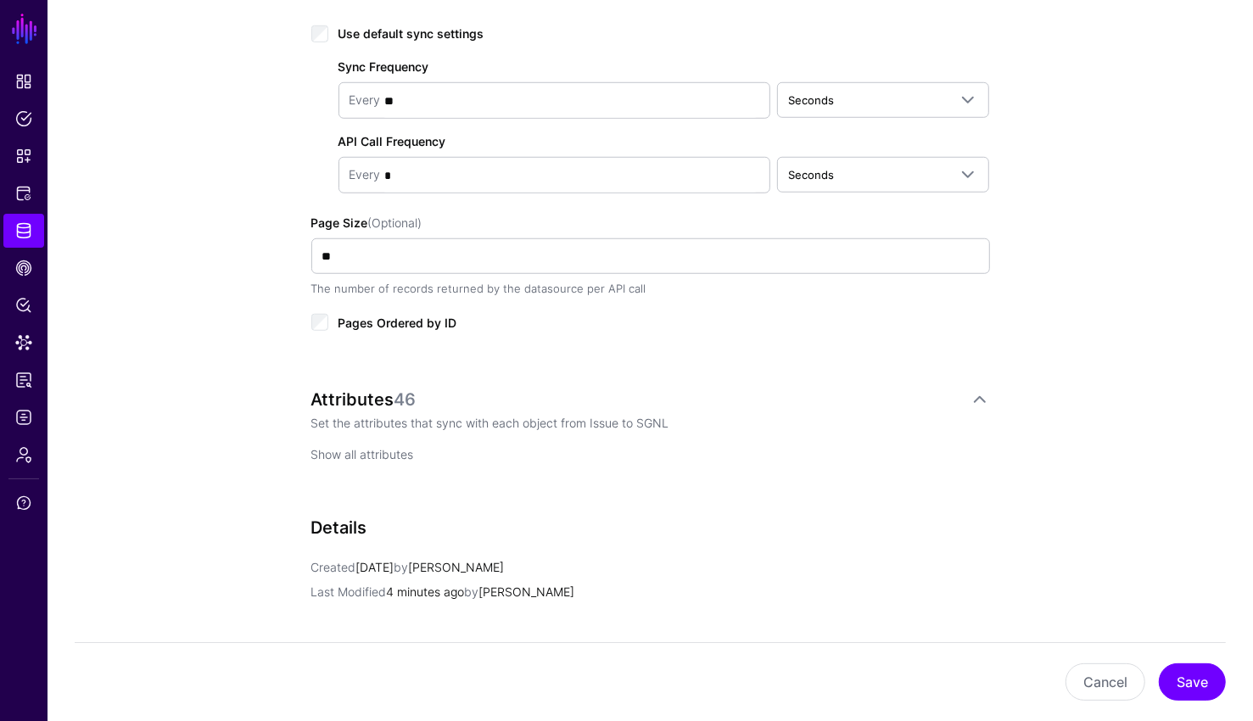
click at [375, 452] on link "Show all attributes" at bounding box center [362, 454] width 103 height 14
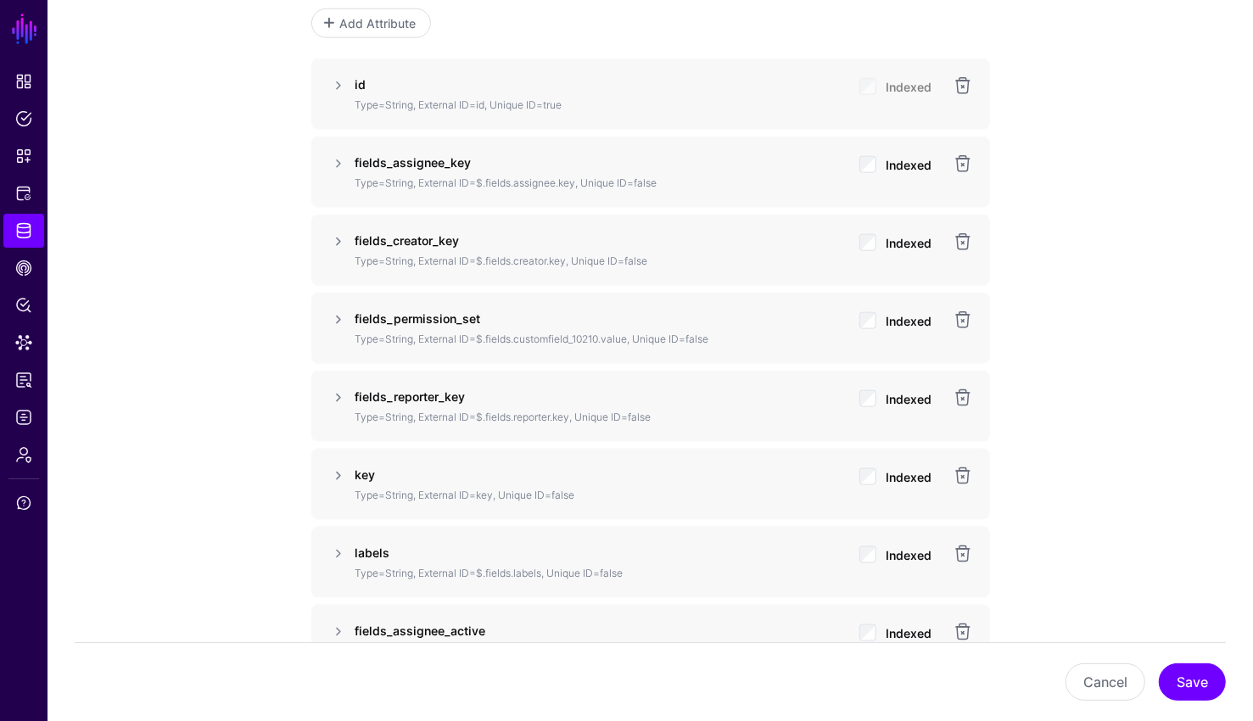
scroll to position [1353, 0]
drag, startPoint x: 629, startPoint y: 332, endPoint x: 479, endPoint y: 328, distance: 150.2
click at [479, 329] on p "Type=String, External ID=$.fields.customfield_10210.value, Unique ID=false" at bounding box center [600, 336] width 490 height 15
copy p "$.fields.customfield_10210.value"
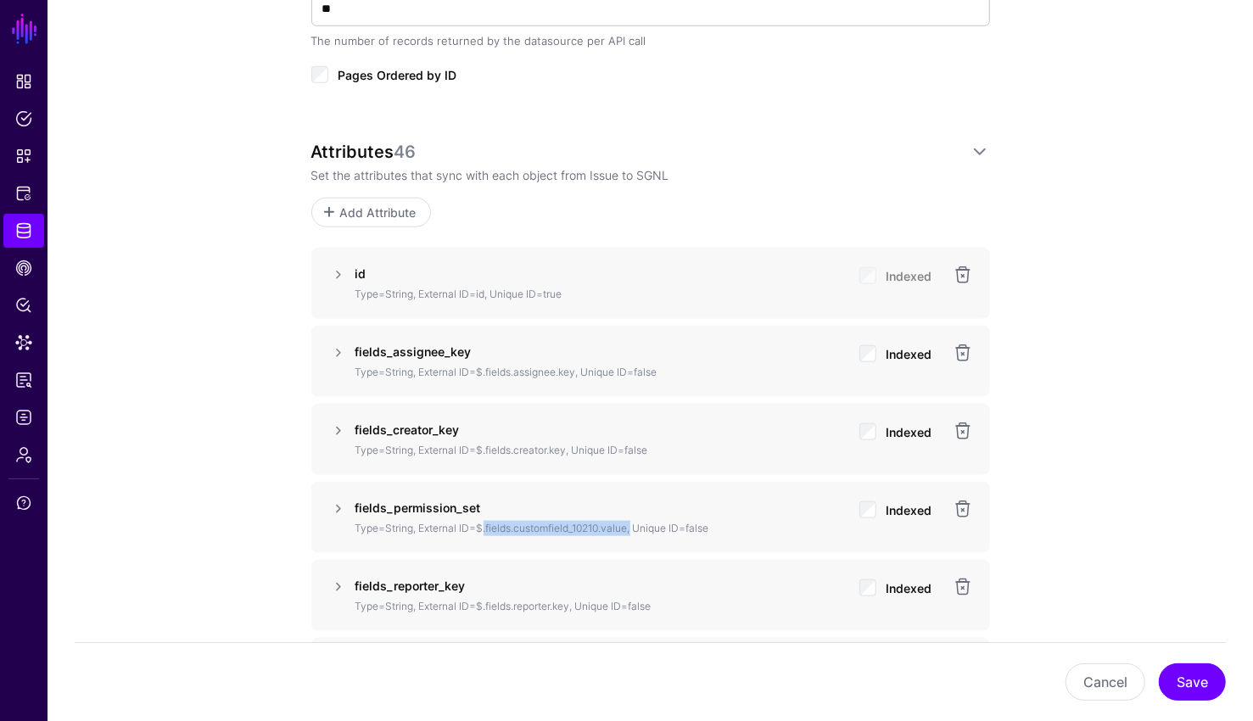
scroll to position [1149, 0]
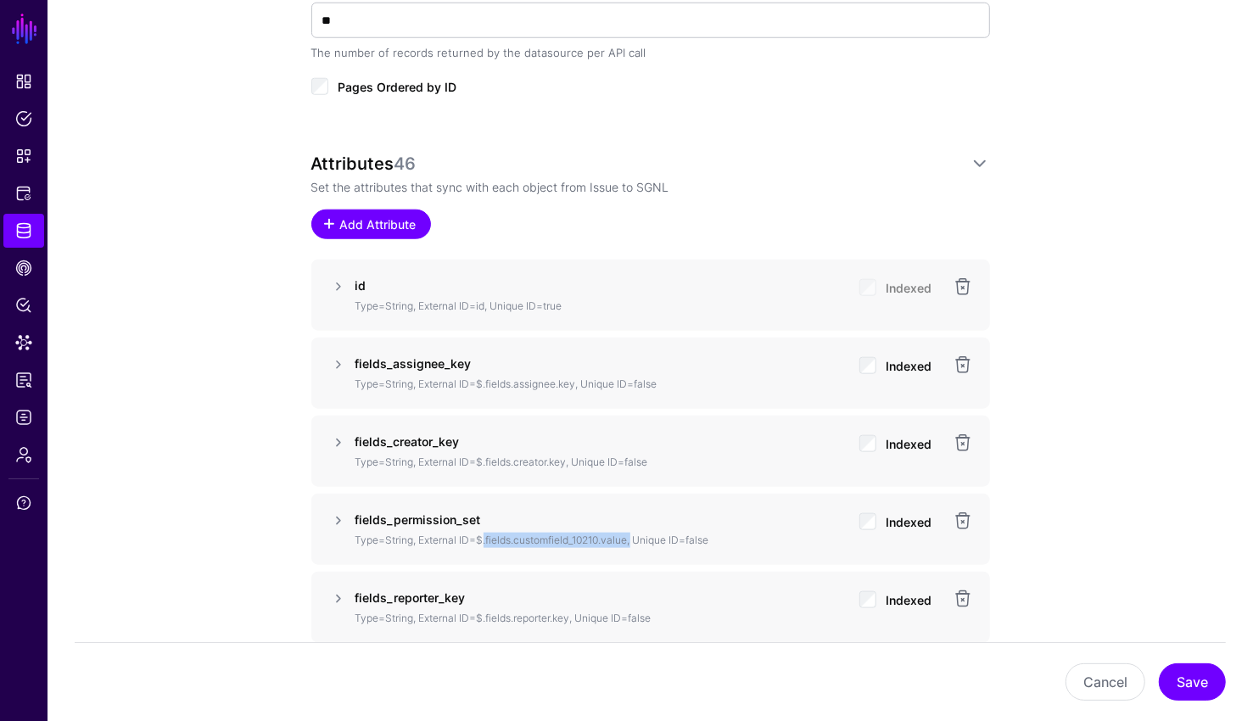
click at [403, 220] on span "Add Attribute" at bounding box center [378, 224] width 81 height 18
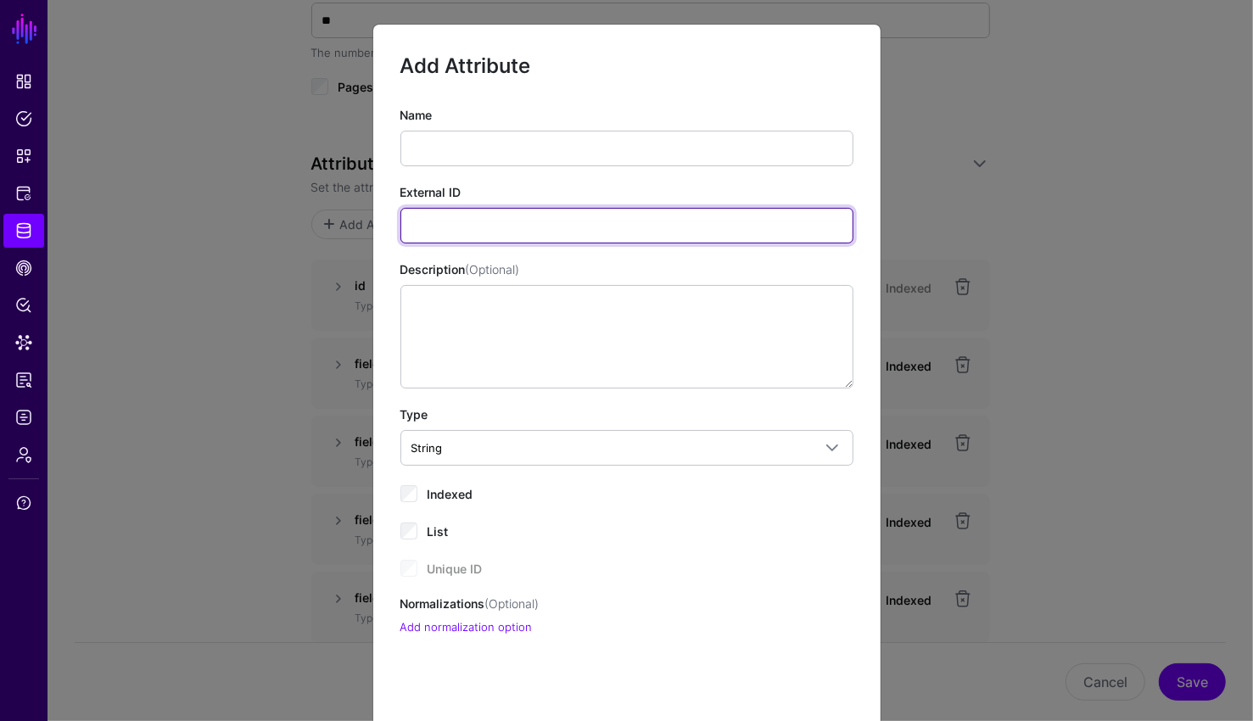
click at [530, 226] on input "External ID" at bounding box center [626, 226] width 453 height 36
paste input "**********"
click at [556, 221] on input "**********" at bounding box center [626, 226] width 453 height 36
type input "**********"
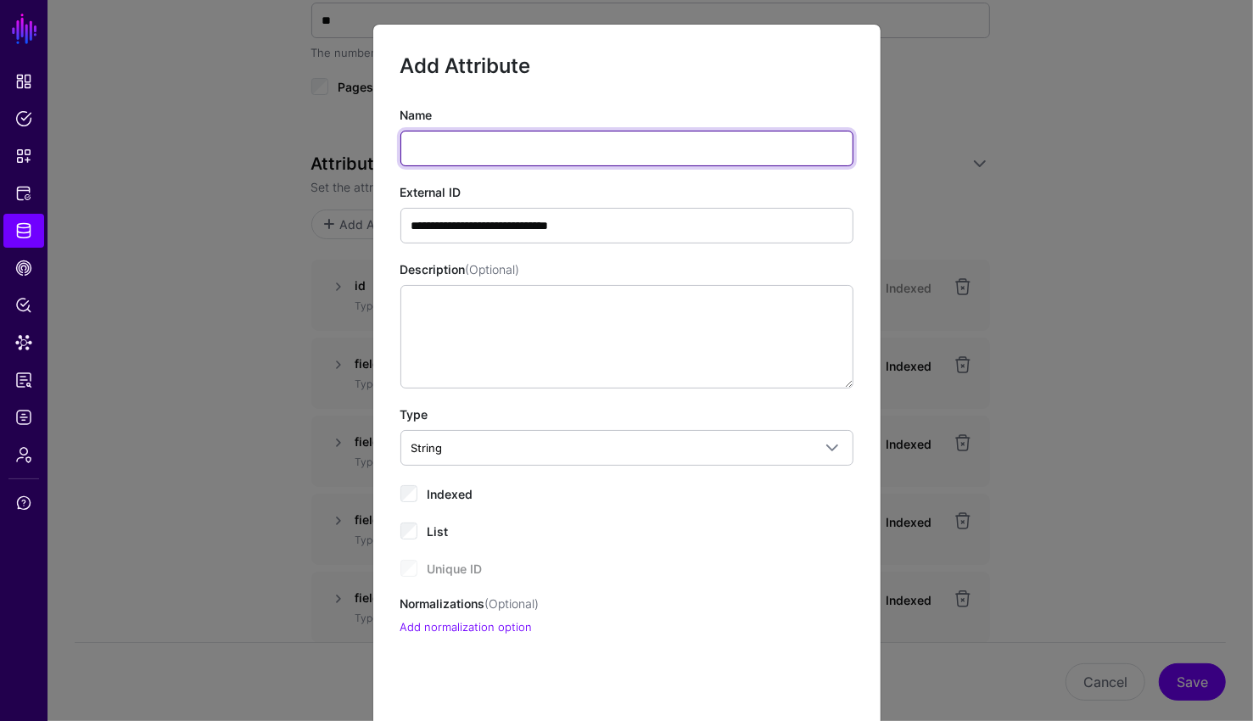
click at [600, 161] on input "Name" at bounding box center [626, 149] width 453 height 36
drag, startPoint x: 547, startPoint y: 151, endPoint x: 307, endPoint y: 128, distance: 241.1
click at [307, 128] on ngb-modal-window "**********" at bounding box center [626, 360] width 1253 height 721
type input "**********"
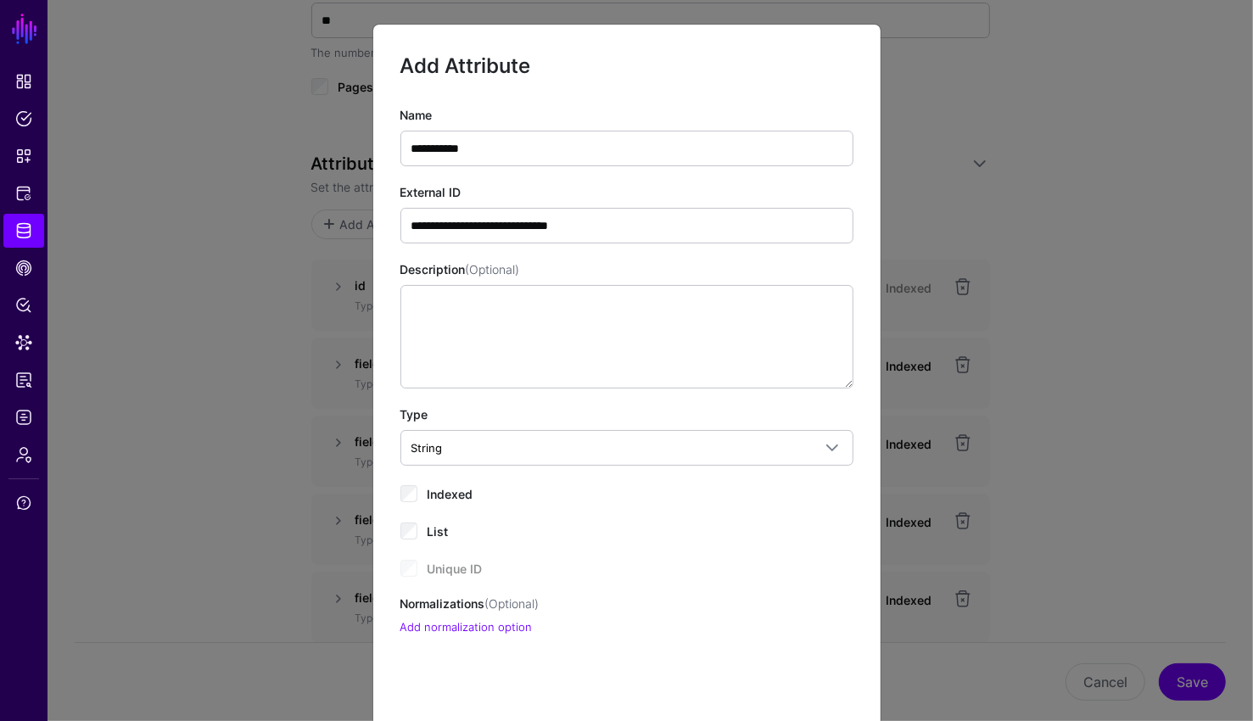
click at [549, 114] on div "**********" at bounding box center [626, 136] width 453 height 60
click at [462, 496] on span "Indexed" at bounding box center [450, 494] width 46 height 14
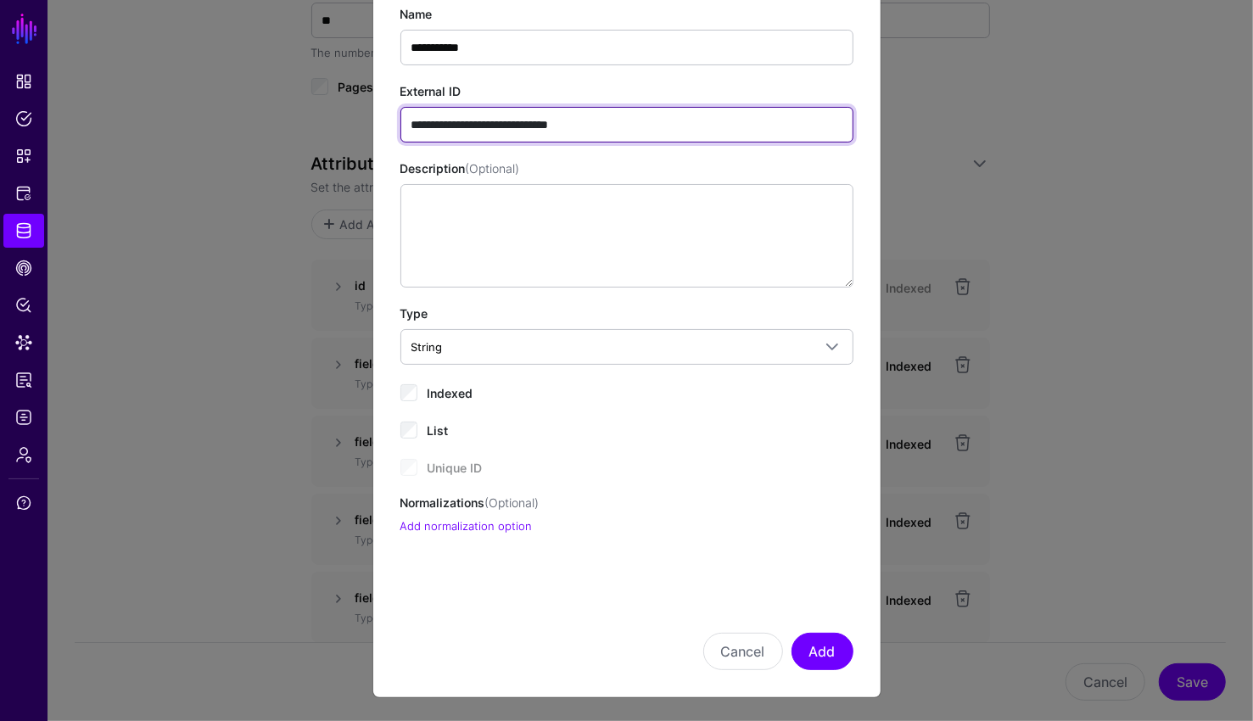
drag, startPoint x: 561, startPoint y: 120, endPoint x: 666, endPoint y: 132, distance: 105.1
click at [666, 132] on input "**********" at bounding box center [626, 125] width 453 height 36
click at [622, 117] on input "**********" at bounding box center [626, 125] width 453 height 36
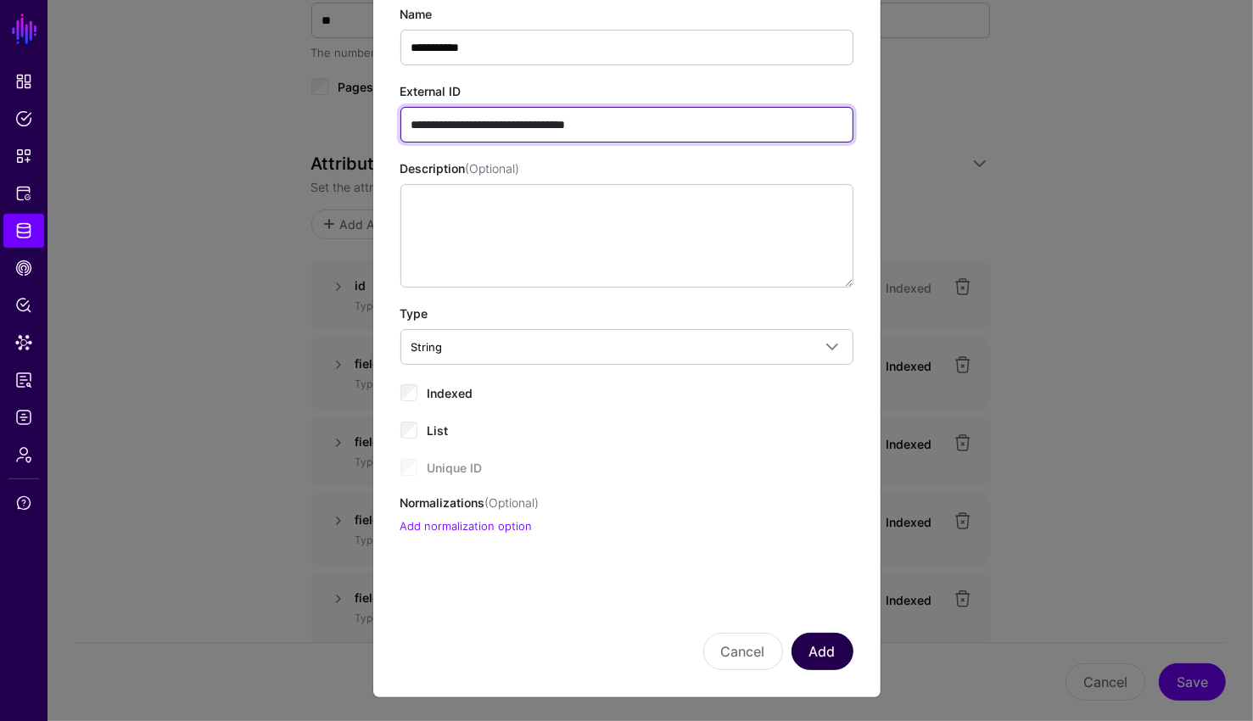
type input "**********"
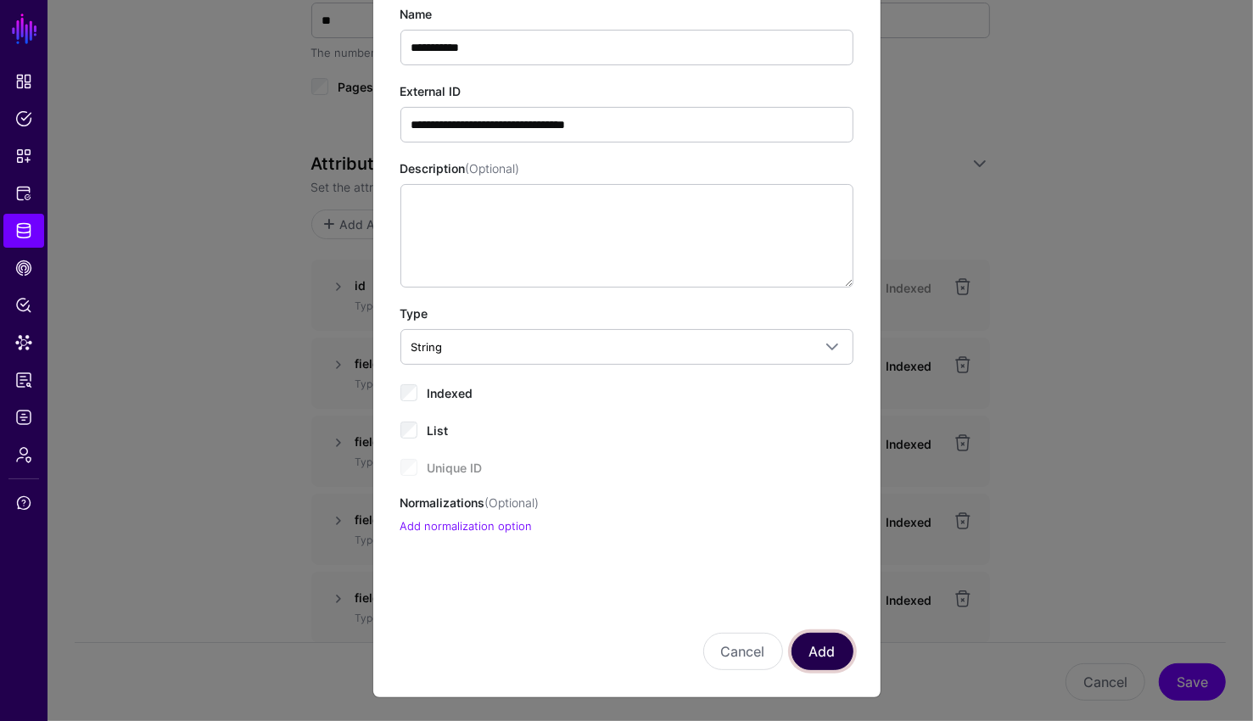
click at [823, 654] on button "Add" at bounding box center [822, 651] width 62 height 37
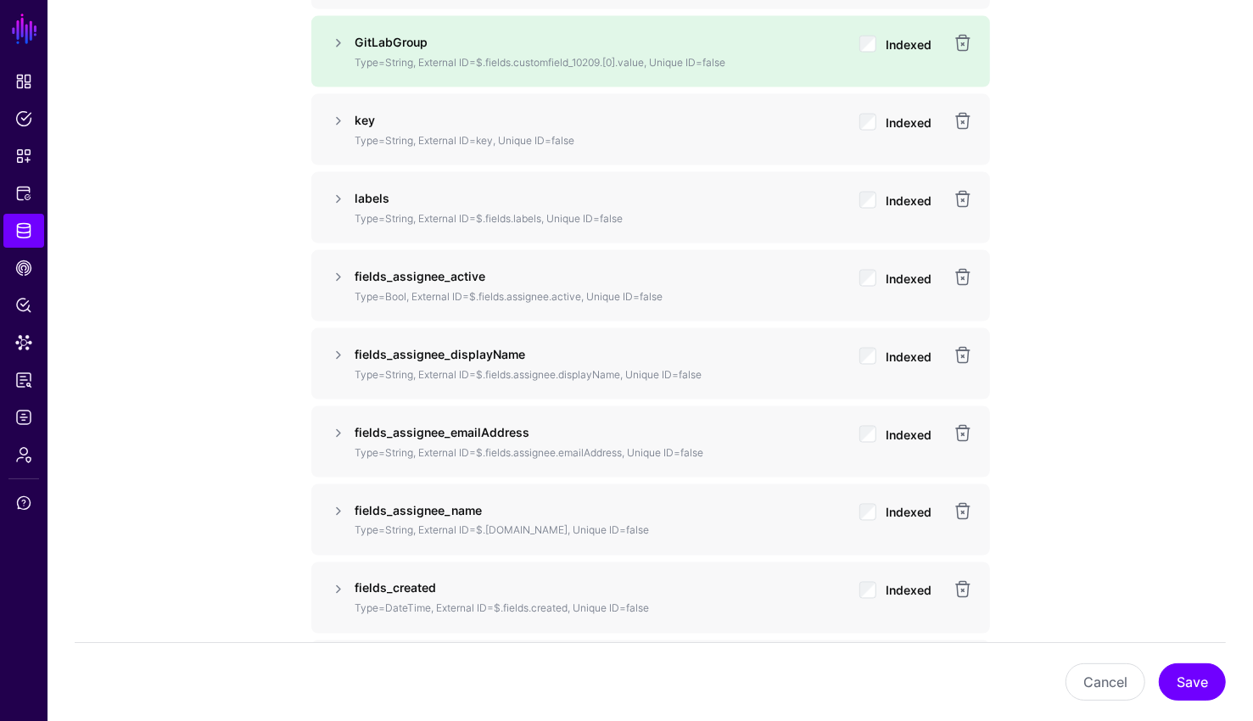
scroll to position [1795, 0]
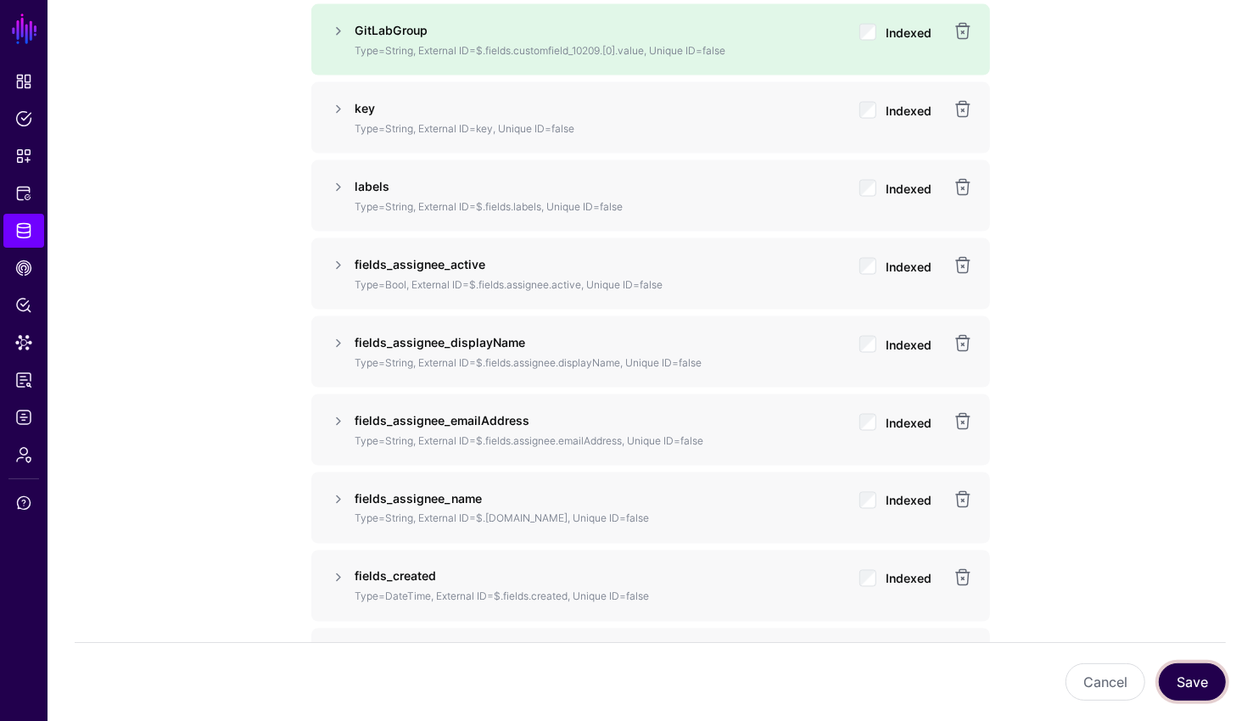
click at [1191, 678] on button "Save" at bounding box center [1191, 681] width 67 height 37
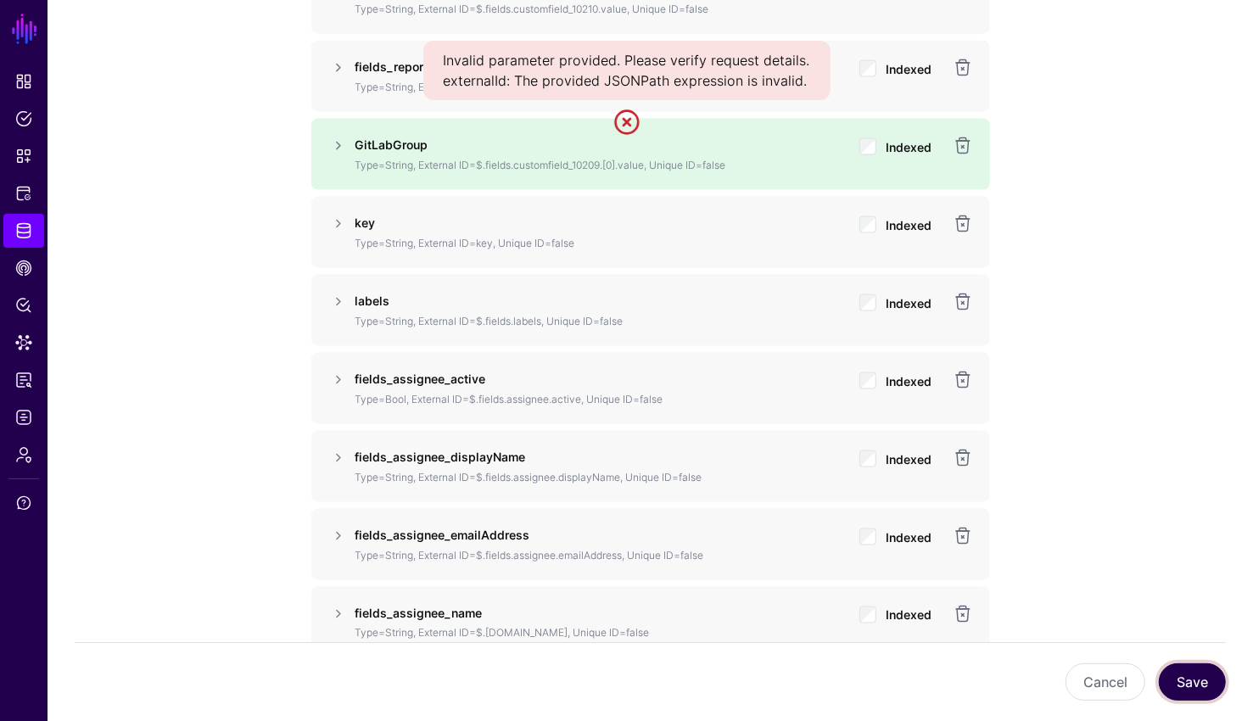
scroll to position [1677, 0]
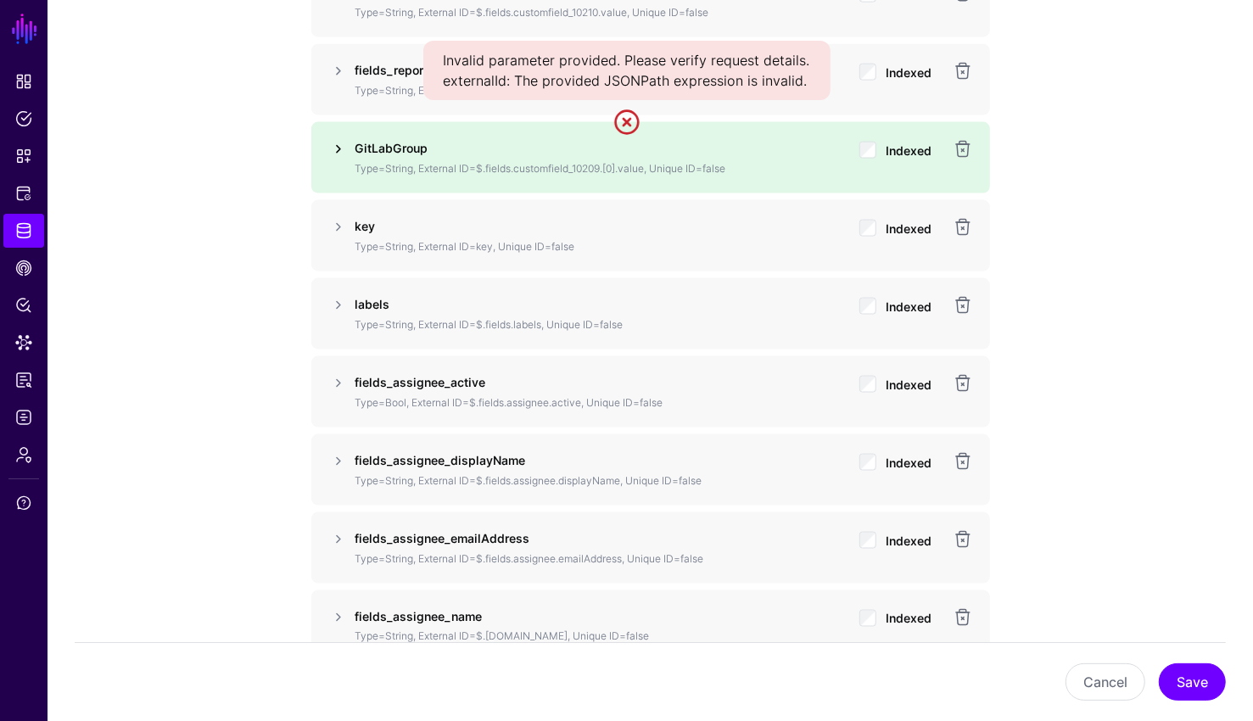
click at [328, 139] on link at bounding box center [338, 149] width 20 height 20
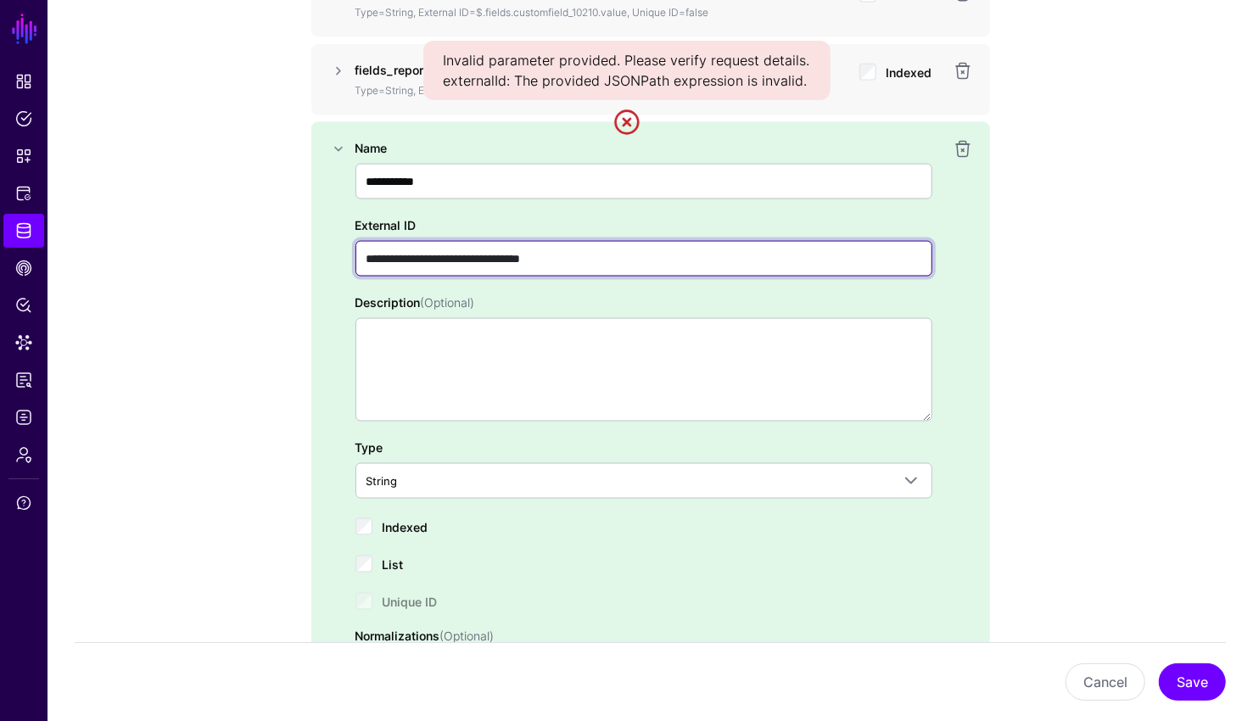
click at [530, 256] on input "**********" at bounding box center [643, 259] width 577 height 36
click at [516, 254] on input "**********" at bounding box center [643, 259] width 577 height 36
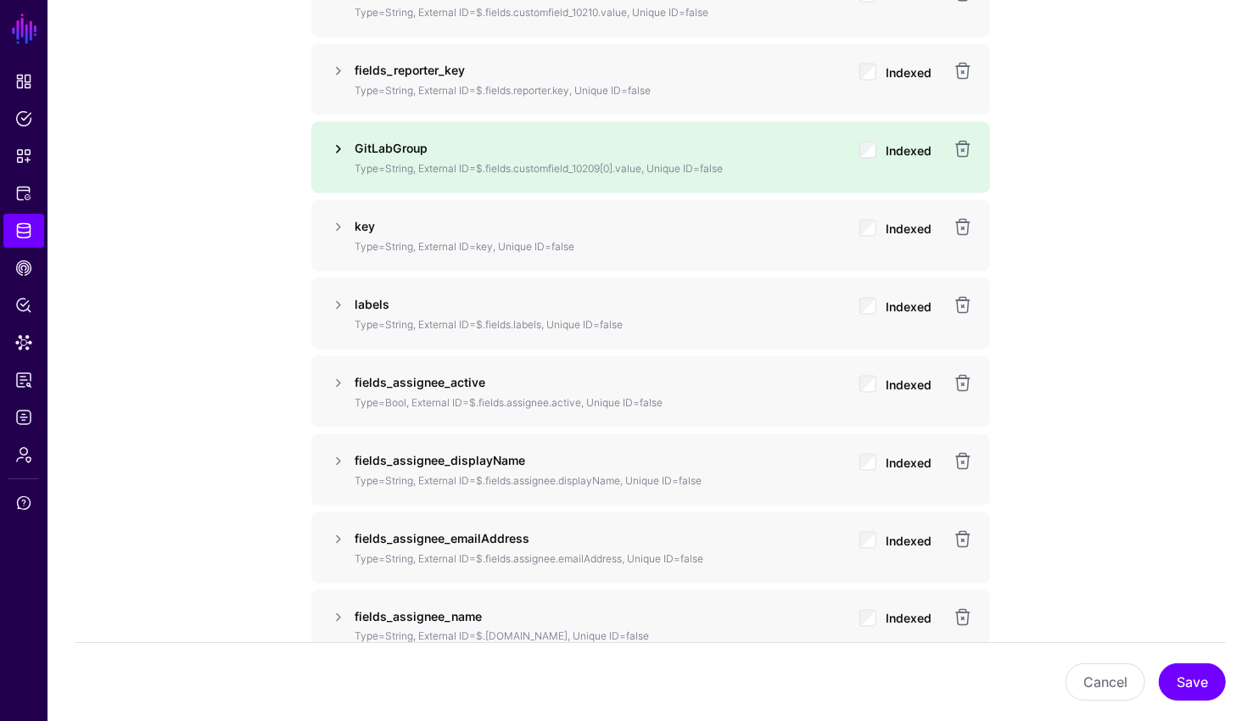
click at [332, 145] on link at bounding box center [338, 149] width 20 height 20
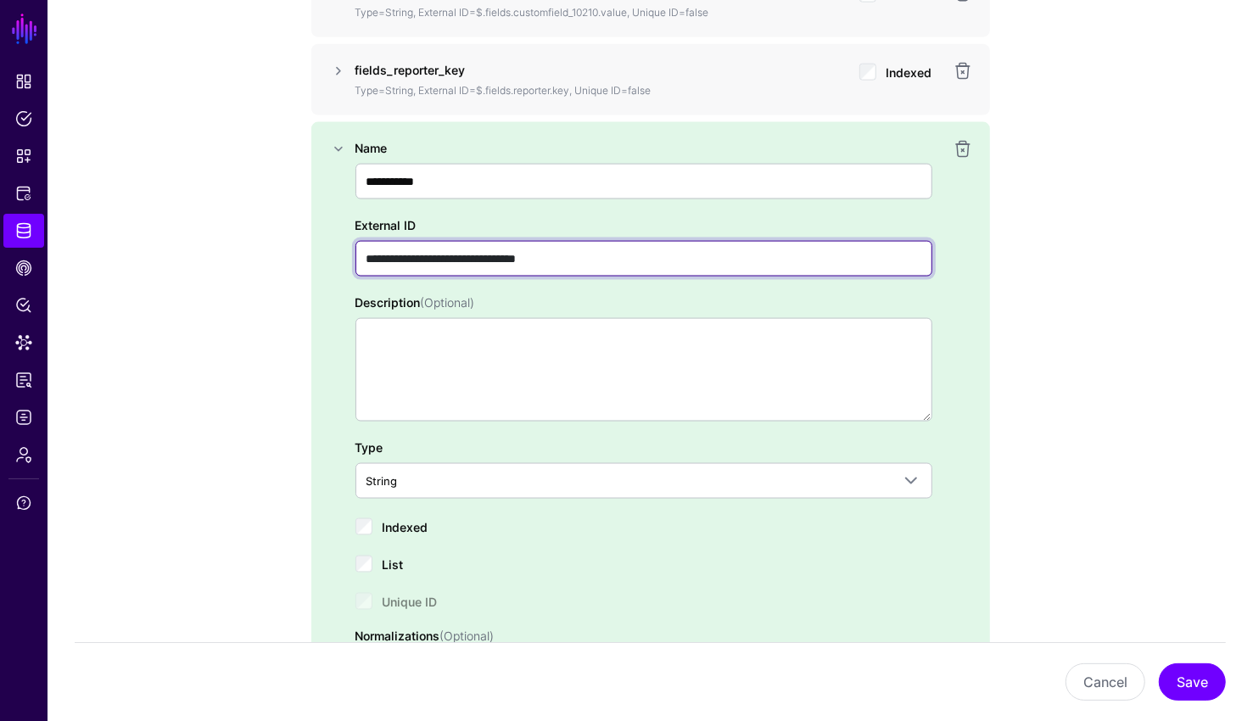
click at [522, 262] on input "**********" at bounding box center [643, 259] width 577 height 36
click at [518, 250] on input "**********" at bounding box center [643, 259] width 577 height 36
click at [523, 254] on input "**********" at bounding box center [643, 259] width 577 height 36
click at [477, 254] on input "**********" at bounding box center [643, 259] width 577 height 36
drag, startPoint x: 530, startPoint y: 253, endPoint x: 411, endPoint y: 252, distance: 118.7
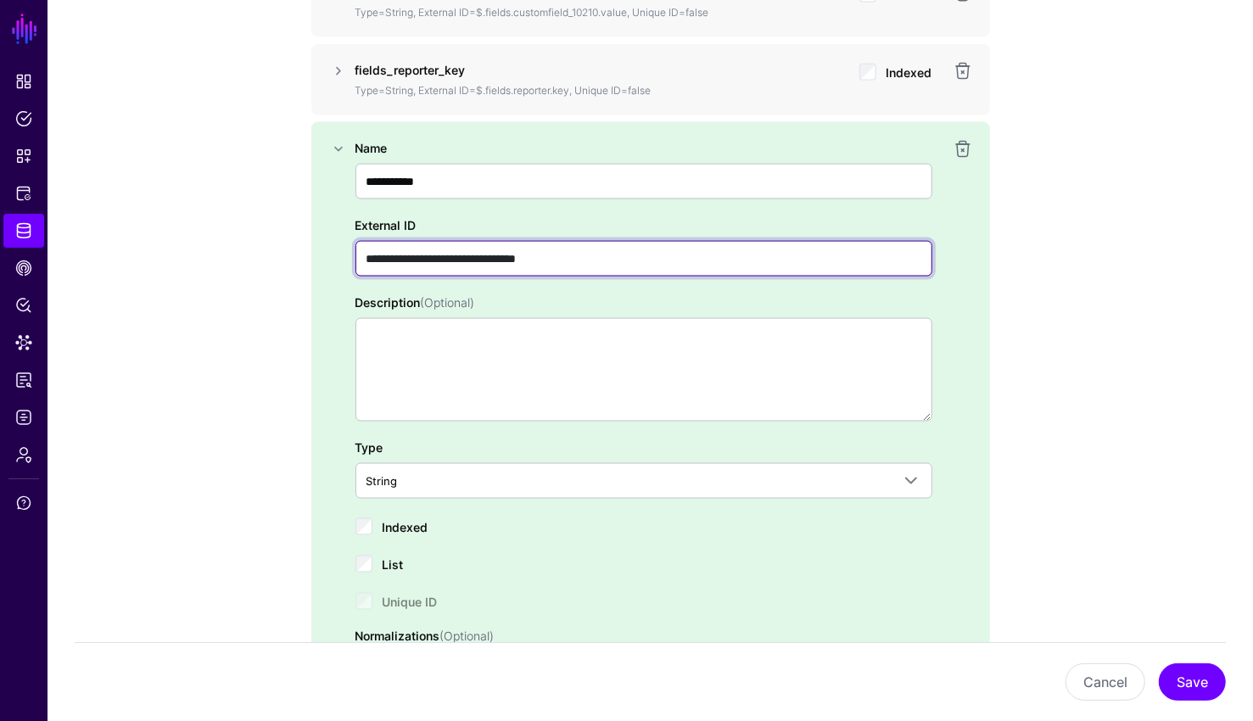
click at [411, 252] on input "**********" at bounding box center [643, 259] width 577 height 36
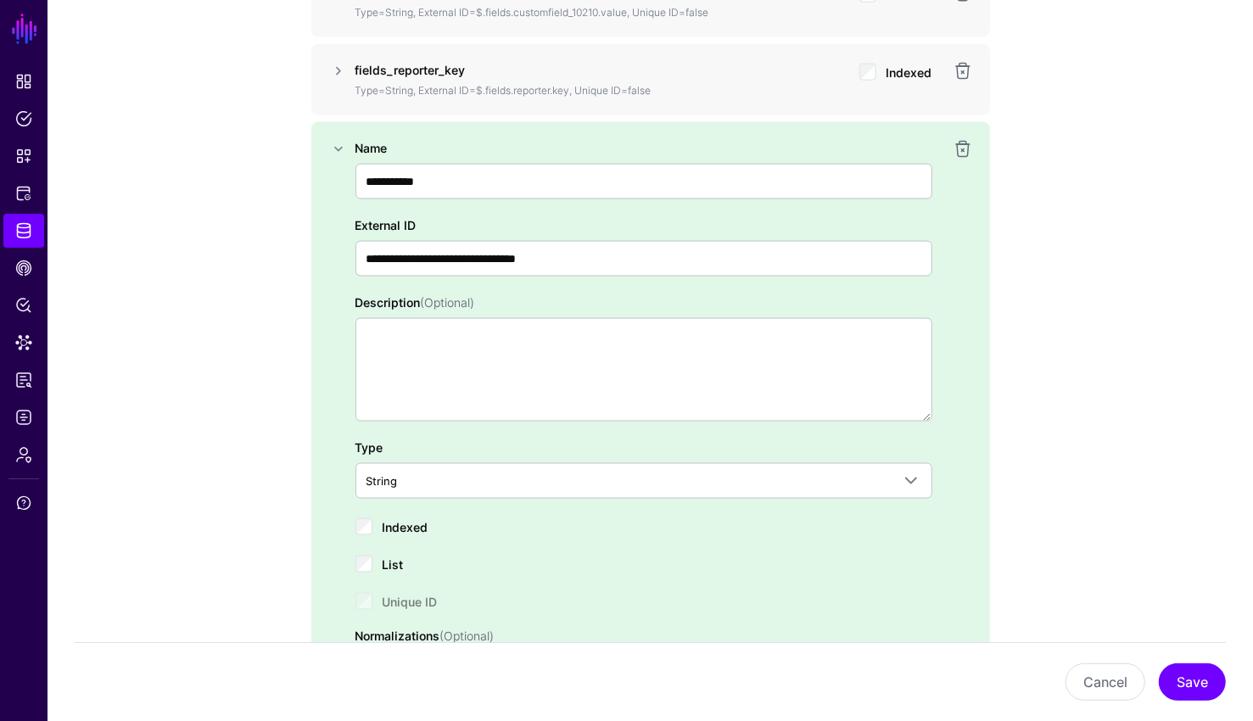
click at [1207, 685] on button "Save" at bounding box center [1191, 681] width 67 height 37
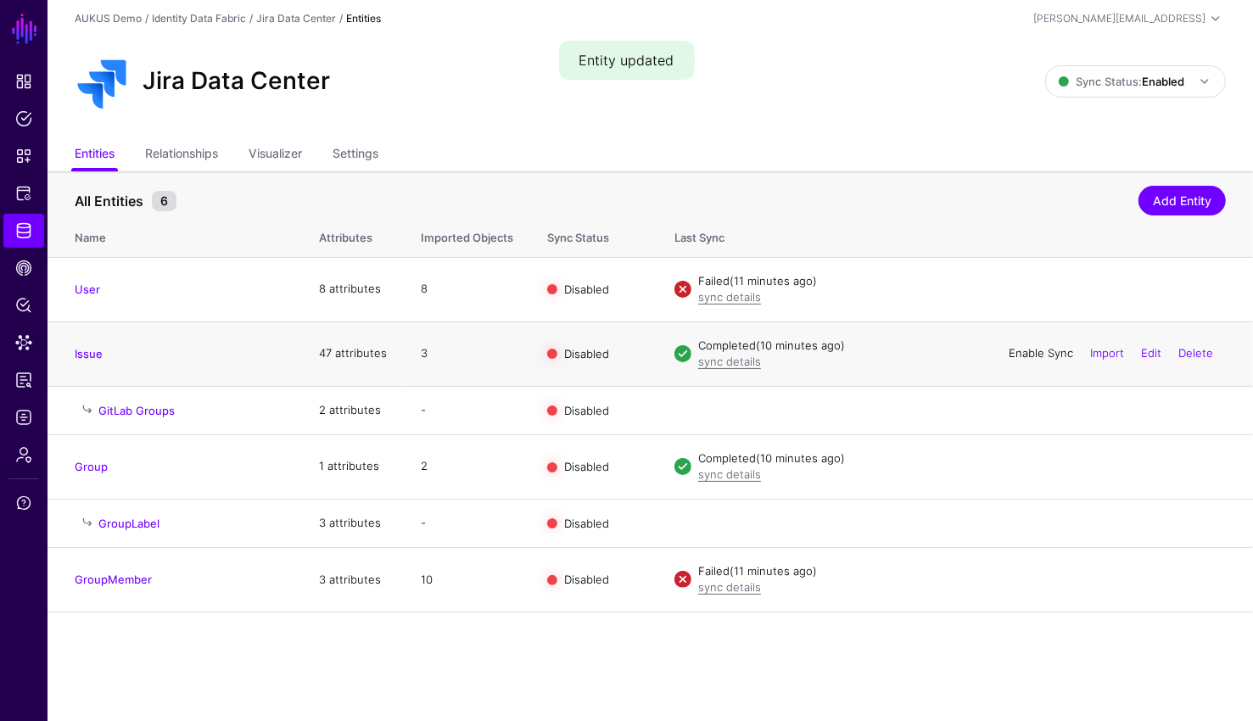
click at [1033, 347] on link "Enable Sync" at bounding box center [1040, 353] width 64 height 14
click at [1047, 346] on link "Disable Sync" at bounding box center [1039, 353] width 67 height 14
click at [1030, 354] on link "Enable Sync" at bounding box center [1040, 353] width 64 height 14
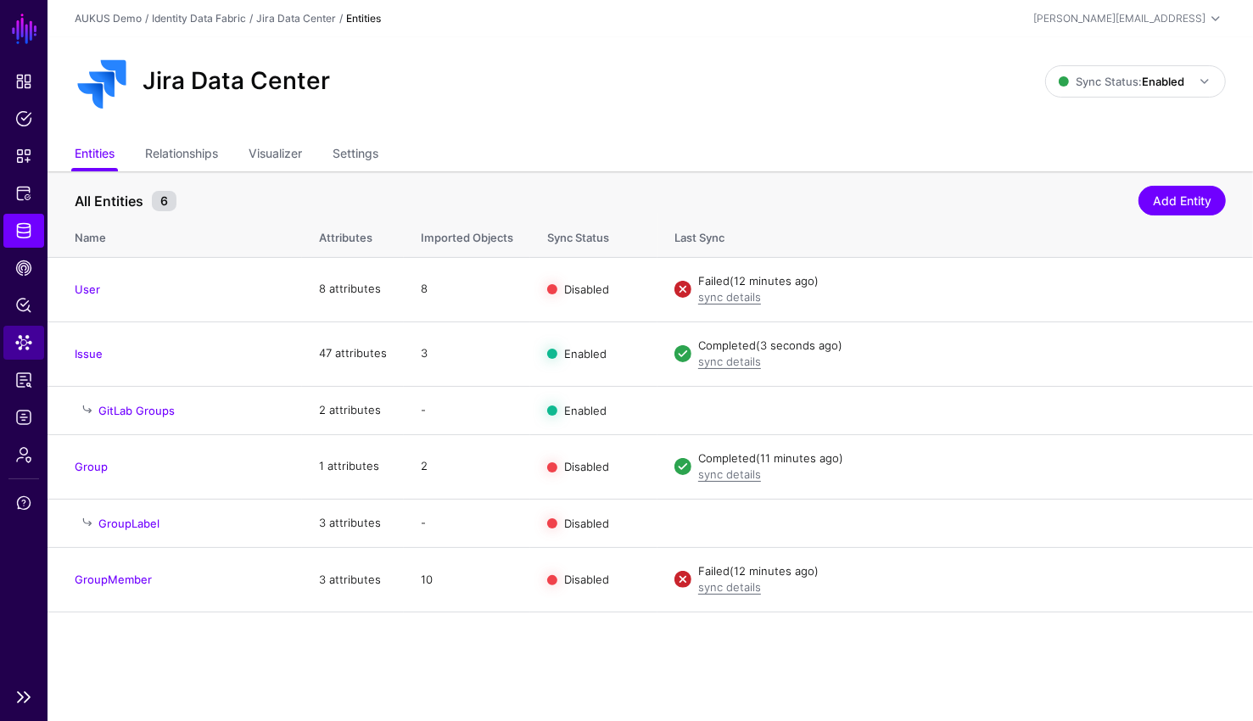
click at [28, 341] on span "Data Lens" at bounding box center [23, 342] width 17 height 17
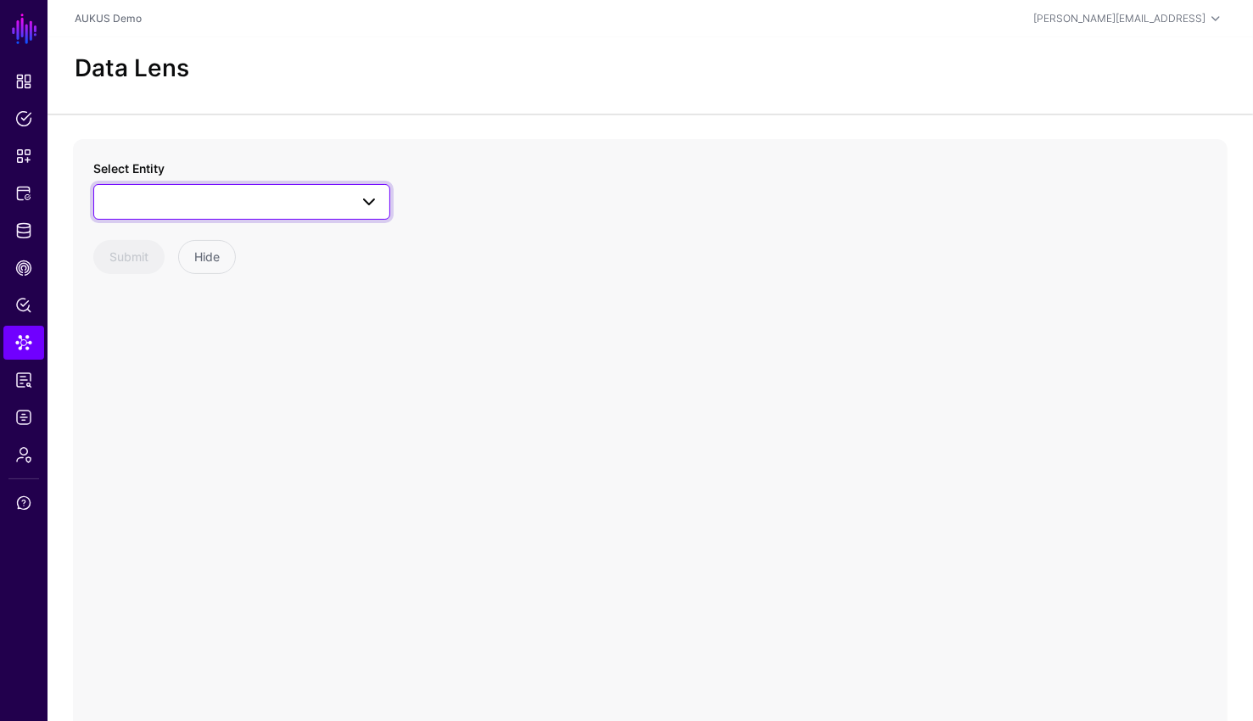
click at [267, 198] on span at bounding box center [241, 202] width 275 height 20
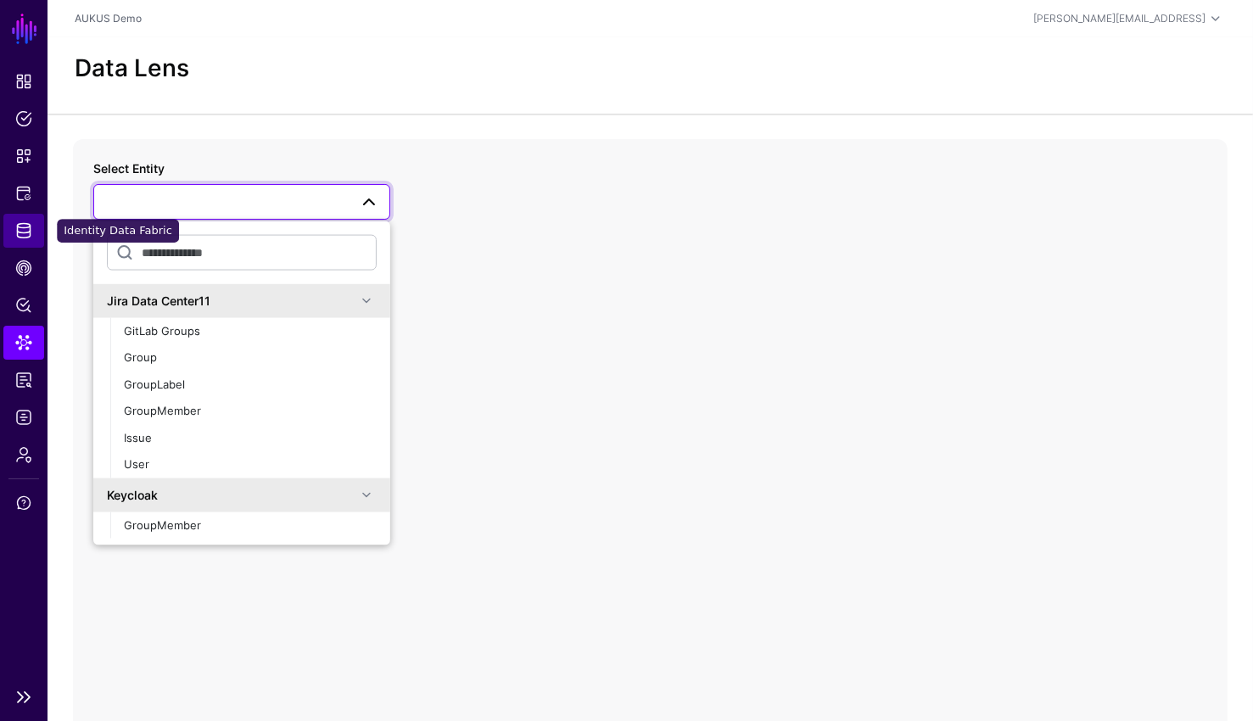
click at [17, 229] on span "Identity Data Fabric" at bounding box center [23, 230] width 17 height 17
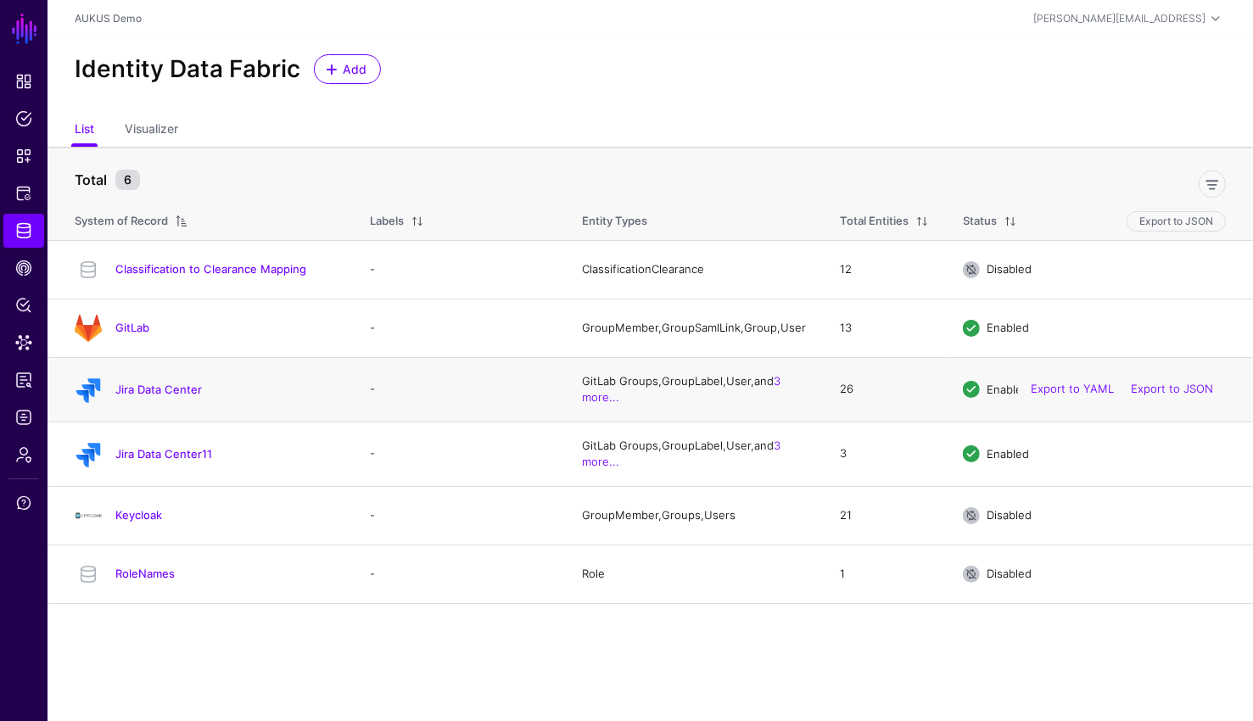
click at [137, 385] on div "Jira Data Center" at bounding box center [205, 389] width 275 height 27
click at [137, 389] on link "Jira Data Center" at bounding box center [158, 389] width 87 height 14
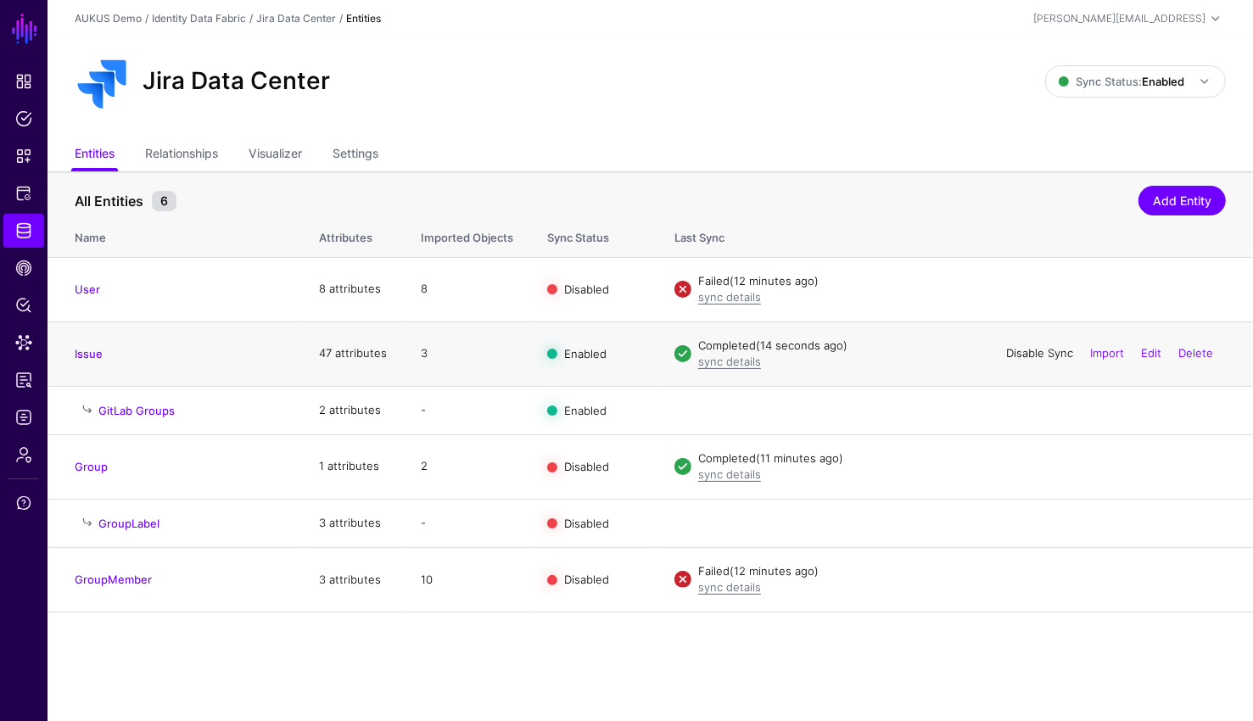
click at [1019, 348] on link "Disable Sync" at bounding box center [1039, 353] width 67 height 14
click at [0, 0] on link "Enable Sync" at bounding box center [0, 0] width 0 height 0
click at [13, 347] on link "Data Lens" at bounding box center [23, 343] width 41 height 34
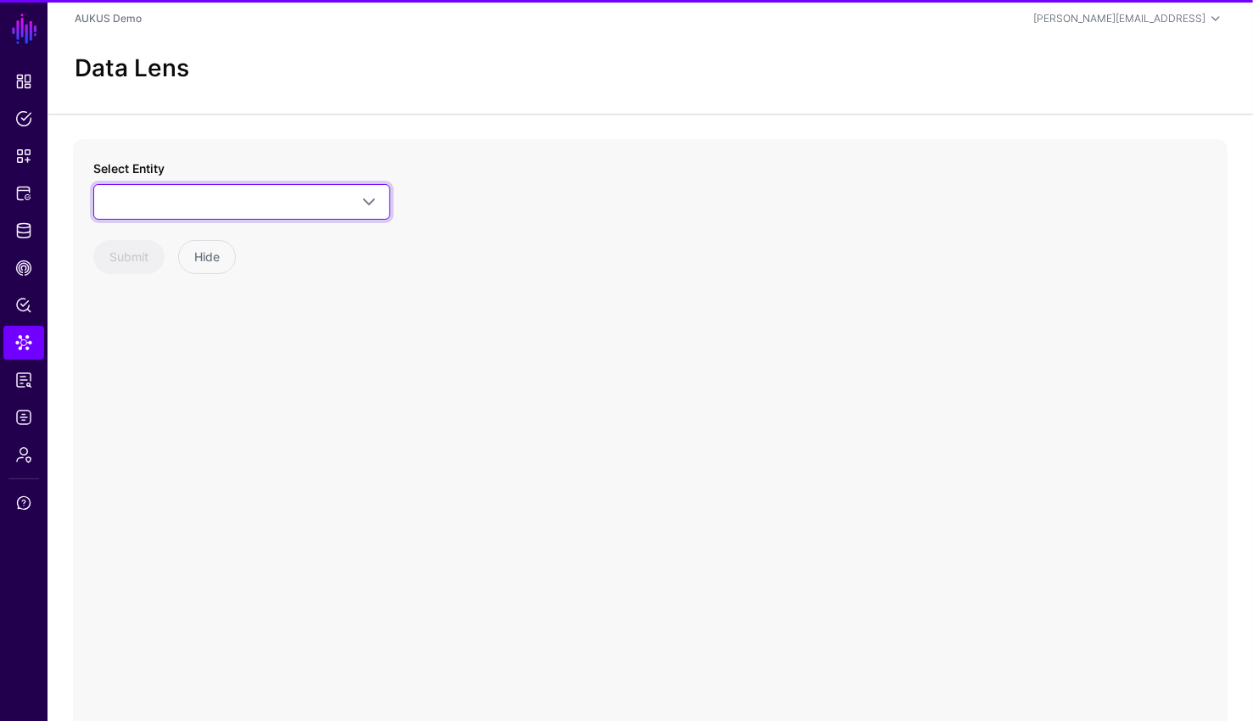
click at [254, 197] on span at bounding box center [241, 202] width 275 height 20
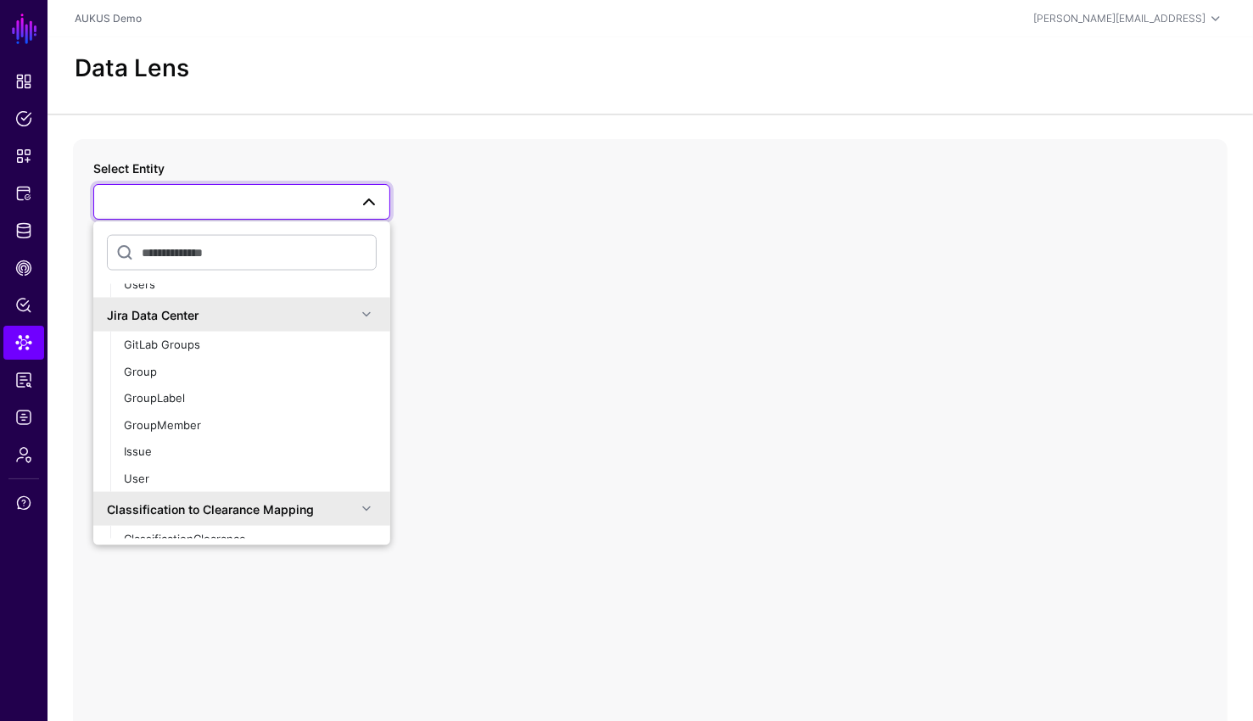
scroll to position [295, 0]
click at [170, 456] on div "Issue" at bounding box center [250, 451] width 253 height 17
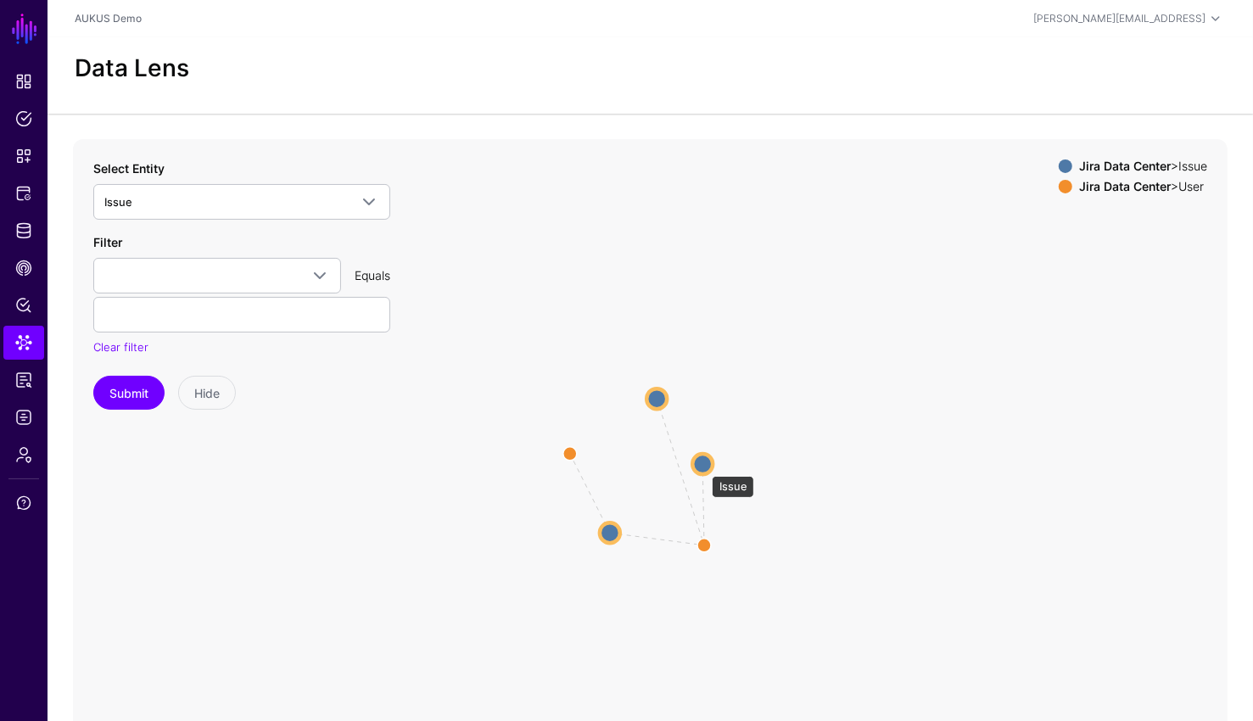
click at [703, 466] on circle at bounding box center [702, 464] width 20 height 20
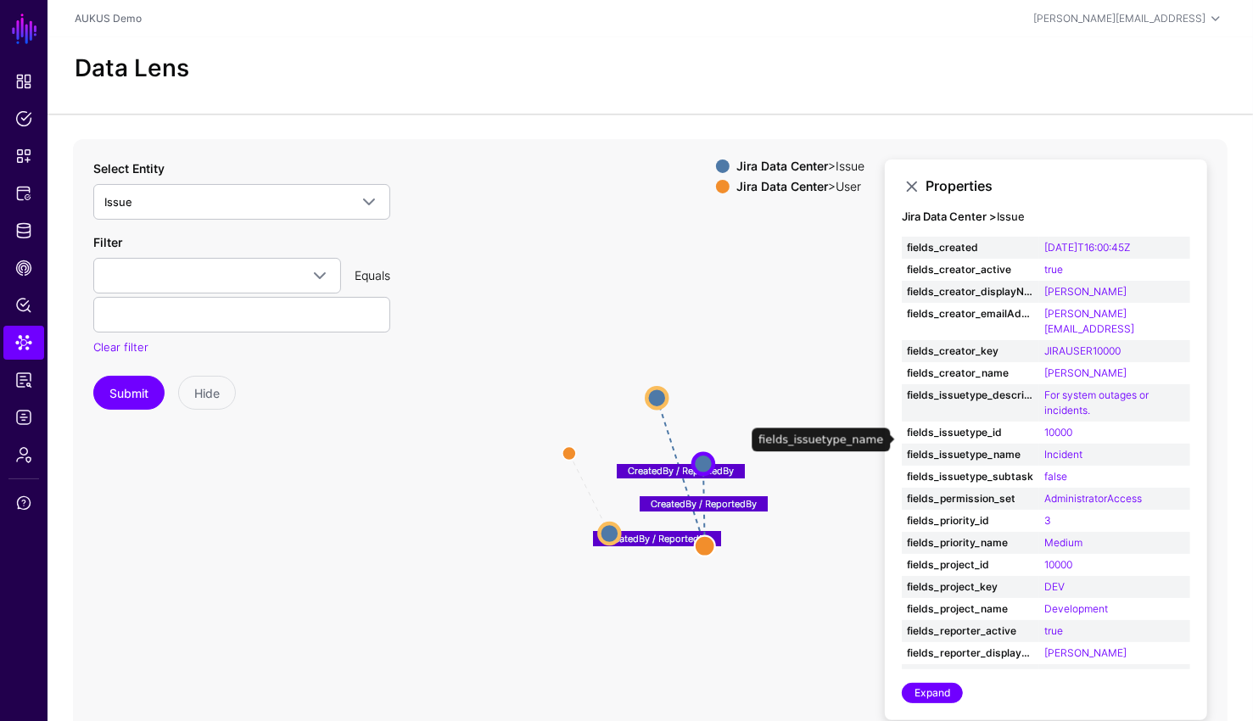
scroll to position [358, 0]
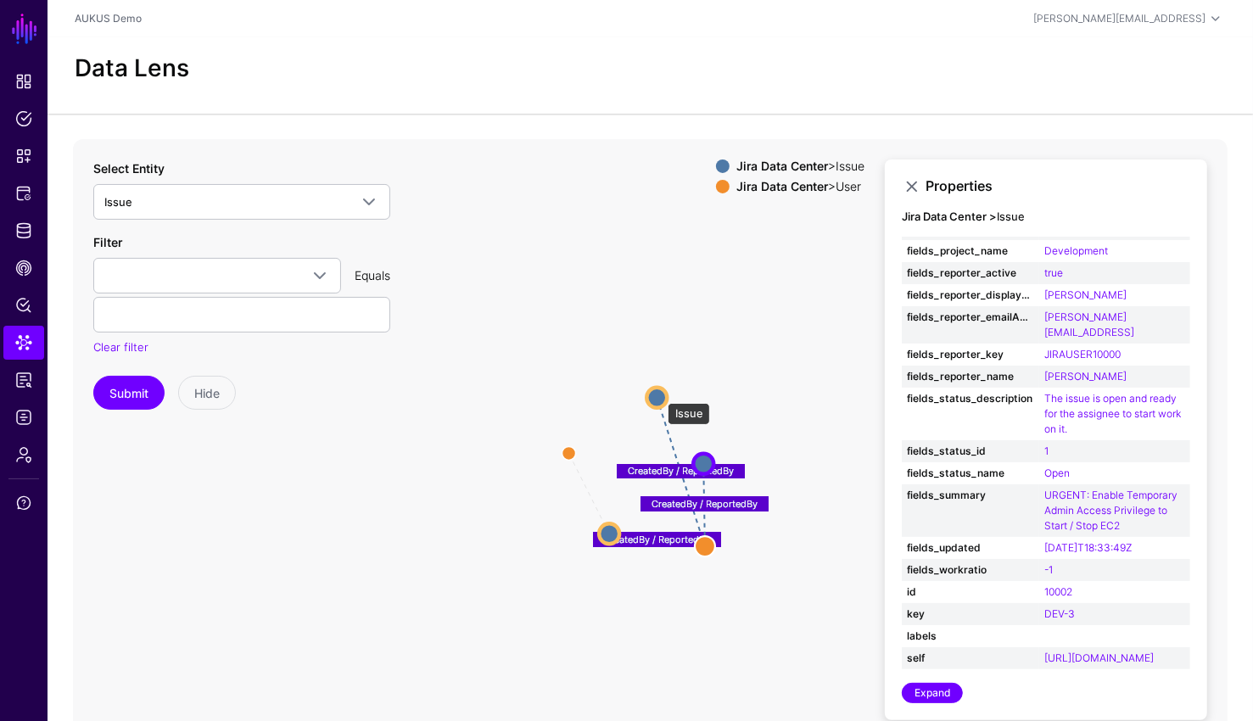
click at [658, 395] on circle at bounding box center [656, 397] width 20 height 20
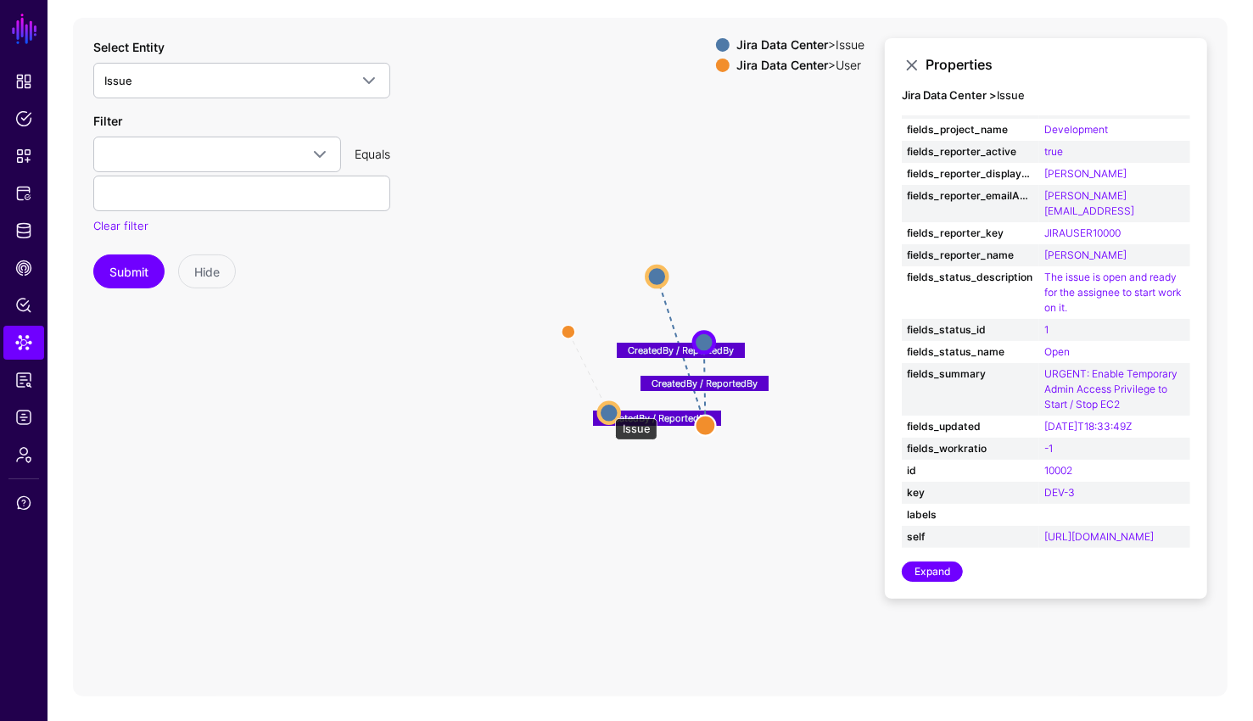
click at [606, 410] on circle at bounding box center [609, 412] width 20 height 20
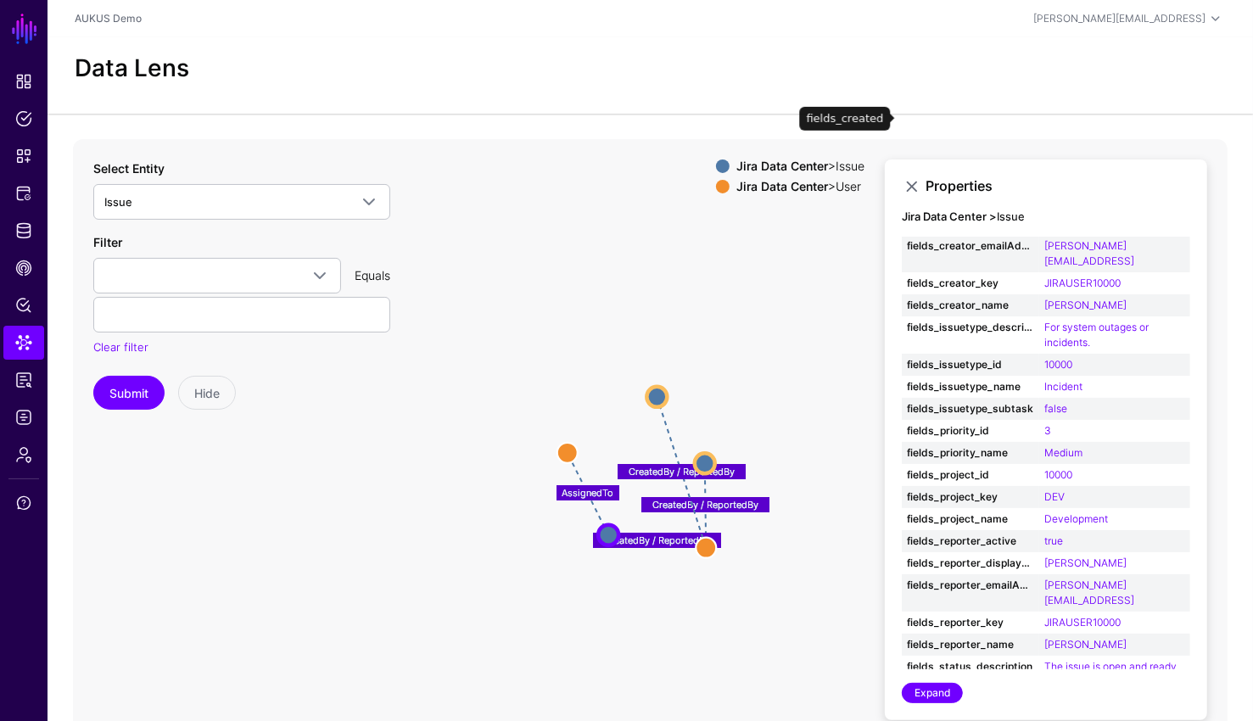
scroll to position [239, 0]
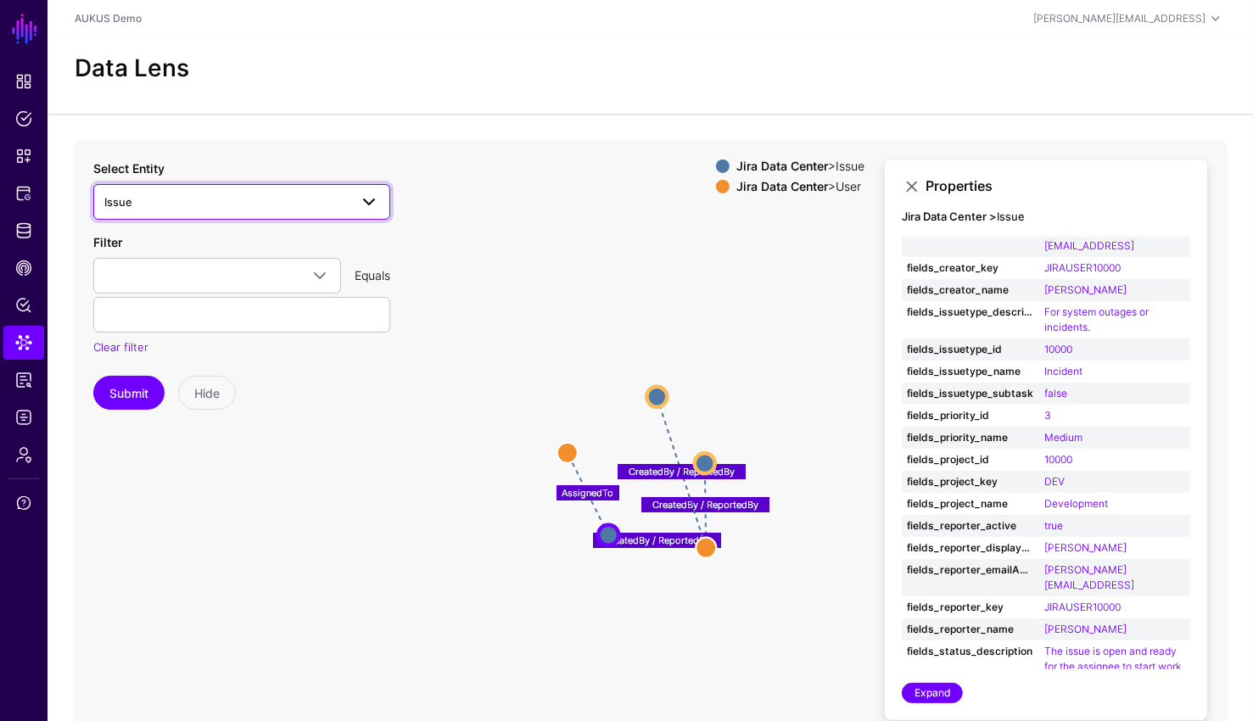
click at [318, 197] on span "Issue" at bounding box center [226, 202] width 244 height 19
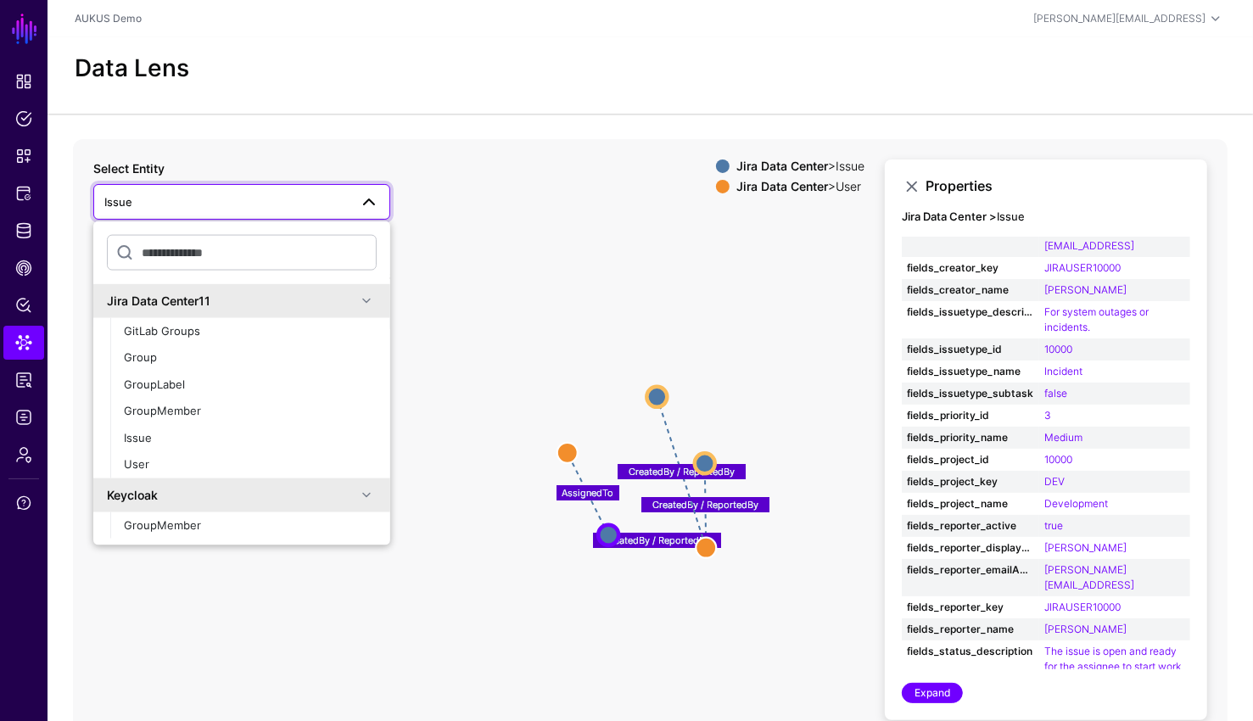
click at [530, 265] on icon "CreatedBy / ReportedBy CreatedBy / ReportedBy CreatedBy / ReportedBy AssignedTo…" at bounding box center [650, 478] width 1154 height 678
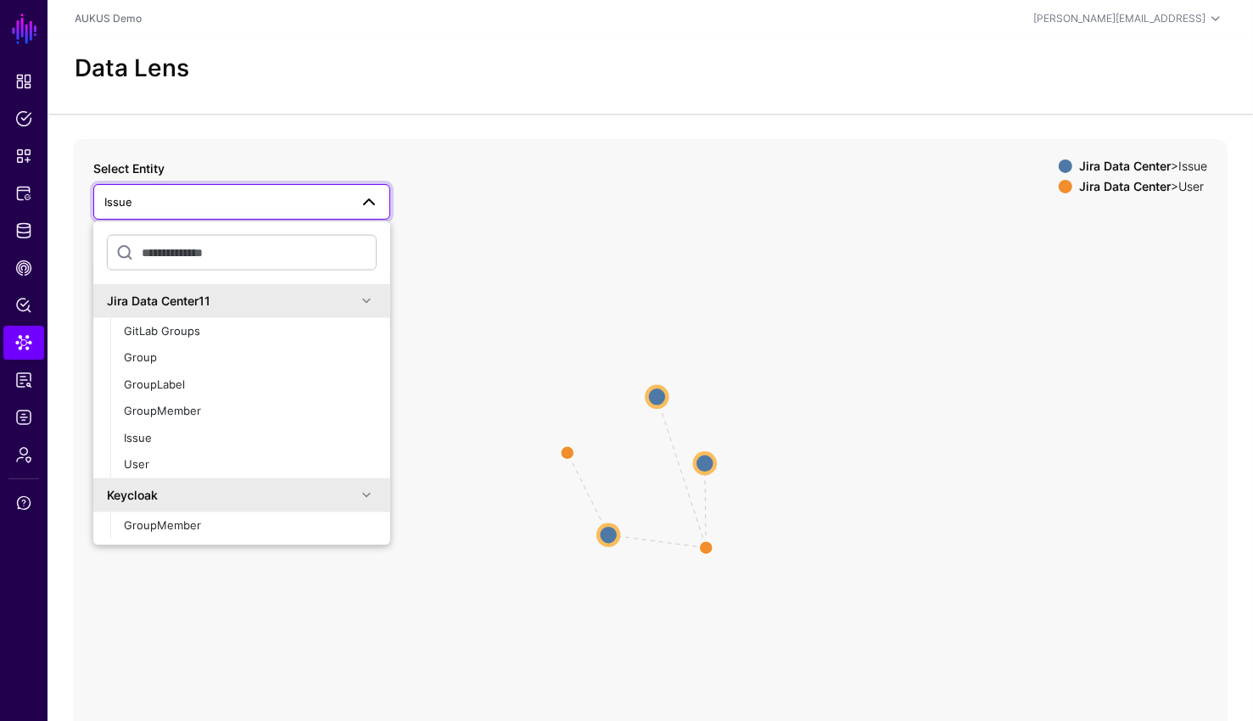
click at [510, 254] on icon "CreatedBy / ReportedBy CreatedBy / ReportedBy CreatedBy / ReportedBy AssignedTo…" at bounding box center [650, 478] width 1154 height 678
click at [658, 399] on circle at bounding box center [656, 397] width 20 height 20
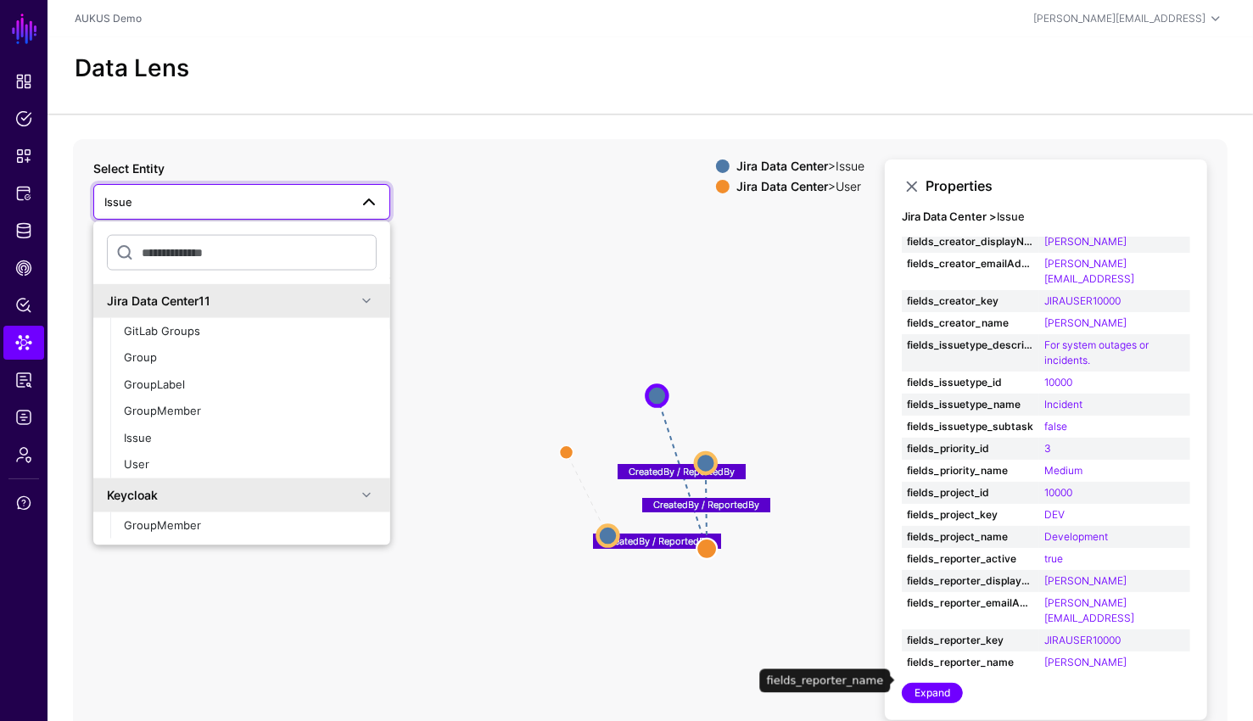
scroll to position [0, 0]
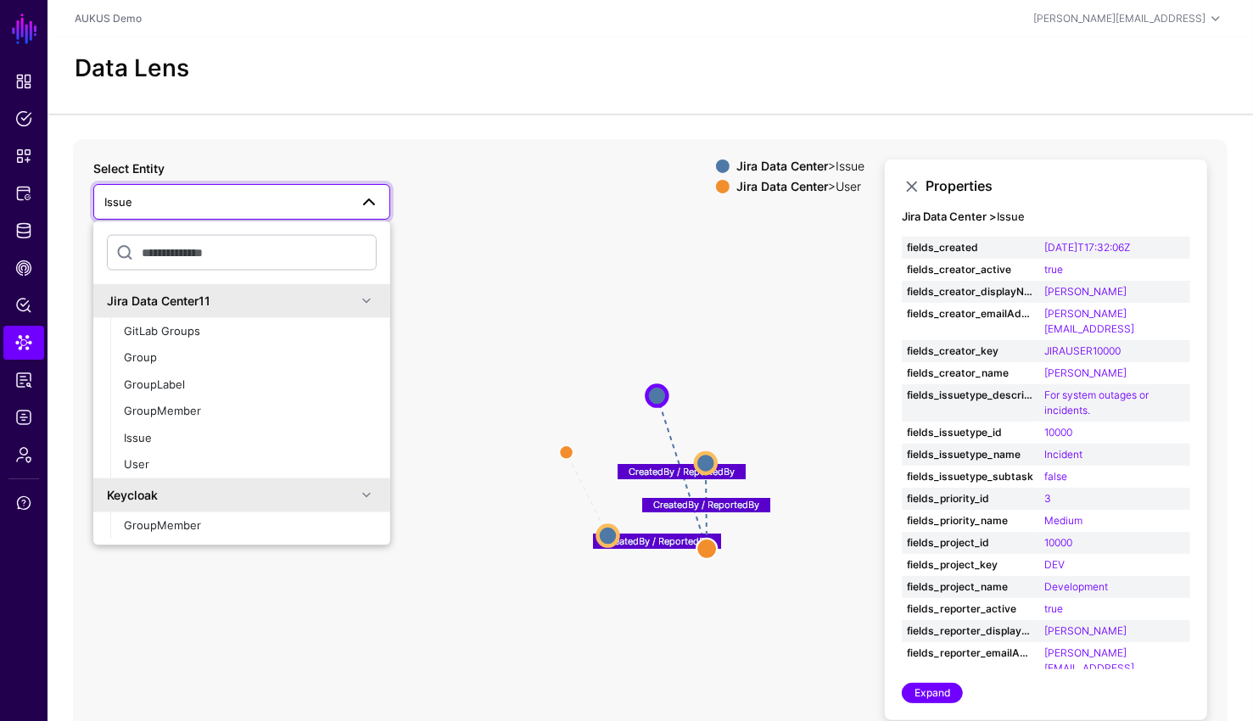
click at [805, 316] on icon "AssignedTo CreatedBy / ReportedBy CreatedBy / ReportedBy CreatedBy / ReportedBy…" at bounding box center [650, 478] width 1154 height 678
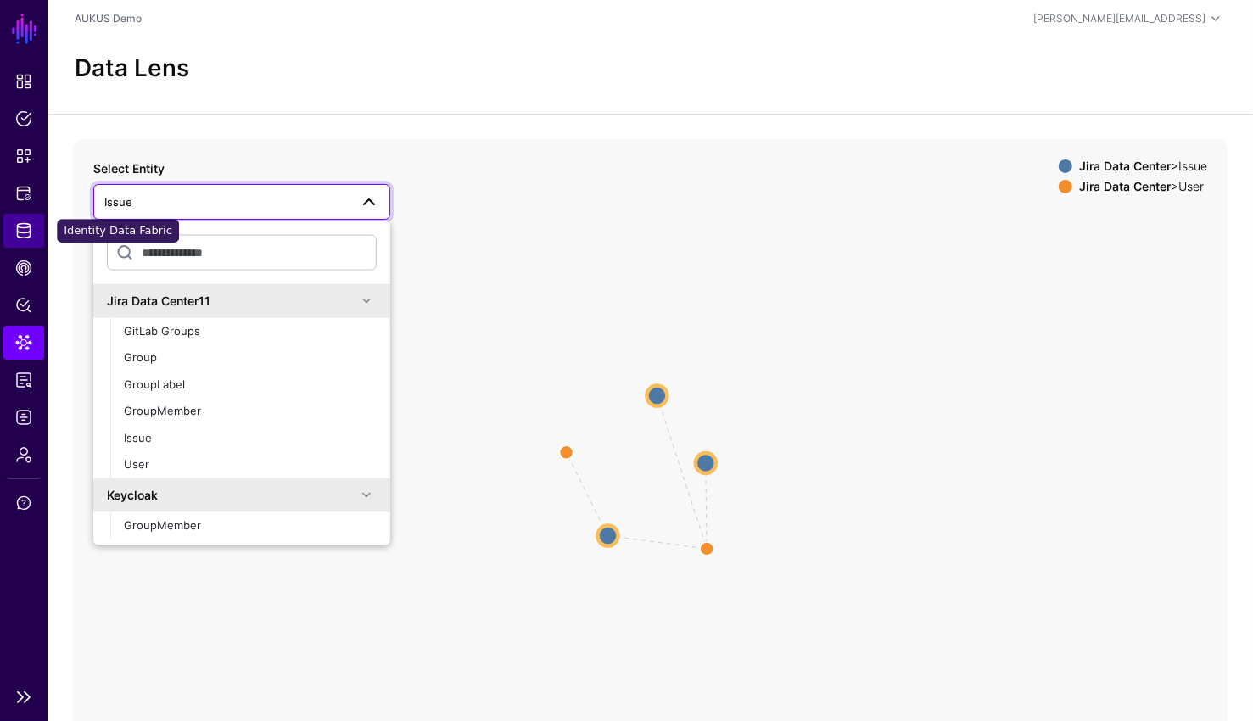
click at [27, 228] on span "Identity Data Fabric" at bounding box center [23, 230] width 17 height 17
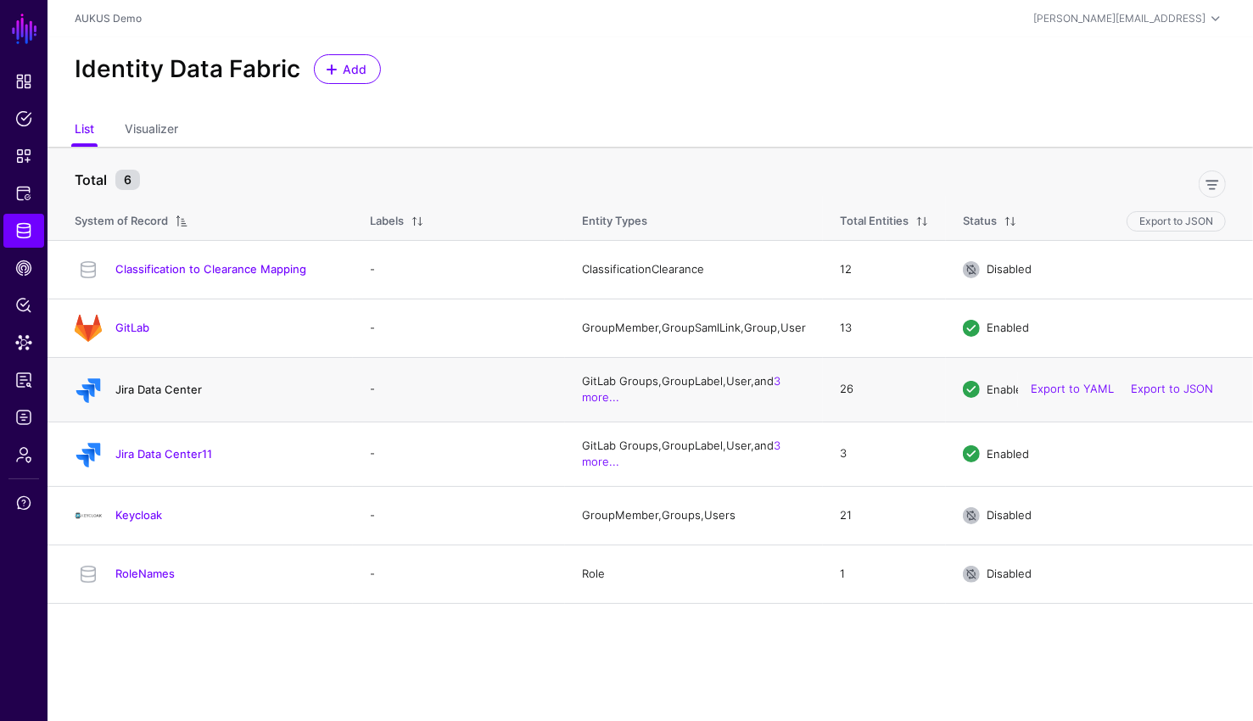
click at [159, 392] on link "Jira Data Center" at bounding box center [158, 389] width 87 height 14
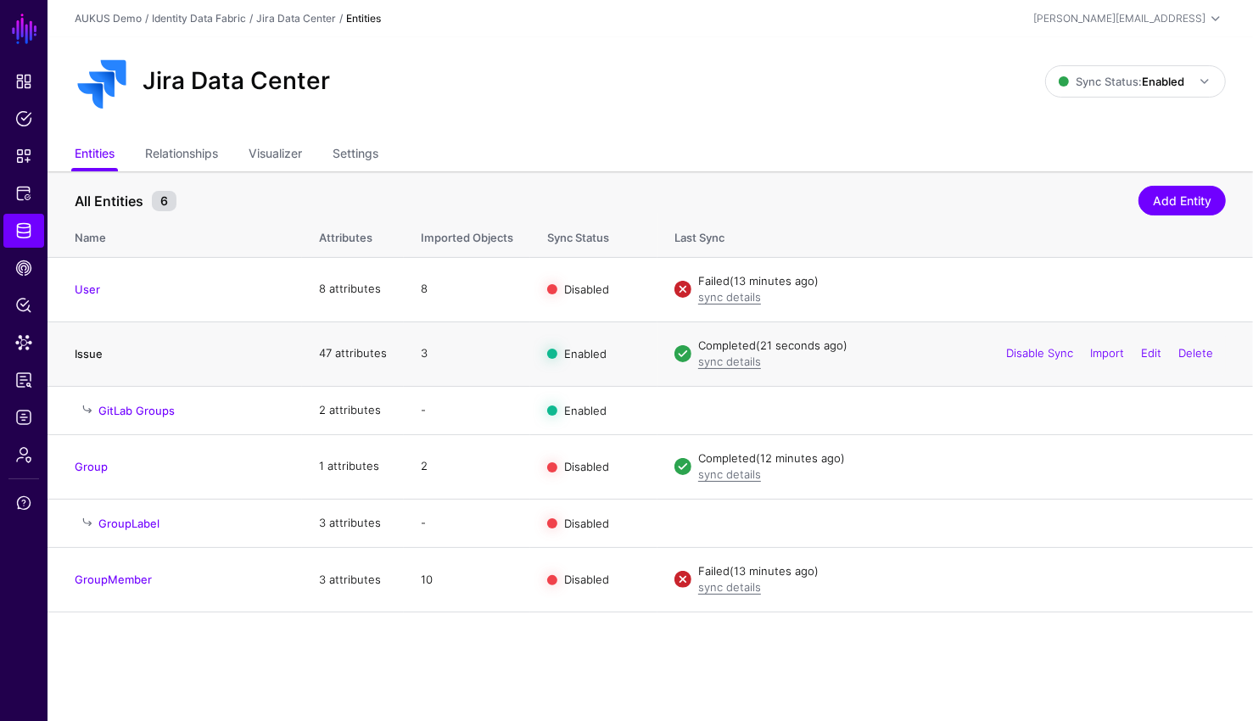
click at [91, 356] on link "Issue" at bounding box center [89, 354] width 28 height 14
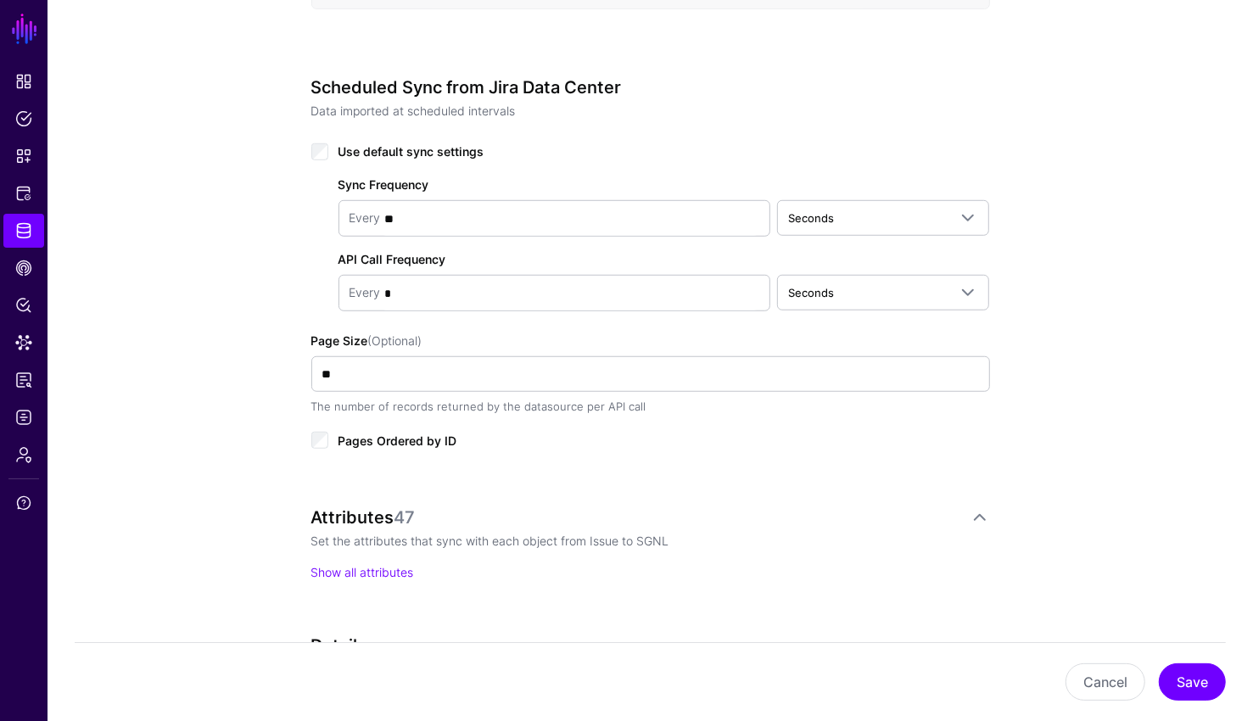
scroll to position [821, 0]
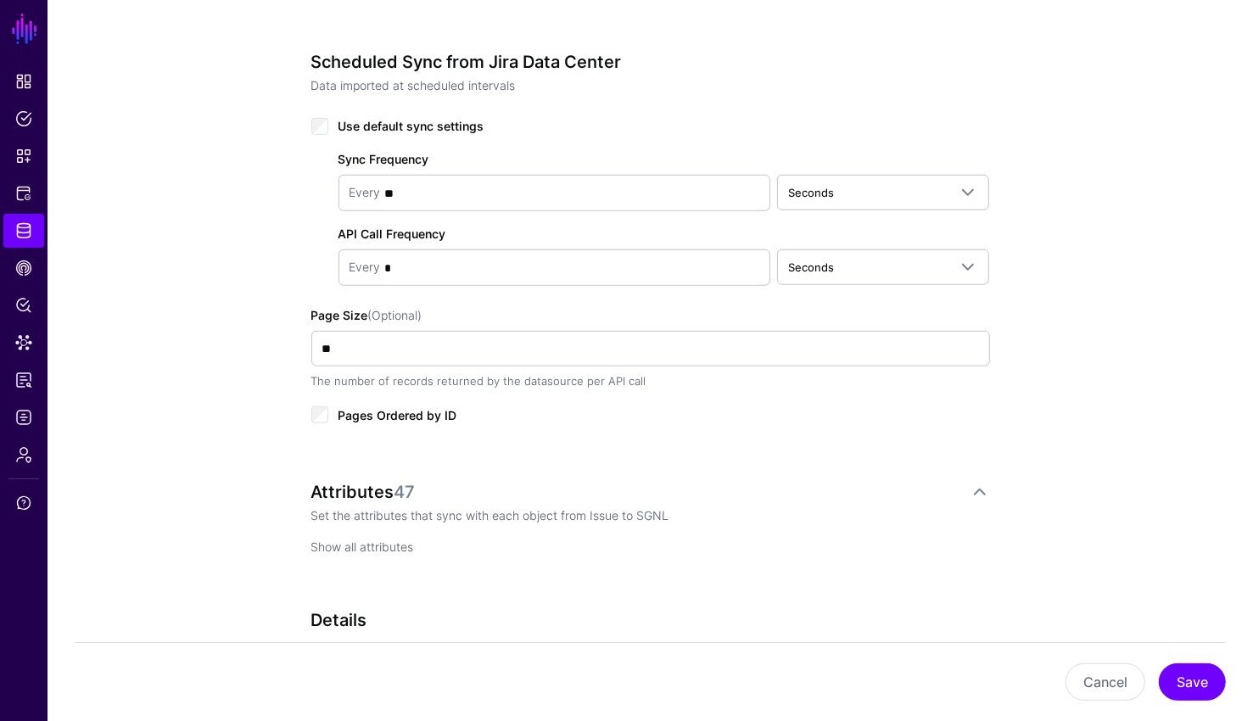
click at [360, 544] on link "Show all attributes" at bounding box center [362, 546] width 103 height 14
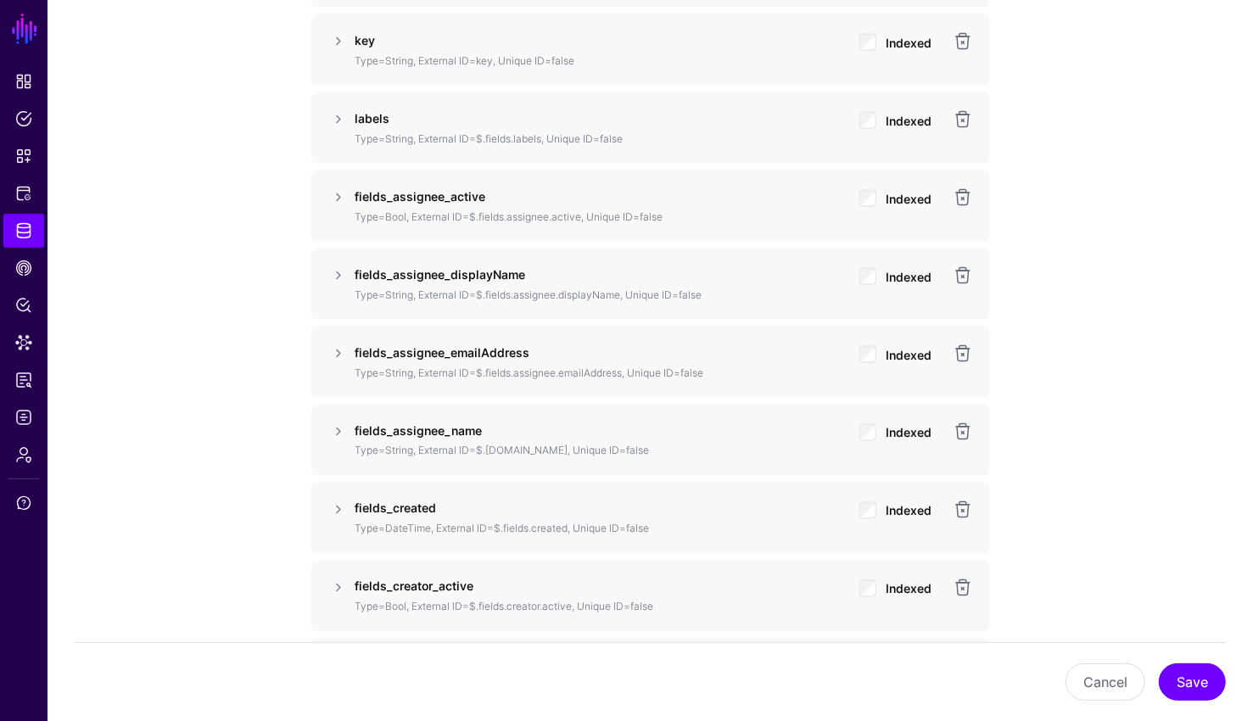
scroll to position [1460, 0]
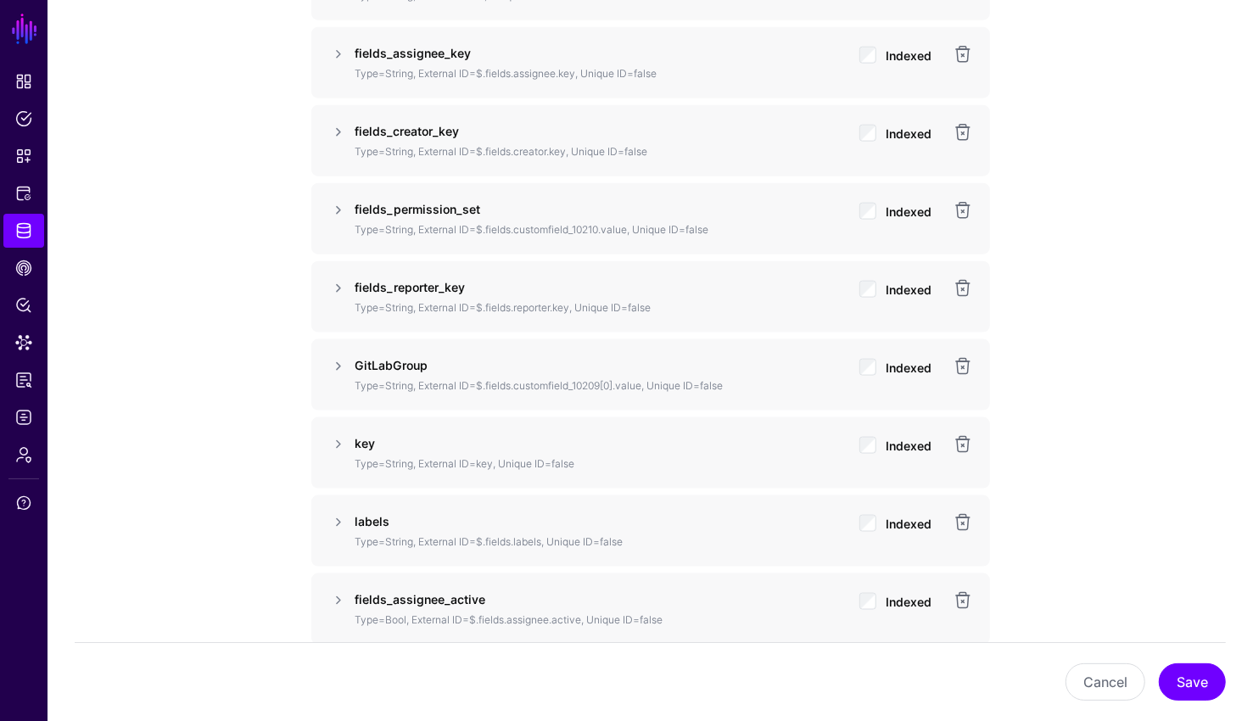
click at [644, 382] on p "Type=String, External ID=$.fields.customfield_10209[0].value, Unique ID=false" at bounding box center [600, 385] width 490 height 15
click at [639, 381] on p "Type=String, External ID=$.fields.customfield_10209[0].value, Unique ID=false" at bounding box center [600, 385] width 490 height 15
click at [629, 383] on p "Type=String, External ID=$.fields.customfield_10209[0].value, Unique ID=false" at bounding box center [600, 385] width 490 height 15
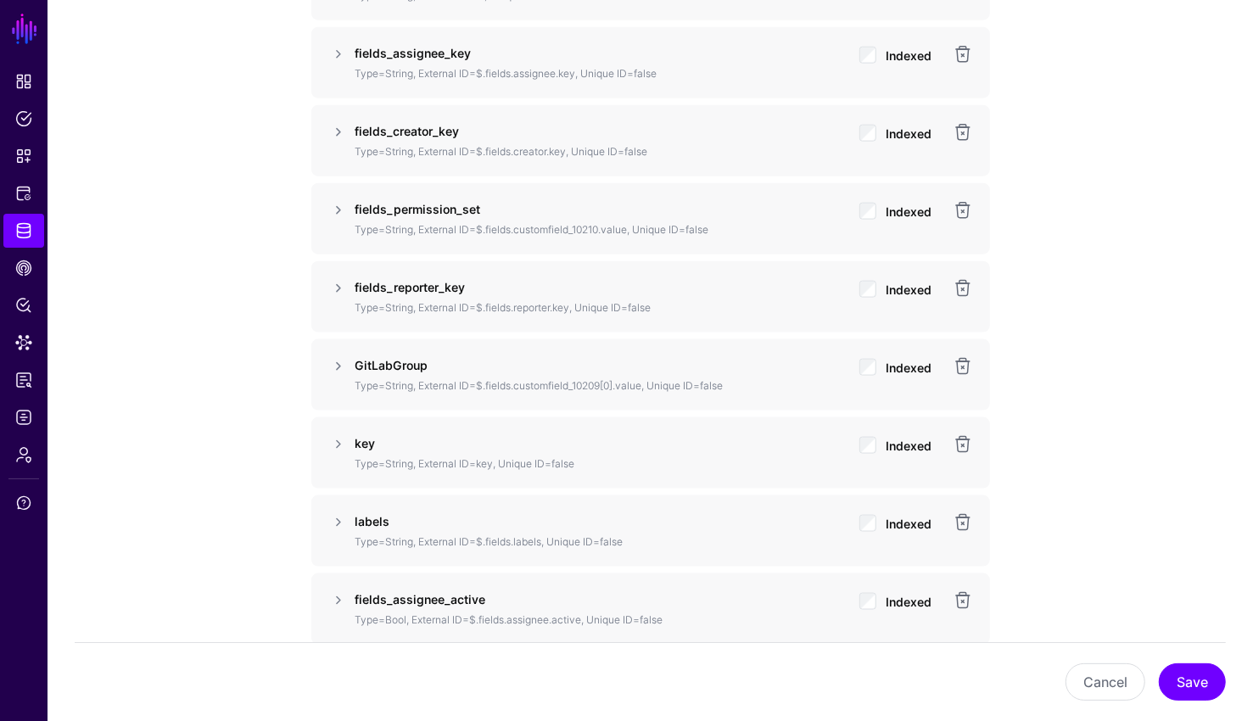
click at [629, 383] on p "Type=String, External ID=$.fields.customfield_10209[0].value, Unique ID=false" at bounding box center [600, 385] width 490 height 15
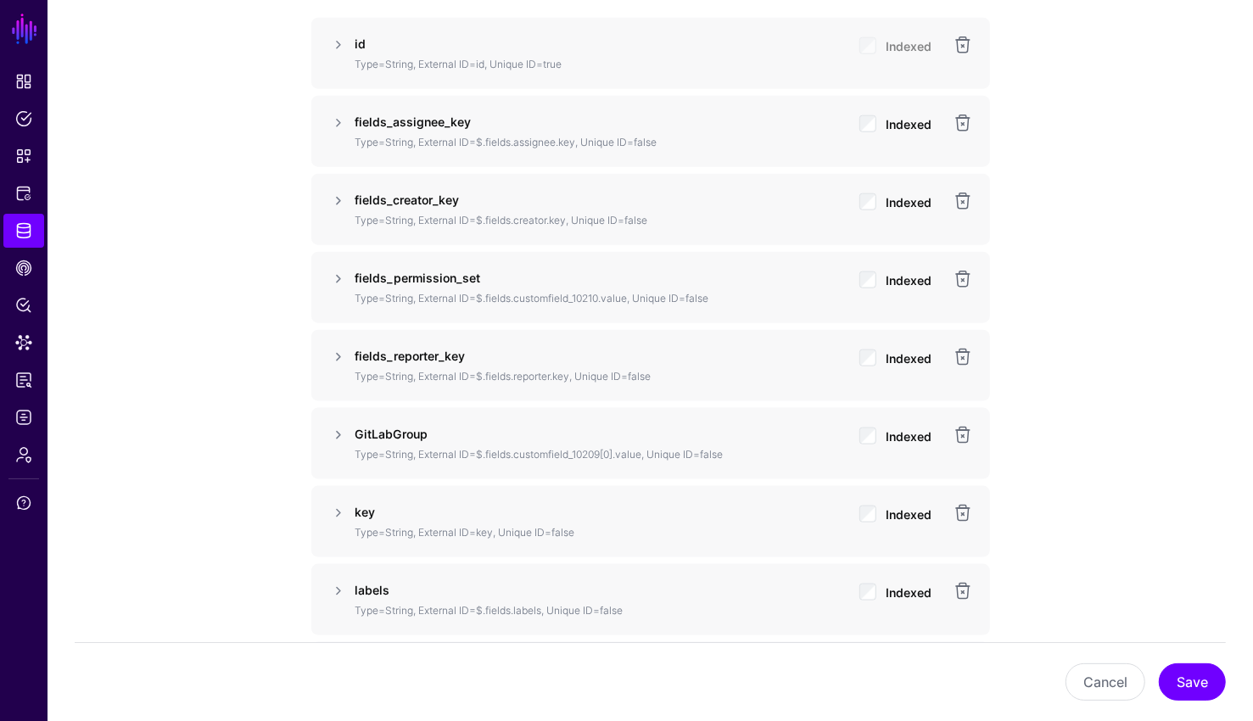
scroll to position [1428, 0]
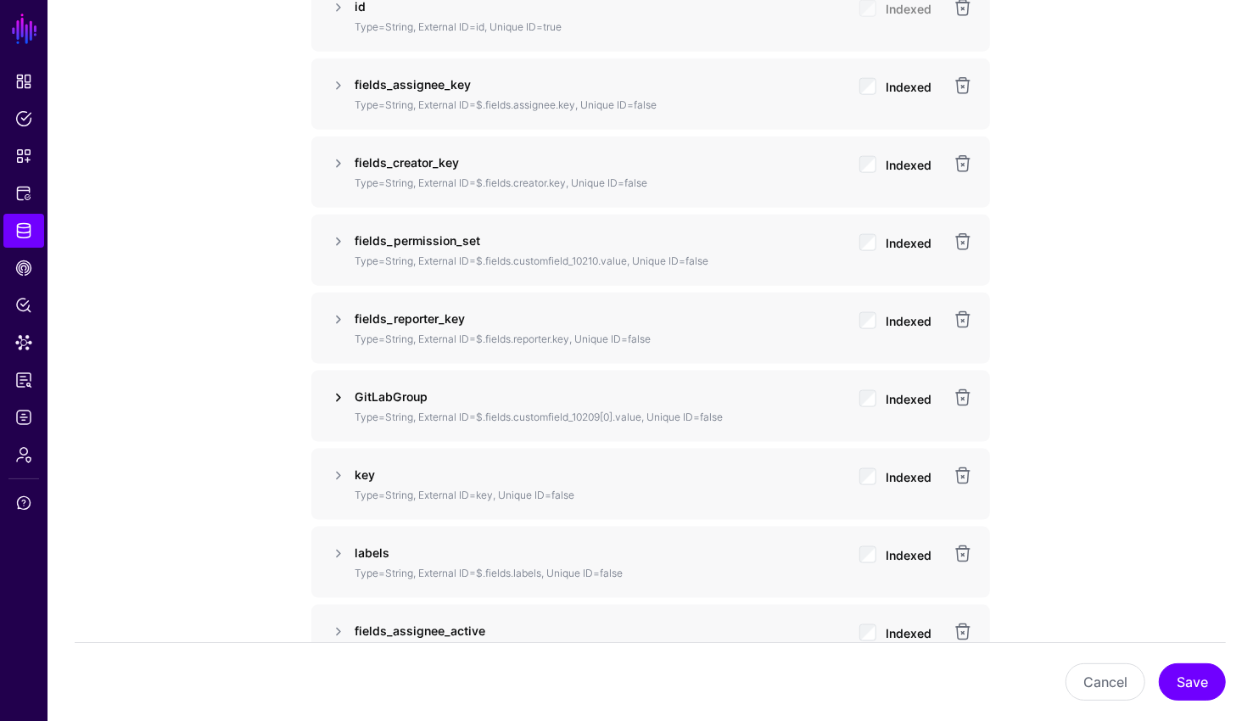
click at [340, 399] on link at bounding box center [338, 398] width 20 height 20
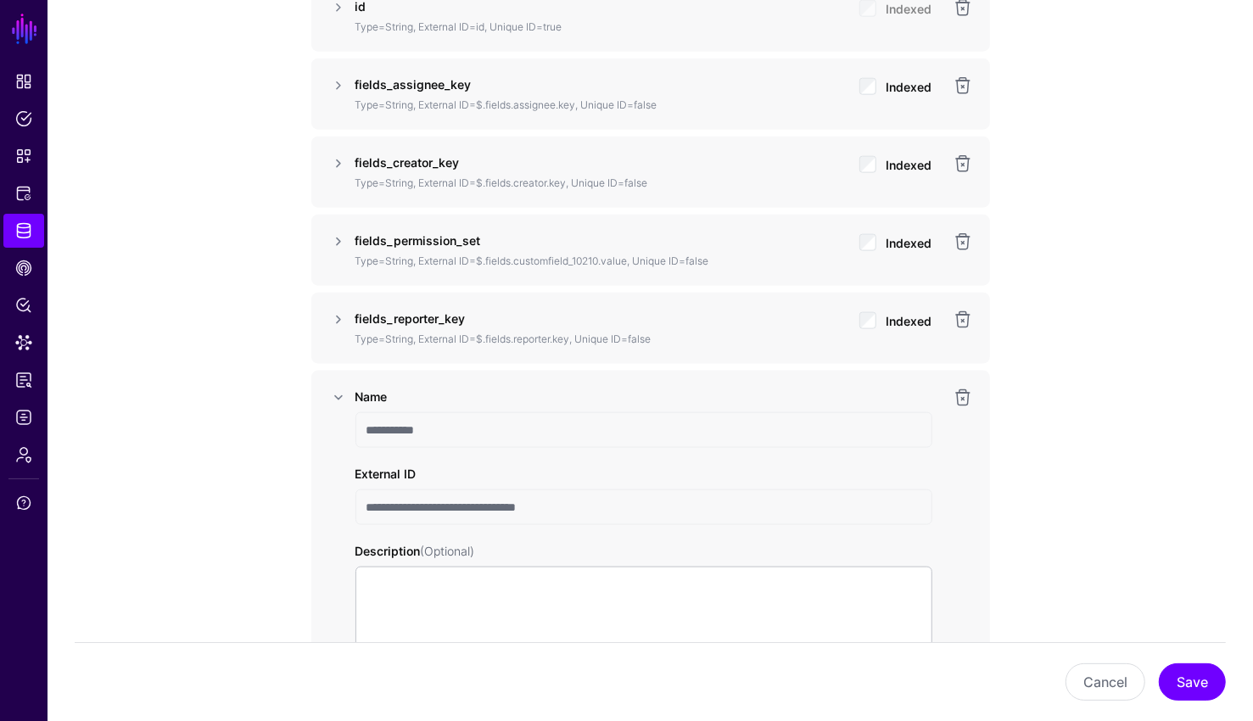
drag, startPoint x: 513, startPoint y: 501, endPoint x: 363, endPoint y: 500, distance: 150.1
click at [363, 500] on input "**********" at bounding box center [643, 507] width 577 height 36
click at [976, 392] on div "**********" at bounding box center [650, 660] width 678 height 578
click at [957, 392] on link at bounding box center [962, 398] width 20 height 20
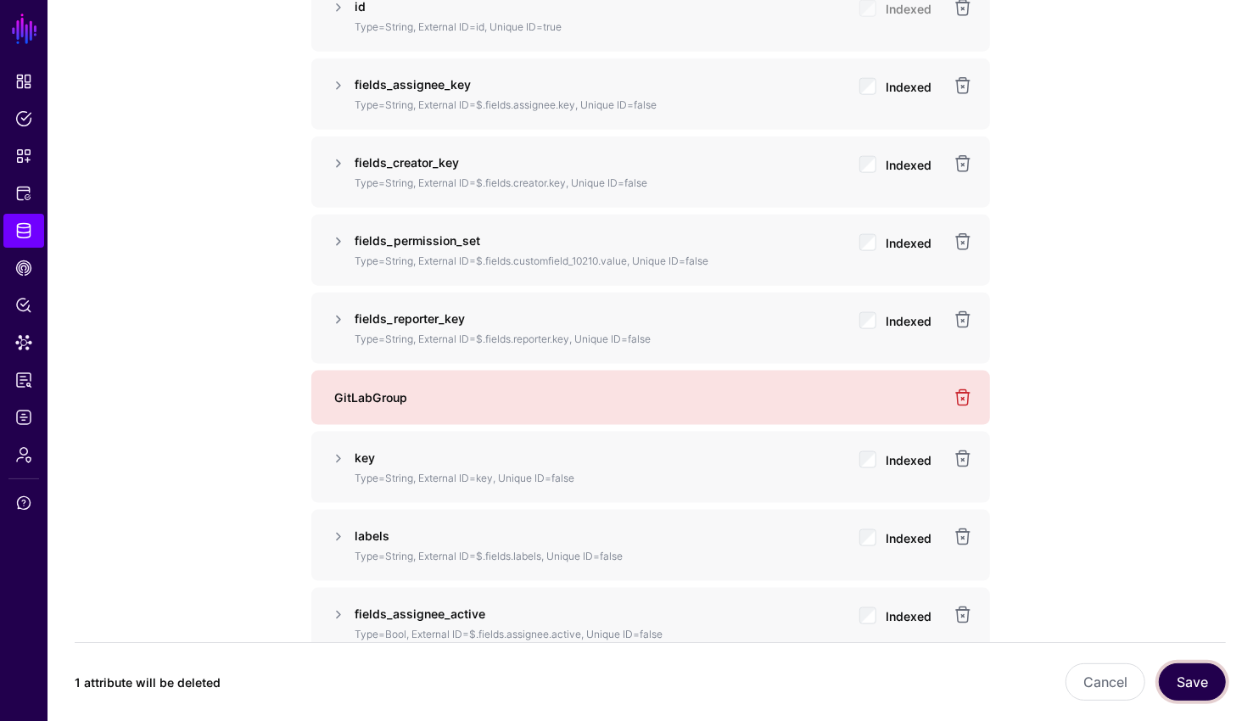
click at [1200, 678] on button "Save" at bounding box center [1191, 681] width 67 height 37
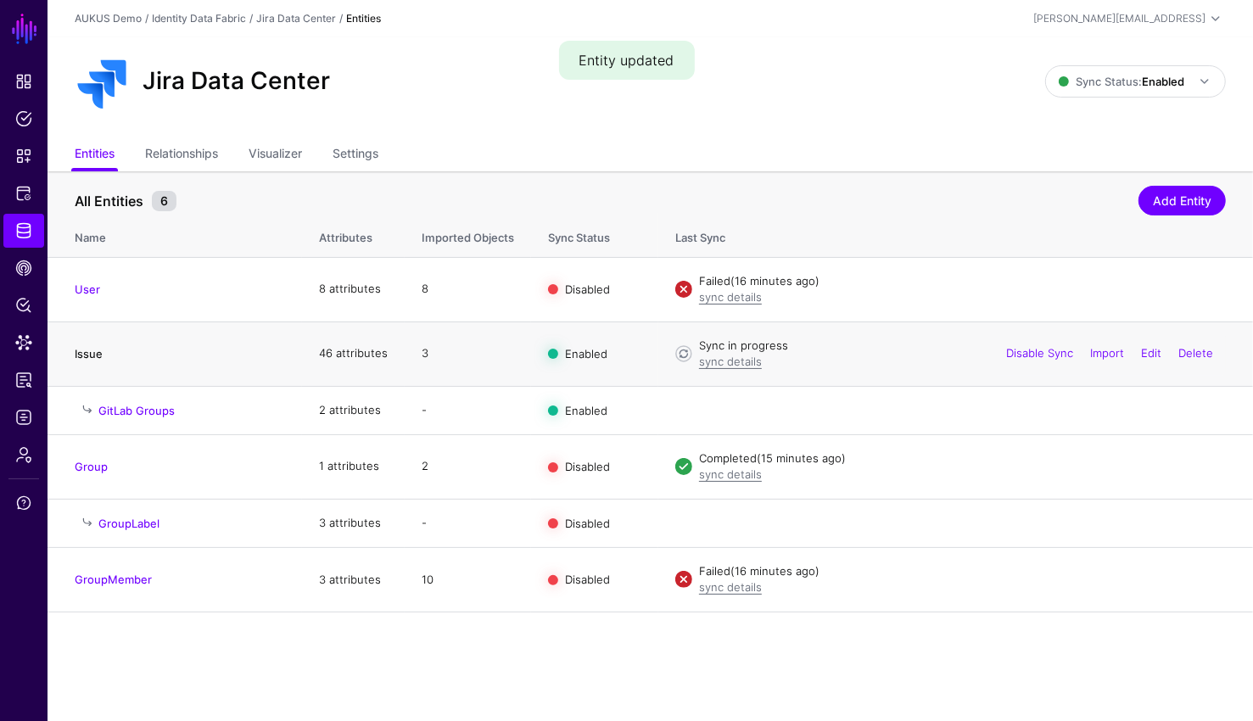
click at [90, 350] on link "Issue" at bounding box center [89, 354] width 28 height 14
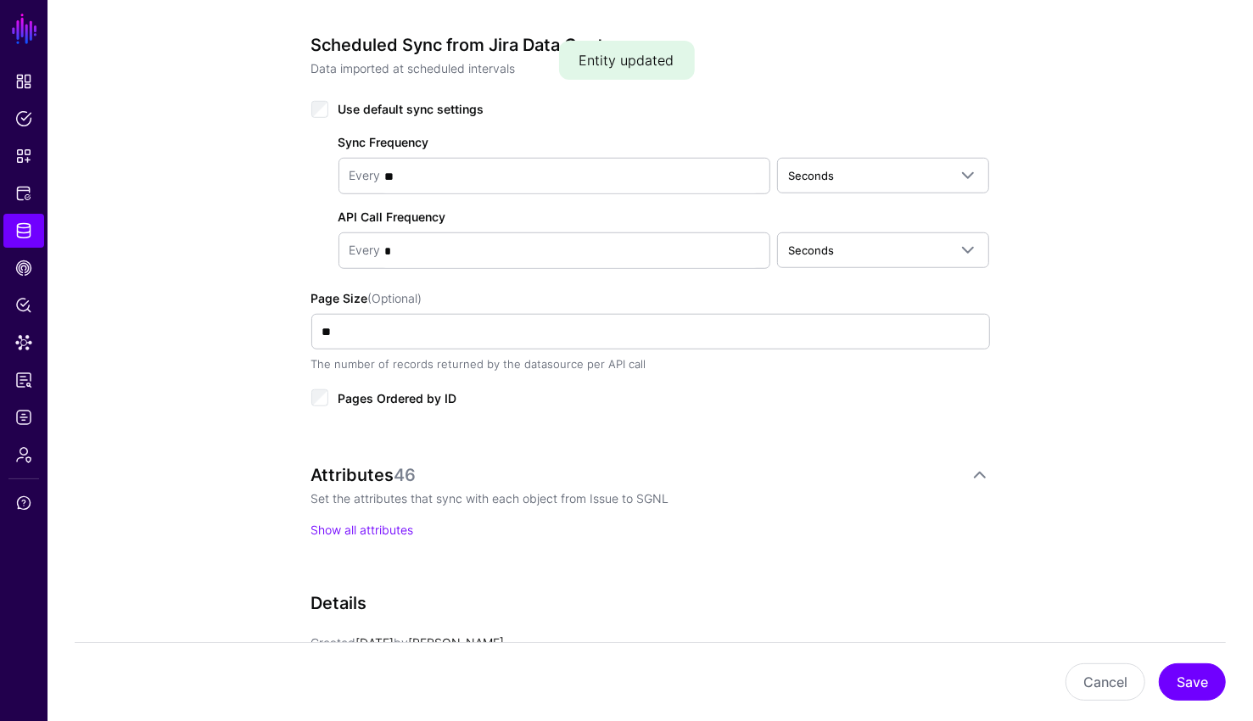
scroll to position [972, 0]
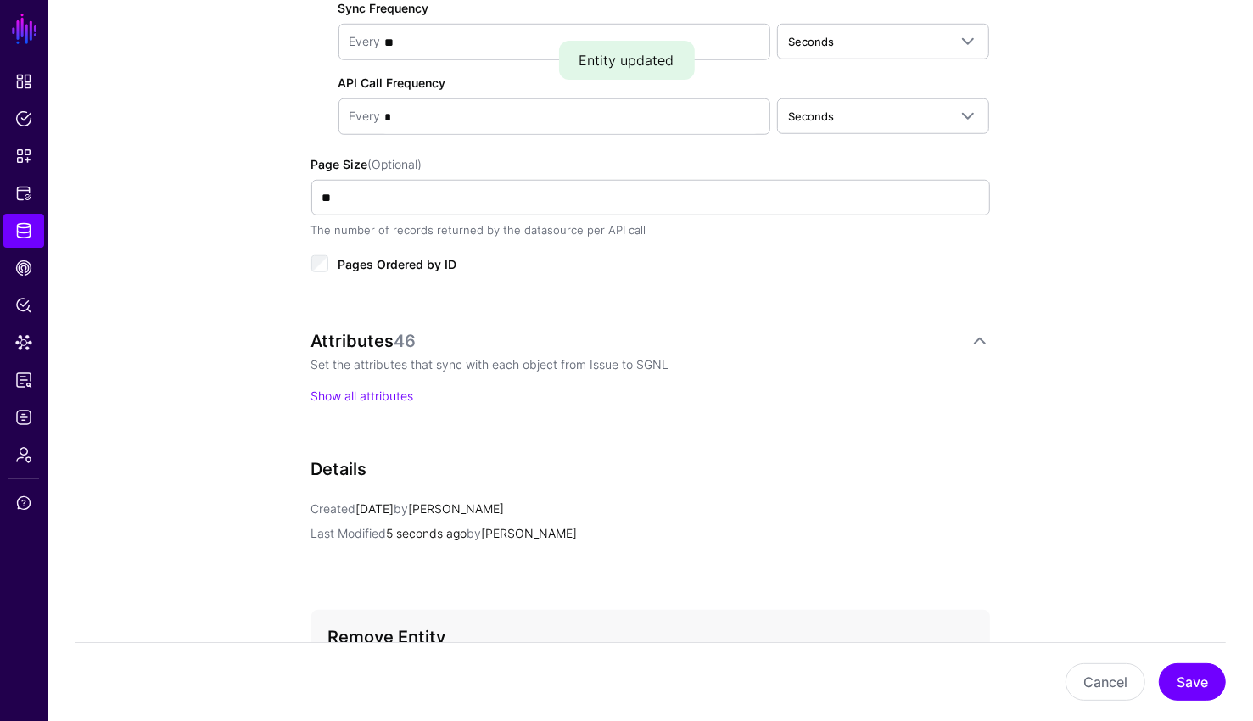
click at [394, 424] on div "Attributes 46 Set the attributes that sync with each object from Issue to SGNL …" at bounding box center [650, 385] width 678 height 108
click at [395, 400] on p "Show all attributes" at bounding box center [650, 396] width 678 height 18
click at [395, 395] on link "Show all attributes" at bounding box center [362, 395] width 103 height 14
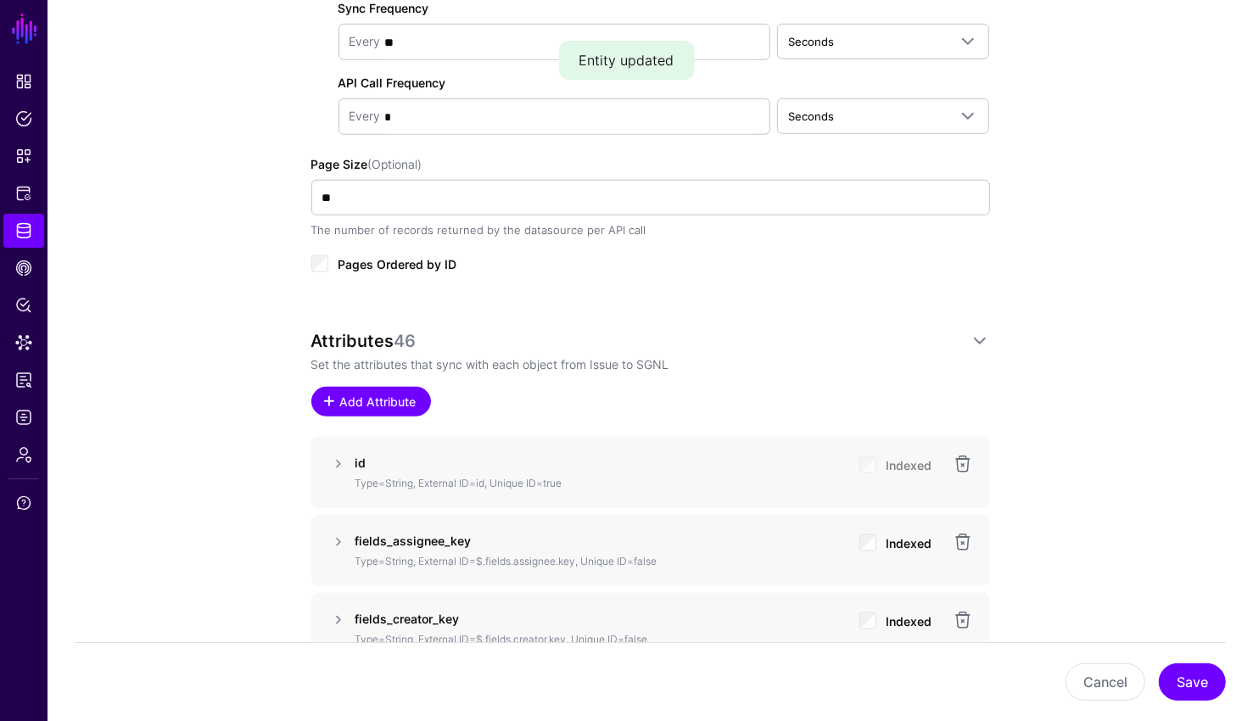
click at [359, 393] on span "Add Attribute" at bounding box center [378, 402] width 81 height 18
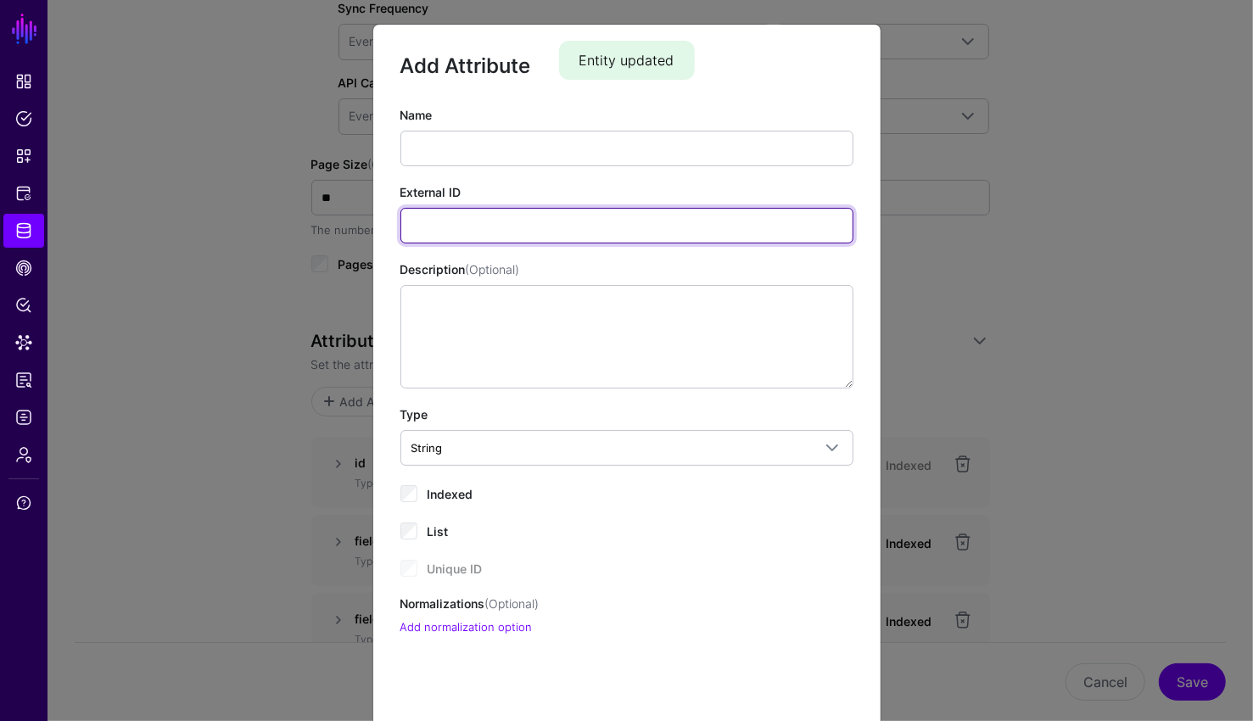
click at [495, 232] on input "External ID" at bounding box center [626, 226] width 453 height 36
paste input "**********"
type input "**********"
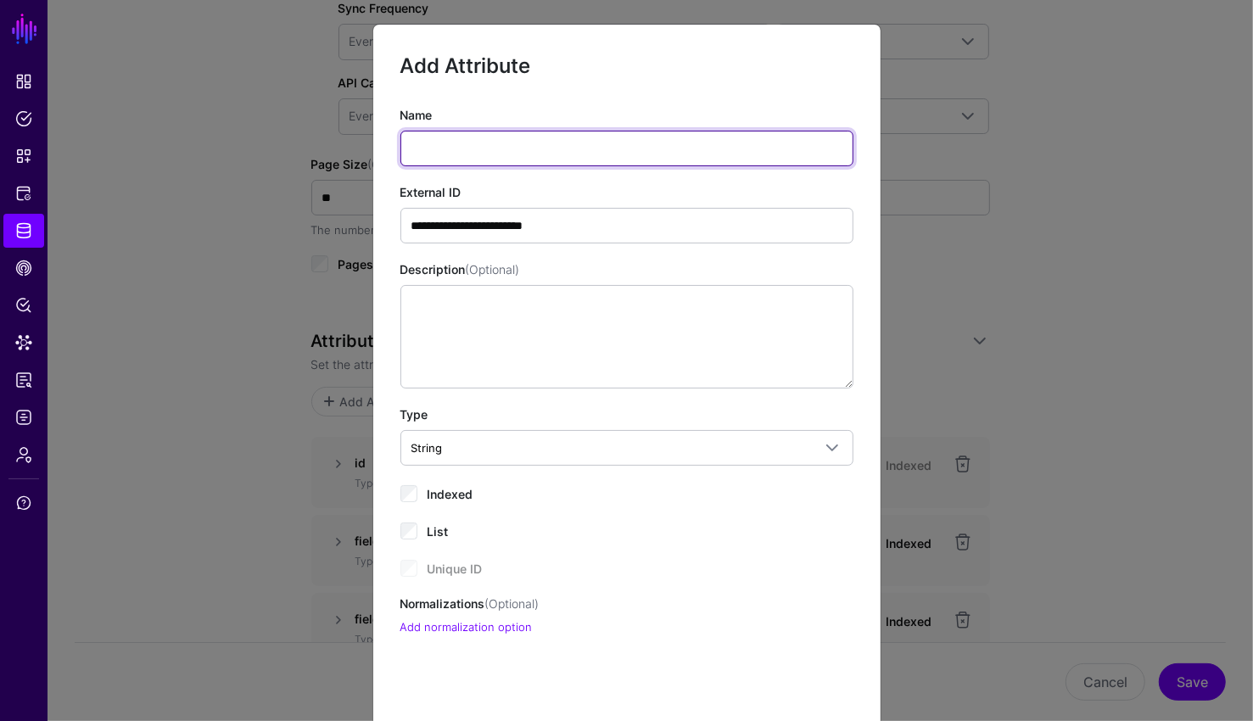
click at [539, 141] on input "Name" at bounding box center [626, 149] width 453 height 36
type input "*"
type input "**********"
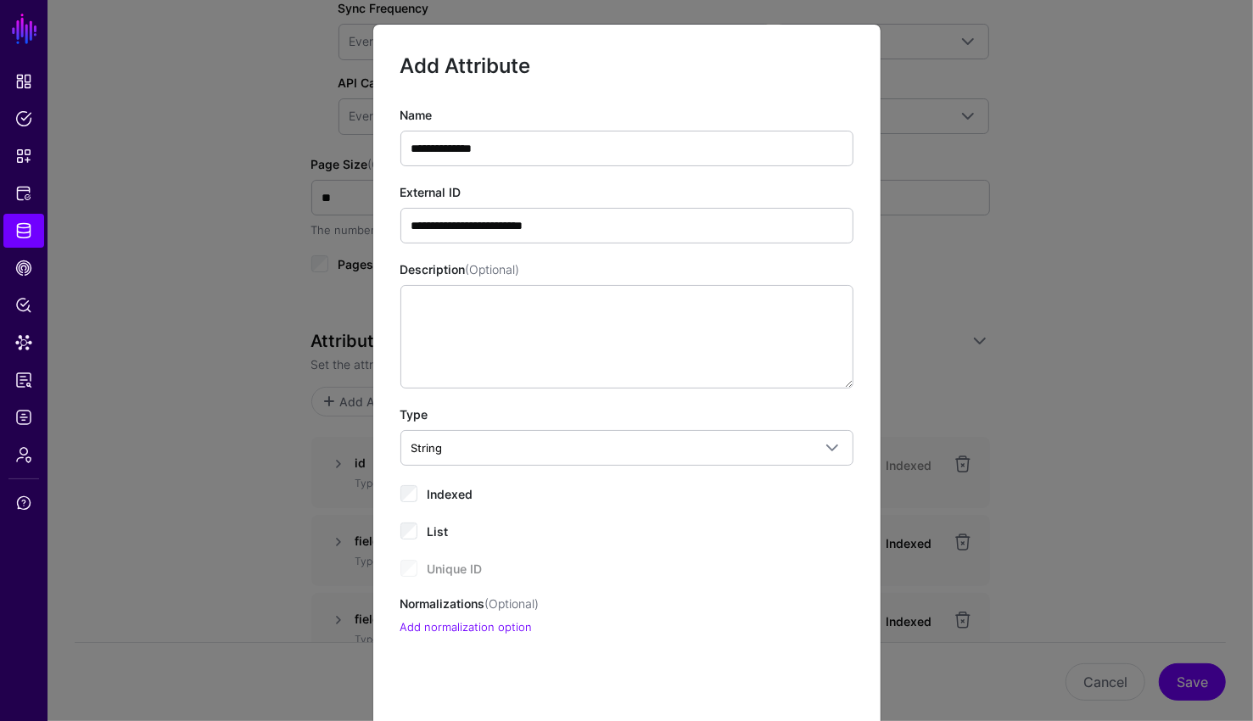
click at [447, 480] on div "**********" at bounding box center [626, 371] width 453 height 530
click at [444, 488] on span "Indexed" at bounding box center [450, 494] width 46 height 14
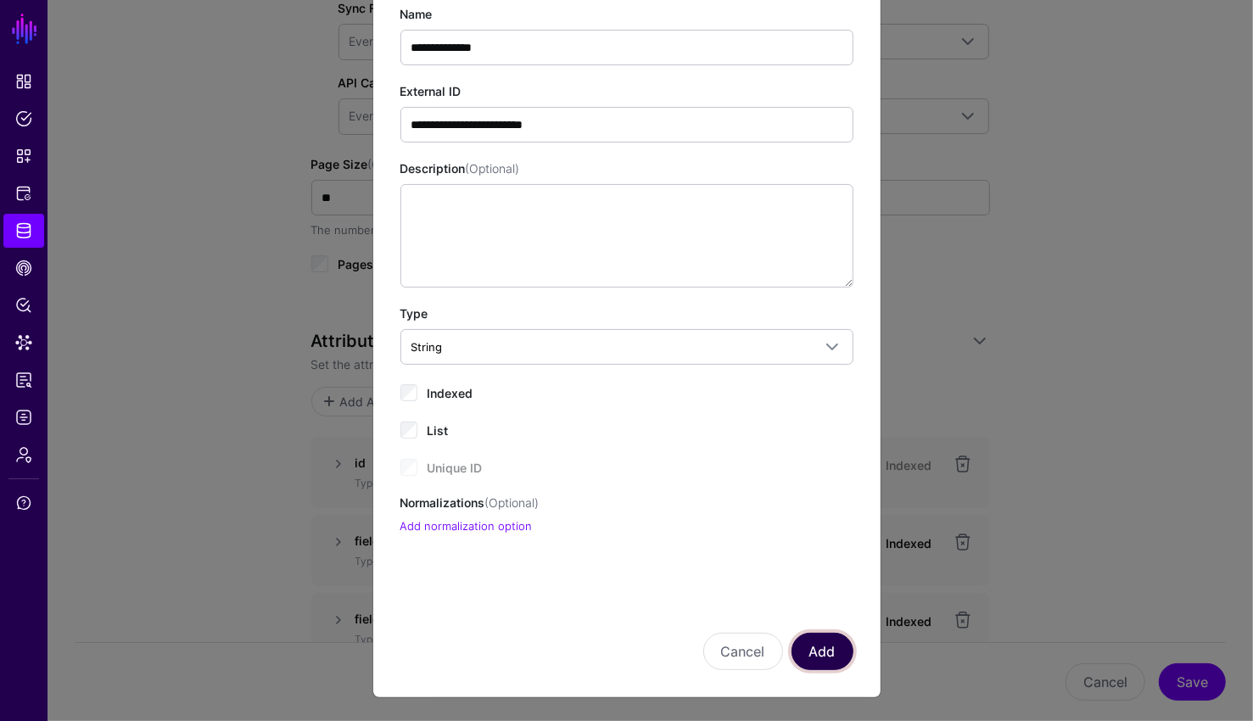
click at [820, 652] on button "Add" at bounding box center [822, 651] width 62 height 37
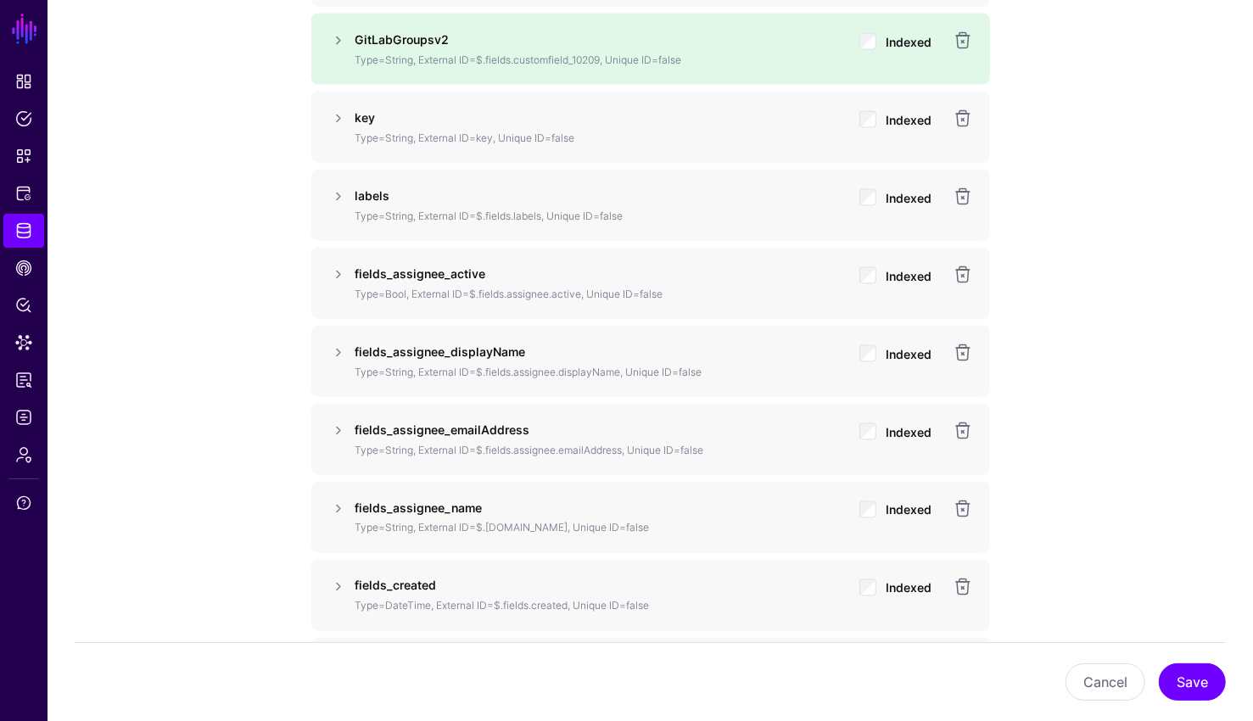
scroll to position [1795, 0]
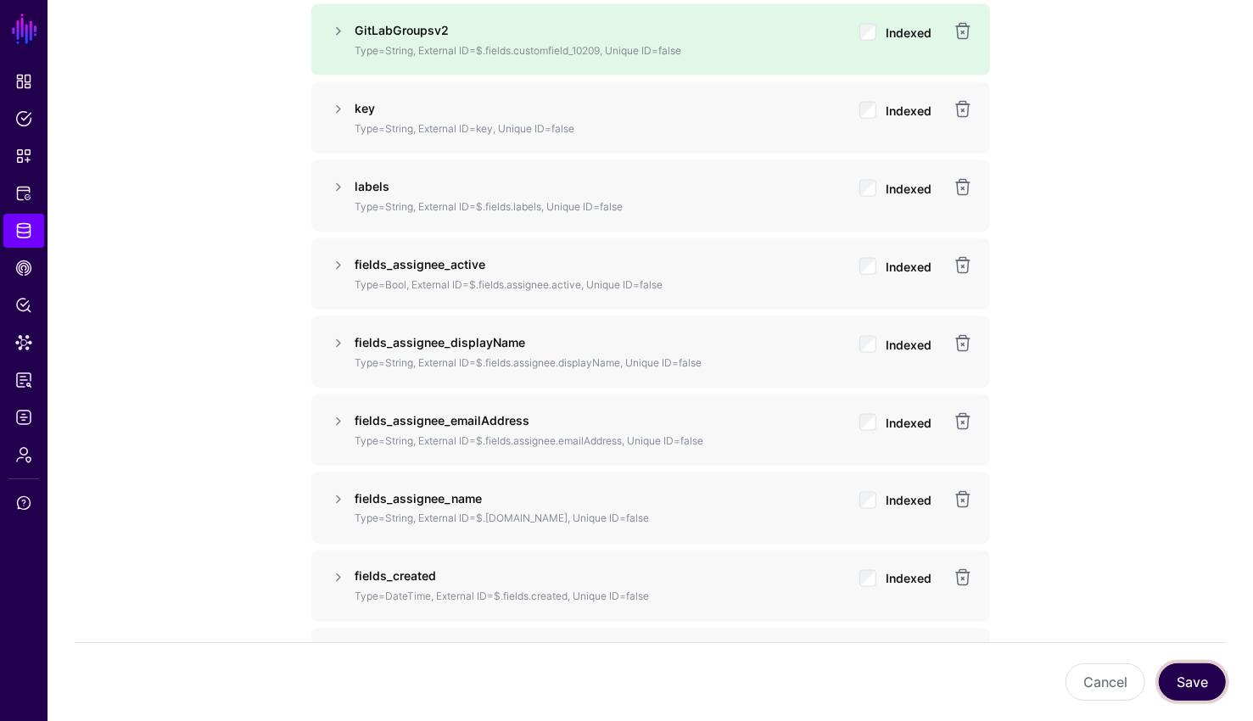
click at [1219, 678] on button "Save" at bounding box center [1191, 681] width 67 height 37
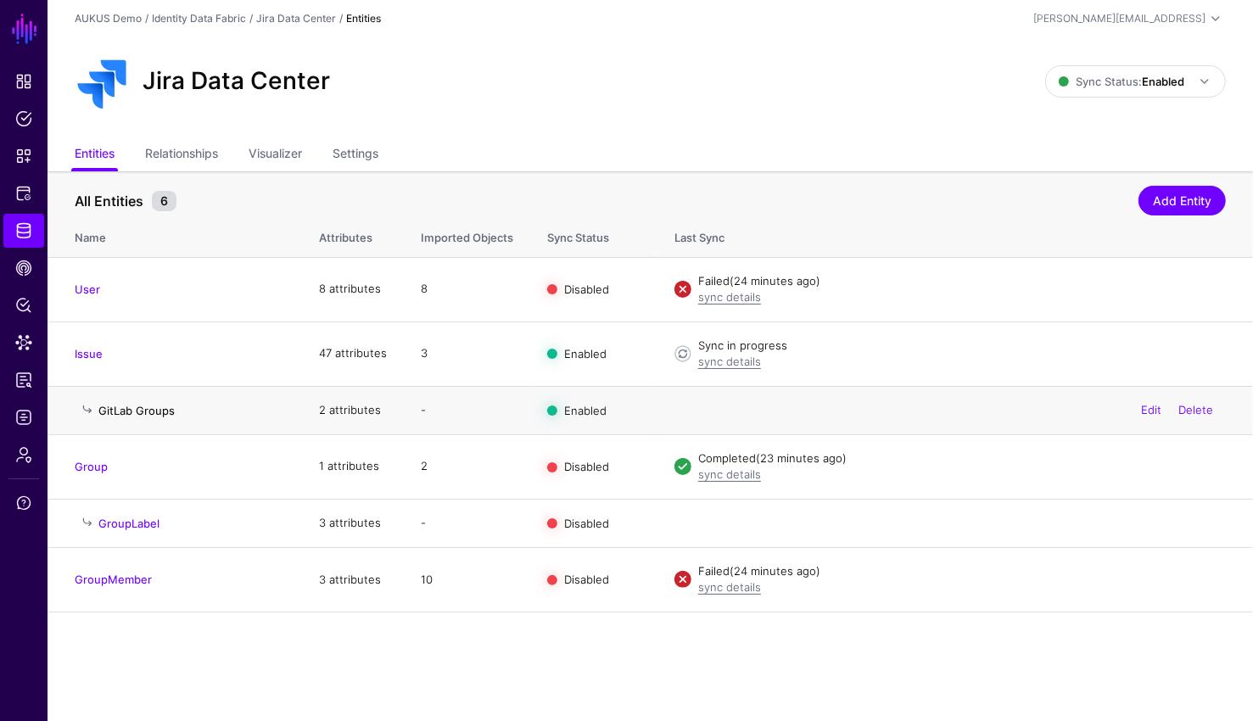
click at [127, 409] on link "GitLab Groups" at bounding box center [136, 411] width 76 height 14
click at [74, 367] on td "Issue" at bounding box center [174, 353] width 254 height 64
click at [83, 354] on link "Issue" at bounding box center [89, 354] width 28 height 14
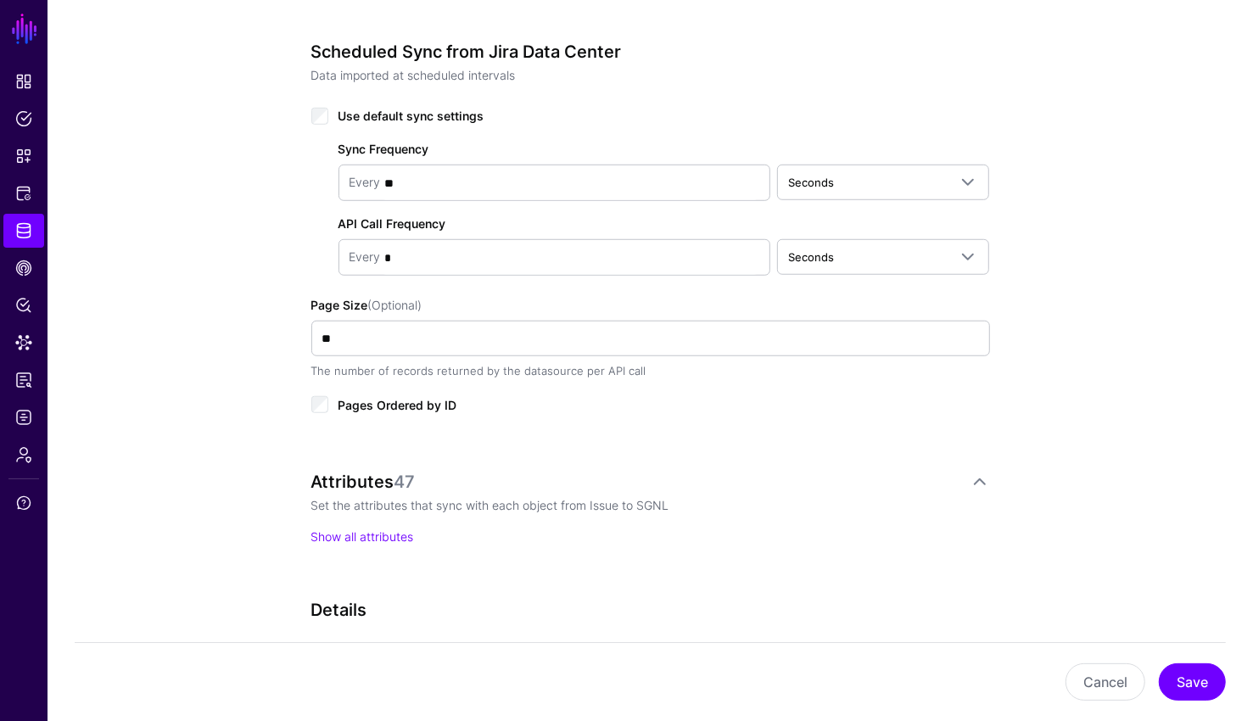
scroll to position [913, 0]
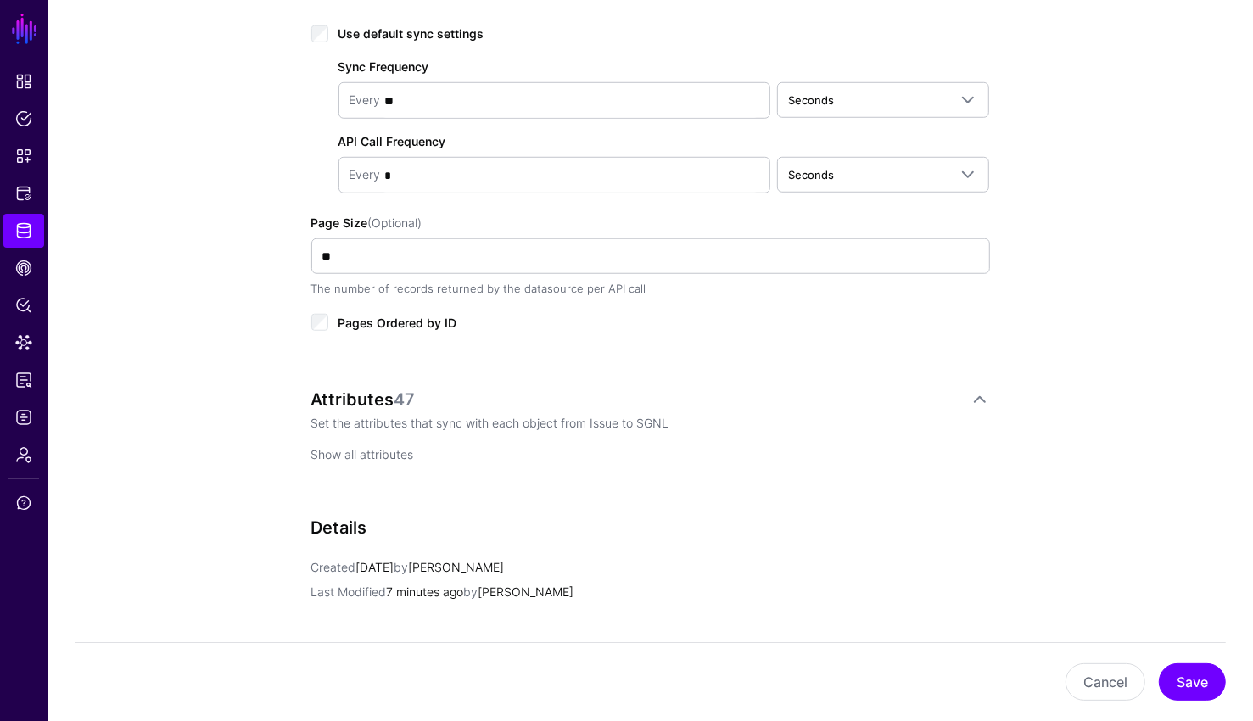
click at [387, 447] on link "Show all attributes" at bounding box center [362, 454] width 103 height 14
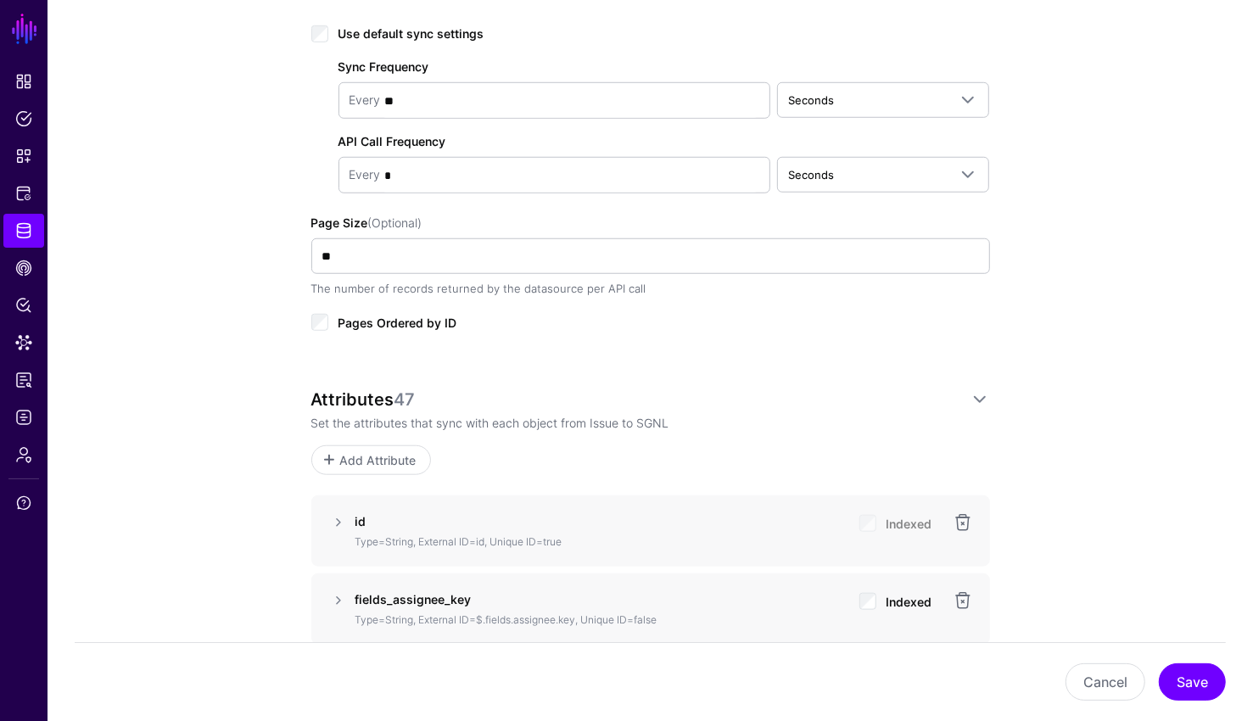
scroll to position [1325, 0]
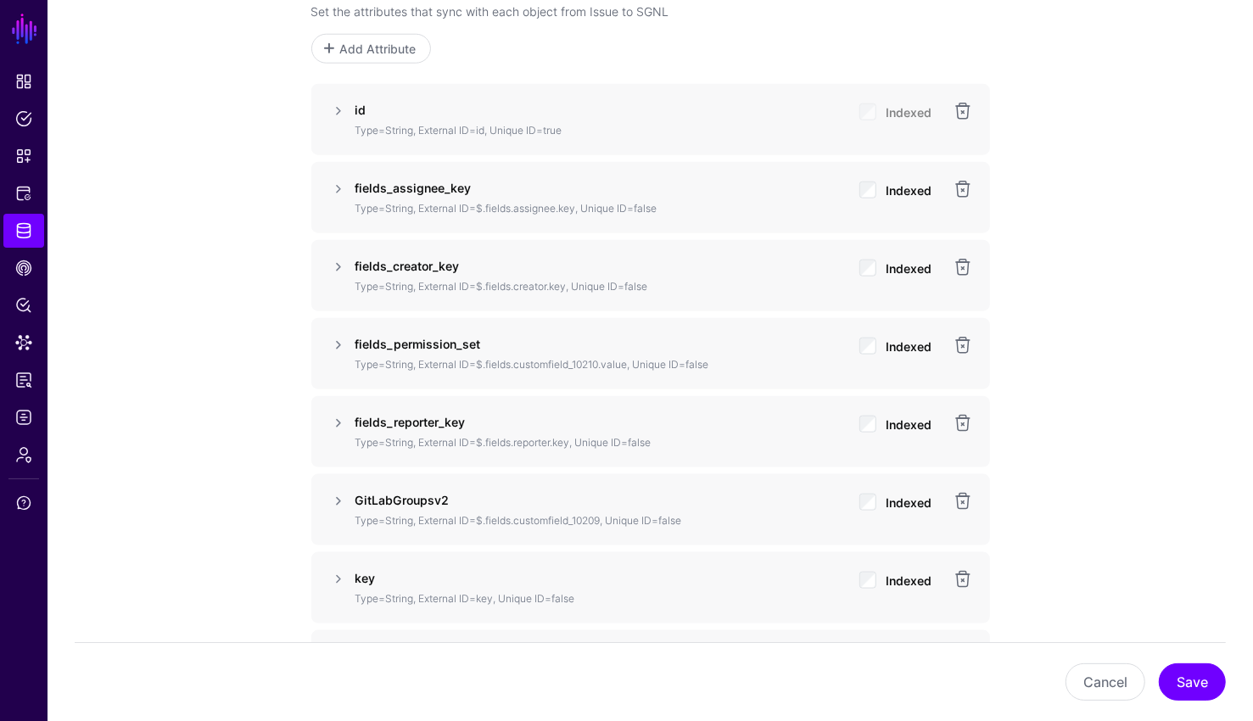
click at [627, 359] on p "Type=String, External ID=$.fields.customfield_10210.value, Unique ID=false" at bounding box center [600, 364] width 490 height 15
drag, startPoint x: 629, startPoint y: 359, endPoint x: 477, endPoint y: 359, distance: 151.8
click at [477, 359] on p "Type=String, External ID=$.fields.customfield_10210.value, Unique ID=false" at bounding box center [600, 364] width 490 height 15
copy p "$.fields.customfield_10210.value"
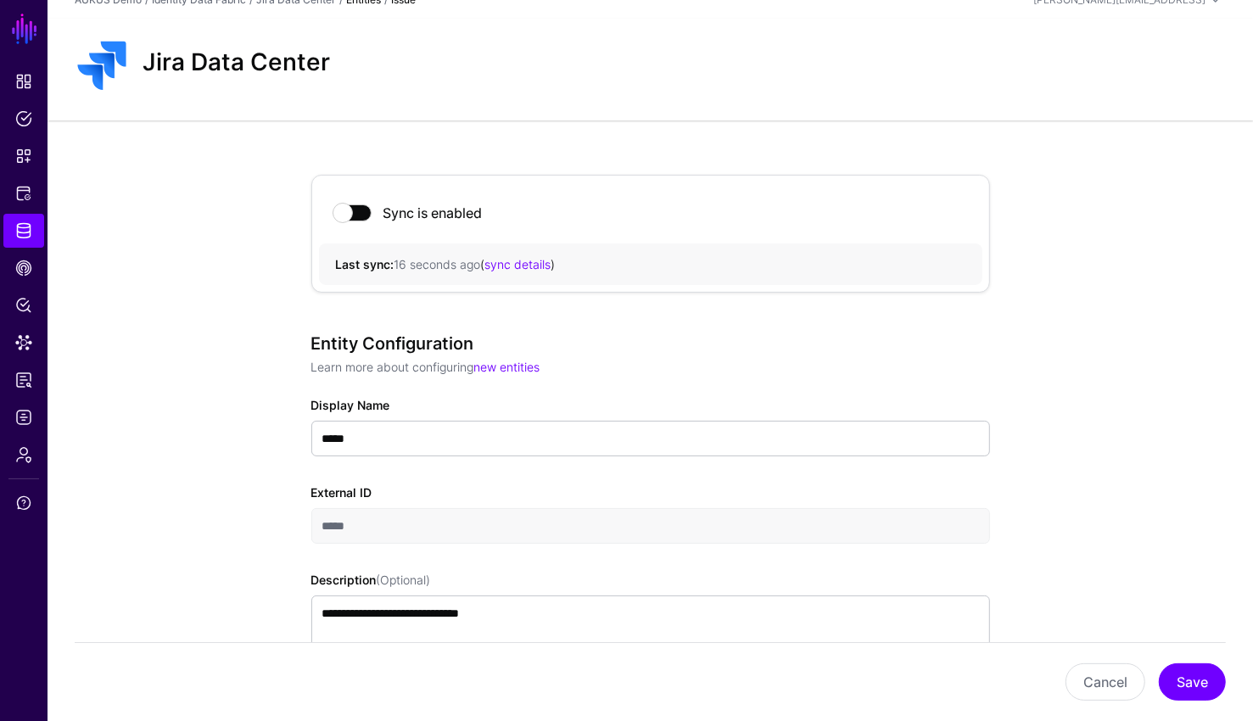
scroll to position [0, 0]
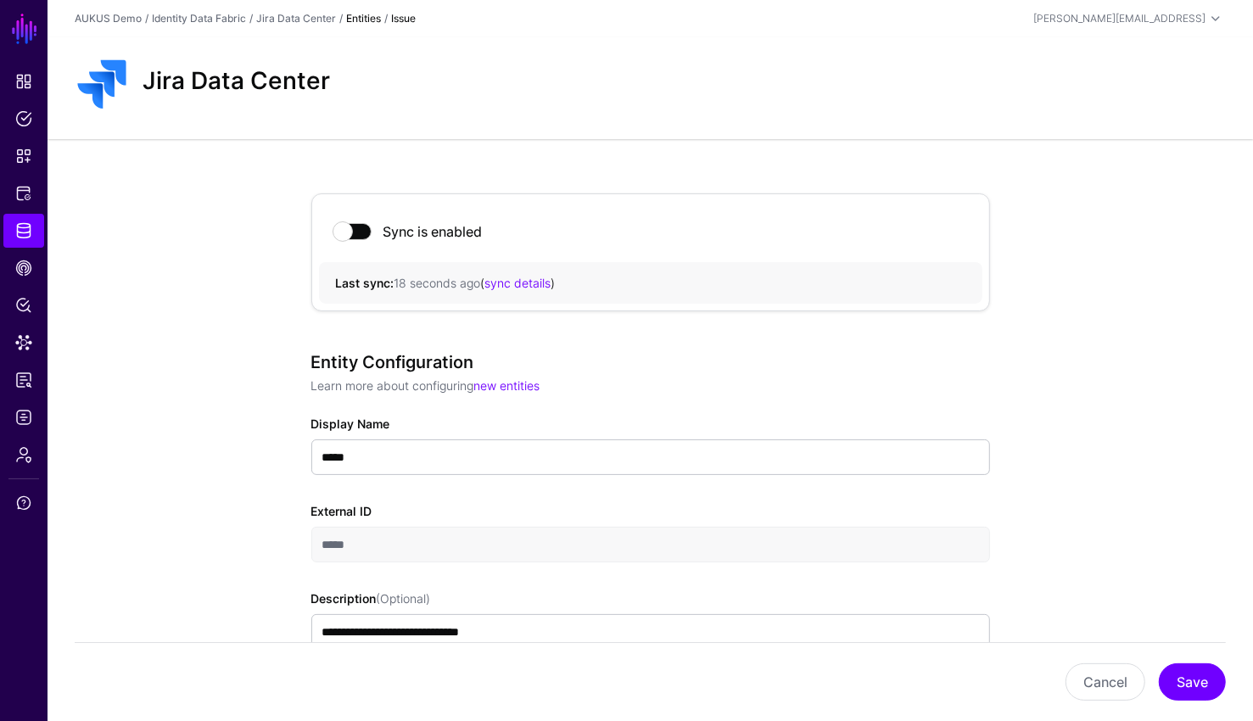
click at [407, 20] on strong "Issue" at bounding box center [403, 18] width 25 height 13
click at [370, 21] on strong "Entities" at bounding box center [363, 18] width 35 height 13
click at [282, 18] on link "Jira Data Center" at bounding box center [296, 18] width 80 height 13
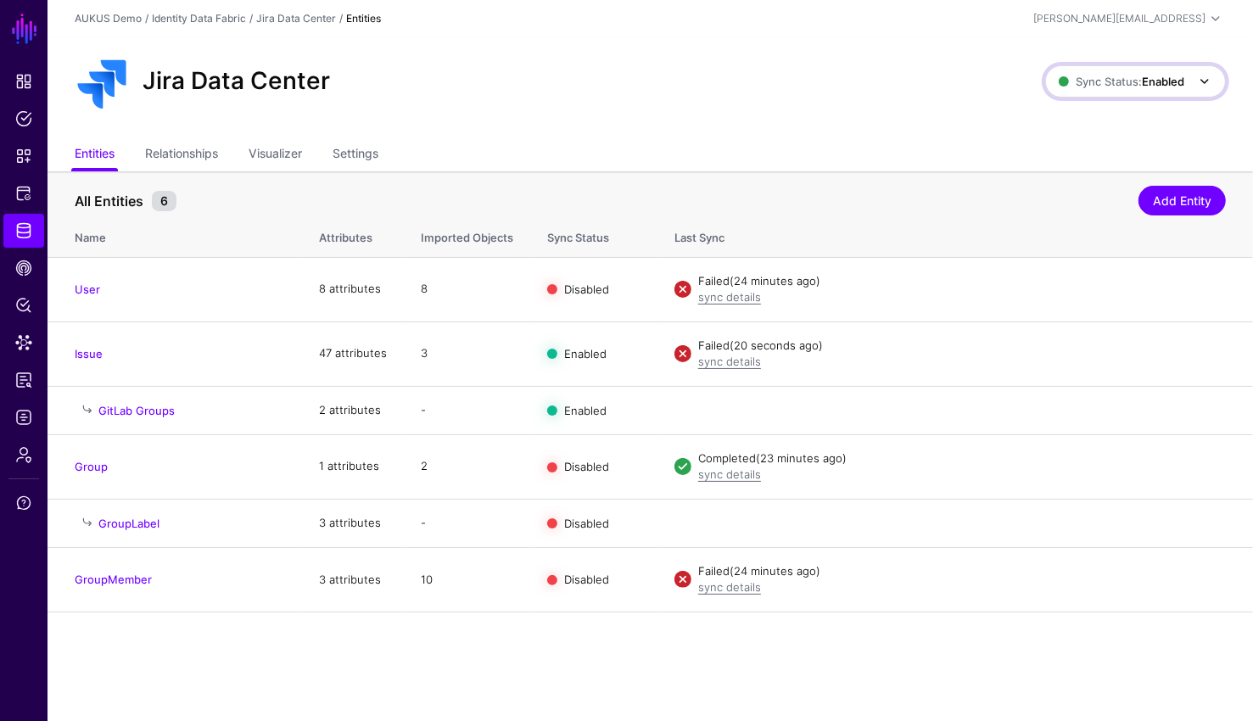
click at [1125, 67] on link "Sync Status: Enabled" at bounding box center [1135, 81] width 181 height 32
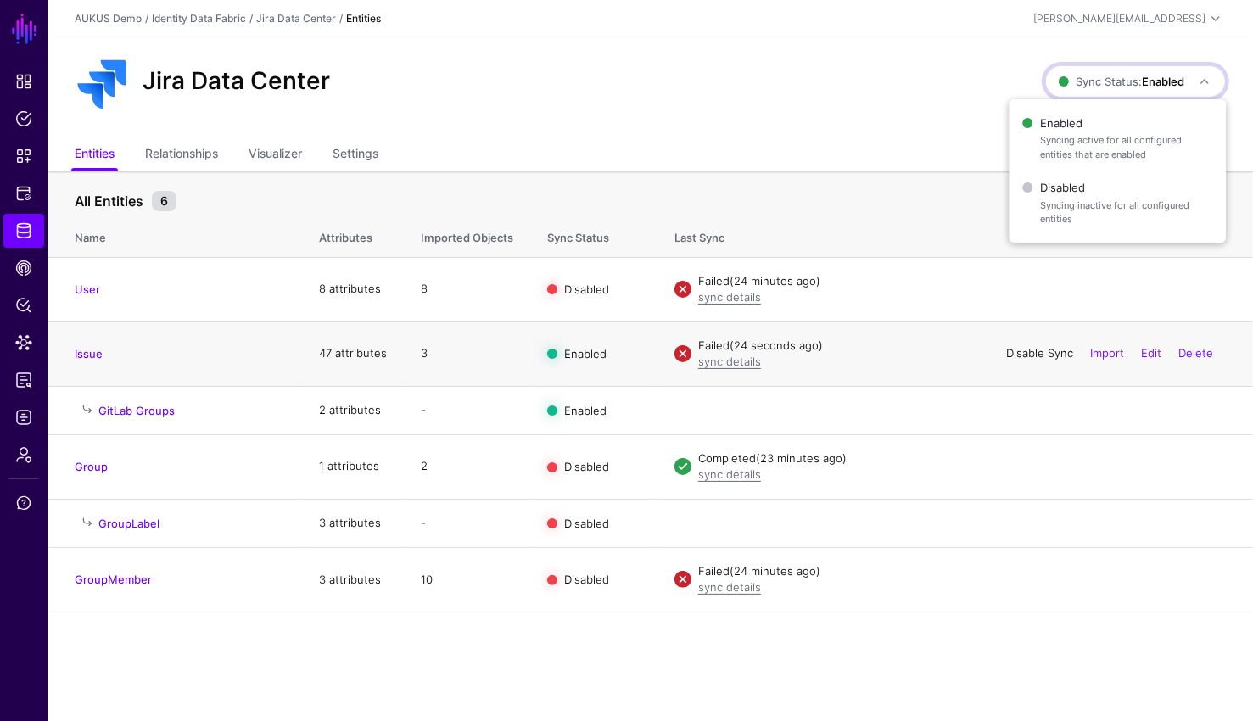
click at [1033, 357] on link "Disable Sync" at bounding box center [1039, 353] width 67 height 14
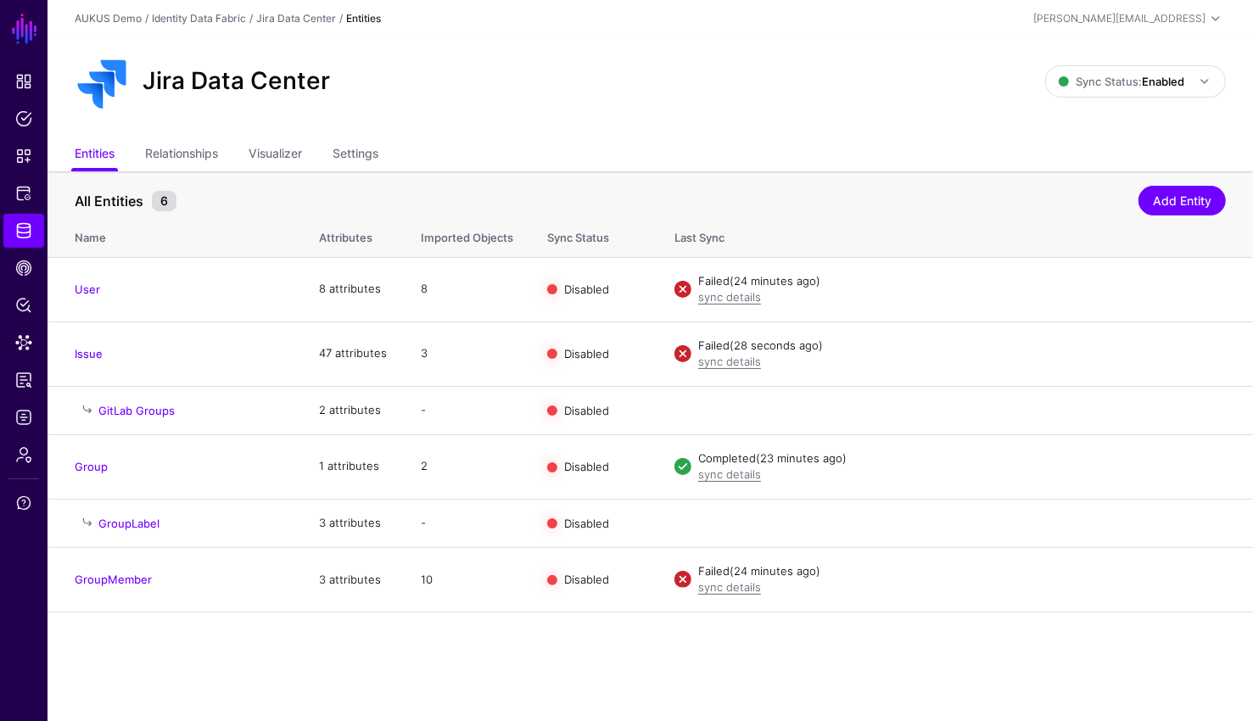
click at [0, 0] on link "Enable Sync" at bounding box center [0, 0] width 0 height 0
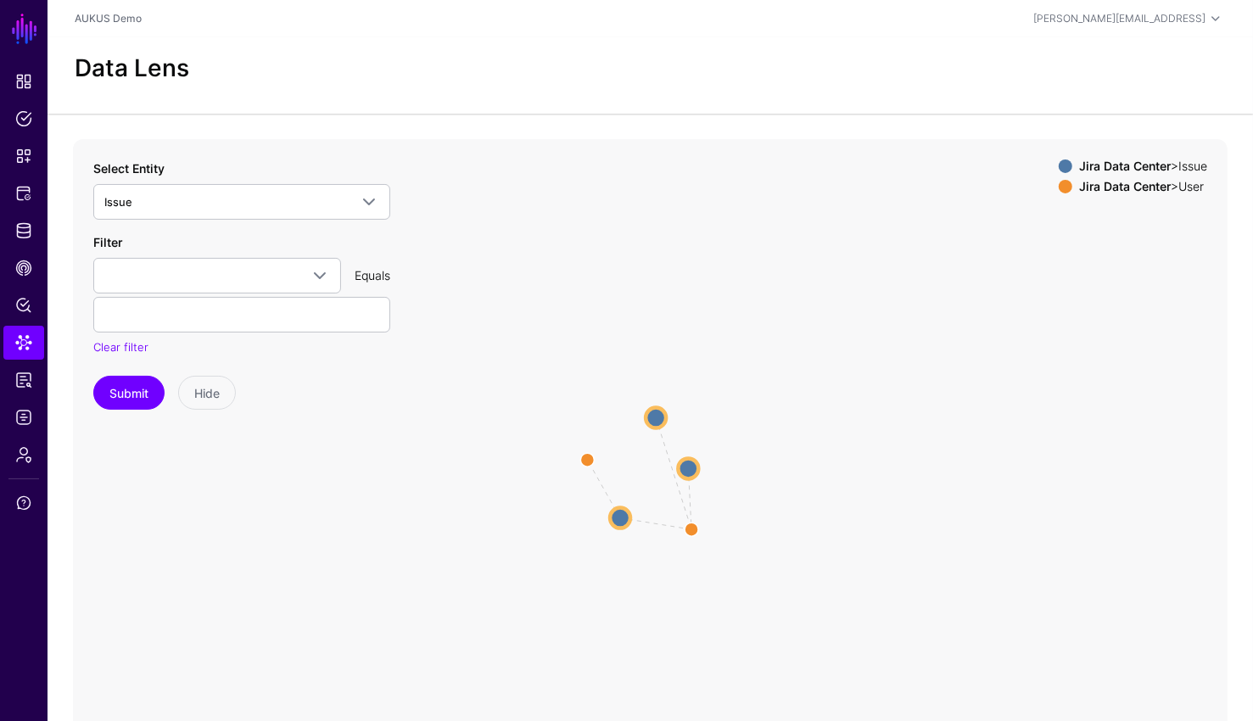
click at [616, 522] on circle at bounding box center [620, 517] width 20 height 20
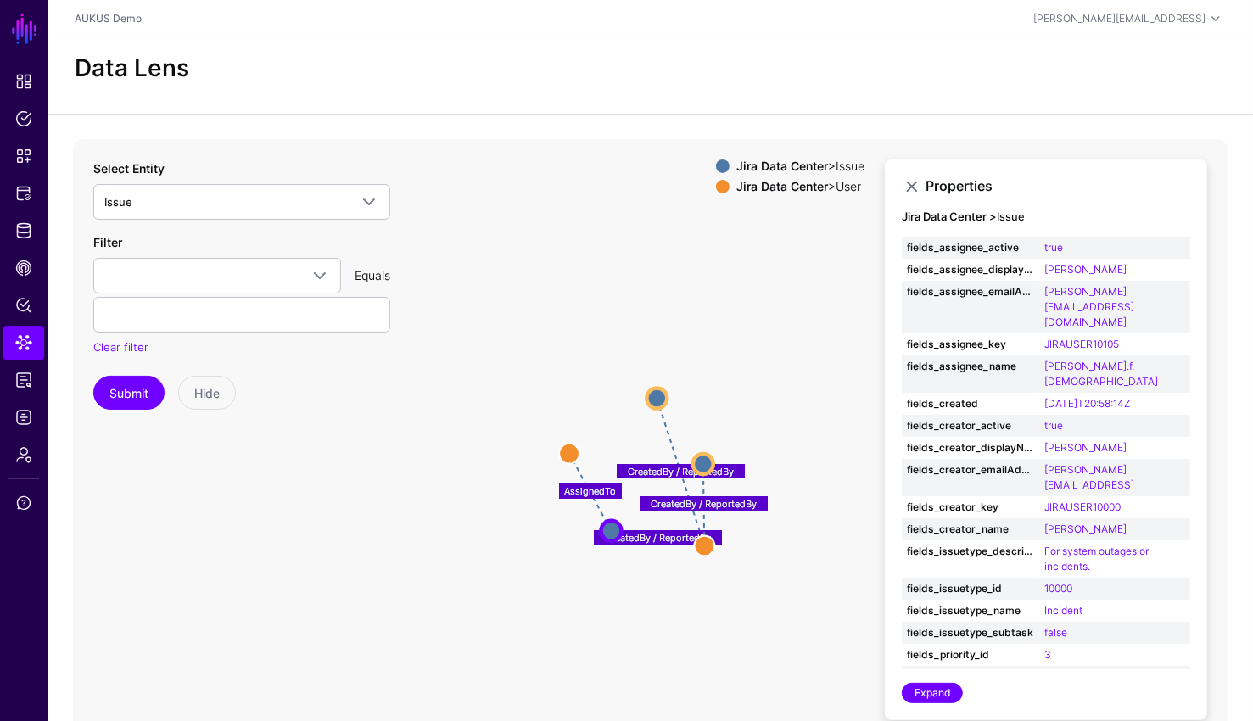
click at [627, 261] on icon "CreatedBy / ReportedBy CreatedBy / ReportedBy AssignedTo CreatedBy / ReportedBy…" at bounding box center [650, 478] width 1154 height 678
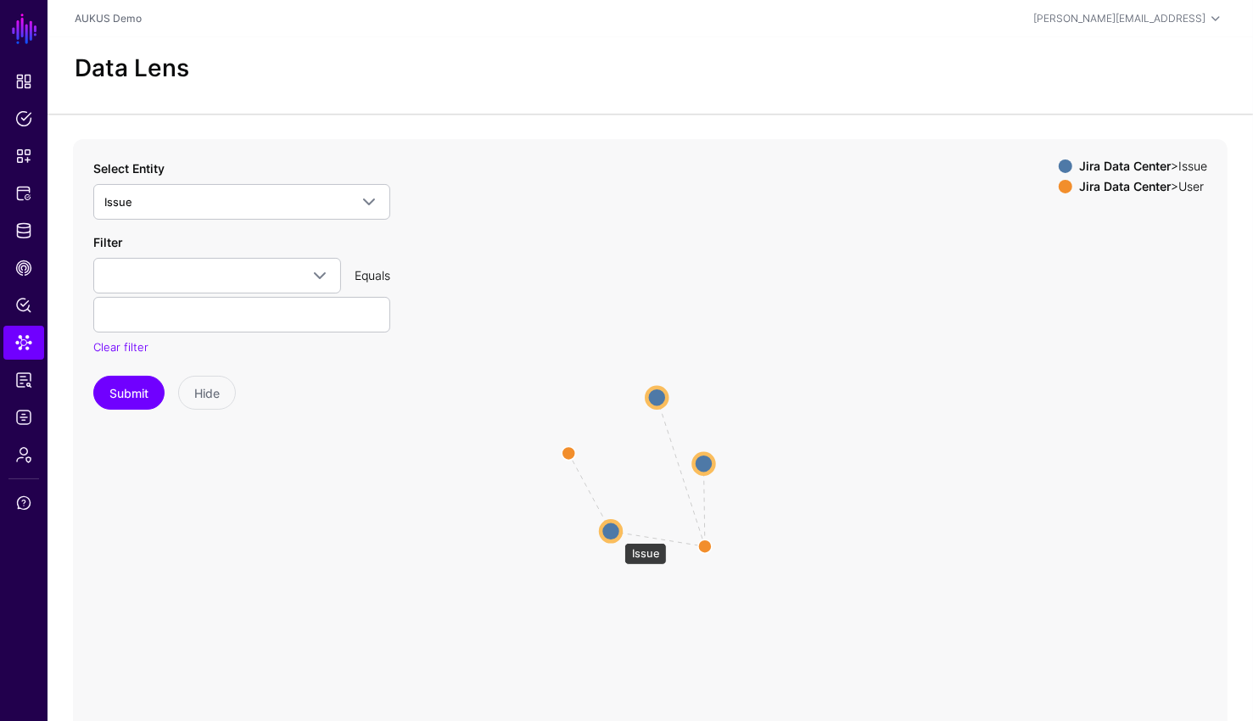
click at [616, 534] on circle at bounding box center [610, 531] width 20 height 20
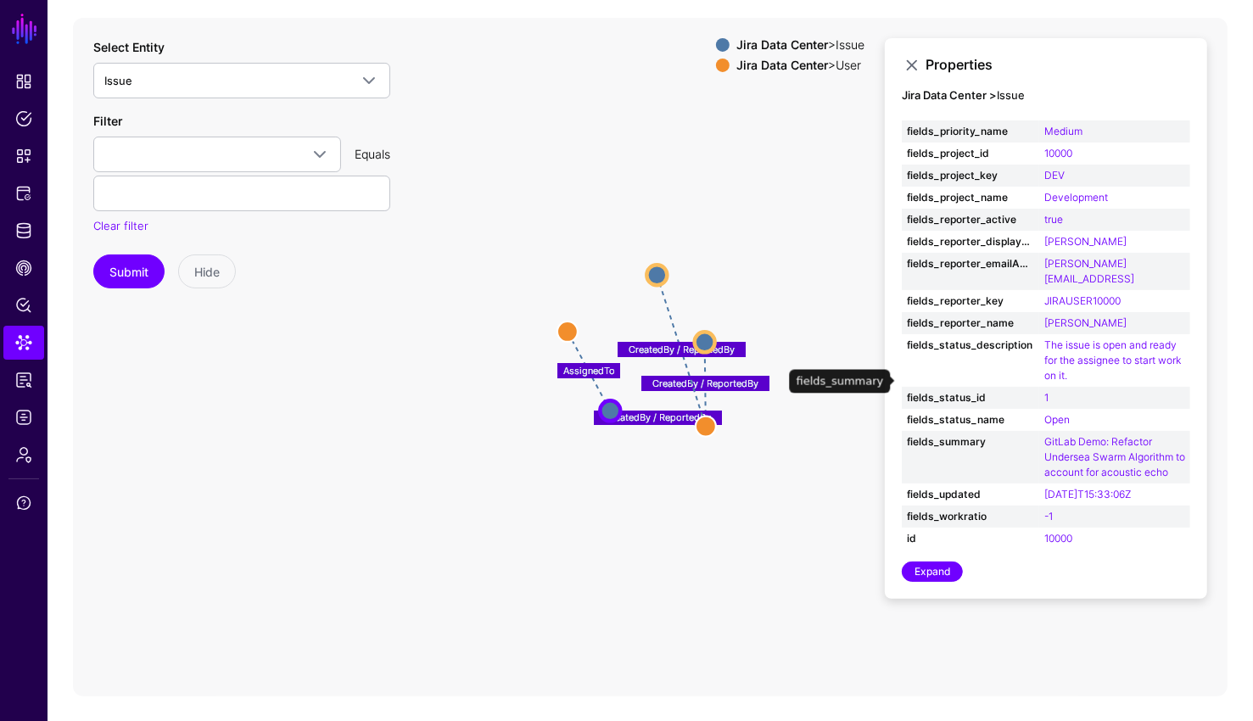
scroll to position [445, 0]
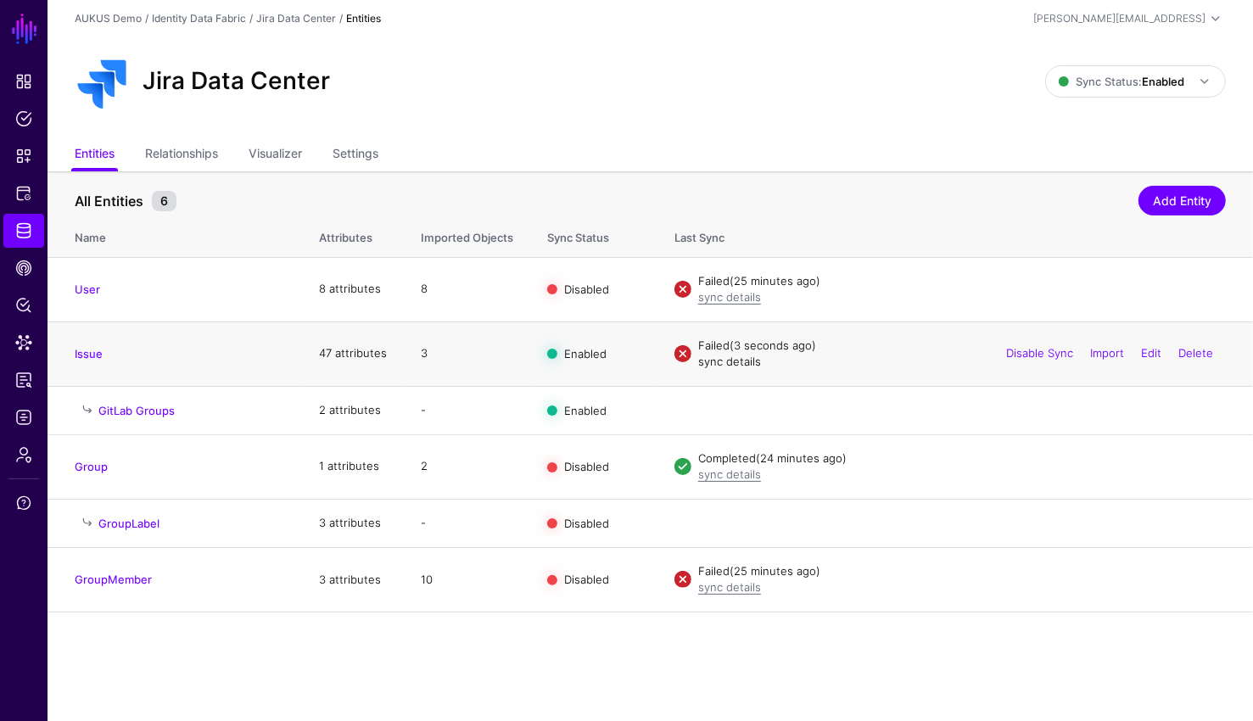
click at [740, 361] on link "sync details" at bounding box center [729, 361] width 63 height 14
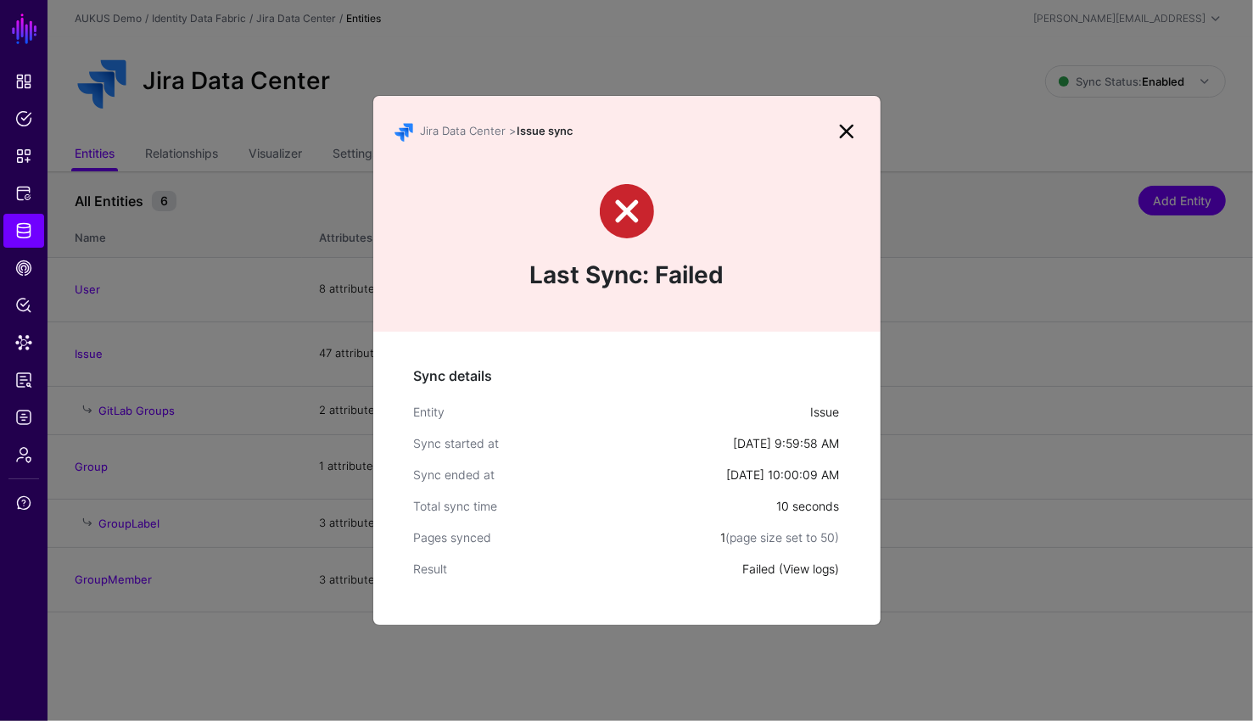
click at [816, 569] on link "View logs" at bounding box center [810, 568] width 52 height 14
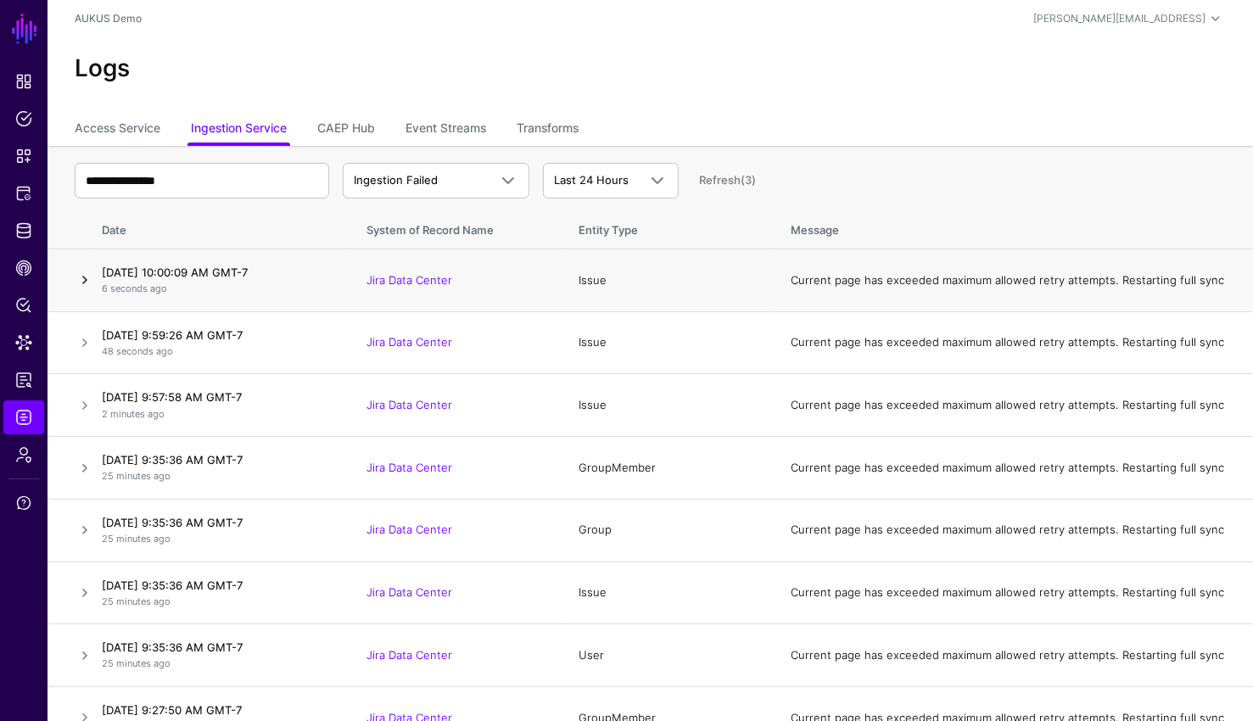
click at [86, 277] on link at bounding box center [85, 280] width 20 height 20
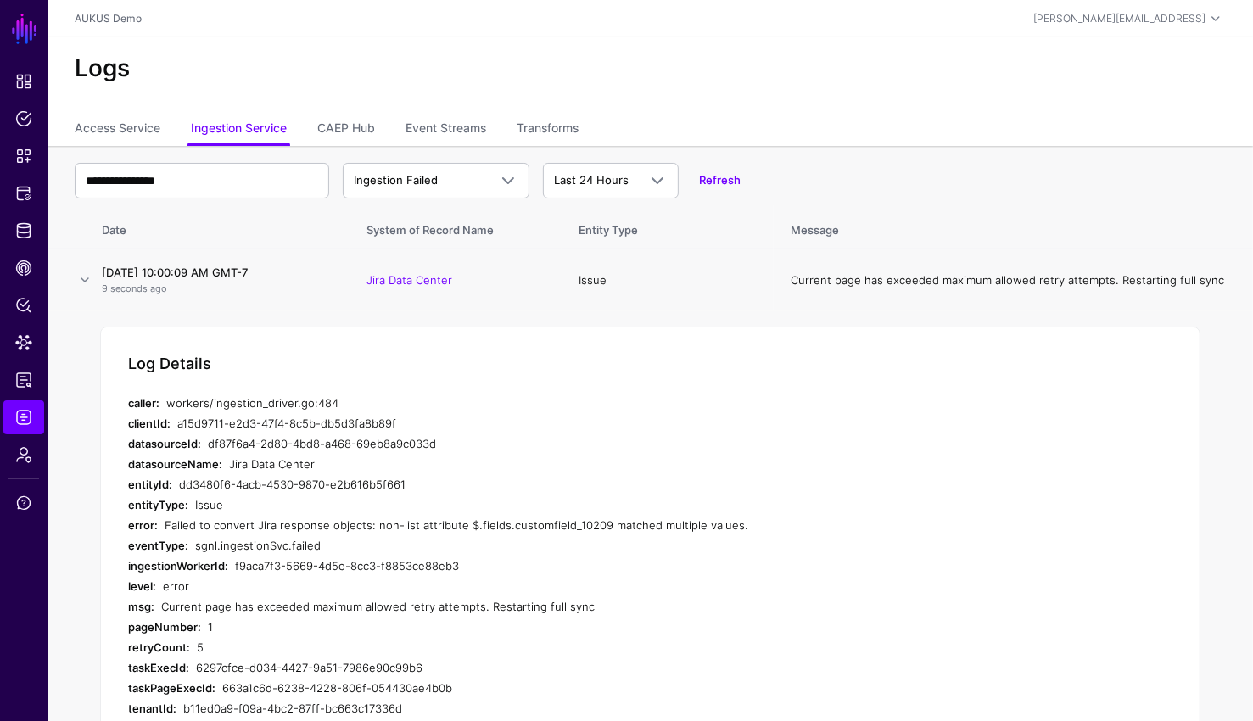
click at [748, 528] on div "Failed to convert Jira response objects: non-list attribute $.fields.customfiel…" at bounding box center [486, 525] width 642 height 20
click at [19, 226] on span "Identity Data Fabric" at bounding box center [23, 230] width 17 height 17
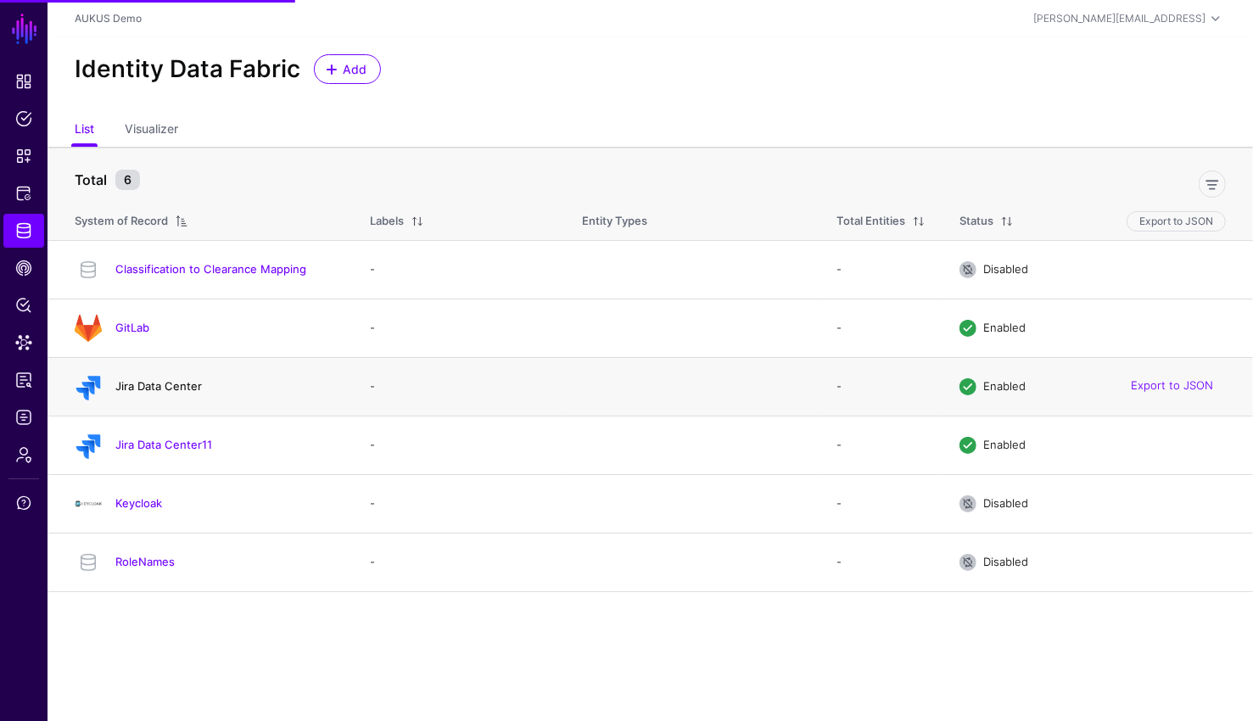
click at [172, 381] on link "Jira Data Center" at bounding box center [158, 386] width 87 height 14
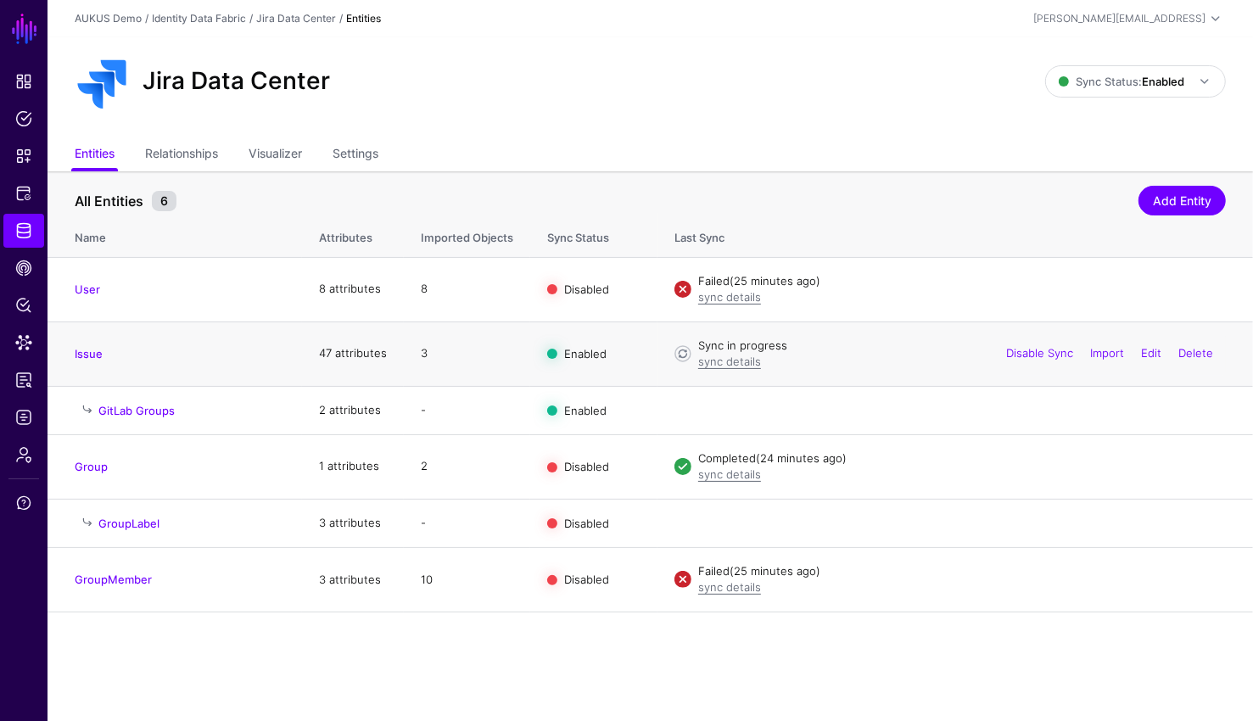
click at [89, 346] on h4 "Issue" at bounding box center [180, 353] width 210 height 15
click at [126, 411] on link "GitLab Groups" at bounding box center [136, 411] width 76 height 14
click at [80, 347] on link "Issue" at bounding box center [89, 354] width 28 height 14
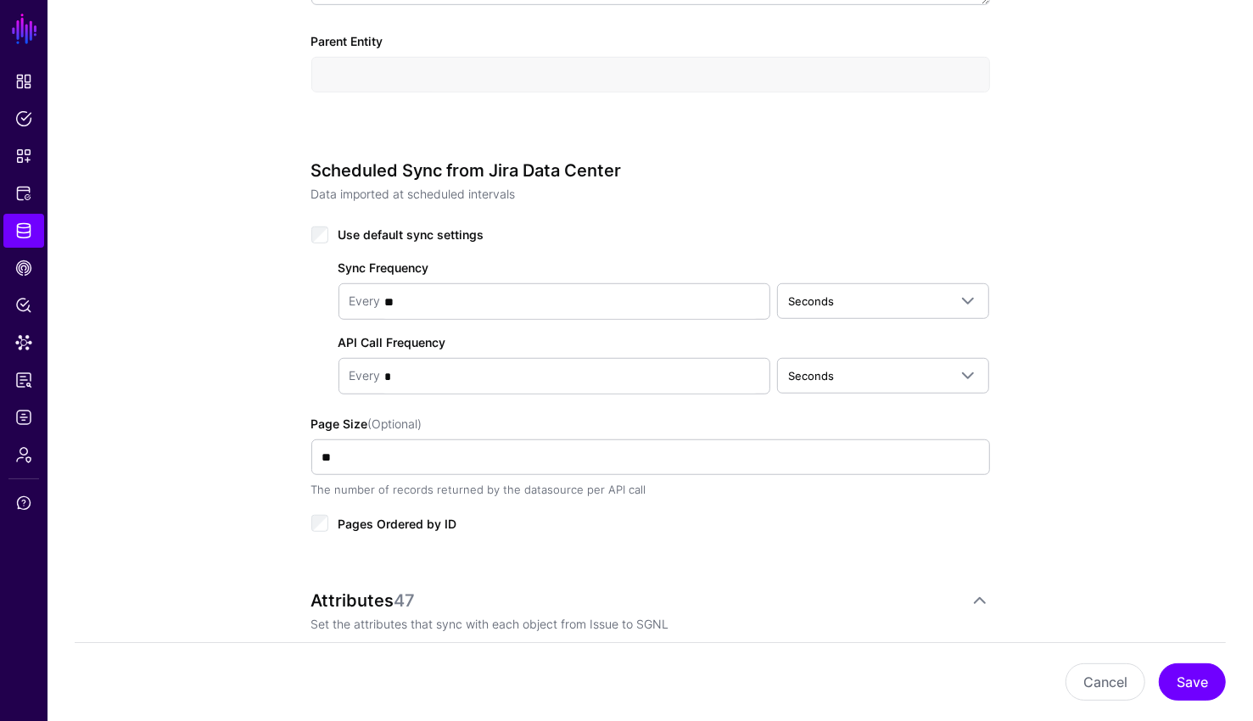
scroll to position [864, 0]
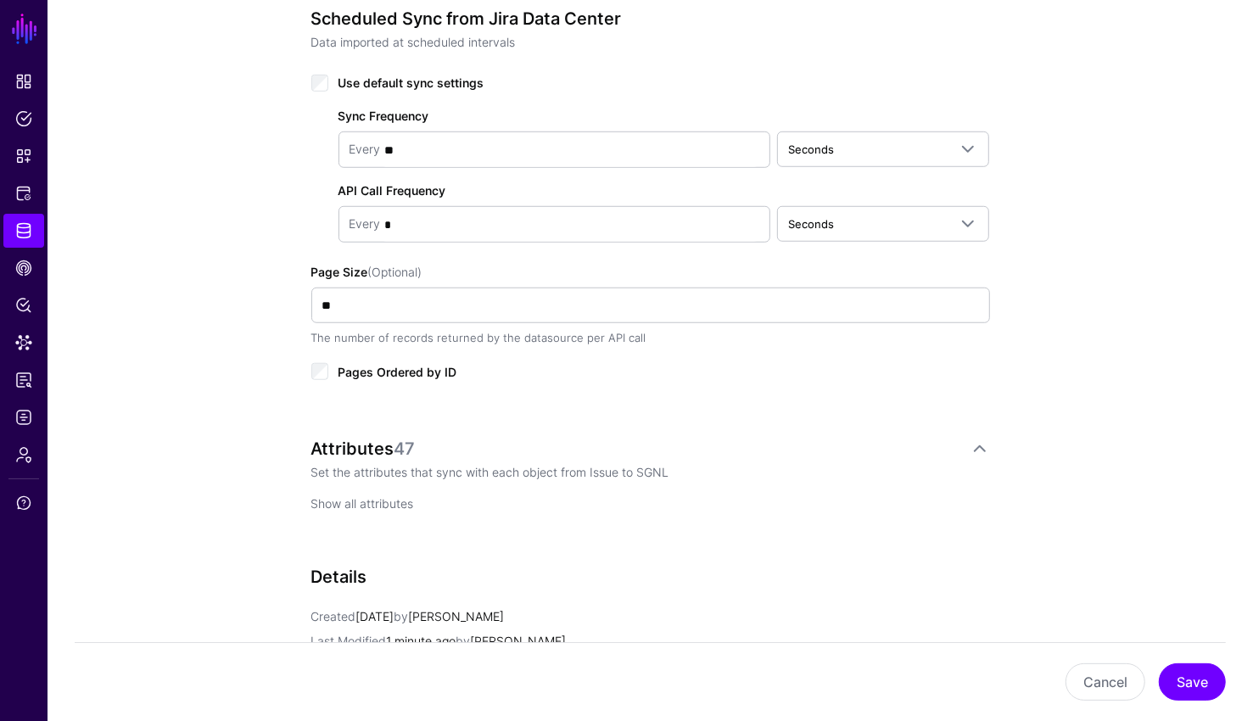
click at [338, 496] on link "Show all attributes" at bounding box center [362, 503] width 103 height 14
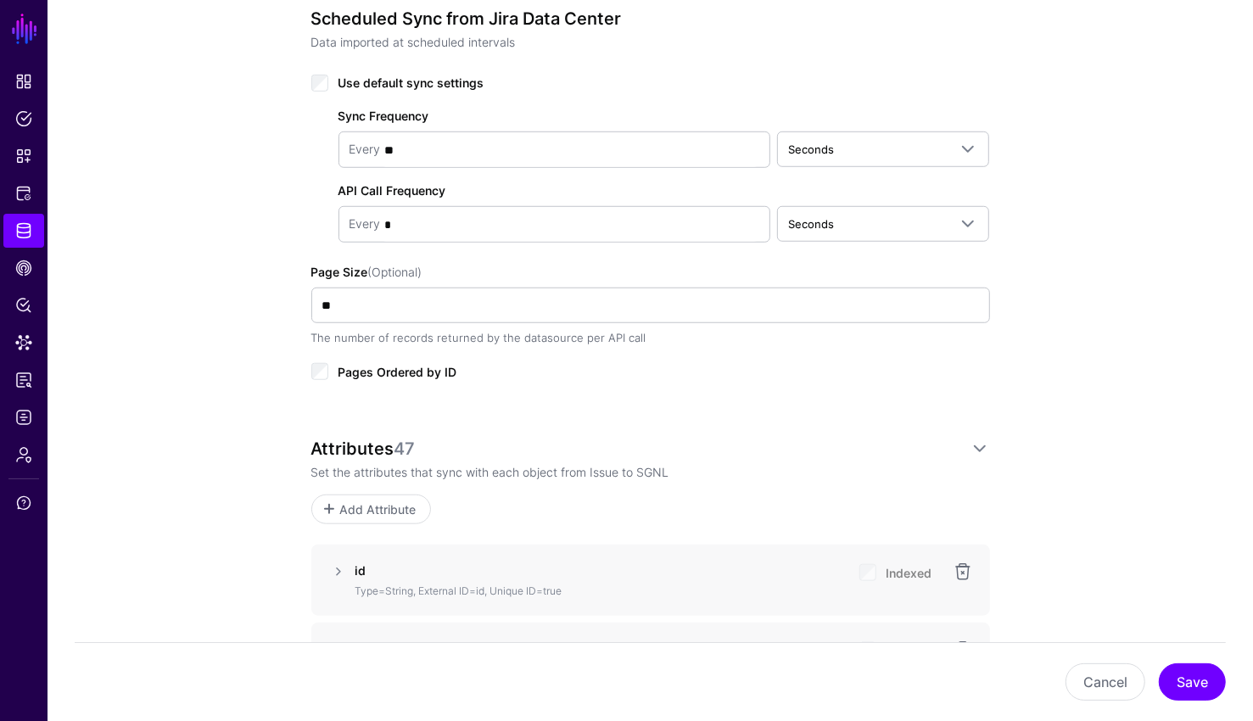
scroll to position [1481, 0]
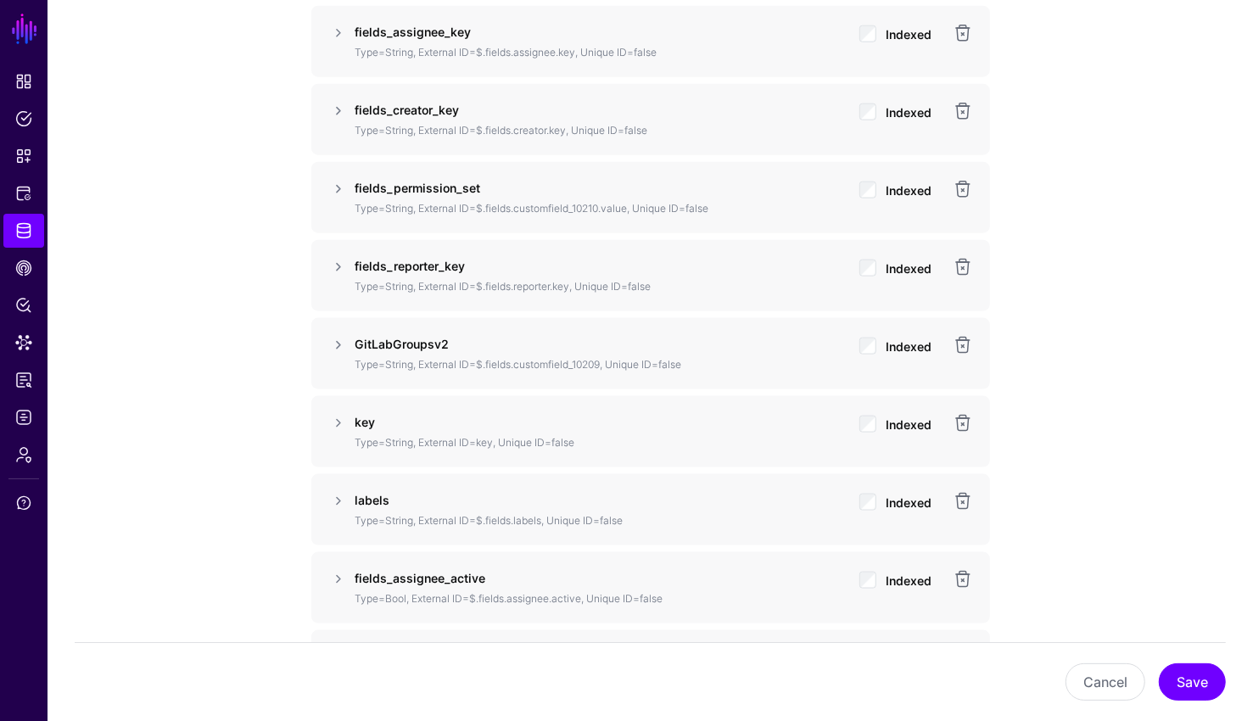
click at [687, 348] on p "GitLabGroupsv2" at bounding box center [600, 344] width 490 height 18
drag, startPoint x: 604, startPoint y: 358, endPoint x: 479, endPoint y: 360, distance: 124.7
click at [479, 360] on p "Type=String, External ID=$.fields.customfield_10209, Unique ID=false" at bounding box center [600, 364] width 490 height 15
copy p "$.fields.customfield_10209"
click at [965, 343] on link at bounding box center [962, 345] width 20 height 20
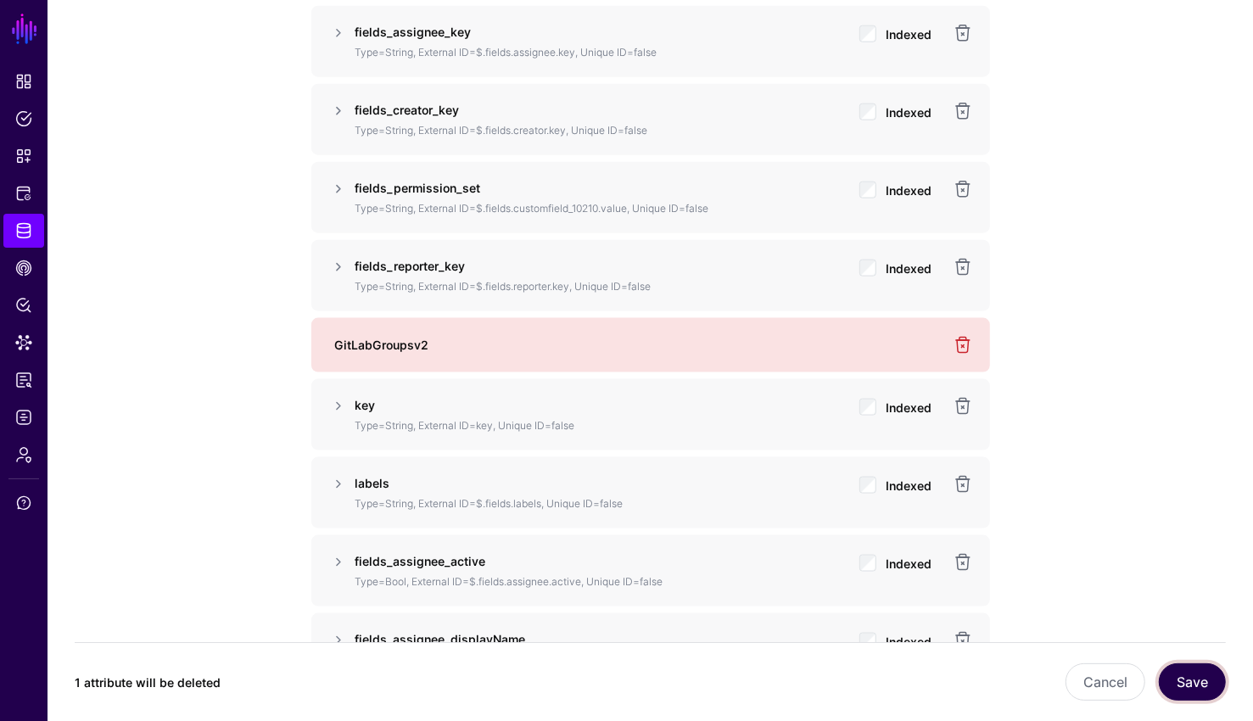
click at [1198, 684] on button "Save" at bounding box center [1191, 681] width 67 height 37
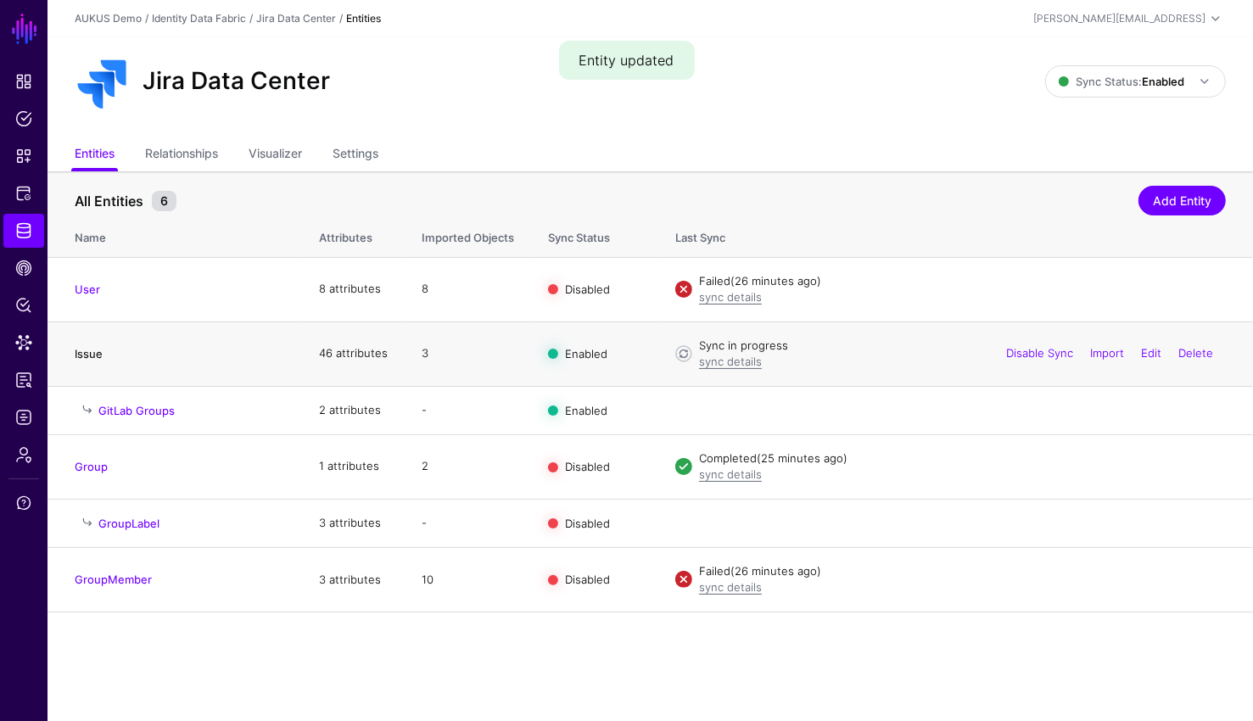
click at [89, 356] on link "Issue" at bounding box center [89, 354] width 28 height 14
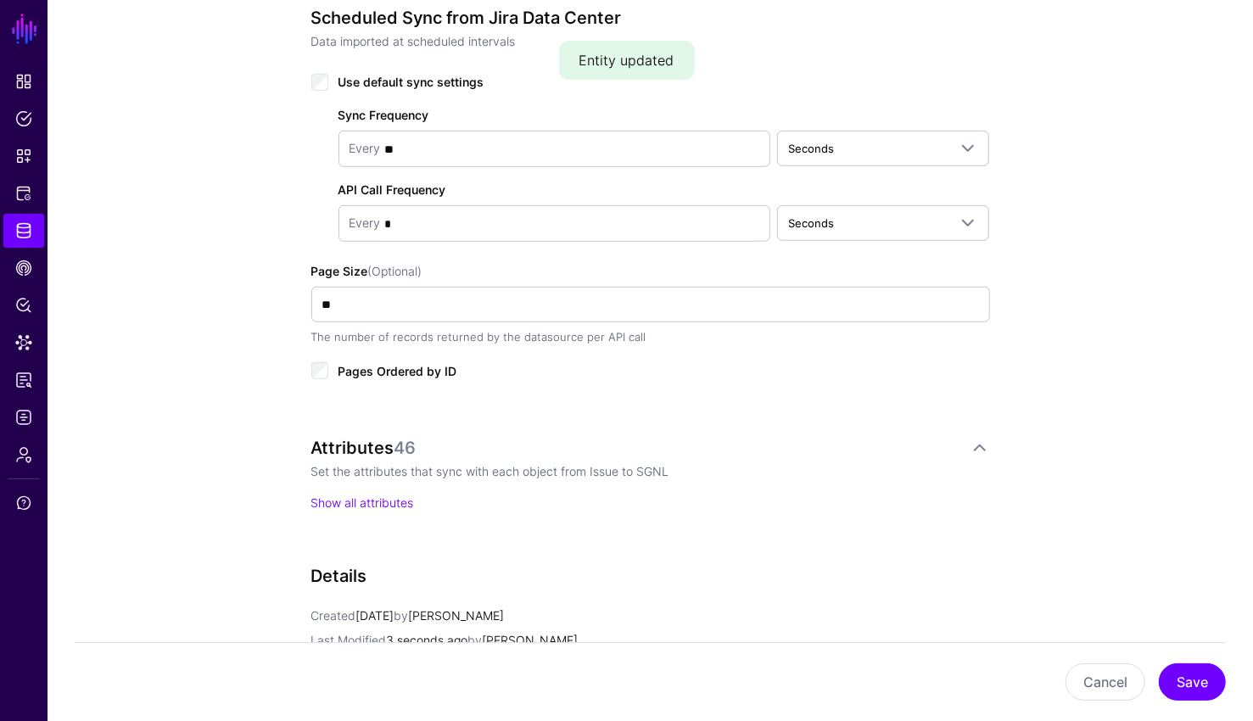
scroll to position [885, 0]
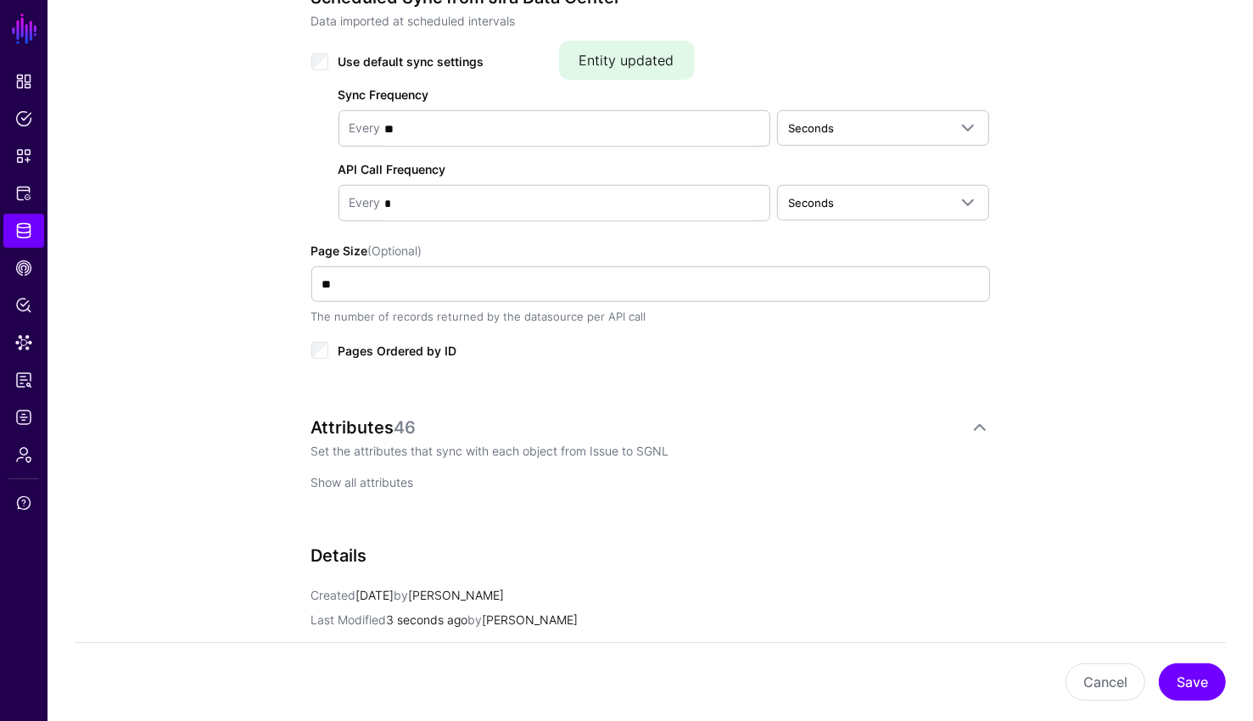
click at [371, 475] on link "Show all attributes" at bounding box center [362, 482] width 103 height 14
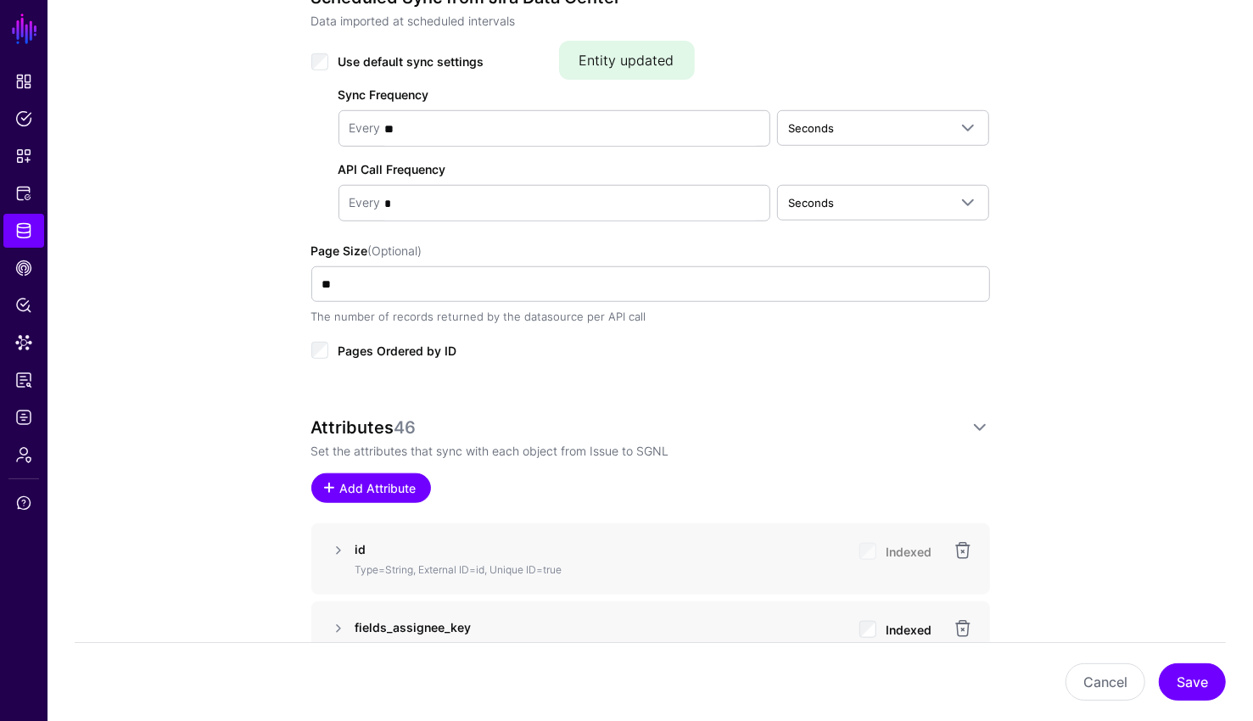
click at [415, 485] on span "Add Attribute" at bounding box center [378, 488] width 81 height 18
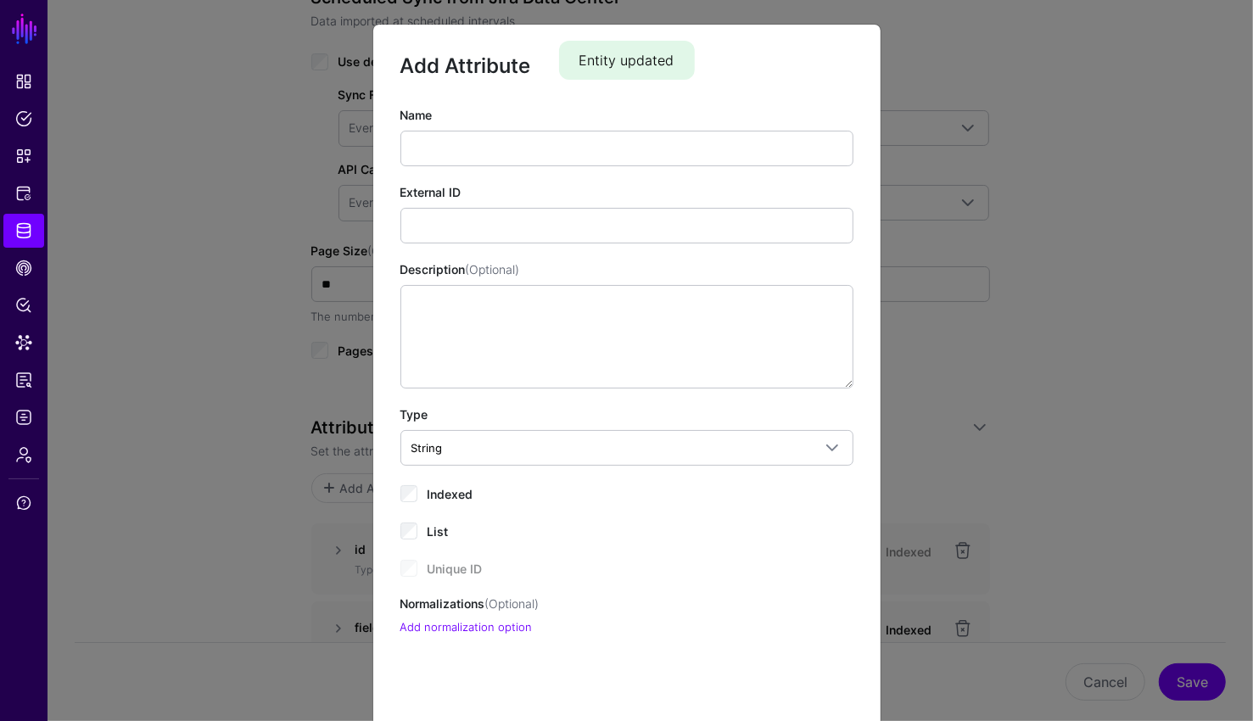
click at [529, 194] on div "External ID" at bounding box center [626, 213] width 453 height 60
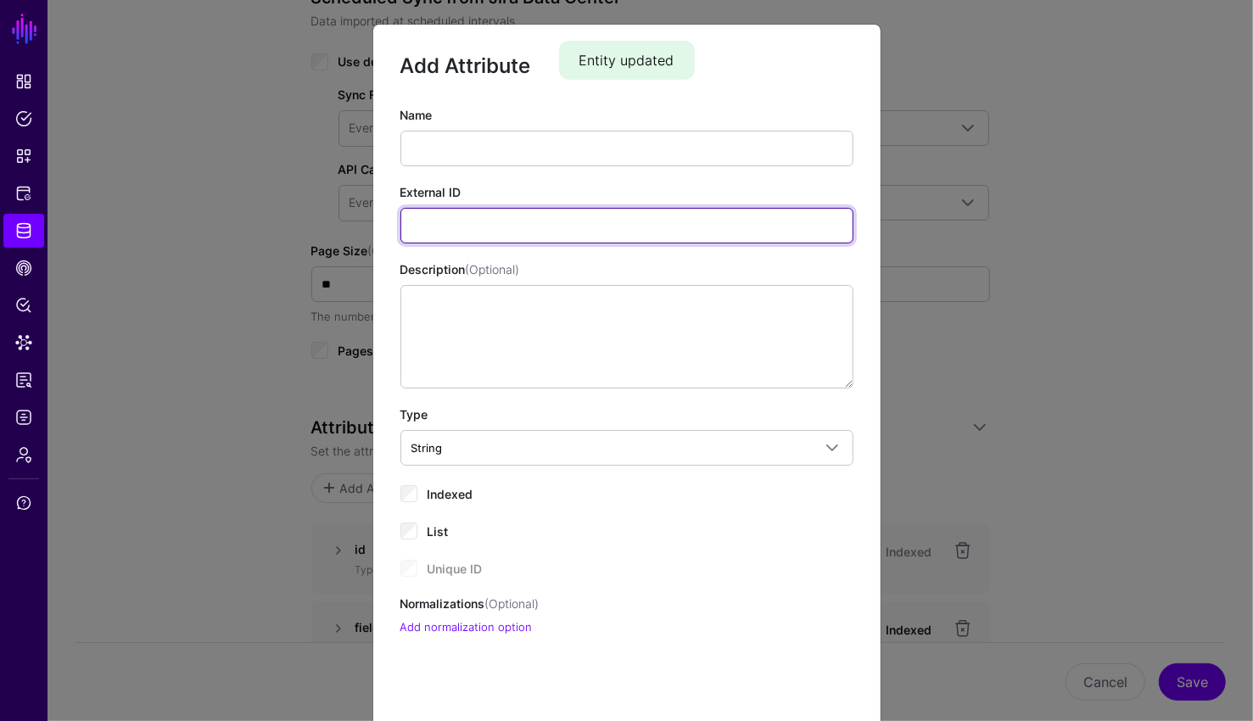
click at [517, 221] on input "External ID" at bounding box center [626, 226] width 453 height 36
paste input "**********"
type input "**********"
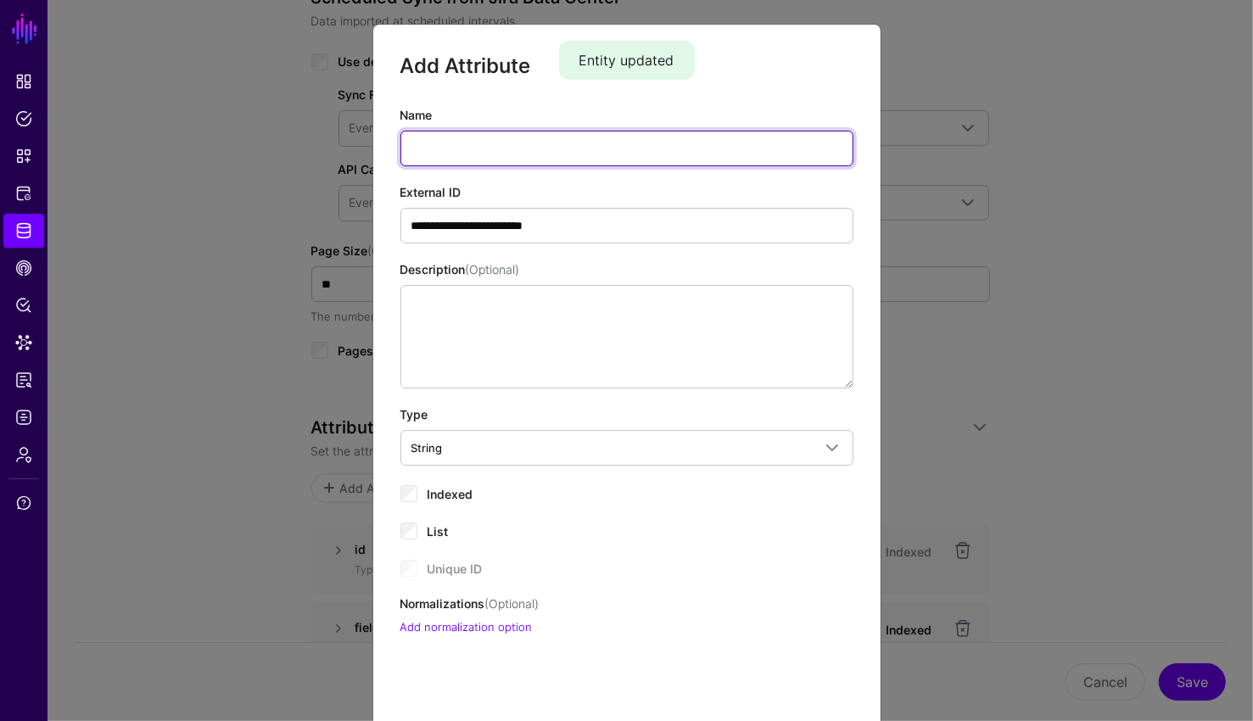
click at [497, 137] on input "Name" at bounding box center [626, 149] width 453 height 36
paste input "**********"
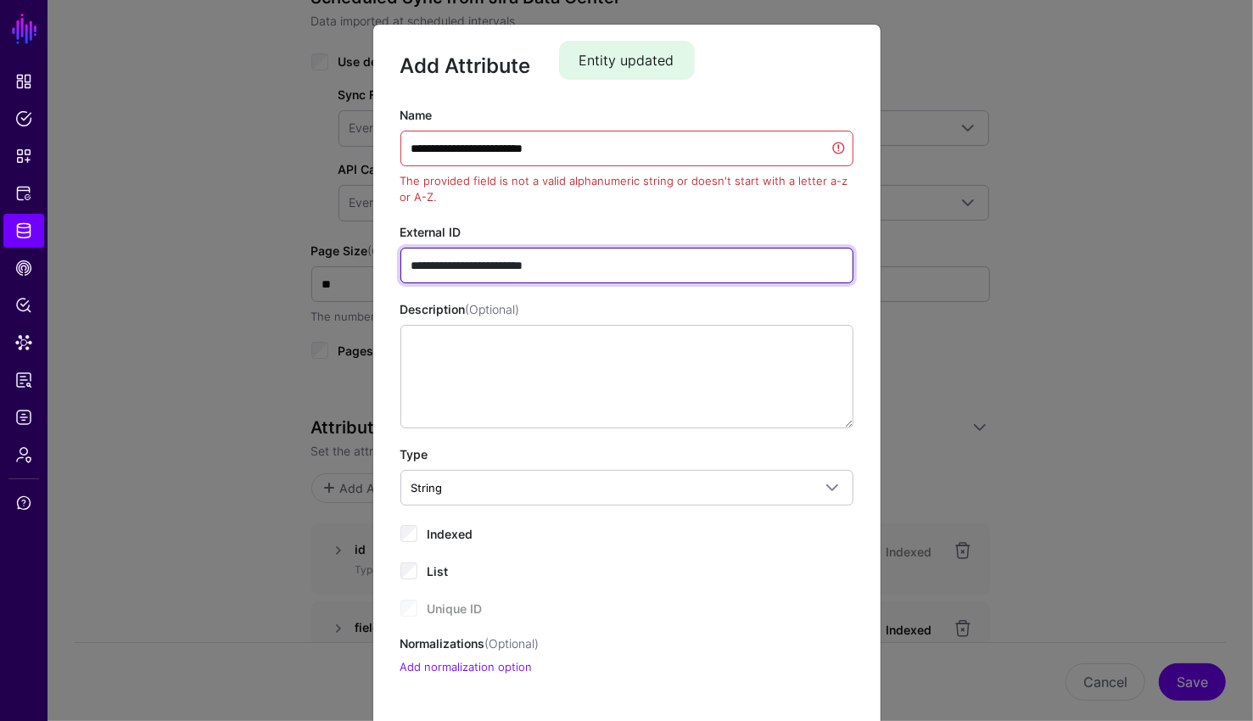
click at [628, 269] on input "**********" at bounding box center [626, 266] width 453 height 36
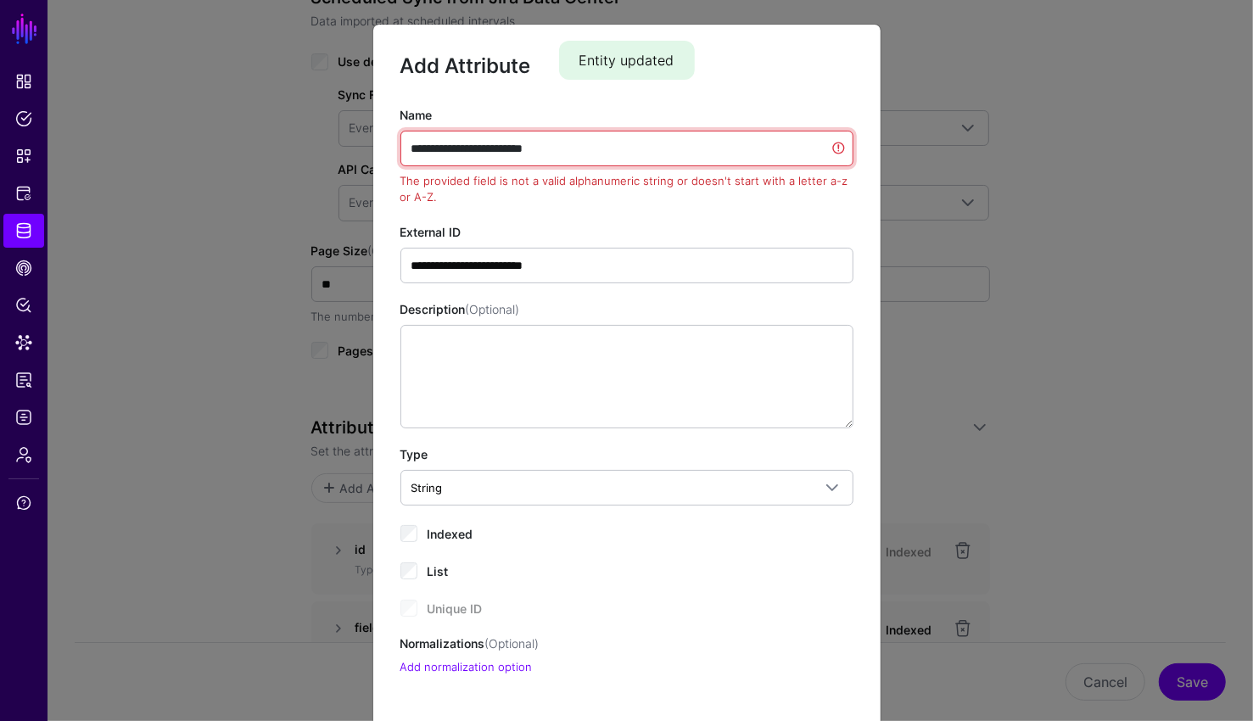
drag, startPoint x: 581, startPoint y: 139, endPoint x: 313, endPoint y: 162, distance: 269.0
click at [313, 162] on ngb-modal-window "**********" at bounding box center [626, 360] width 1253 height 721
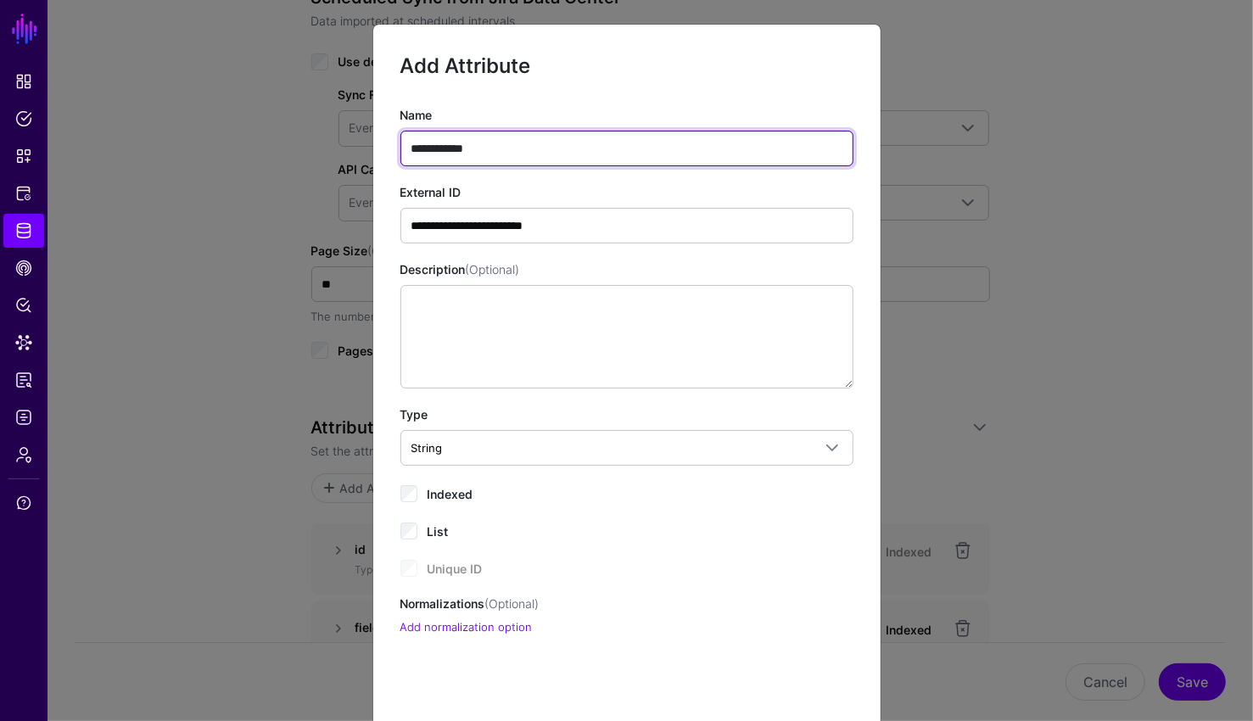
type input "**********"
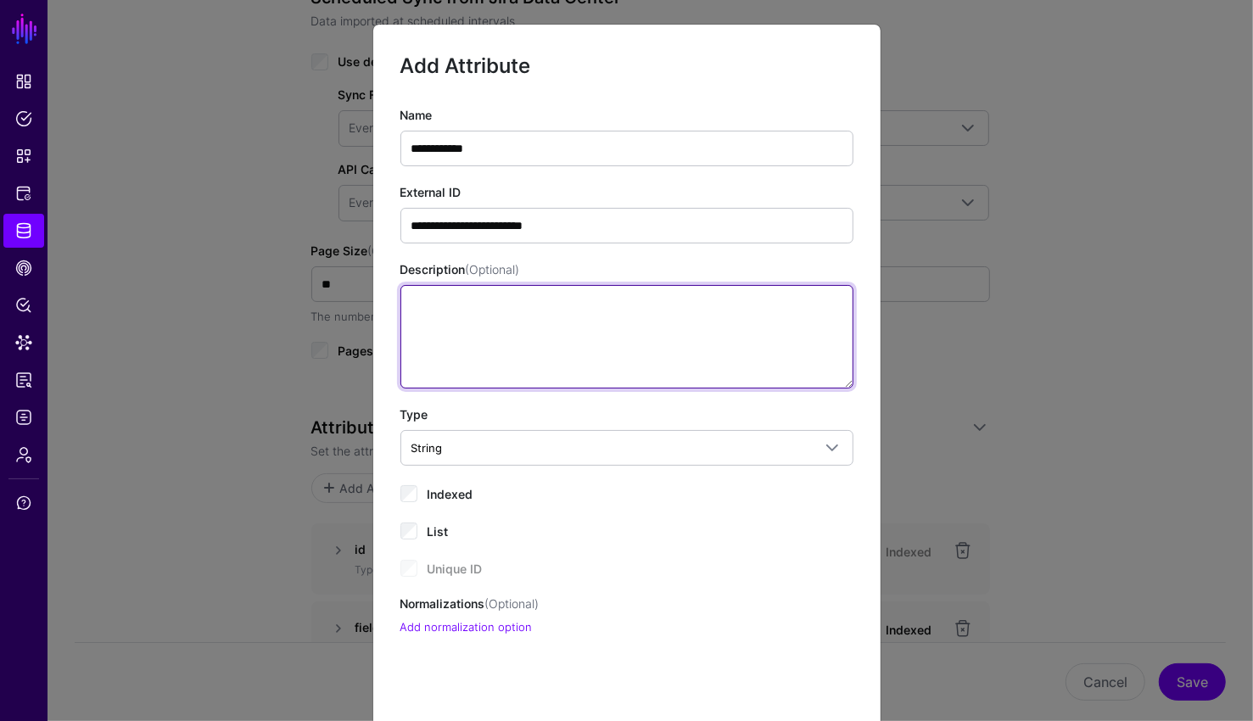
click at [500, 320] on textarea "Description (Optional)" at bounding box center [626, 336] width 453 height 103
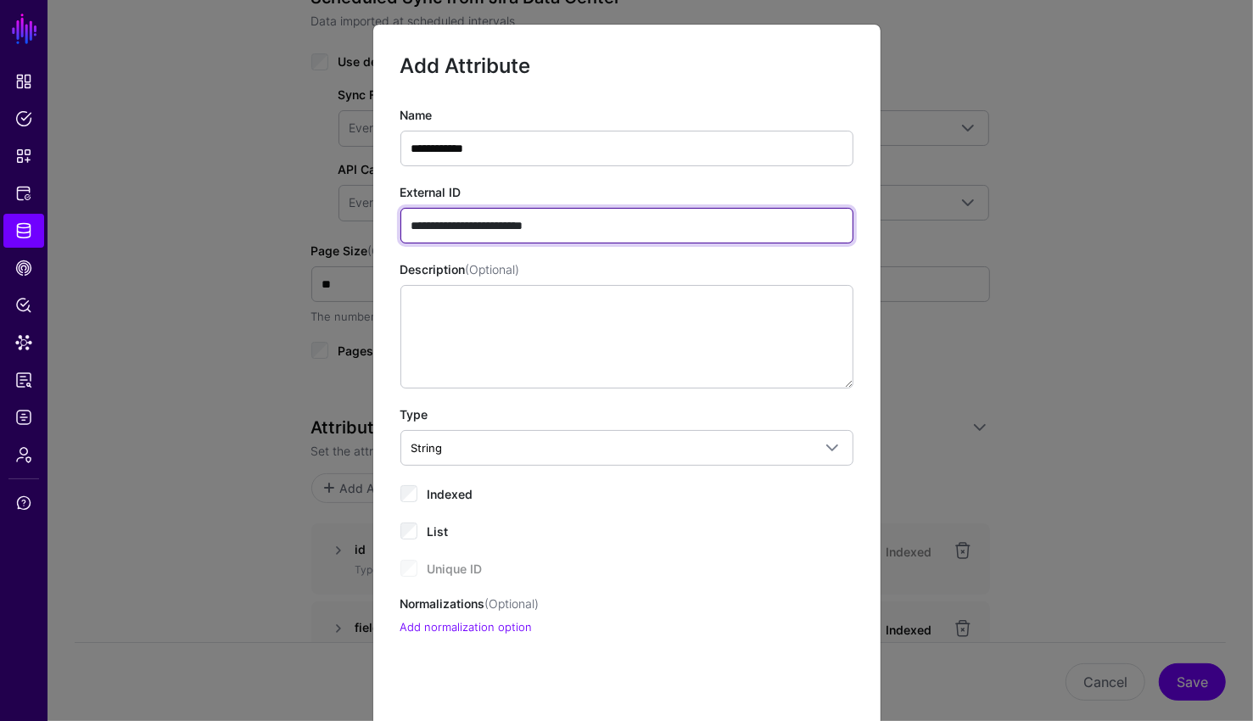
click at [559, 226] on input "**********" at bounding box center [626, 226] width 453 height 36
type input "**********"
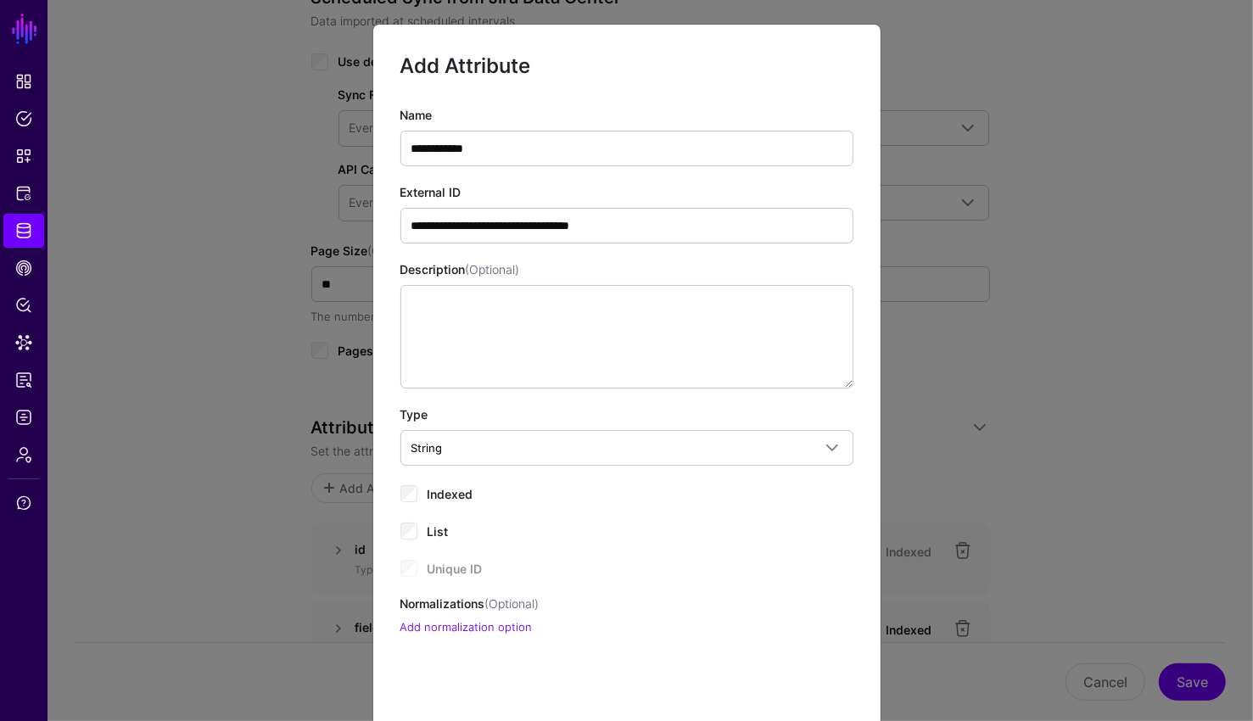
click at [455, 490] on span "Indexed" at bounding box center [450, 494] width 46 height 14
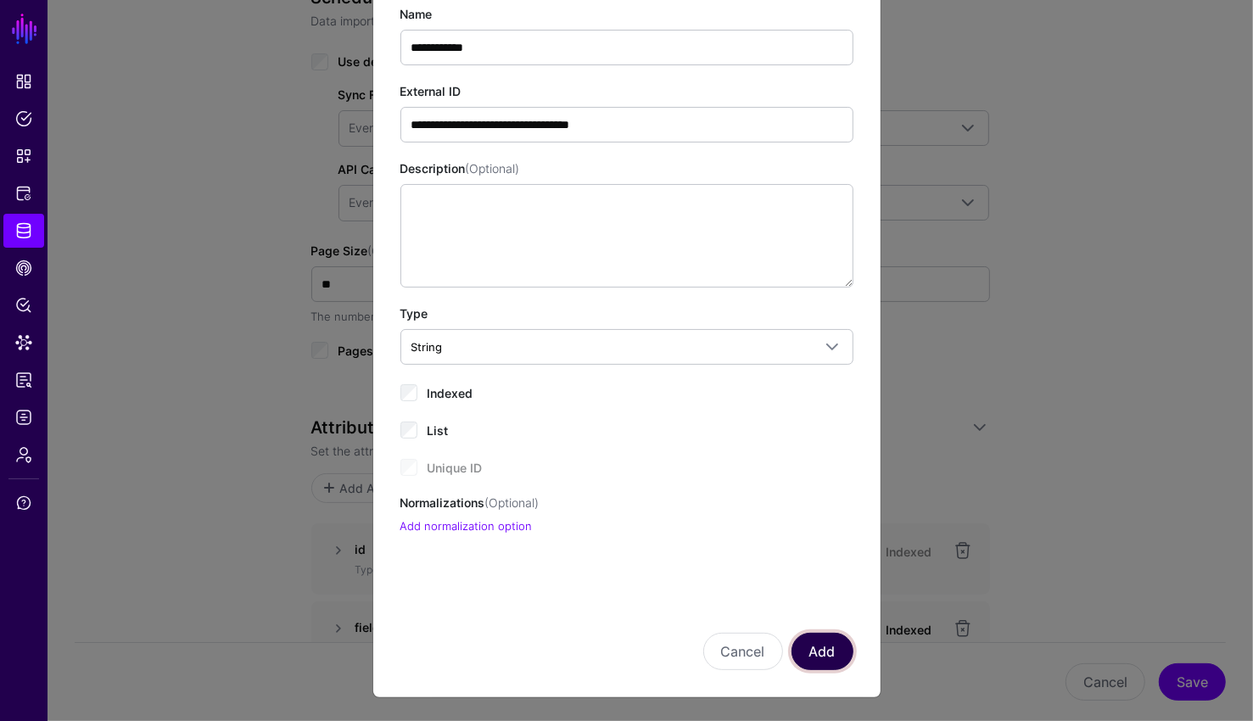
click at [829, 643] on button "Add" at bounding box center [822, 651] width 62 height 37
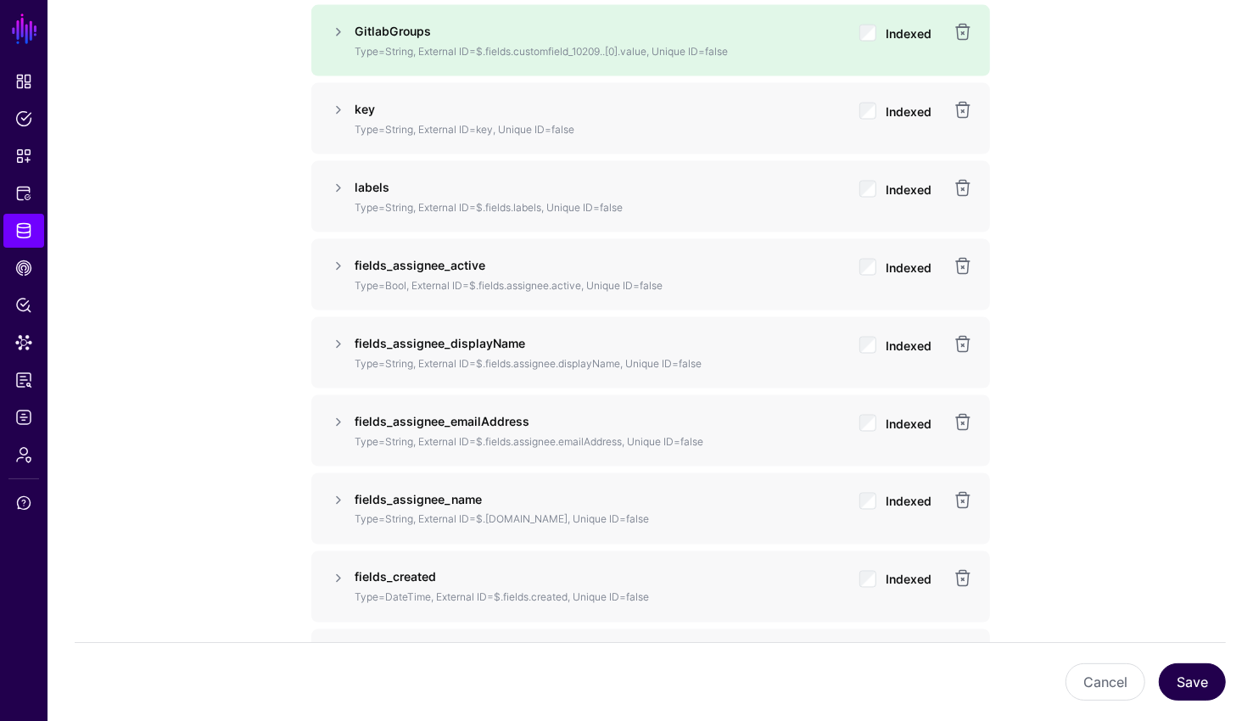
scroll to position [1795, 0]
click at [1169, 662] on div "Cancel Save" at bounding box center [650, 681] width 1151 height 79
click at [1180, 674] on button "Save" at bounding box center [1191, 681] width 67 height 37
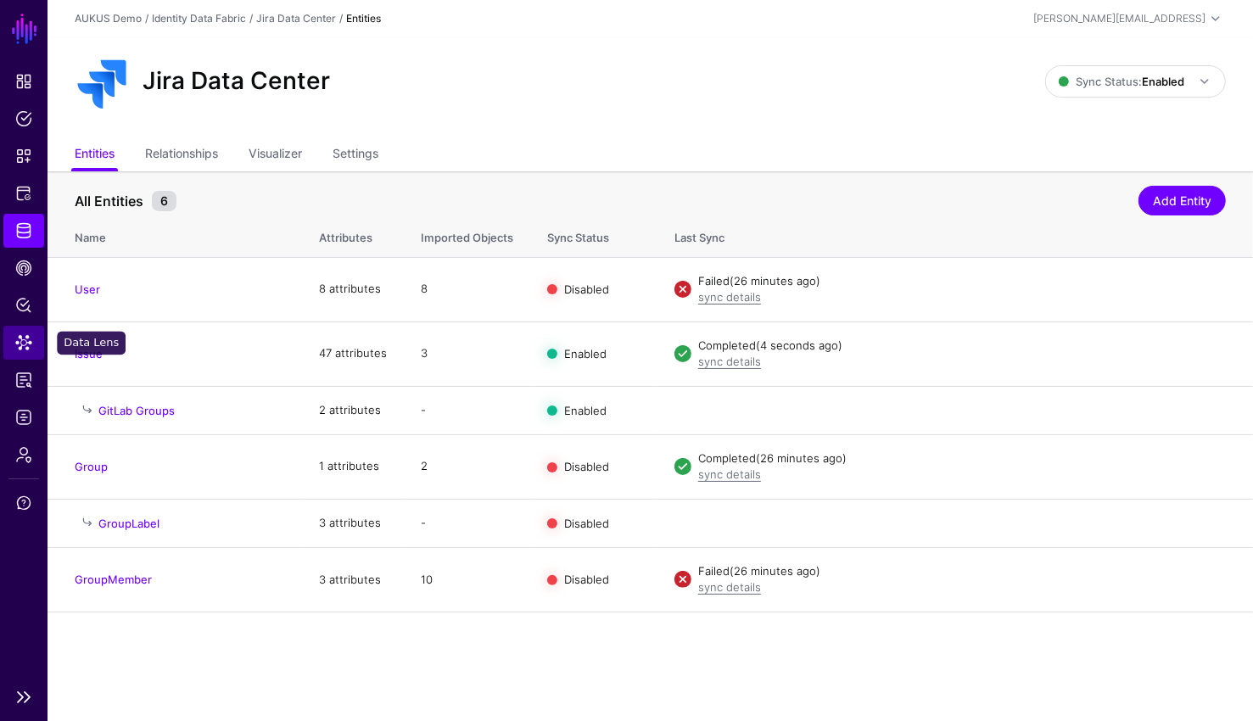
click at [29, 337] on span "Data Lens" at bounding box center [23, 342] width 17 height 17
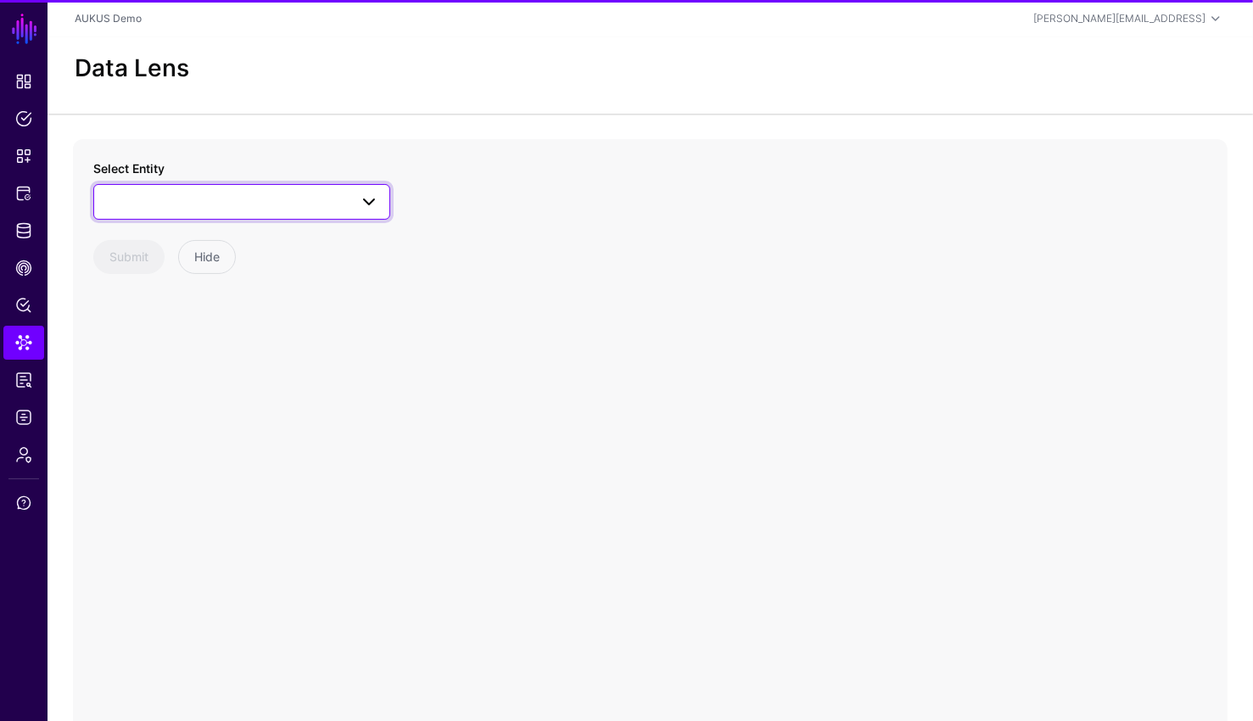
click at [201, 211] on span at bounding box center [241, 202] width 275 height 20
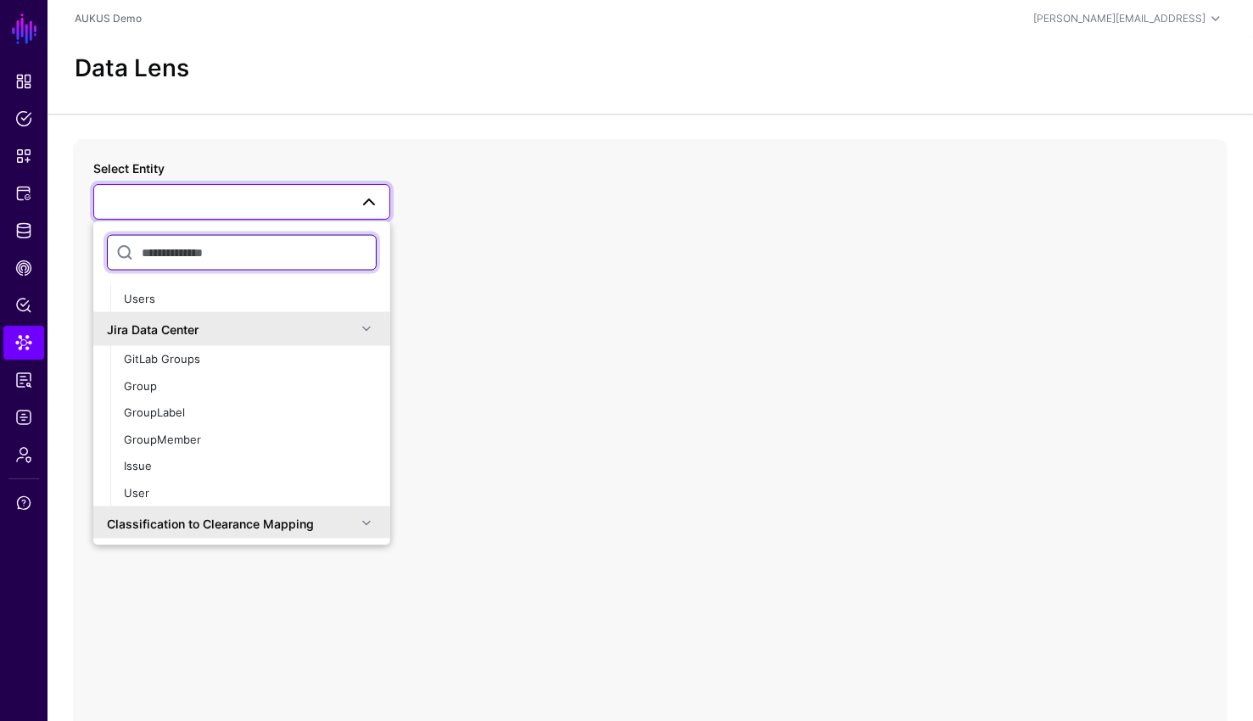
scroll to position [288, 0]
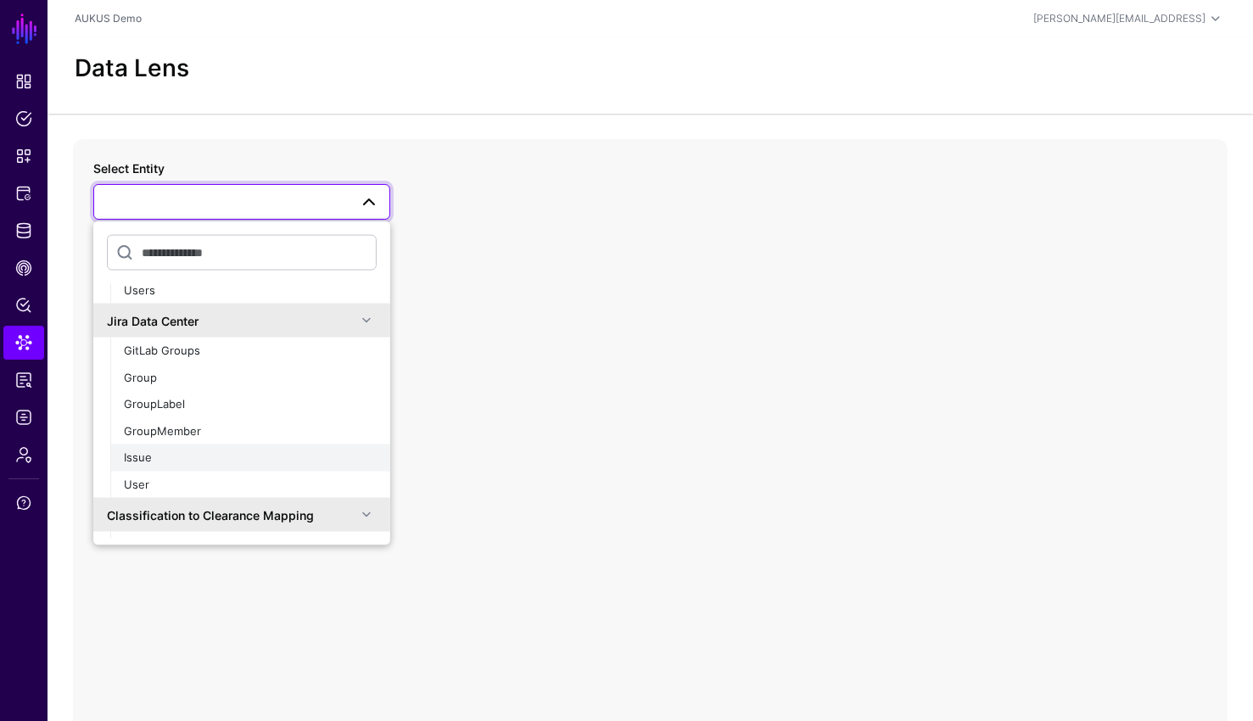
click at [168, 458] on div "Issue" at bounding box center [250, 457] width 253 height 17
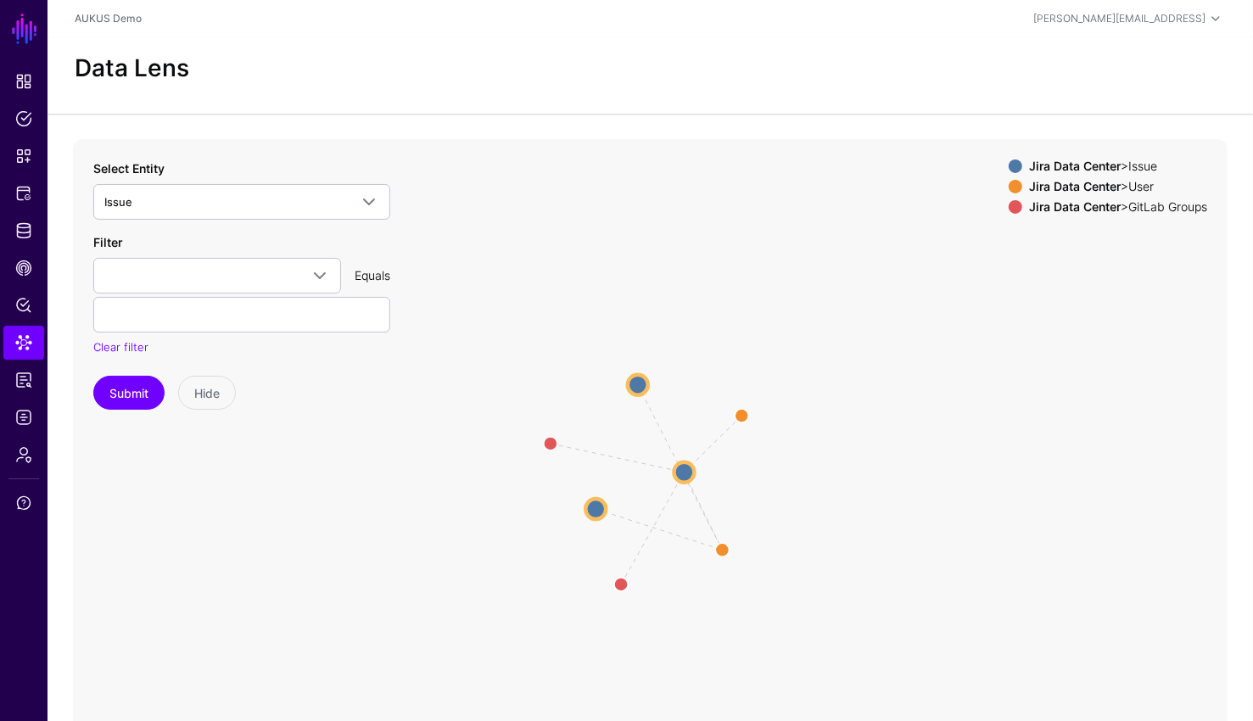
click at [740, 90] on div "Data Lens" at bounding box center [649, 75] width 1205 height 76
click at [31, 206] on link "Protected Systems" at bounding box center [23, 193] width 41 height 34
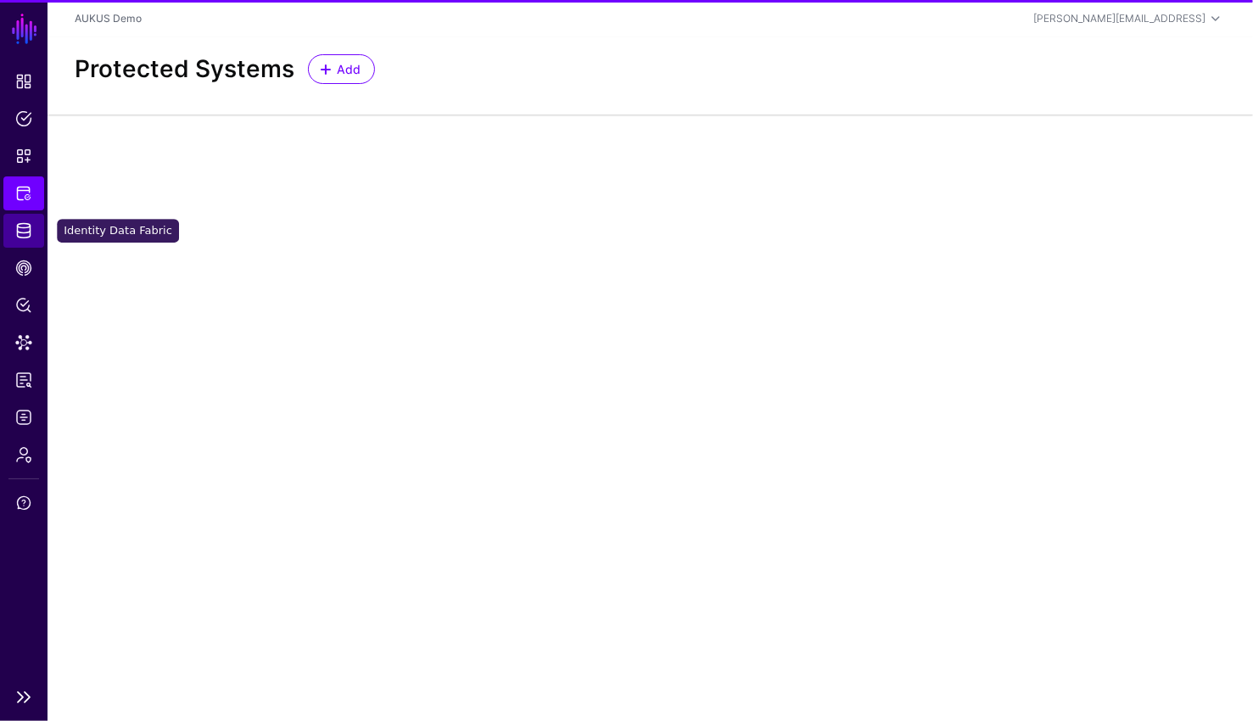
click at [18, 242] on link "Identity Data Fabric" at bounding box center [23, 231] width 41 height 34
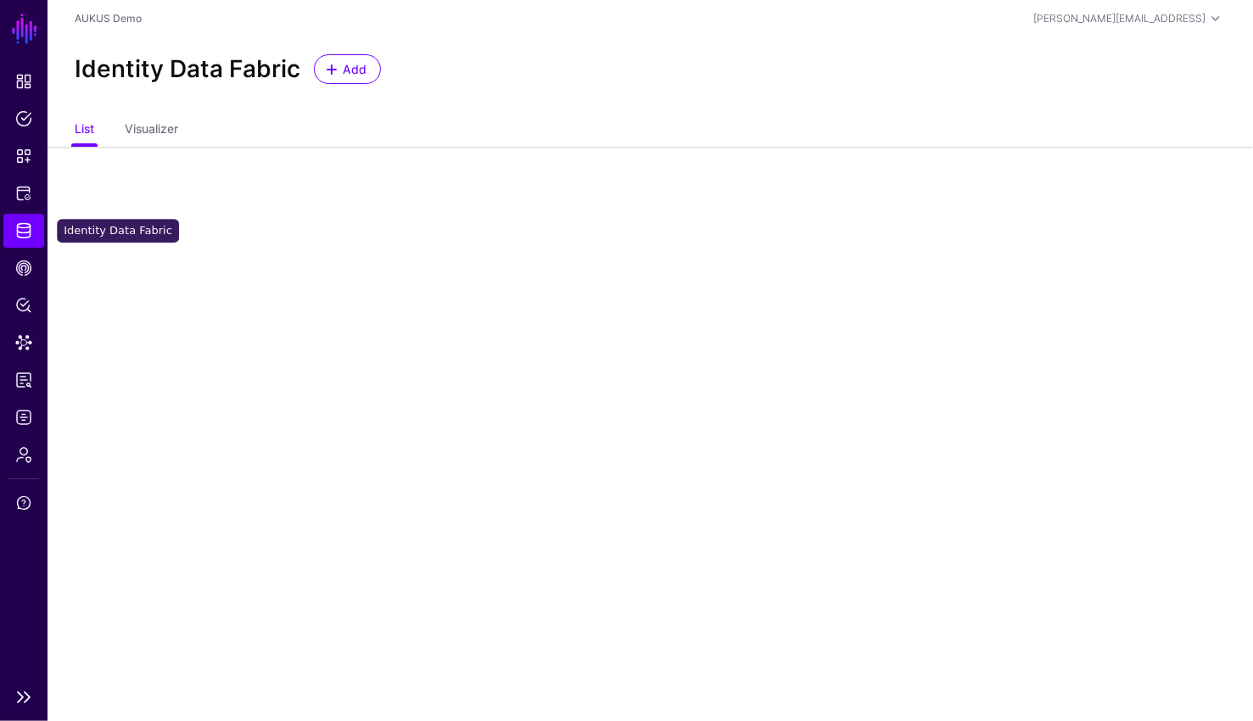
click at [33, 234] on link "Identity Data Fabric" at bounding box center [23, 231] width 41 height 34
click at [27, 265] on span "CAEP Hub" at bounding box center [23, 268] width 17 height 17
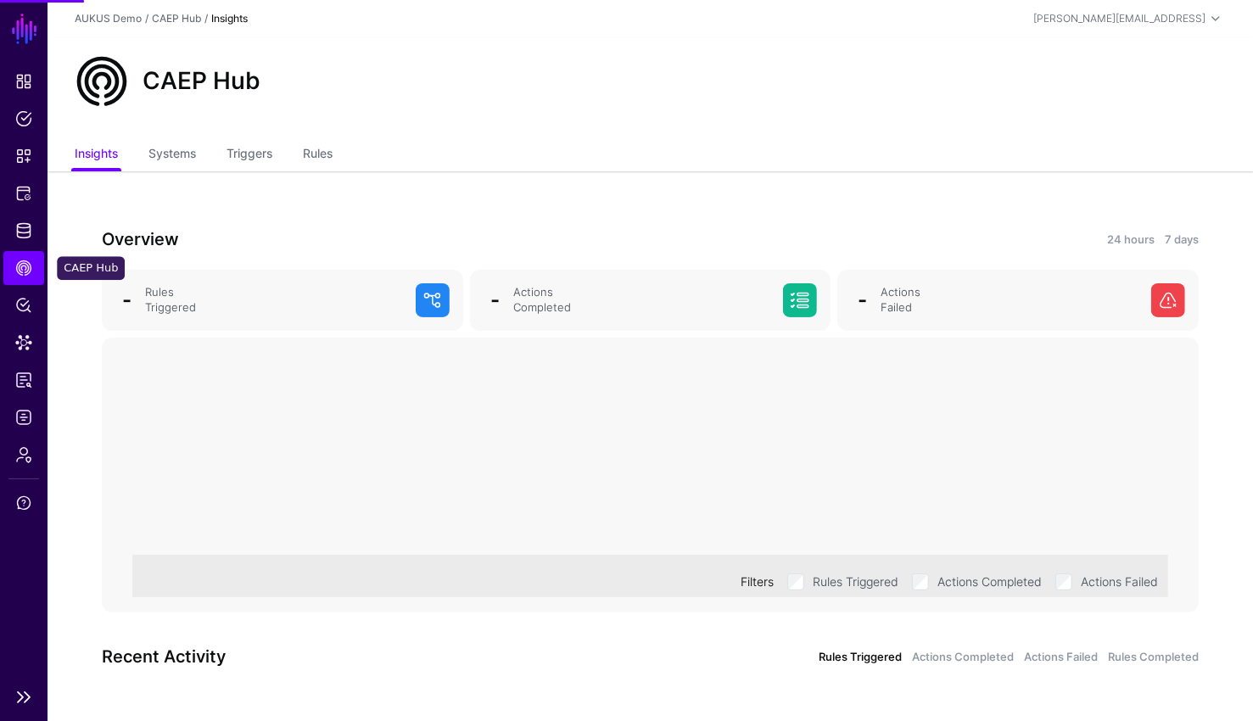
click at [28, 248] on ul "Dashboard Policies Snippets Protected Systems Identity Data Fabric CAEP Hub Pol…" at bounding box center [23, 371] width 47 height 614
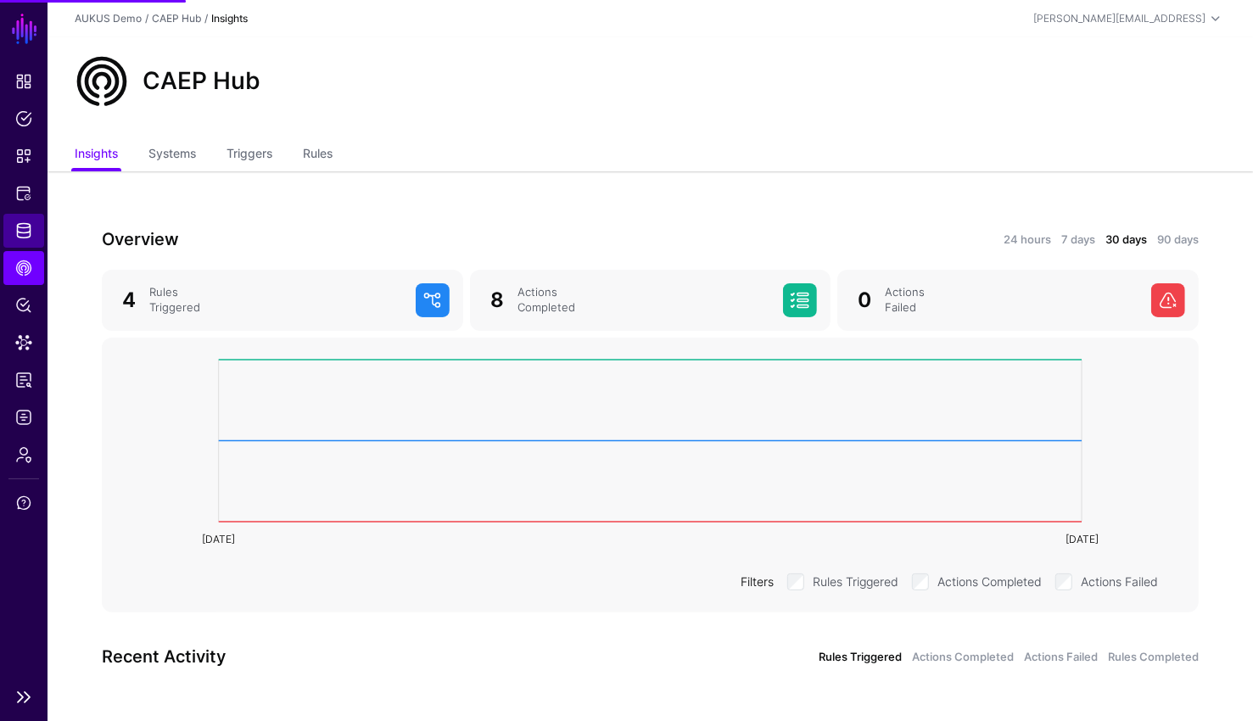
click at [26, 241] on link "Identity Data Fabric" at bounding box center [23, 231] width 41 height 34
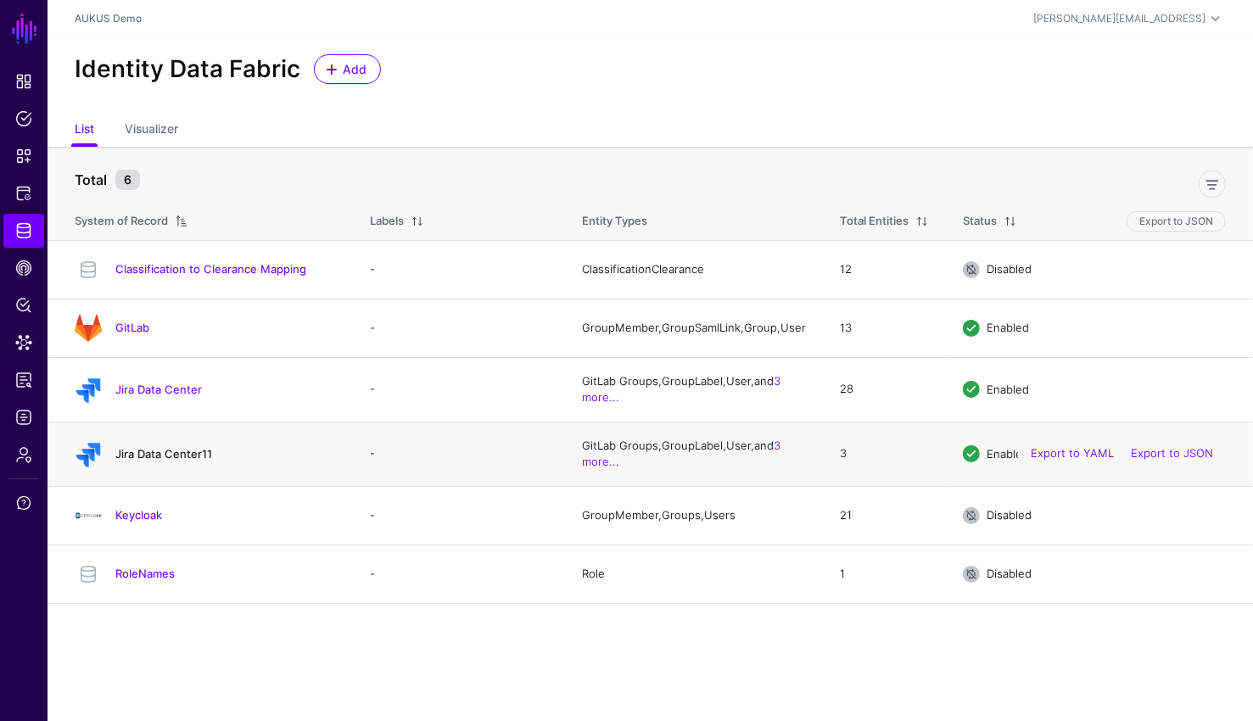
click at [166, 459] on link "Jira Data Center11" at bounding box center [163, 454] width 97 height 14
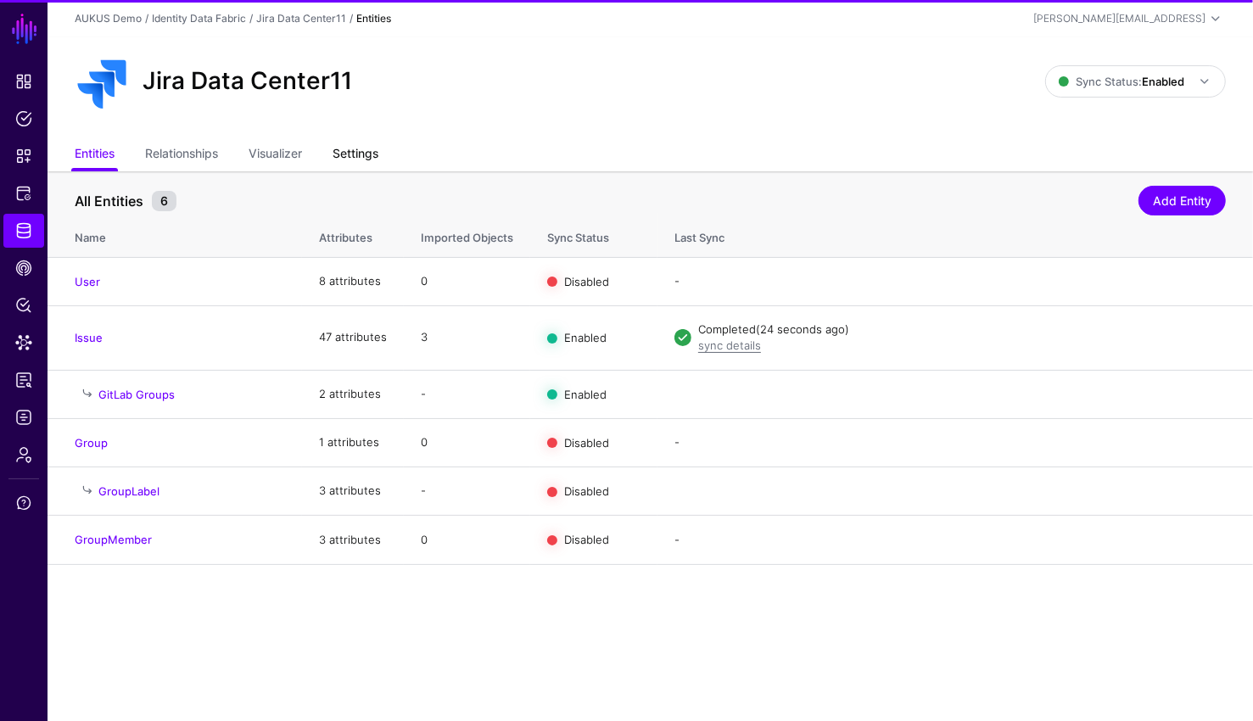
click at [360, 165] on link "Settings" at bounding box center [355, 155] width 46 height 32
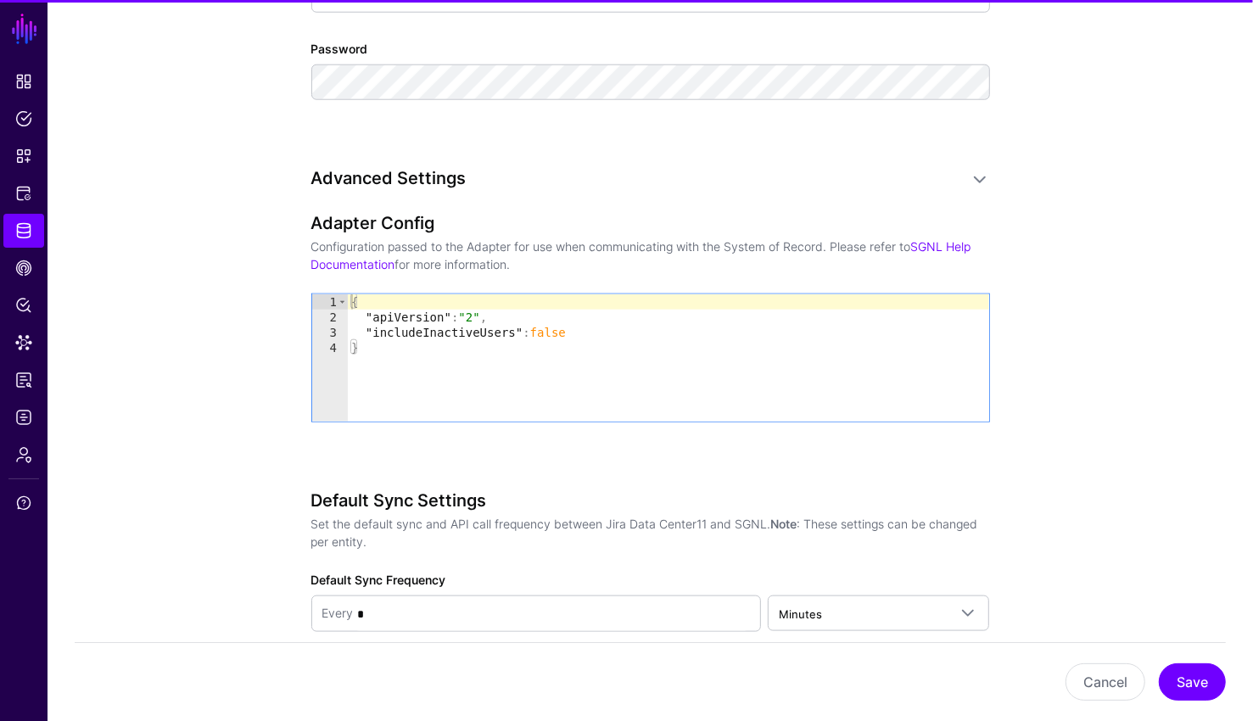
scroll to position [1784, 0]
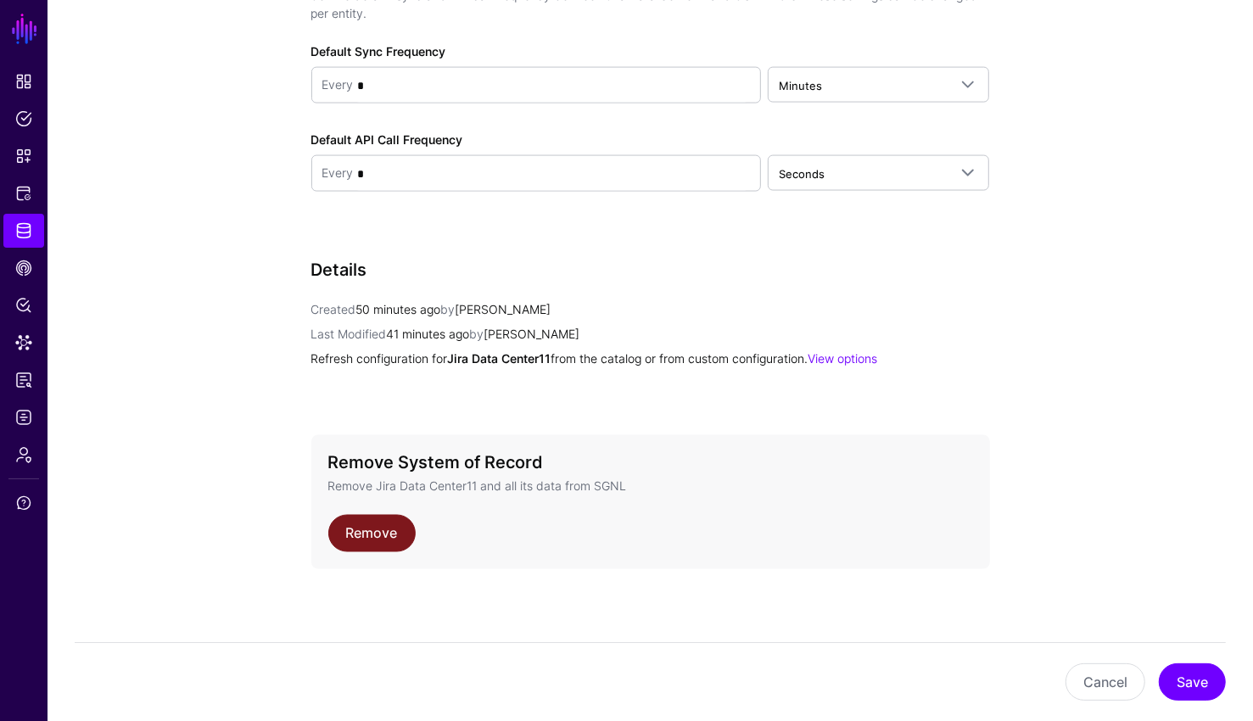
click at [384, 539] on link "Remove" at bounding box center [371, 533] width 87 height 37
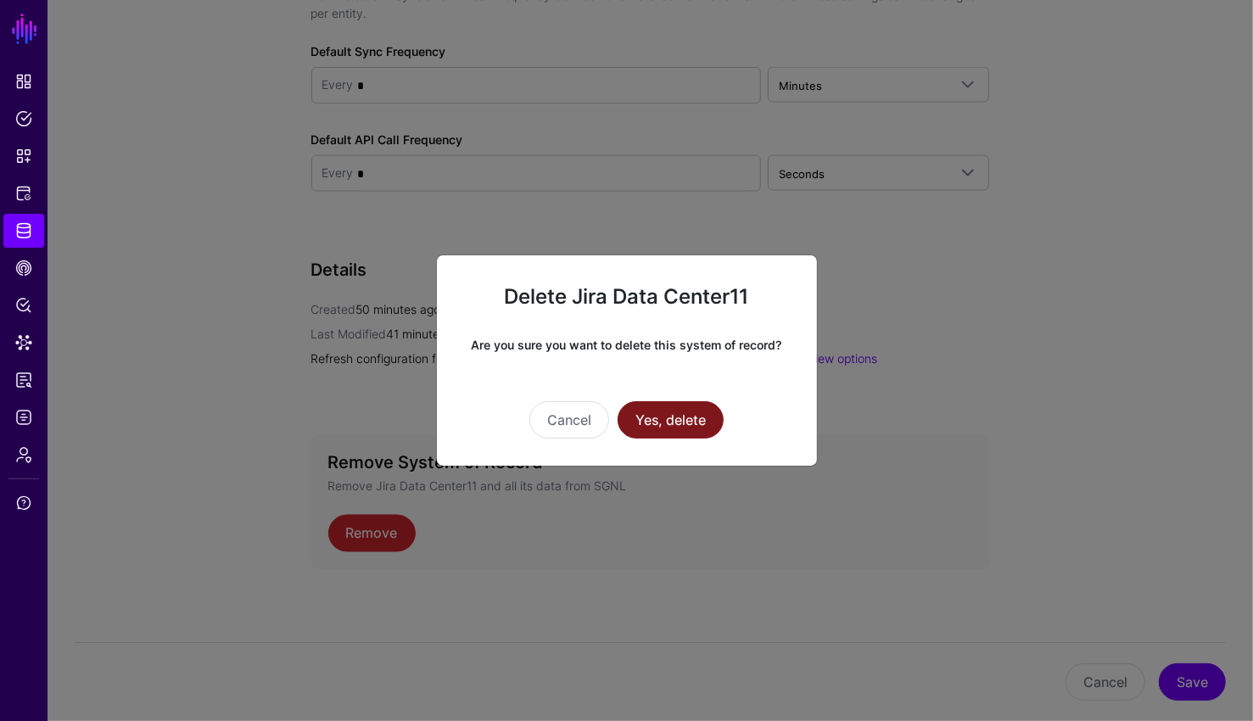
click at [676, 433] on button "Yes, delete" at bounding box center [670, 419] width 106 height 37
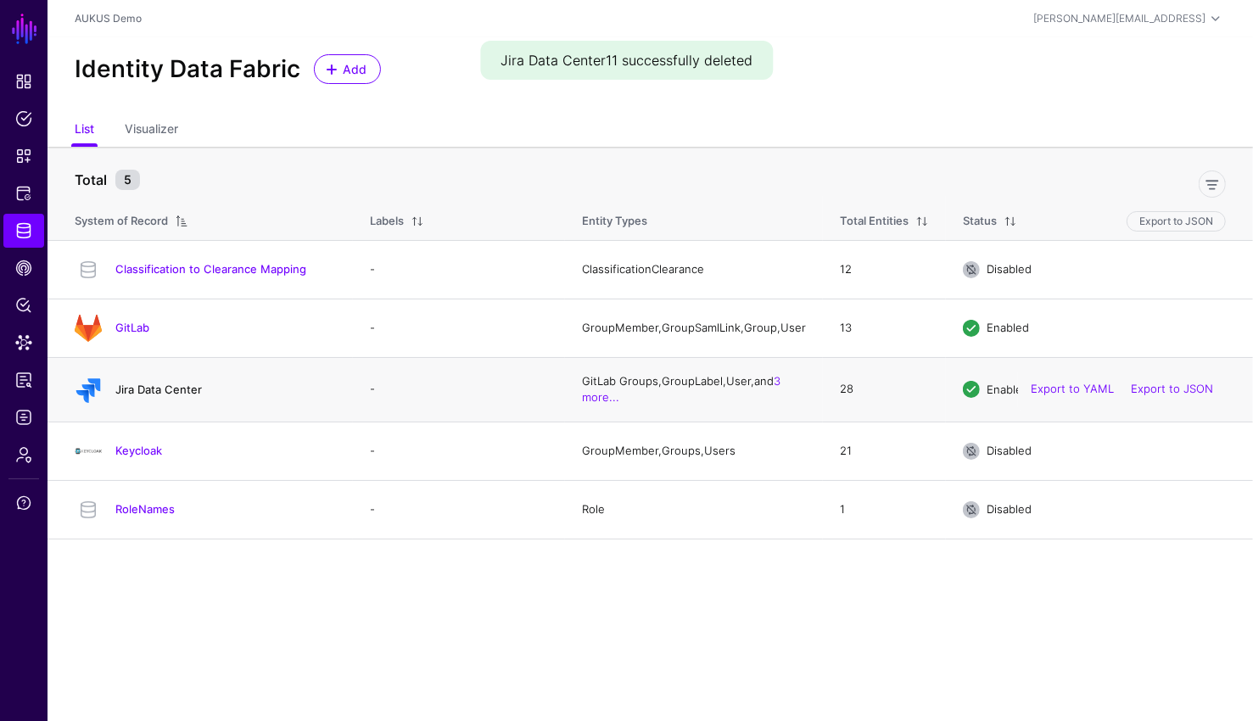
click at [182, 396] on link "Jira Data Center" at bounding box center [158, 389] width 87 height 14
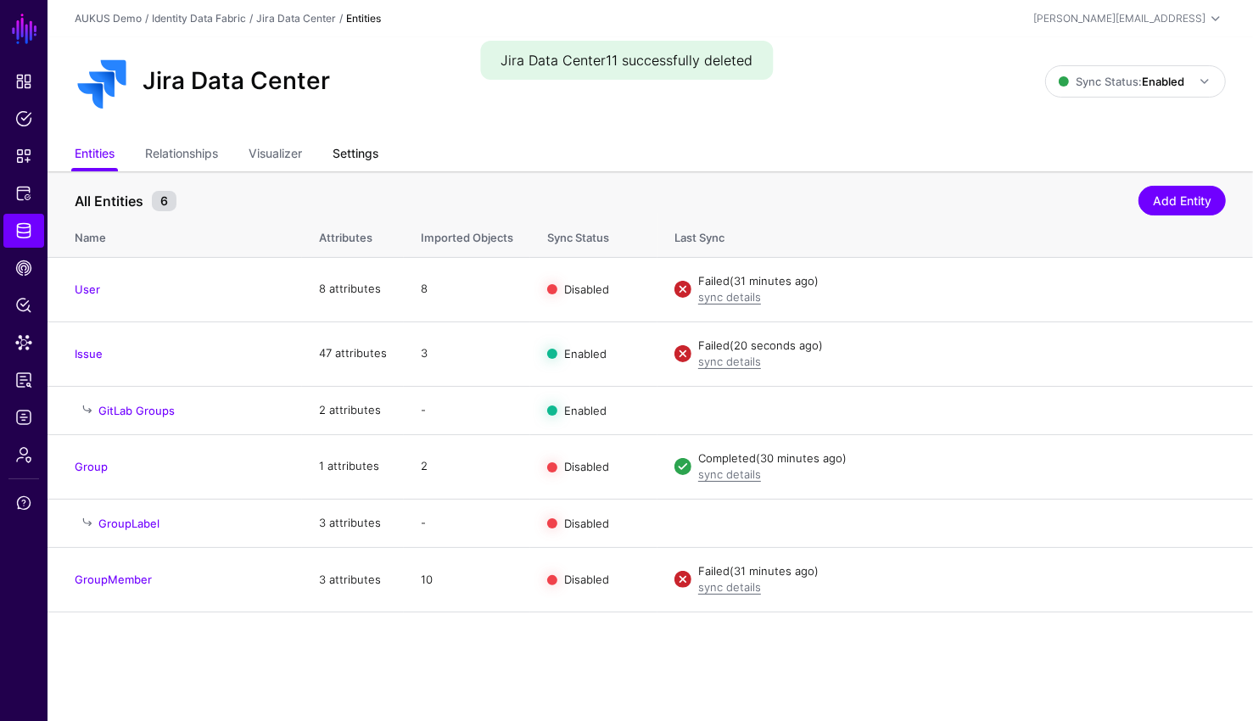
click at [377, 149] on link "Settings" at bounding box center [355, 155] width 46 height 32
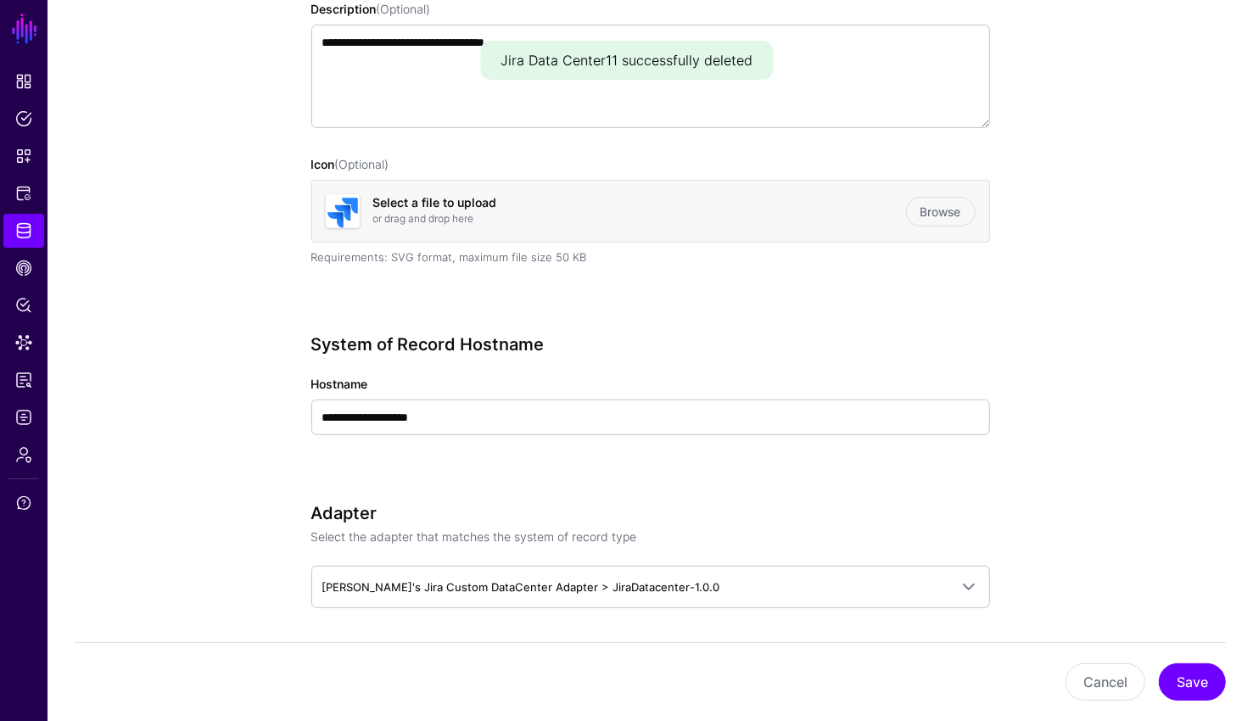
scroll to position [8, 0]
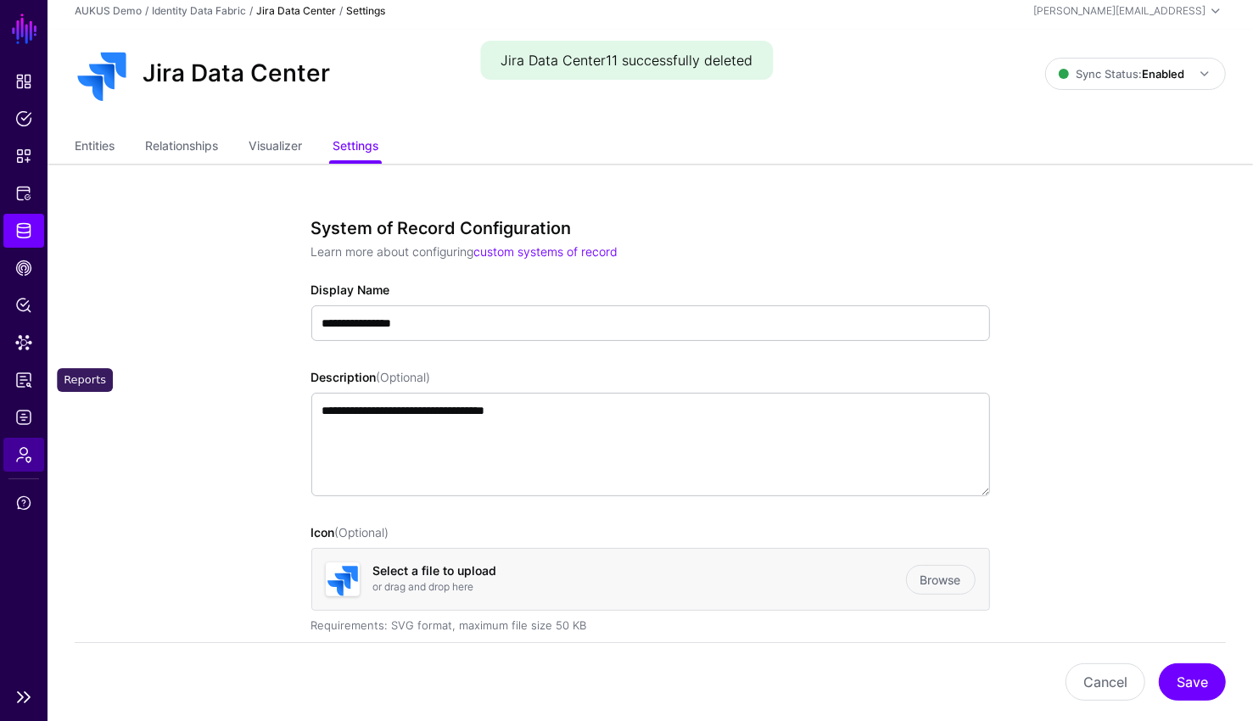
click at [25, 428] on link "Logs" at bounding box center [23, 417] width 41 height 34
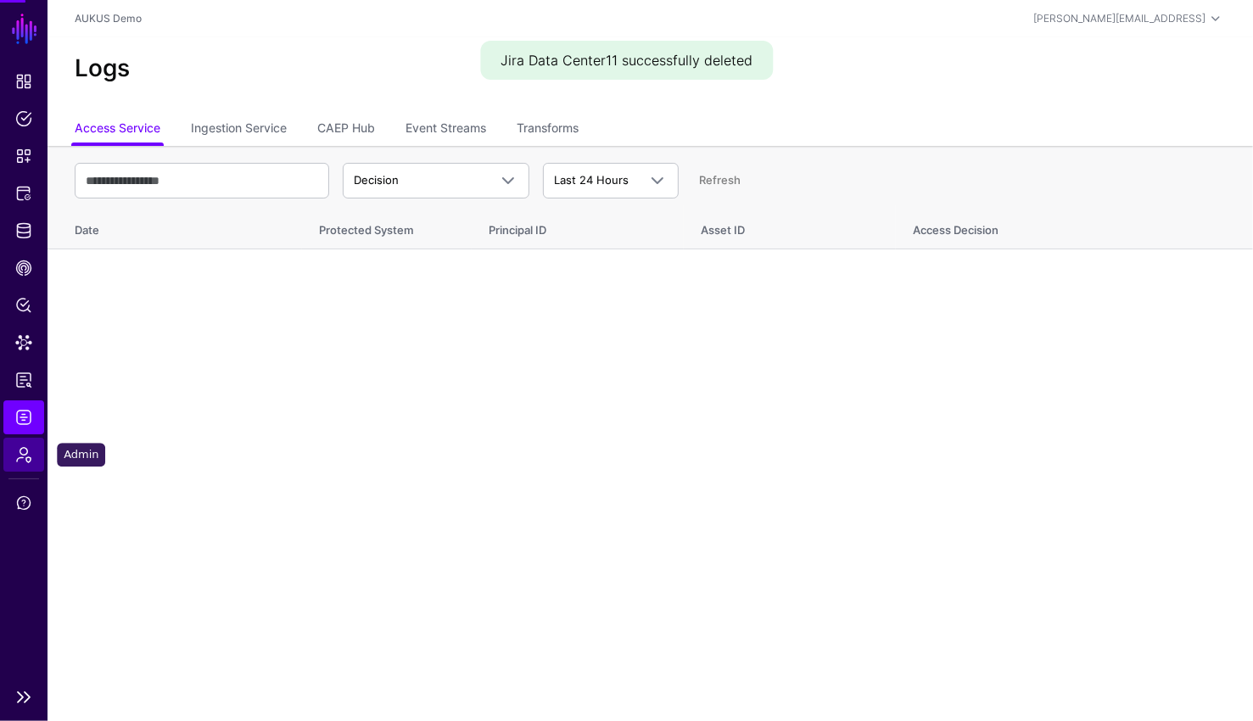
click at [22, 461] on span "Admin" at bounding box center [23, 454] width 17 height 17
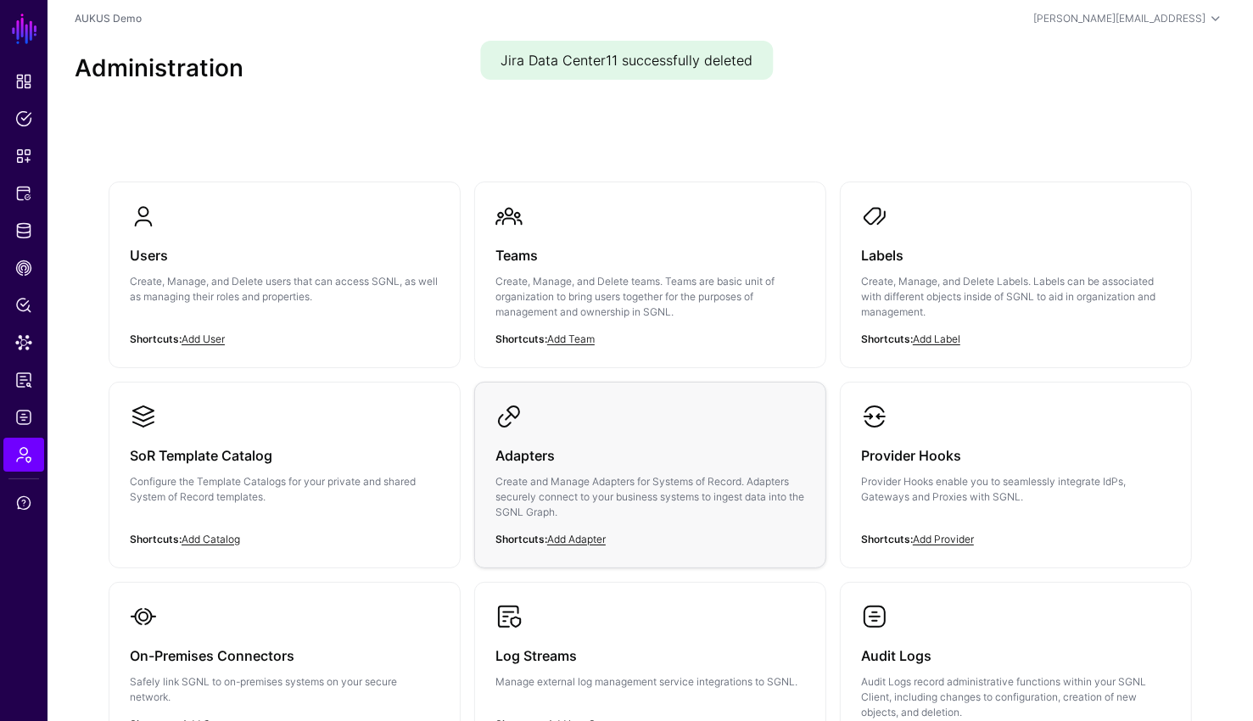
click at [682, 449] on h3 "Adapters" at bounding box center [650, 456] width 310 height 24
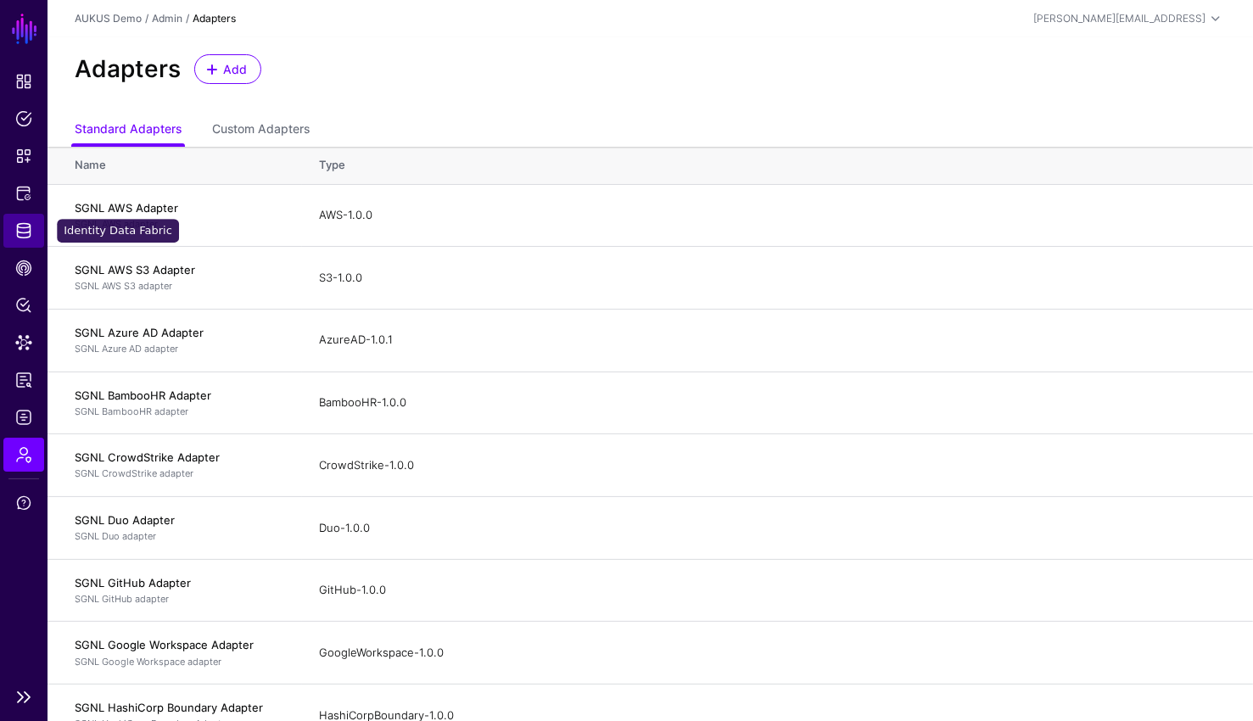
click at [20, 226] on span "Identity Data Fabric" at bounding box center [23, 230] width 17 height 17
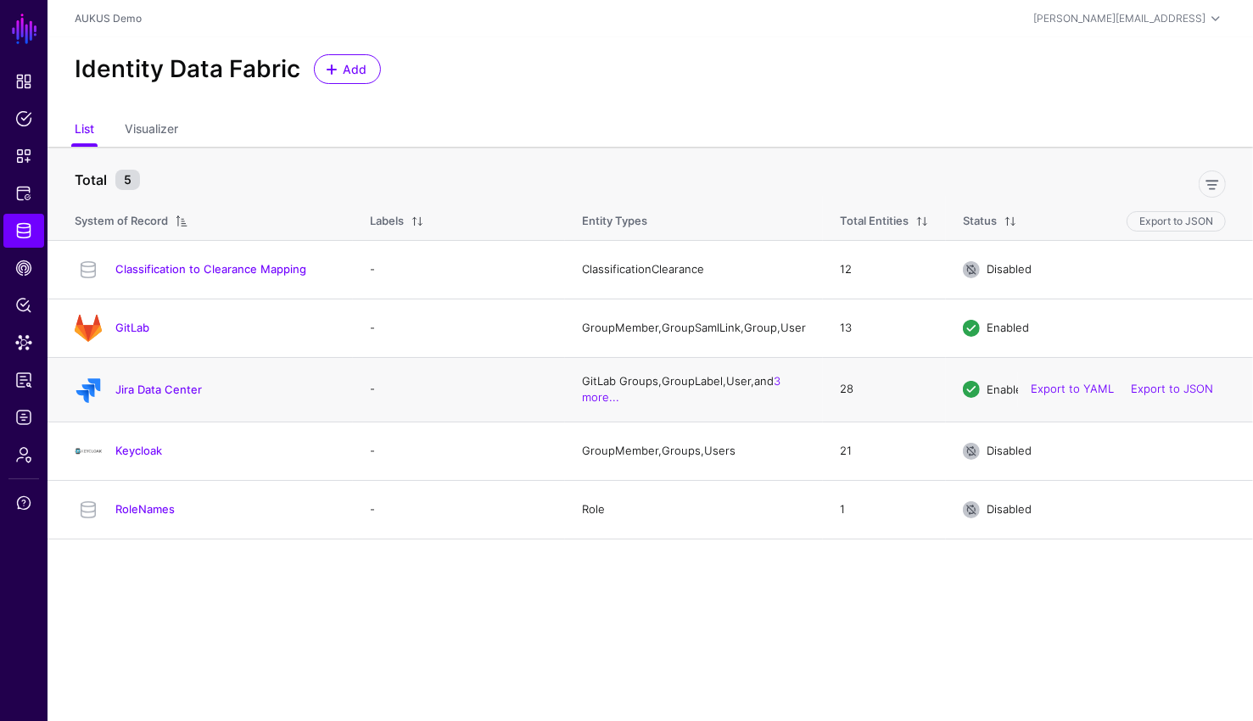
click at [148, 382] on div "Jira Data Center" at bounding box center [205, 389] width 275 height 27
click at [149, 397] on h4 "Jira Data Center" at bounding box center [225, 389] width 220 height 15
click at [150, 396] on link "Jira Data Center" at bounding box center [158, 389] width 87 height 14
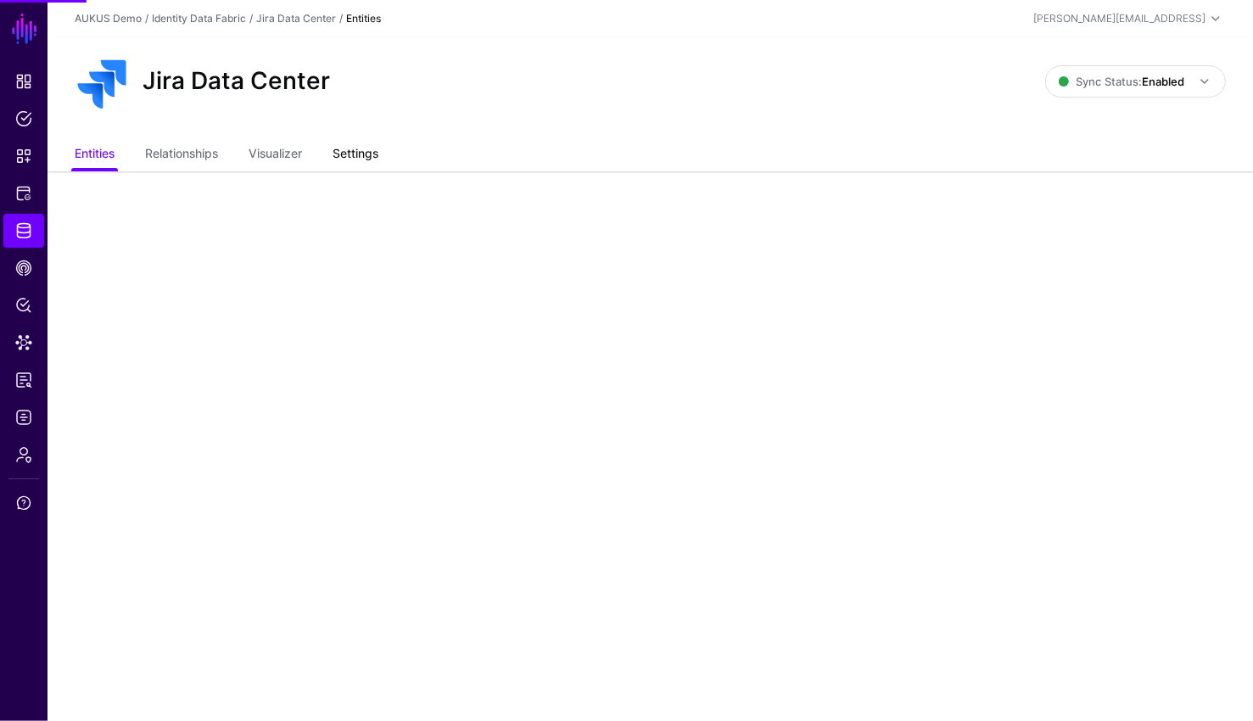
click at [338, 163] on link "Settings" at bounding box center [355, 155] width 46 height 32
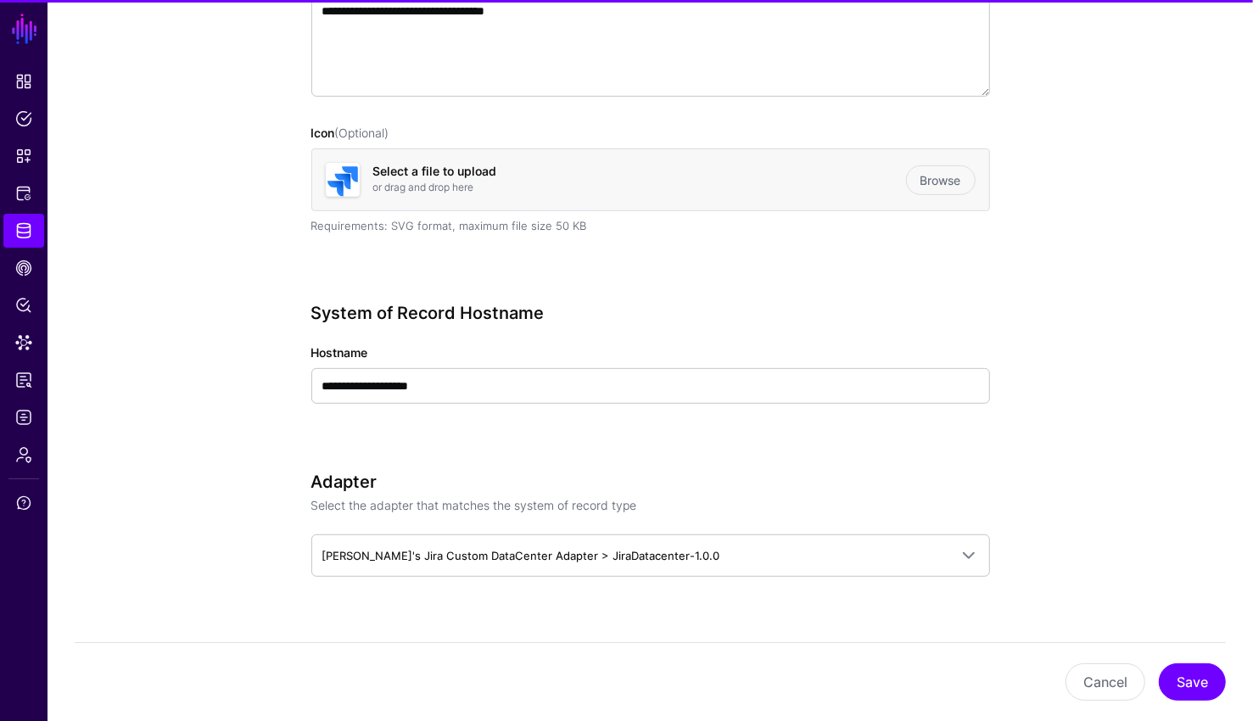
scroll to position [664, 0]
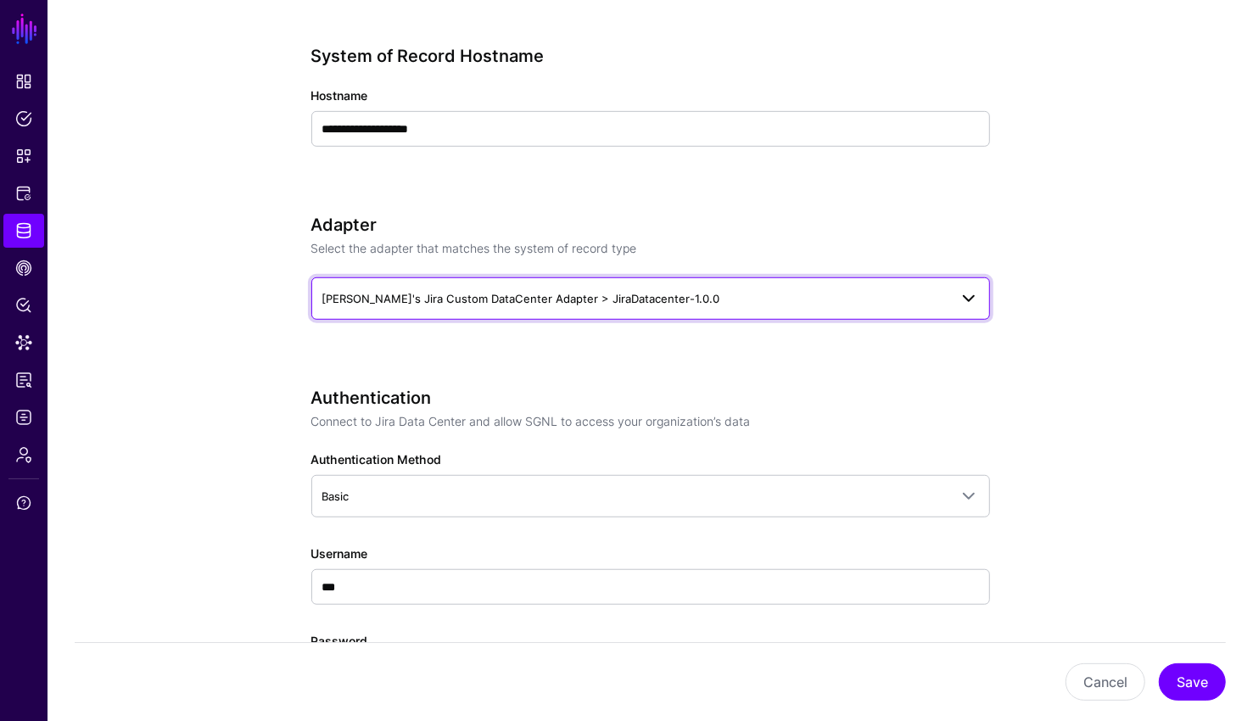
click at [545, 315] on link "Marc's Jira Custom DataCenter Adapter > JiraDatacenter-1.0.0" at bounding box center [650, 298] width 678 height 42
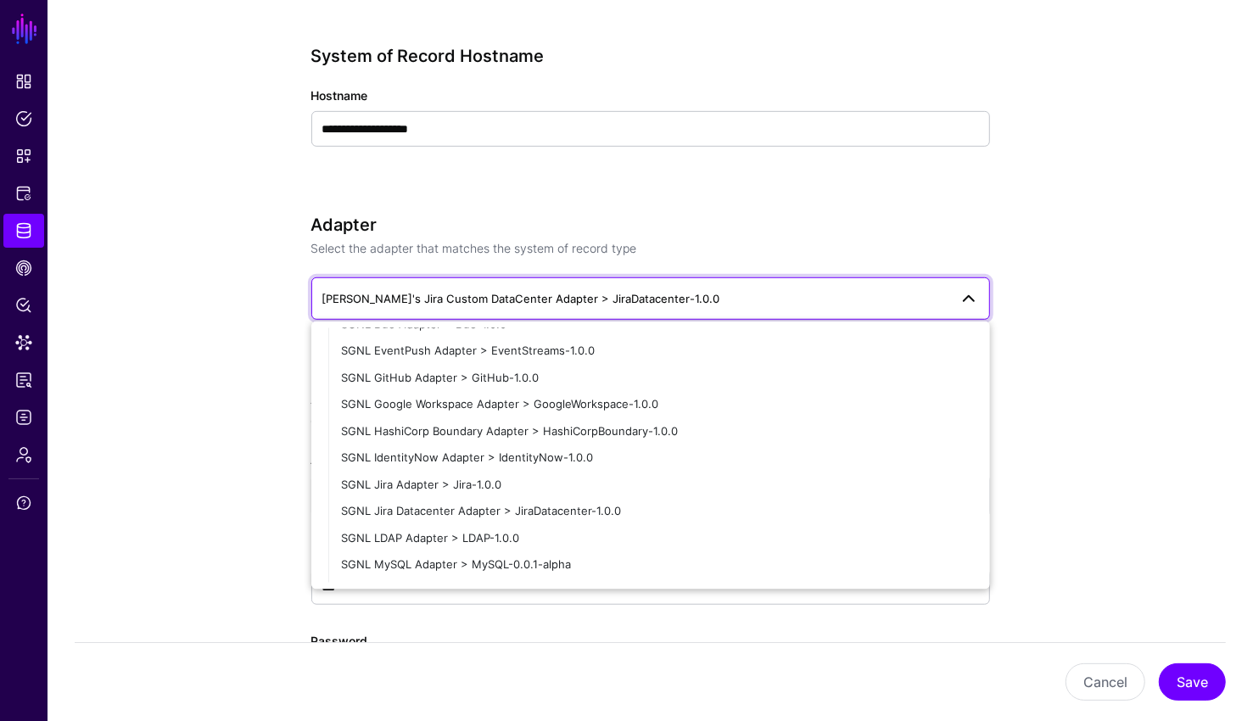
scroll to position [377, 0]
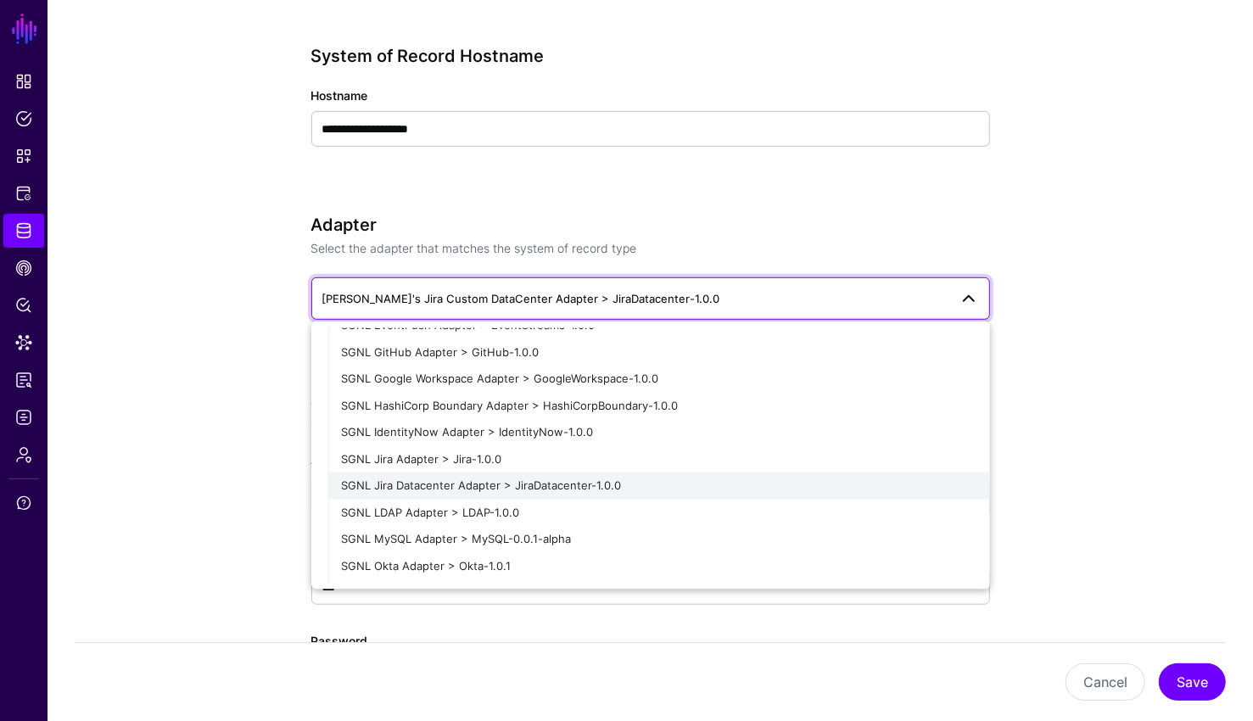
click at [567, 481] on span "SGNL Jira Datacenter Adapter > JiraDatacenter-1.0.0" at bounding box center [482, 485] width 280 height 14
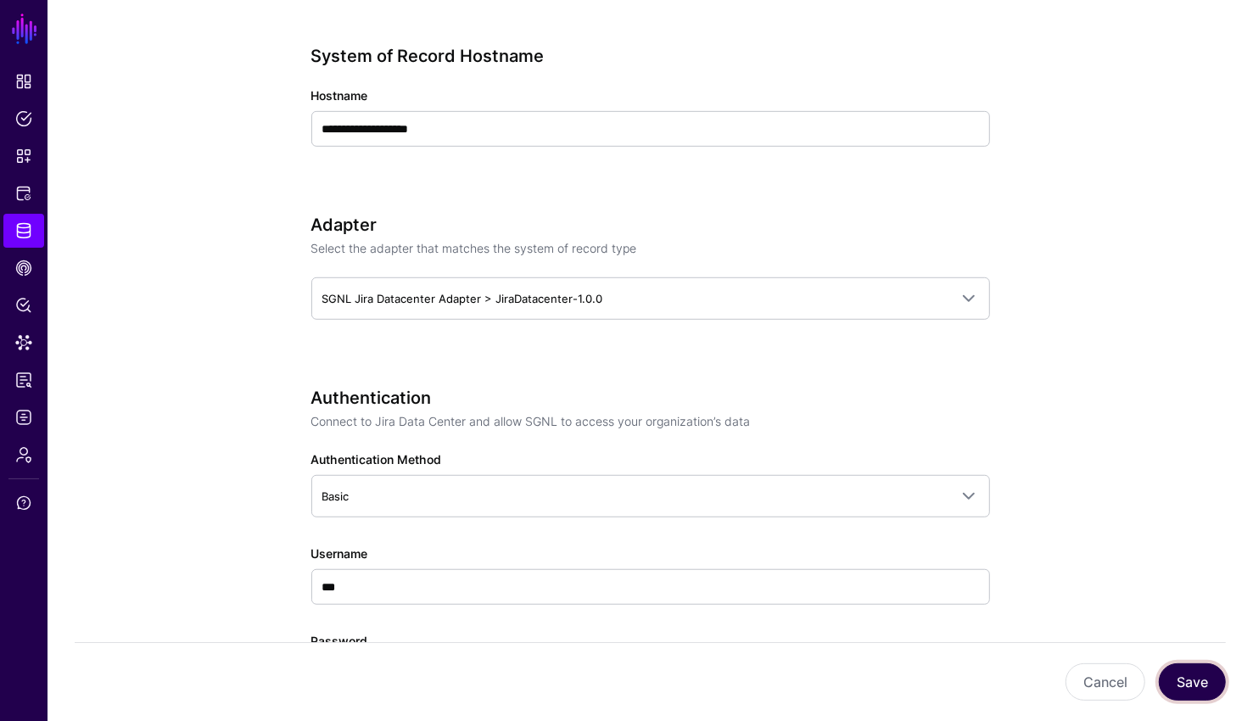
click at [1209, 683] on button "Save" at bounding box center [1191, 681] width 67 height 37
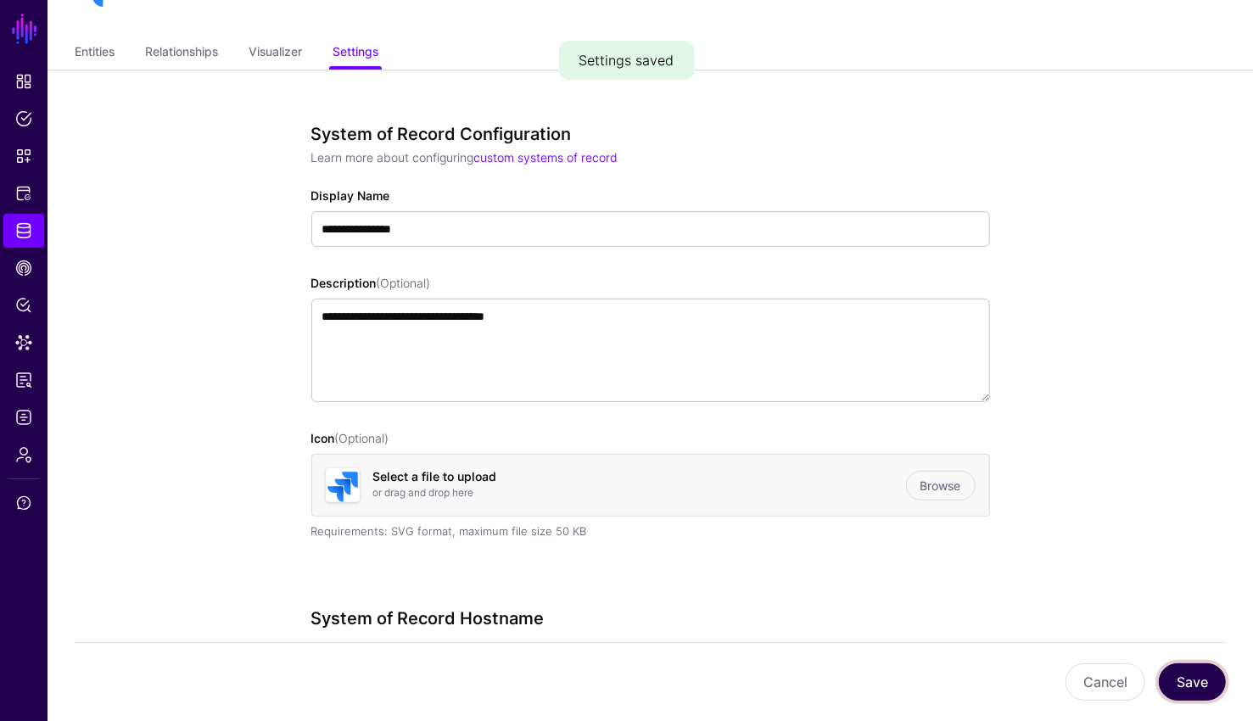
scroll to position [0, 0]
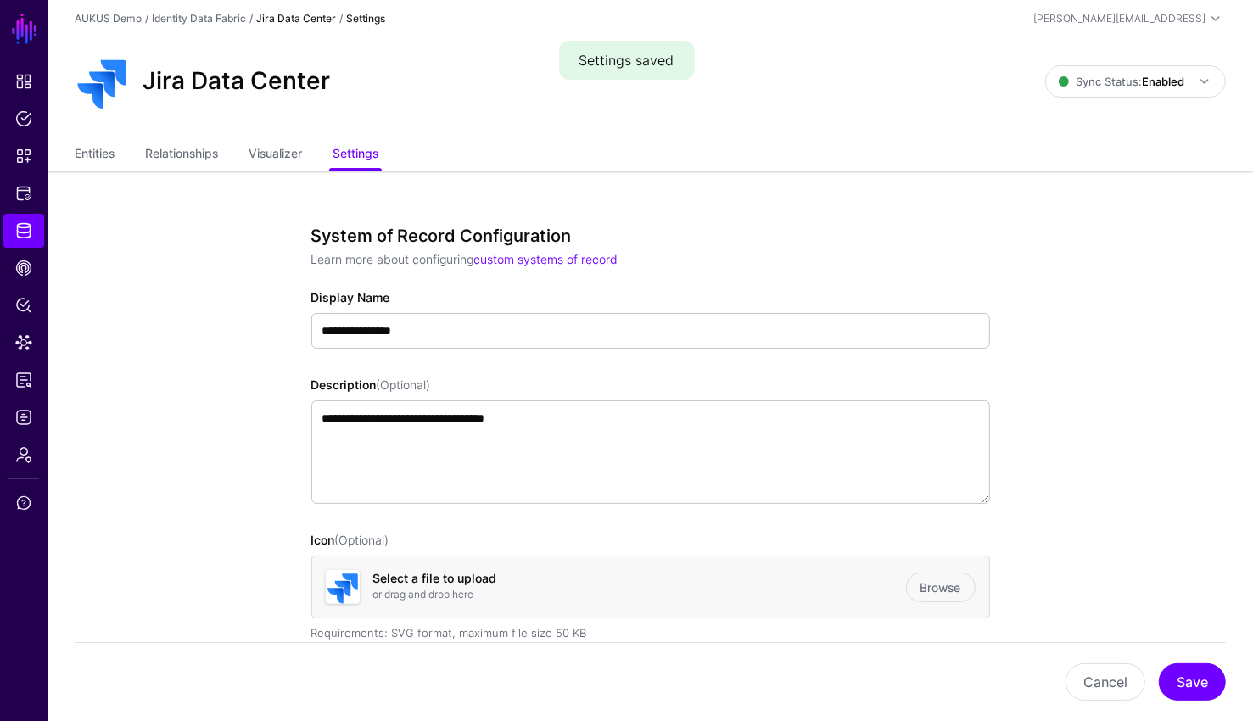
click at [71, 143] on div "Entities Relationships Visualizer Settings" at bounding box center [649, 155] width 1205 height 32
click at [89, 157] on link "Entities" at bounding box center [95, 155] width 40 height 32
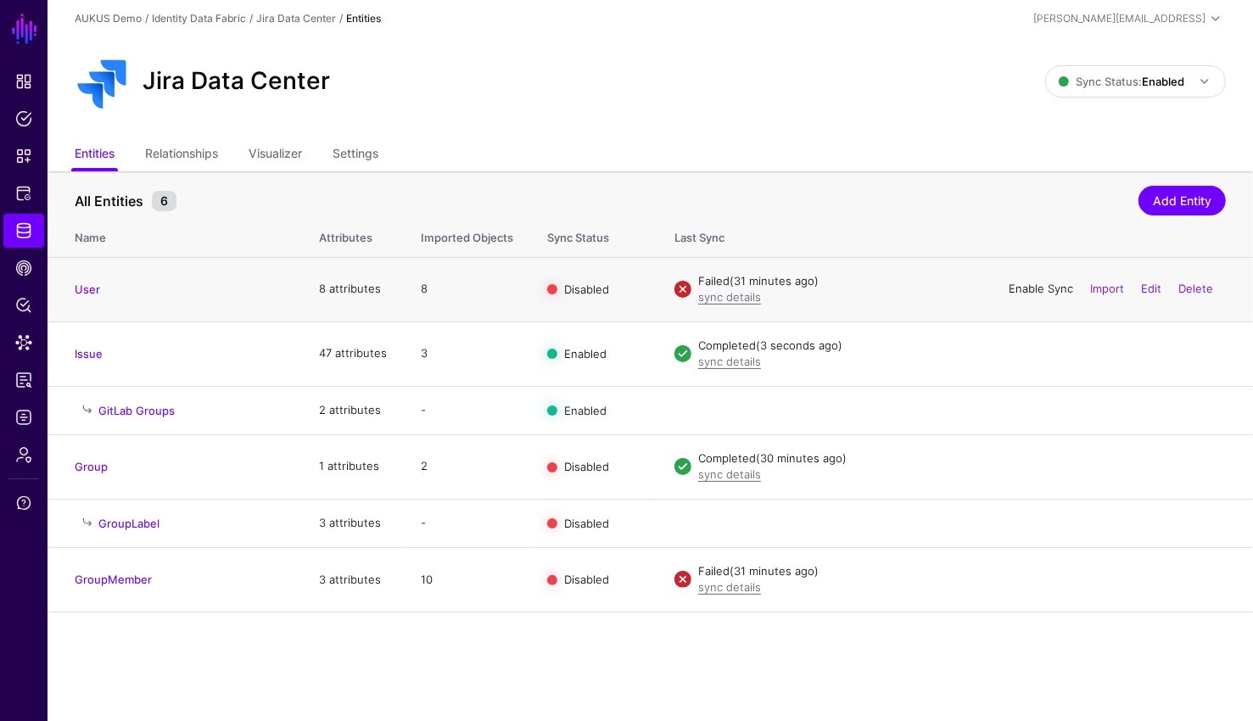
click at [1040, 290] on link "Enable Sync" at bounding box center [1040, 289] width 64 height 14
click at [1012, 461] on link "Enable Sync" at bounding box center [1040, 466] width 64 height 14
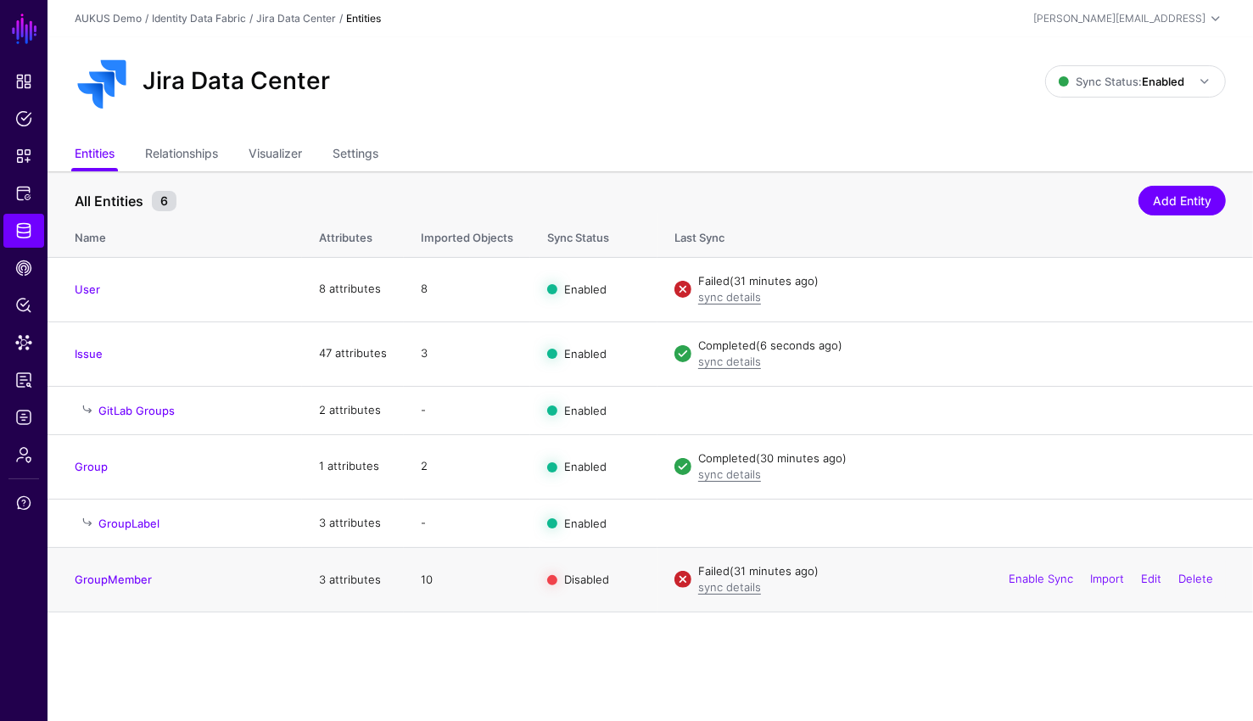
click at [1028, 585] on div "Enable Sync Import Edit Delete" at bounding box center [1111, 580] width 230 height 42
click at [1028, 578] on link "Enable Sync" at bounding box center [1040, 579] width 64 height 14
click at [1129, 103] on div "Jira Data Center Sync Status: Enabled Enabled Syncing active for all configured…" at bounding box center [650, 81] width 1151 height 54
click at [1128, 93] on link "Sync Status: Enabled" at bounding box center [1135, 81] width 181 height 32
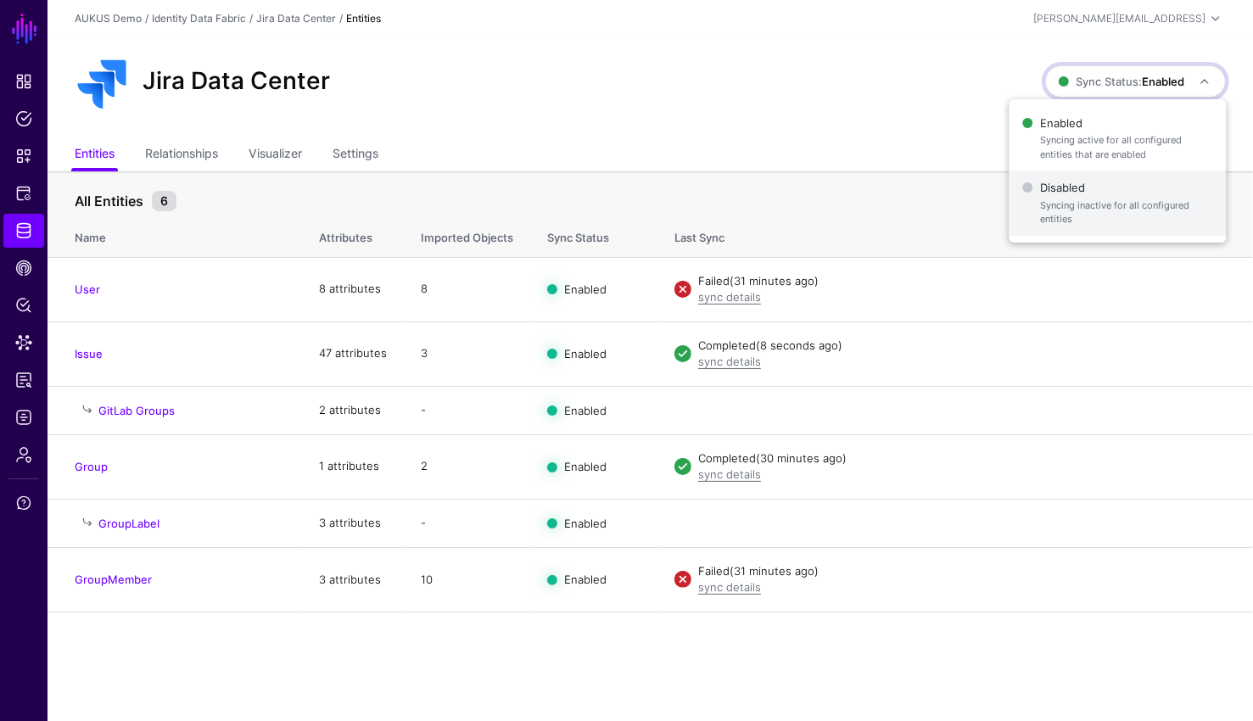
click at [1070, 193] on span "Disabled Syncing inactive for all configured entities" at bounding box center [1118, 203] width 190 height 55
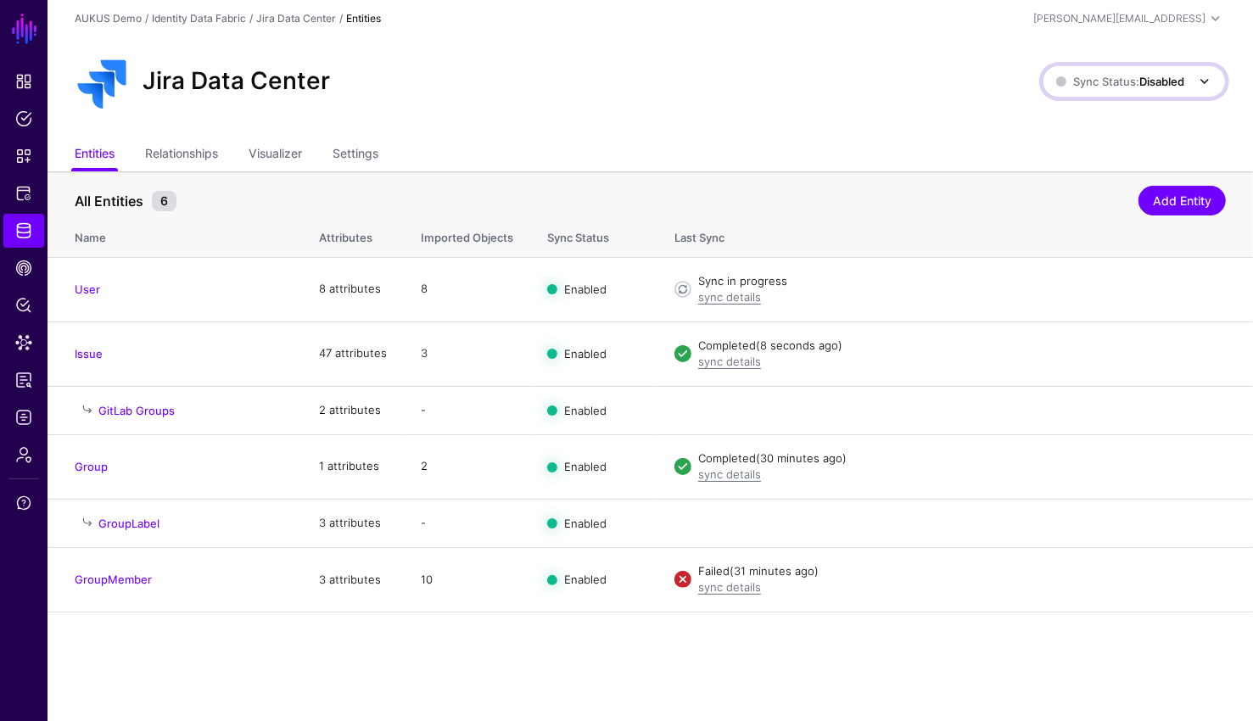
click at [1086, 87] on span "Sync Status: Disabled" at bounding box center [1120, 82] width 128 height 14
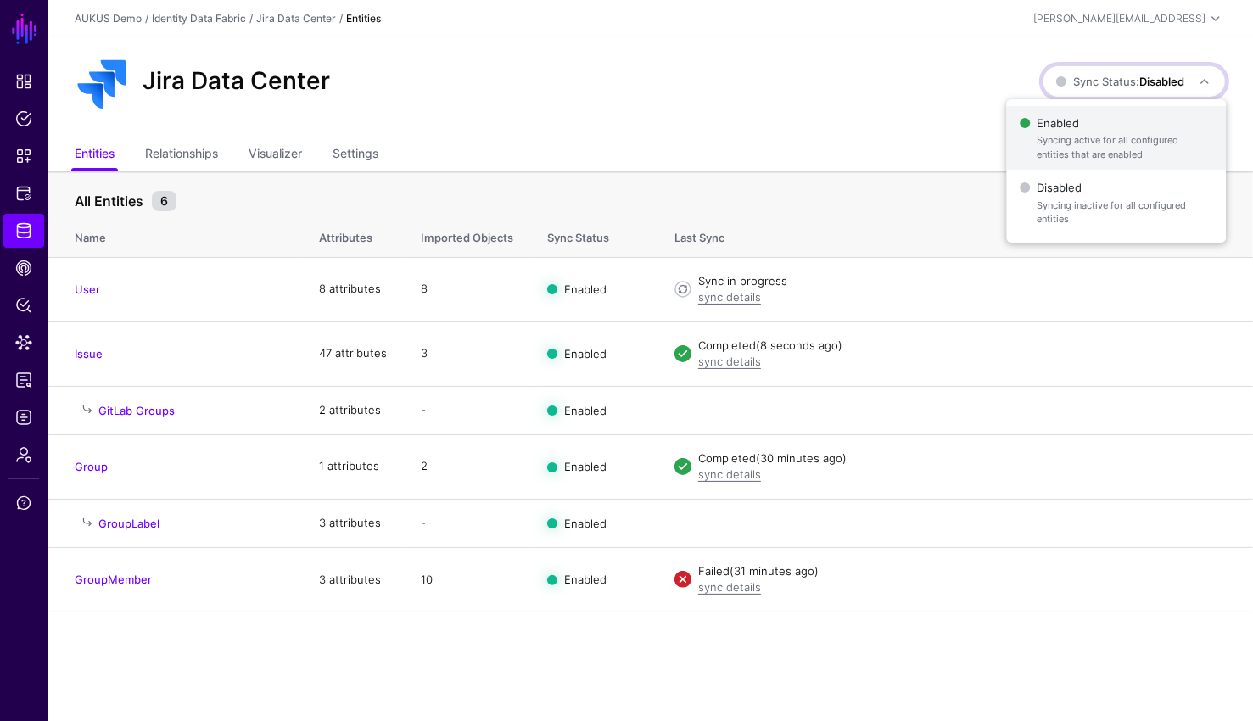
click at [1071, 125] on span "Enabled Syncing active for all configured entities that are enabled" at bounding box center [1115, 138] width 193 height 55
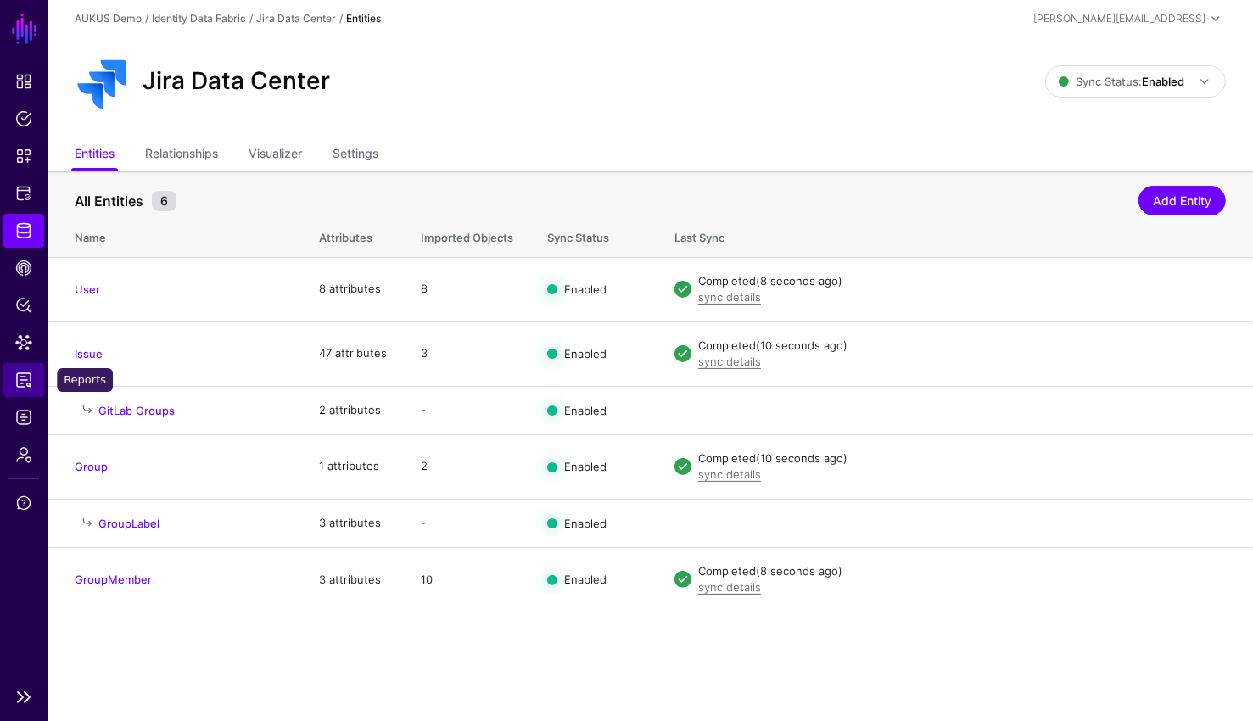
click at [19, 375] on span "Reports" at bounding box center [23, 379] width 17 height 17
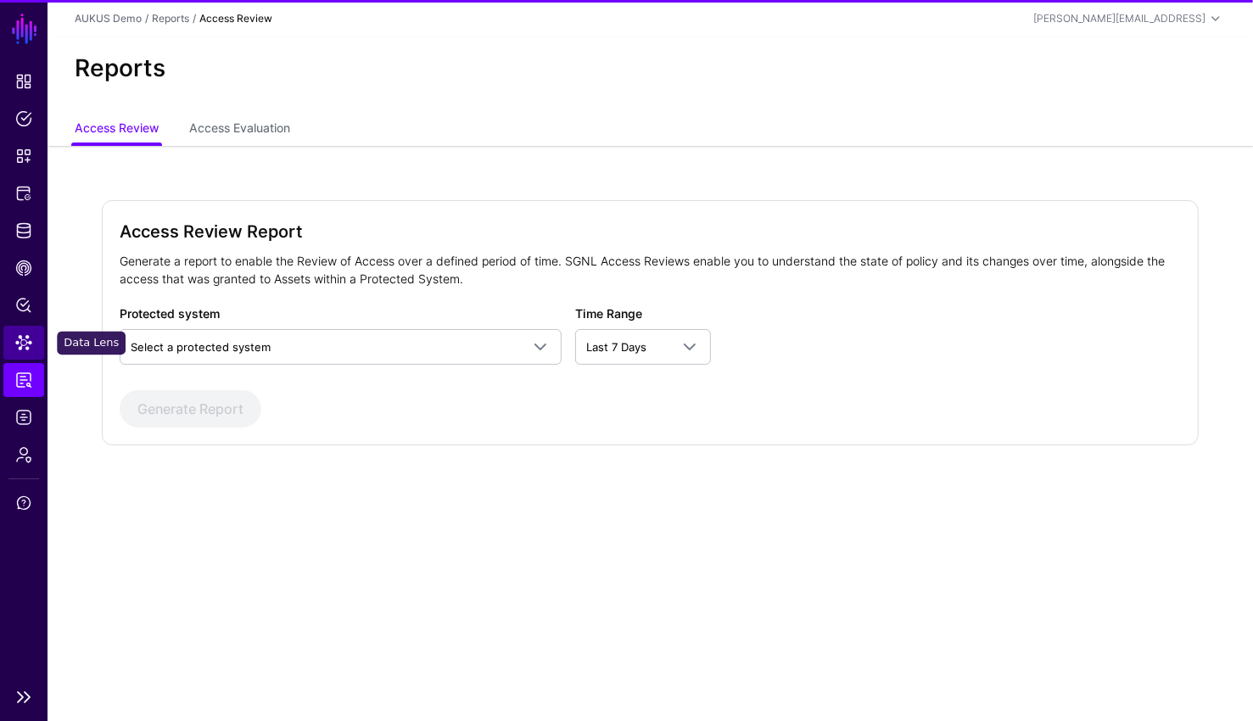
click at [28, 341] on span "Data Lens" at bounding box center [23, 342] width 17 height 17
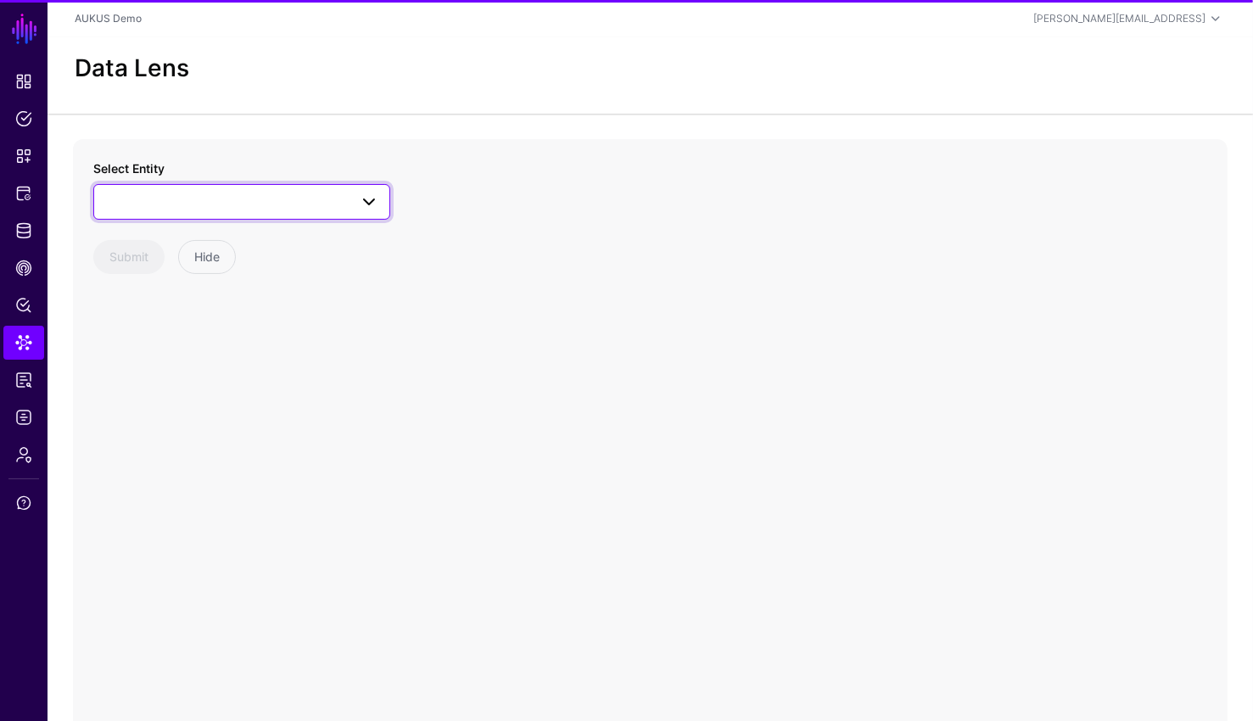
click at [202, 198] on span at bounding box center [241, 202] width 275 height 20
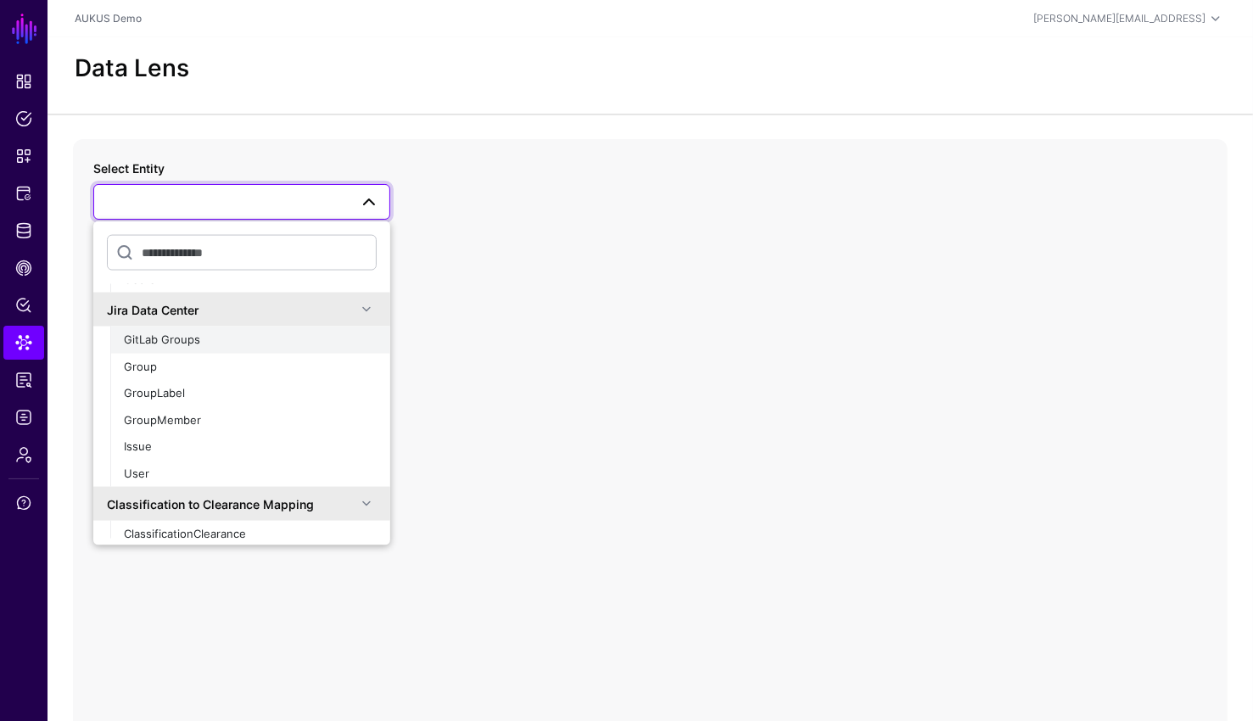
scroll to position [98, 0]
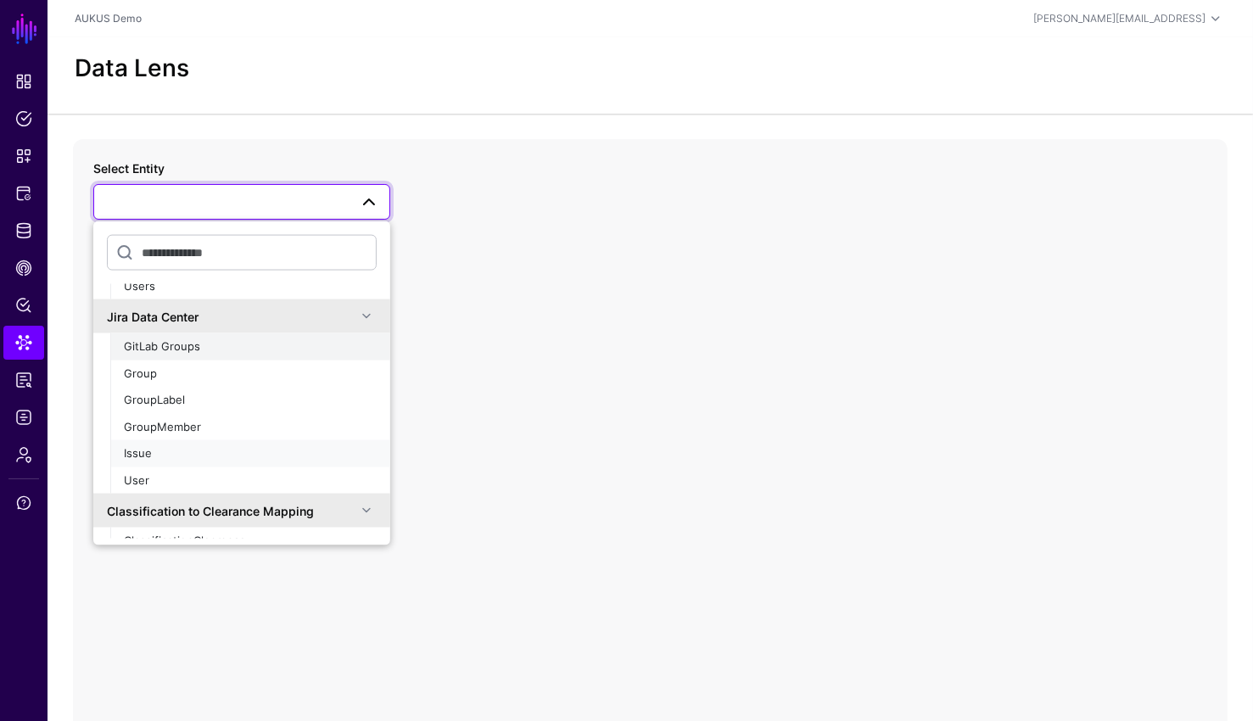
click at [178, 447] on div "Issue" at bounding box center [250, 453] width 253 height 17
